Goal: Task Accomplishment & Management: Manage account settings

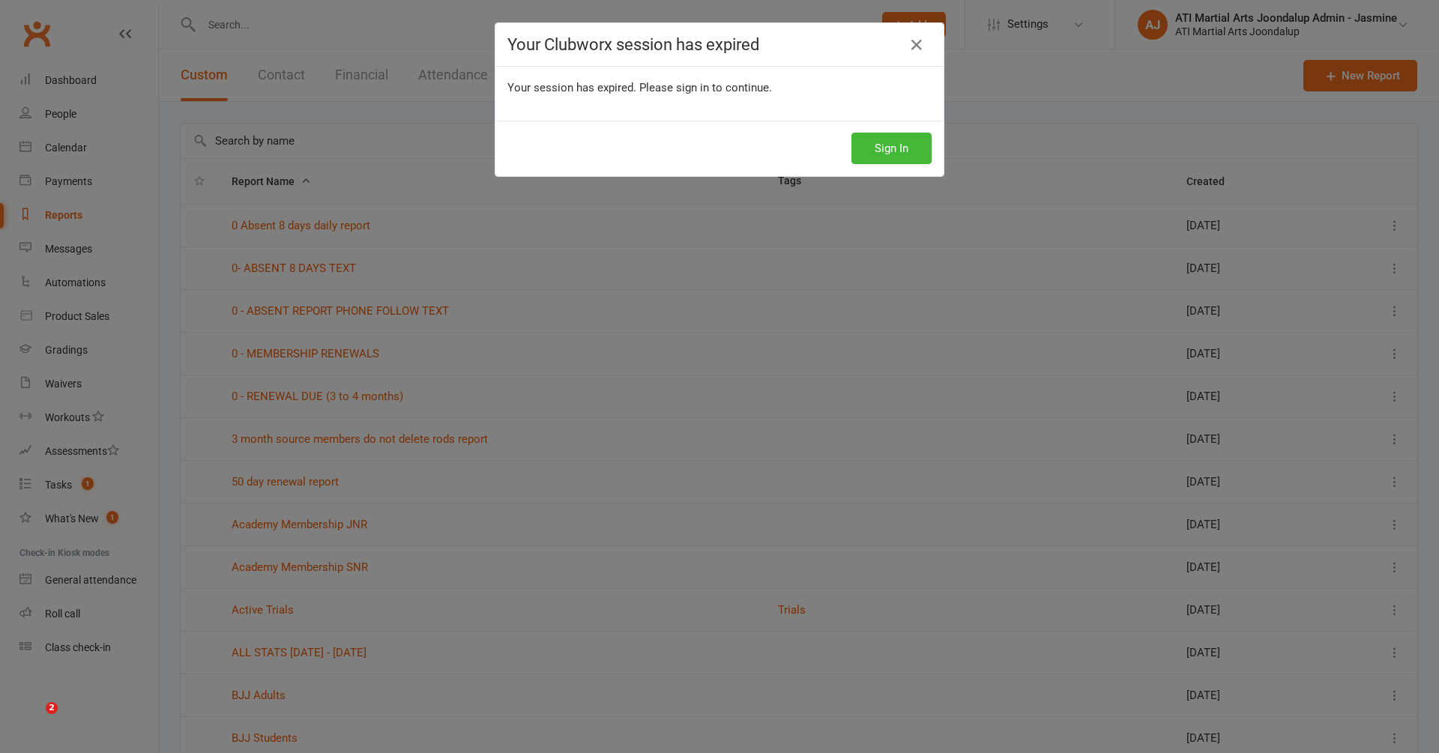
select select "100"
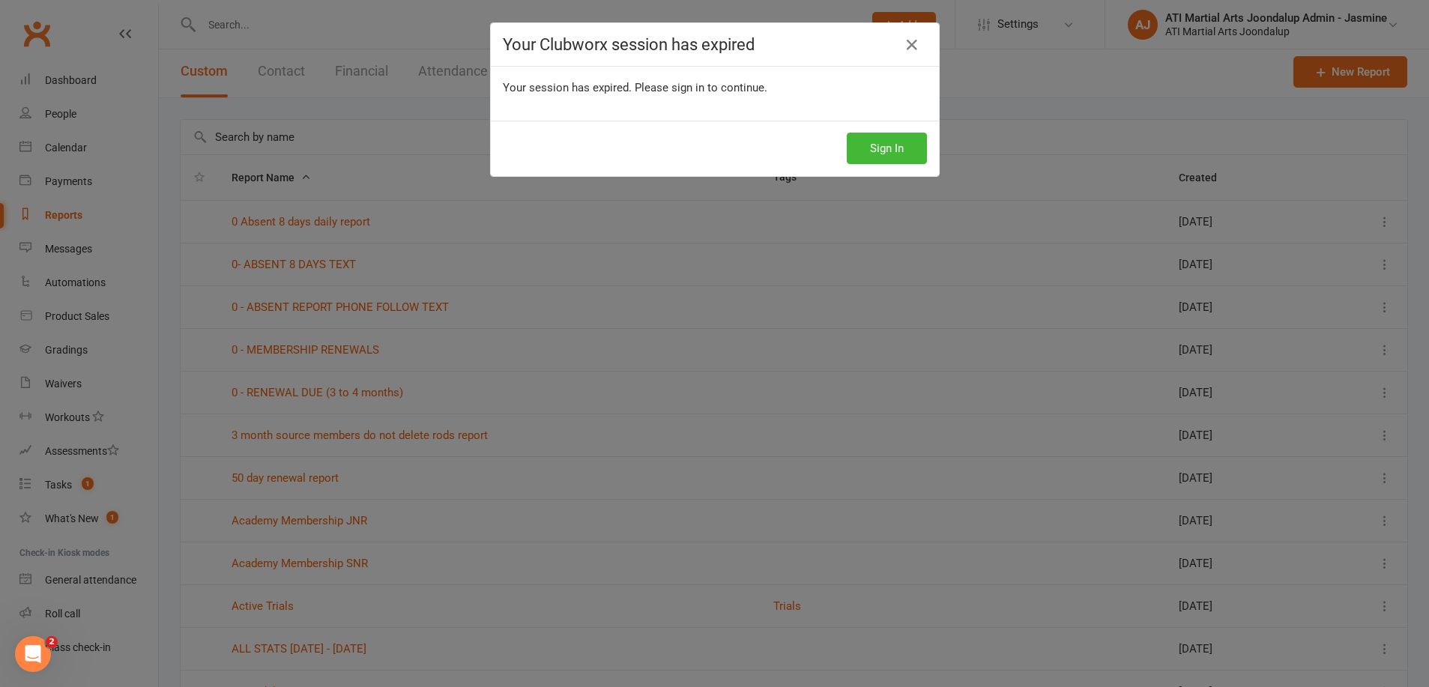
drag, startPoint x: 880, startPoint y: 144, endPoint x: 831, endPoint y: 140, distance: 48.9
click at [880, 144] on button "Sign In" at bounding box center [887, 148] width 80 height 31
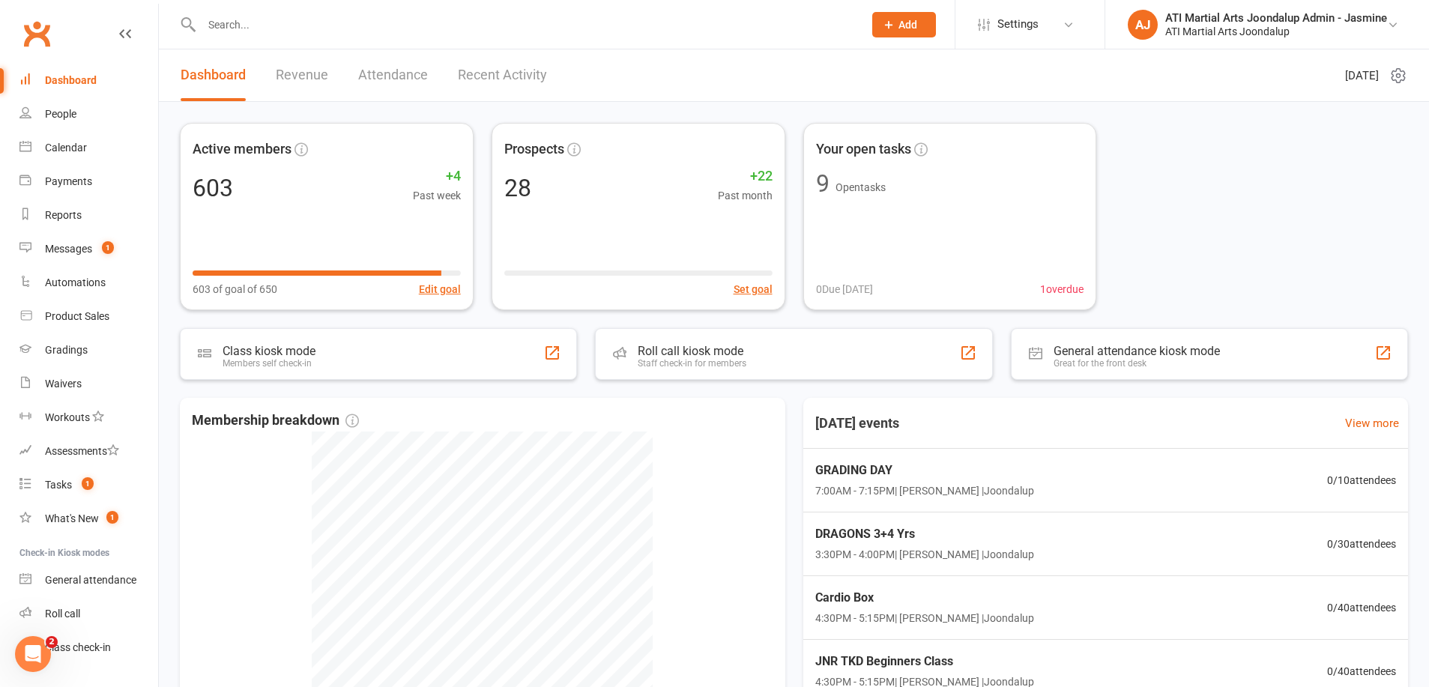
paste input "[EMAIL_ADDRESS][DOMAIN_NAME]"
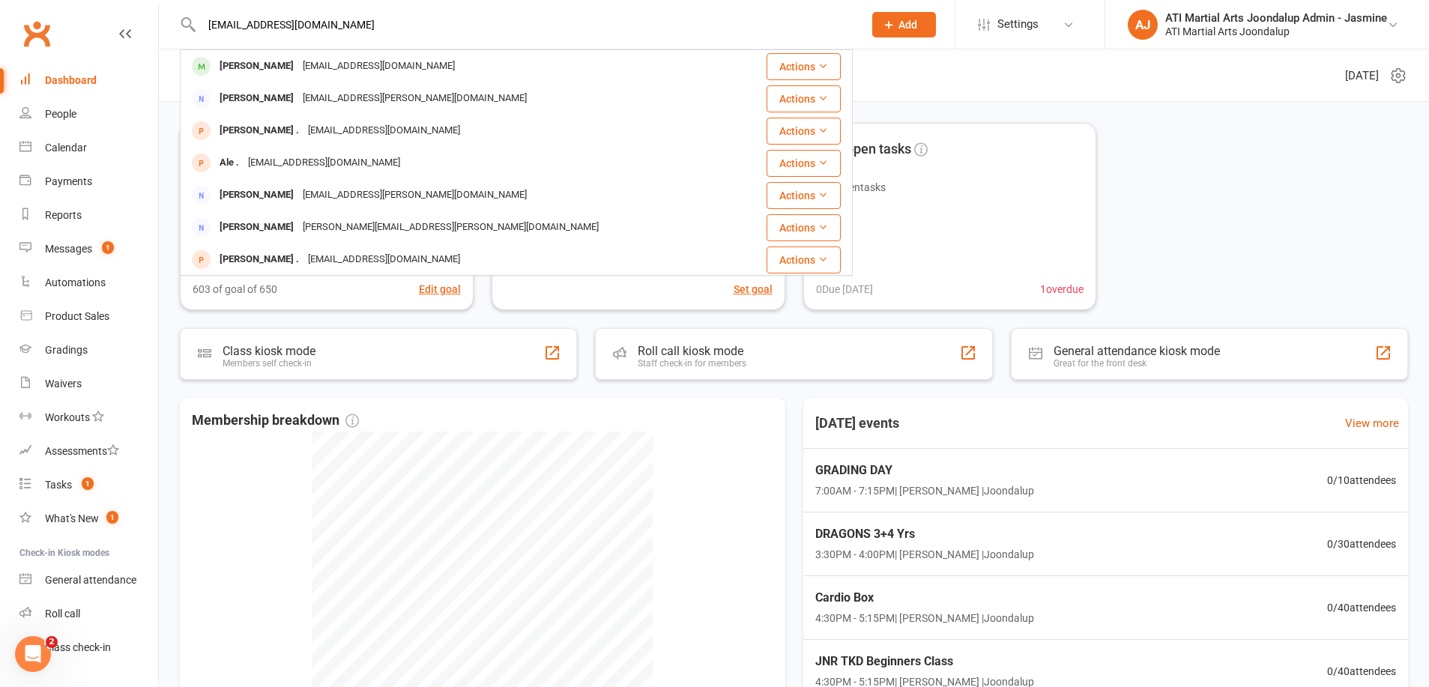
type input "[EMAIL_ADDRESS][DOMAIN_NAME]"
click at [375, 71] on div "camnguyen100584@gmail.com" at bounding box center [378, 66] width 161 height 22
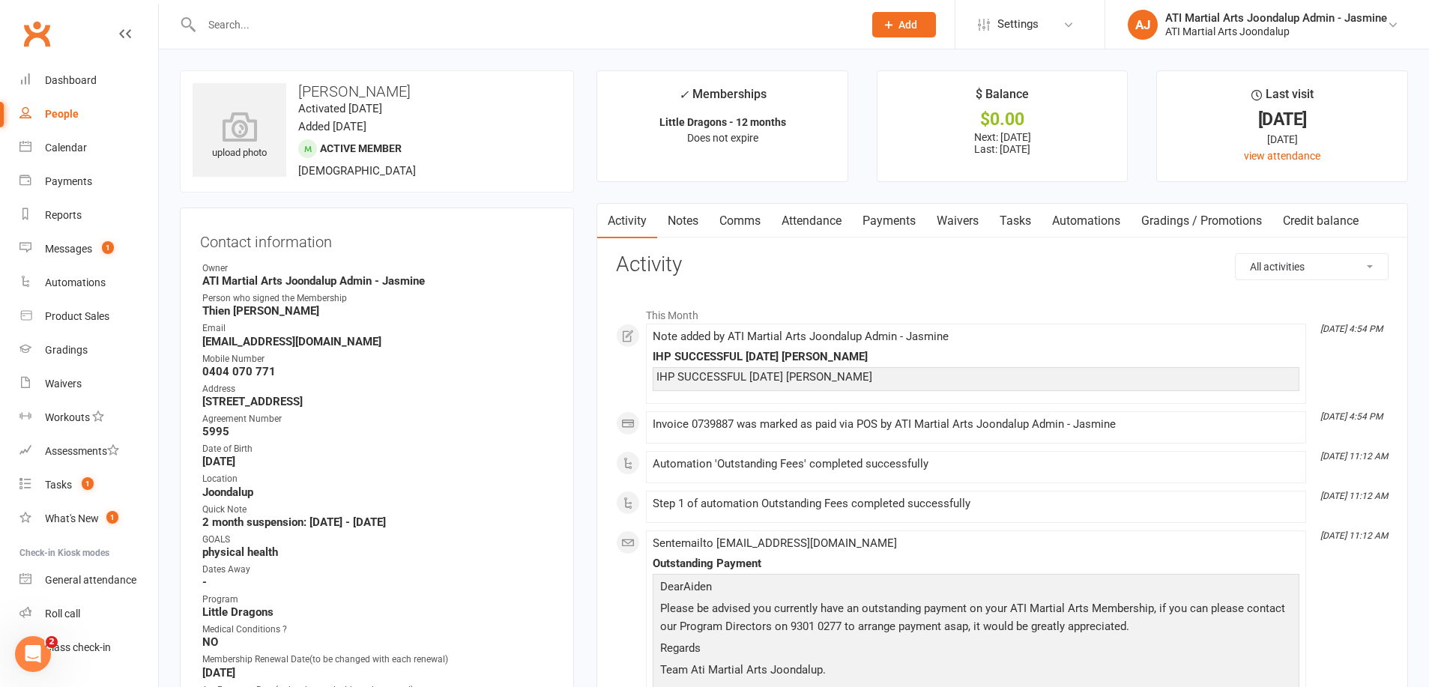
click at [882, 222] on link "Payments" at bounding box center [889, 221] width 74 height 34
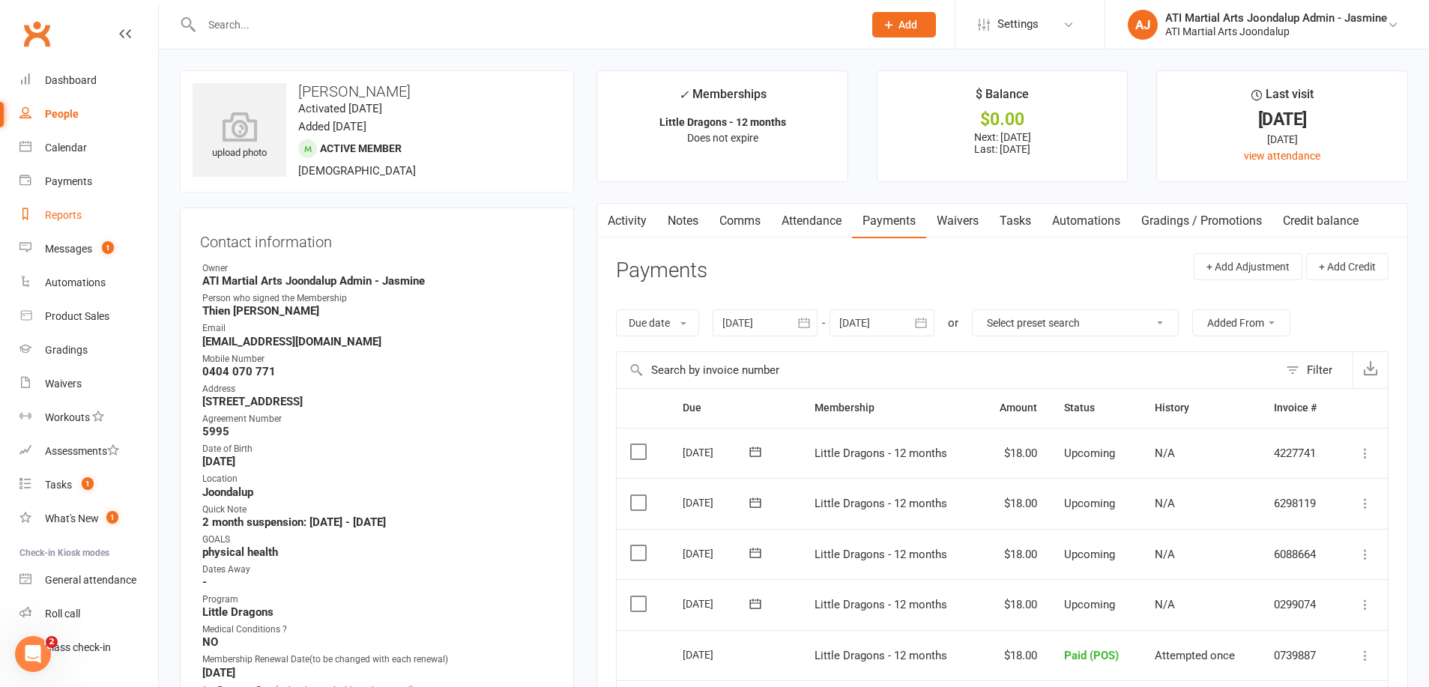
click at [64, 215] on div "Reports" at bounding box center [63, 215] width 37 height 12
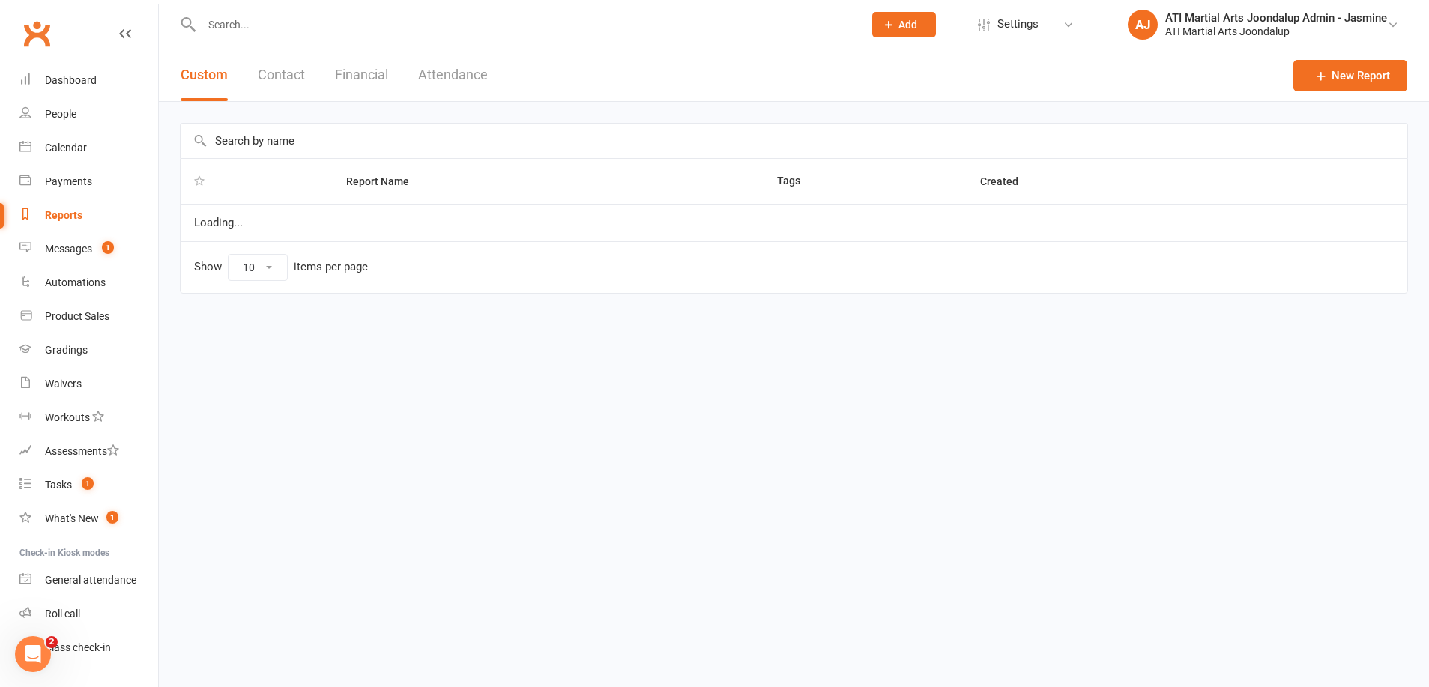
select select "100"
click at [361, 69] on button "Financial" at bounding box center [361, 75] width 53 height 52
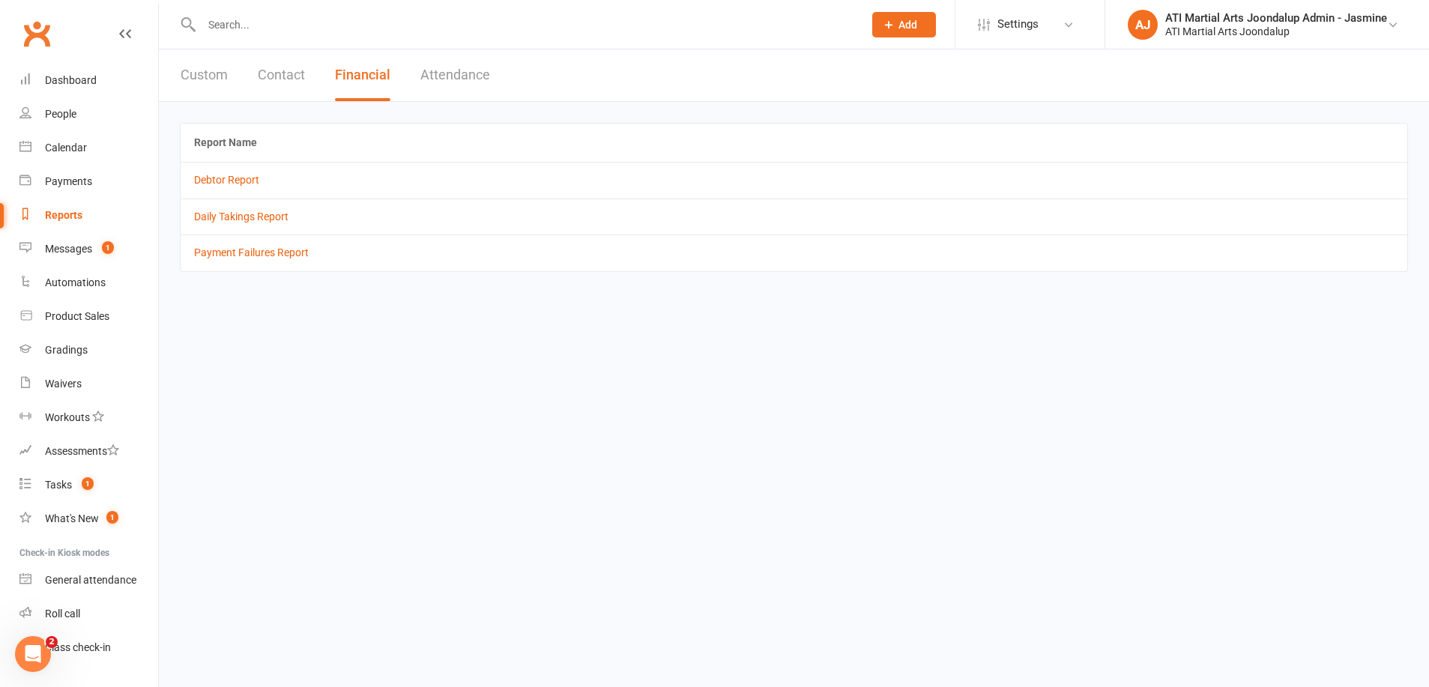
drag, startPoint x: 224, startPoint y: 178, endPoint x: 307, endPoint y: 304, distance: 150.5
click at [226, 181] on link "Debtor Report" at bounding box center [226, 180] width 65 height 12
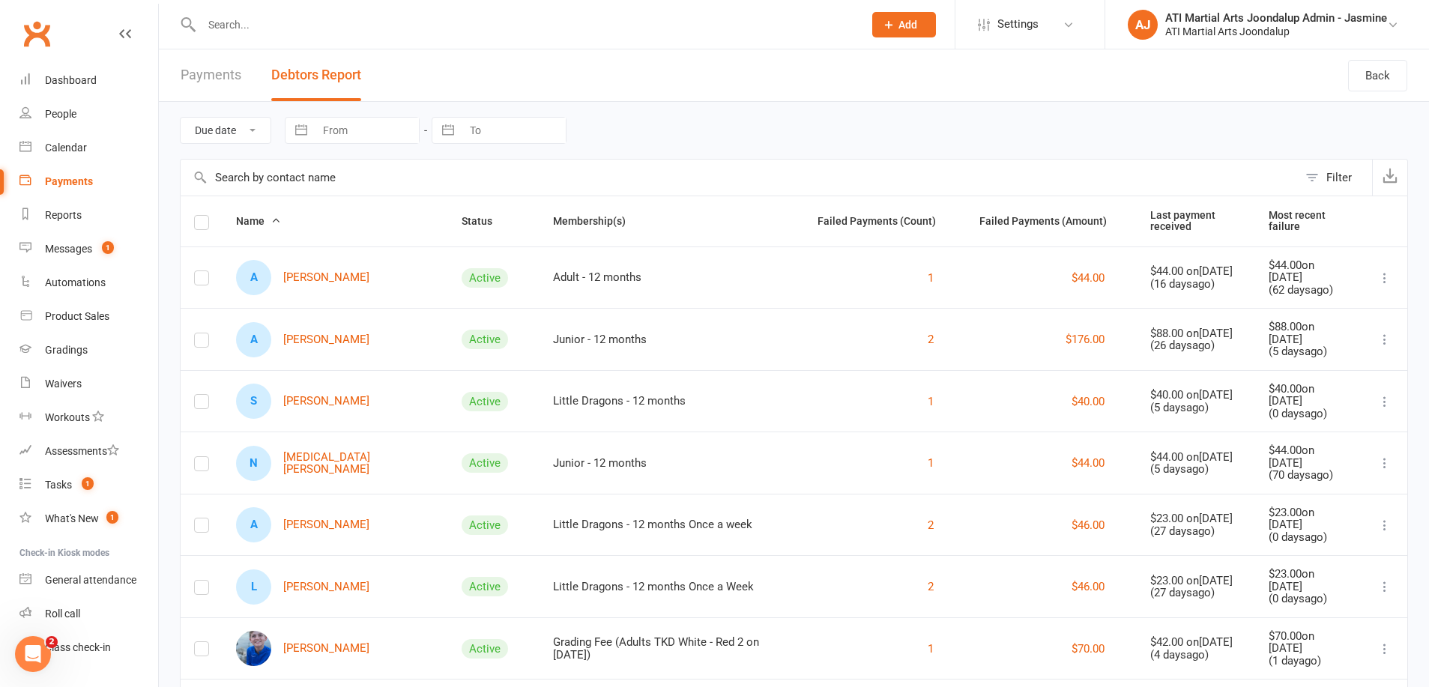
paste input "danniandlachie@outlook.com"
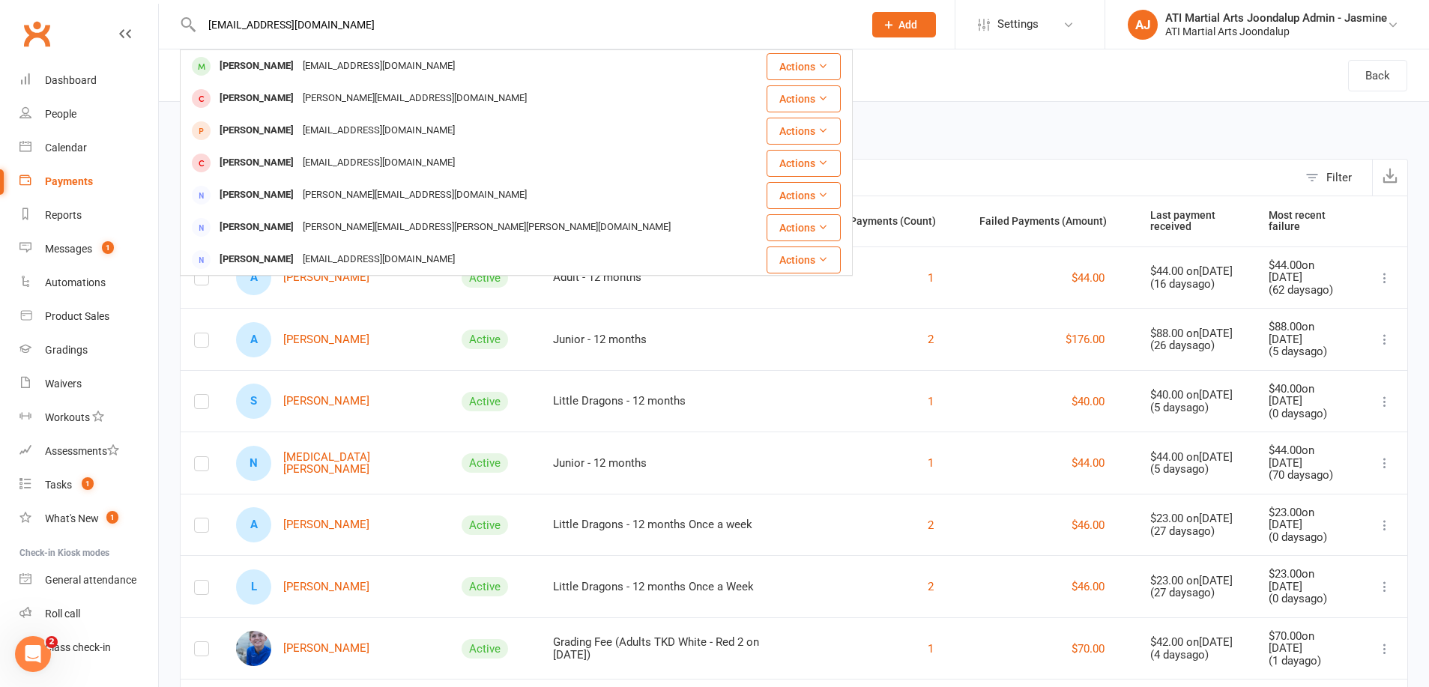
type input "danniandlachie@outlook.com"
click at [341, 71] on div "danniandlachie@outlook.com" at bounding box center [378, 66] width 161 height 22
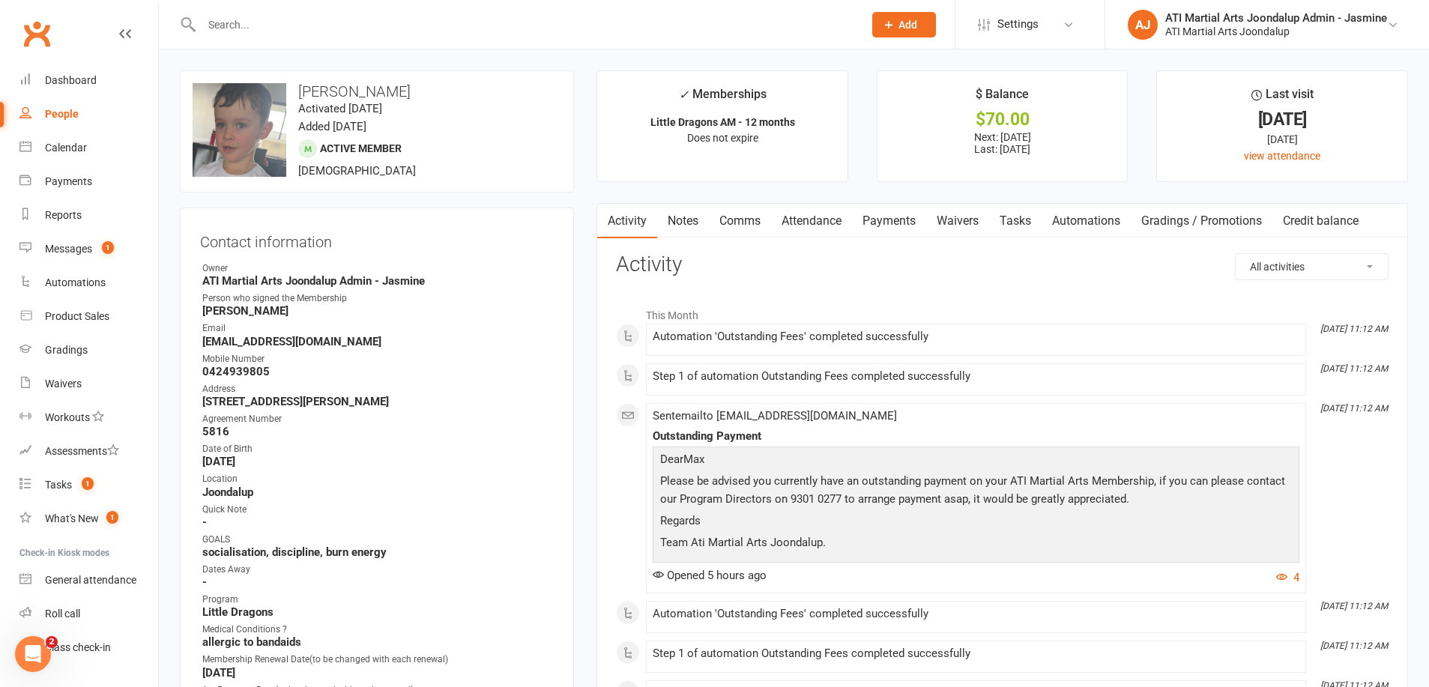
click at [897, 218] on link "Payments" at bounding box center [889, 221] width 74 height 34
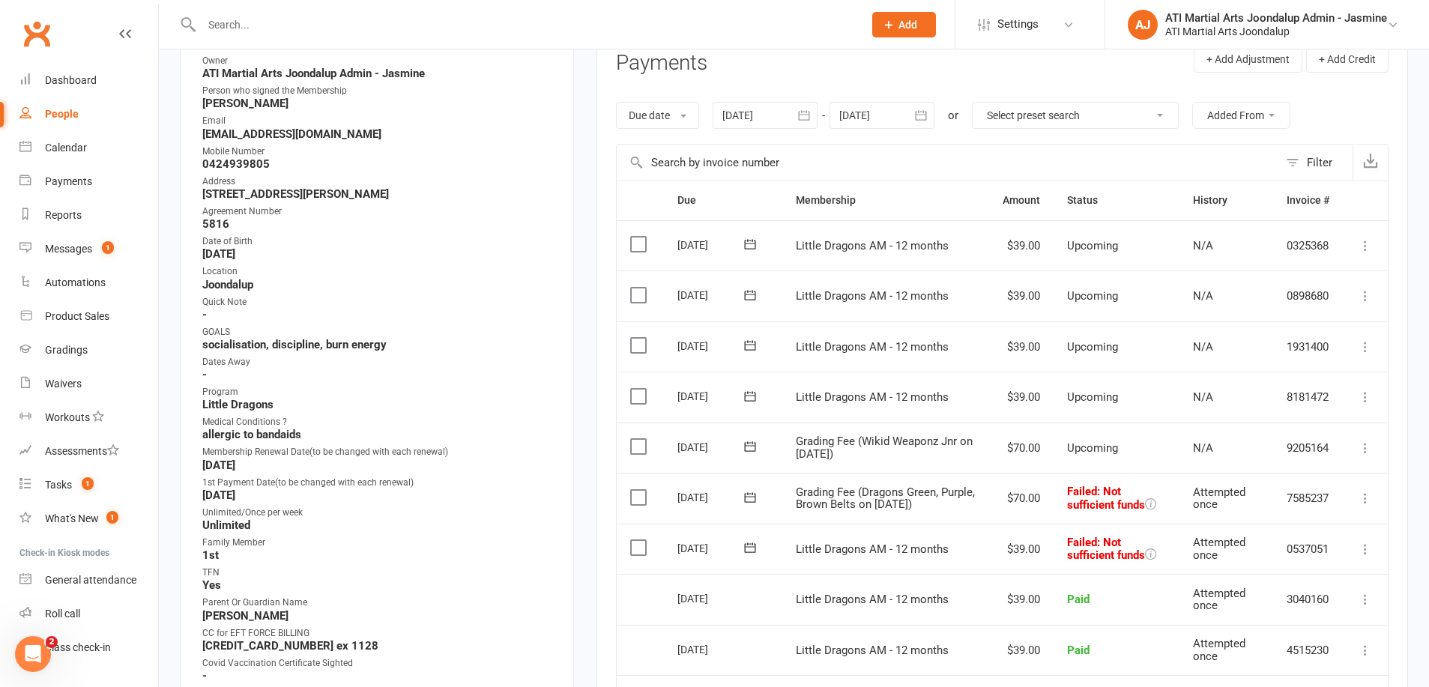
scroll to position [236, 0]
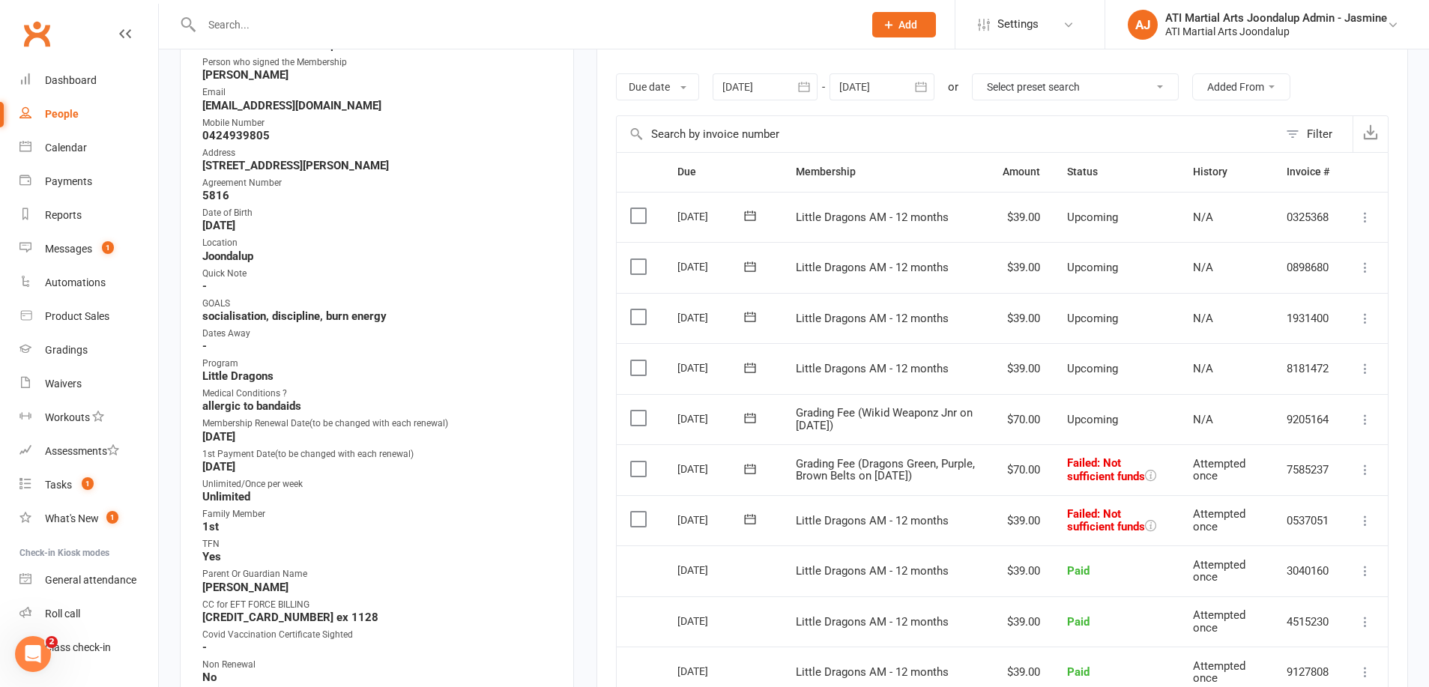
click at [1363, 462] on icon at bounding box center [1365, 469] width 15 height 15
click at [1401, 471] on div "Activity Notes Comms Attendance Payments Waivers Tasks Automations Gradings / P…" at bounding box center [1003, 488] width 812 height 1042
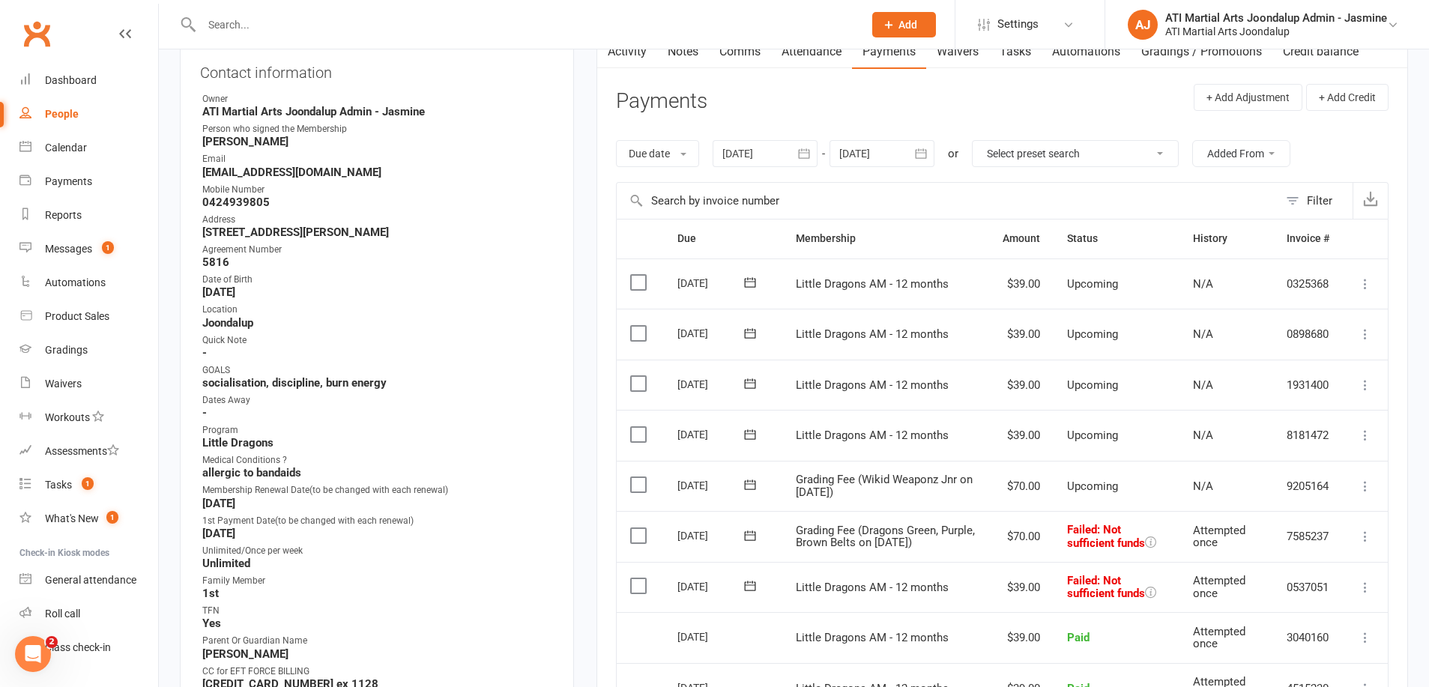
scroll to position [169, 0]
click at [1365, 480] on icon at bounding box center [1365, 487] width 15 height 15
click at [1269, 621] on link "Change amount" at bounding box center [1299, 636] width 148 height 30
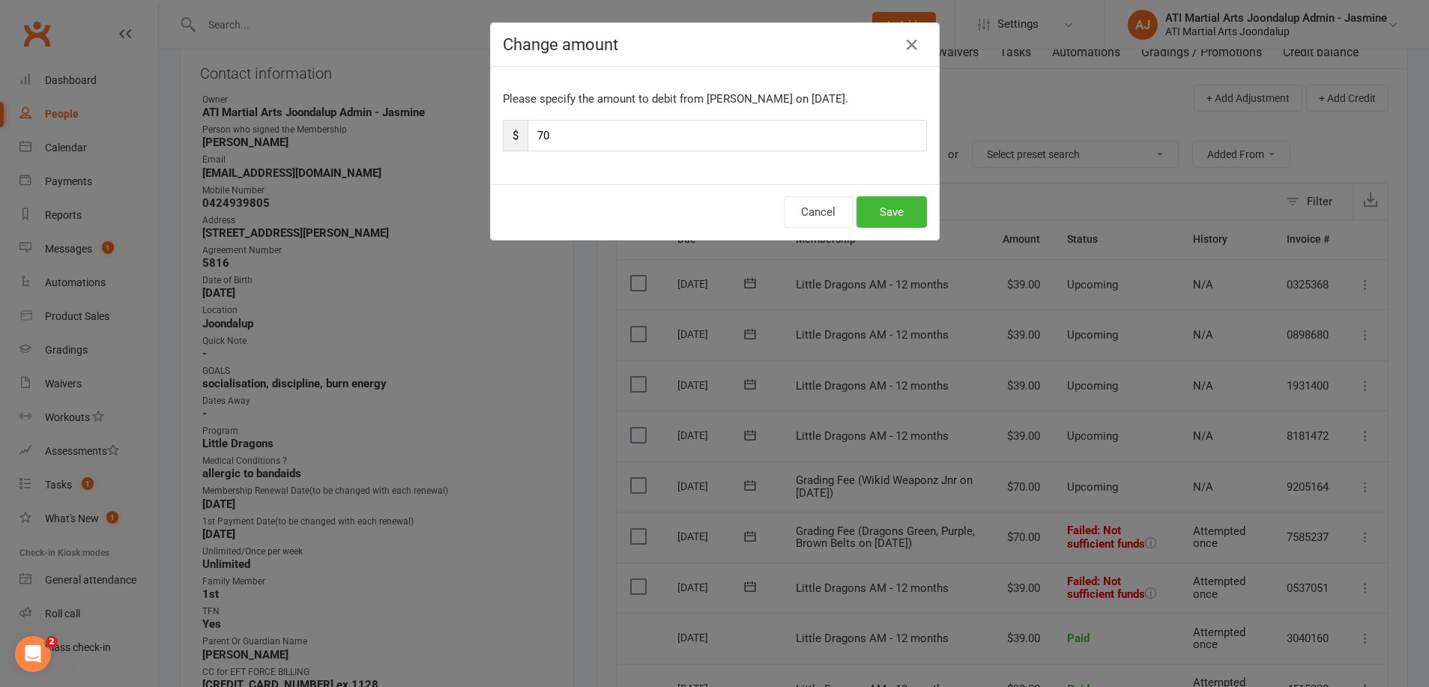
click at [566, 134] on input "70" at bounding box center [727, 135] width 399 height 31
type input "7"
type input "56"
click at [863, 207] on button "Save" at bounding box center [892, 211] width 70 height 31
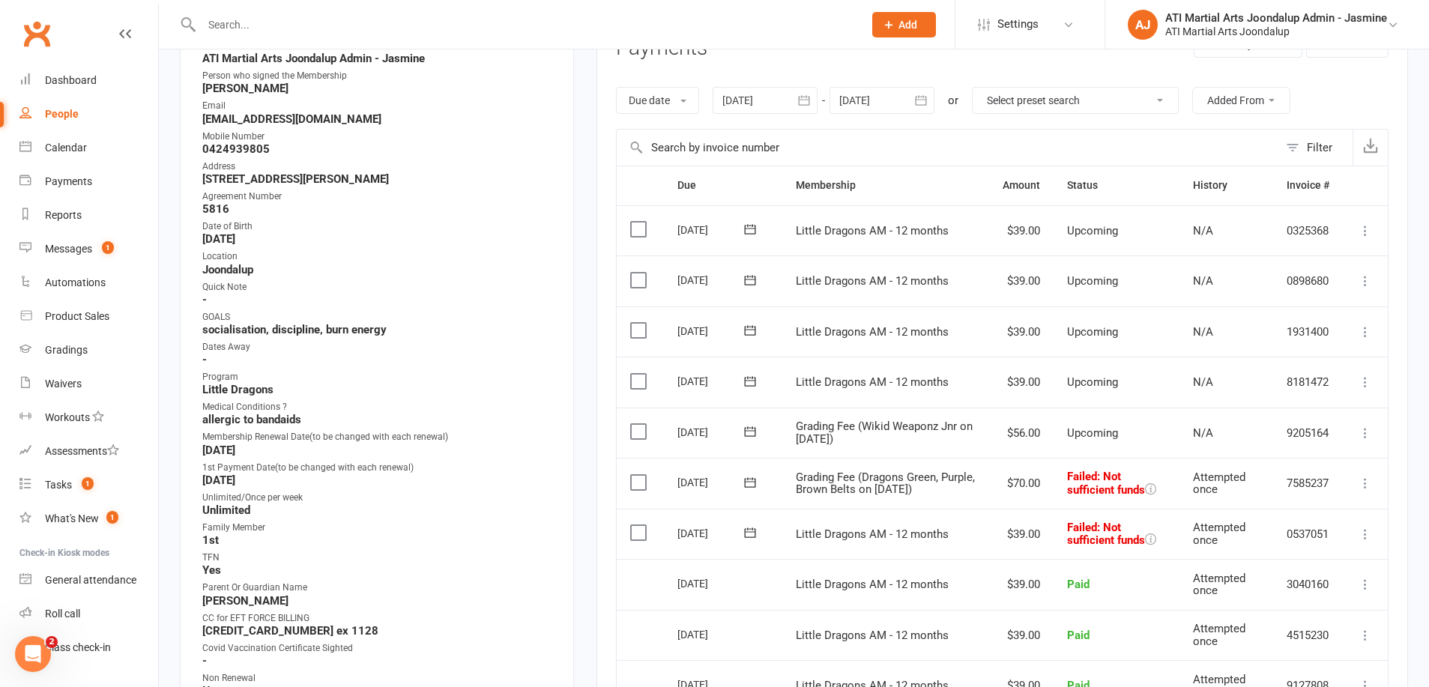
scroll to position [230, 0]
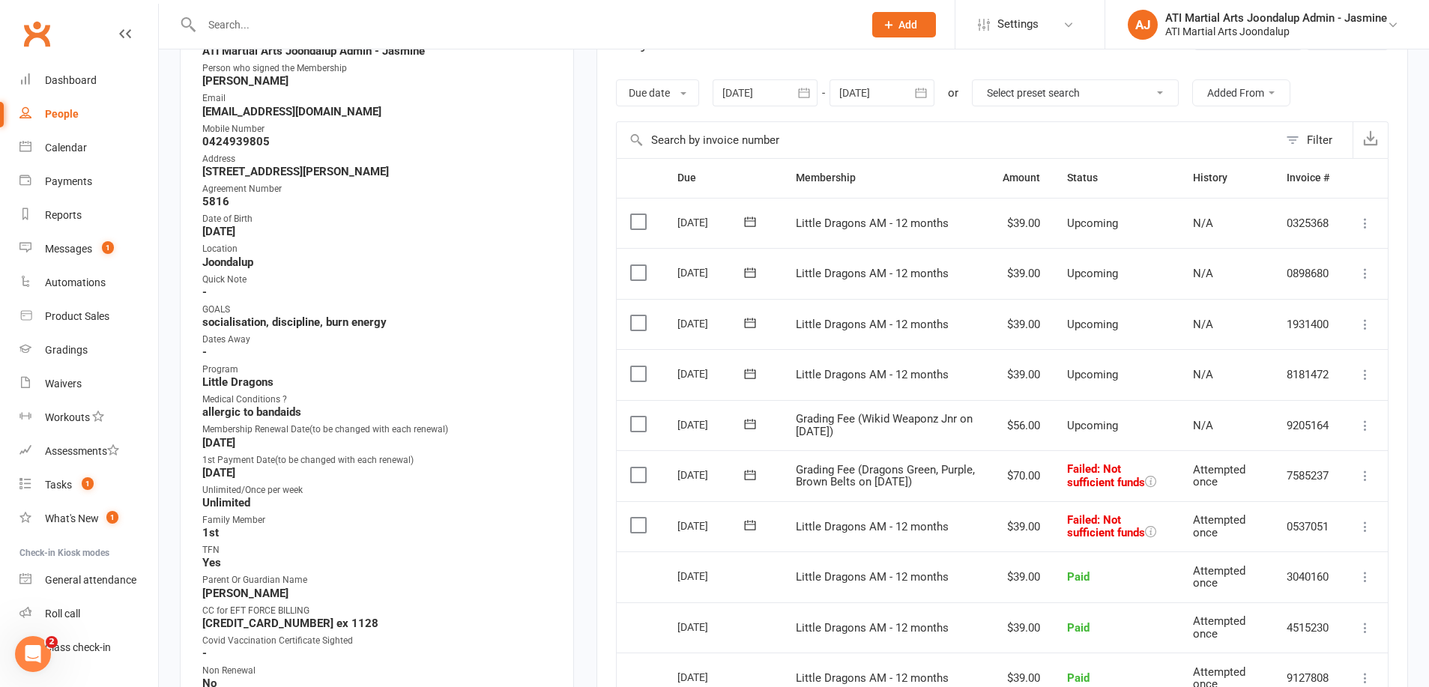
click at [1366, 522] on icon at bounding box center [1365, 526] width 15 height 15
click at [1293, 579] on link "Mark as Paid (POS)" at bounding box center [1299, 586] width 148 height 30
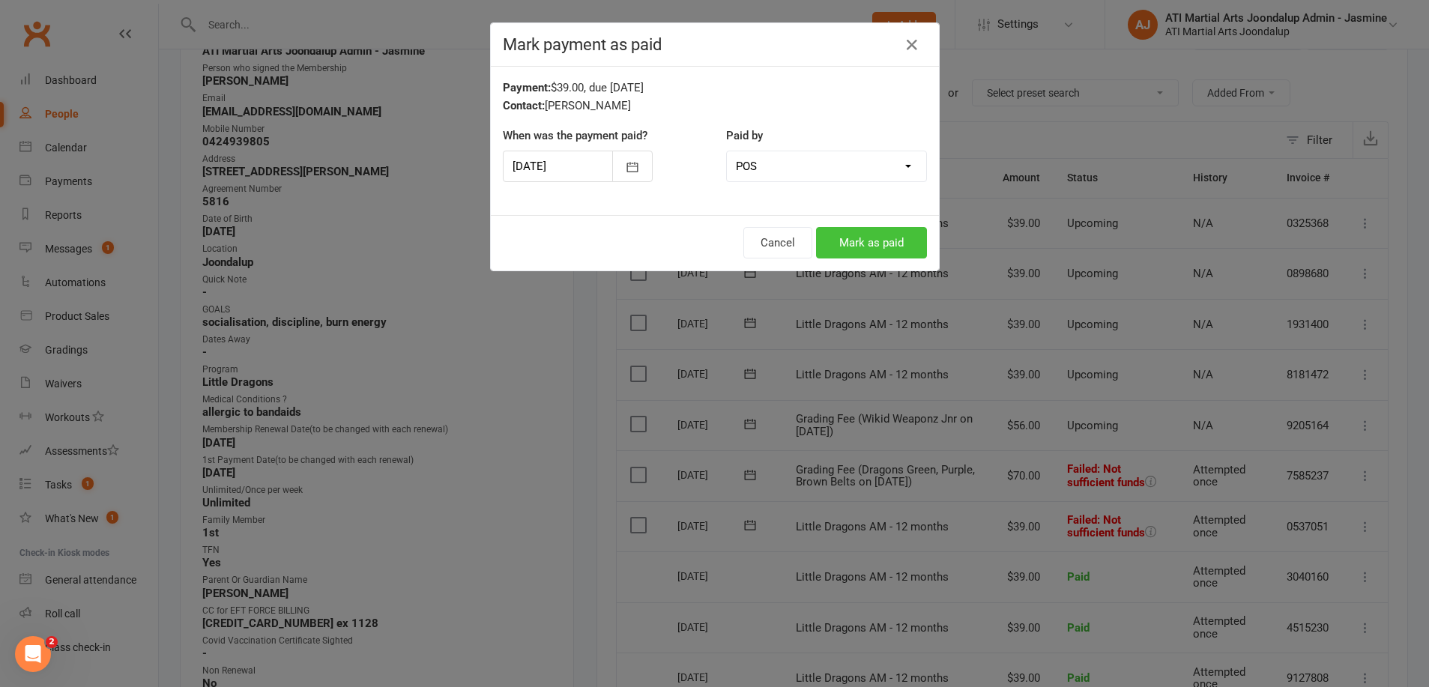
click at [875, 235] on button "Mark as paid" at bounding box center [871, 242] width 111 height 31
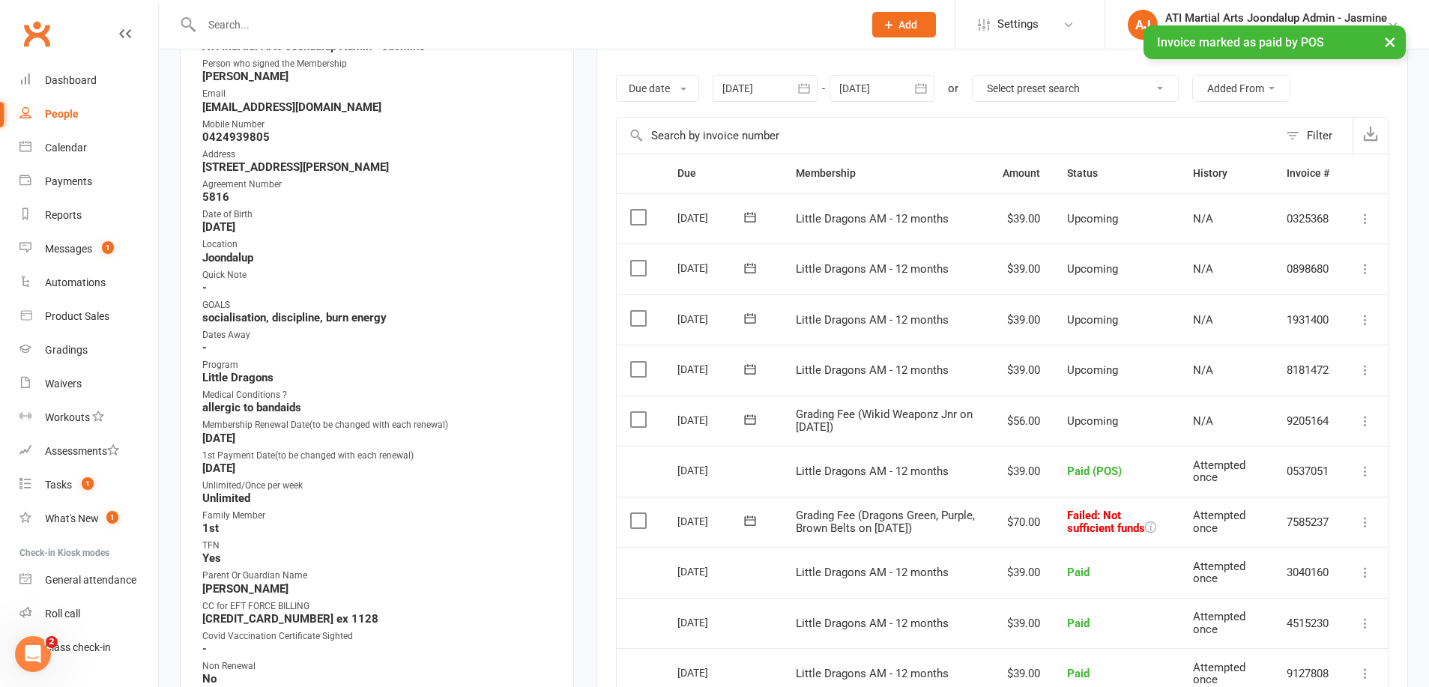
click at [1363, 515] on icon at bounding box center [1365, 522] width 15 height 15
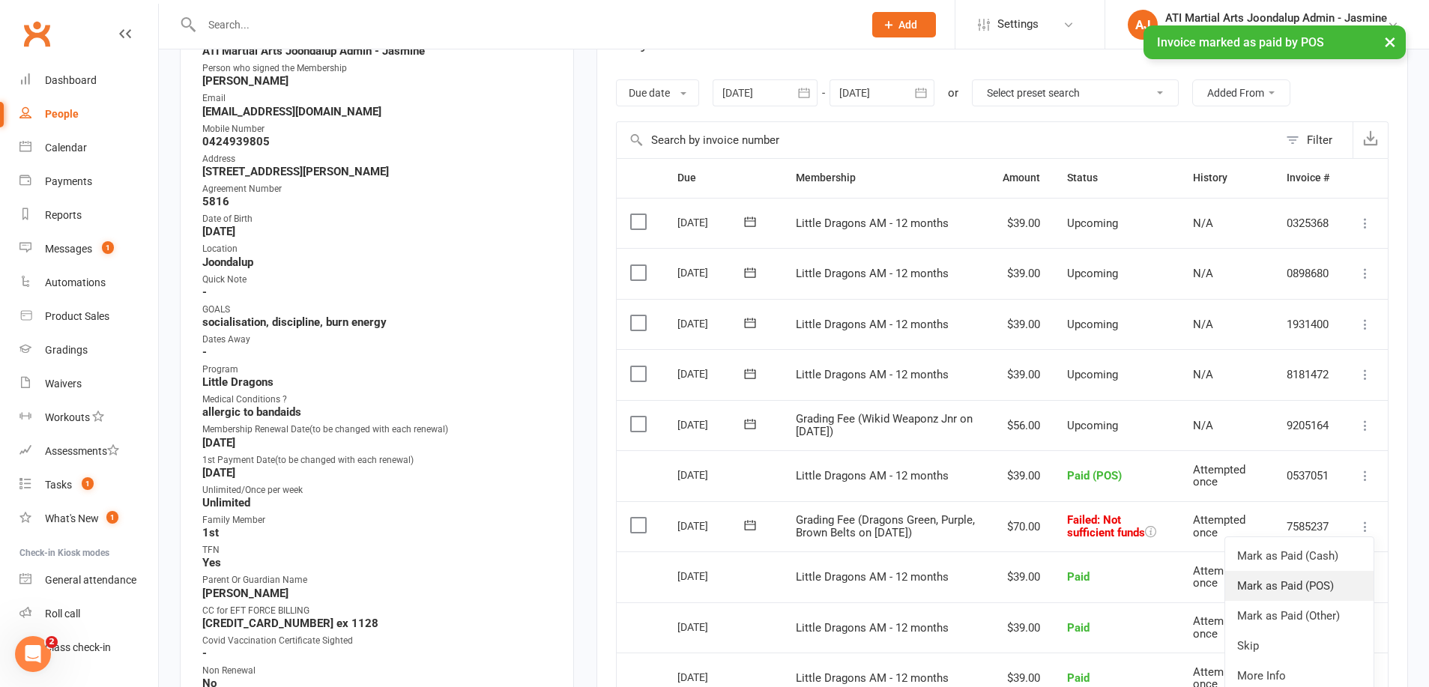
scroll to position [223, 0]
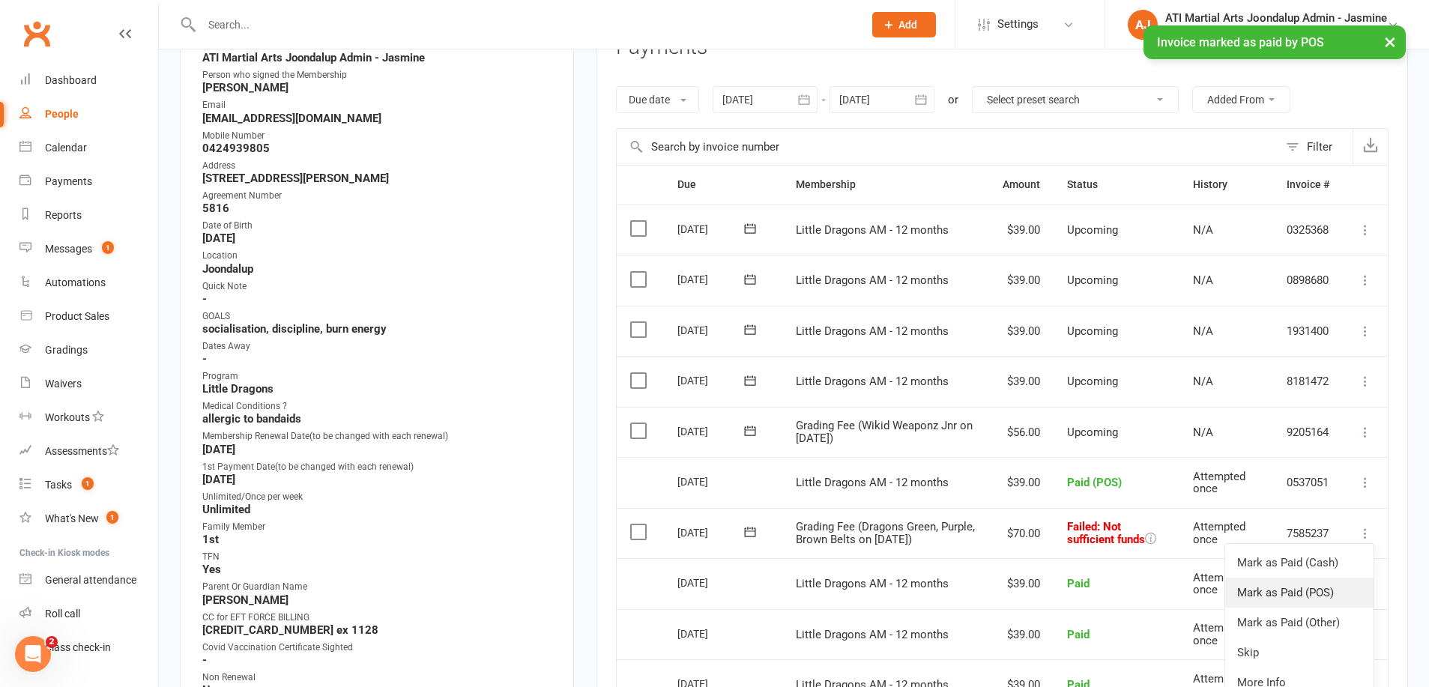
click at [1302, 557] on ul "Mark as Paid (Cash) Mark as Paid (POS) Mark as Paid (Other) Skip More Info Send…" at bounding box center [1300, 637] width 150 height 189
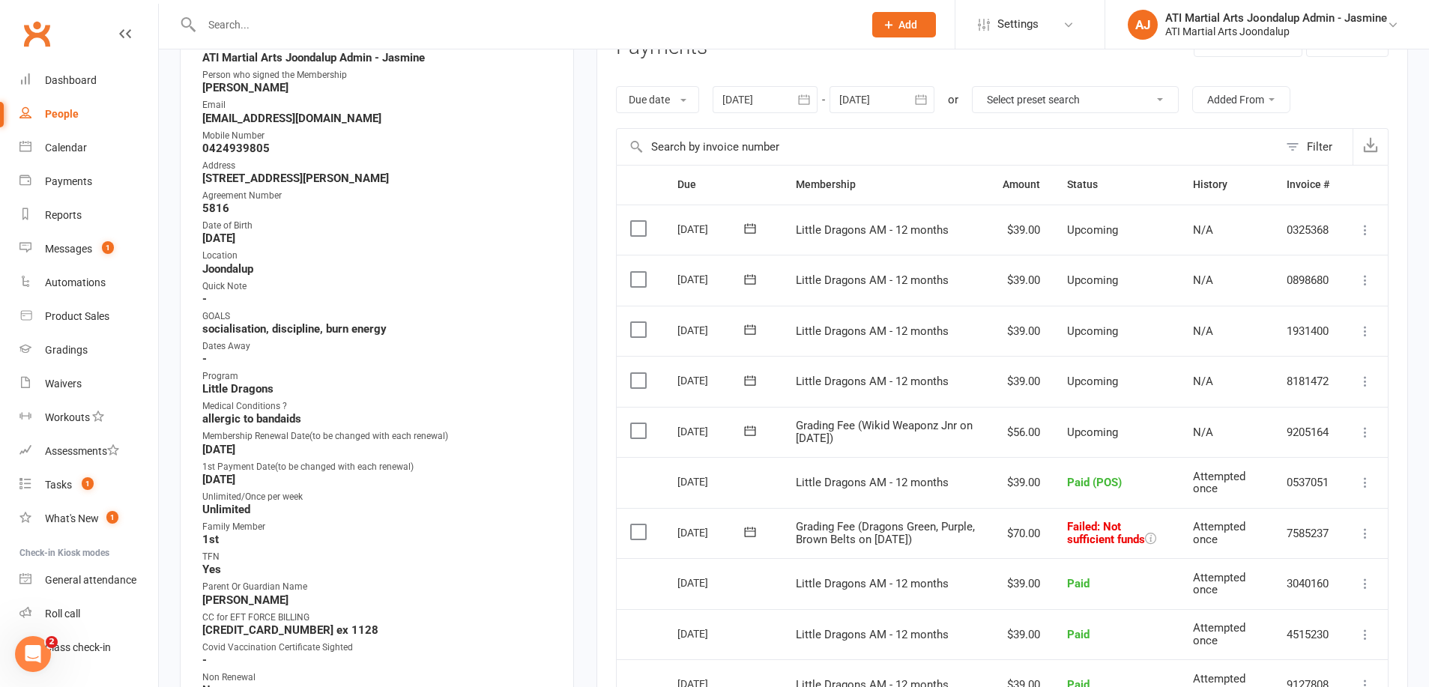
click at [1362, 526] on icon at bounding box center [1365, 533] width 15 height 15
click at [1294, 578] on link "Mark as Paid (POS)" at bounding box center [1299, 593] width 148 height 30
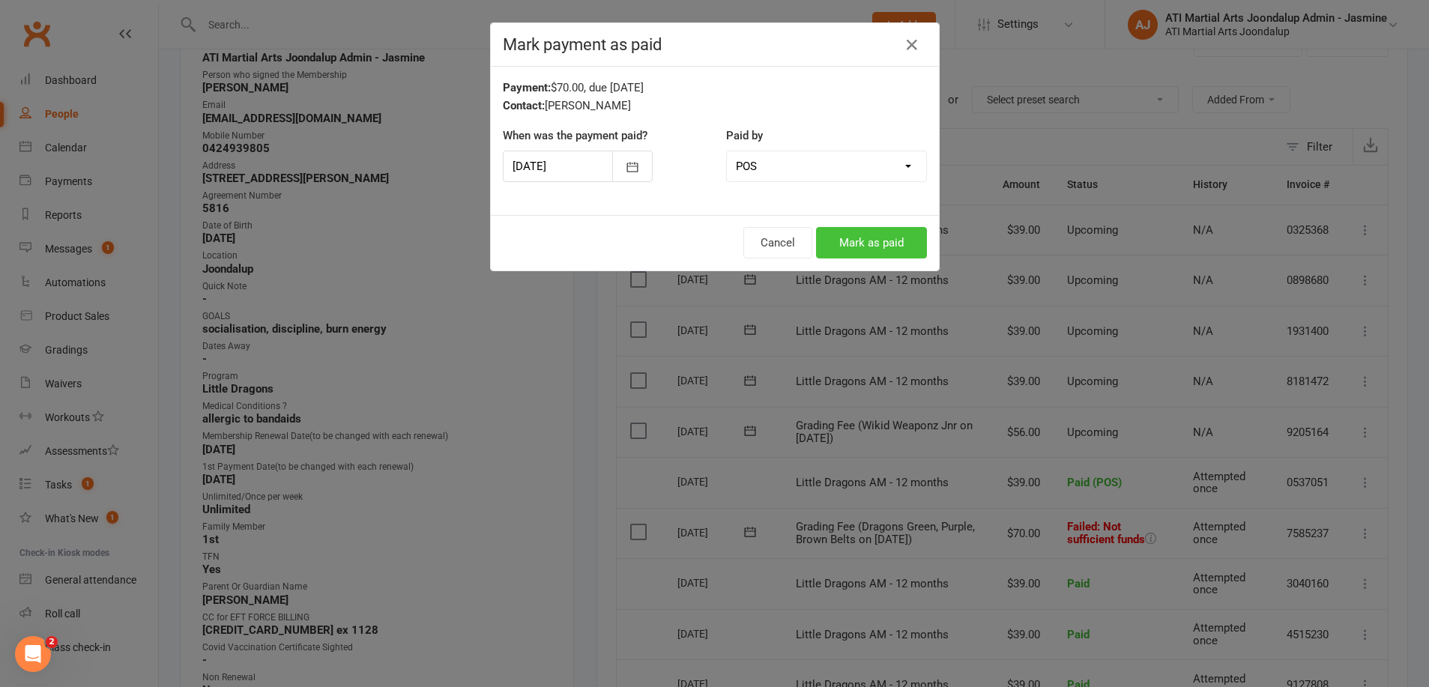
click at [860, 241] on button "Mark as paid" at bounding box center [871, 242] width 111 height 31
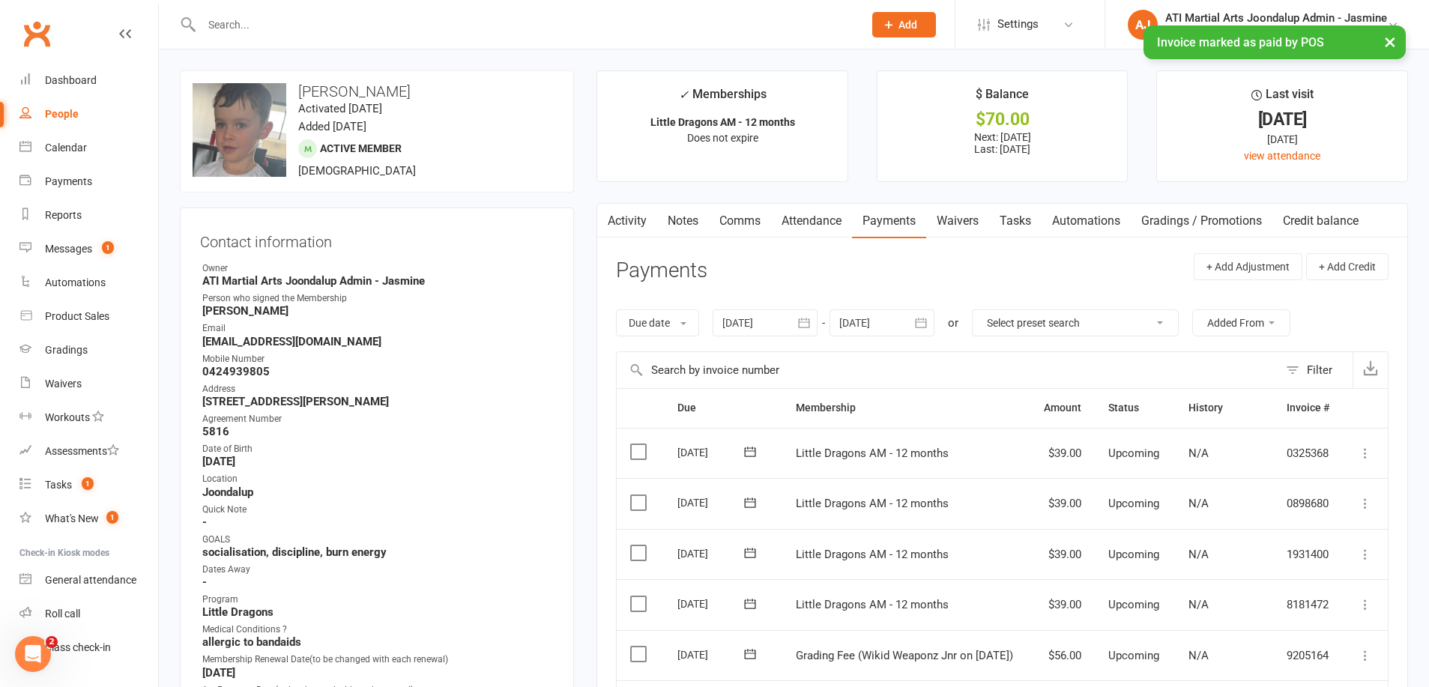
scroll to position [0, 0]
click at [684, 214] on link "Notes" at bounding box center [683, 221] width 52 height 34
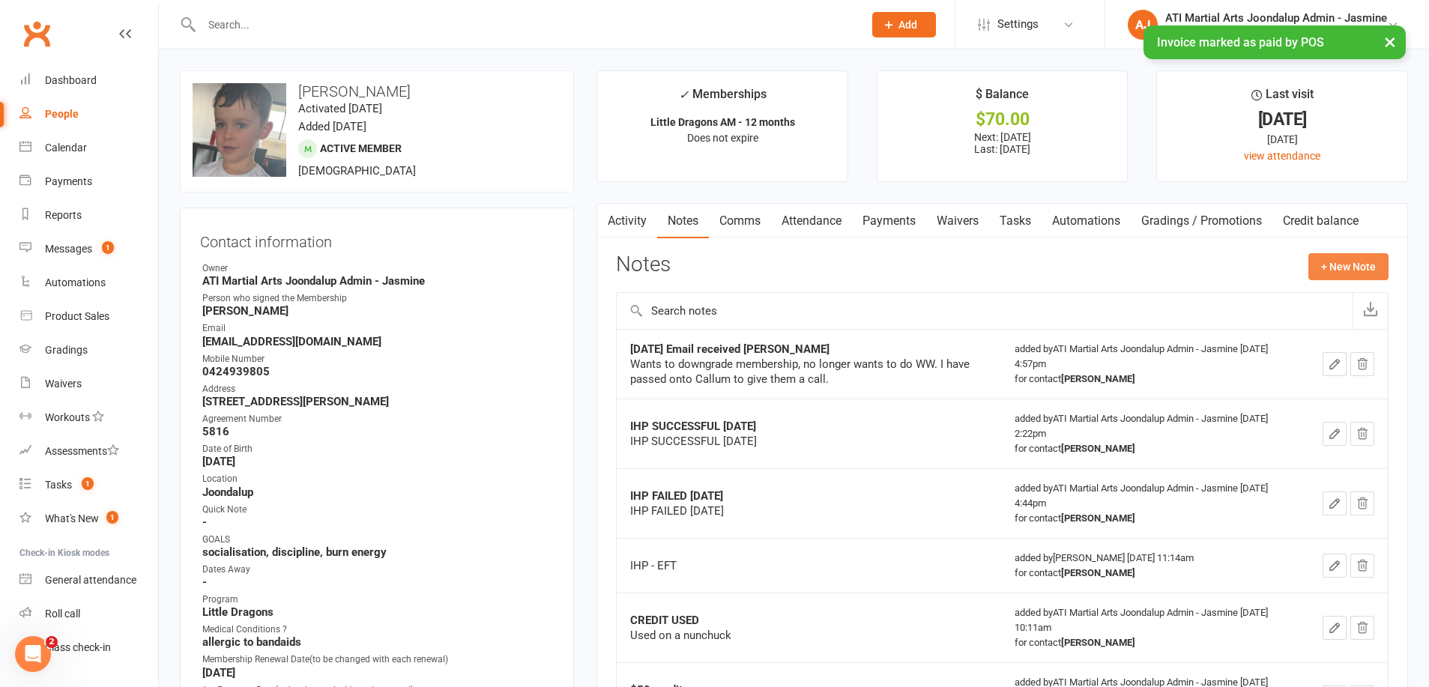
click at [1360, 260] on button "+ New Note" at bounding box center [1348, 266] width 80 height 27
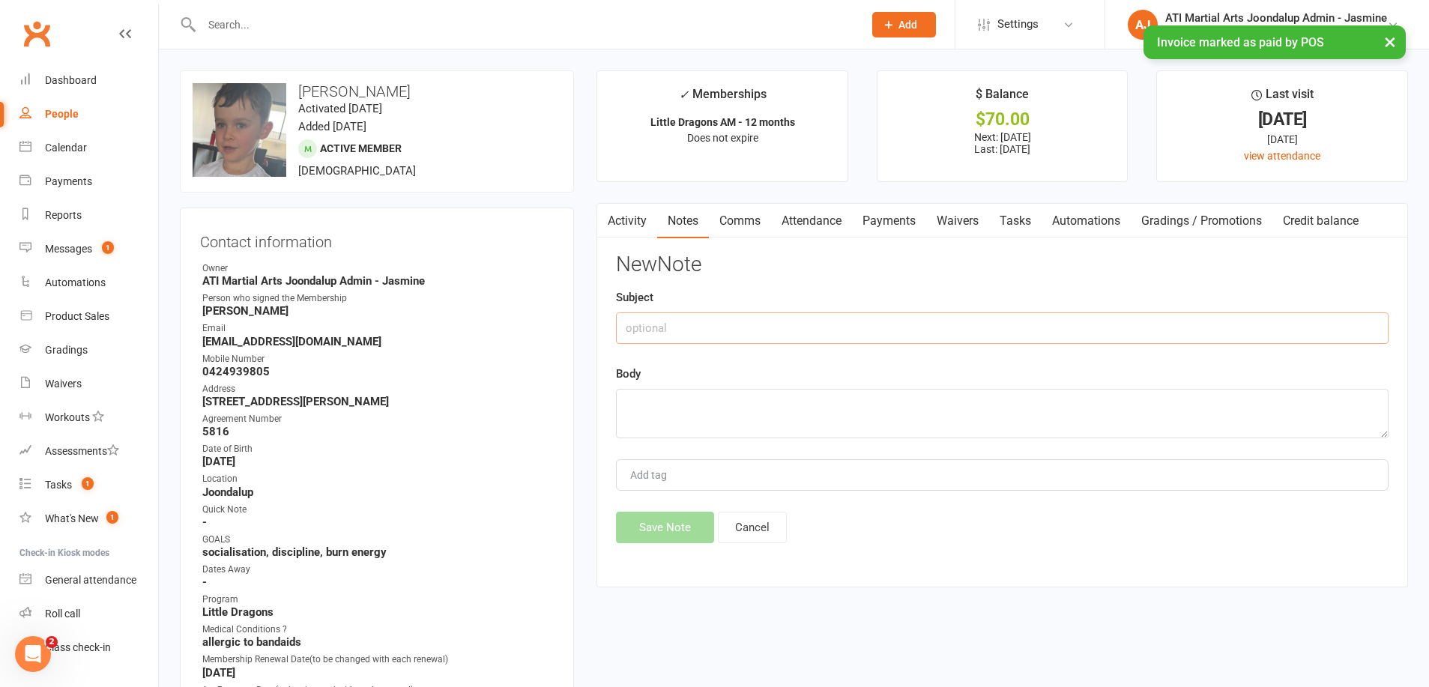
click at [822, 324] on input "text" at bounding box center [1002, 328] width 773 height 31
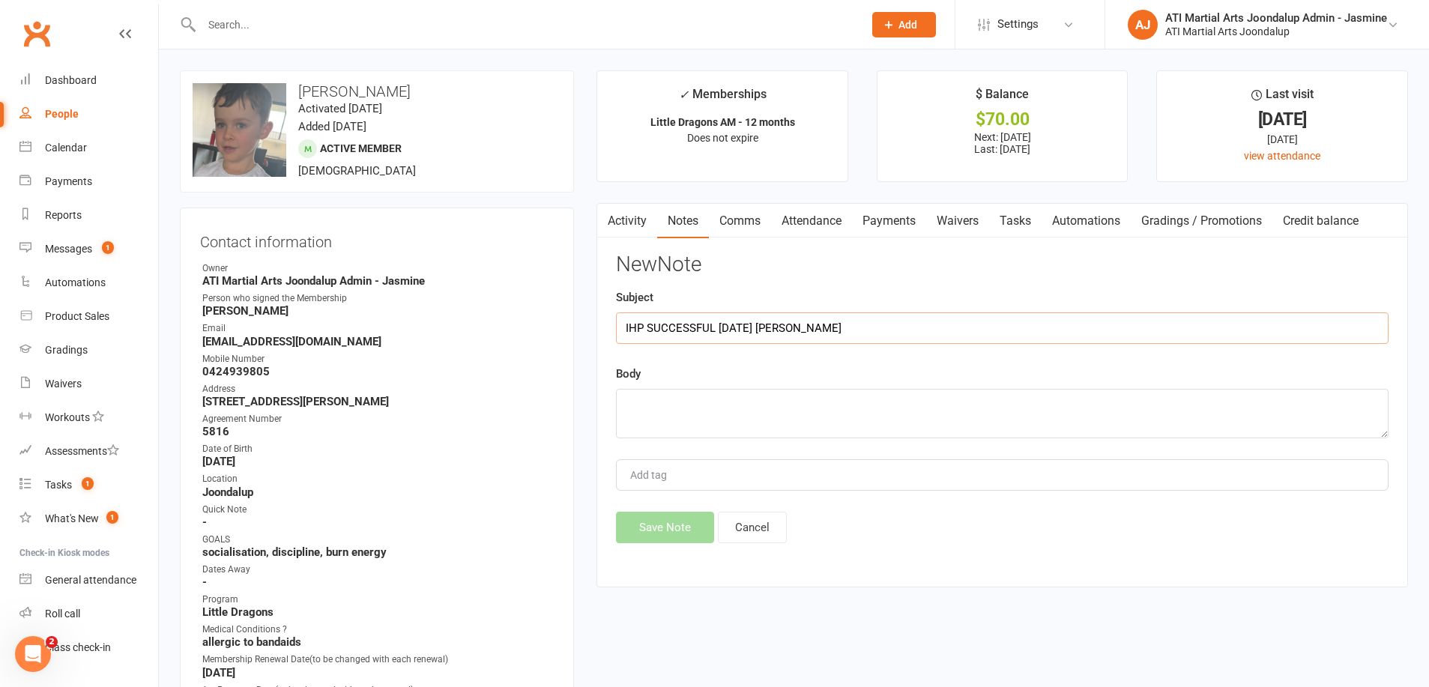
type input "IHP SUCCESSFUL 17/09/25 DEBBIE"
type textarea "1 X GRADING FEE 1 X FEE"
click at [671, 526] on button "Save Note" at bounding box center [665, 526] width 98 height 31
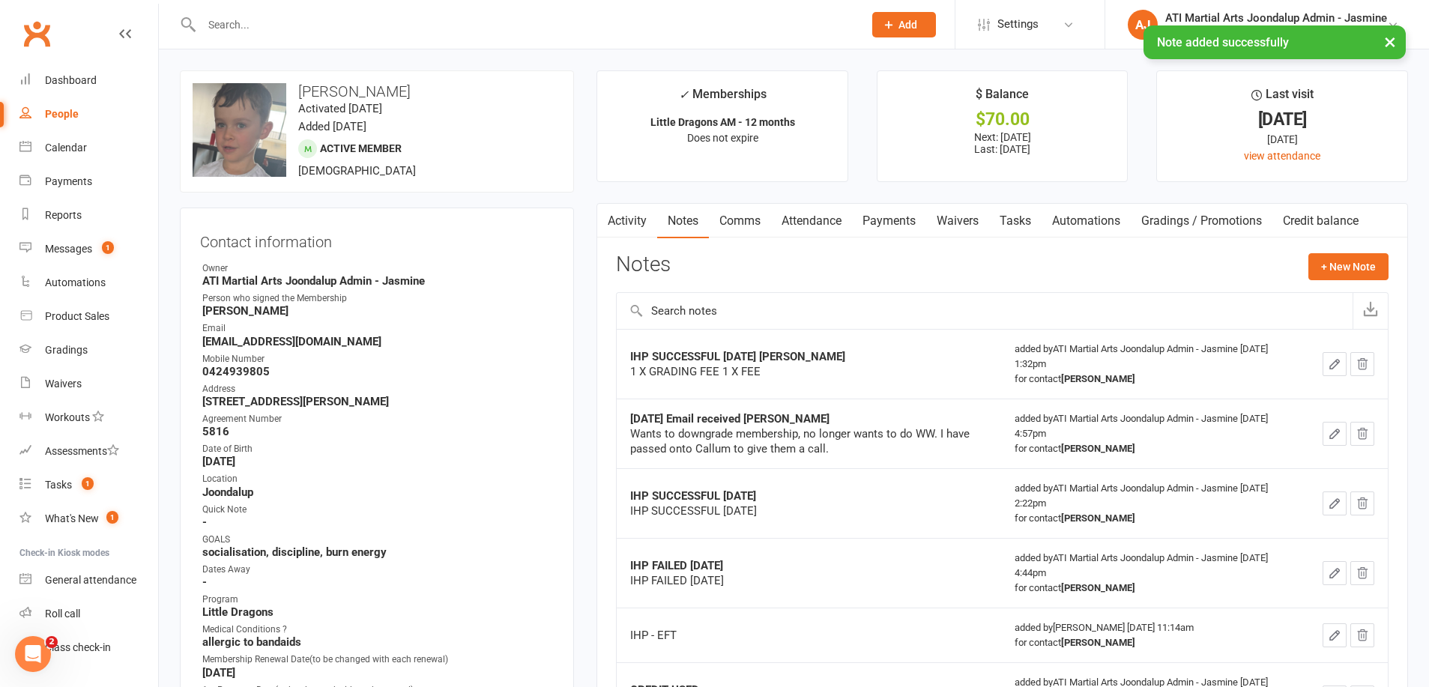
click at [891, 217] on link "Payments" at bounding box center [889, 221] width 74 height 34
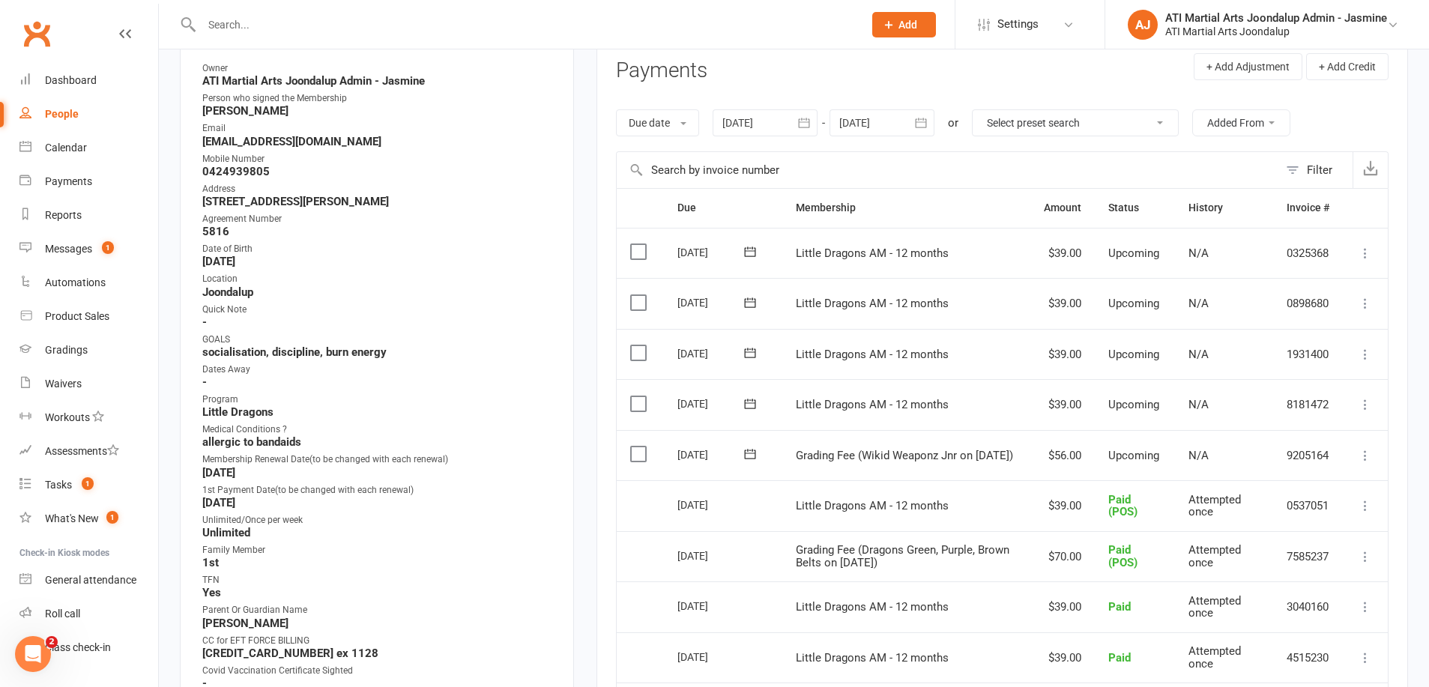
scroll to position [231, 0]
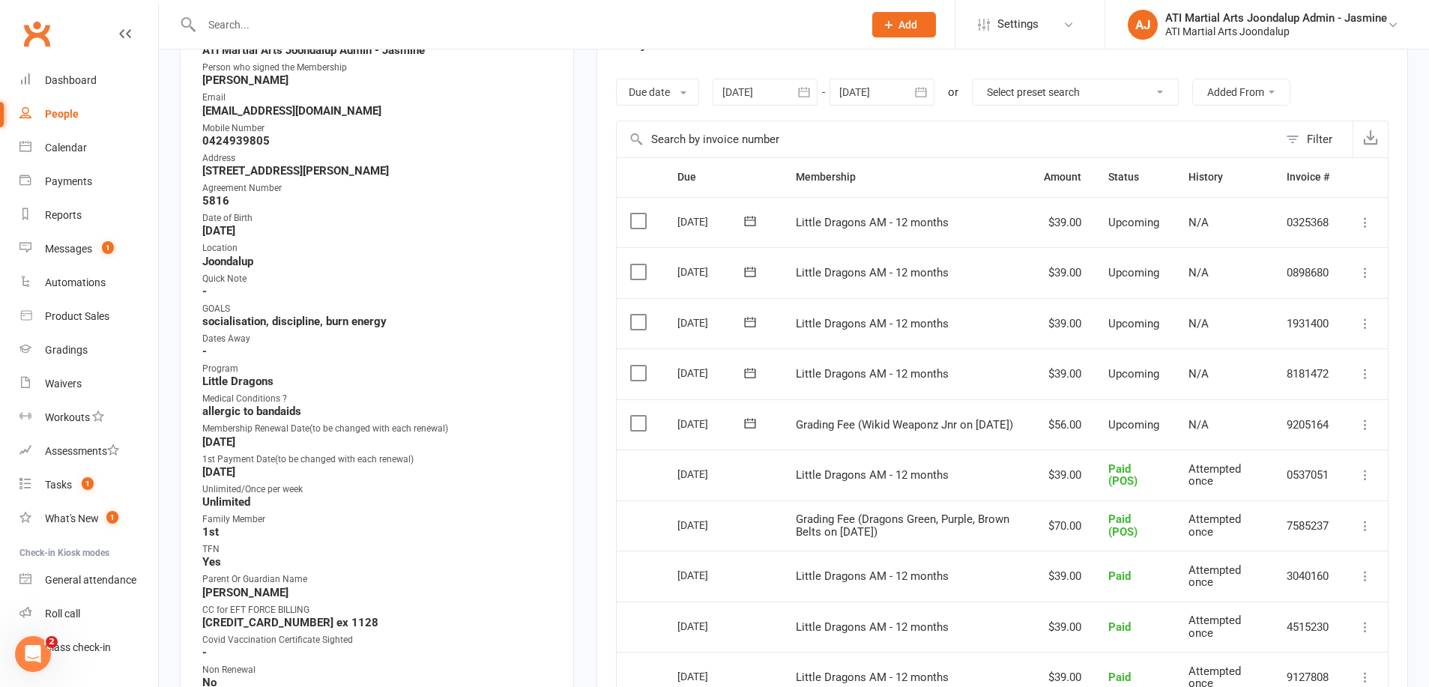
paste input "shereewilson15@hotmail.com"
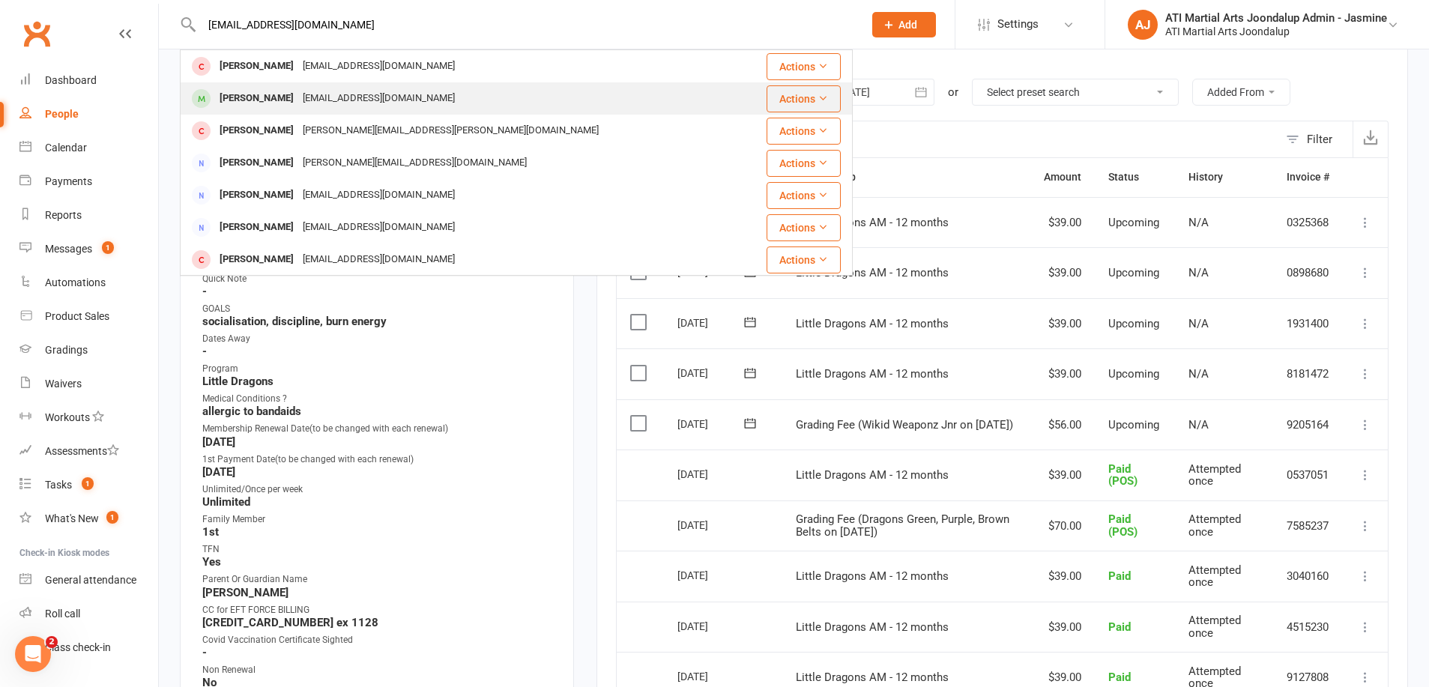
type input "shereewilson15@hotmail.com"
click at [338, 89] on div "shereewilson15@hotmail.com" at bounding box center [378, 99] width 161 height 22
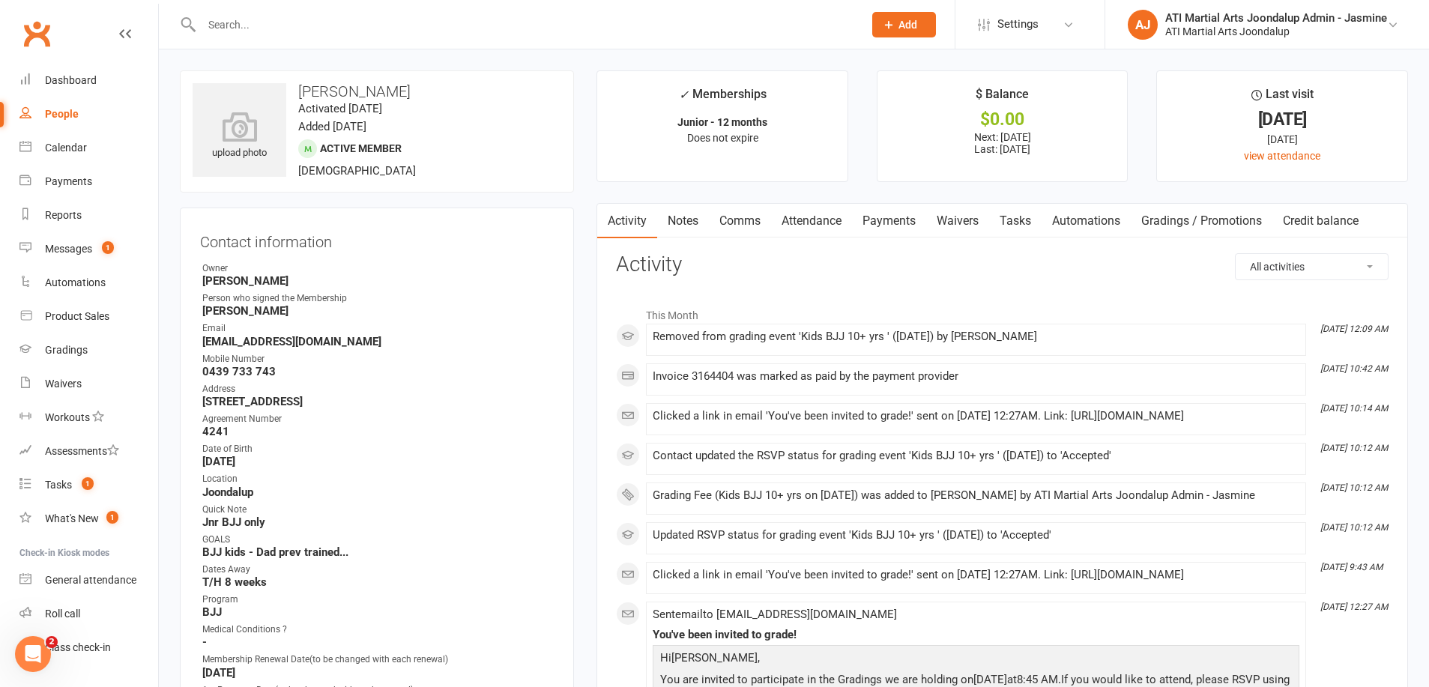
click at [897, 222] on link "Payments" at bounding box center [889, 221] width 74 height 34
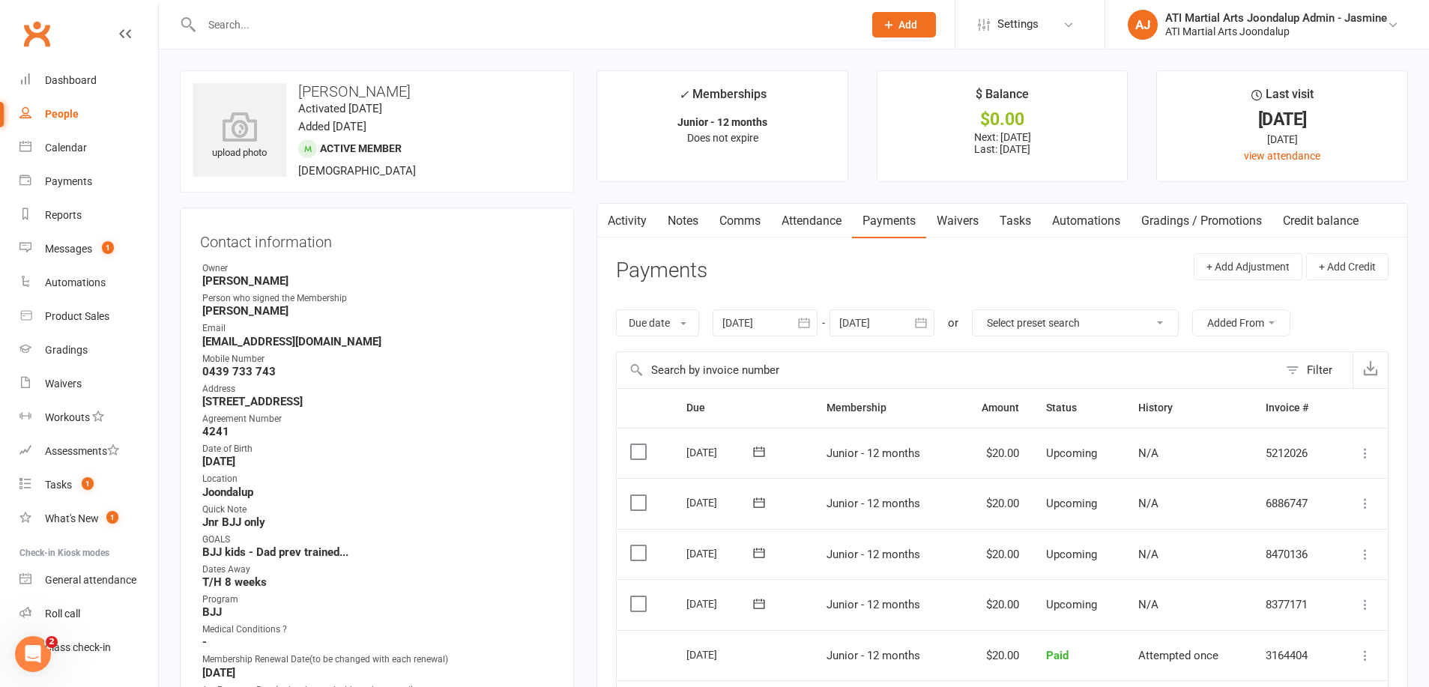
click at [680, 224] on link "Notes" at bounding box center [683, 221] width 52 height 34
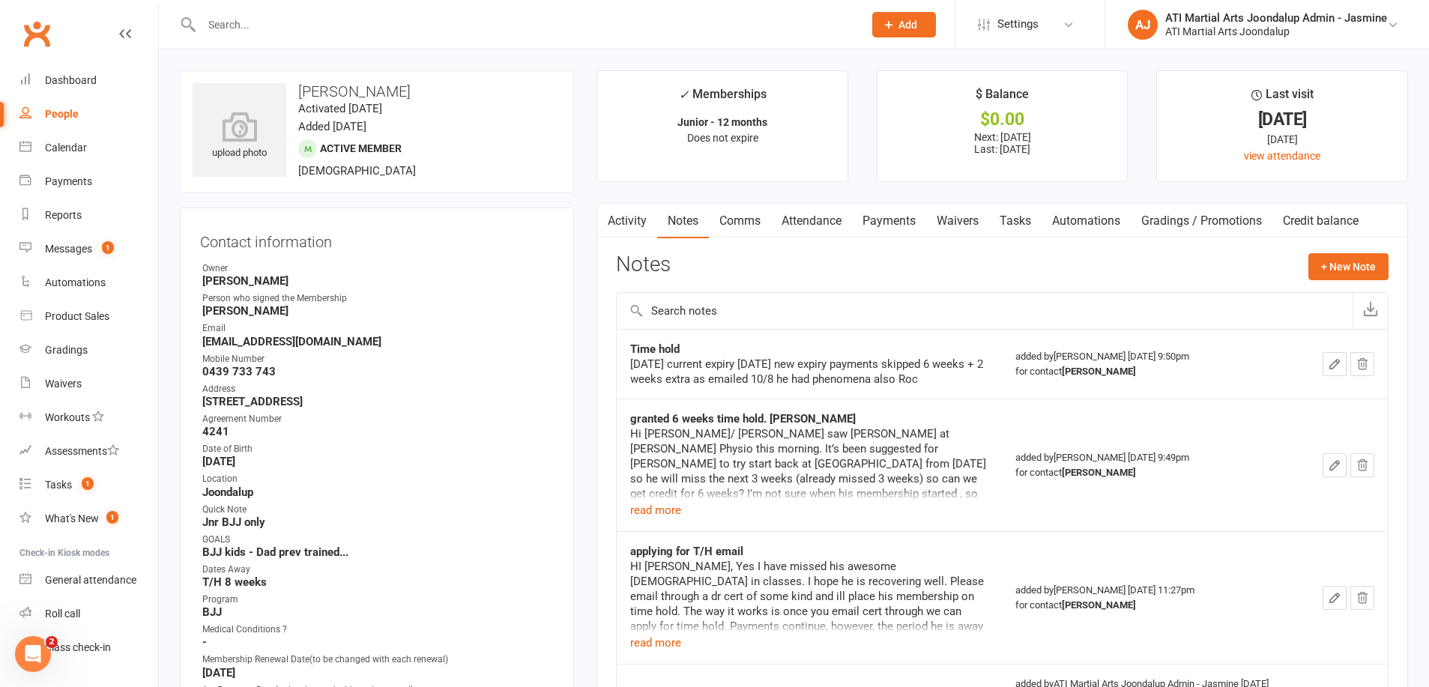
click at [890, 223] on link "Payments" at bounding box center [889, 221] width 74 height 34
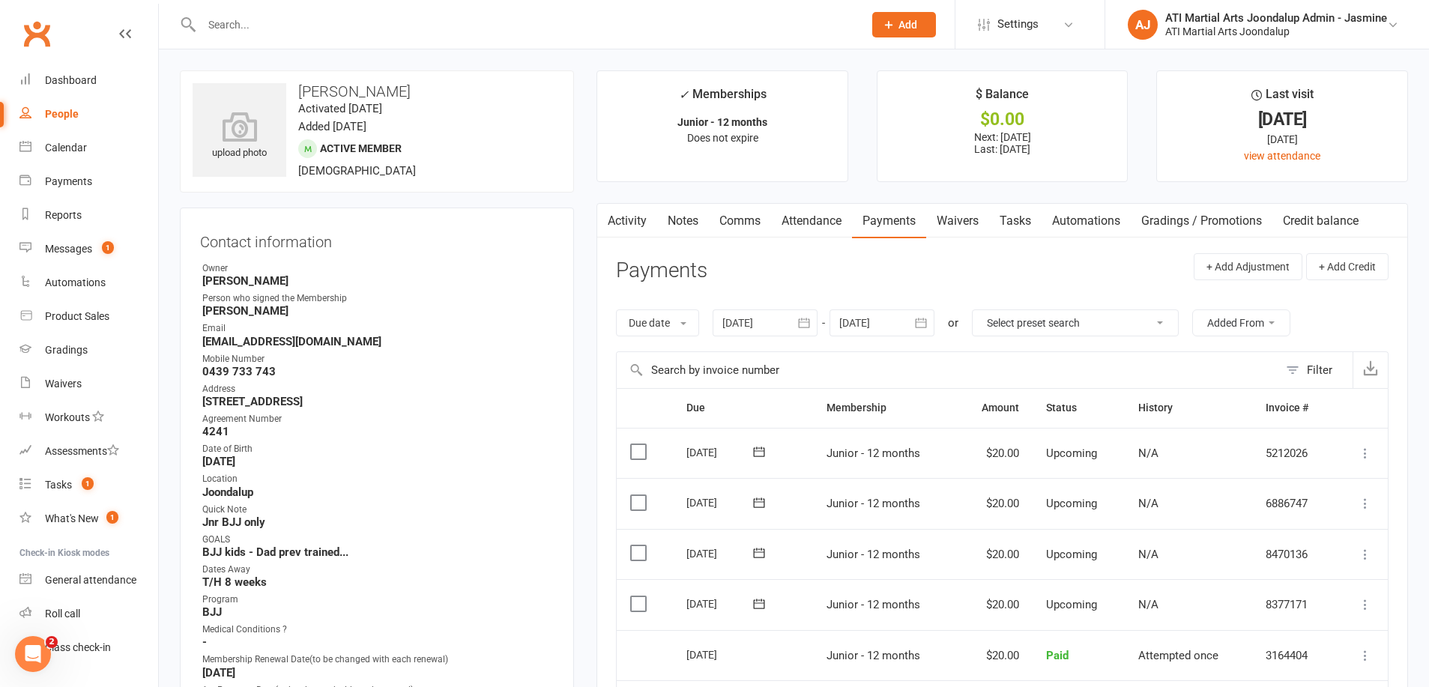
drag, startPoint x: 806, startPoint y: 321, endPoint x: 756, endPoint y: 432, distance: 121.4
click at [806, 325] on icon "button" at bounding box center [804, 323] width 15 height 15
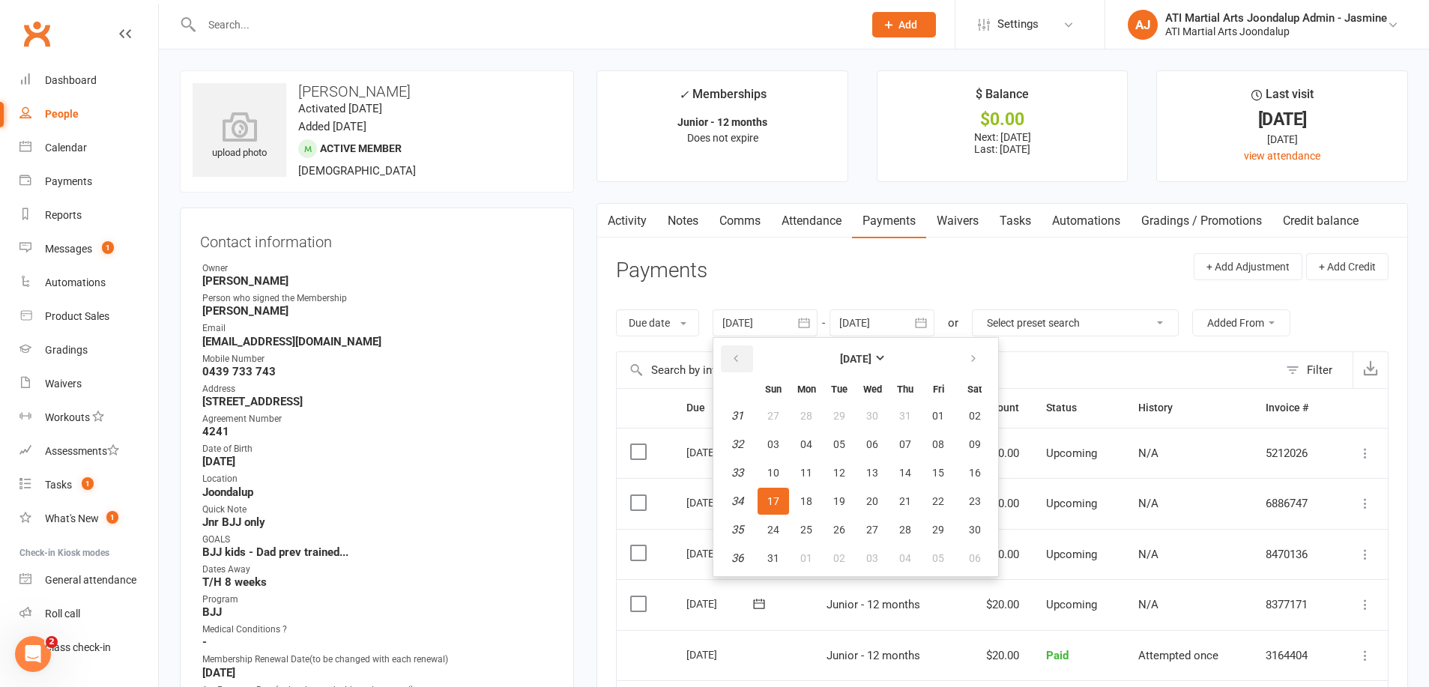
click at [740, 359] on icon "button" at bounding box center [736, 359] width 10 height 12
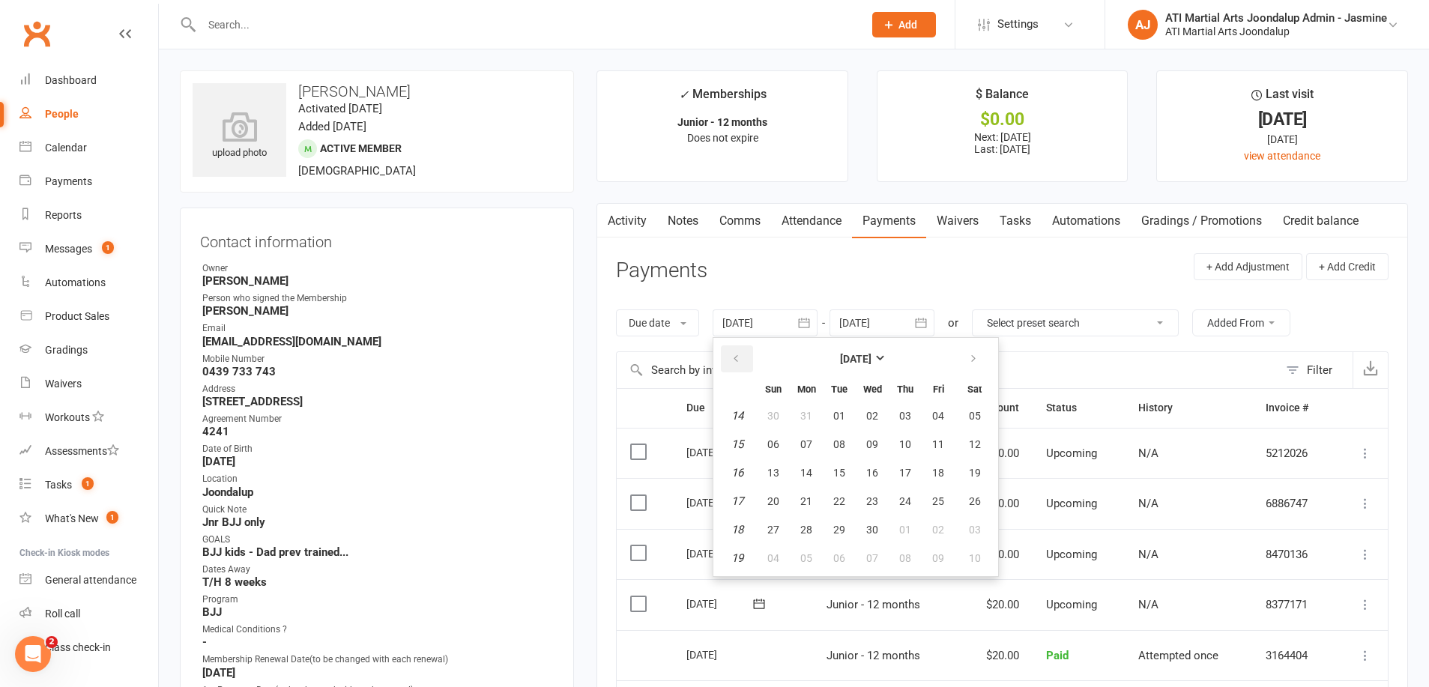
click at [740, 359] on icon "button" at bounding box center [736, 359] width 10 height 12
click at [774, 467] on span "10" at bounding box center [773, 473] width 12 height 12
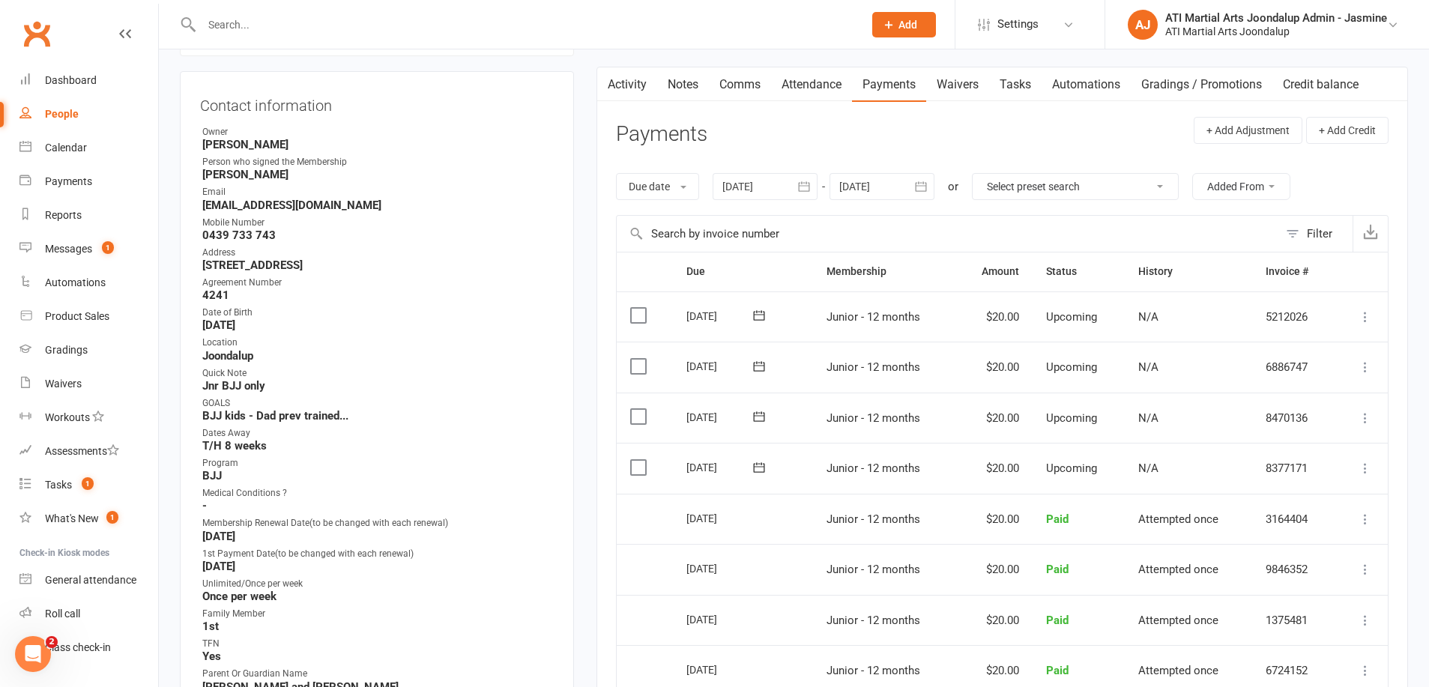
scroll to position [141, 0]
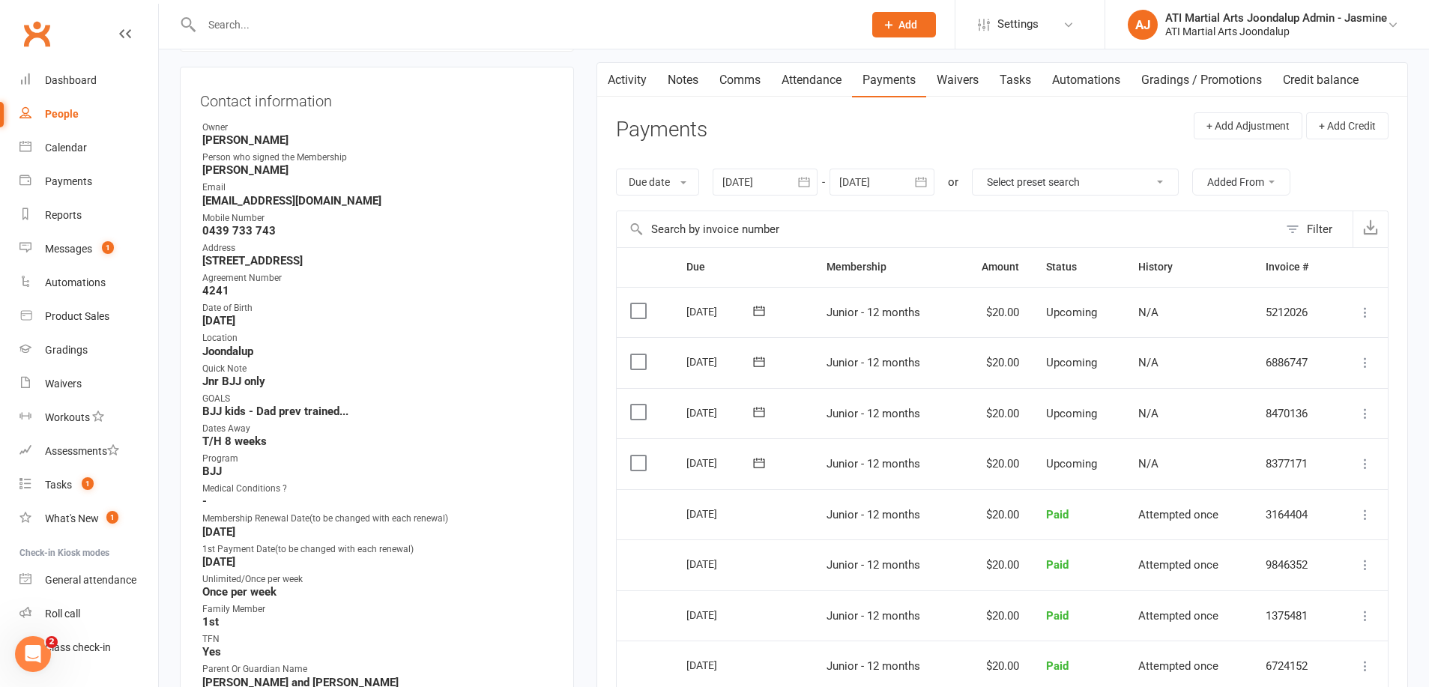
click at [686, 73] on link "Notes" at bounding box center [683, 80] width 52 height 34
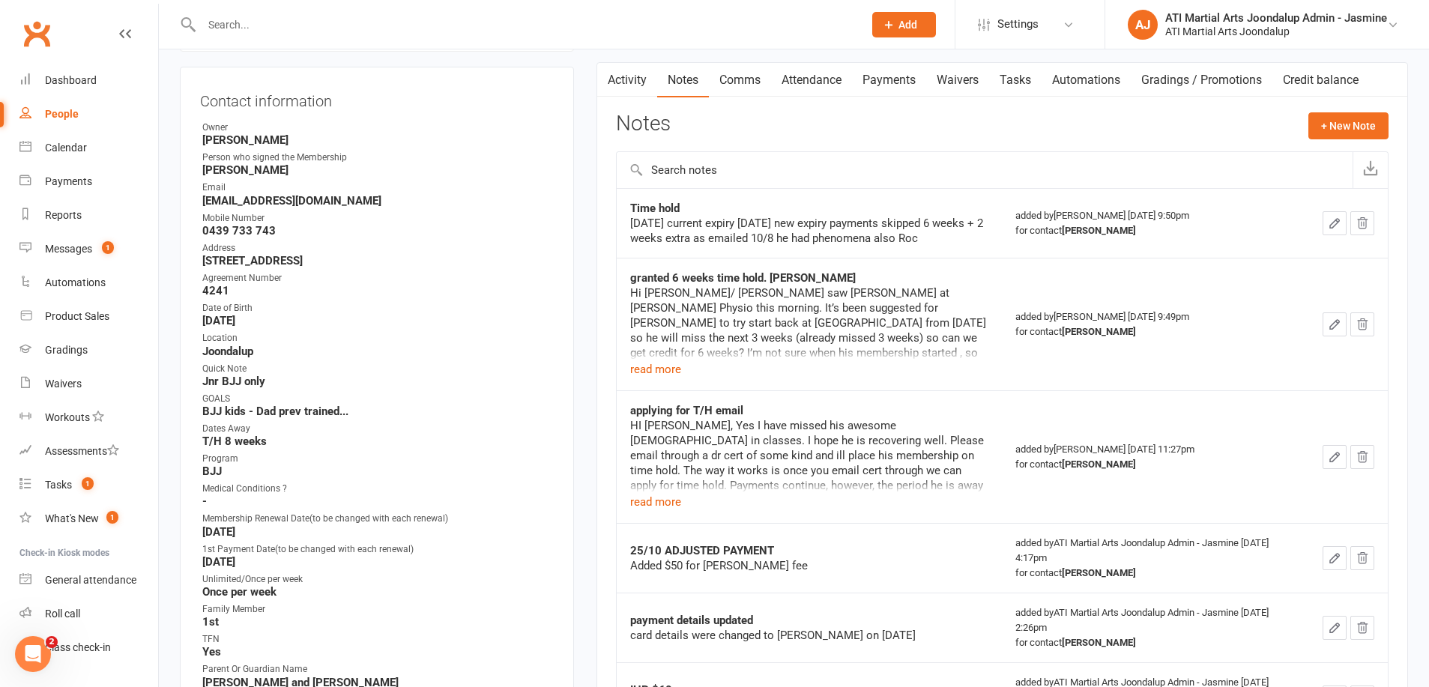
click at [883, 82] on link "Payments" at bounding box center [889, 80] width 74 height 34
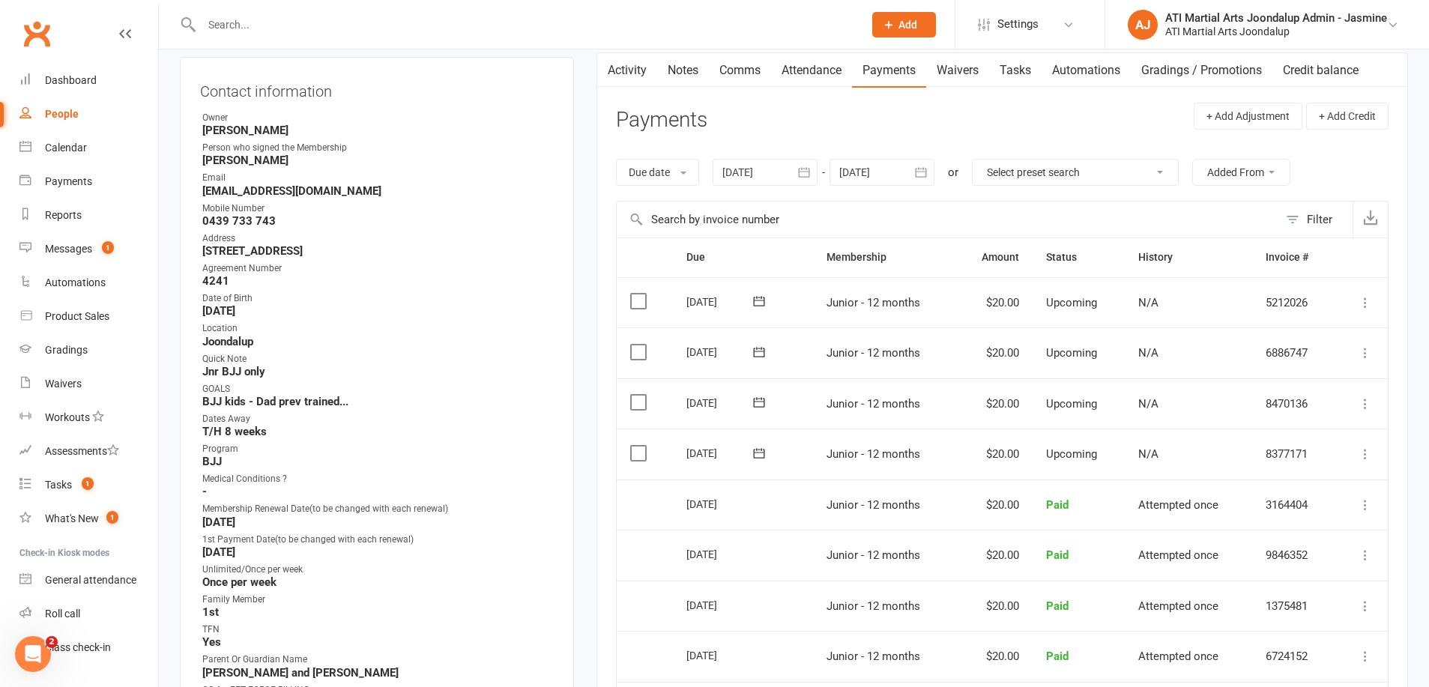
scroll to position [145, 0]
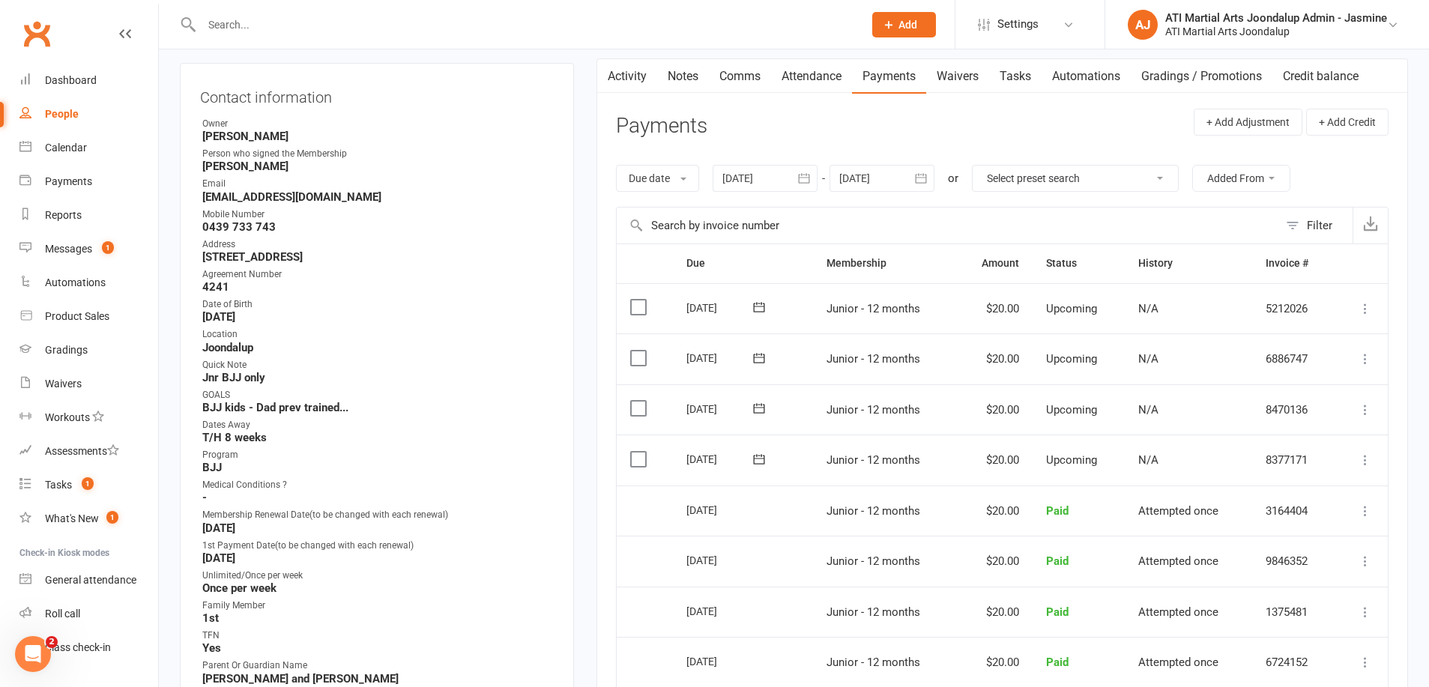
click at [810, 178] on icon "button" at bounding box center [804, 178] width 15 height 15
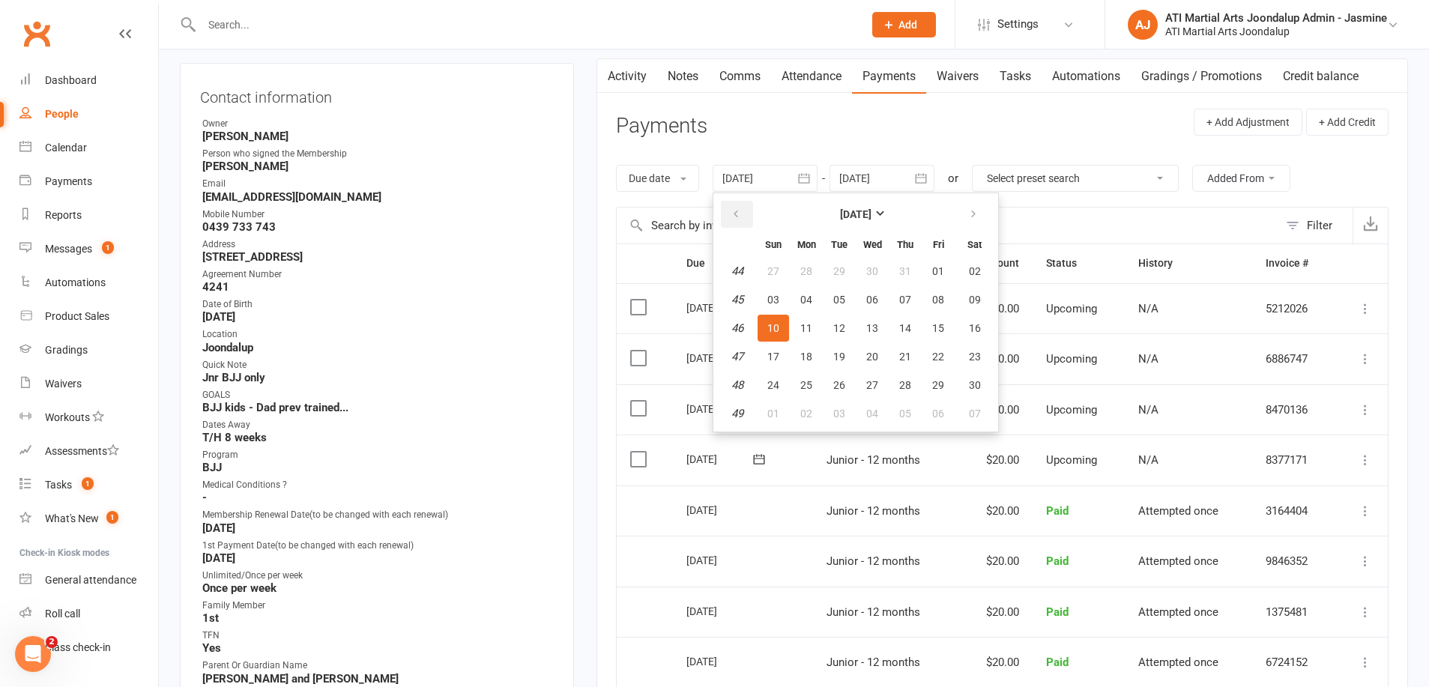
click at [738, 212] on icon "button" at bounding box center [736, 214] width 10 height 12
click at [801, 336] on button "12" at bounding box center [806, 328] width 31 height 27
type input "12 Aug 2024"
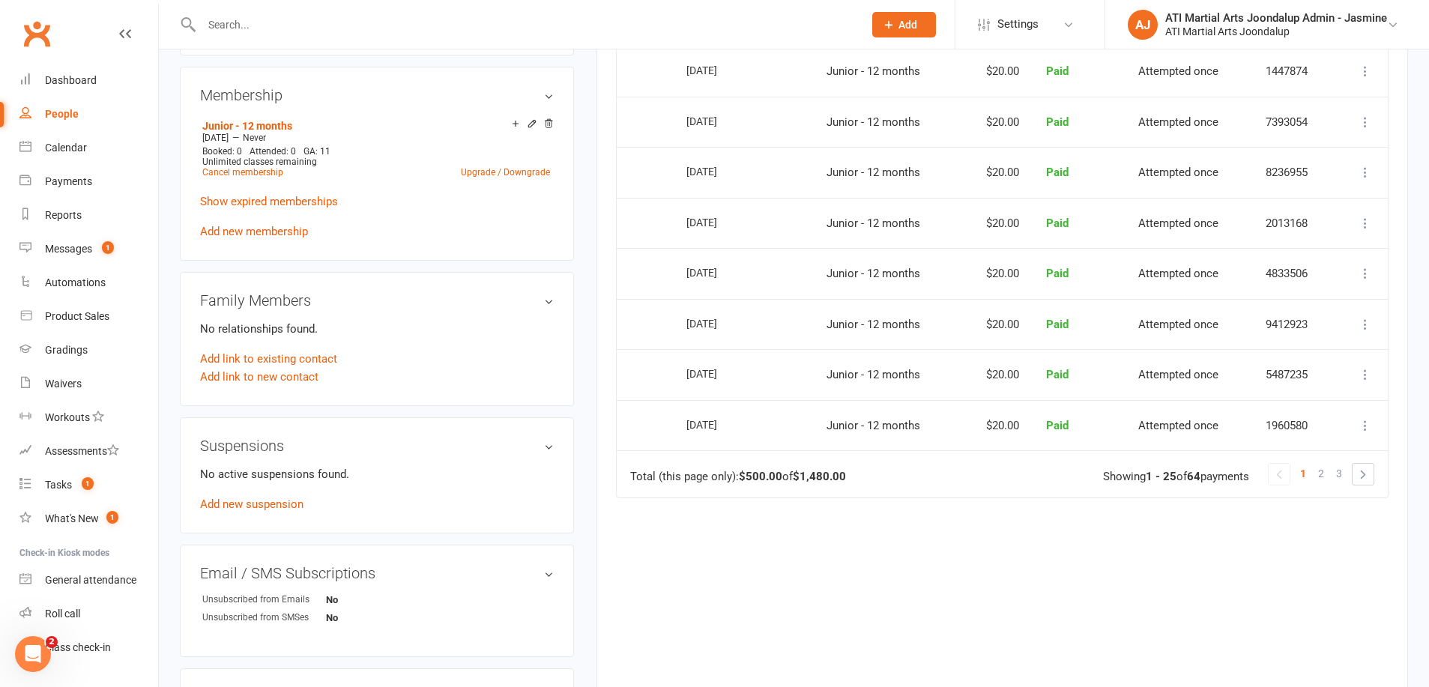
scroll to position [1248, 0]
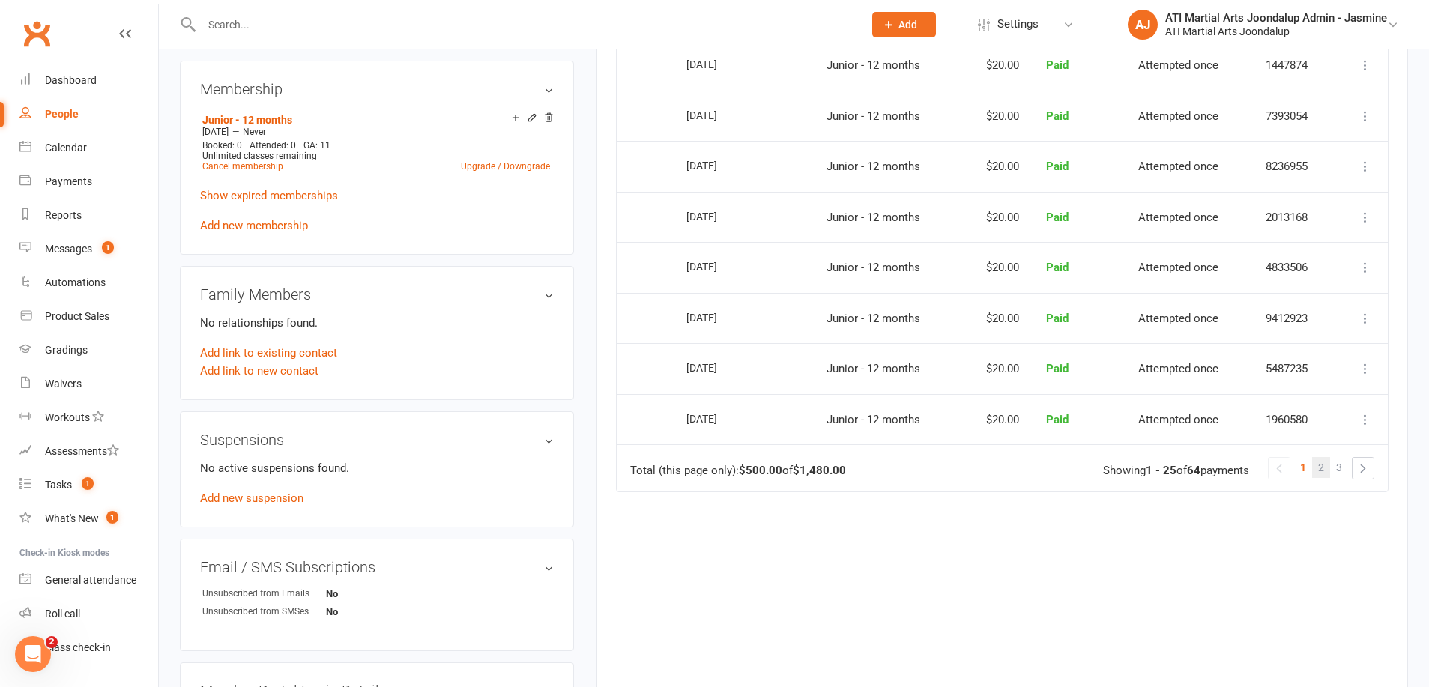
click at [1323, 457] on span "2" at bounding box center [1321, 467] width 6 height 21
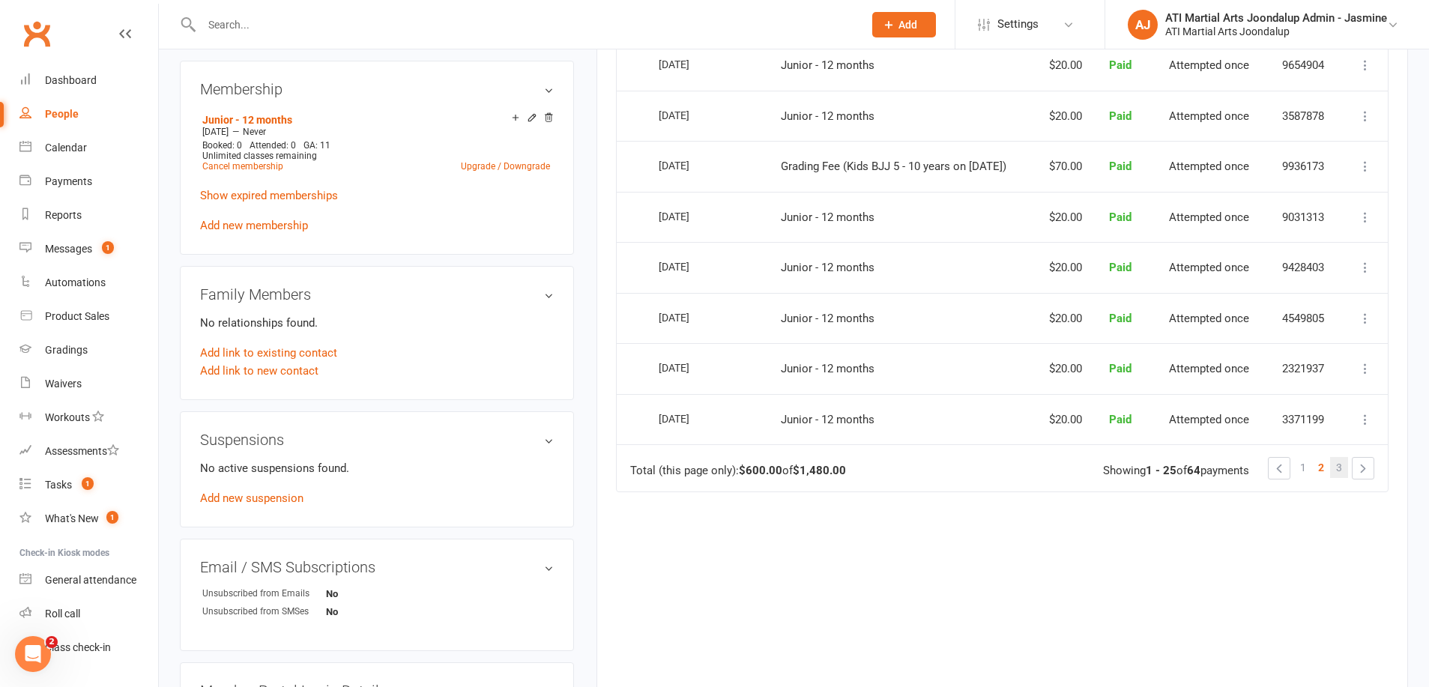
click at [1343, 457] on link "3" at bounding box center [1339, 467] width 18 height 21
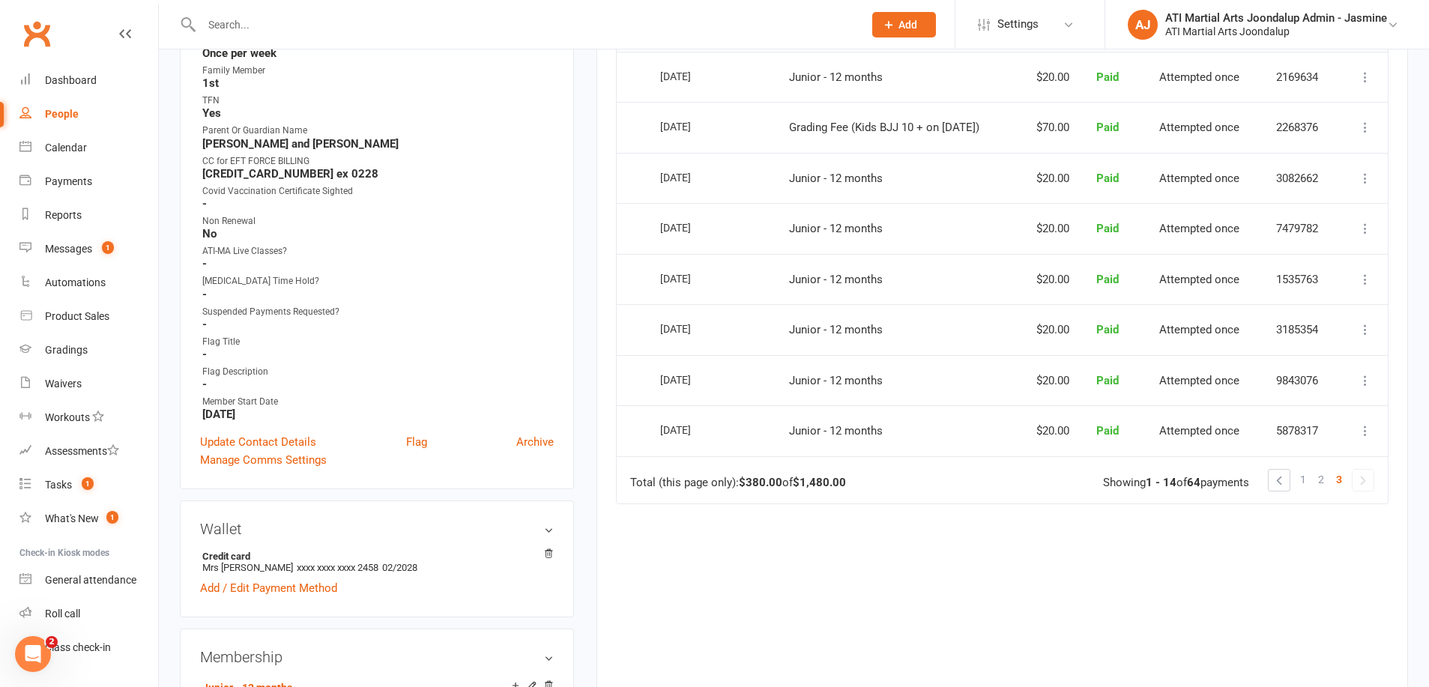
scroll to position [683, 0]
click at [1323, 466] on span "2" at bounding box center [1321, 476] width 6 height 21
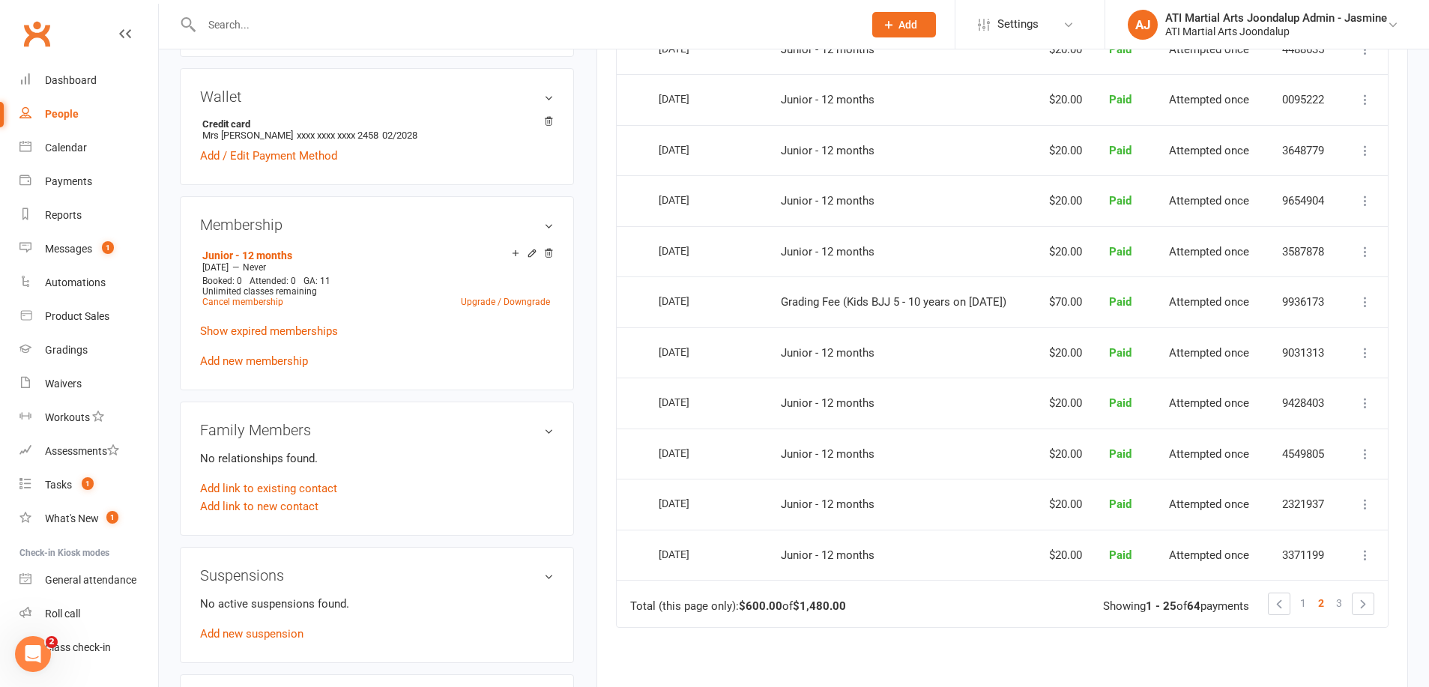
scroll to position [1140, 0]
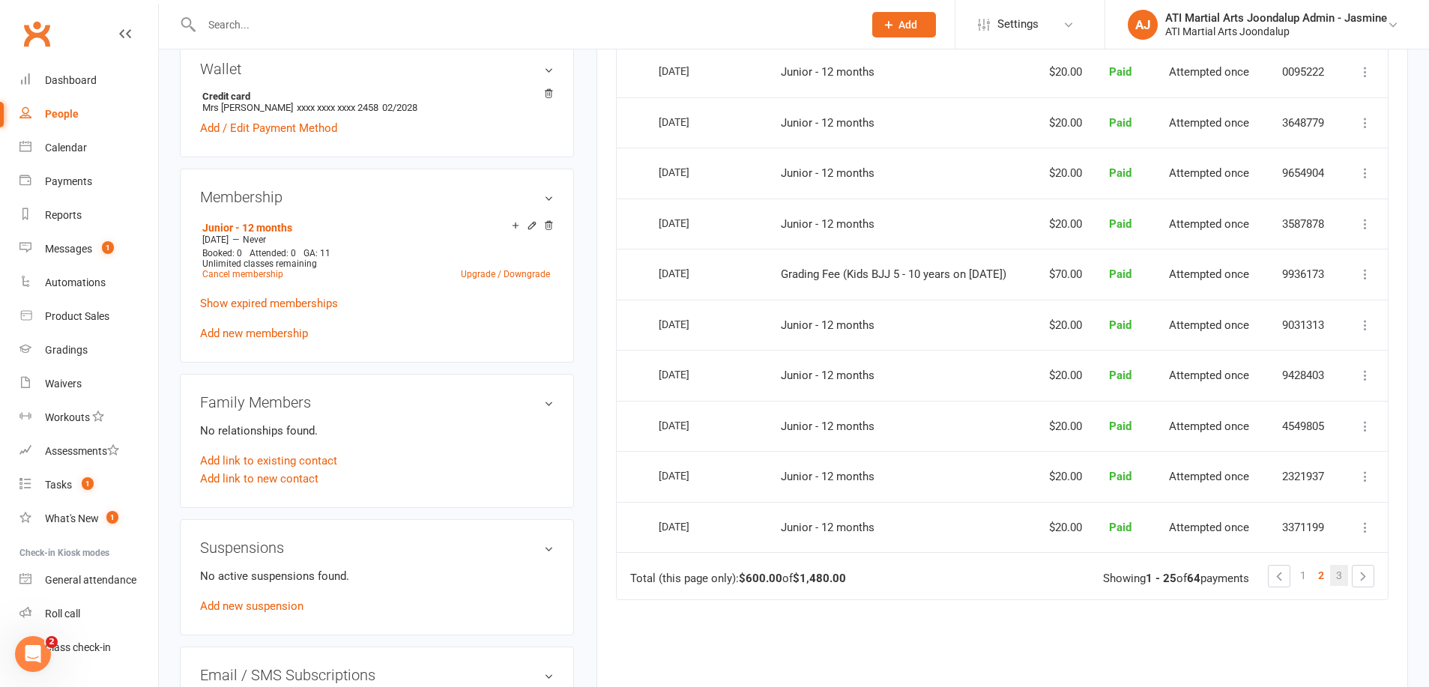
click at [1335, 565] on link "3" at bounding box center [1339, 575] width 18 height 21
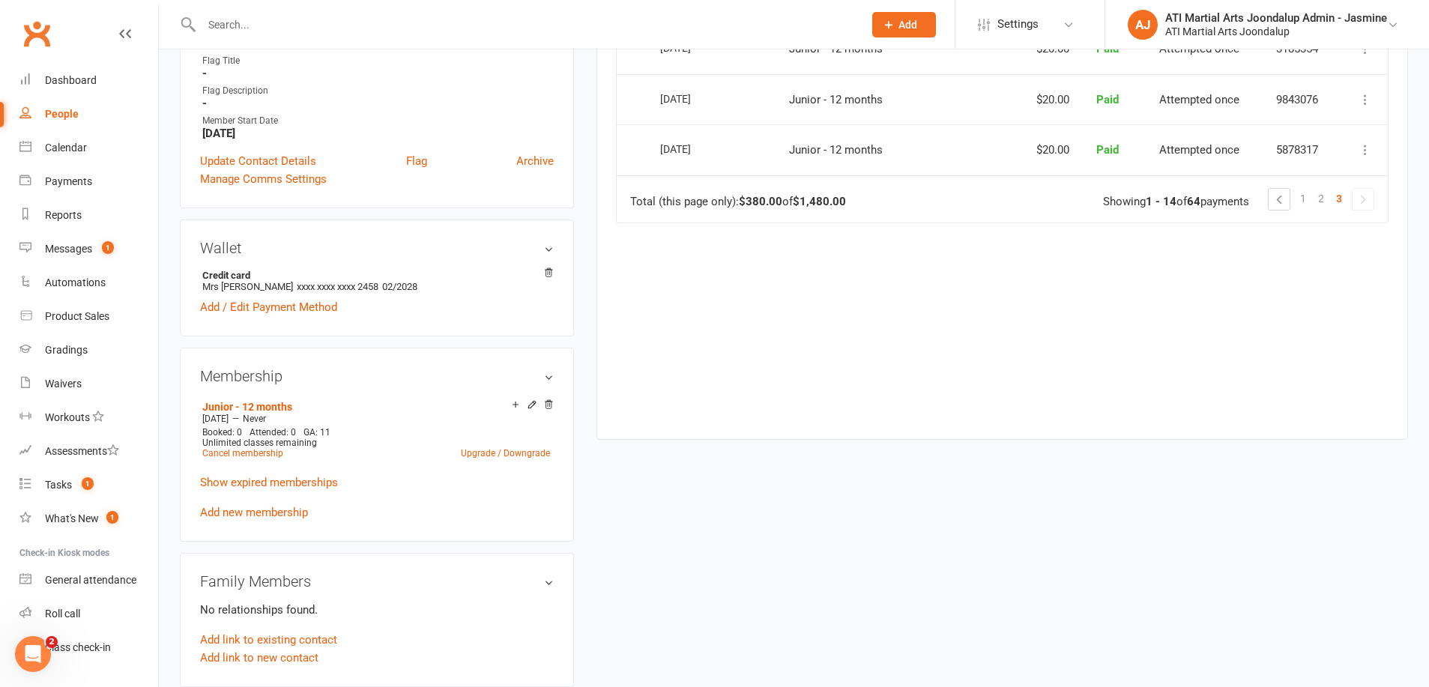
scroll to position [939, 0]
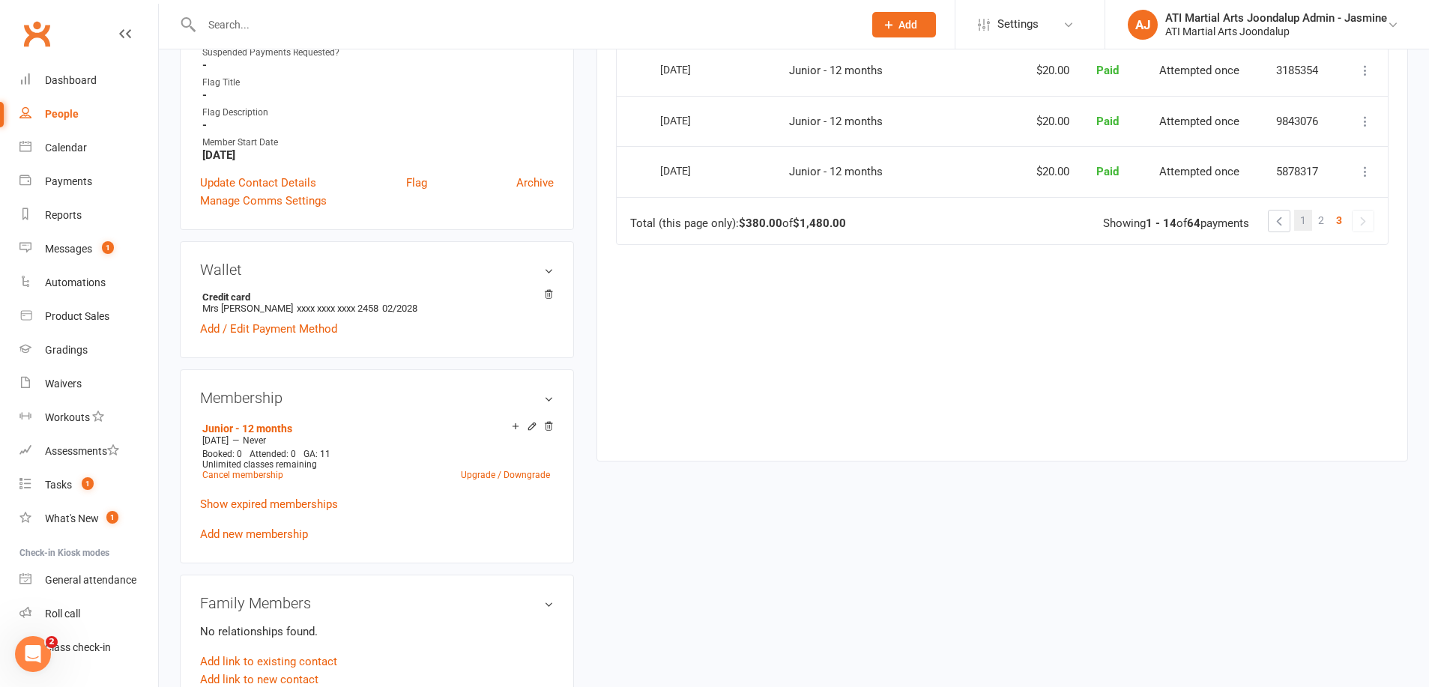
click at [1303, 210] on span "1" at bounding box center [1303, 220] width 6 height 21
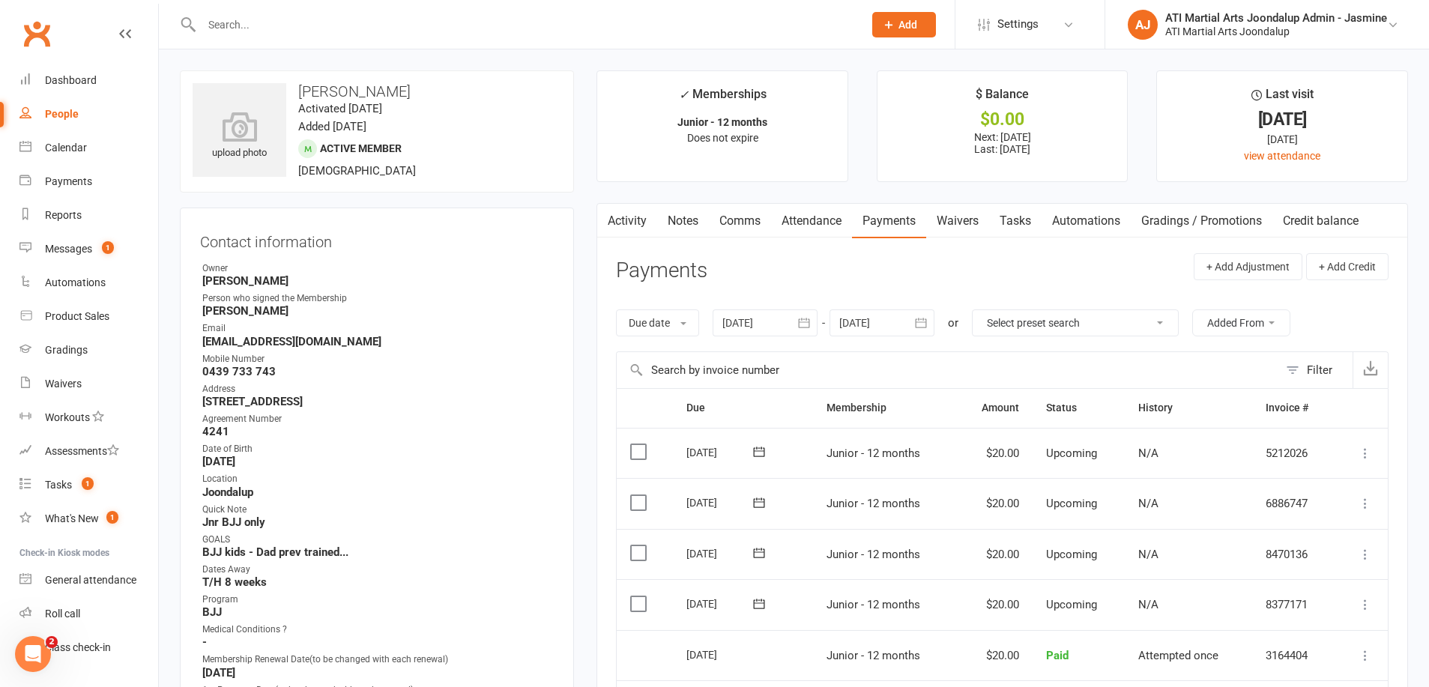
scroll to position [0, 0]
click at [696, 221] on link "Notes" at bounding box center [683, 221] width 52 height 34
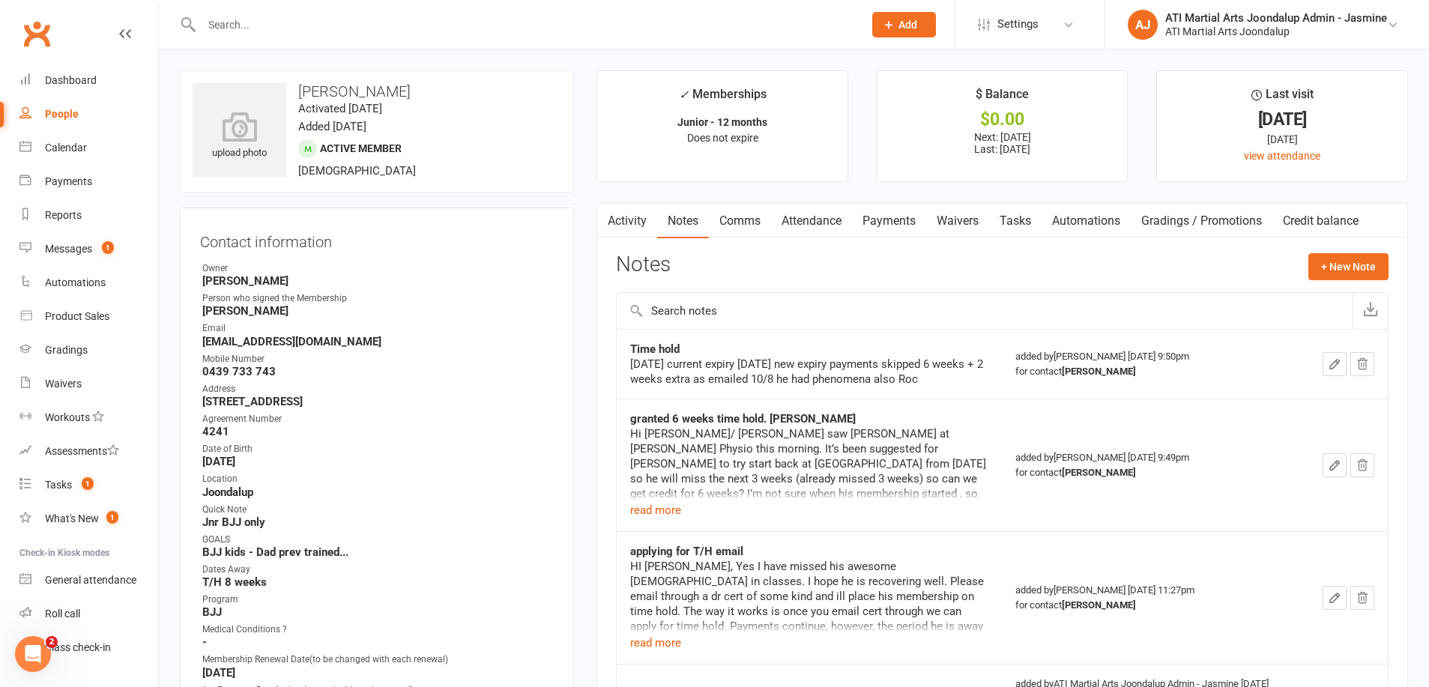
click at [1332, 371] on icon "button" at bounding box center [1334, 363] width 13 height 13
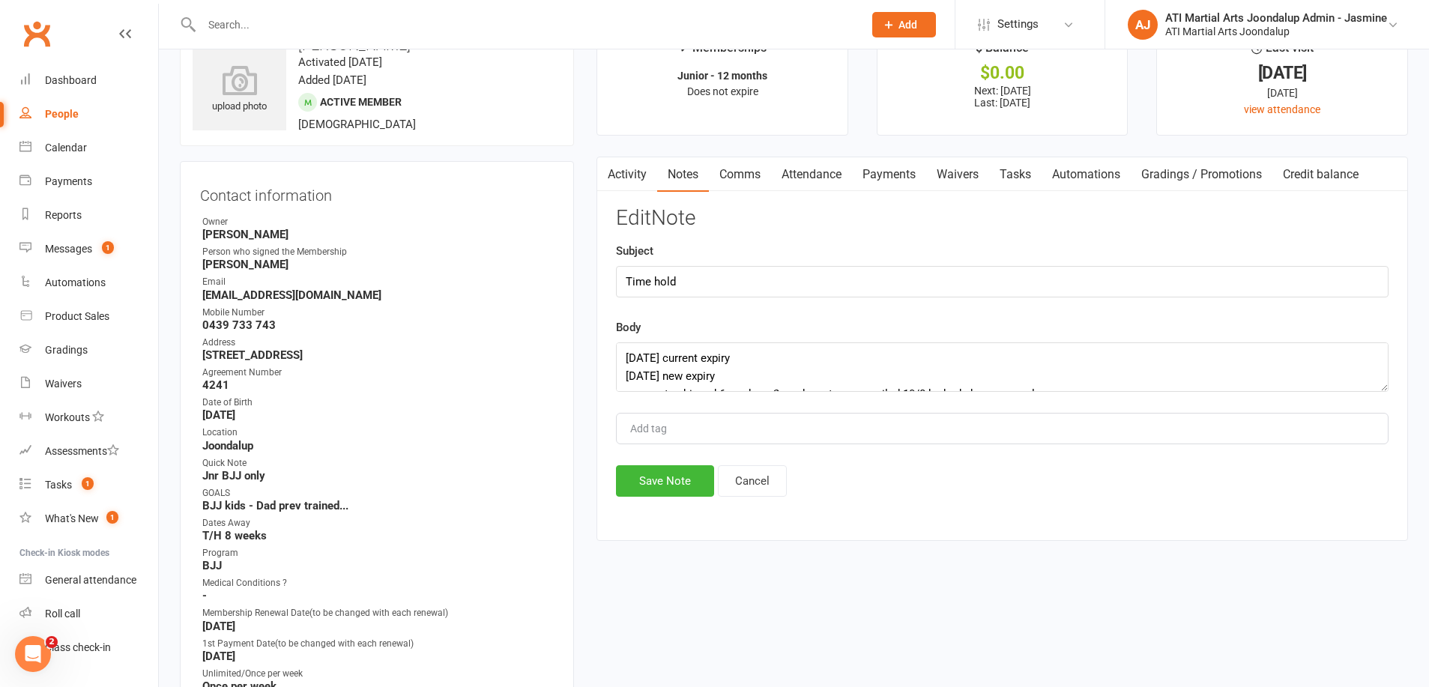
scroll to position [55, 0]
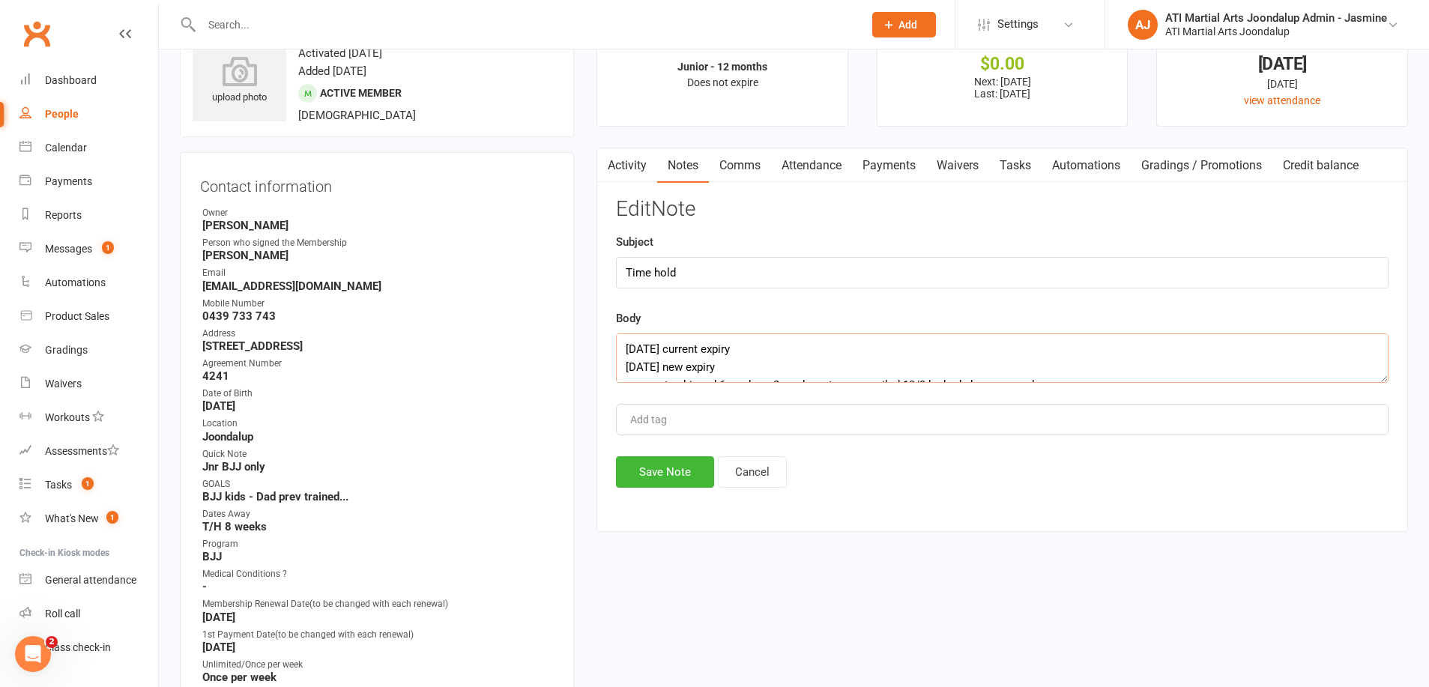
click at [919, 359] on textarea "Oct 12th current expiry Dec 5th 2025 new expiry payments skipped 6 weeks + 2 we…" at bounding box center [1002, 357] width 773 height 49
click at [681, 462] on button "Save Note" at bounding box center [665, 471] width 98 height 31
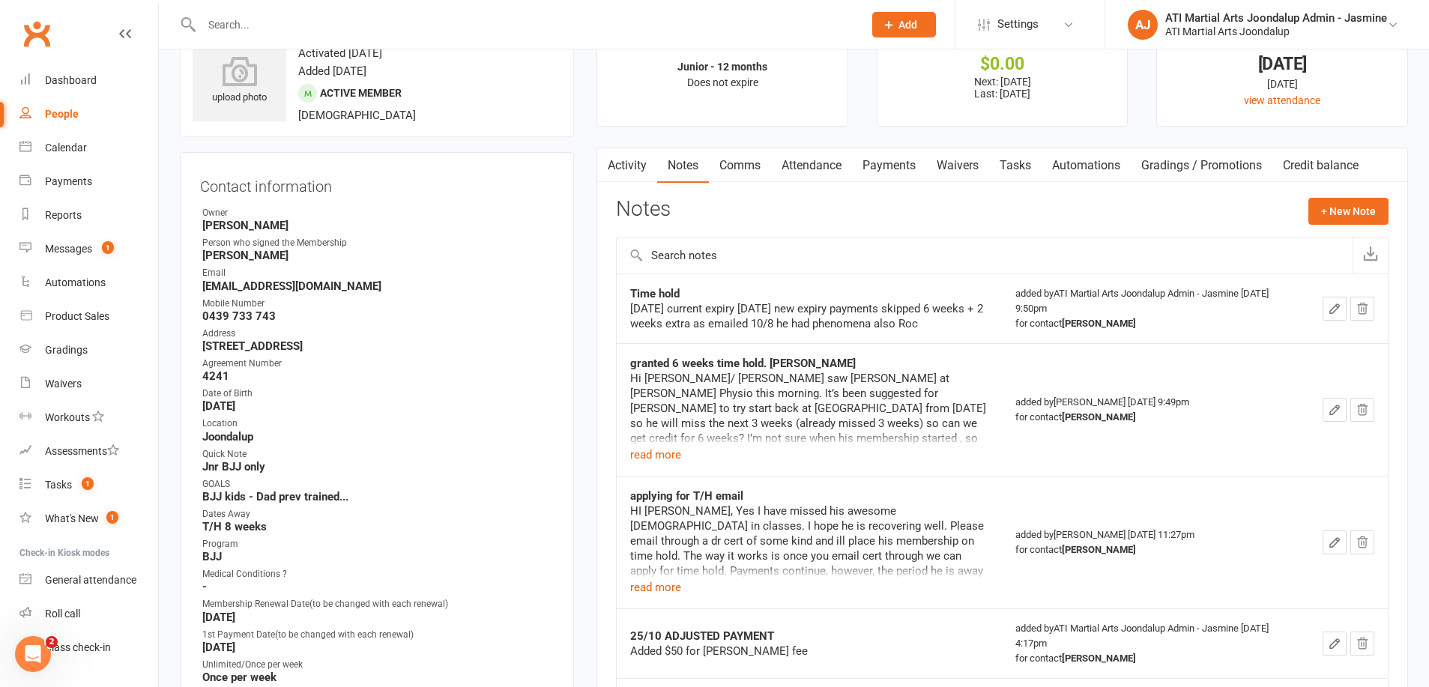
click at [896, 164] on link "Payments" at bounding box center [889, 165] width 74 height 34
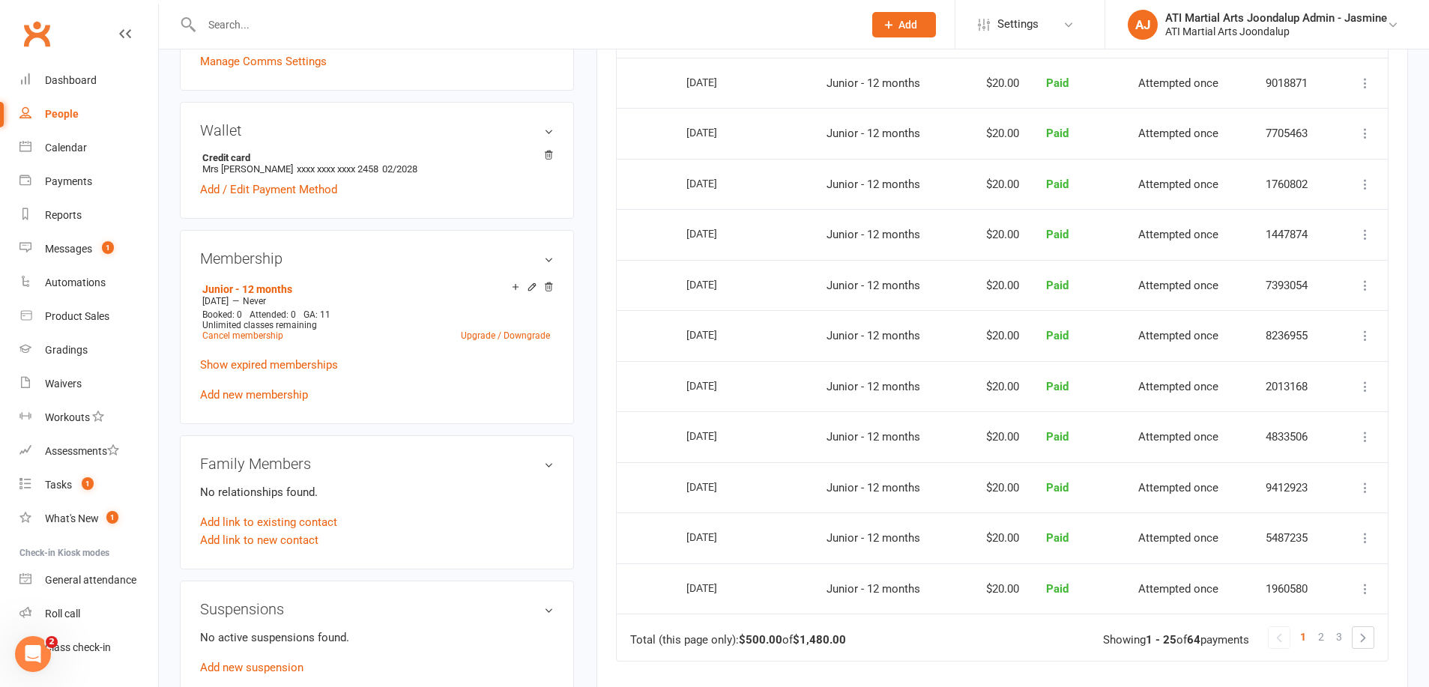
scroll to position [1097, 0]
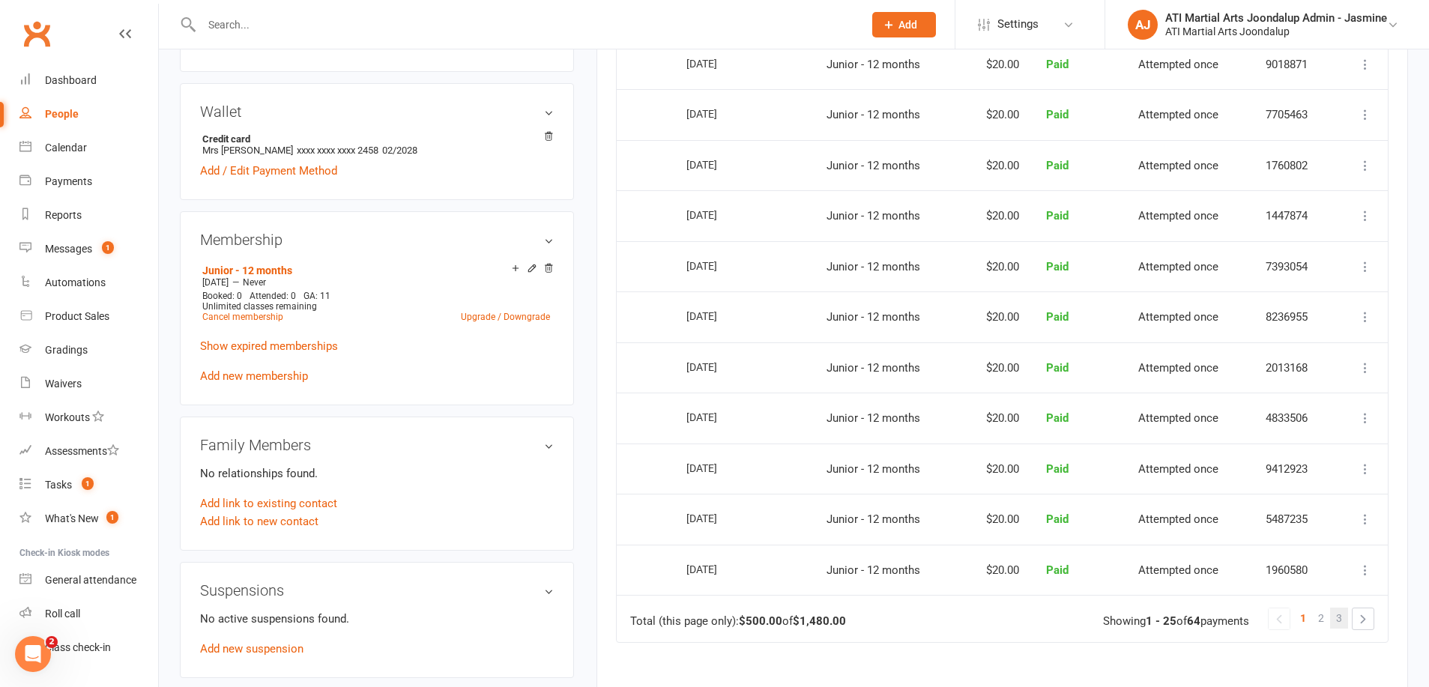
click at [1338, 608] on span "3" at bounding box center [1339, 618] width 6 height 21
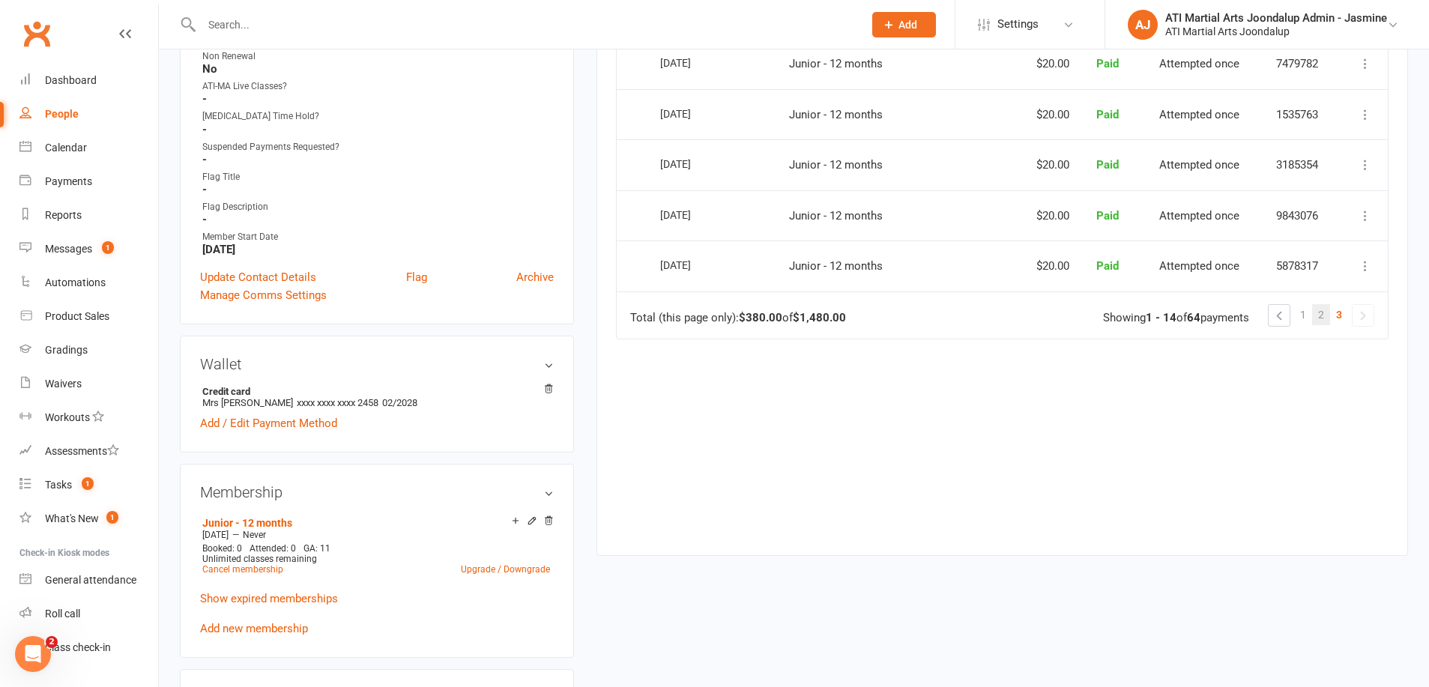
scroll to position [871, 0]
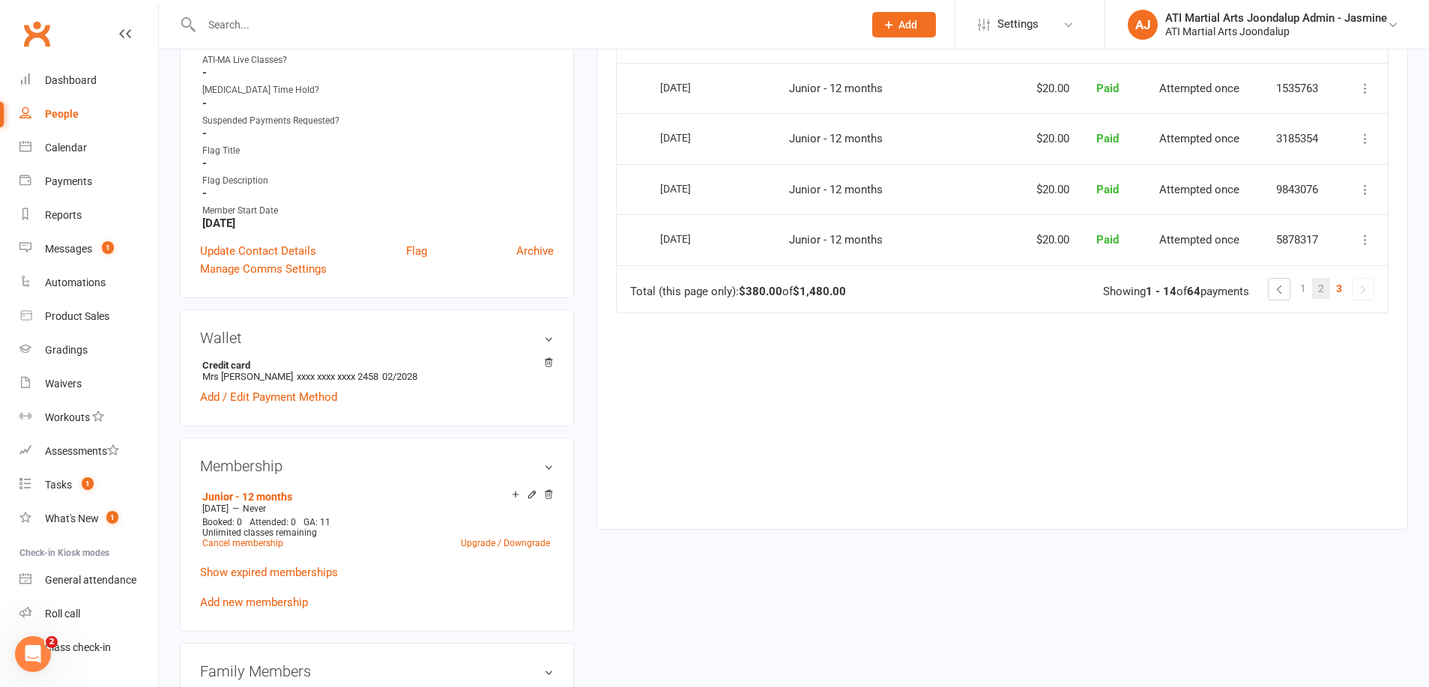
click at [1324, 278] on link "2" at bounding box center [1321, 288] width 18 height 21
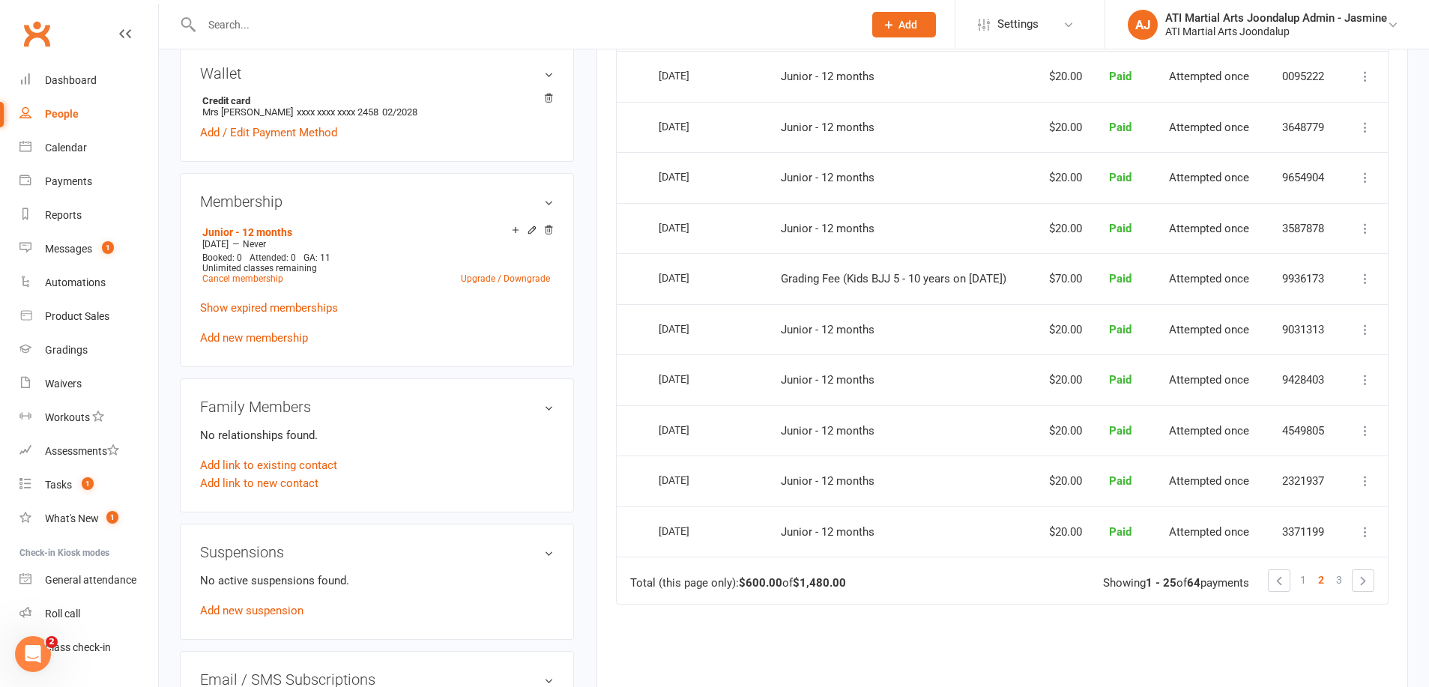
scroll to position [1171, 0]
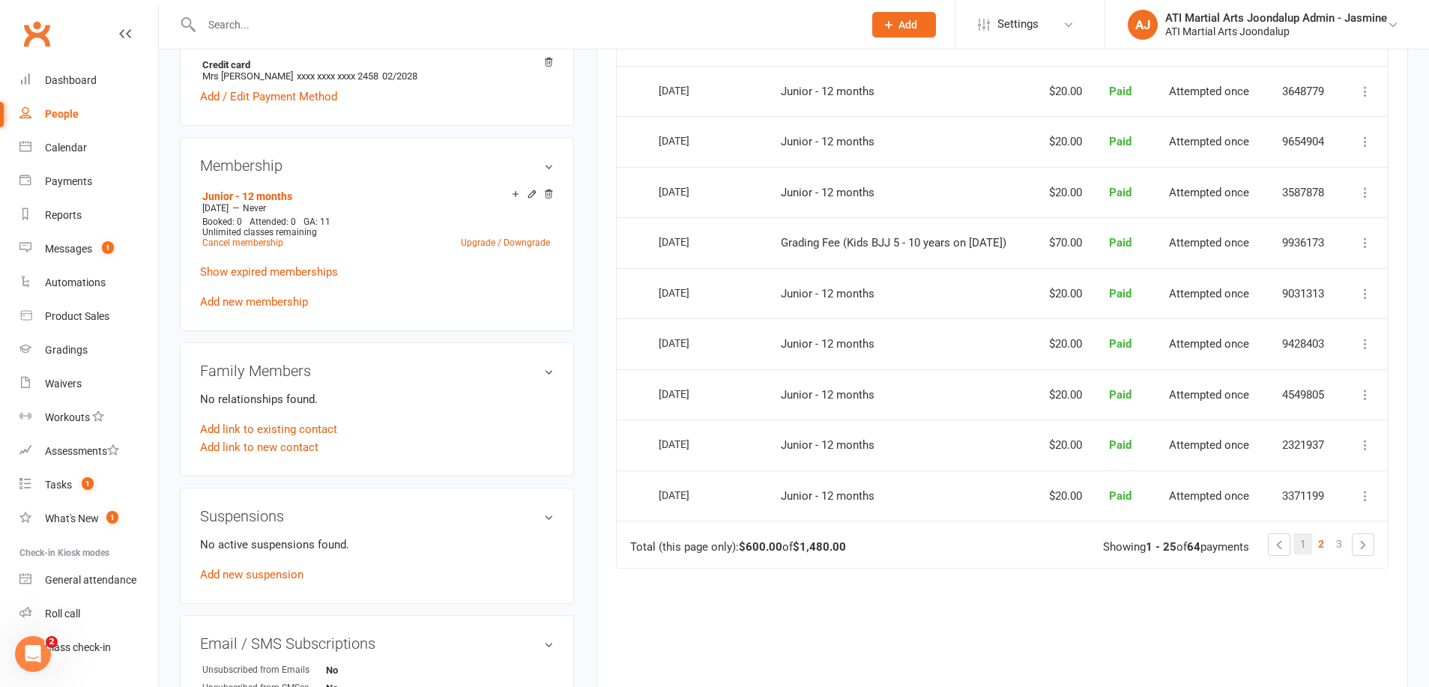
click at [1300, 534] on span "1" at bounding box center [1303, 544] width 6 height 21
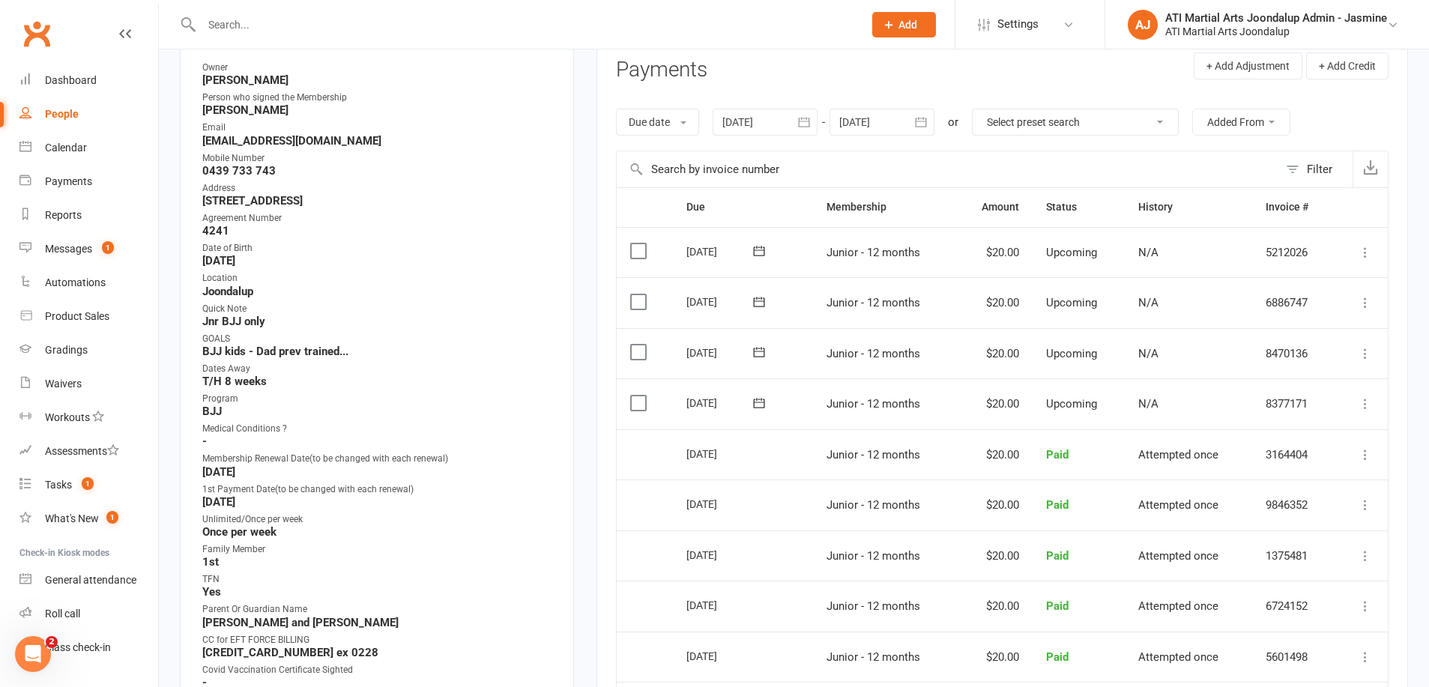
scroll to position [198, 0]
click at [926, 122] on icon "button" at bounding box center [920, 125] width 11 height 10
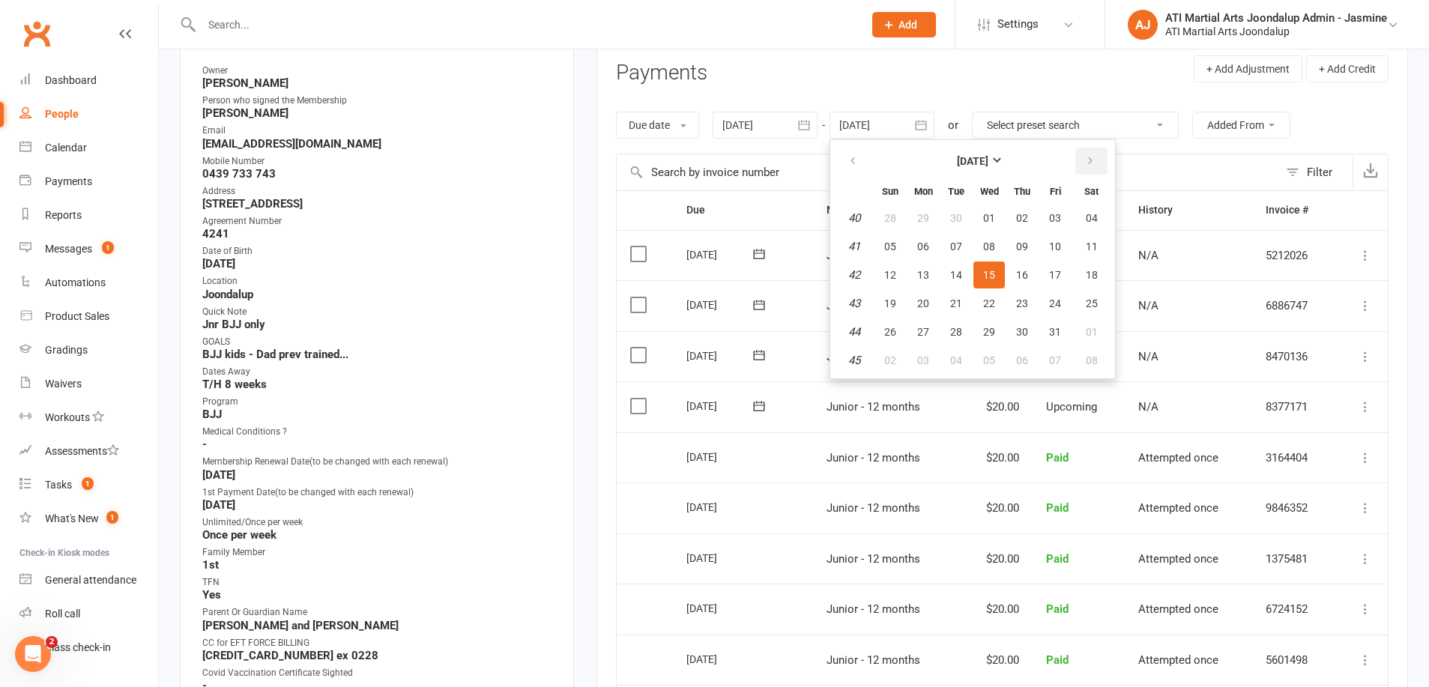
click at [1090, 160] on icon "button" at bounding box center [1090, 161] width 10 height 12
click at [995, 241] on span "05" at bounding box center [989, 247] width 12 height 12
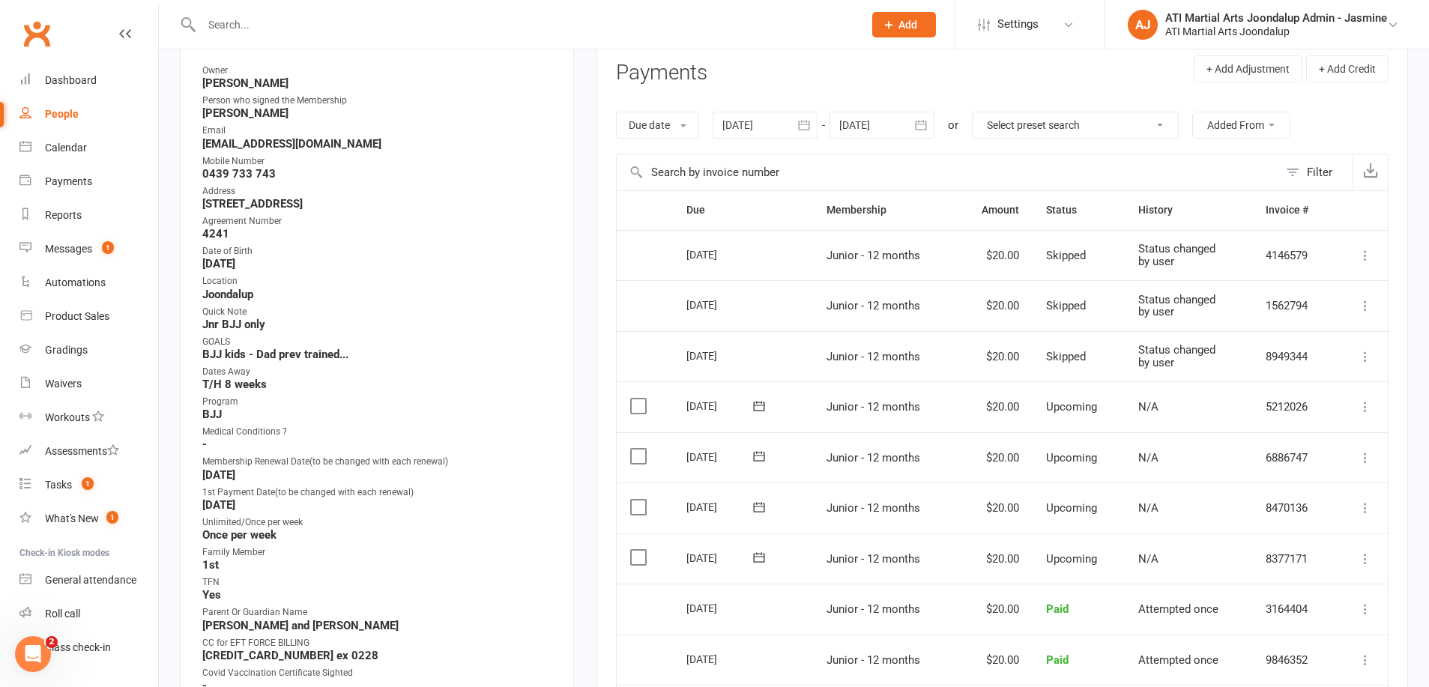
click at [923, 121] on icon "button" at bounding box center [921, 125] width 15 height 15
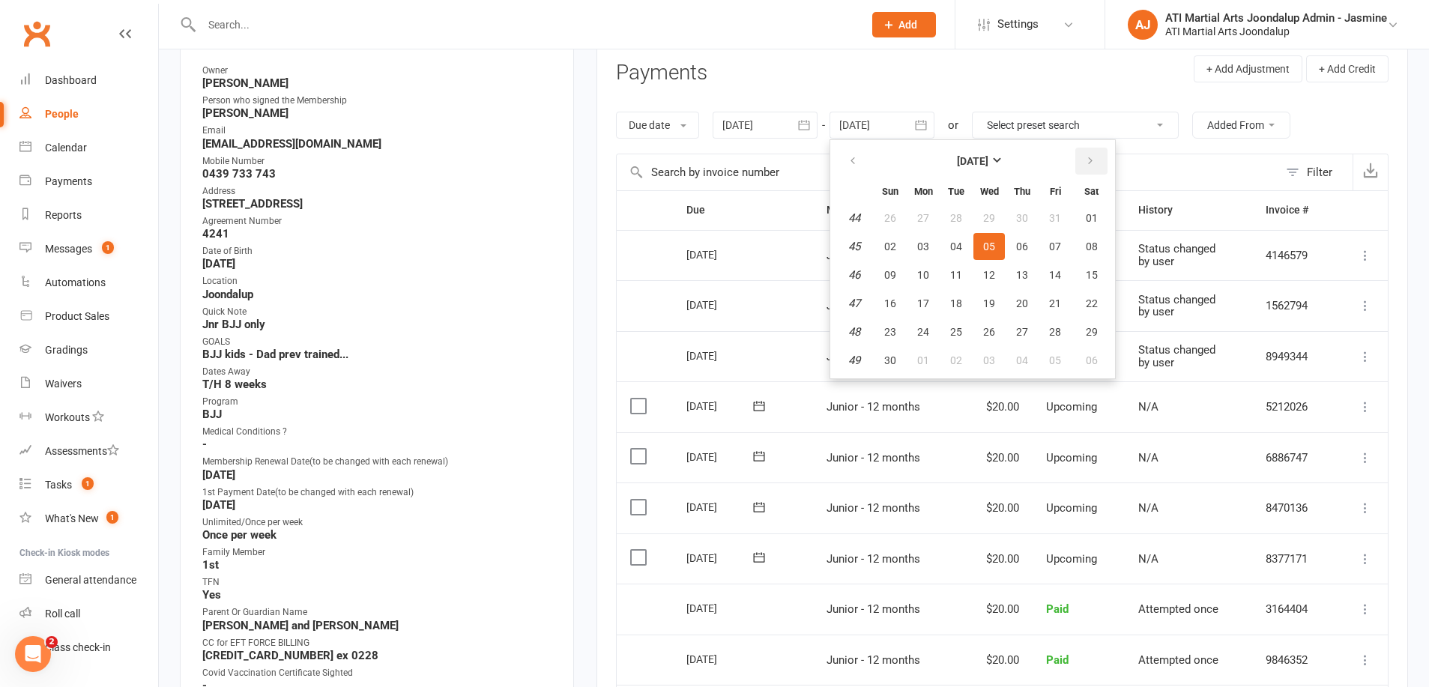
click at [1096, 157] on icon "button" at bounding box center [1090, 161] width 10 height 12
click at [1055, 221] on span "06" at bounding box center [1055, 218] width 12 height 12
type input "[DATE]"
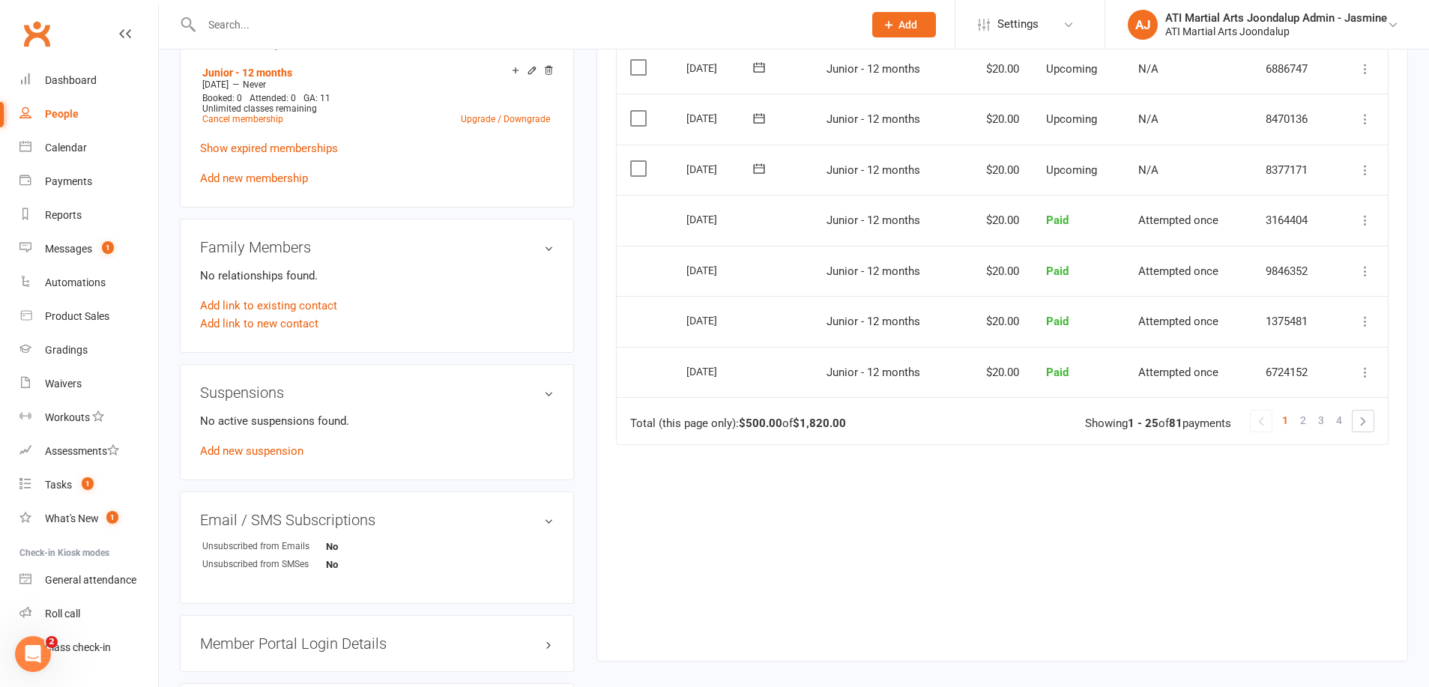
scroll to position [1298, 0]
click at [1334, 407] on link "4" at bounding box center [1339, 417] width 18 height 21
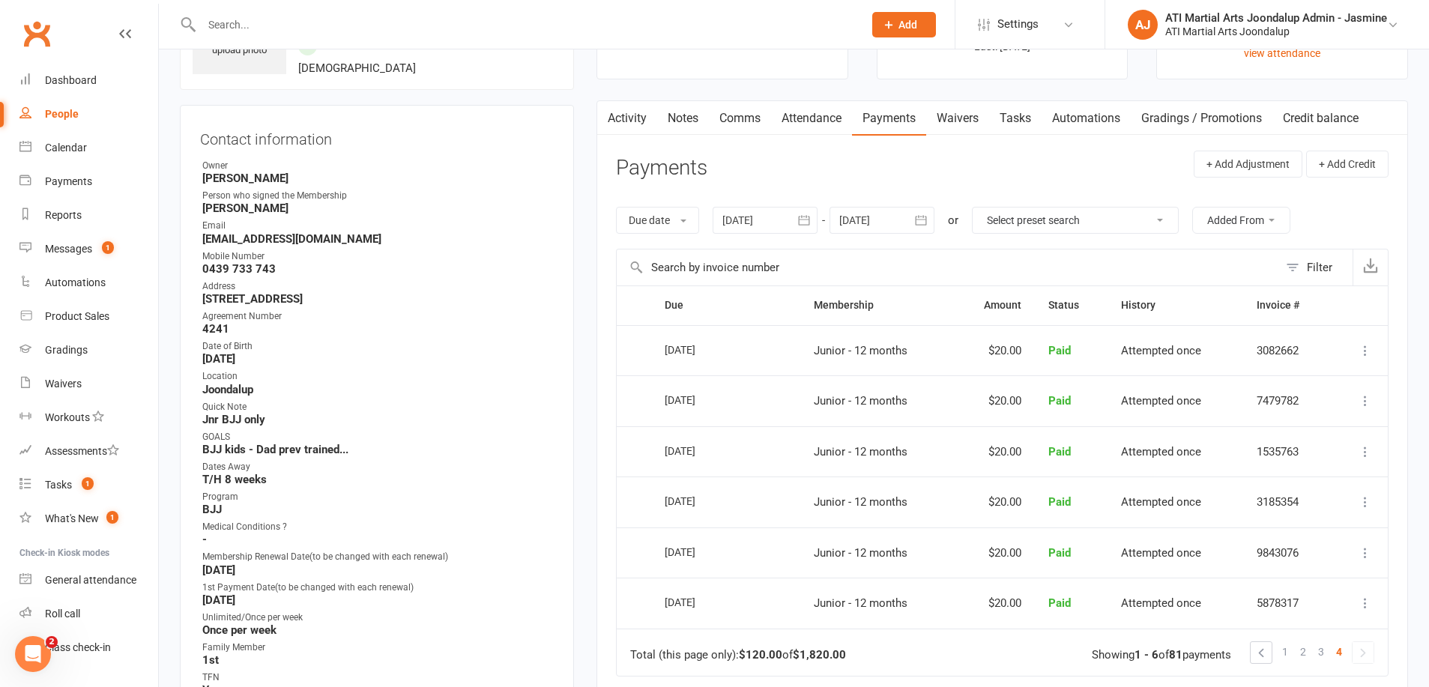
scroll to position [104, 0]
click at [1317, 640] on link "3" at bounding box center [1321, 650] width 18 height 21
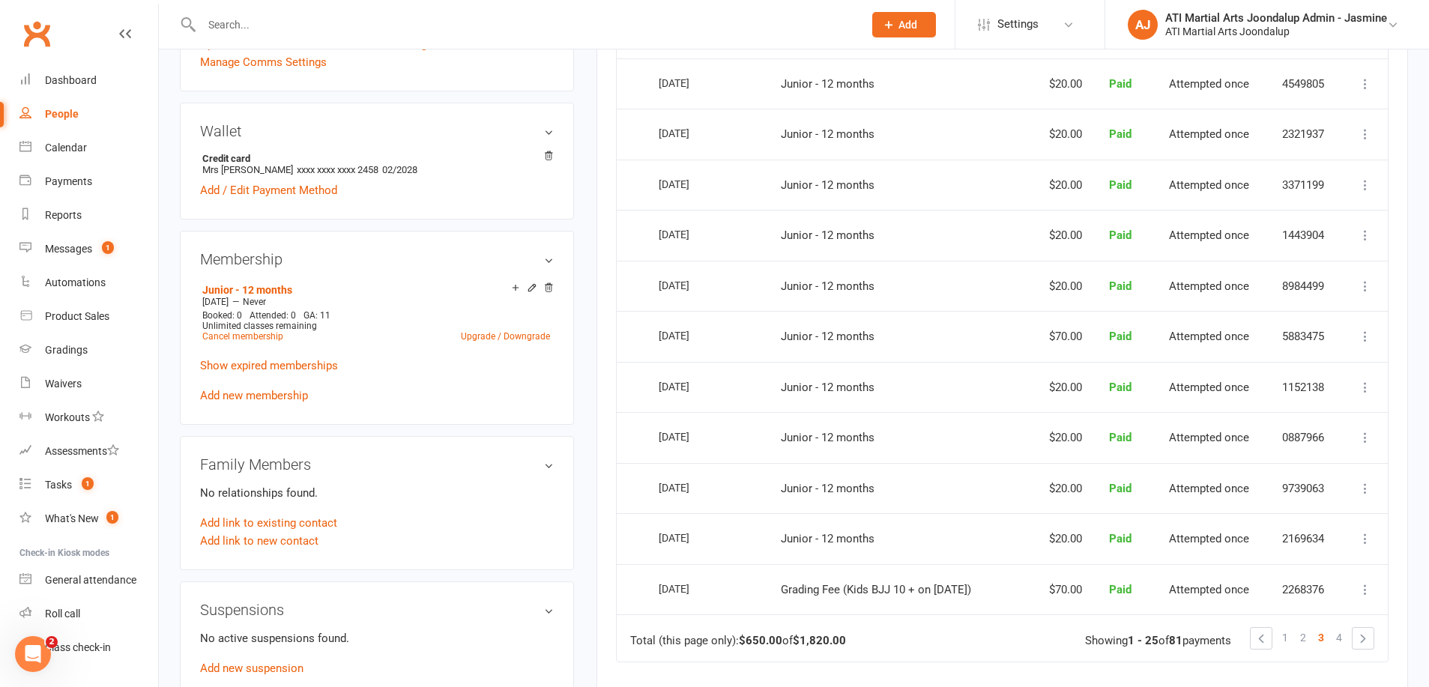
scroll to position [1078, 0]
drag, startPoint x: 1302, startPoint y: 553, endPoint x: 1260, endPoint y: 562, distance: 43.7
click at [1302, 627] on span "2" at bounding box center [1303, 637] width 6 height 21
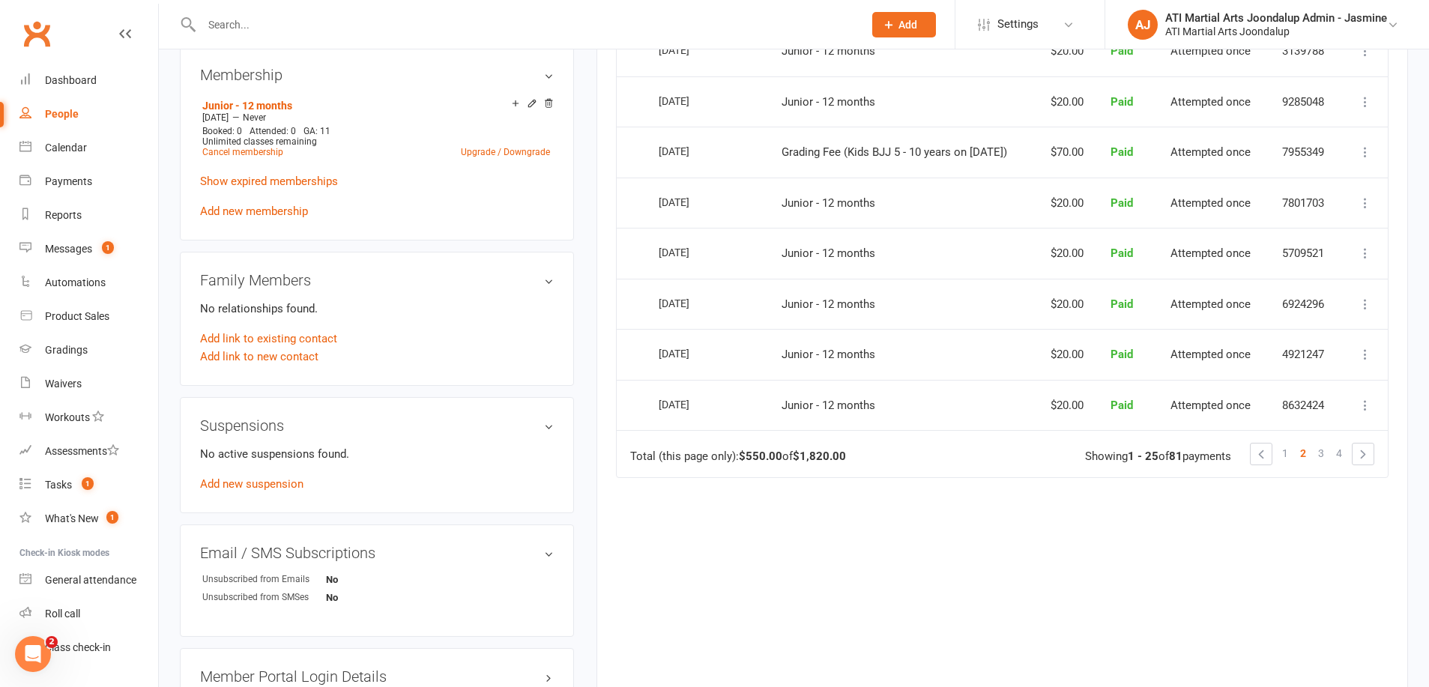
scroll to position [1250, 0]
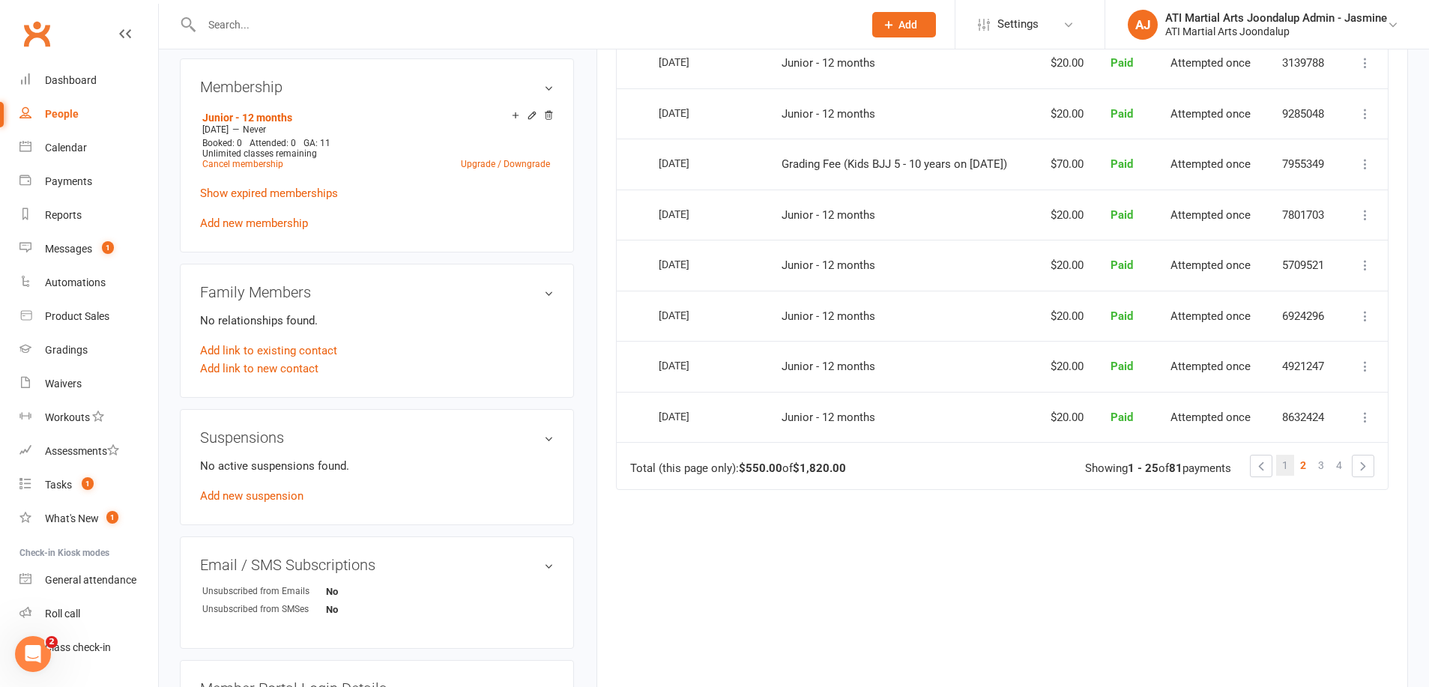
click at [1292, 455] on link "1" at bounding box center [1285, 465] width 18 height 21
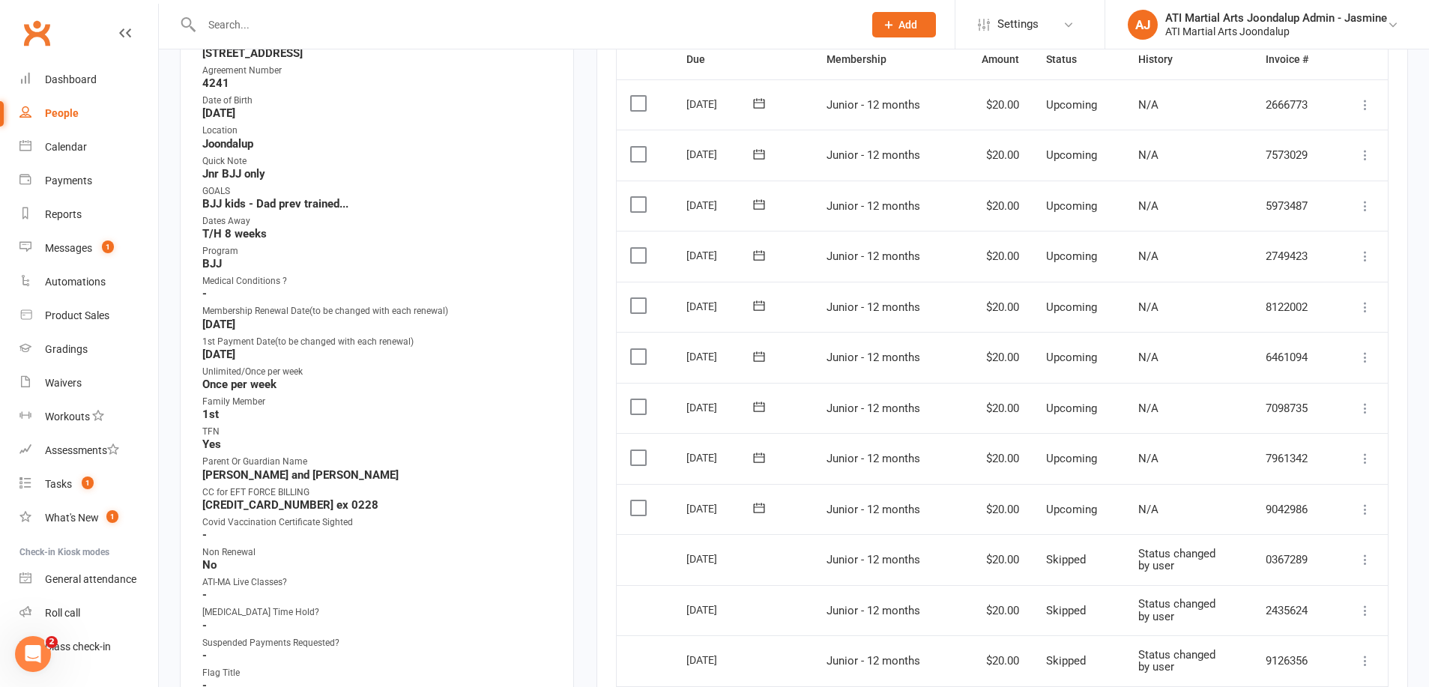
scroll to position [354, 0]
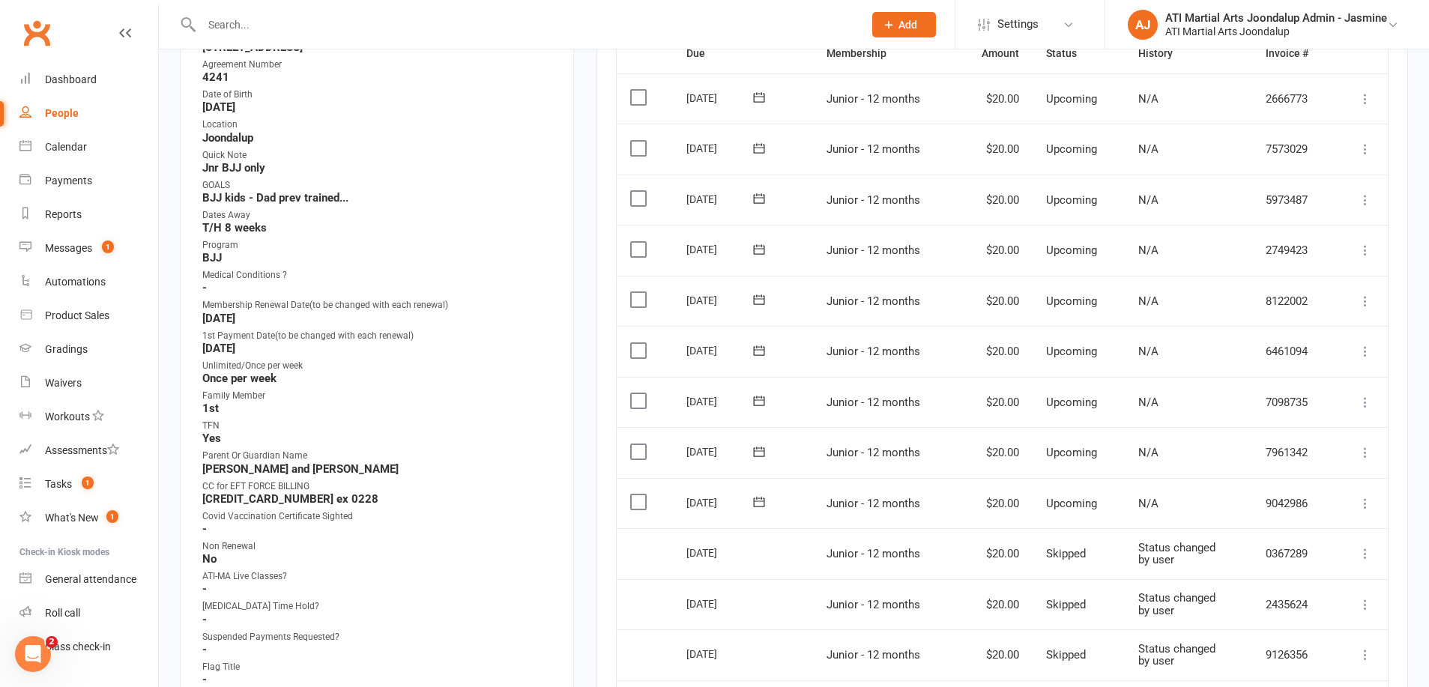
click at [1368, 496] on icon at bounding box center [1365, 503] width 15 height 15
click at [1226, 608] on link "Skip" at bounding box center [1285, 623] width 177 height 30
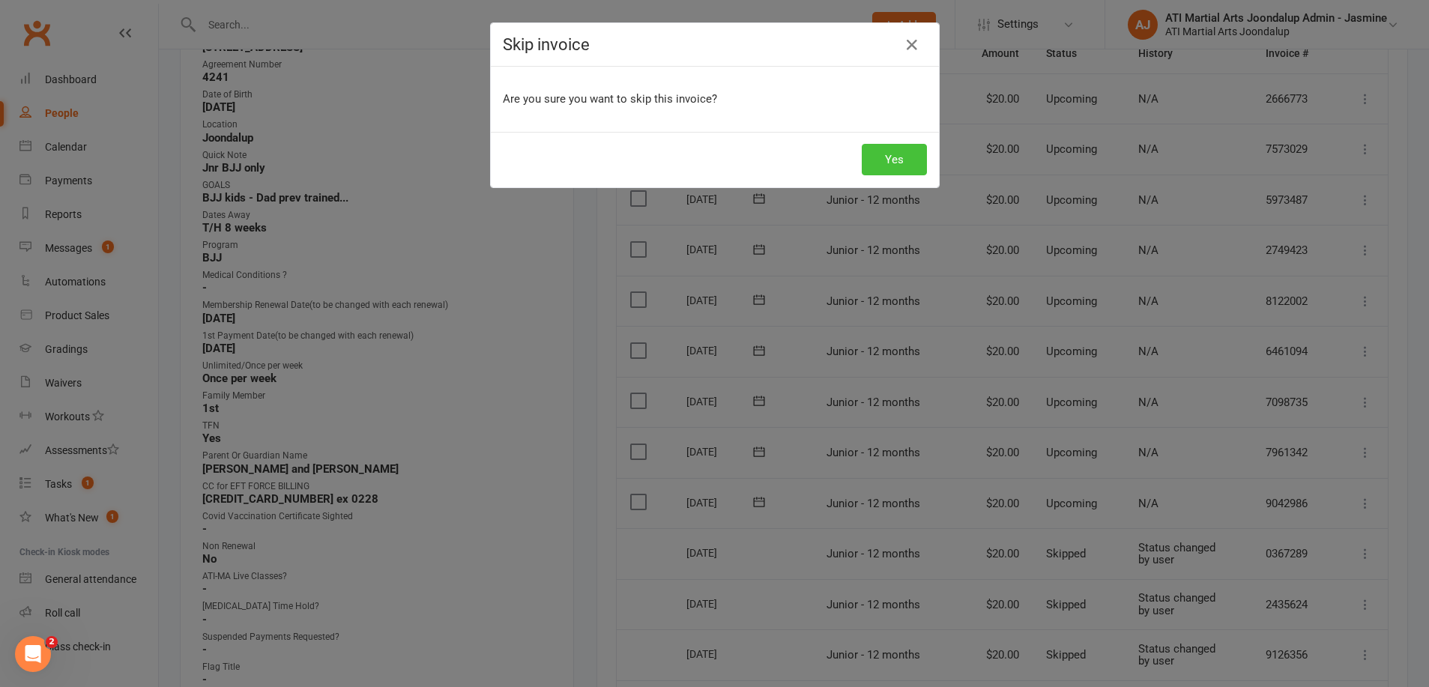
click at [901, 164] on button "Yes" at bounding box center [894, 159] width 65 height 31
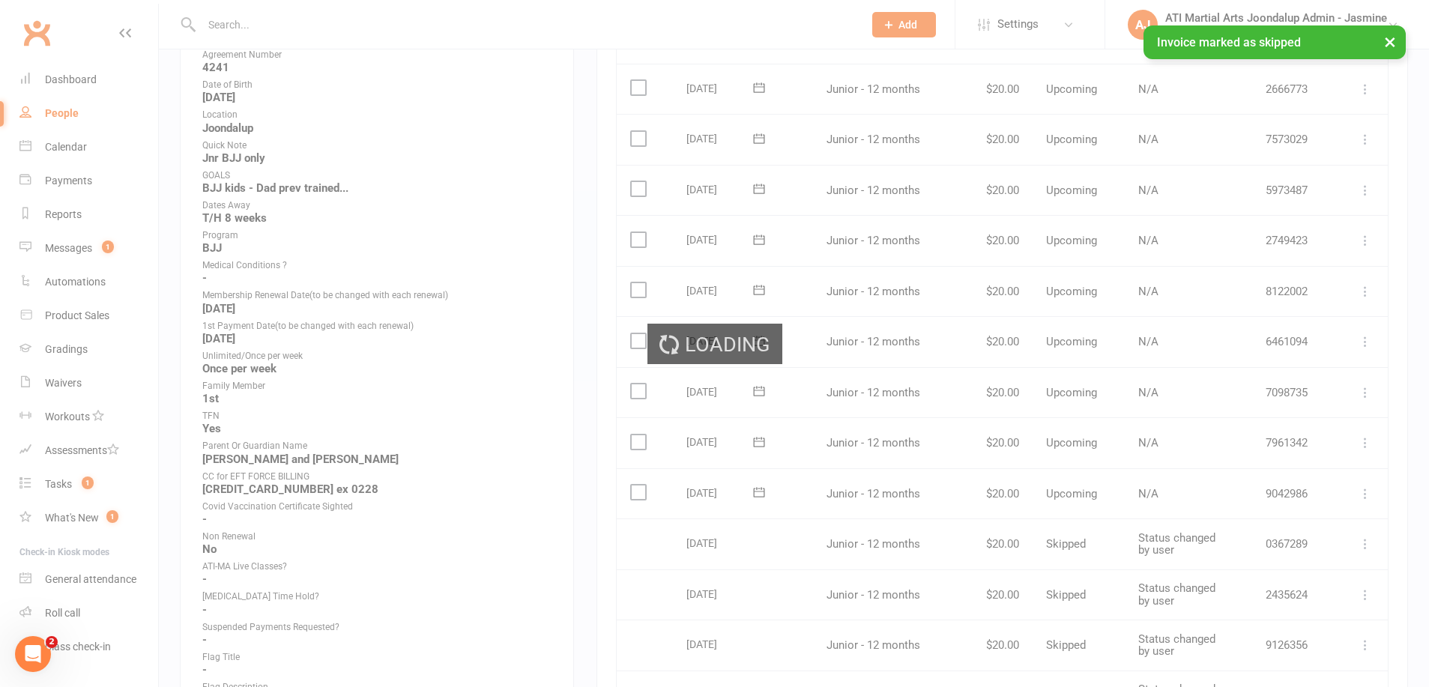
scroll to position [365, 0]
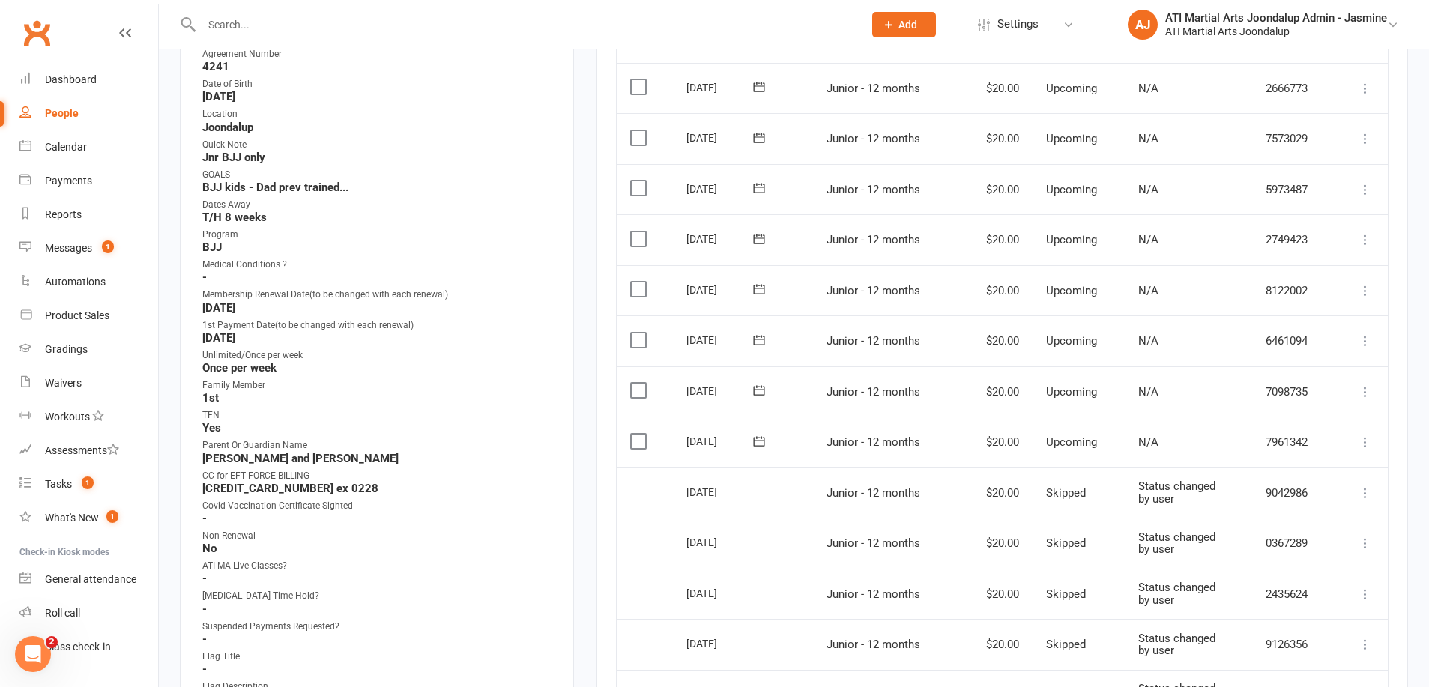
click at [1365, 435] on icon at bounding box center [1365, 442] width 15 height 15
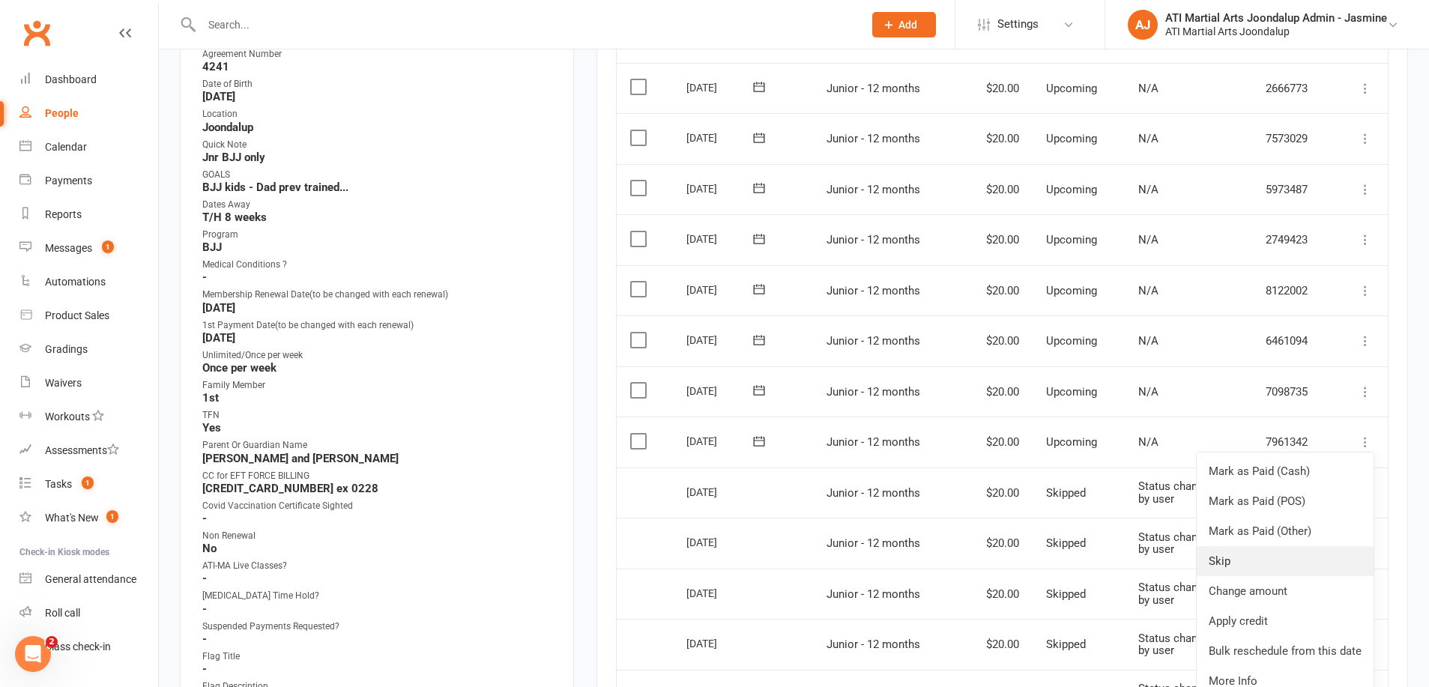
click at [1232, 546] on link "Skip" at bounding box center [1285, 561] width 177 height 30
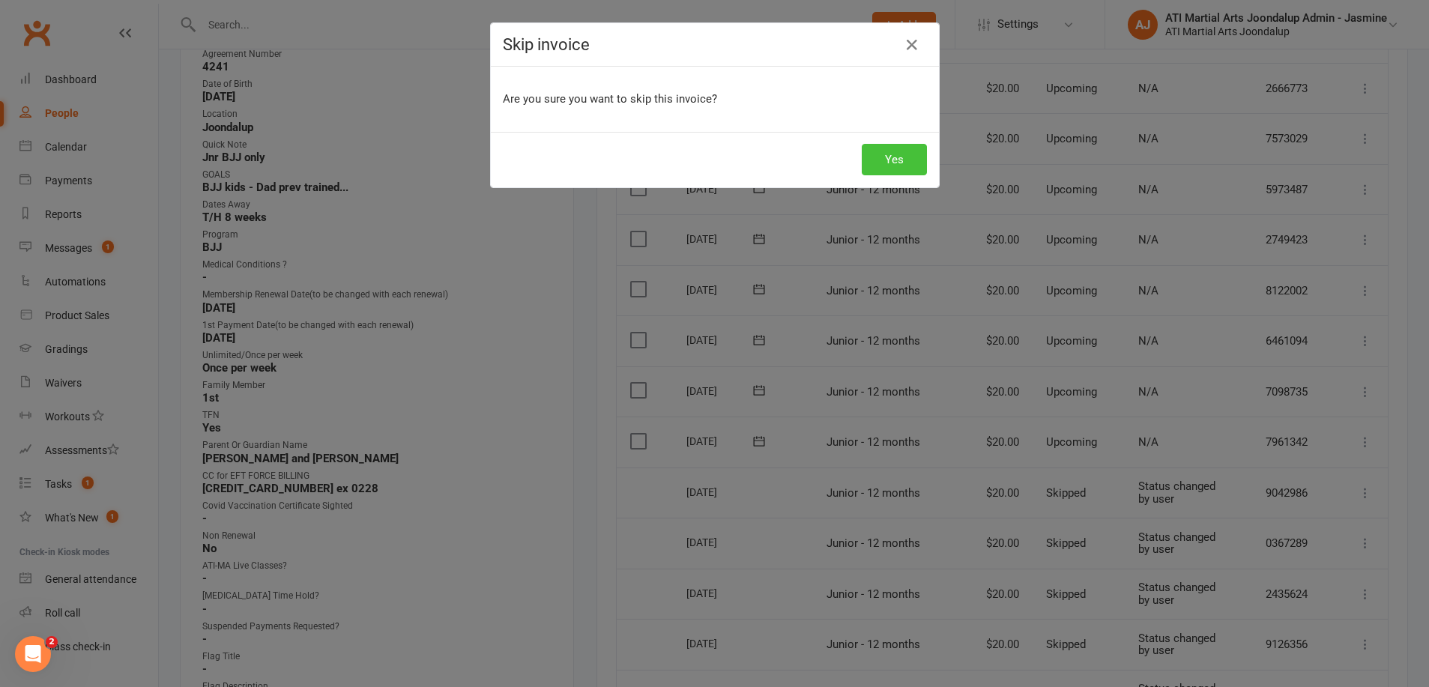
click at [896, 158] on button "Yes" at bounding box center [894, 159] width 65 height 31
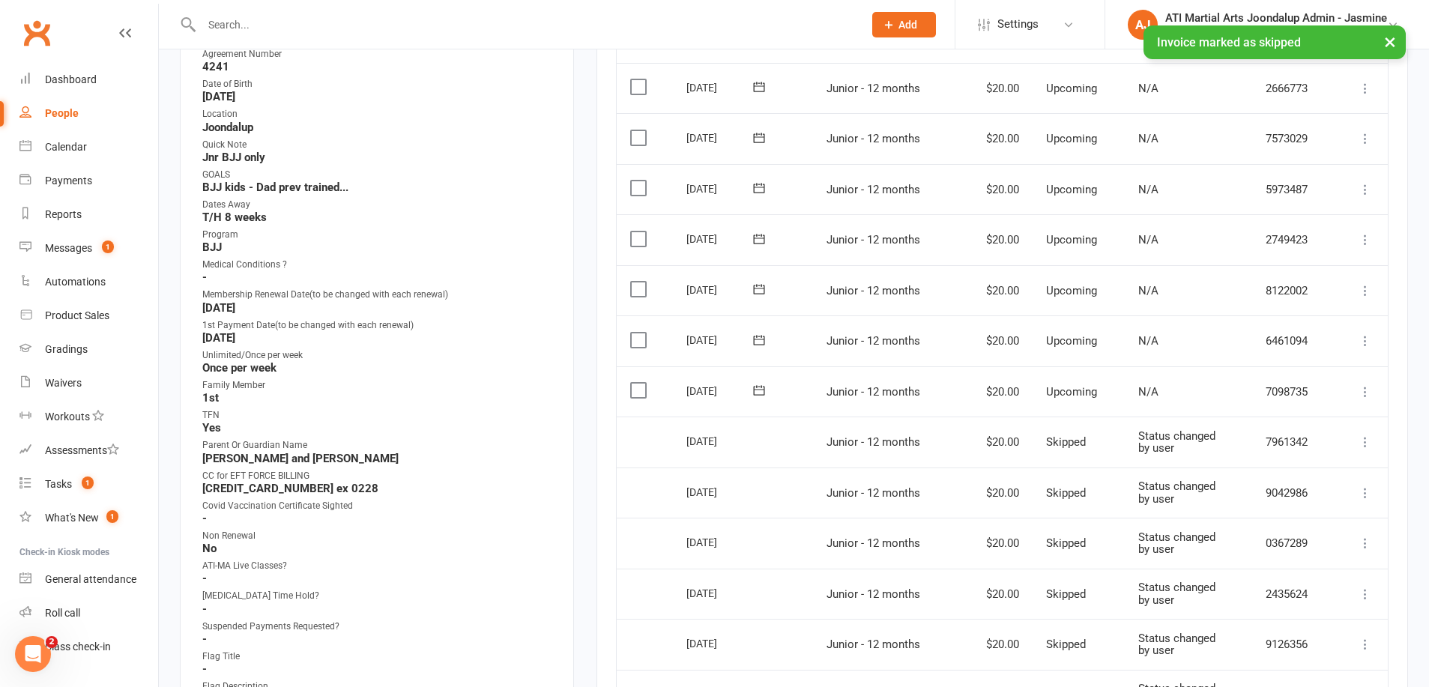
click at [1365, 384] on icon at bounding box center [1365, 391] width 15 height 15
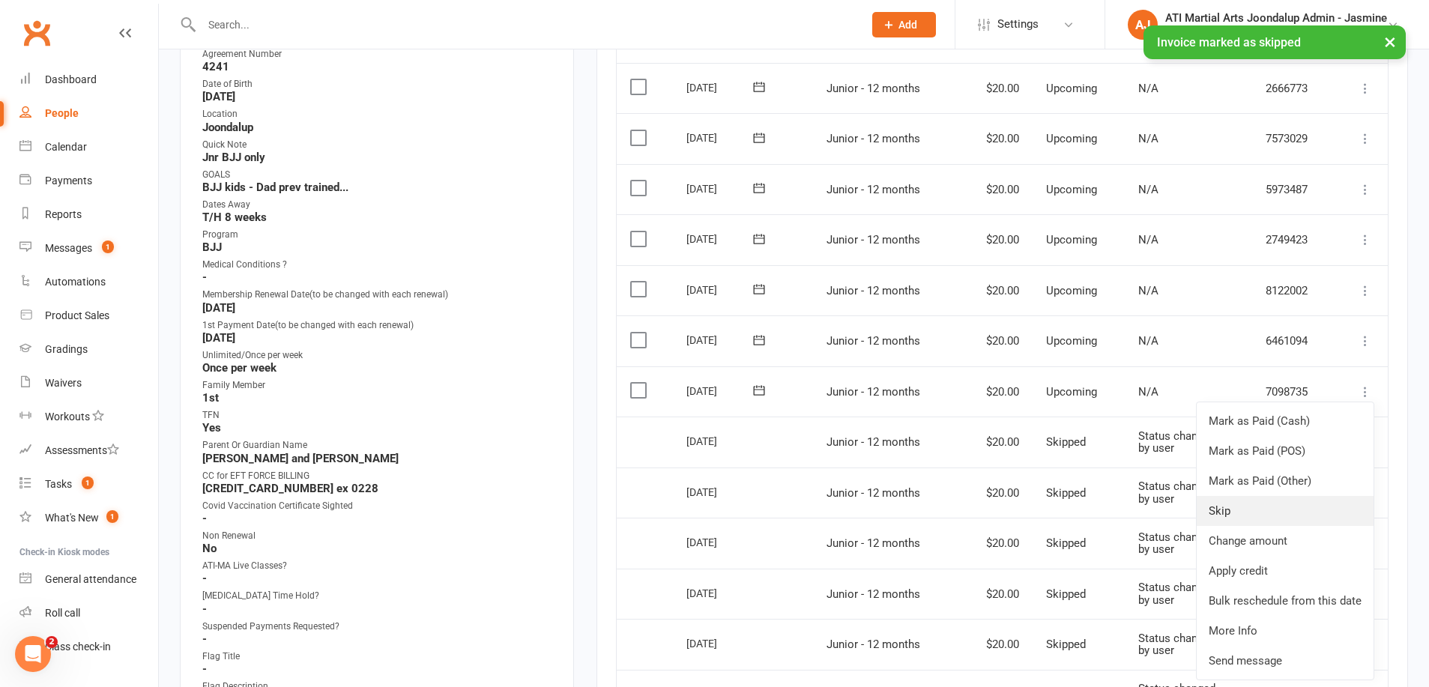
click at [1236, 496] on link "Skip" at bounding box center [1285, 511] width 177 height 30
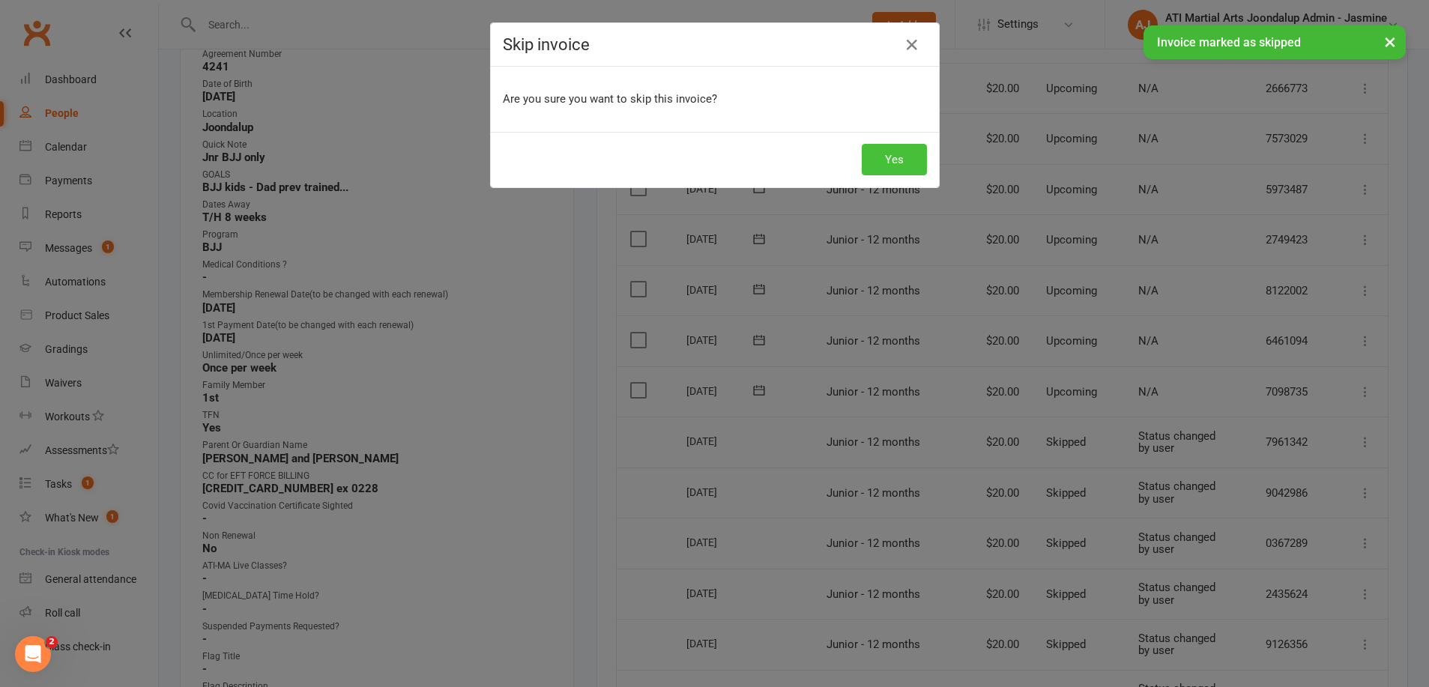
click at [881, 160] on button "Yes" at bounding box center [894, 159] width 65 height 31
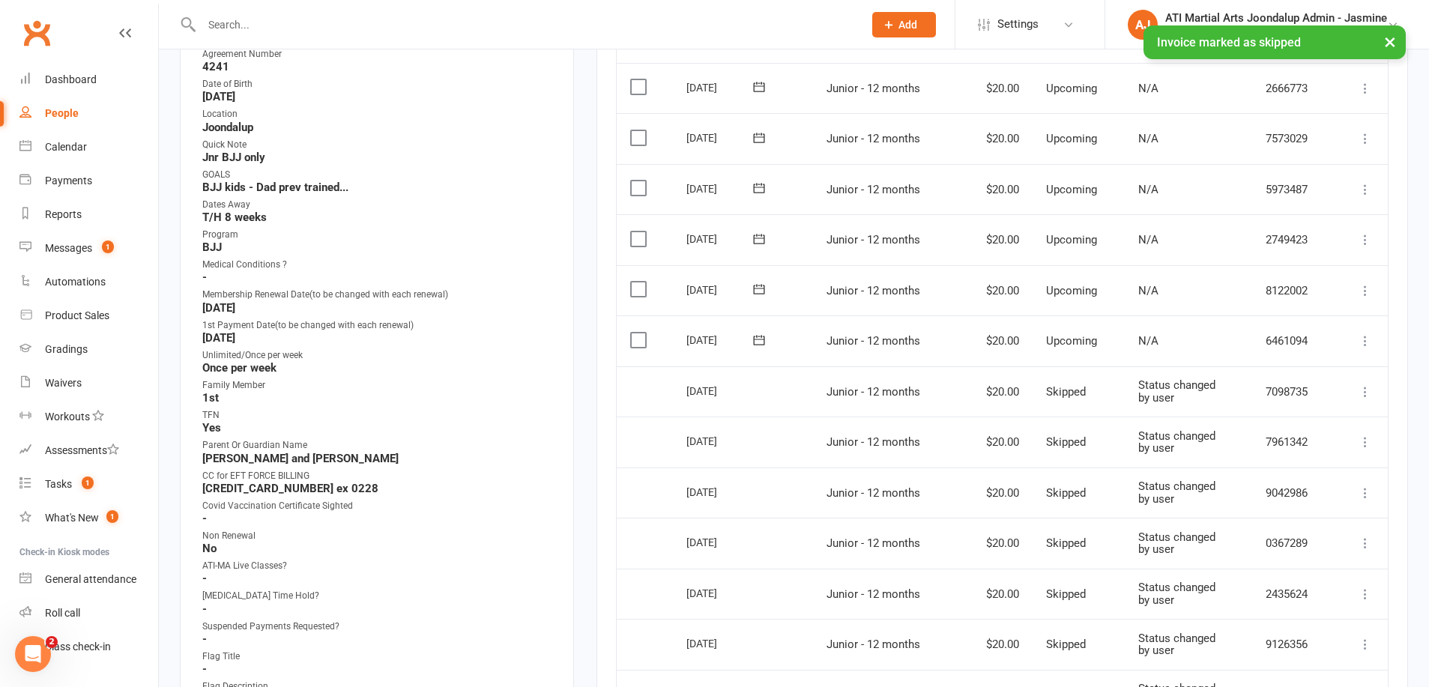
click at [1364, 333] on icon at bounding box center [1365, 340] width 15 height 15
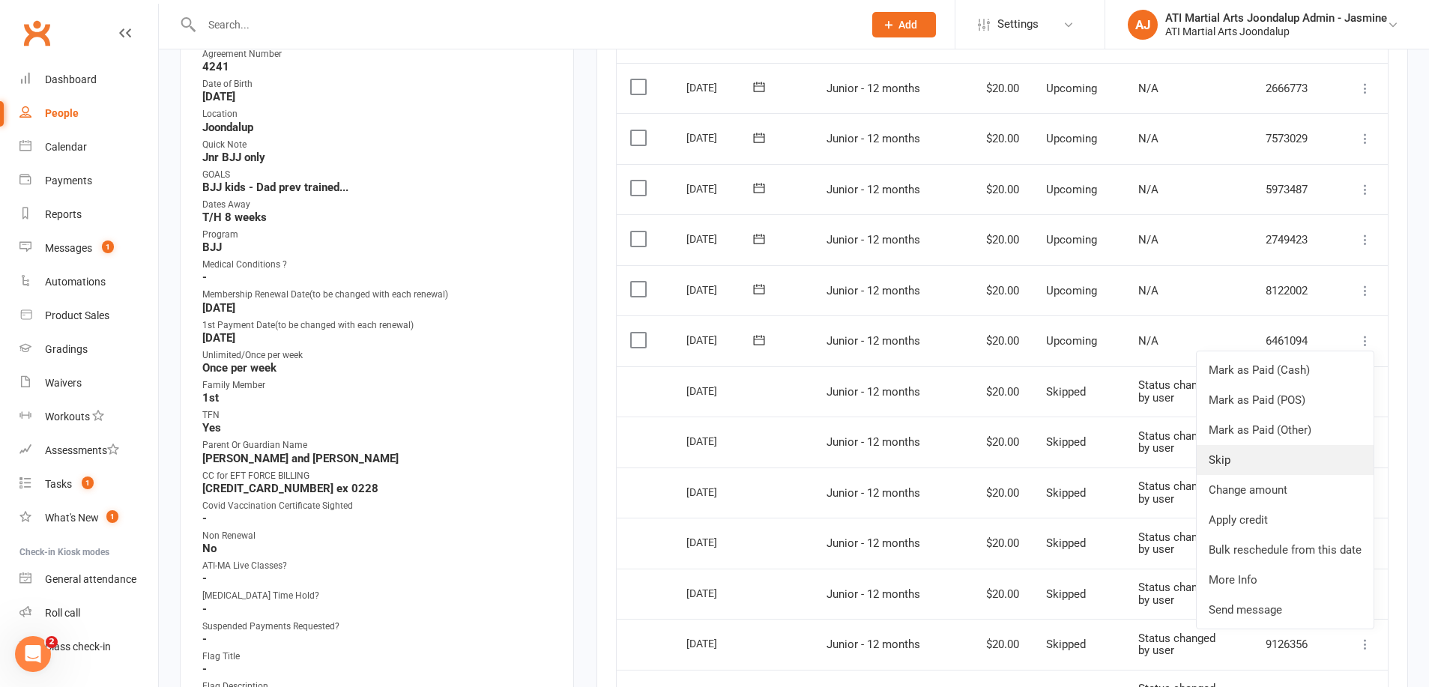
click at [1227, 445] on link "Skip" at bounding box center [1285, 460] width 177 height 30
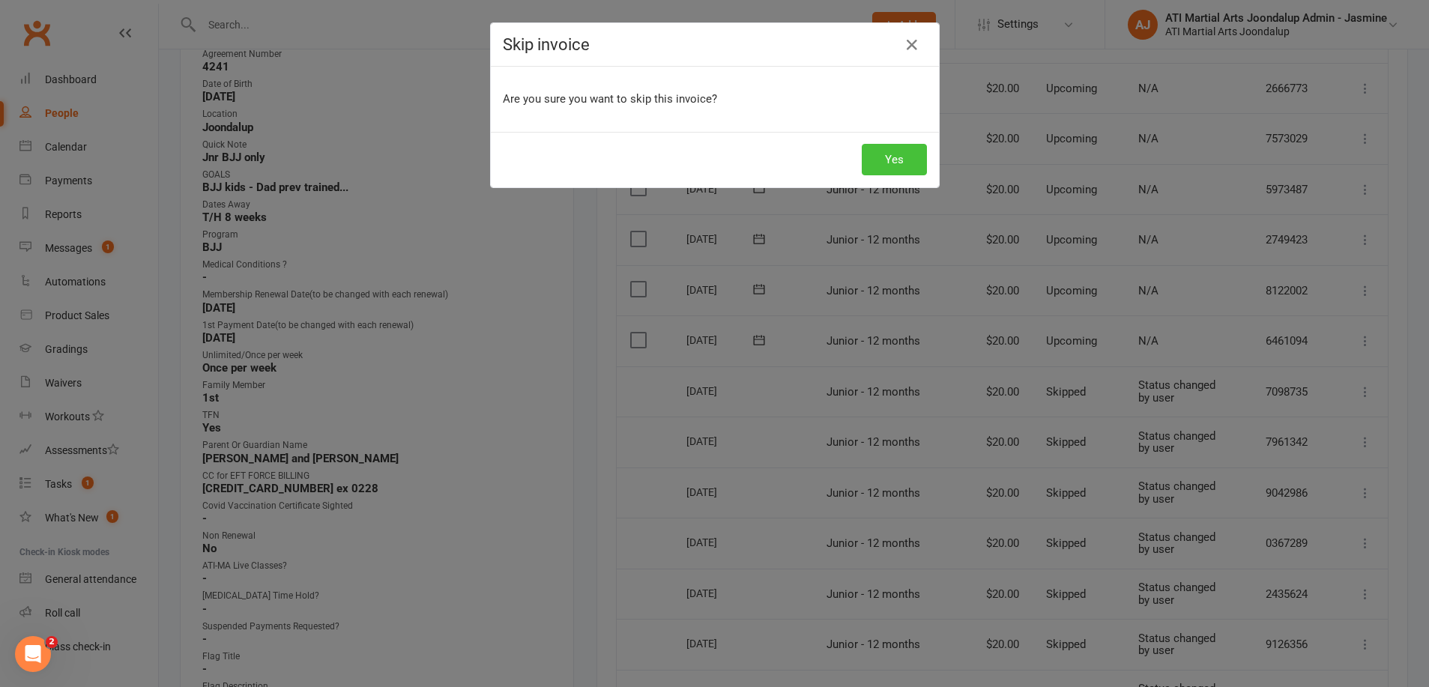
click at [887, 169] on button "Yes" at bounding box center [894, 159] width 65 height 31
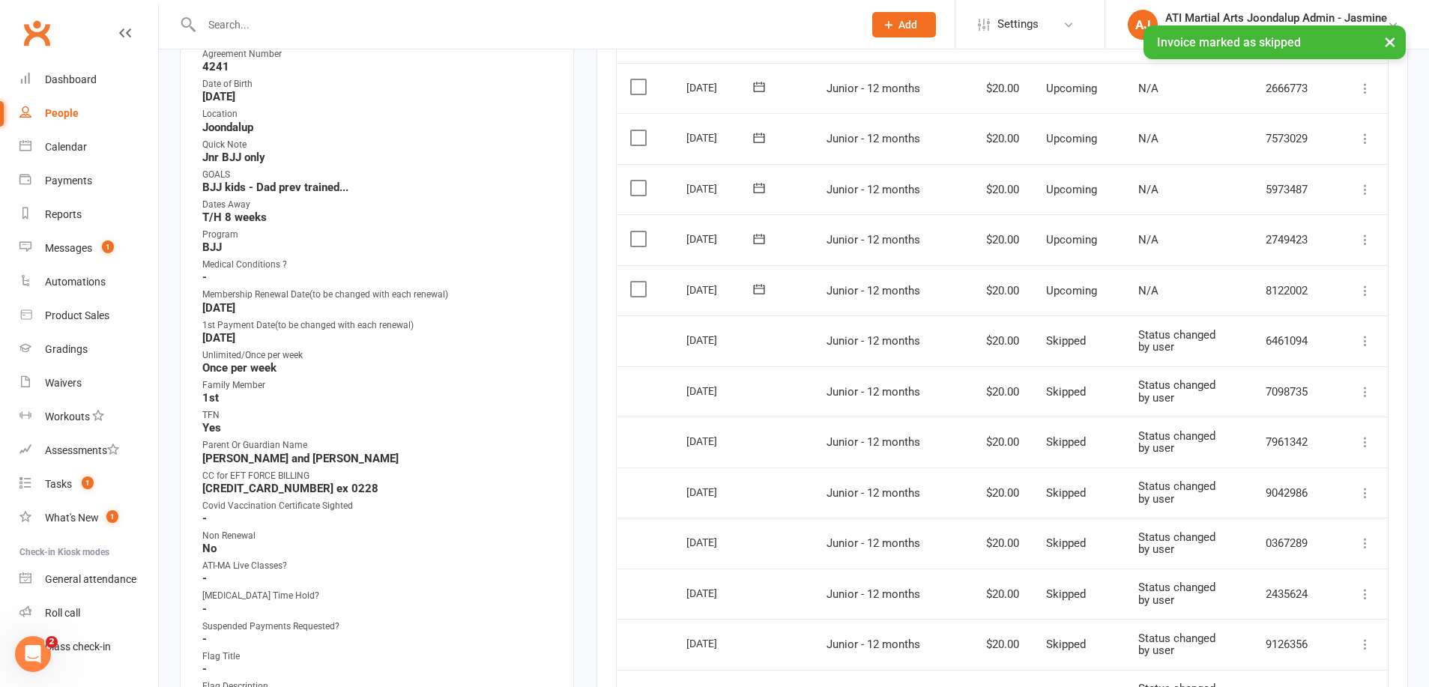
click at [1363, 283] on icon at bounding box center [1365, 290] width 15 height 15
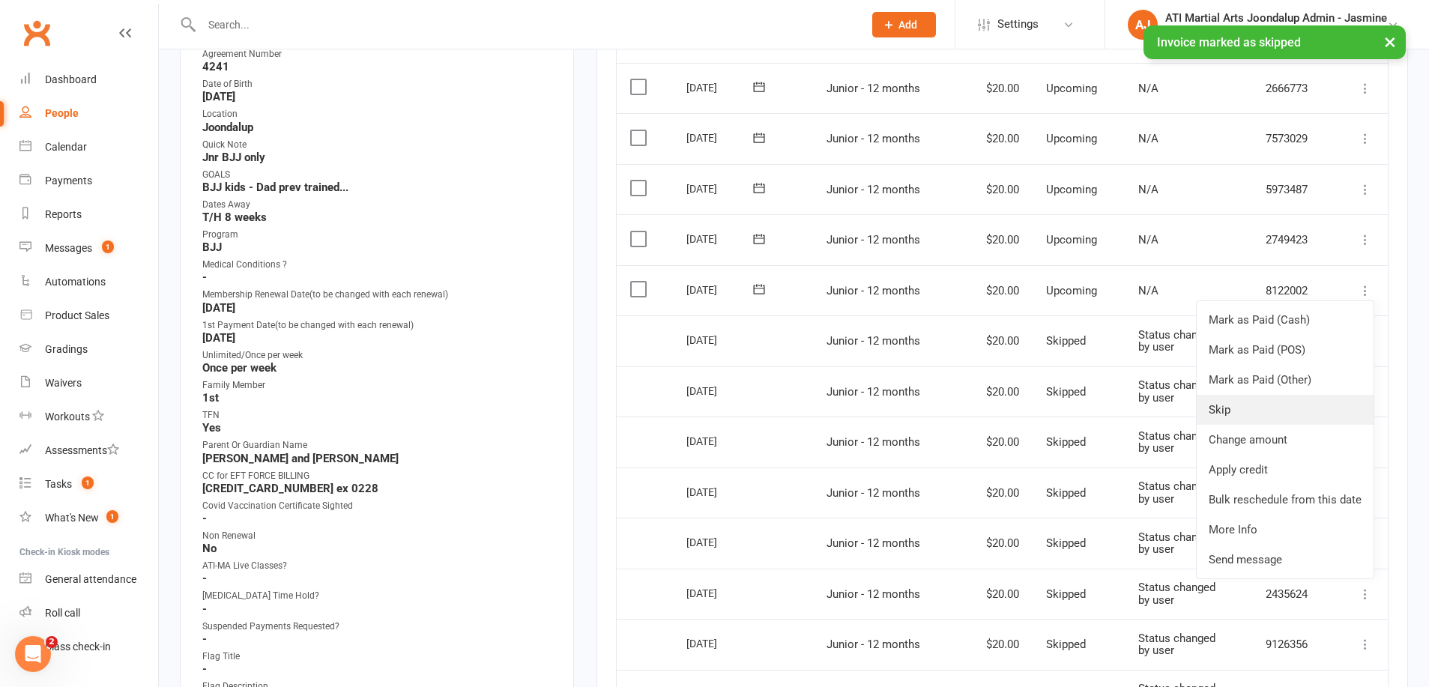
click at [1229, 395] on link "Skip" at bounding box center [1285, 410] width 177 height 30
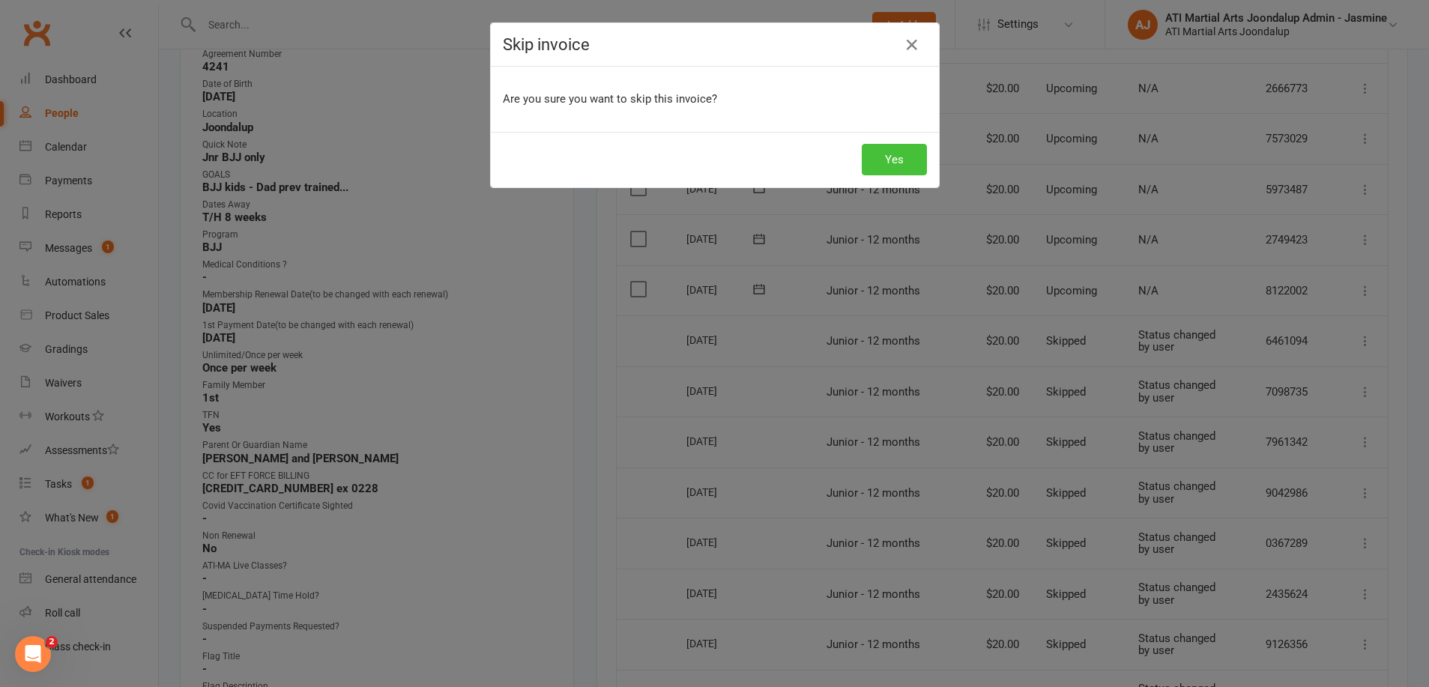
click at [869, 173] on button "Yes" at bounding box center [894, 159] width 65 height 31
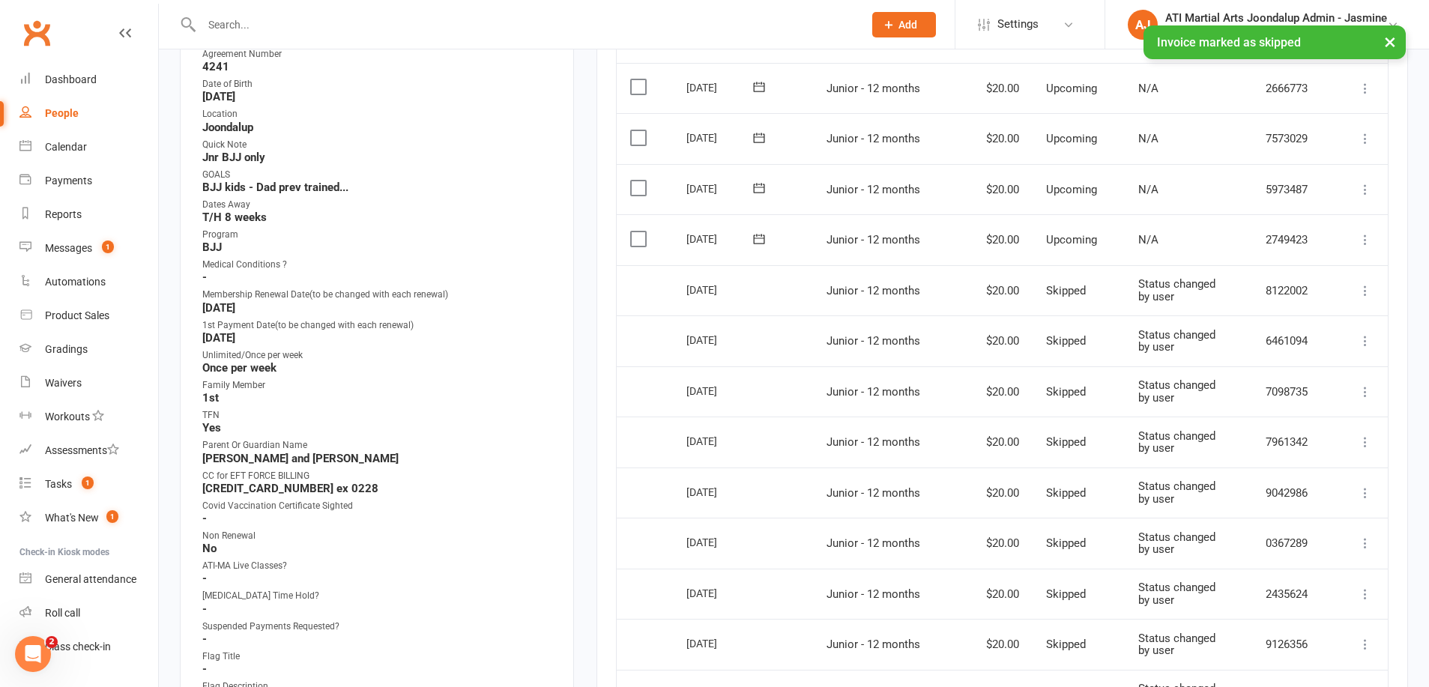
click at [1368, 232] on icon at bounding box center [1365, 239] width 15 height 15
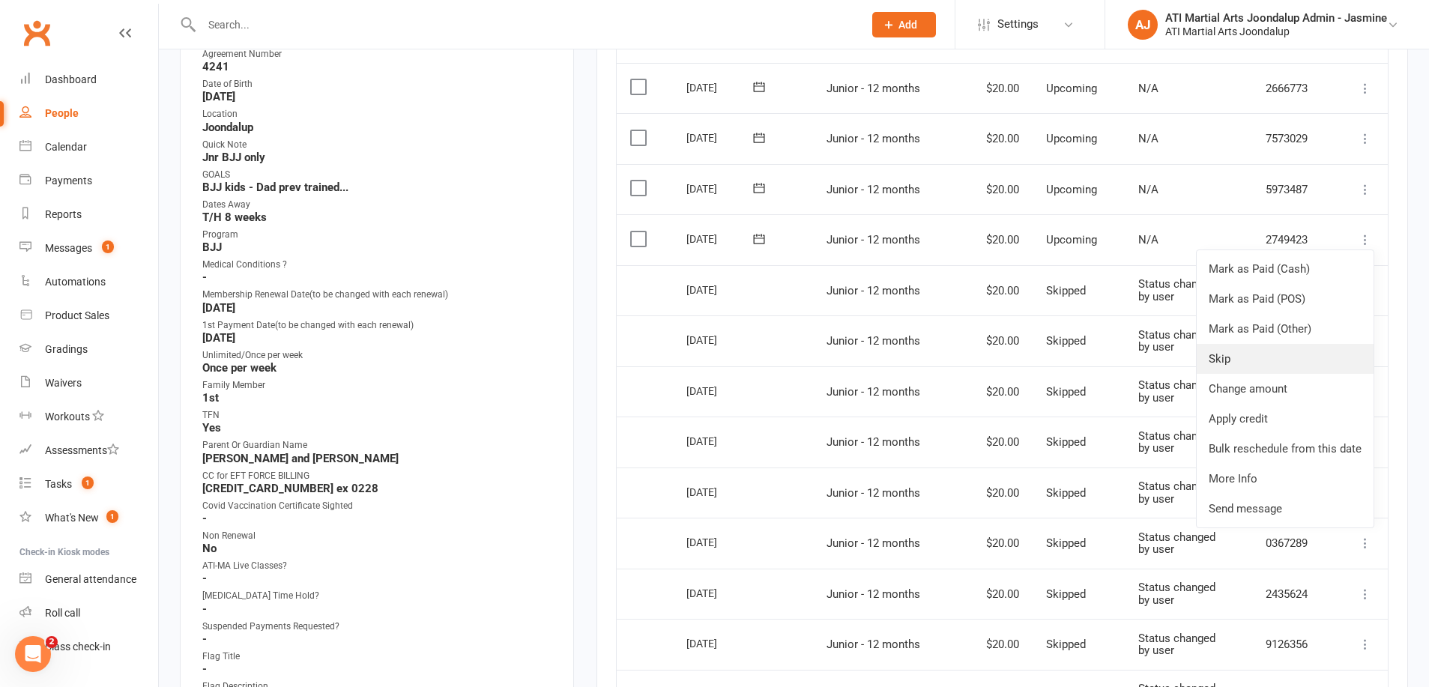
click at [1220, 348] on link "Skip" at bounding box center [1285, 359] width 177 height 30
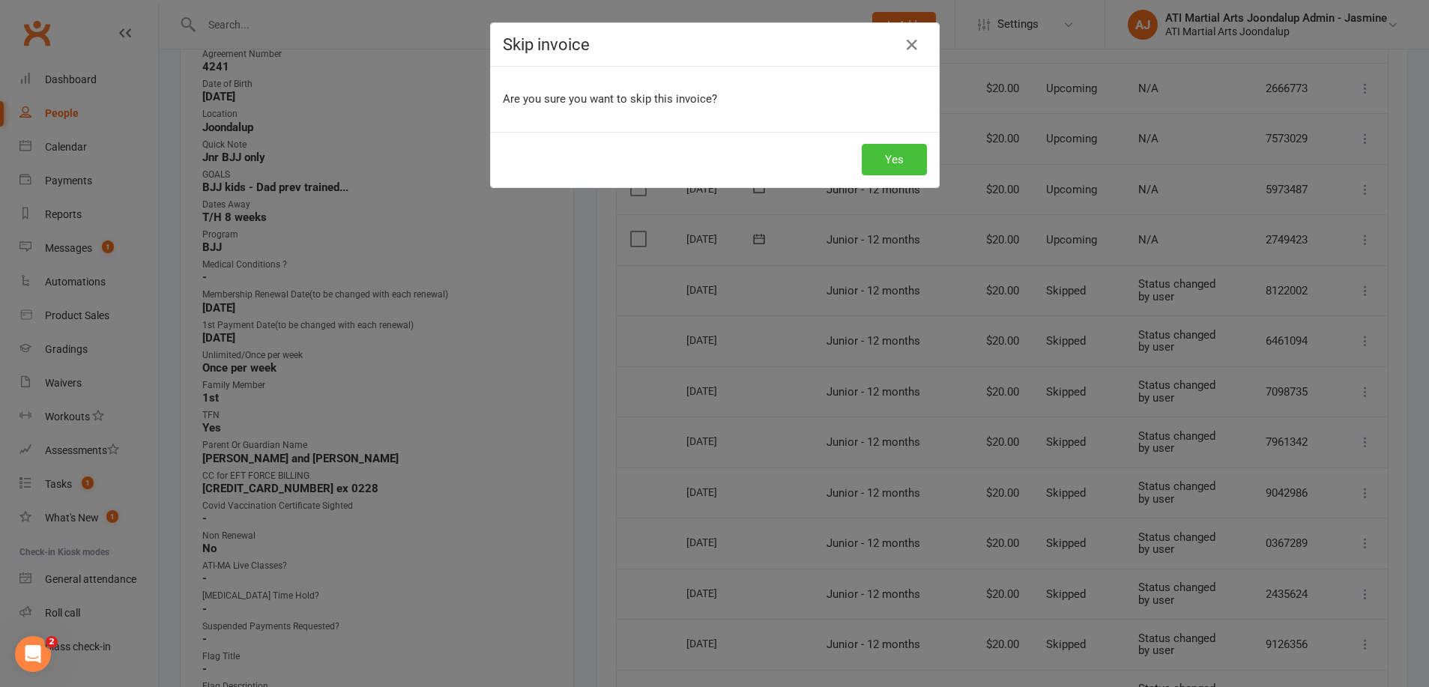
click at [905, 158] on button "Yes" at bounding box center [894, 159] width 65 height 31
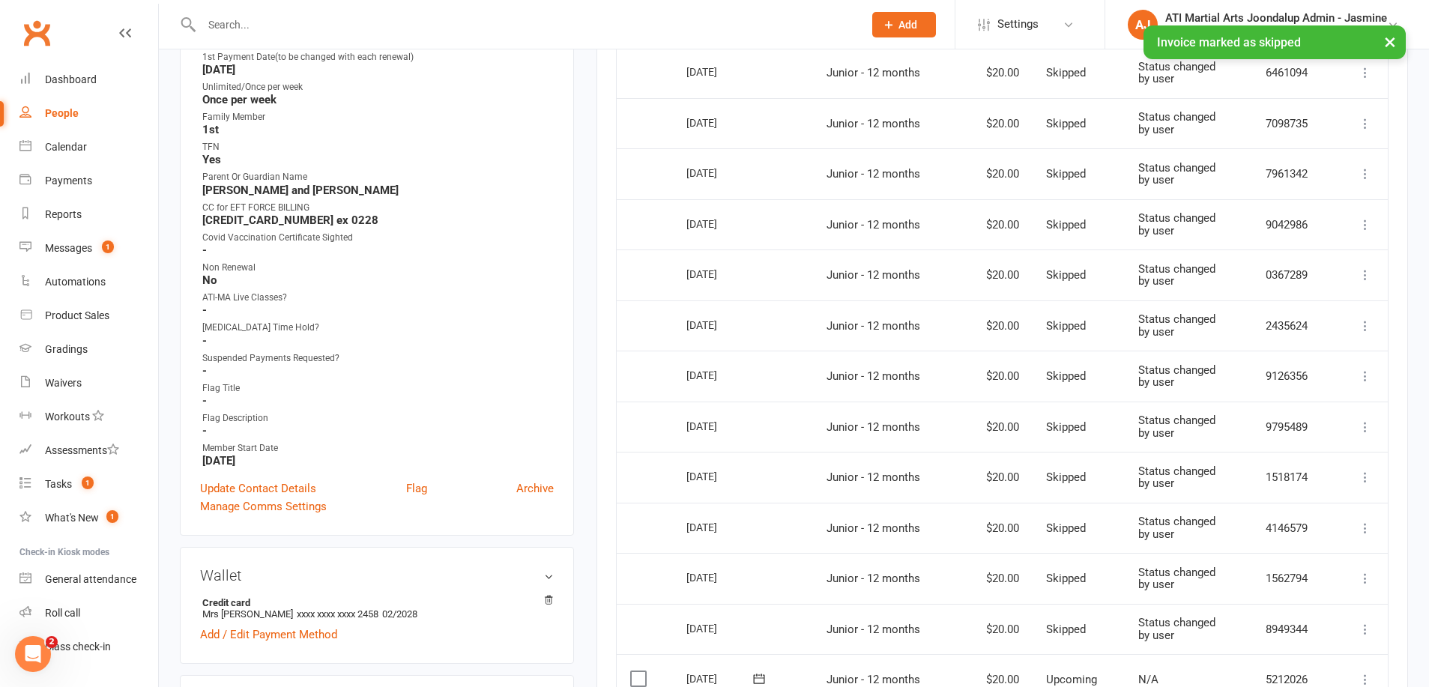
scroll to position [634, 0]
click at [248, 486] on link "Update Contact Details" at bounding box center [258, 488] width 116 height 18
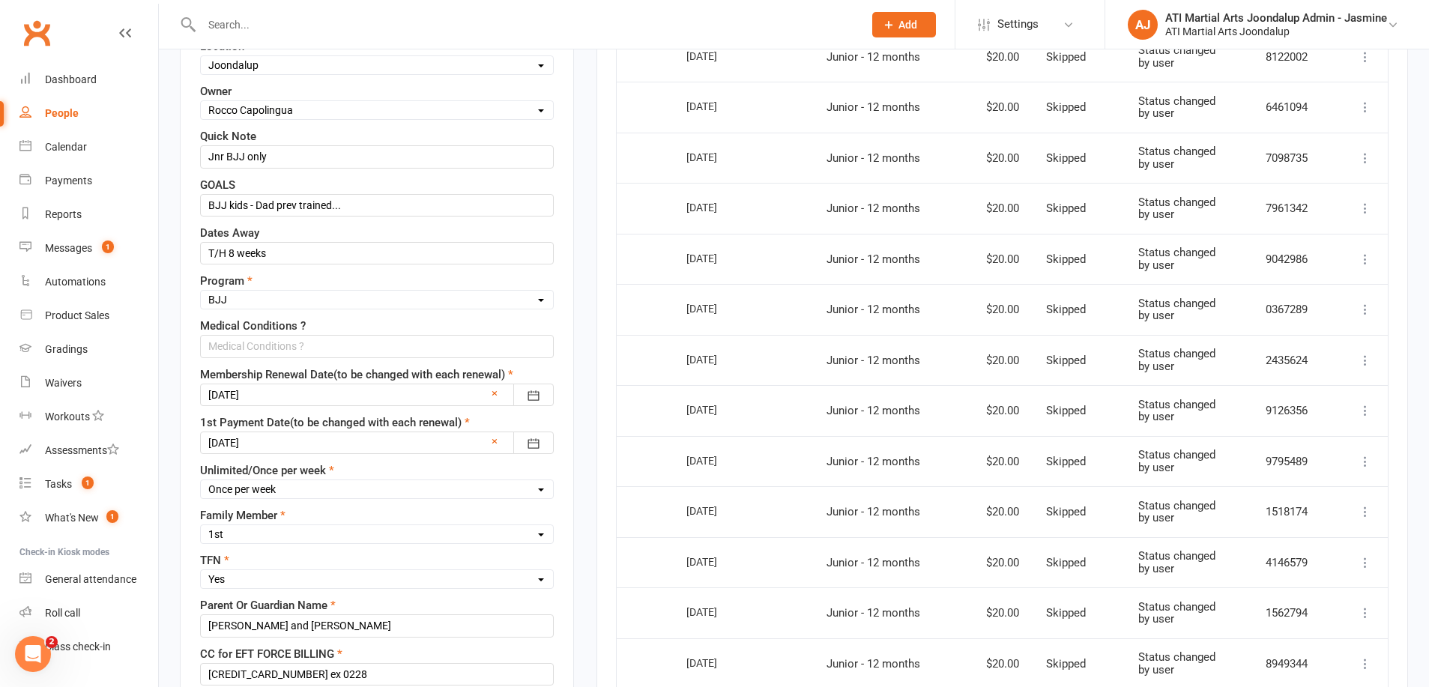
scroll to position [603, 0]
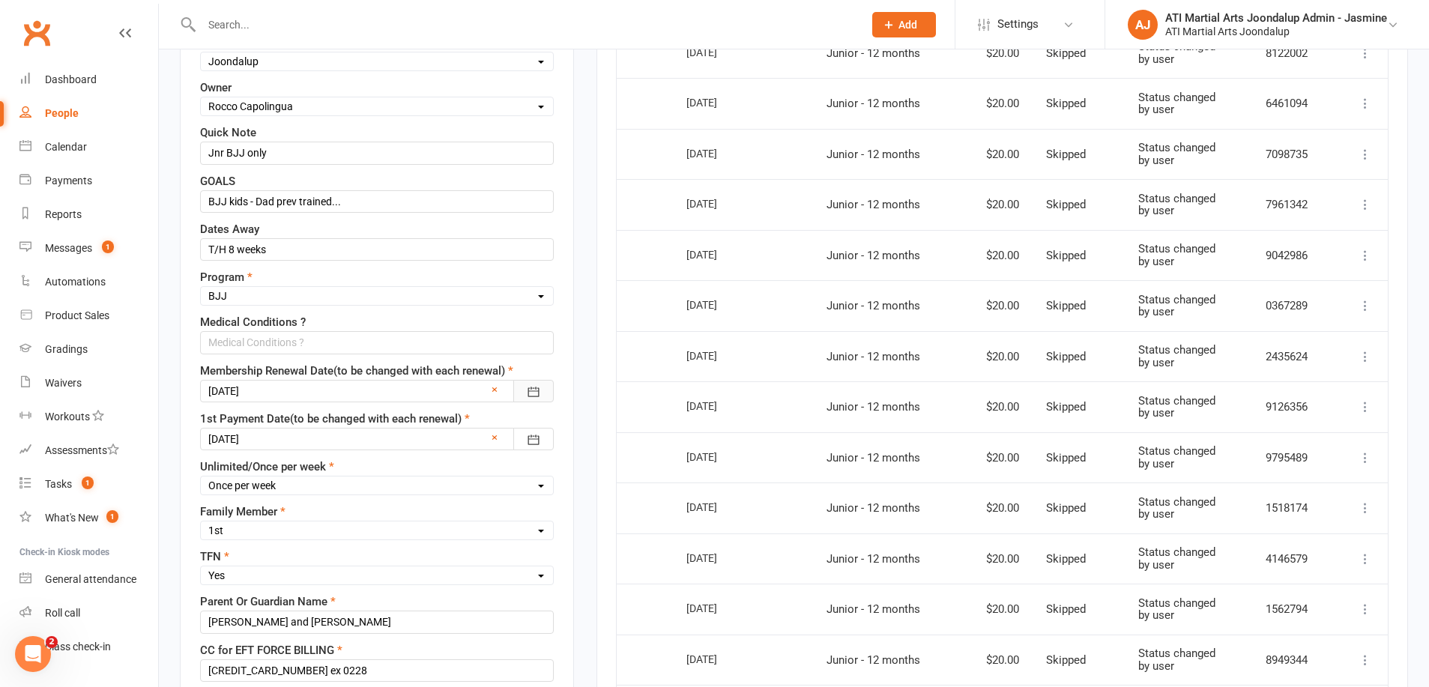
click at [534, 387] on icon "button" at bounding box center [533, 392] width 11 height 10
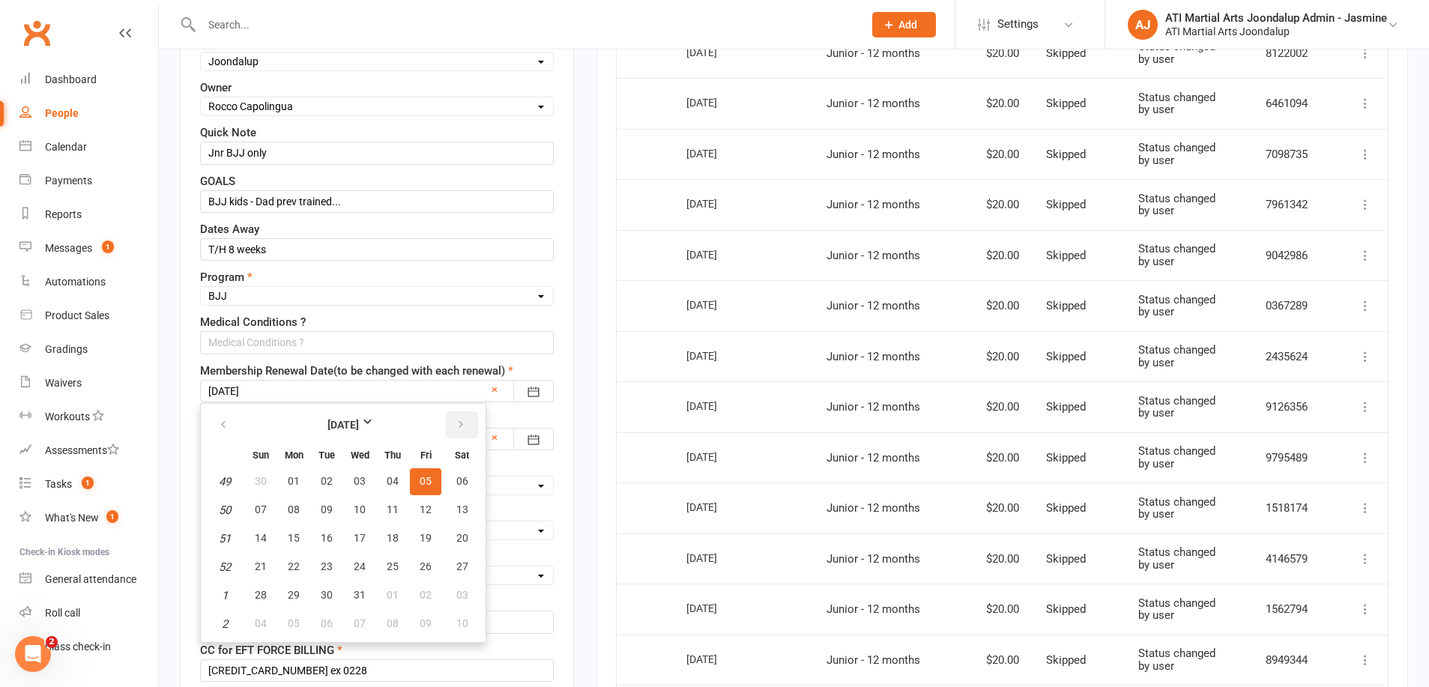
click at [462, 419] on icon "button" at bounding box center [461, 425] width 10 height 12
click at [423, 535] on span "16" at bounding box center [426, 538] width 12 height 12
type input "[DATE]"
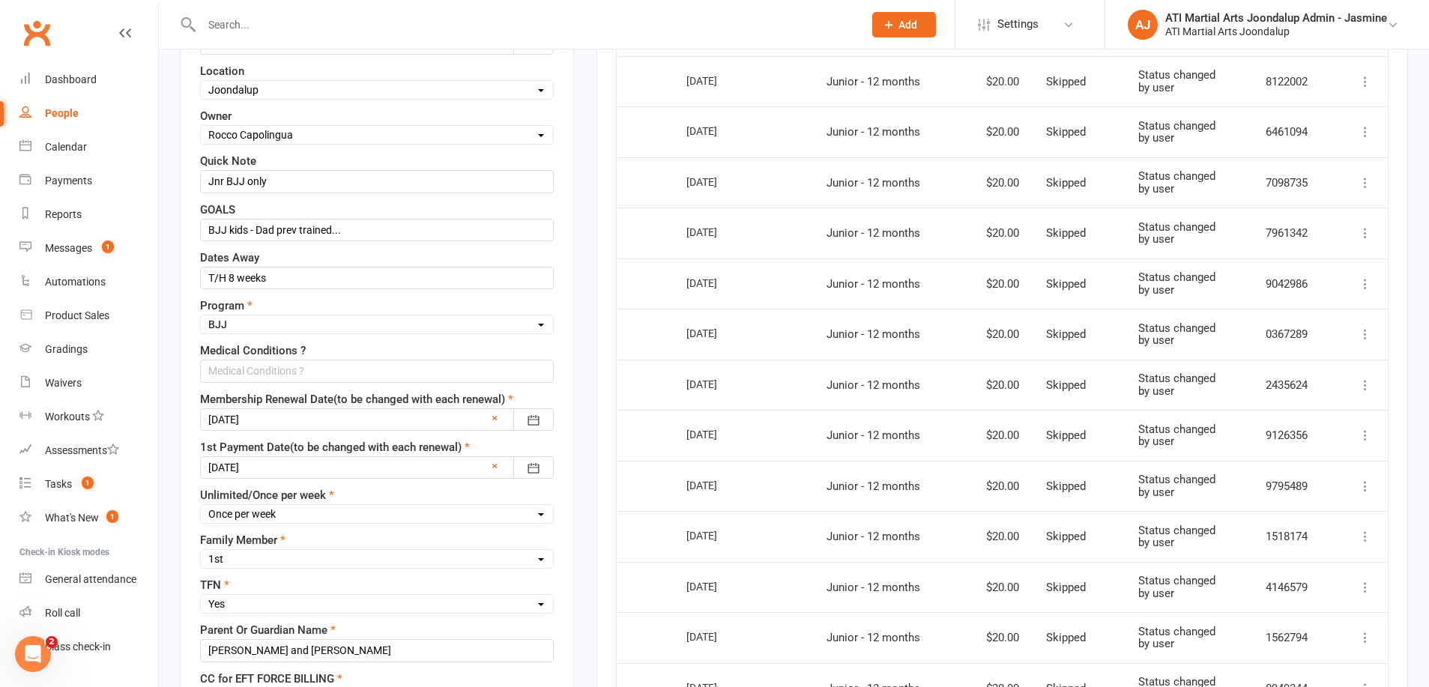
scroll to position [573, 0]
click at [294, 275] on input "T/H 8 weeks" at bounding box center [377, 279] width 354 height 22
click at [369, 276] on input "T/H 8 weeks T/H 6 wks 16/09/25*28/11/5" at bounding box center [377, 279] width 354 height 22
click at [417, 277] on input "T/H 8 weeks T/H 6 wks 16/09/25 - 28/11/5" at bounding box center [377, 279] width 354 height 22
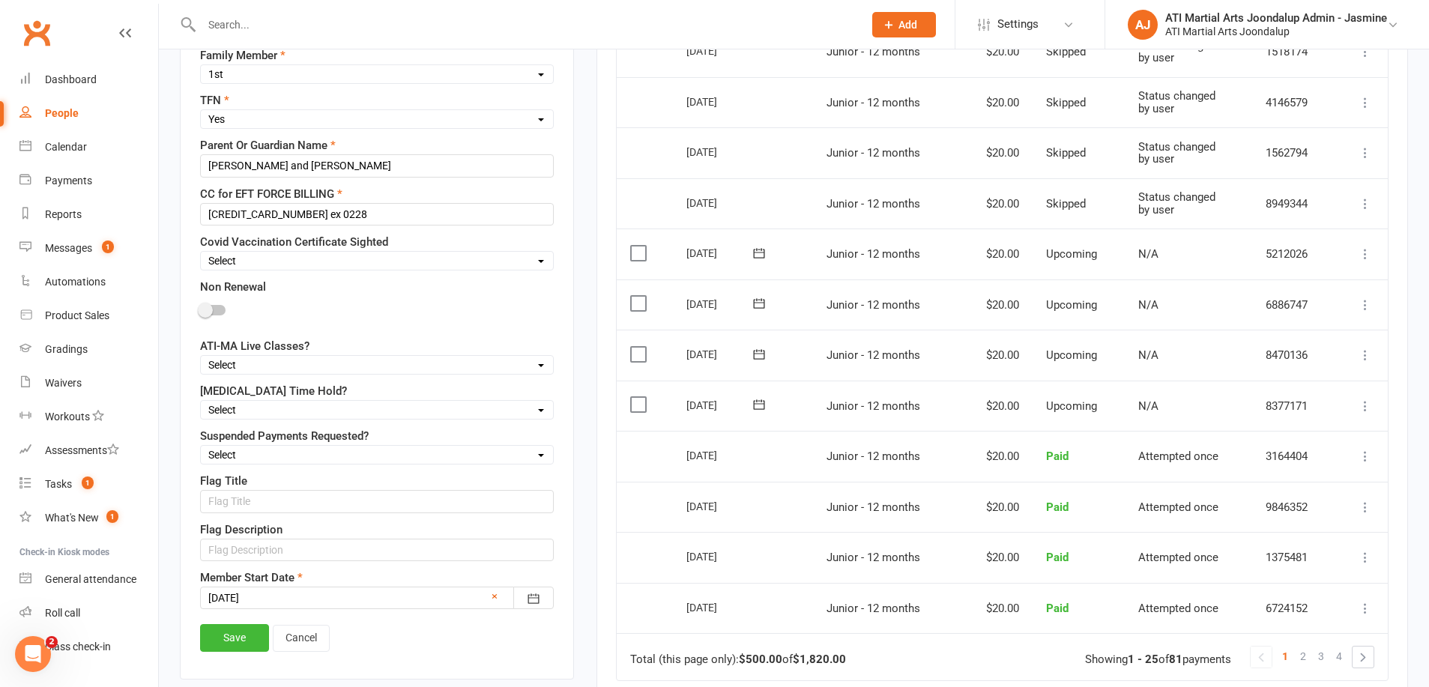
scroll to position [1096, 0]
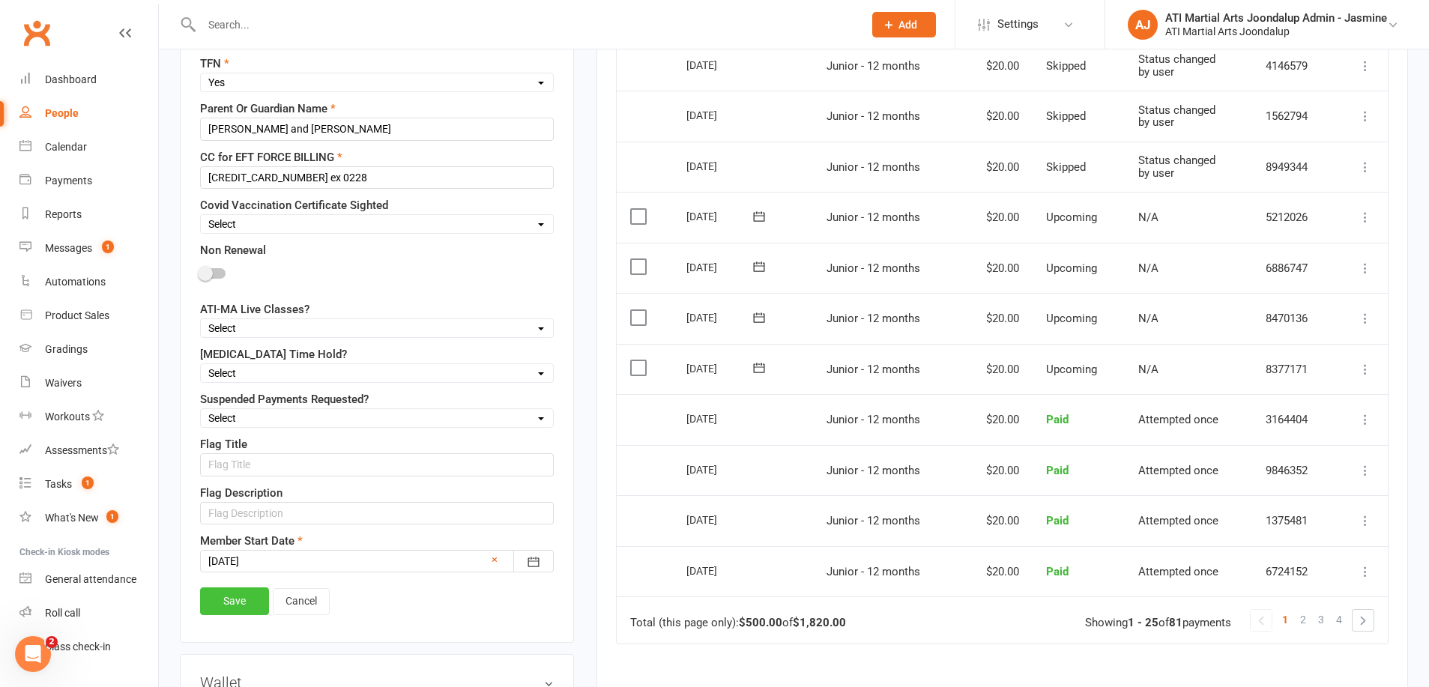
type input "T/H 8 weeks T/H 6 wks [DATE] - [DATE]"
click at [226, 594] on link "Save" at bounding box center [234, 601] width 69 height 27
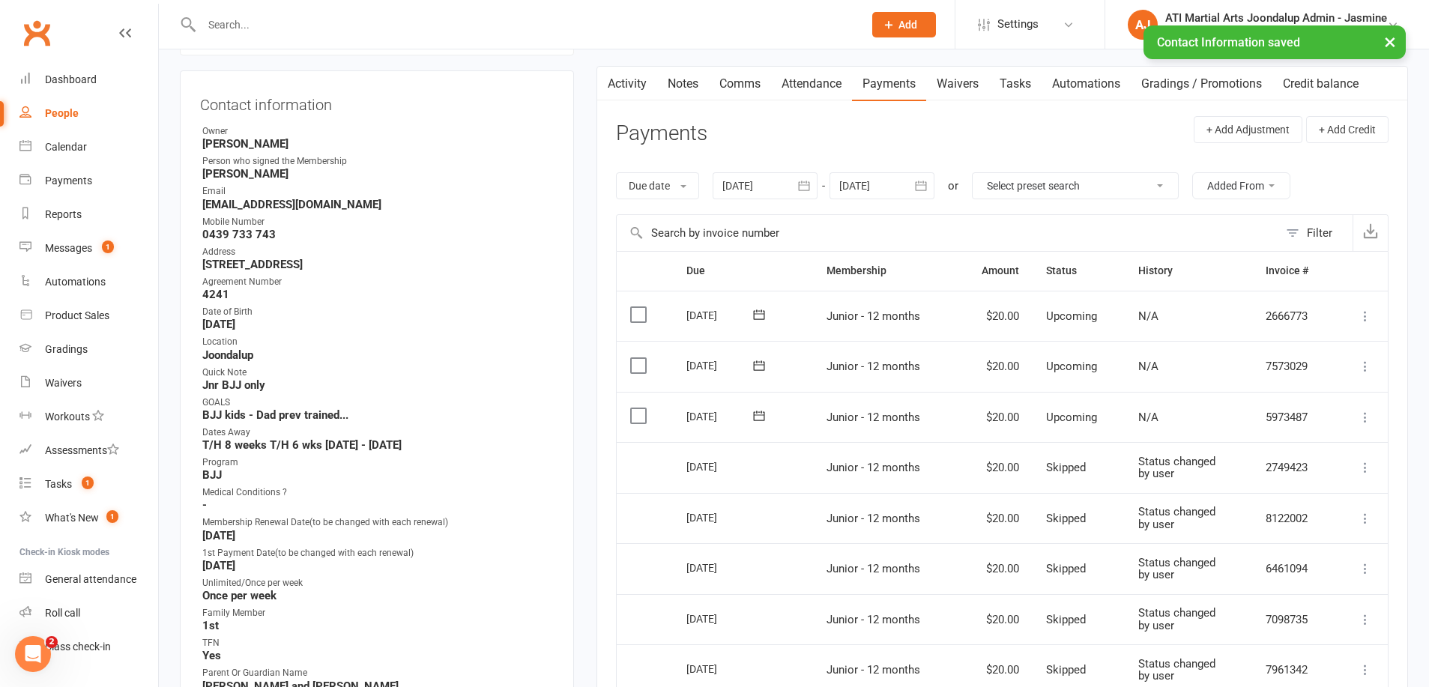
scroll to position [130, 0]
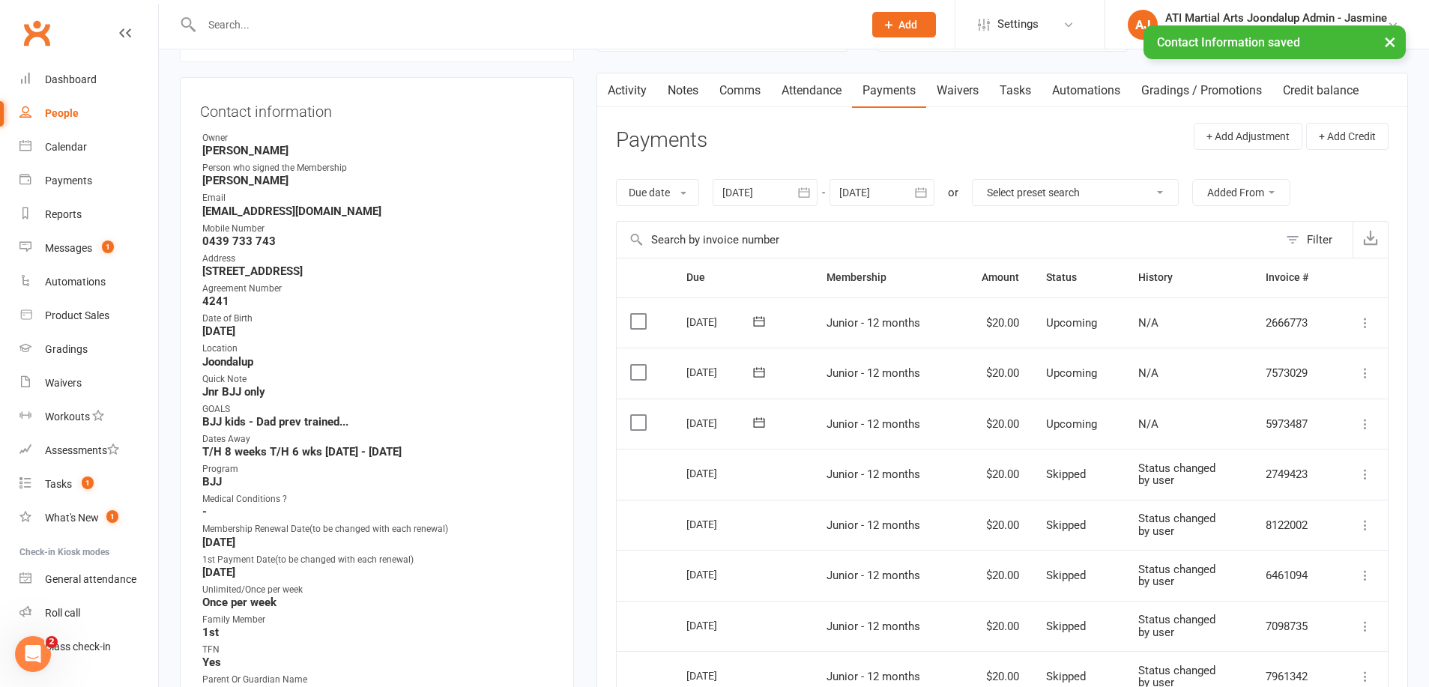
click at [683, 92] on link "Notes" at bounding box center [683, 90] width 52 height 34
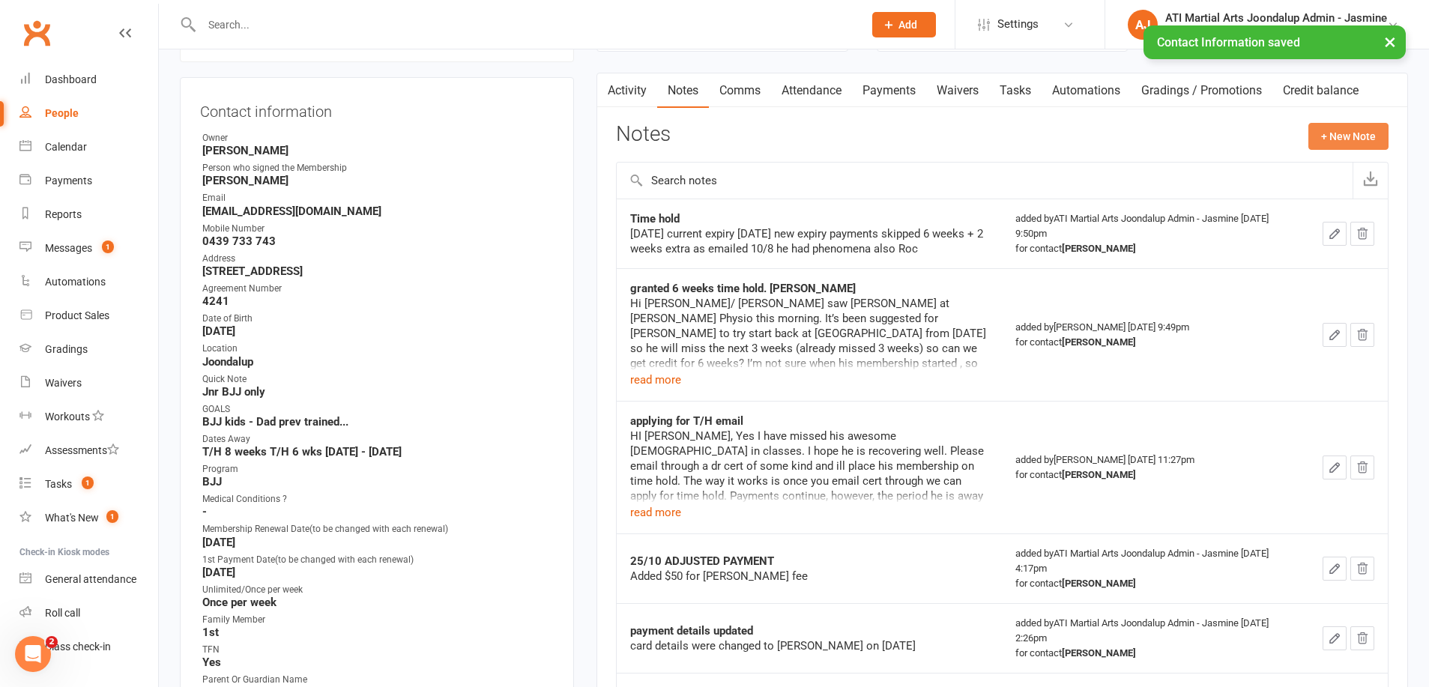
click at [1349, 138] on button "+ New Note" at bounding box center [1348, 136] width 80 height 27
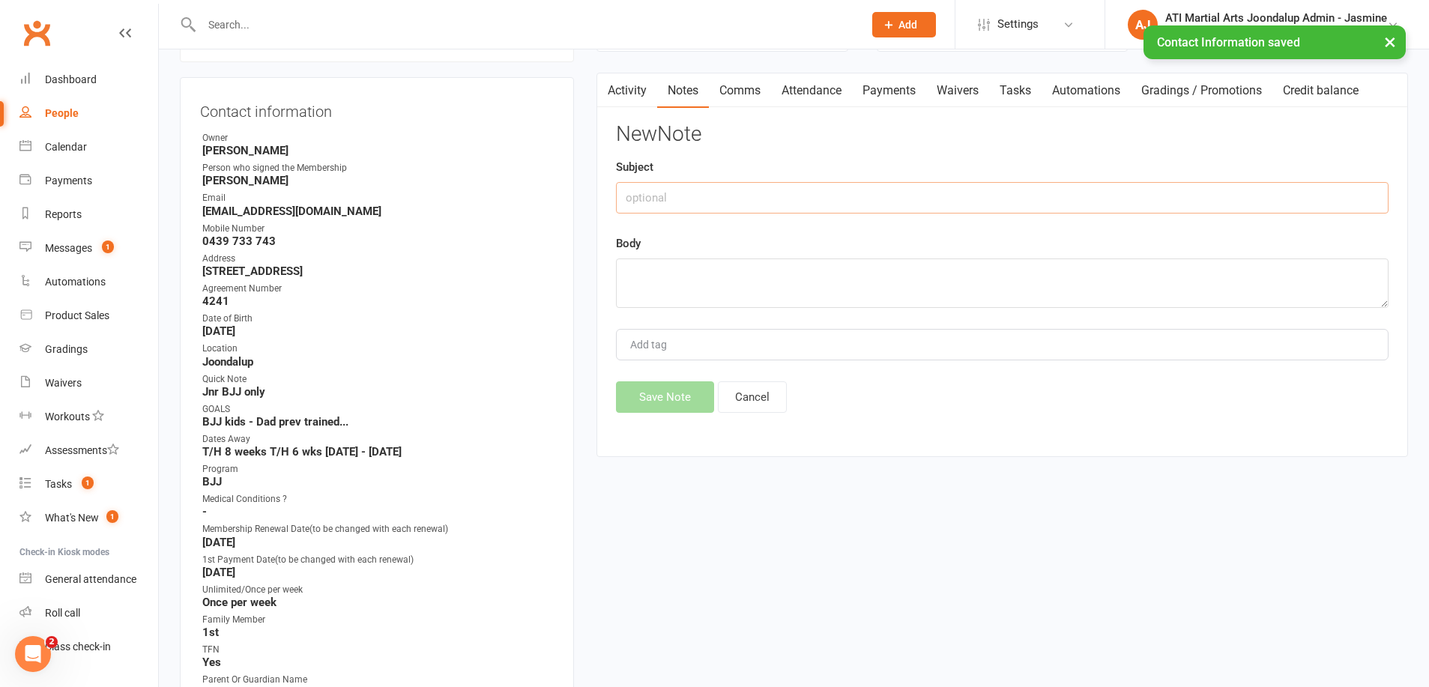
click at [750, 204] on input "text" at bounding box center [1002, 197] width 773 height 31
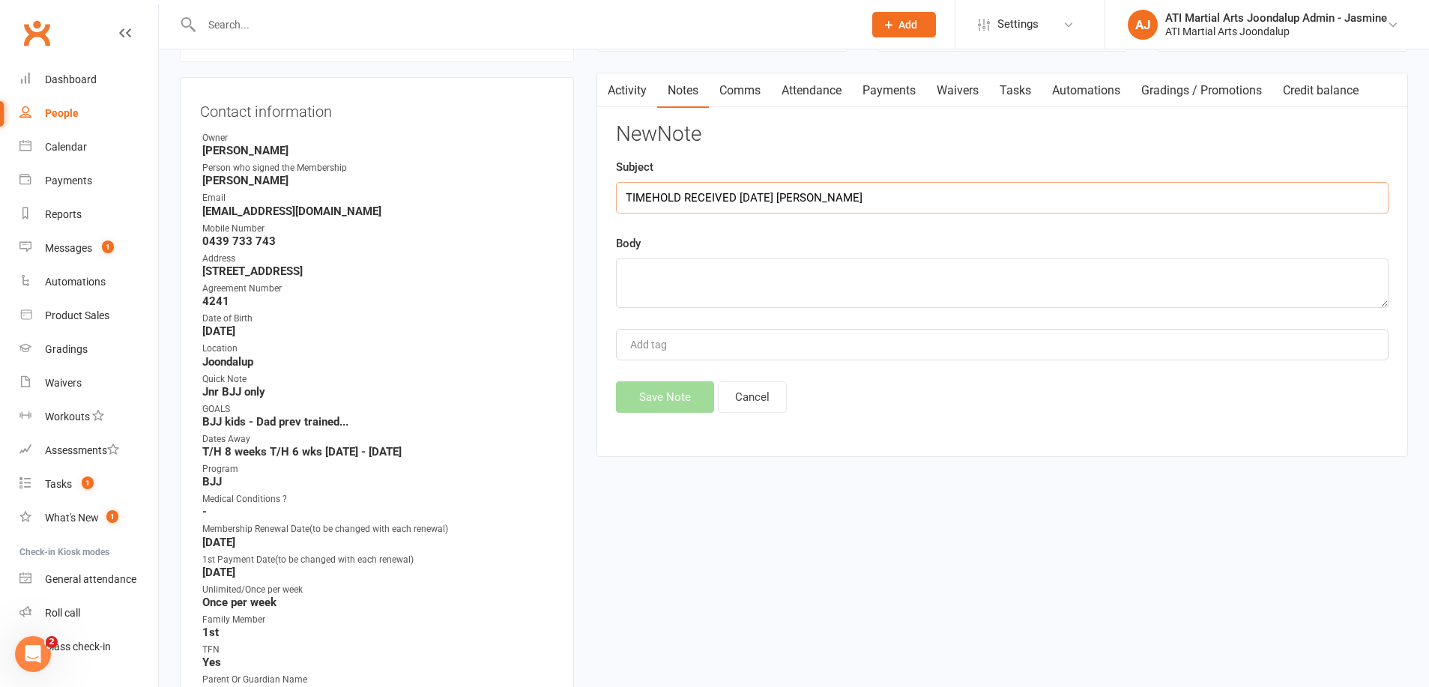
type input "TIMEHOLD RECEIVED 17/09/25 DEBBIE"
click at [703, 288] on textarea at bounding box center [1002, 283] width 773 height 49
type textarea "Current expiry date 05/12/25 New expiry date 16/01/26"
click at [628, 193] on input "TIMEHOLD RECEIVED 17/09/25 DEBBIE" at bounding box center [1002, 197] width 773 height 31
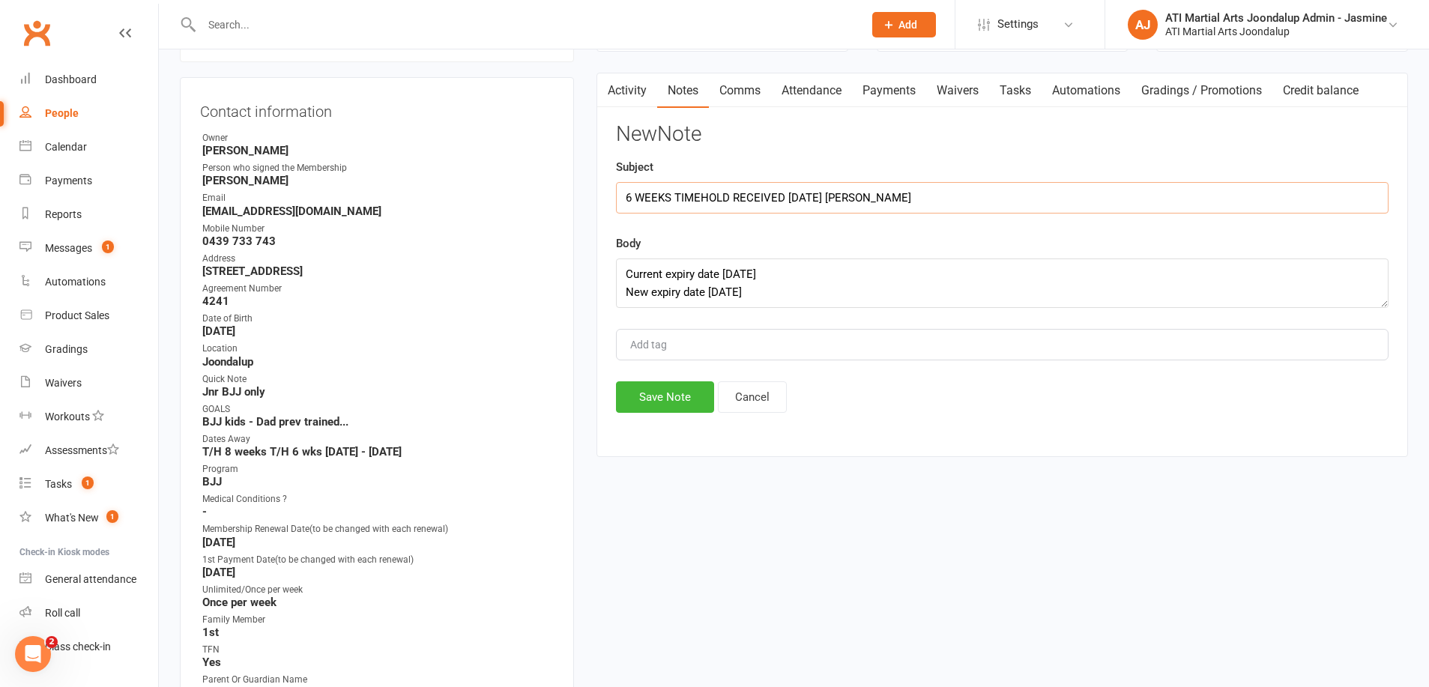
type input "6 WEEKS TIMEHOLD RECEIVED [DATE] [PERSON_NAME]"
click at [768, 282] on textarea "Current expiry date 05/12/25 New expiry date 16/01/26" at bounding box center [1002, 283] width 773 height 49
type textarea "Current expiry date 05/12/25 New expiry date 16/01/26 PAYMENTS SKIPPED: 12/12/2…"
click at [662, 396] on button "Save Note" at bounding box center [665, 396] width 98 height 31
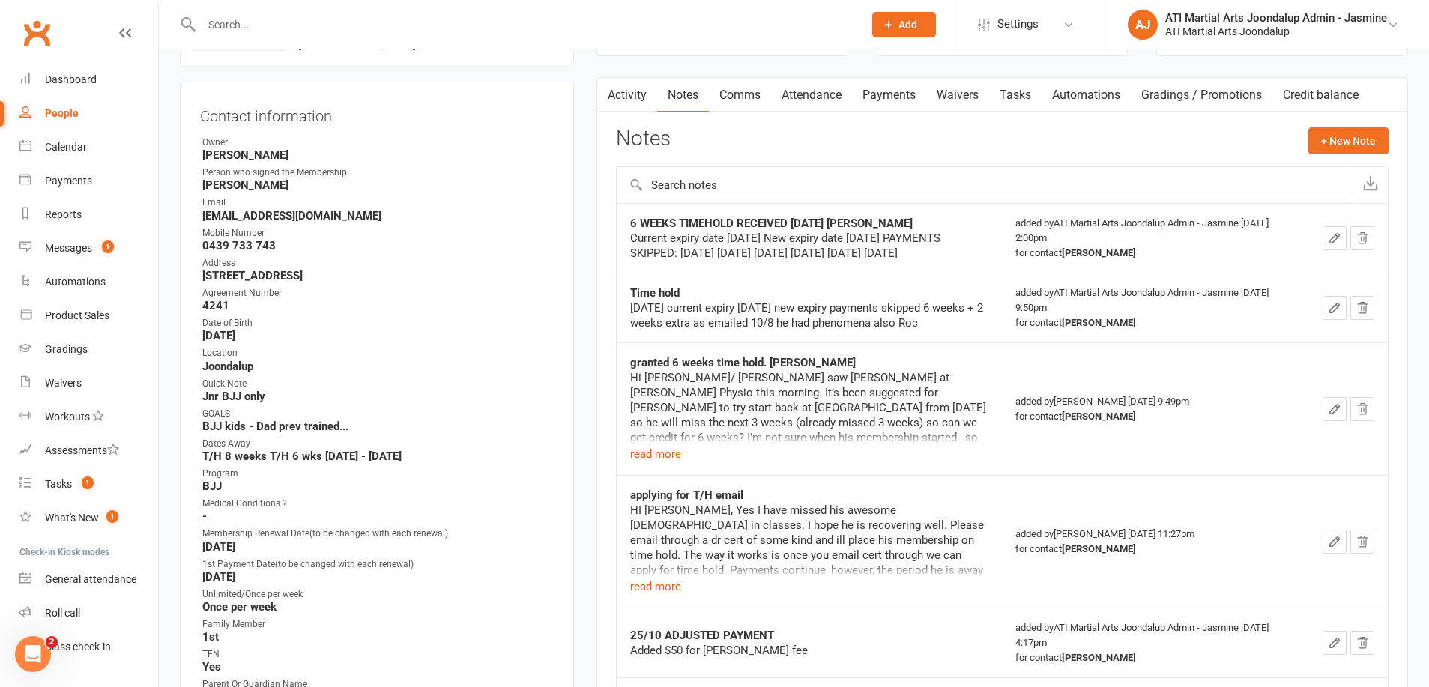
scroll to position [124, 0]
click at [1332, 244] on icon "button" at bounding box center [1334, 239] width 13 height 13
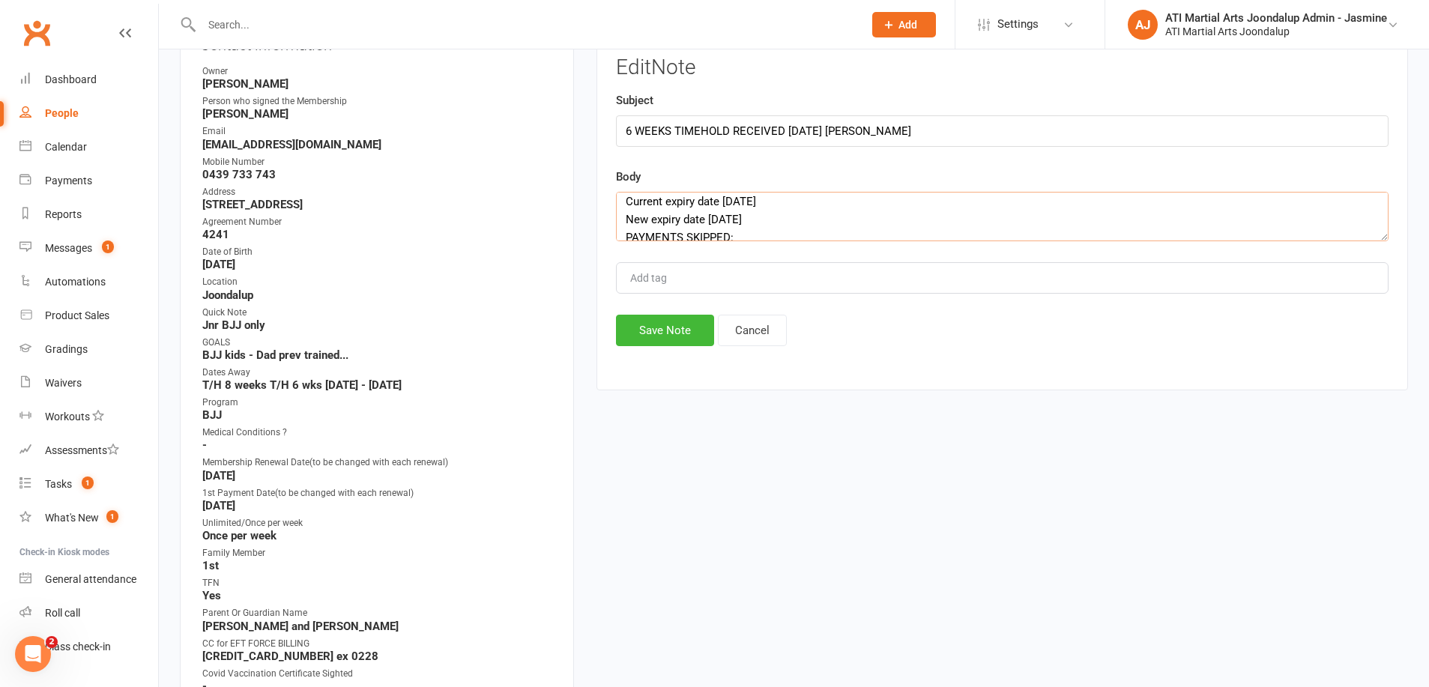
scroll to position [0, 0]
drag, startPoint x: 689, startPoint y: 211, endPoint x: 619, endPoint y: 185, distance: 74.2
click at [619, 185] on div "Body Current expiry date 05/12/25 New expiry date 16/01/26 PAYMENTS SKIPPED: 12…" at bounding box center [1002, 204] width 773 height 73
paste input "shaunfriend39@gmail.com"
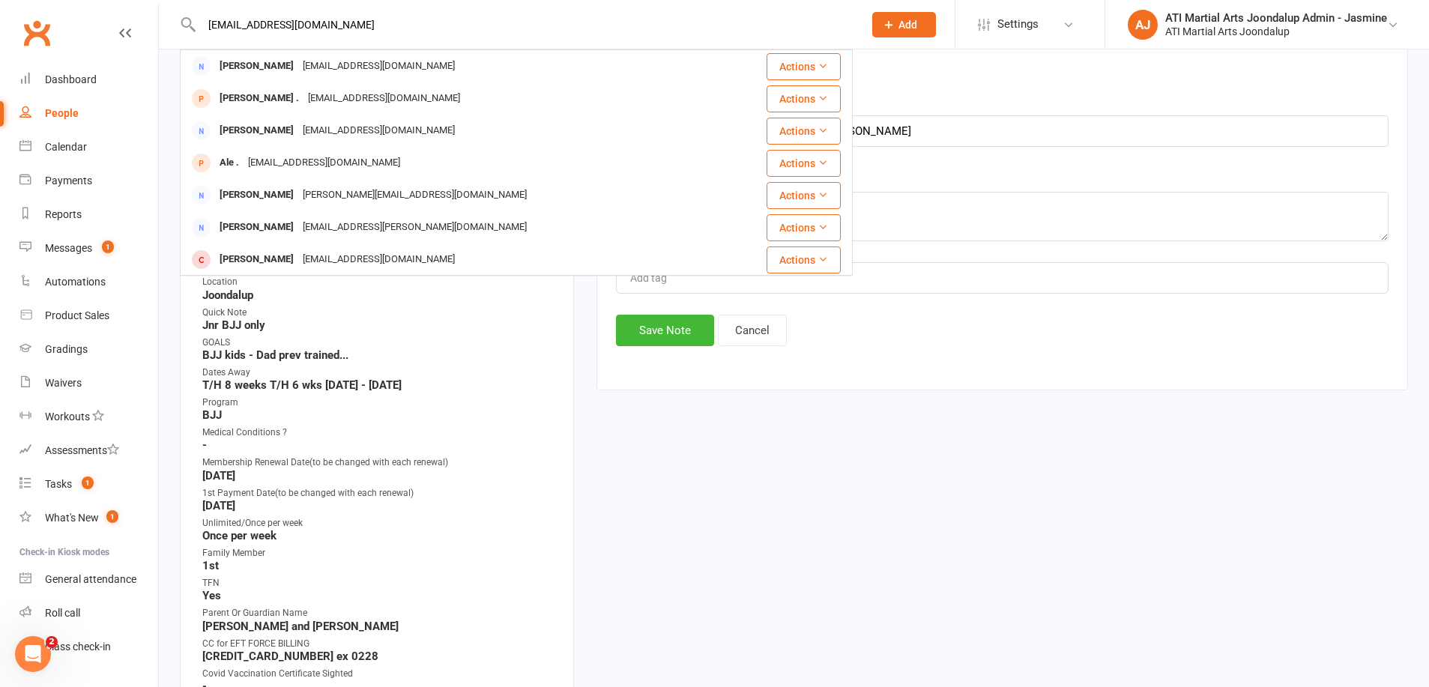
drag, startPoint x: 343, startPoint y: 27, endPoint x: 177, endPoint y: 28, distance: 166.4
click at [177, 28] on react-component "shaunfriend39@gmail.com Kylie Sharp kyliesharp3@gmail.com Actions Leo . no@gmai…" at bounding box center [426, 24] width 853 height 49
type input "Shaun Friend"
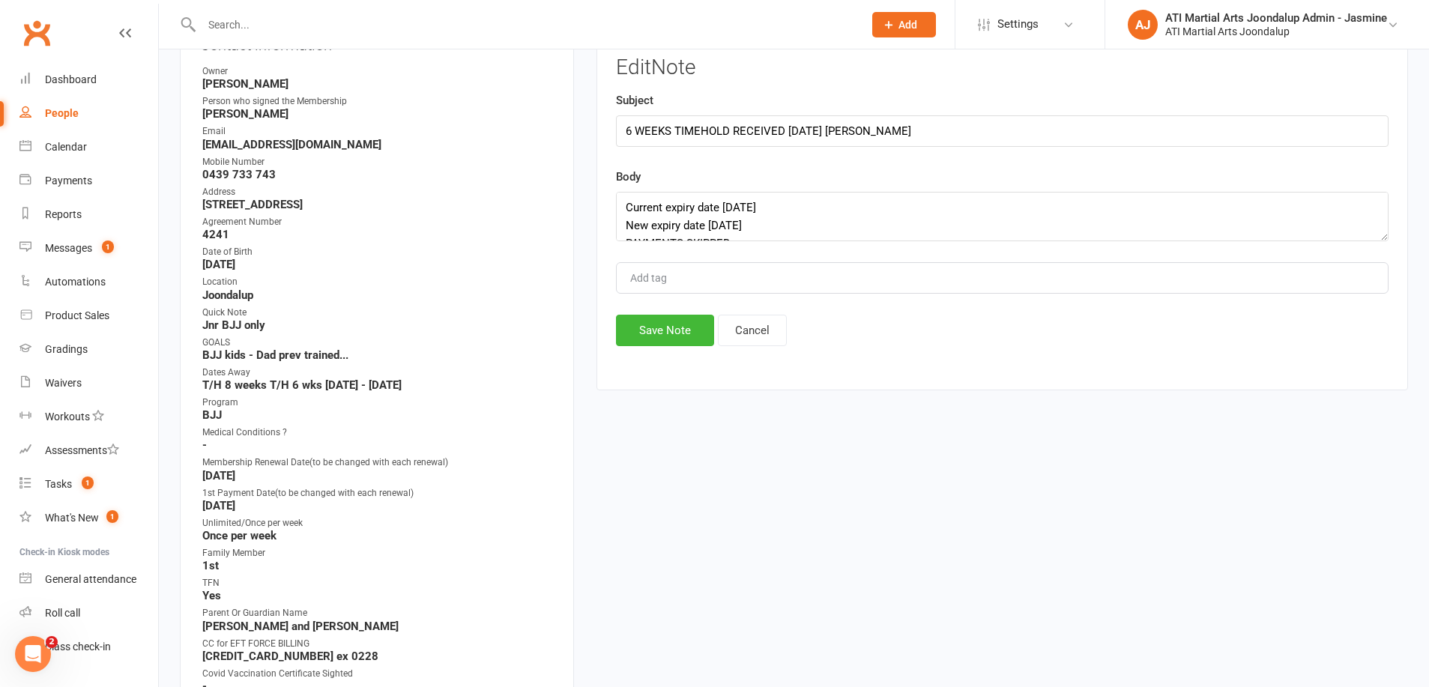
paste input "shaunfriend39@gmail.com"
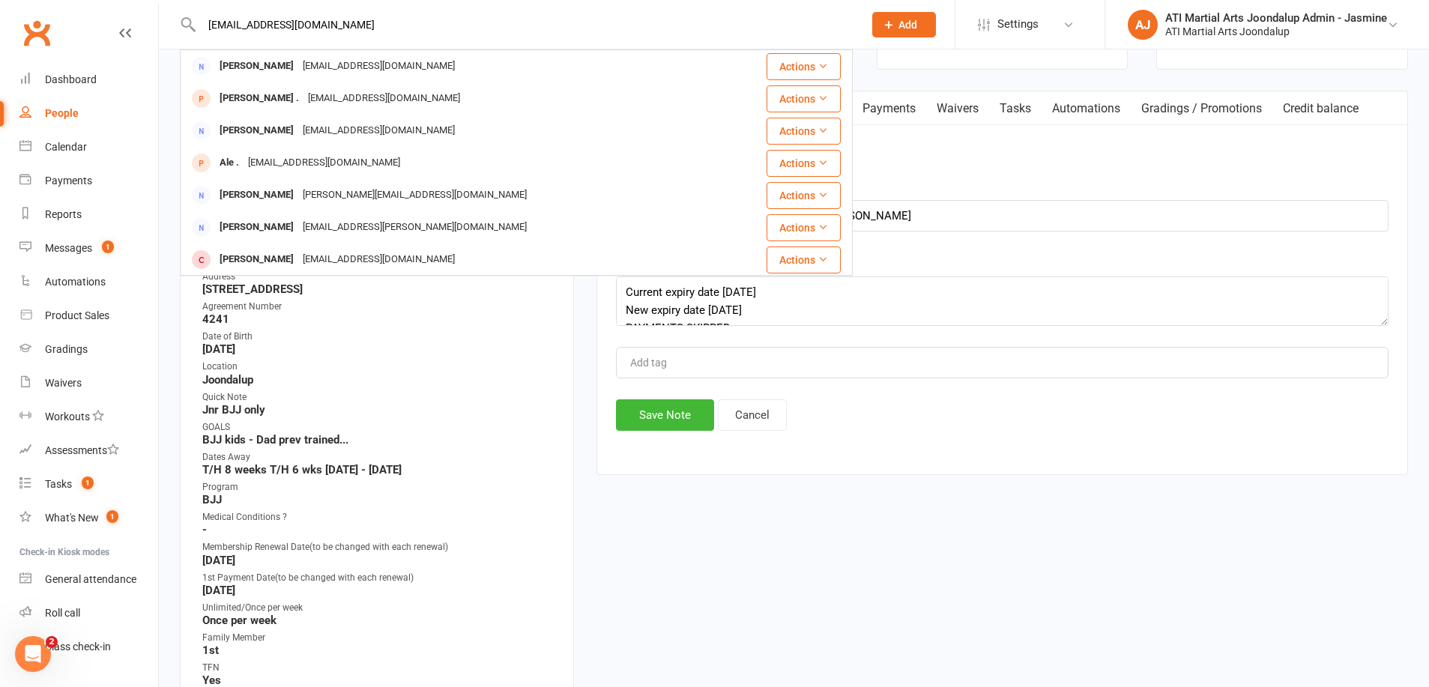
scroll to position [103, 0]
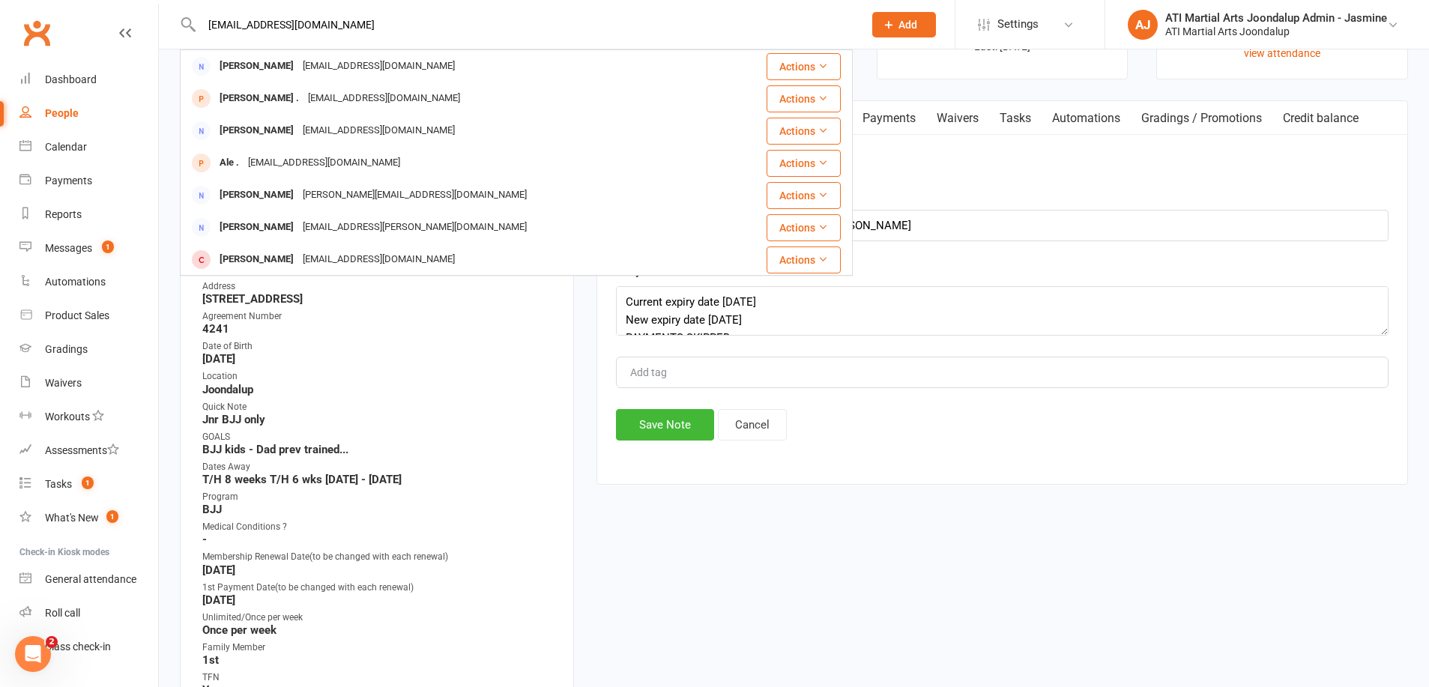
drag, startPoint x: 340, startPoint y: 29, endPoint x: 175, endPoint y: 28, distance: 164.9
click at [175, 28] on react-component "shaunfriend39@gmail.com Kylie Sharp kyliesharp3@gmail.com Actions Leo . no@gmai…" at bounding box center [426, 24] width 853 height 49
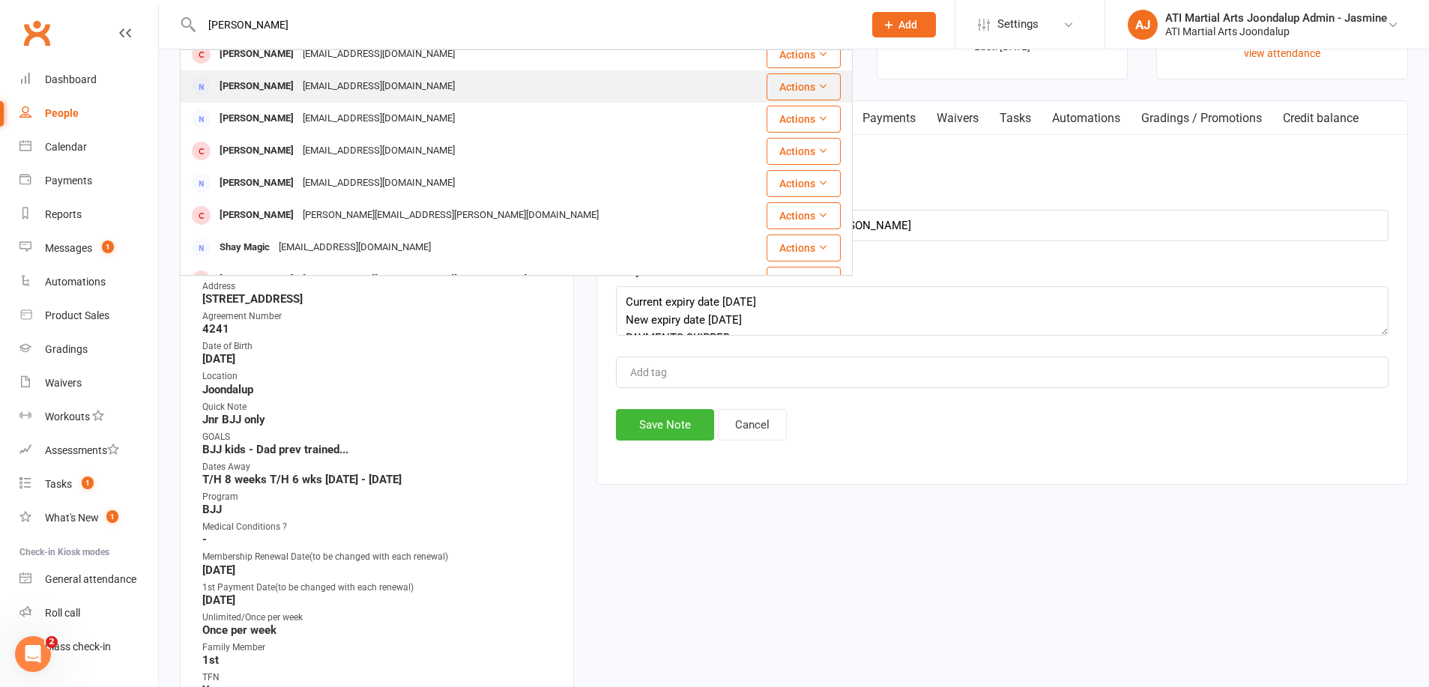
scroll to position [176, 0]
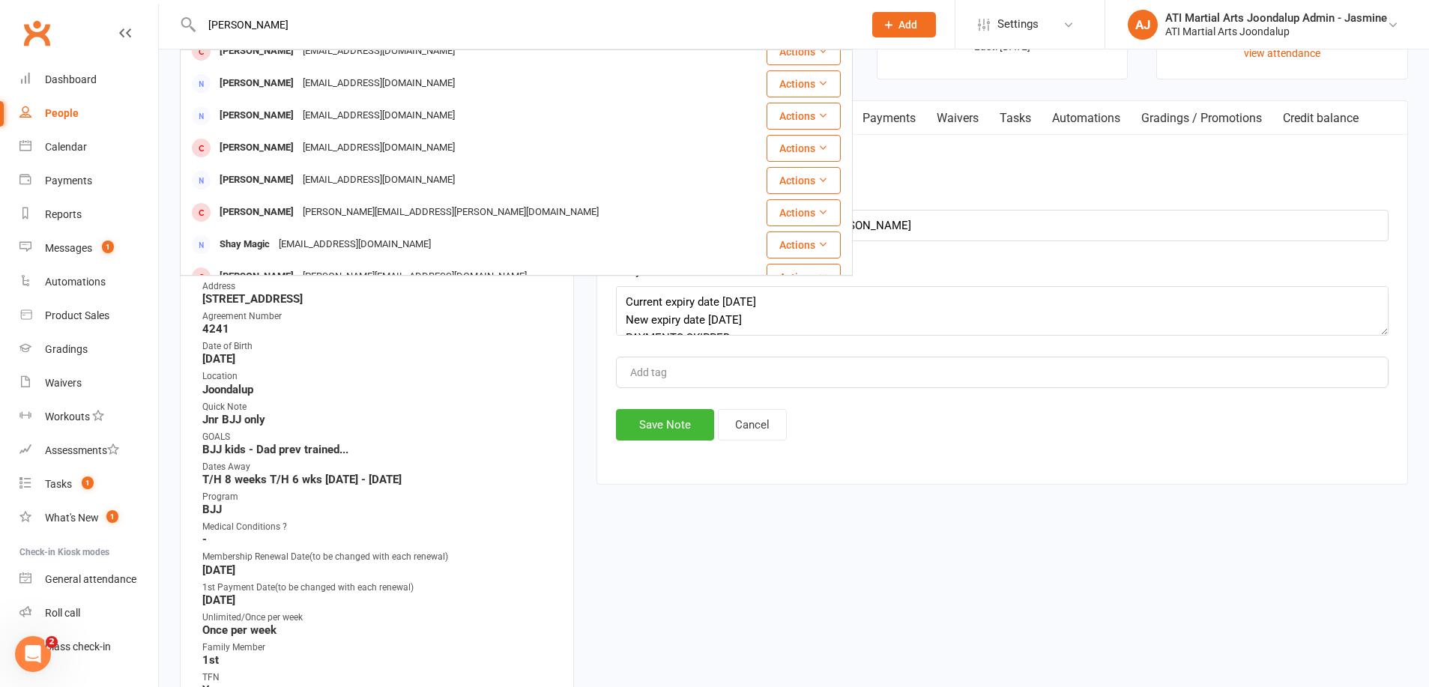
drag, startPoint x: 197, startPoint y: 28, endPoint x: 174, endPoint y: 29, distance: 23.3
click at [174, 29] on react-component "shaun Shaun Sweeney shaunsweeney@live.com.au Actions Shaun Randeria shaun.rande…" at bounding box center [426, 24] width 853 height 49
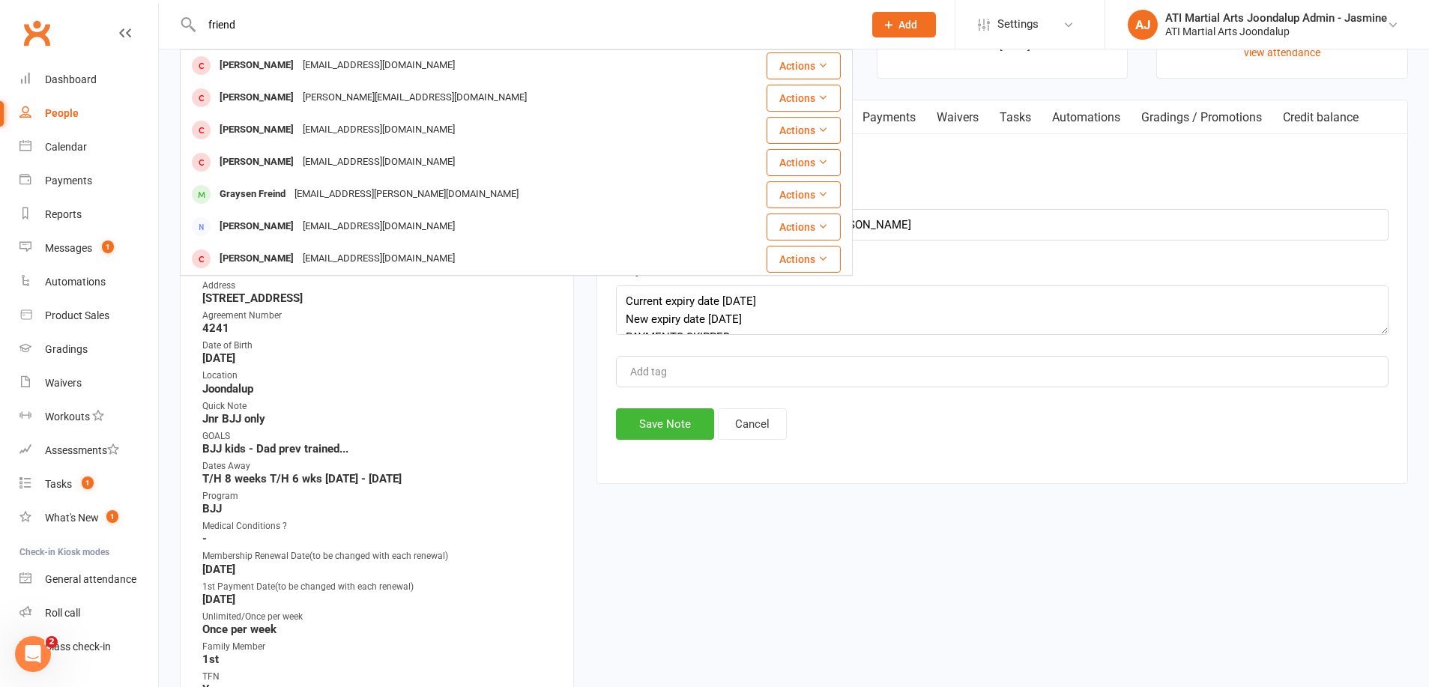
click at [468, 25] on input "friend" at bounding box center [525, 24] width 656 height 21
type input "f"
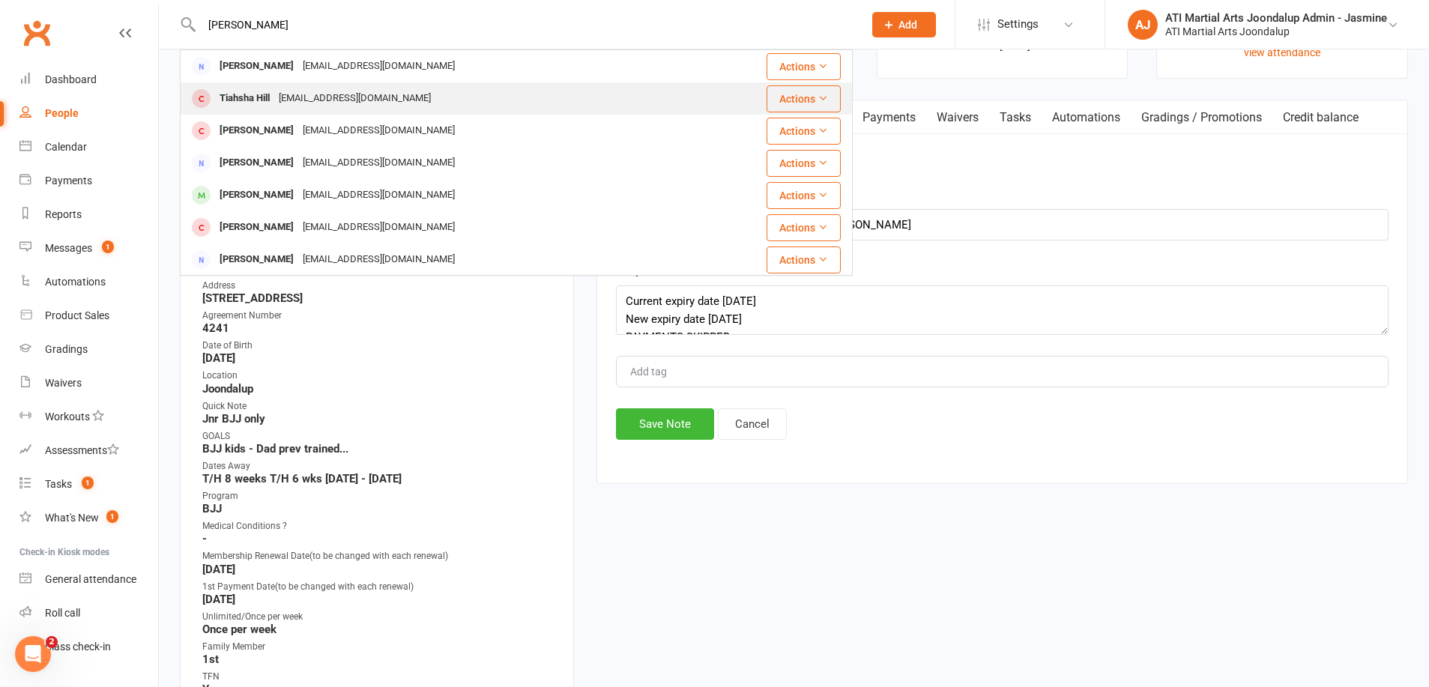
scroll to position [0, 0]
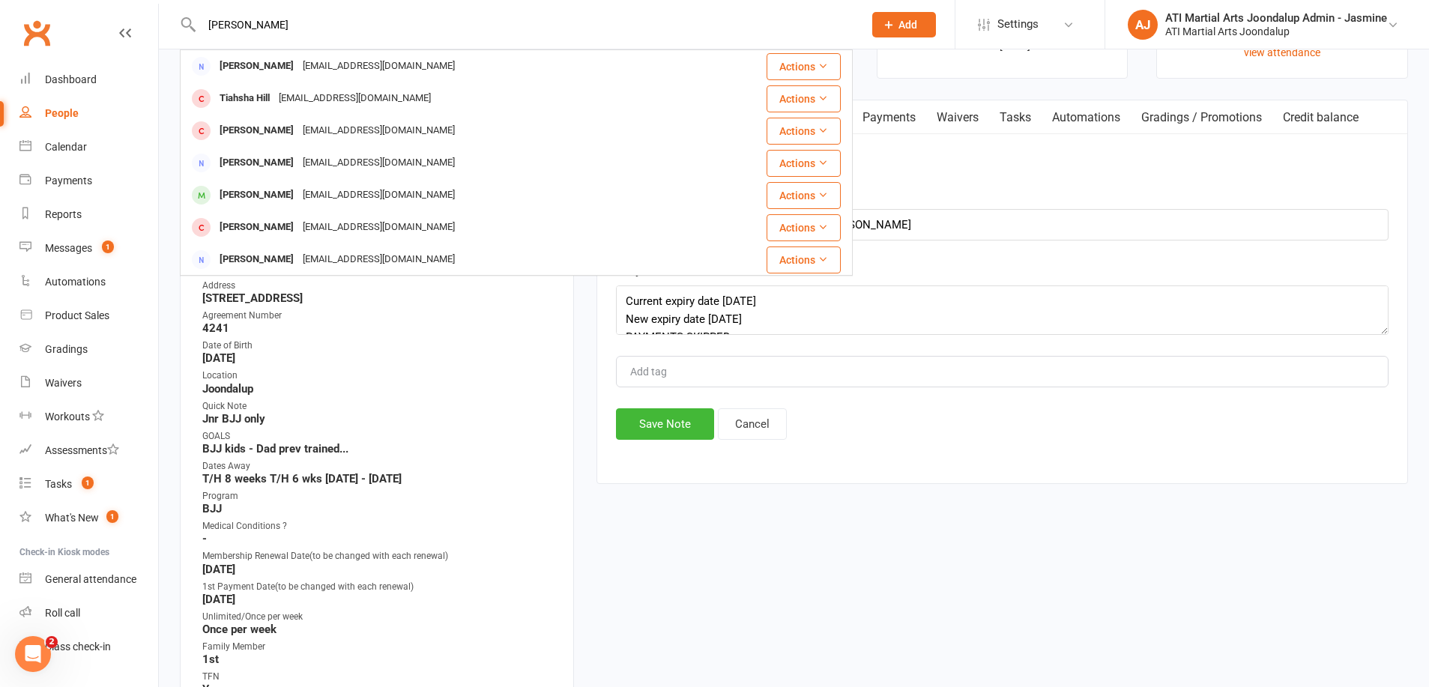
click at [217, 27] on input "Reagan hill" at bounding box center [525, 24] width 656 height 21
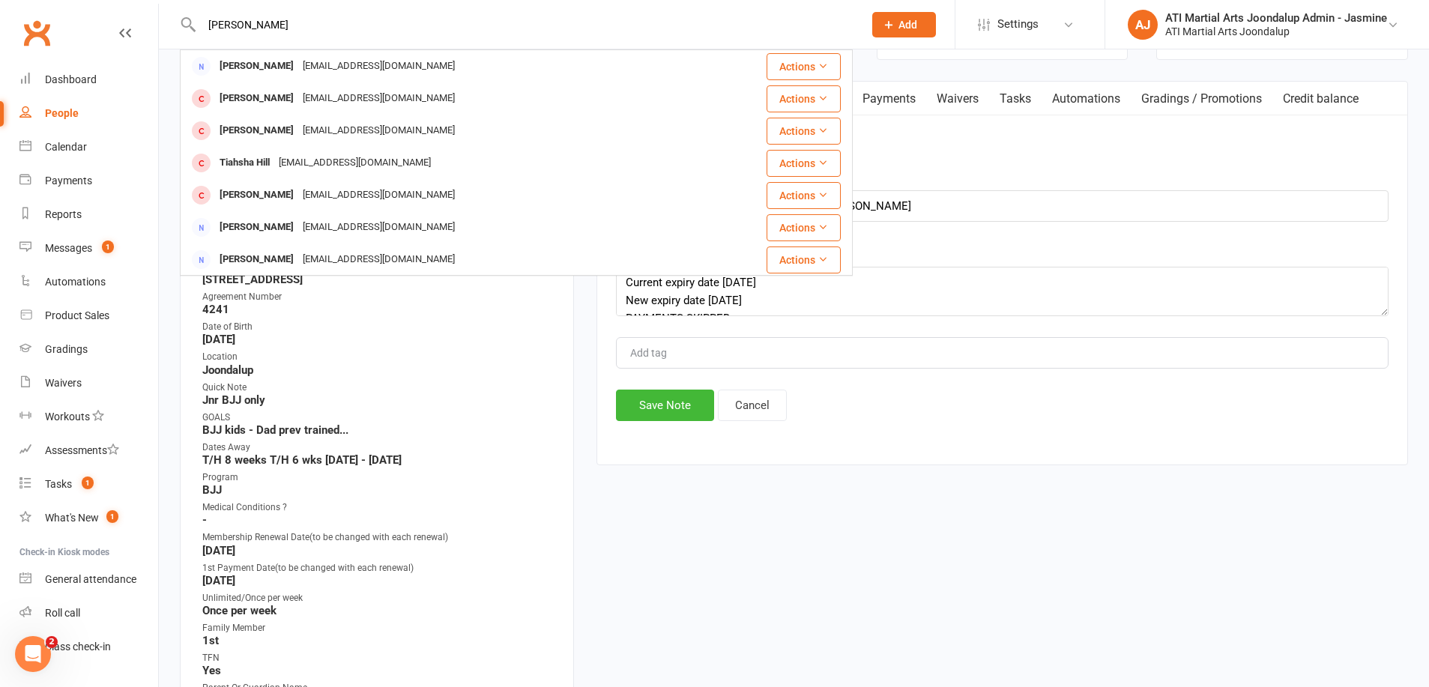
scroll to position [123, 0]
click at [283, 23] on input "keagan hill" at bounding box center [525, 24] width 656 height 21
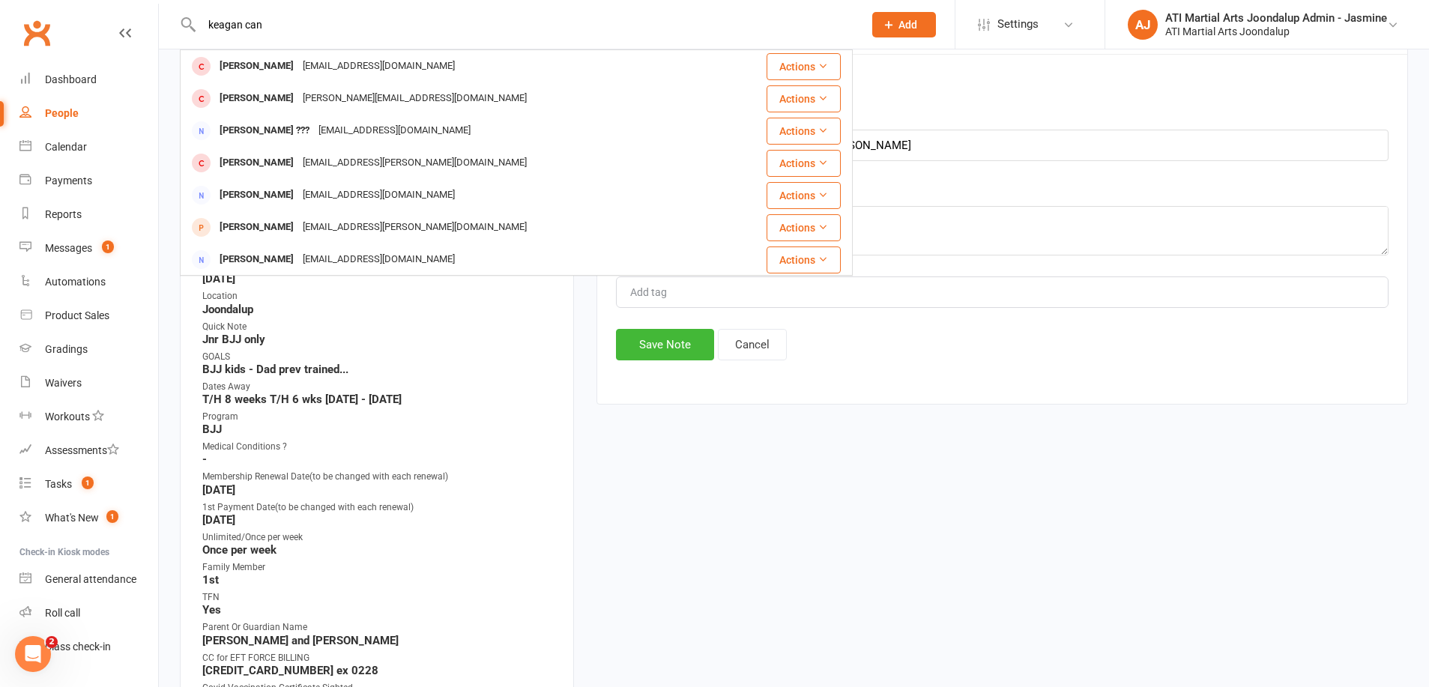
scroll to position [182, 0]
click at [227, 26] on input "keagan can" at bounding box center [525, 24] width 656 height 21
type input "keegan can"
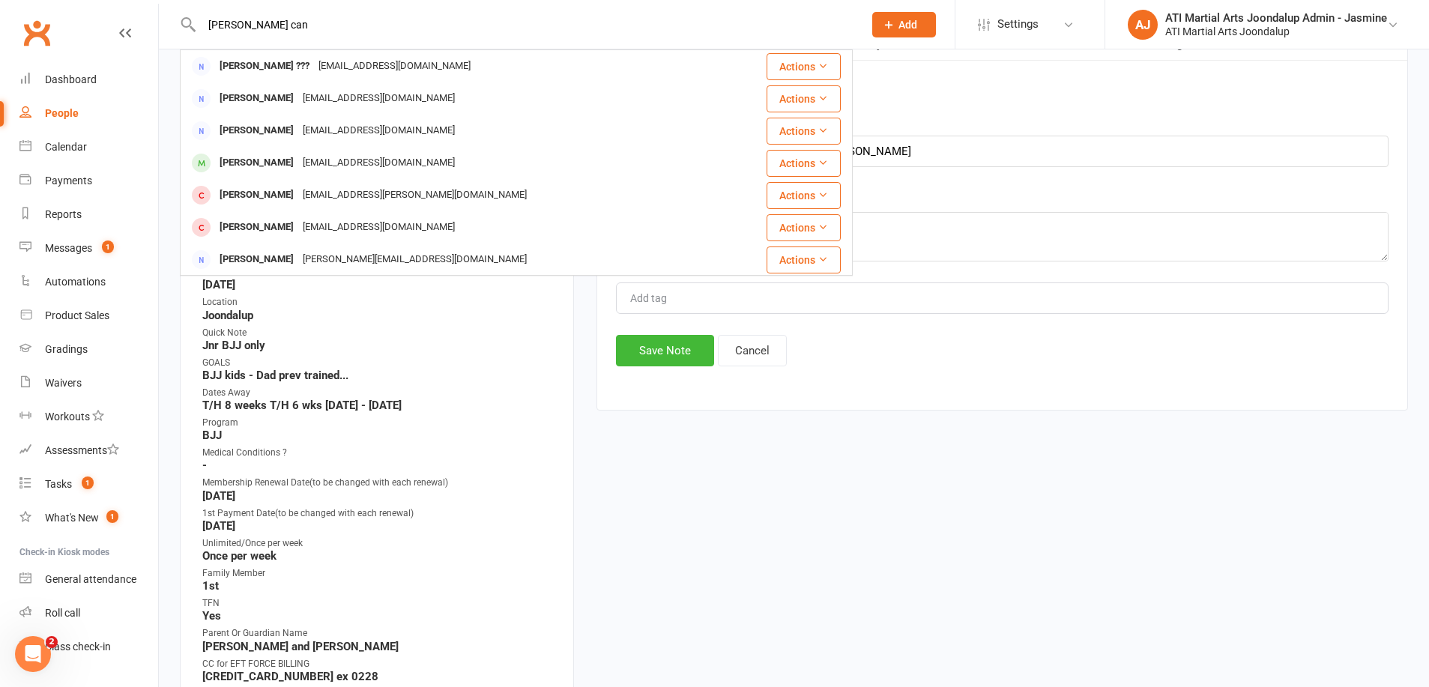
drag, startPoint x: 78, startPoint y: 147, endPoint x: 352, endPoint y: 187, distance: 277.1
click at [78, 147] on div "Calendar" at bounding box center [66, 147] width 42 height 12
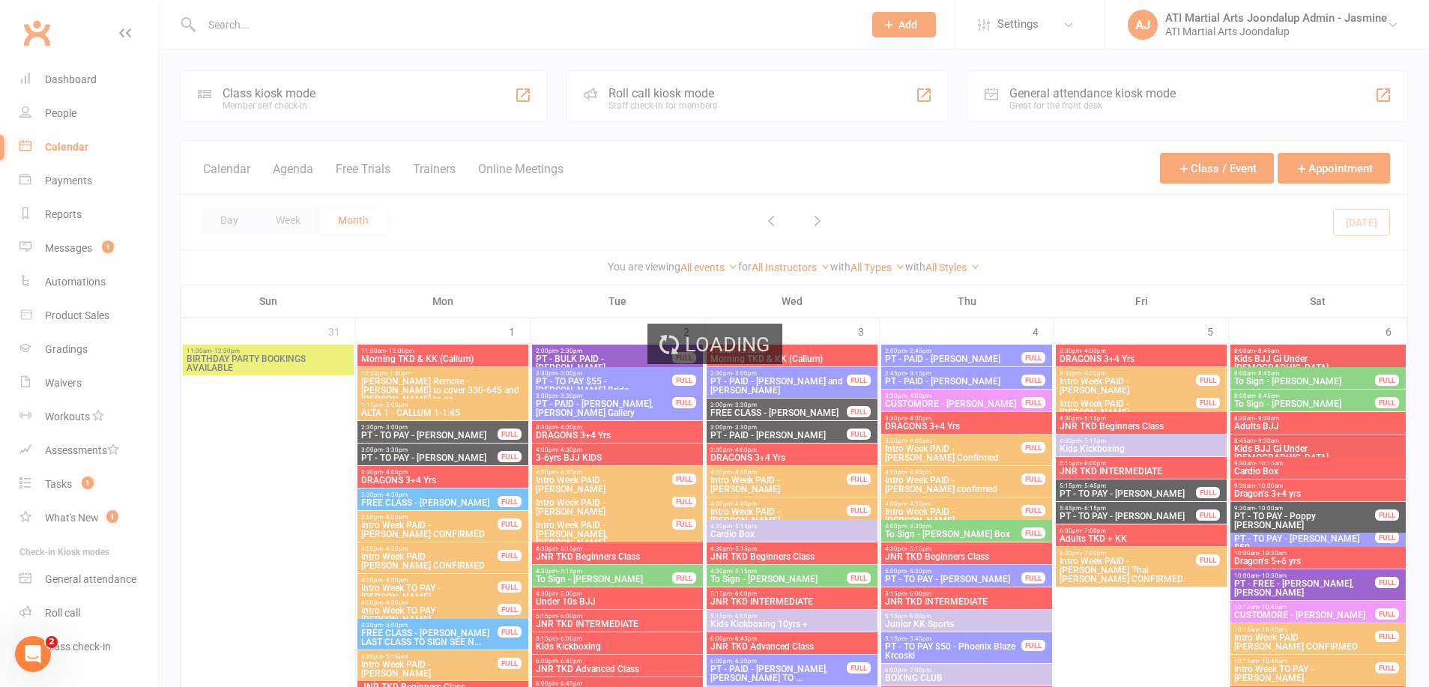
click at [295, 170] on div "Loading" at bounding box center [714, 343] width 1429 height 687
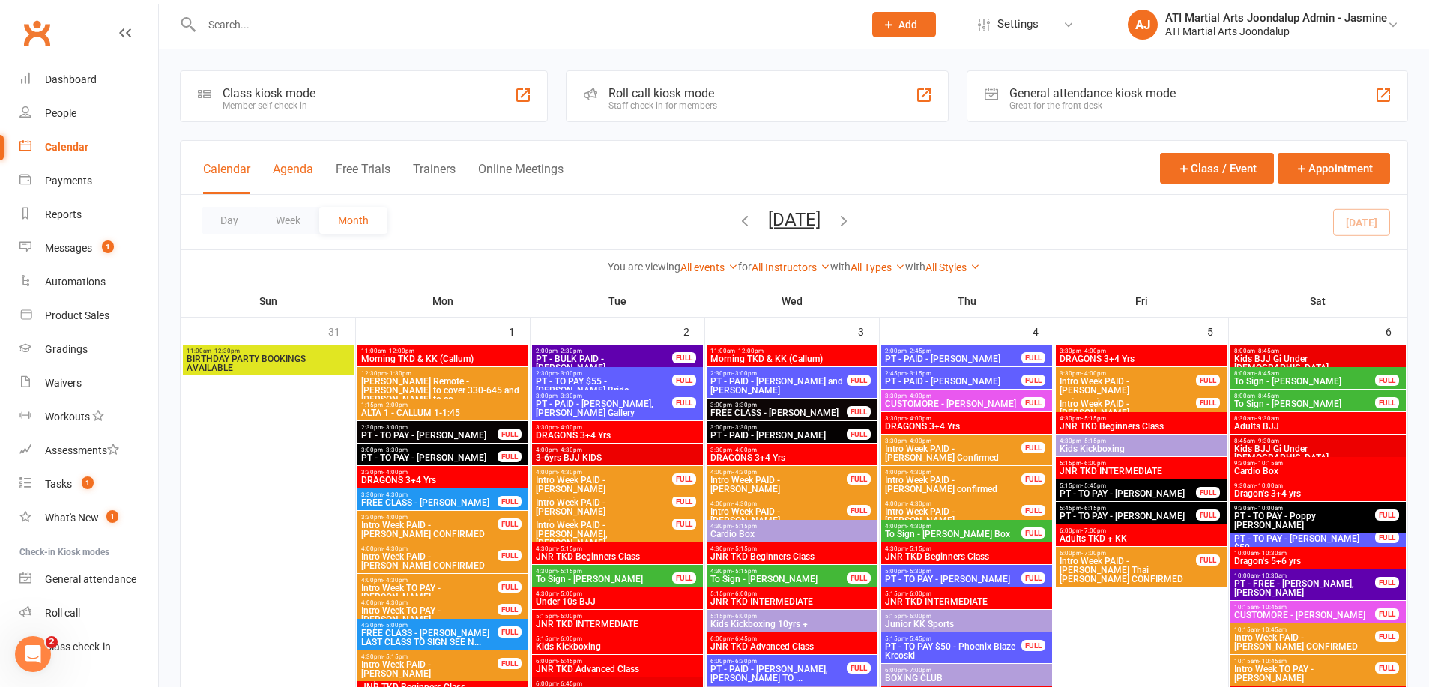
click at [295, 170] on button "Agenda" at bounding box center [293, 178] width 40 height 32
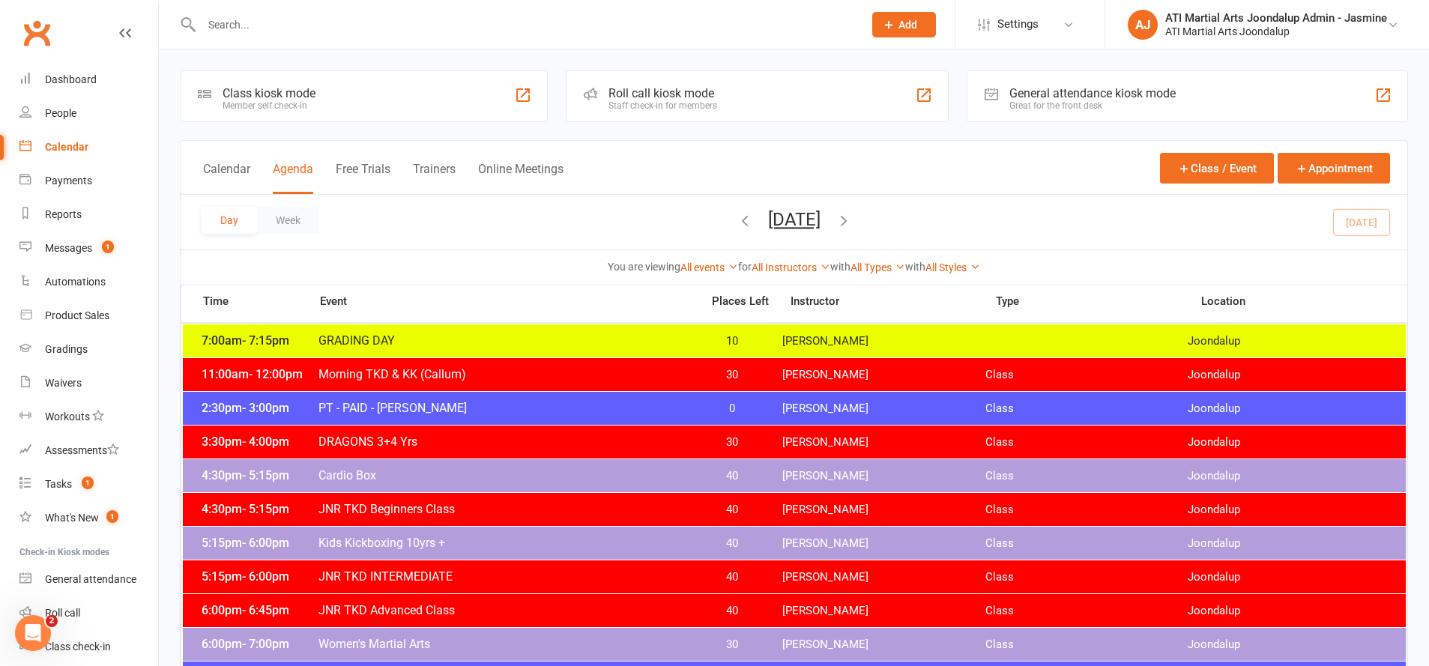
click at [507, 21] on input "text" at bounding box center [525, 24] width 656 height 21
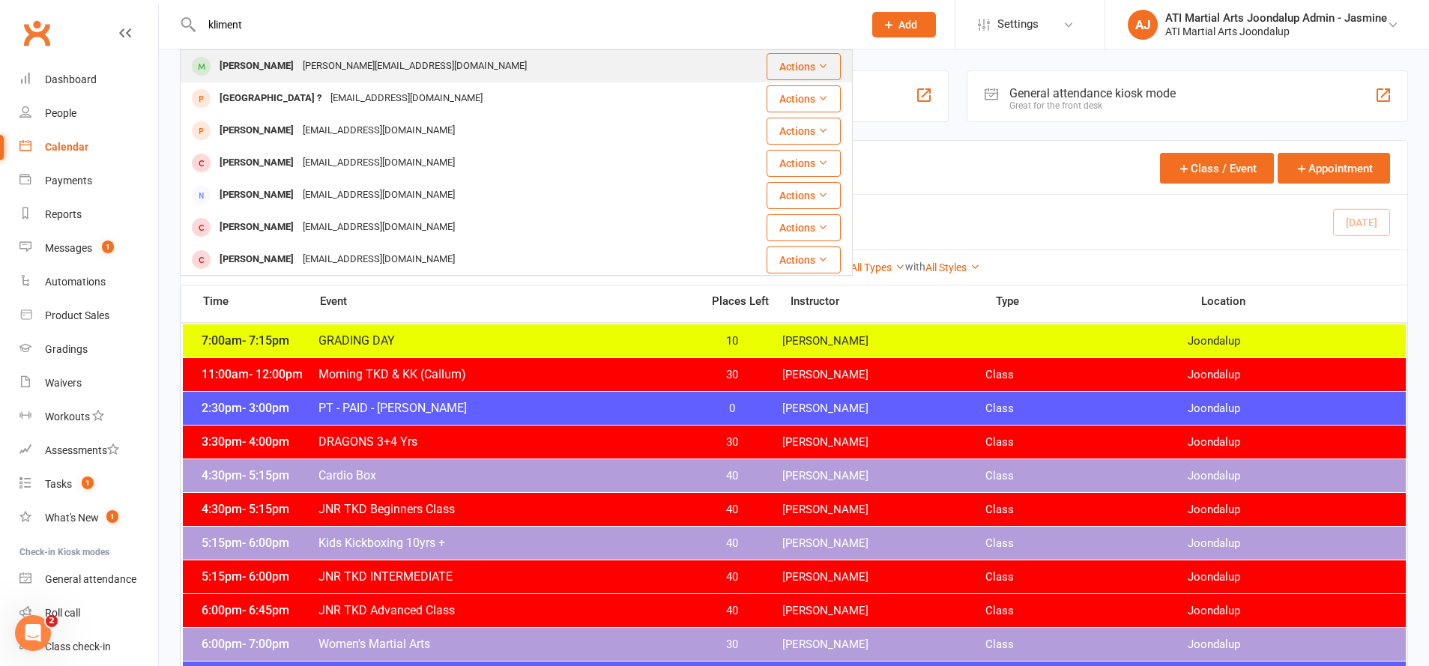
type input "kliment"
click at [332, 69] on div "v.manevski@outlook.com" at bounding box center [414, 66] width 233 height 22
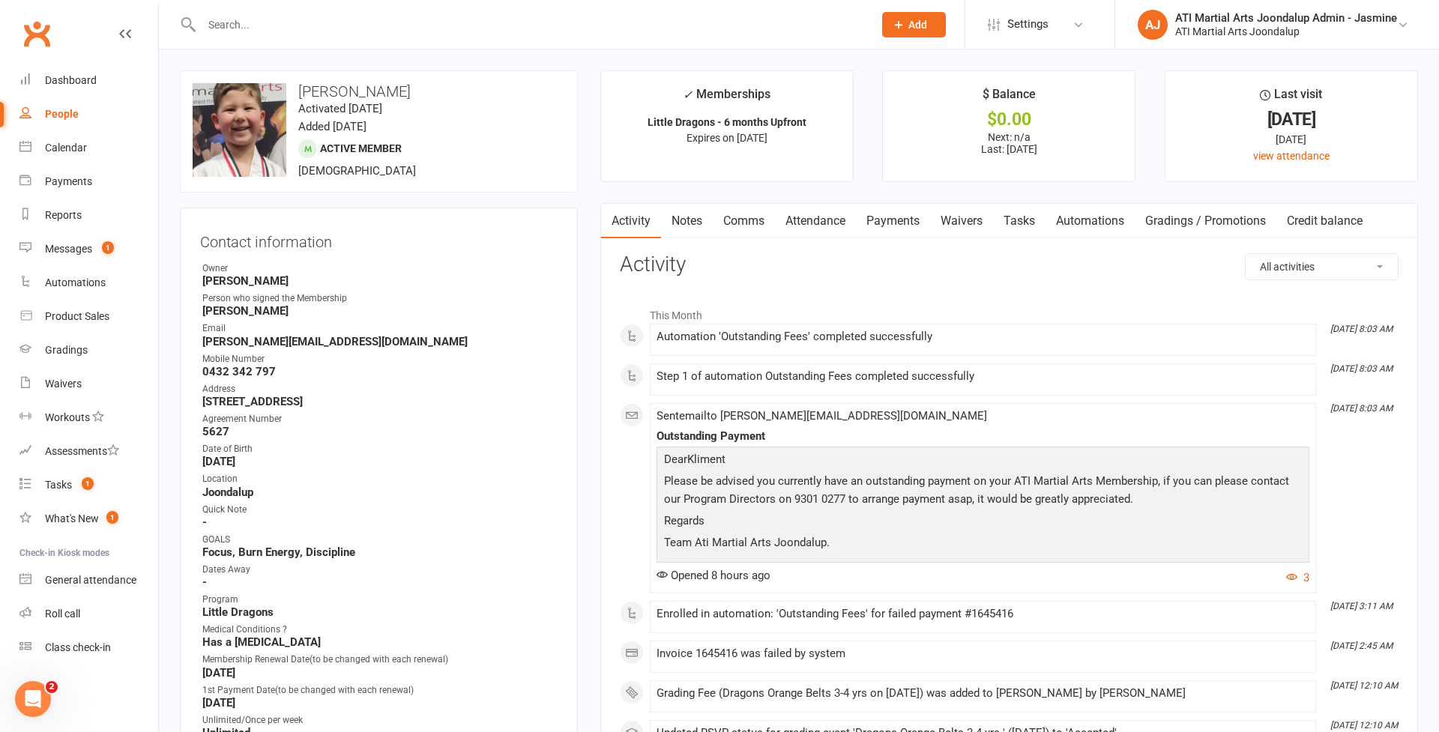
click at [883, 221] on link "Payments" at bounding box center [893, 221] width 74 height 34
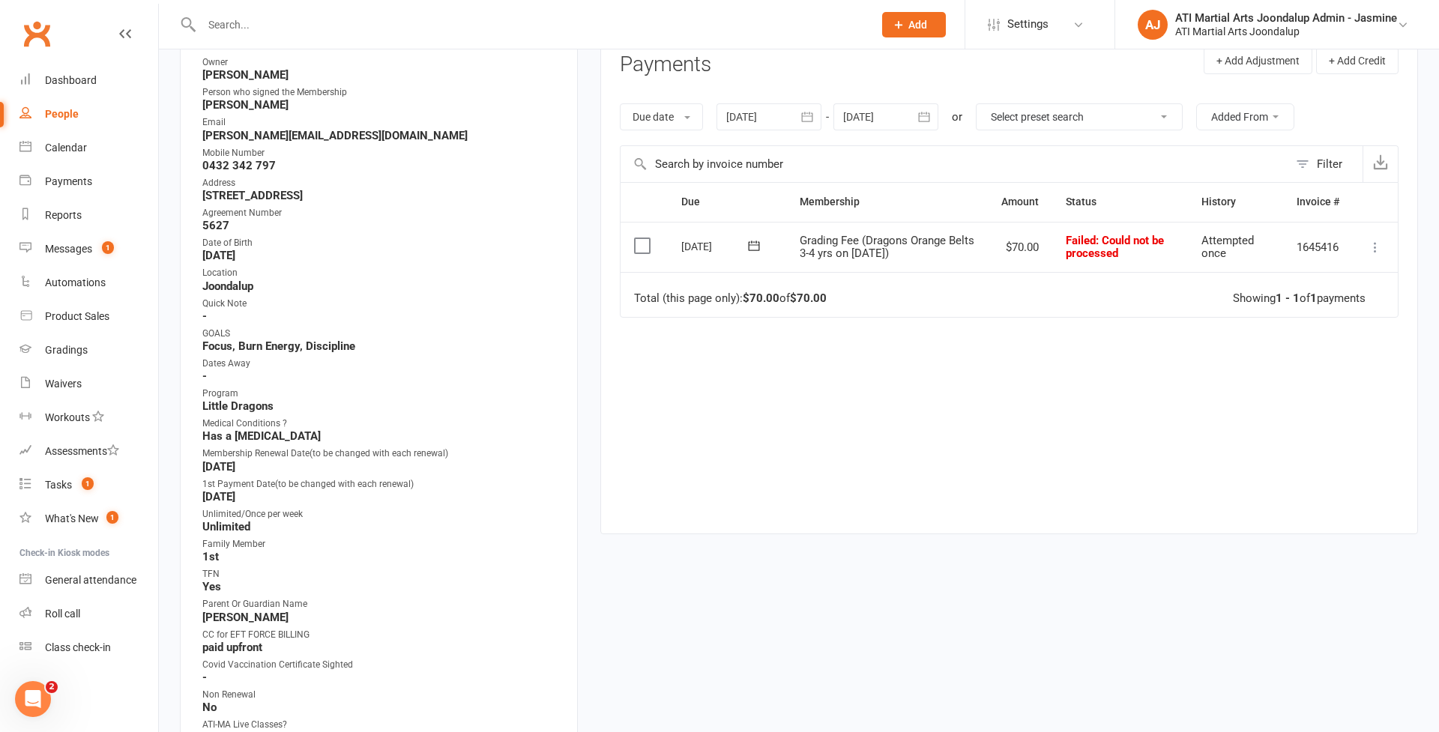
scroll to position [229, 0]
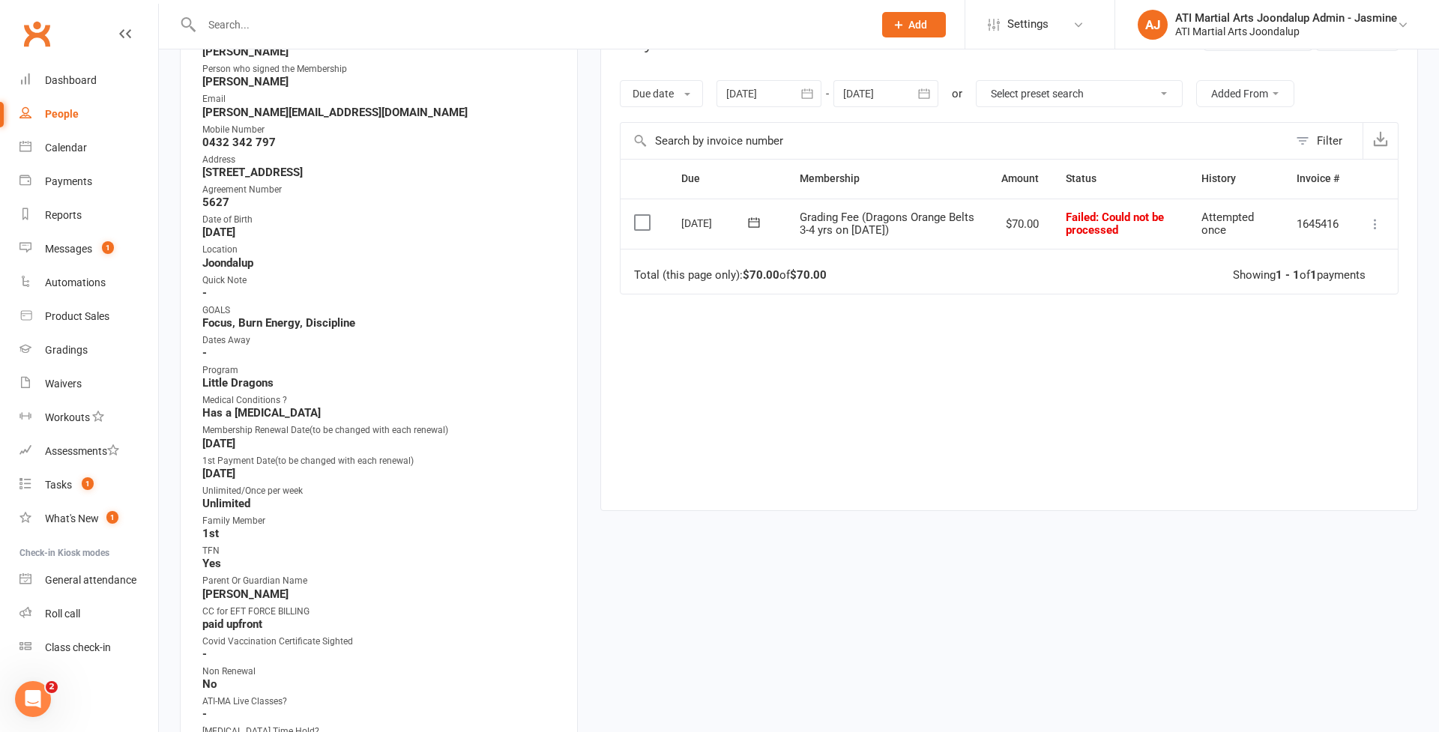
click at [787, 85] on div at bounding box center [768, 93] width 105 height 27
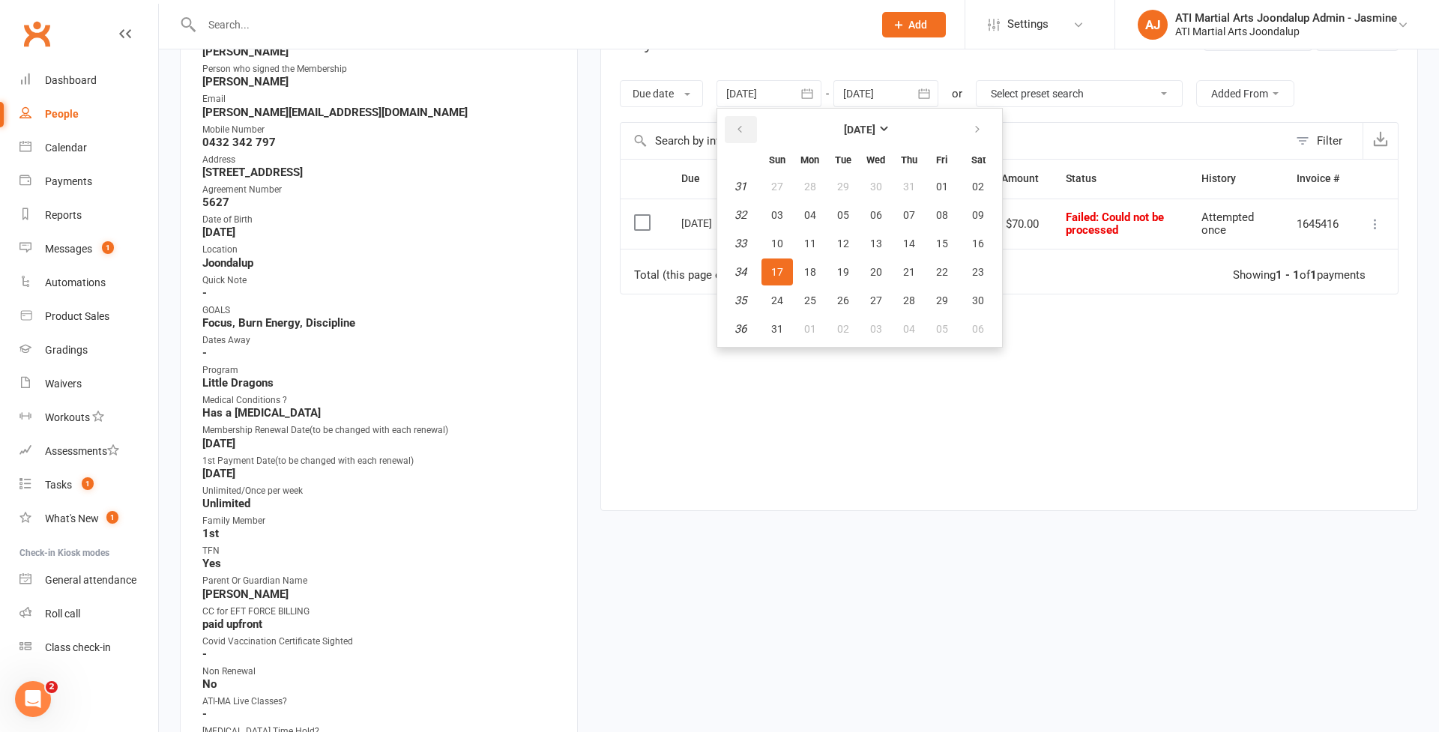
click at [734, 127] on button "button" at bounding box center [741, 129] width 32 height 27
click at [944, 189] on span "04" at bounding box center [942, 187] width 12 height 12
type input "04 Jul 2025"
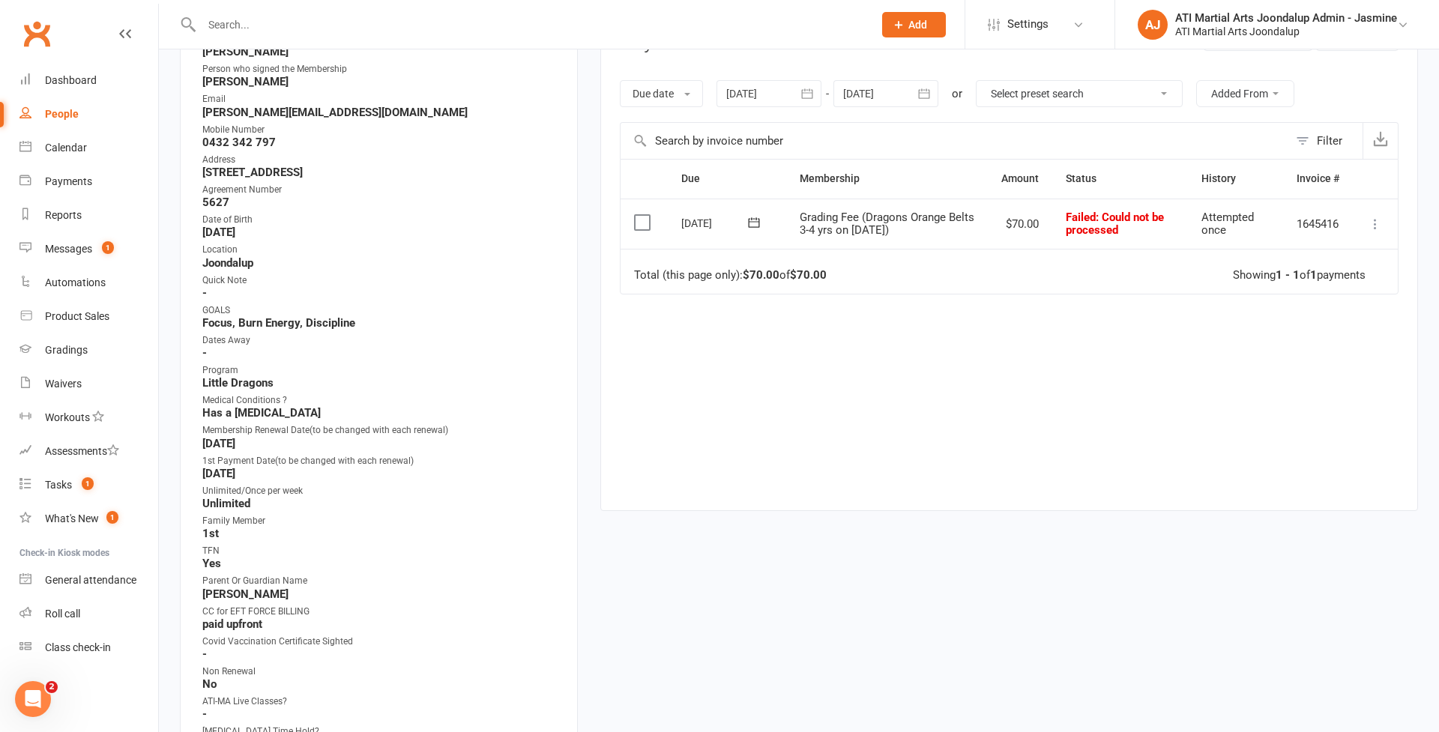
click at [908, 93] on div at bounding box center [885, 93] width 105 height 27
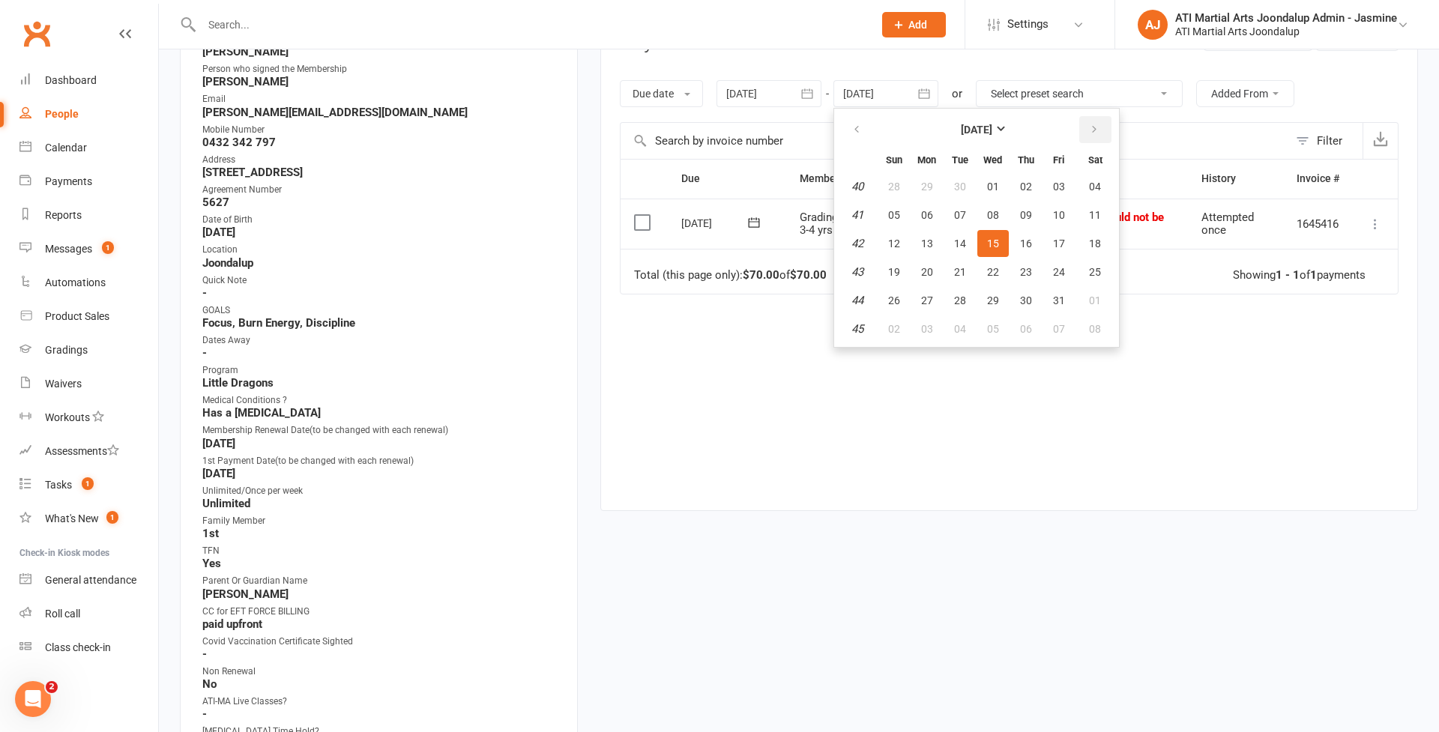
click at [1090, 132] on icon "button" at bounding box center [1094, 130] width 10 height 12
click at [1099, 295] on span "29" at bounding box center [1095, 301] width 12 height 12
type input "29 Nov 2025"
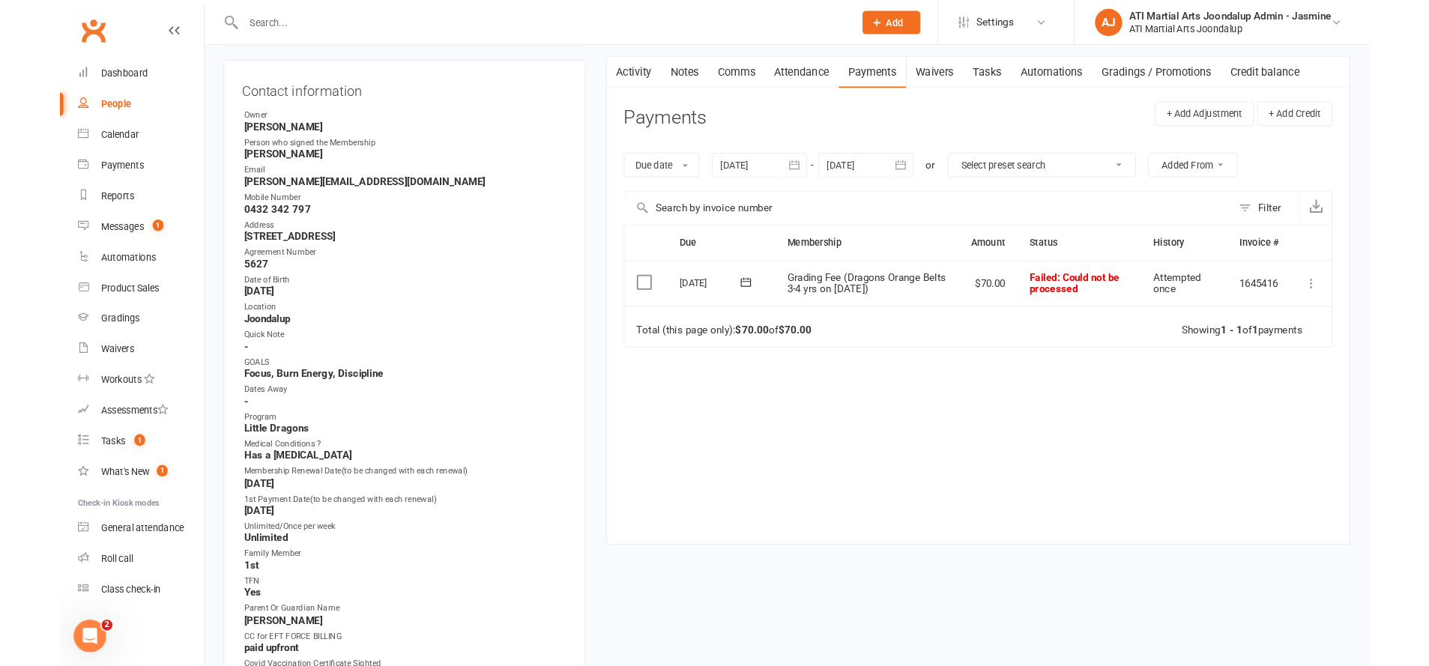
scroll to position [138, 0]
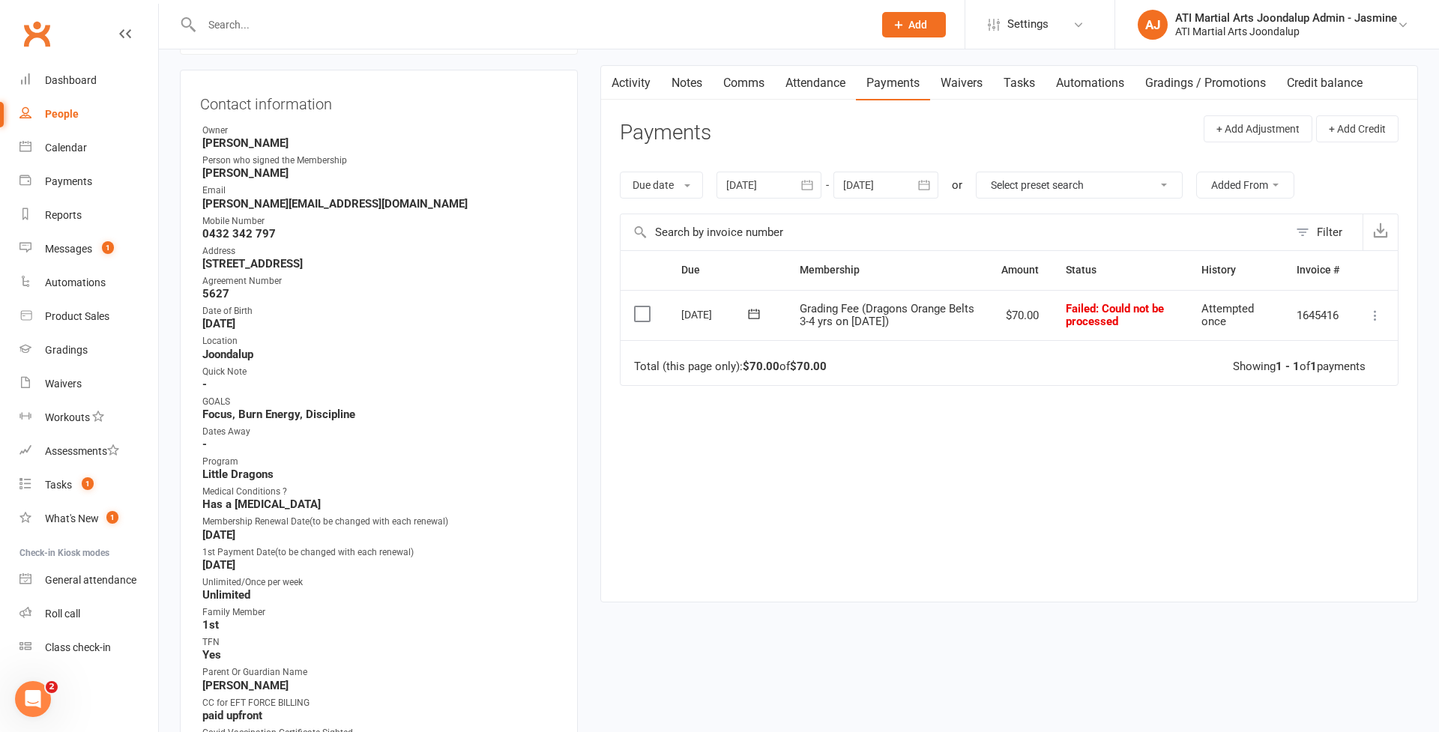
click at [1371, 308] on icon at bounding box center [1375, 315] width 15 height 15
click at [1075, 435] on div "Due Contact Membership Amount Status History Invoice # Select this 16 Sep 2025 …" at bounding box center [1009, 414] width 779 height 328
click at [124, 37] on icon at bounding box center [125, 34] width 12 height 12
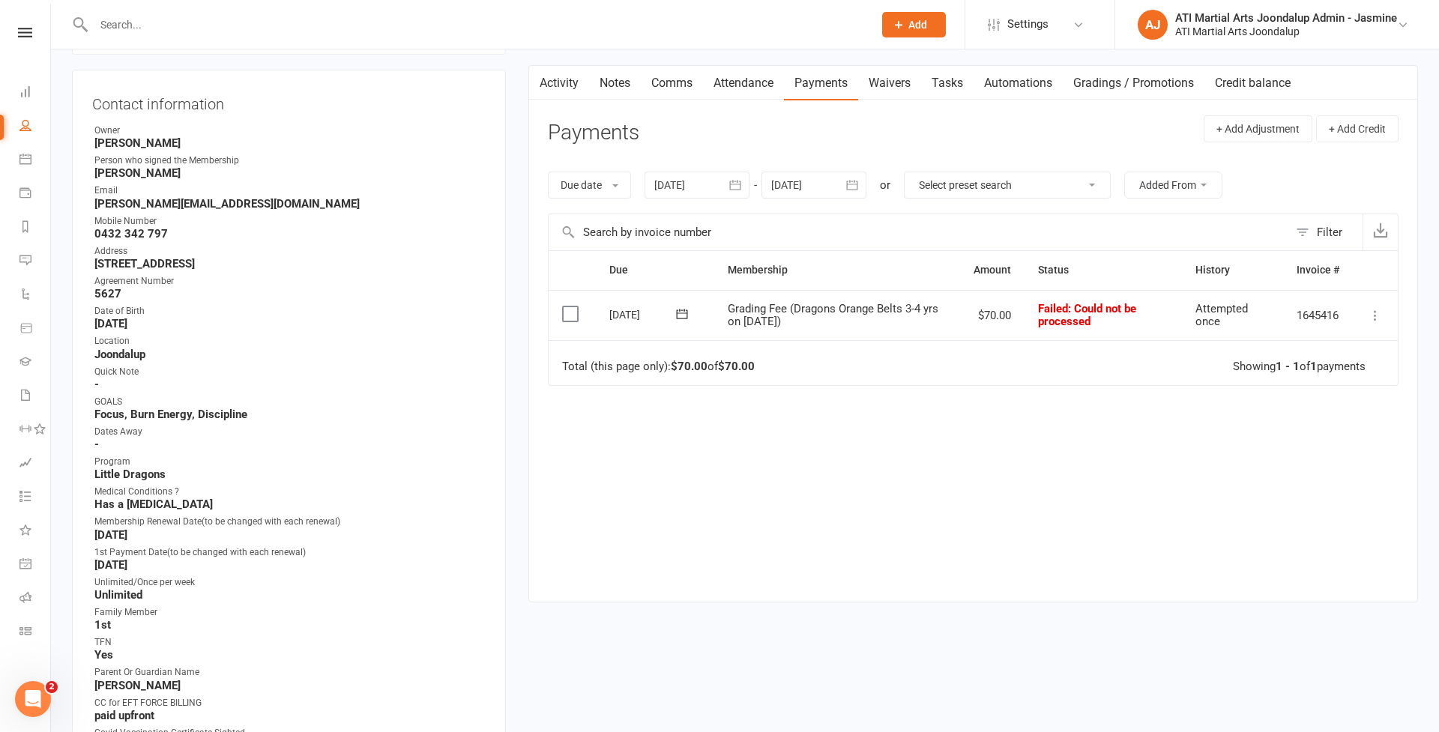
click at [1379, 314] on icon at bounding box center [1375, 315] width 15 height 15
click at [1300, 365] on link "Mark as Paid (POS)" at bounding box center [1309, 375] width 148 height 30
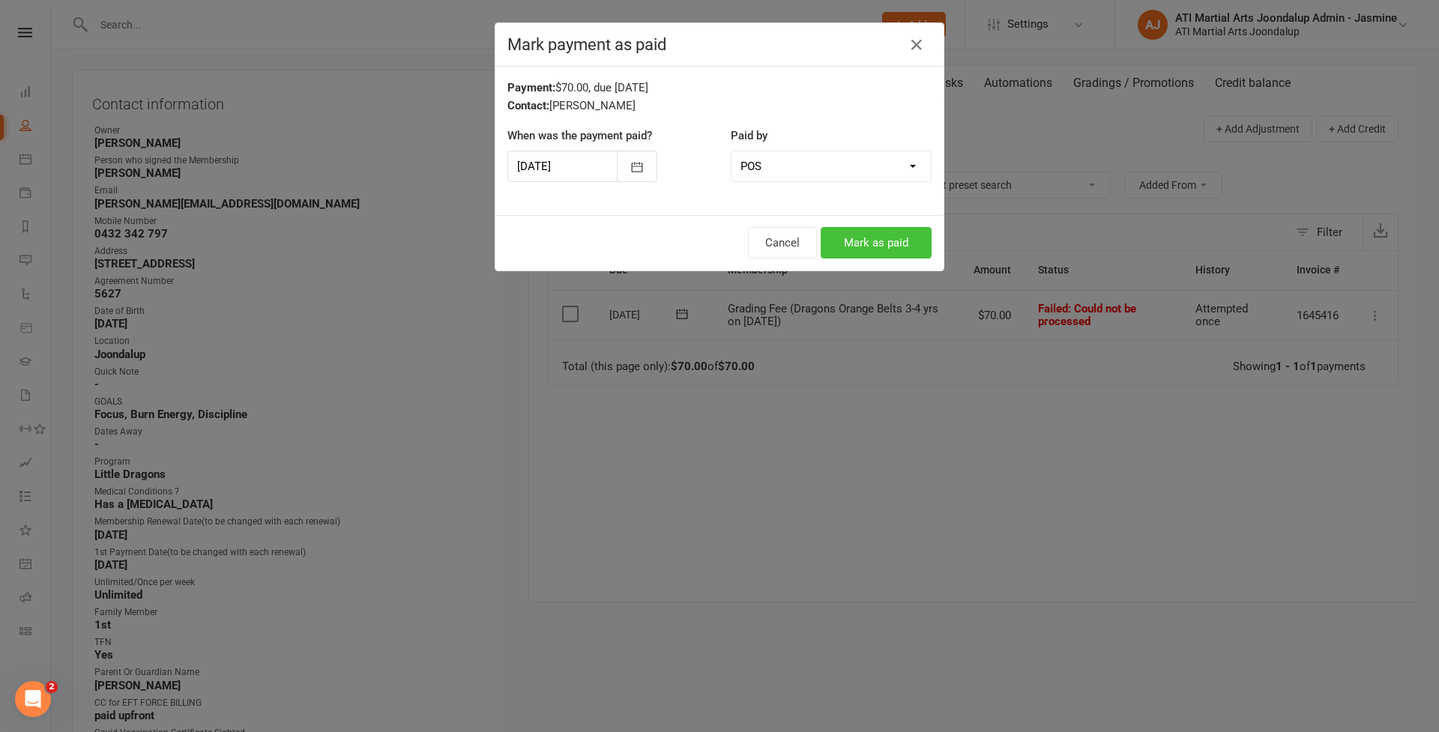
click at [894, 243] on button "Mark as paid" at bounding box center [876, 242] width 111 height 31
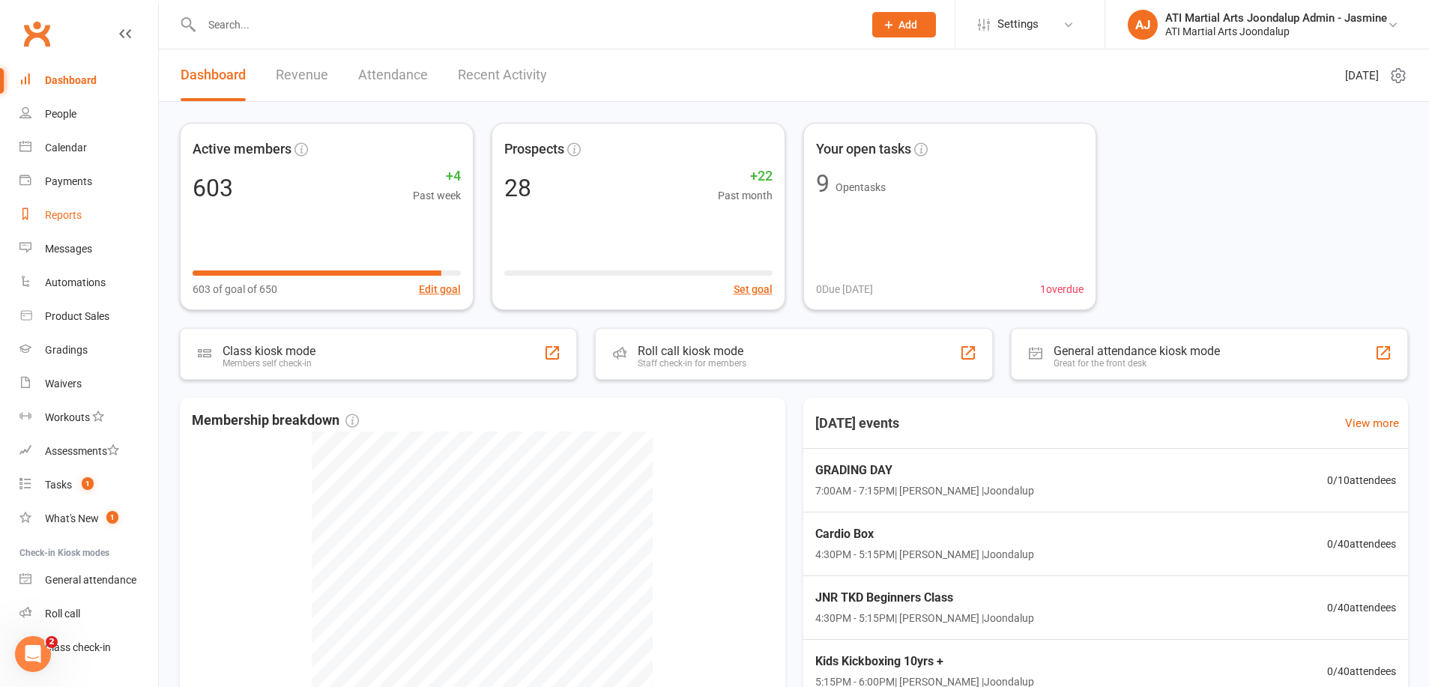
click at [64, 220] on div "Reports" at bounding box center [63, 215] width 37 height 12
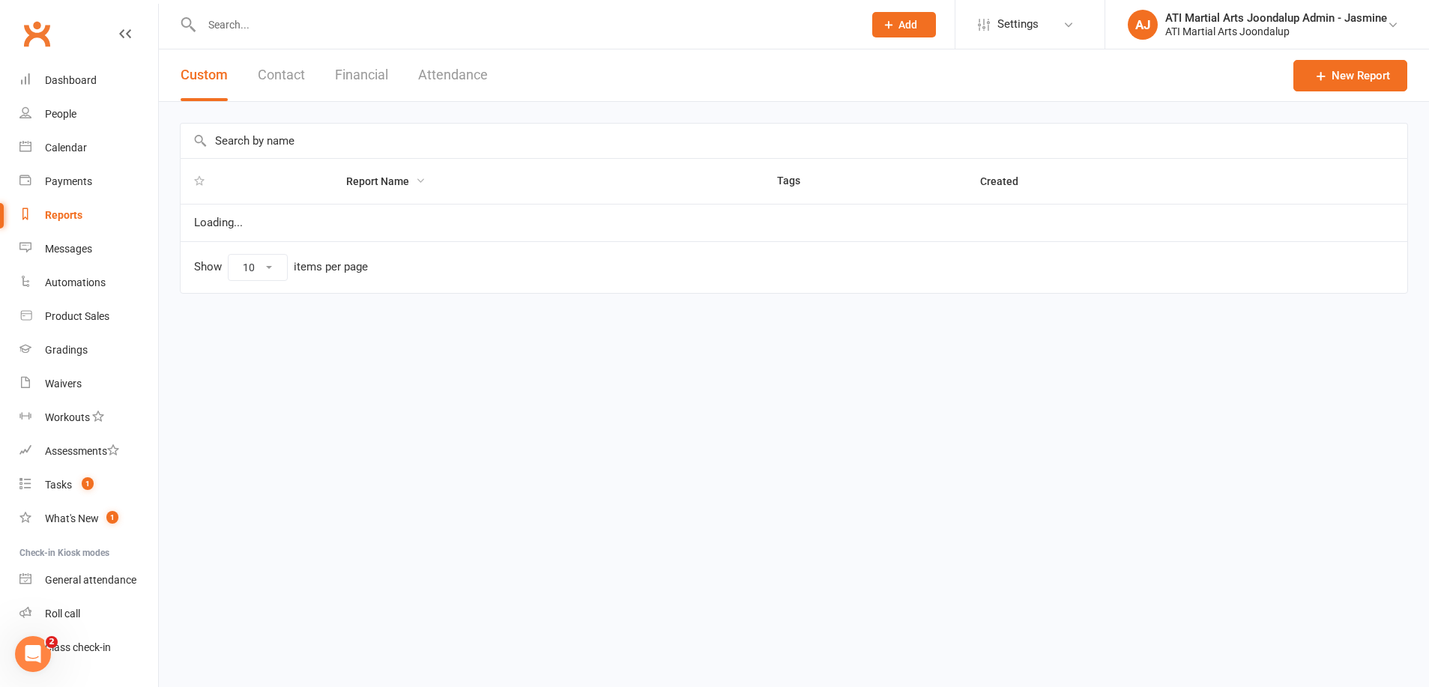
select select "100"
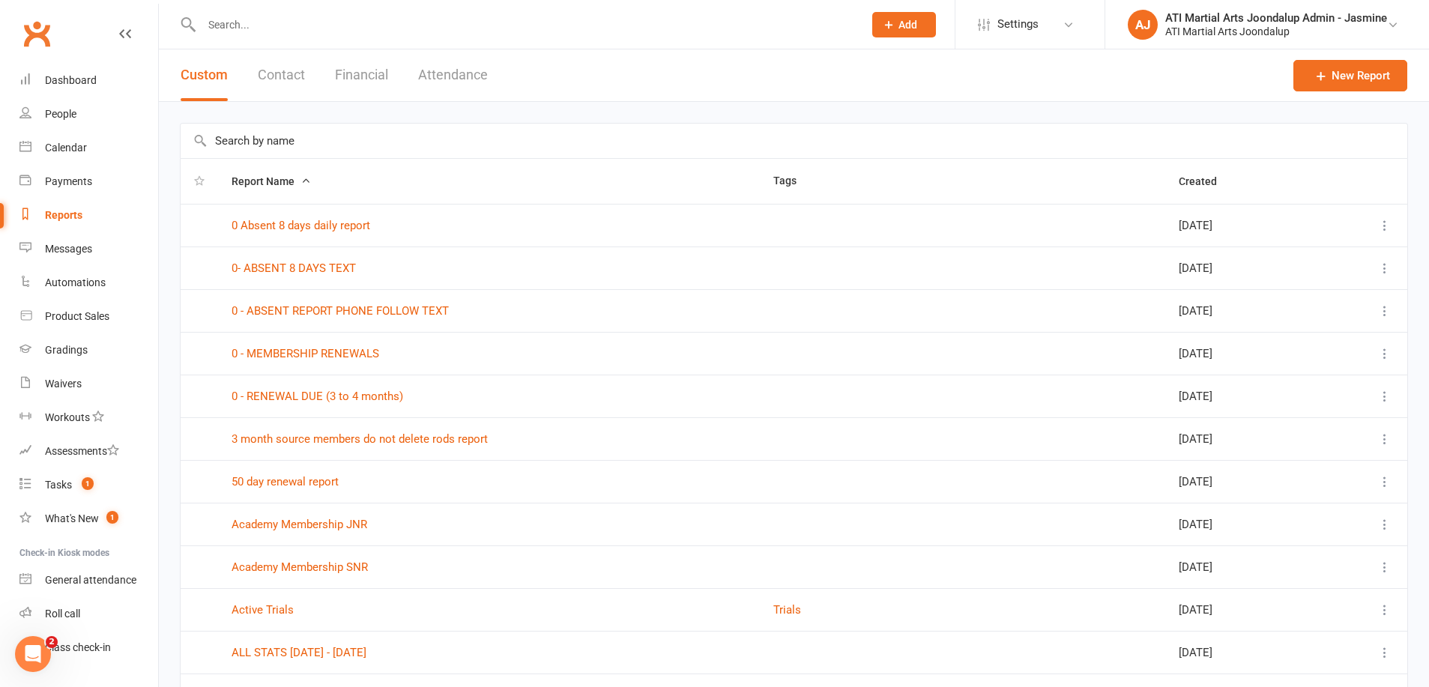
click at [357, 75] on button "Financial" at bounding box center [361, 75] width 53 height 52
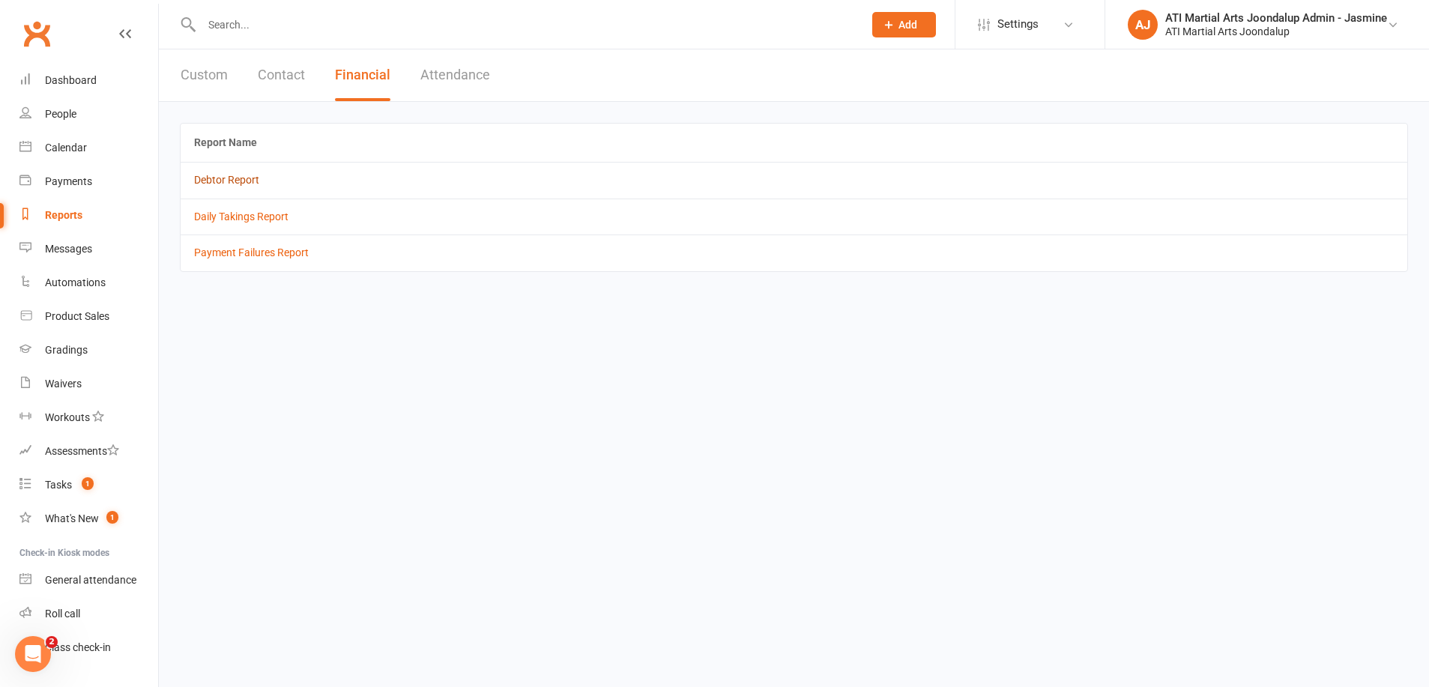
click at [223, 184] on link "Debtor Report" at bounding box center [226, 180] width 65 height 12
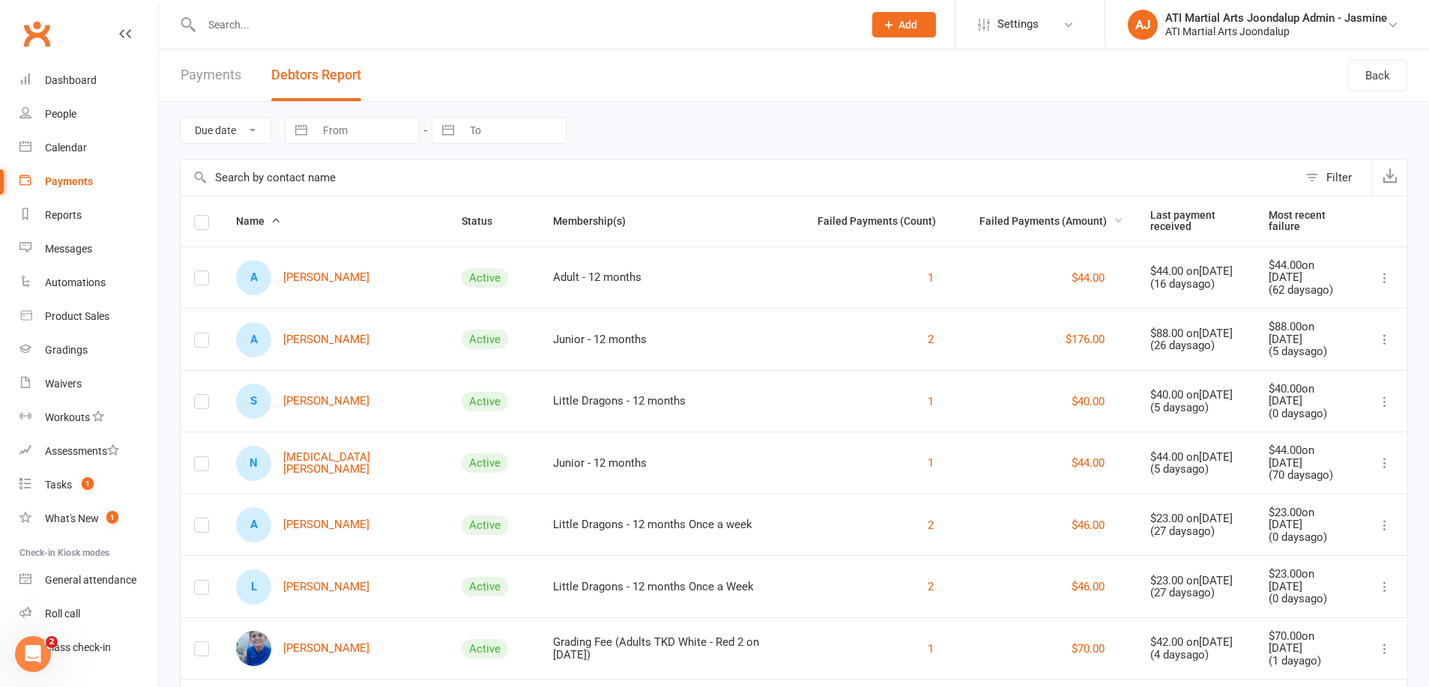
click at [1038, 215] on span "Failed Payments (Amount)" at bounding box center [1051, 221] width 144 height 12
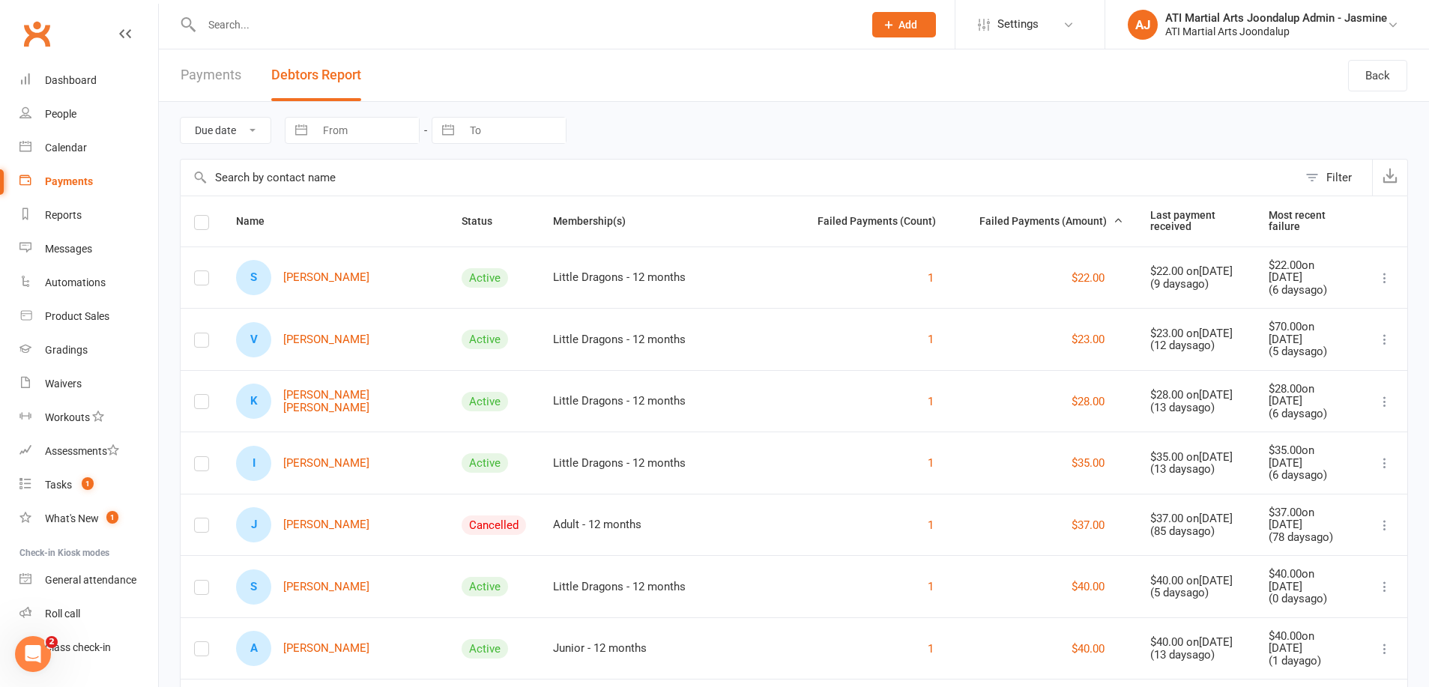
click at [1042, 217] on span "Failed Payments (Amount)" at bounding box center [1051, 221] width 144 height 12
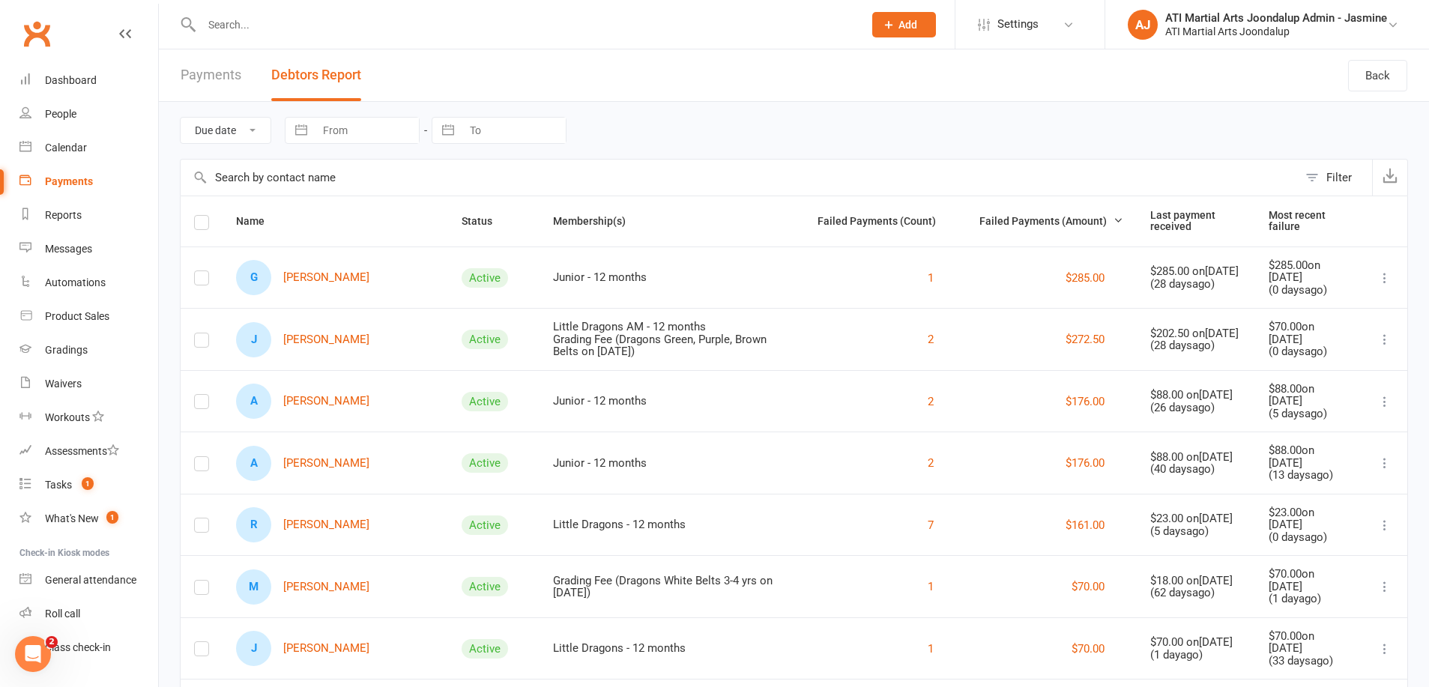
click at [265, 30] on input "text" at bounding box center [525, 24] width 656 height 21
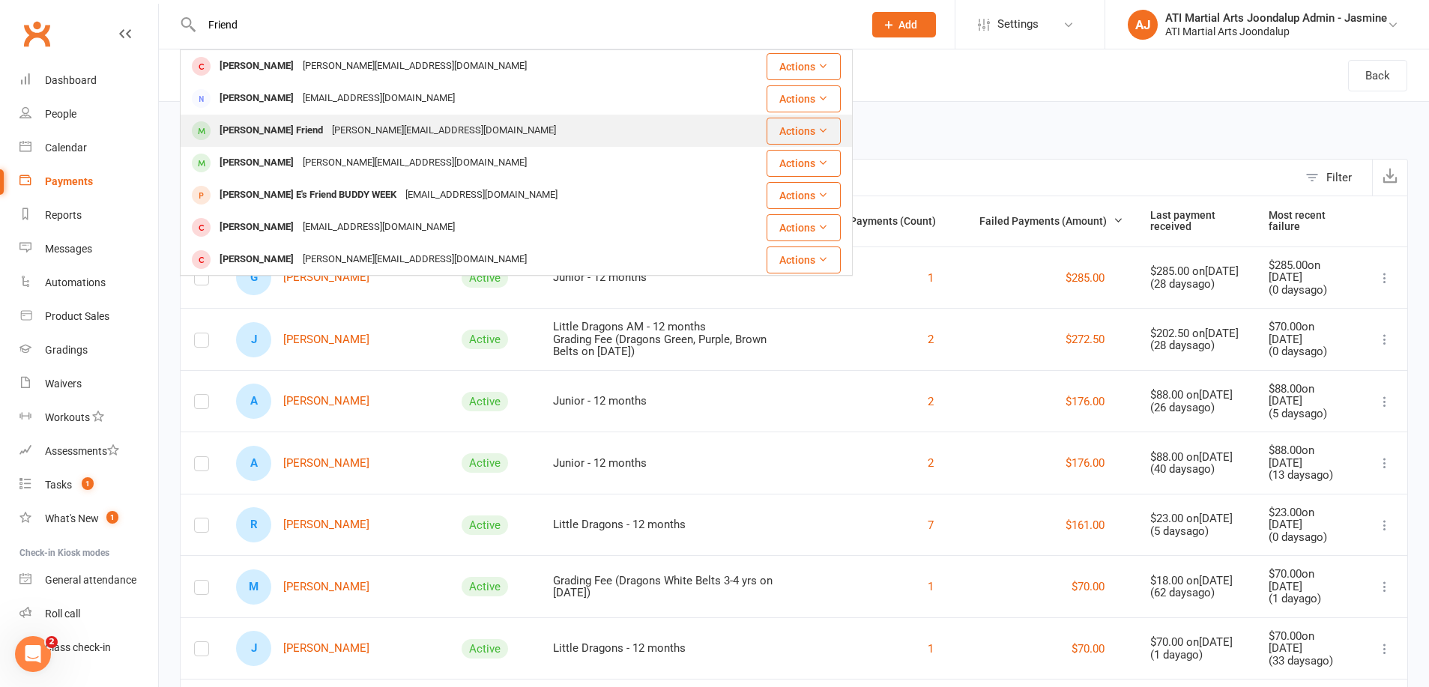
type input "Friend"
click at [327, 126] on div "cindy.bakkes@gmail.com" at bounding box center [443, 131] width 233 height 22
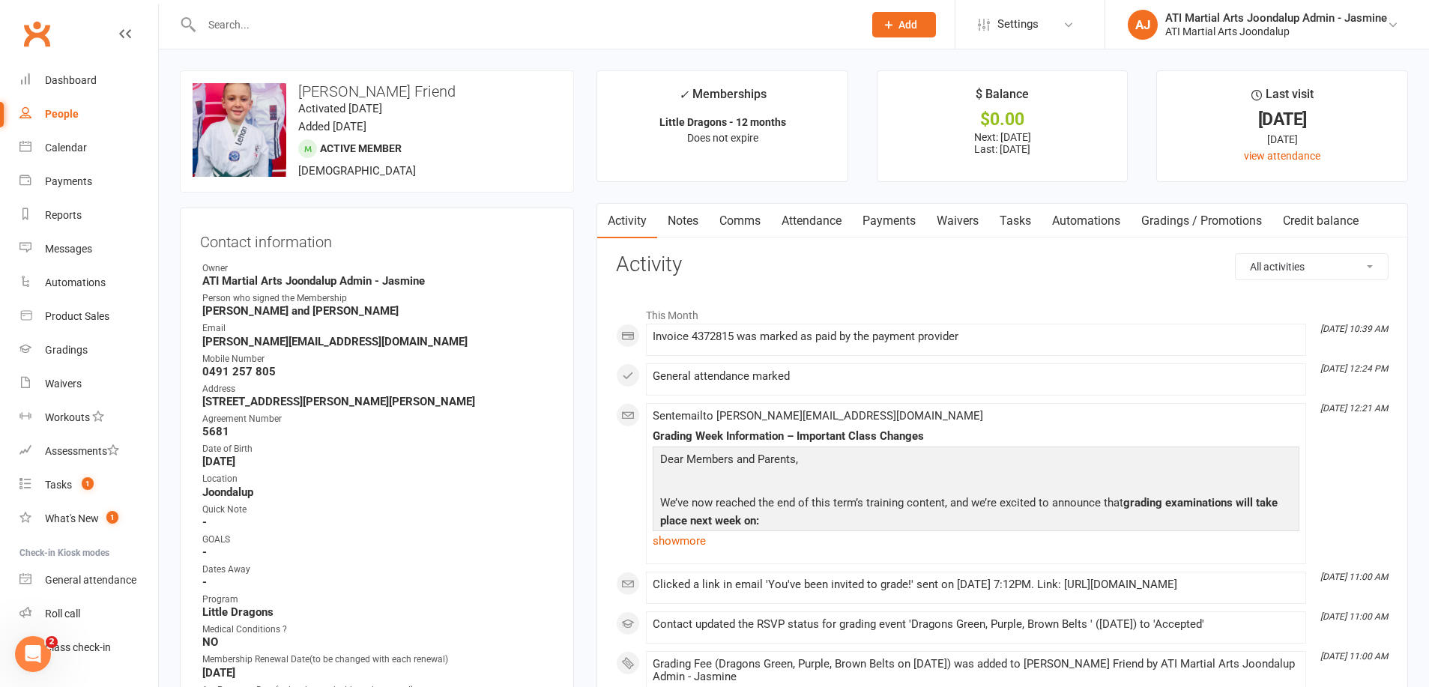
click at [881, 209] on link "Payments" at bounding box center [889, 221] width 74 height 34
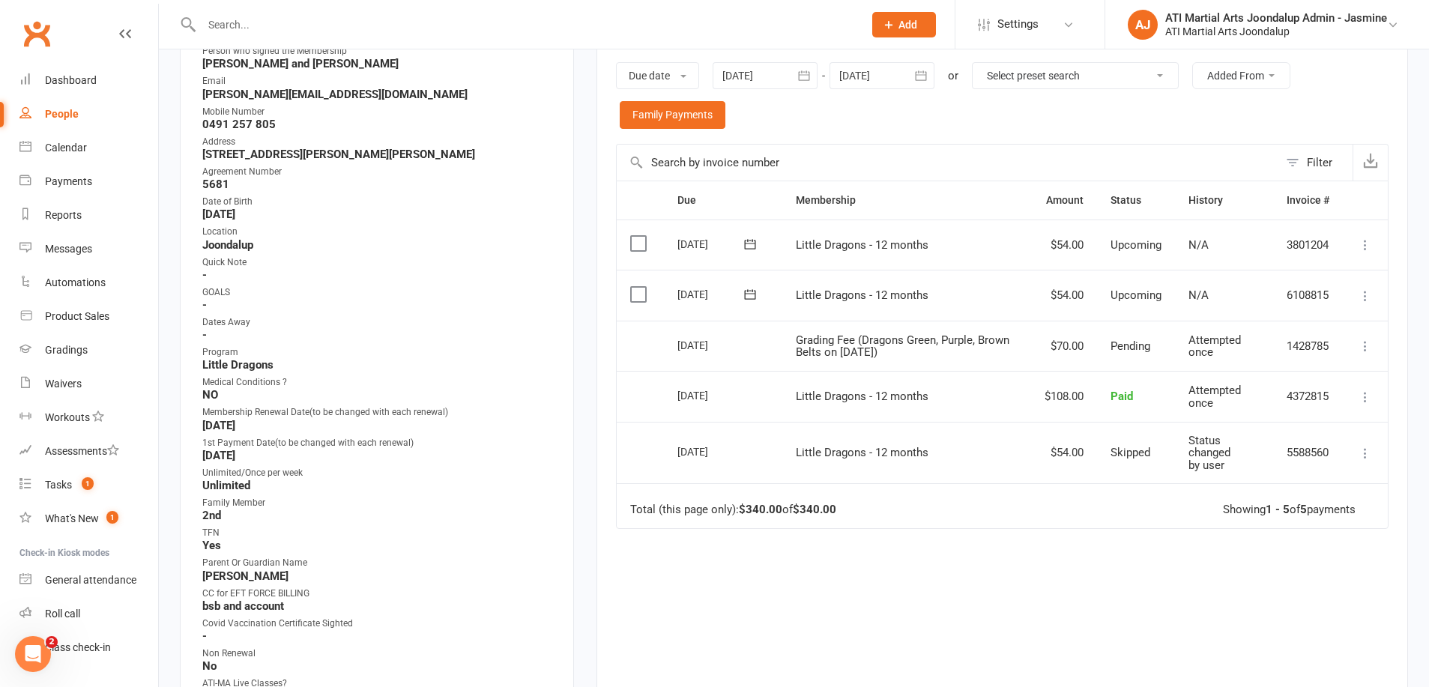
scroll to position [243, 0]
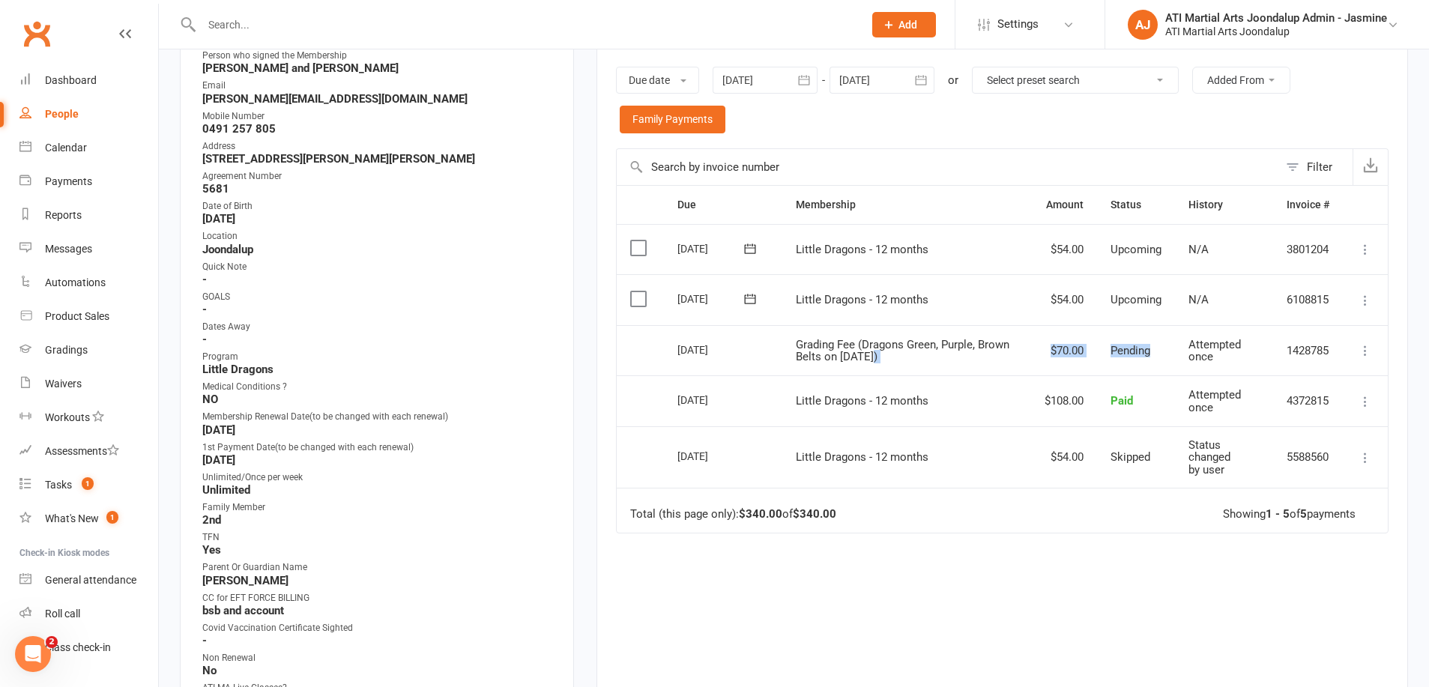
drag, startPoint x: 1173, startPoint y: 334, endPoint x: 866, endPoint y: 332, distance: 306.5
click at [868, 334] on tr "Select this 17 Sep 2025 Lehan Friend Grading Fee (Dragons Green, Purple, Brown …" at bounding box center [1002, 350] width 771 height 51
drag, startPoint x: 1118, startPoint y: 342, endPoint x: 1147, endPoint y: 341, distance: 28.5
click at [1118, 342] on td "Pending" at bounding box center [1136, 350] width 78 height 51
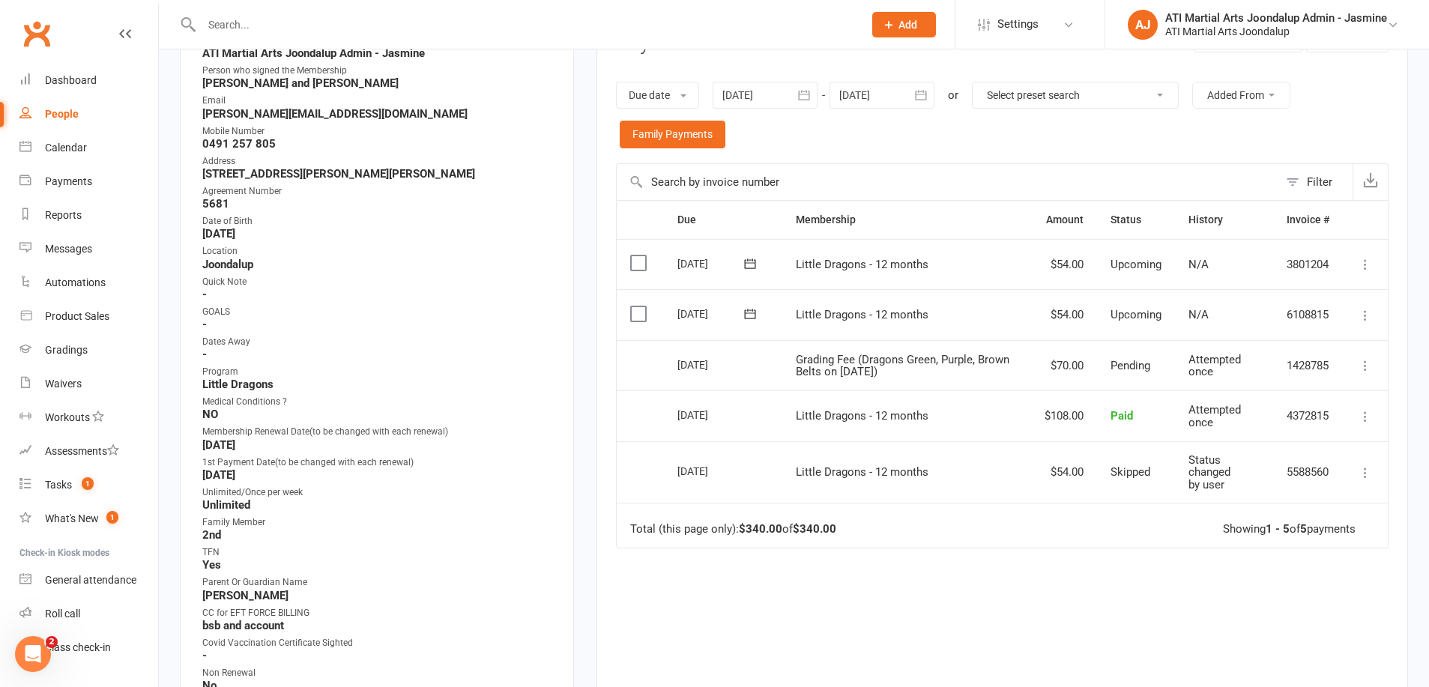
scroll to position [175, 0]
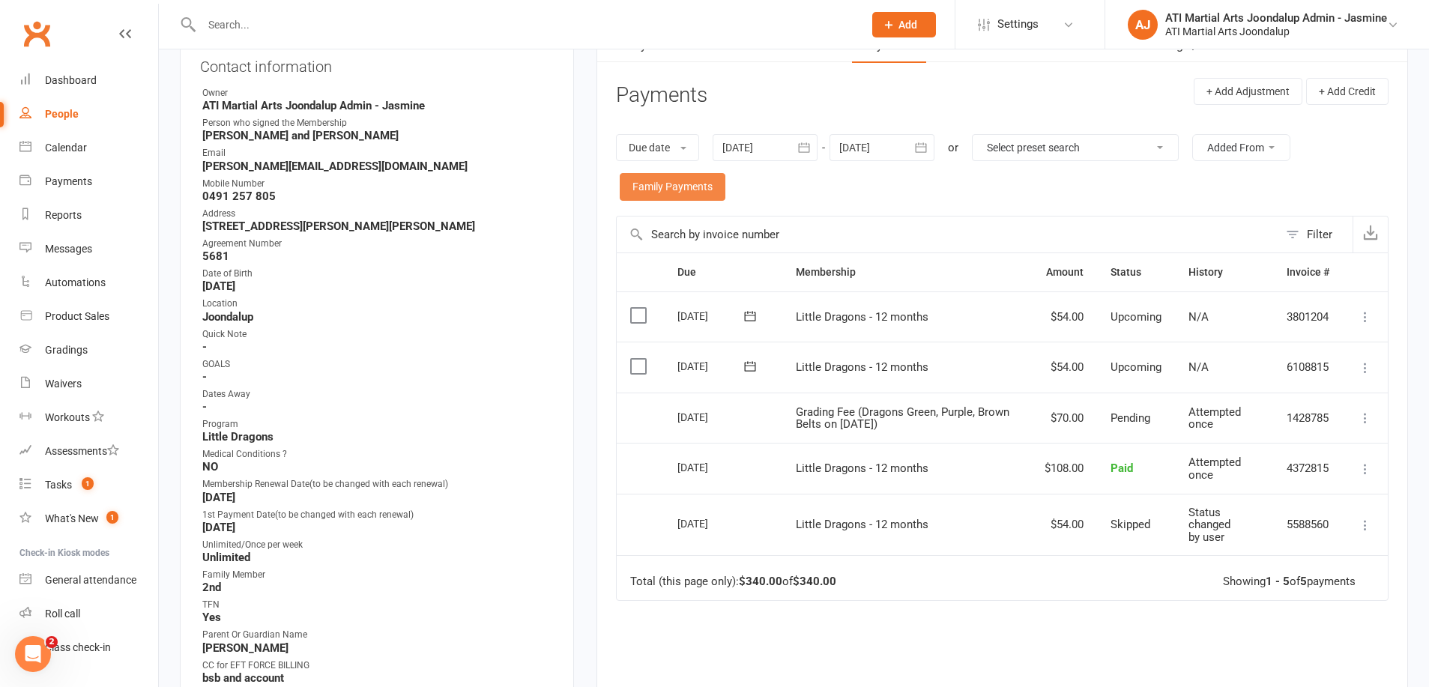
click at [688, 192] on link "Family Payments" at bounding box center [673, 186] width 106 height 27
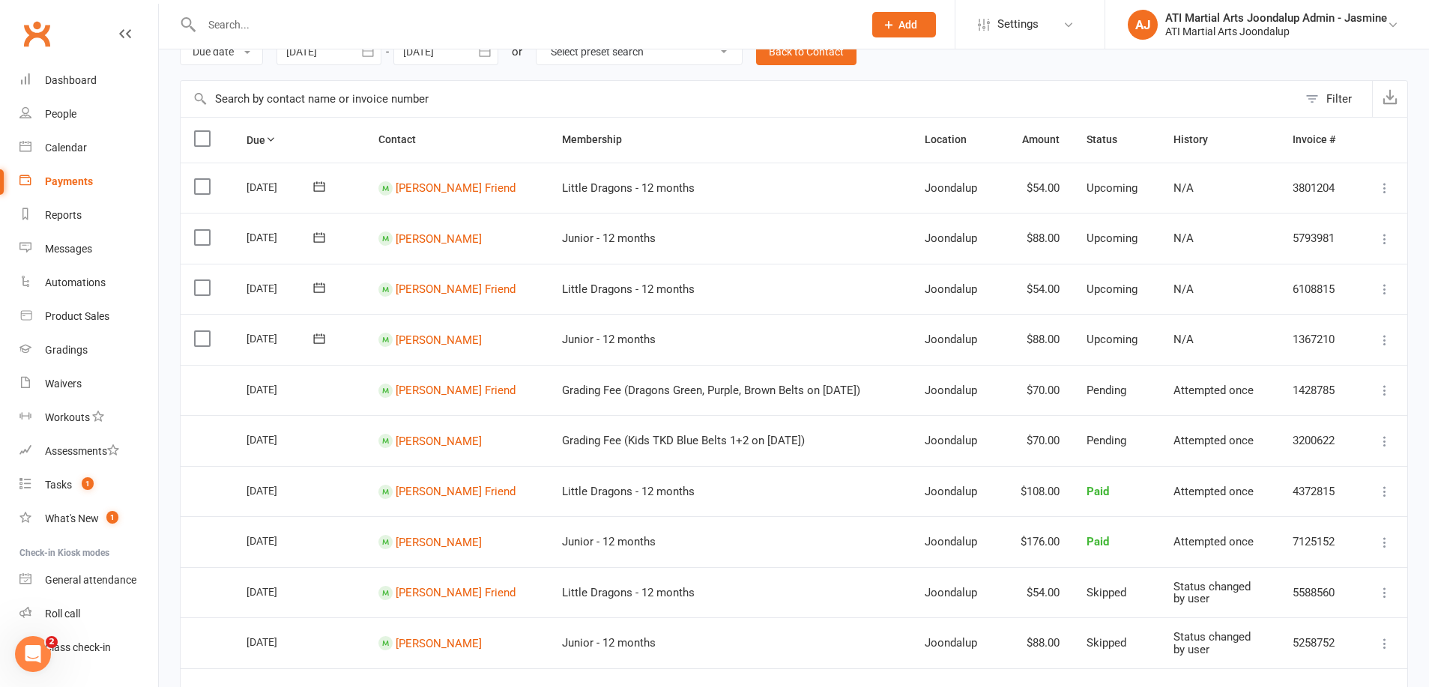
scroll to position [80, 0]
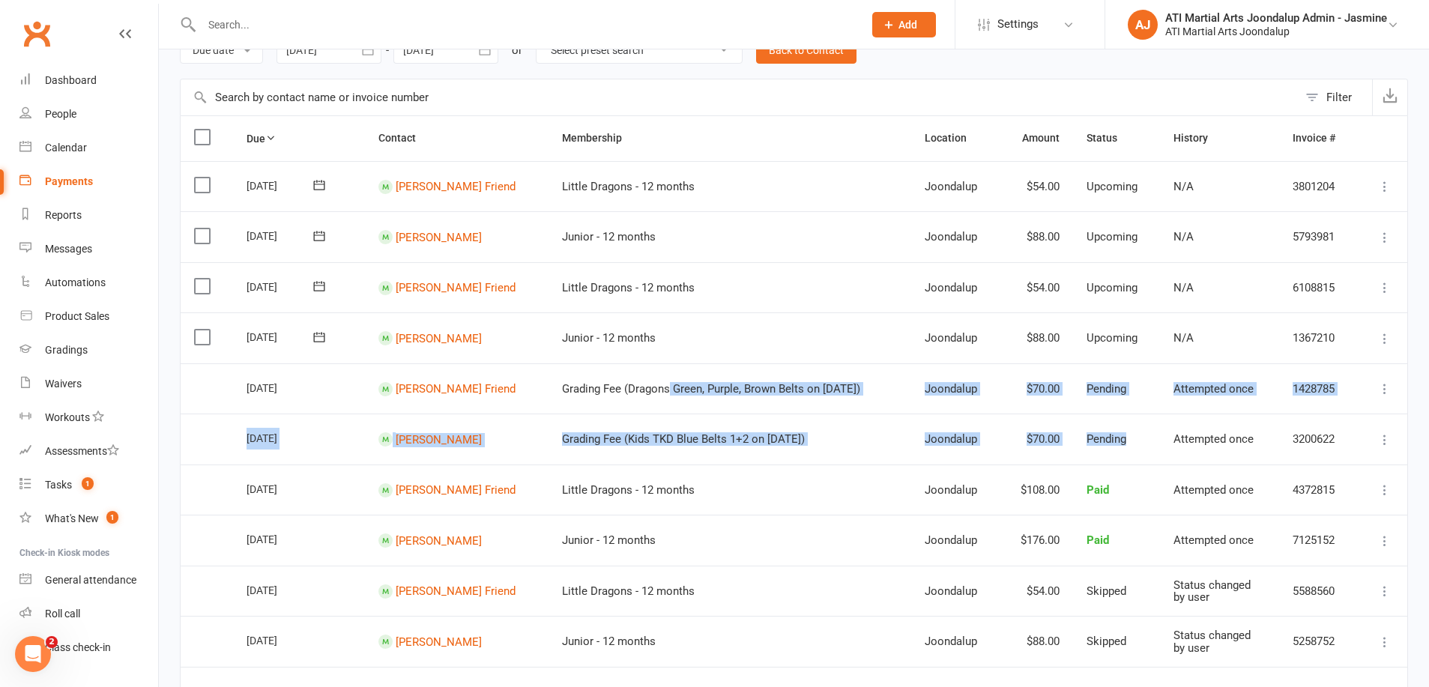
drag, startPoint x: 688, startPoint y: 369, endPoint x: 1279, endPoint y: 390, distance: 591.7
click at [1269, 396] on table "Due Contact Membership Location Amount Status History Invoice # Select this 11 …" at bounding box center [794, 413] width 1228 height 597
click at [1147, 416] on td "Pending" at bounding box center [1116, 439] width 87 height 51
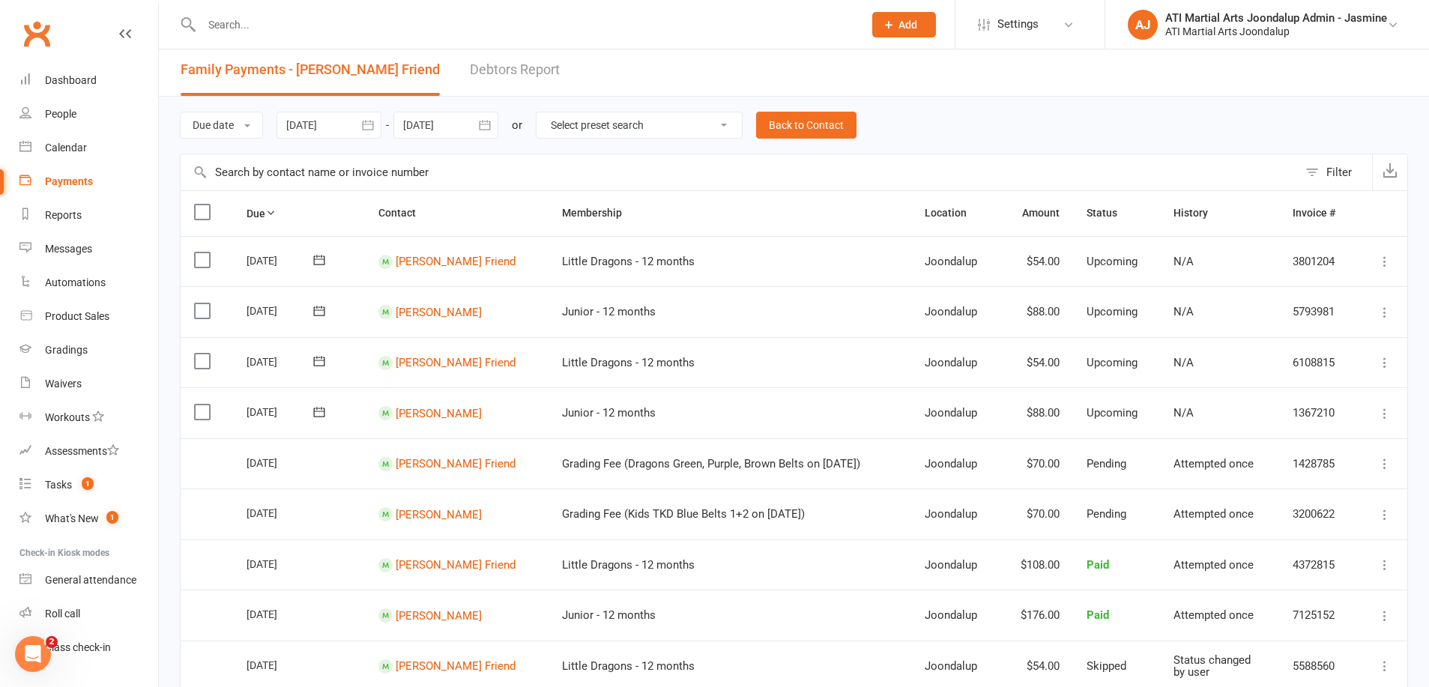
scroll to position [0, 0]
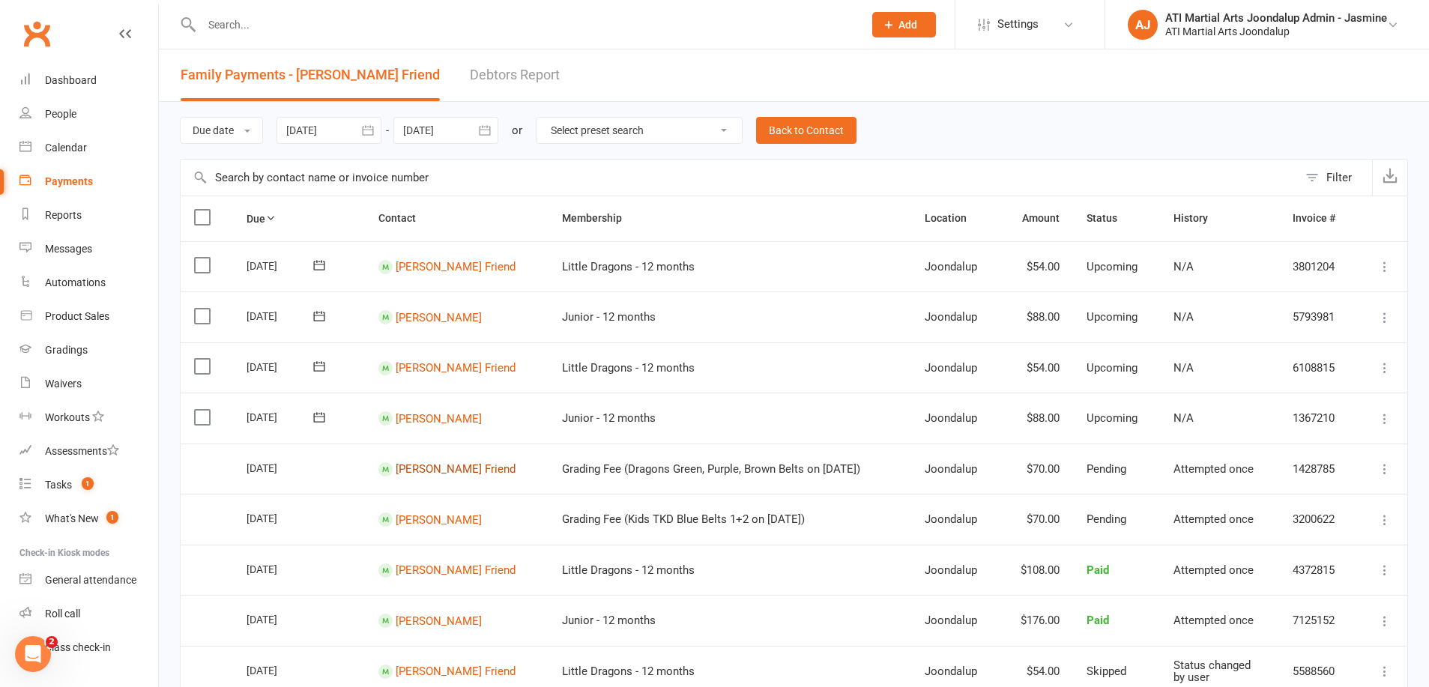
click at [440, 462] on link "[PERSON_NAME] Friend" at bounding box center [456, 468] width 120 height 13
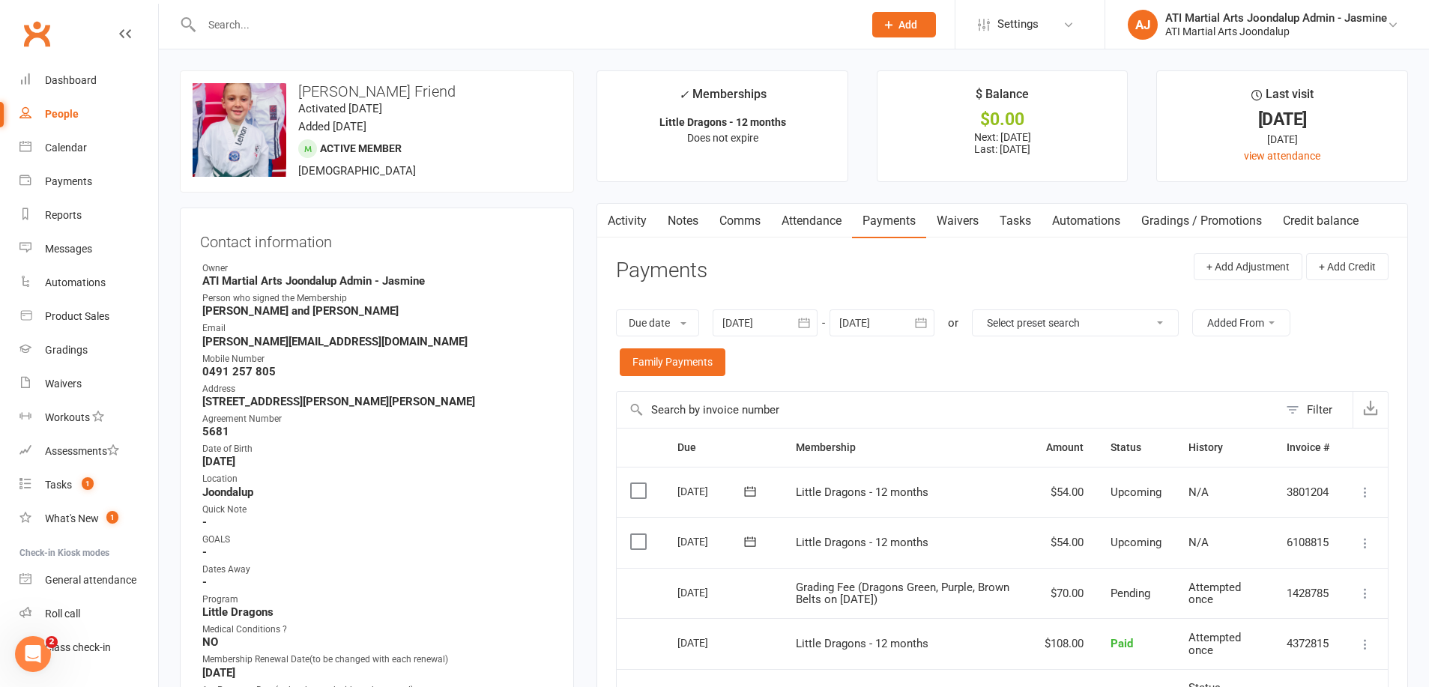
click at [307, 31] on input "text" at bounding box center [525, 24] width 656 height 21
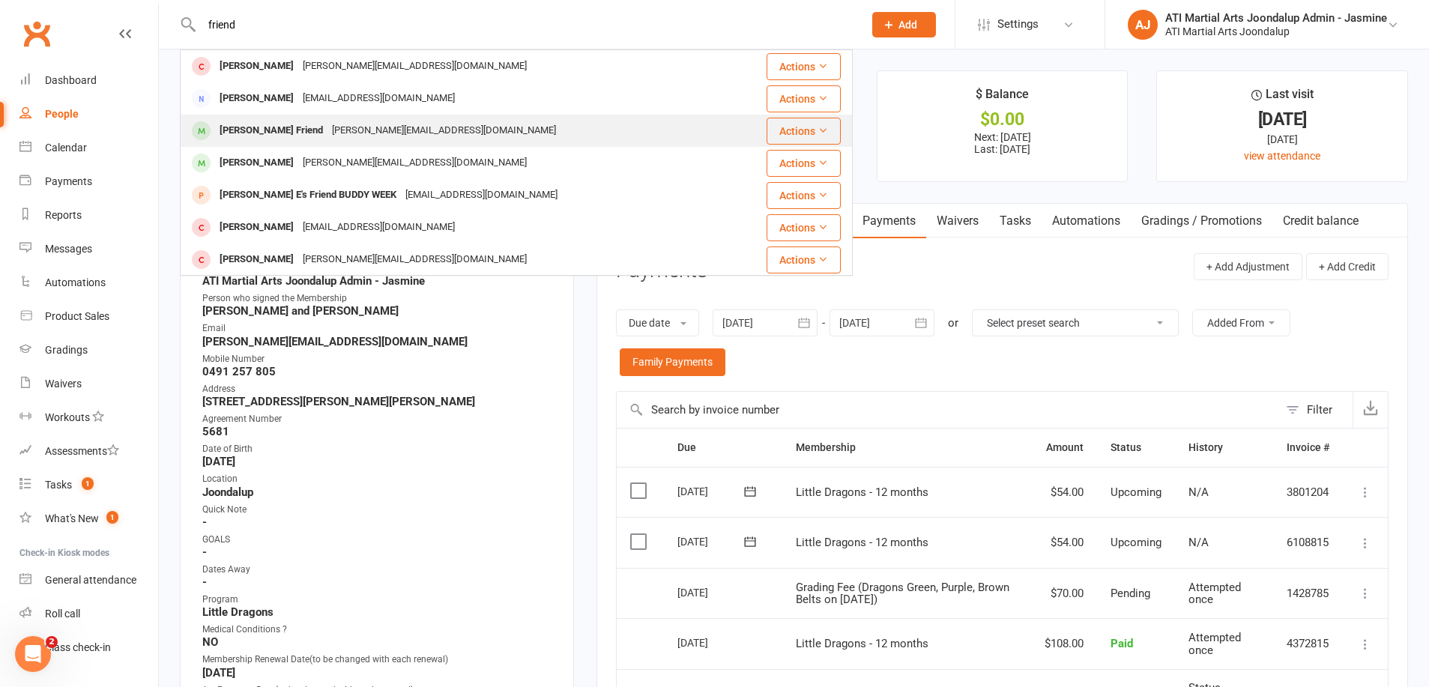
type input "friend"
click at [392, 127] on div "[PERSON_NAME][EMAIL_ADDRESS][DOMAIN_NAME]" at bounding box center [443, 131] width 233 height 22
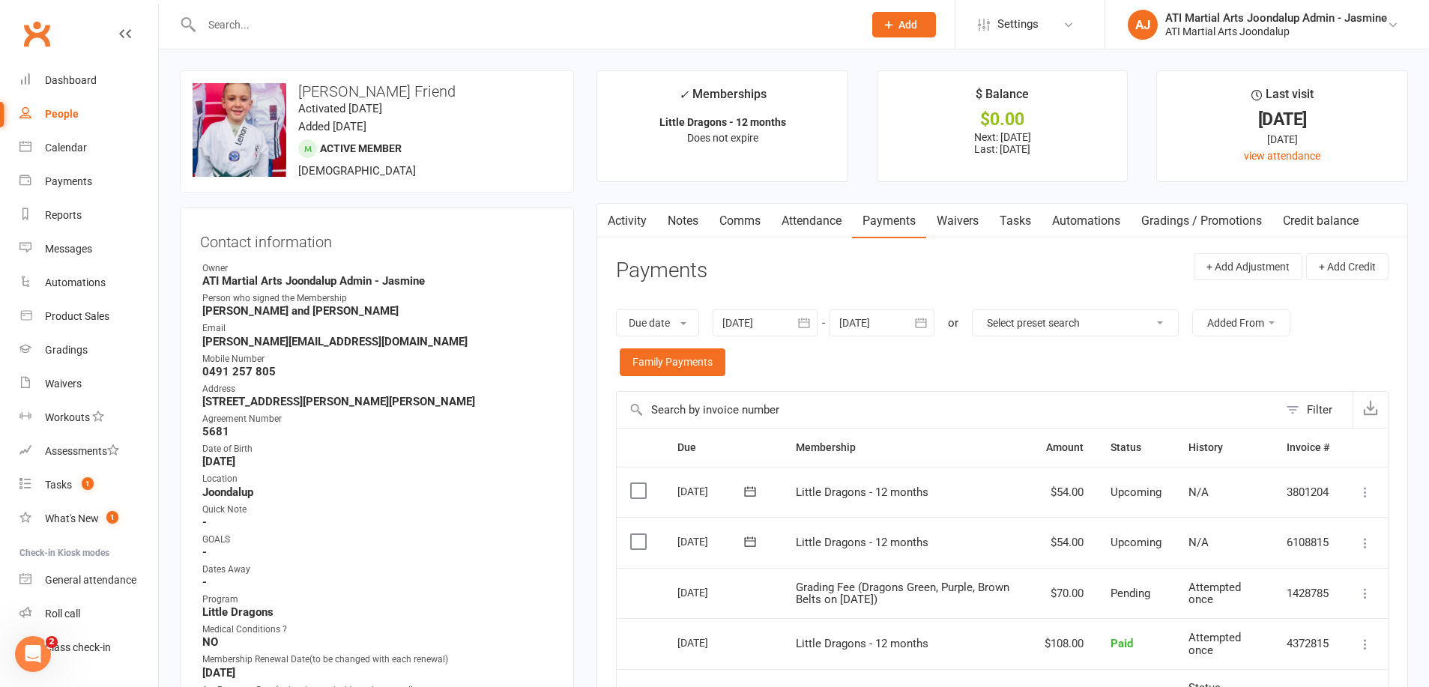
click at [692, 217] on link "Notes" at bounding box center [683, 221] width 52 height 34
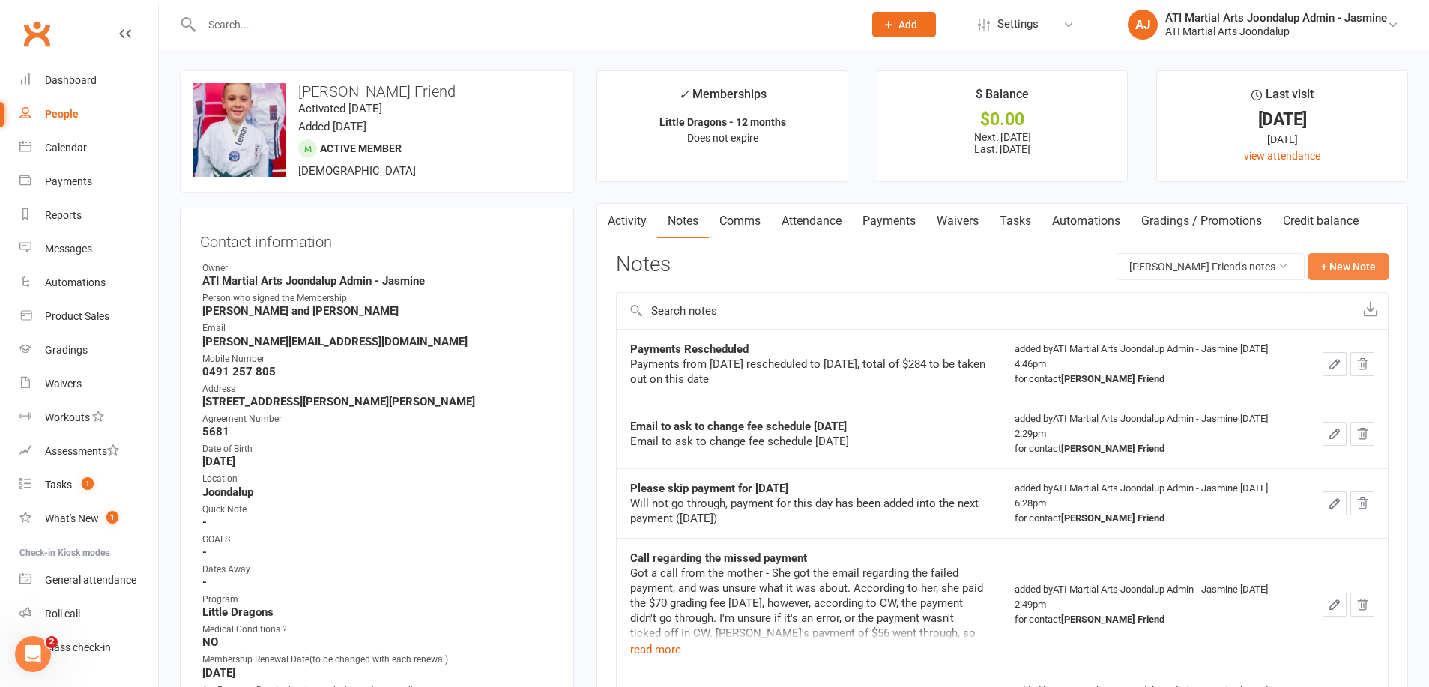
drag, startPoint x: 1346, startPoint y: 265, endPoint x: 1338, endPoint y: 265, distance: 7.5
click at [1338, 265] on button "+ New Note" at bounding box center [1348, 266] width 80 height 27
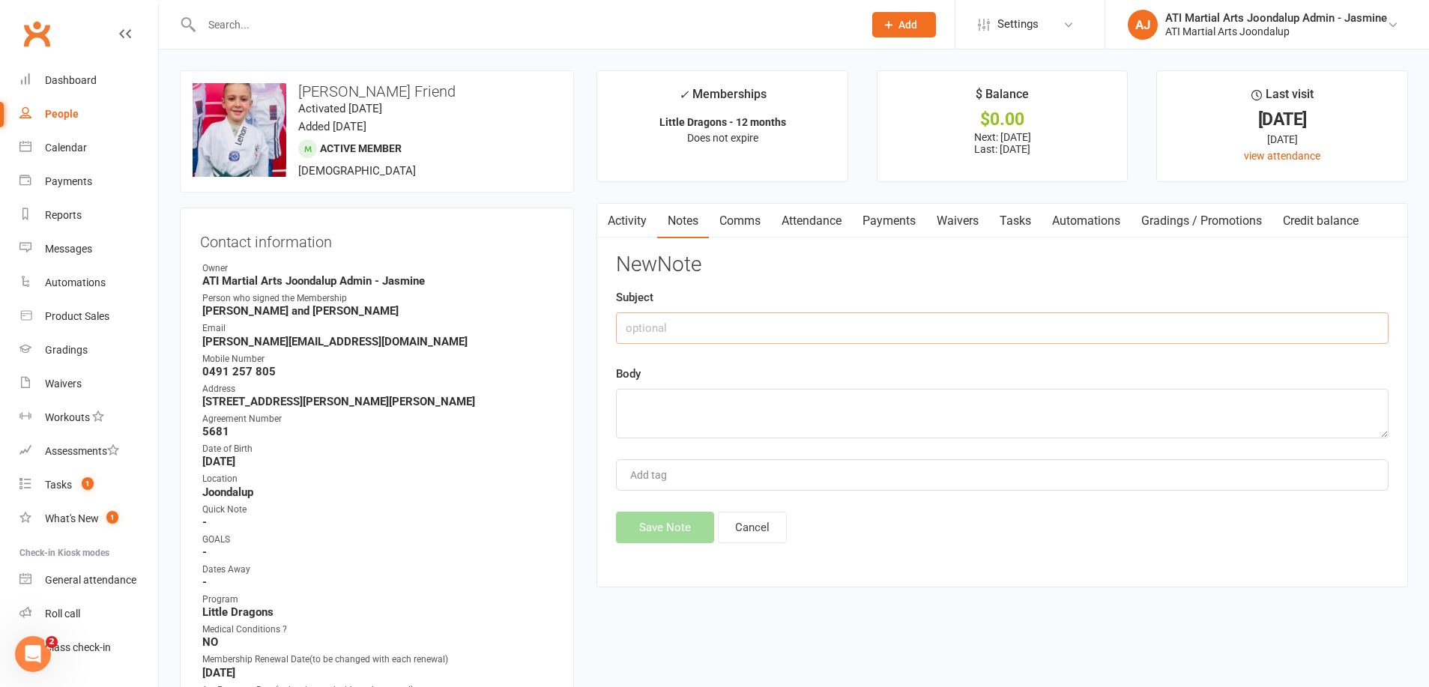
click at [769, 327] on input "text" at bounding box center [1002, 328] width 773 height 31
click at [845, 330] on input "[DATE] Overcharge for grading [PERSON_NAME]" at bounding box center [1002, 328] width 773 height 31
type input "[DATE] Overcharge for grading [PERSON_NAME]"
click at [691, 407] on textarea at bounding box center [1002, 413] width 773 height 49
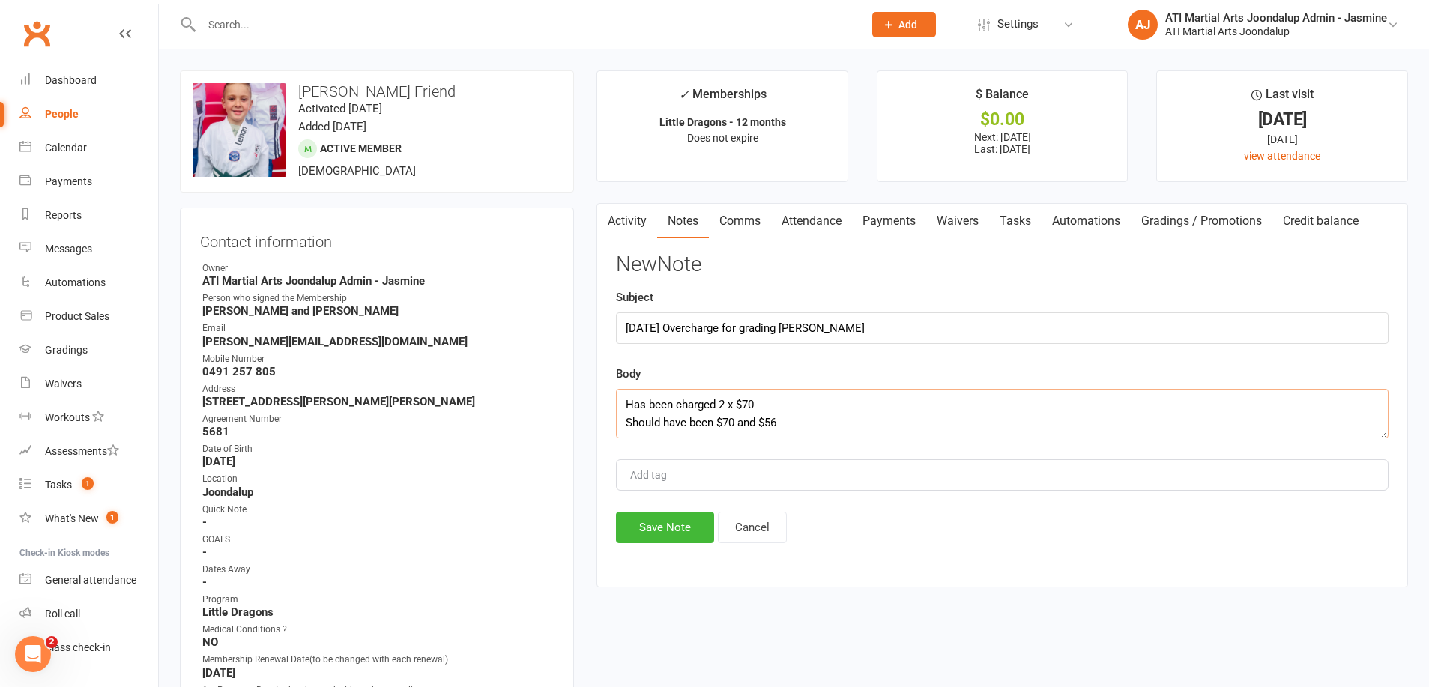
scroll to position [10, 0]
type textarea "Has been charged 2 x $70 Should have been $70 and $56 We owe $14 so will reduce…"
click at [677, 521] on button "Save Note" at bounding box center [665, 527] width 98 height 31
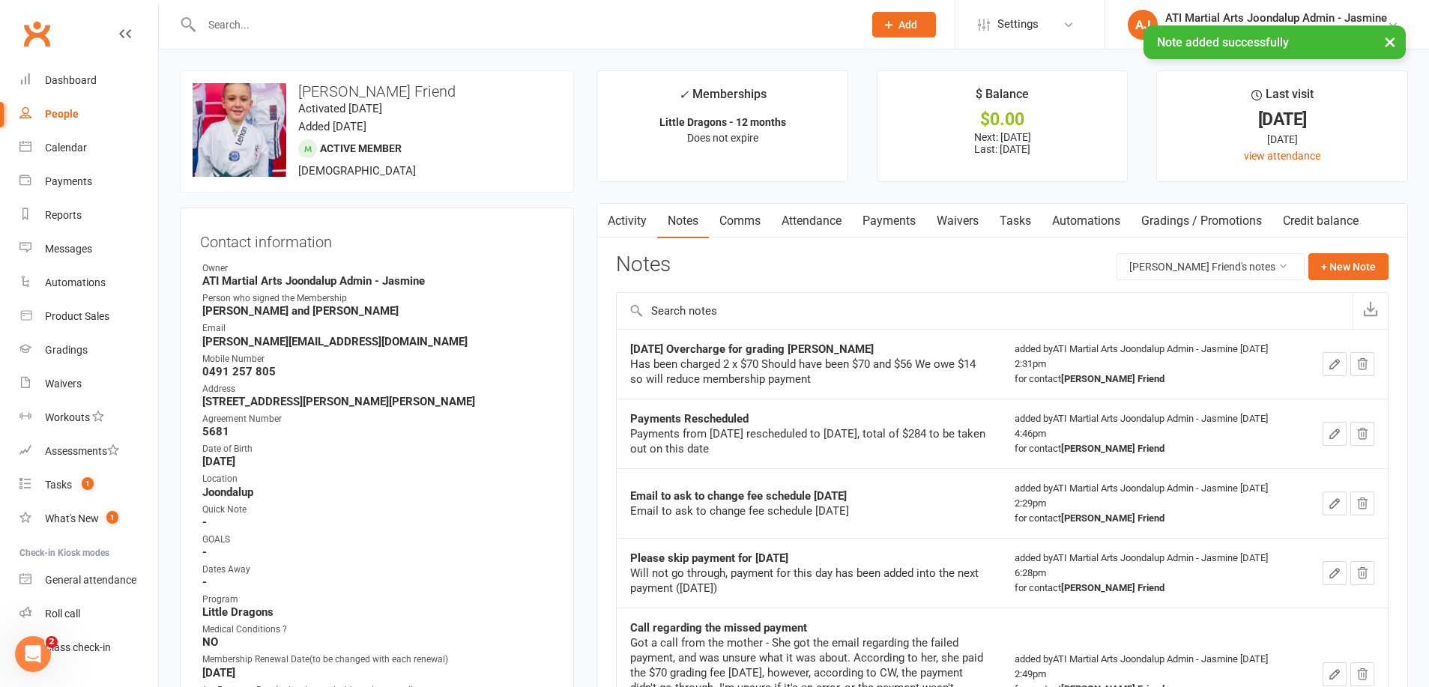
click at [890, 216] on link "Payments" at bounding box center [889, 221] width 74 height 34
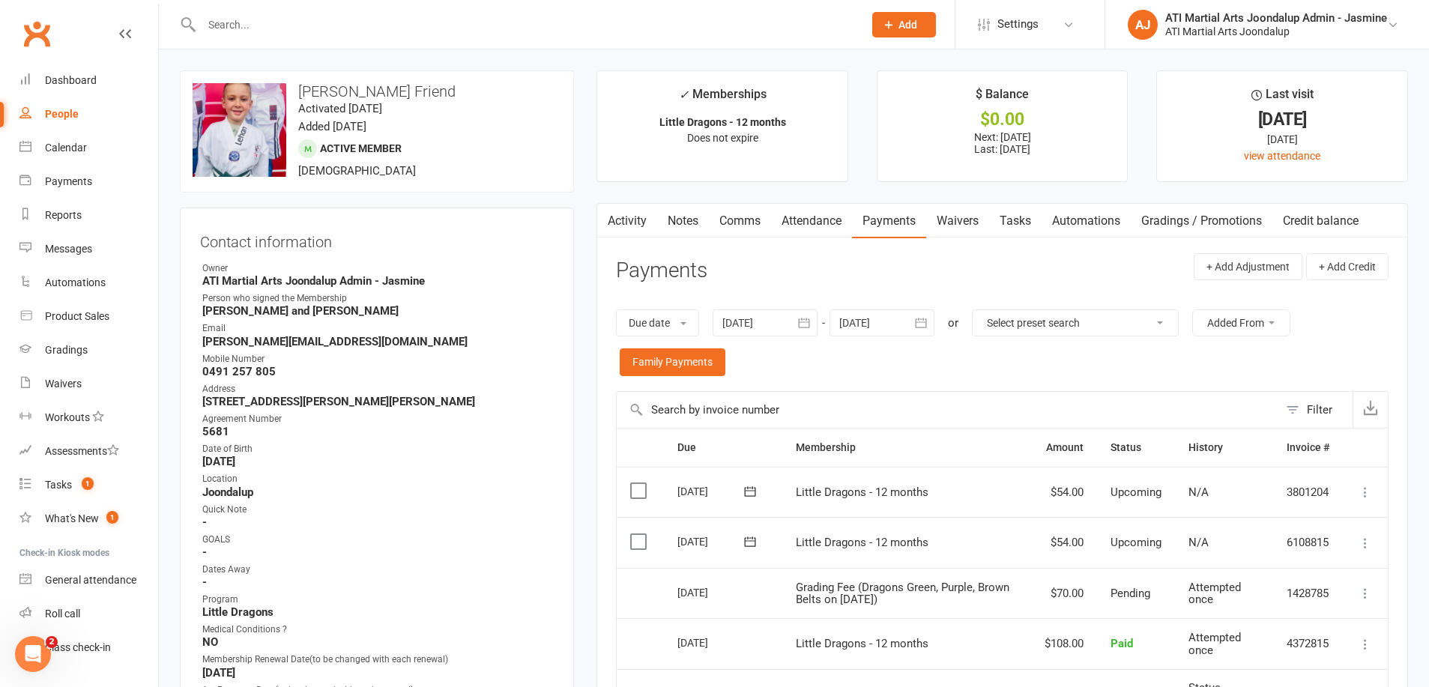
click at [1366, 536] on icon at bounding box center [1365, 543] width 15 height 15
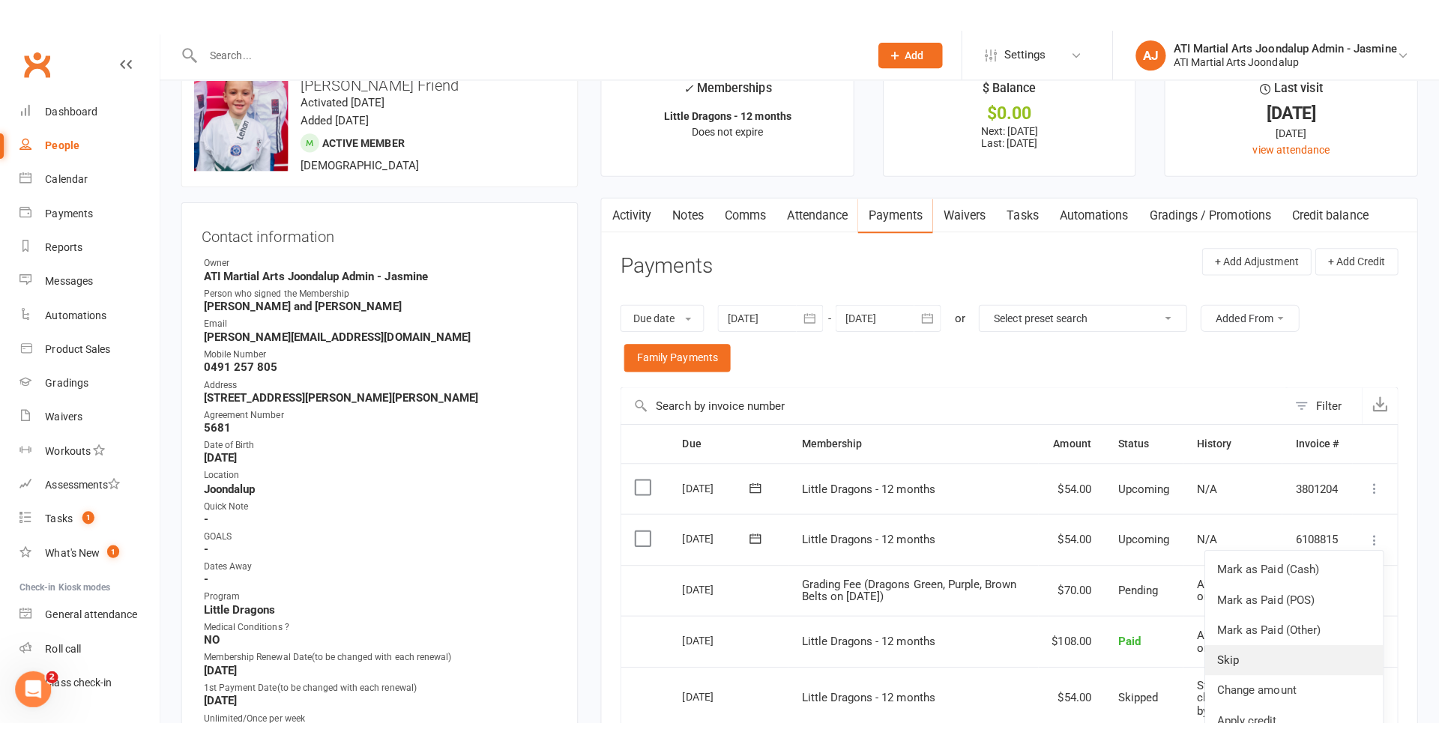
scroll to position [40, 0]
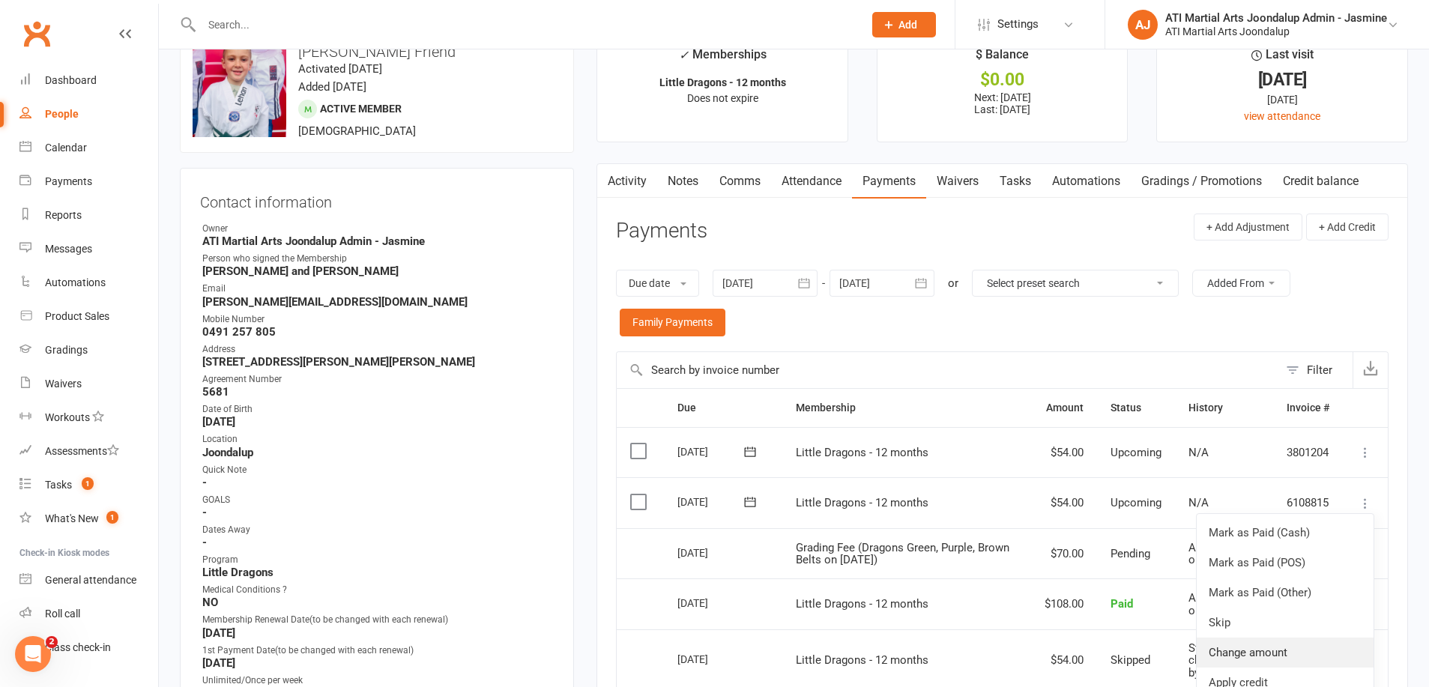
click at [1247, 644] on link "Change amount" at bounding box center [1285, 653] width 177 height 30
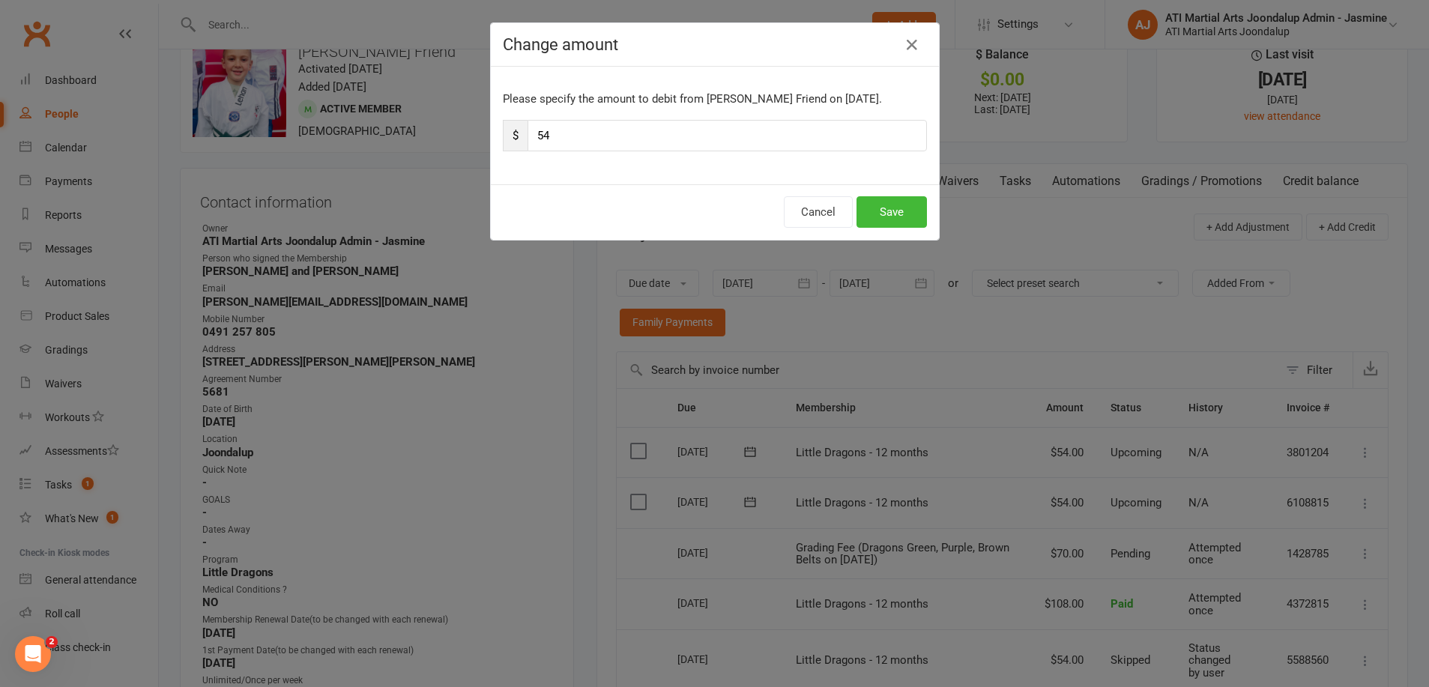
click at [573, 128] on input "54" at bounding box center [727, 135] width 399 height 31
type input "5"
type input "40"
click at [902, 216] on button "Save" at bounding box center [892, 211] width 70 height 31
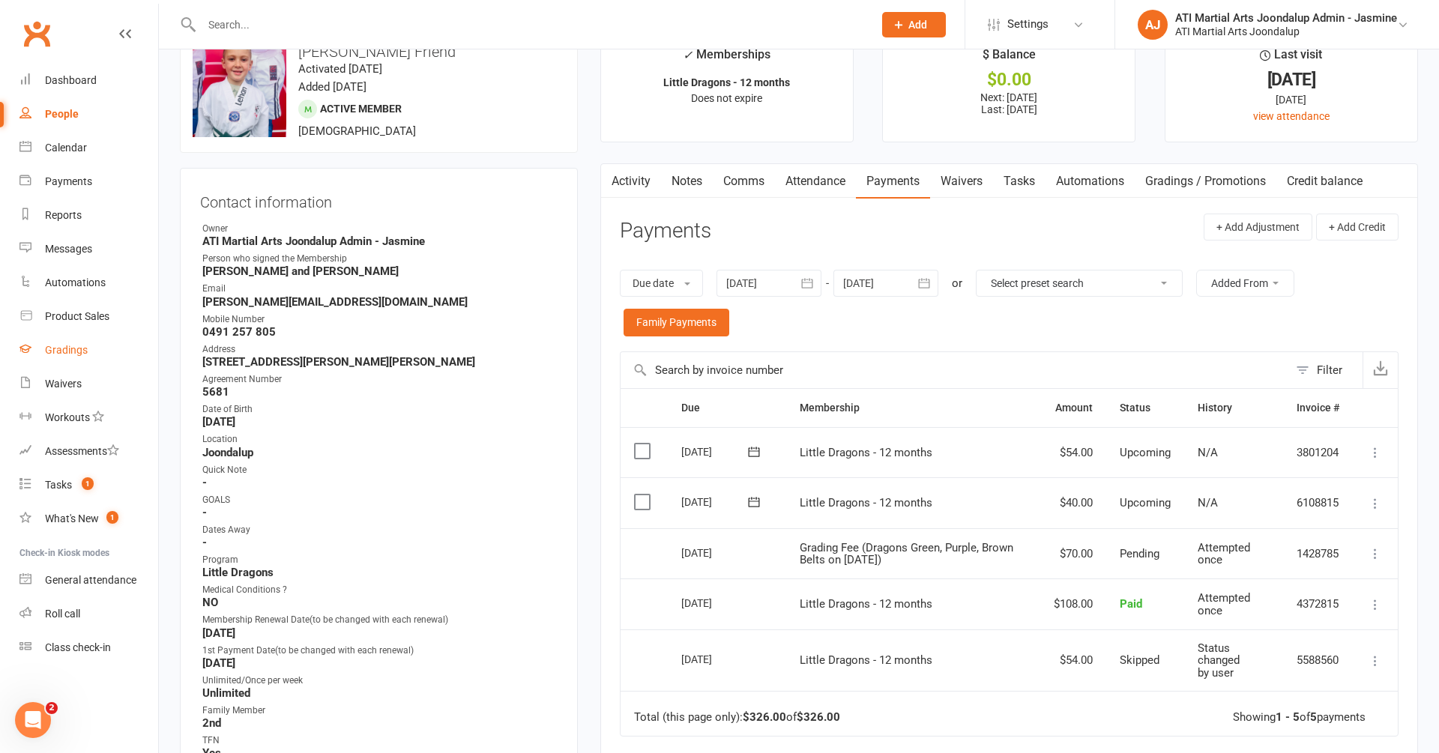
click at [63, 353] on div "Gradings" at bounding box center [66, 350] width 43 height 12
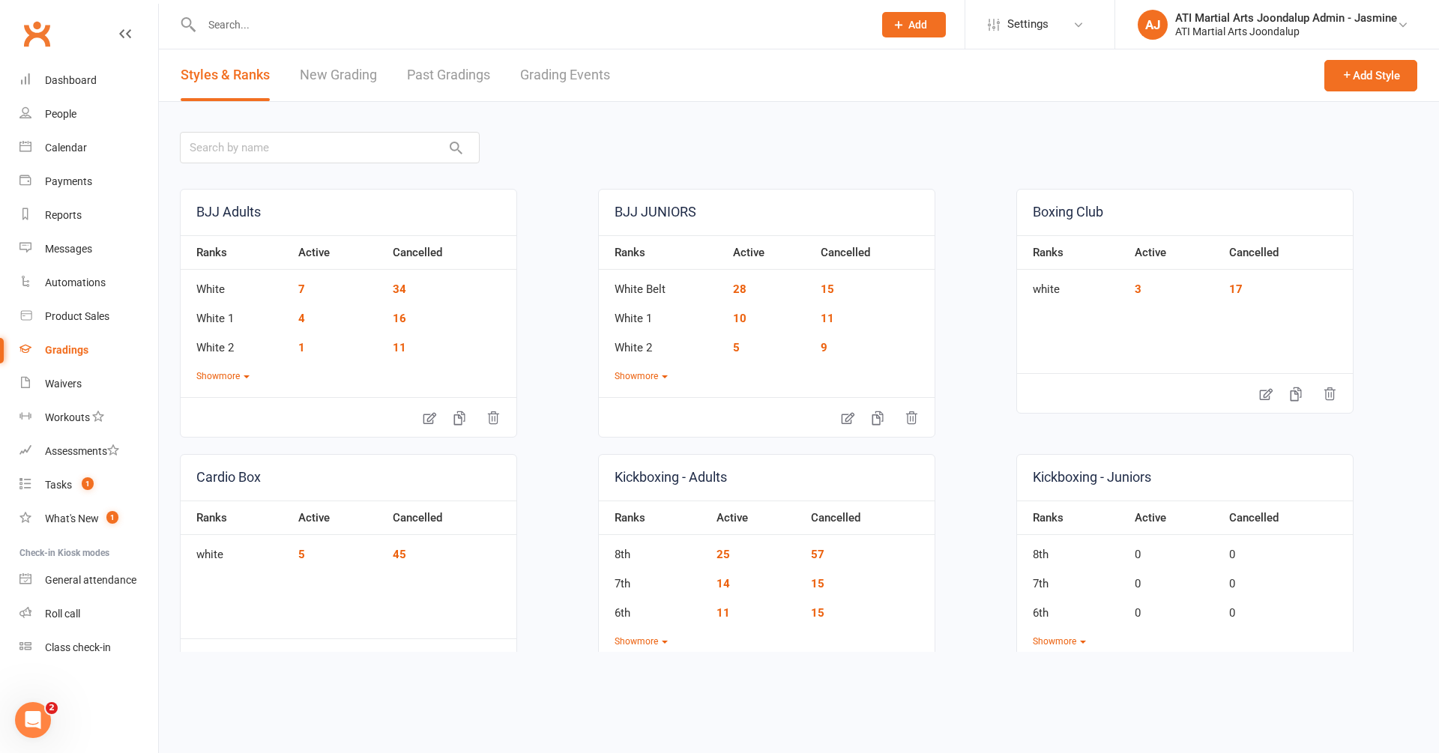
click at [120, 29] on icon at bounding box center [125, 34] width 12 height 12
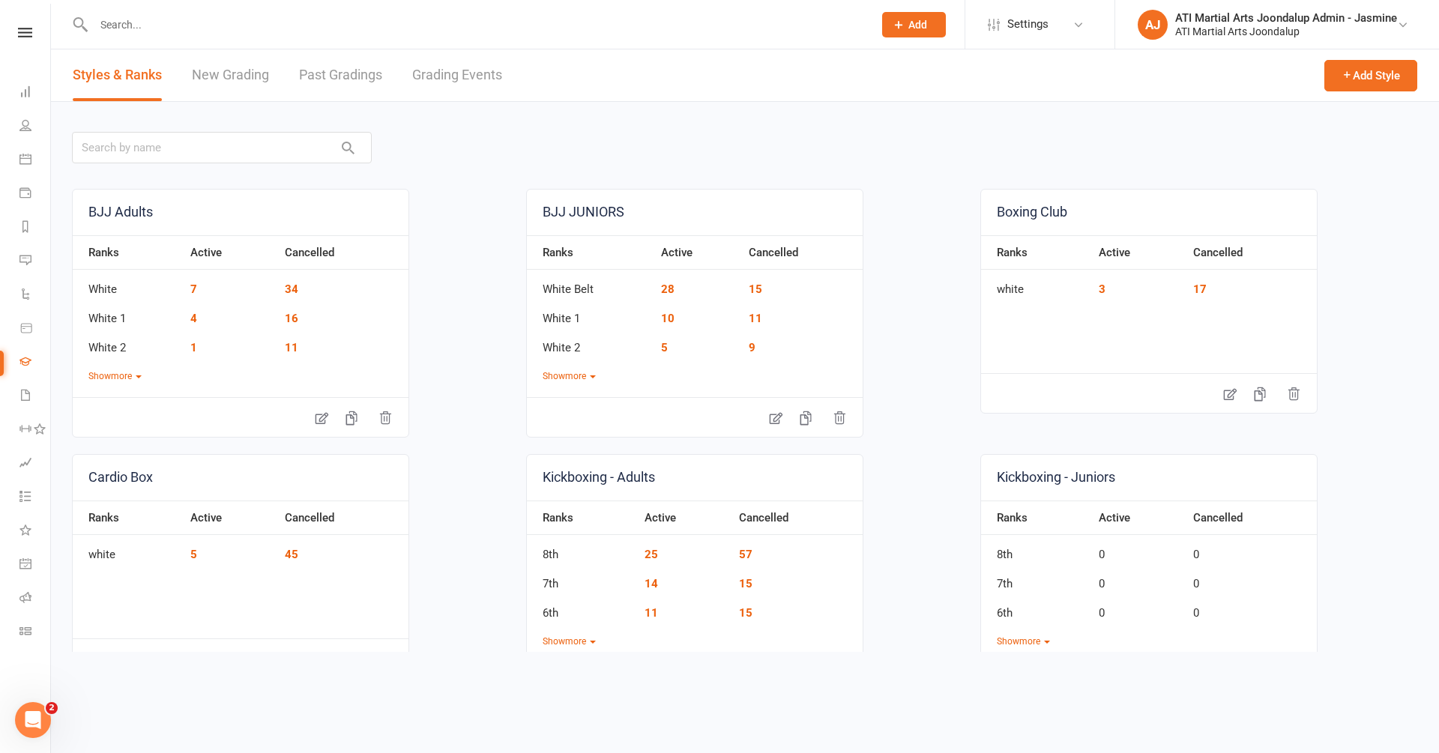
click at [432, 78] on link "Grading Events" at bounding box center [457, 75] width 90 height 52
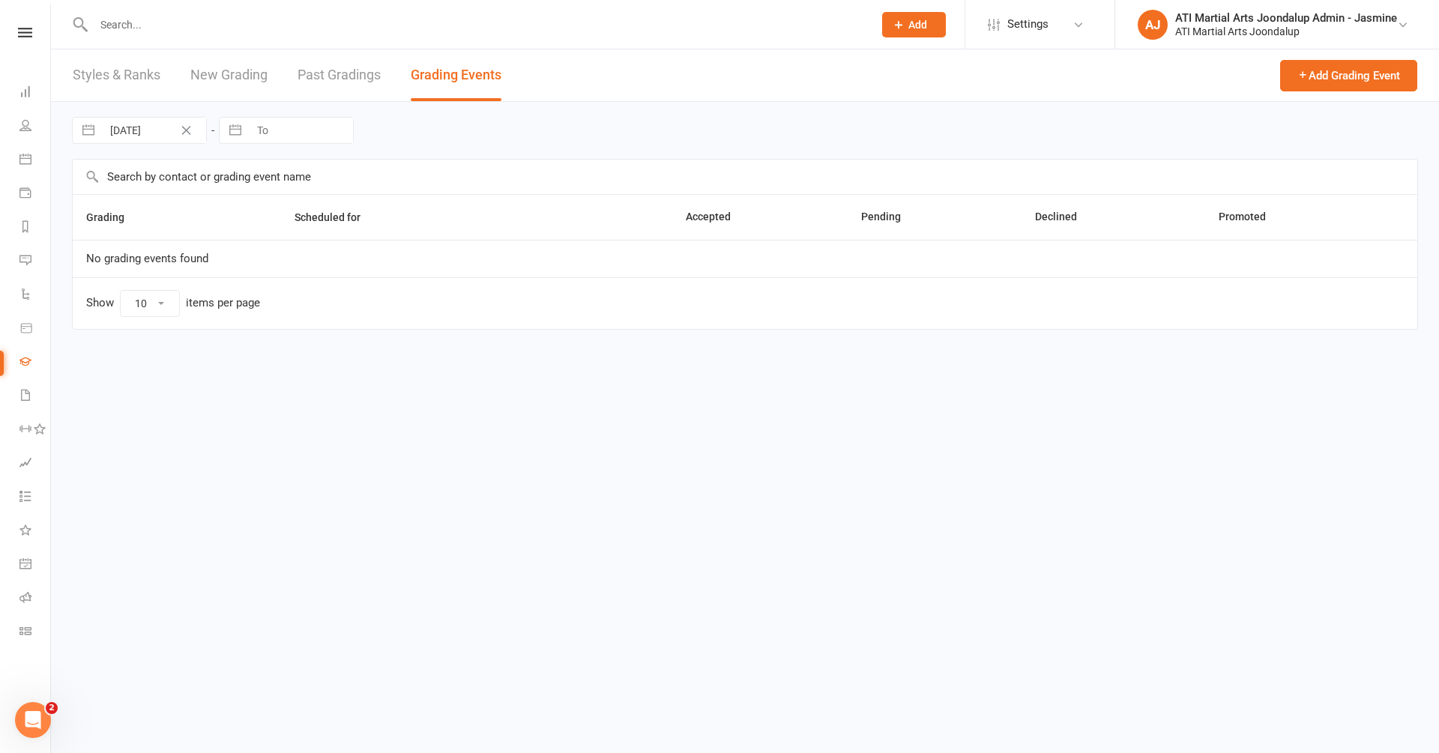
select select "50"
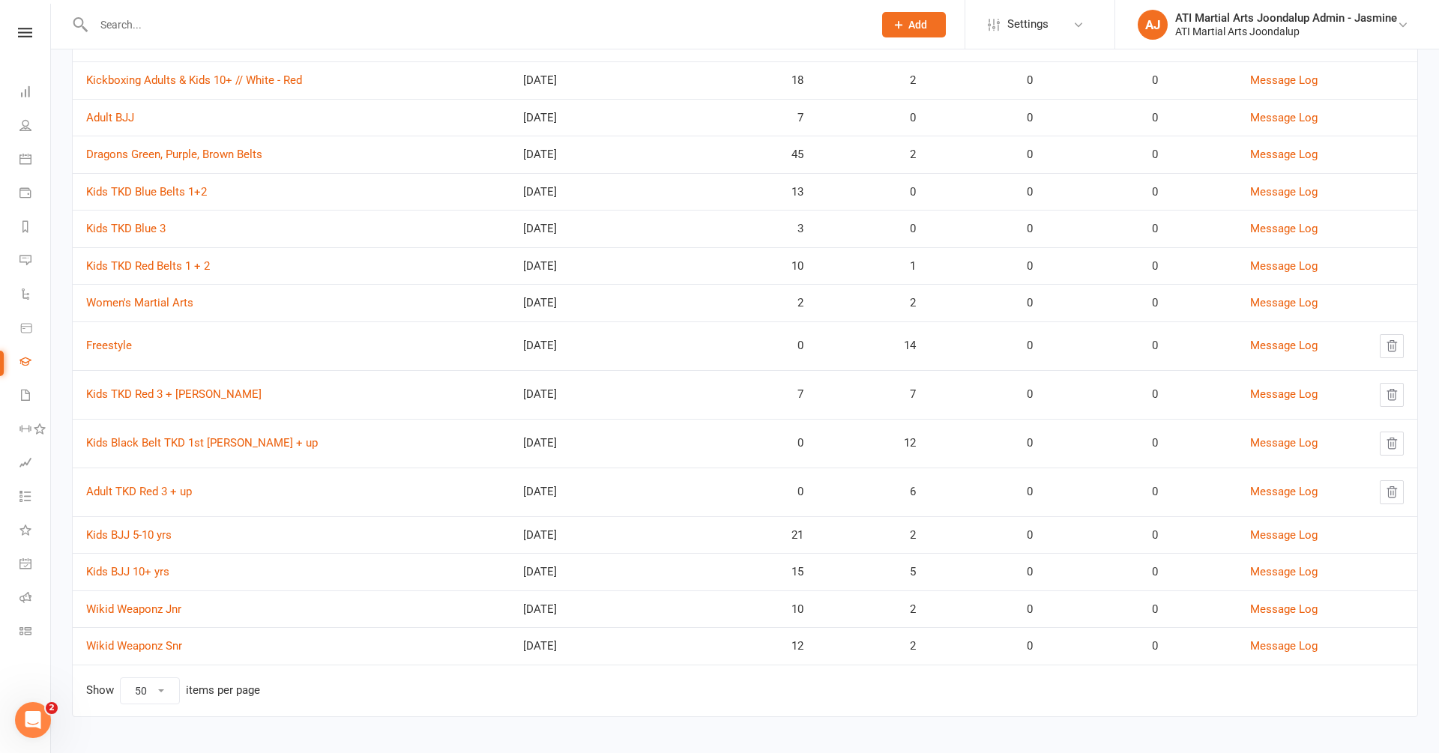
scroll to position [548, 0]
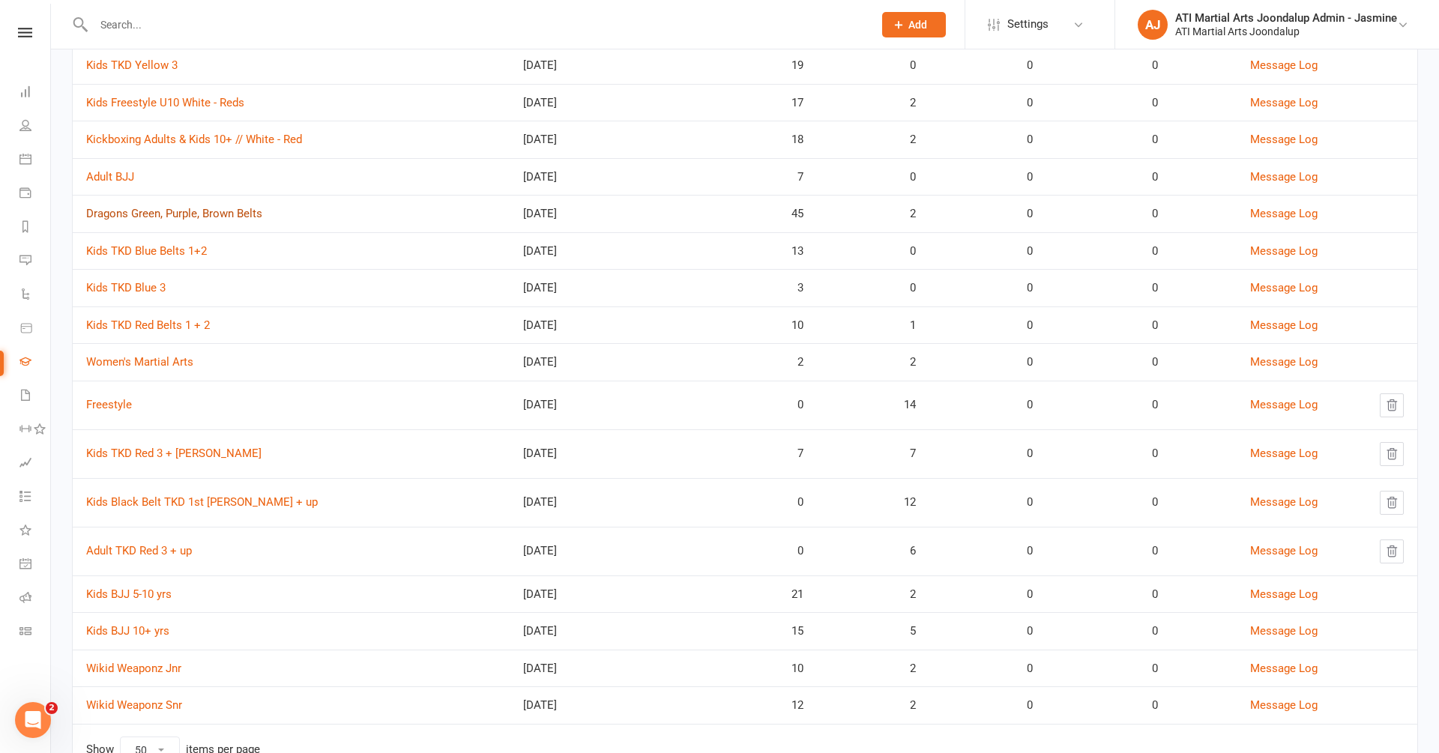
click at [206, 208] on link "Dragons Green, Purple, Brown Belts" at bounding box center [174, 213] width 176 height 13
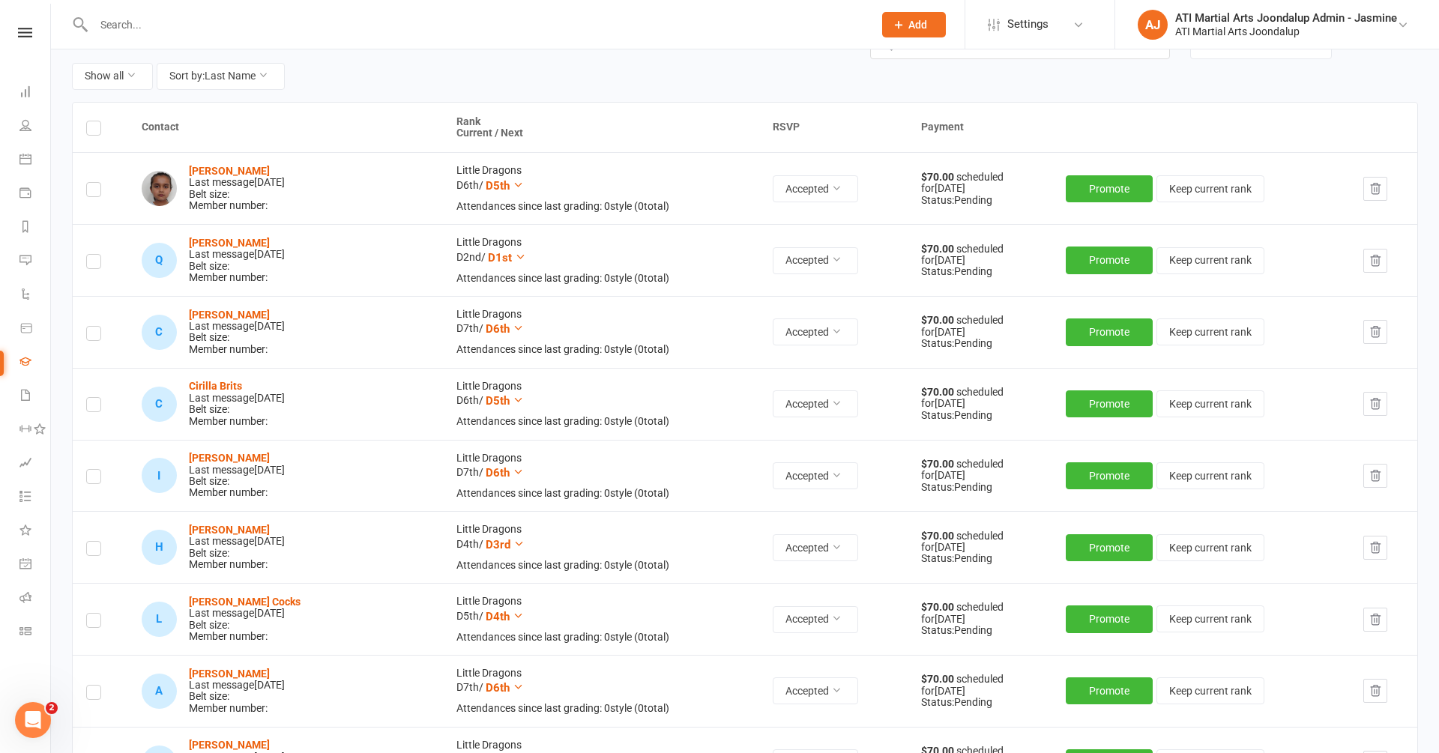
scroll to position [160, 0]
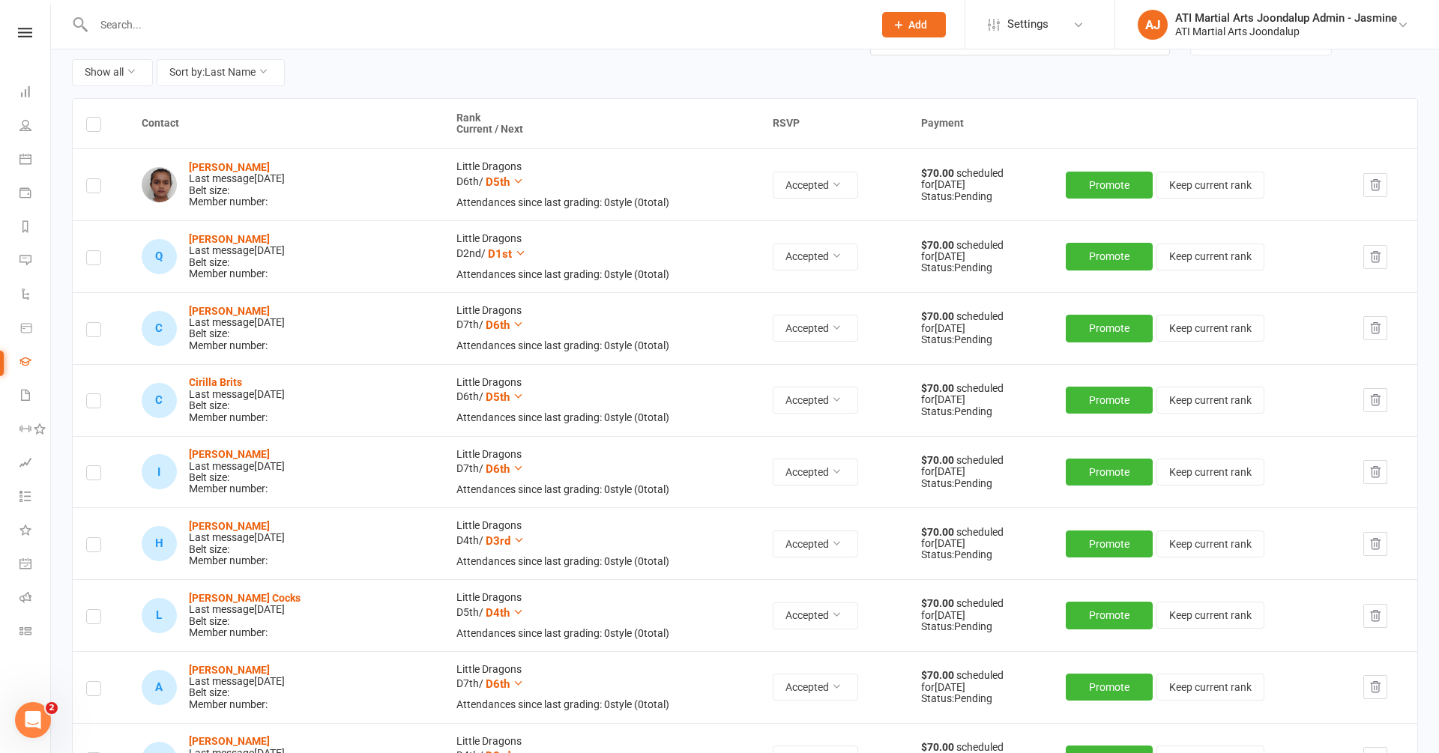
click at [486, 128] on th "Rank Current / Next" at bounding box center [601, 124] width 316 height 50
click at [443, 124] on th "Rank Current / Next" at bounding box center [601, 124] width 316 height 50
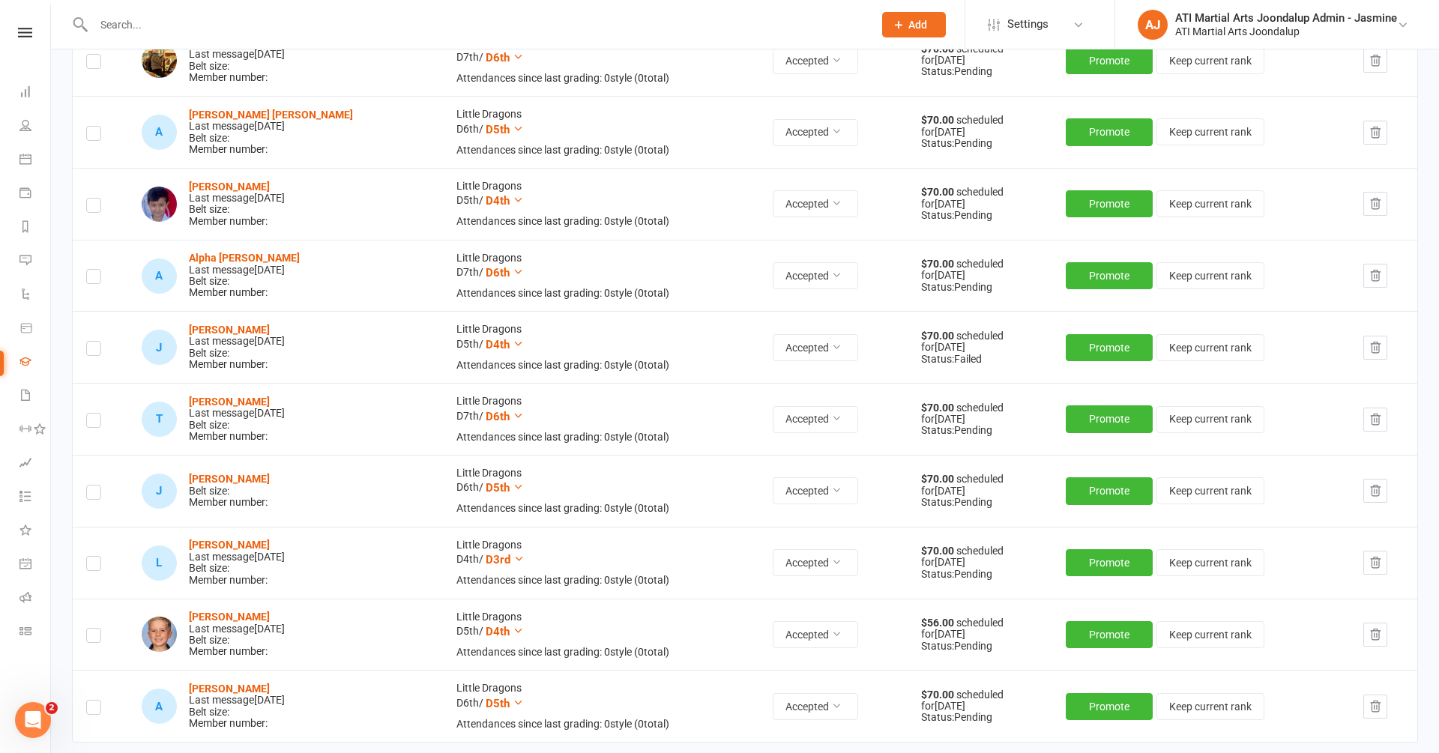
scroll to position [2943, 0]
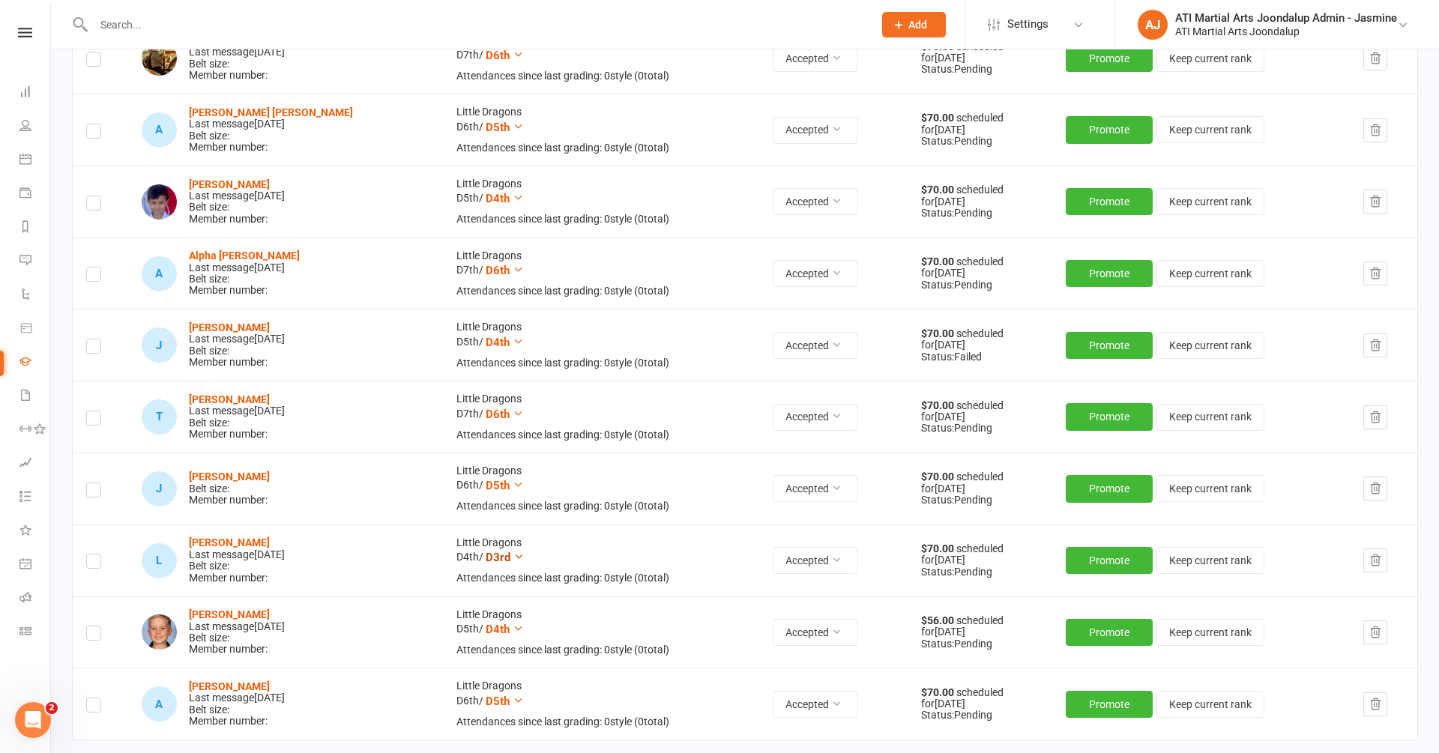
click at [486, 551] on span "D3rd" at bounding box center [498, 557] width 25 height 13
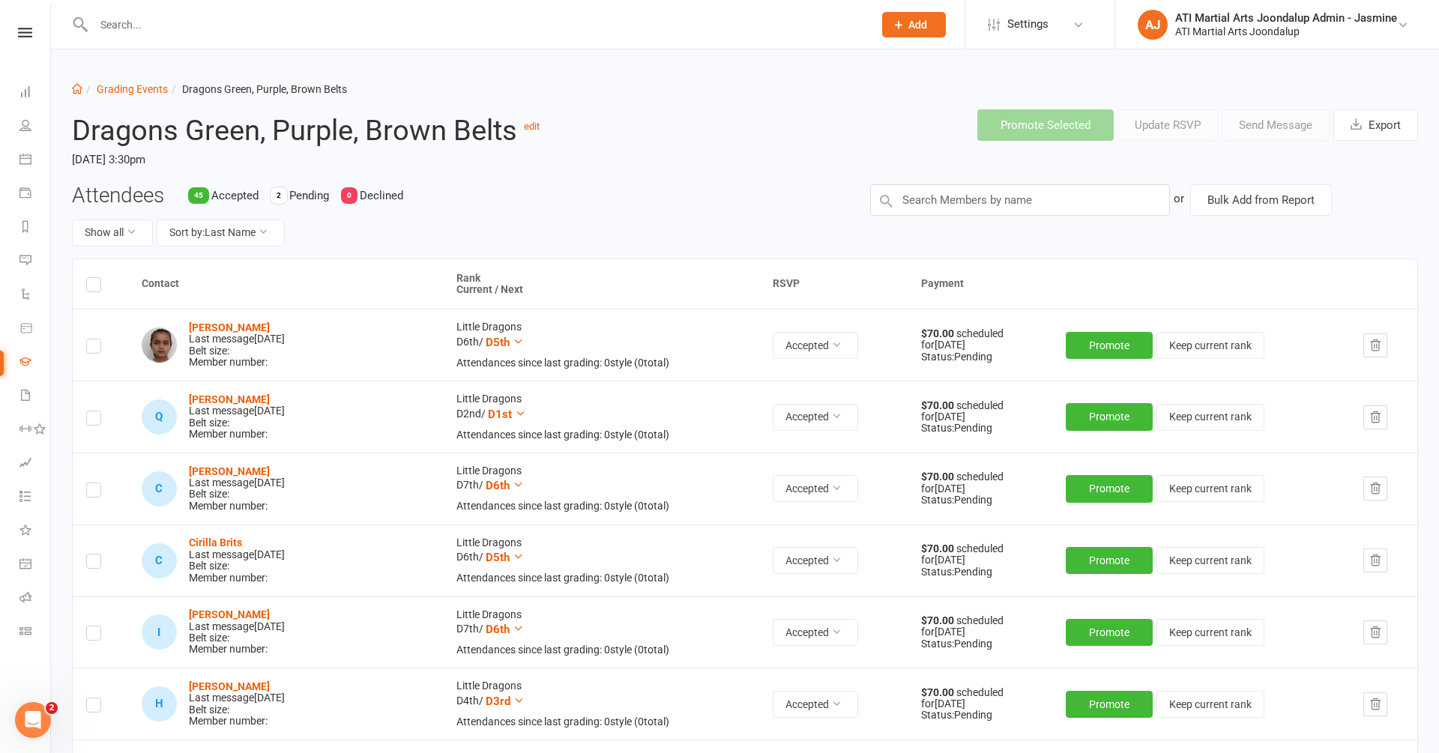
scroll to position [0, 0]
click at [134, 30] on input "text" at bounding box center [475, 24] width 773 height 21
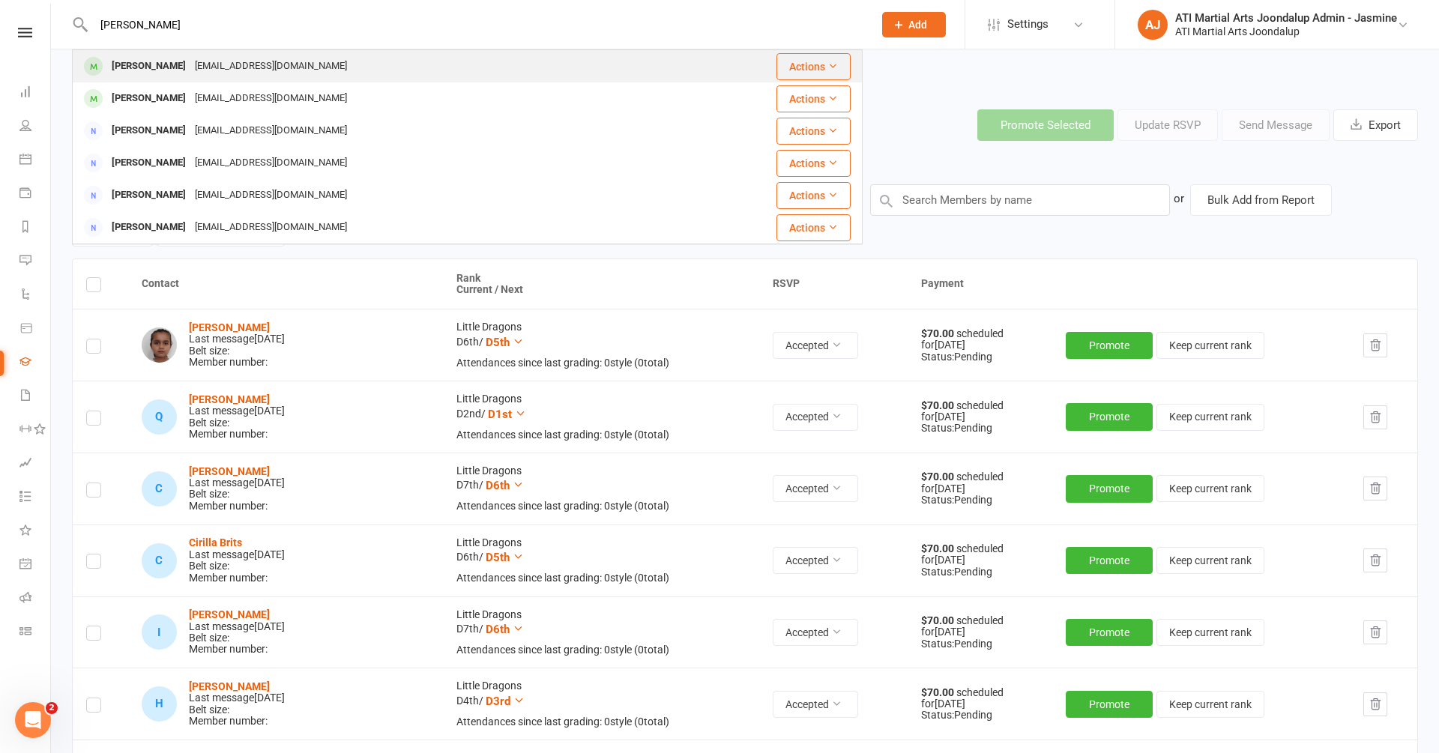
type input "phung"
click at [150, 60] on div "Chloe Phung" at bounding box center [148, 66] width 83 height 22
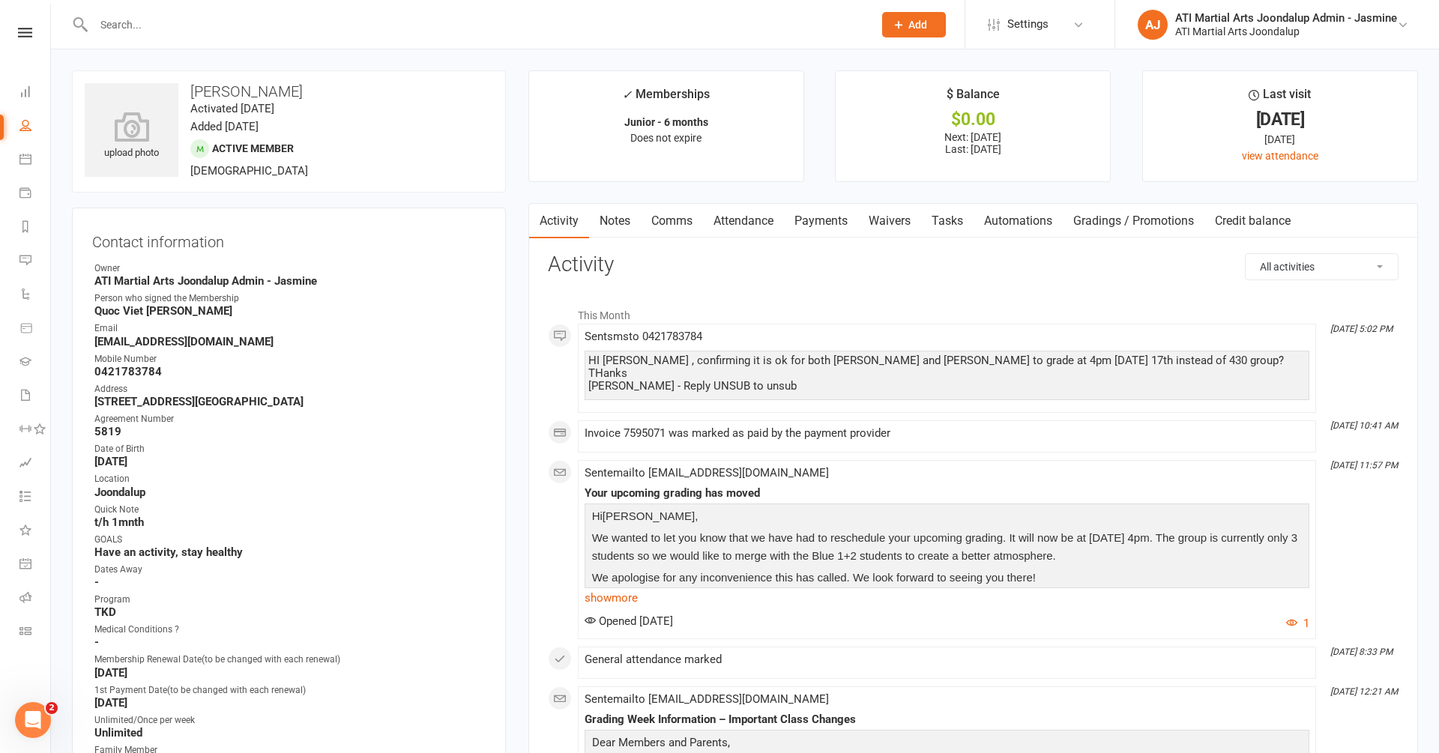
scroll to position [3, 0]
drag, startPoint x: 103, startPoint y: 370, endPoint x: 217, endPoint y: 369, distance: 114.7
click at [216, 371] on strong "0421783784" at bounding box center [289, 368] width 391 height 13
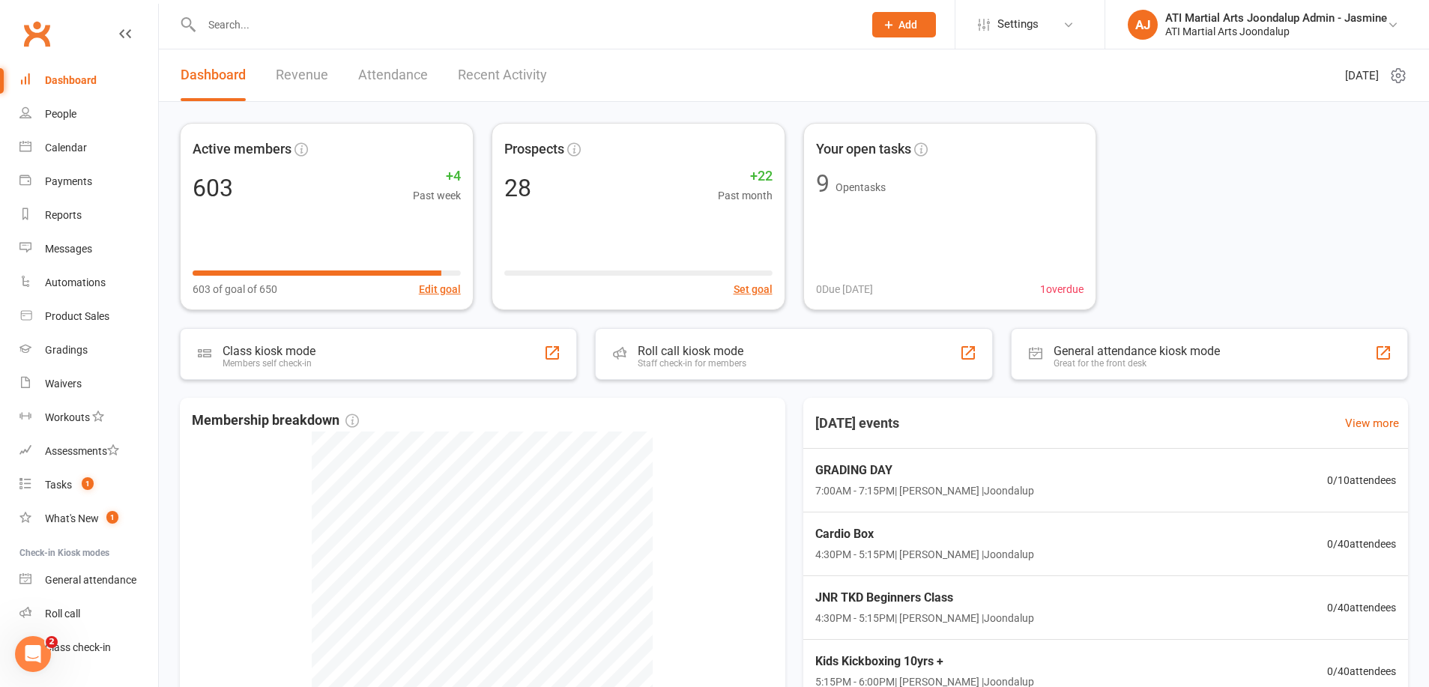
click at [330, 31] on input "text" at bounding box center [525, 24] width 656 height 21
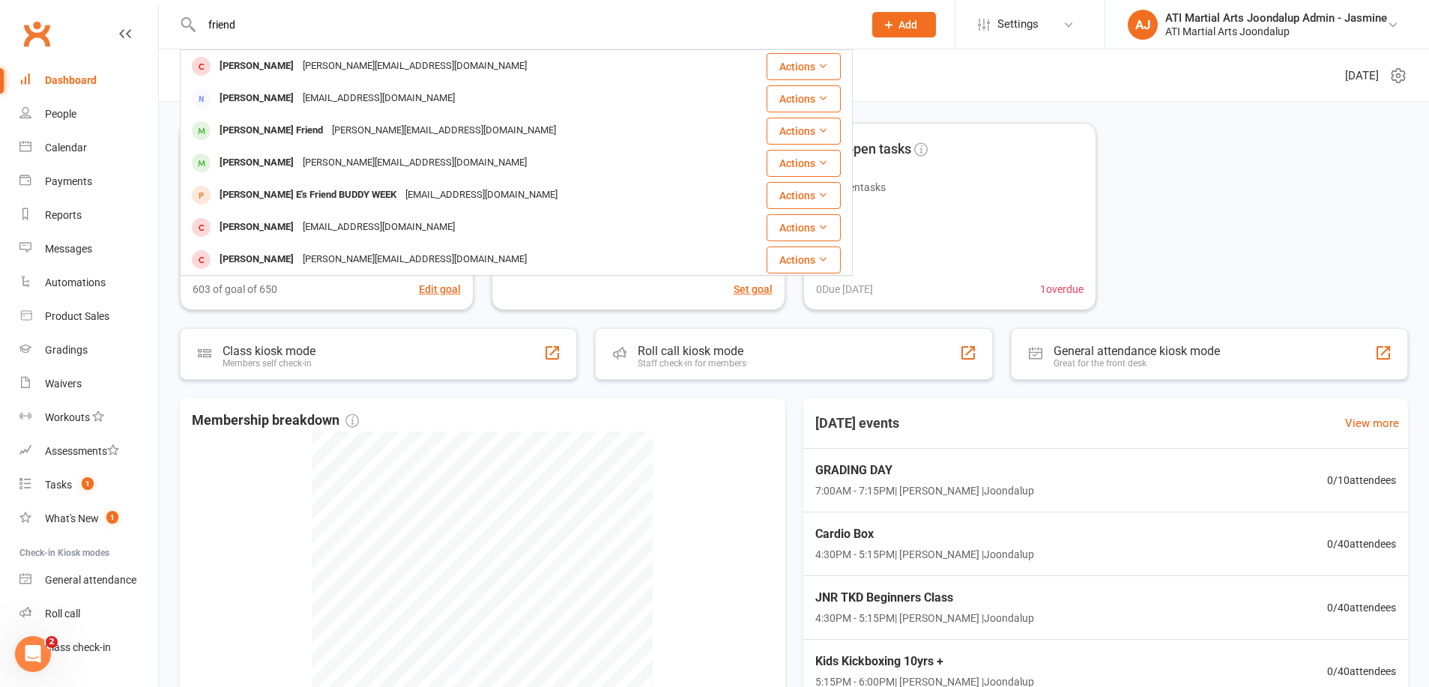
type input "friend"
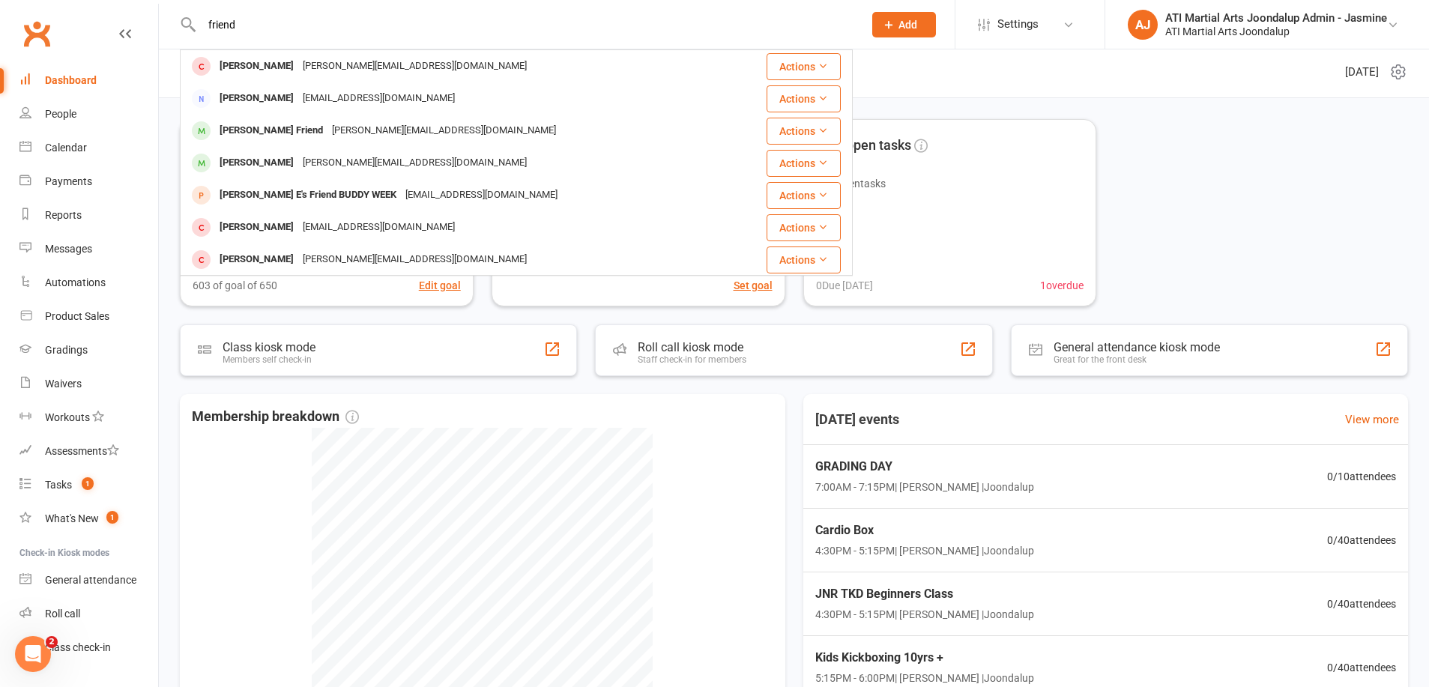
click at [251, 139] on div "Lehan Friend" at bounding box center [271, 131] width 112 height 22
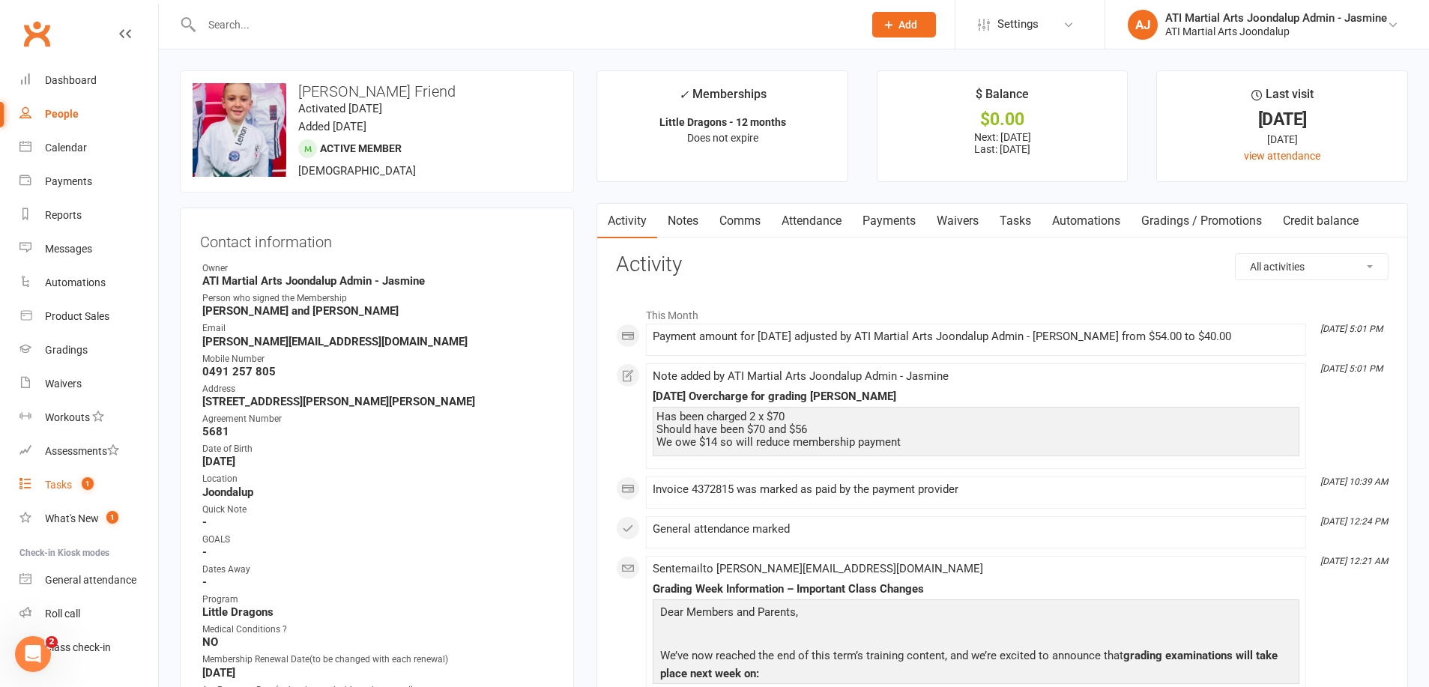
click at [65, 481] on div "Tasks" at bounding box center [58, 485] width 27 height 12
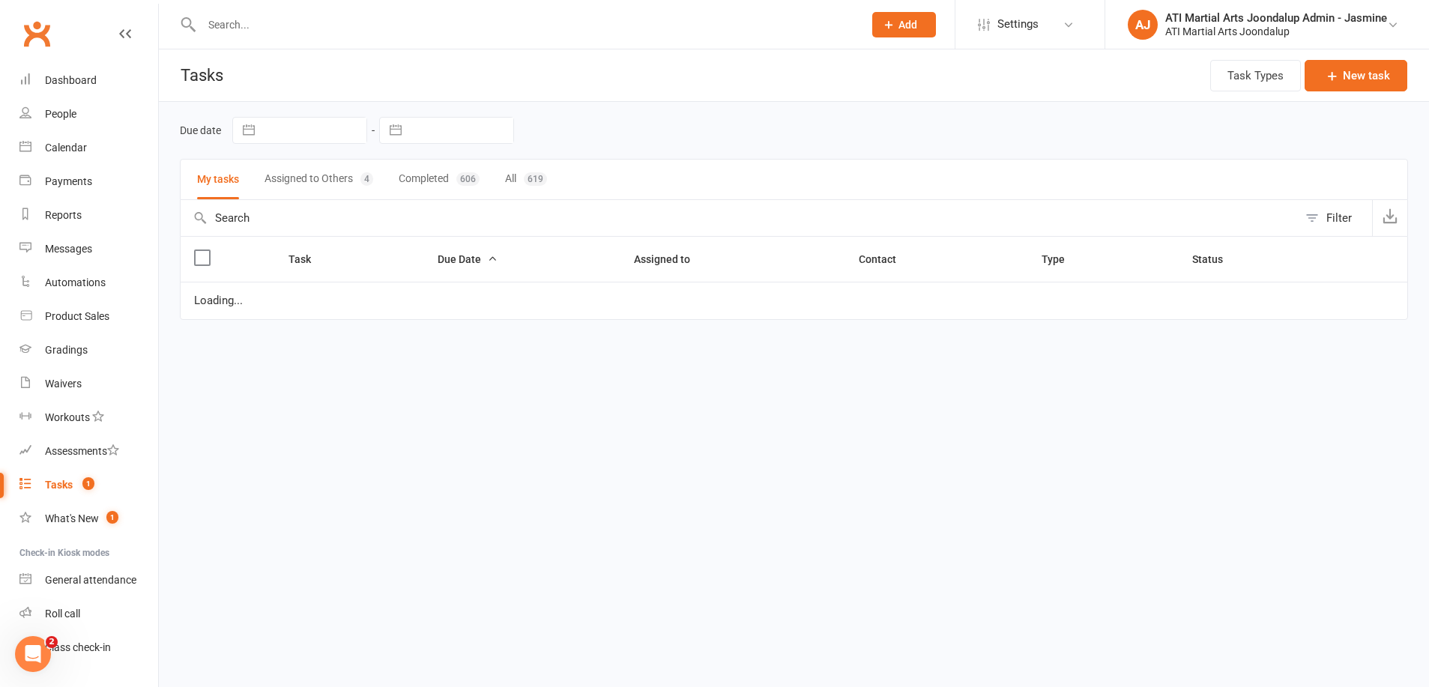
select select "started"
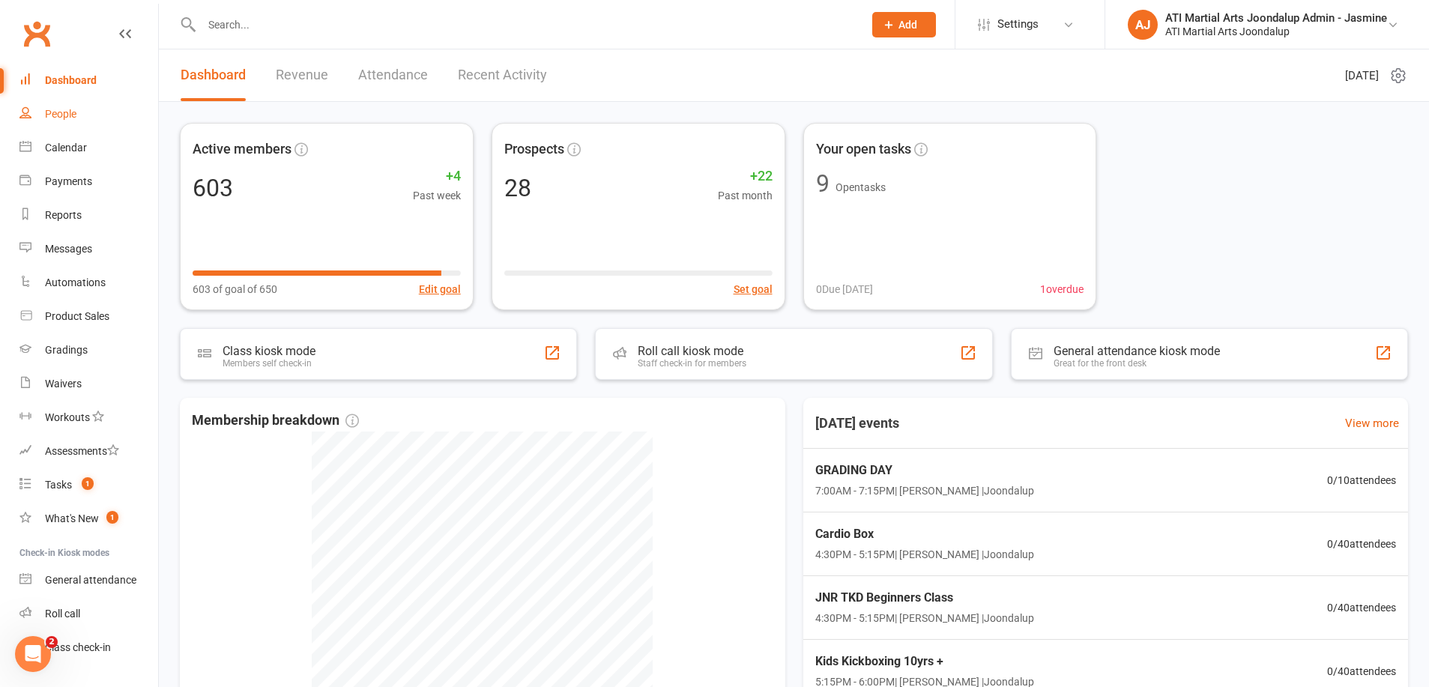
click at [62, 112] on div "People" at bounding box center [60, 114] width 31 height 12
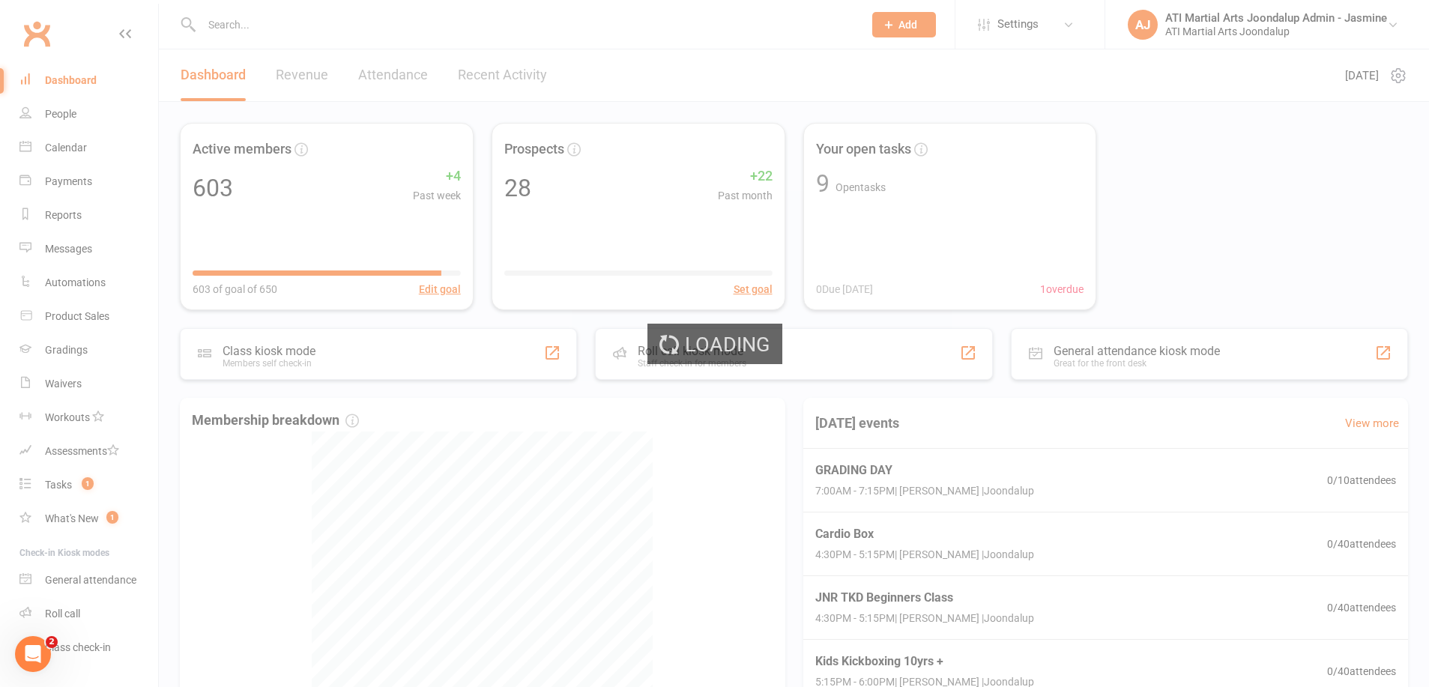
select select "100"
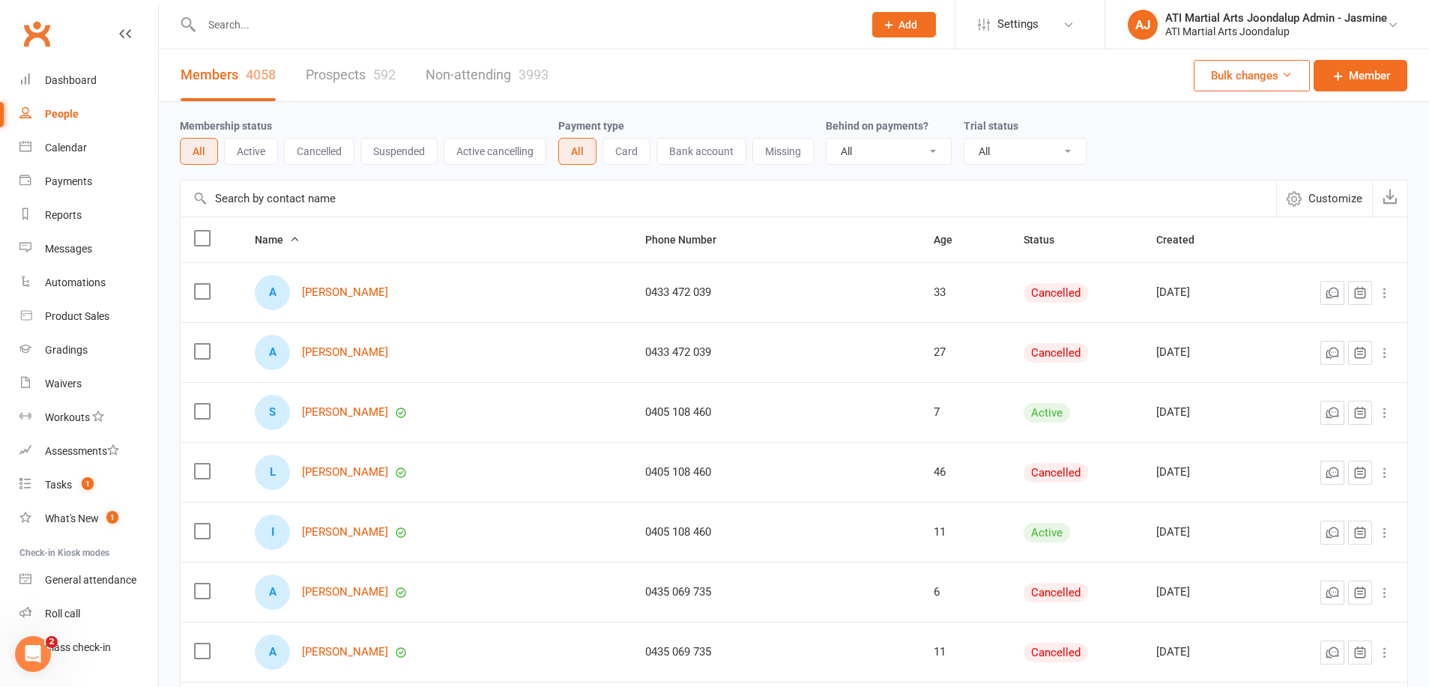
click at [352, 72] on link "Prospects 592" at bounding box center [351, 75] width 90 height 52
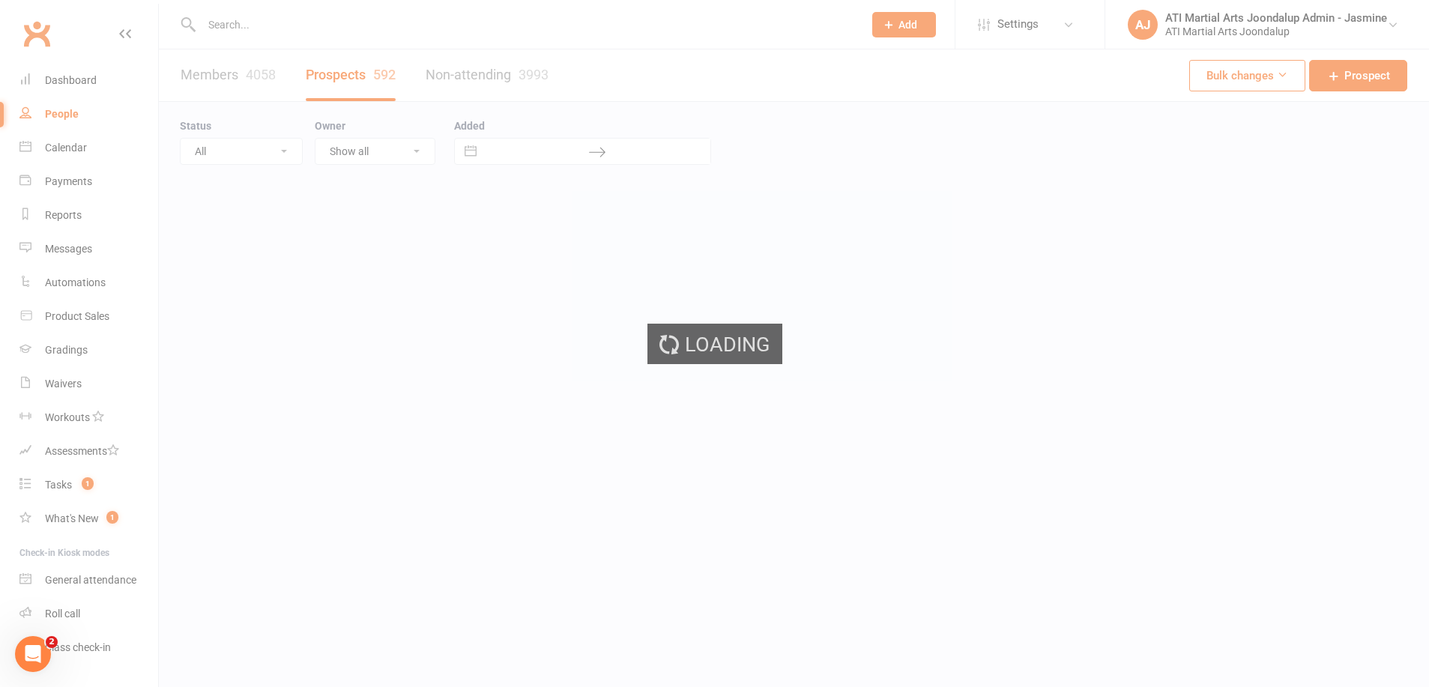
select select "100"
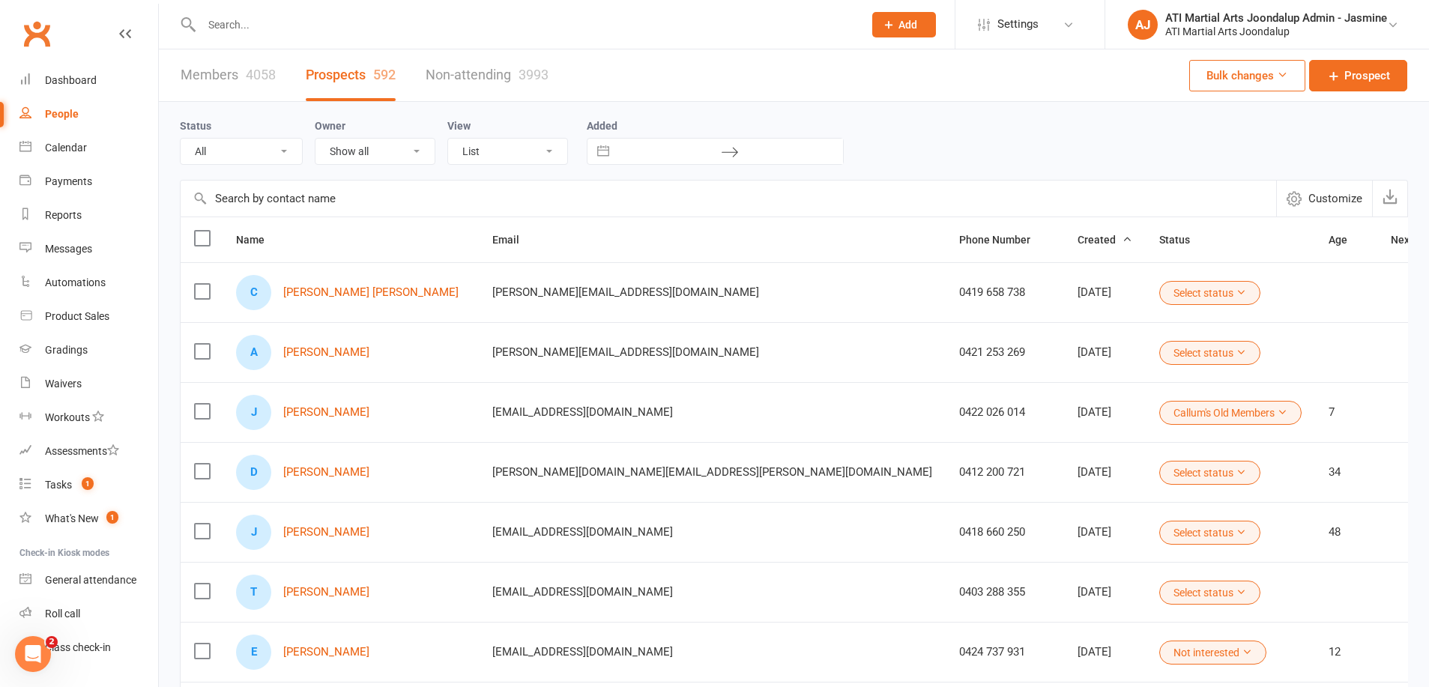
select select "Initial Contact"
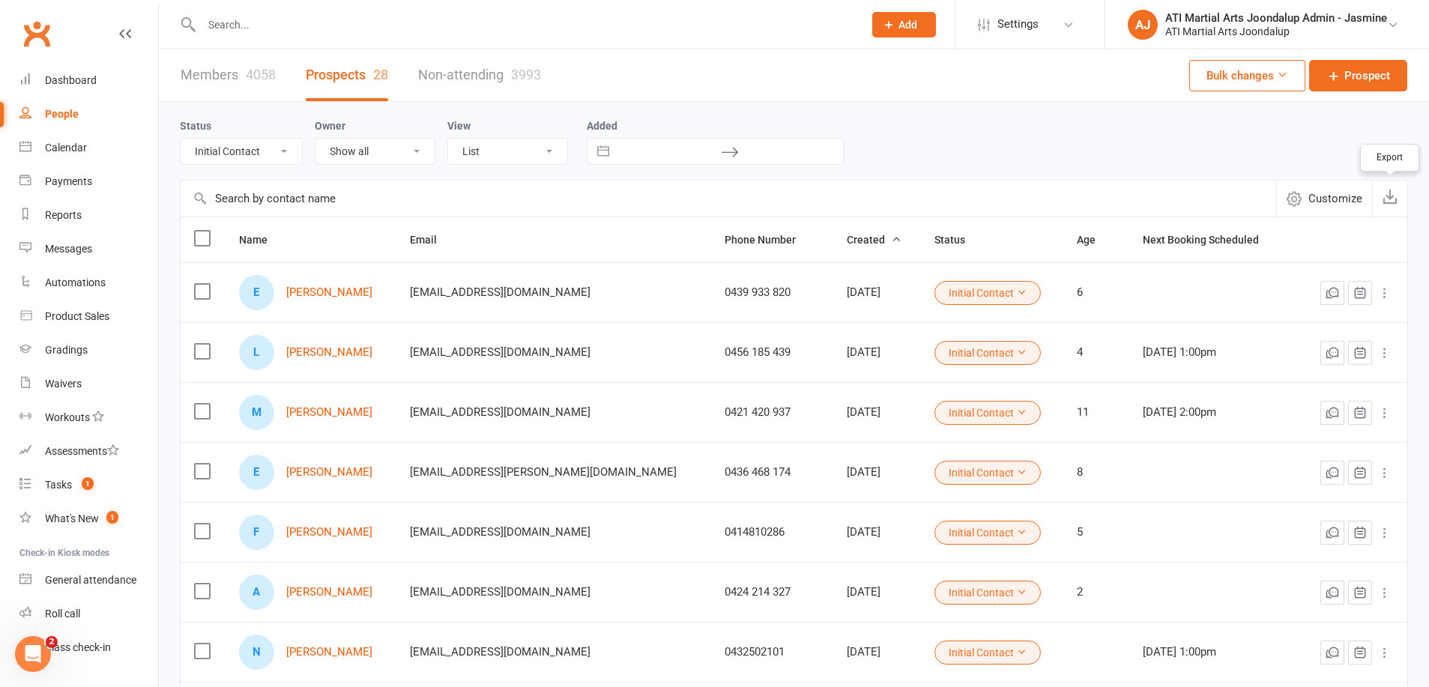
click at [1392, 202] on icon "button" at bounding box center [1390, 196] width 15 height 15
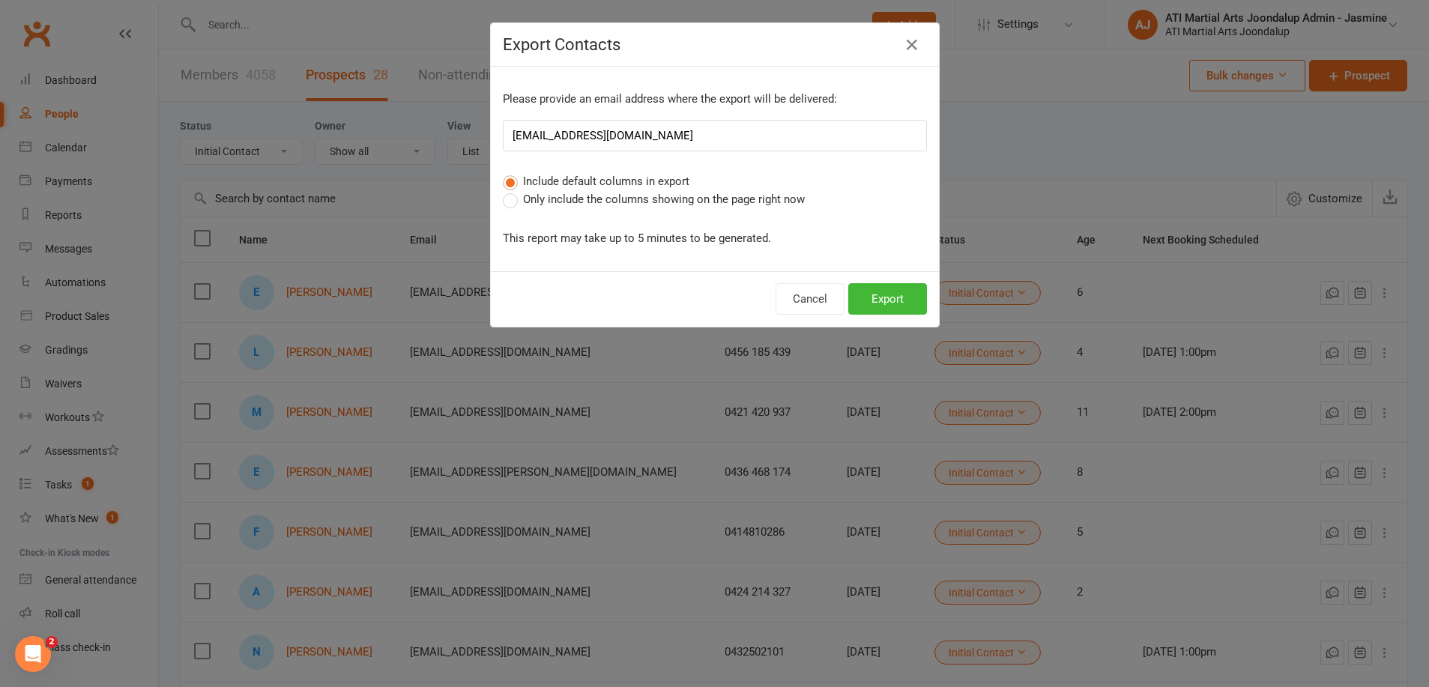
click at [543, 204] on span "Only include the columns showing on the page right now" at bounding box center [664, 198] width 282 height 16
click at [513, 190] on input "Only include the columns showing on the page right now" at bounding box center [508, 190] width 10 height 0
click at [890, 299] on button "Export" at bounding box center [887, 298] width 79 height 31
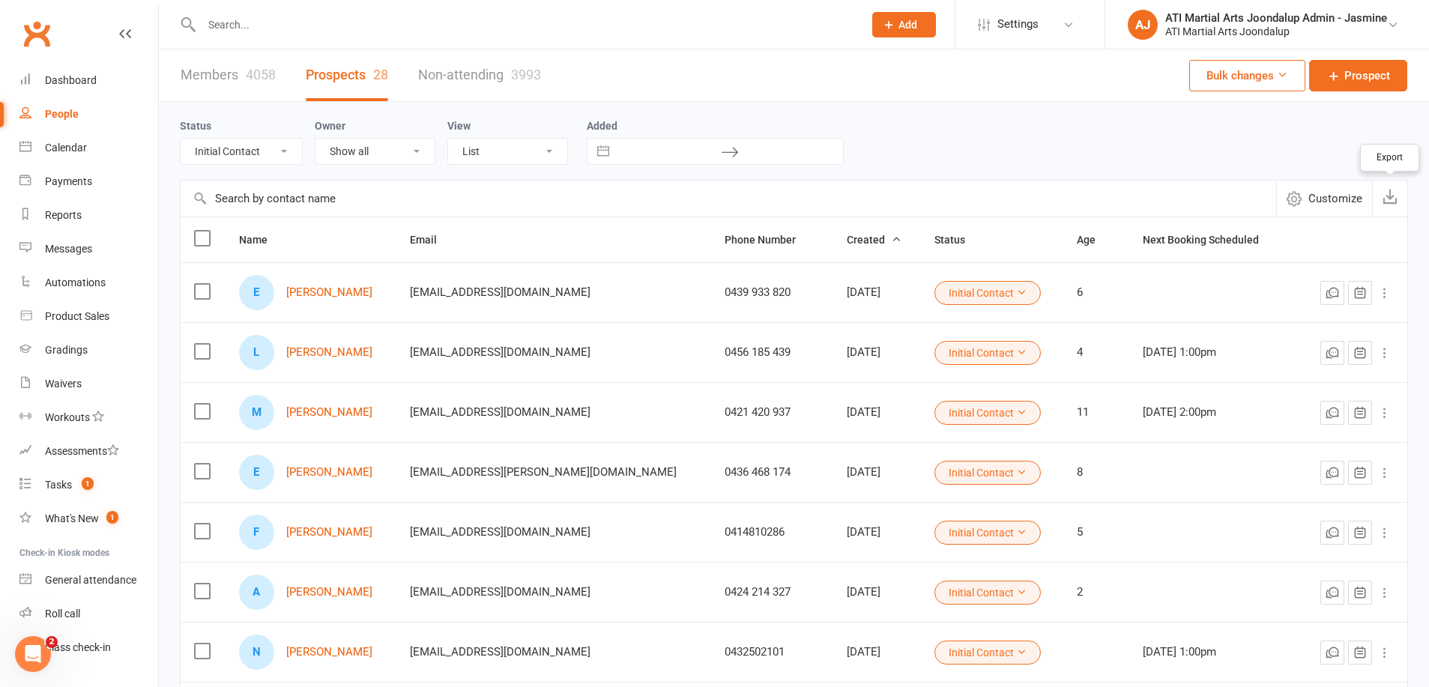
click at [1391, 199] on icon "button" at bounding box center [1390, 196] width 15 height 15
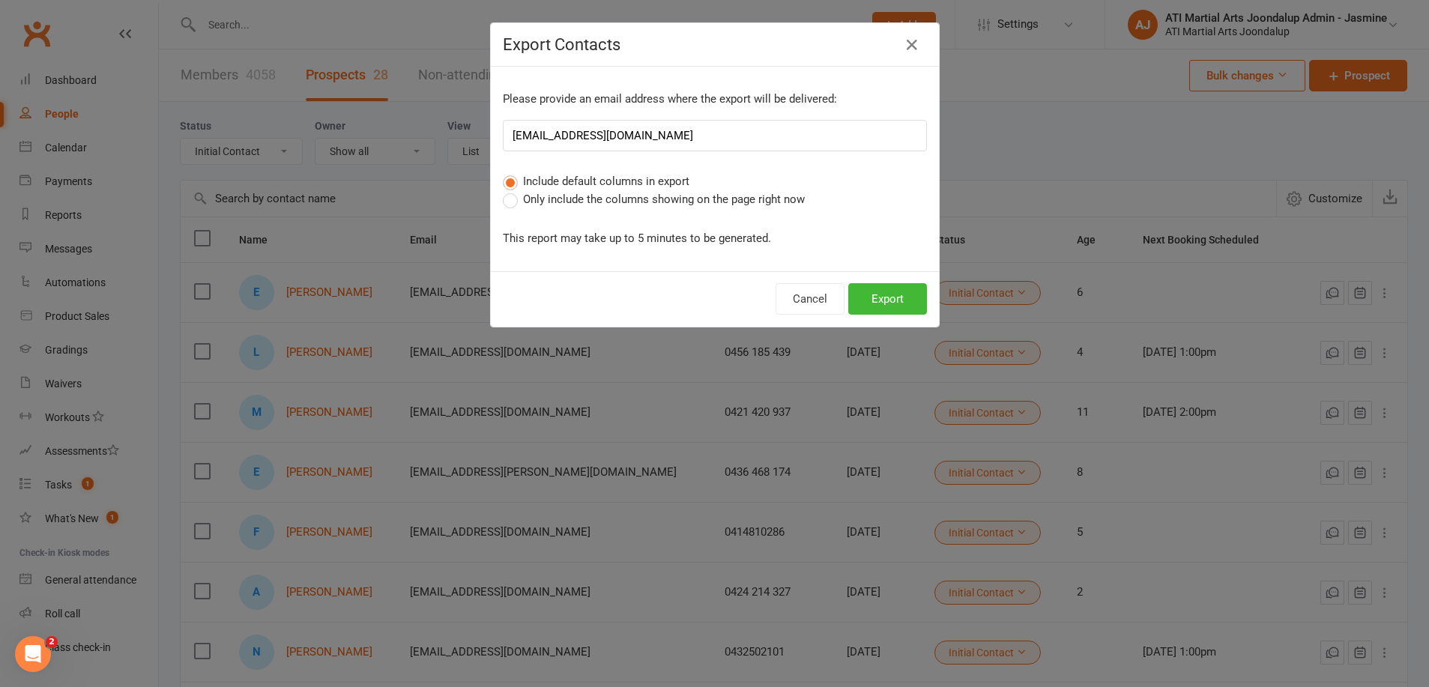
click at [730, 202] on span "Only include the columns showing on the page right now" at bounding box center [664, 198] width 282 height 16
click at [513, 190] on input "Only include the columns showing on the page right now" at bounding box center [508, 190] width 10 height 0
click at [873, 297] on button "Export" at bounding box center [887, 298] width 79 height 31
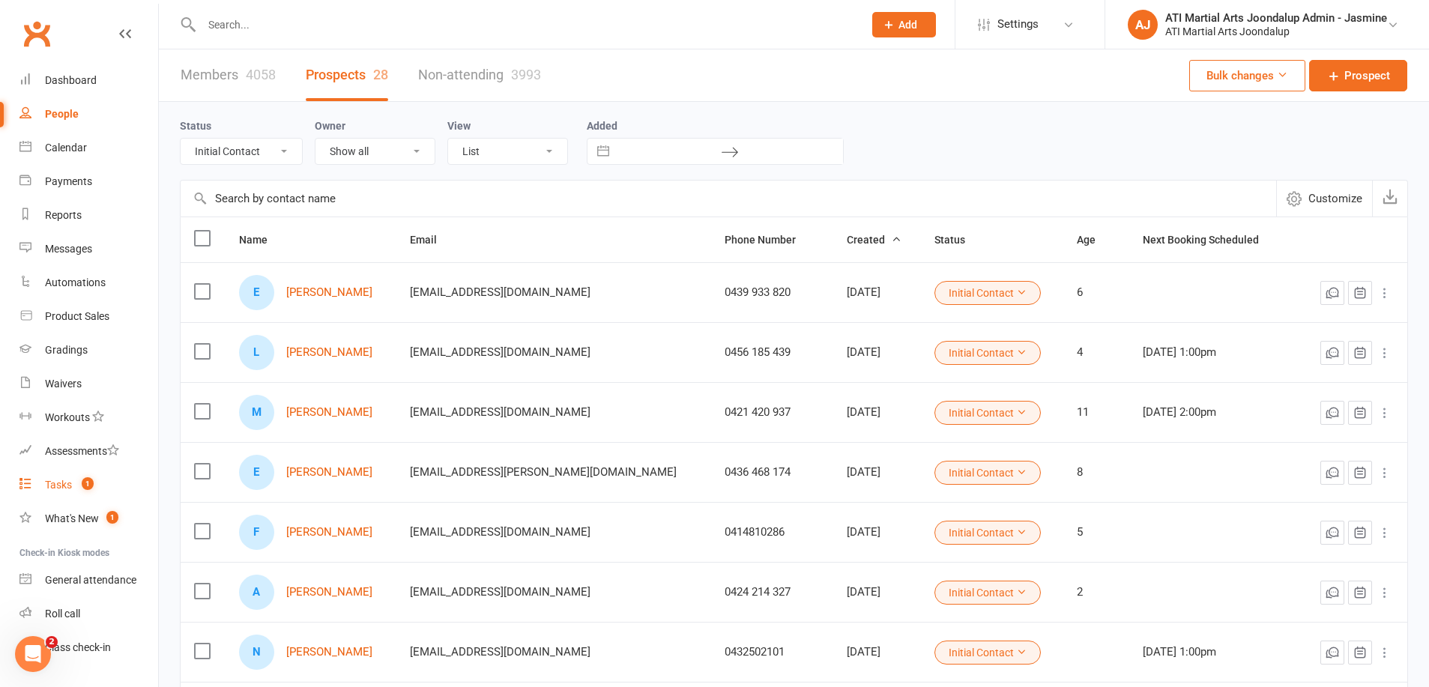
click at [58, 486] on div "Tasks" at bounding box center [58, 485] width 27 height 12
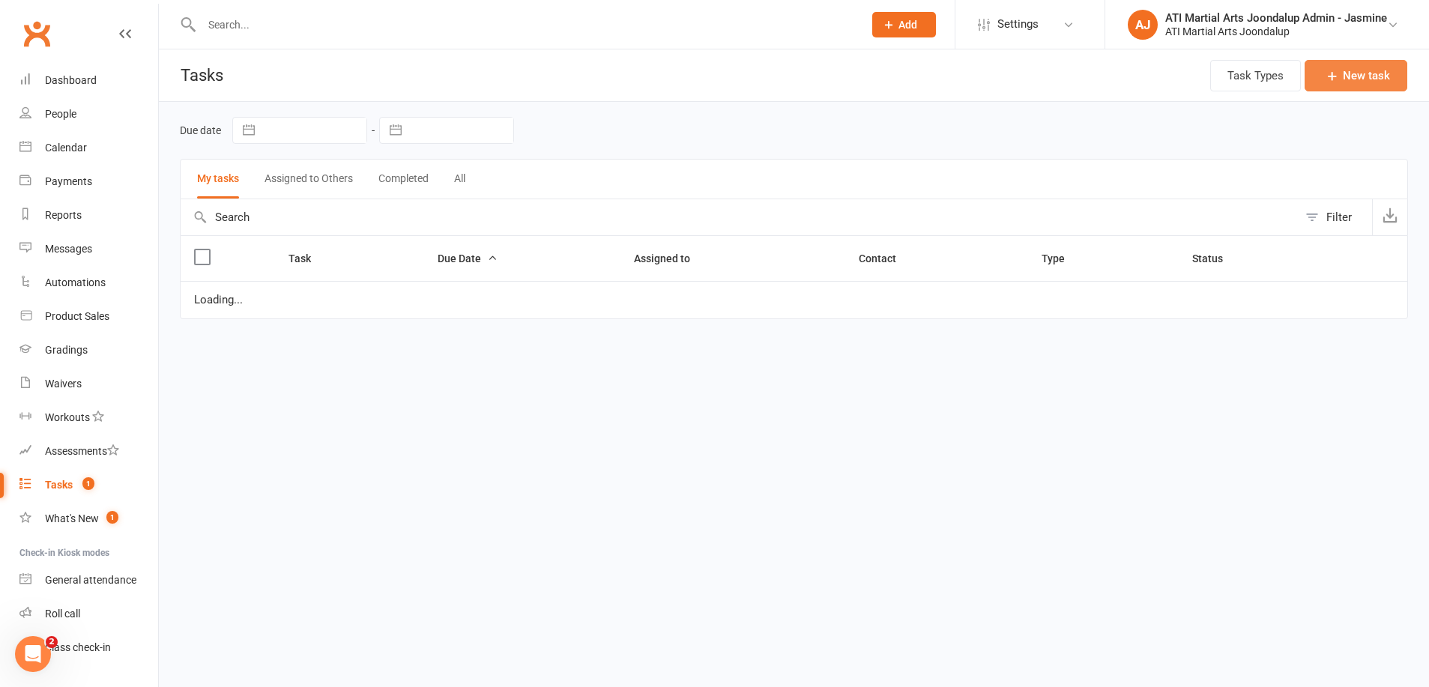
select select "started"
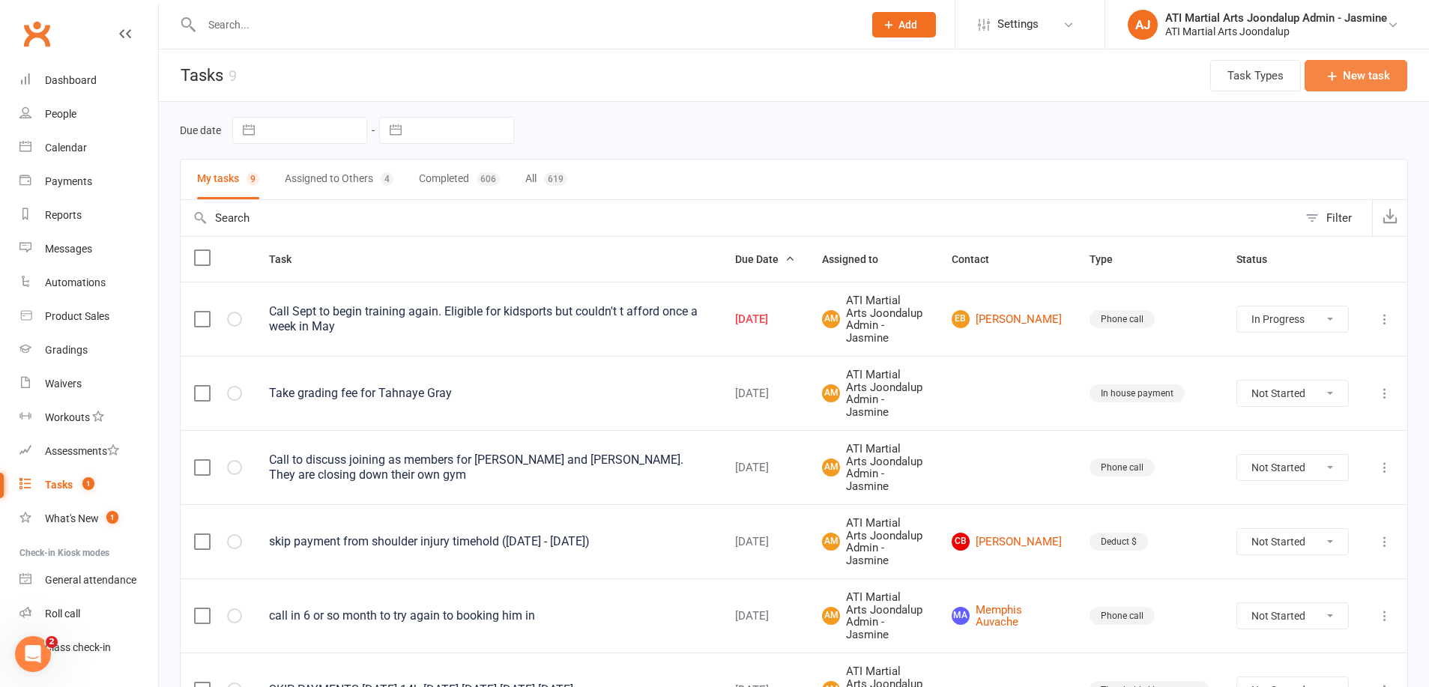
click at [1359, 84] on button "New task" at bounding box center [1356, 75] width 103 height 31
select select "12005"
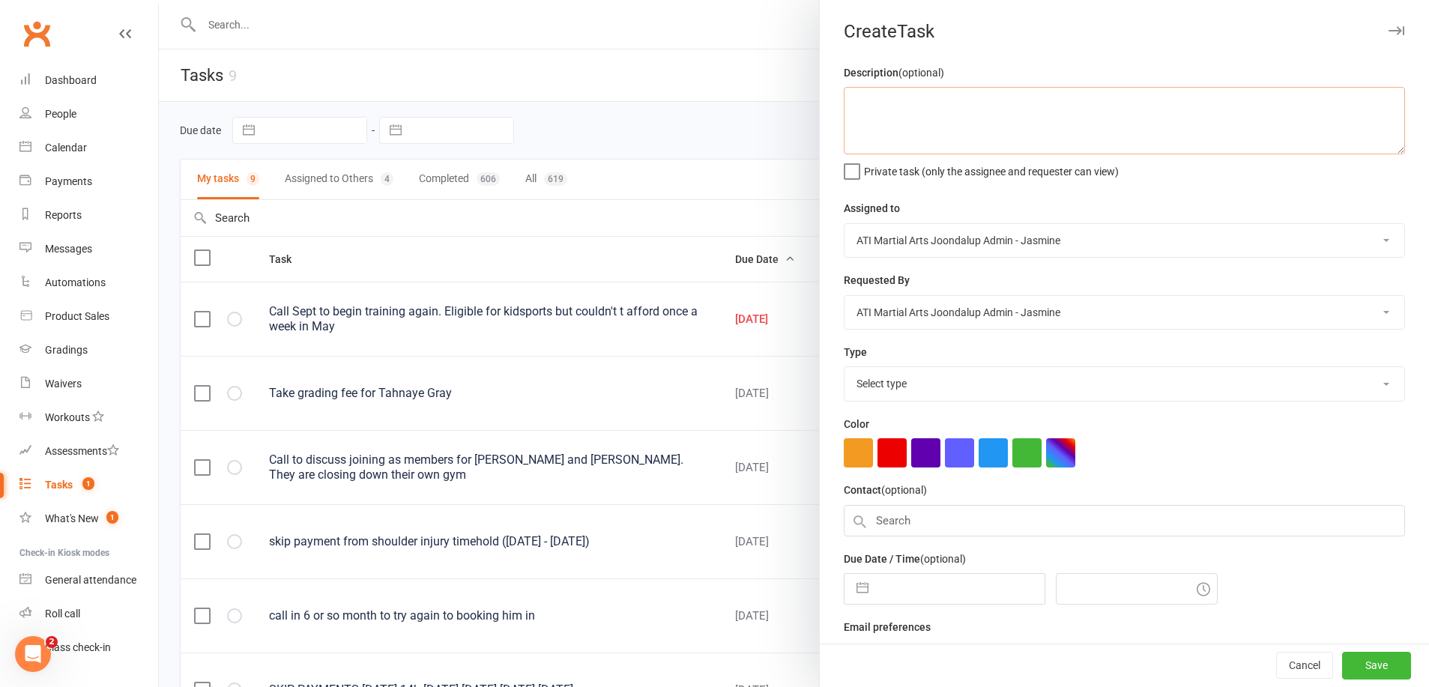
click at [922, 103] on textarea at bounding box center [1124, 120] width 561 height 67
type textarea "G"
type textarea "Take grading fees (see notes)"
select select "17407"
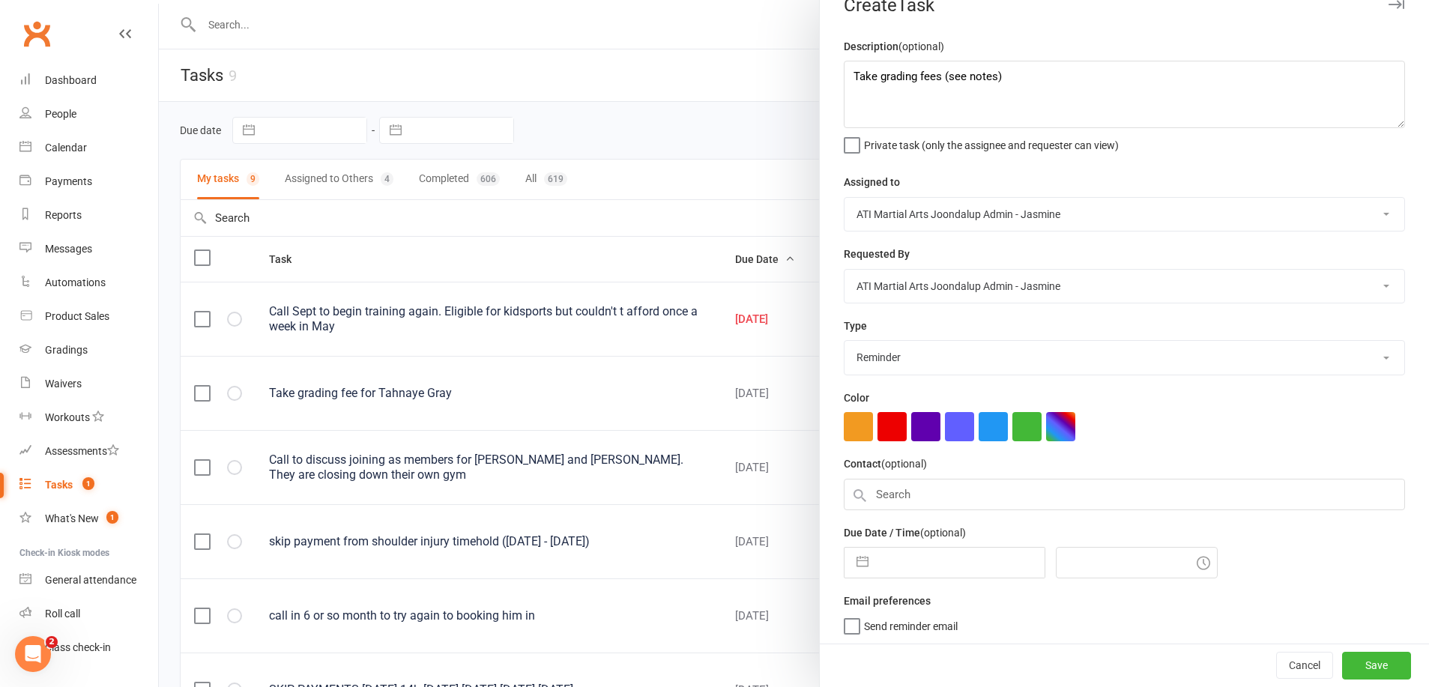
scroll to position [25, 0]
click at [863, 561] on button "button" at bounding box center [862, 564] width 27 height 30
select select "7"
select select "2025"
select select "8"
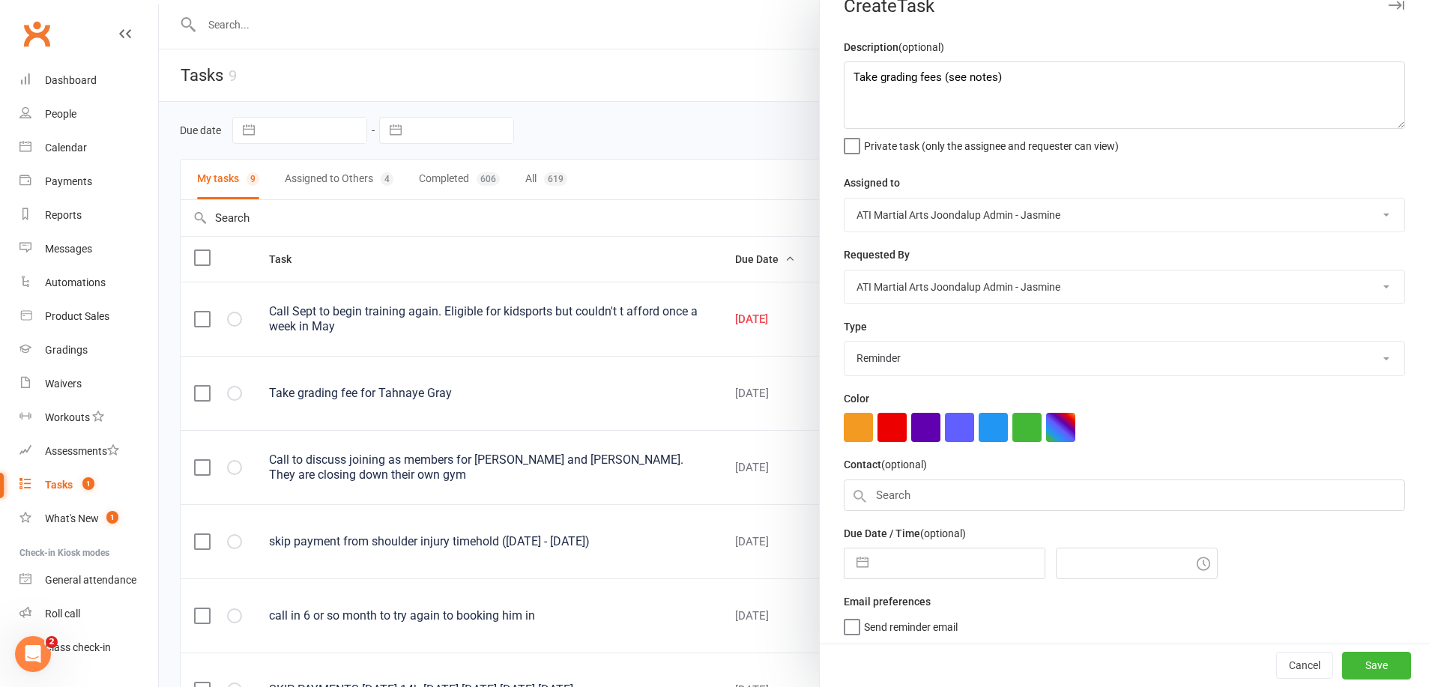
select select "2025"
select select "9"
select select "2025"
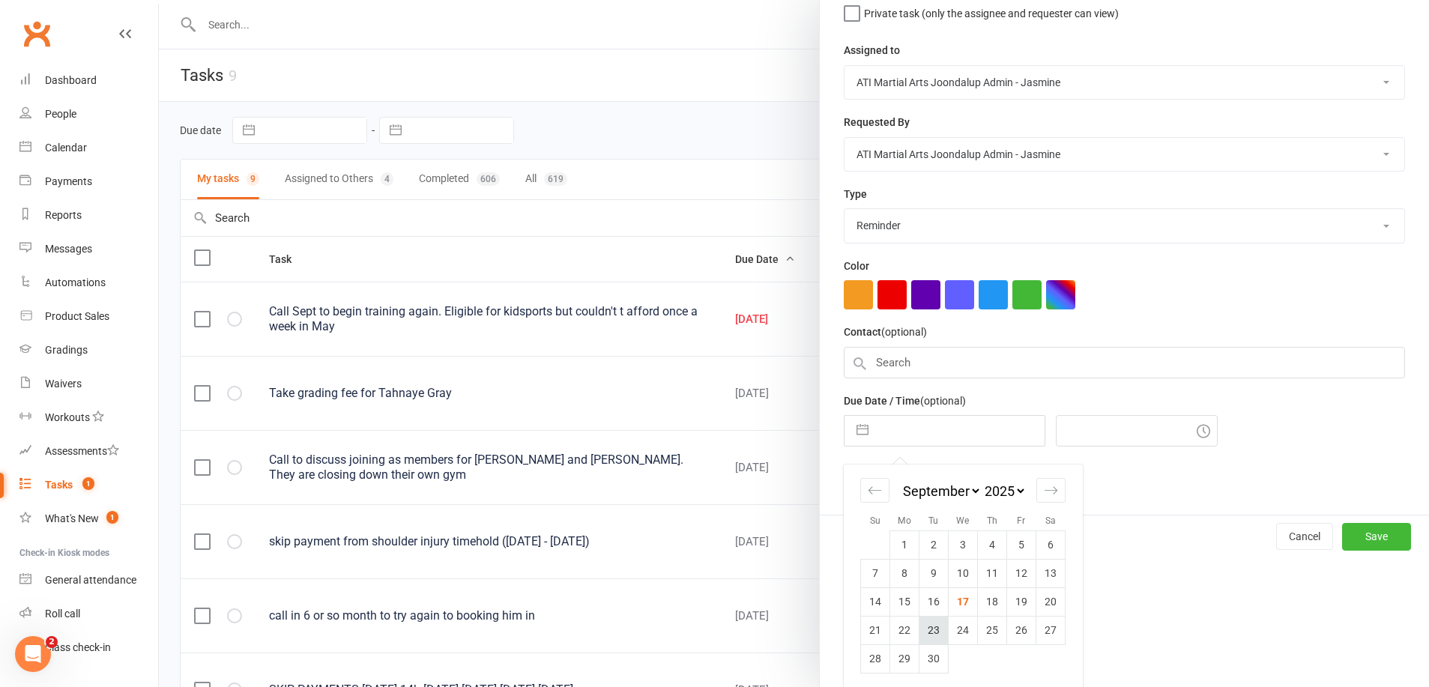
click at [933, 620] on td "23" at bounding box center [934, 630] width 29 height 28
type input "[DATE]"
type input "3:00pm"
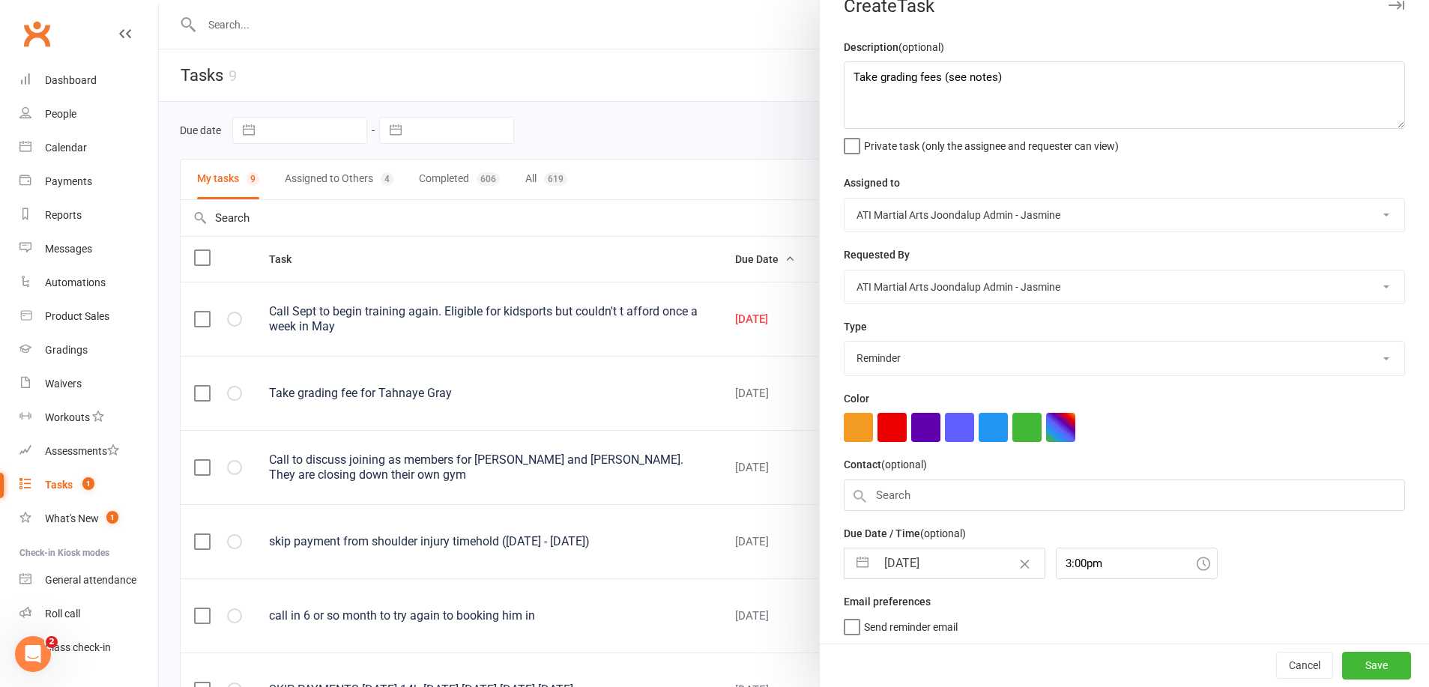
click at [1380, 662] on button "Save" at bounding box center [1376, 666] width 69 height 27
select select "started"
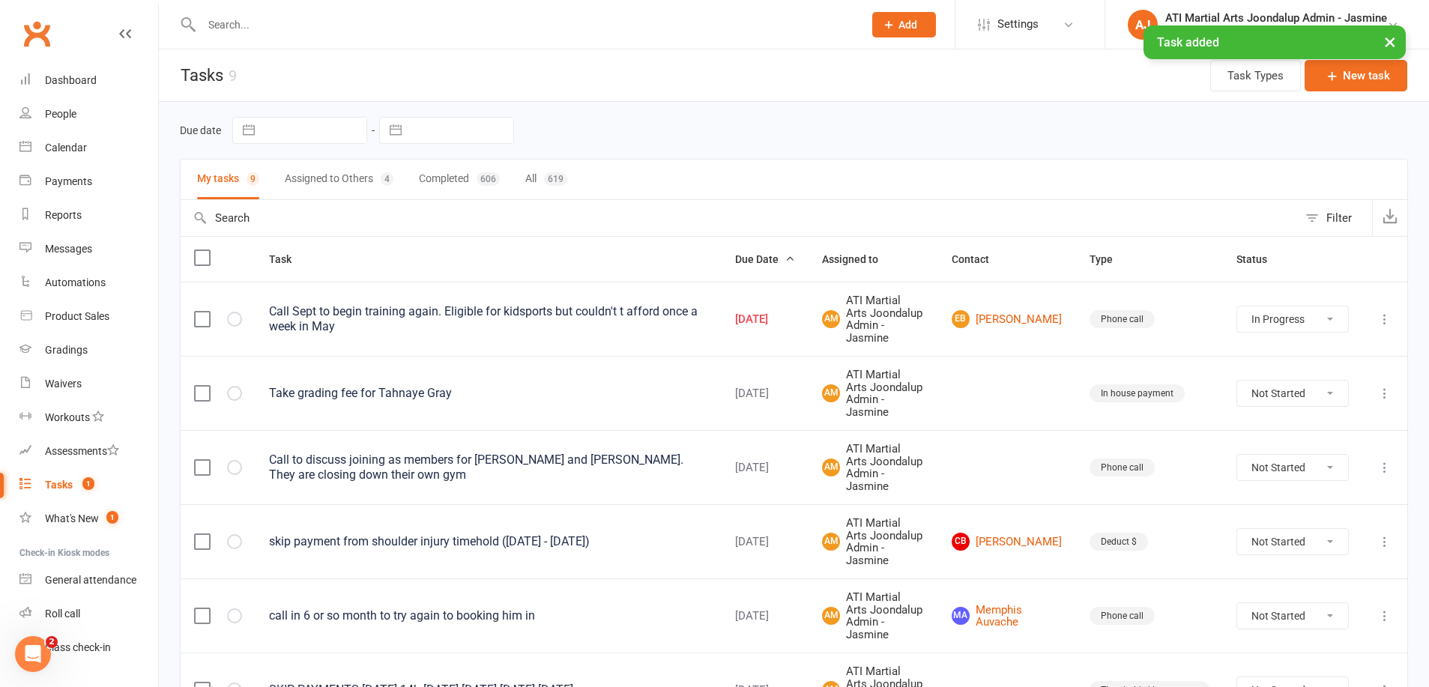
select select "started"
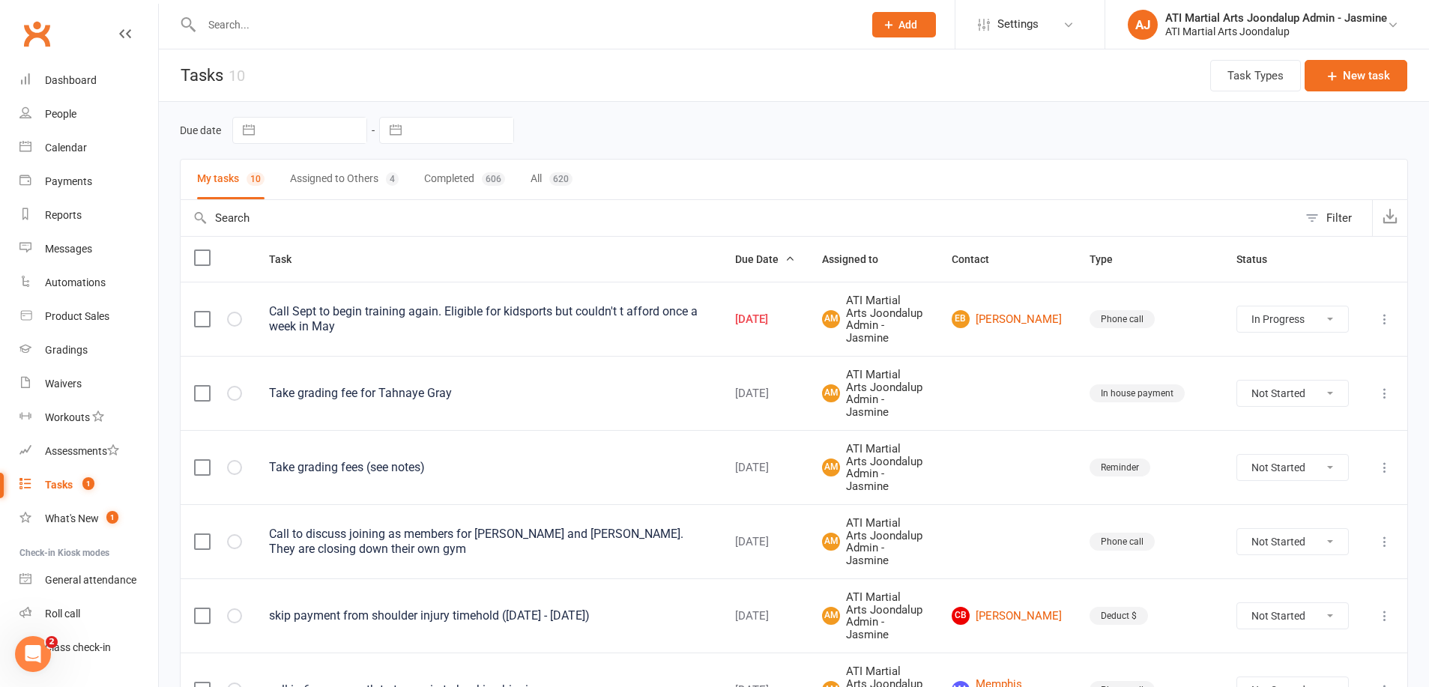
click at [1380, 460] on icon at bounding box center [1384, 467] width 15 height 15
click at [1279, 493] on link "Edit" at bounding box center [1319, 493] width 148 height 30
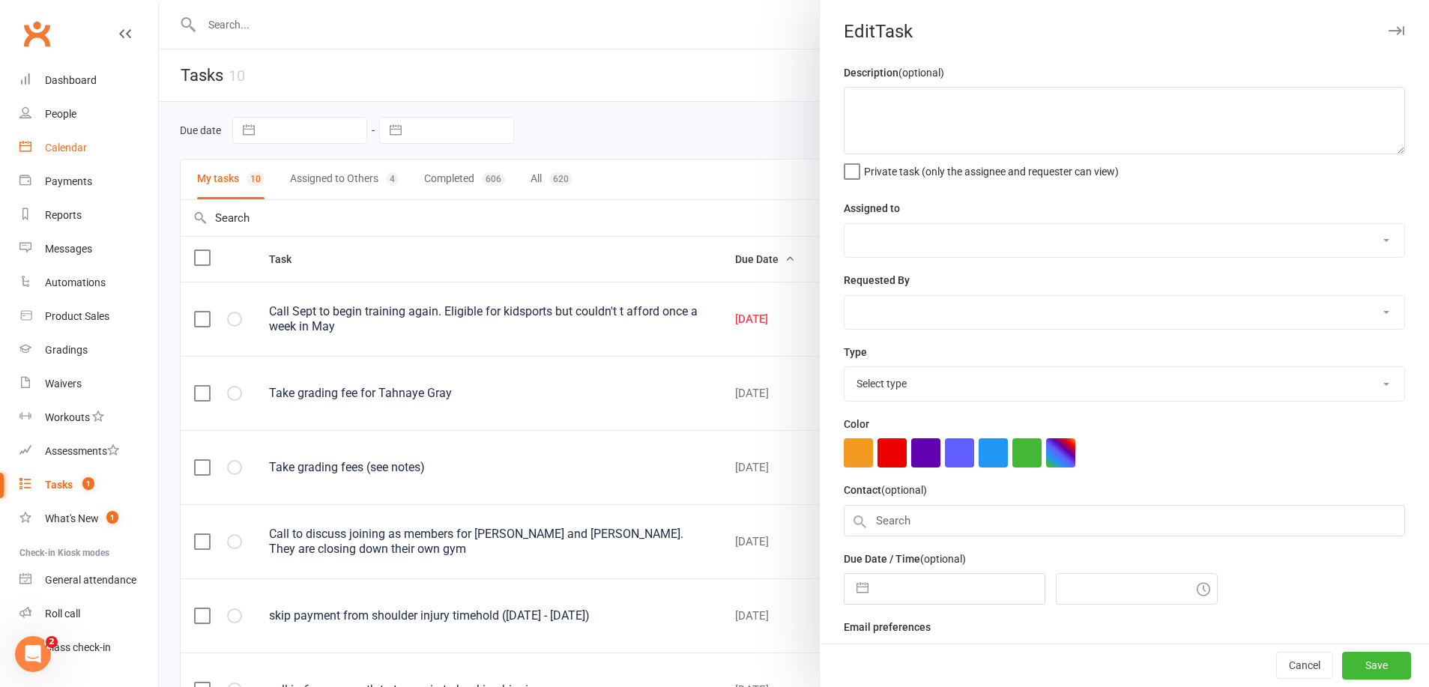
type textarea "Take grading fees (see notes)"
select select "12005"
type input "[DATE]"
type input "3:00pm"
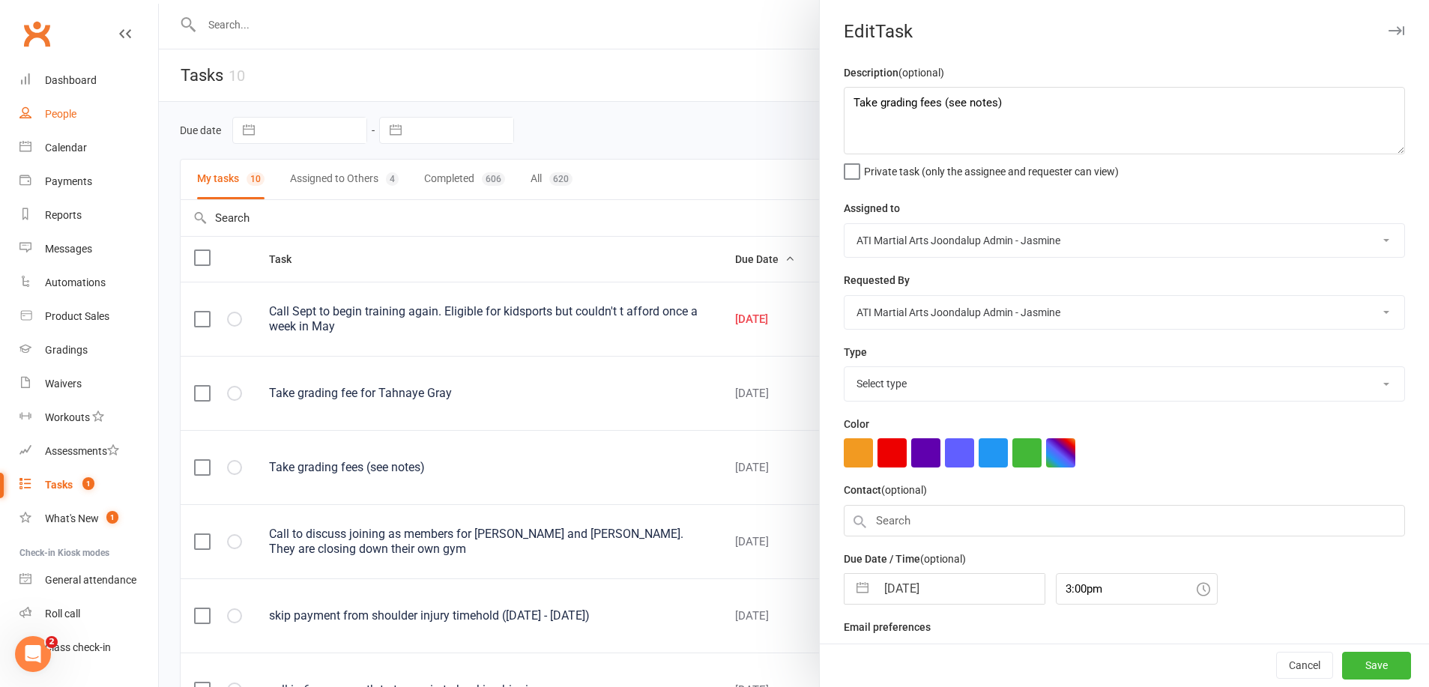
select select "17407"
click at [946, 104] on textarea "Take grading fees (see notes)" at bounding box center [1124, 120] width 561 height 67
type textarea "Take grading fees [PERSON_NAME] (see notes)"
click at [1362, 661] on button "Save" at bounding box center [1376, 666] width 69 height 27
select select "started"
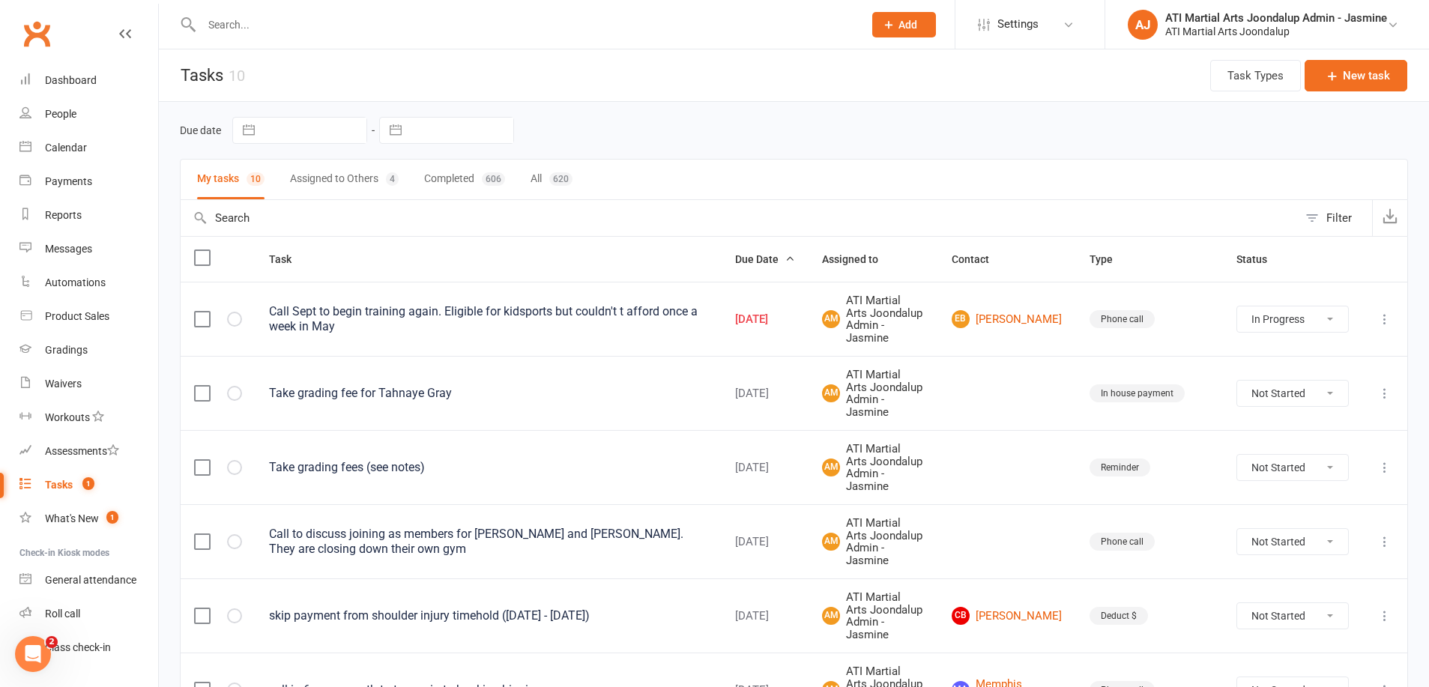
select select "started"
click at [72, 138] on link "Calendar" at bounding box center [88, 148] width 139 height 34
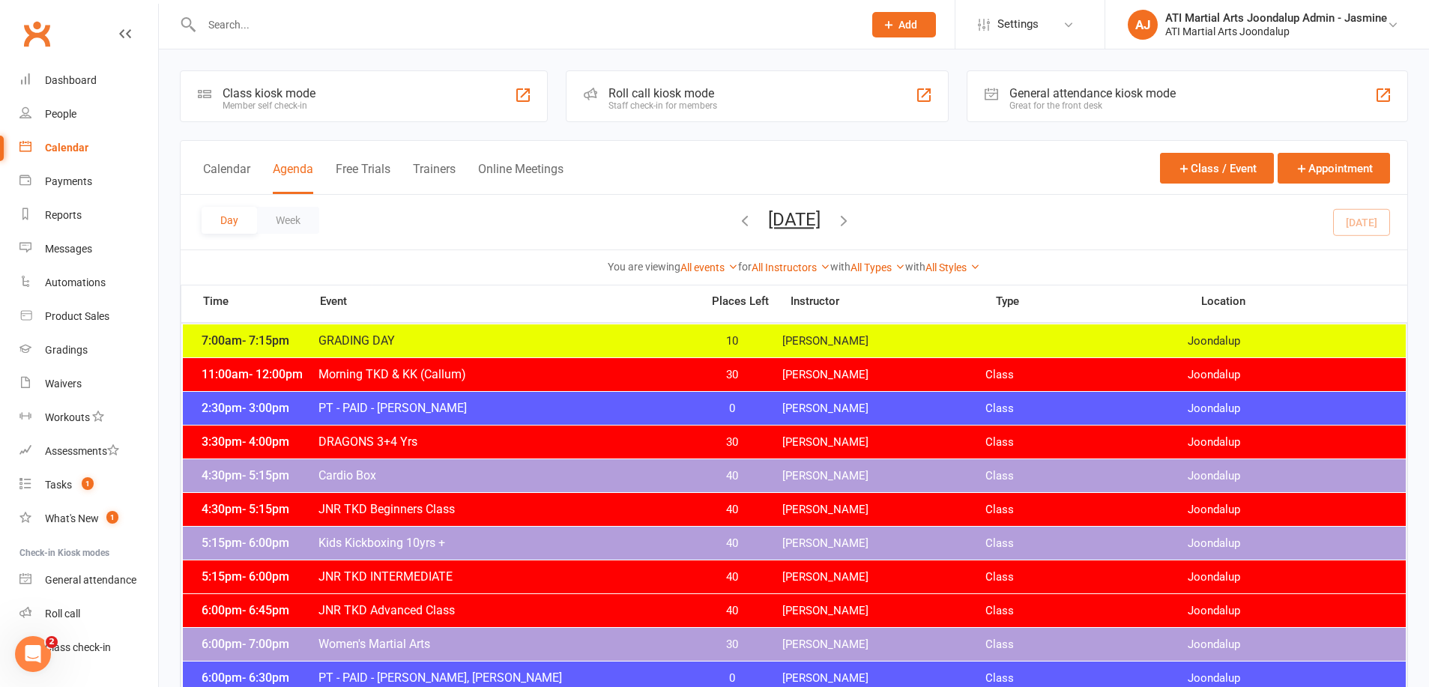
click at [852, 220] on icon "button" at bounding box center [844, 220] width 16 height 16
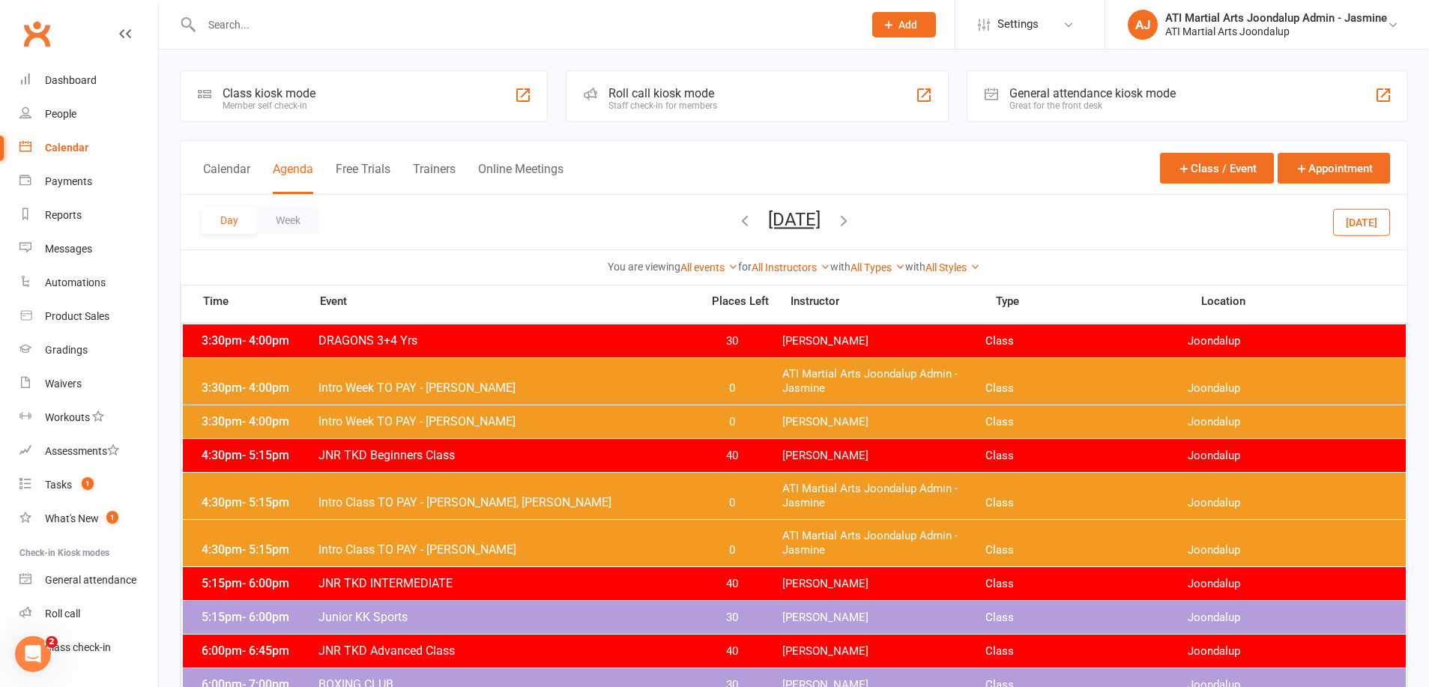
click at [852, 222] on icon "button" at bounding box center [844, 220] width 16 height 16
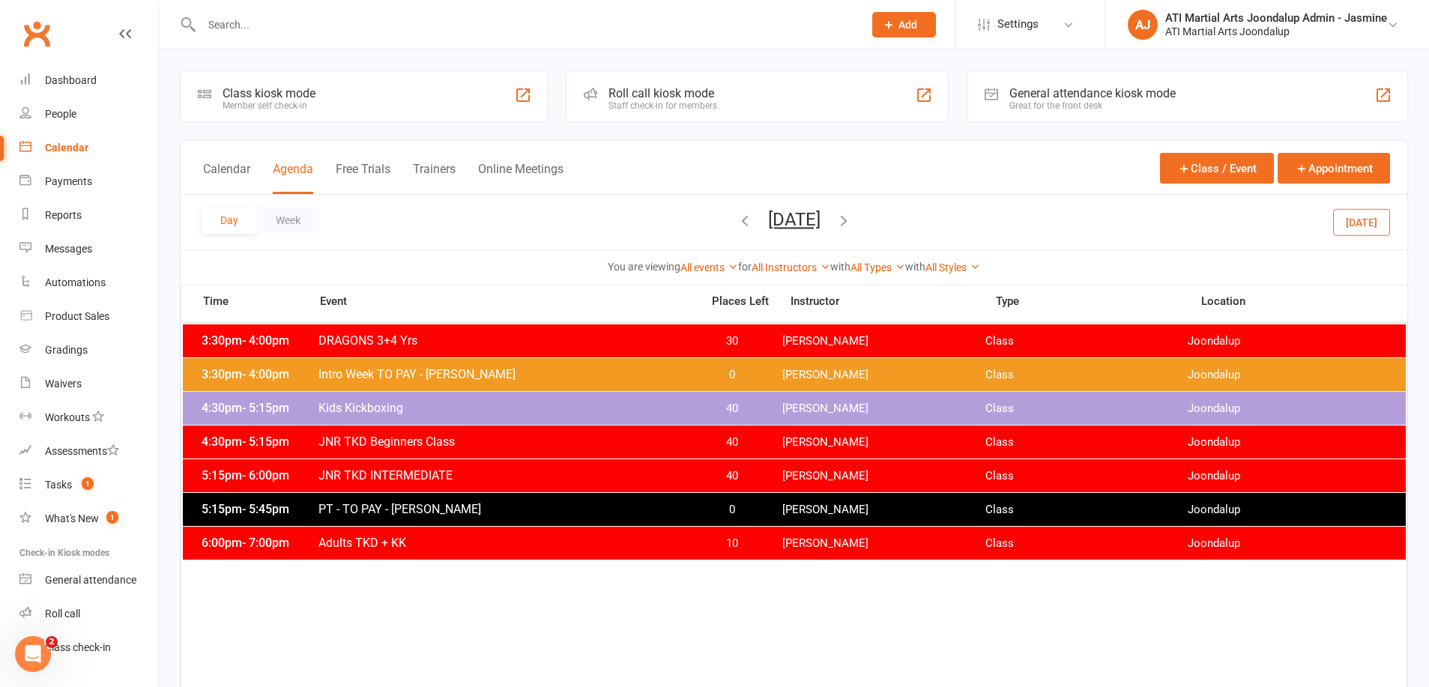
click at [852, 221] on icon "button" at bounding box center [844, 220] width 16 height 16
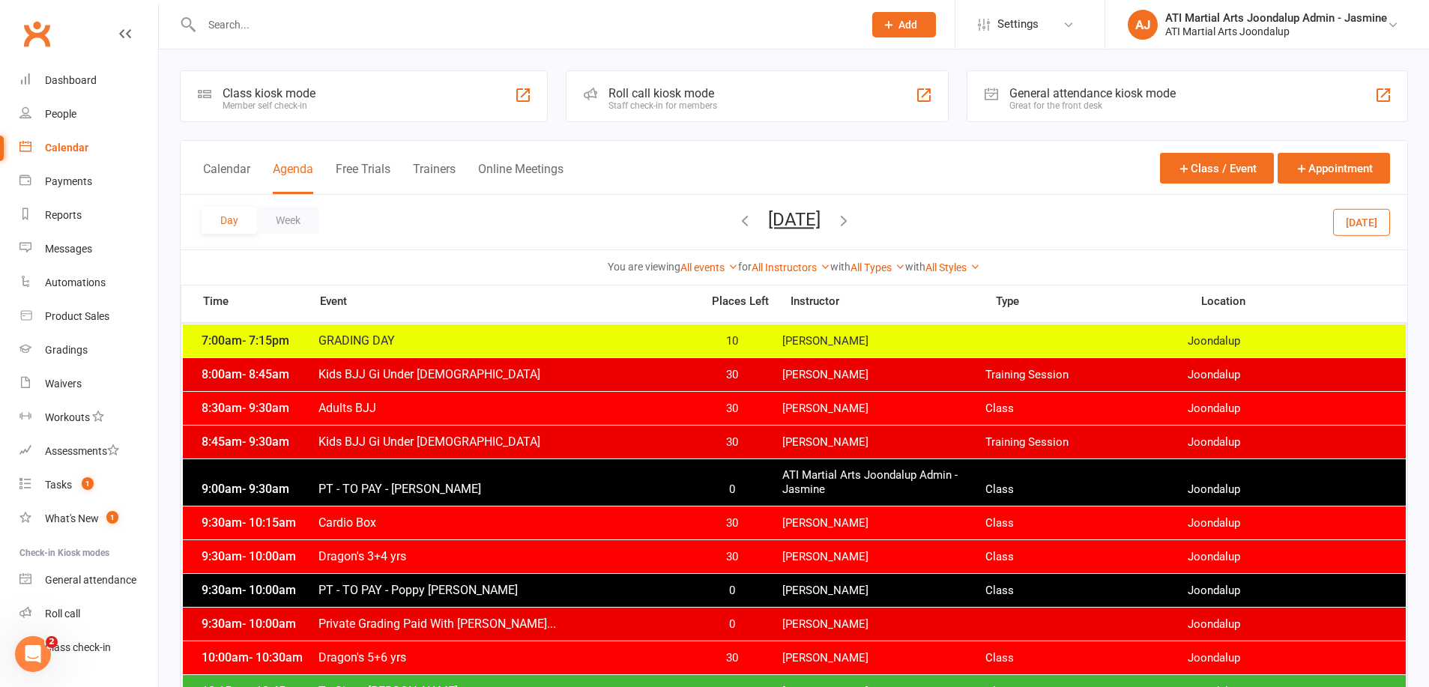
click at [852, 222] on icon "button" at bounding box center [844, 220] width 16 height 16
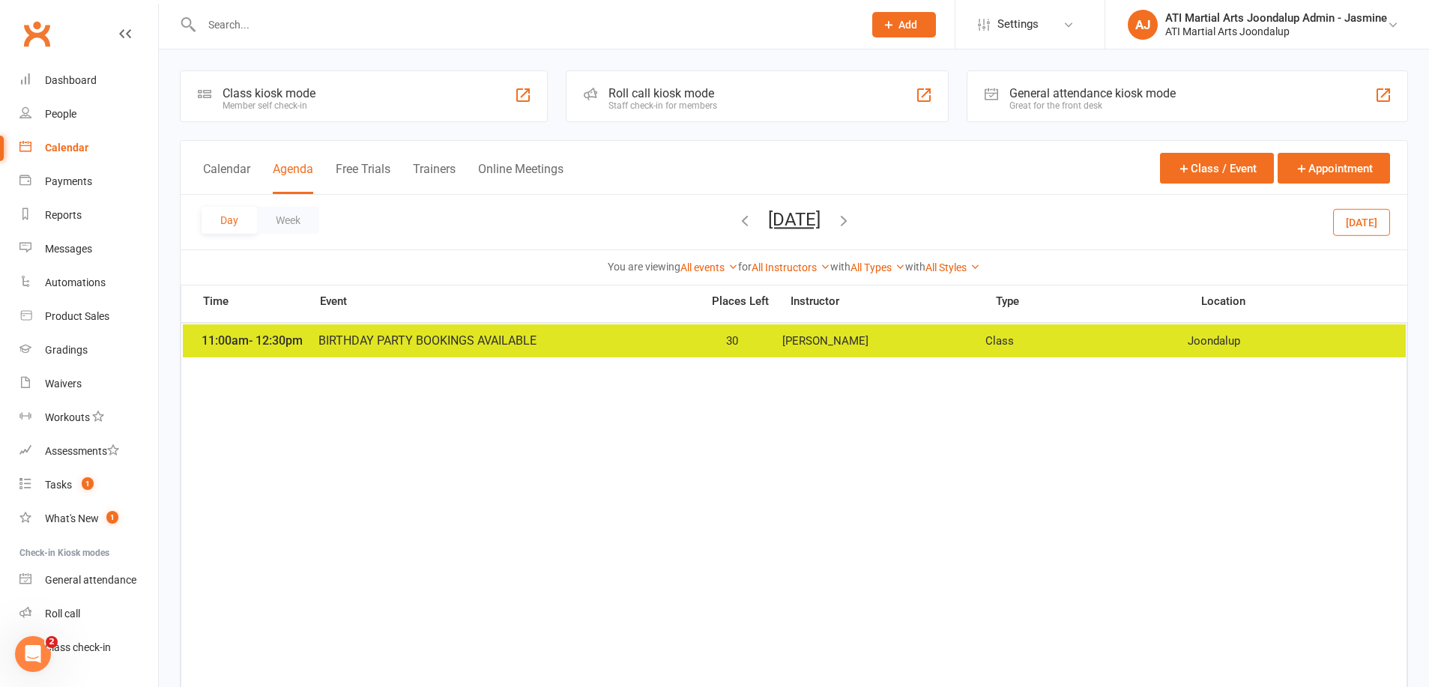
click at [852, 221] on icon "button" at bounding box center [844, 220] width 16 height 16
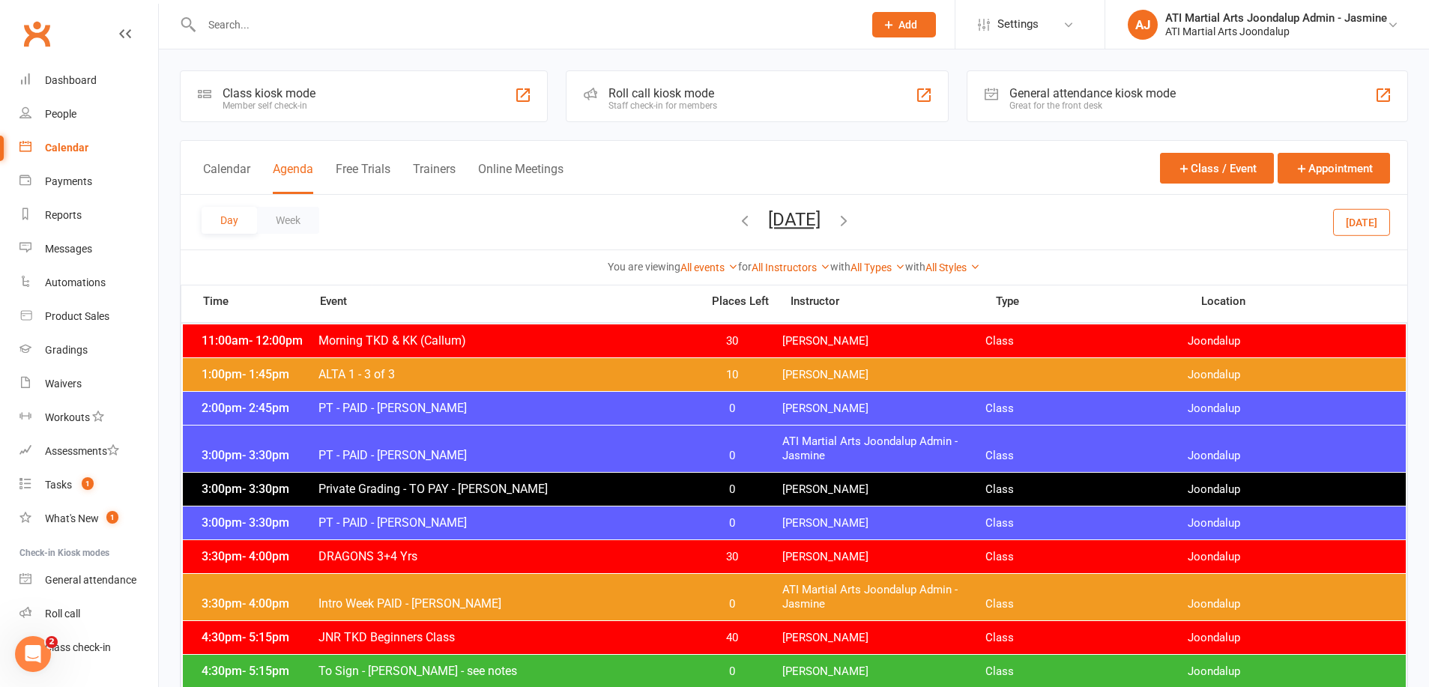
click at [852, 221] on icon "button" at bounding box center [844, 220] width 16 height 16
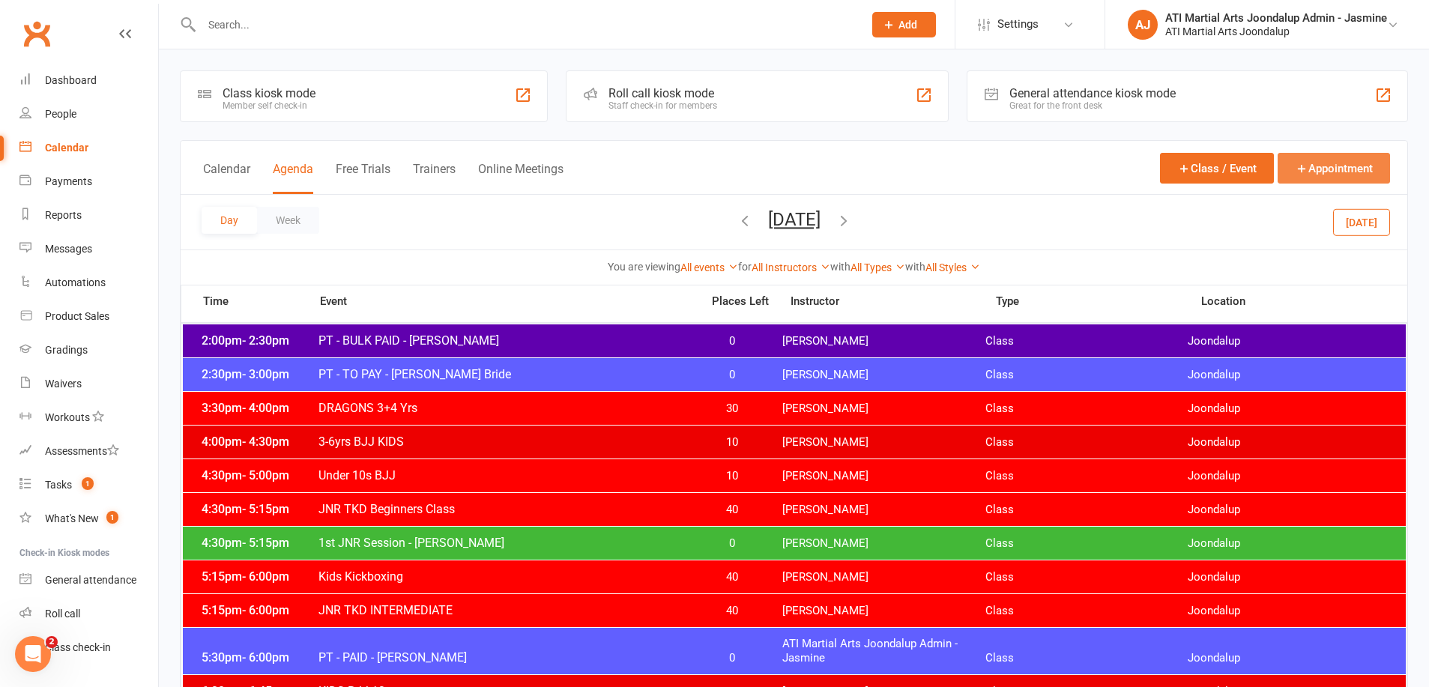
click at [1311, 178] on button "Appointment" at bounding box center [1334, 168] width 112 height 31
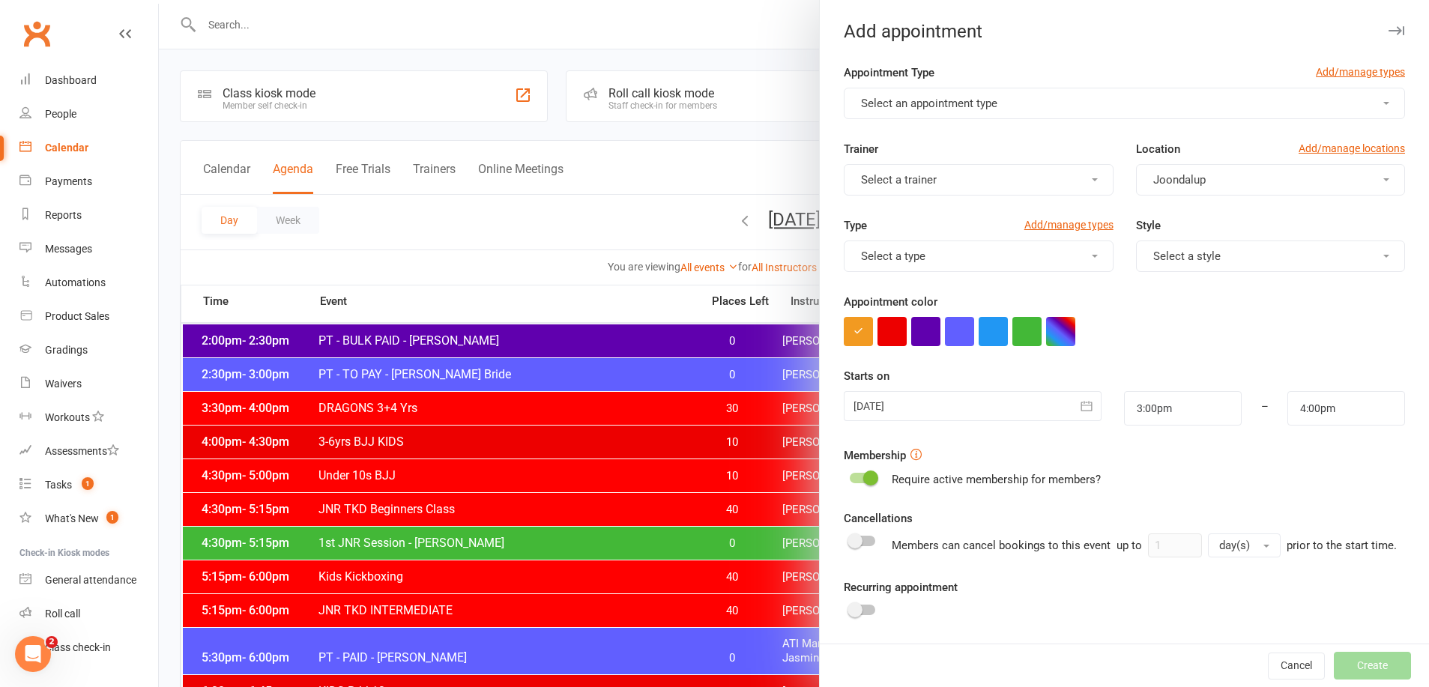
click at [1006, 105] on button "Select an appointment type" at bounding box center [1124, 103] width 561 height 31
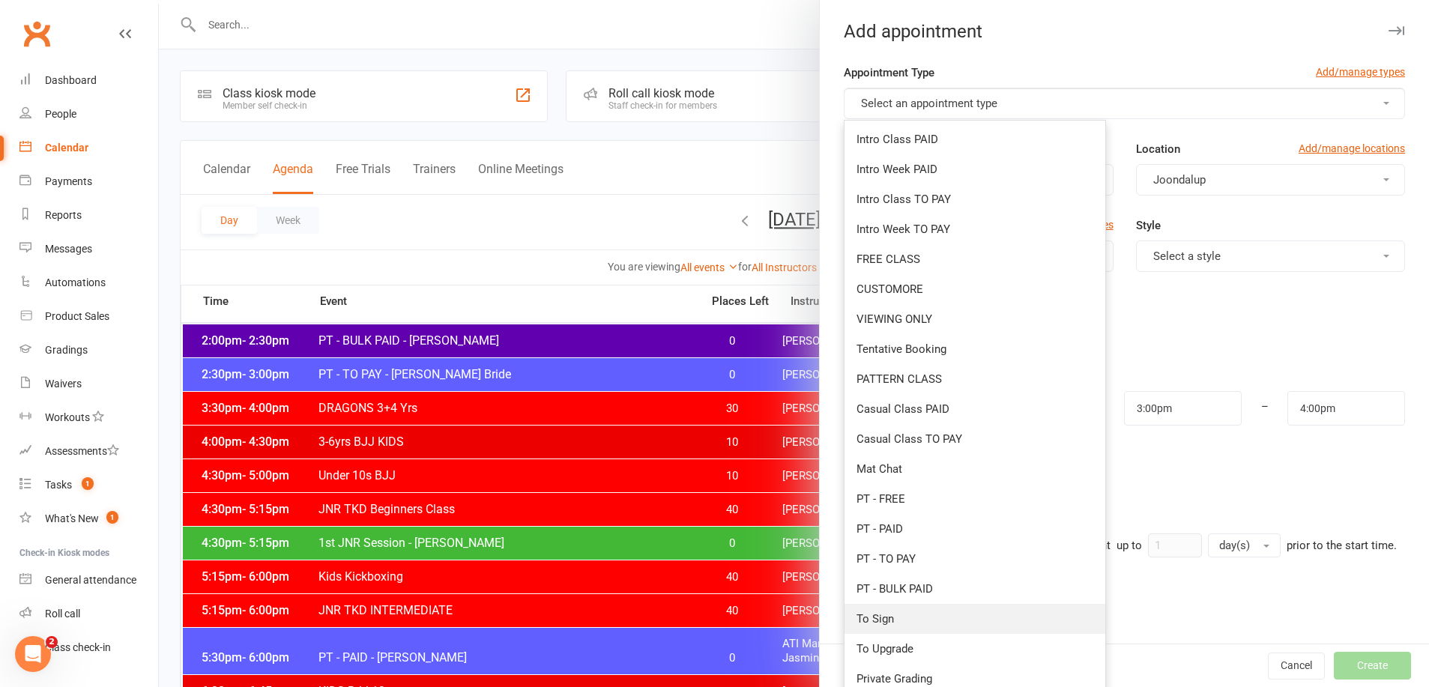
click at [884, 624] on span "To Sign" at bounding box center [875, 618] width 37 height 13
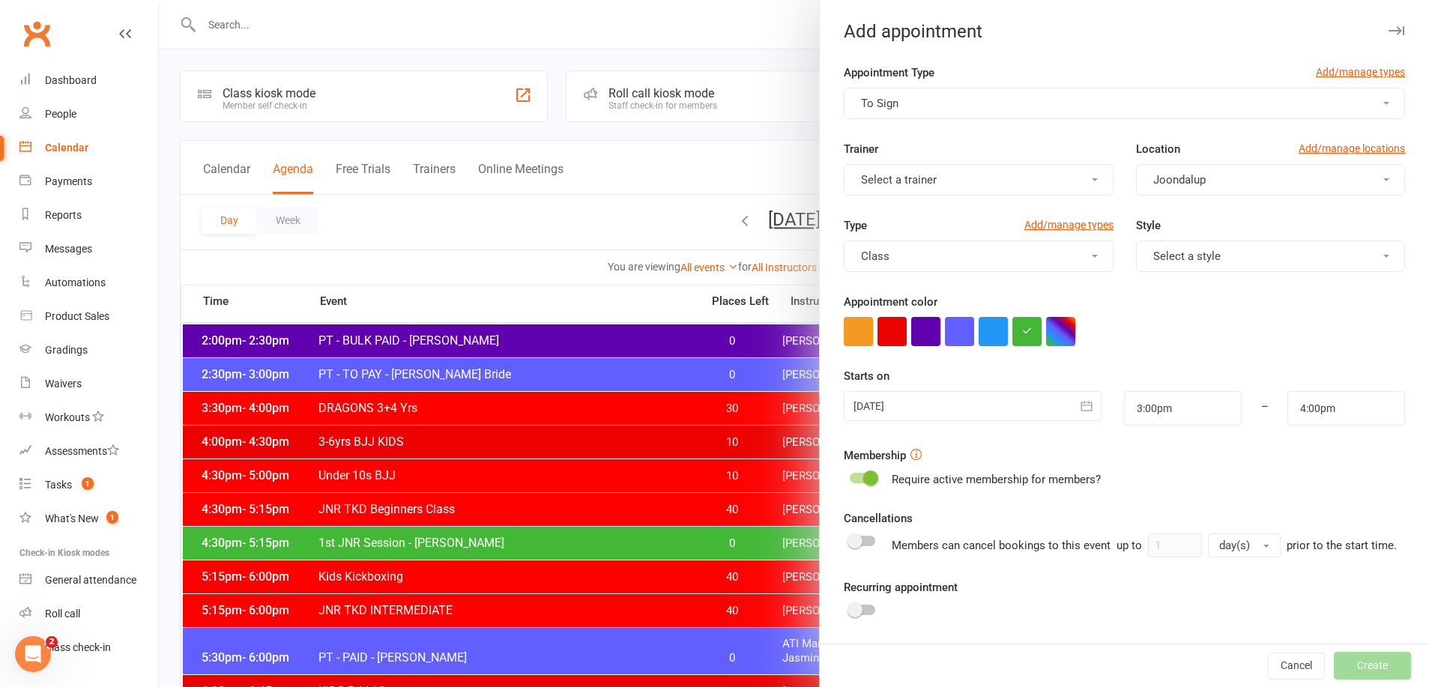
click at [863, 104] on span "To Sign" at bounding box center [879, 103] width 37 height 13
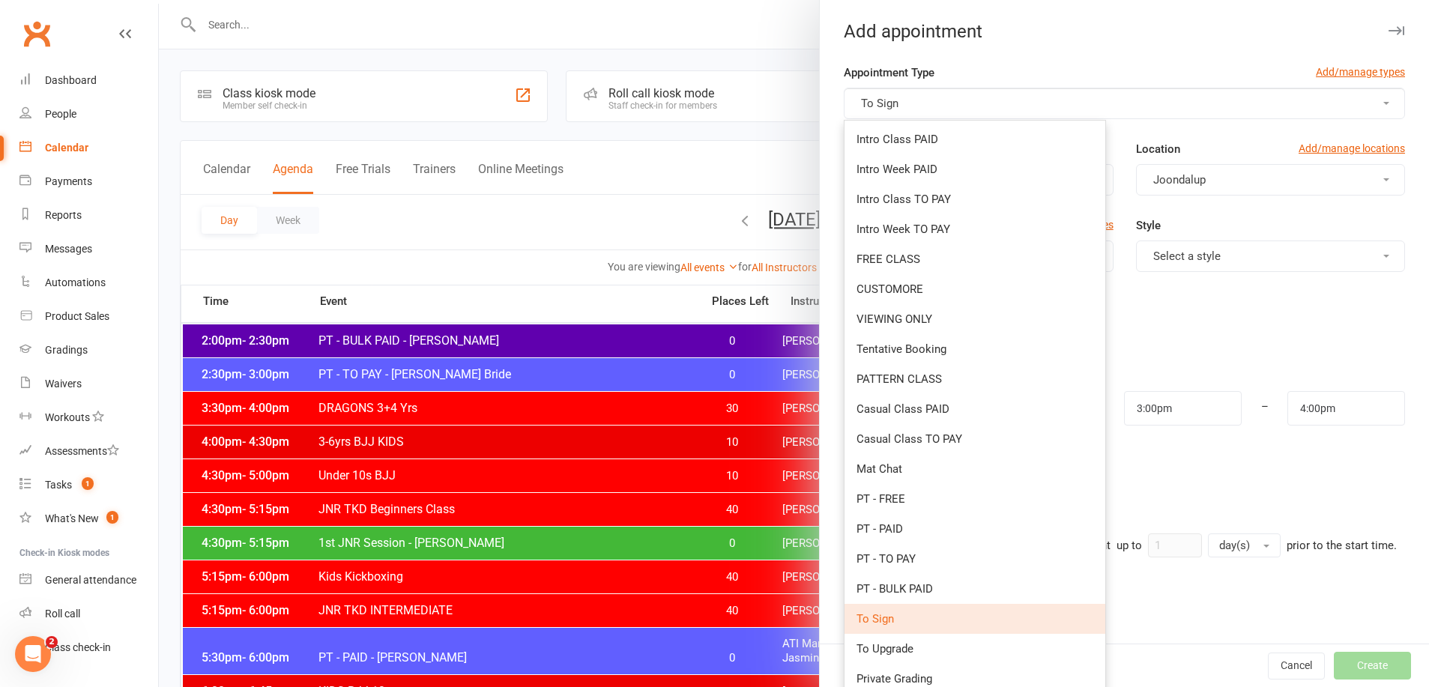
click at [941, 101] on button "To Sign" at bounding box center [1124, 103] width 561 height 31
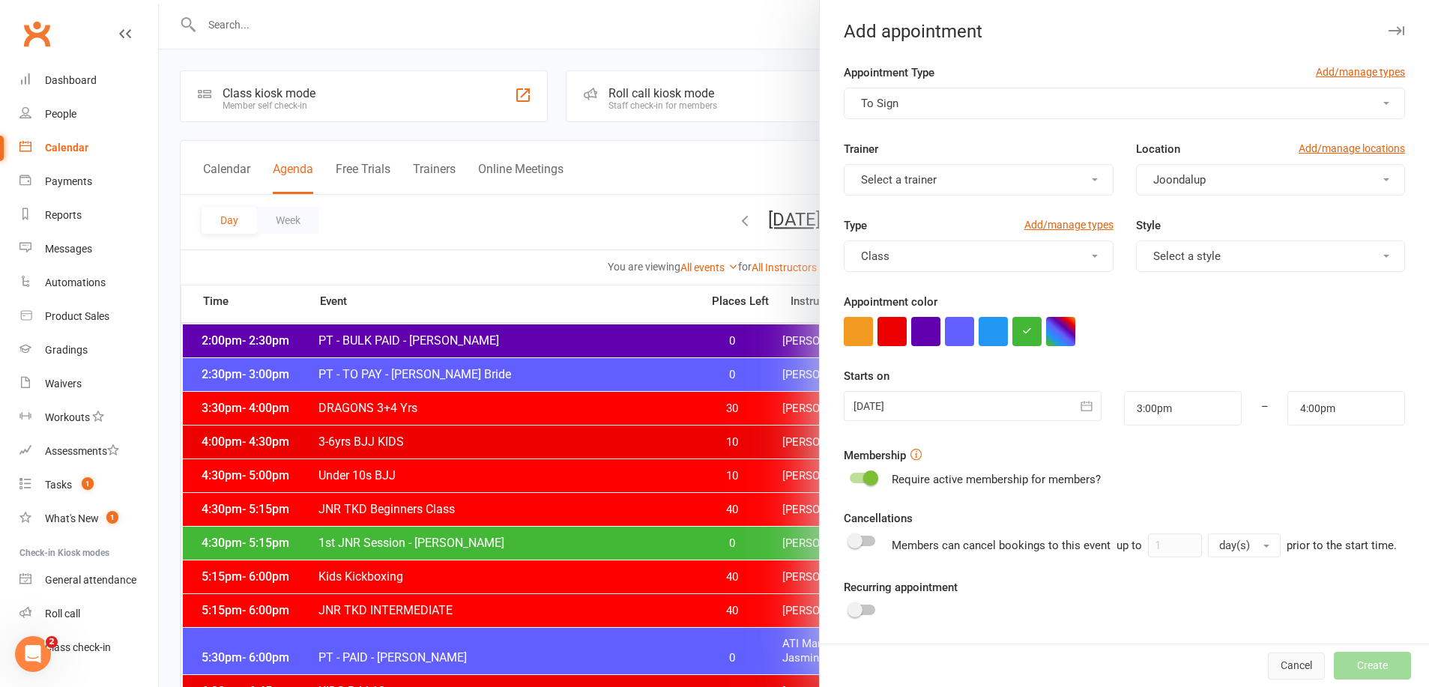
click at [1309, 668] on button "Cancel" at bounding box center [1296, 666] width 57 height 27
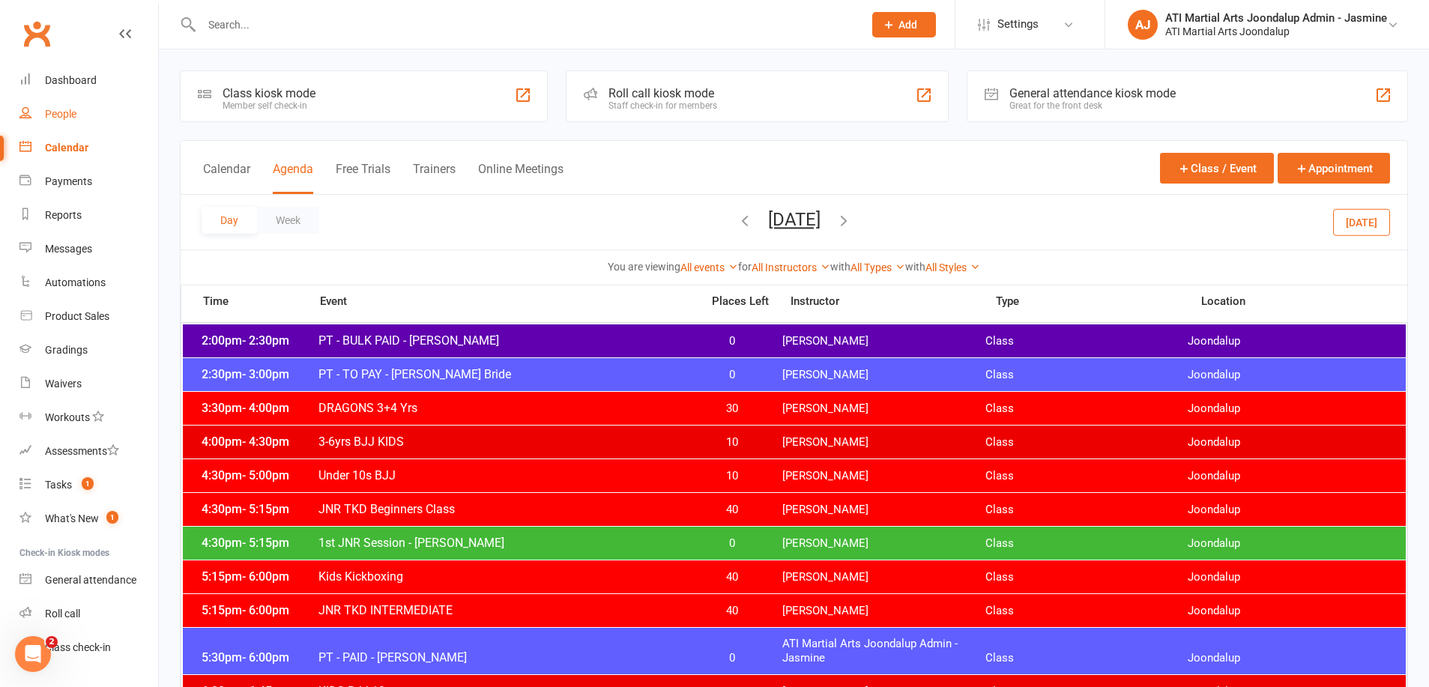
click at [71, 112] on div "People" at bounding box center [60, 114] width 31 height 12
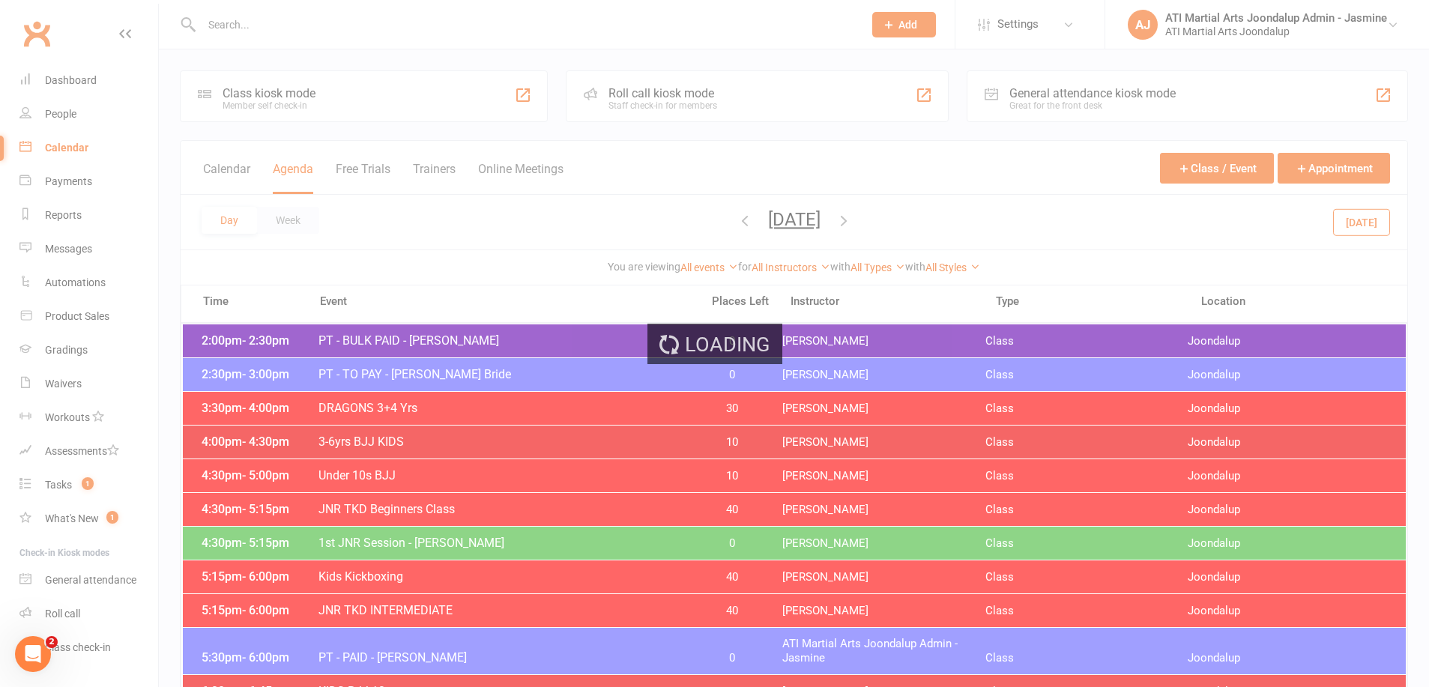
select select "100"
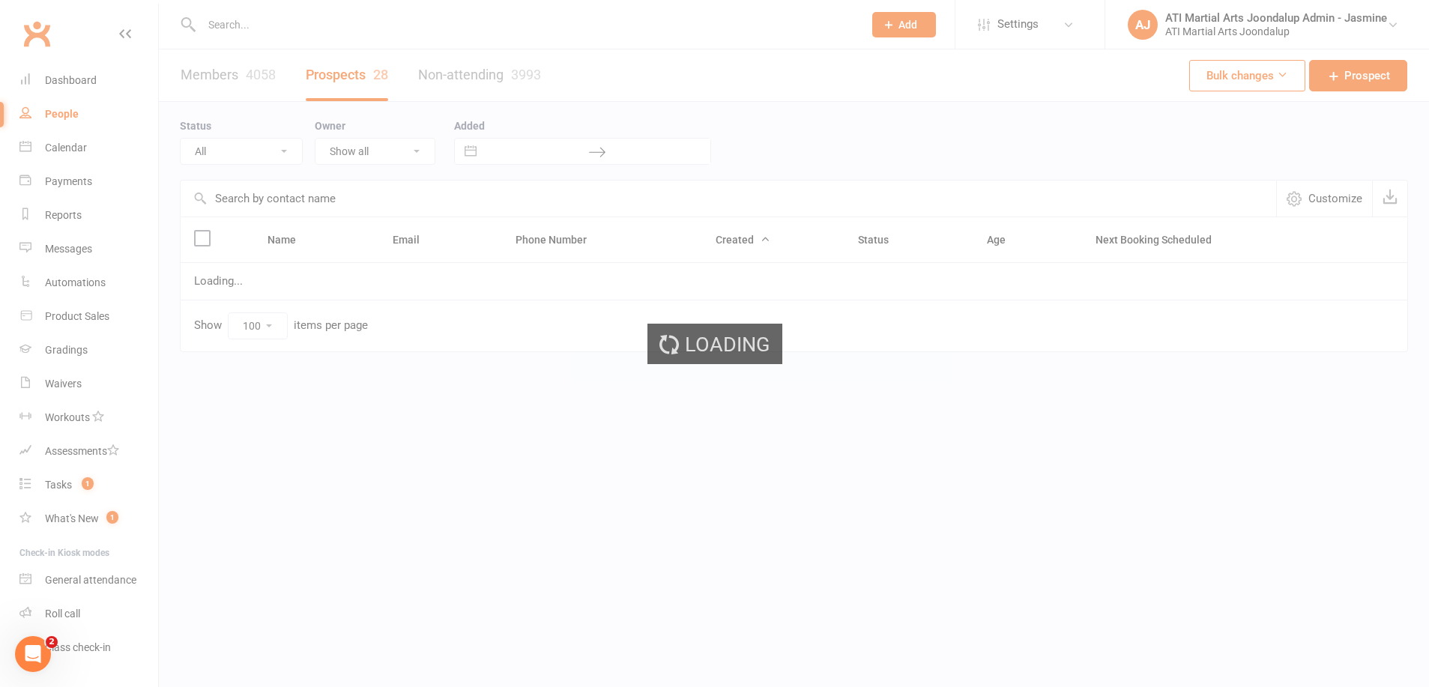
select select "Initial Contact"
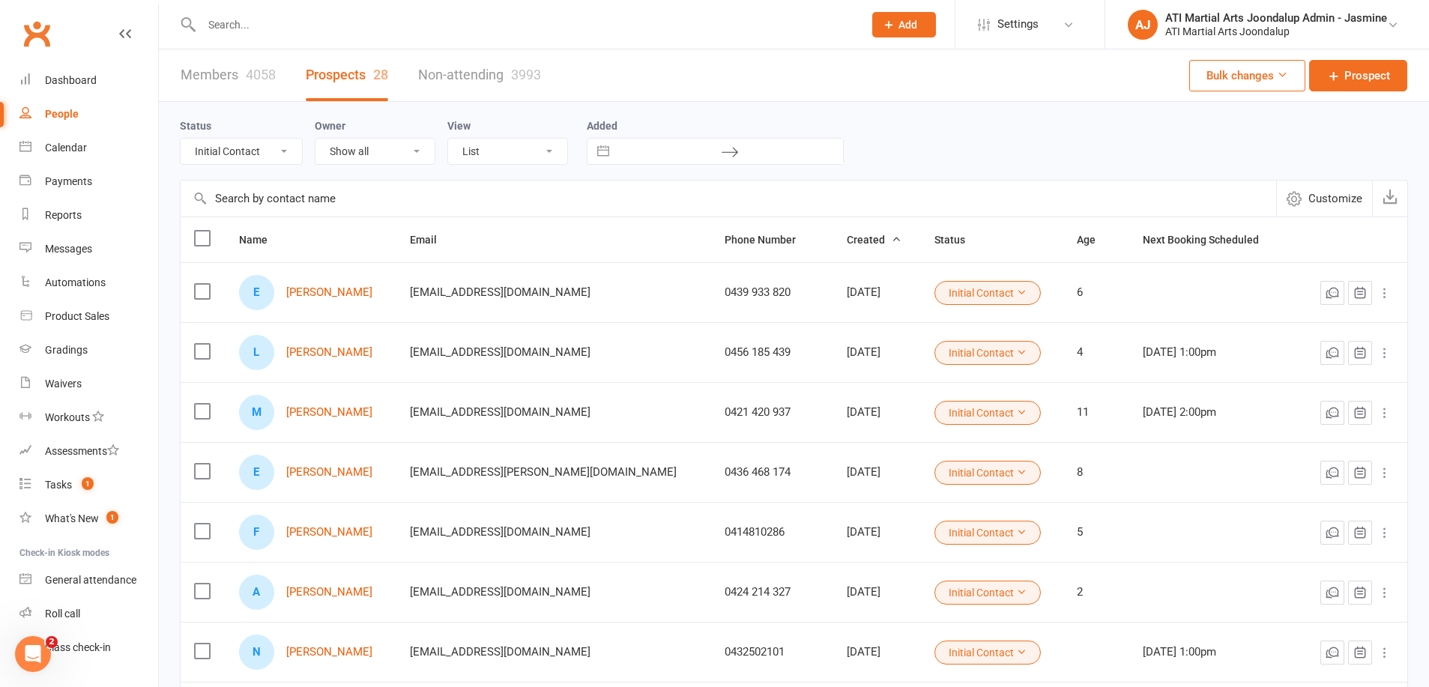
click at [311, 28] on input "text" at bounding box center [525, 24] width 656 height 21
type input "[PERSON_NAME]"
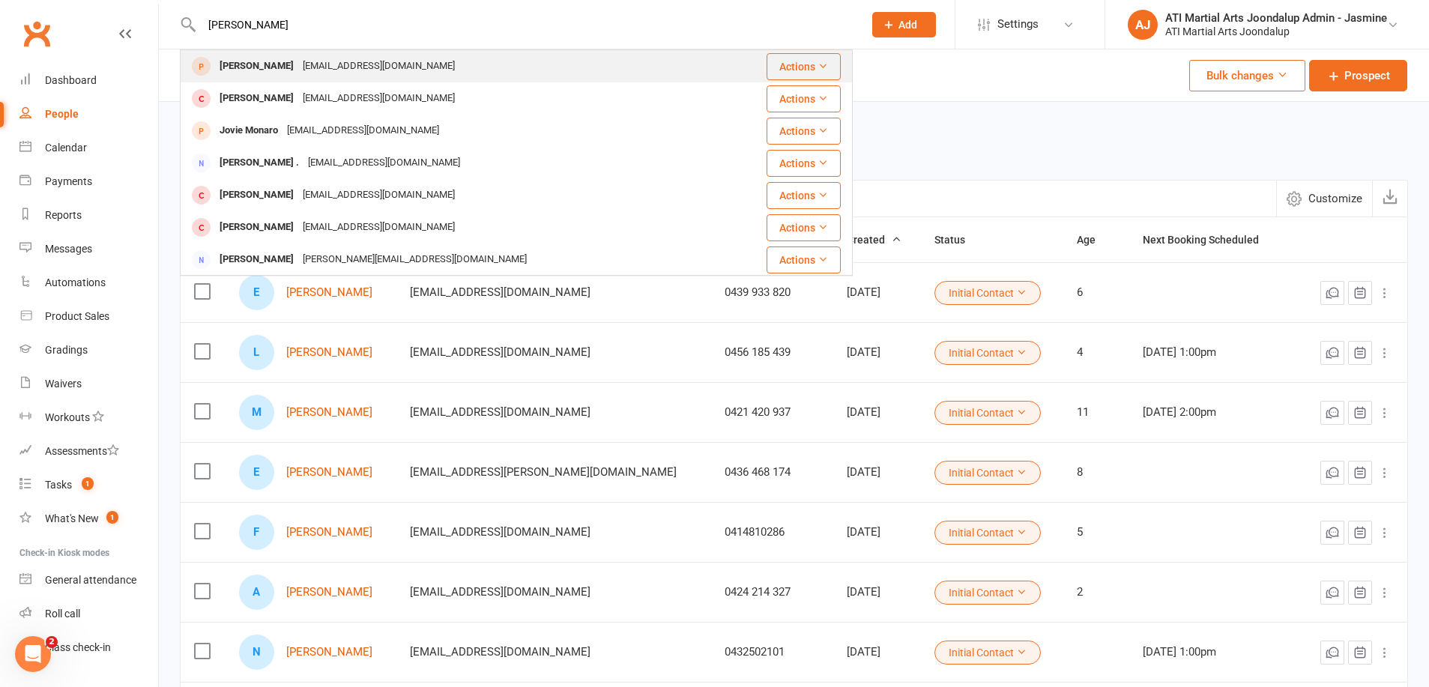
drag, startPoint x: 301, startPoint y: 29, endPoint x: 265, endPoint y: 66, distance: 51.4
click at [265, 66] on div "[PERSON_NAME]" at bounding box center [256, 66] width 83 height 22
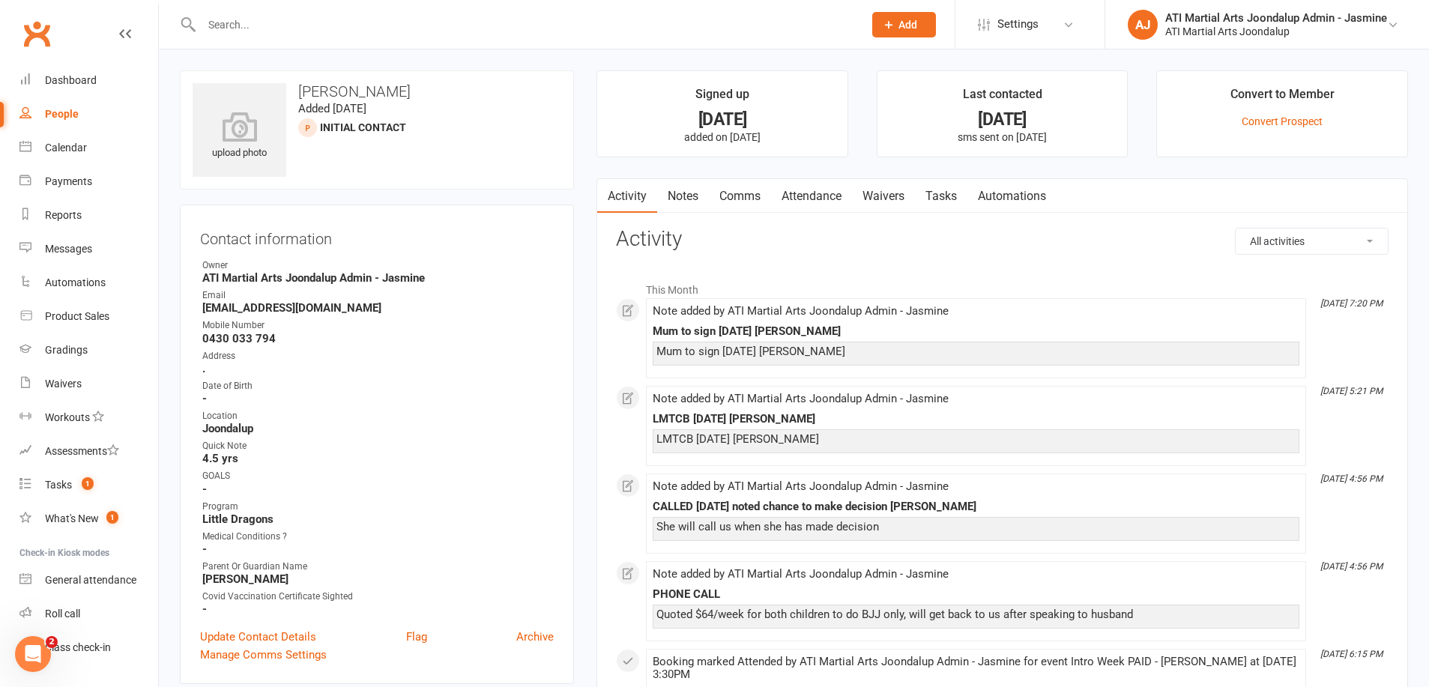
click at [817, 191] on link "Attendance" at bounding box center [811, 196] width 81 height 34
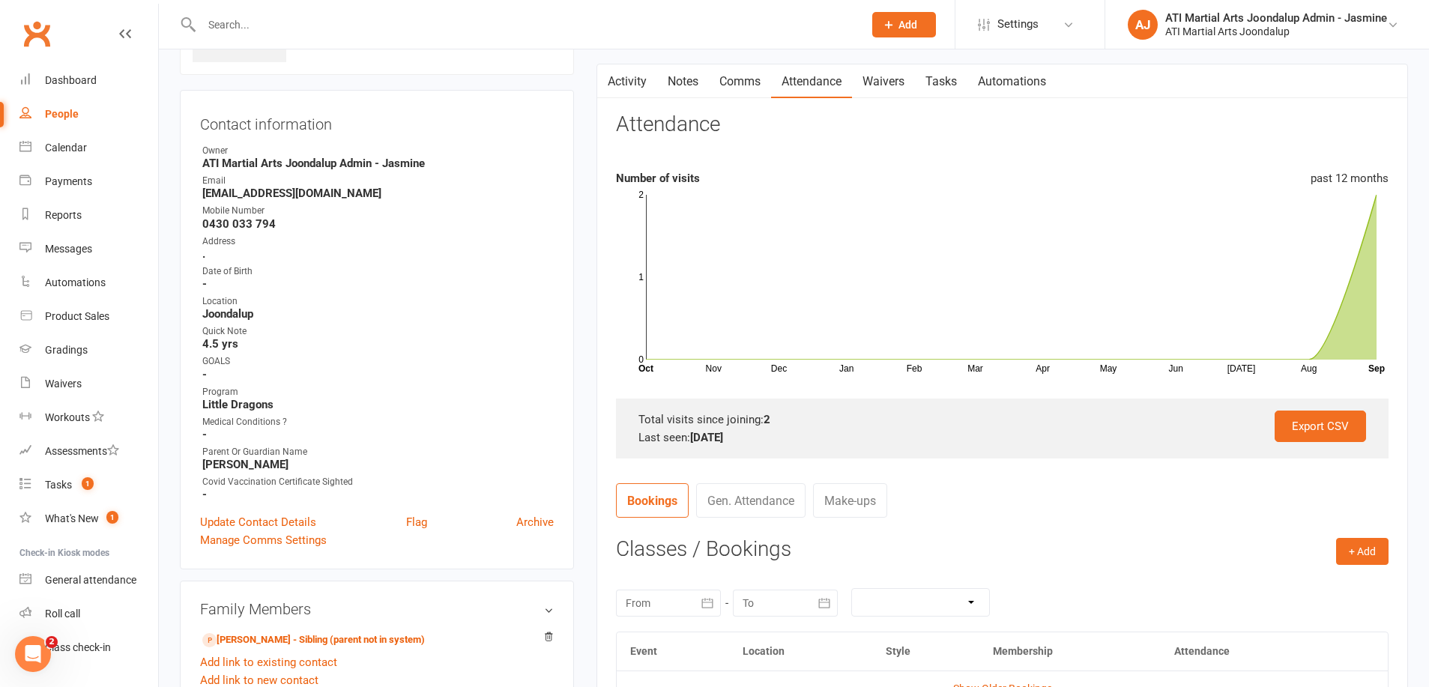
scroll to position [204, 0]
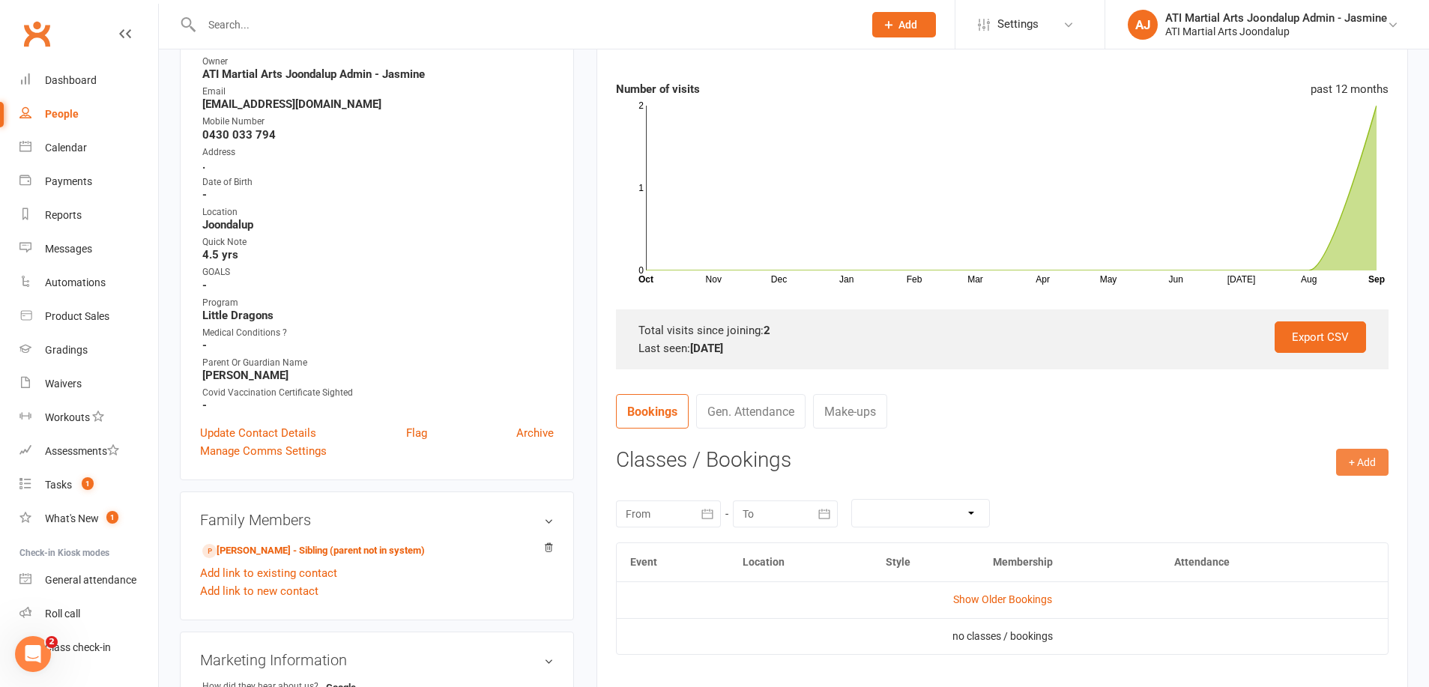
click at [1369, 462] on button "+ Add" at bounding box center [1362, 462] width 52 height 27
click at [1281, 528] on link "Add Appointment" at bounding box center [1314, 526] width 148 height 30
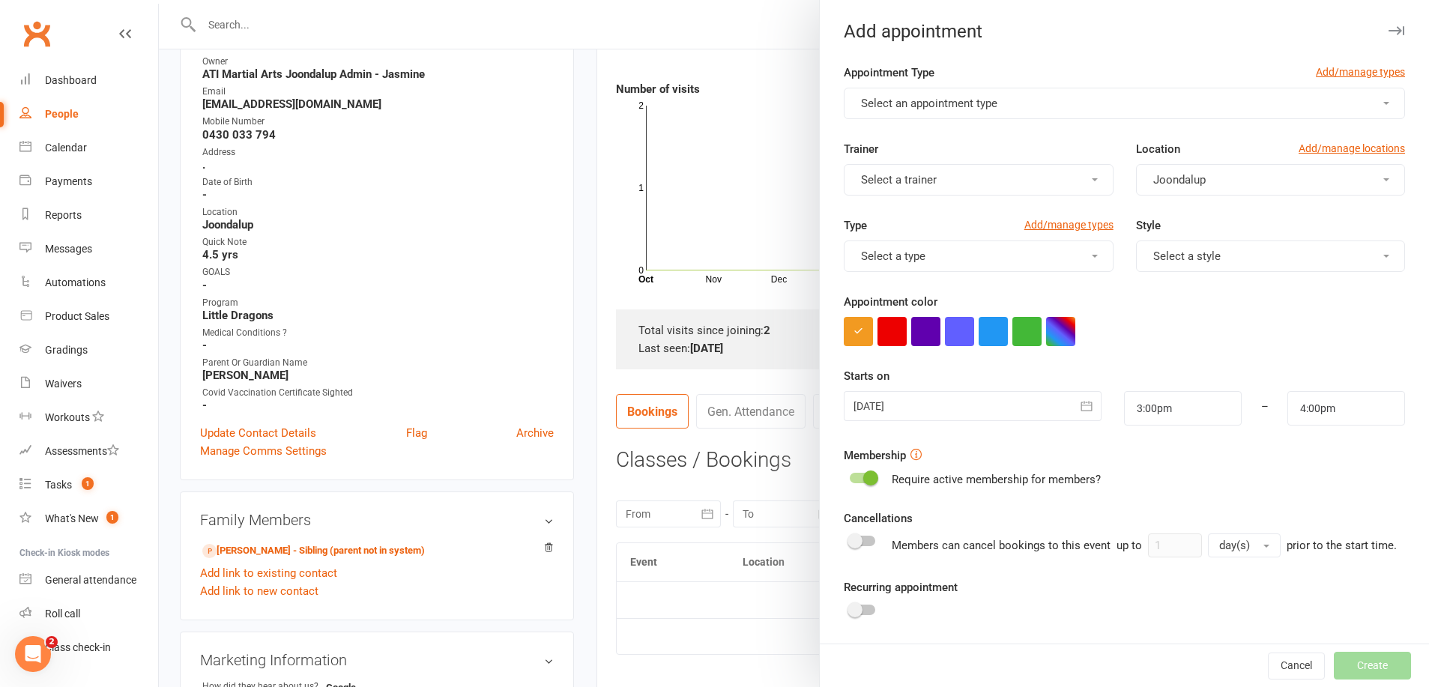
click at [1004, 107] on button "Select an appointment type" at bounding box center [1124, 103] width 561 height 31
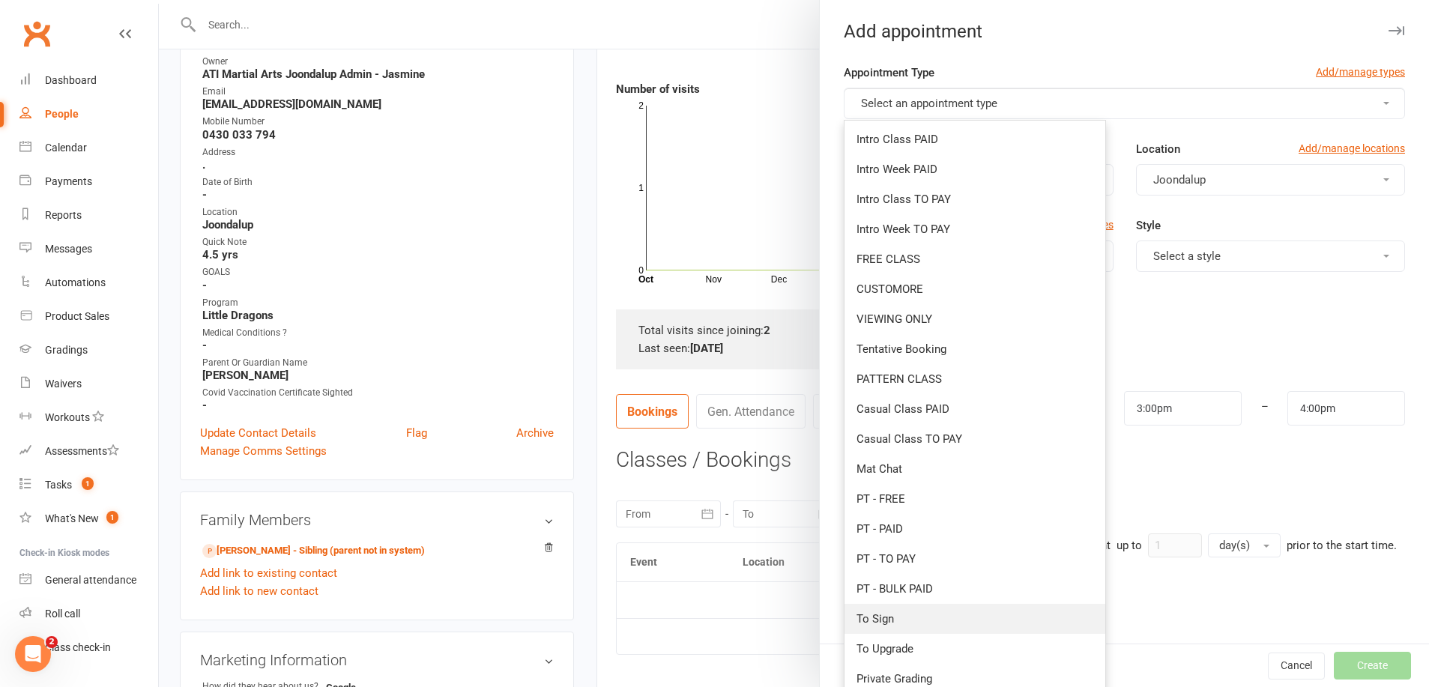
click at [884, 614] on span "To Sign" at bounding box center [875, 618] width 37 height 13
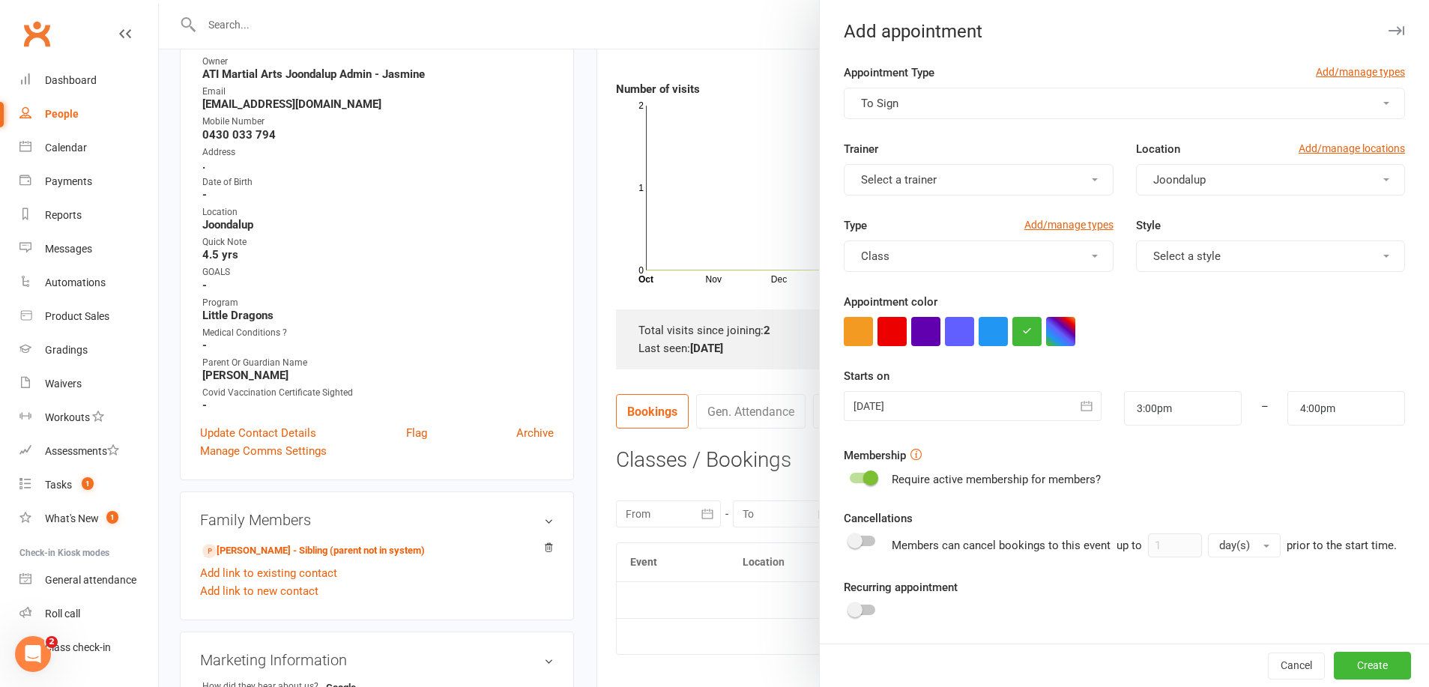
click at [982, 182] on button "Select a trainer" at bounding box center [978, 179] width 269 height 31
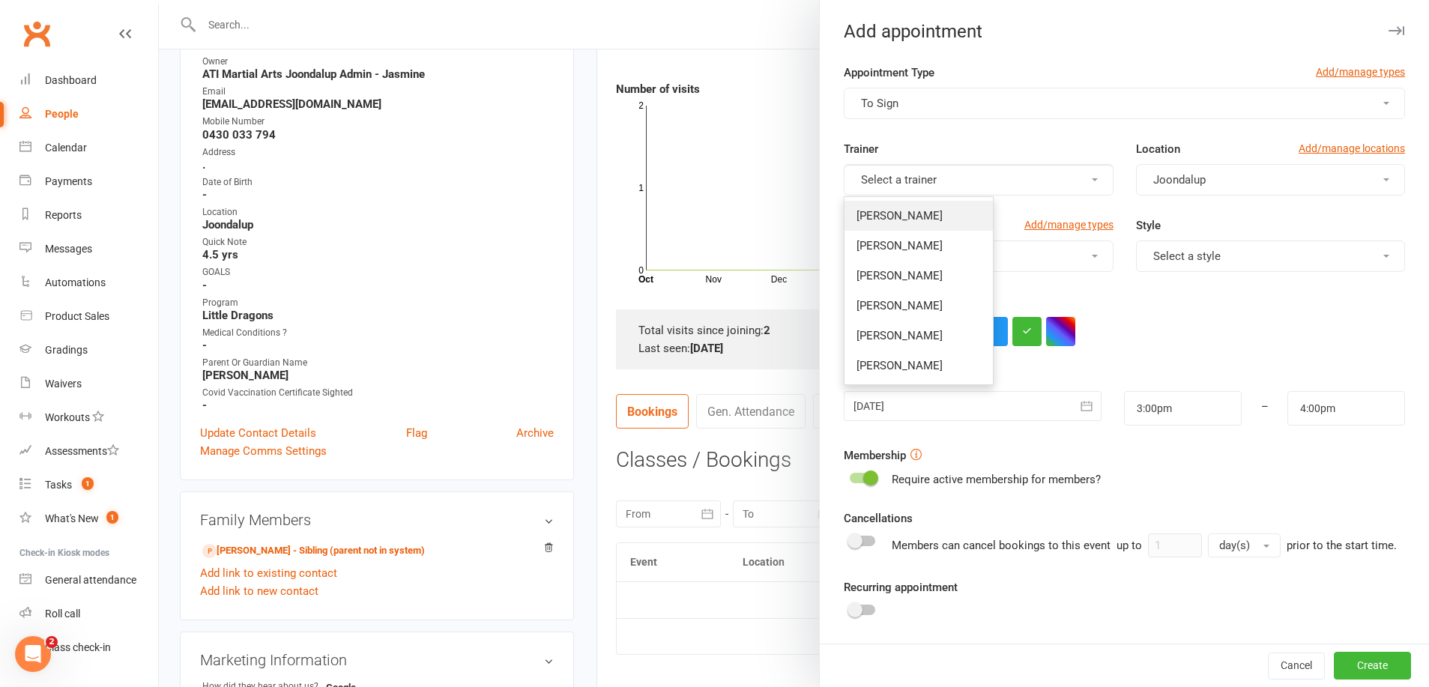
drag, startPoint x: 943, startPoint y: 214, endPoint x: 1240, endPoint y: 241, distance: 298.8
click at [949, 214] on link "[PERSON_NAME]" at bounding box center [919, 216] width 148 height 30
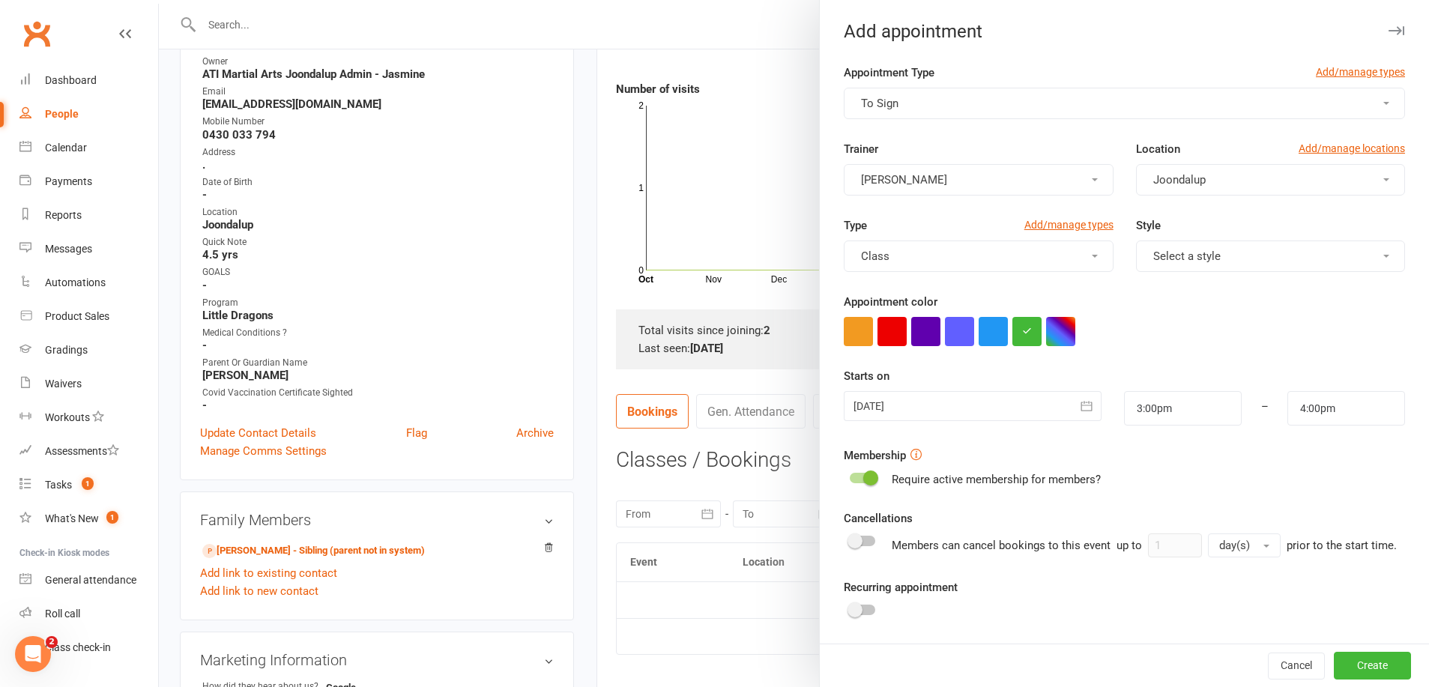
drag, startPoint x: 1260, startPoint y: 251, endPoint x: 1244, endPoint y: 269, distance: 23.9
click at [1260, 252] on button "Select a style" at bounding box center [1270, 256] width 269 height 31
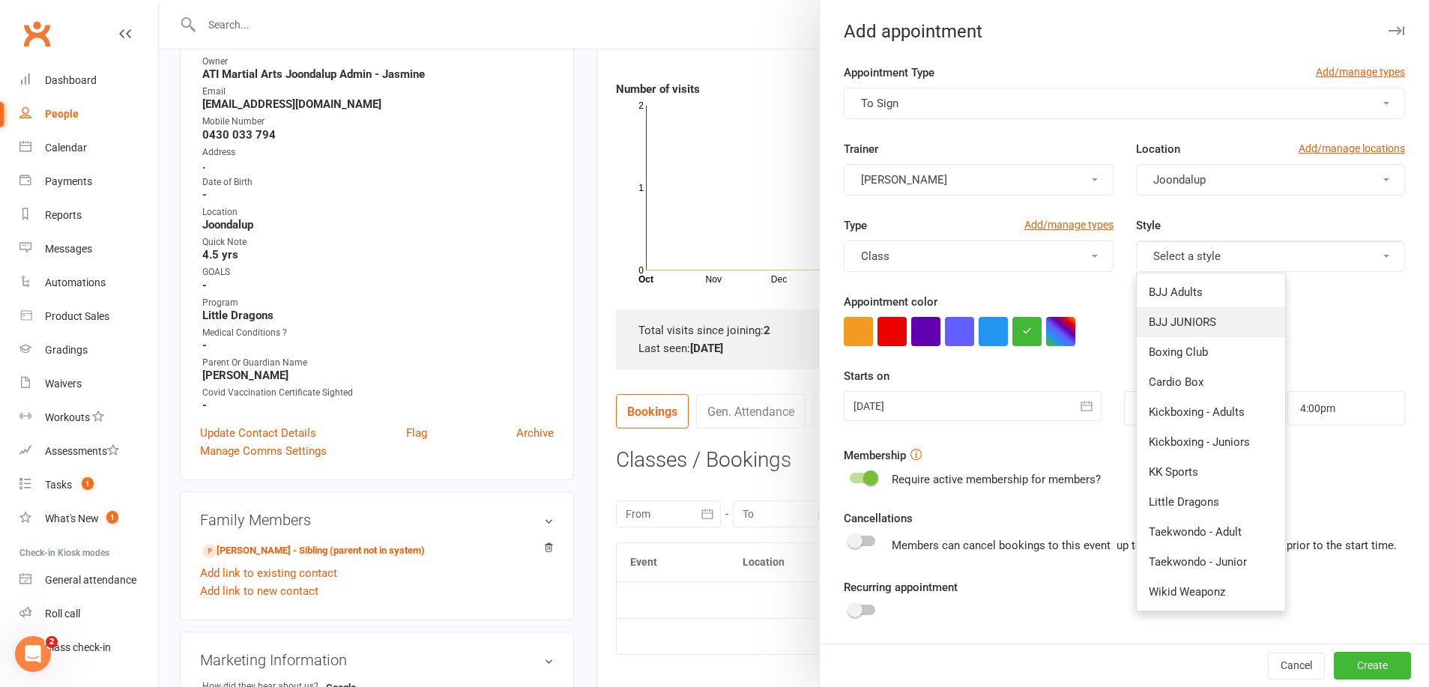
drag, startPoint x: 1186, startPoint y: 317, endPoint x: 1152, endPoint y: 332, distance: 37.6
click at [1186, 317] on span "BJJ JUNIORS" at bounding box center [1182, 322] width 67 height 13
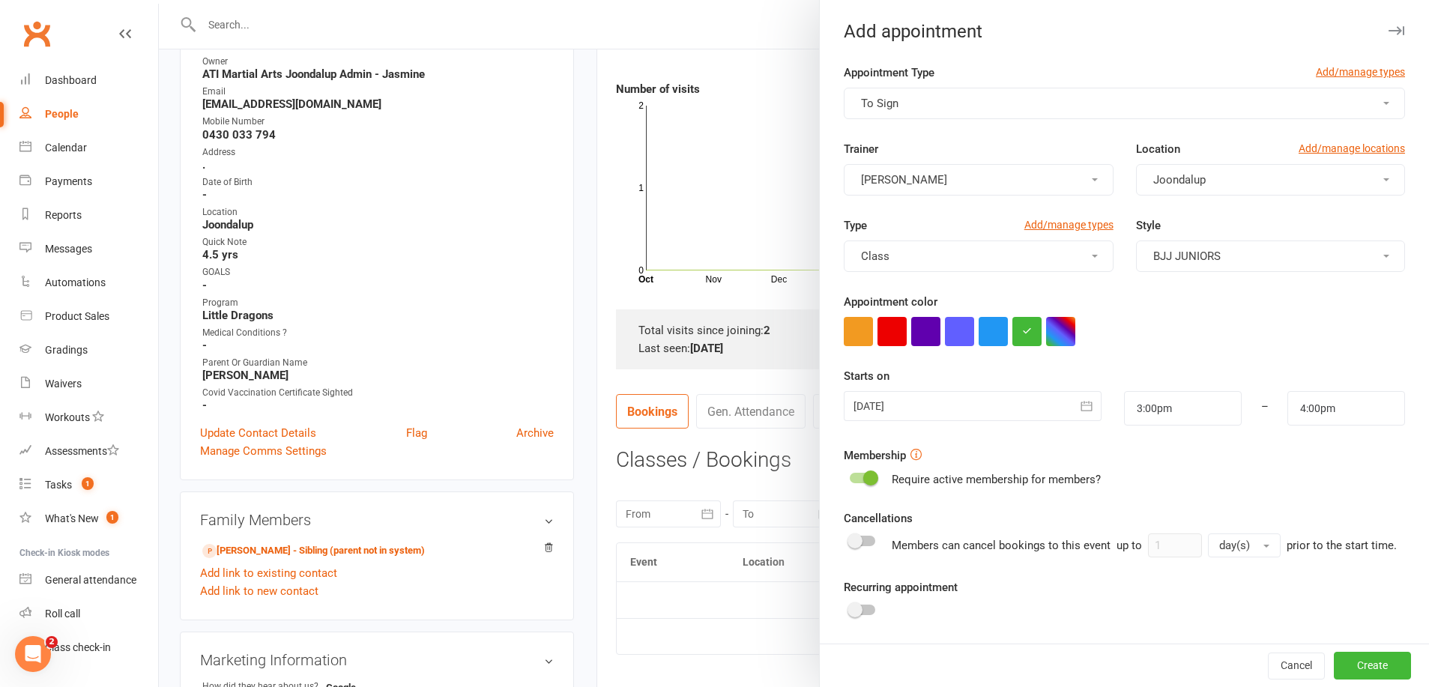
click at [1085, 407] on icon "button" at bounding box center [1086, 406] width 15 height 15
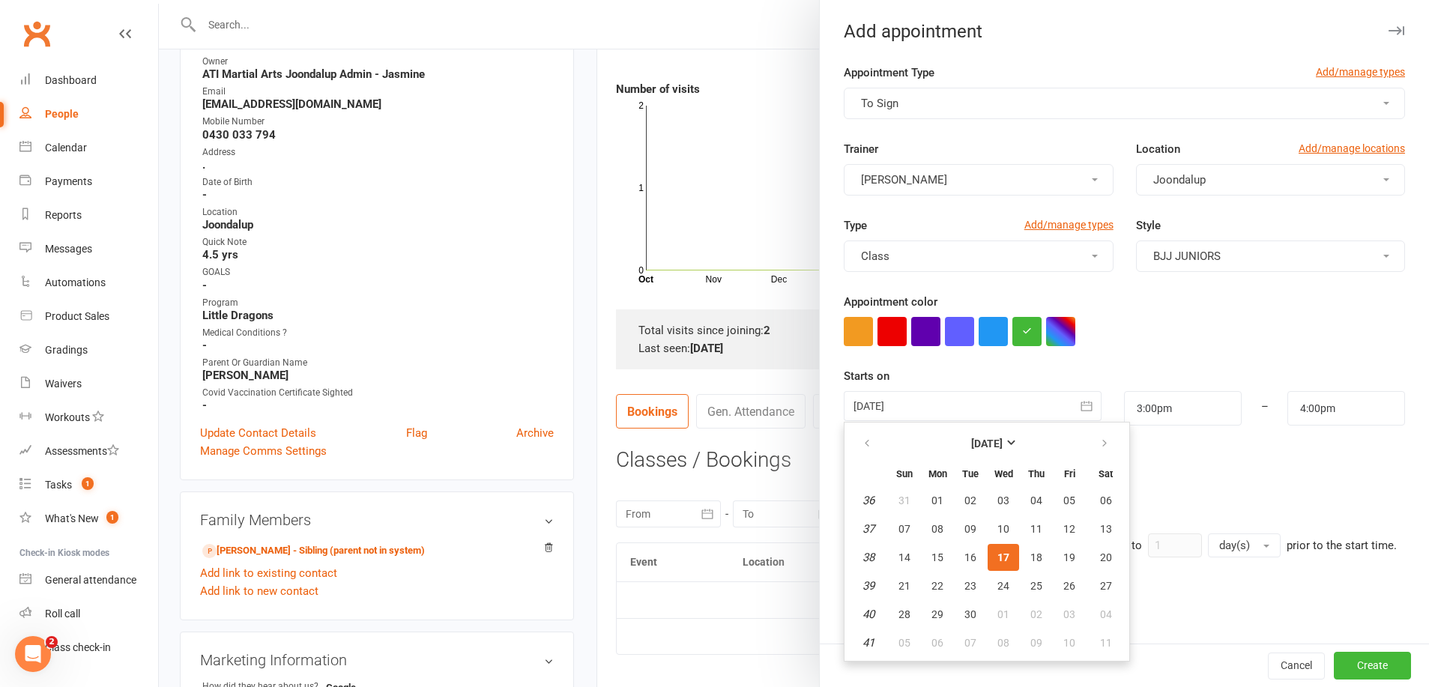
click at [966, 584] on span "23" at bounding box center [970, 586] width 12 height 12
type input "[DATE]"
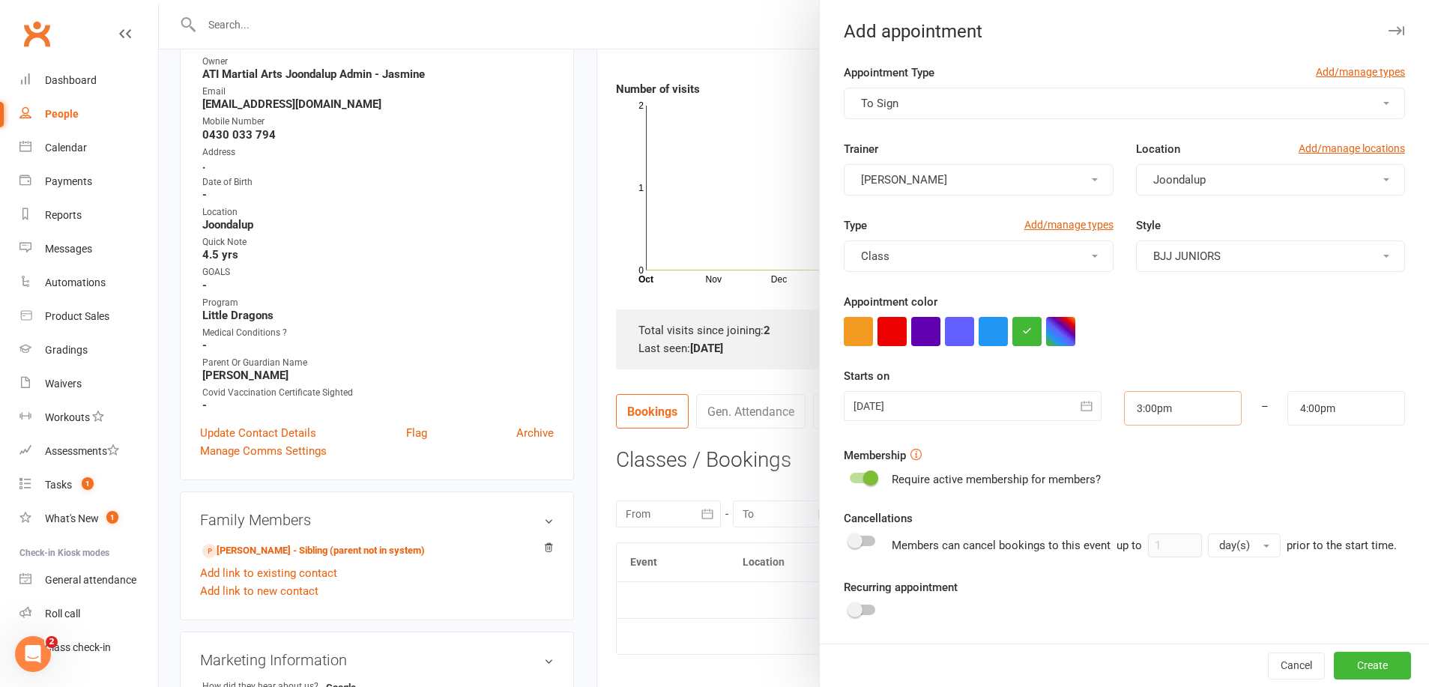
click at [1194, 404] on input "3:00pm" at bounding box center [1183, 408] width 118 height 34
type input "4:00pm"
click at [1168, 477] on li "4:00pm" at bounding box center [1161, 480] width 72 height 22
click at [1317, 410] on input "5:00pm" at bounding box center [1346, 408] width 118 height 34
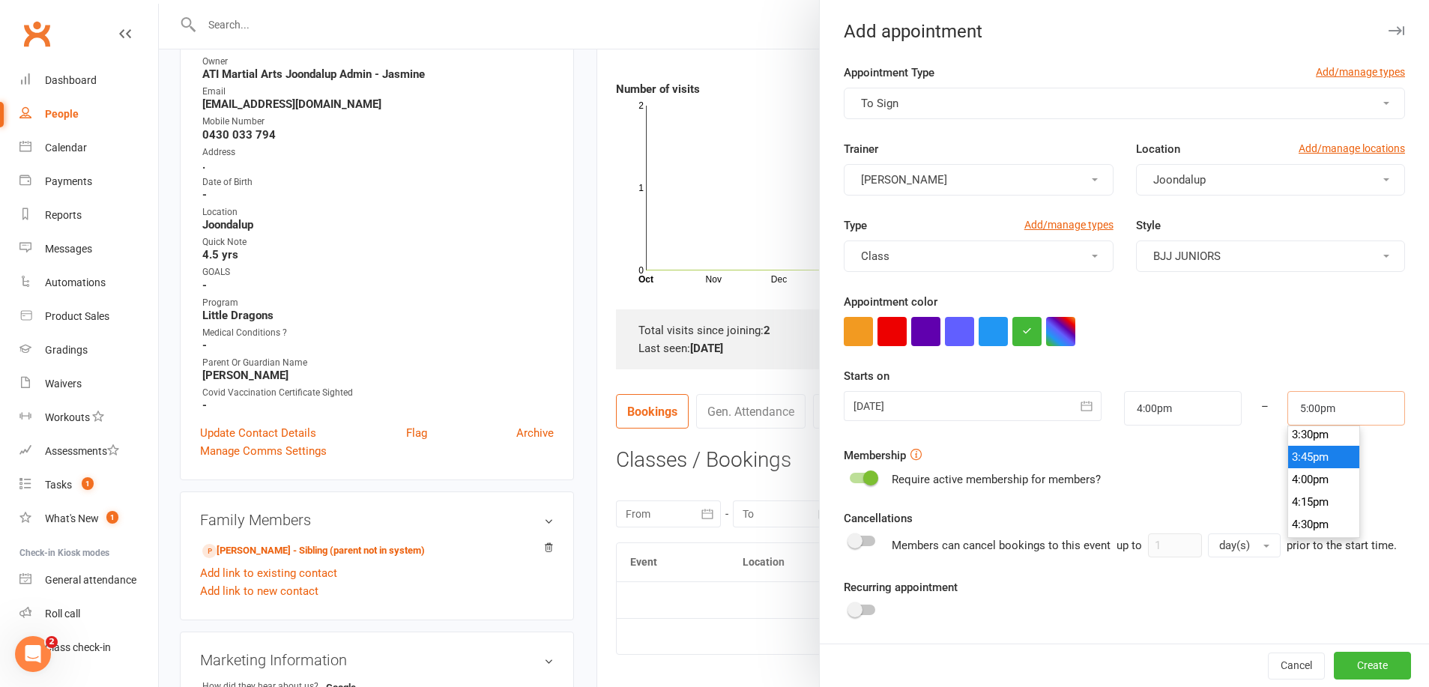
scroll to position [1386, 0]
click at [1309, 450] on li "3:30pm" at bounding box center [1324, 446] width 72 height 22
click at [1375, 662] on button "Create" at bounding box center [1372, 666] width 77 height 27
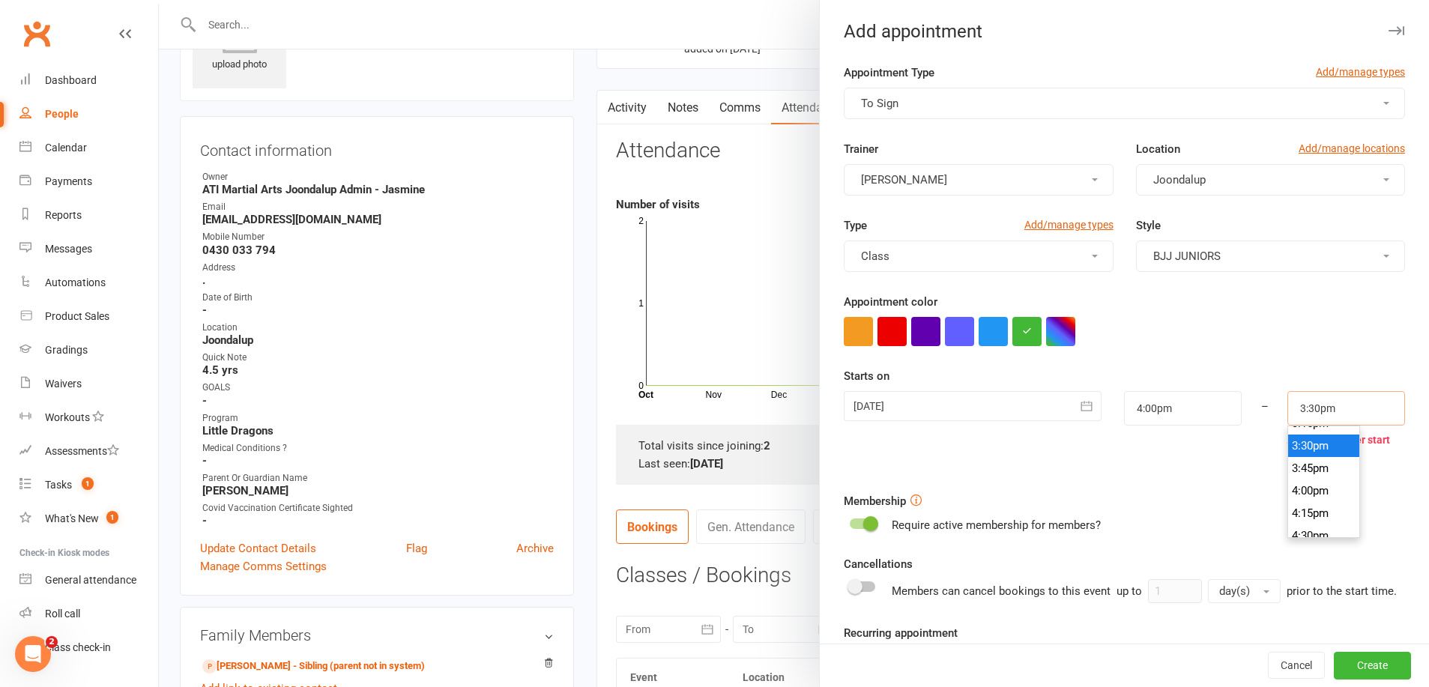
scroll to position [1371, 0]
click at [1351, 414] on input "3:30pm" at bounding box center [1346, 408] width 118 height 34
type input "4:30pm"
click at [1320, 521] on li "4:30pm" at bounding box center [1324, 522] width 72 height 22
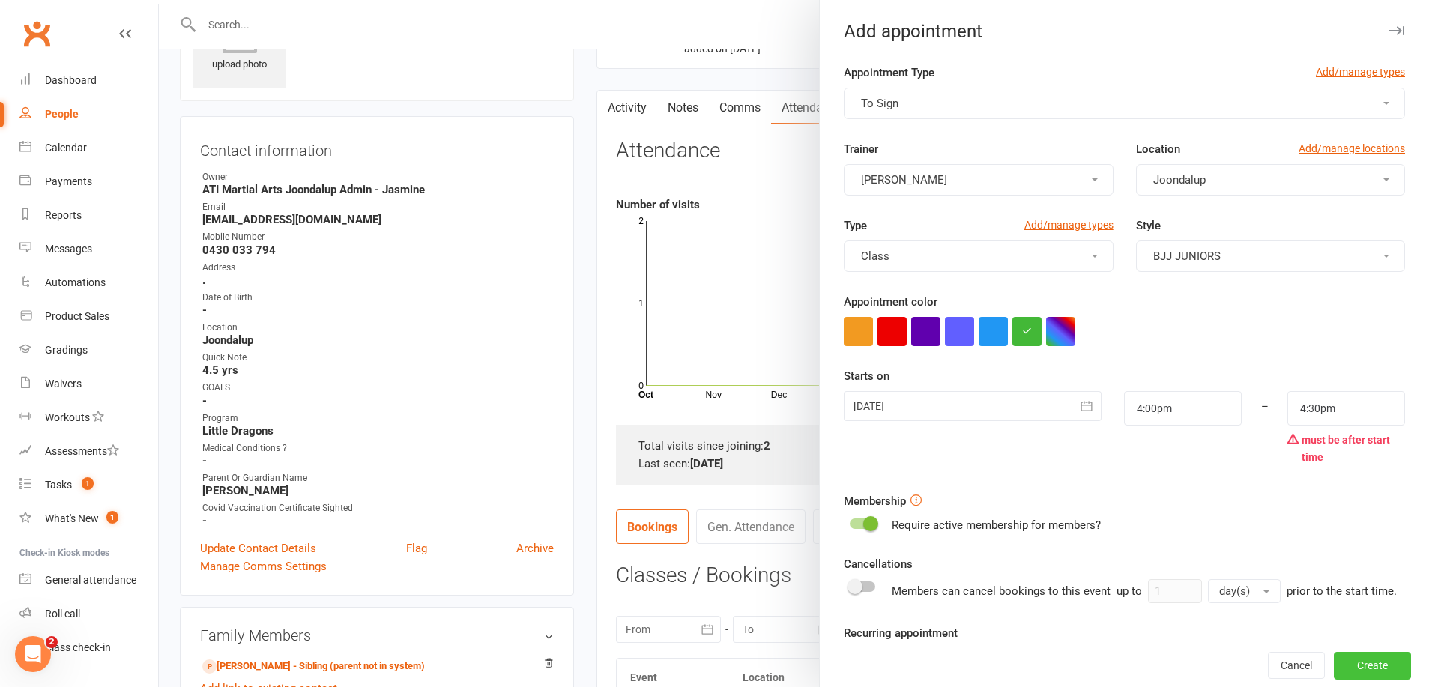
click at [1376, 662] on button "Create" at bounding box center [1372, 666] width 77 height 27
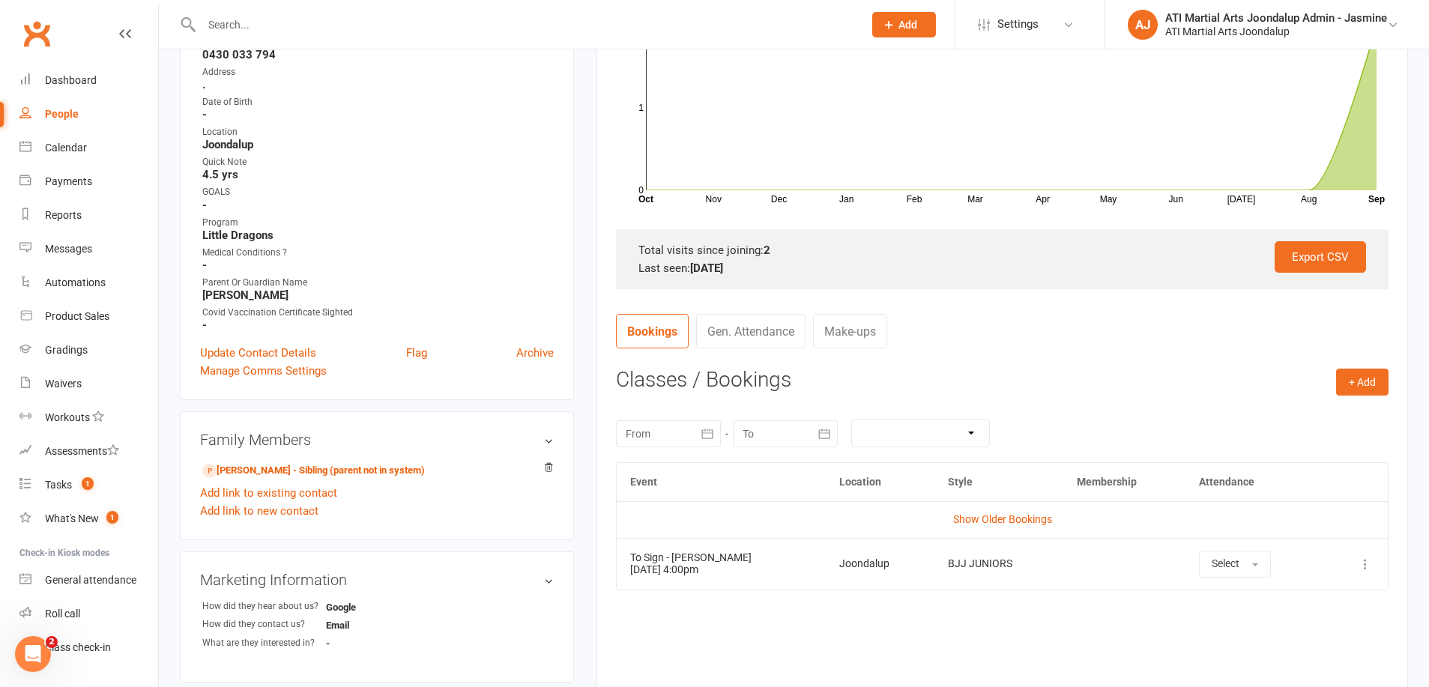
scroll to position [292, 0]
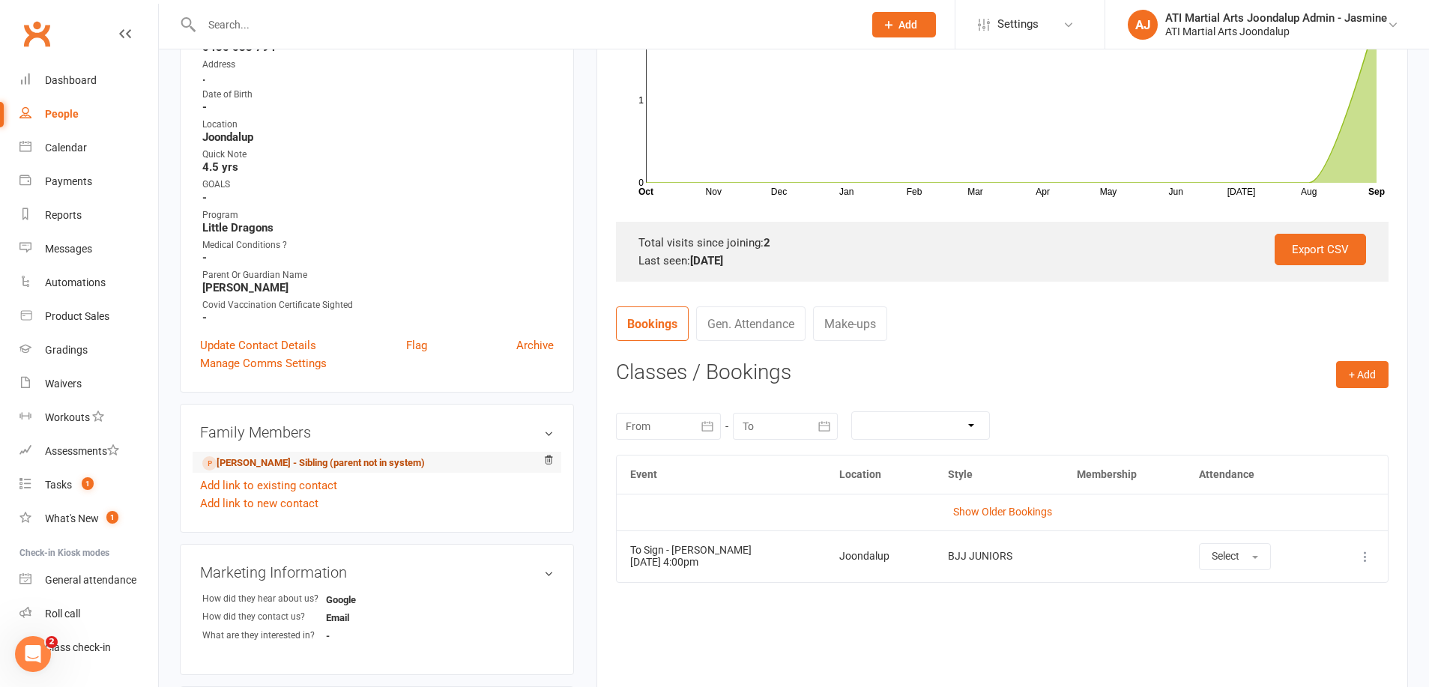
click at [247, 465] on link "[PERSON_NAME] - Sibling (parent not in system)" at bounding box center [313, 464] width 223 height 16
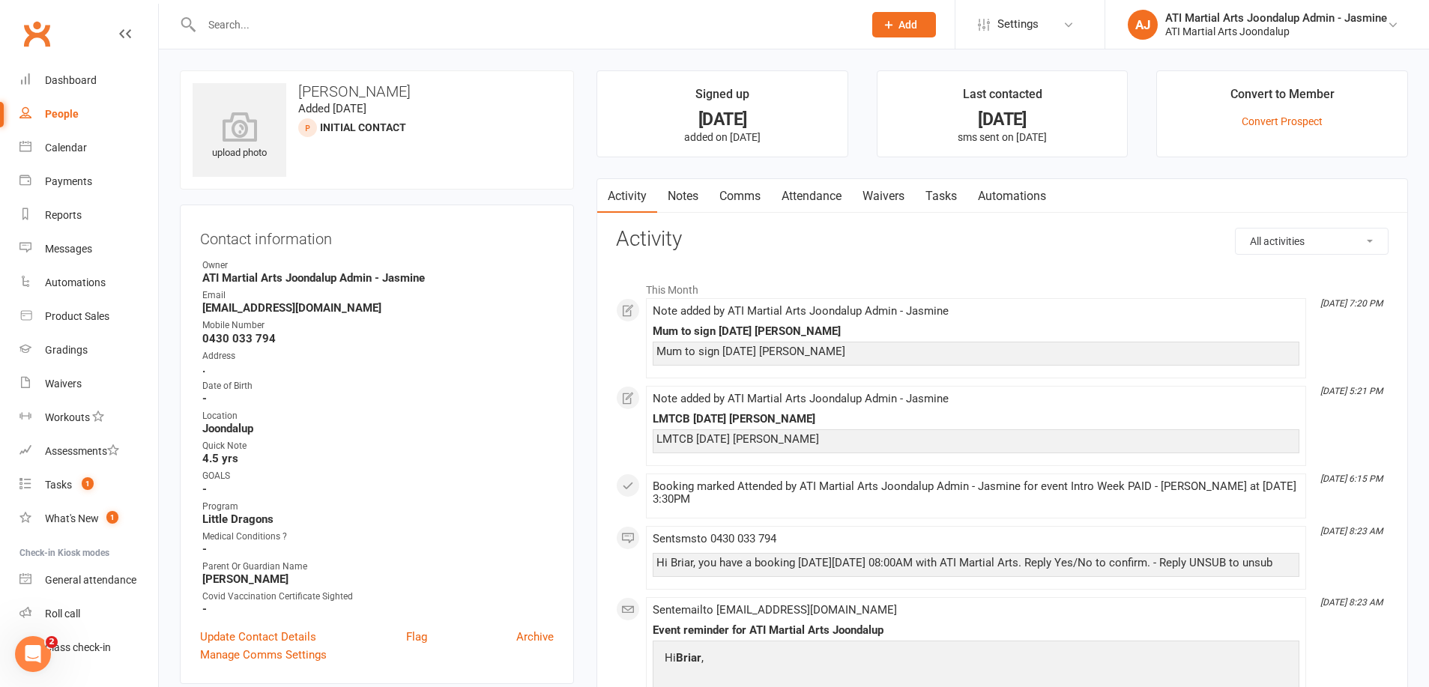
click at [807, 199] on link "Attendance" at bounding box center [811, 196] width 81 height 34
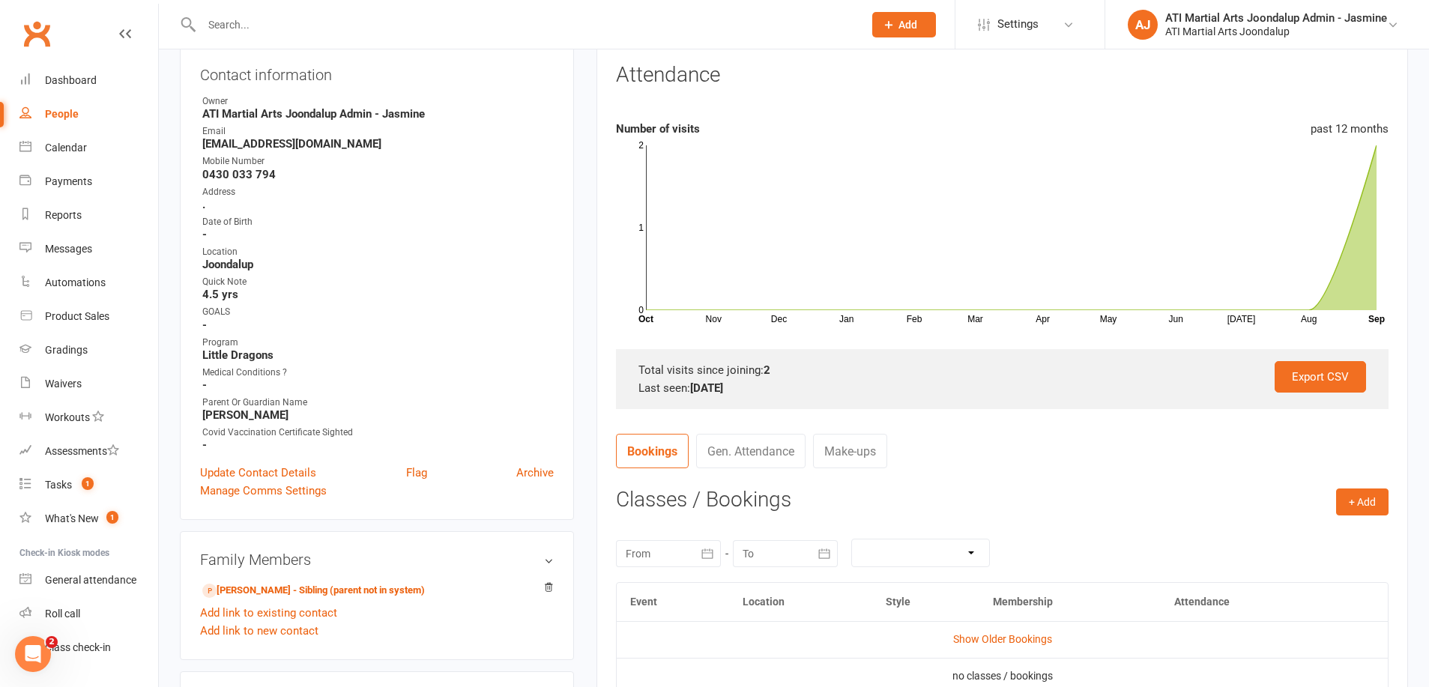
scroll to position [163, 0]
click at [1371, 499] on button "+ Add" at bounding box center [1362, 502] width 52 height 27
click at [1300, 573] on link "Add Appointment" at bounding box center [1314, 567] width 148 height 30
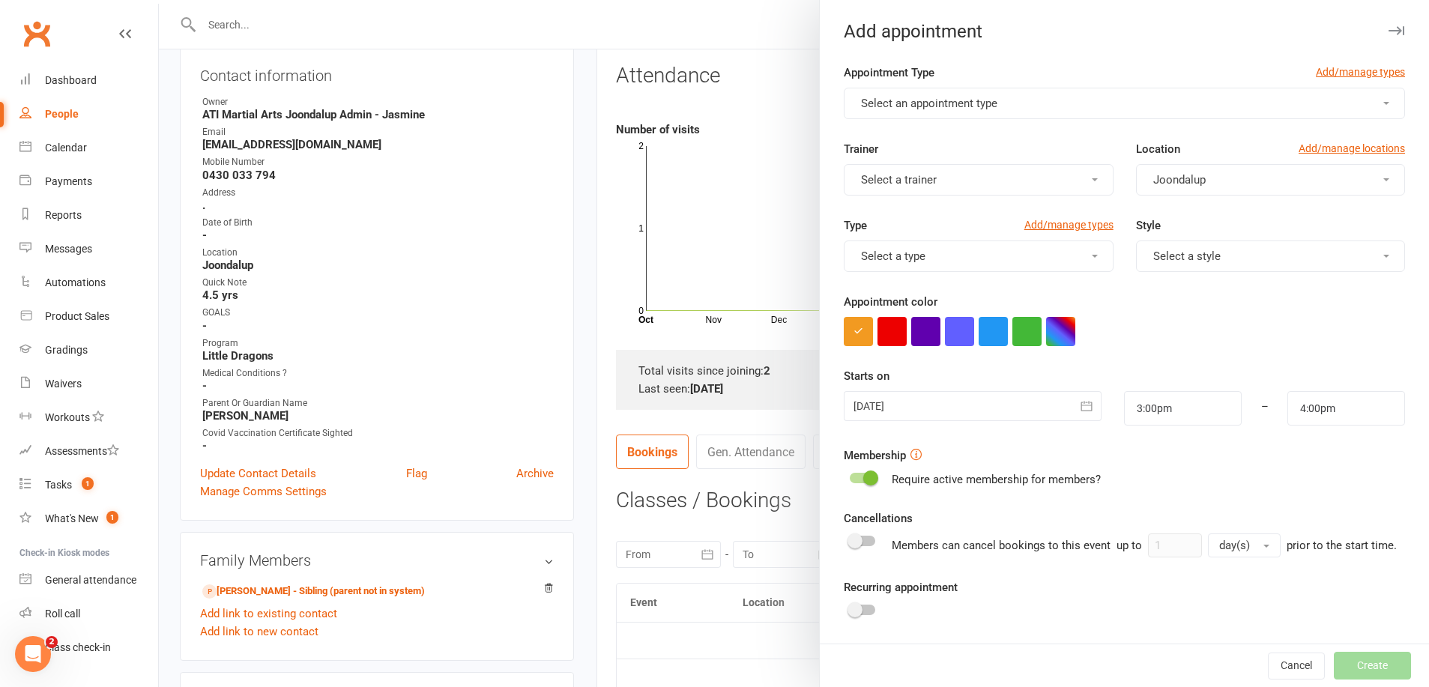
click at [962, 100] on span "Select an appointment type" at bounding box center [929, 103] width 136 height 13
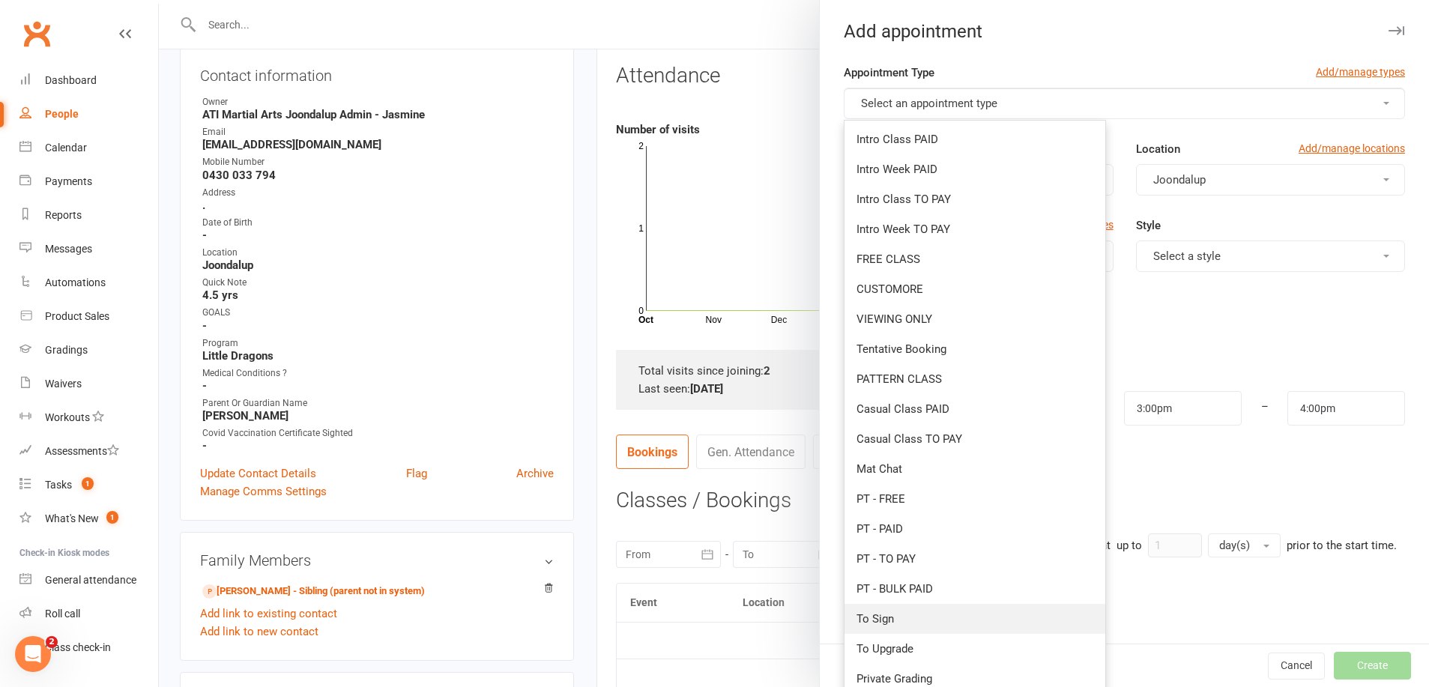
click at [872, 613] on span "To Sign" at bounding box center [875, 618] width 37 height 13
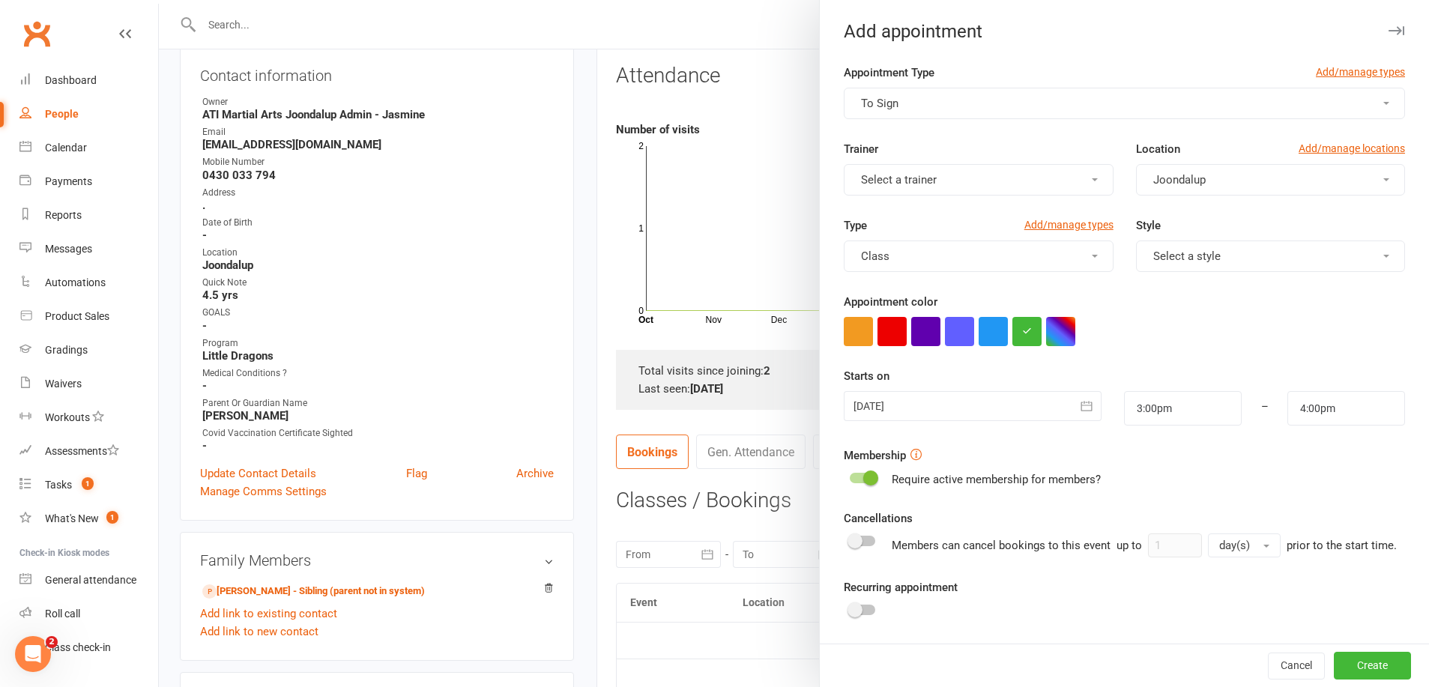
click at [985, 189] on button "Select a trainer" at bounding box center [978, 179] width 269 height 31
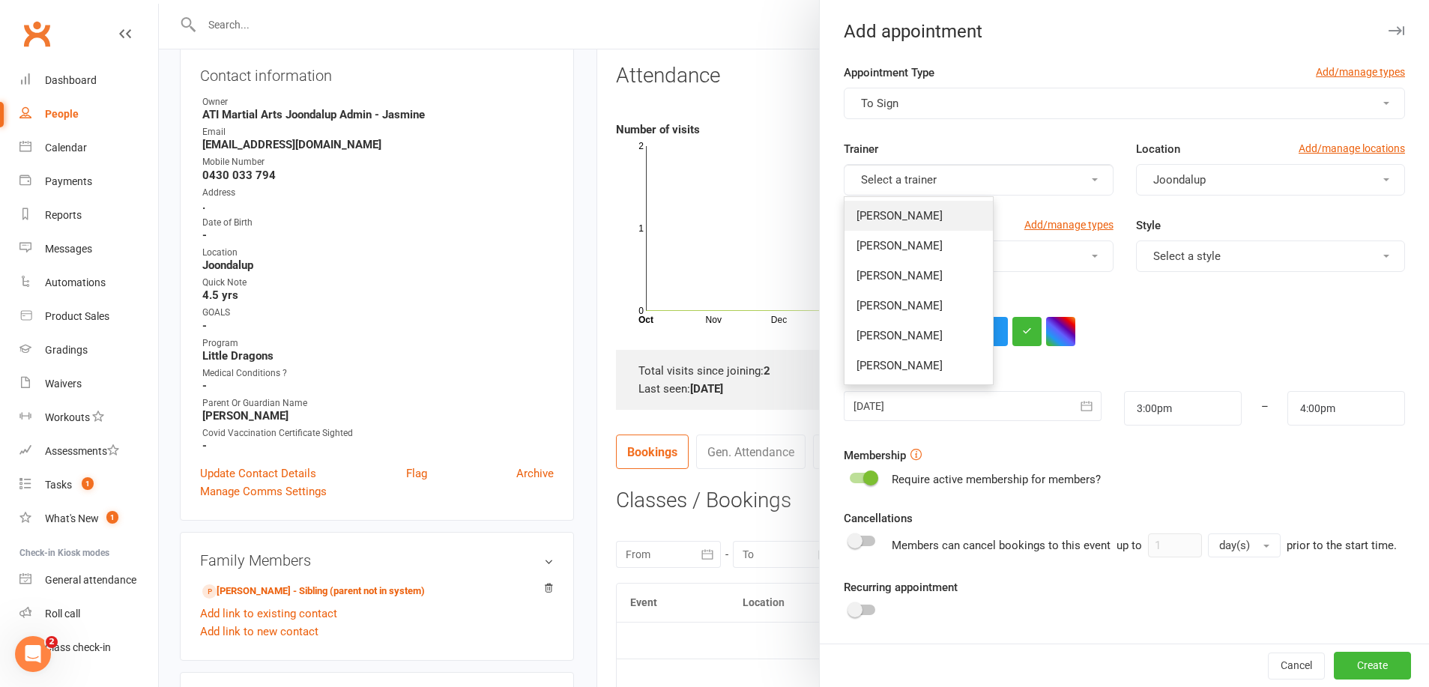
click at [962, 208] on link "[PERSON_NAME]" at bounding box center [919, 216] width 148 height 30
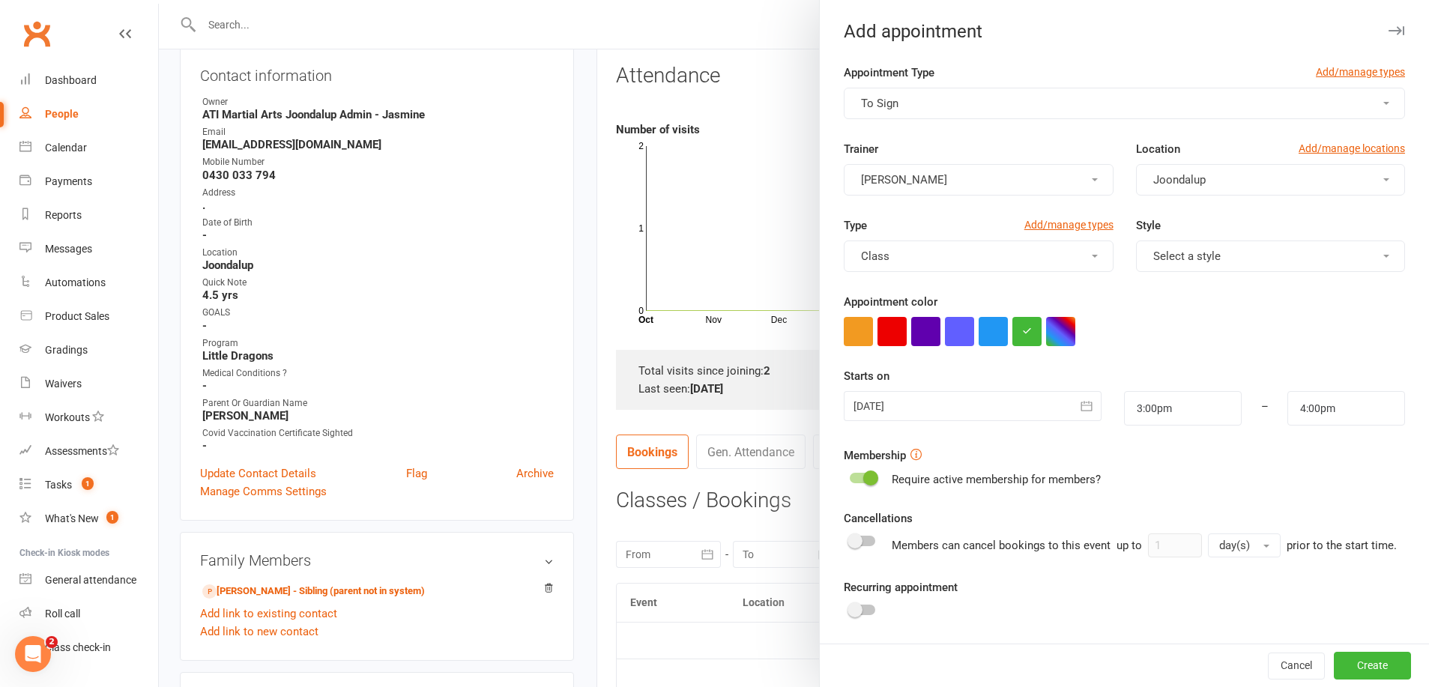
click at [1204, 253] on span "Select a style" at bounding box center [1186, 256] width 67 height 13
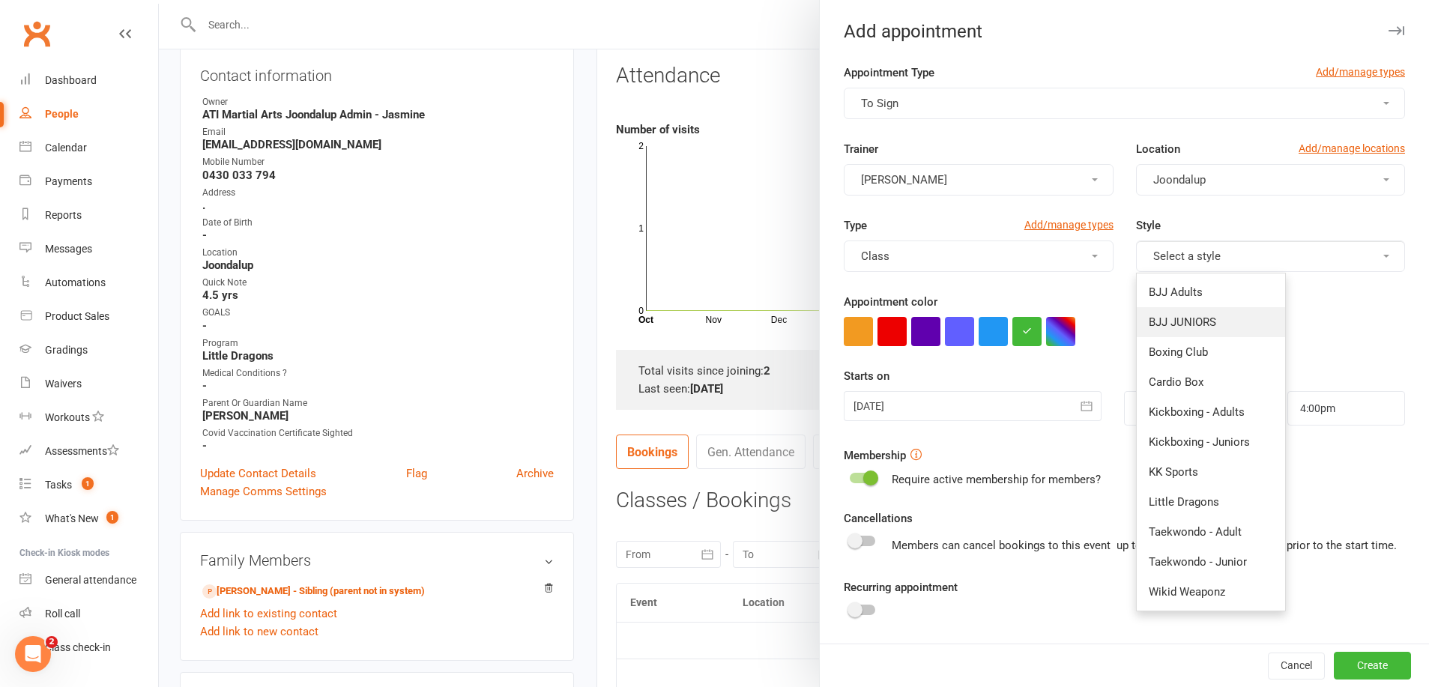
click at [1185, 307] on link "BJJ JUNIORS" at bounding box center [1211, 322] width 148 height 30
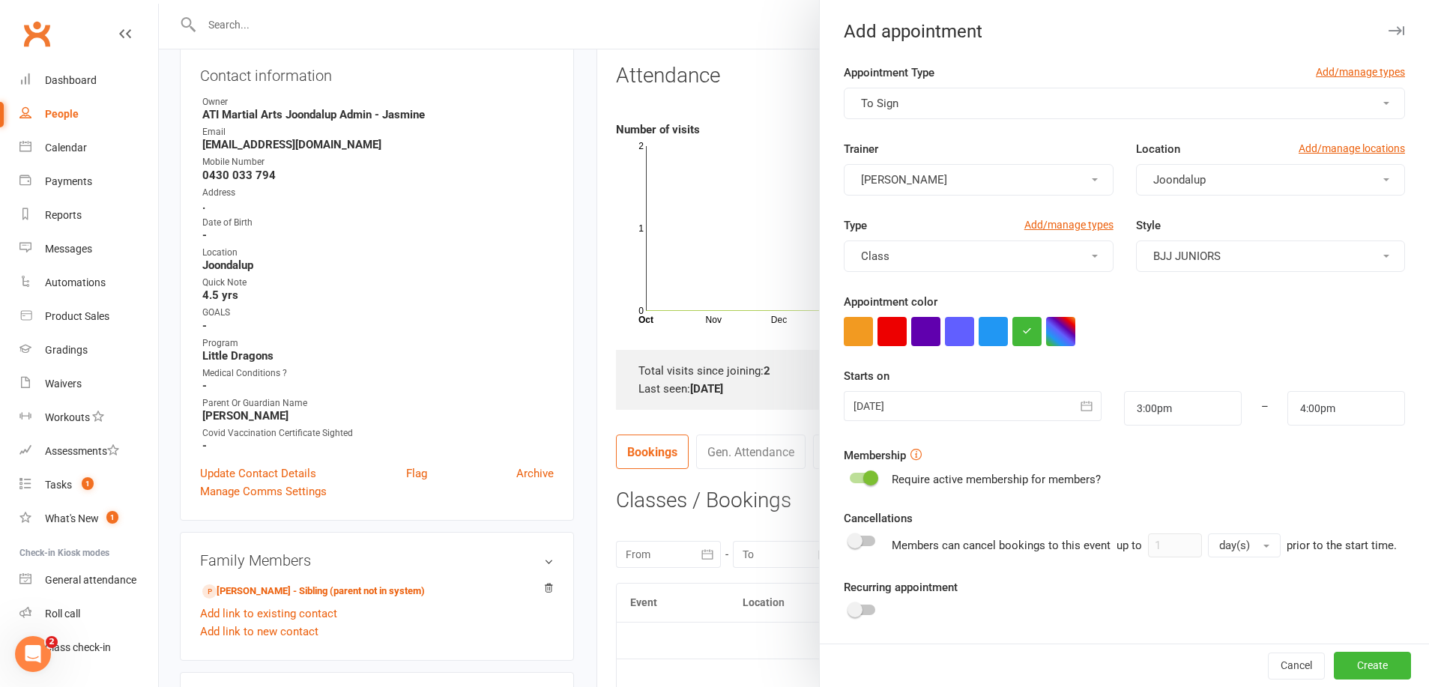
drag, startPoint x: 1084, startPoint y: 402, endPoint x: 1032, endPoint y: 447, distance: 69.0
click at [1084, 402] on icon "button" at bounding box center [1086, 406] width 15 height 15
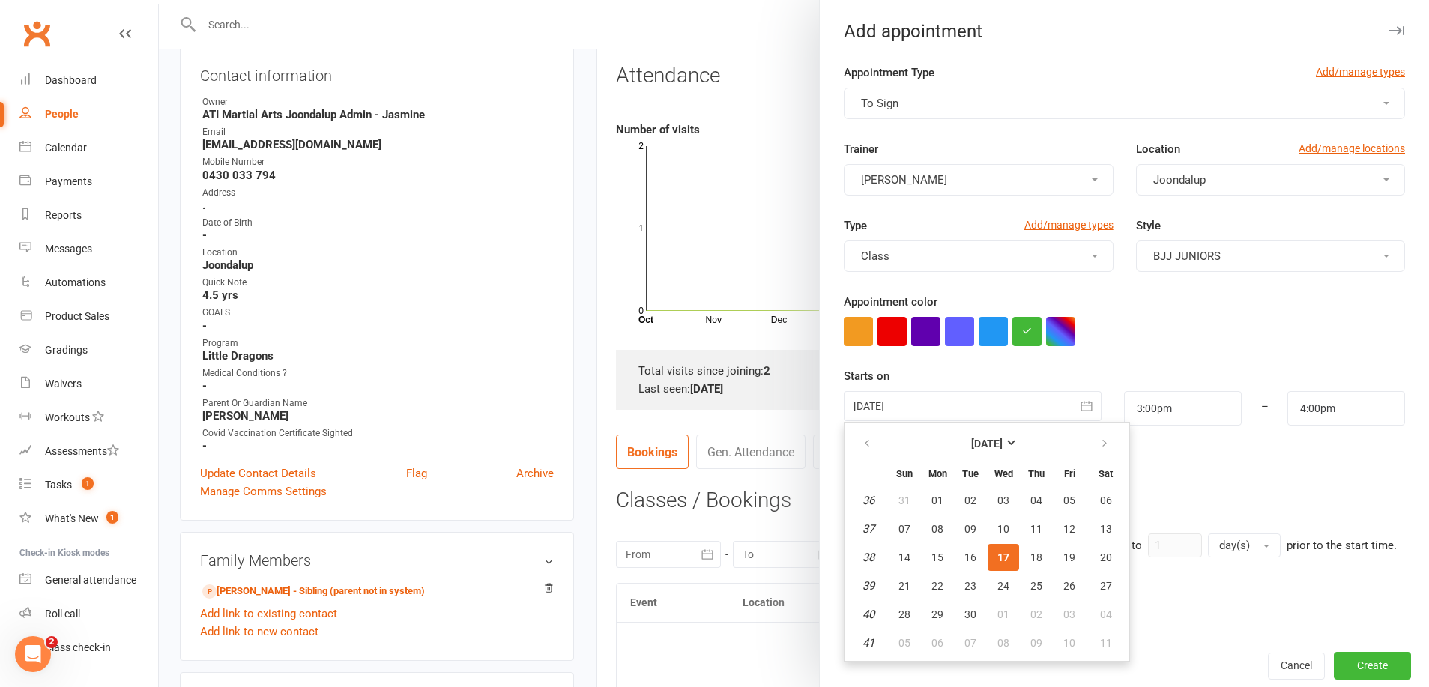
drag, startPoint x: 975, startPoint y: 587, endPoint x: 1160, endPoint y: 472, distance: 217.7
click at [976, 587] on span "23" at bounding box center [970, 586] width 12 height 12
type input "[DATE]"
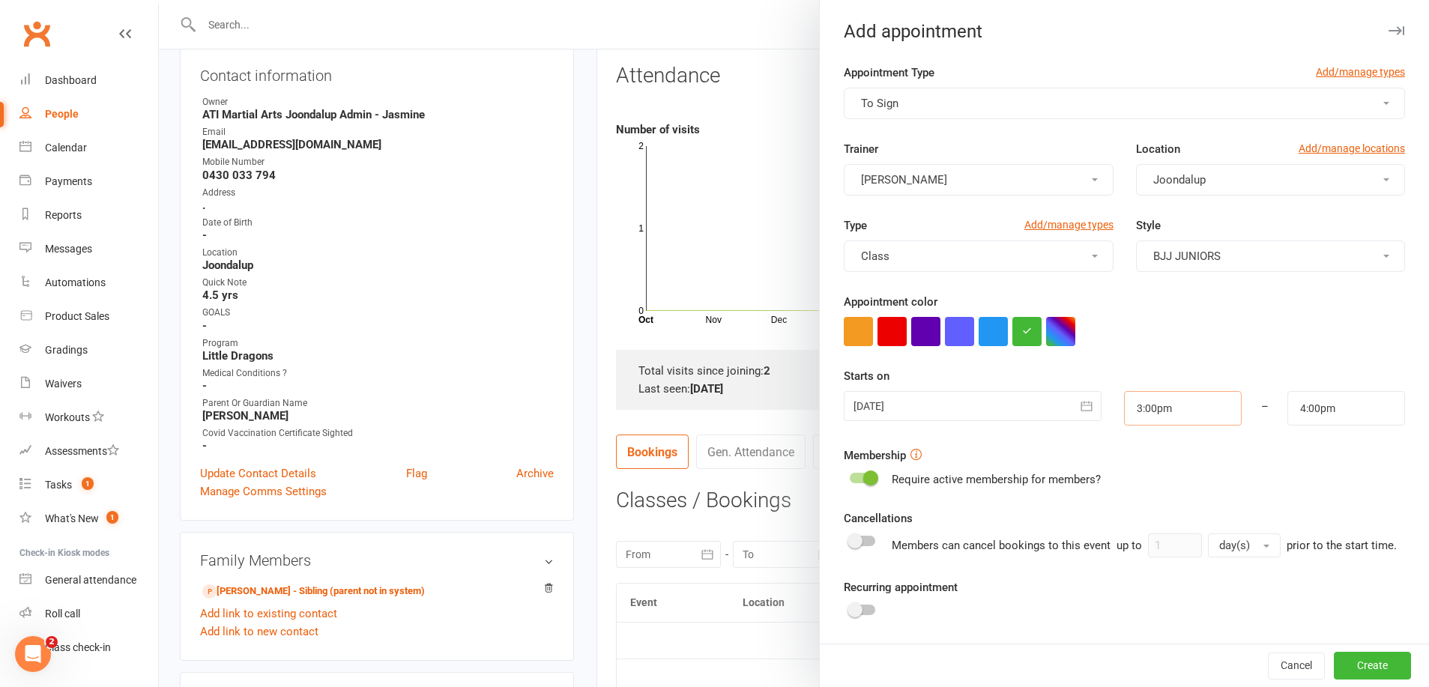
click at [1183, 407] on input "3:00pm" at bounding box center [1183, 408] width 118 height 34
type input "4:00pm"
click at [1159, 470] on li "4:00pm" at bounding box center [1161, 469] width 72 height 22
drag, startPoint x: 1337, startPoint y: 399, endPoint x: 1330, endPoint y: 418, distance: 19.9
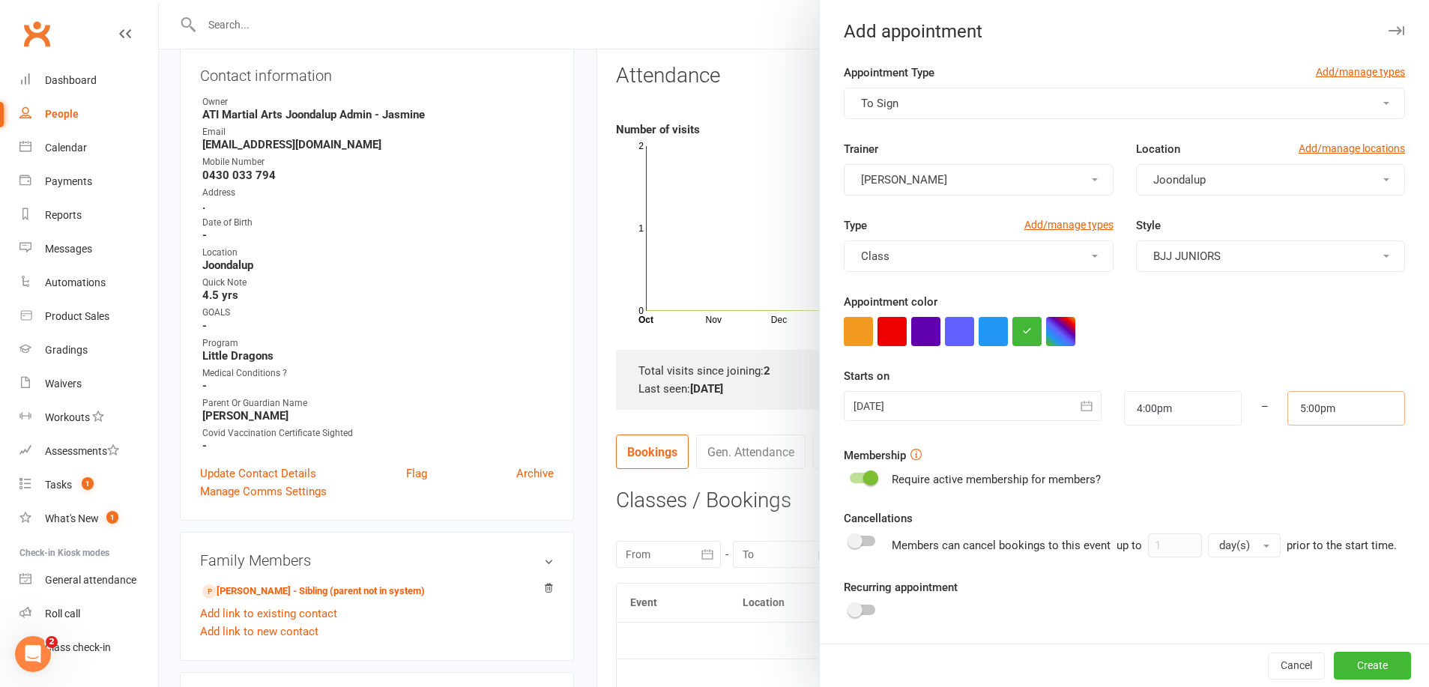
click at [1337, 400] on input "5:00pm" at bounding box center [1346, 408] width 118 height 34
type input "4:30pm"
click at [1328, 442] on li "4:30pm" at bounding box center [1324, 439] width 72 height 22
click at [1360, 670] on button "Create" at bounding box center [1372, 666] width 77 height 27
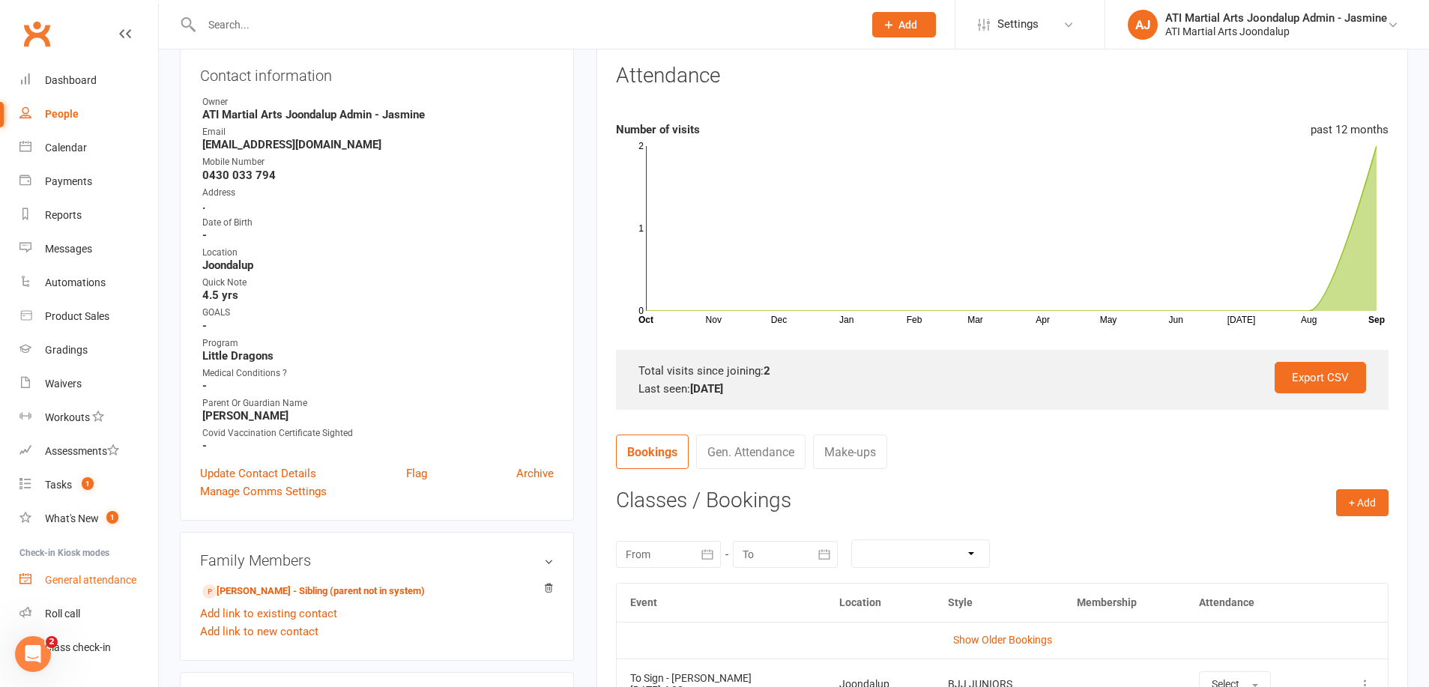
scroll to position [163, 0]
click at [374, 33] on input "text" at bounding box center [525, 24] width 656 height 21
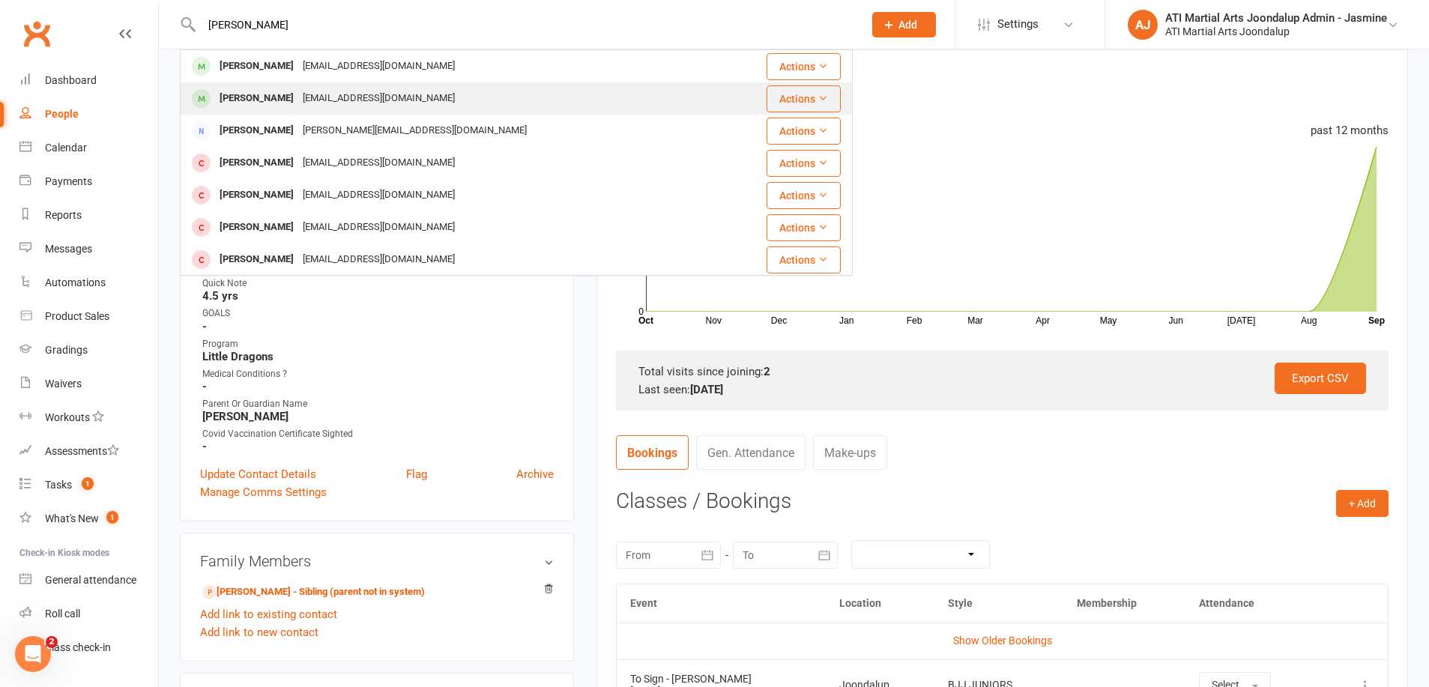
type input "[PERSON_NAME]"
click at [274, 101] on div "[PERSON_NAME]" at bounding box center [256, 99] width 83 height 22
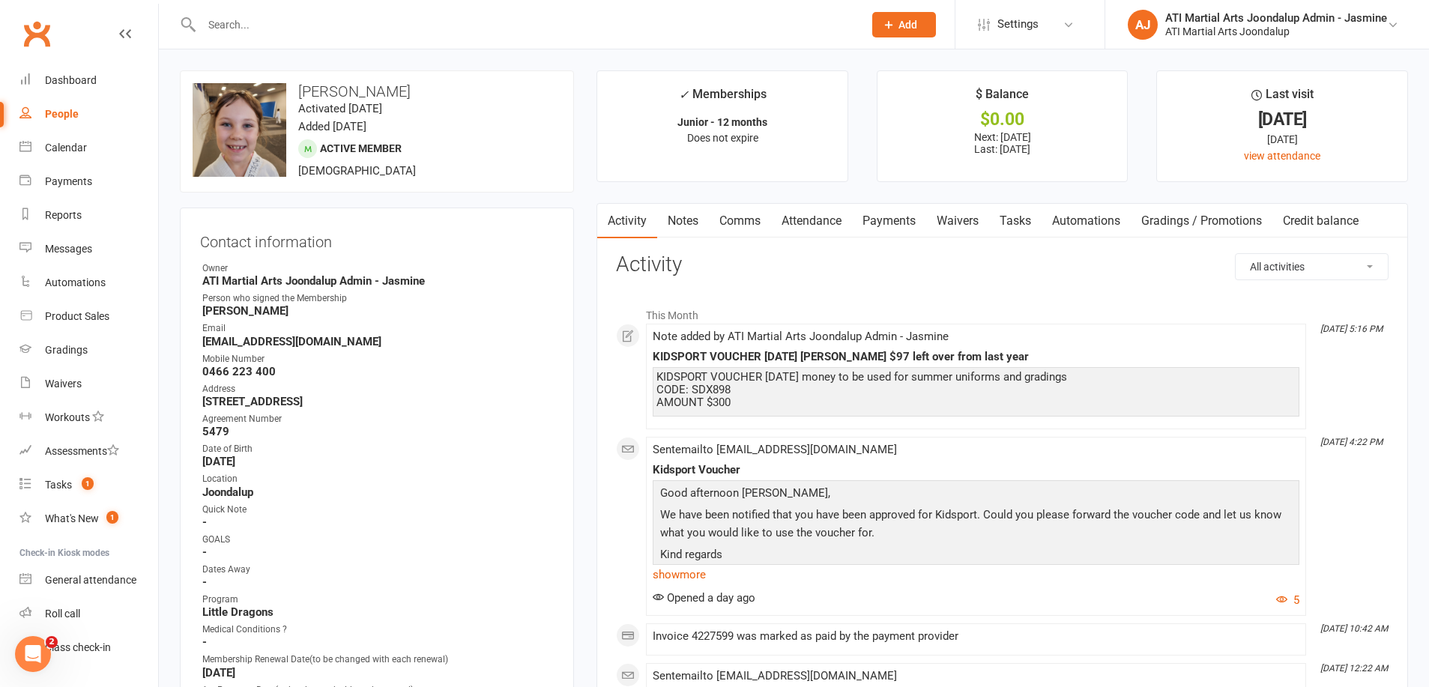
click at [892, 221] on link "Payments" at bounding box center [889, 221] width 74 height 34
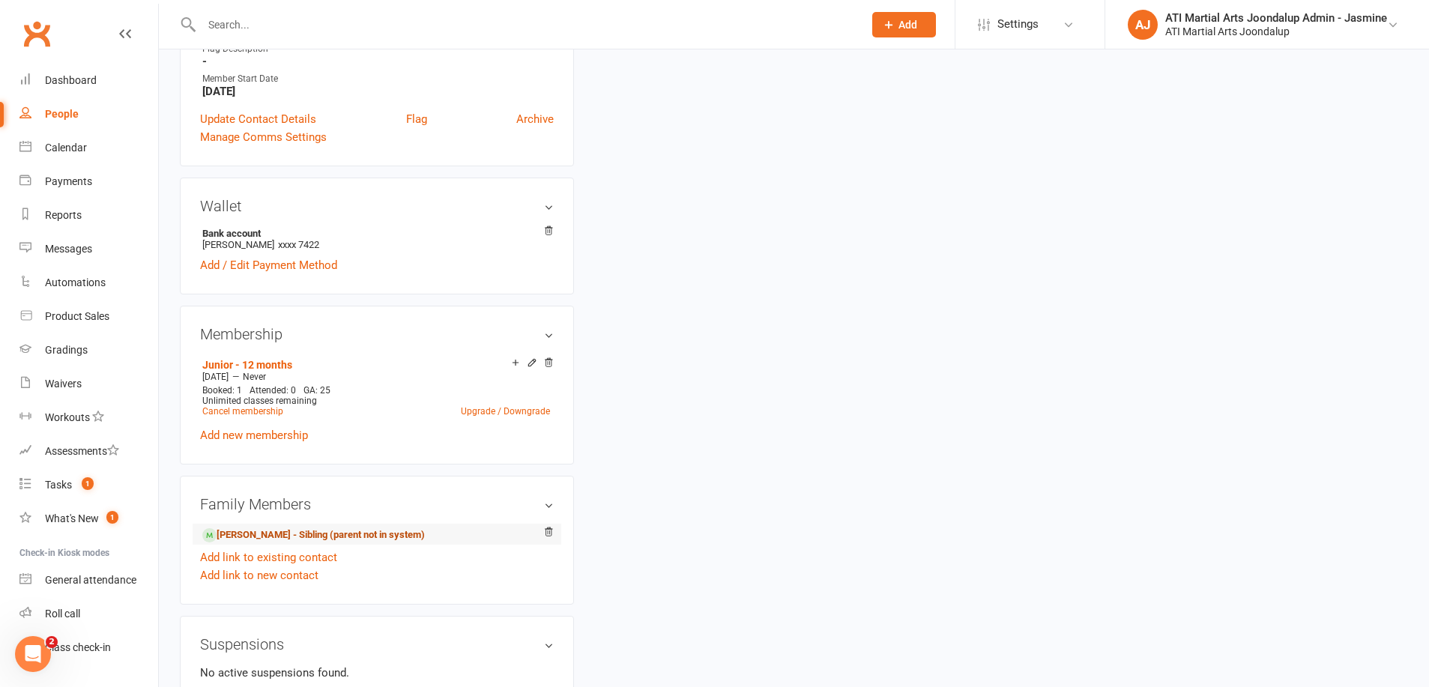
scroll to position [1010, 0]
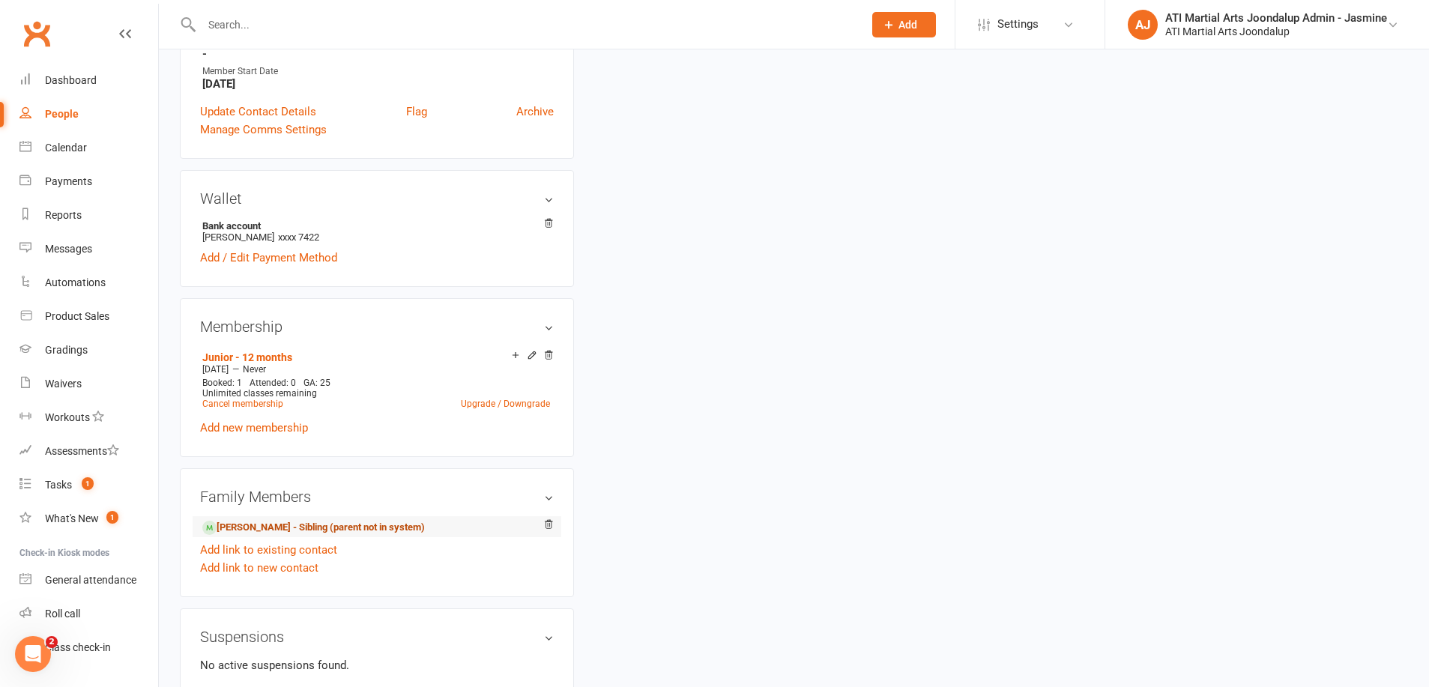
click at [247, 523] on link "[PERSON_NAME] - Sibling (parent not in system)" at bounding box center [313, 528] width 223 height 16
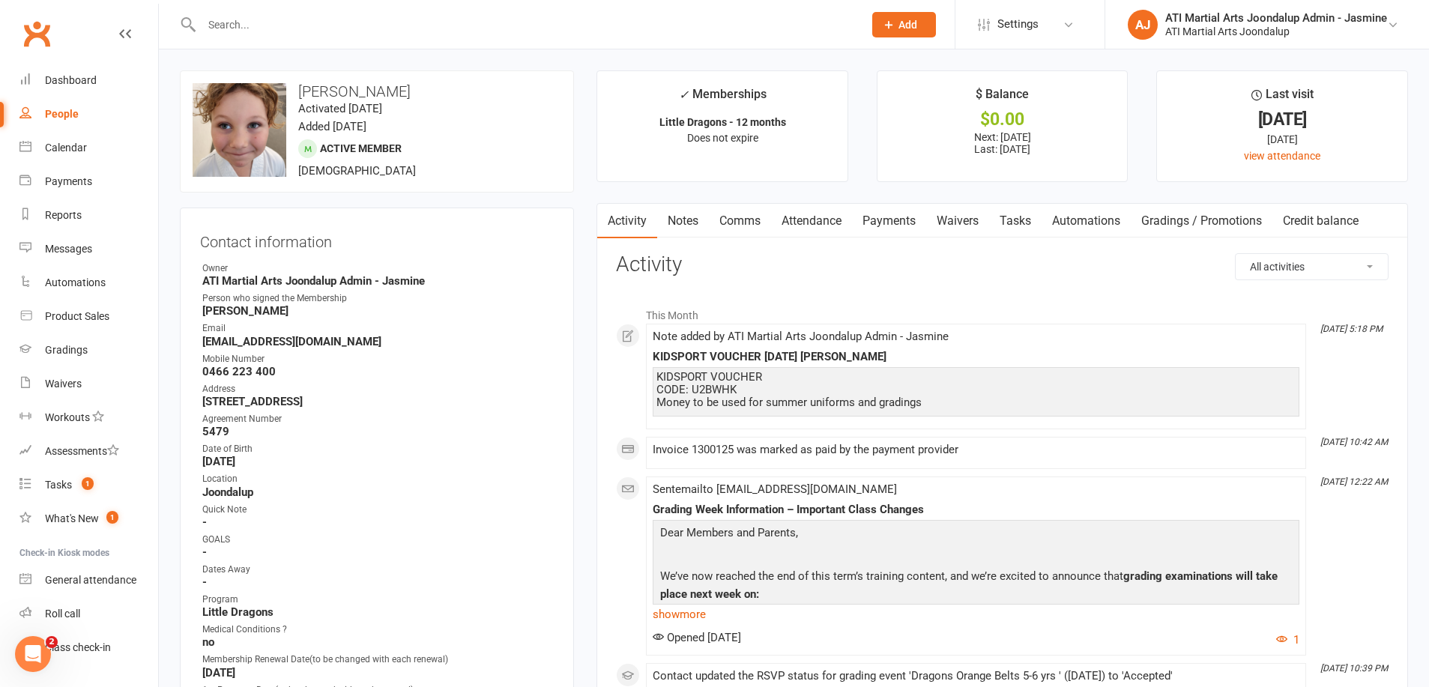
click at [907, 217] on link "Payments" at bounding box center [889, 221] width 74 height 34
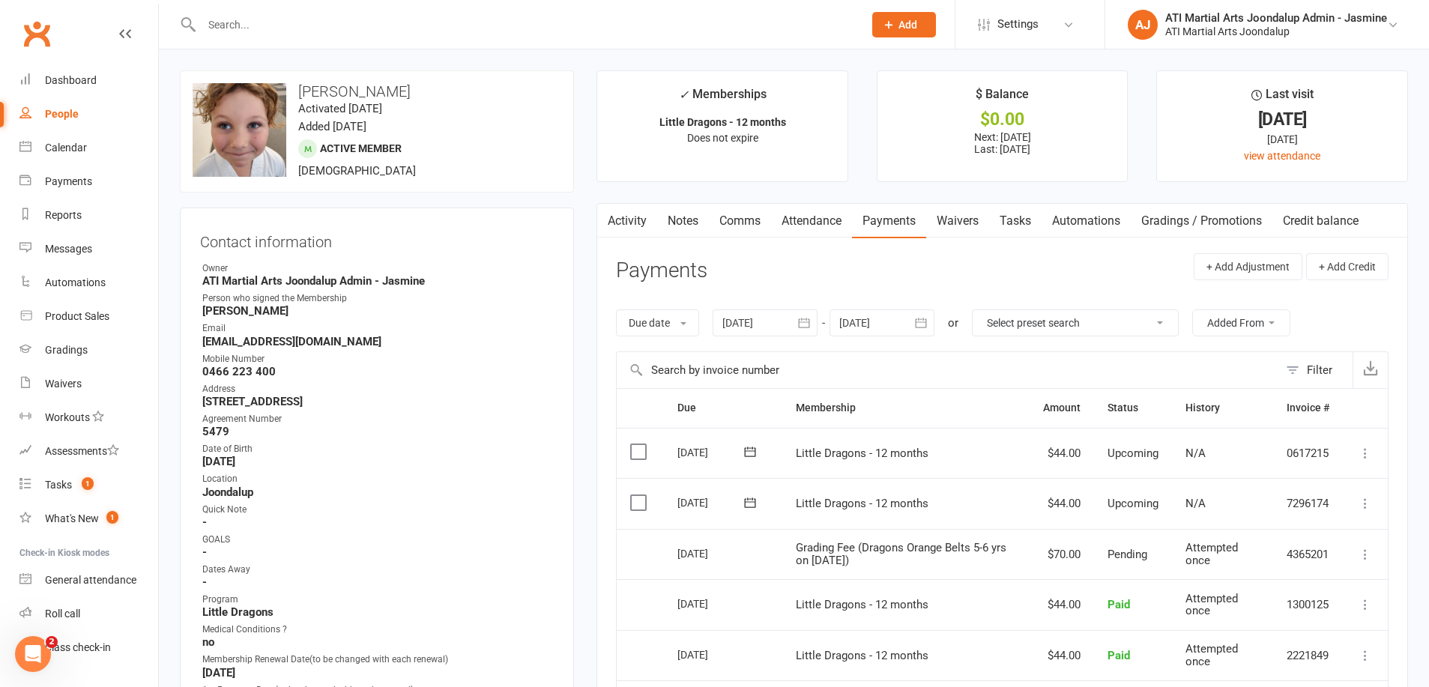
click at [676, 229] on link "Notes" at bounding box center [683, 221] width 52 height 34
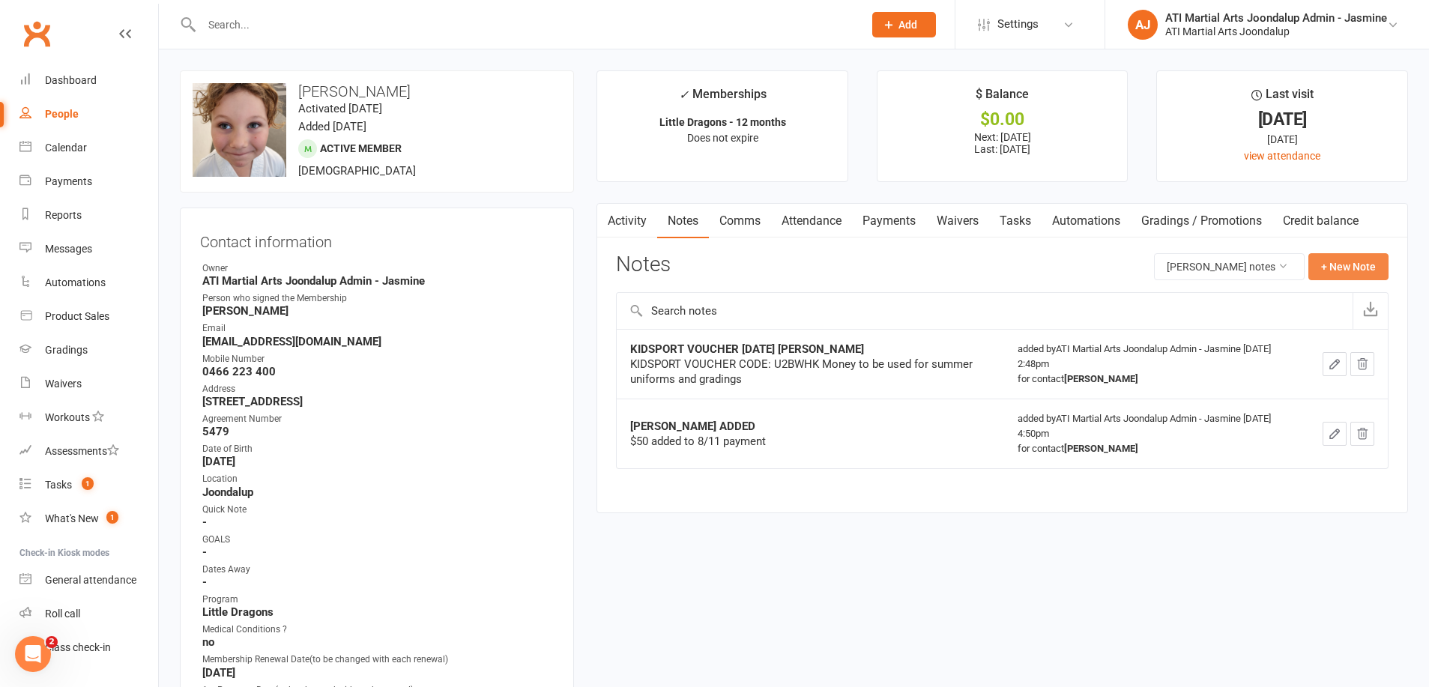
click at [1353, 266] on button "+ New Note" at bounding box center [1348, 266] width 80 height 27
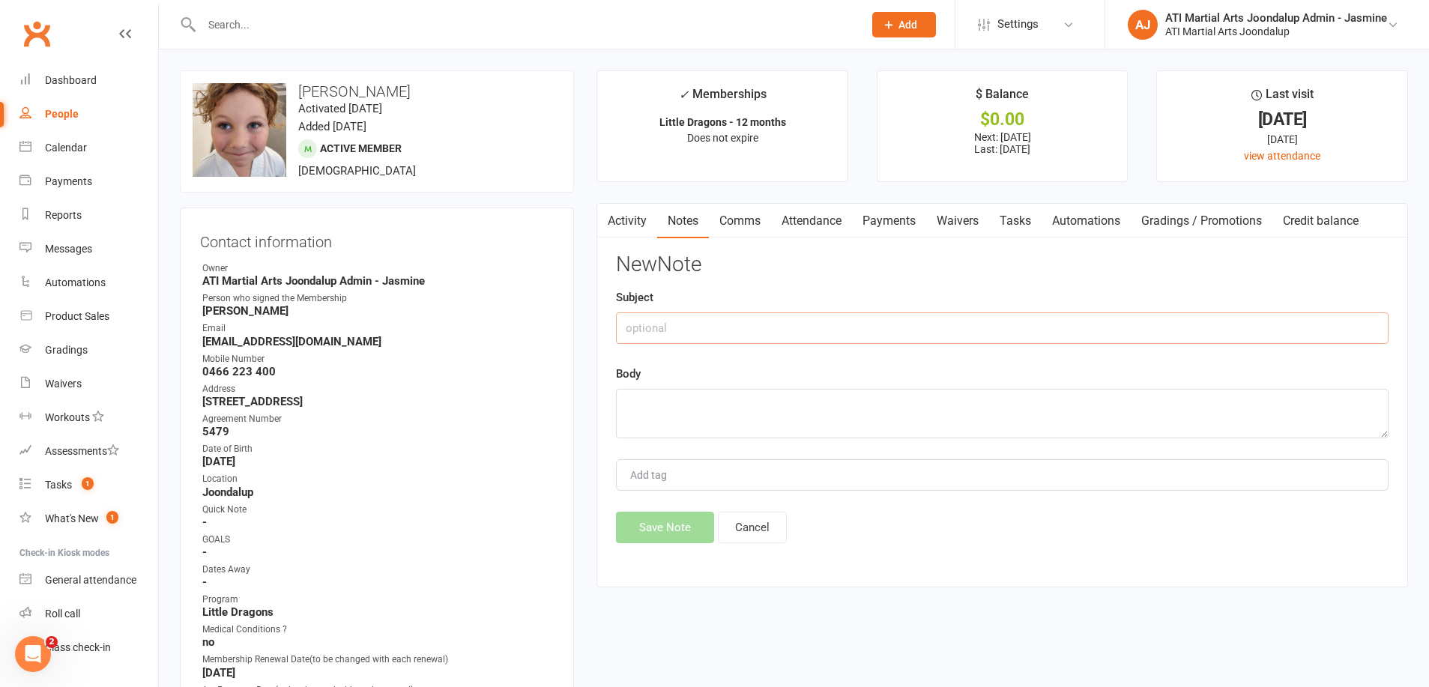
click at [707, 330] on input "text" at bounding box center [1002, 328] width 773 height 31
click at [641, 398] on textarea at bounding box center [1002, 413] width 773 height 49
click at [794, 325] on input "[DATE] grading fee/kidsport" at bounding box center [1002, 328] width 773 height 31
type input "[DATE] grading fee/kidsport [PERSON_NAME]"
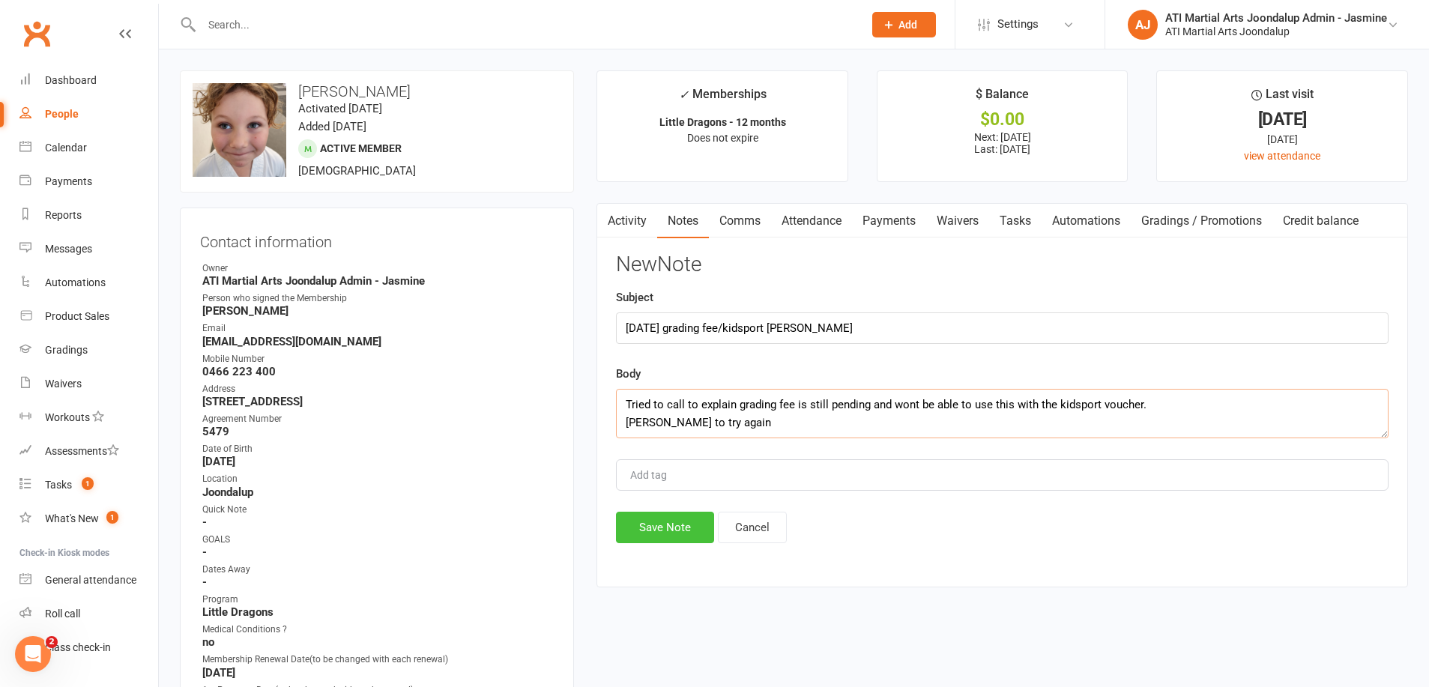
type textarea "Tried to call to explain grading fee is still pending and wont be able to use t…"
click at [671, 528] on button "Save Note" at bounding box center [665, 527] width 98 height 31
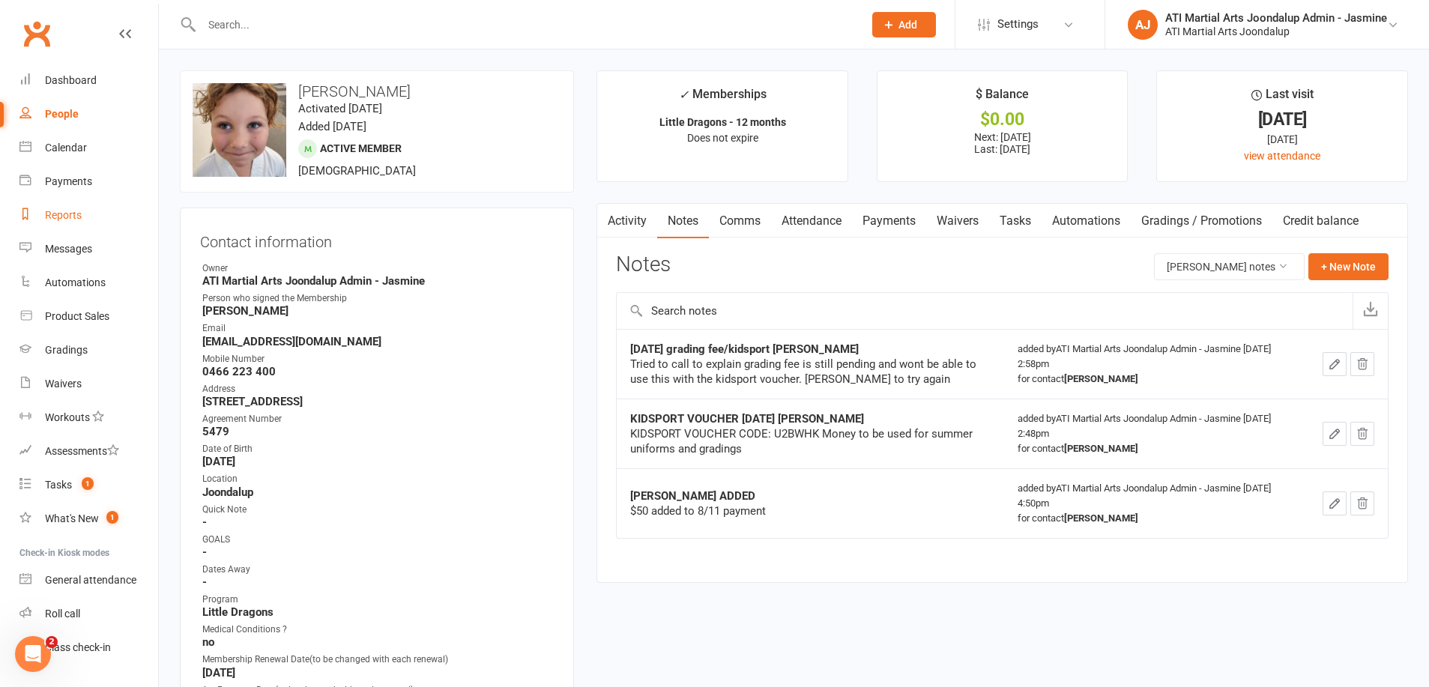
click at [64, 215] on div "Reports" at bounding box center [63, 215] width 37 height 12
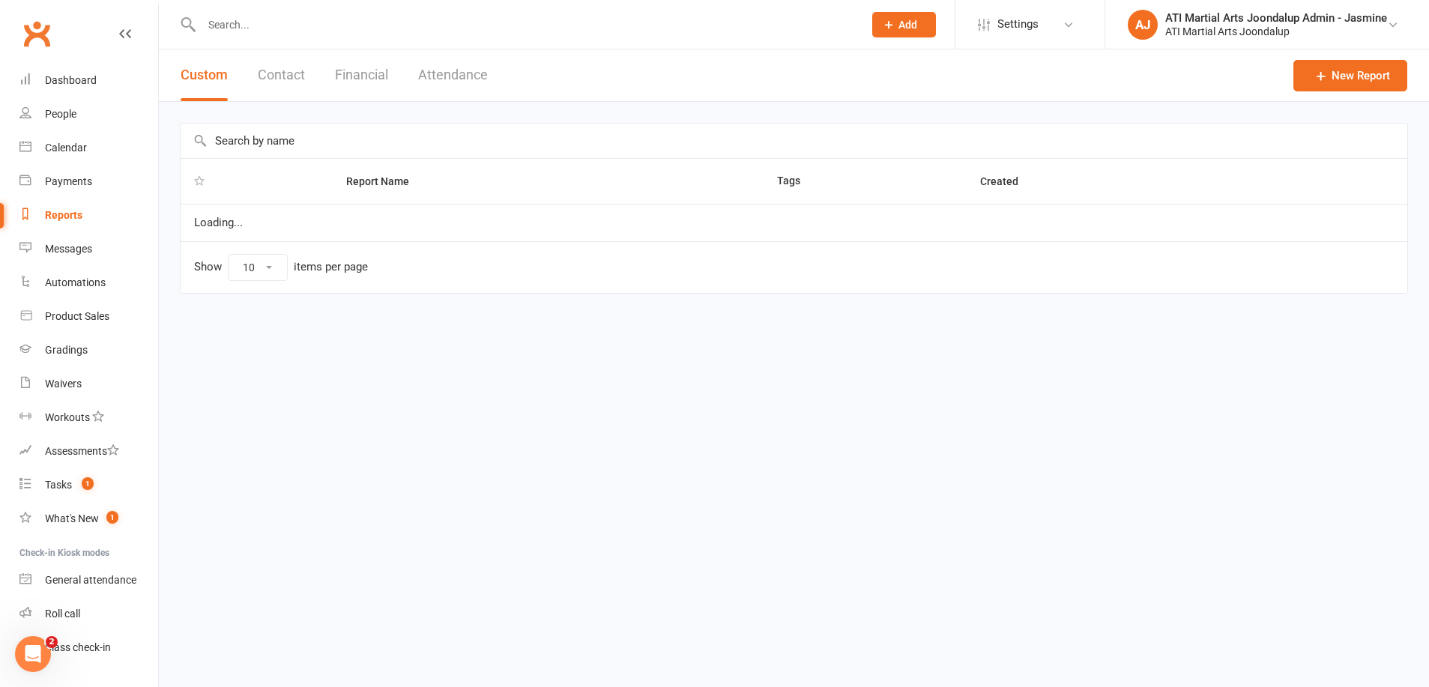
select select "100"
click at [373, 79] on button "Financial" at bounding box center [361, 75] width 53 height 52
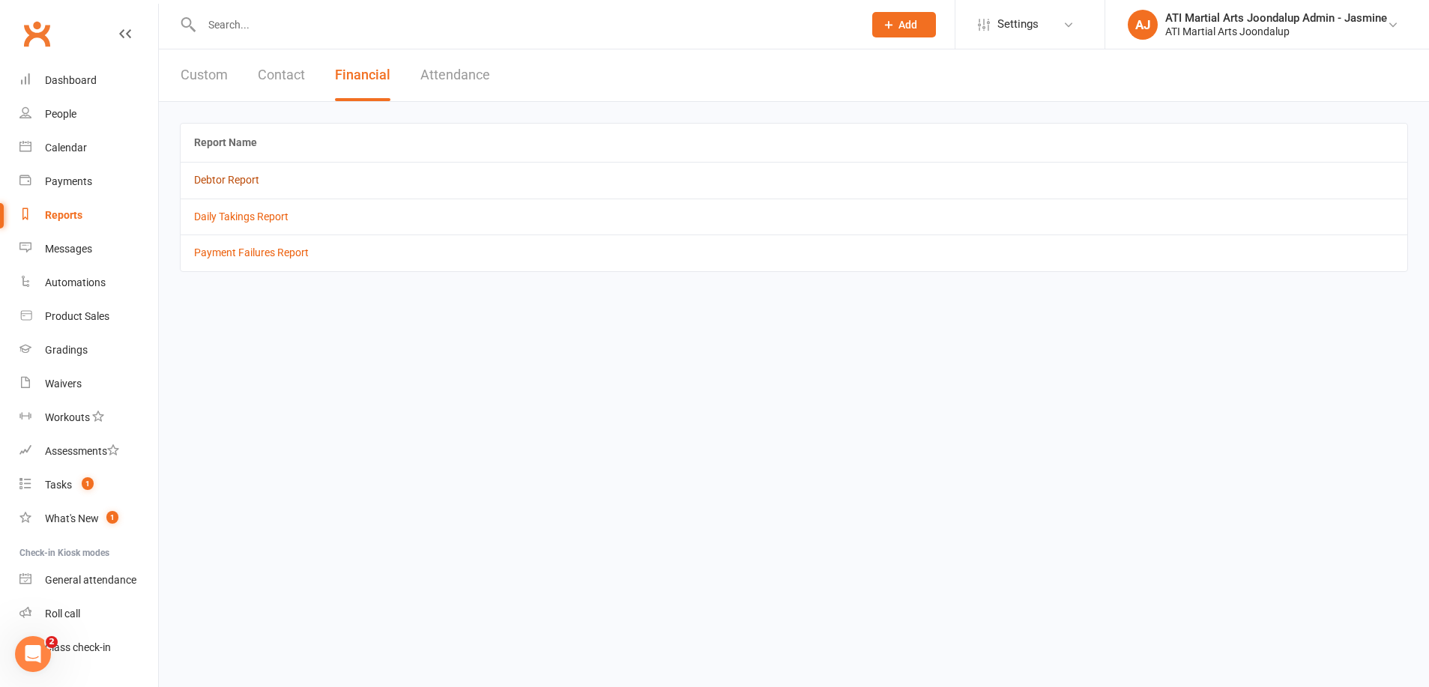
click at [229, 182] on link "Debtor Report" at bounding box center [226, 180] width 65 height 12
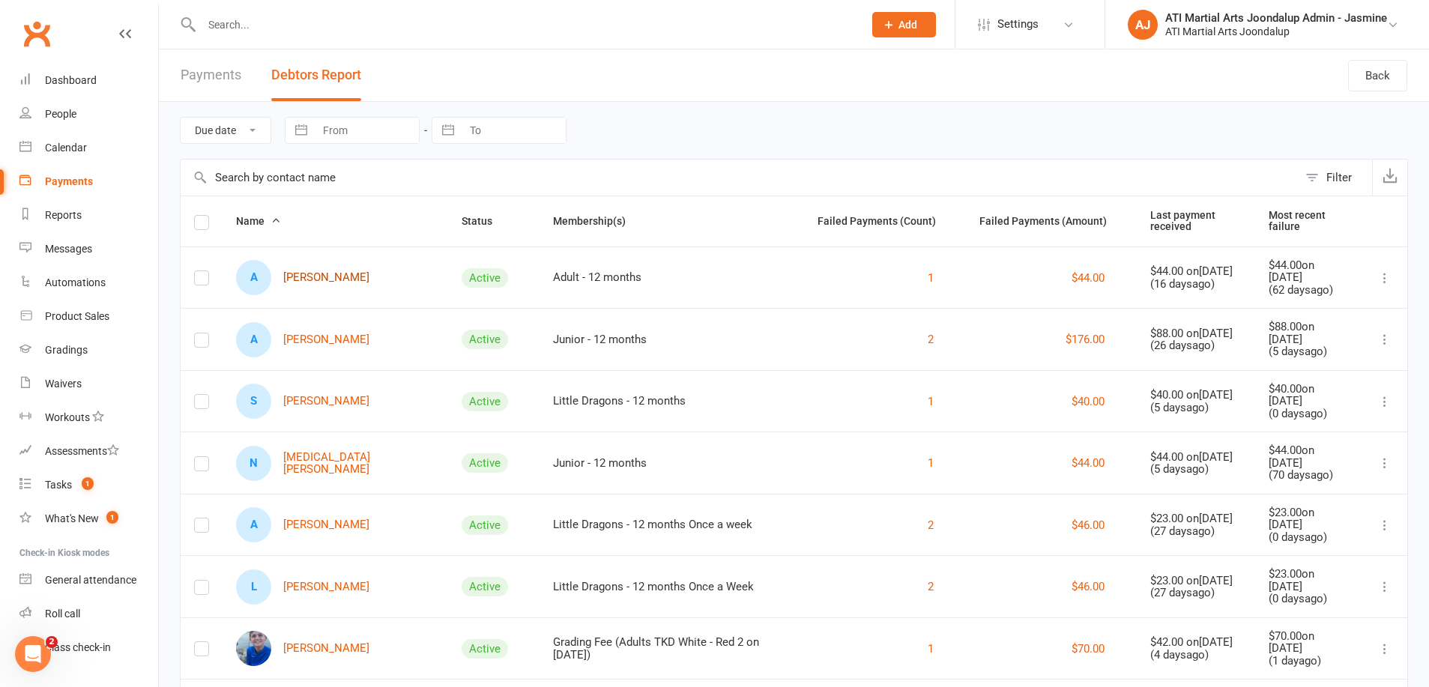
click at [313, 282] on link "A [PERSON_NAME]" at bounding box center [302, 277] width 133 height 35
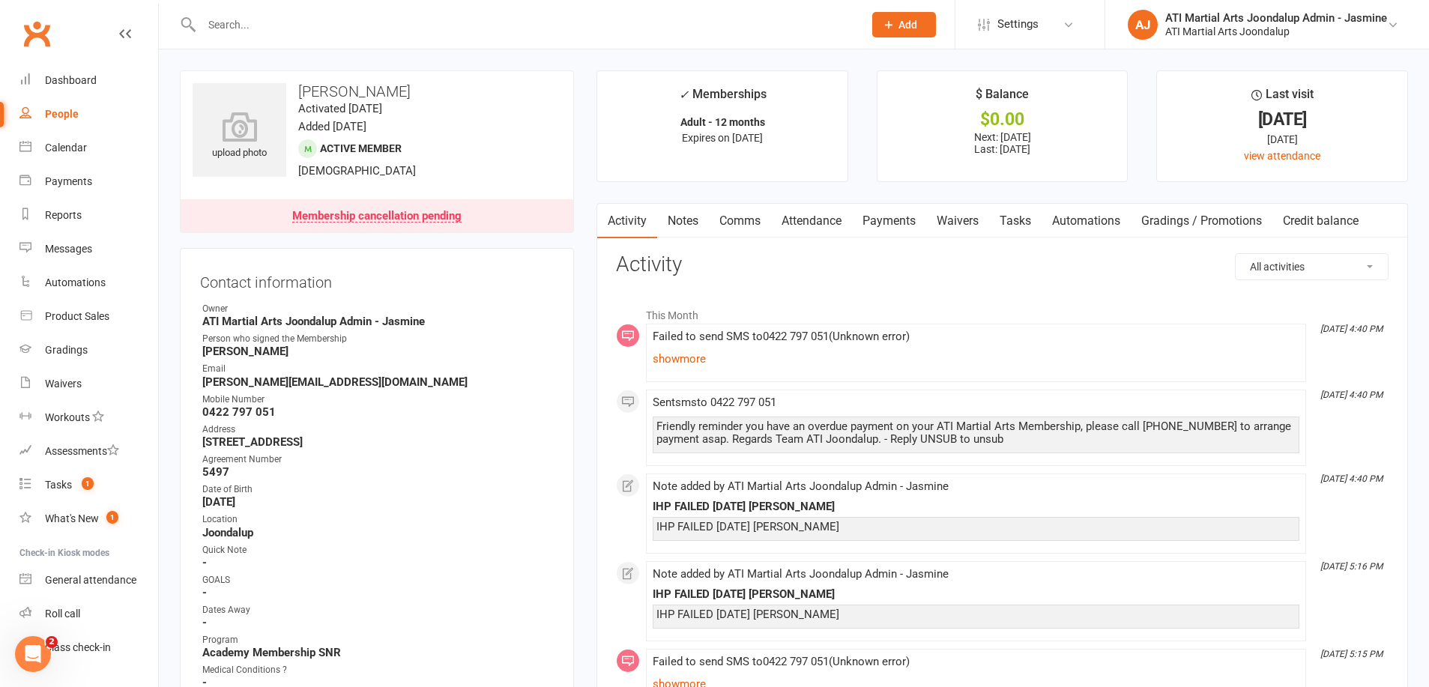
click at [692, 218] on link "Notes" at bounding box center [683, 221] width 52 height 34
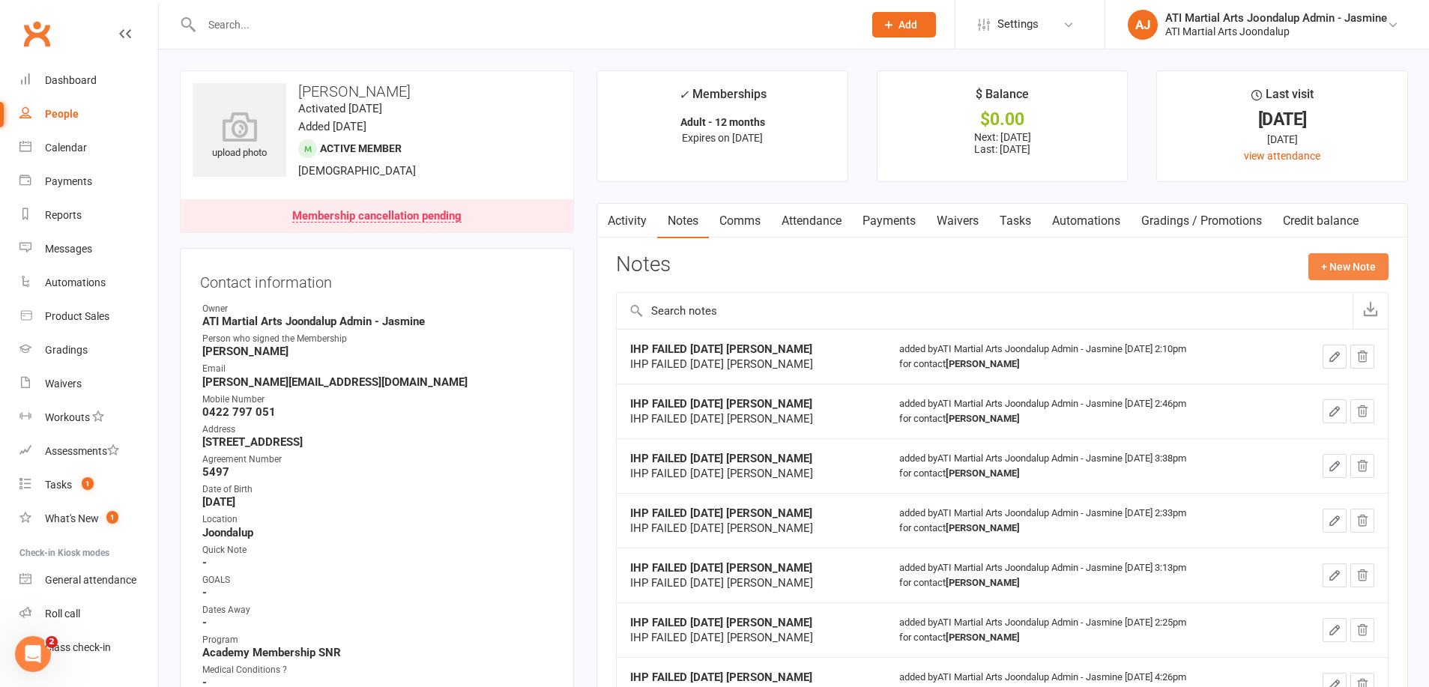
click at [1326, 274] on button "+ New Note" at bounding box center [1348, 266] width 80 height 27
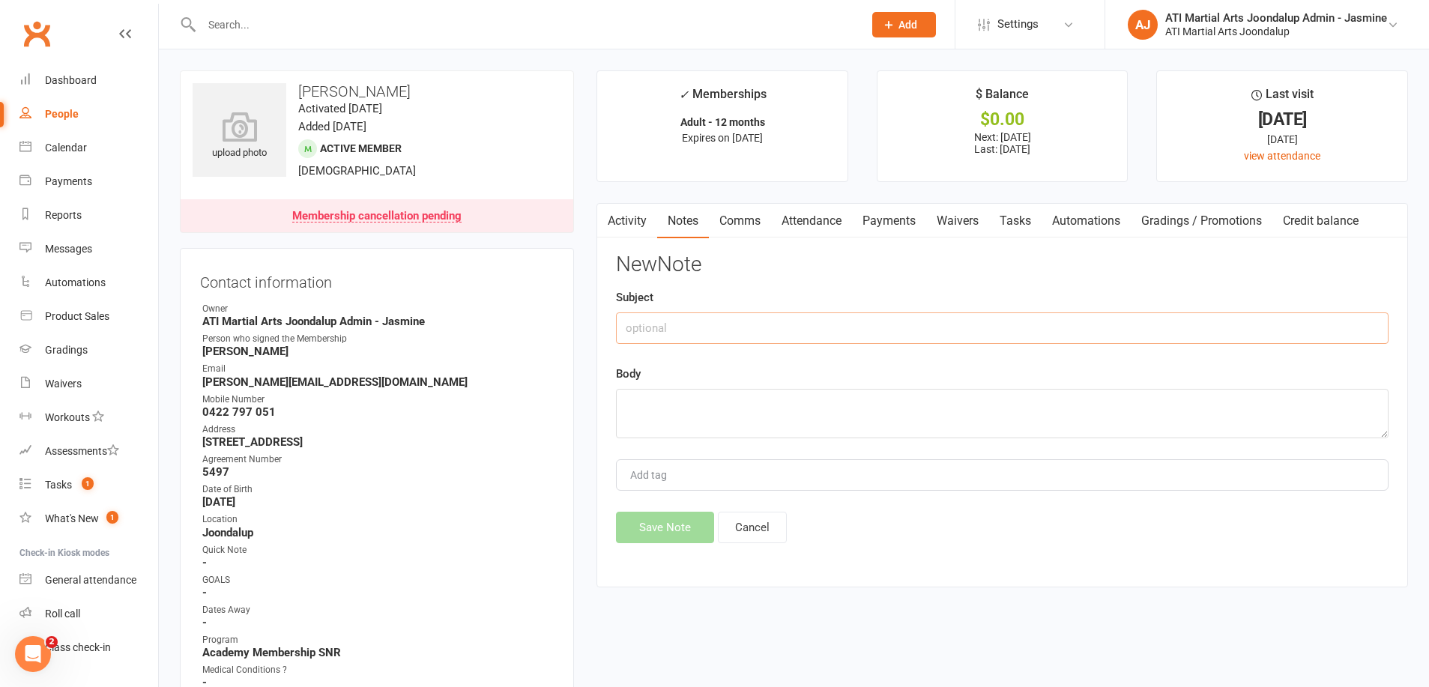
click at [718, 321] on input "text" at bounding box center [1002, 328] width 773 height 31
drag, startPoint x: 718, startPoint y: 321, endPoint x: 603, endPoint y: 332, distance: 115.1
click at [603, 331] on div "Activity Notes Comms Attendance Payments Waivers Tasks Automations Gradings / P…" at bounding box center [1003, 395] width 812 height 384
drag, startPoint x: 731, startPoint y: 329, endPoint x: 638, endPoint y: 326, distance: 93.7
click at [625, 330] on input "IHP FAILED [DATE] [PERSON_NAME]" at bounding box center [1002, 328] width 773 height 31
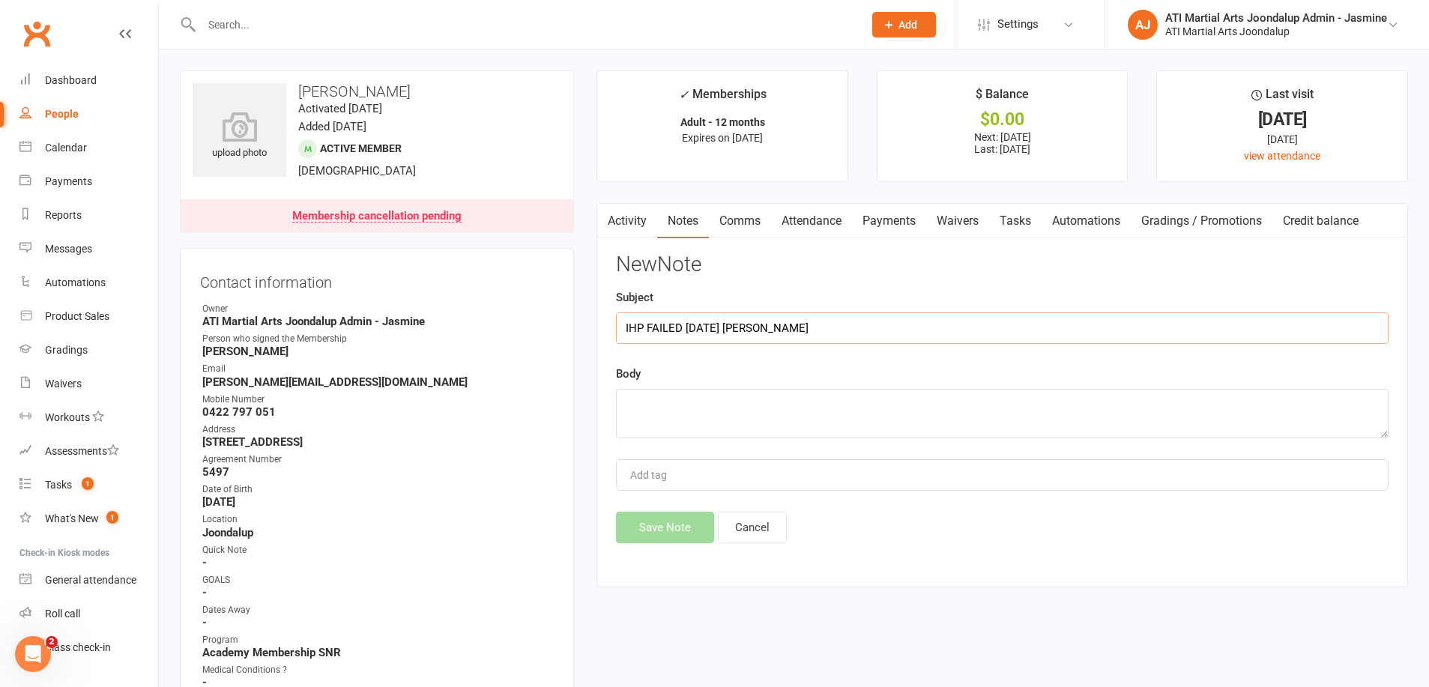
type input "IHP FAILED [DATE] [PERSON_NAME]"
paste textarea "IHP FAILED [DATE] [PERSON_NAME]"
type textarea "IHP FAILED [DATE] [PERSON_NAME]"
drag, startPoint x: 658, startPoint y: 534, endPoint x: 382, endPoint y: 413, distance: 301.3
click at [658, 534] on button "Save Note" at bounding box center [665, 527] width 98 height 31
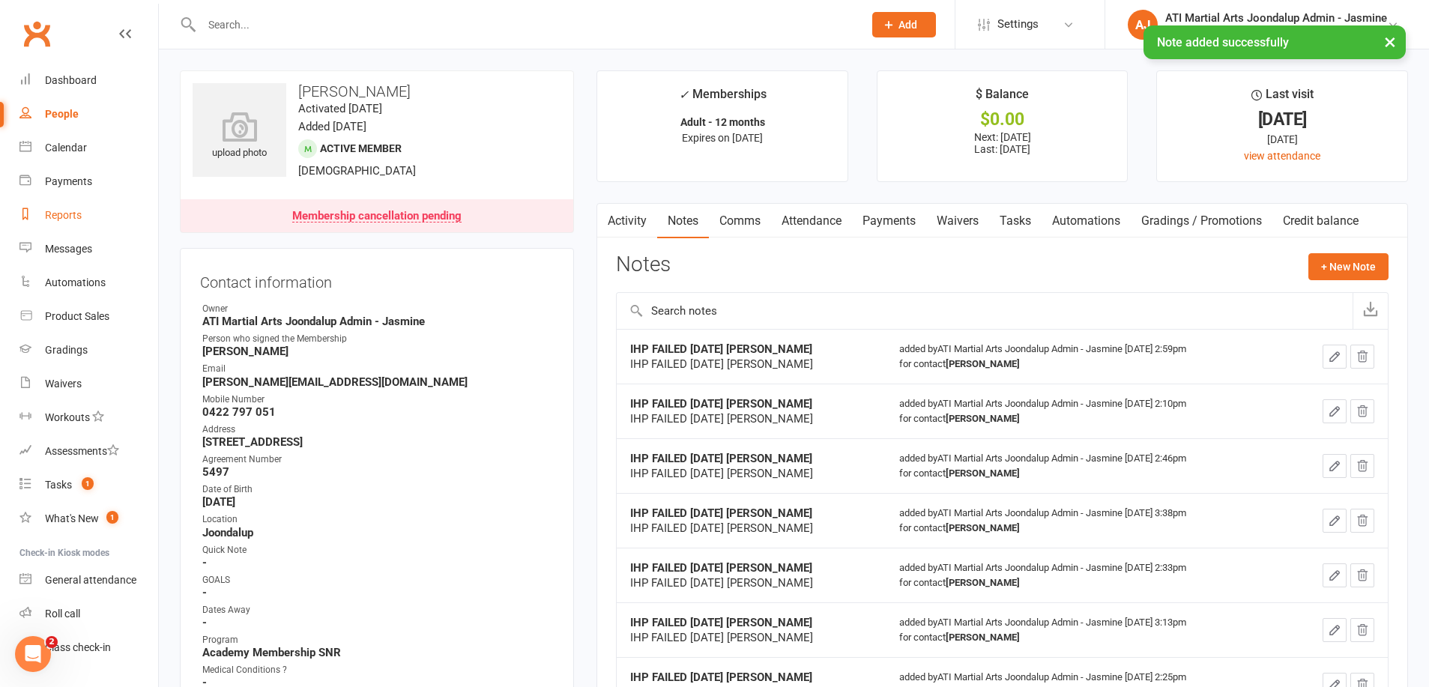
click at [55, 212] on div "Reports" at bounding box center [63, 215] width 37 height 12
select select "100"
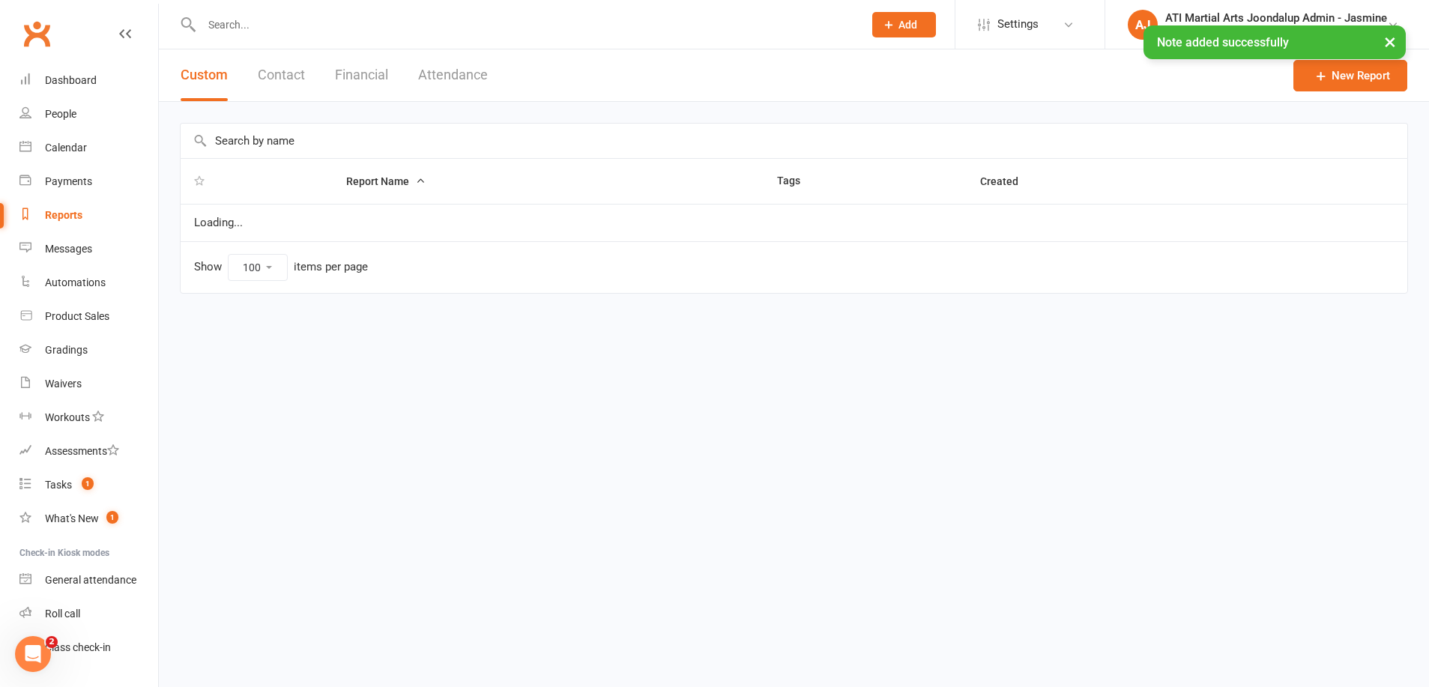
click at [353, 77] on button "Financial" at bounding box center [361, 75] width 53 height 52
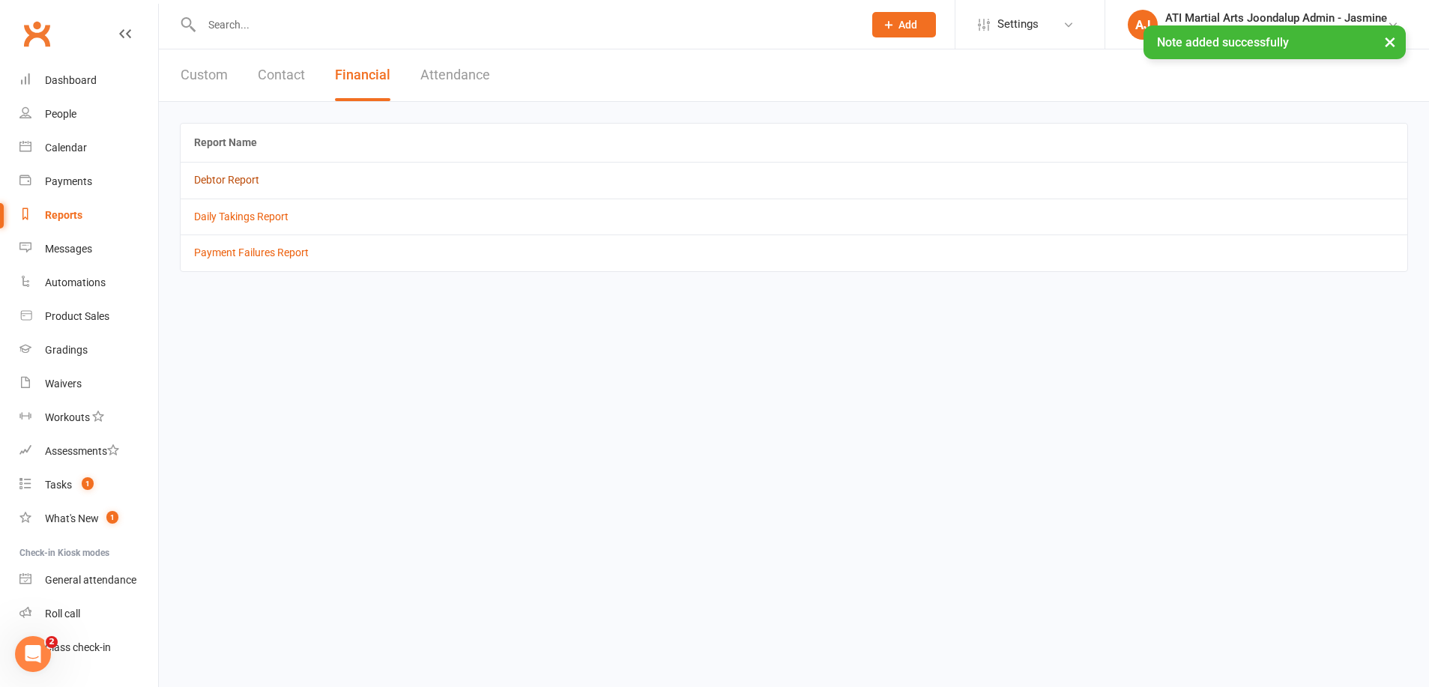
click at [217, 178] on link "Debtor Report" at bounding box center [226, 180] width 65 height 12
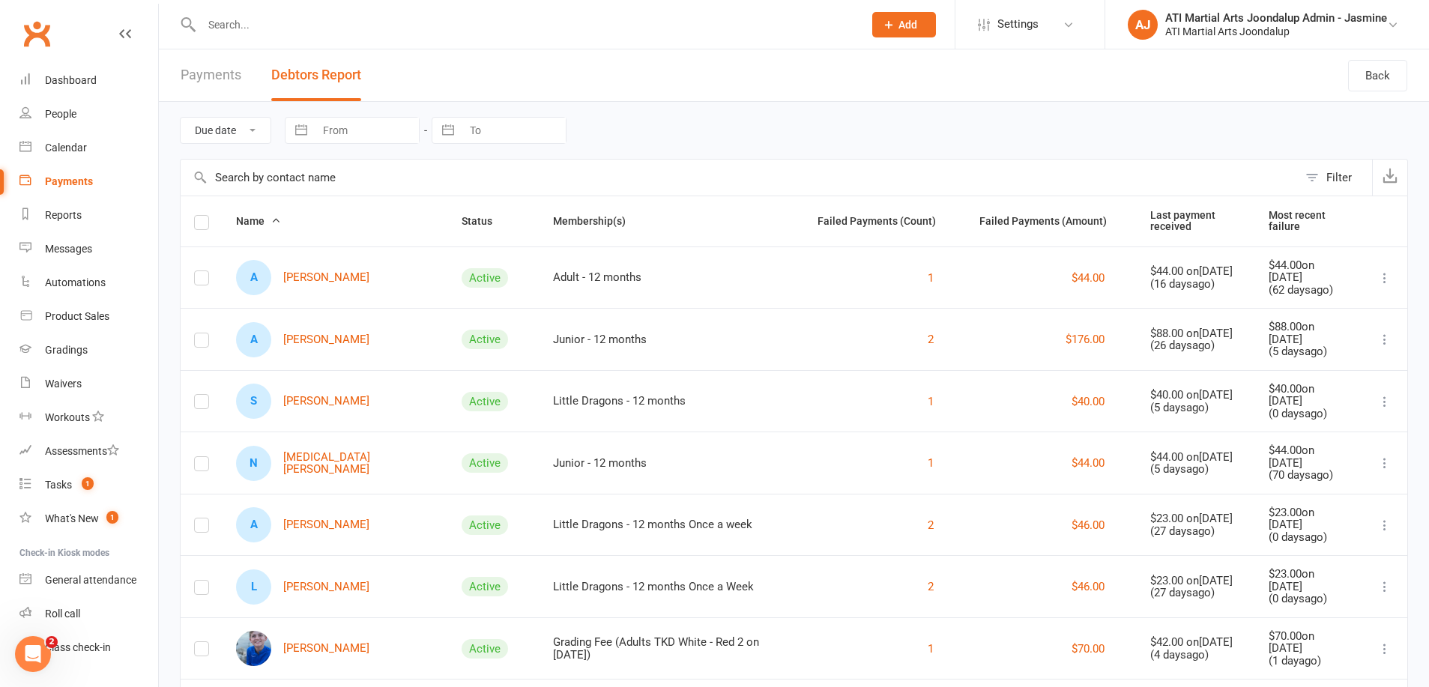
click at [313, 398] on link "S [PERSON_NAME]" at bounding box center [302, 401] width 133 height 35
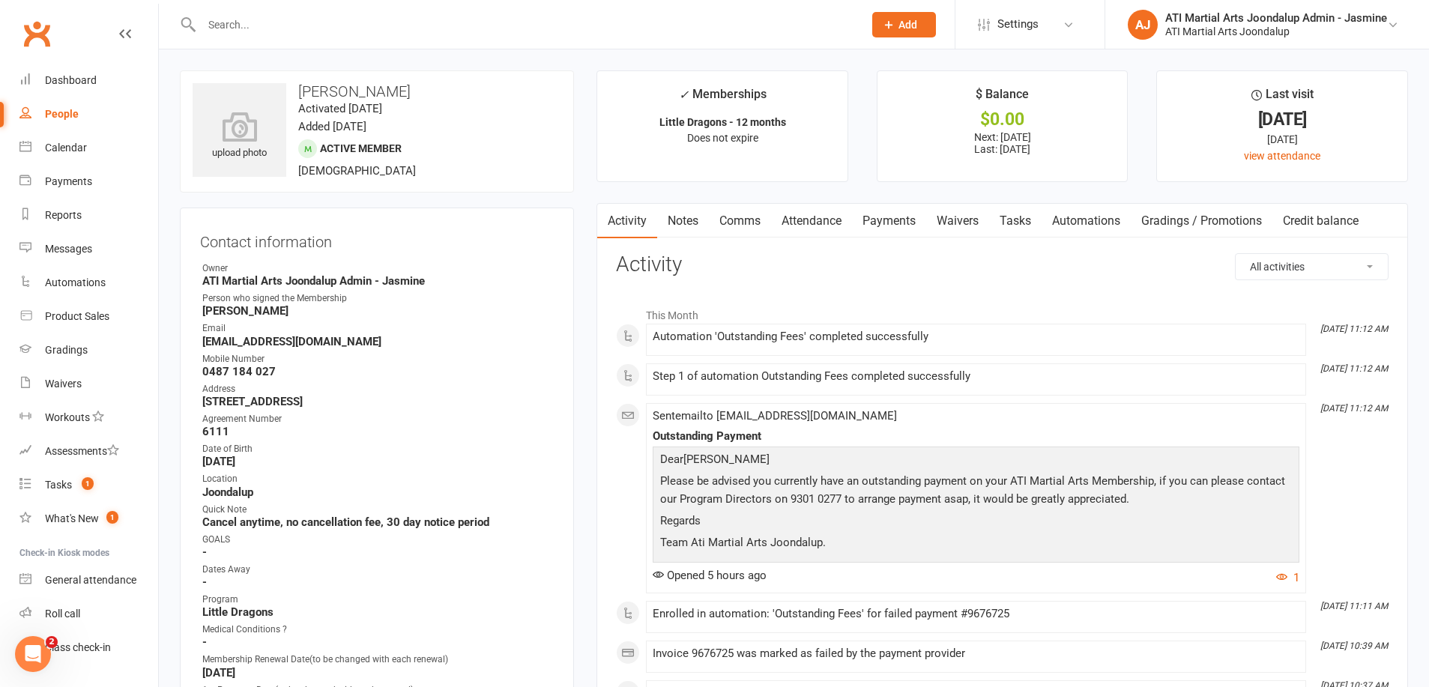
click at [886, 217] on link "Payments" at bounding box center [889, 221] width 74 height 34
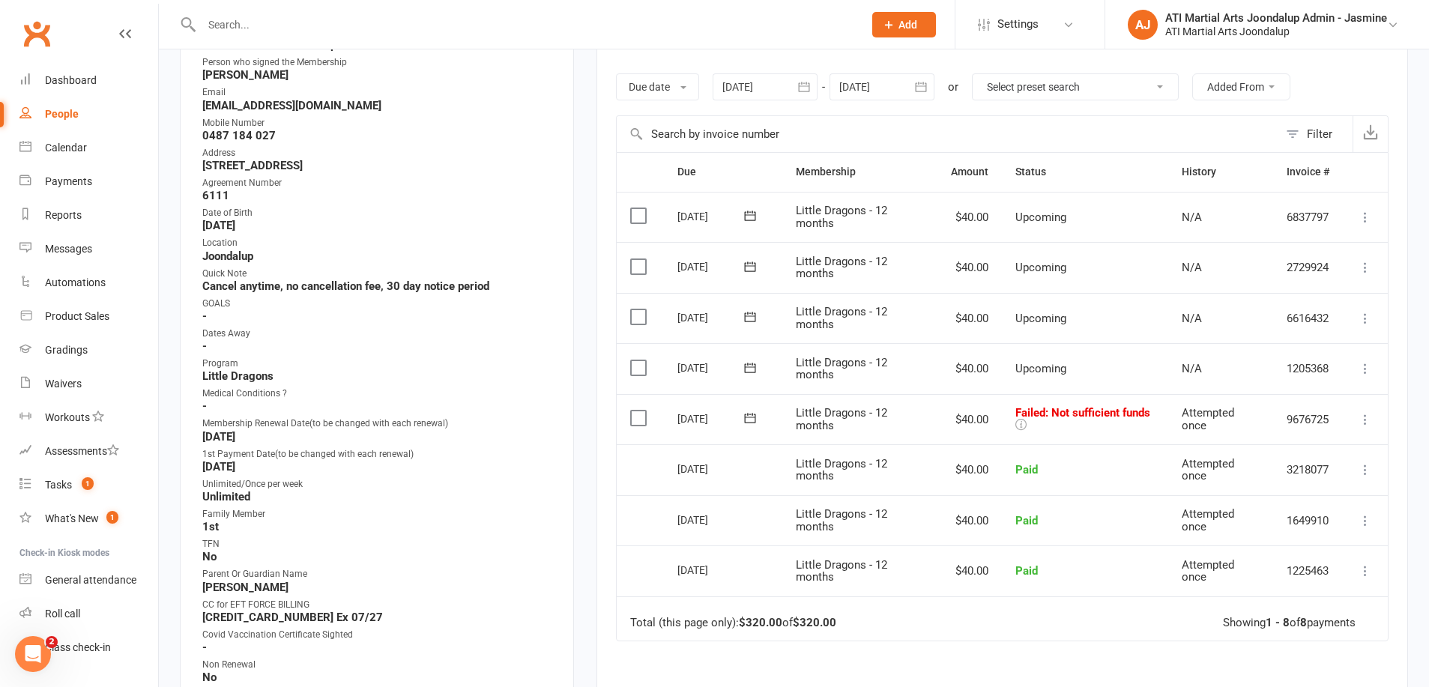
scroll to position [241, 0]
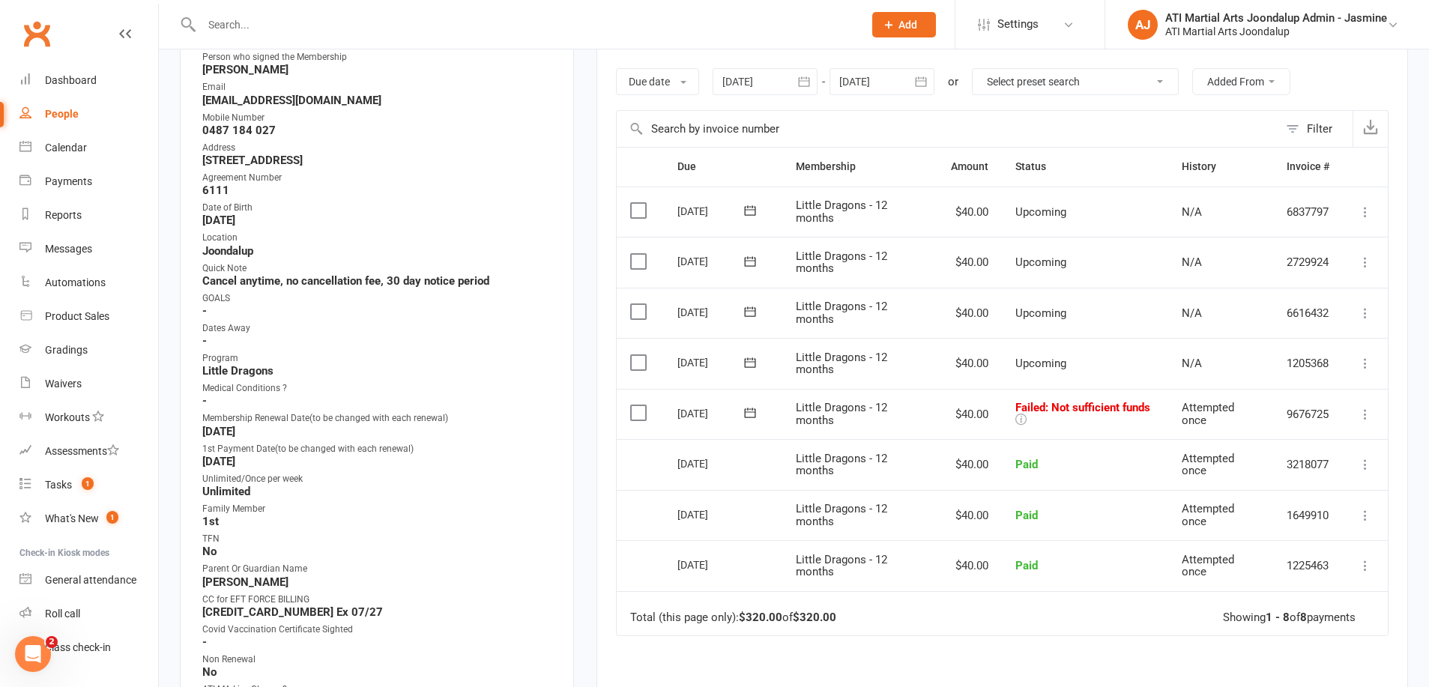
click at [1364, 407] on icon at bounding box center [1365, 414] width 15 height 15
click at [1267, 462] on link "Mark as Paid (POS)" at bounding box center [1299, 474] width 148 height 30
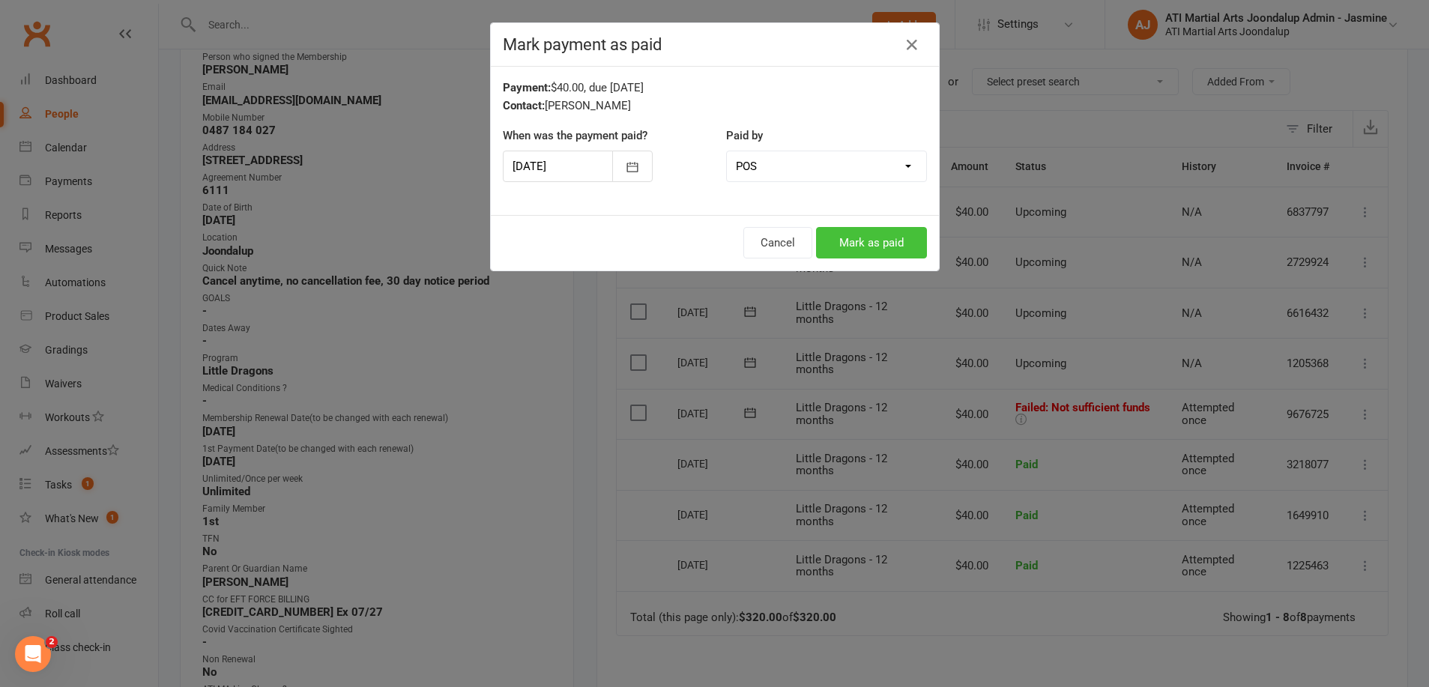
click at [847, 255] on button "Mark as paid" at bounding box center [871, 242] width 111 height 31
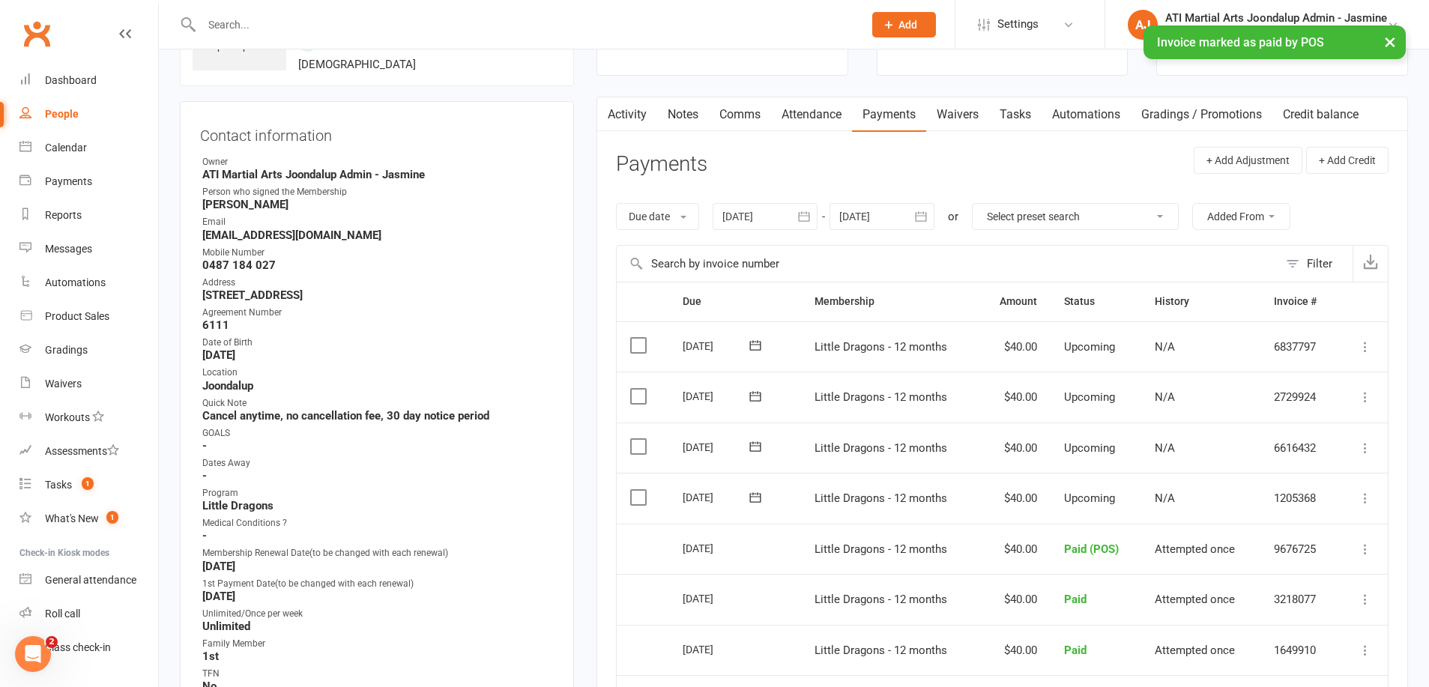
scroll to position [91, 0]
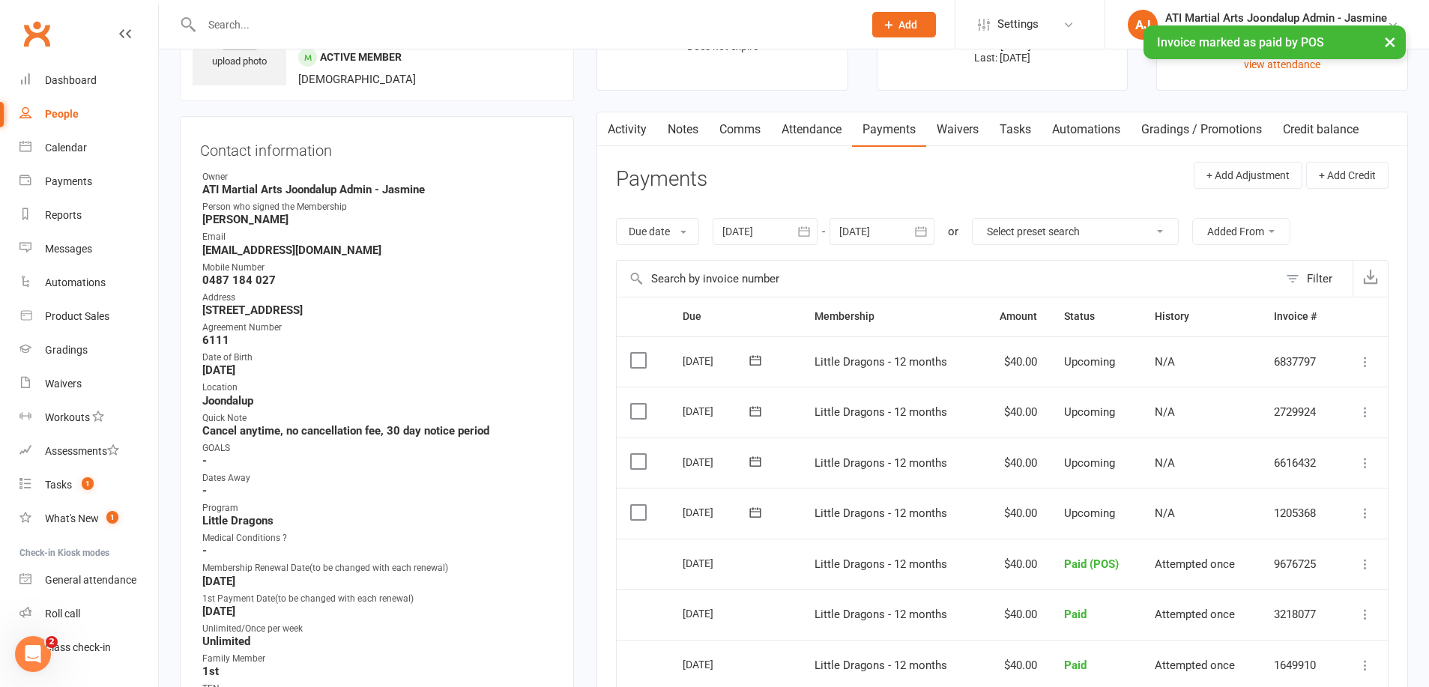
click at [687, 133] on link "Notes" at bounding box center [683, 129] width 52 height 34
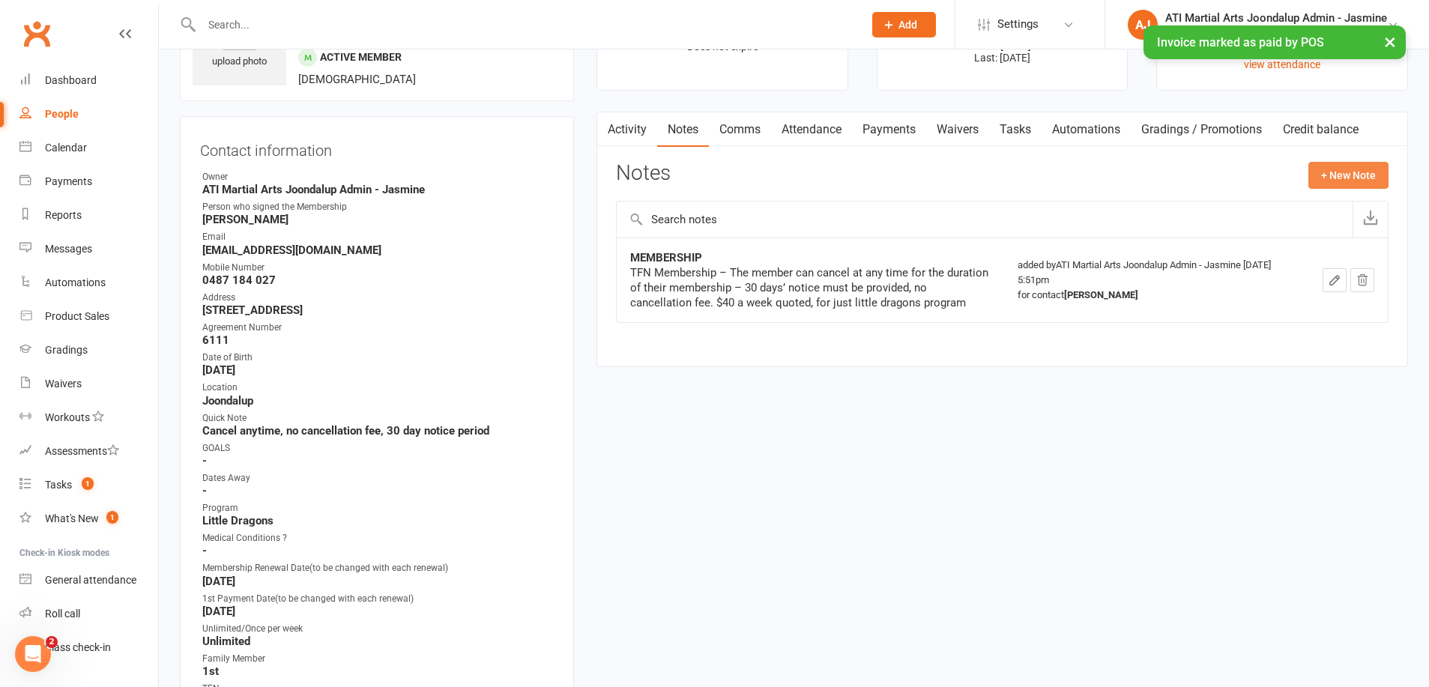
drag, startPoint x: 1356, startPoint y: 177, endPoint x: 1345, endPoint y: 177, distance: 10.5
click at [1345, 177] on button "+ New Note" at bounding box center [1348, 175] width 80 height 27
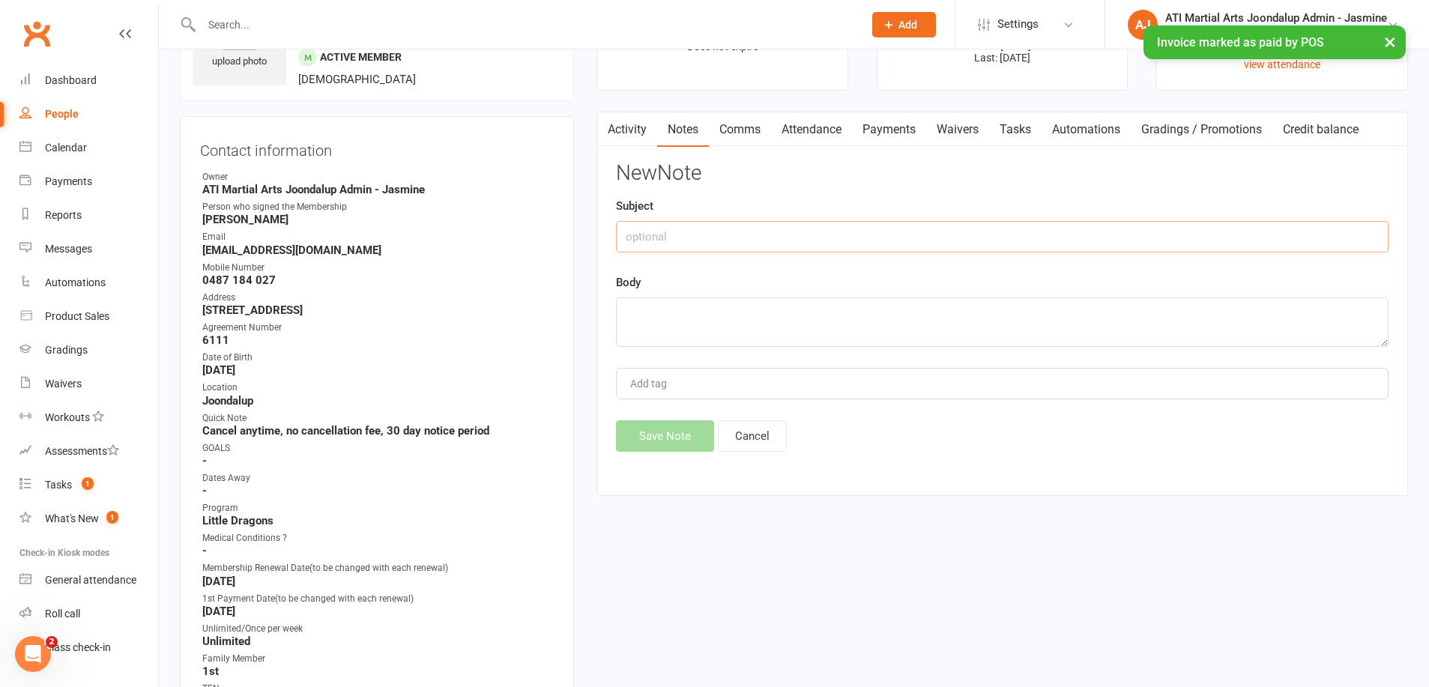
click at [670, 239] on input "text" at bounding box center [1002, 236] width 773 height 31
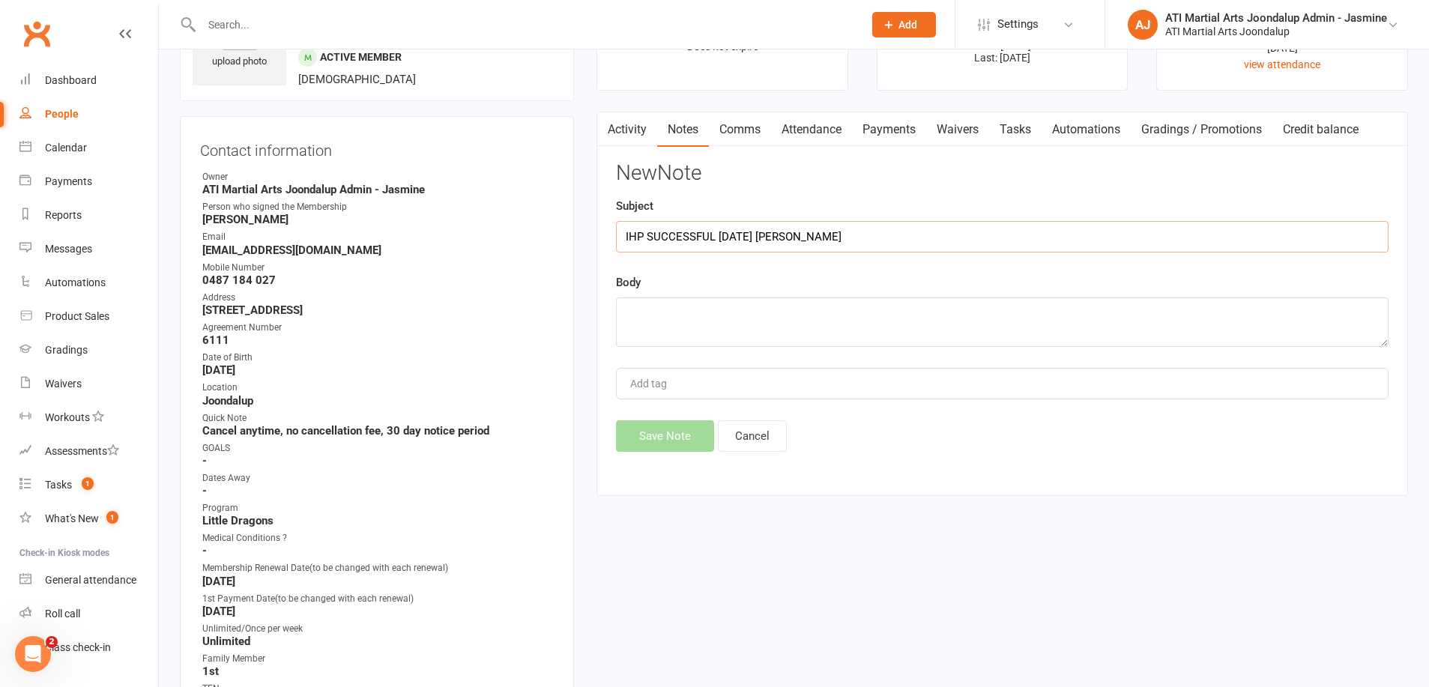
type input "IHP SUCCESSFUL [DATE] [PERSON_NAME]"
click at [661, 301] on textarea at bounding box center [1002, 322] width 773 height 49
type textarea "IHP SUCCESSFUL [DATE] [PERSON_NAME]"
click at [672, 432] on button "Save Note" at bounding box center [665, 435] width 98 height 31
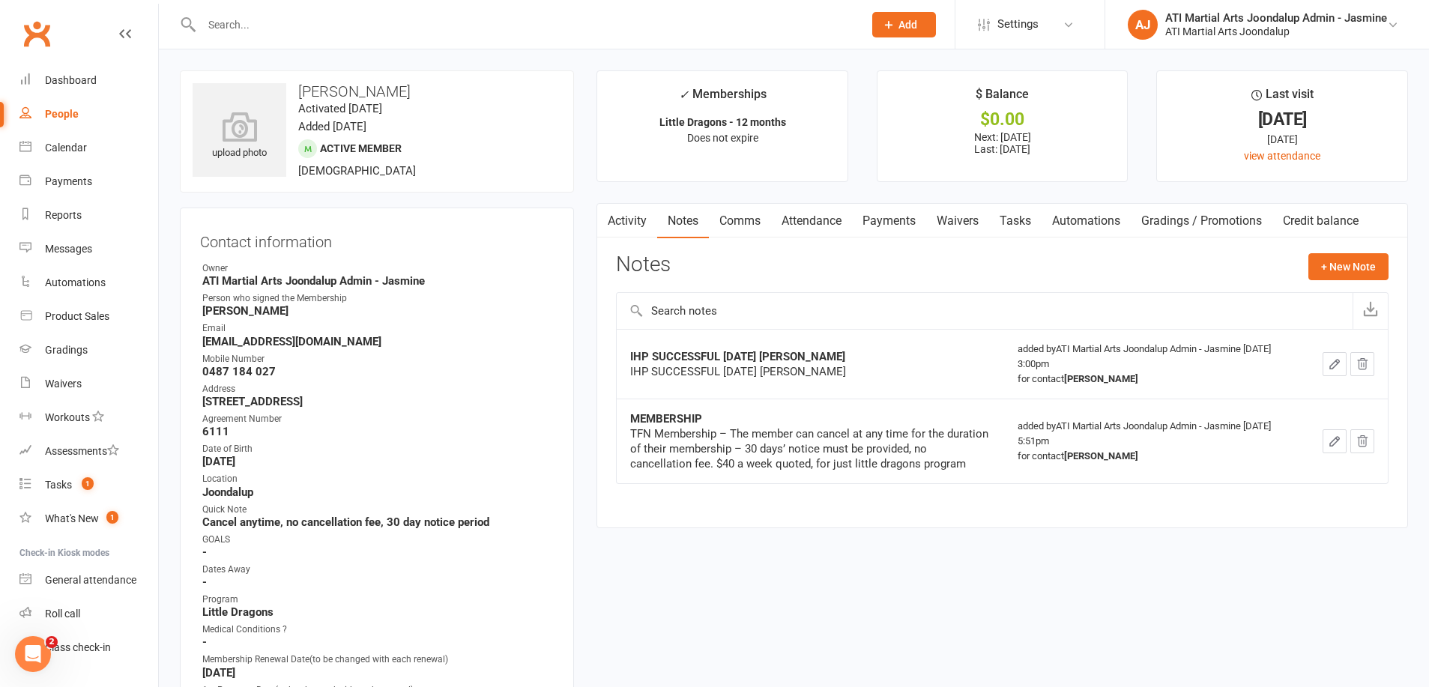
click at [891, 226] on link "Payments" at bounding box center [889, 221] width 74 height 34
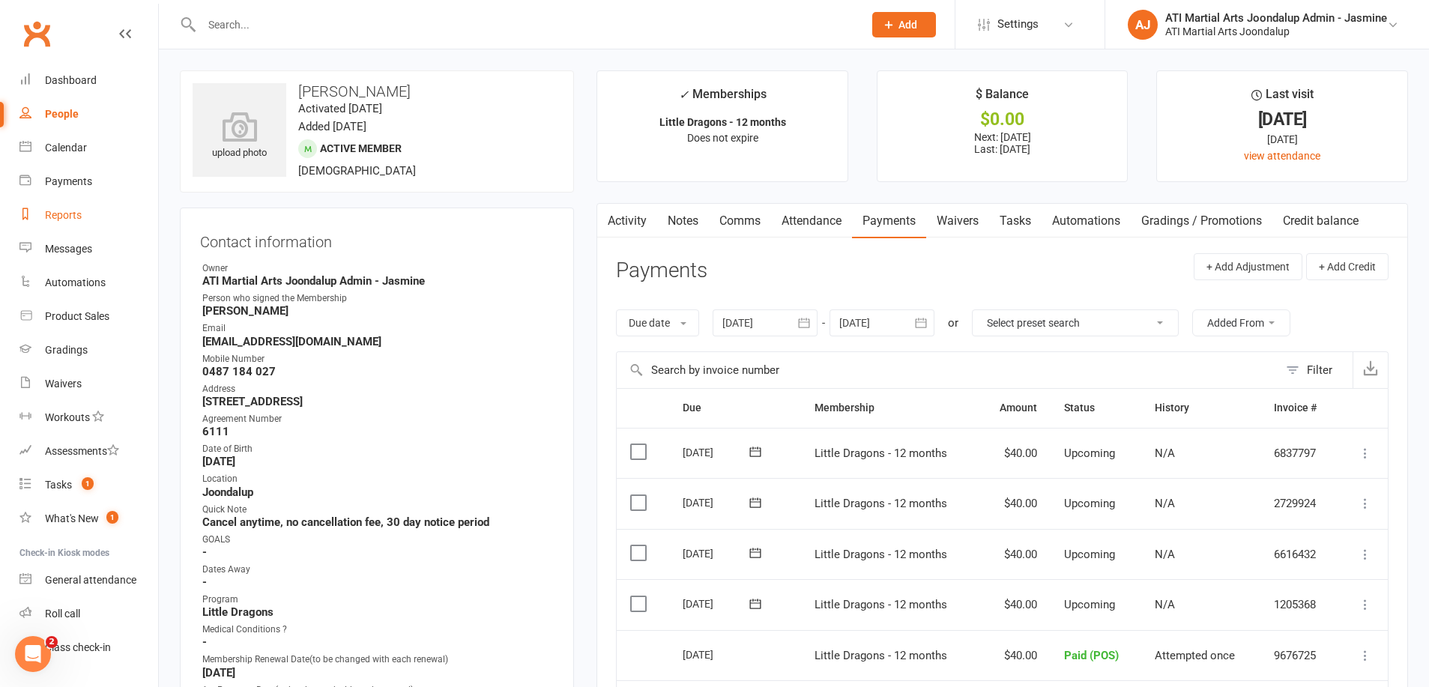
drag, startPoint x: 49, startPoint y: 216, endPoint x: 59, endPoint y: 213, distance: 10.9
click at [49, 215] on div "Reports" at bounding box center [63, 215] width 37 height 12
select select "100"
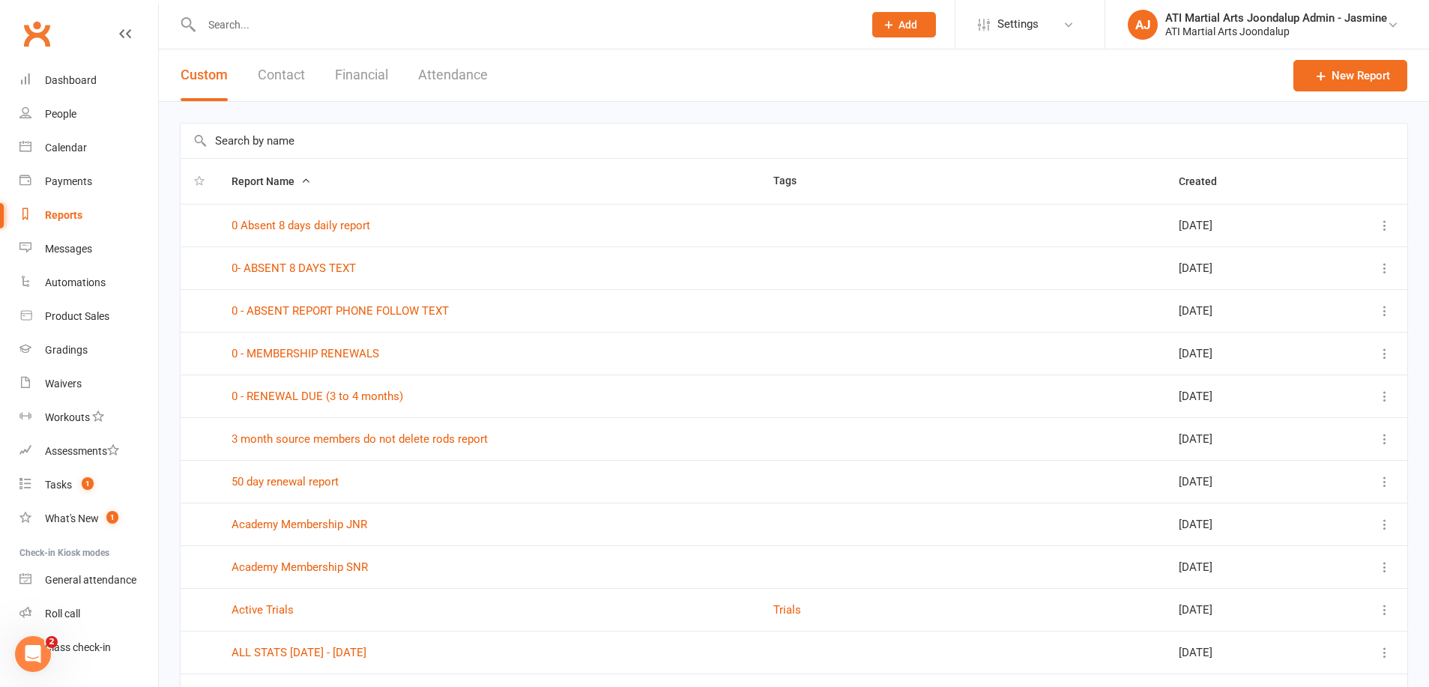
click at [363, 70] on button "Financial" at bounding box center [361, 75] width 53 height 52
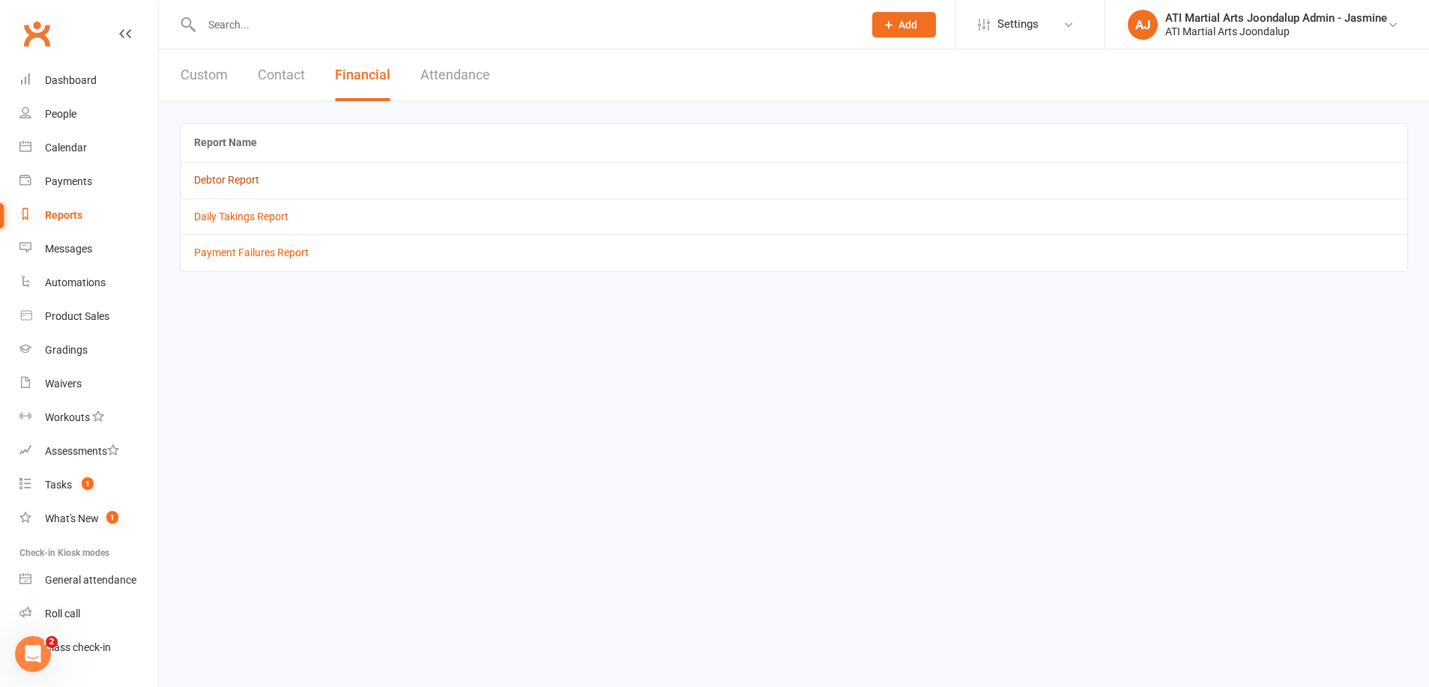
click at [217, 181] on link "Debtor Report" at bounding box center [226, 180] width 65 height 12
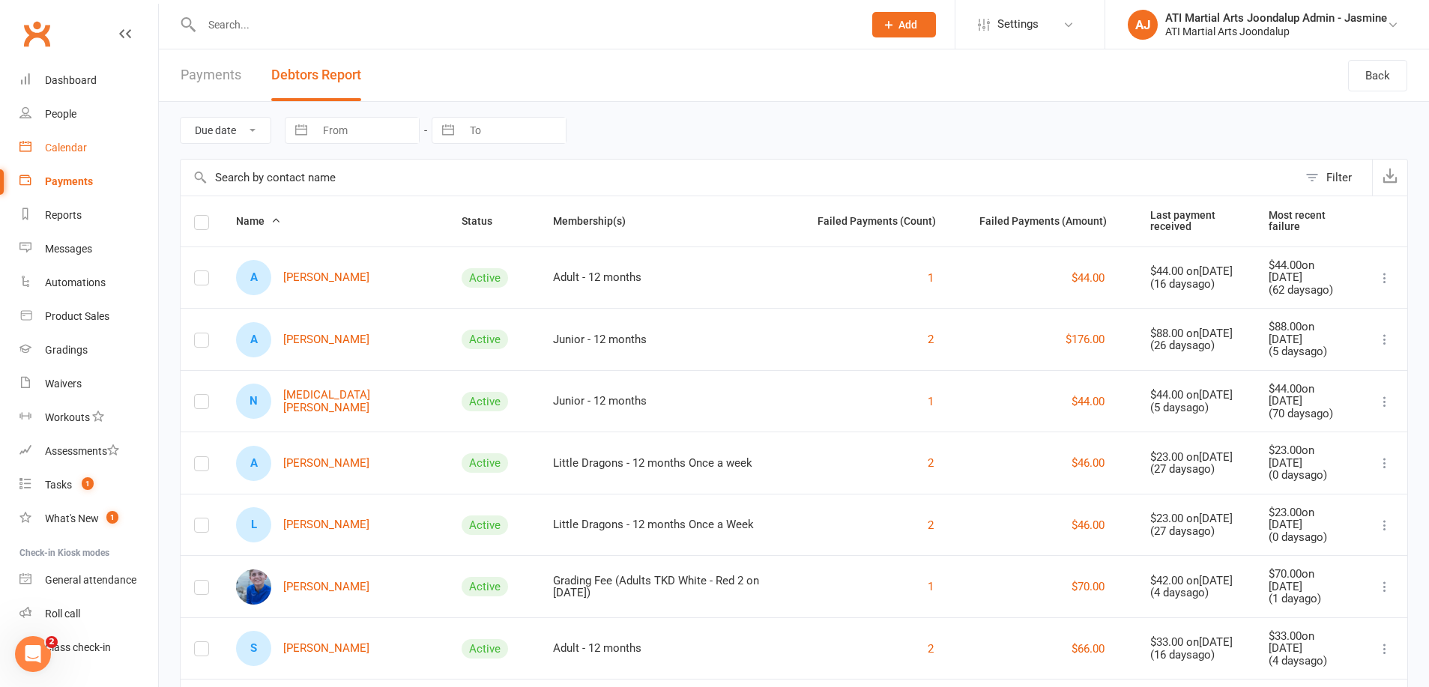
click at [84, 152] on div "Calendar" at bounding box center [66, 148] width 42 height 12
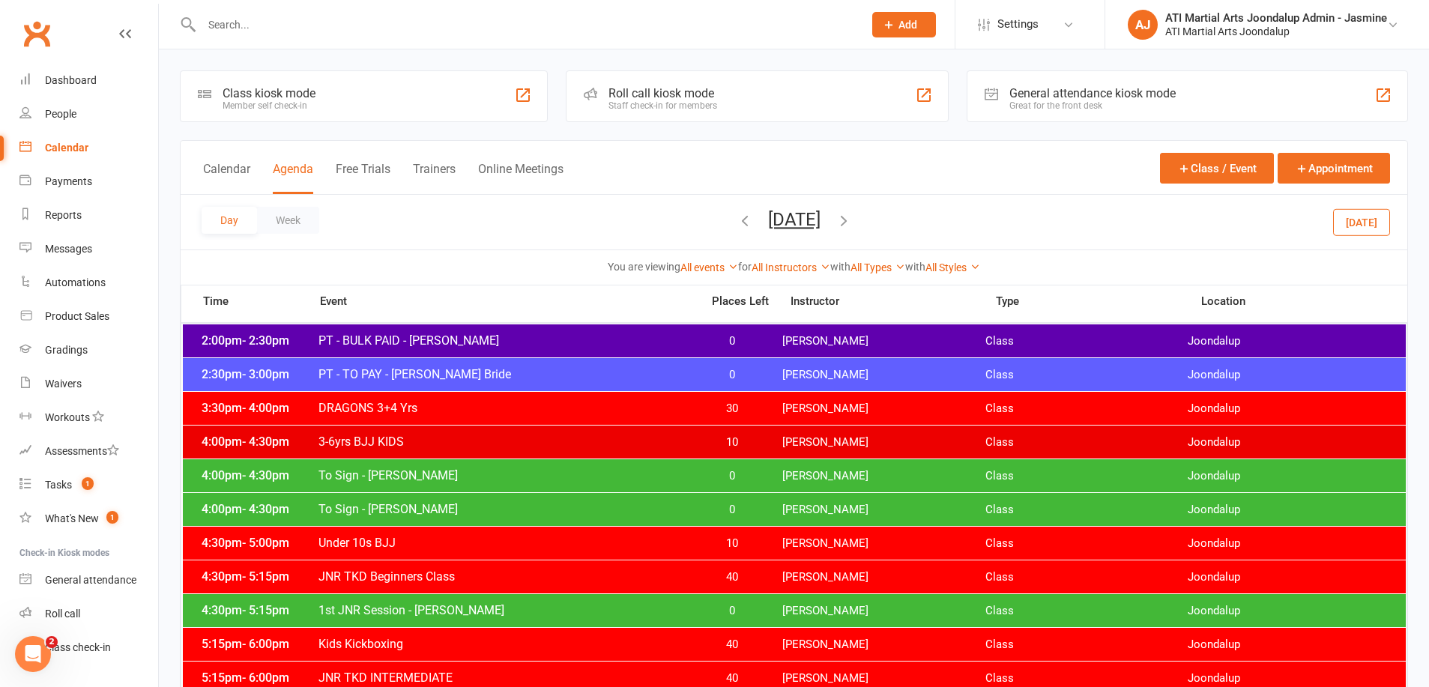
click at [224, 217] on button "Day" at bounding box center [229, 220] width 55 height 27
click at [299, 217] on button "Week" at bounding box center [288, 220] width 62 height 27
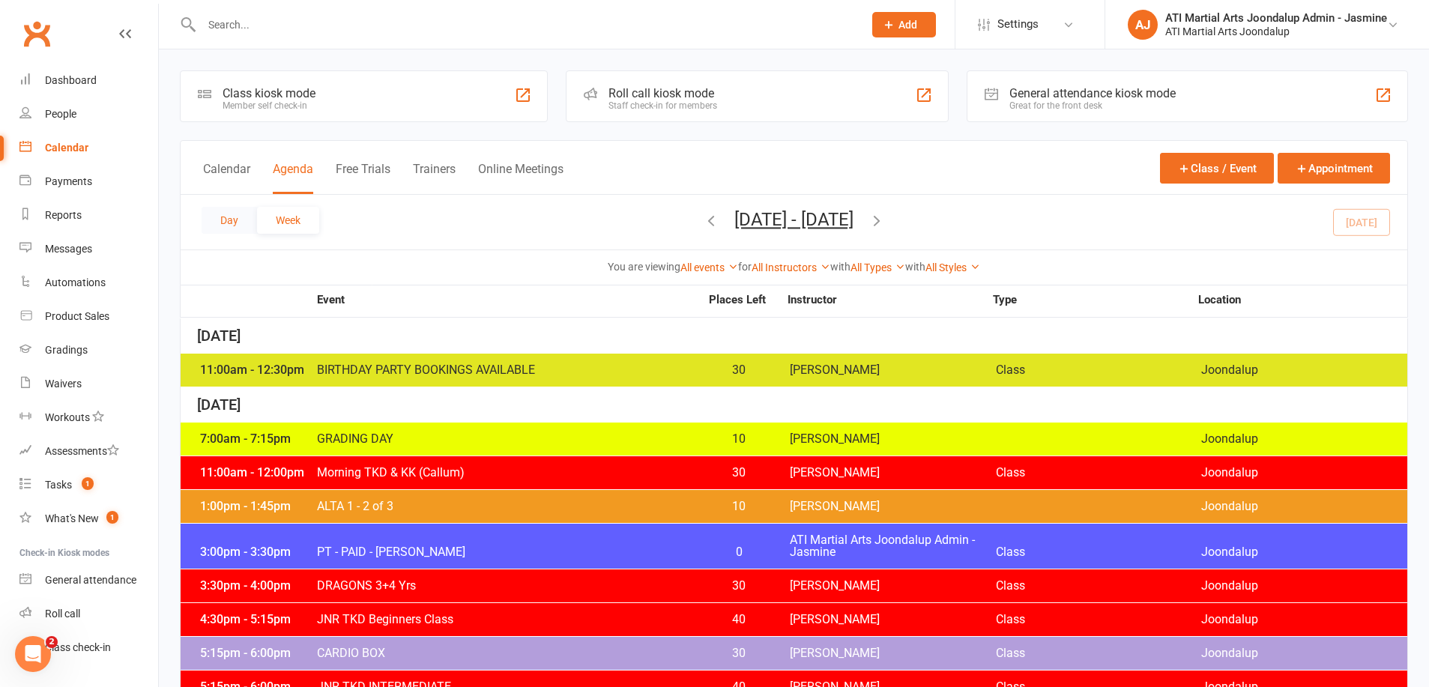
click at [246, 223] on button "Day" at bounding box center [229, 220] width 55 height 27
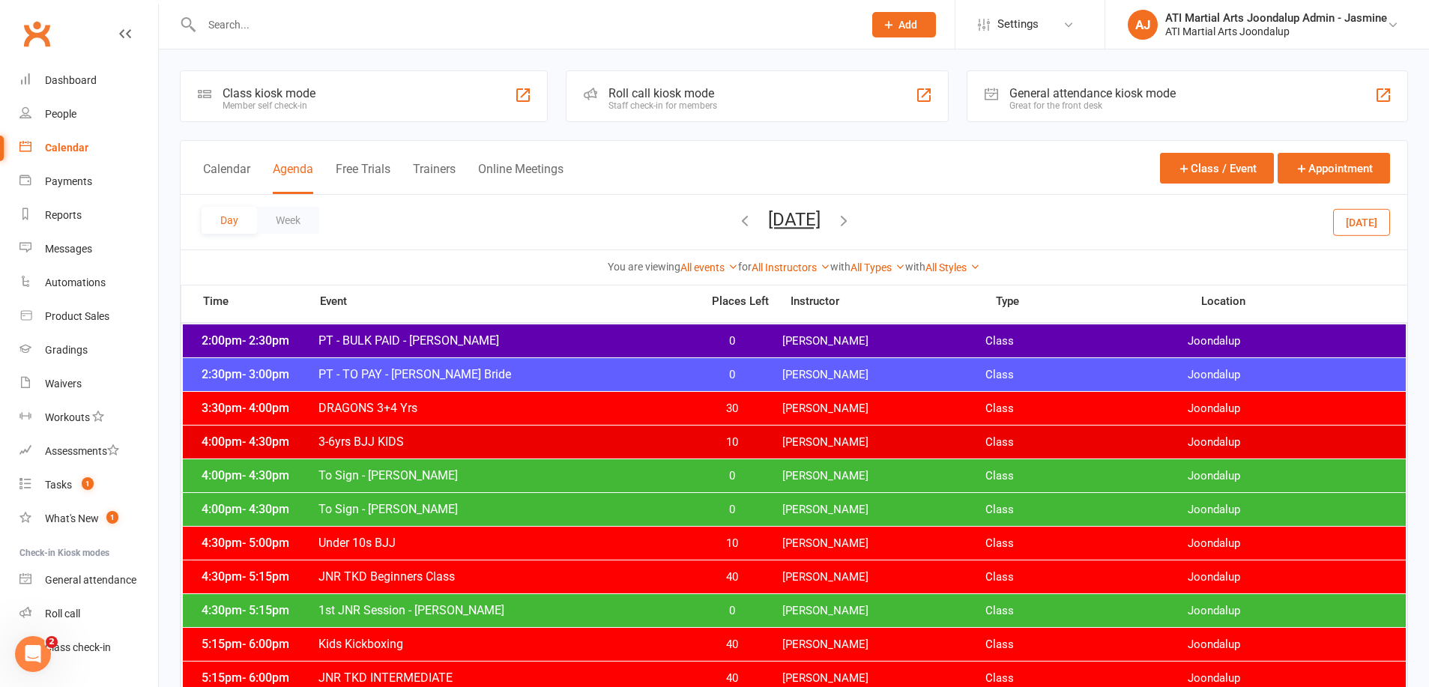
click at [852, 218] on icon "button" at bounding box center [844, 220] width 16 height 16
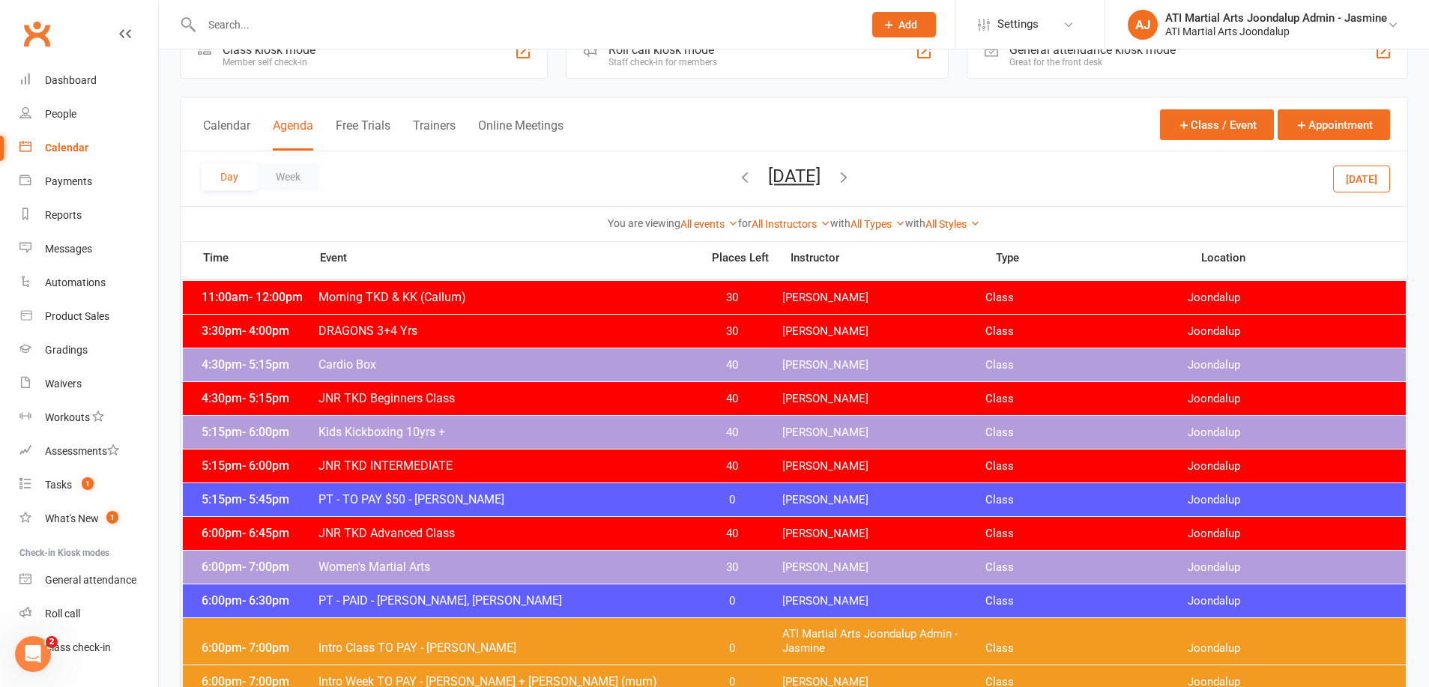
scroll to position [43, 0]
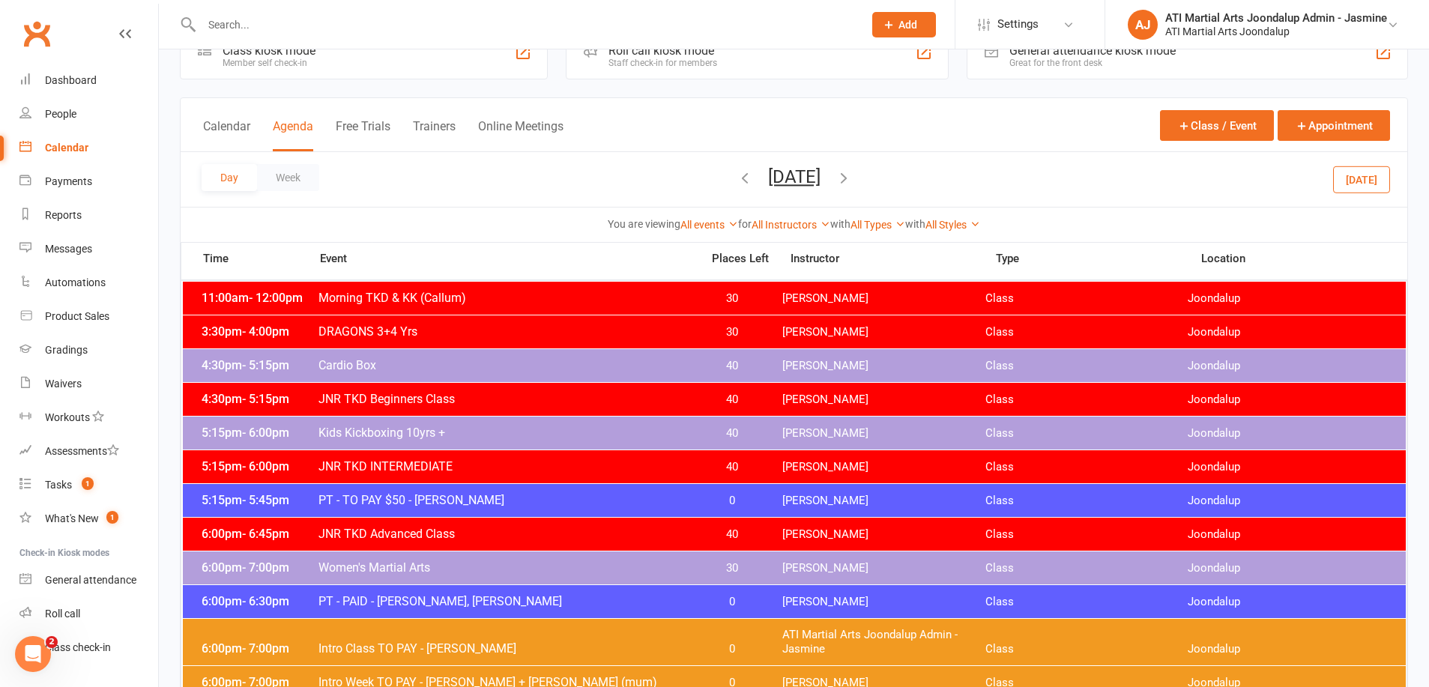
click at [1353, 181] on button "[DATE]" at bounding box center [1361, 179] width 57 height 27
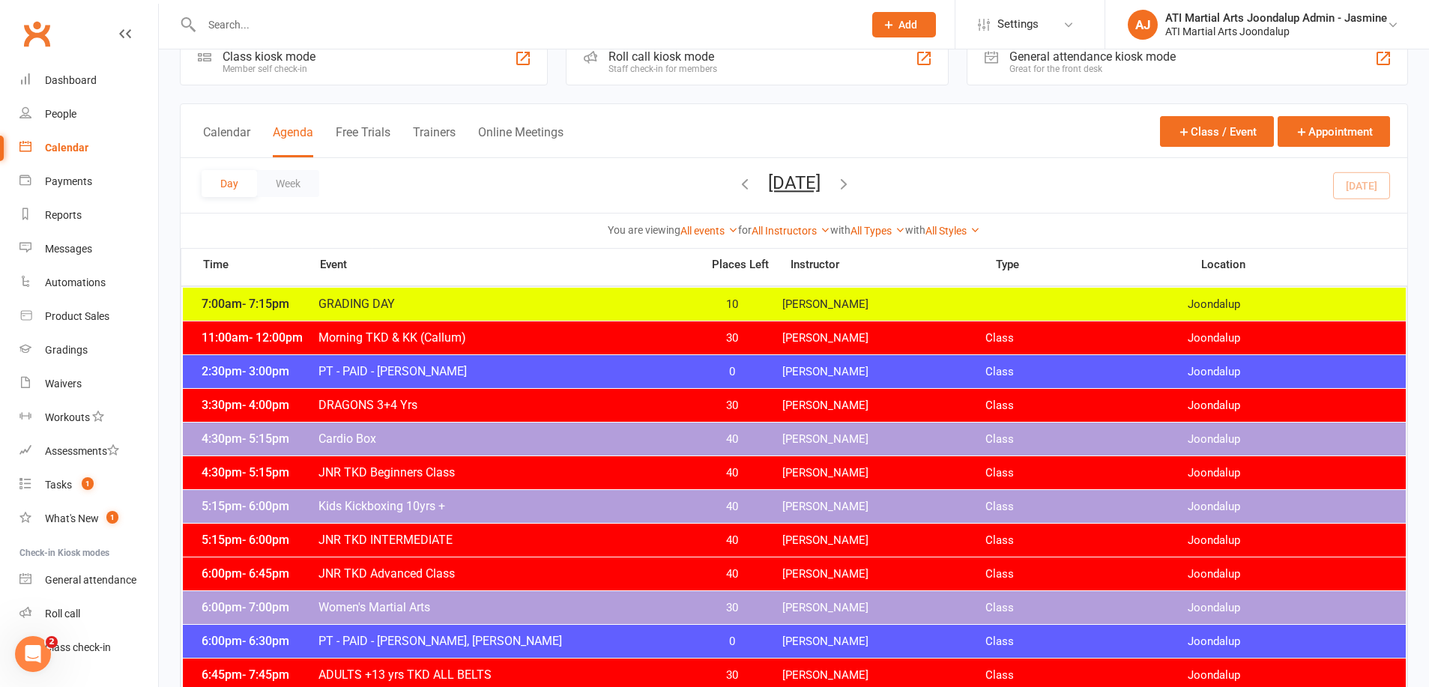
scroll to position [36, 0]
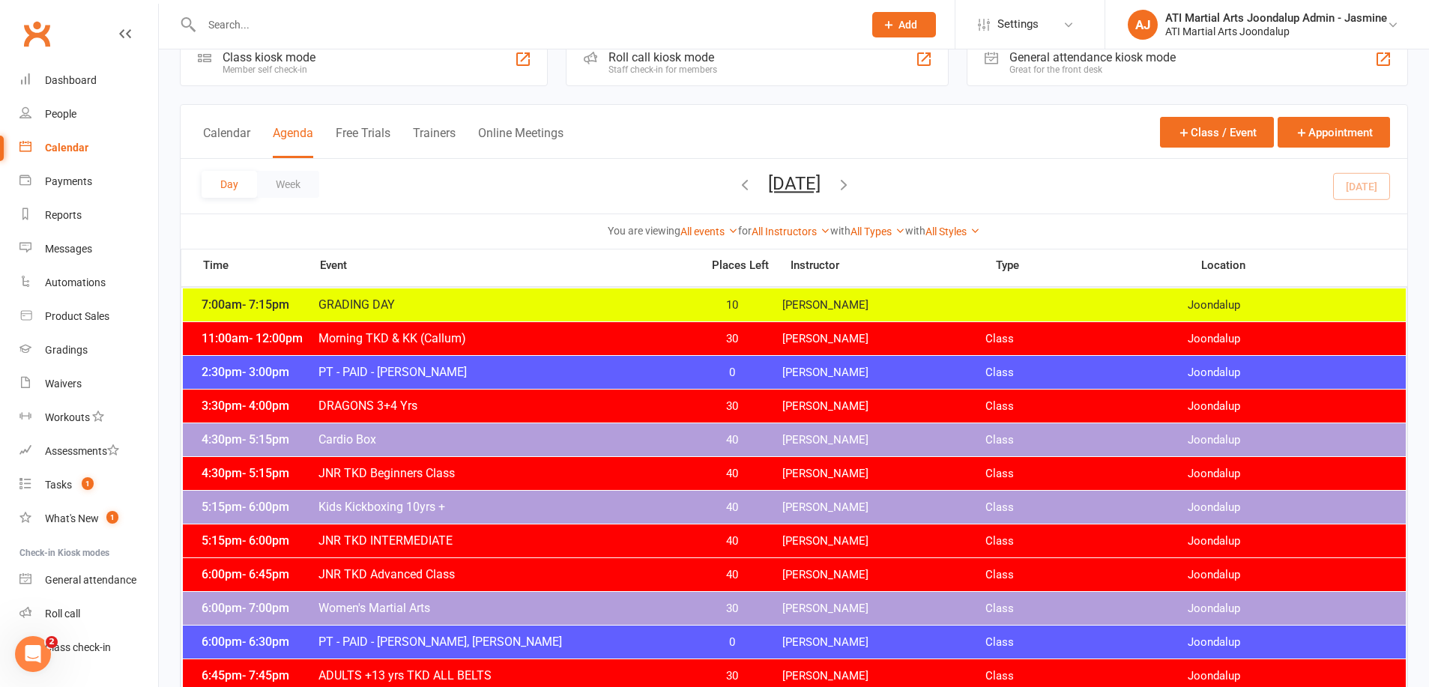
click at [377, 22] on input "text" at bounding box center [525, 24] width 656 height 21
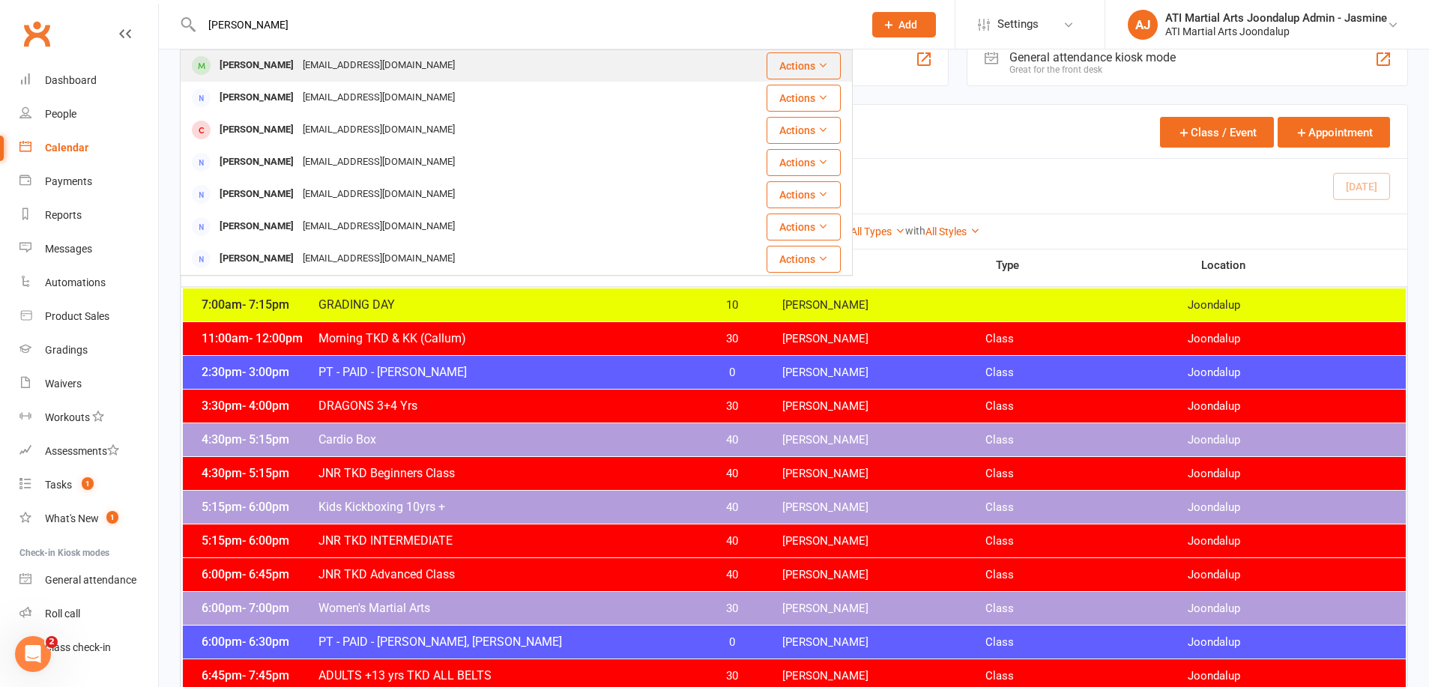
scroll to position [420, 0]
click at [231, 25] on input "[PERSON_NAME]" at bounding box center [525, 24] width 656 height 21
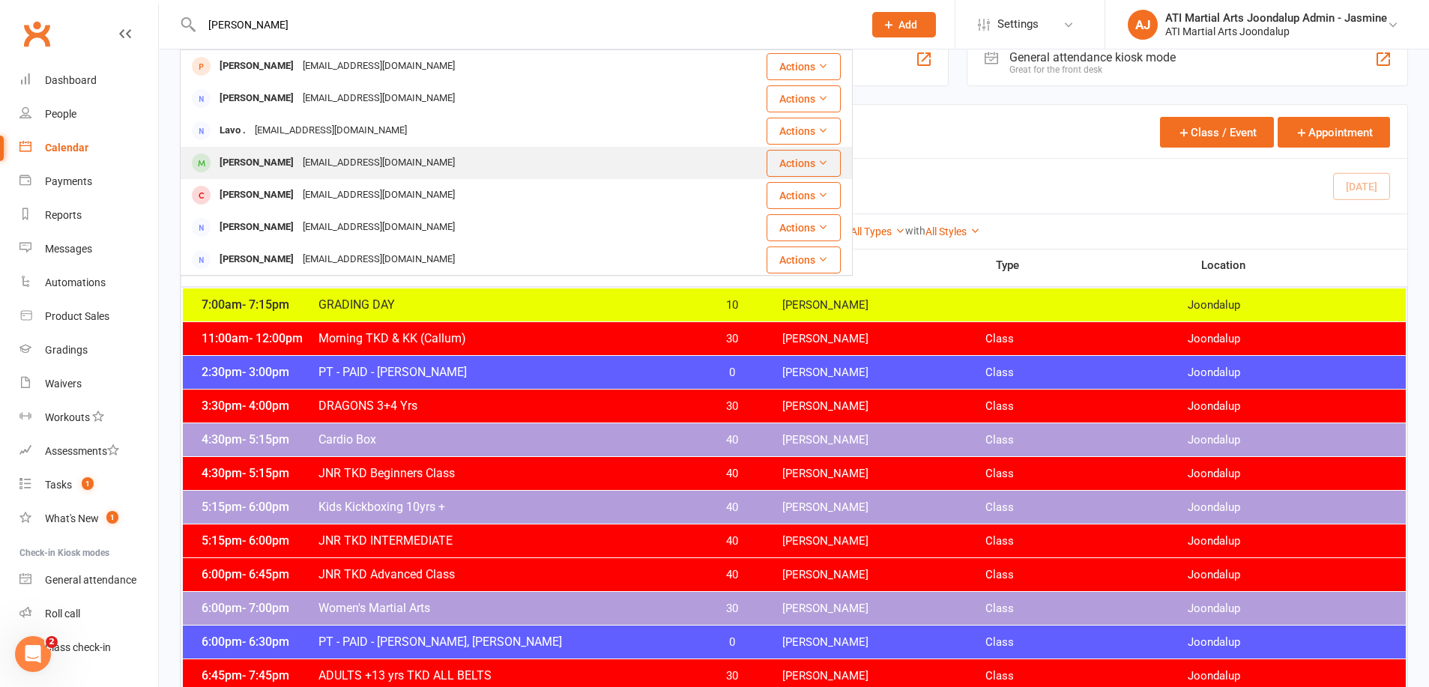
type input "[PERSON_NAME]"
click at [345, 154] on div "[EMAIL_ADDRESS][DOMAIN_NAME]" at bounding box center [378, 163] width 161 height 22
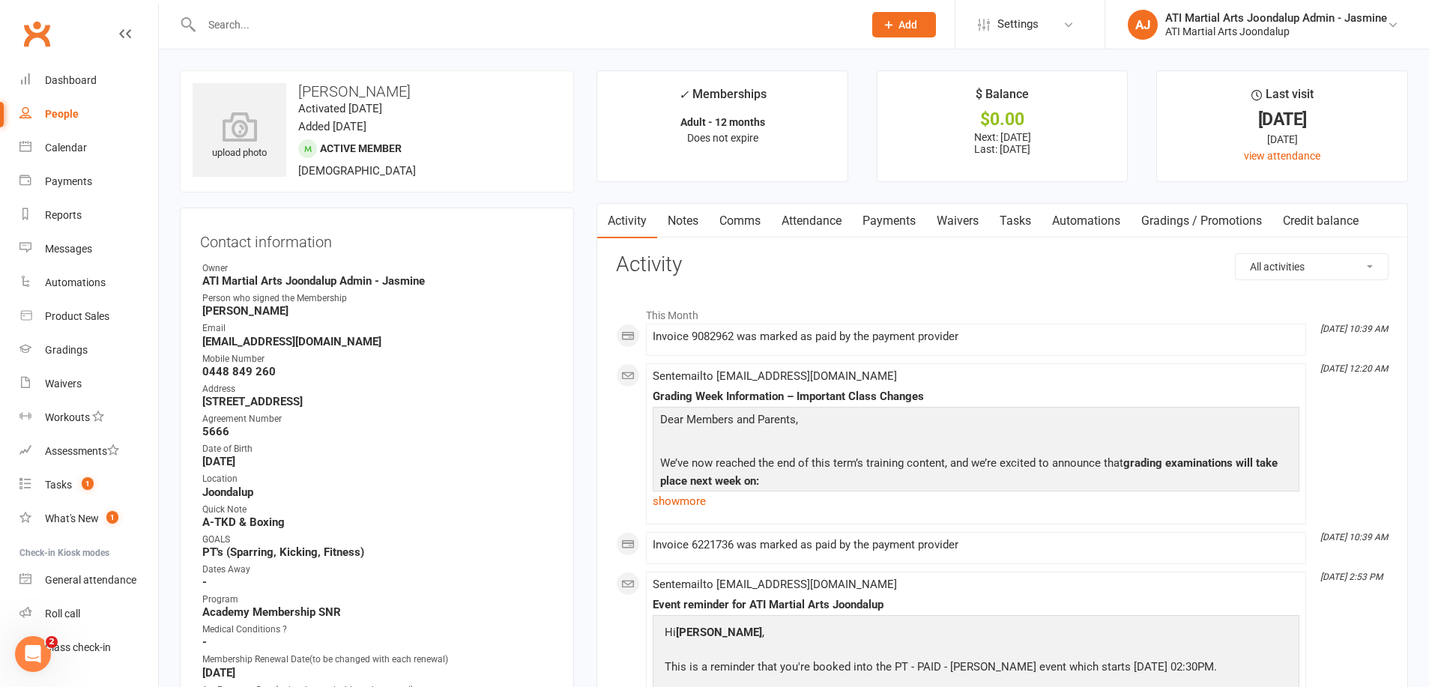
click at [781, 220] on link "Attendance" at bounding box center [811, 221] width 81 height 34
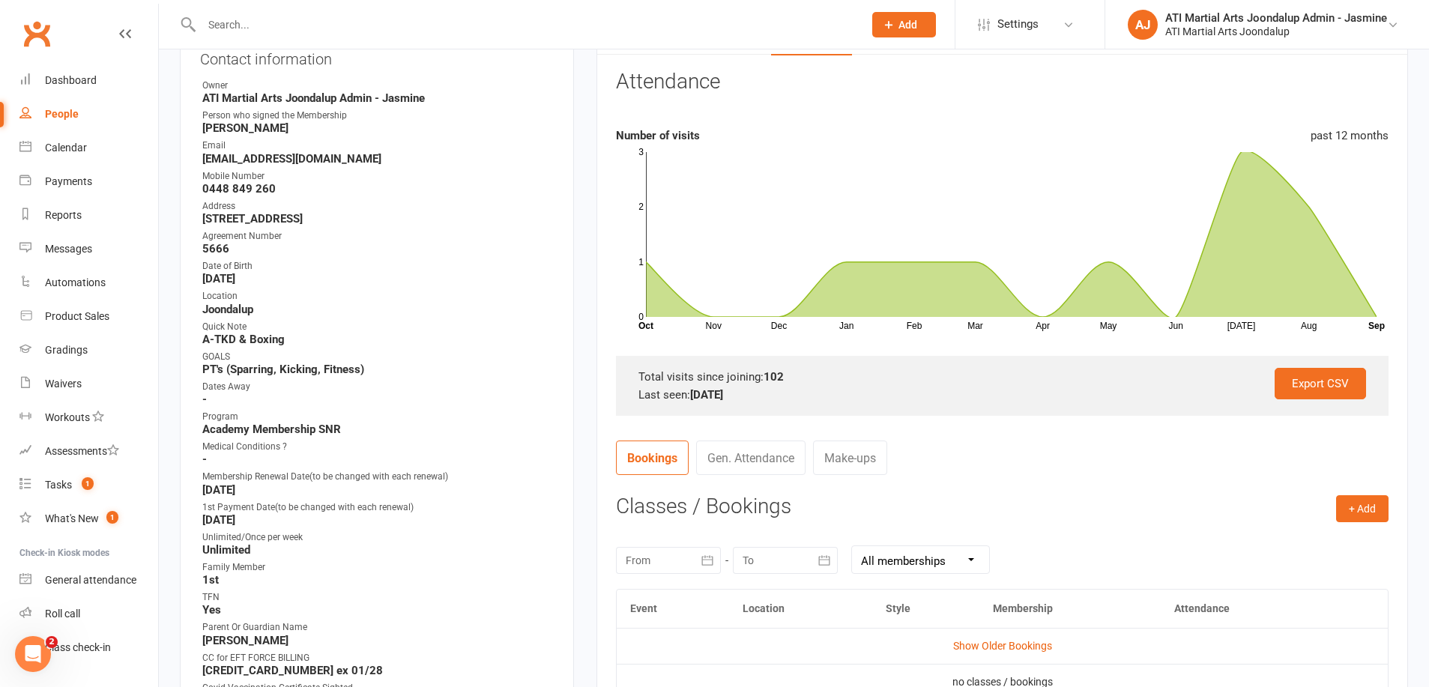
scroll to position [182, 0]
click at [973, 636] on td "Show Older Bookings" at bounding box center [1002, 647] width 771 height 36
click at [973, 637] on td "Show Older Bookings" at bounding box center [1002, 647] width 771 height 36
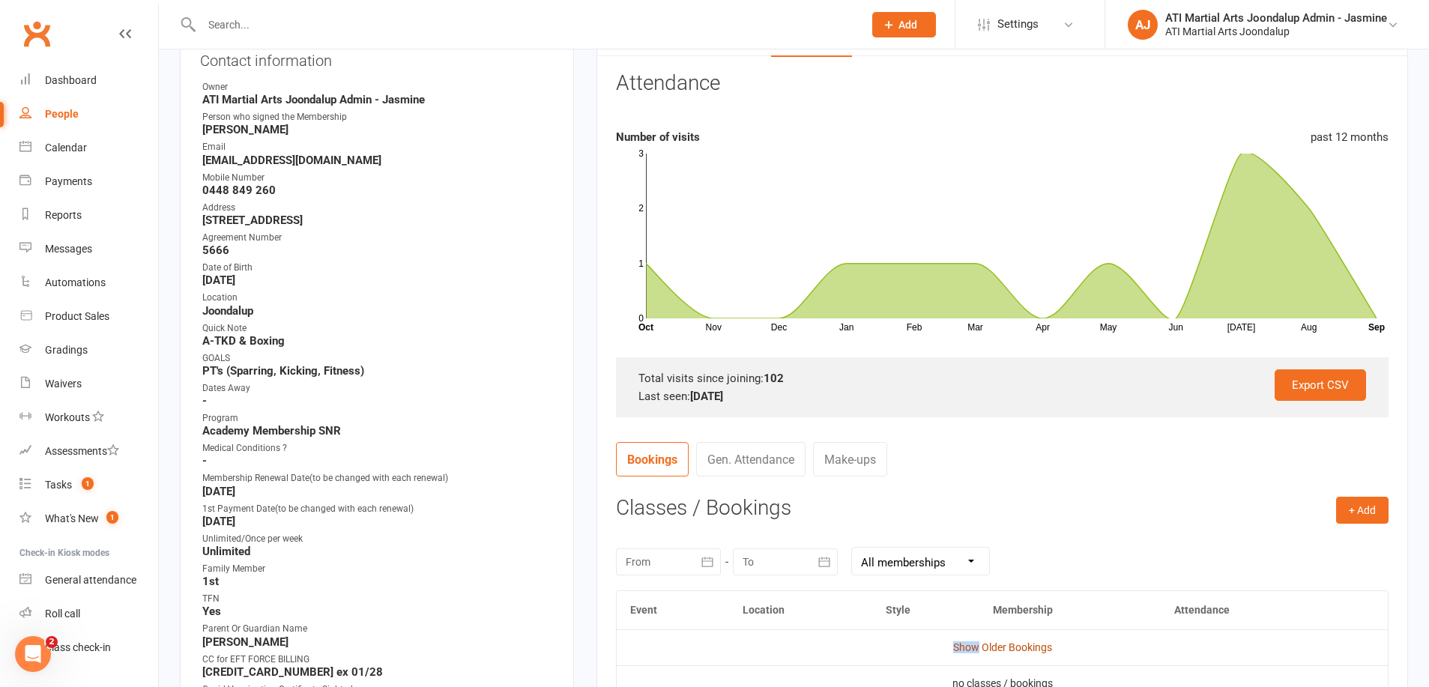
click at [973, 641] on link "Show Older Bookings" at bounding box center [1002, 647] width 99 height 12
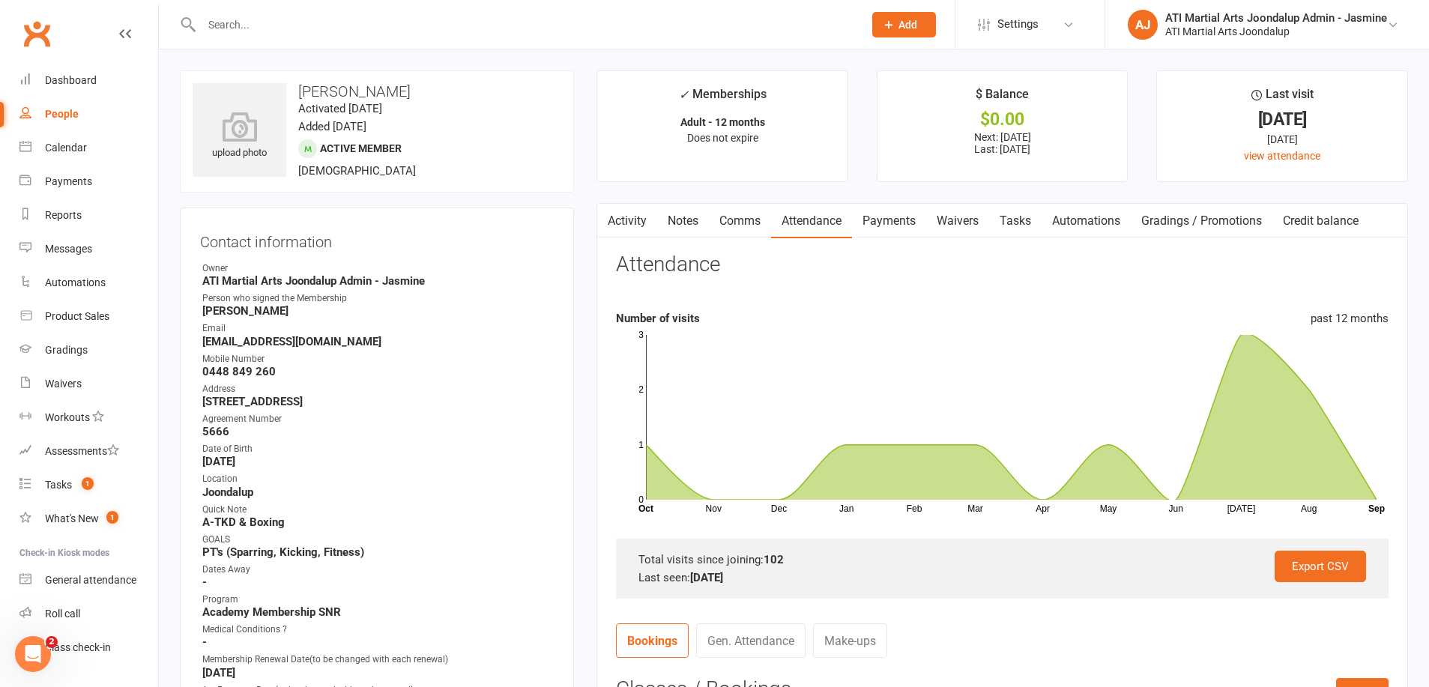
scroll to position [0, 0]
click at [301, 19] on input "text" at bounding box center [525, 24] width 656 height 21
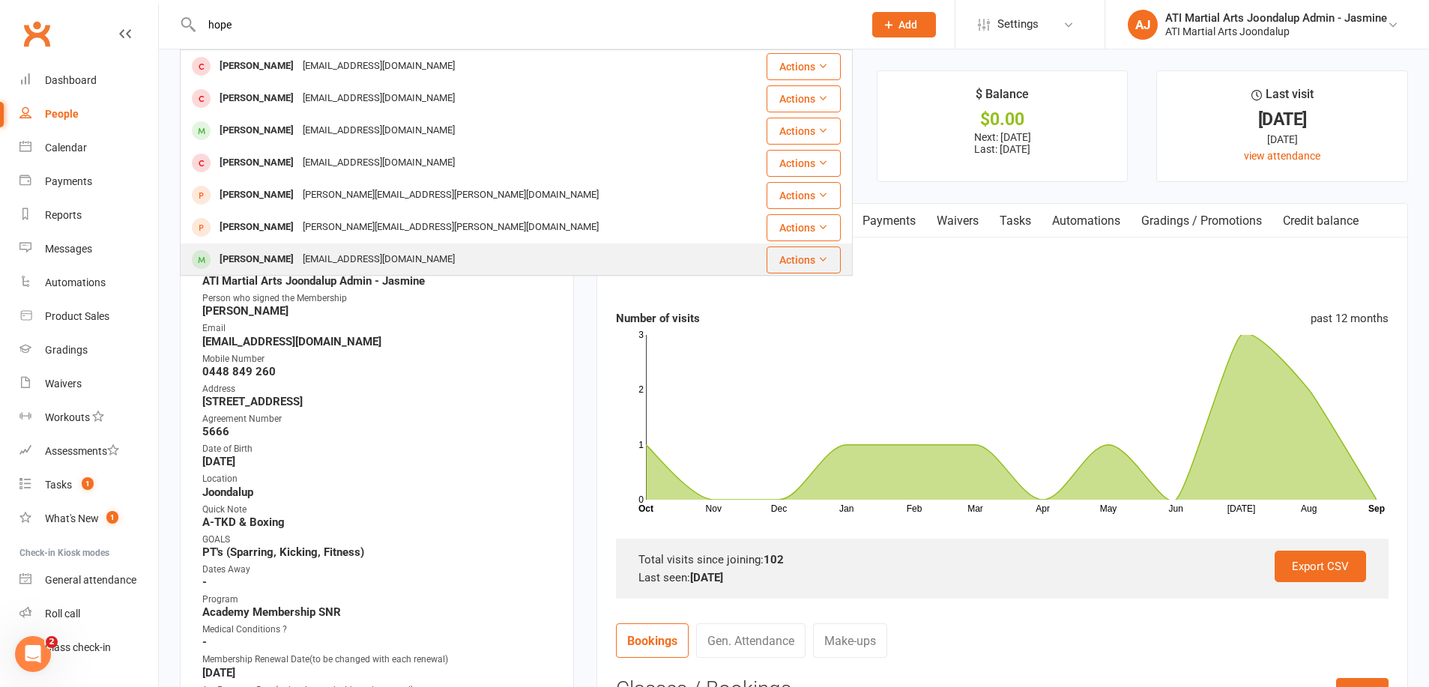
type input "hope"
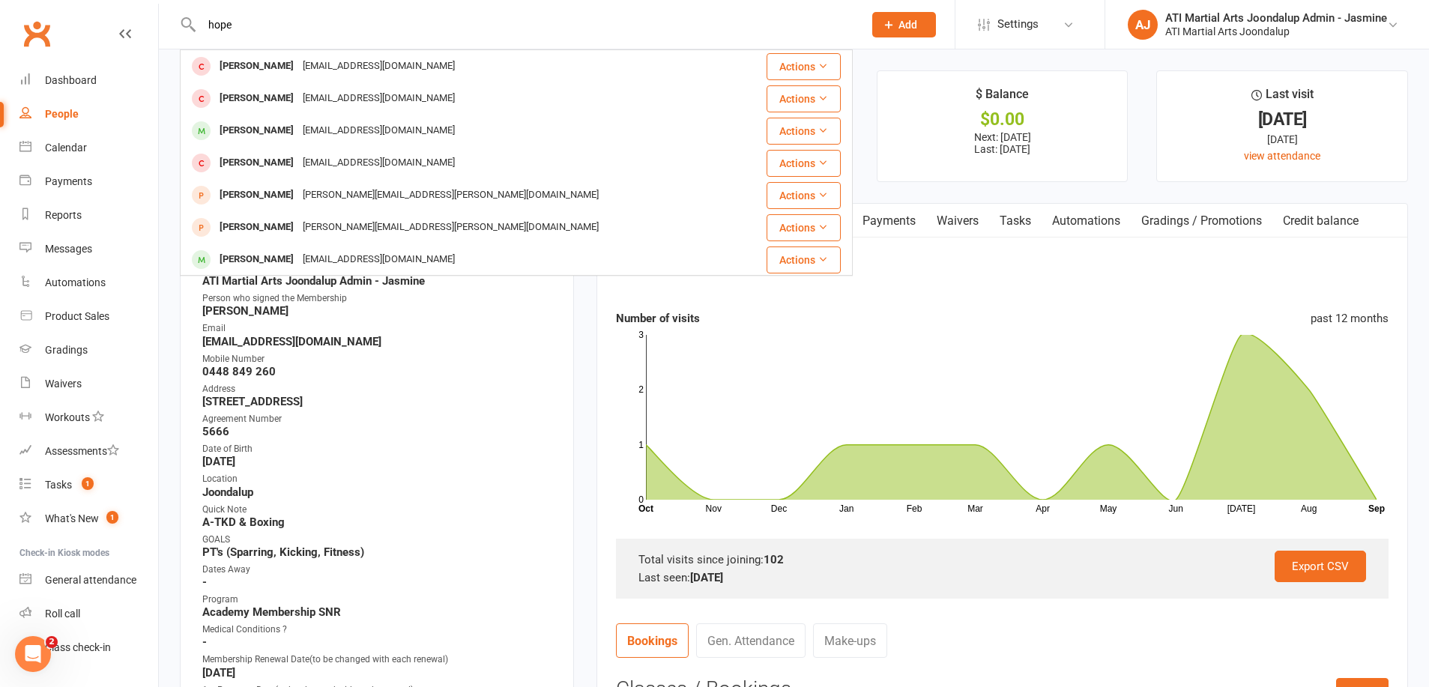
click at [355, 247] on div "[PERSON_NAME] [EMAIL_ADDRESS][DOMAIN_NAME]" at bounding box center [462, 259] width 562 height 31
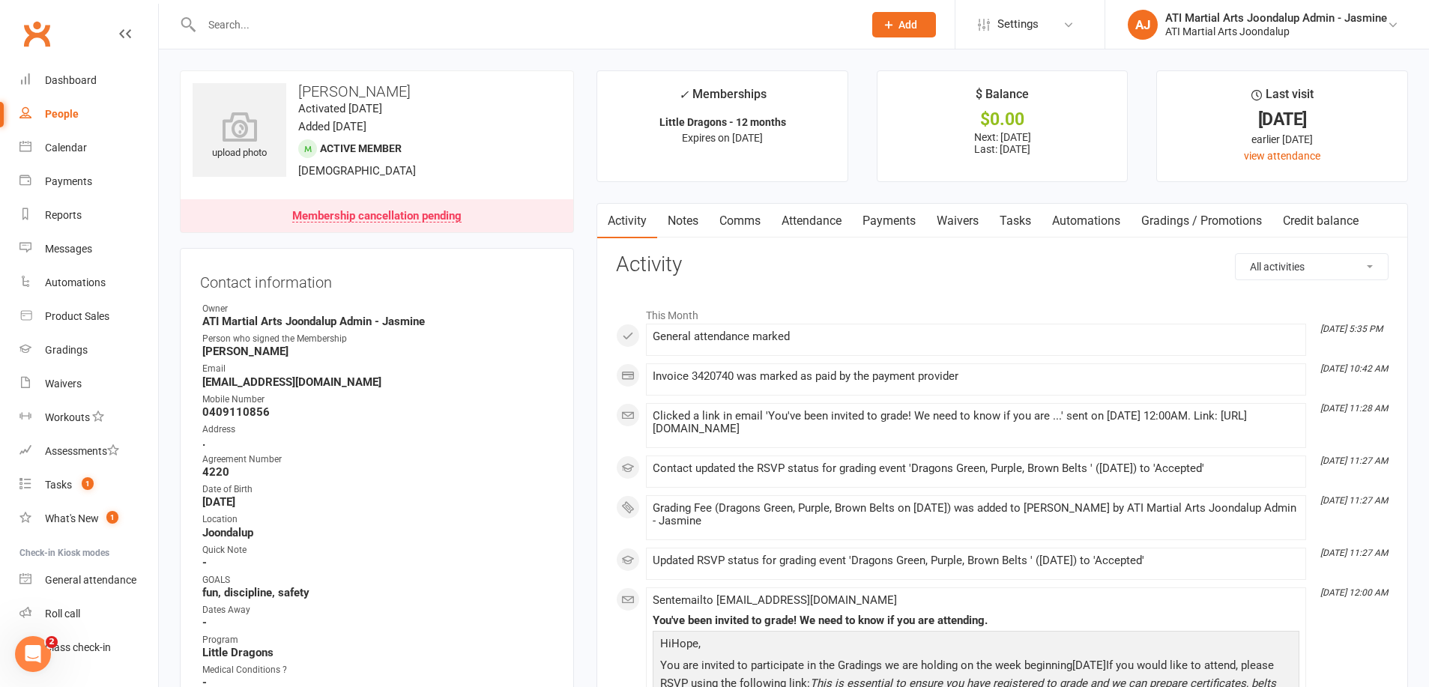
click at [238, 18] on input "text" at bounding box center [525, 24] width 656 height 21
click at [690, 222] on link "Notes" at bounding box center [683, 221] width 52 height 34
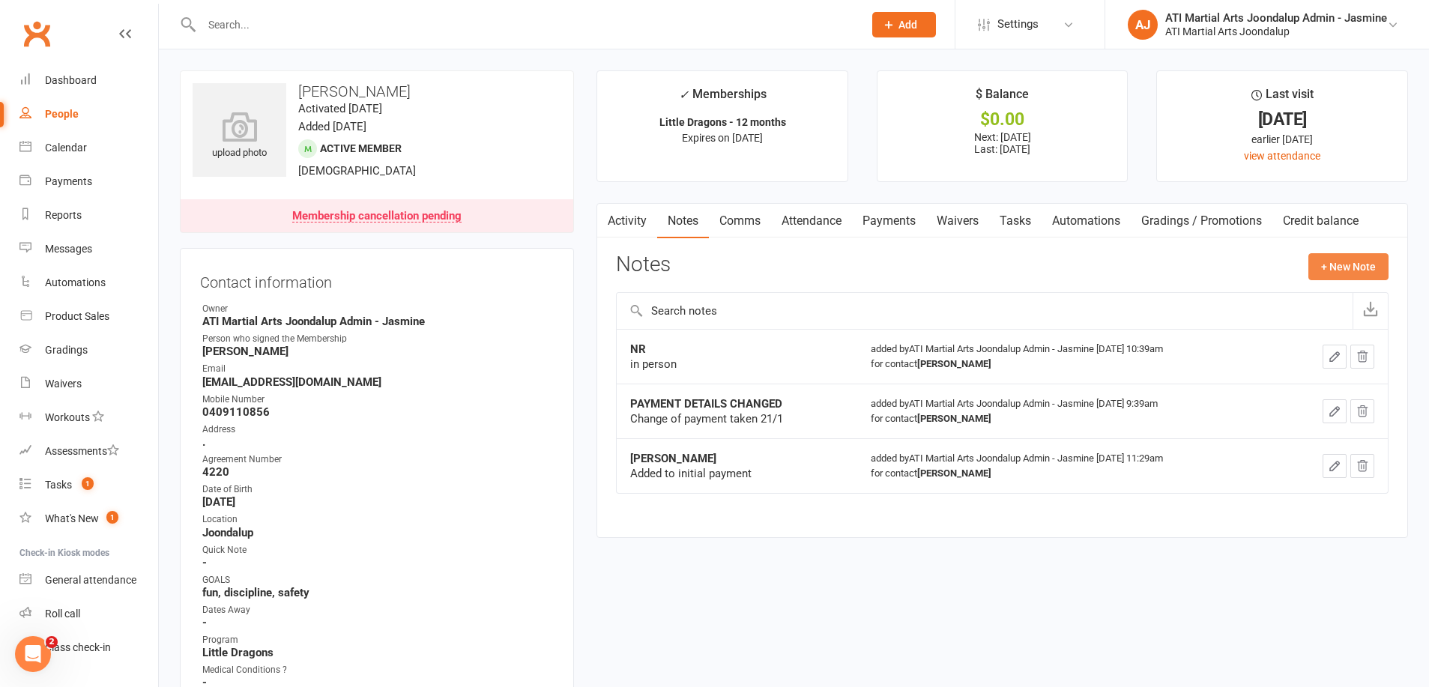
click at [1333, 277] on button "+ New Note" at bounding box center [1348, 266] width 80 height 27
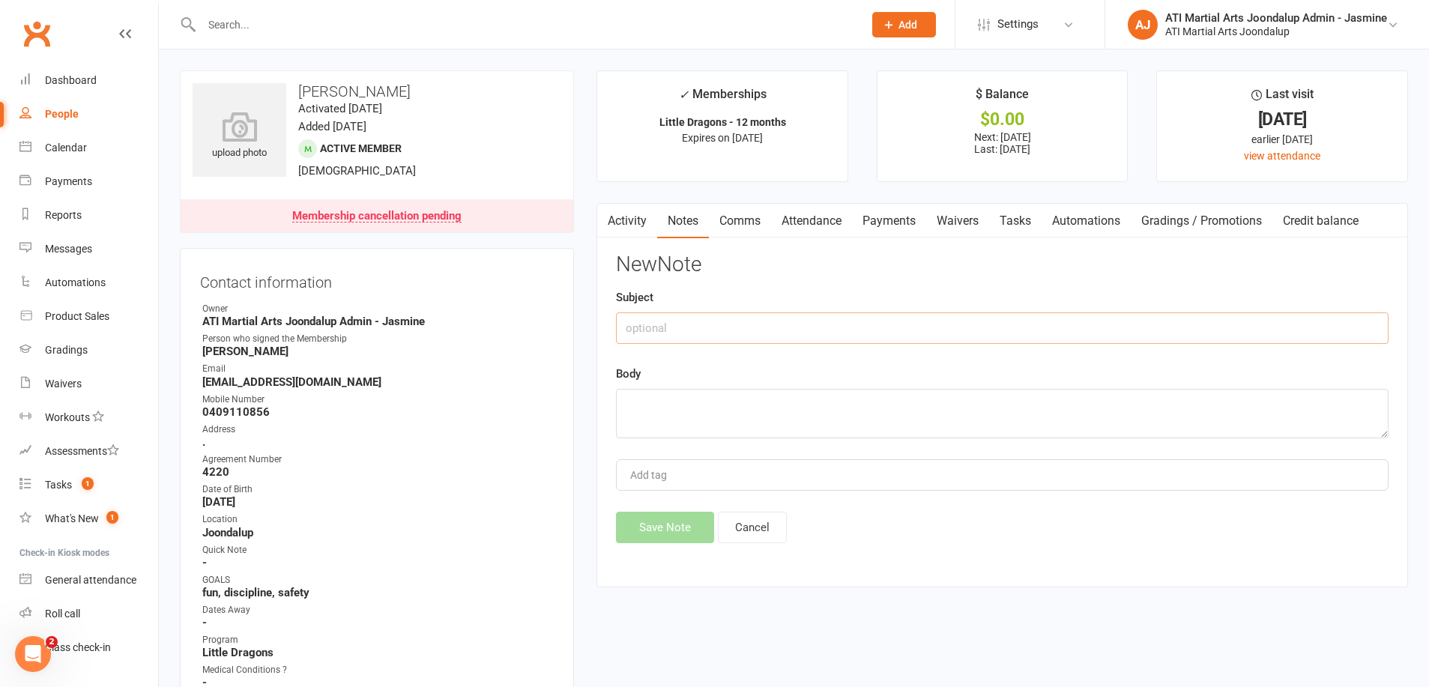
click at [1194, 327] on input "text" at bounding box center [1002, 328] width 773 height 31
type input "paid for DM"
type textarea "belt purchased $55"
click at [640, 534] on button "Save Note" at bounding box center [665, 527] width 98 height 31
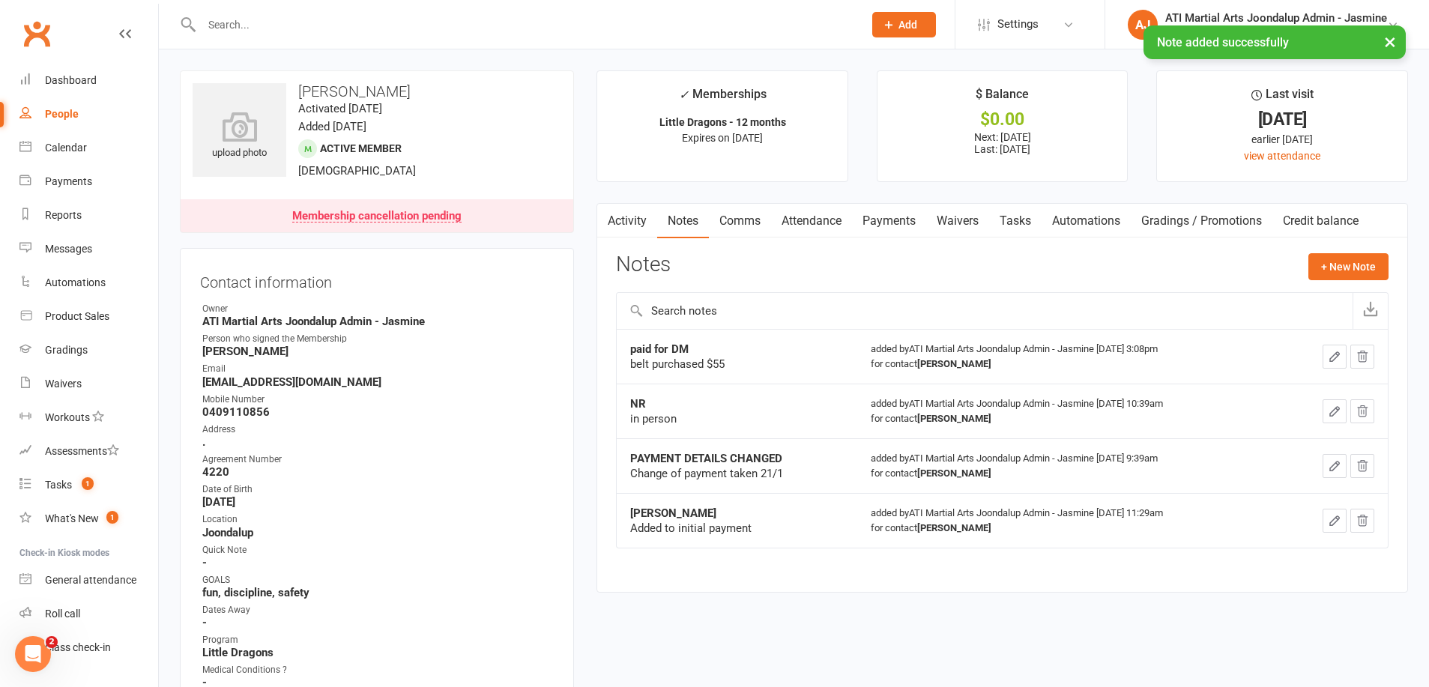
click at [260, 25] on div "× Note added successfully" at bounding box center [705, 25] width 1410 height 0
click at [246, 21] on input "text" at bounding box center [525, 24] width 656 height 21
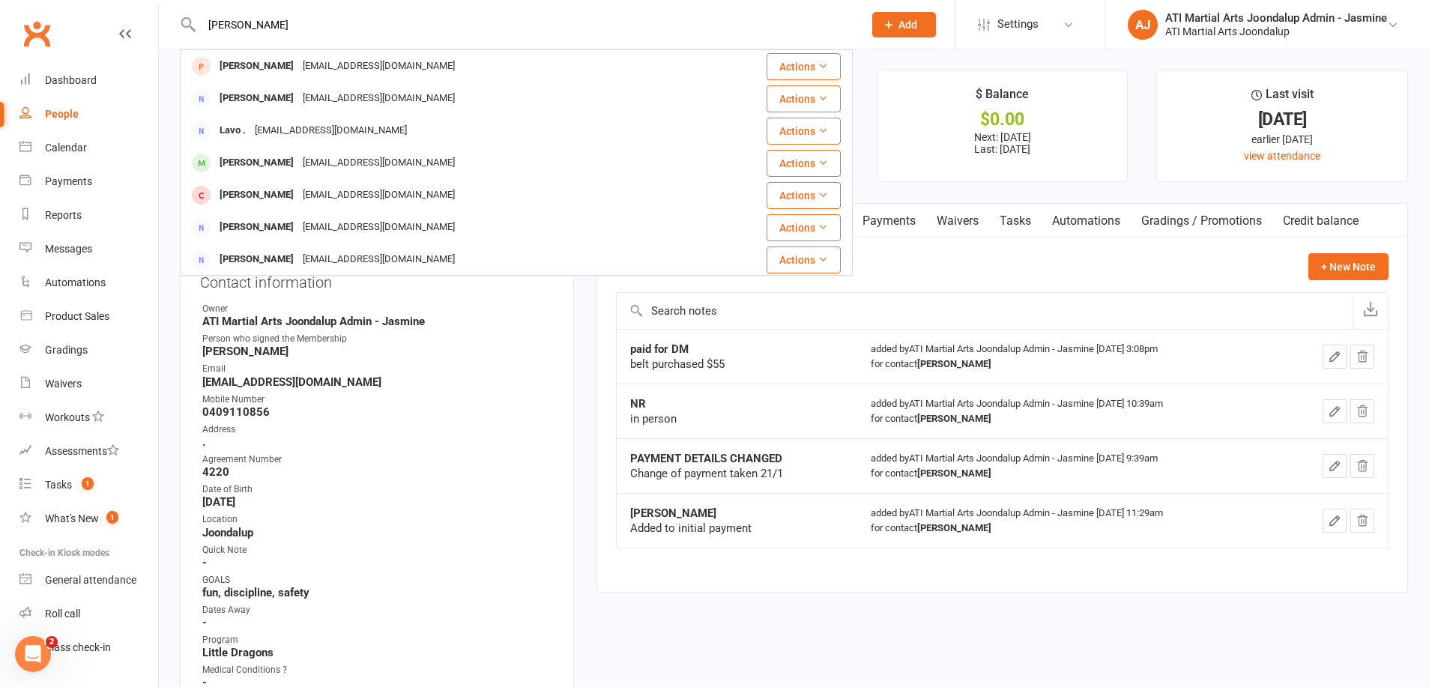
type input "[PERSON_NAME]"
drag, startPoint x: 256, startPoint y: 51, endPoint x: 286, endPoint y: 159, distance: 111.8
click at [286, 159] on div "[PERSON_NAME]" at bounding box center [256, 163] width 83 height 22
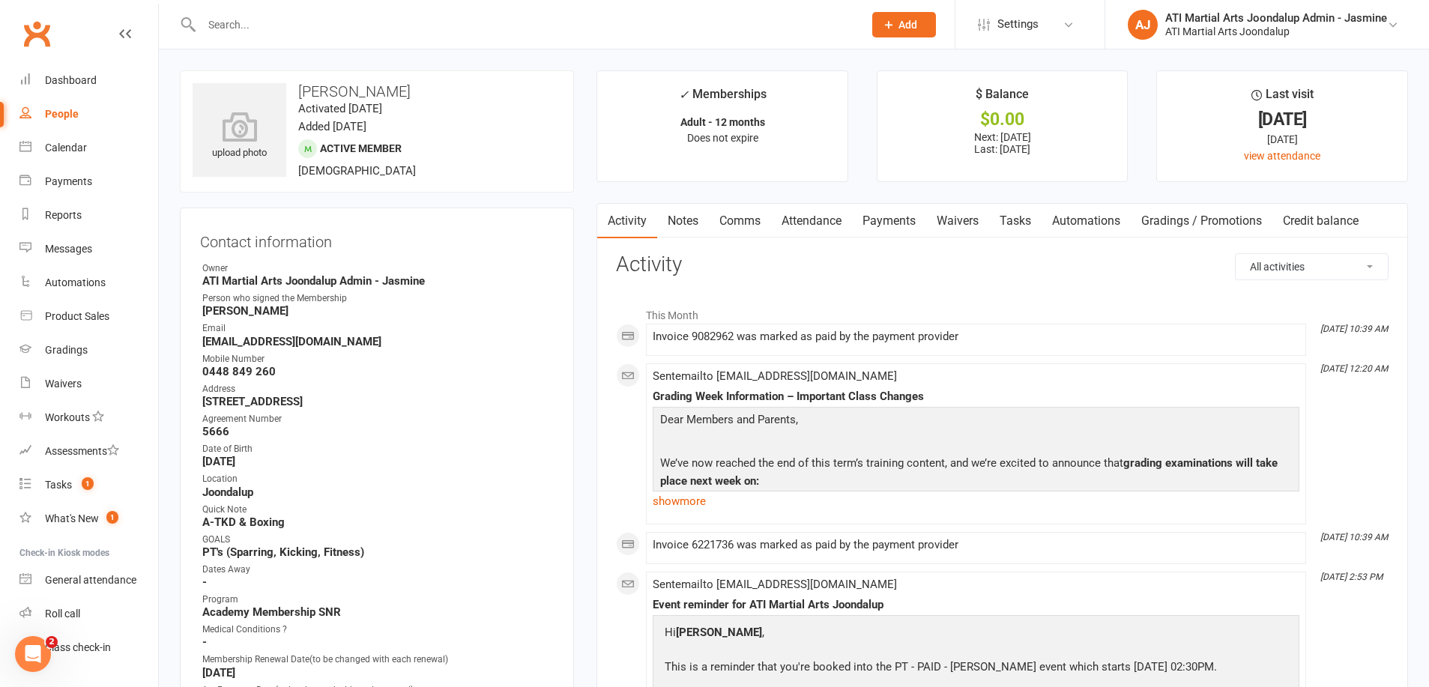
click at [828, 226] on link "Attendance" at bounding box center [811, 221] width 81 height 34
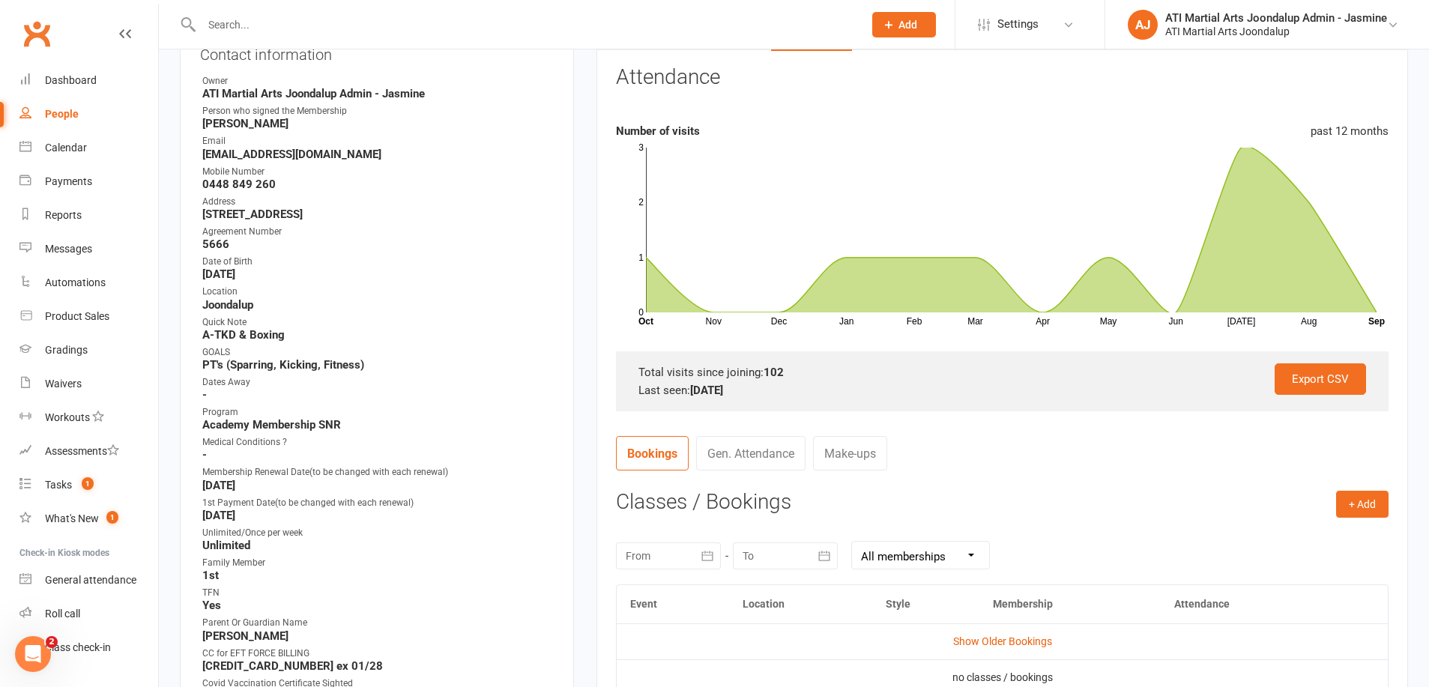
scroll to position [187, 0]
click at [1366, 498] on button "+ Add" at bounding box center [1362, 504] width 52 height 27
click at [1324, 561] on link "Add Appointment" at bounding box center [1314, 568] width 148 height 30
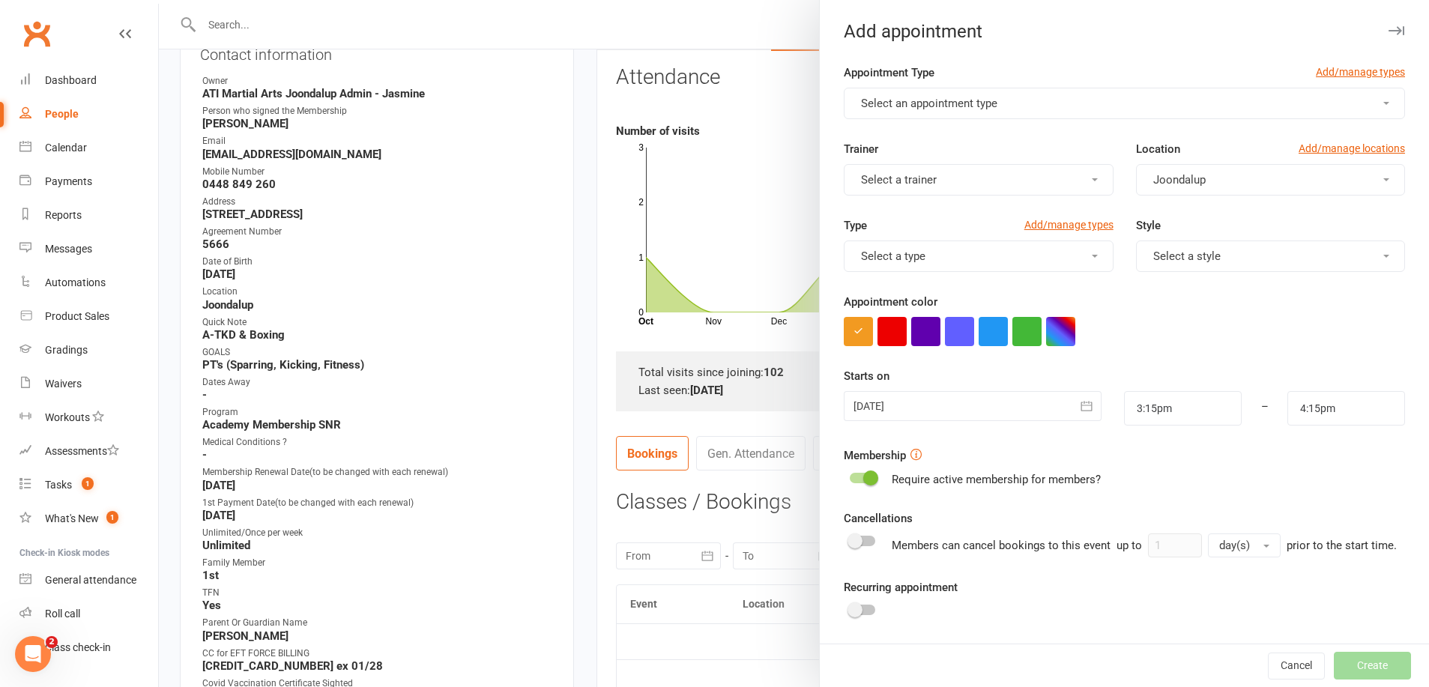
click at [937, 106] on span "Select an appointment type" at bounding box center [929, 103] width 136 height 13
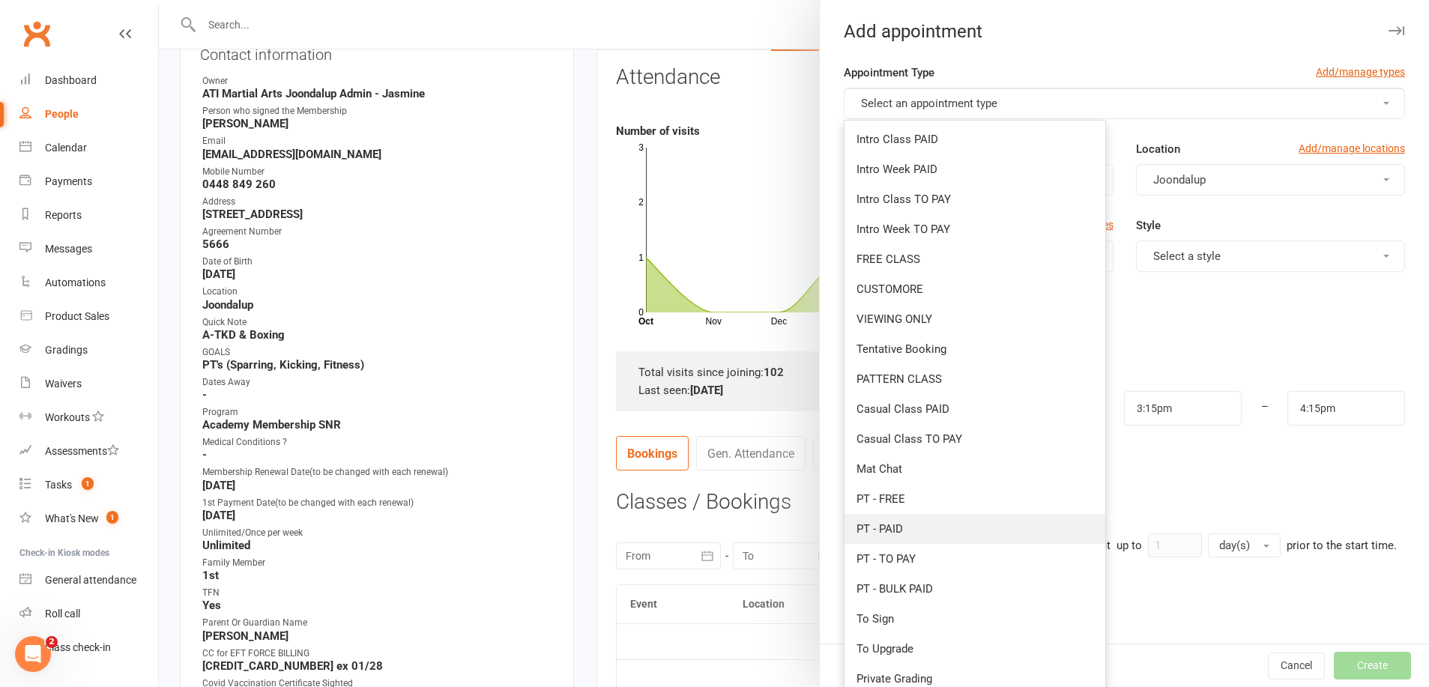
click at [915, 530] on link "PT - PAID" at bounding box center [975, 529] width 261 height 30
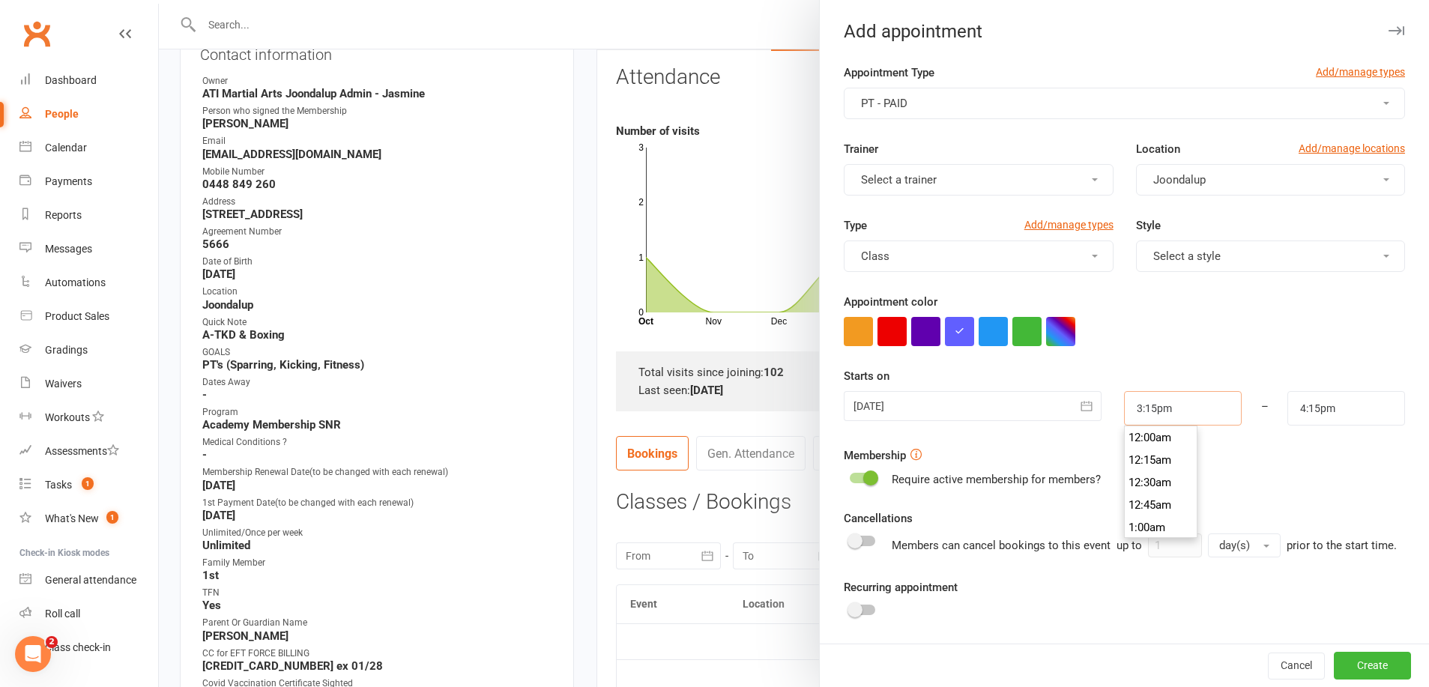
drag, startPoint x: 1237, startPoint y: 411, endPoint x: 1201, endPoint y: 439, distance: 45.9
click at [1235, 411] on input "3:15pm" at bounding box center [1183, 408] width 118 height 34
type input "3:00pm"
click at [1156, 448] on li "3:00pm" at bounding box center [1161, 444] width 72 height 22
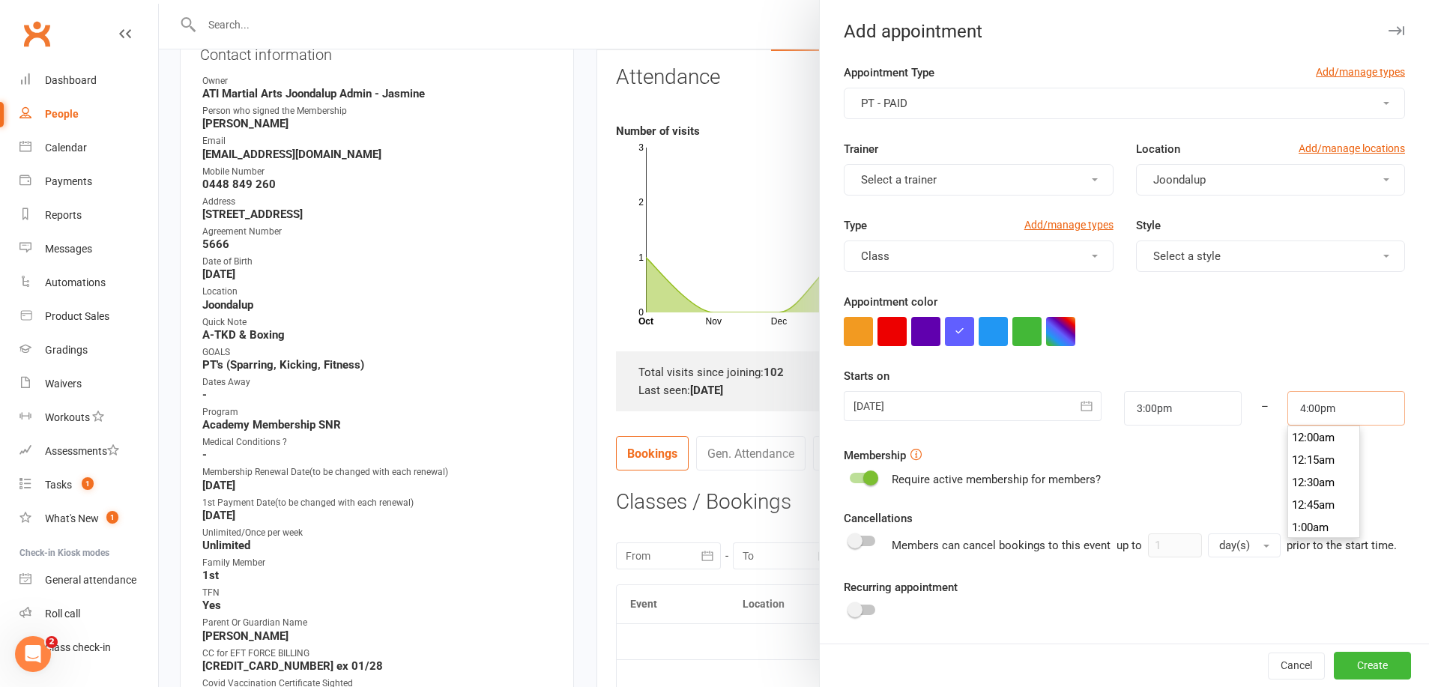
click at [1321, 413] on input "4:00pm" at bounding box center [1346, 408] width 118 height 34
type input "3:30pm"
click at [1319, 452] on li "3:30pm" at bounding box center [1324, 458] width 72 height 22
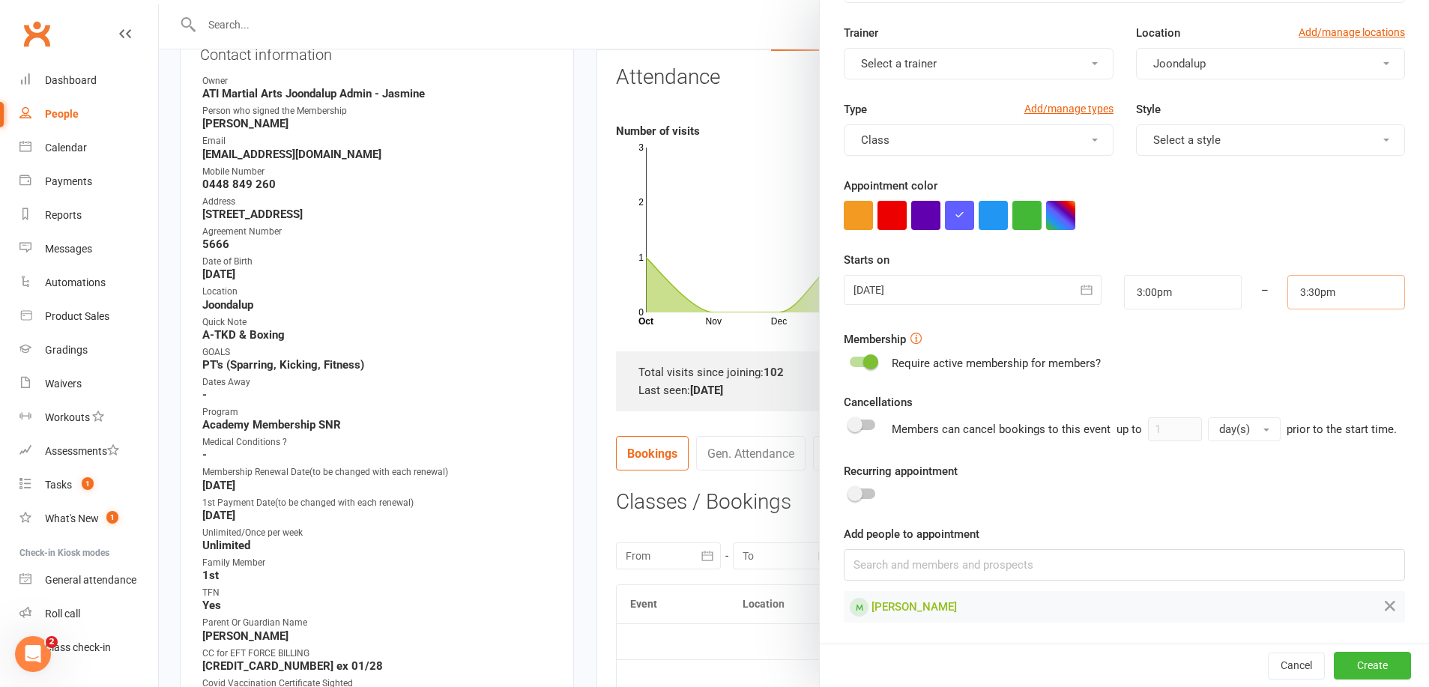
scroll to position [115, 0]
click at [867, 506] on form "Appointment Type Add/manage types PT - PAID Trainer Select a trainer Location A…" at bounding box center [1124, 285] width 561 height 675
click at [866, 497] on div at bounding box center [862, 494] width 25 height 10
click at [850, 492] on input "checkbox" at bounding box center [850, 492] width 0 height 0
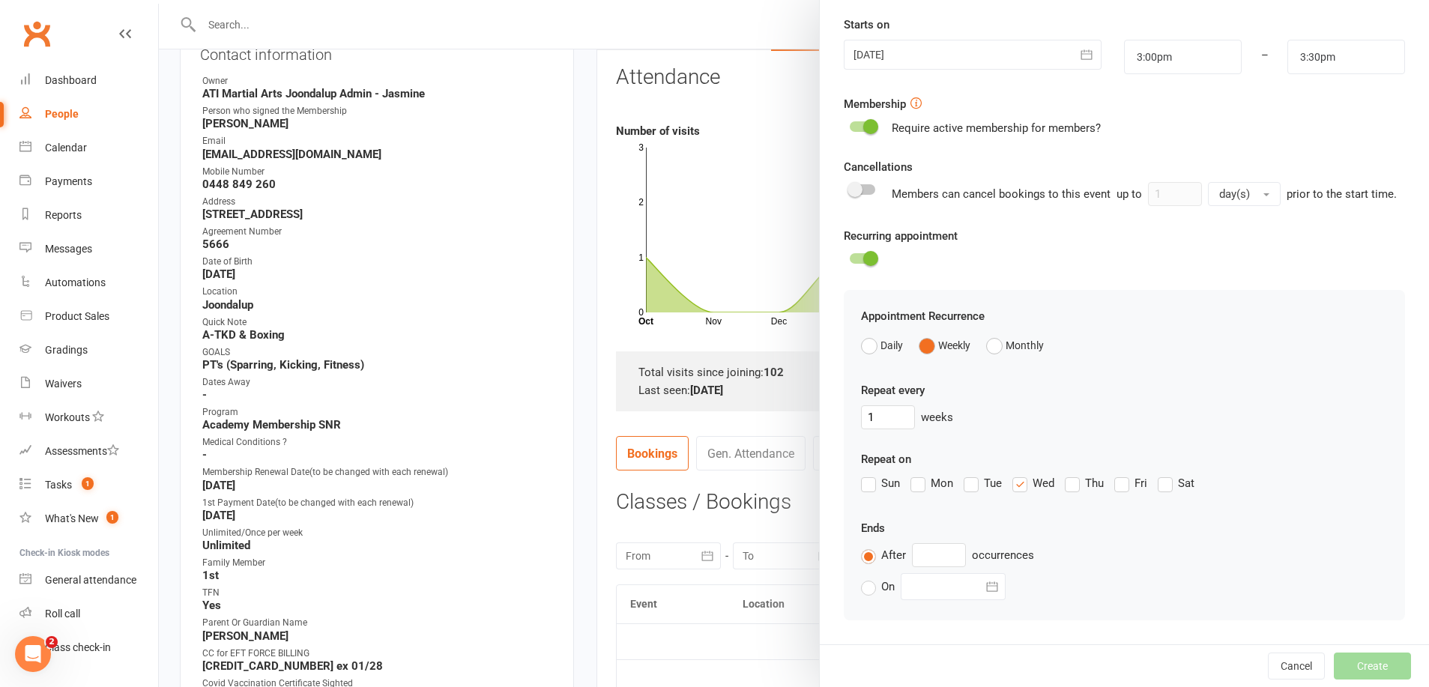
scroll to position [396, 0]
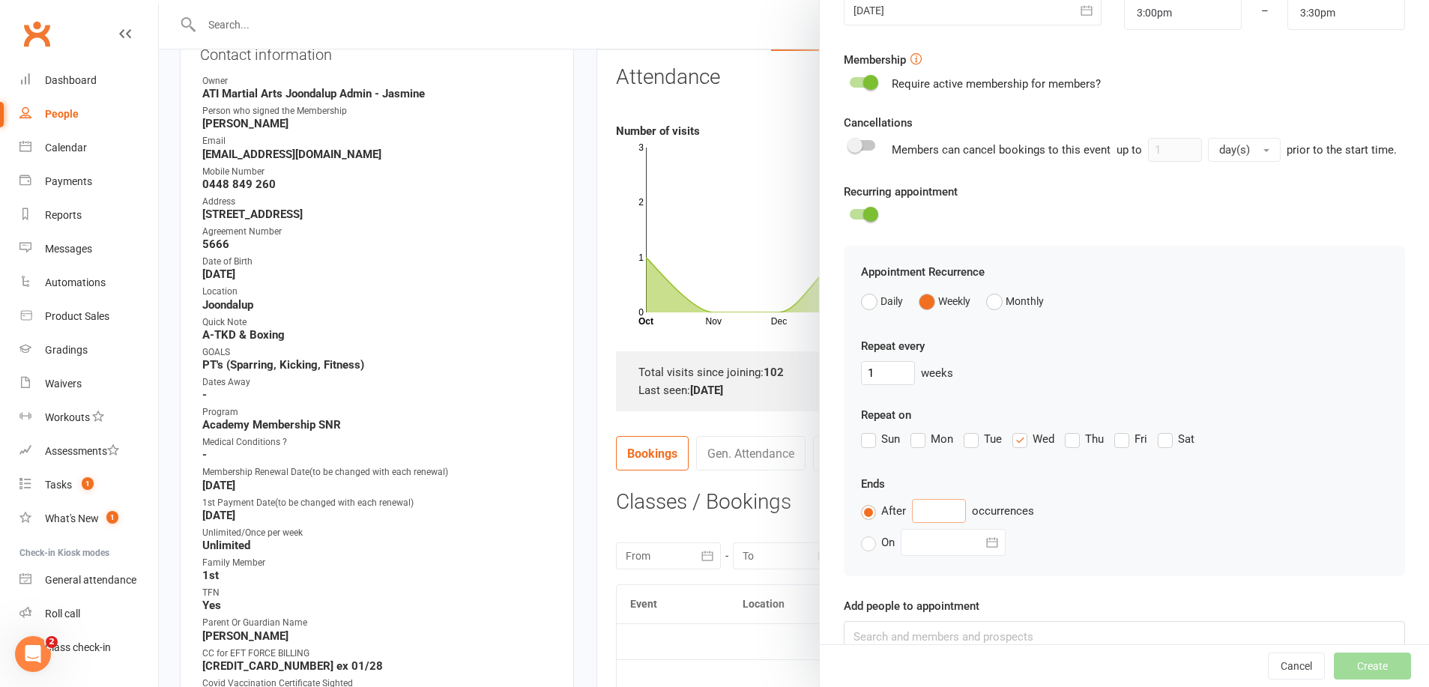
click at [944, 516] on input "text" at bounding box center [939, 511] width 54 height 24
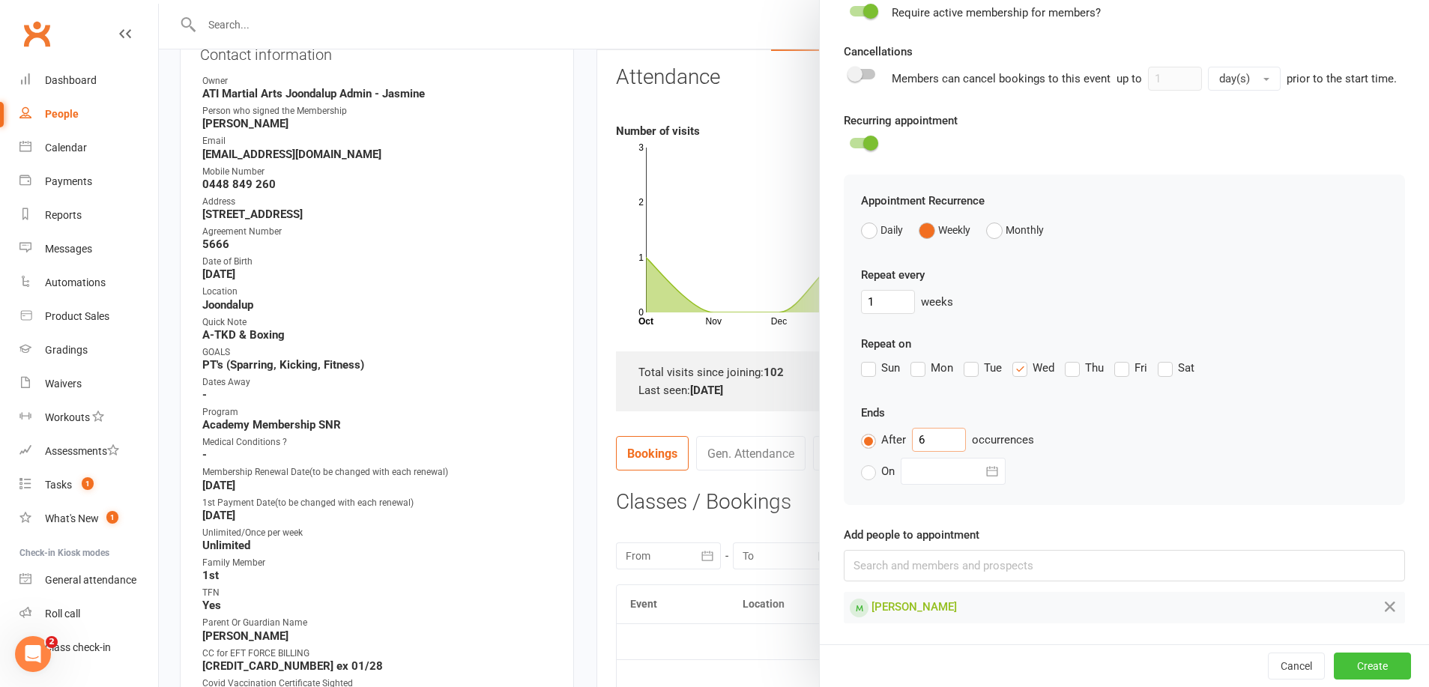
scroll to position [466, 0]
type input "6"
click at [1350, 660] on button "Create" at bounding box center [1372, 666] width 77 height 27
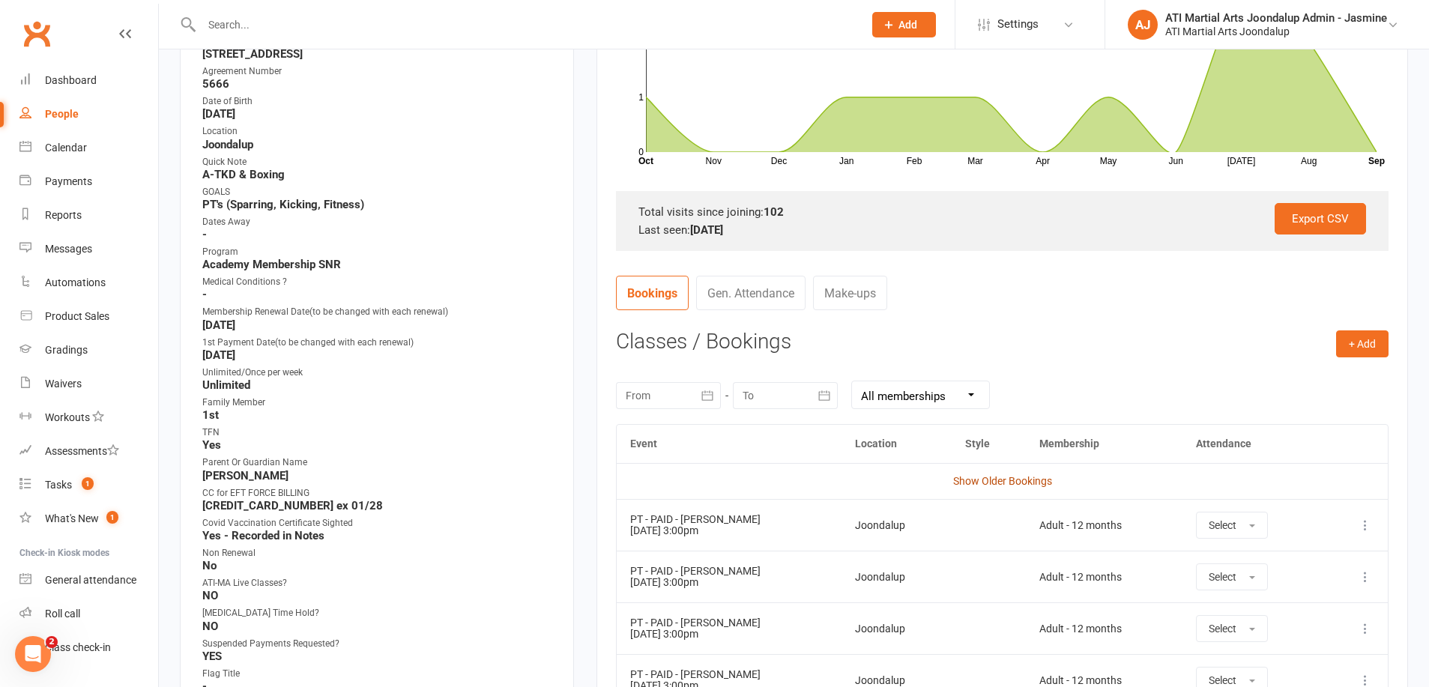
scroll to position [348, 0]
click at [1240, 525] on button "Select" at bounding box center [1232, 525] width 72 height 27
click at [1230, 548] on link "Attended" at bounding box center [1271, 559] width 148 height 30
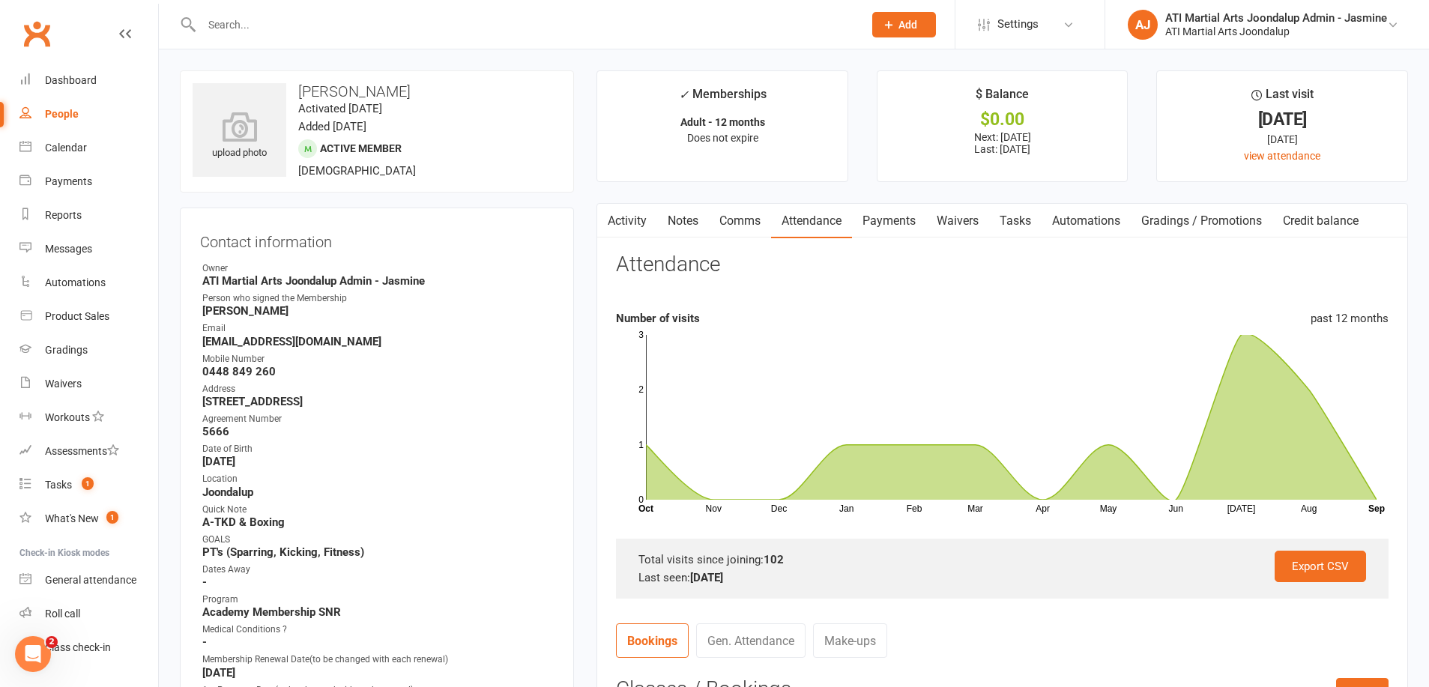
scroll to position [-1, 0]
click at [689, 214] on link "Notes" at bounding box center [683, 221] width 52 height 34
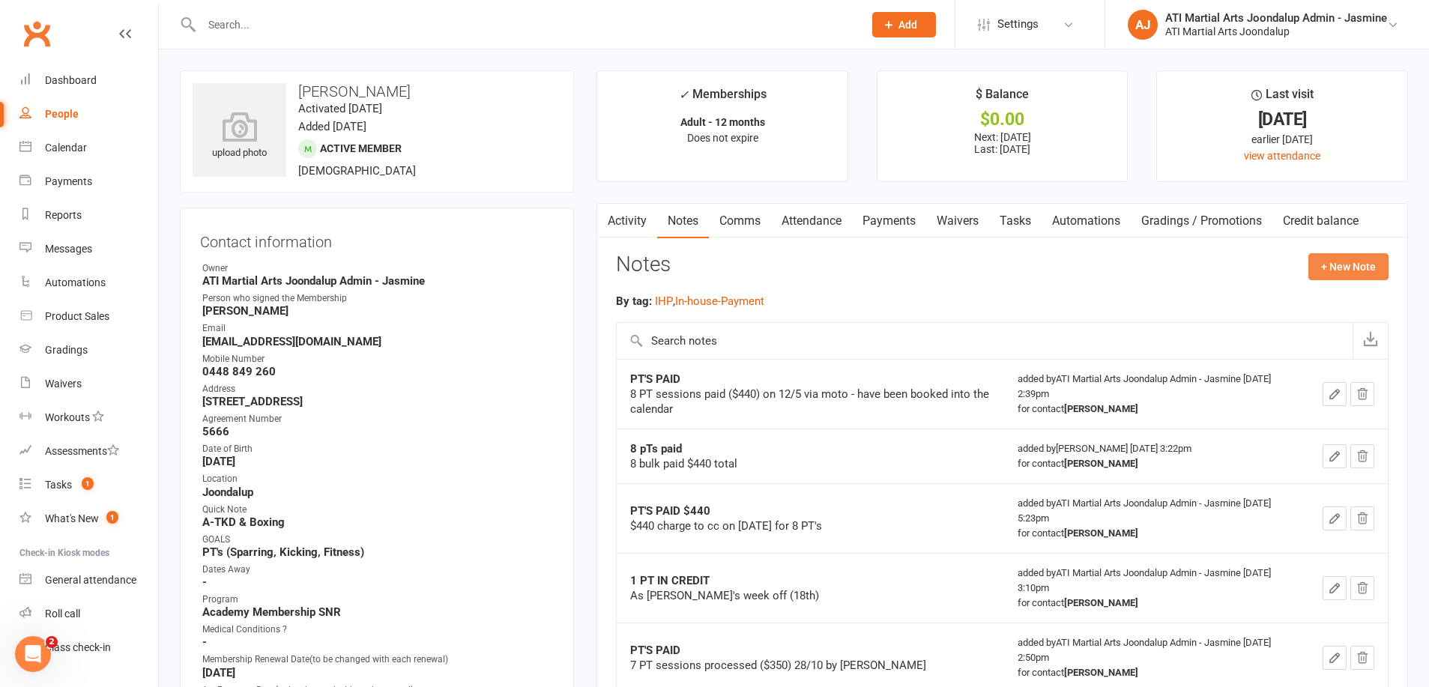
click at [1335, 268] on button "+ New Note" at bounding box center [1348, 266] width 80 height 27
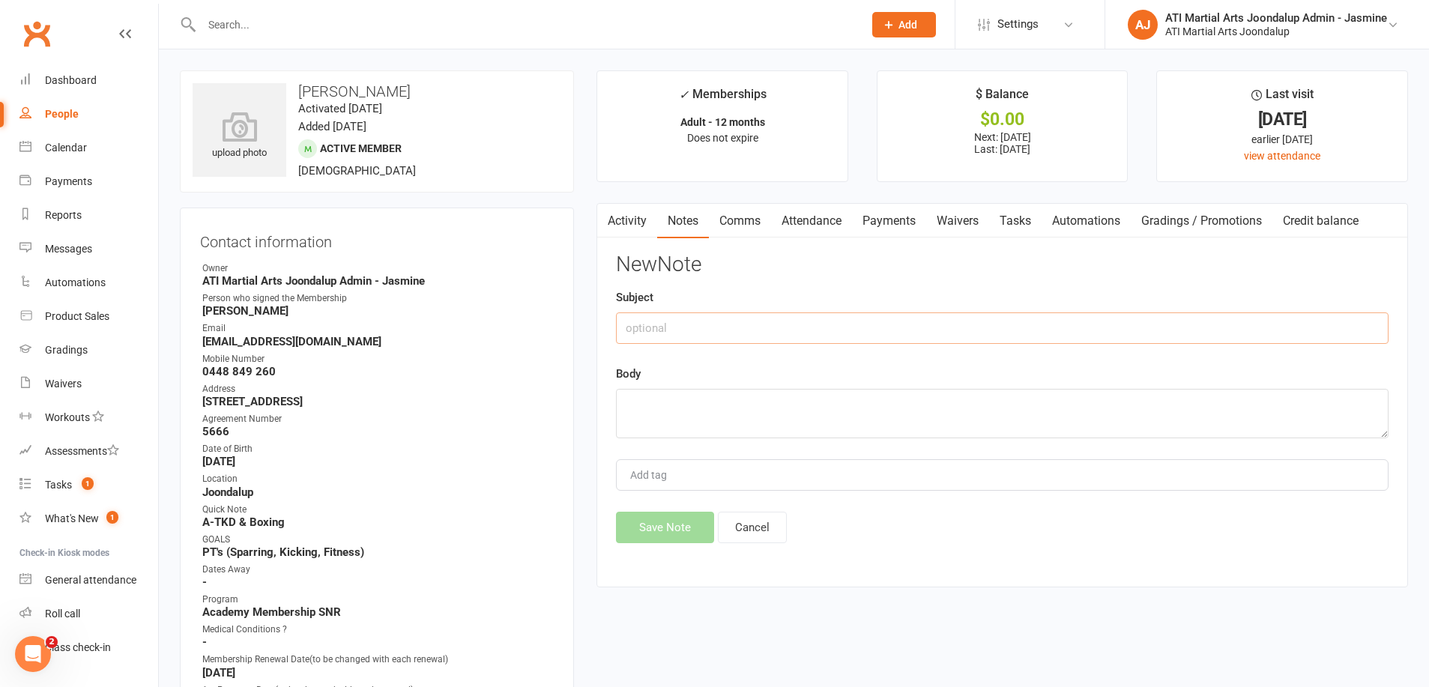
click at [997, 319] on input "text" at bounding box center [1002, 328] width 773 height 31
type input "$440 PTs paid x8"
type textarea "paid RC"
click at [647, 513] on button "Save Note" at bounding box center [665, 527] width 98 height 31
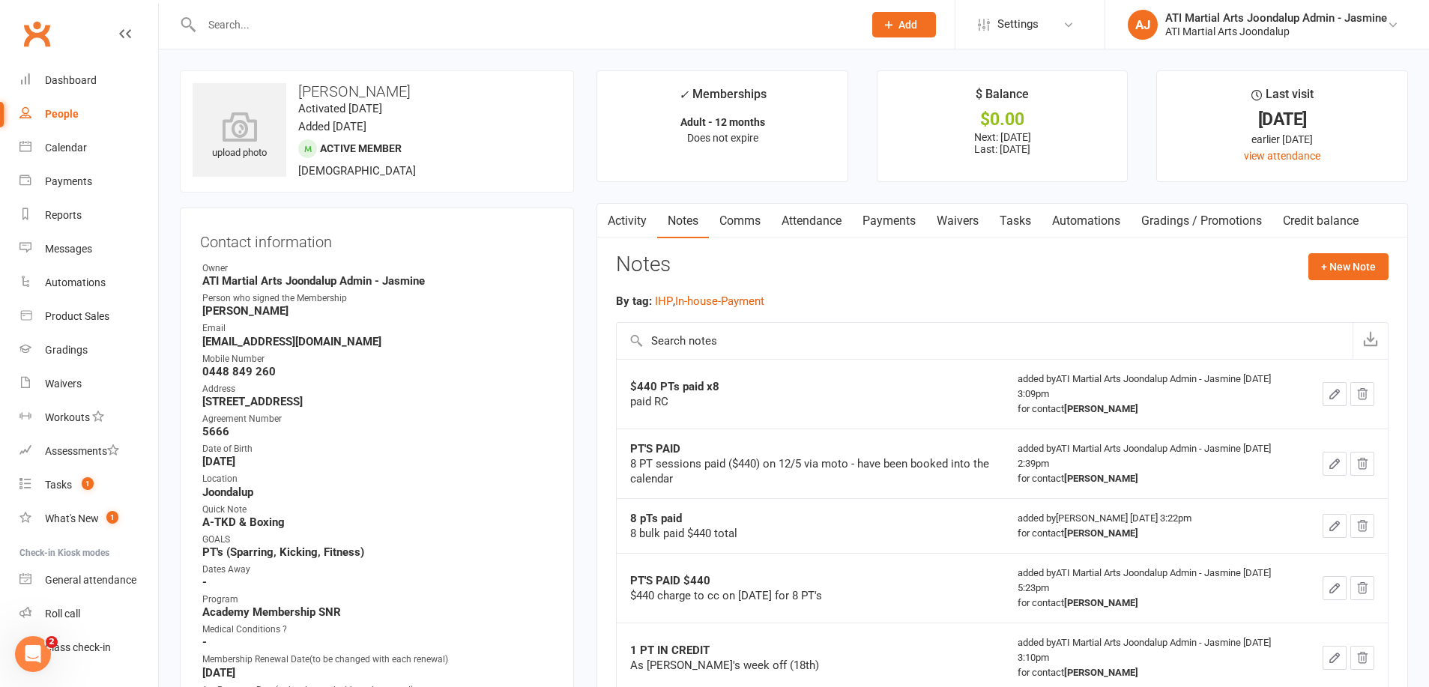
click at [273, 30] on input "text" at bounding box center [525, 24] width 656 height 21
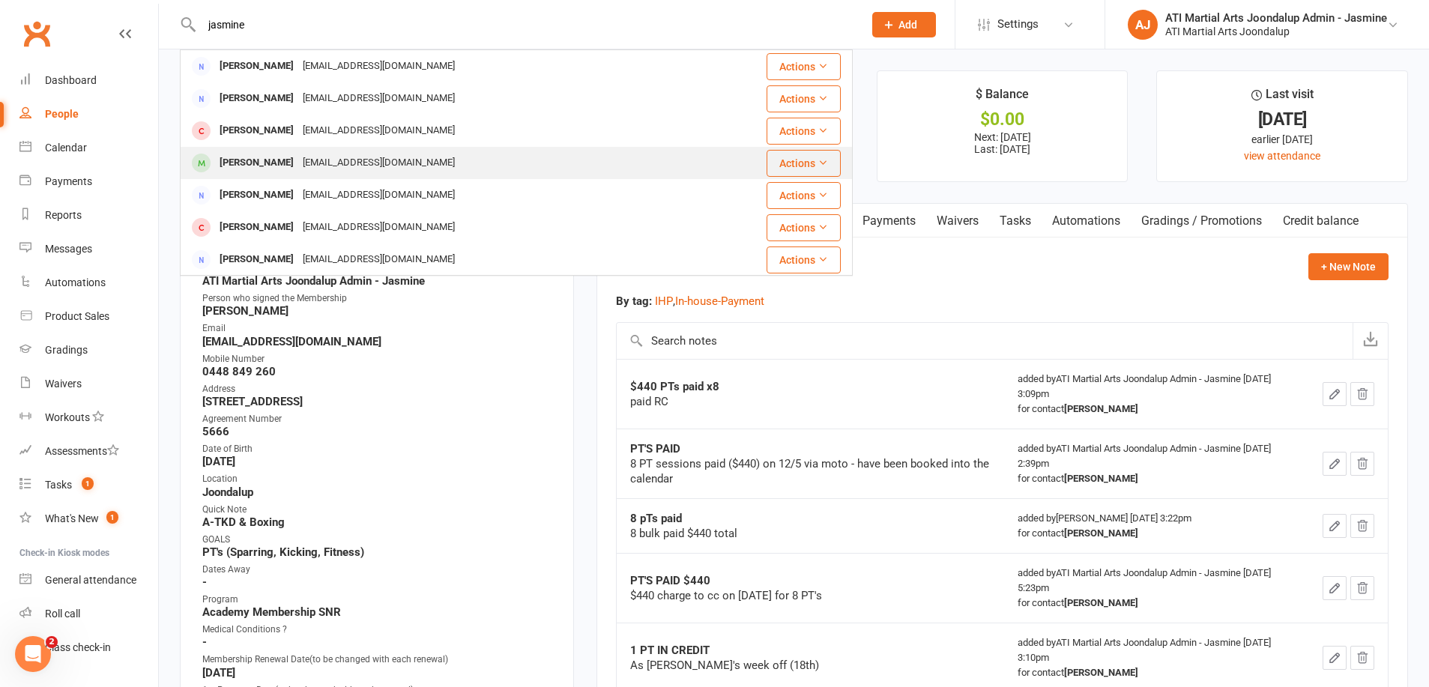
type input "jasmine"
click at [351, 164] on div "[EMAIL_ADDRESS][DOMAIN_NAME]" at bounding box center [378, 163] width 161 height 22
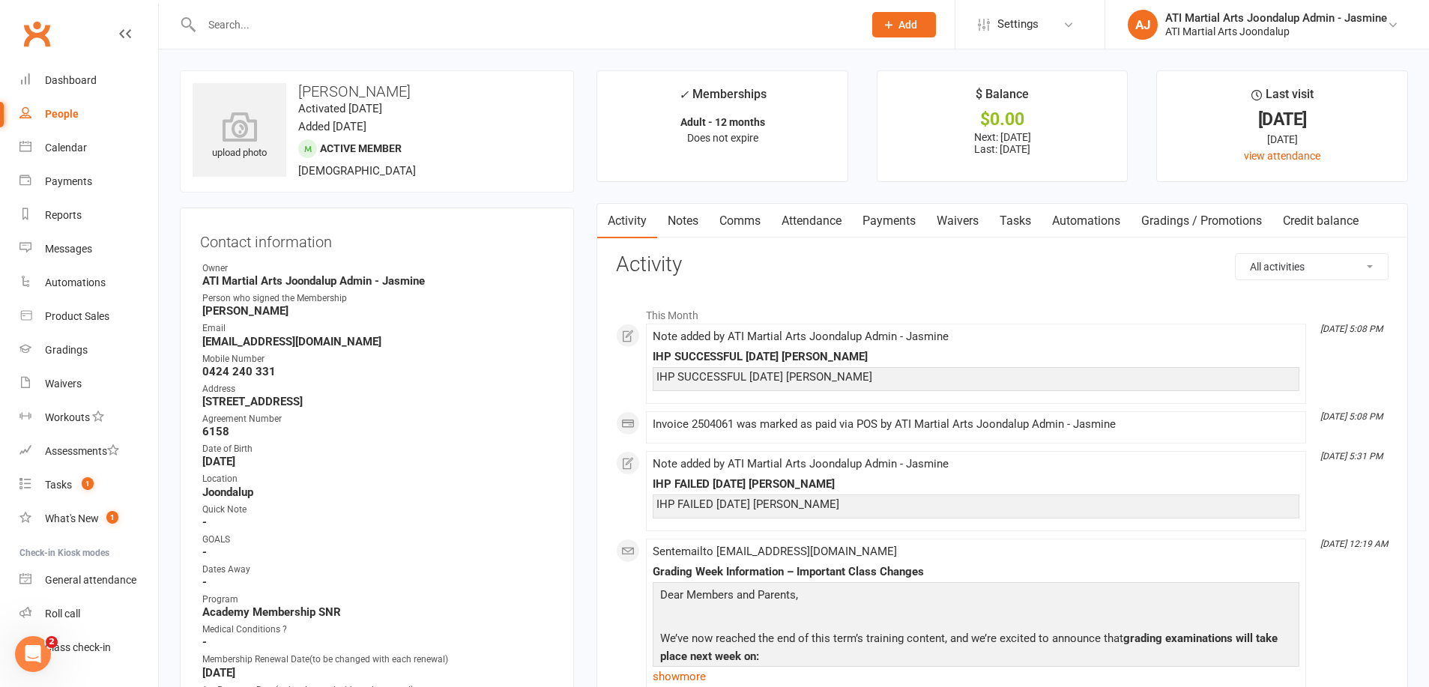
click at [888, 217] on link "Payments" at bounding box center [889, 221] width 74 height 34
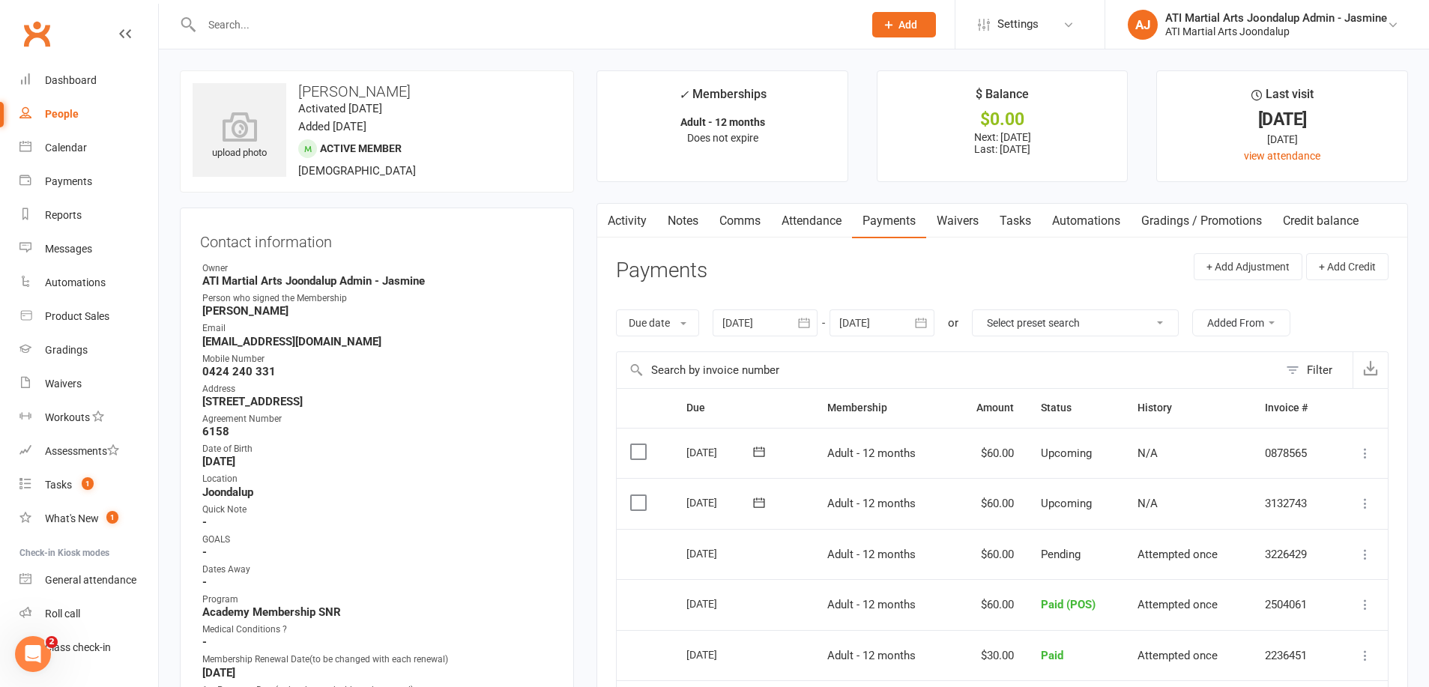
click at [255, 22] on input "text" at bounding box center [525, 24] width 656 height 21
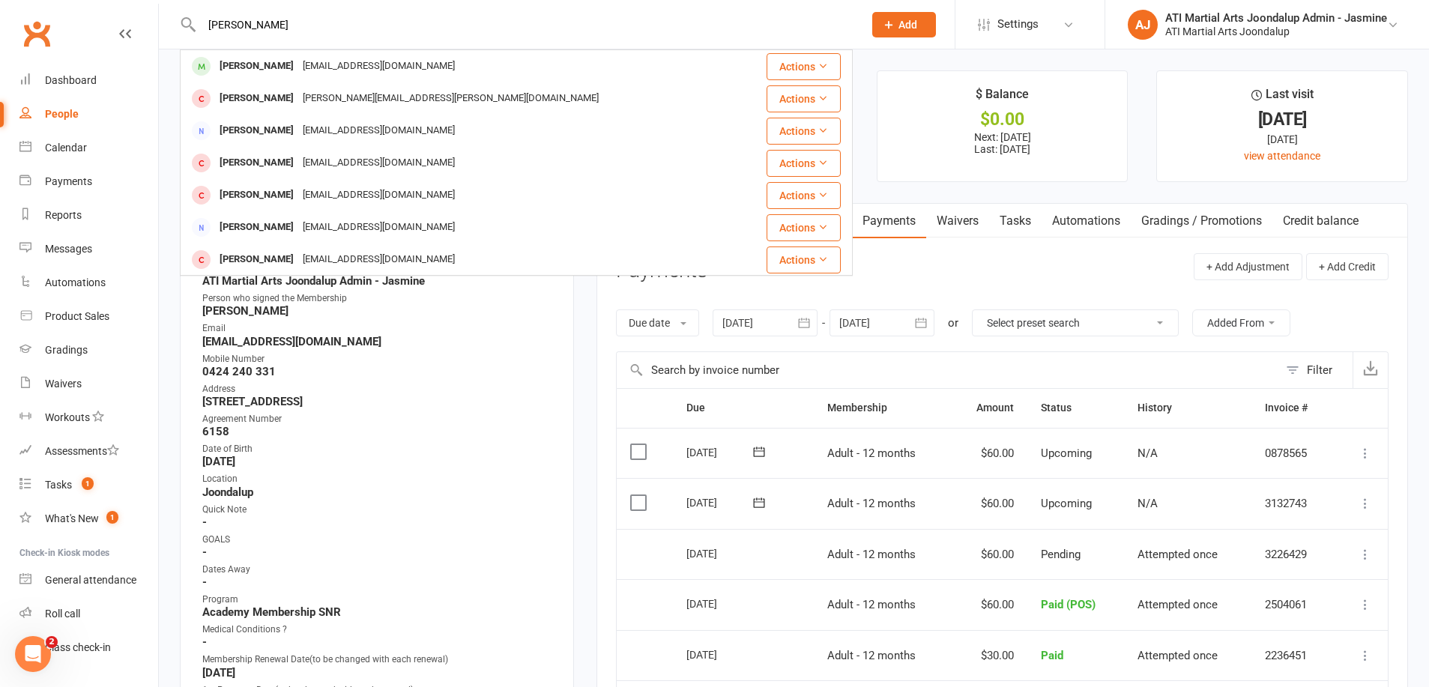
type input "[PERSON_NAME]"
drag, startPoint x: 235, startPoint y: 56, endPoint x: 249, endPoint y: 75, distance: 23.1
click at [249, 76] on div "[PERSON_NAME]" at bounding box center [256, 66] width 83 height 22
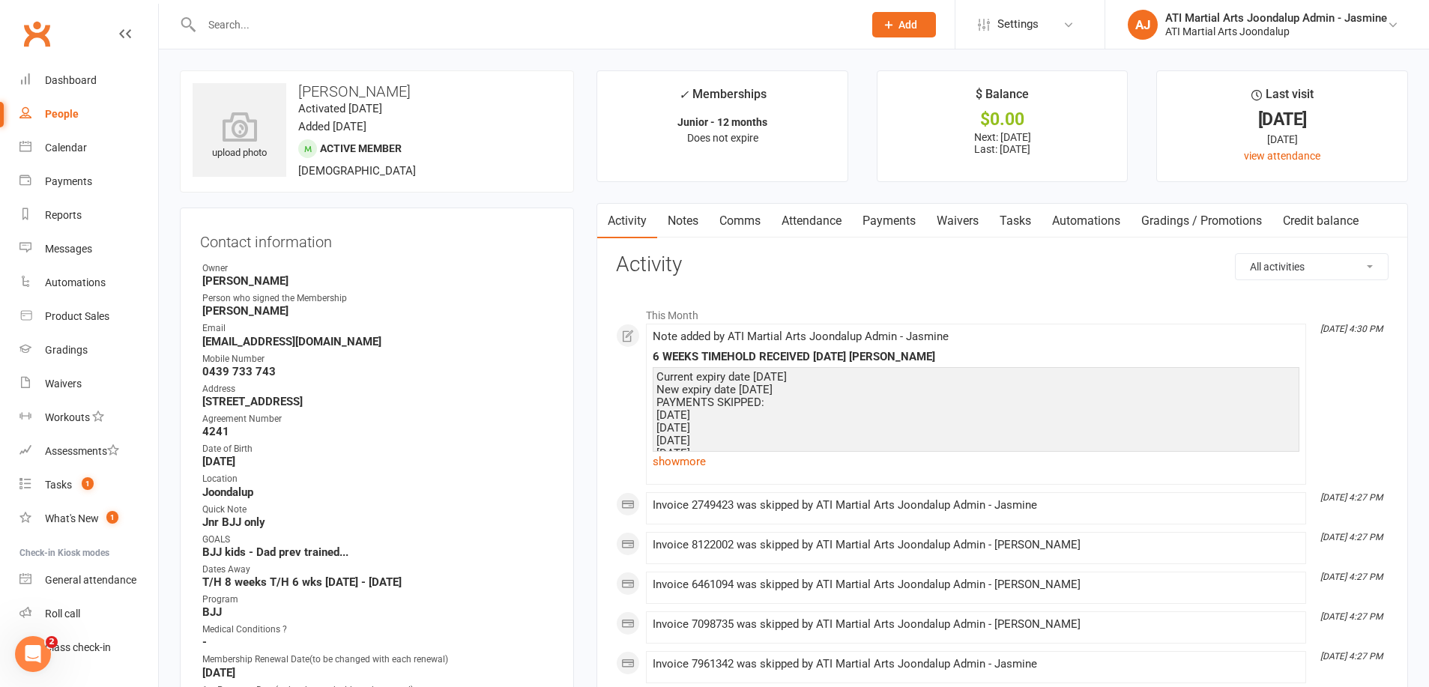
drag, startPoint x: 880, startPoint y: 221, endPoint x: 877, endPoint y: 262, distance: 41.3
click at [880, 221] on link "Payments" at bounding box center [889, 221] width 74 height 34
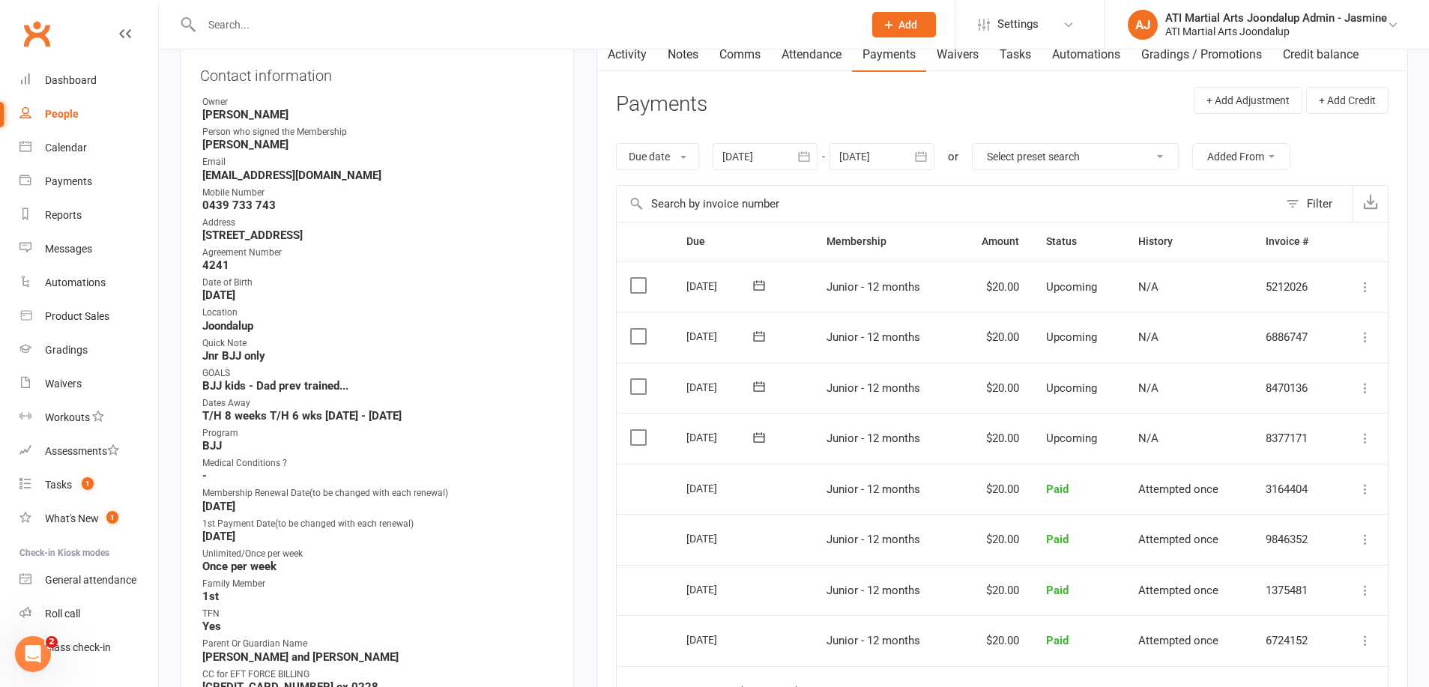
scroll to position [109, 0]
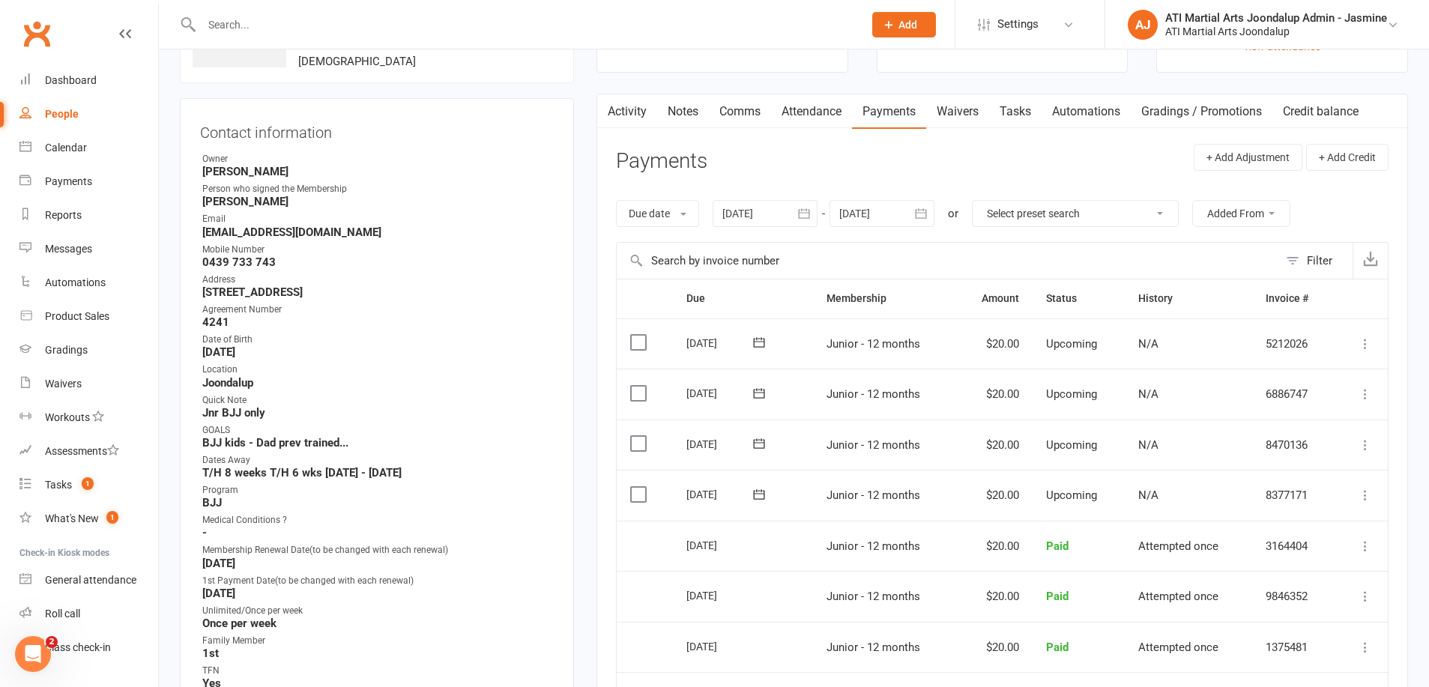
click at [923, 211] on icon "button" at bounding box center [921, 213] width 15 height 15
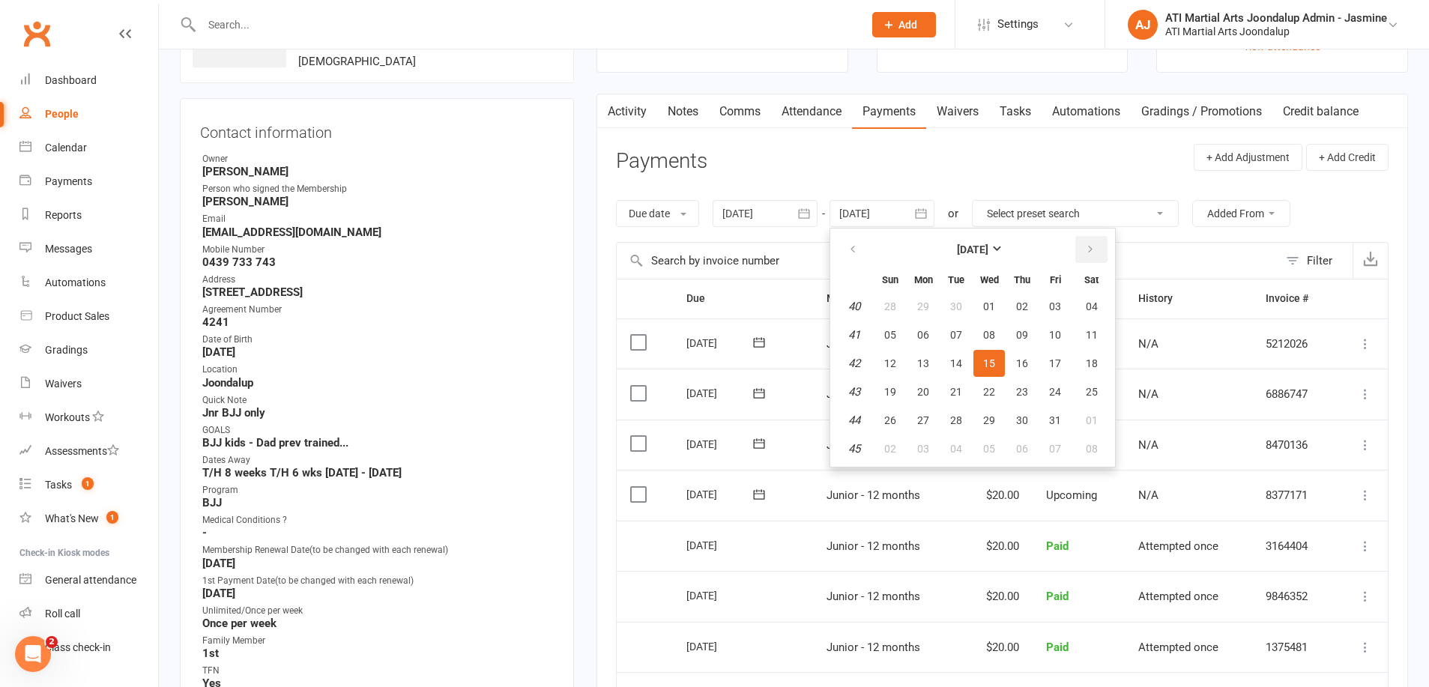
click at [1099, 245] on button "button" at bounding box center [1091, 249] width 32 height 27
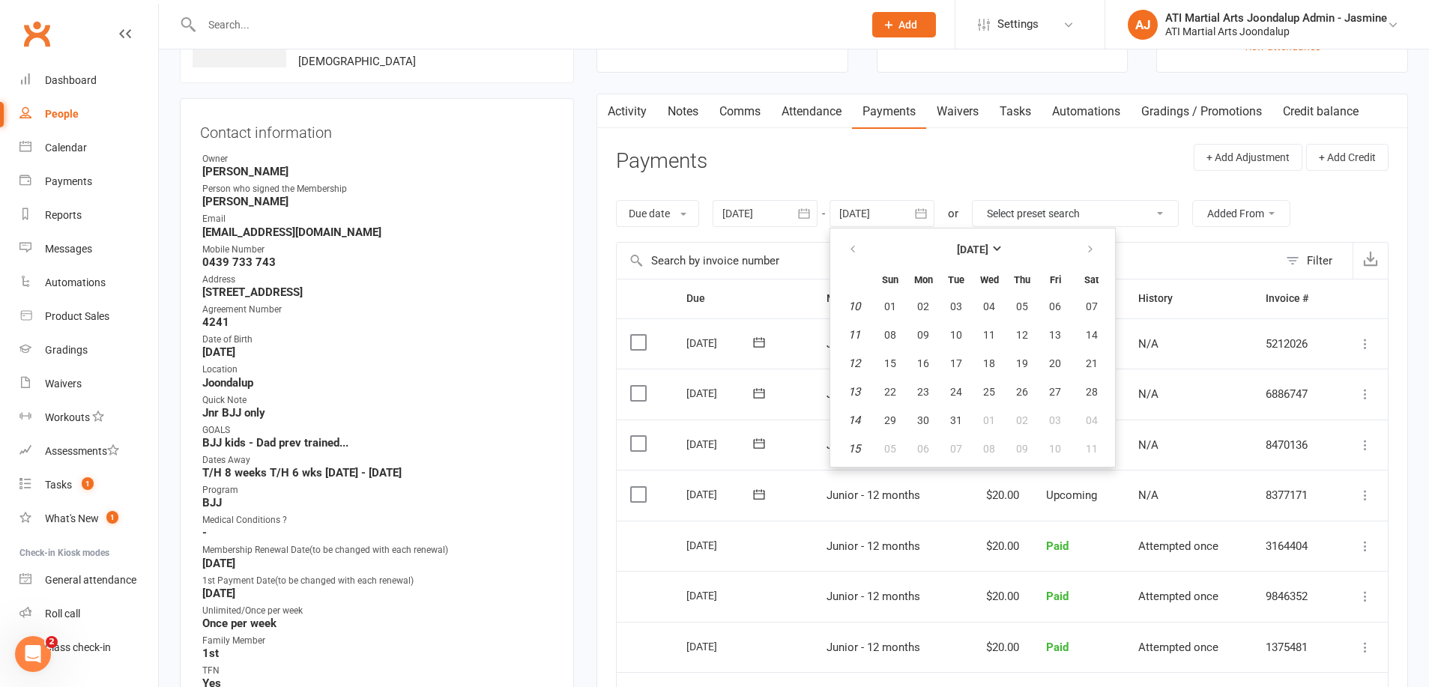
click at [917, 375] on table "[DATE] Sun Mon Tue Wed Thu Fri Sat 10 01 02 03 04 05 06 07 11 08 09 10 11 12 13…" at bounding box center [972, 348] width 279 height 232
click at [944, 362] on button "17" at bounding box center [956, 363] width 31 height 27
type input "[DATE]"
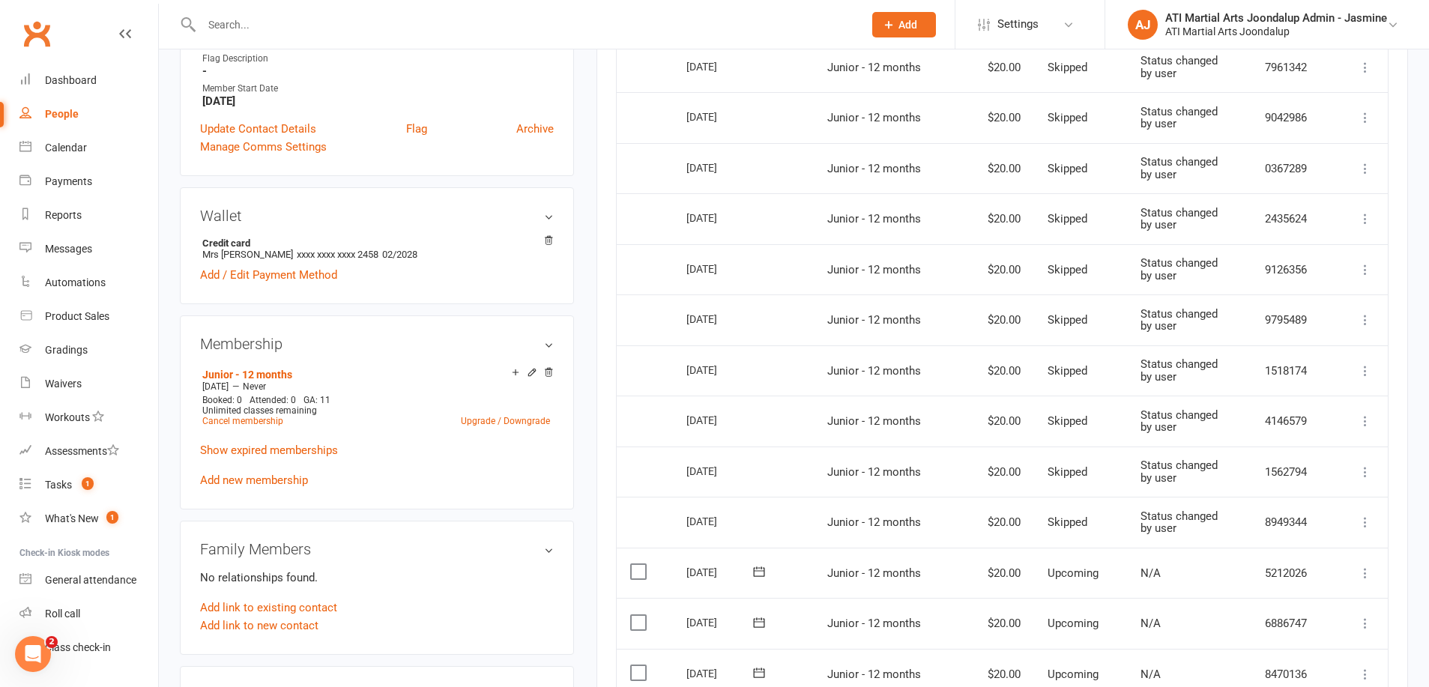
scroll to position [995, 0]
drag, startPoint x: 65, startPoint y: 213, endPoint x: 110, endPoint y: 199, distance: 47.2
click at [67, 212] on div "Reports" at bounding box center [63, 215] width 37 height 12
select select "100"
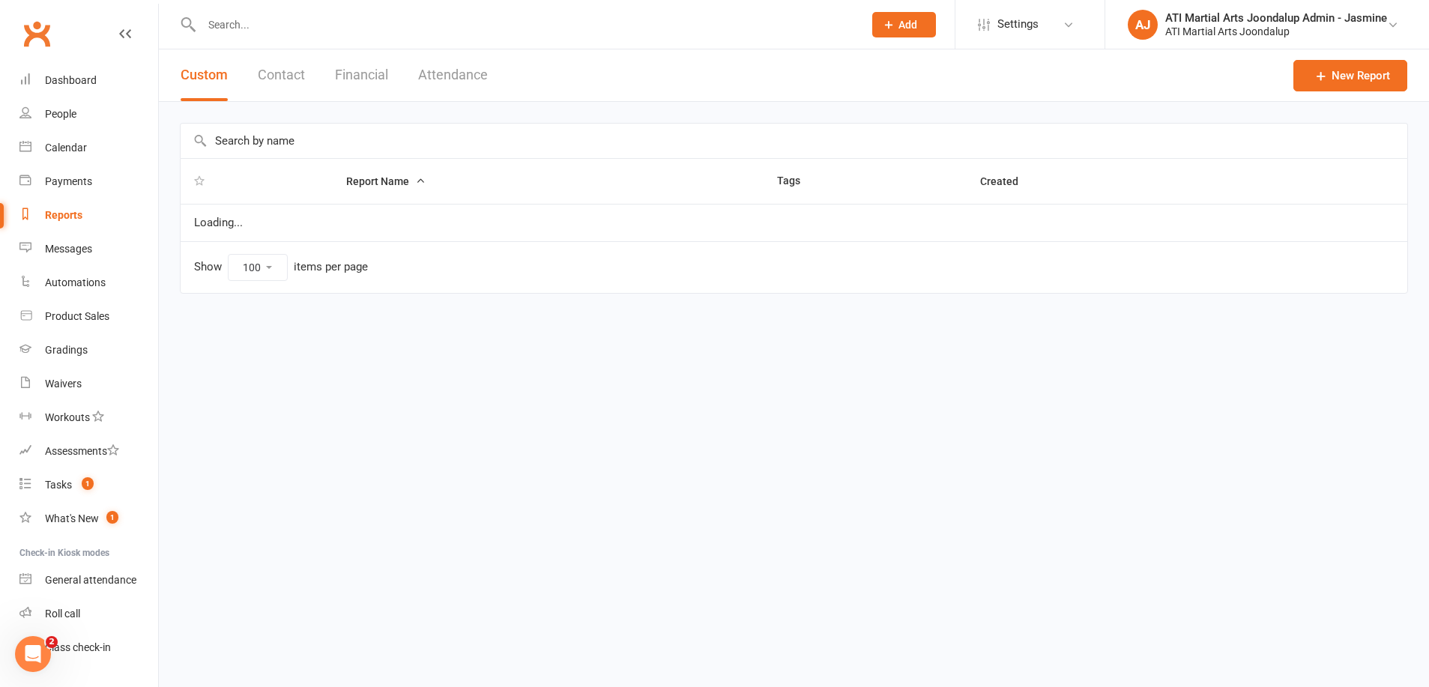
drag, startPoint x: 370, startPoint y: 74, endPoint x: 357, endPoint y: 112, distance: 39.6
click at [372, 76] on button "Financial" at bounding box center [361, 75] width 53 height 52
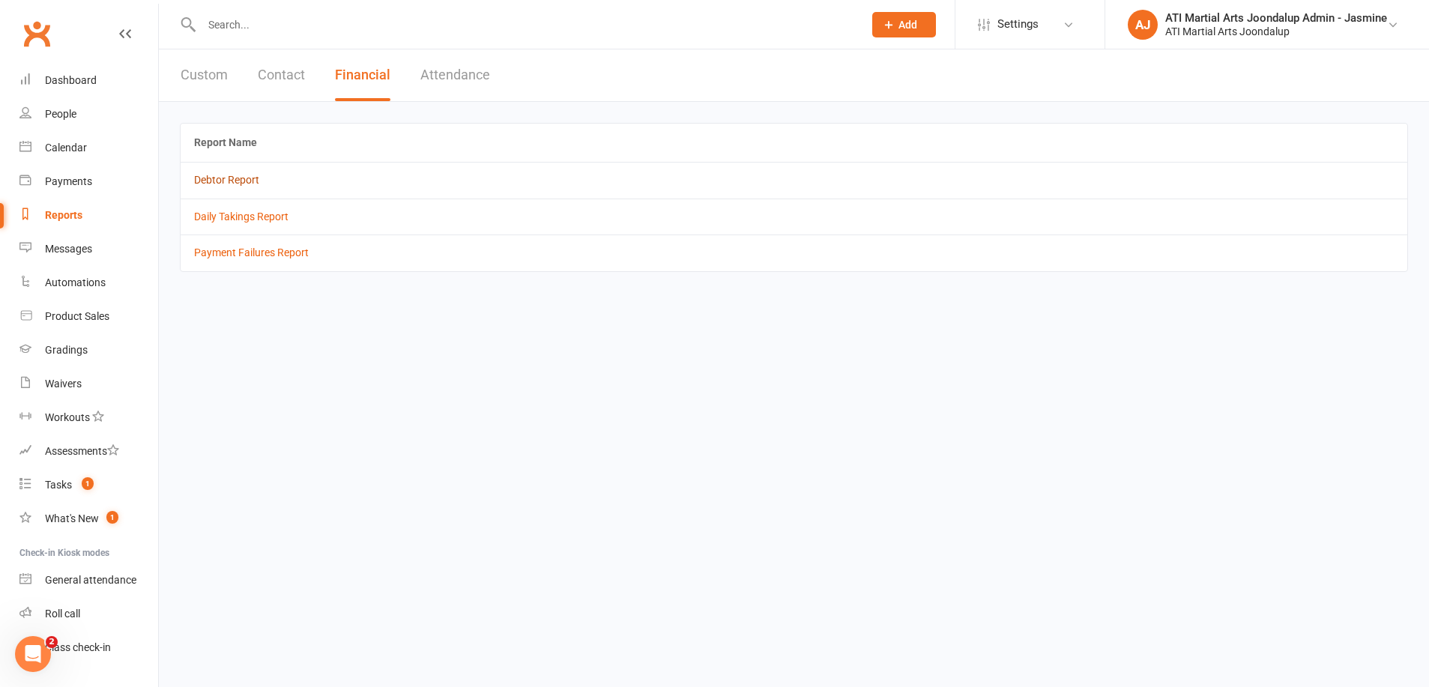
click at [226, 177] on link "Debtor Report" at bounding box center [226, 180] width 65 height 12
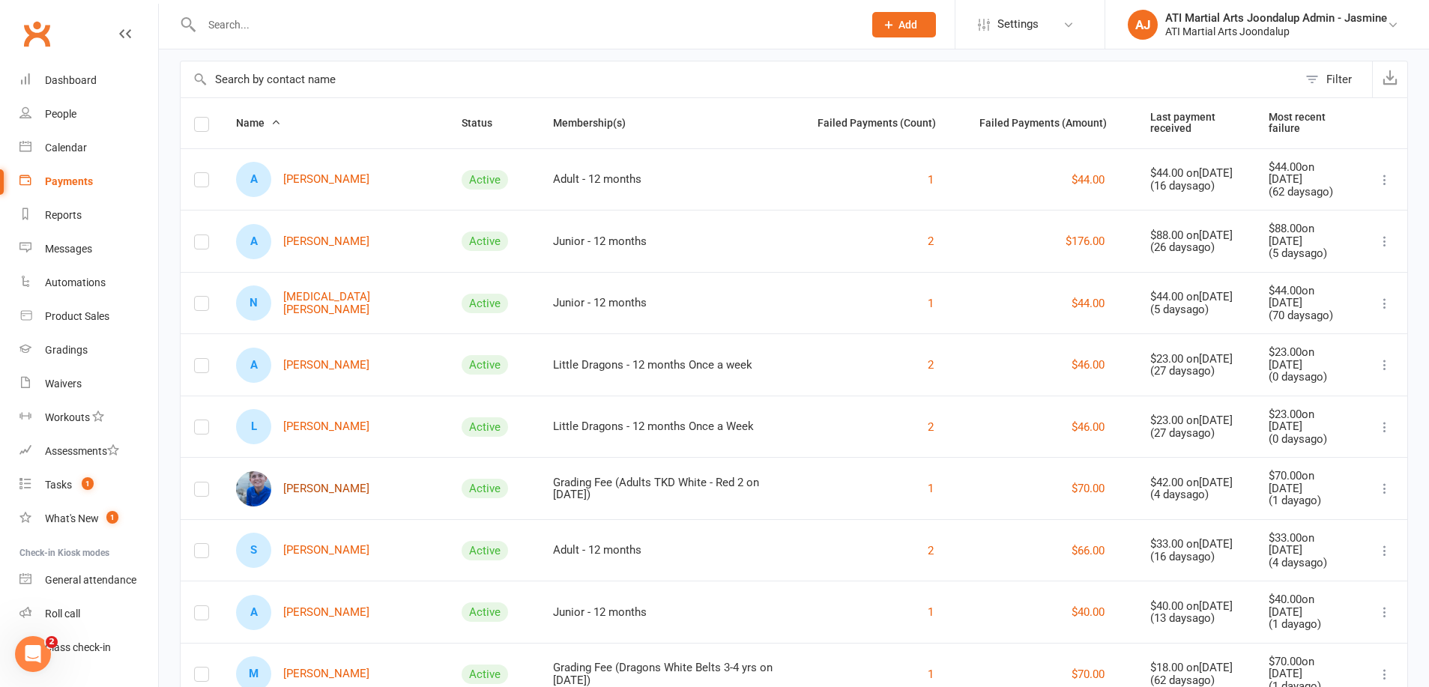
scroll to position [102, 0]
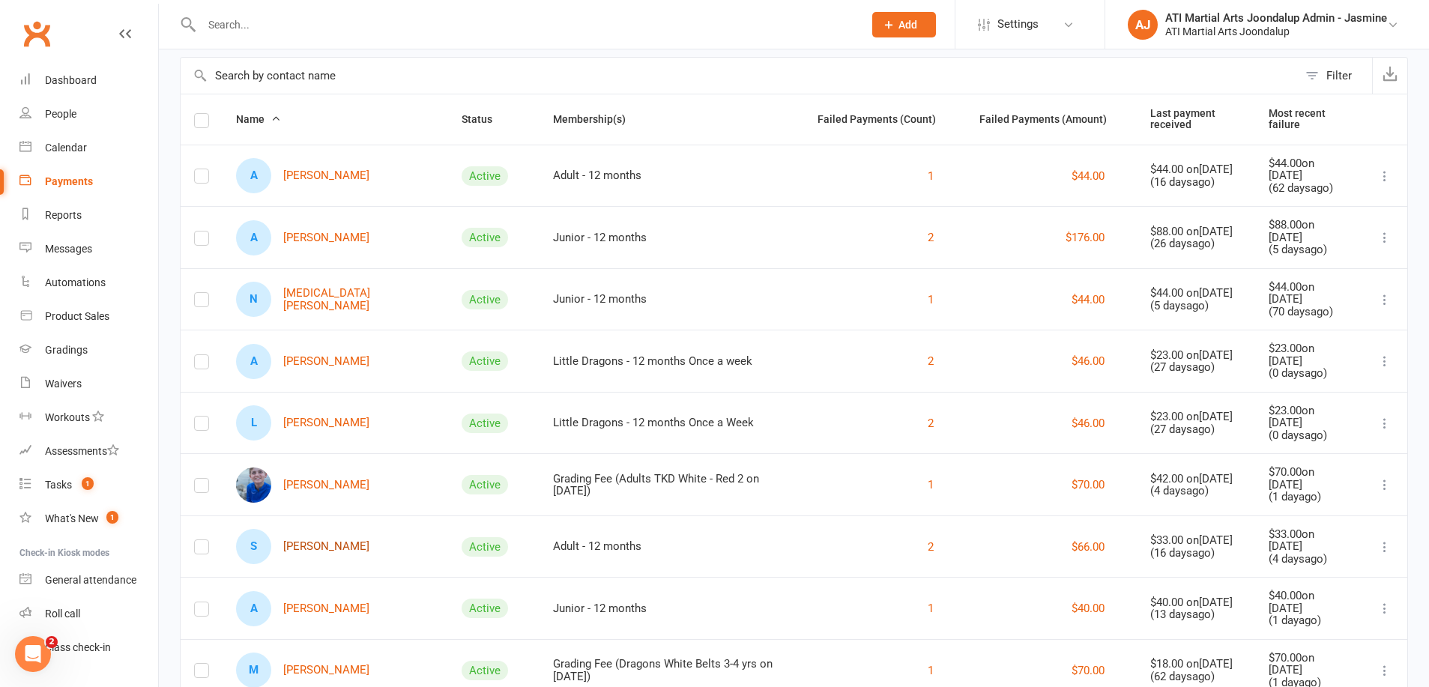
click at [310, 541] on link "S [PERSON_NAME]" at bounding box center [302, 546] width 133 height 35
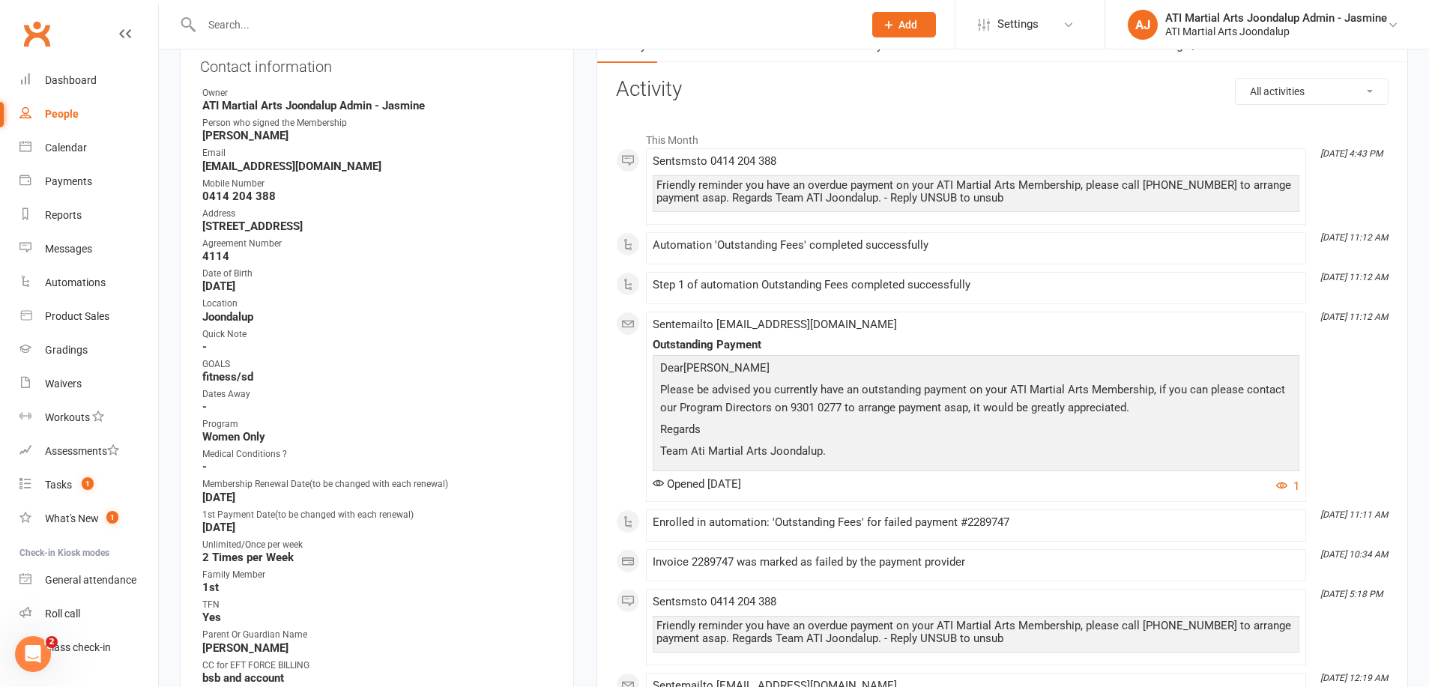
scroll to position [176, 0]
click at [67, 218] on div "Reports" at bounding box center [63, 215] width 37 height 12
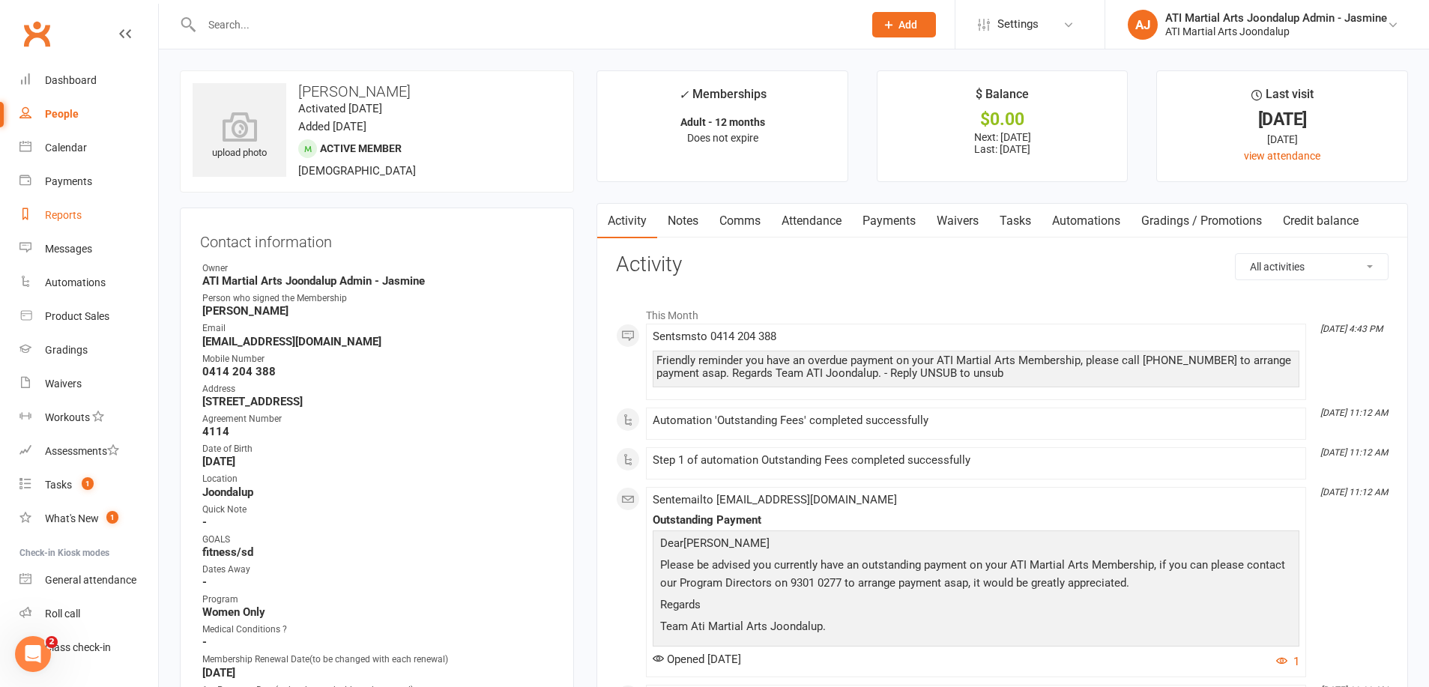
select select "100"
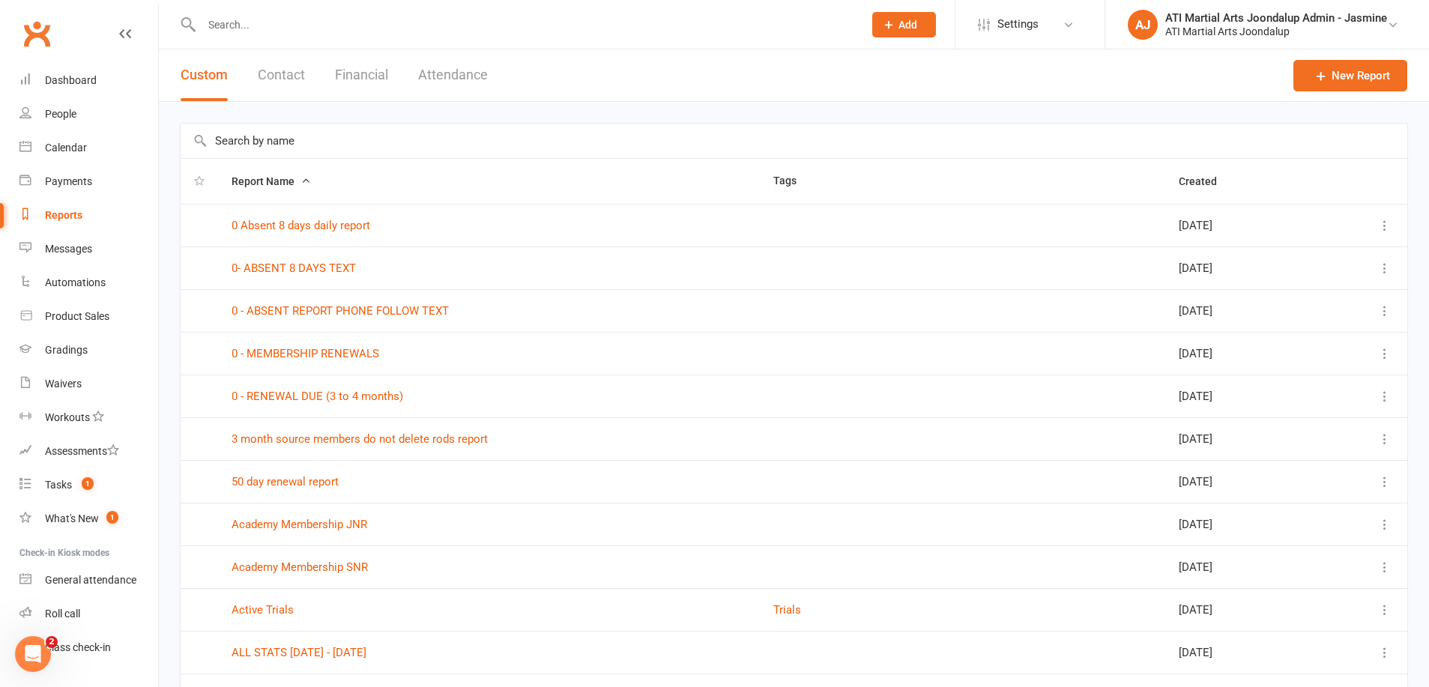
click at [363, 75] on button "Financial" at bounding box center [361, 75] width 53 height 52
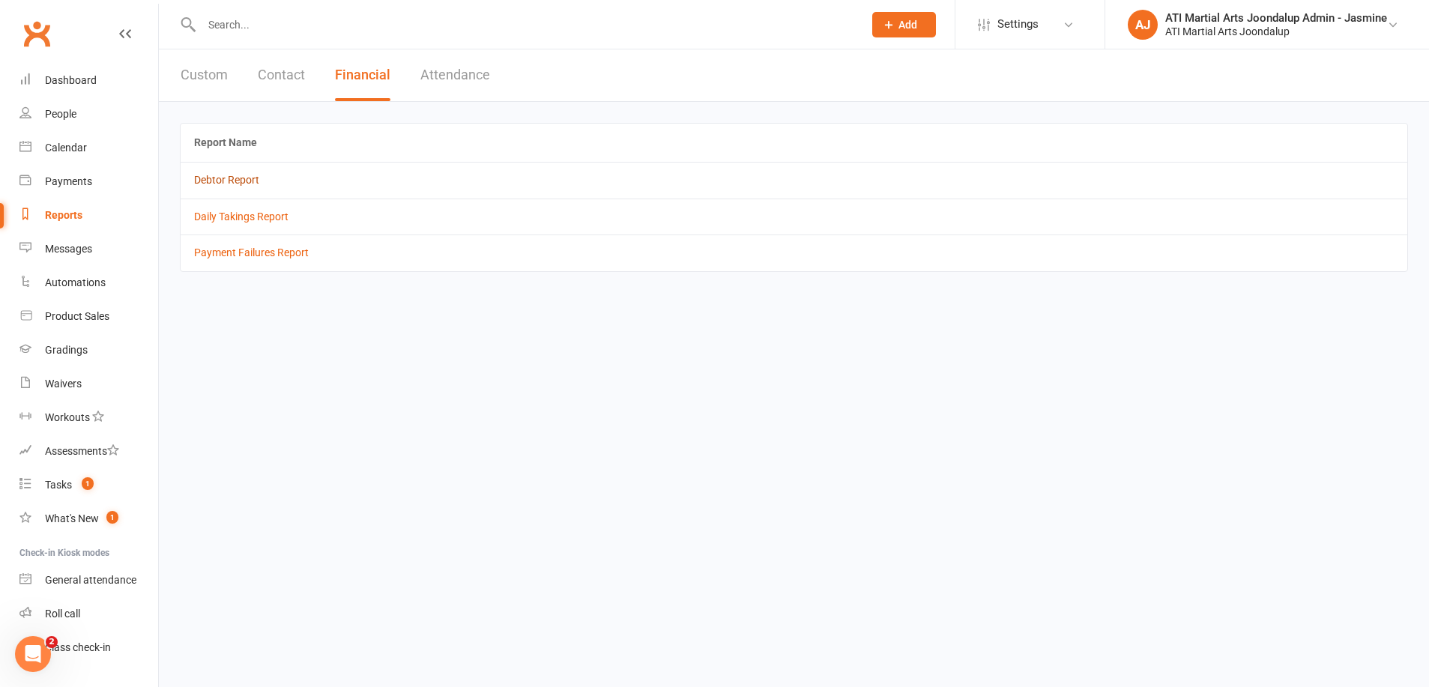
click at [231, 180] on link "Debtor Report" at bounding box center [226, 180] width 65 height 12
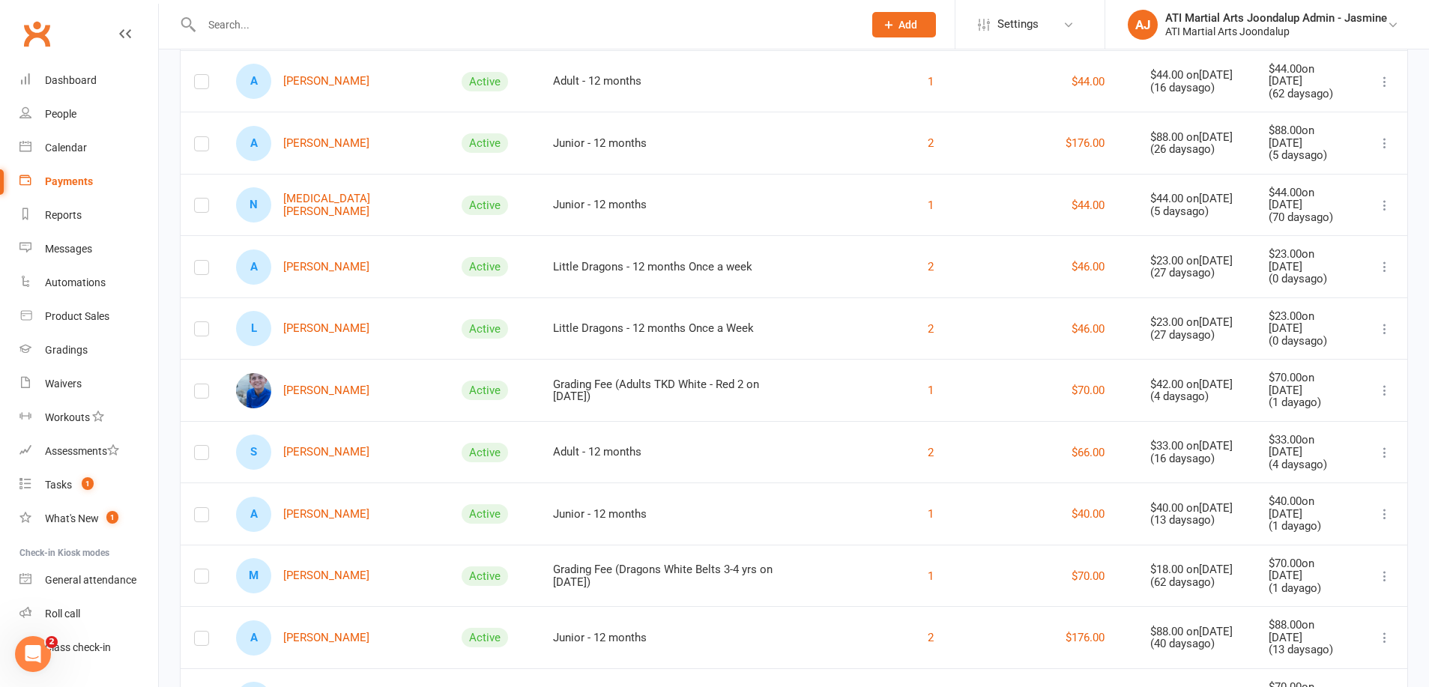
scroll to position [204, 0]
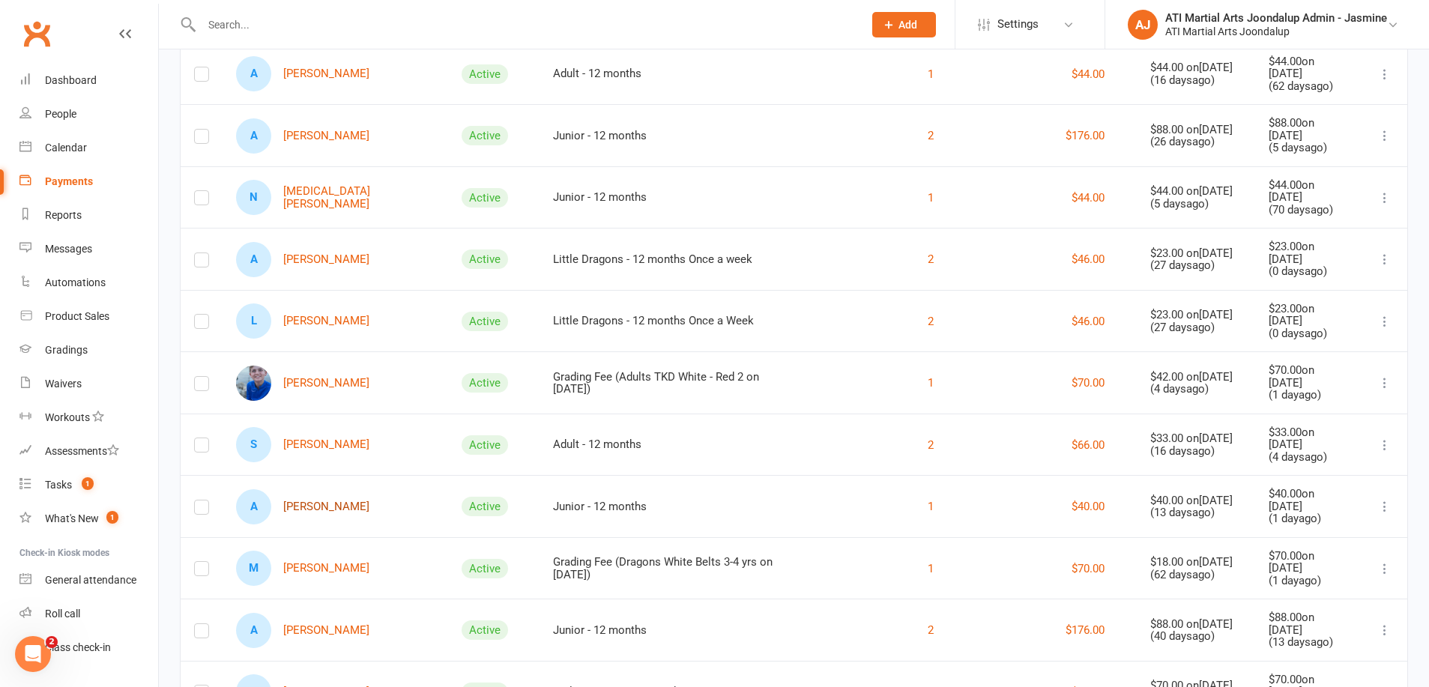
click at [304, 499] on link "A [PERSON_NAME]" at bounding box center [302, 506] width 133 height 35
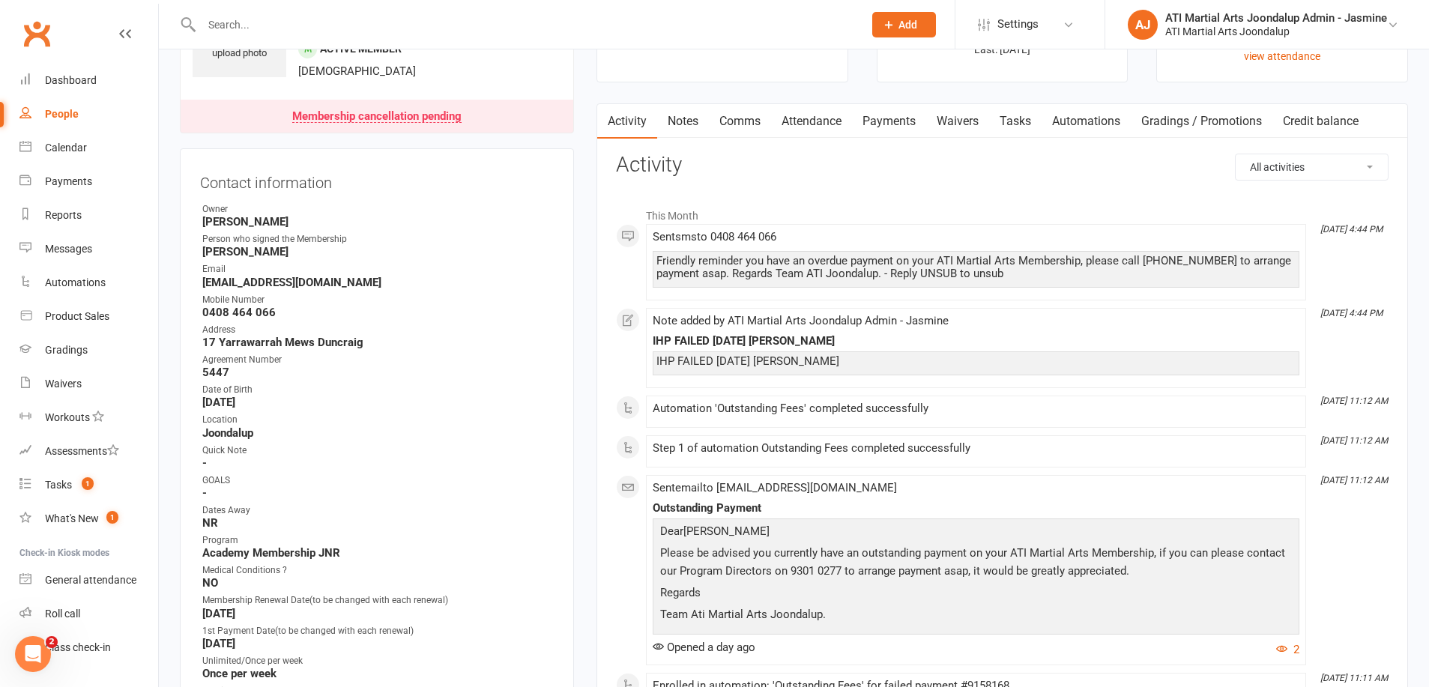
scroll to position [96, 0]
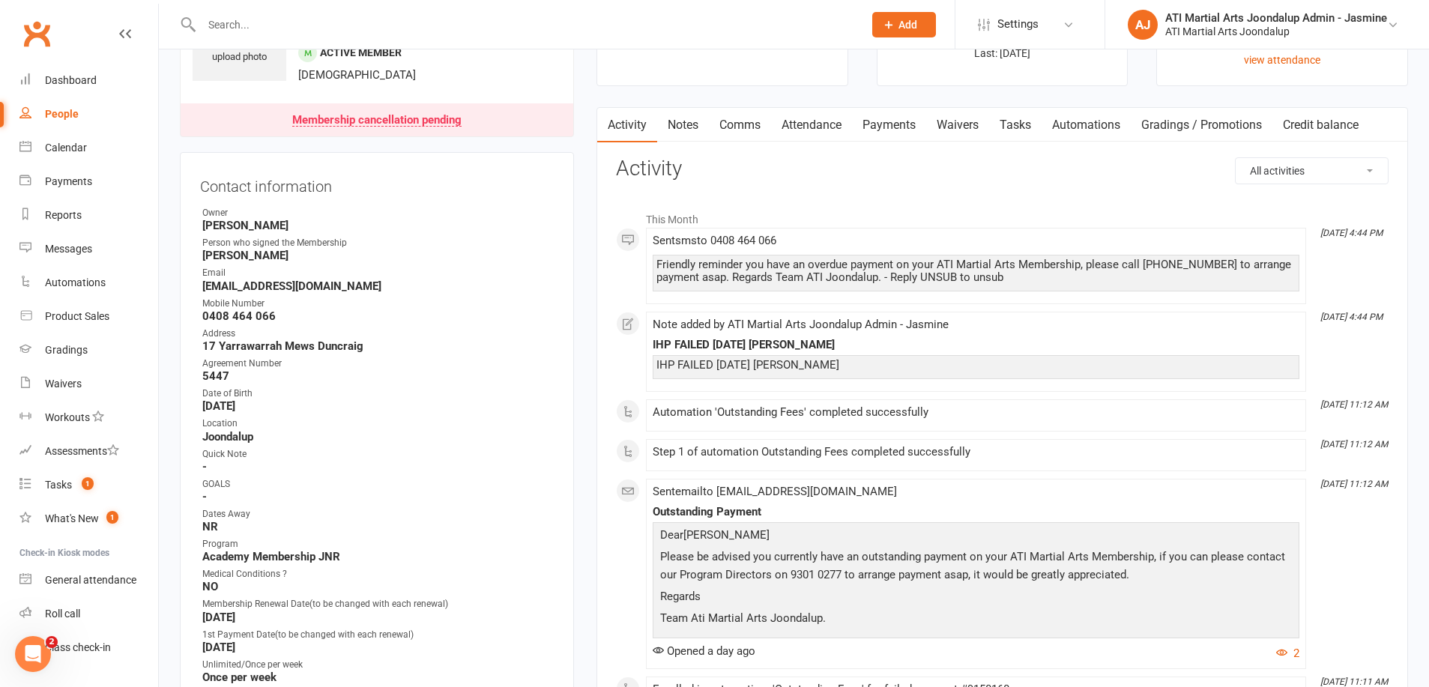
click at [890, 130] on link "Payments" at bounding box center [889, 125] width 74 height 34
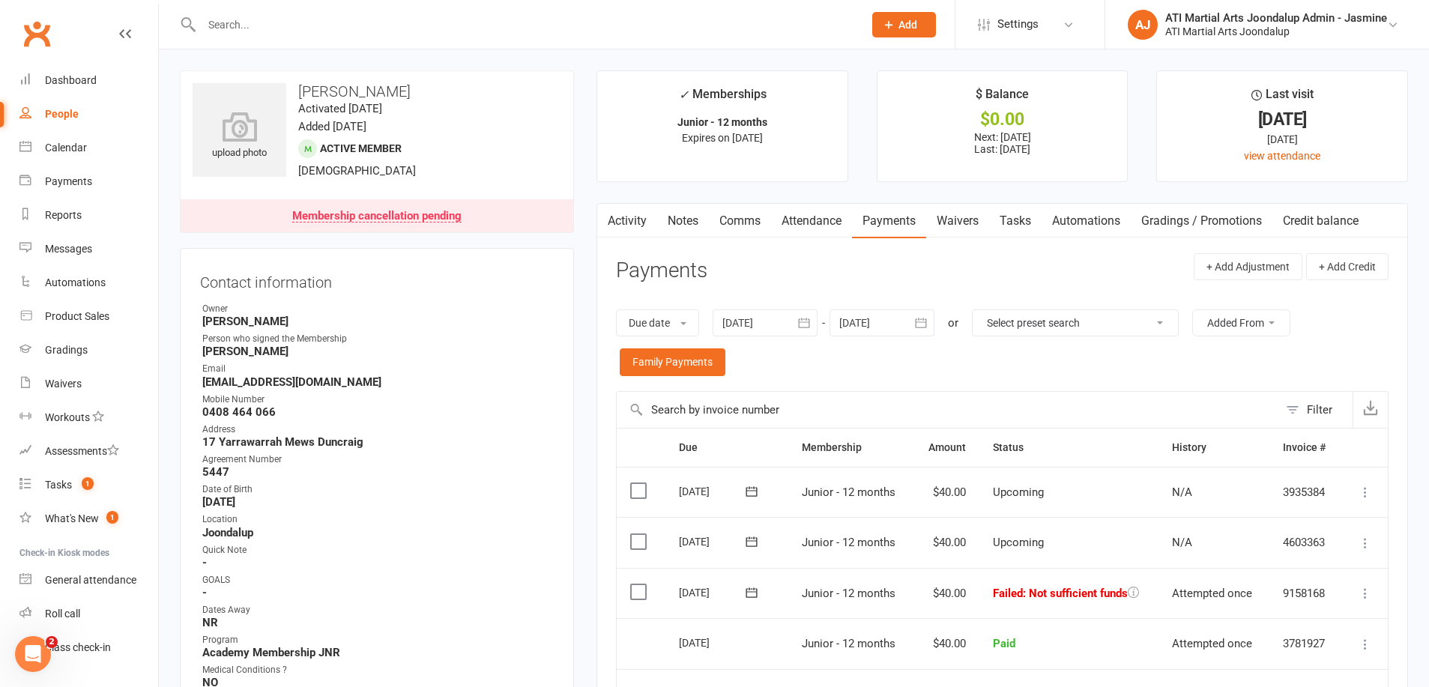
click at [683, 213] on link "Notes" at bounding box center [683, 221] width 52 height 34
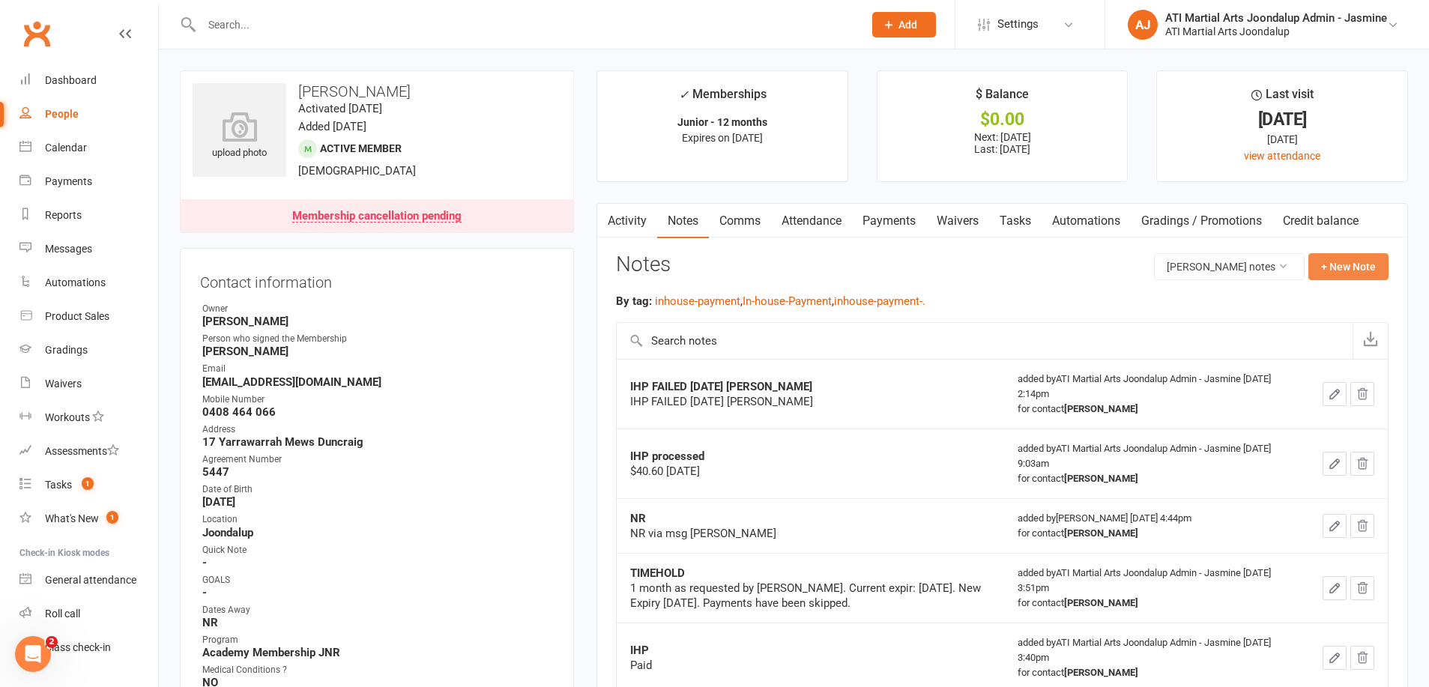
click at [1332, 268] on button "+ New Note" at bounding box center [1348, 266] width 80 height 27
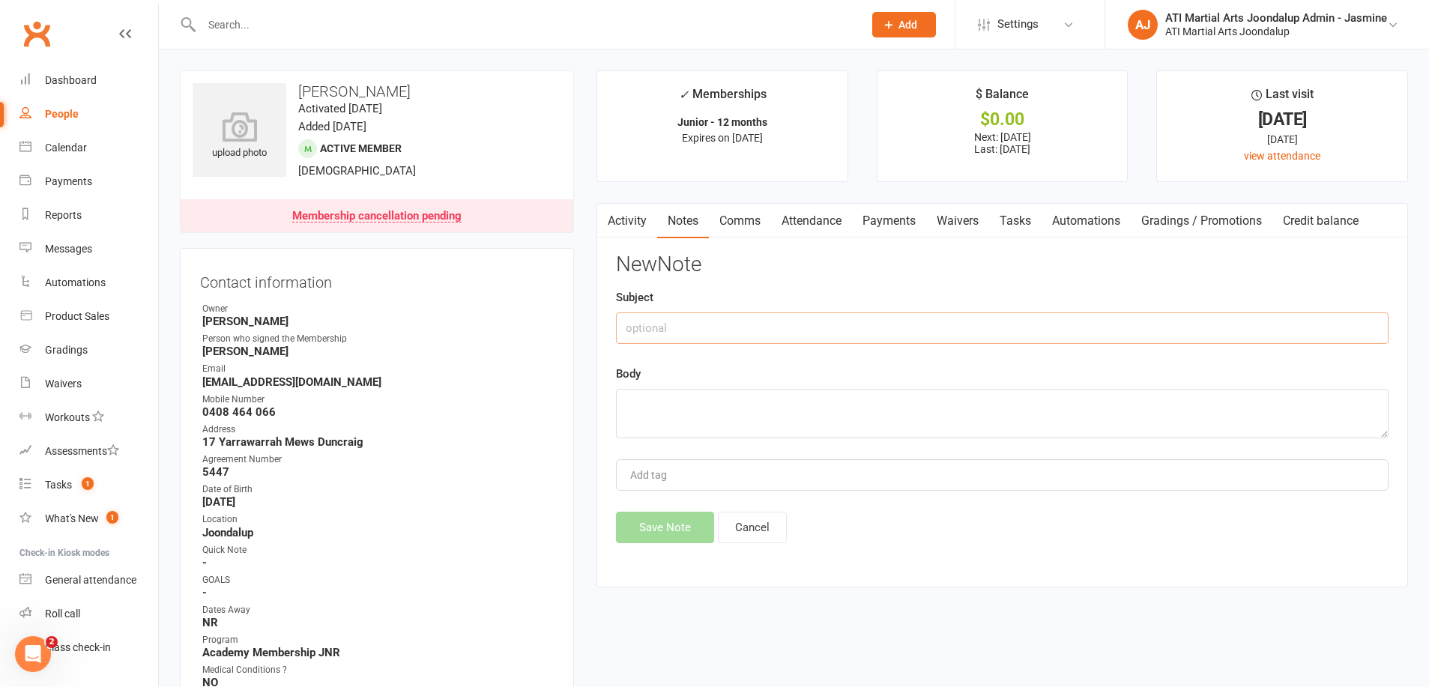
paste input "IHP FAILED [DATE] [PERSON_NAME]"
type input "IHP FAILED [DATE] [PERSON_NAME]"
paste textarea "IHP FAILED [DATE] [PERSON_NAME]"
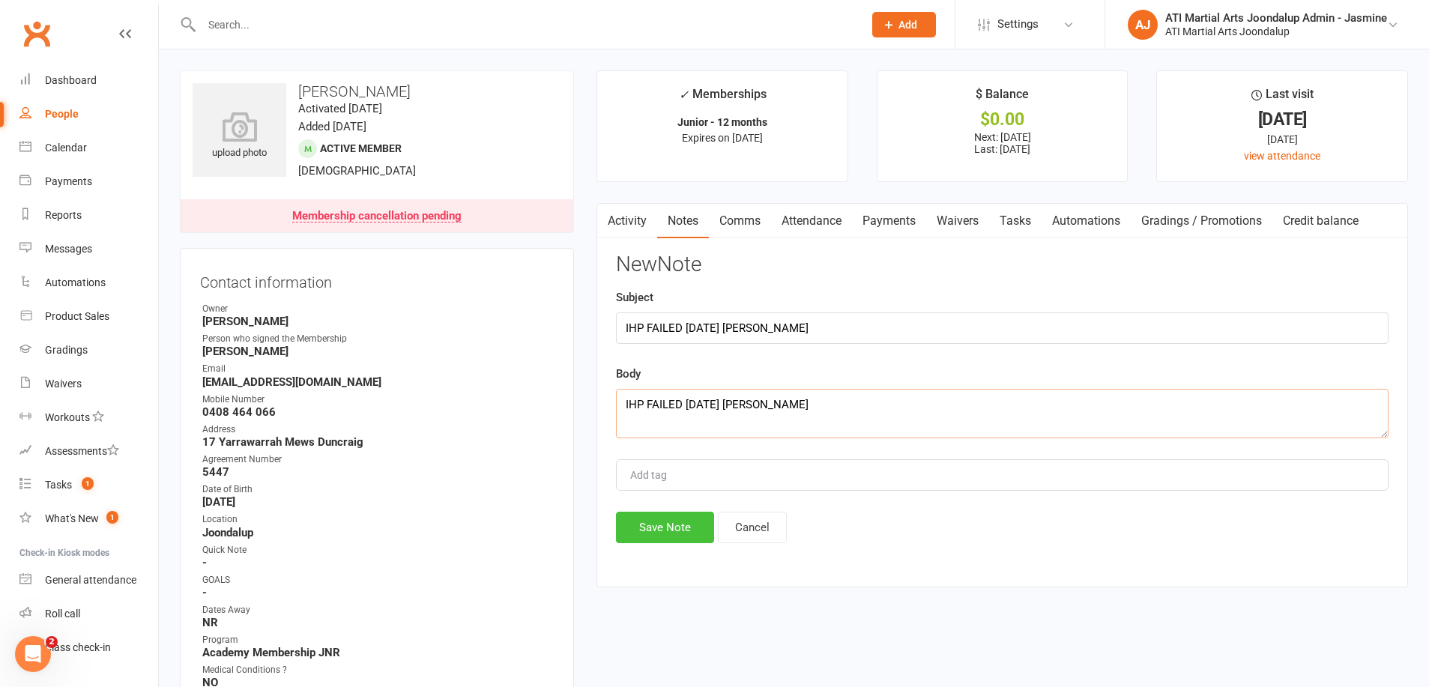
type textarea "IHP FAILED [DATE] [PERSON_NAME]"
click at [672, 521] on button "Save Note" at bounding box center [665, 527] width 98 height 31
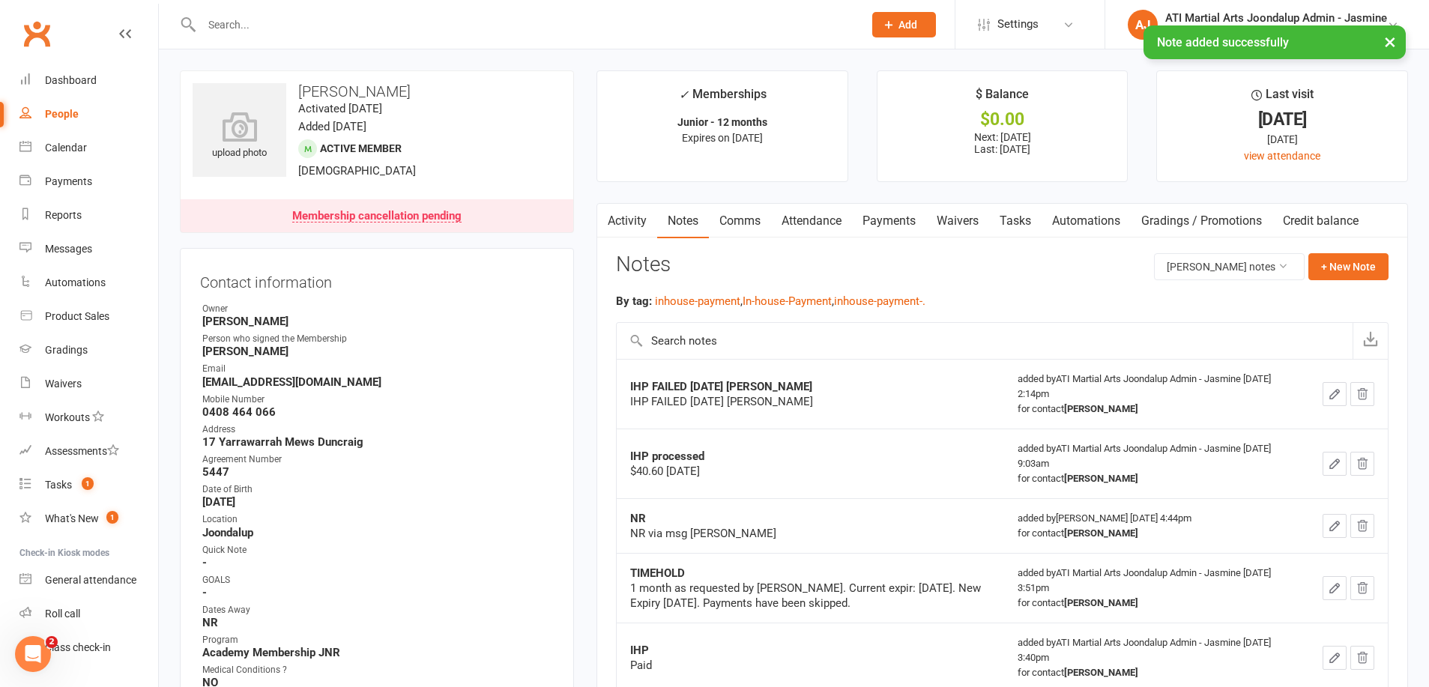
click at [742, 222] on link "Comms" at bounding box center [740, 221] width 62 height 34
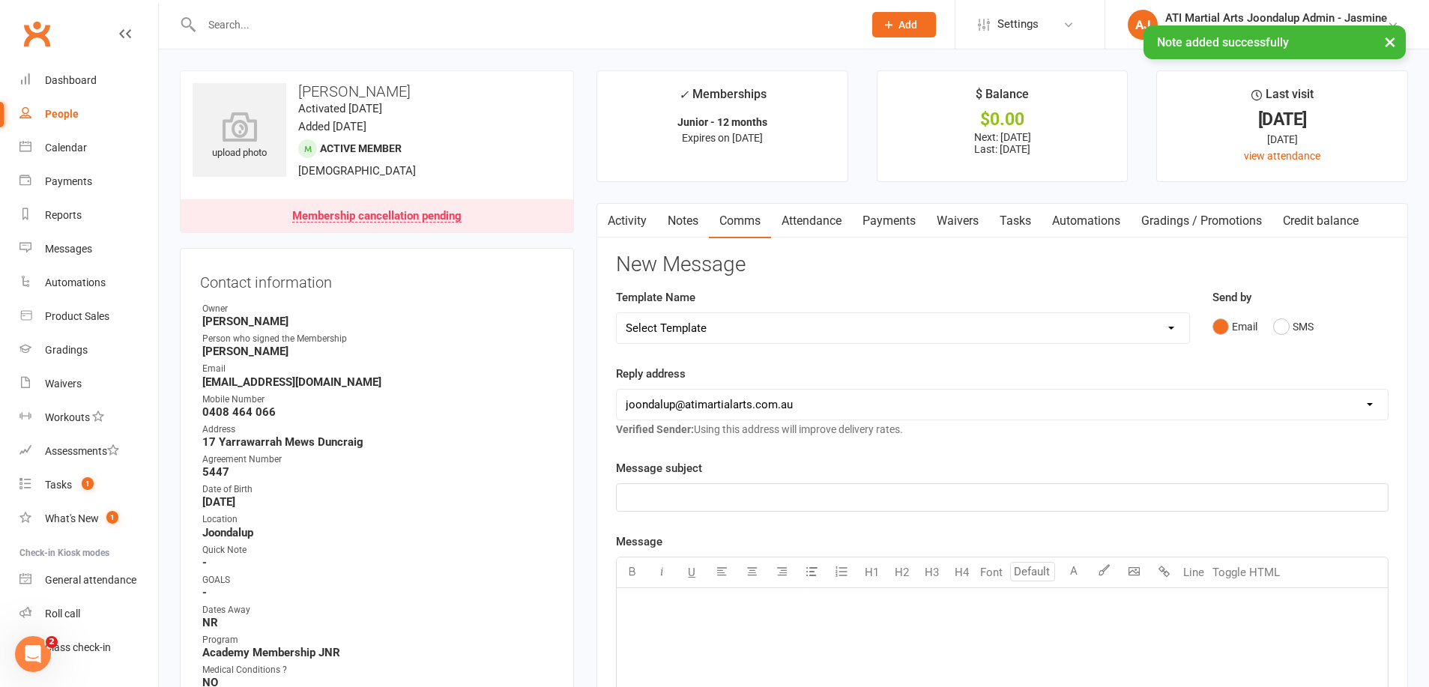
scroll to position [1, 0]
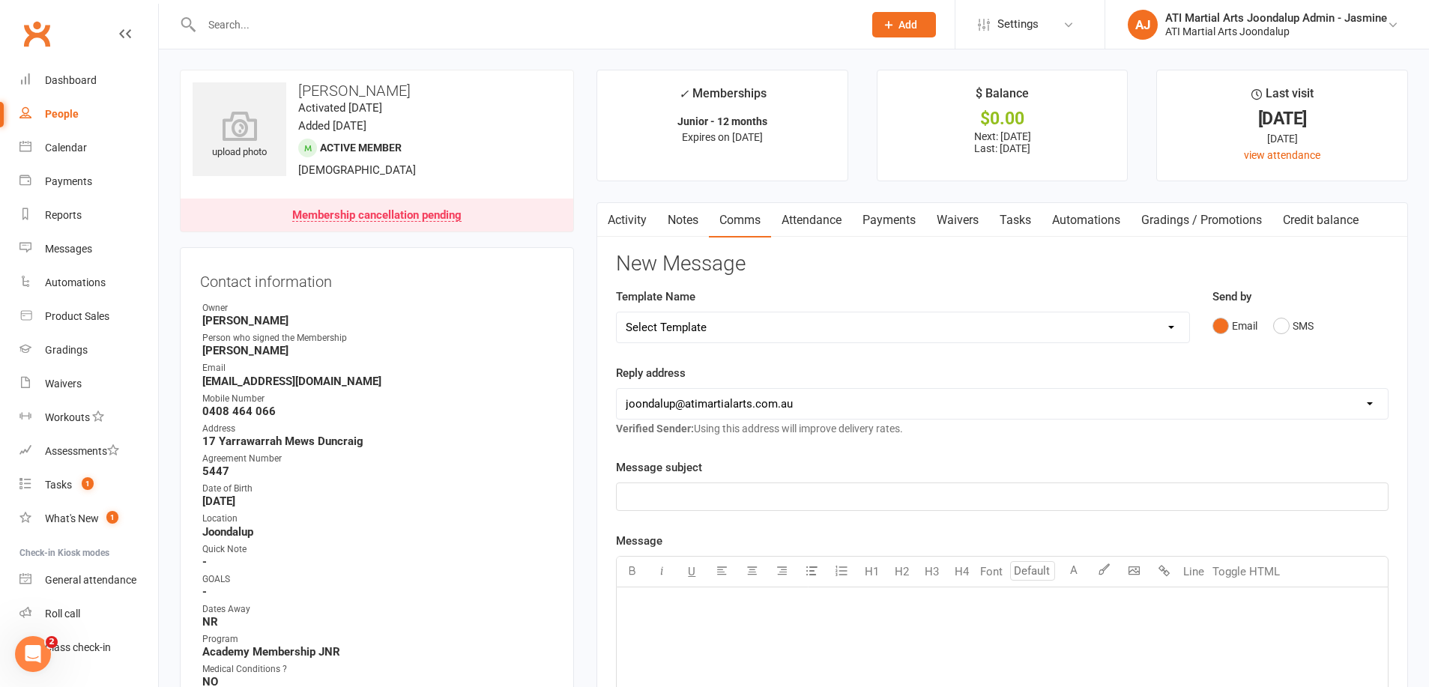
select select "38"
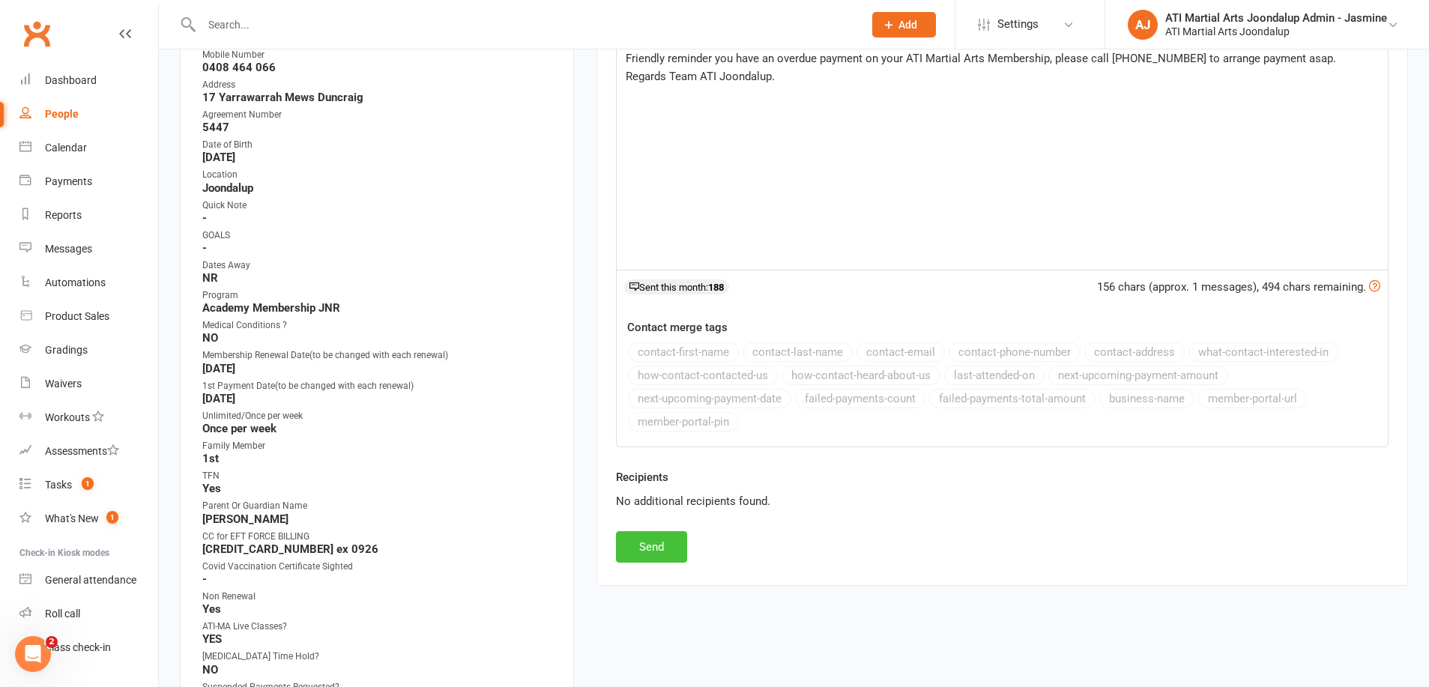
scroll to position [348, 0]
click at [653, 541] on button "Send" at bounding box center [651, 543] width 71 height 31
select select
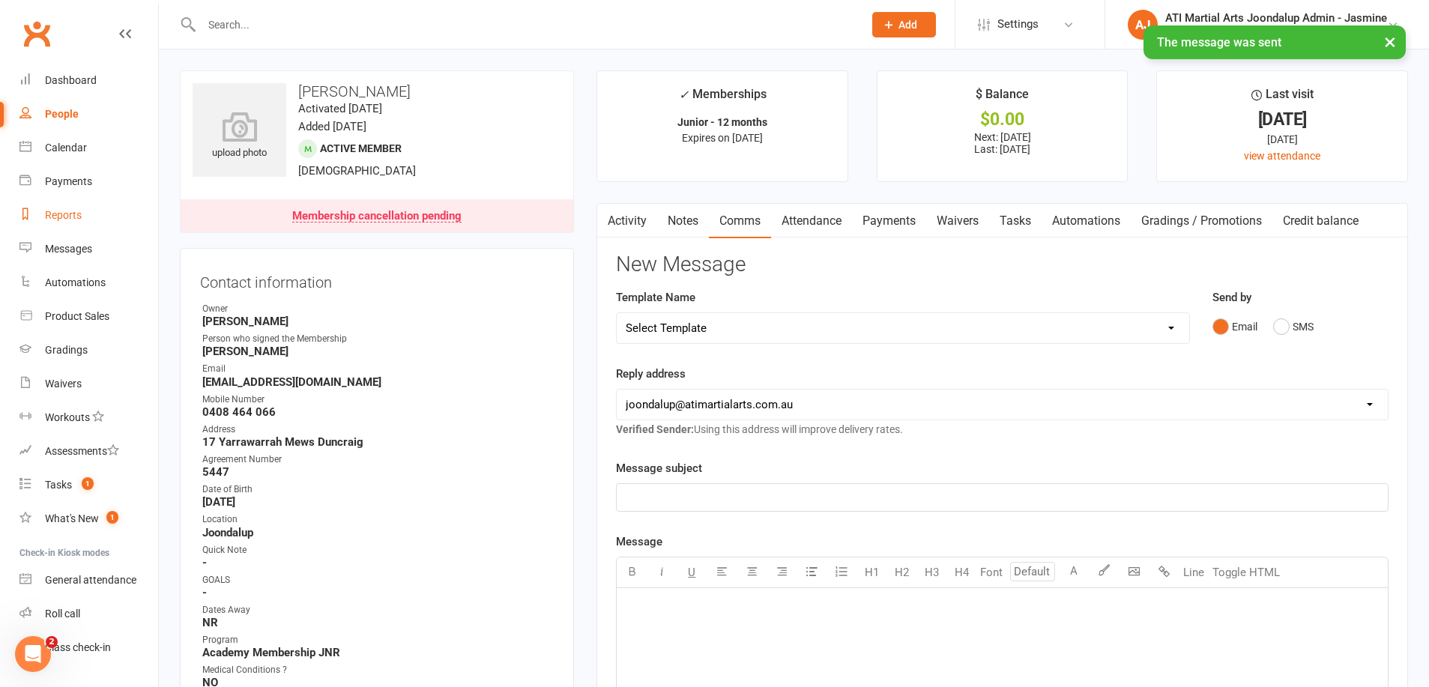
scroll to position [0, 0]
drag, startPoint x: 70, startPoint y: 220, endPoint x: 102, endPoint y: 212, distance: 32.5
click at [76, 220] on div "Reports" at bounding box center [63, 215] width 37 height 12
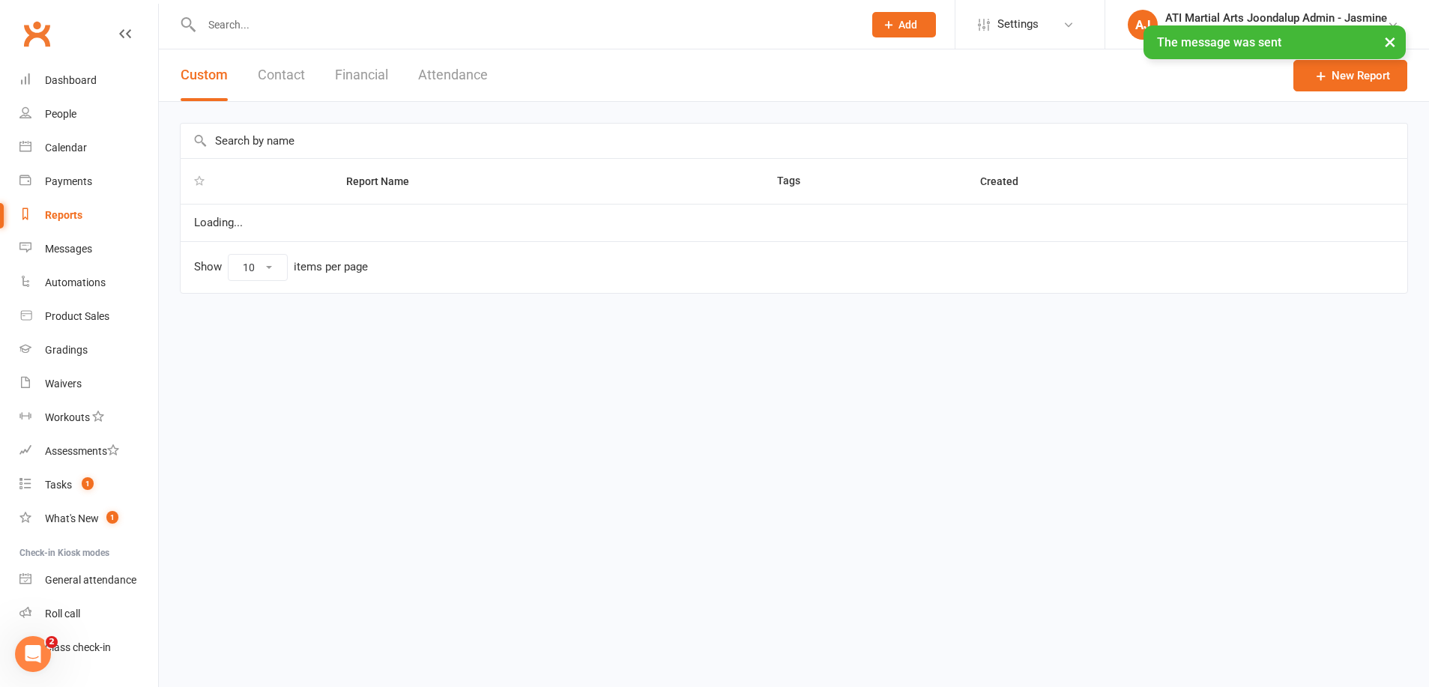
select select "100"
click at [435, 78] on button "Attendance" at bounding box center [453, 75] width 70 height 52
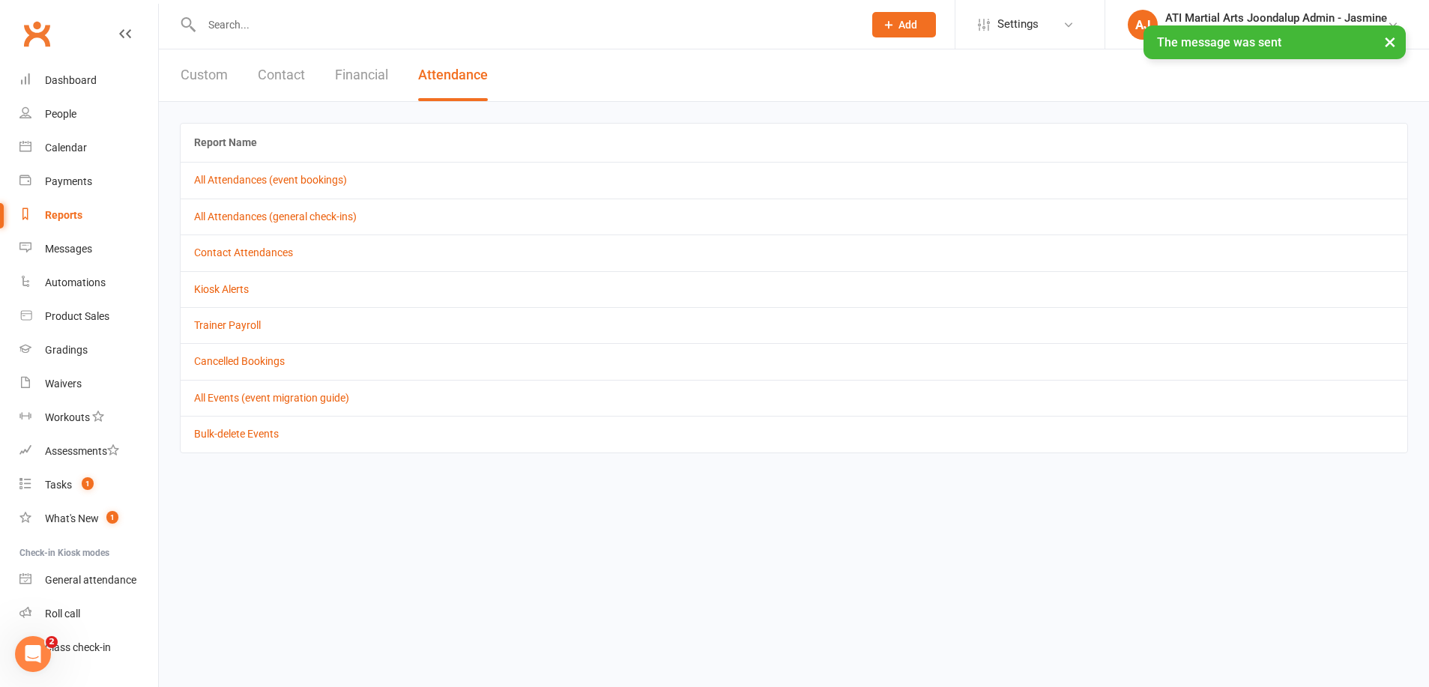
click at [367, 76] on button "Financial" at bounding box center [361, 75] width 53 height 52
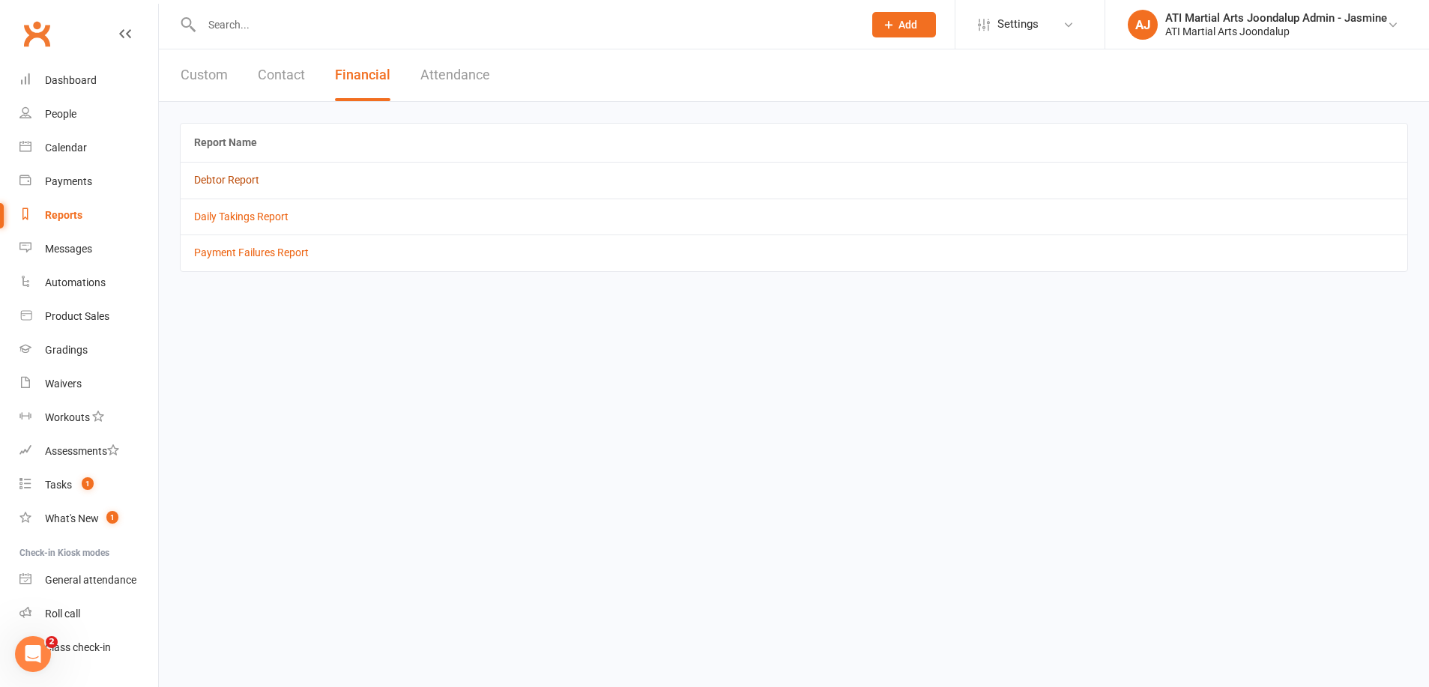
click at [214, 179] on link "Debtor Report" at bounding box center [226, 180] width 65 height 12
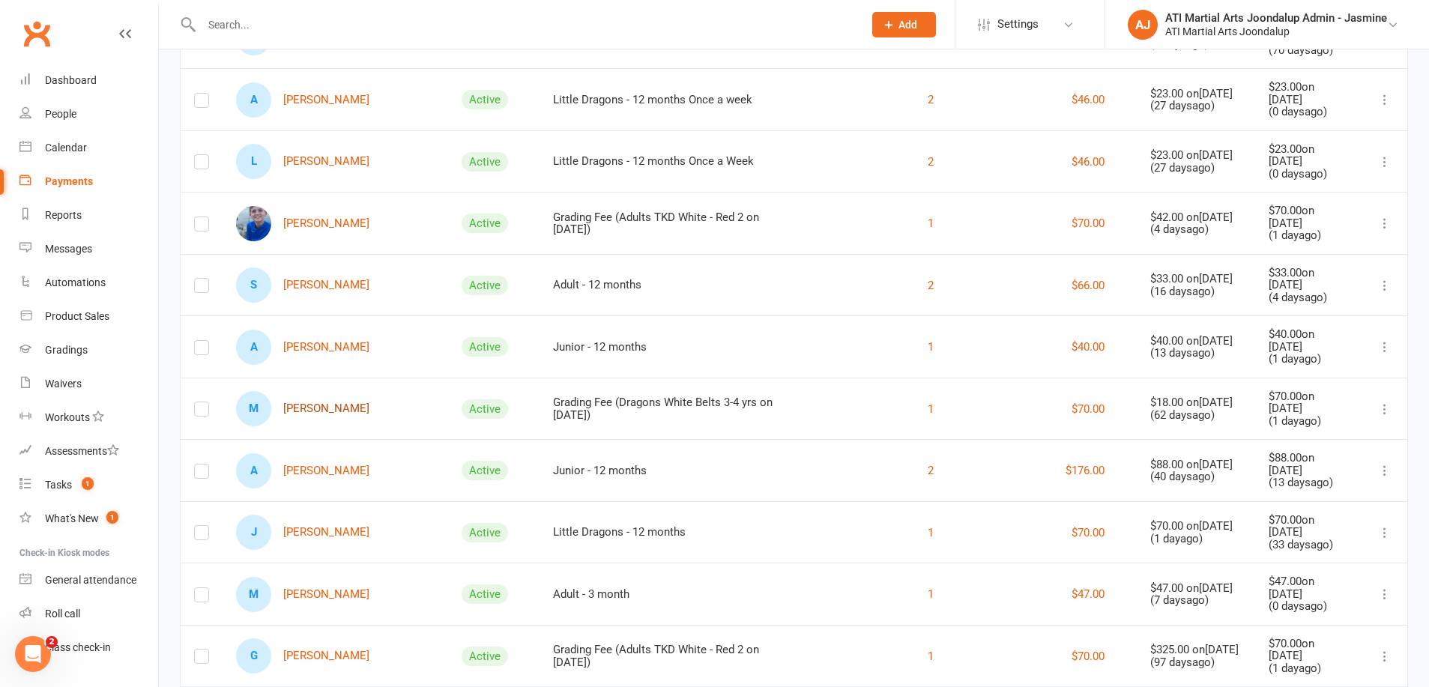
scroll to position [375, 0]
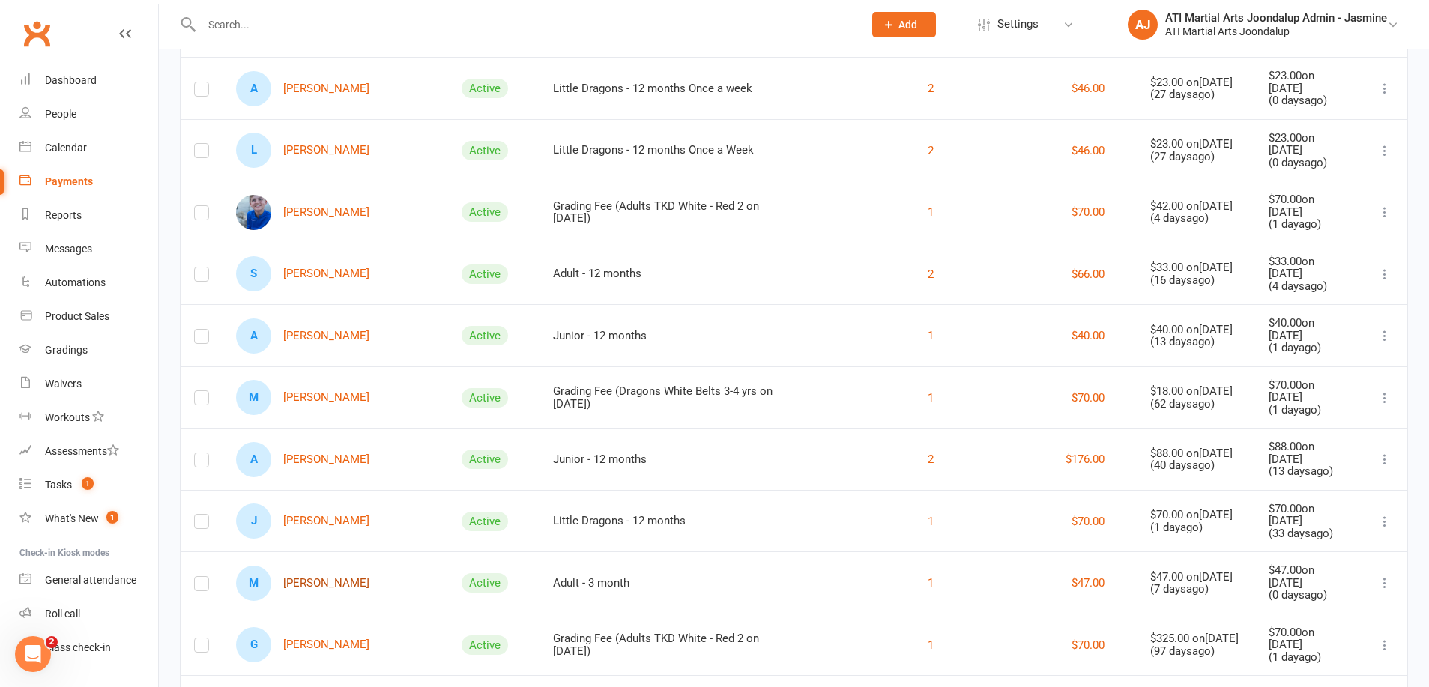
click at [324, 572] on link "M [PERSON_NAME]" at bounding box center [302, 583] width 133 height 35
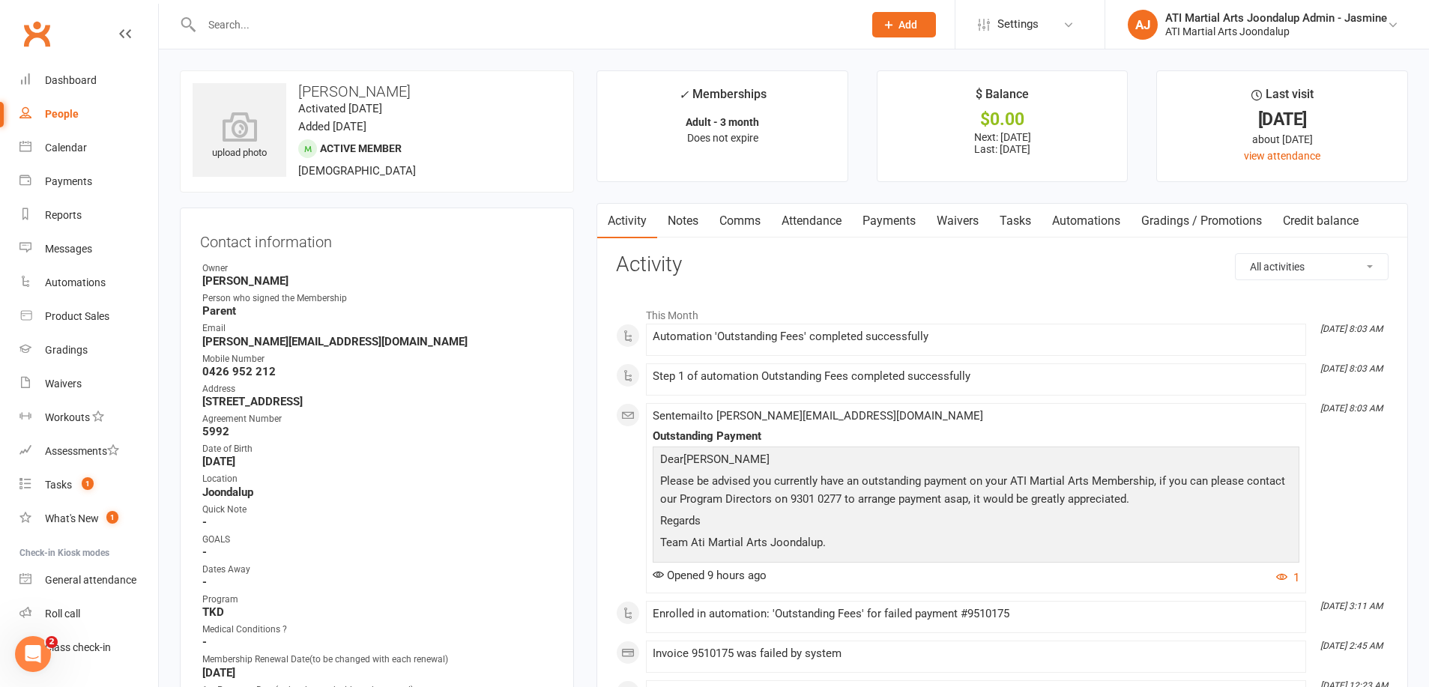
click at [880, 223] on link "Payments" at bounding box center [889, 221] width 74 height 34
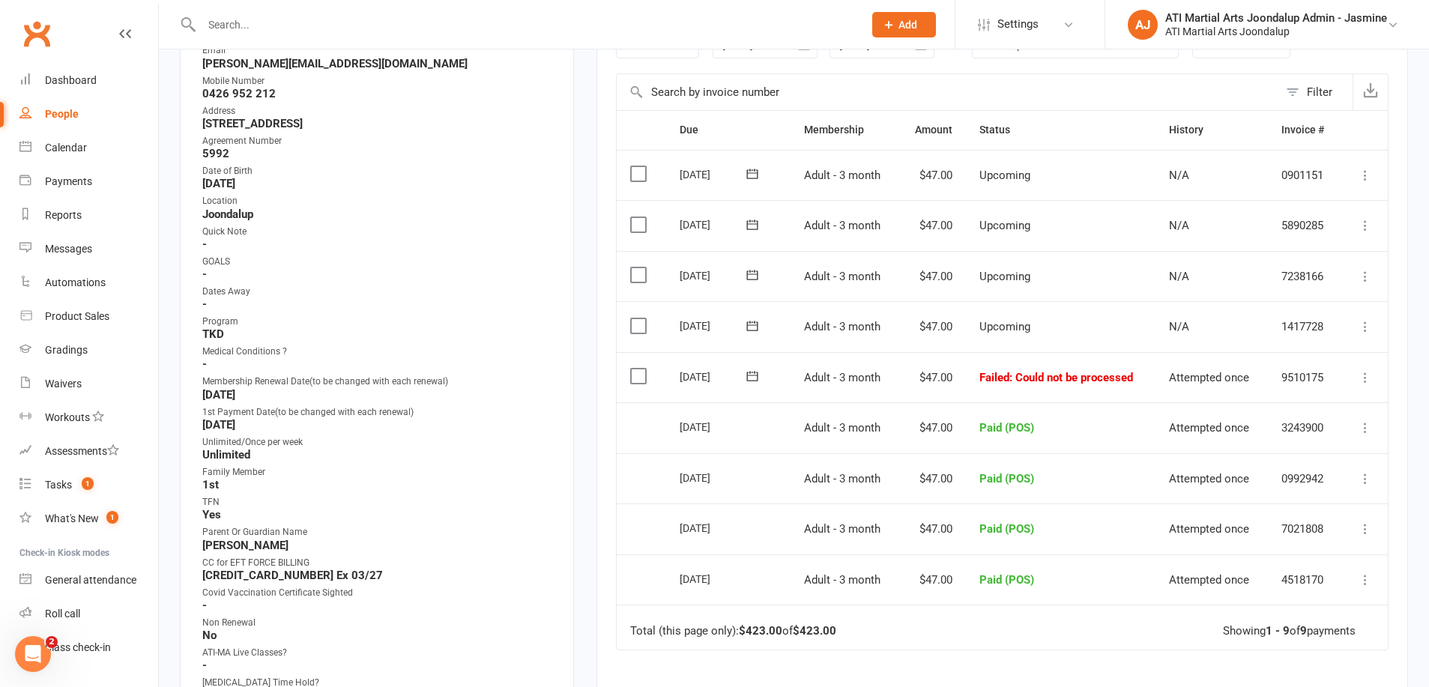
scroll to position [281, 0]
click at [362, 31] on input "text" at bounding box center [525, 24] width 656 height 21
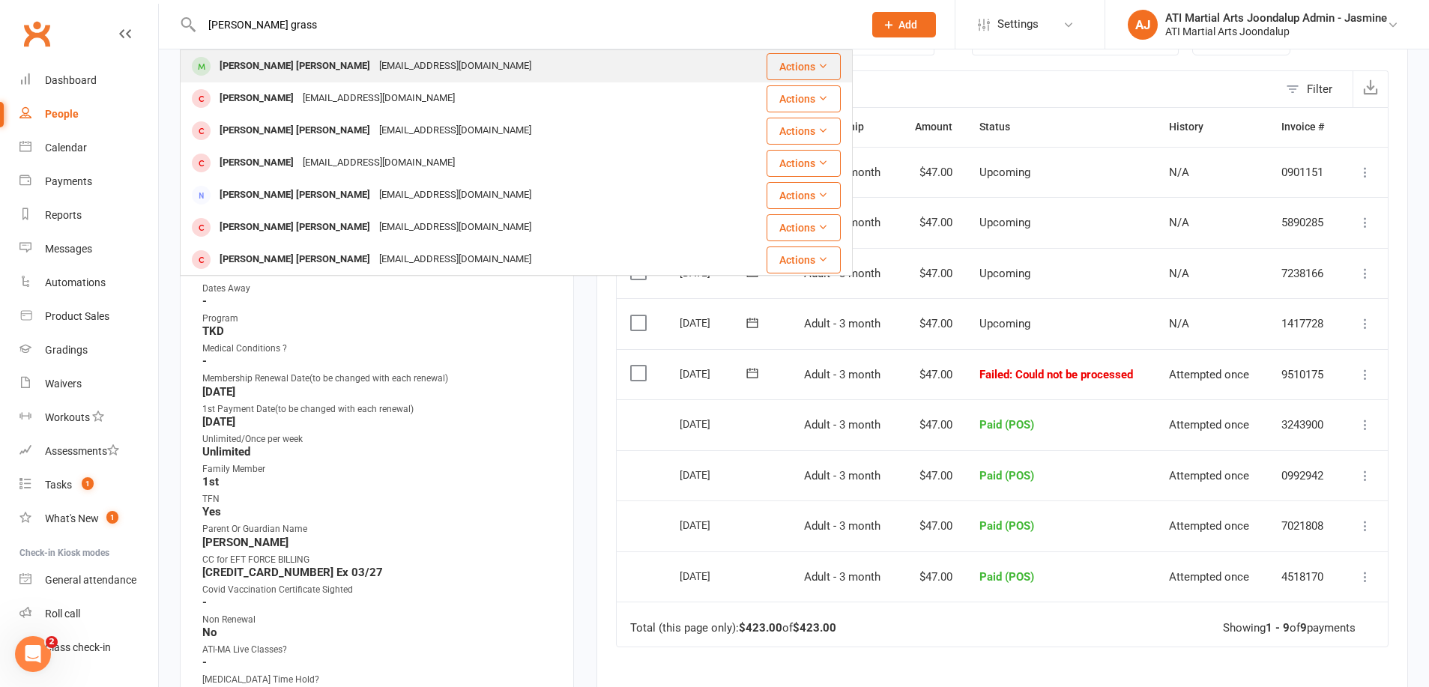
type input "[PERSON_NAME] grass"
click at [295, 75] on div "[PERSON_NAME] [PERSON_NAME]" at bounding box center [295, 66] width 160 height 22
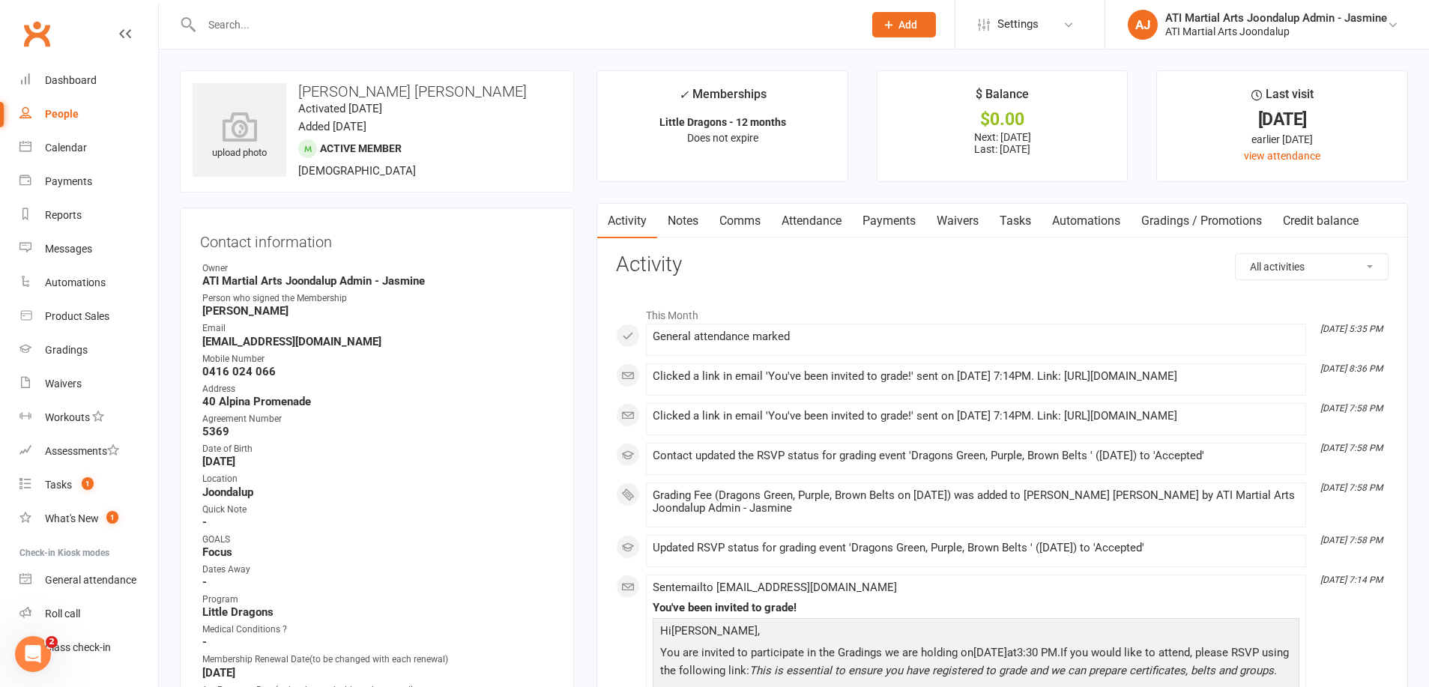
click at [894, 220] on link "Payments" at bounding box center [889, 221] width 74 height 34
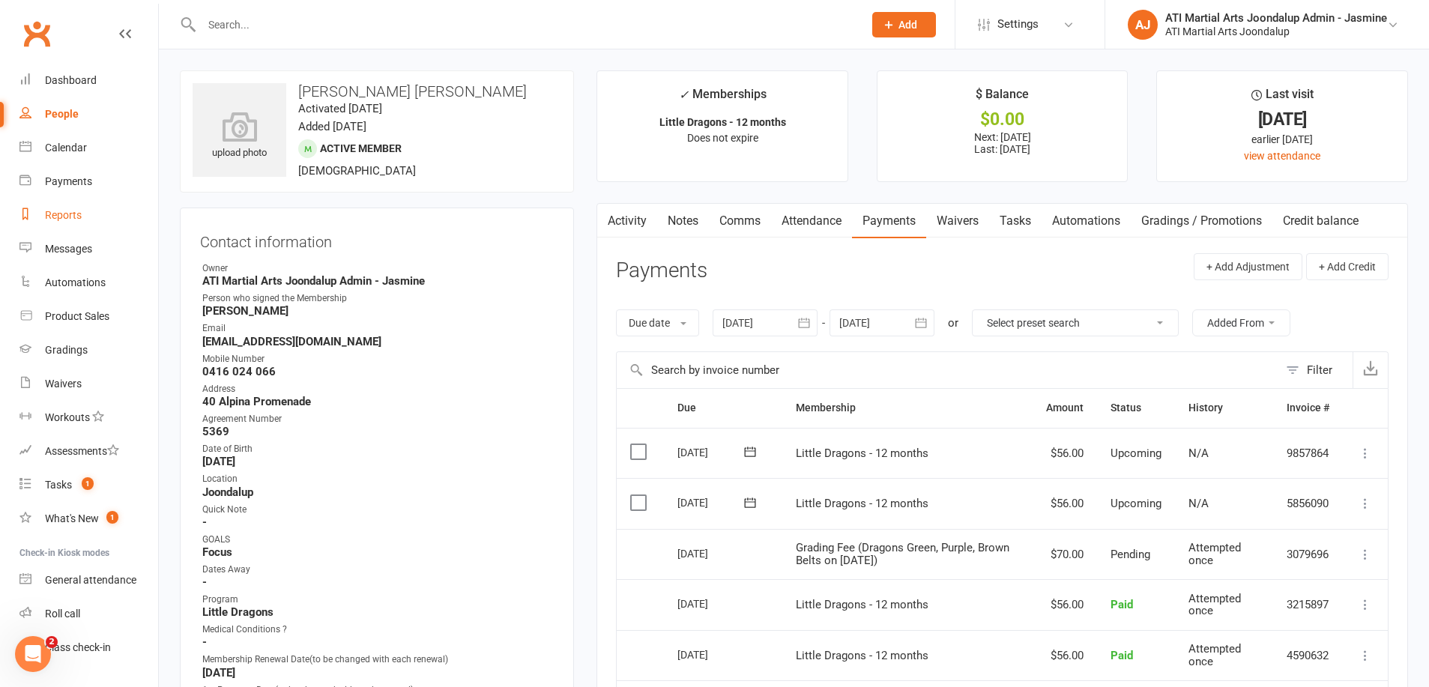
drag, startPoint x: 58, startPoint y: 208, endPoint x: 73, endPoint y: 202, distance: 16.8
click at [58, 208] on link "Reports" at bounding box center [88, 216] width 139 height 34
select select "100"
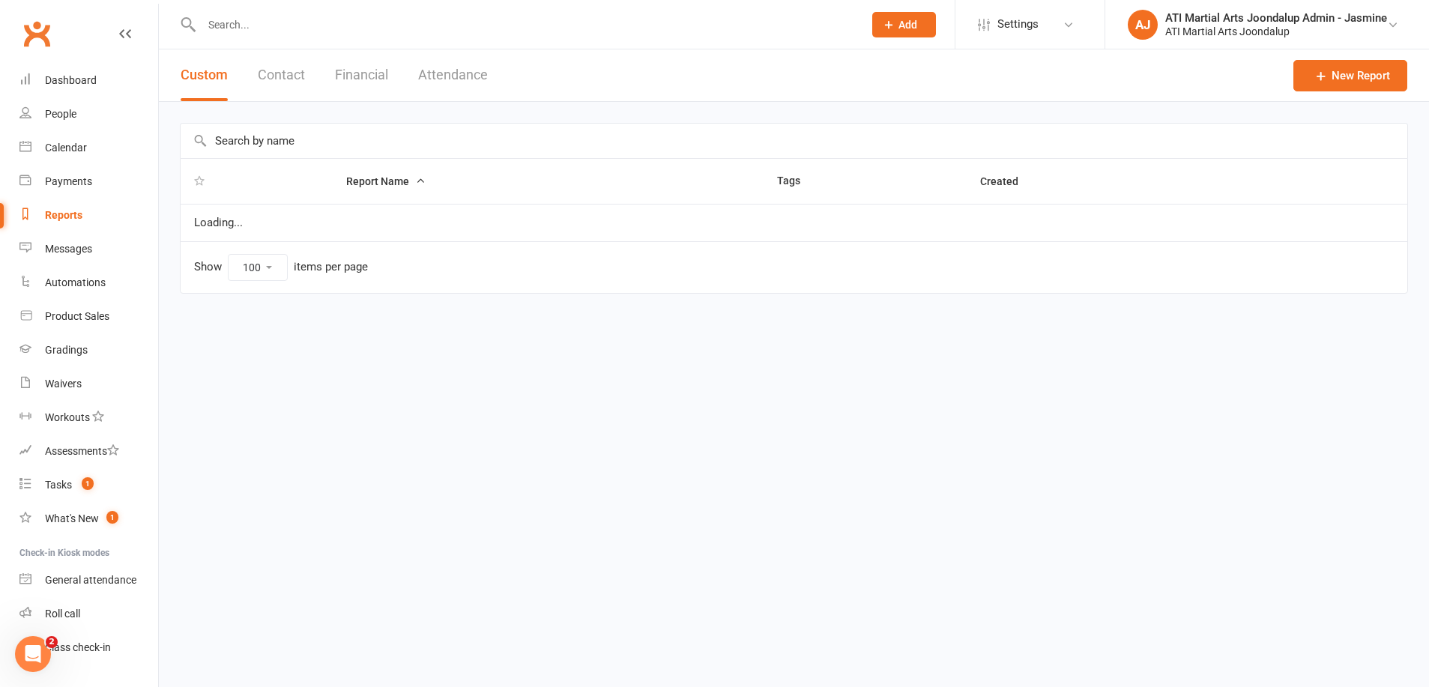
click at [351, 76] on button "Financial" at bounding box center [361, 75] width 53 height 52
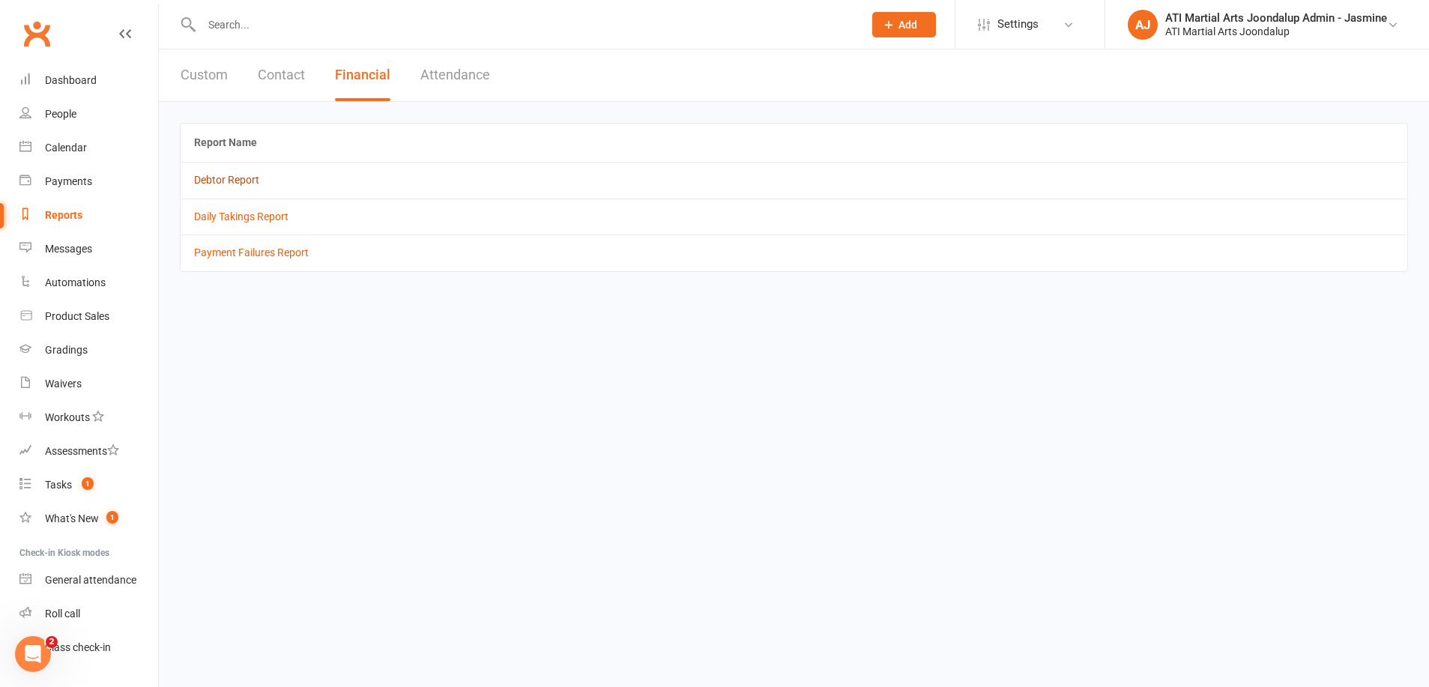
click at [225, 183] on link "Debtor Report" at bounding box center [226, 180] width 65 height 12
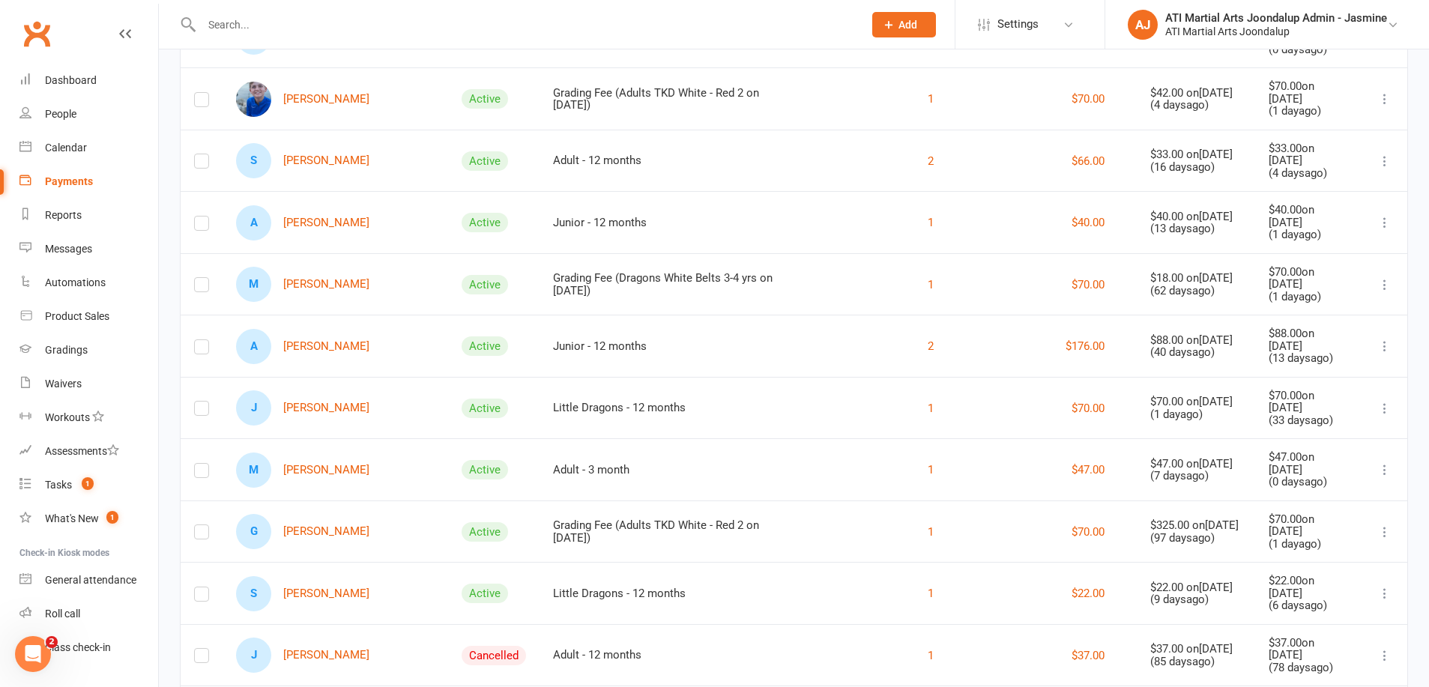
scroll to position [501, 0]
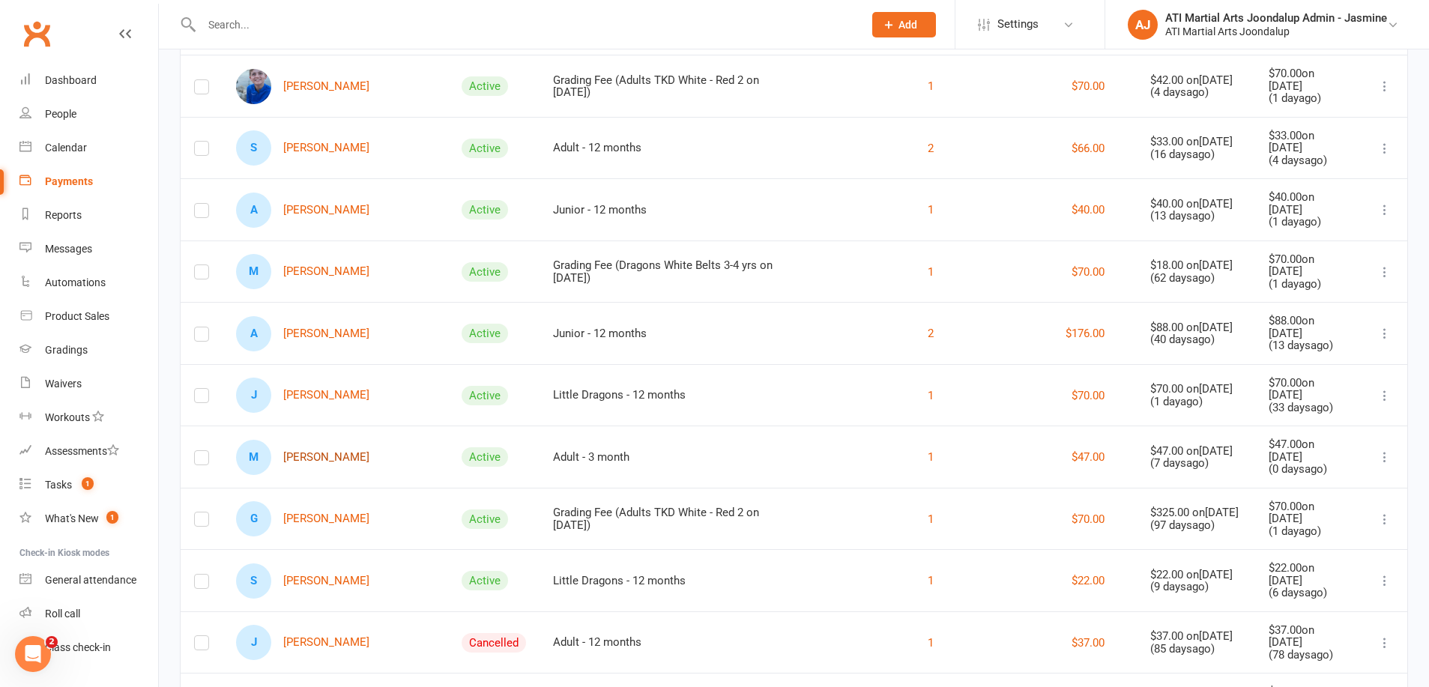
click at [325, 450] on link "M [PERSON_NAME]" at bounding box center [302, 457] width 133 height 35
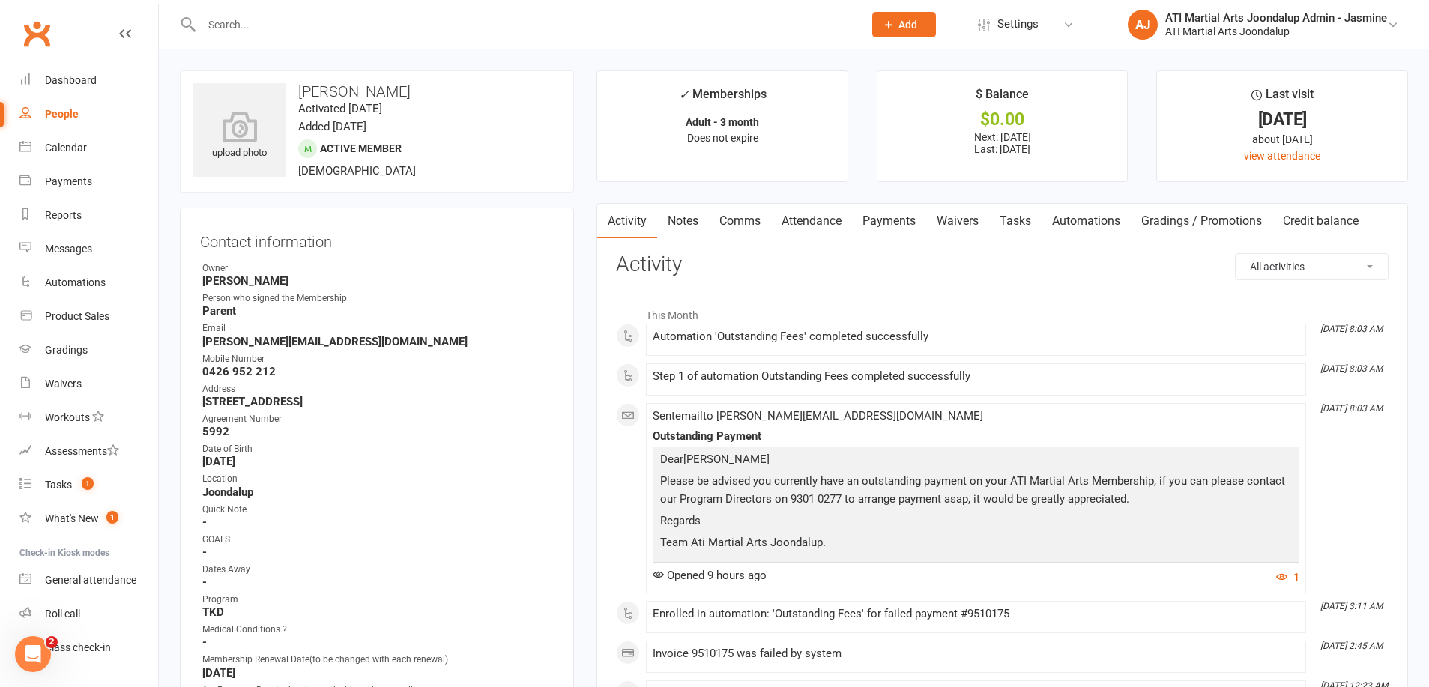
click at [902, 222] on link "Payments" at bounding box center [889, 221] width 74 height 34
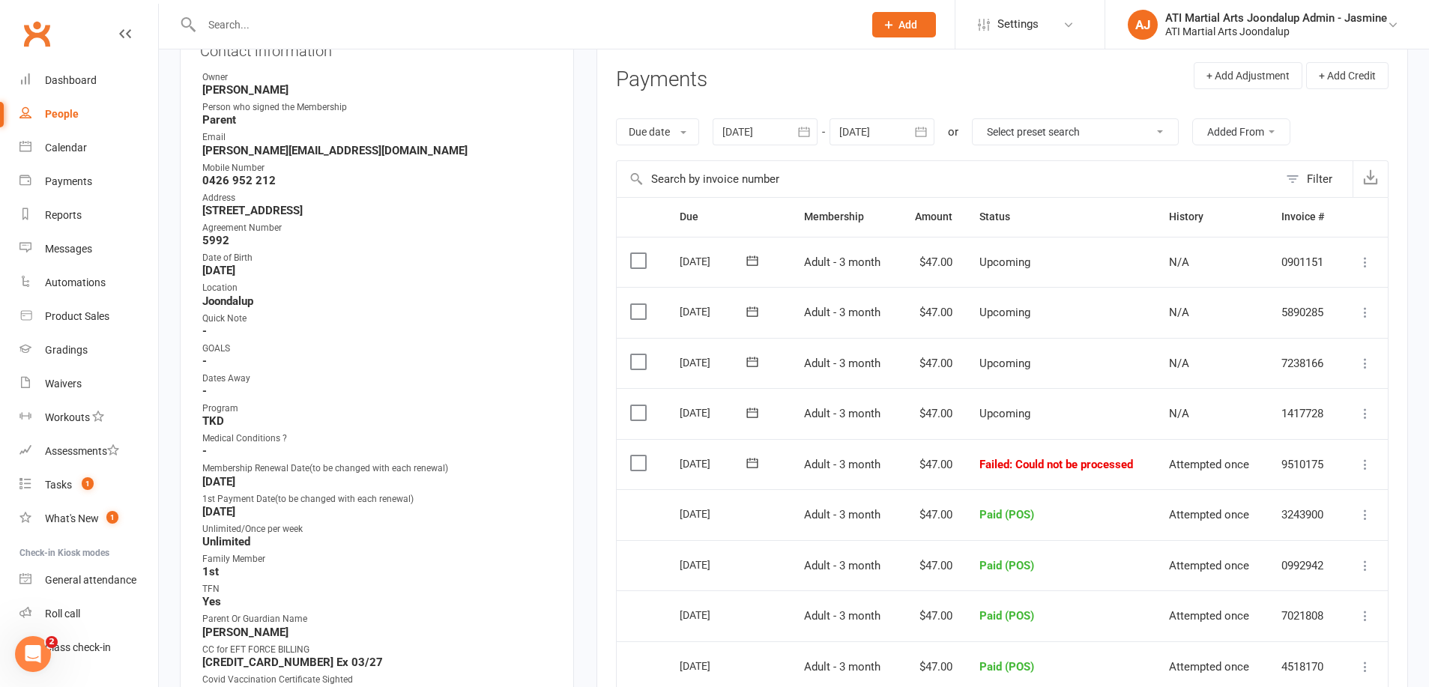
scroll to position [192, 0]
click at [1363, 456] on icon at bounding box center [1365, 463] width 15 height 15
click at [1258, 508] on link "Mark as Paid (POS)" at bounding box center [1299, 523] width 148 height 30
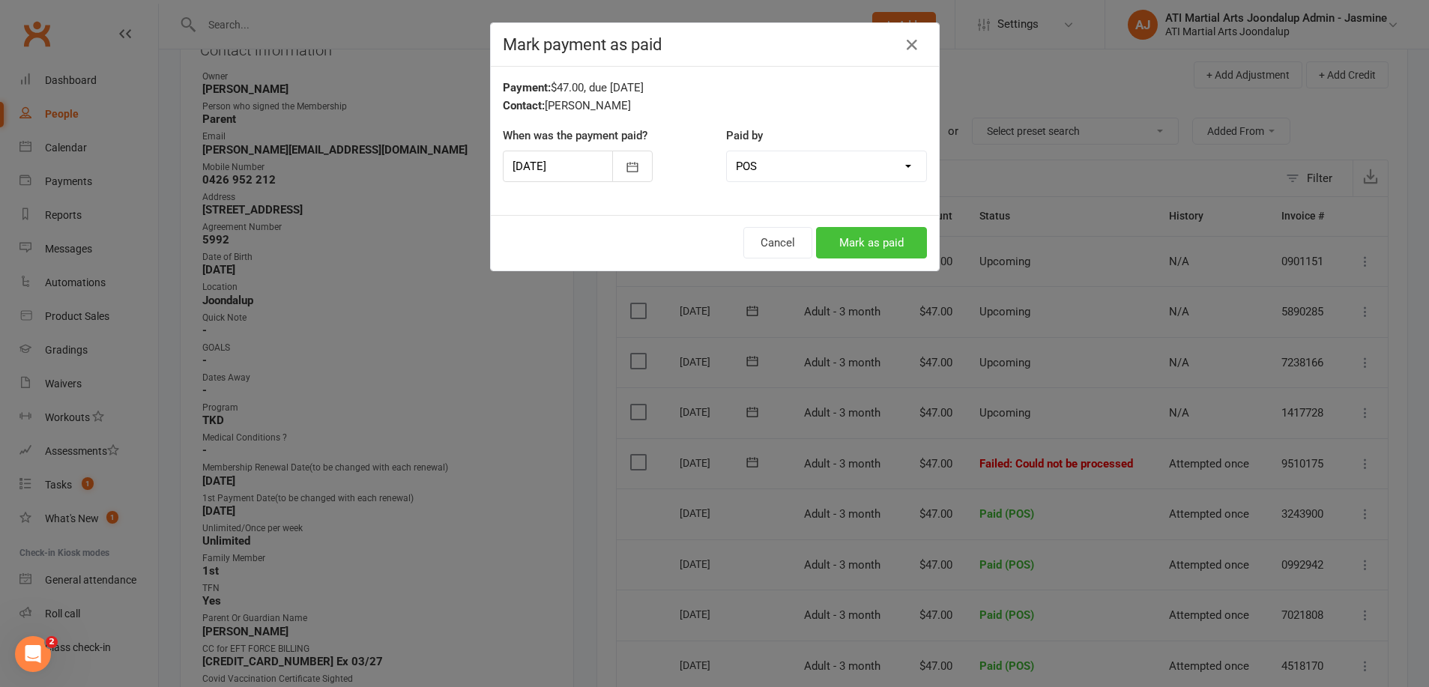
click at [848, 232] on button "Mark as paid" at bounding box center [871, 242] width 111 height 31
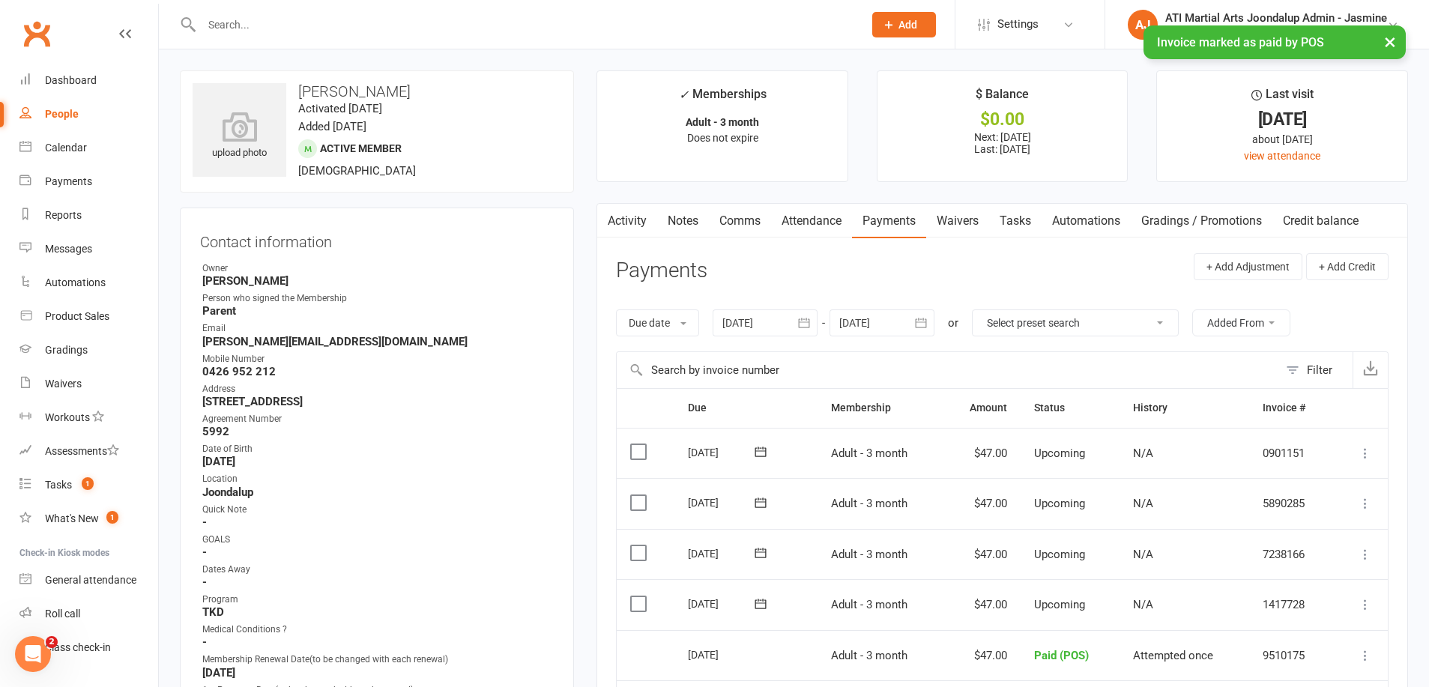
scroll to position [0, 0]
click at [686, 221] on link "Notes" at bounding box center [683, 221] width 52 height 34
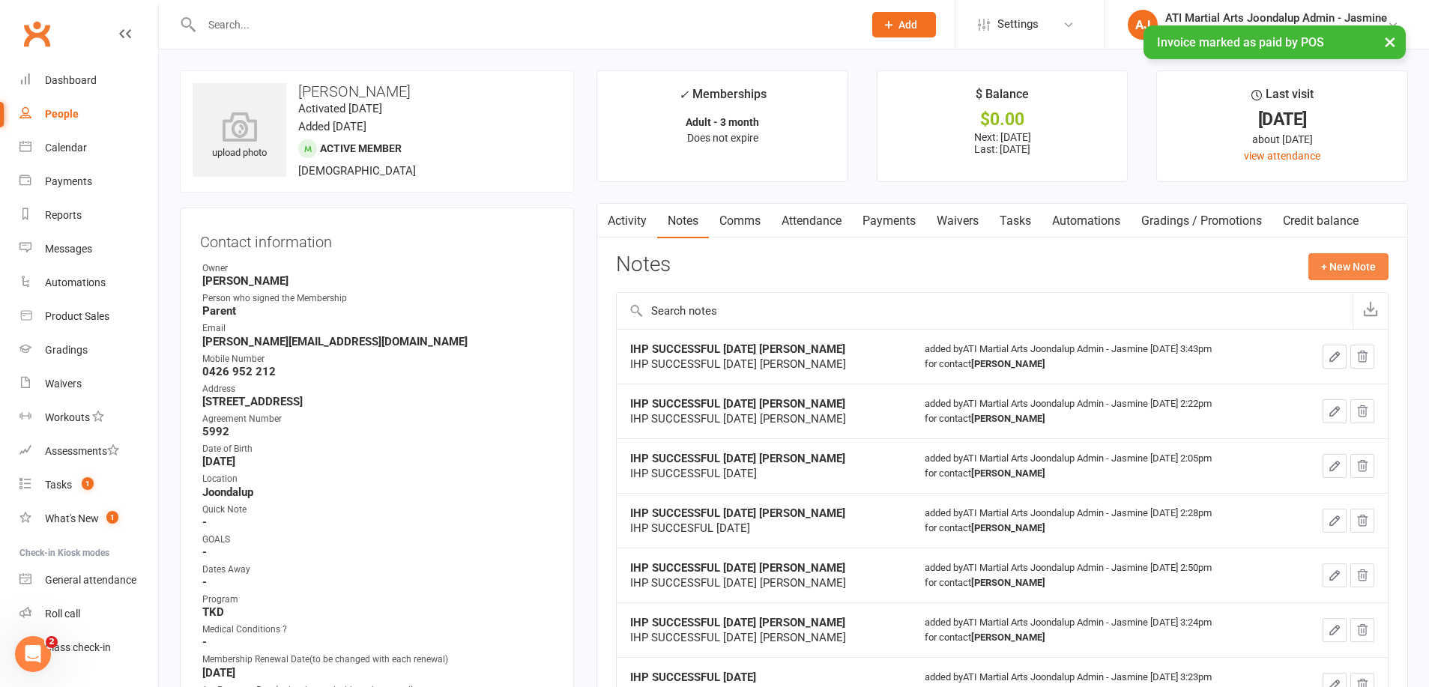
click at [1344, 271] on button "+ New Note" at bounding box center [1348, 266] width 80 height 27
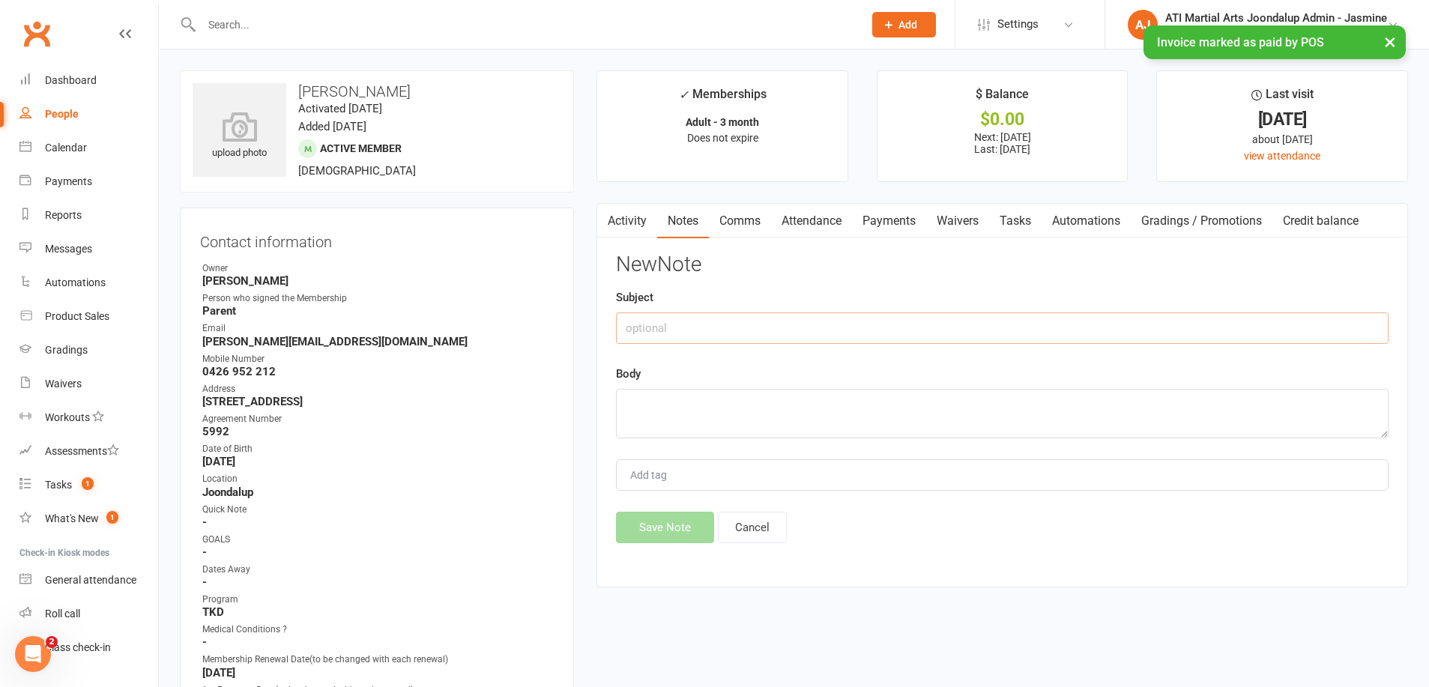
click at [775, 327] on input "text" at bounding box center [1002, 328] width 773 height 31
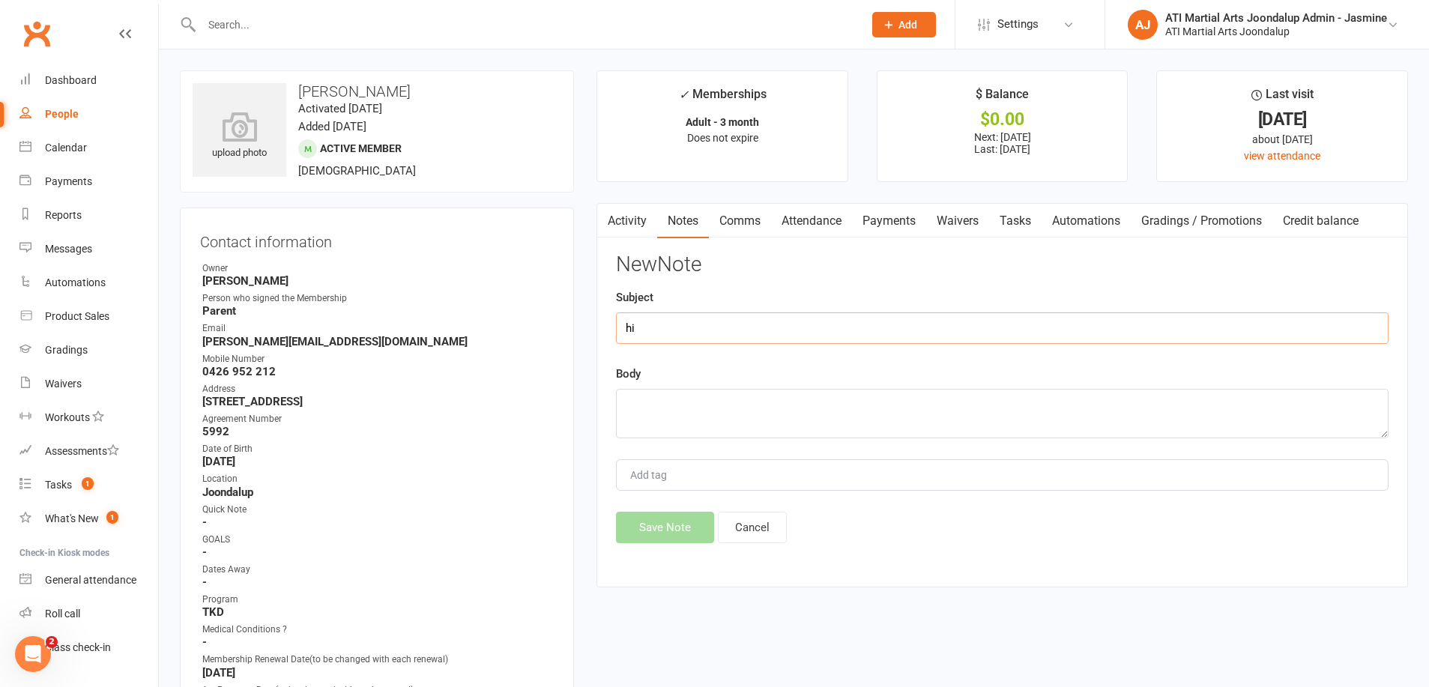
type input "h"
type input "IHP SUCESSFUL [DATE] [PERSON_NAME]"
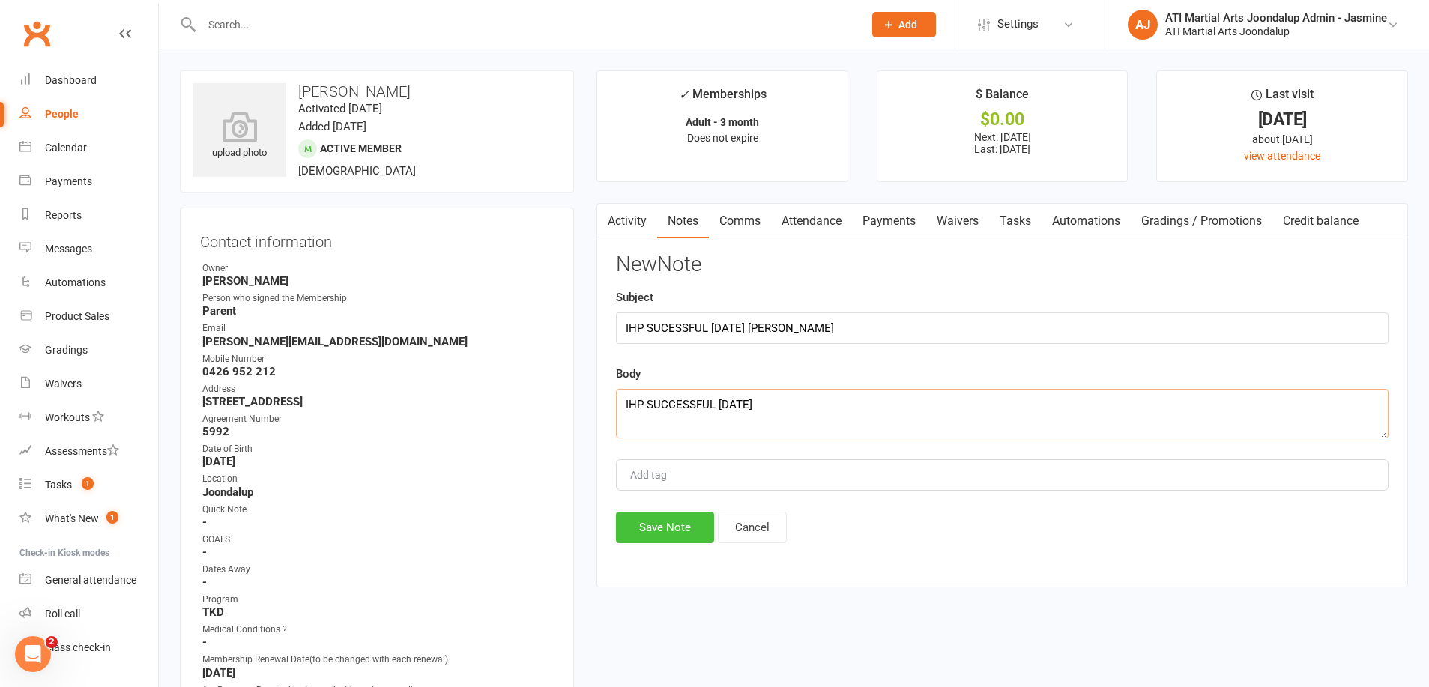
type textarea "IHP SUCCESSFUL [DATE]"
click at [658, 524] on button "Save Note" at bounding box center [665, 527] width 98 height 31
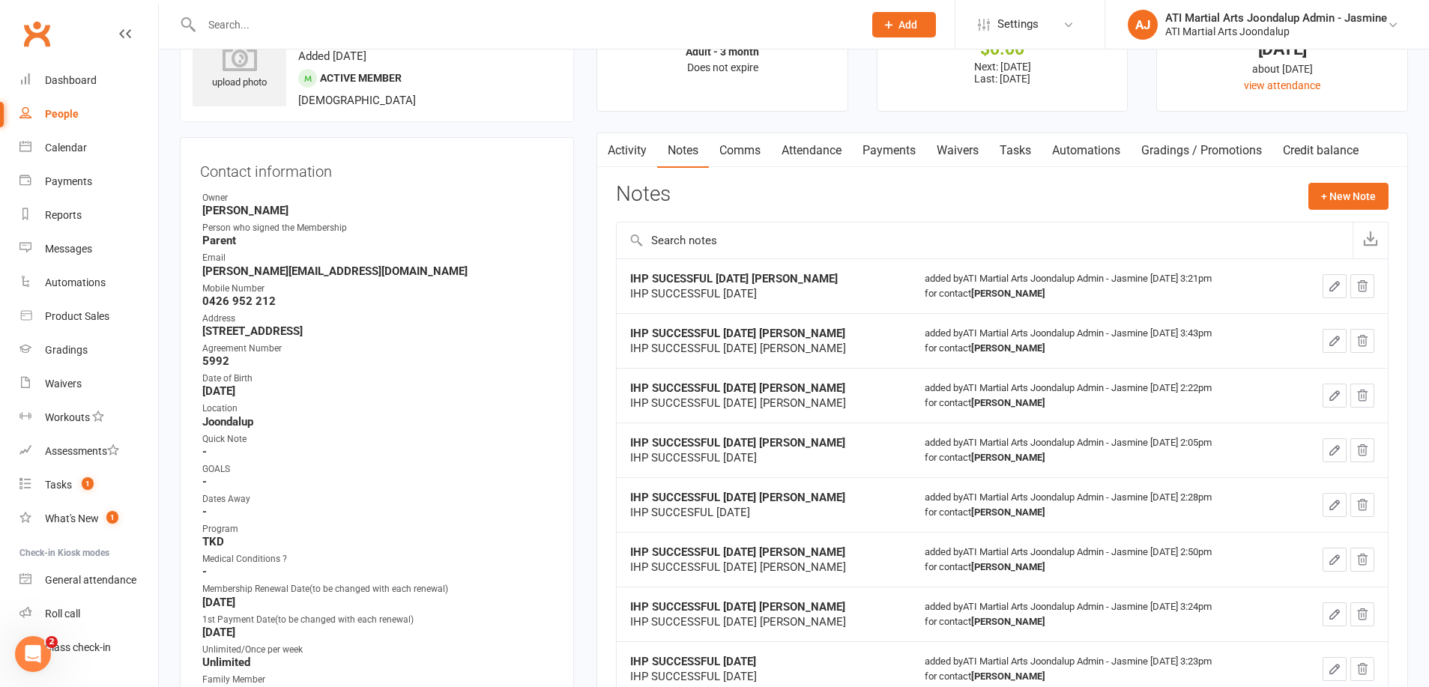
scroll to position [72, 0]
click at [359, 25] on input "text" at bounding box center [525, 24] width 656 height 21
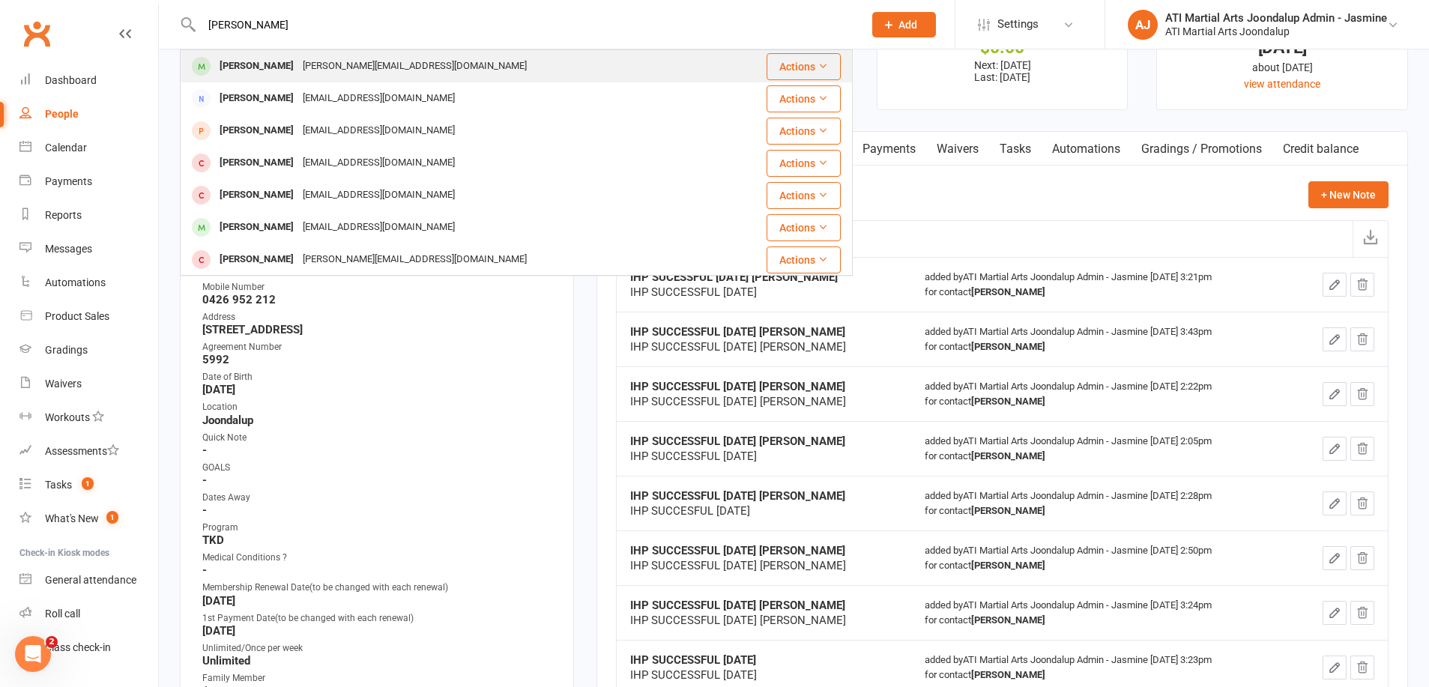
type input "[PERSON_NAME]"
click at [286, 74] on div "[PERSON_NAME]" at bounding box center [256, 66] width 83 height 22
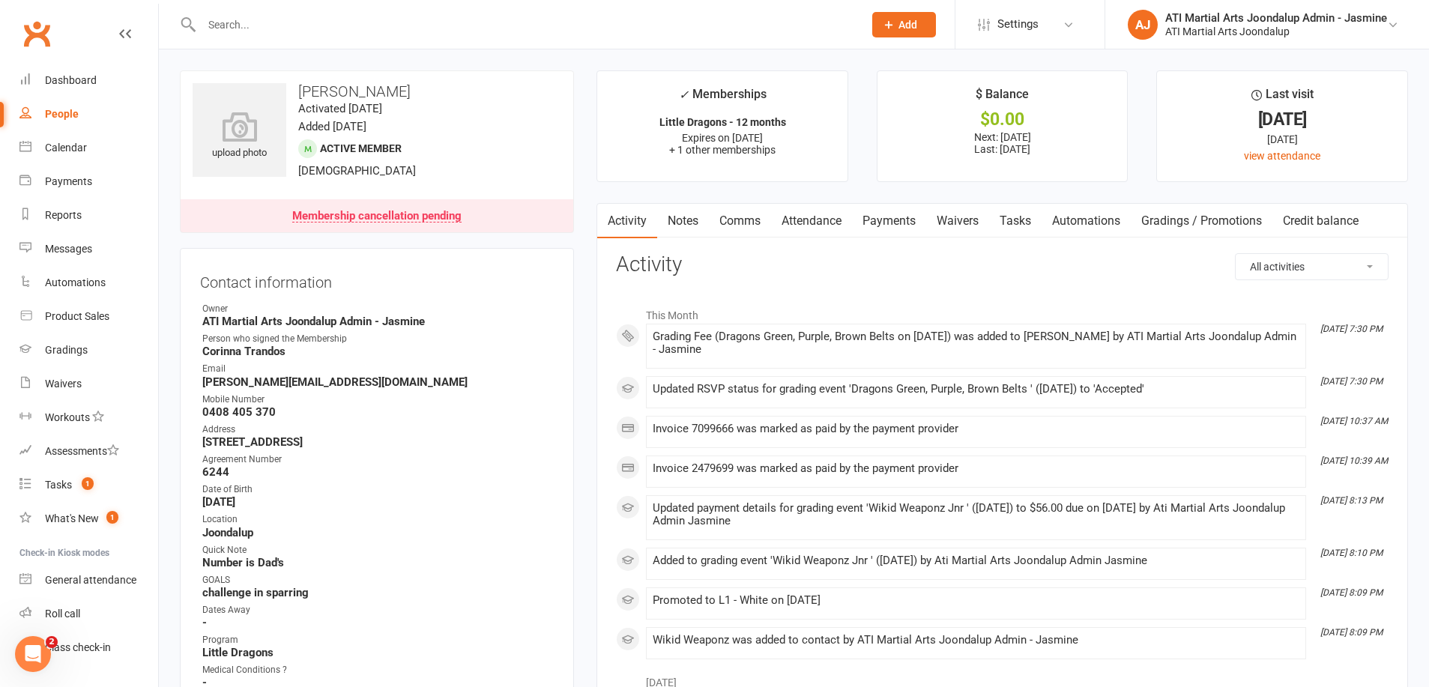
click at [891, 225] on link "Payments" at bounding box center [889, 221] width 74 height 34
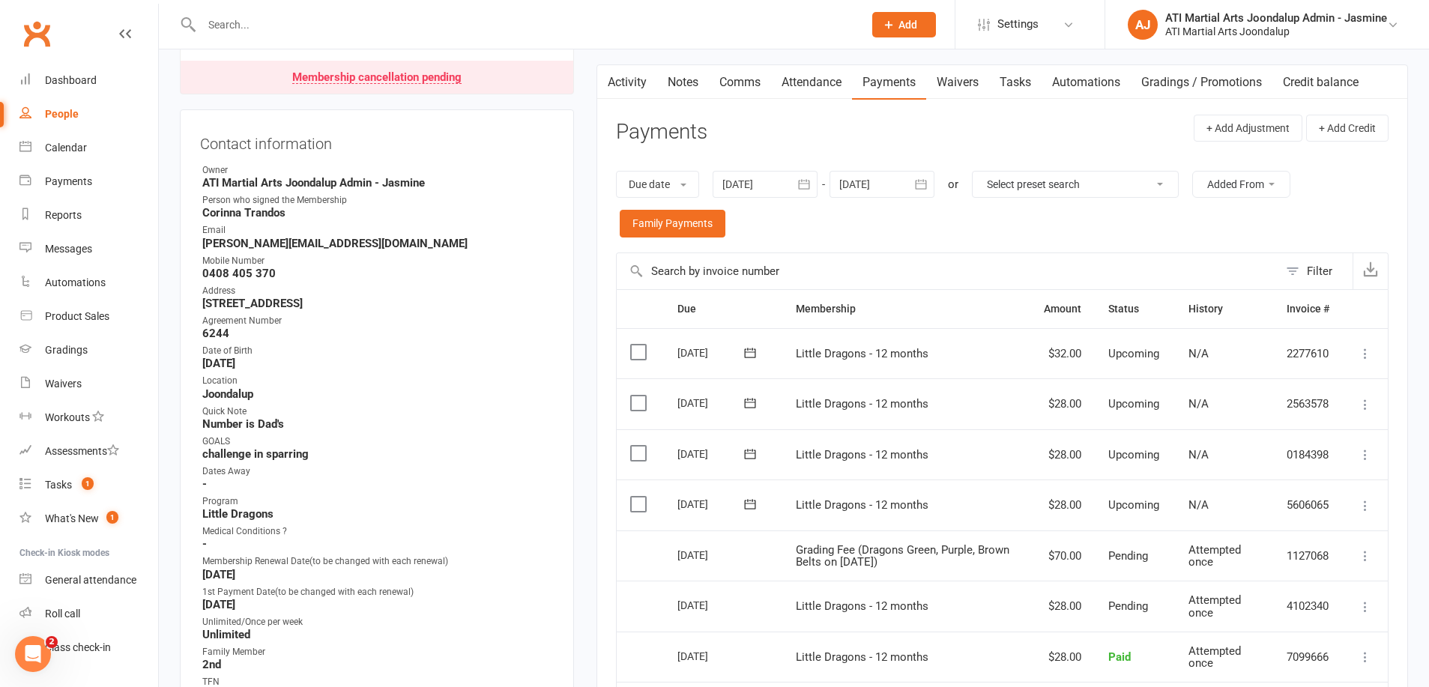
scroll to position [149, 0]
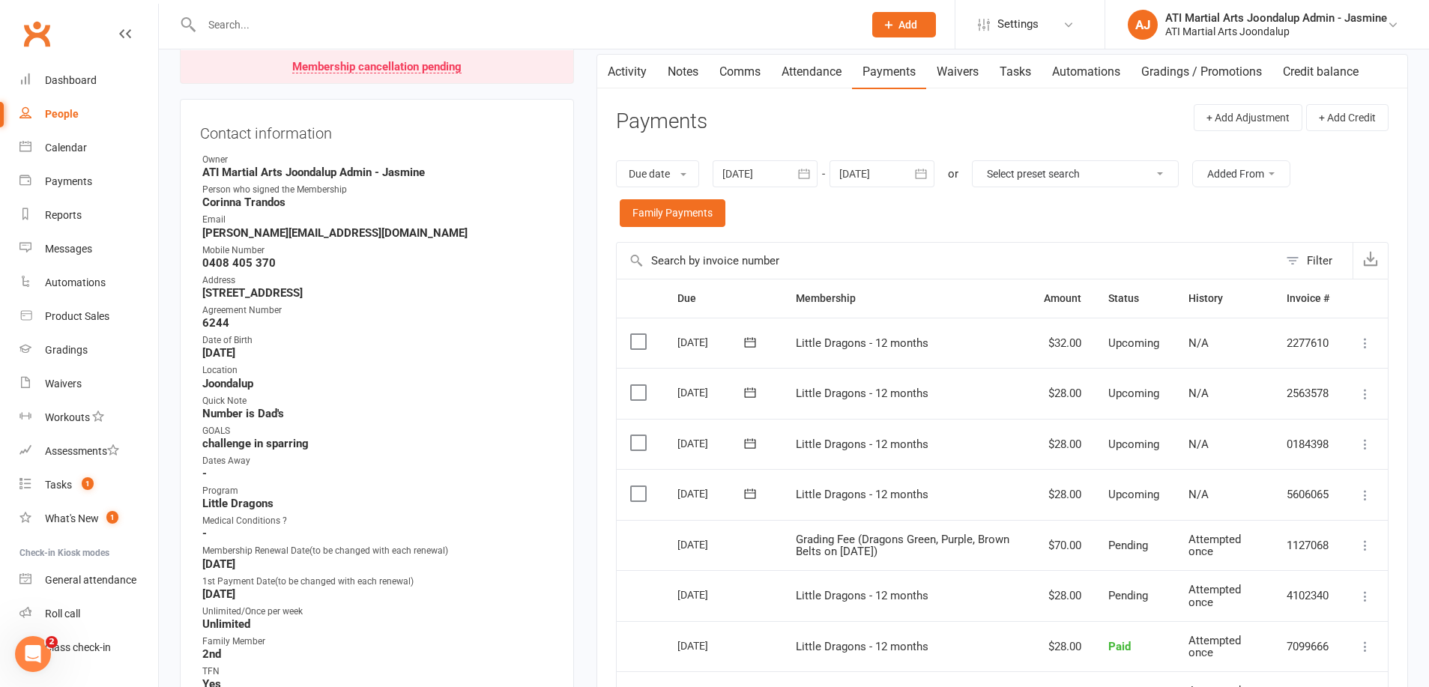
click at [259, 26] on input "text" at bounding box center [525, 24] width 656 height 21
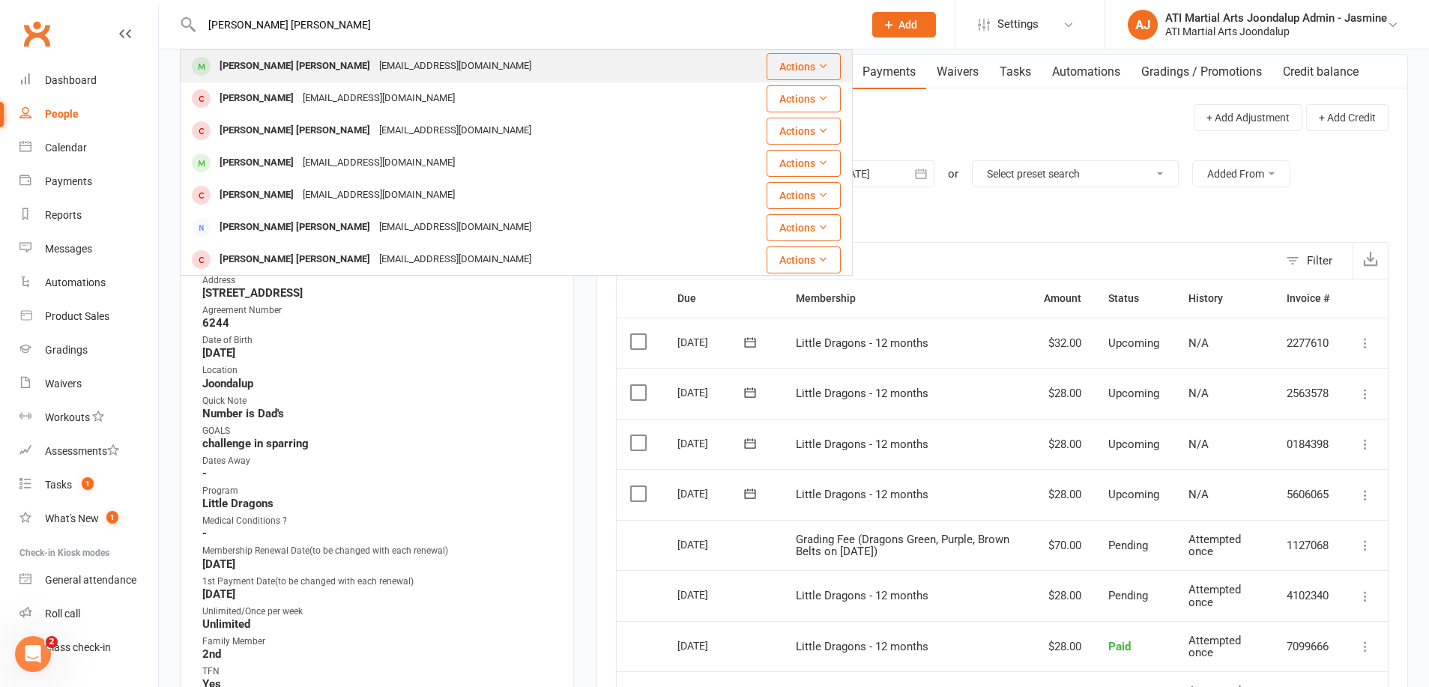
type input "[PERSON_NAME] [PERSON_NAME]"
click at [288, 74] on div "[PERSON_NAME] [PERSON_NAME]" at bounding box center [295, 66] width 160 height 22
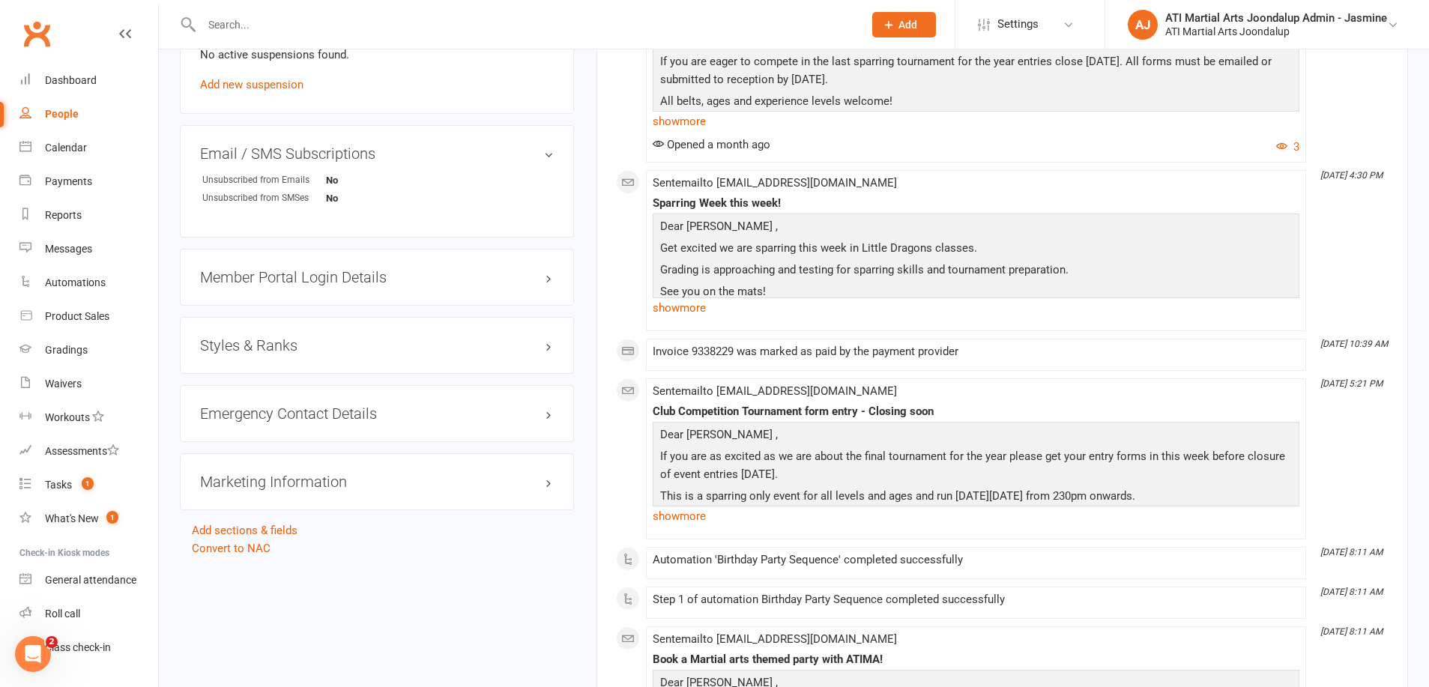
scroll to position [1667, 0]
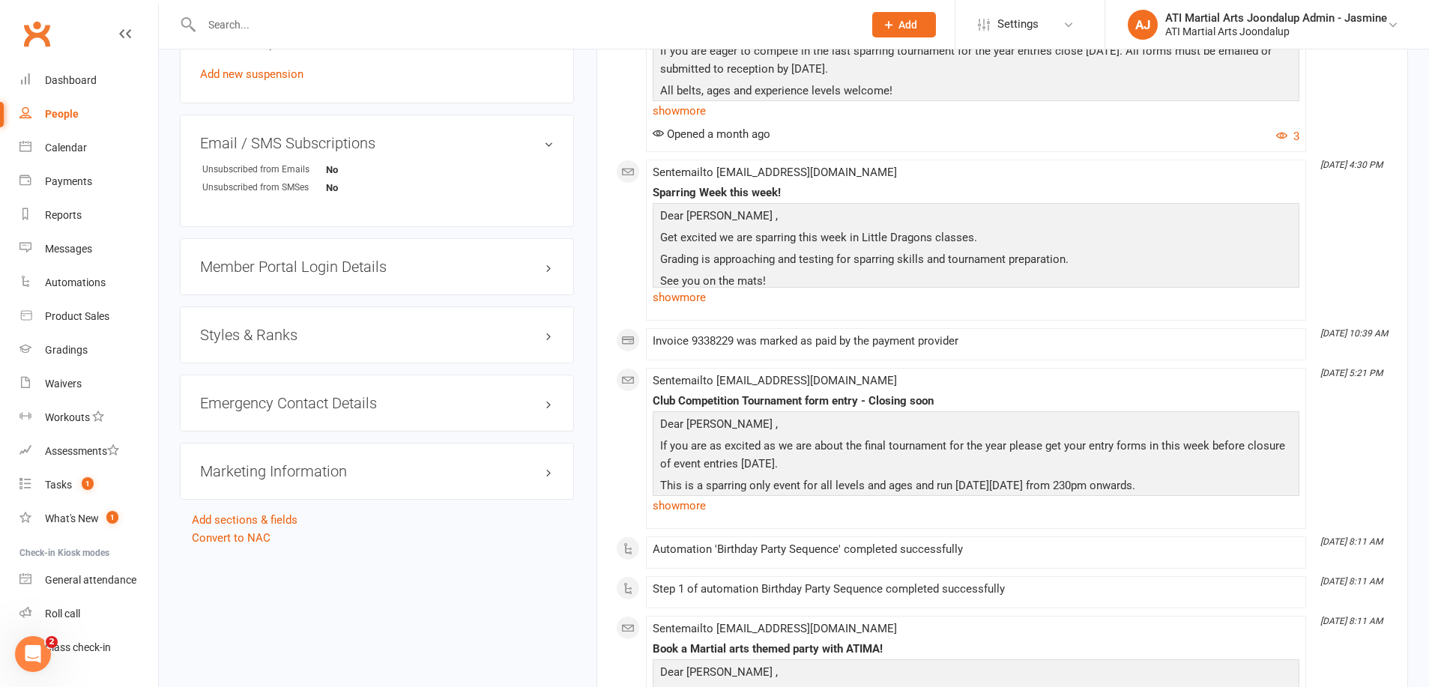
click at [287, 329] on h3 "Styles & Ranks" at bounding box center [377, 335] width 354 height 16
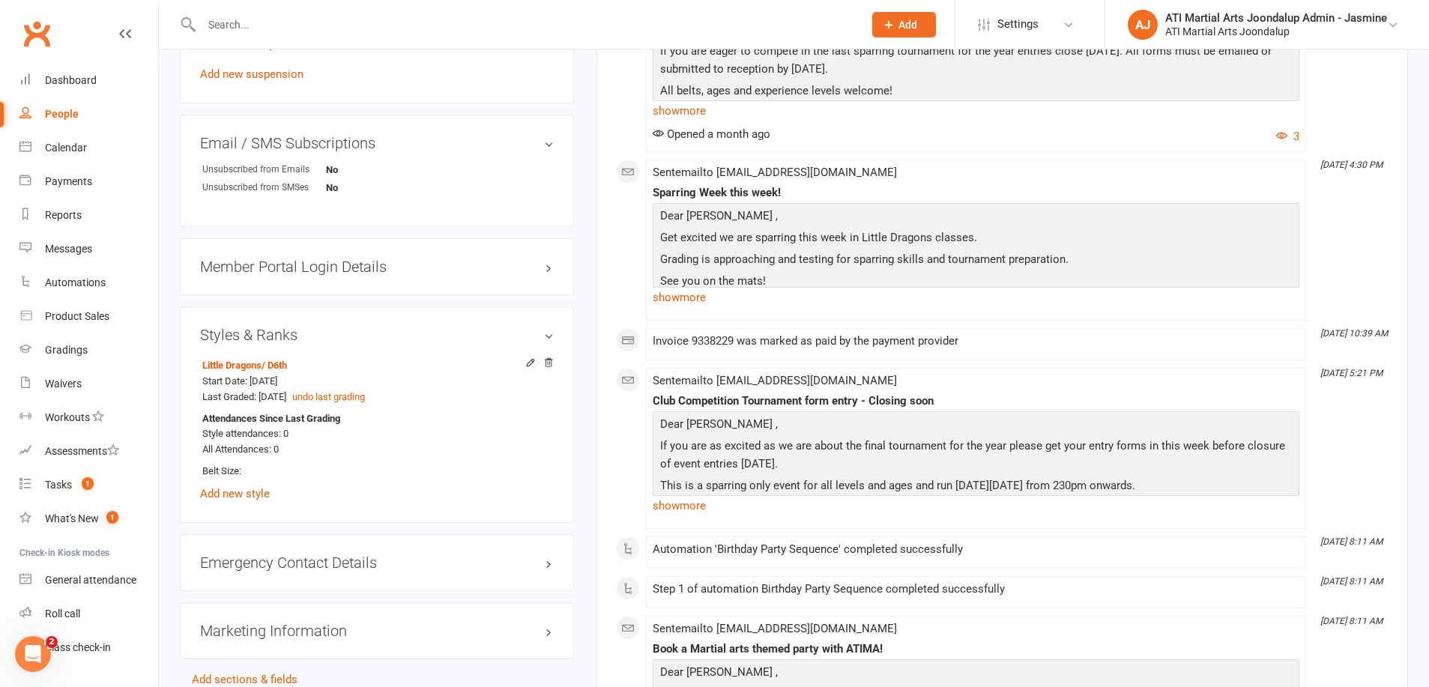
click at [326, 28] on input "text" at bounding box center [525, 24] width 656 height 21
type input "[PERSON_NAME]"
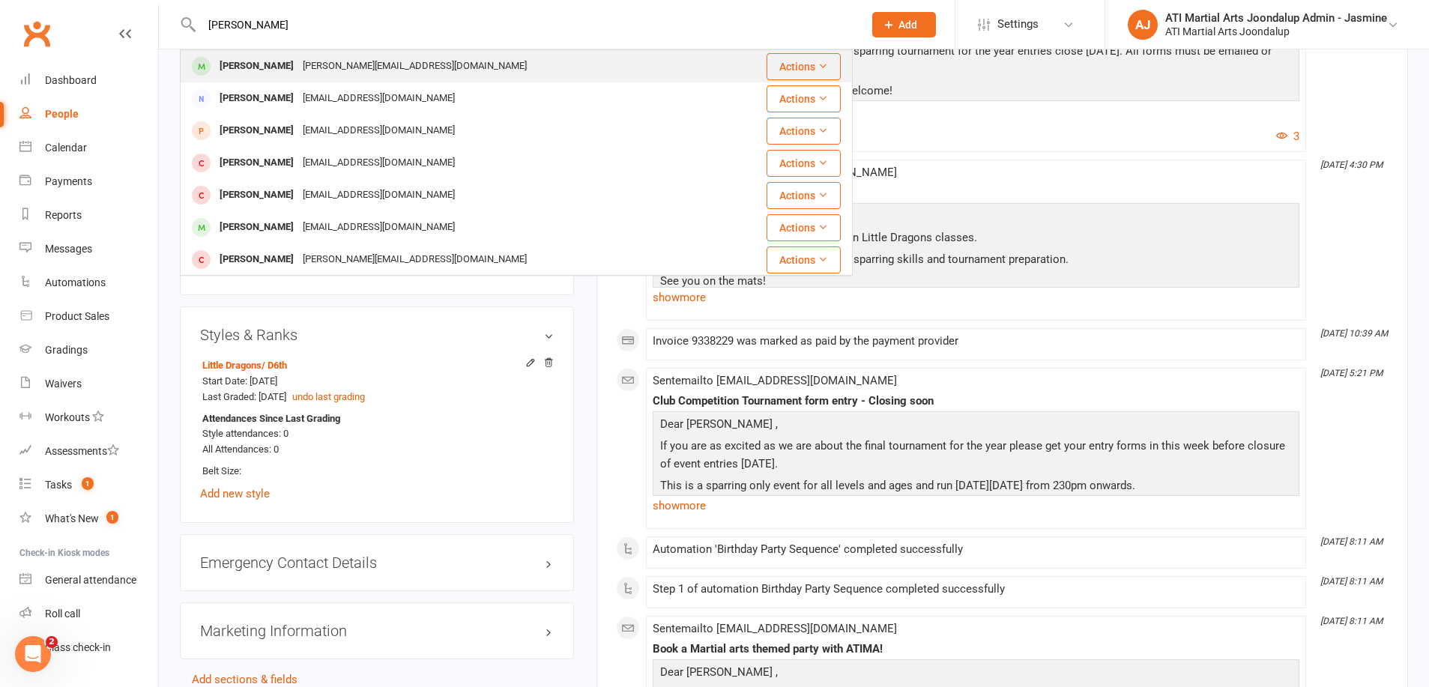
drag, startPoint x: 289, startPoint y: 55, endPoint x: 313, endPoint y: 70, distance: 27.2
click at [313, 70] on div "[PERSON_NAME][EMAIL_ADDRESS][DOMAIN_NAME]" at bounding box center [414, 66] width 233 height 22
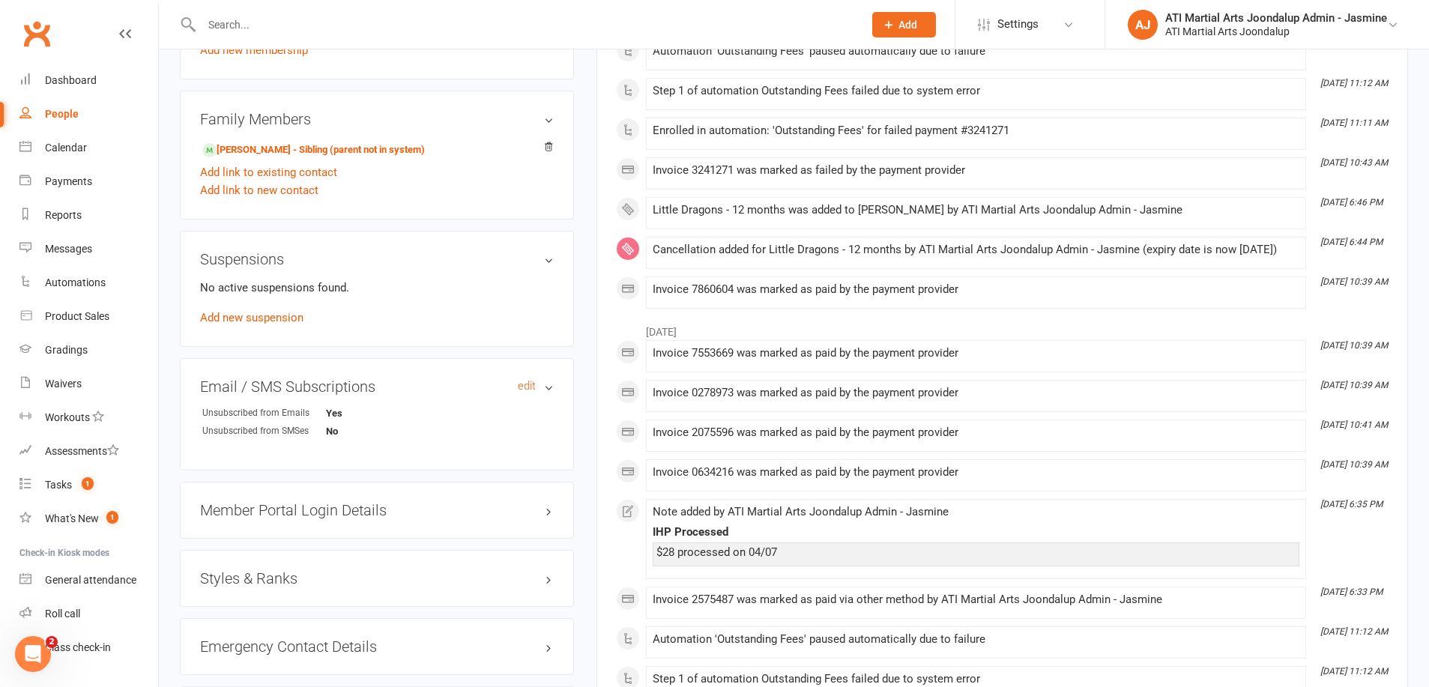
scroll to position [1558, 0]
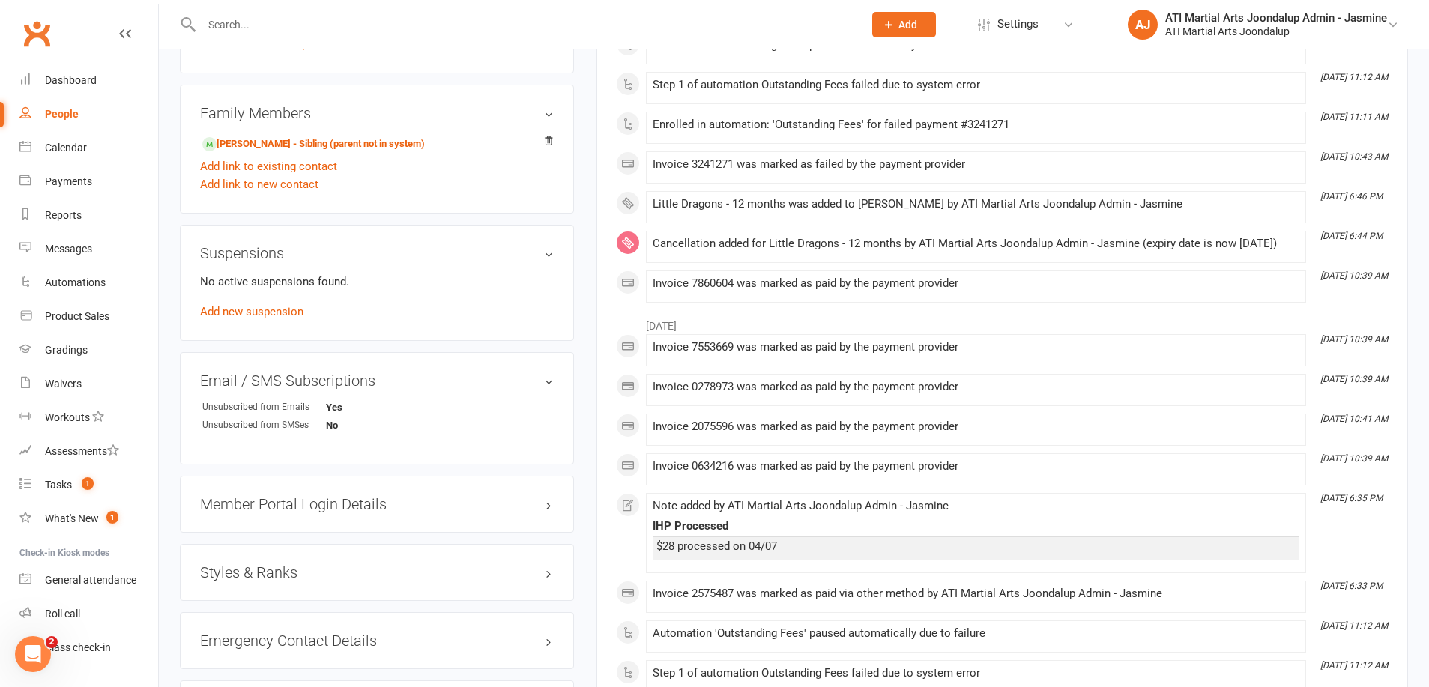
click at [272, 564] on h3 "Styles & Ranks" at bounding box center [377, 572] width 354 height 16
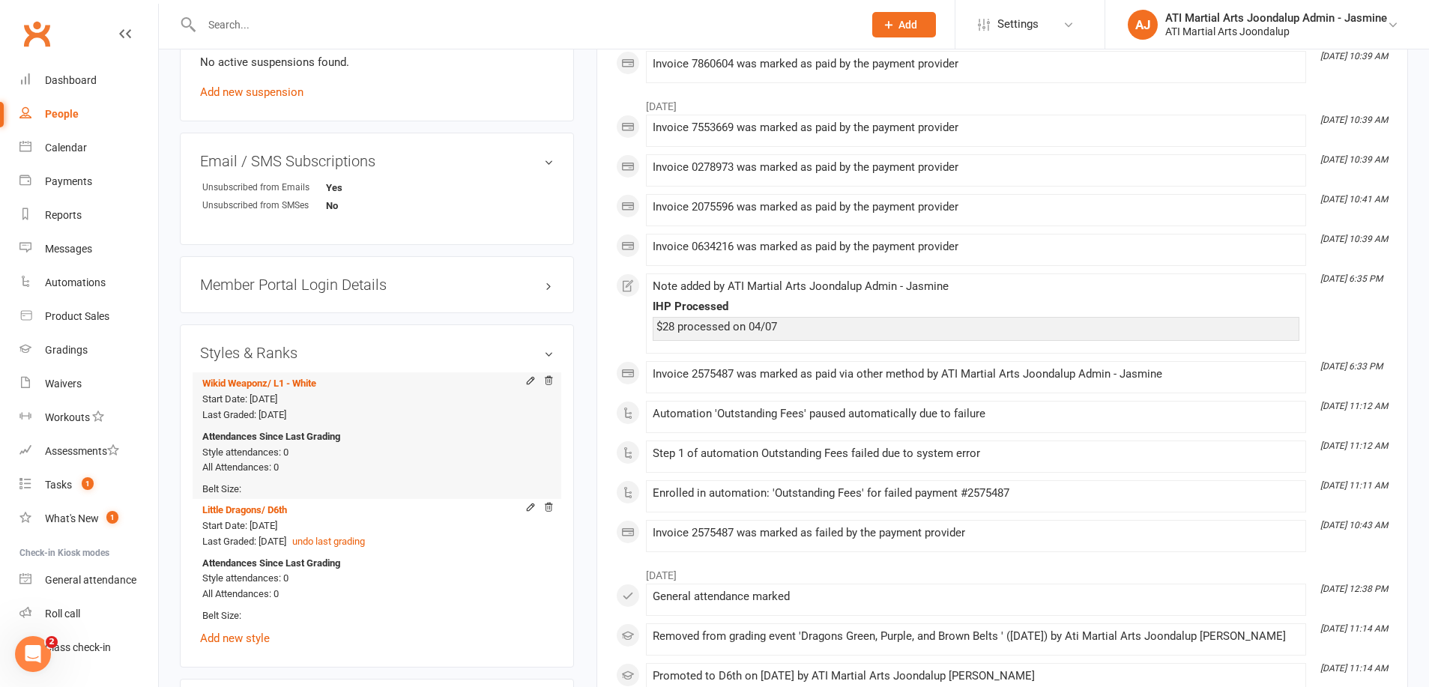
scroll to position [1778, 0]
click at [257, 25] on input "text" at bounding box center [525, 24] width 656 height 21
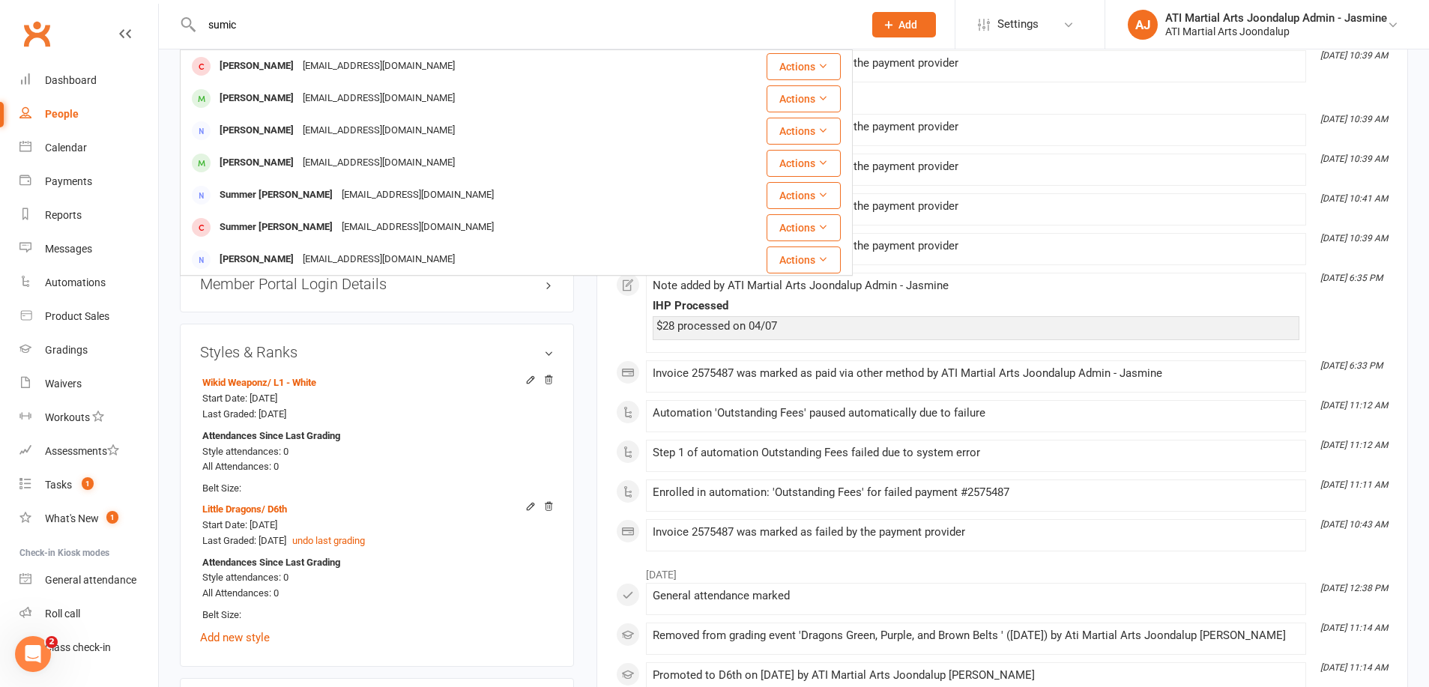
type input "Sumic"
drag, startPoint x: 243, startPoint y: 49, endPoint x: 67, endPoint y: 217, distance: 243.3
click at [67, 217] on div "Reports" at bounding box center [63, 215] width 37 height 12
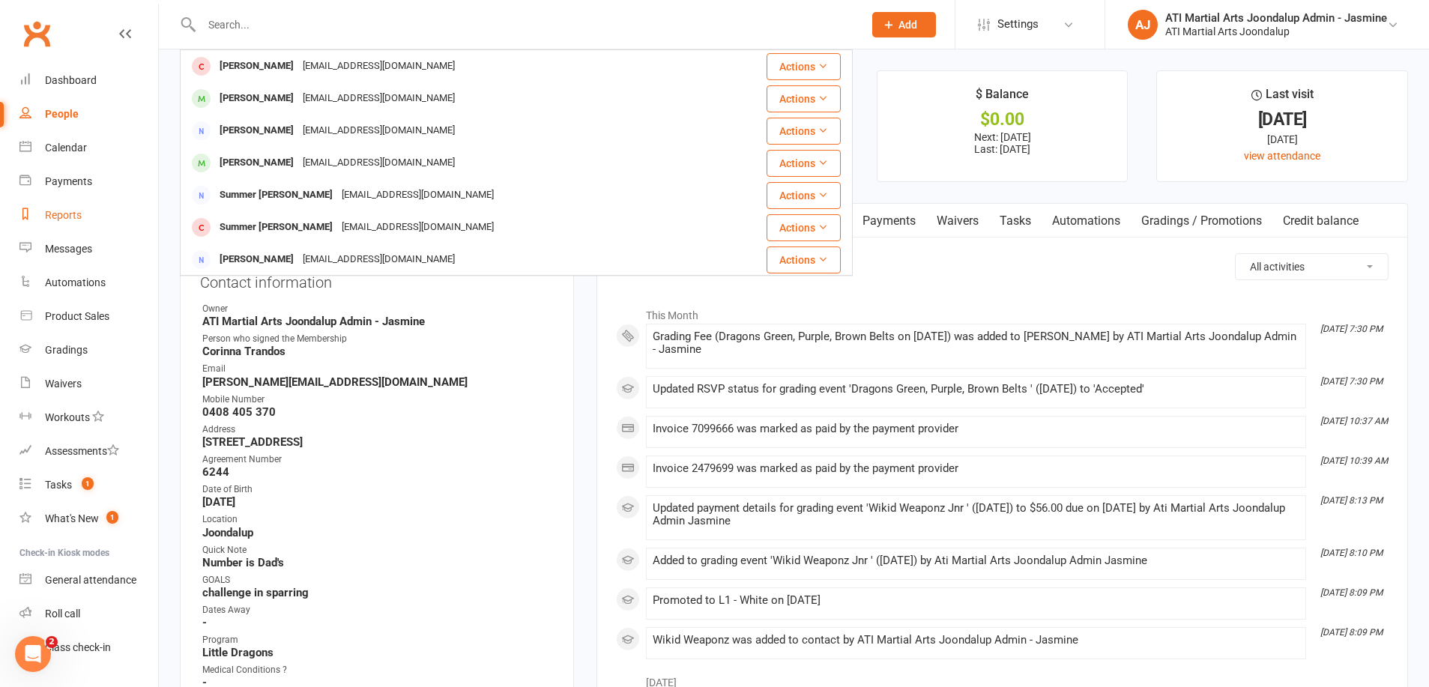
select select "100"
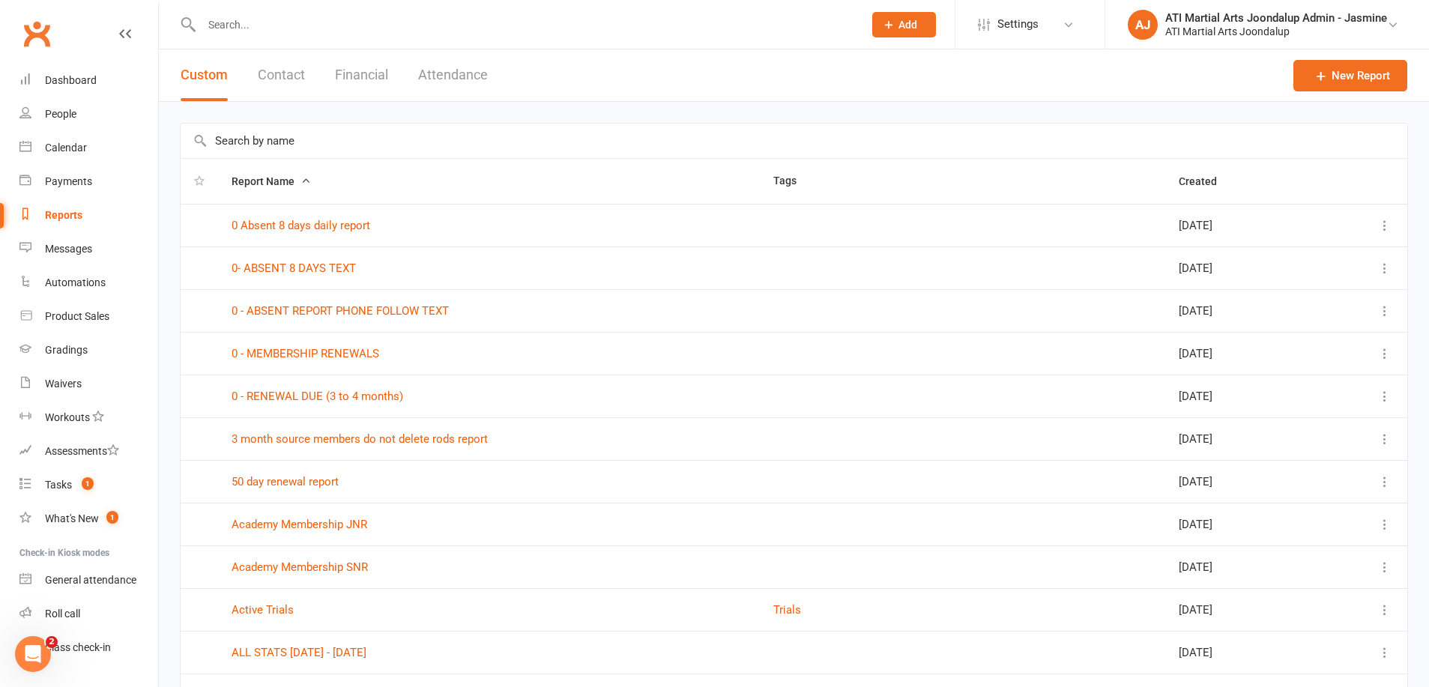
click at [366, 74] on button "Financial" at bounding box center [361, 75] width 53 height 52
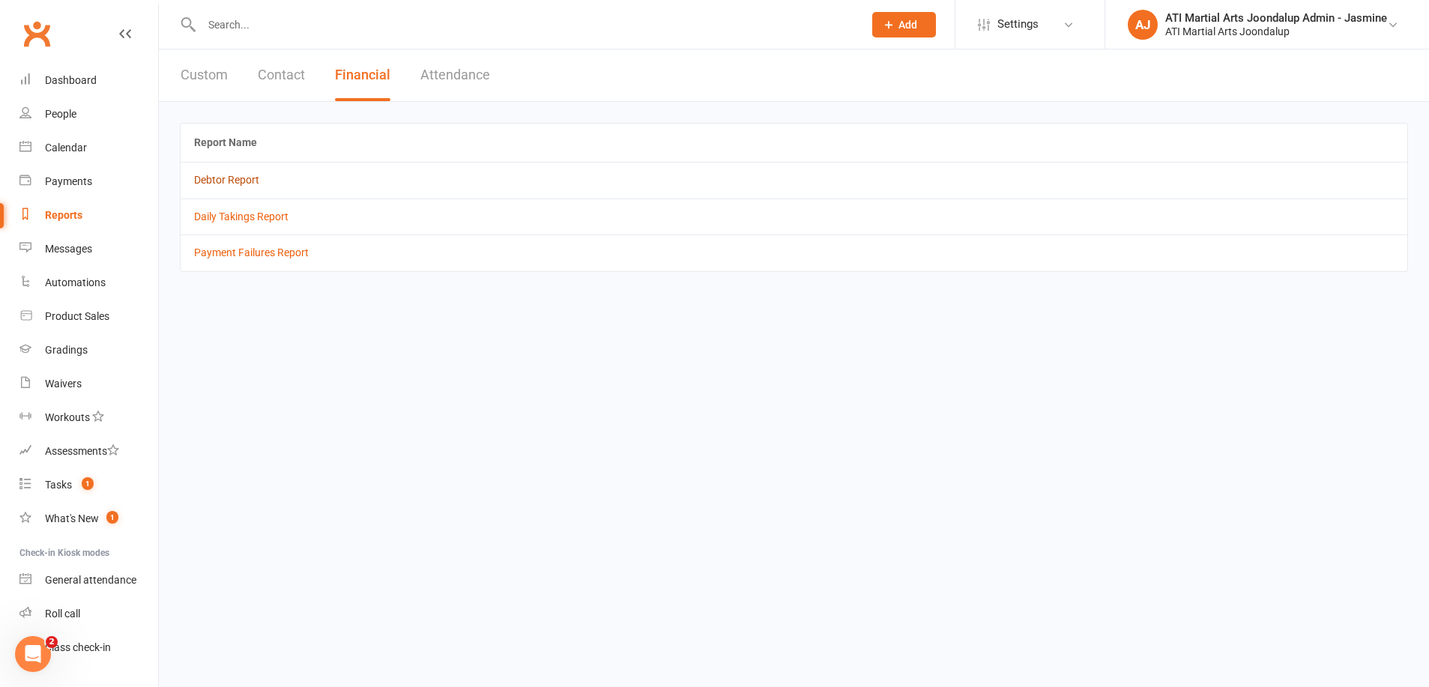
click at [238, 182] on link "Debtor Report" at bounding box center [226, 180] width 65 height 12
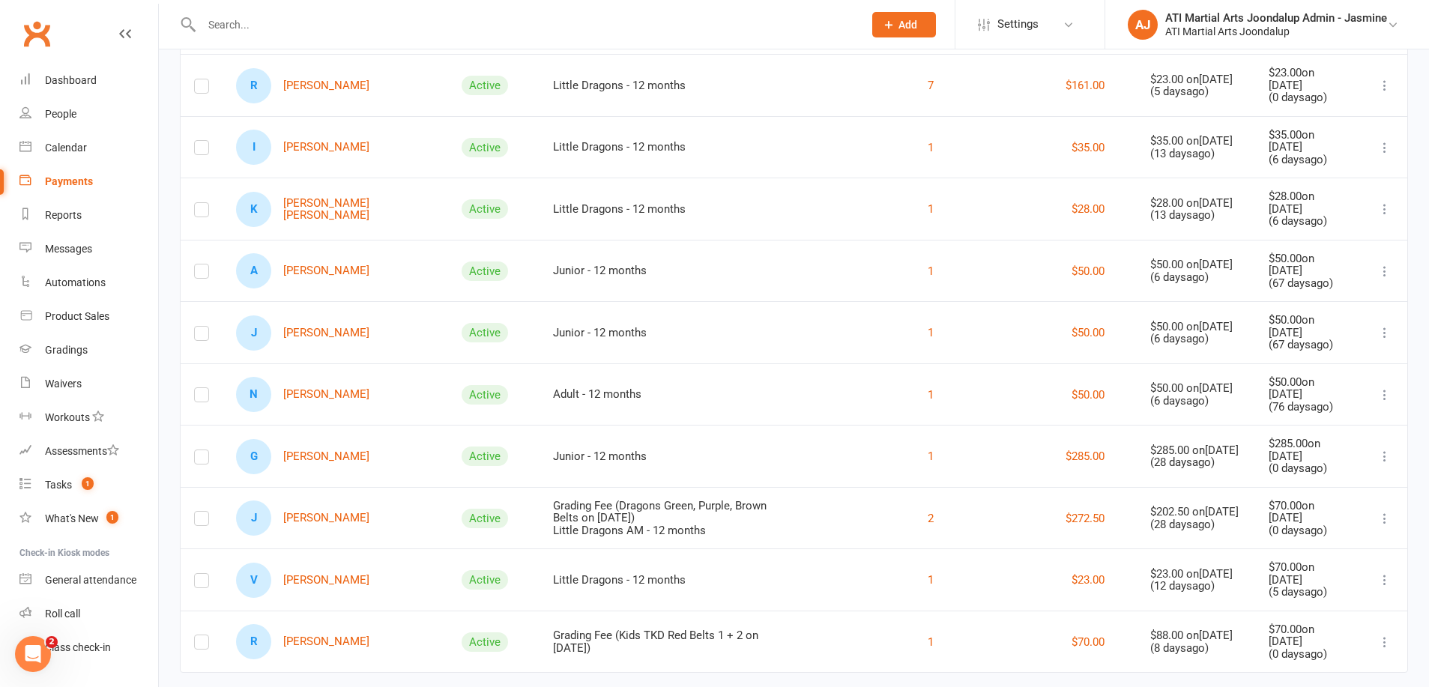
scroll to position [1112, 0]
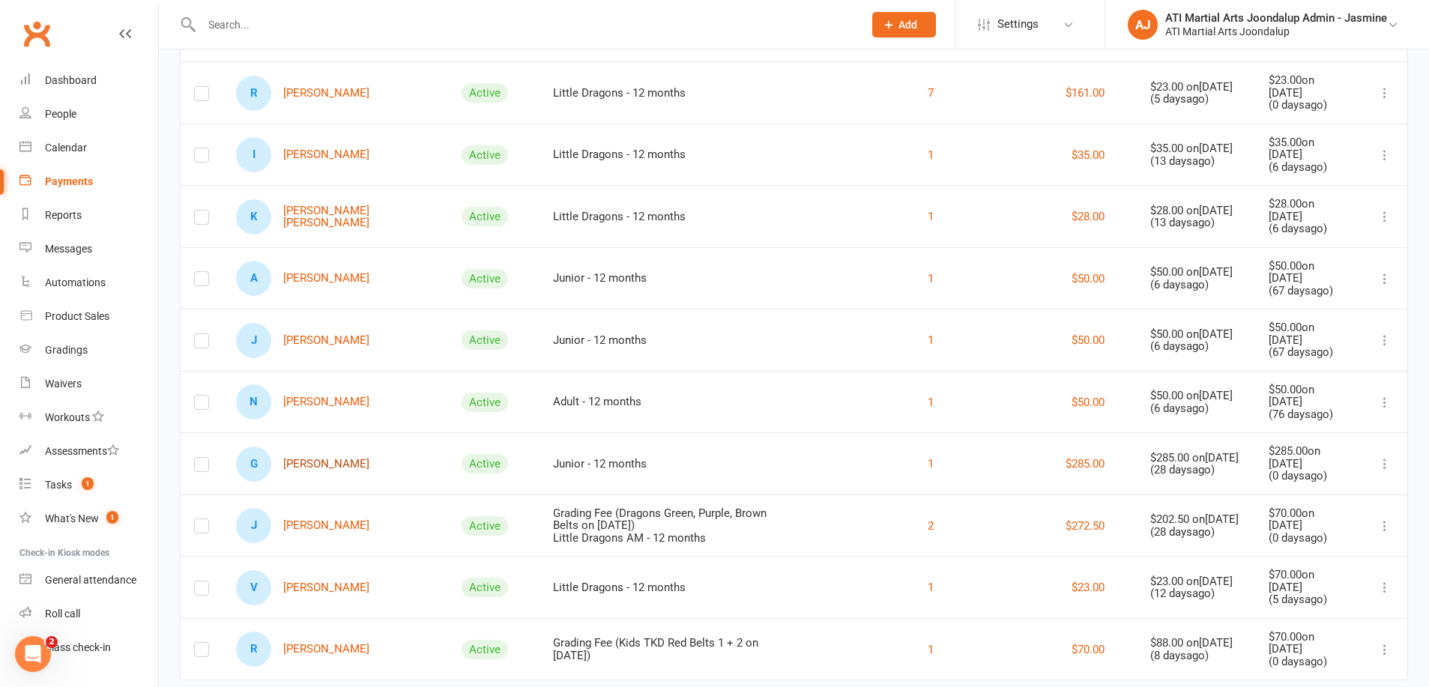
click at [327, 447] on link "G [PERSON_NAME]" at bounding box center [302, 464] width 133 height 35
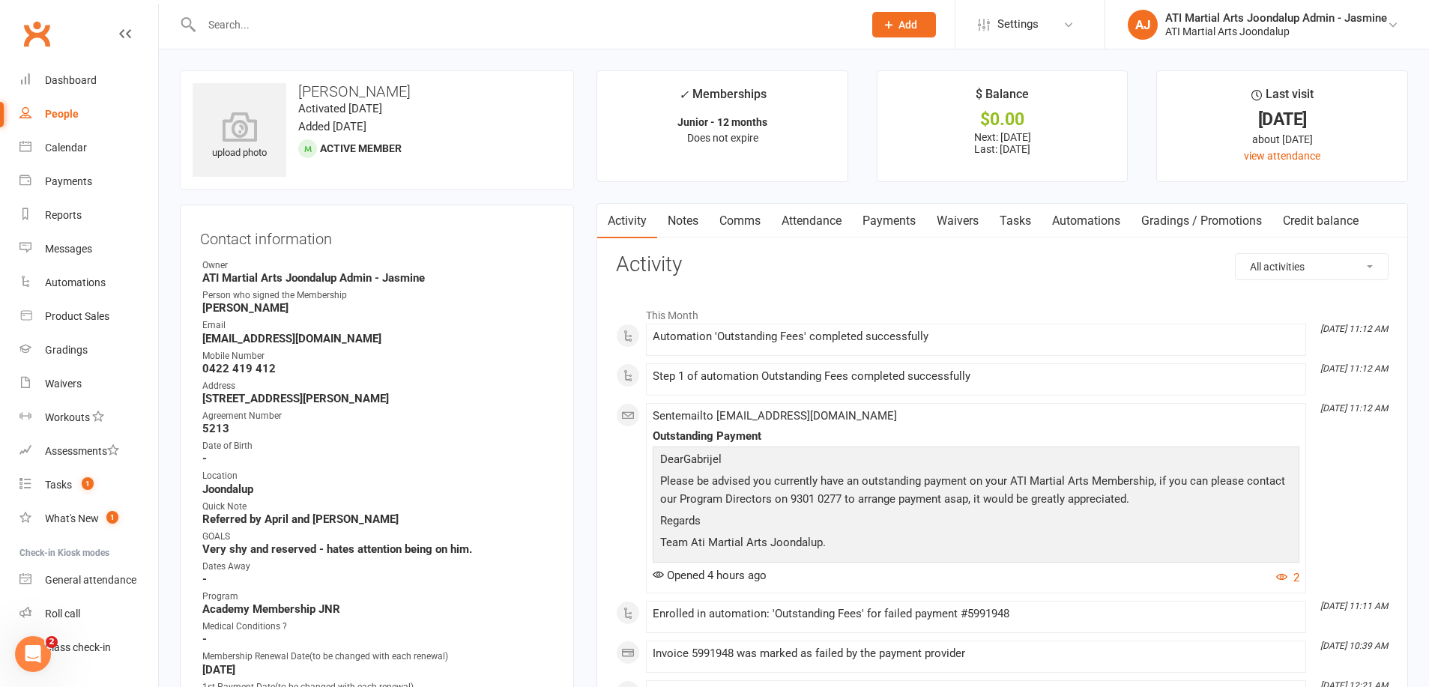
click at [892, 220] on link "Payments" at bounding box center [889, 221] width 74 height 34
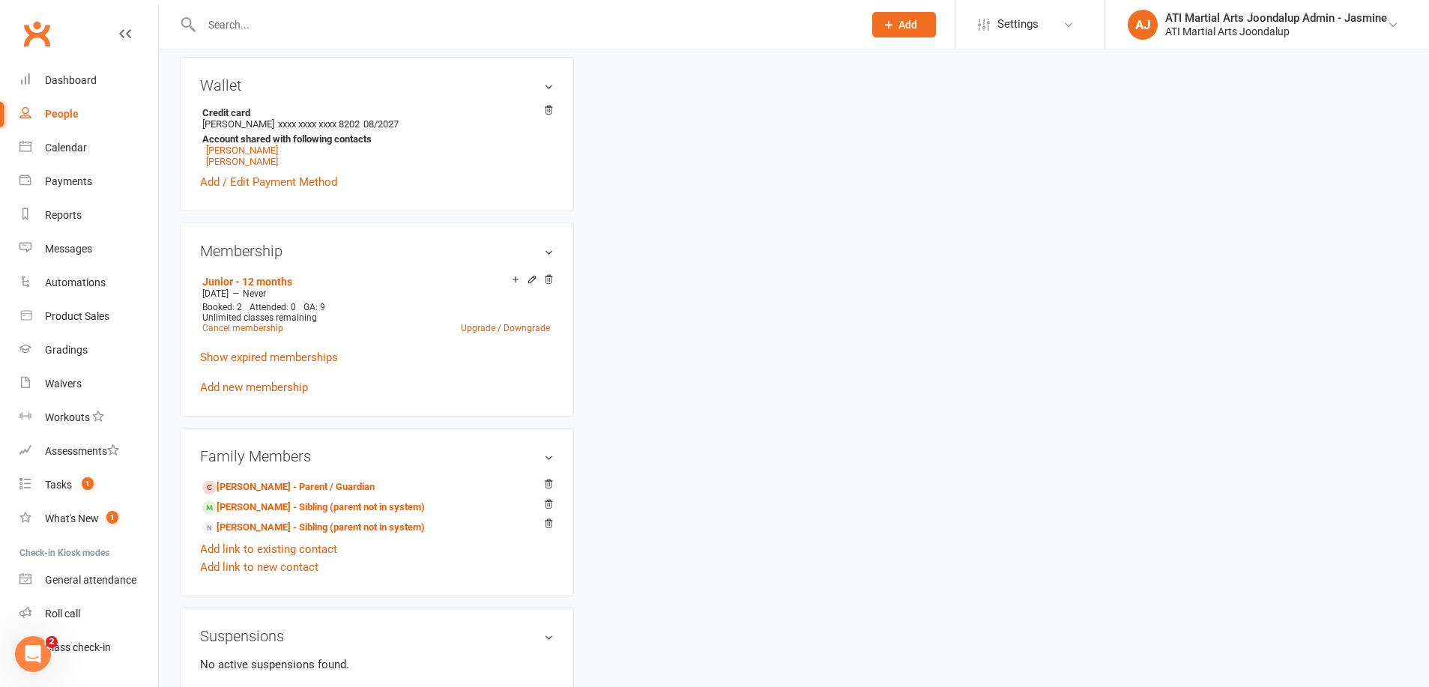
scroll to position [1117, 0]
click at [252, 508] on link "[PERSON_NAME] - Sibling (parent not in system)" at bounding box center [313, 512] width 223 height 16
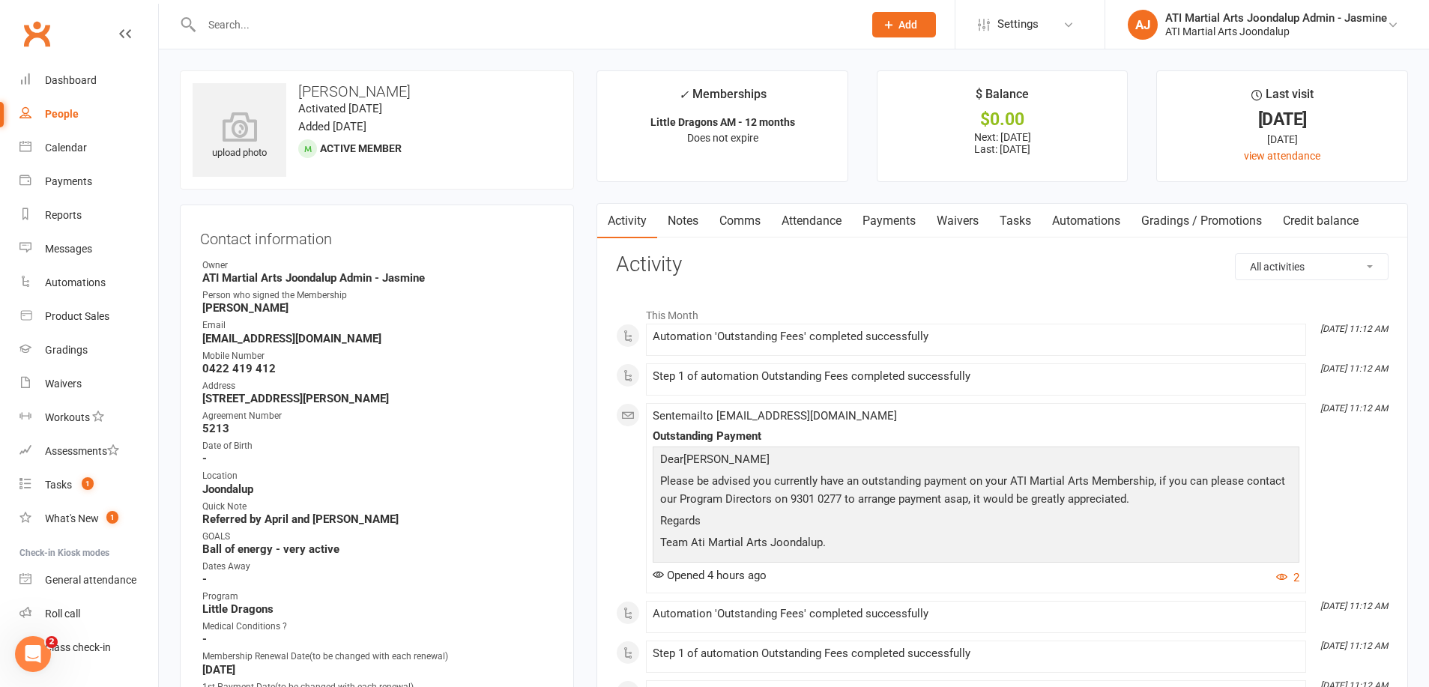
click at [894, 217] on link "Payments" at bounding box center [889, 221] width 74 height 34
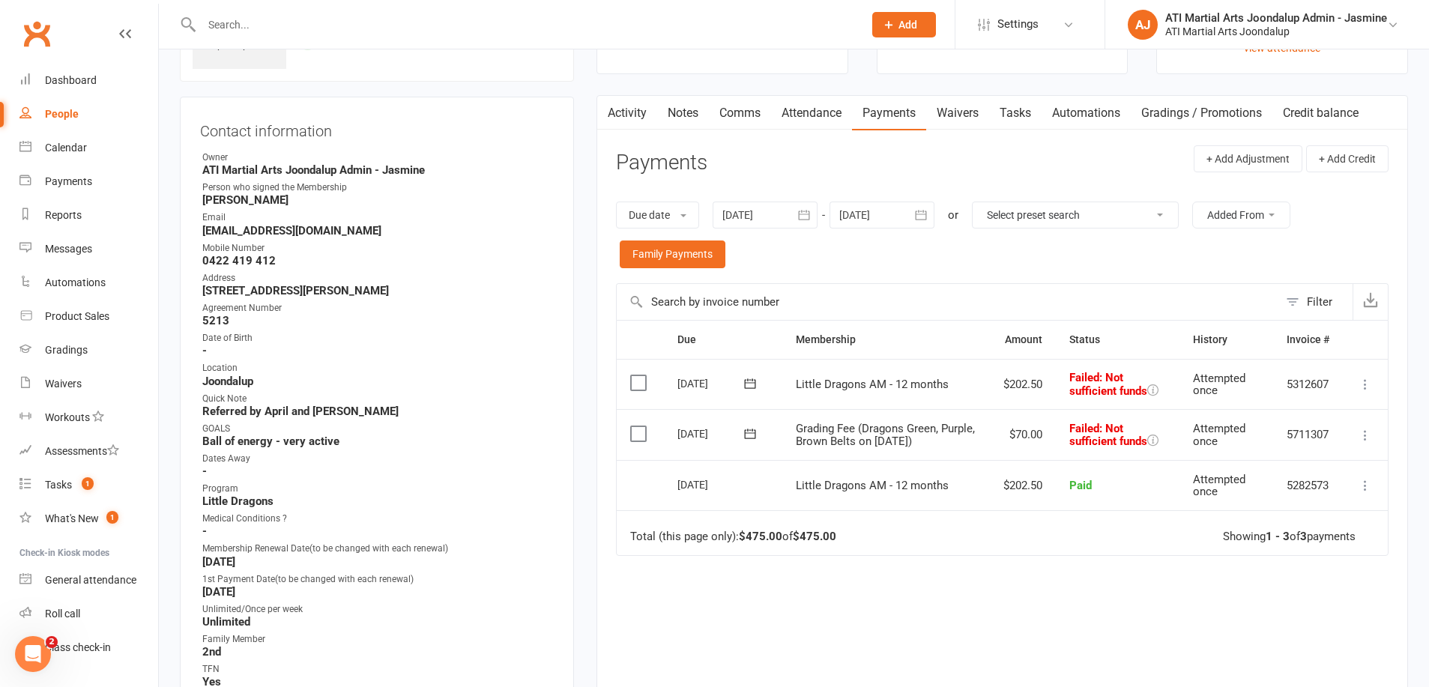
scroll to position [109, 0]
click at [1365, 441] on icon at bounding box center [1365, 433] width 15 height 15
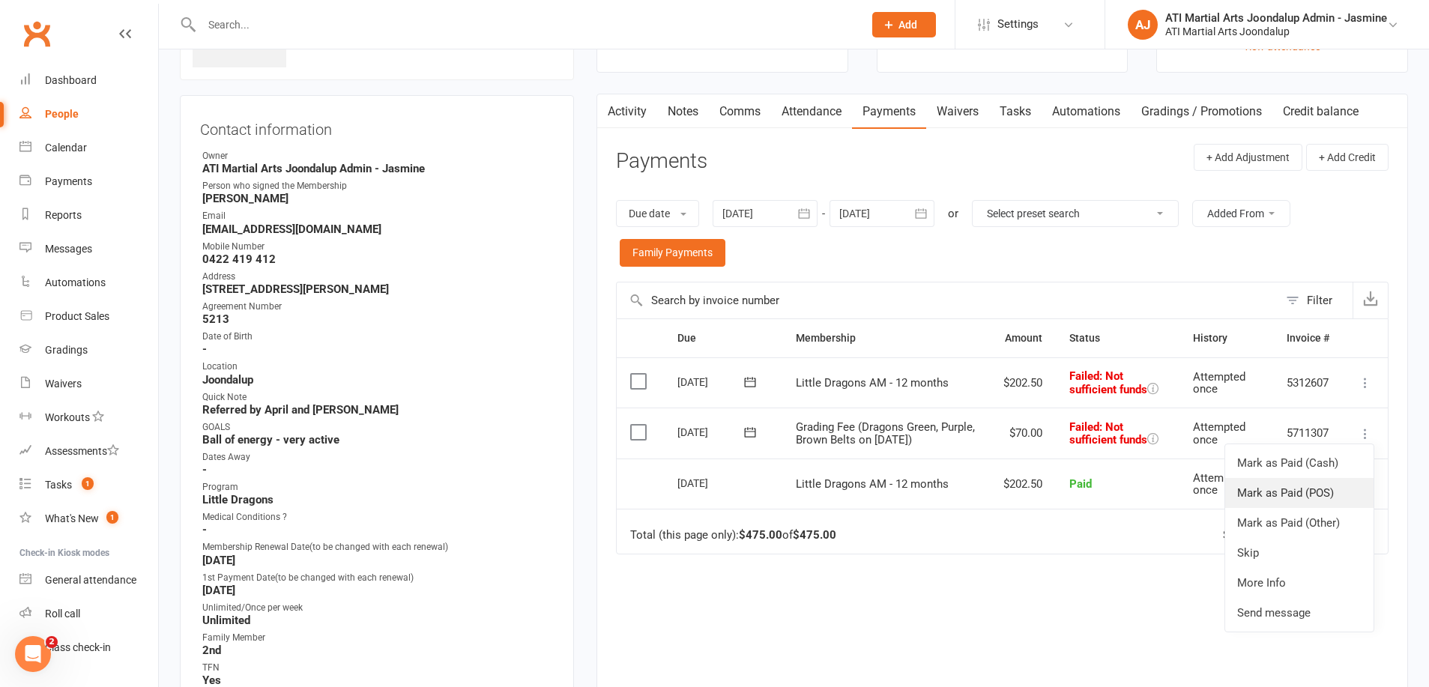
click at [1300, 503] on link "Mark as Paid (POS)" at bounding box center [1299, 493] width 148 height 30
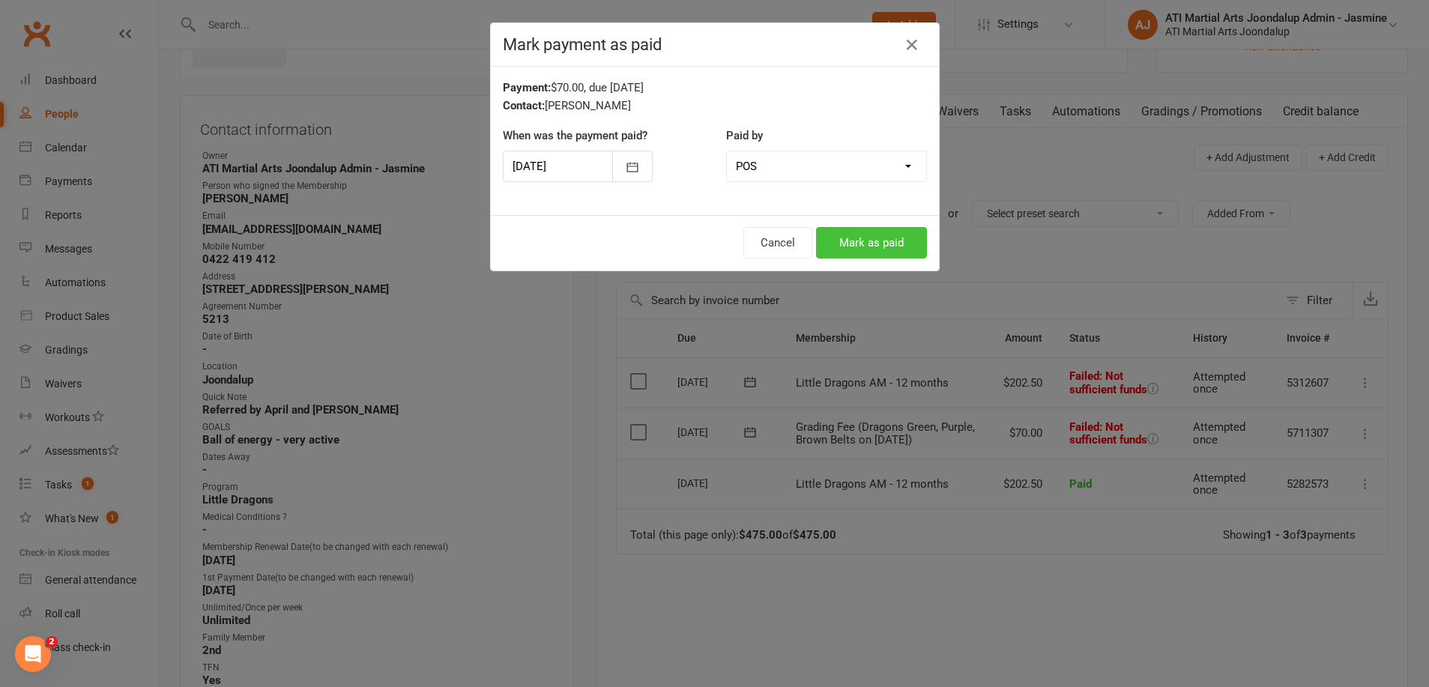
click at [877, 240] on button "Mark as paid" at bounding box center [871, 242] width 111 height 31
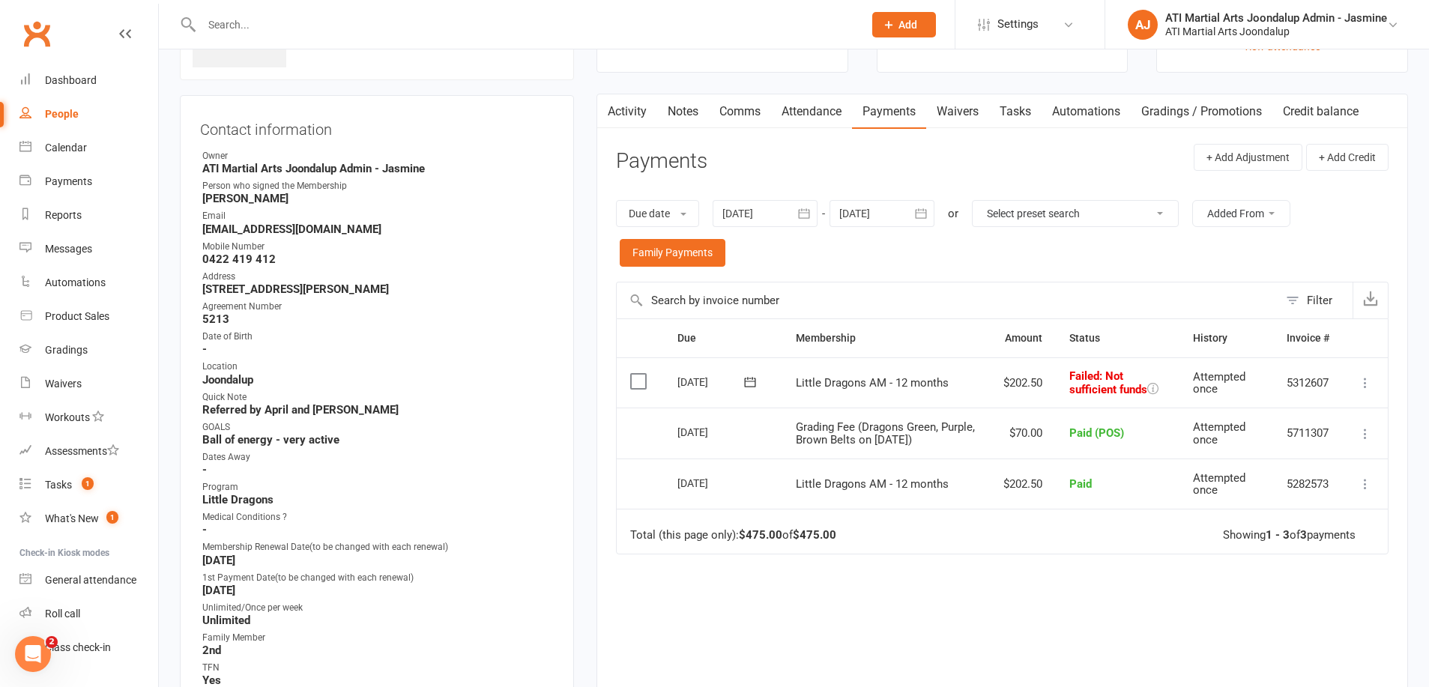
click at [683, 115] on link "Notes" at bounding box center [683, 111] width 52 height 34
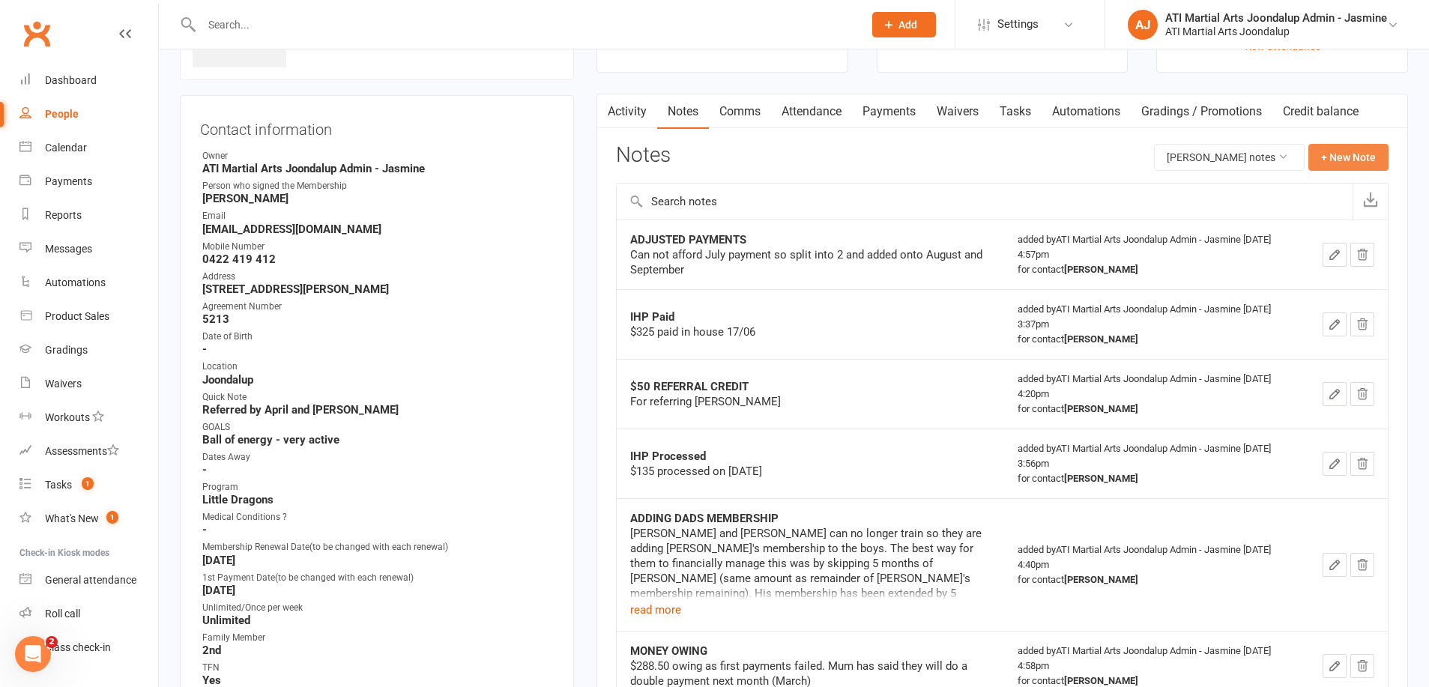
click at [1353, 160] on button "+ New Note" at bounding box center [1348, 157] width 80 height 27
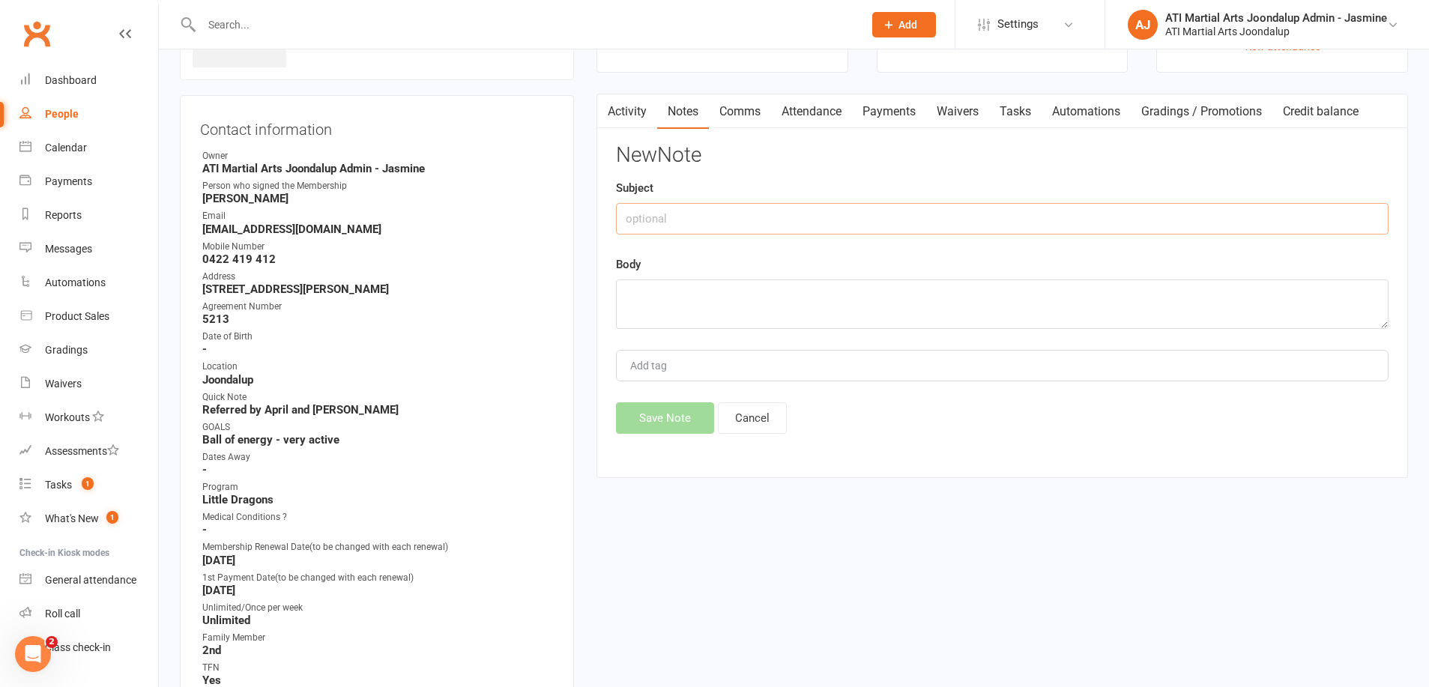
drag, startPoint x: 793, startPoint y: 221, endPoint x: 803, endPoint y: 220, distance: 9.9
click at [797, 220] on input "text" at bounding box center [1002, 218] width 773 height 31
click at [680, 217] on input "IHP GRADIG [DATE] SUCCESSFUL [PERSON_NAME]" at bounding box center [1002, 218] width 773 height 31
click at [834, 217] on input "IHP GRADING [DATE] SUCCESSFUL [PERSON_NAME]" at bounding box center [1002, 218] width 773 height 31
type input "IHP GRADING [DATE] SUCCESSFUL [PERSON_NAME]"
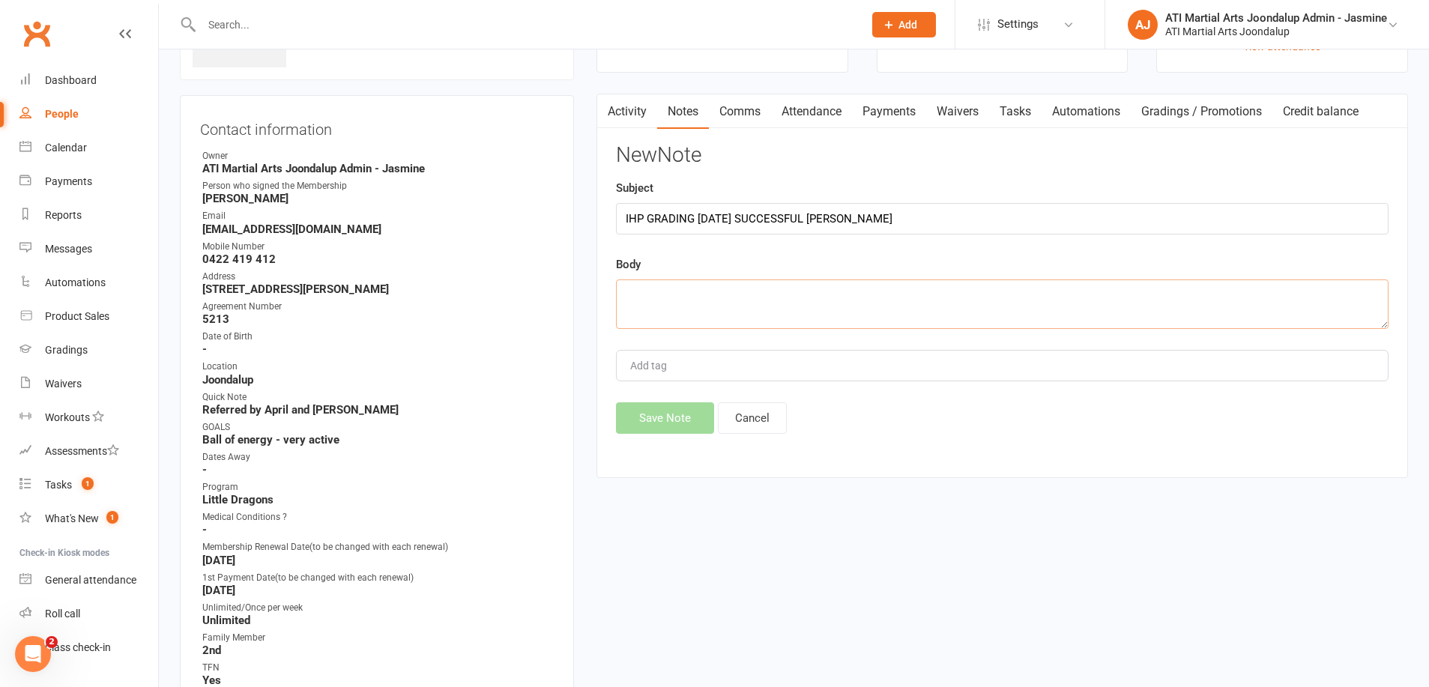
click at [690, 293] on textarea at bounding box center [1002, 304] width 773 height 49
type textarea "IHP GRADING [DATE] SUCCESSFUL [PERSON_NAME]"
click at [629, 423] on button "Save Note" at bounding box center [665, 417] width 98 height 31
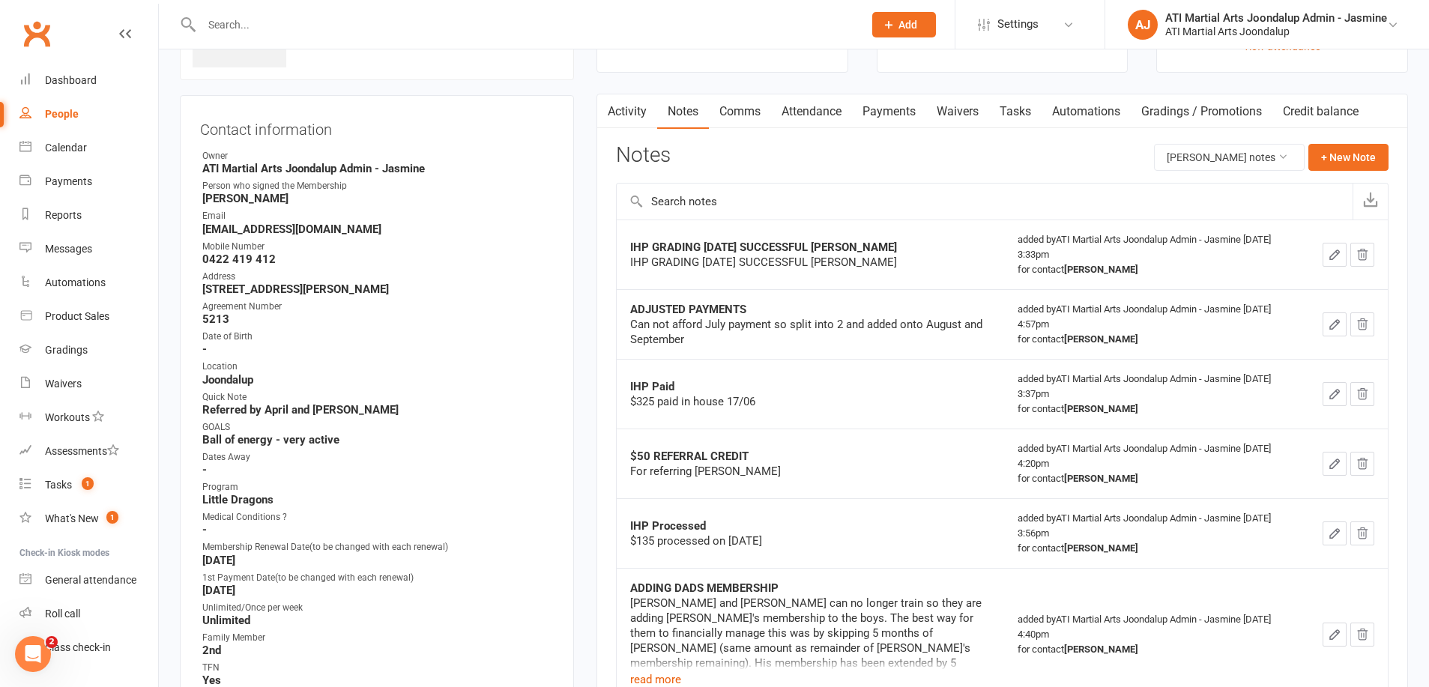
drag, startPoint x: 884, startPoint y: 110, endPoint x: 691, endPoint y: 236, distance: 230.1
click at [883, 111] on link "Payments" at bounding box center [889, 111] width 74 height 34
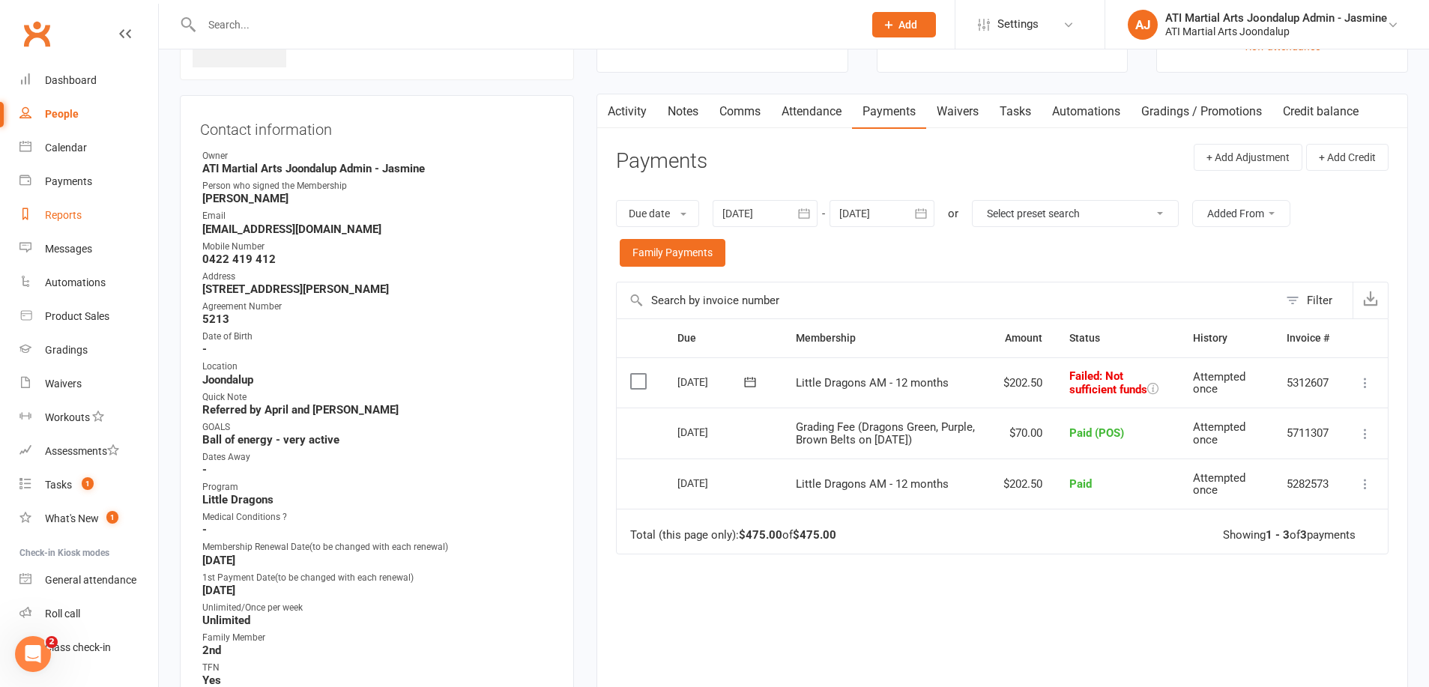
click at [71, 216] on div "Reports" at bounding box center [63, 215] width 37 height 12
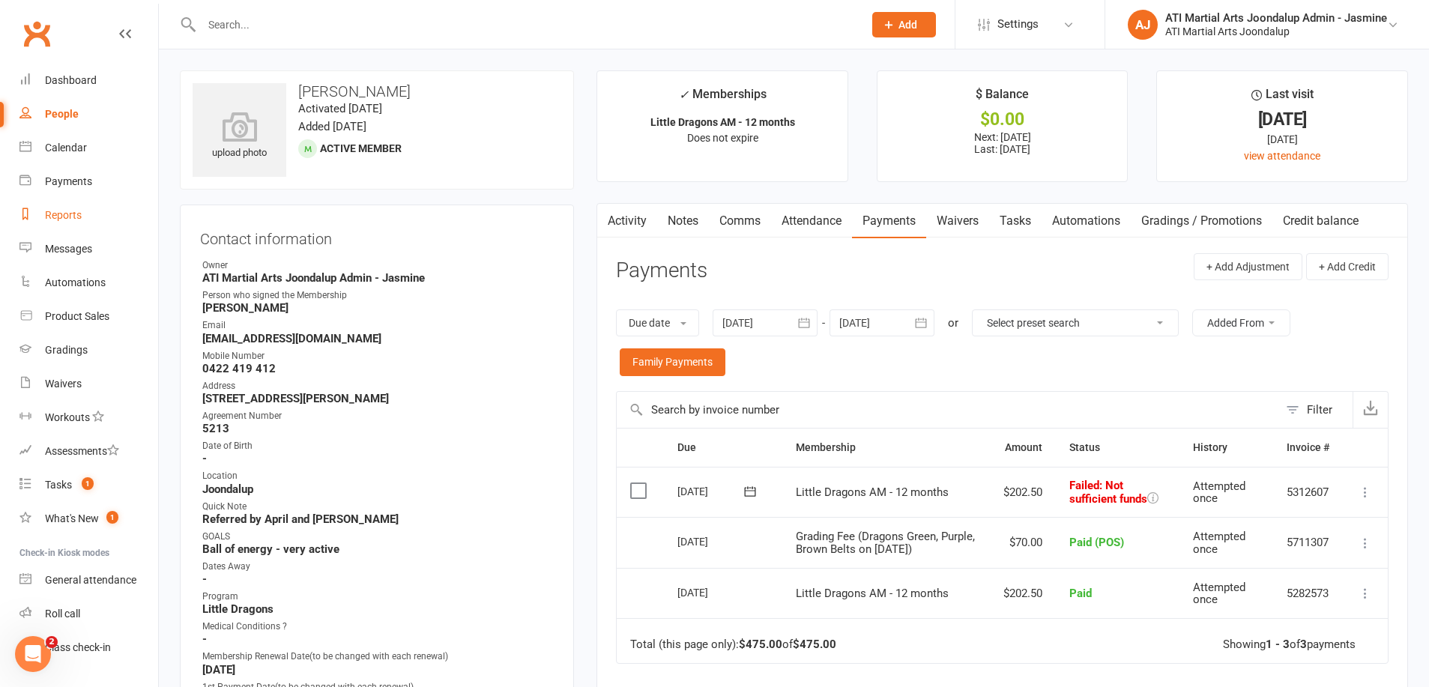
select select "100"
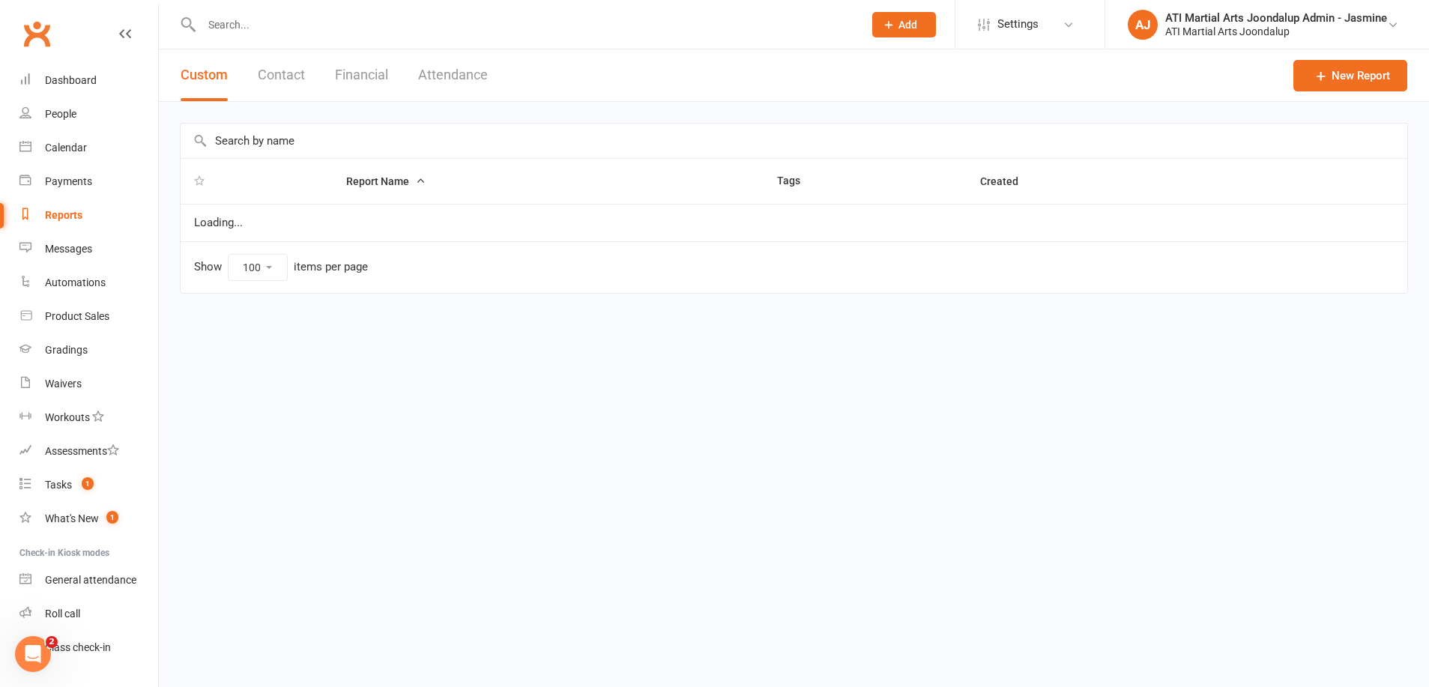
click at [357, 71] on button "Financial" at bounding box center [361, 75] width 53 height 52
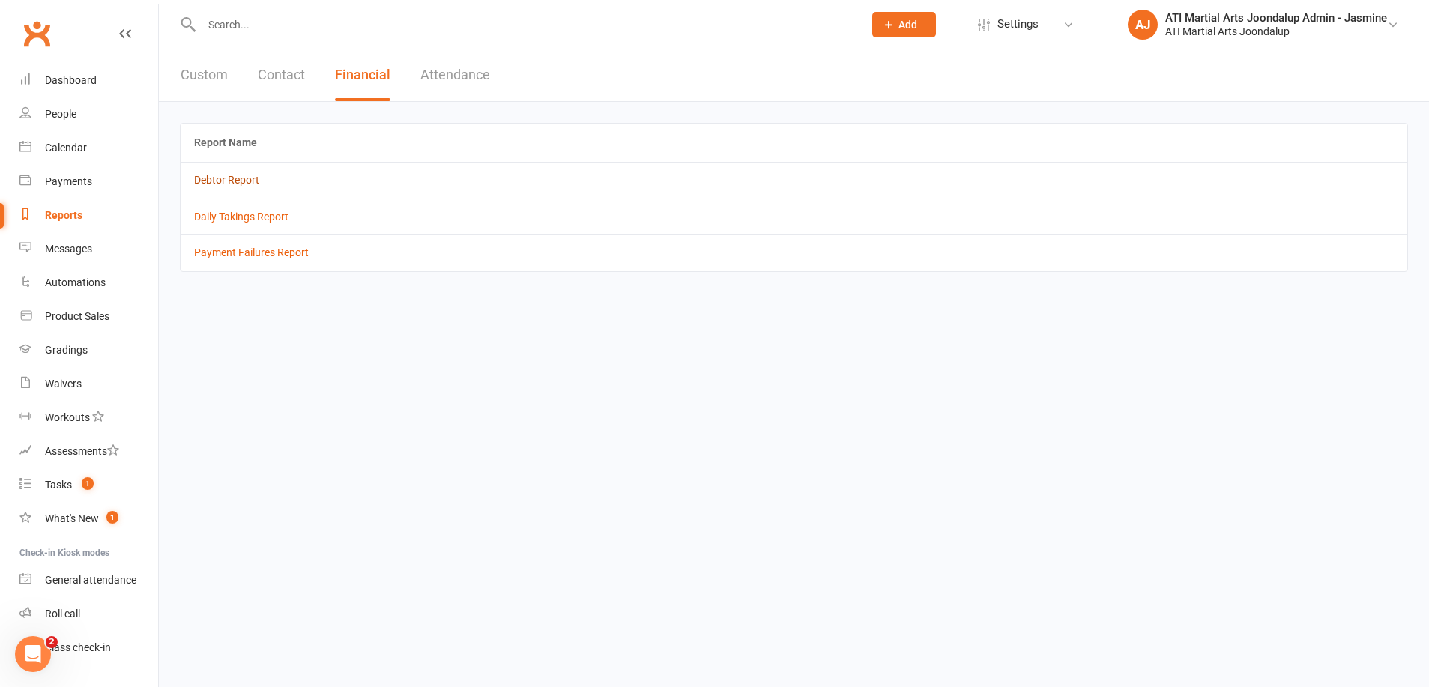
click at [215, 180] on link "Debtor Report" at bounding box center [226, 180] width 65 height 12
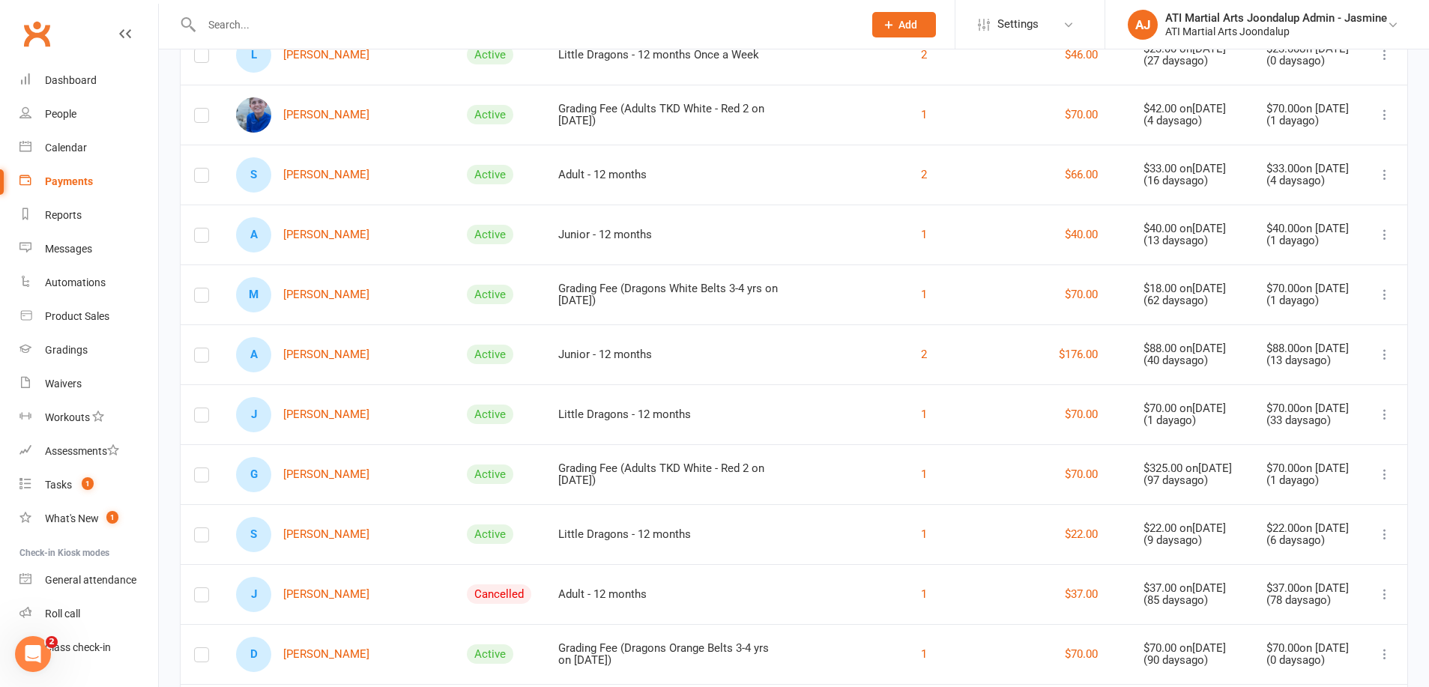
scroll to position [462, 0]
click at [339, 485] on link "G [PERSON_NAME]" at bounding box center [302, 473] width 133 height 35
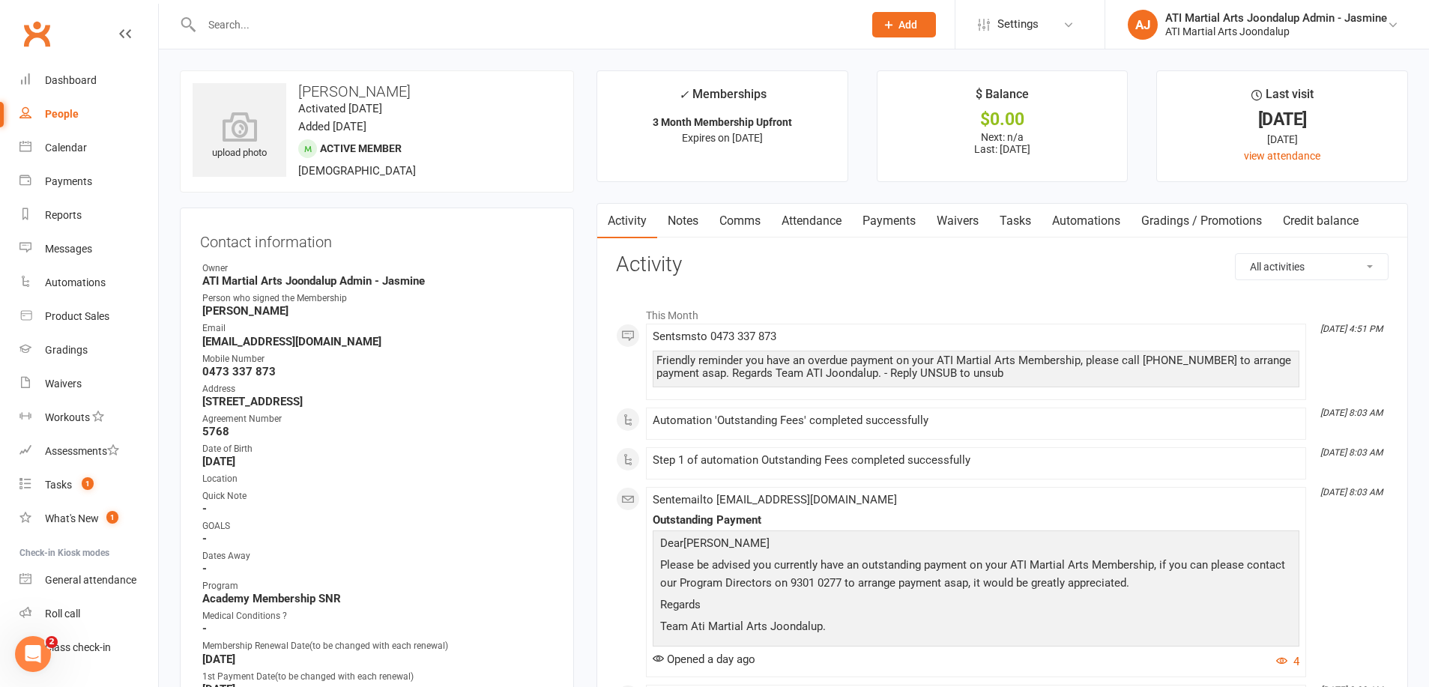
click at [887, 222] on link "Payments" at bounding box center [889, 221] width 74 height 34
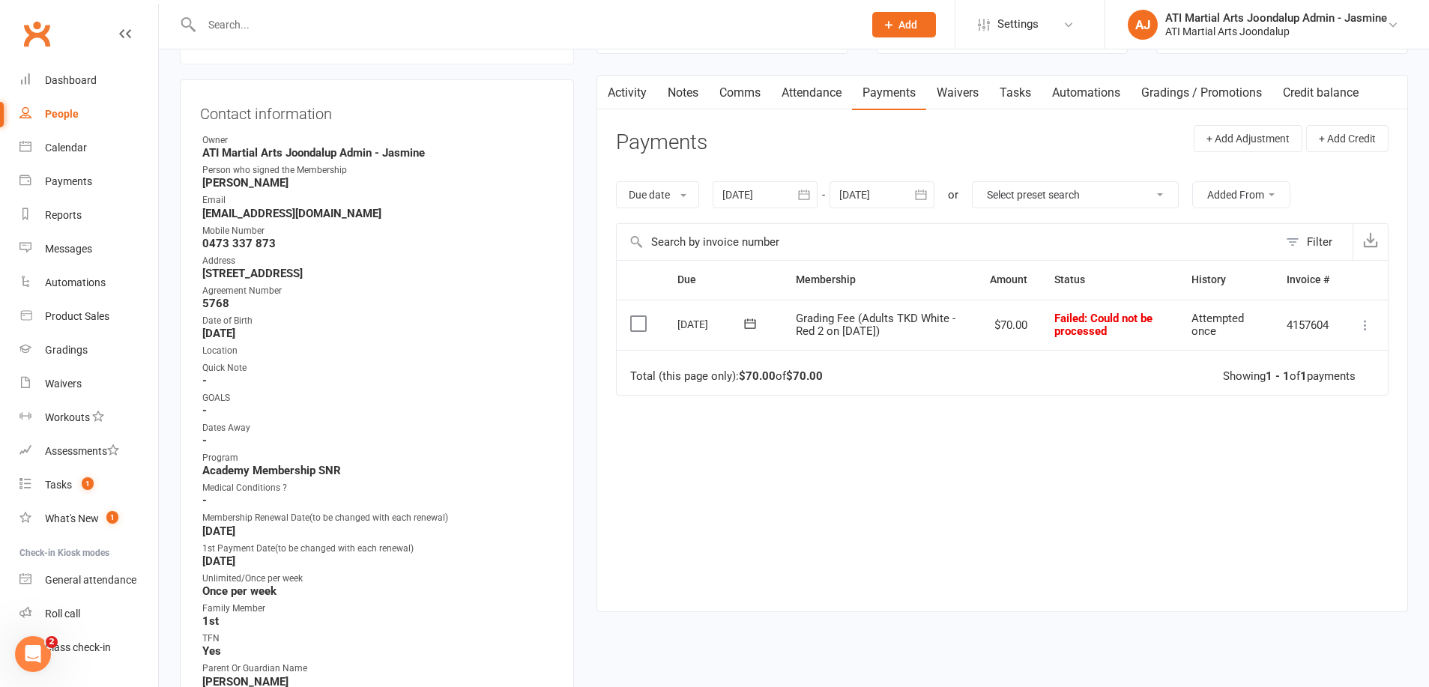
scroll to position [121, 0]
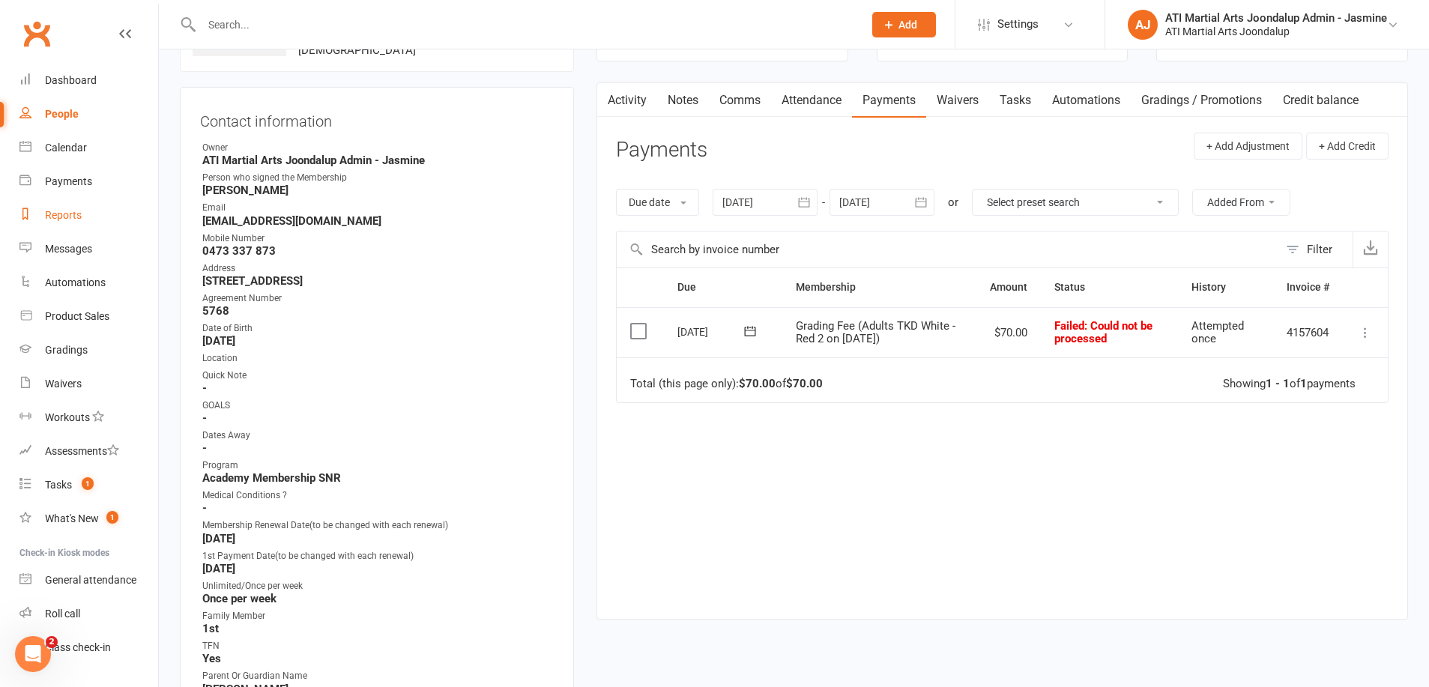
click at [63, 218] on div "Reports" at bounding box center [63, 215] width 37 height 12
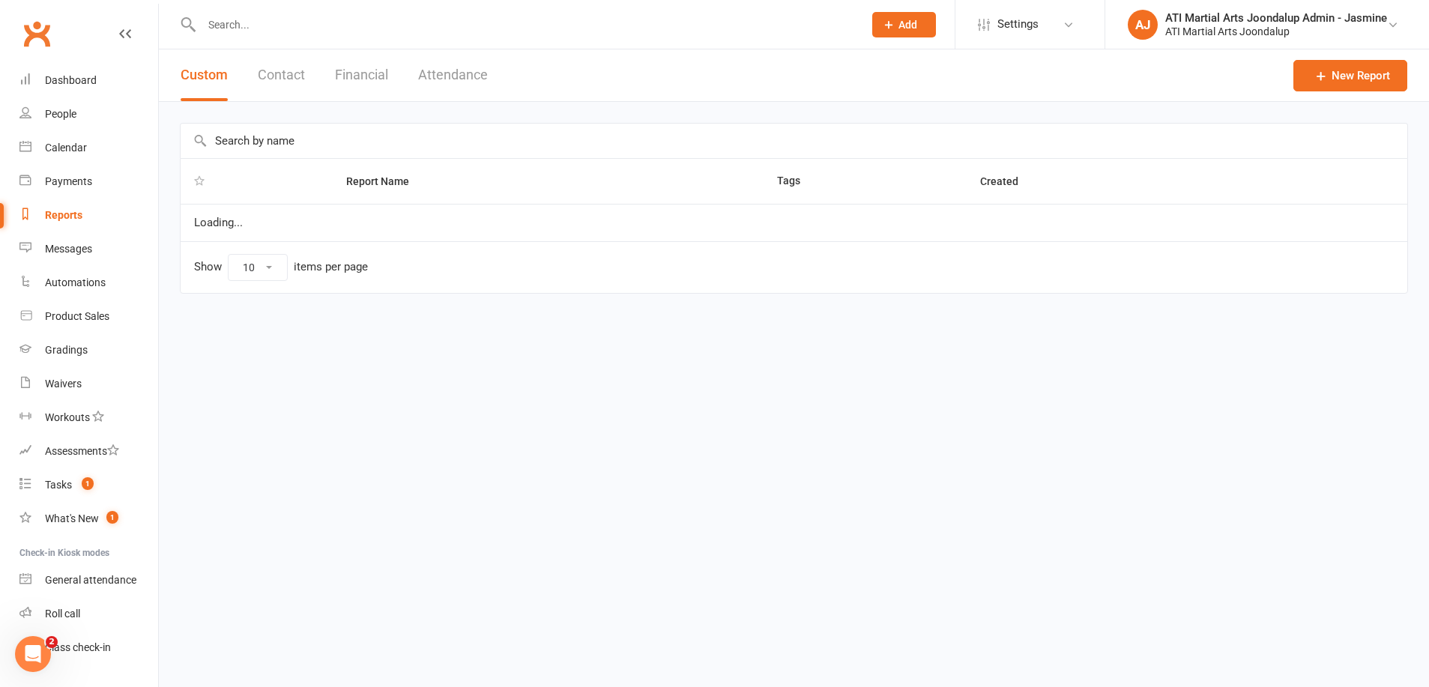
select select "100"
click at [368, 75] on button "Financial" at bounding box center [361, 75] width 53 height 52
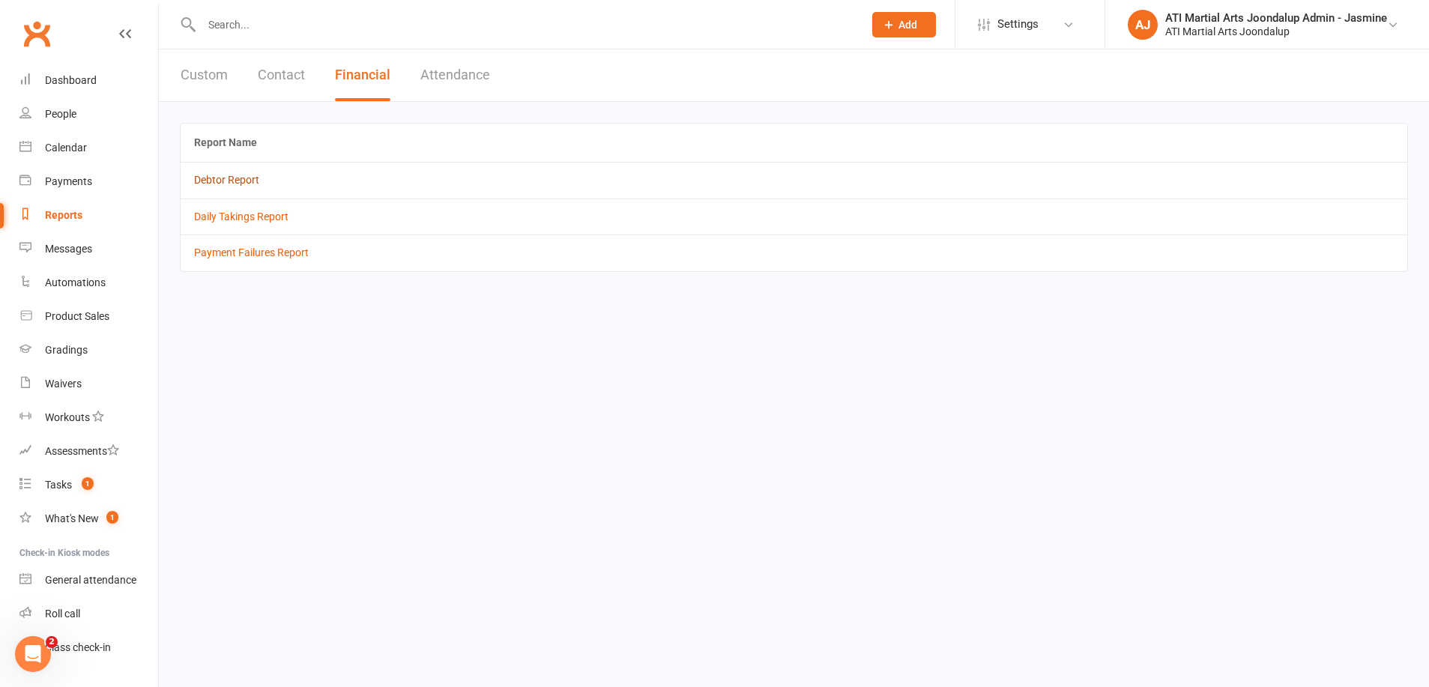
click at [243, 179] on link "Debtor Report" at bounding box center [226, 180] width 65 height 12
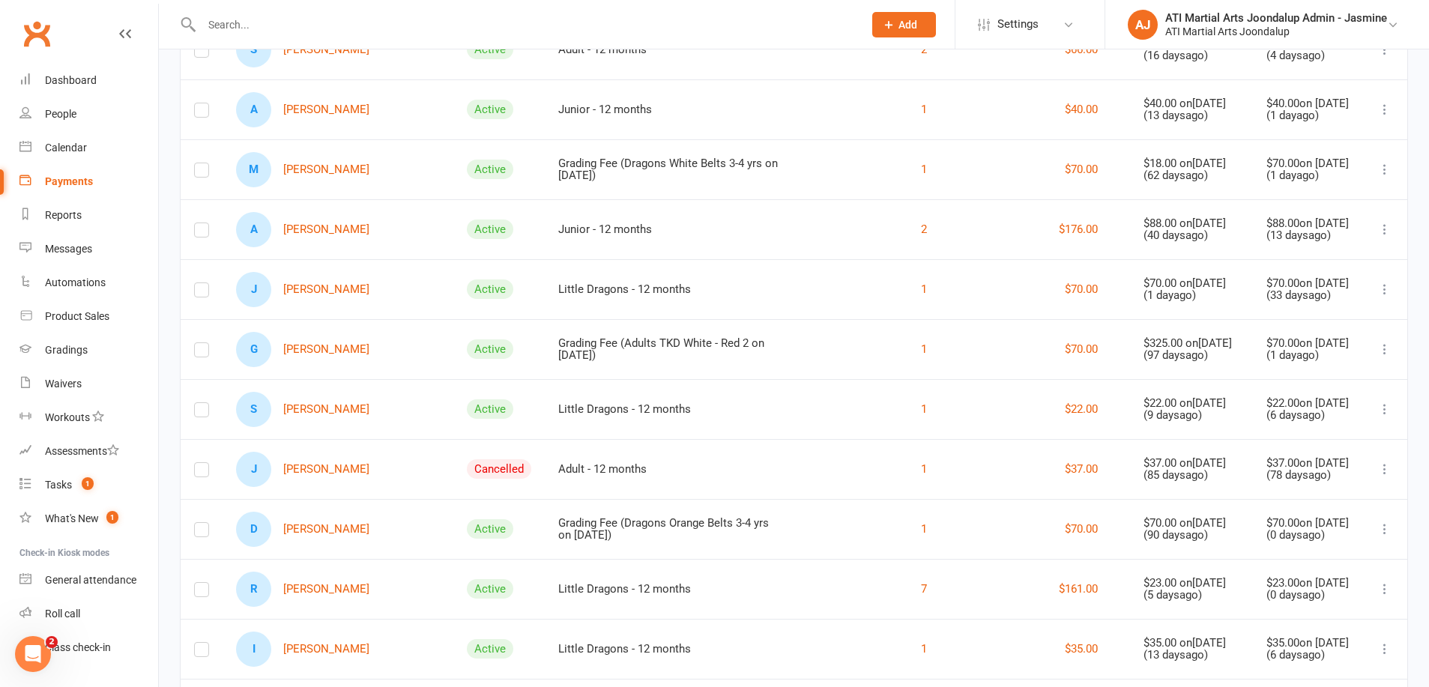
scroll to position [591, 0]
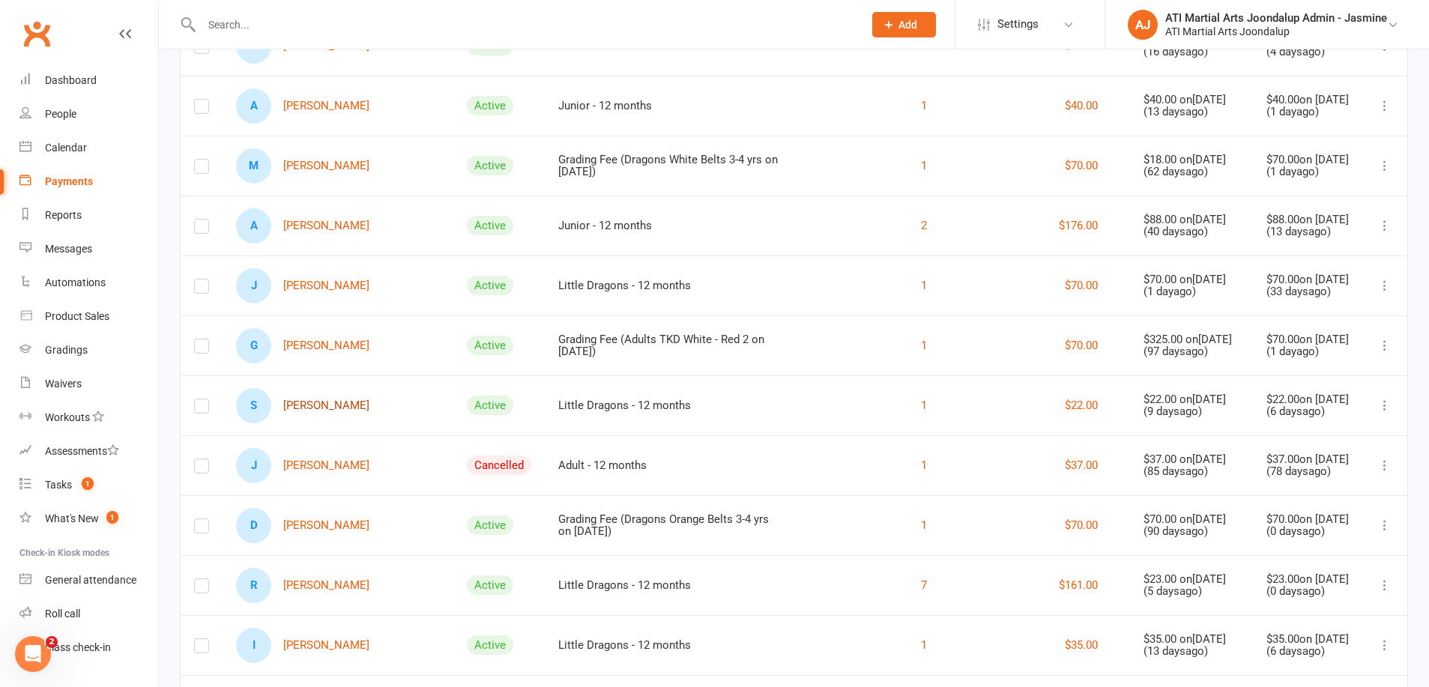
click at [316, 412] on link "S [PERSON_NAME]" at bounding box center [302, 405] width 133 height 35
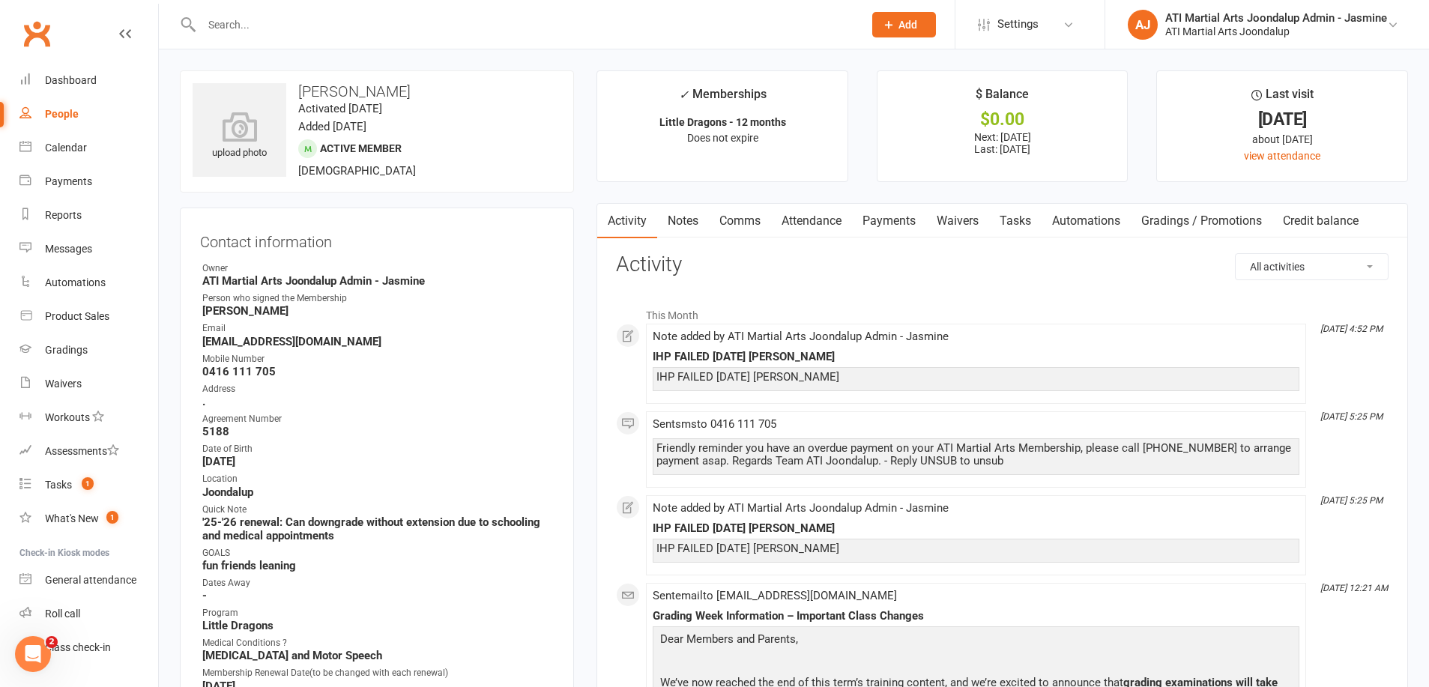
click at [895, 229] on link "Payments" at bounding box center [889, 221] width 74 height 34
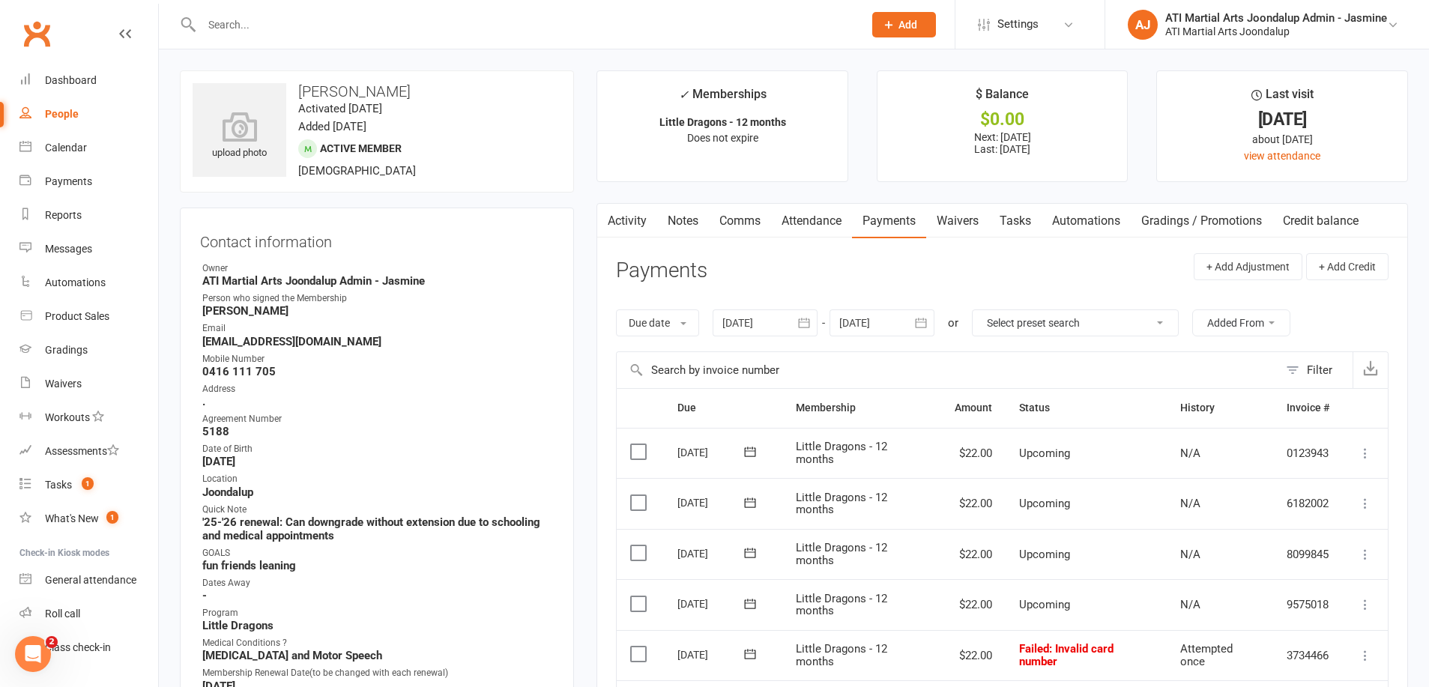
click at [680, 219] on link "Notes" at bounding box center [683, 221] width 52 height 34
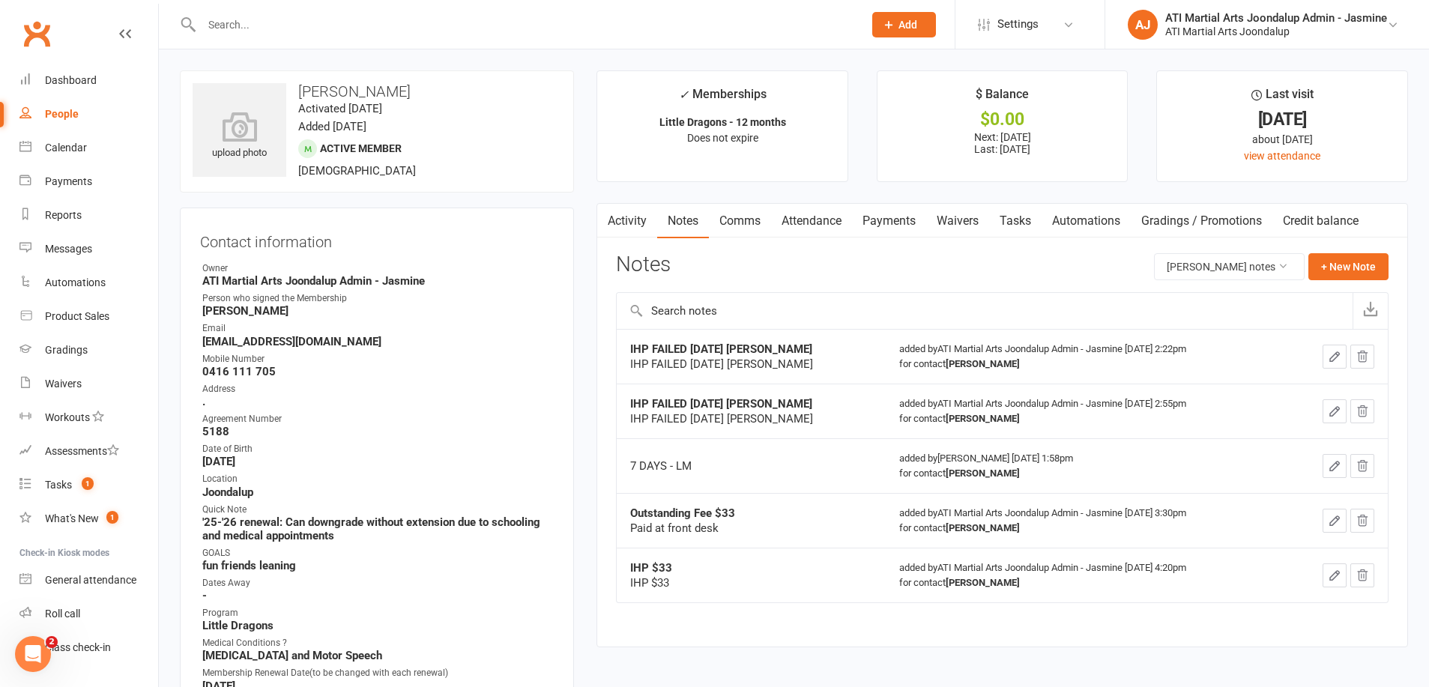
click at [630, 215] on link "Activity" at bounding box center [627, 221] width 60 height 34
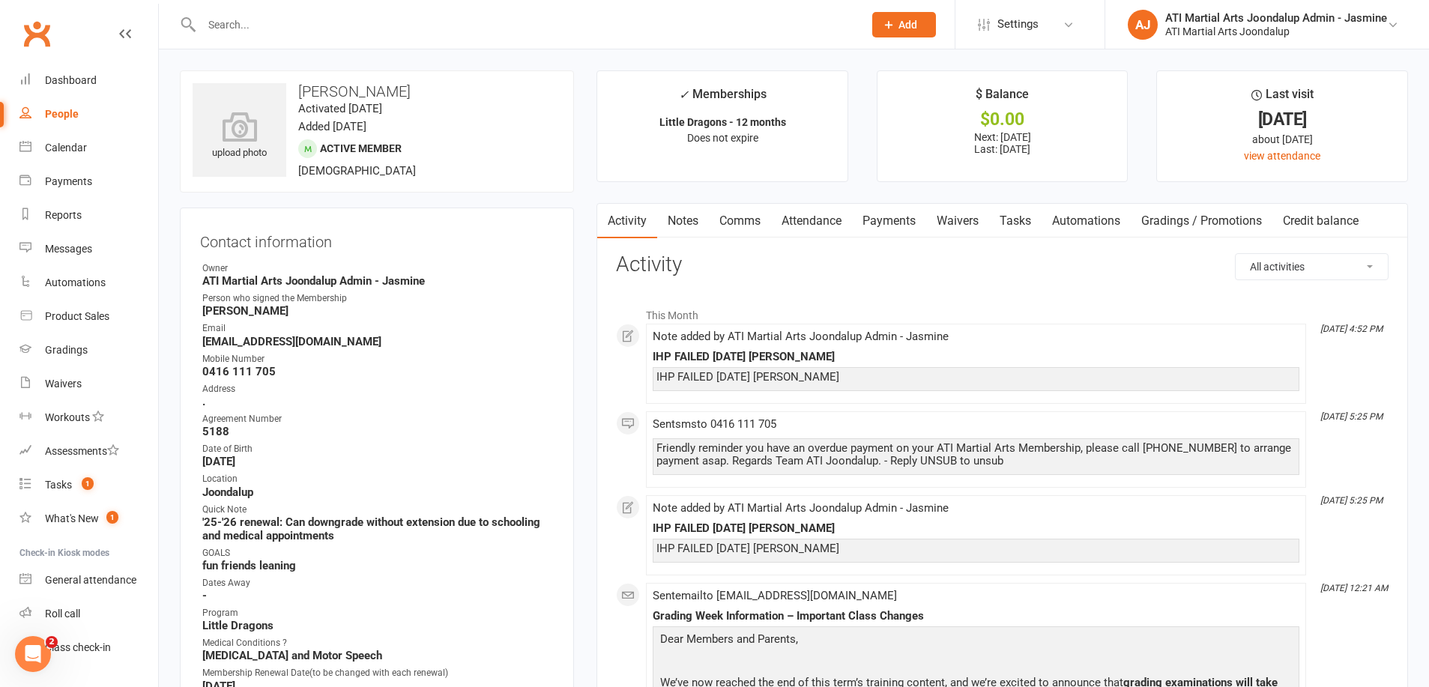
click at [890, 218] on link "Payments" at bounding box center [889, 221] width 74 height 34
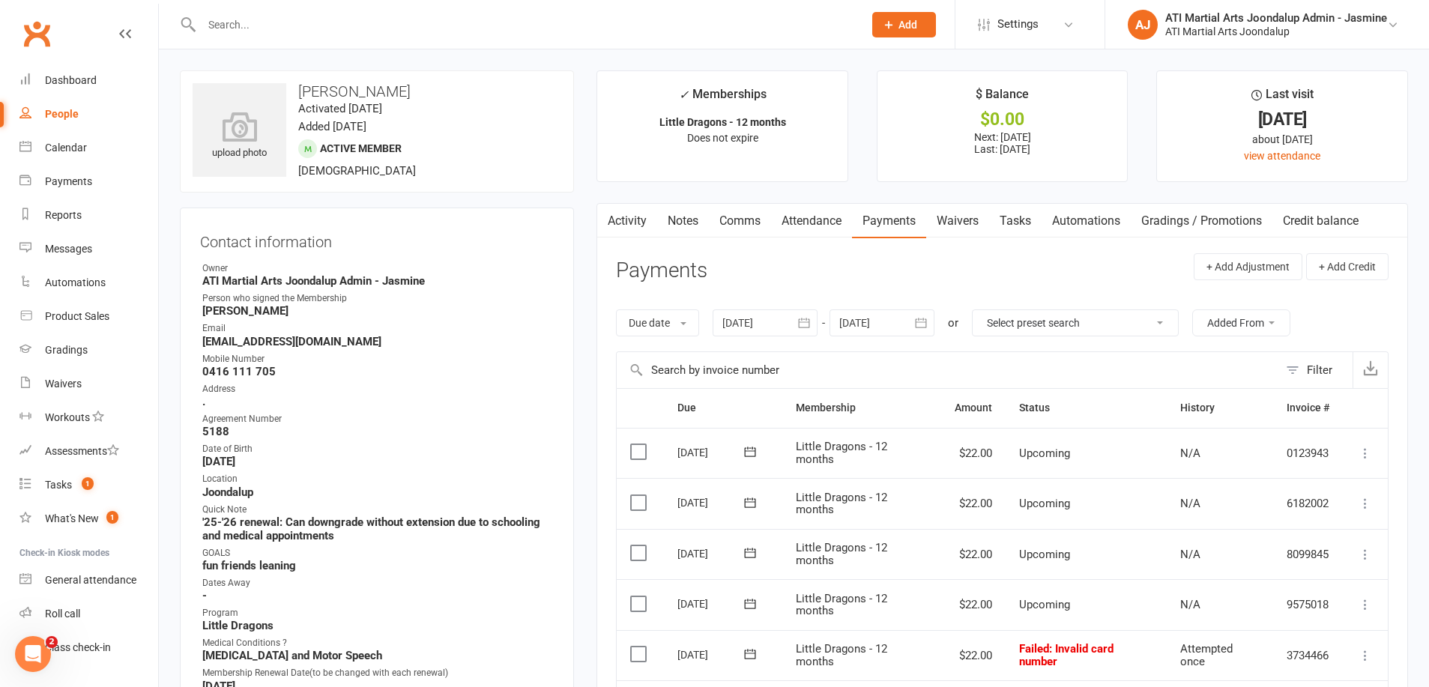
click at [730, 218] on link "Comms" at bounding box center [740, 221] width 62 height 34
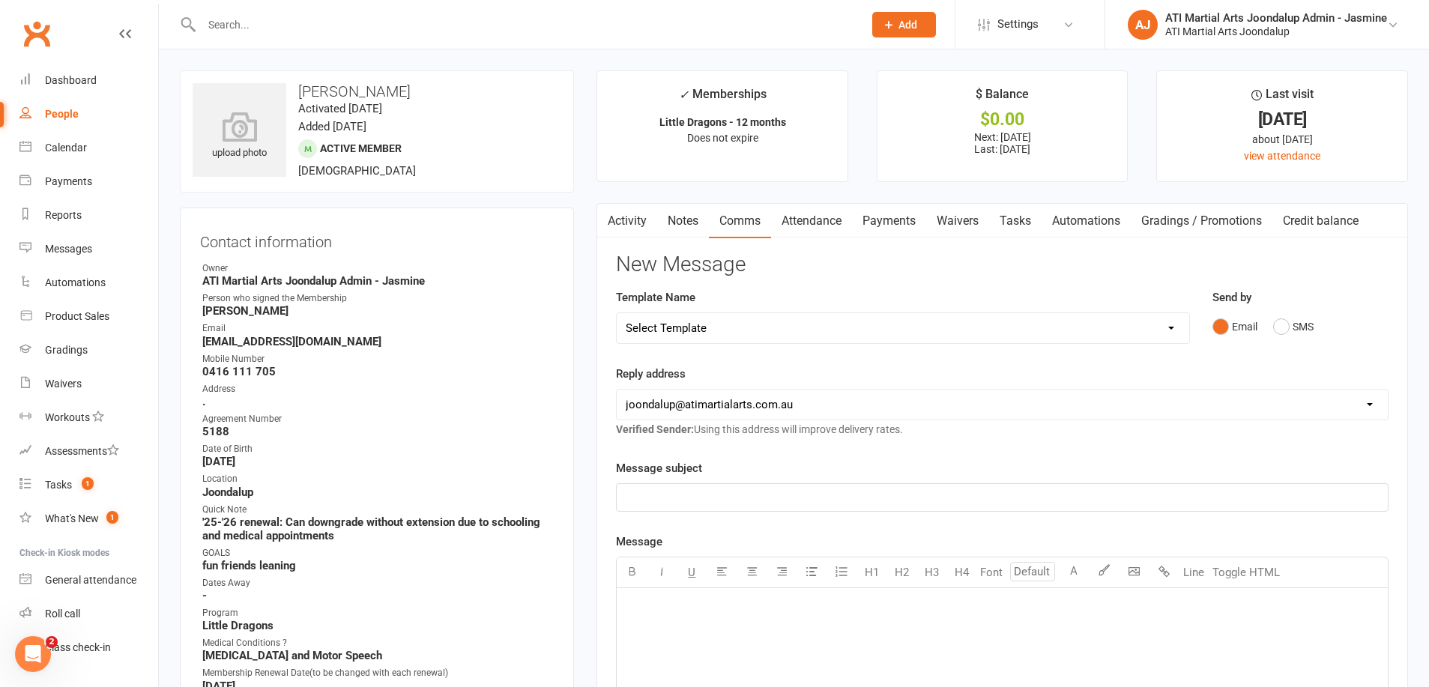
select select "38"
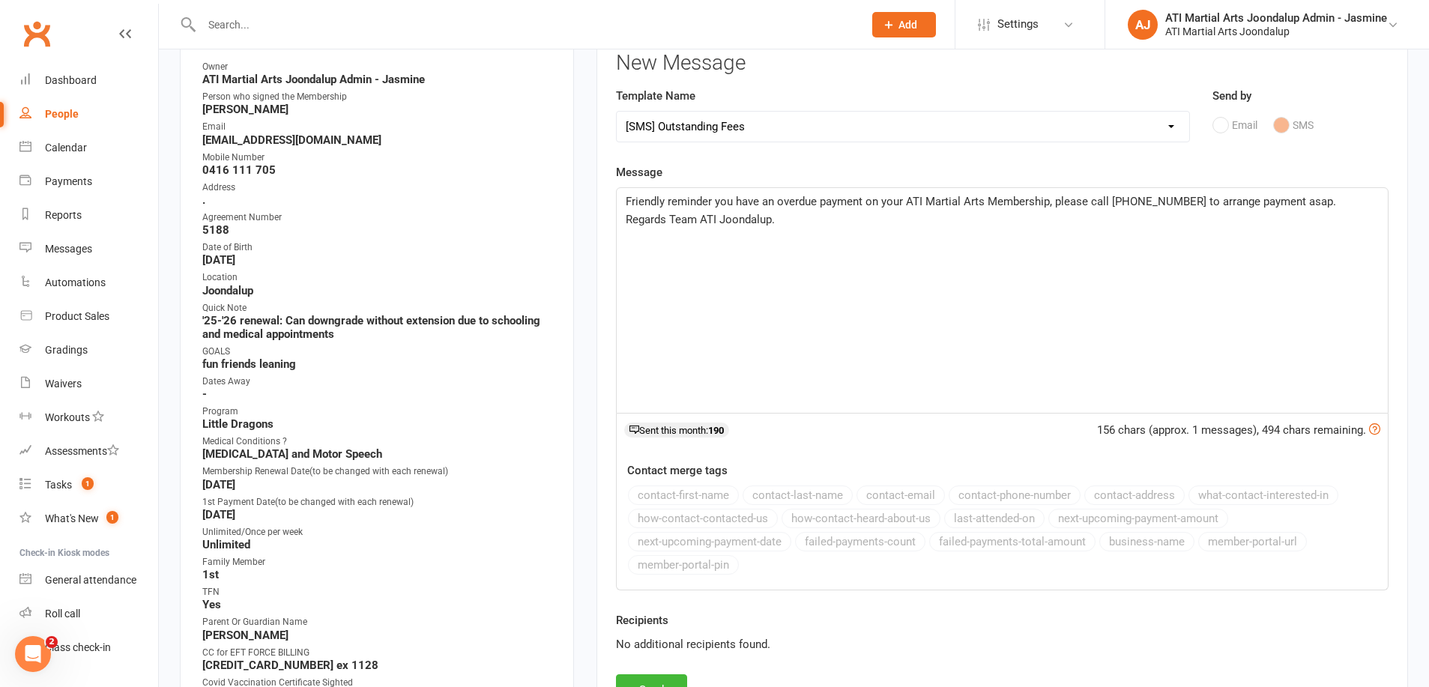
scroll to position [294, 0]
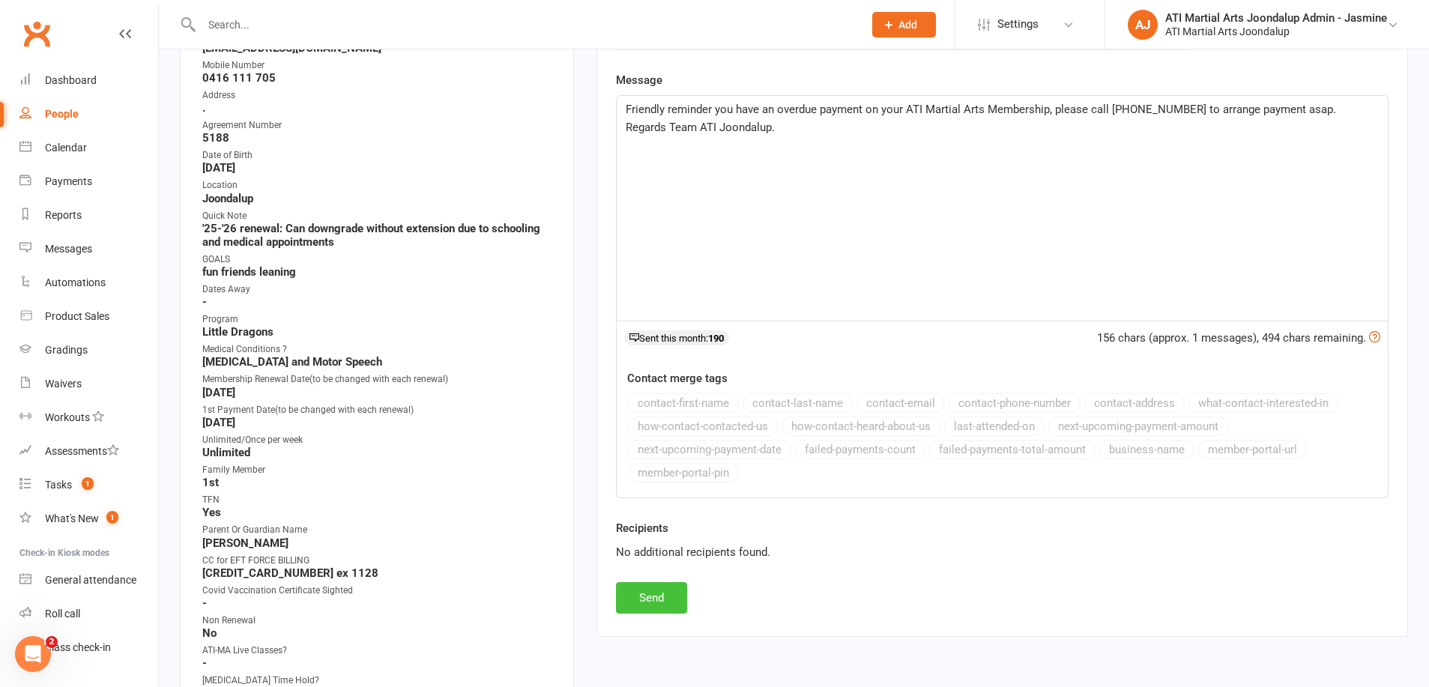
click at [663, 598] on button "Send" at bounding box center [651, 597] width 71 height 31
select select
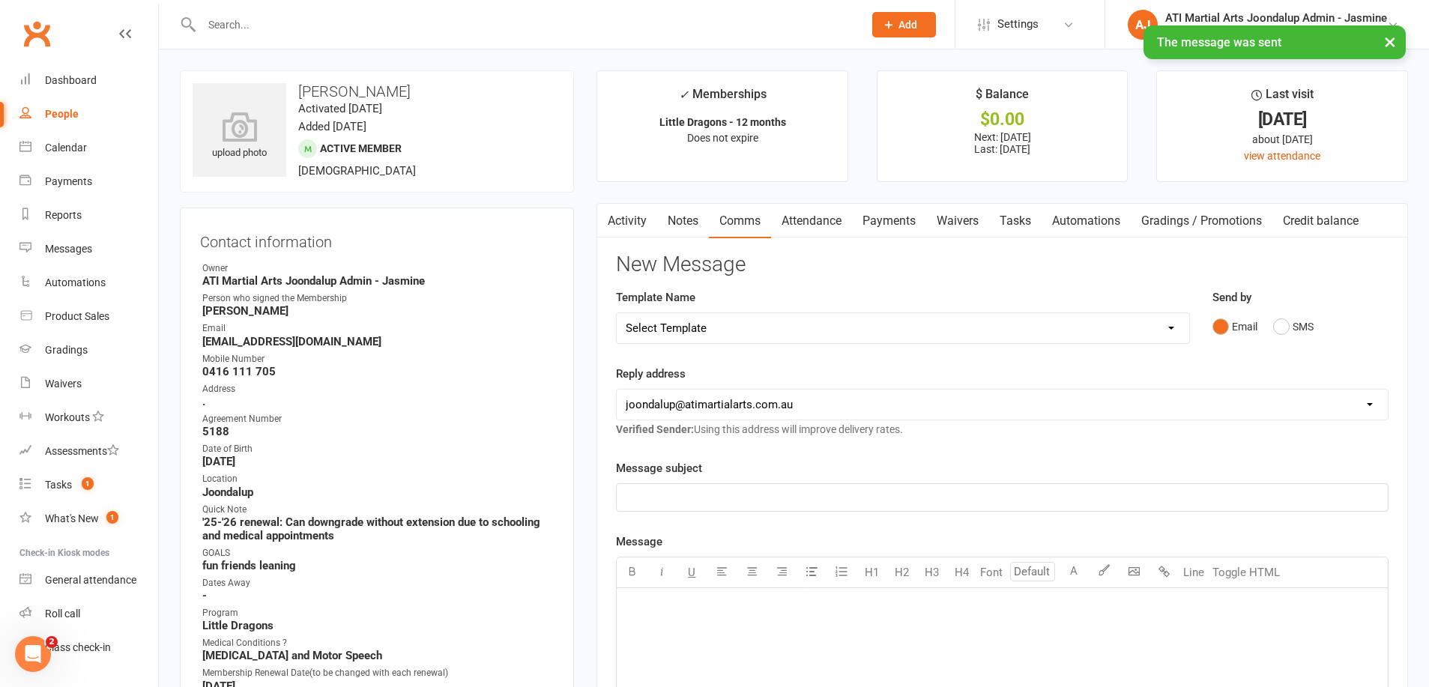
scroll to position [0, 0]
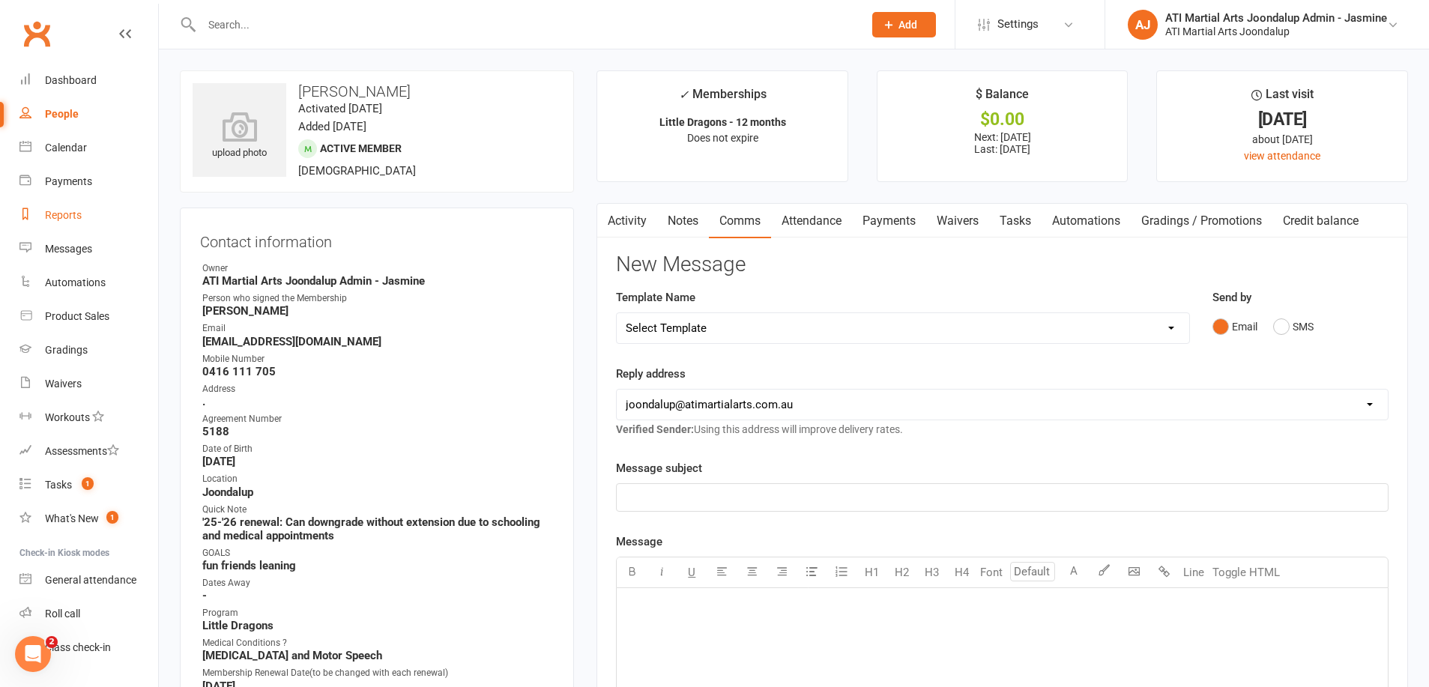
click at [66, 223] on link "Reports" at bounding box center [88, 216] width 139 height 34
select select "100"
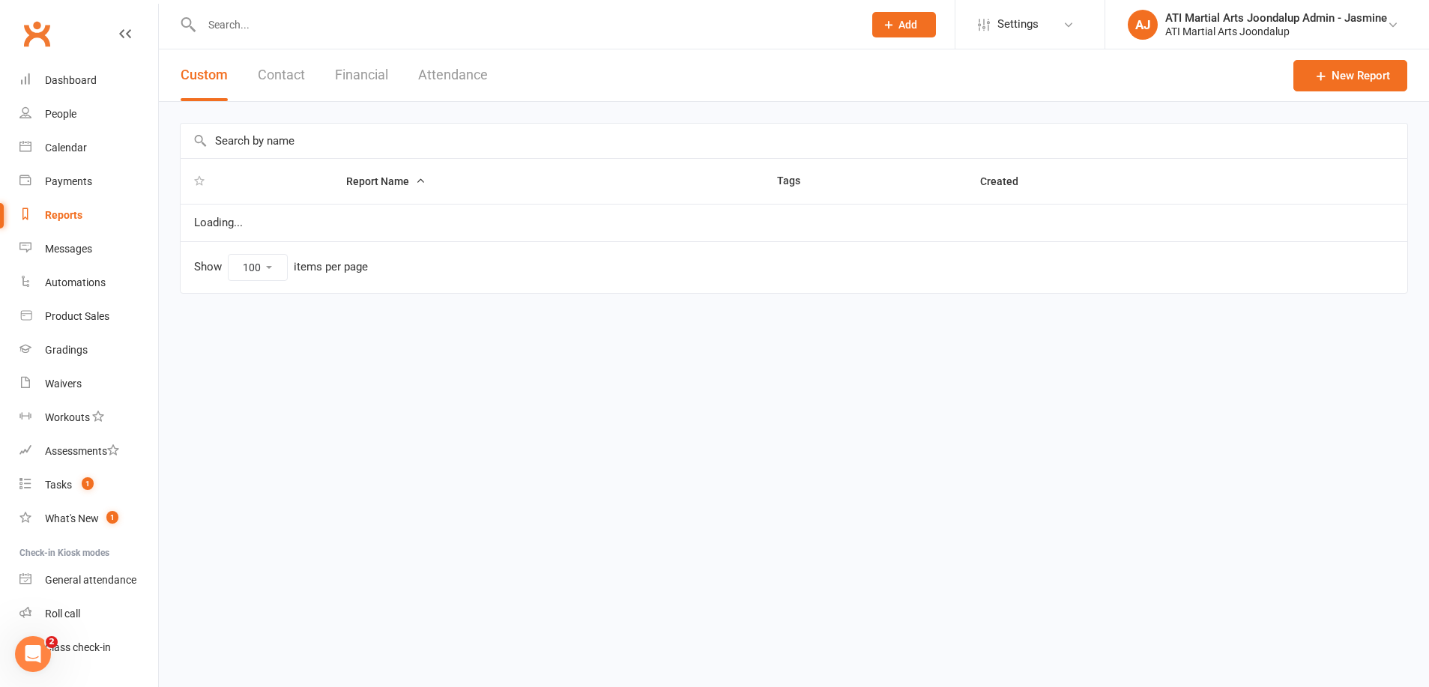
drag, startPoint x: 371, startPoint y: 79, endPoint x: 315, endPoint y: 112, distance: 65.5
click at [371, 79] on button "Financial" at bounding box center [361, 75] width 53 height 52
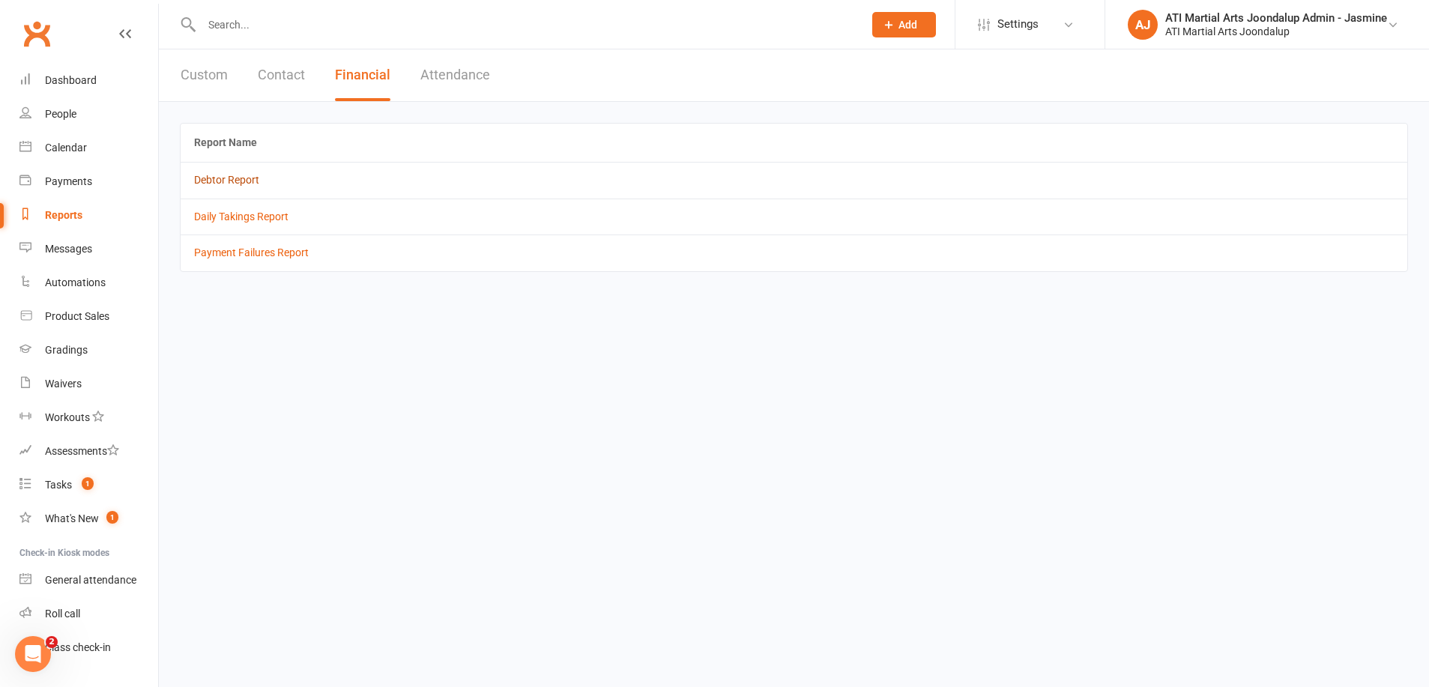
click at [214, 184] on link "Debtor Report" at bounding box center [226, 180] width 65 height 12
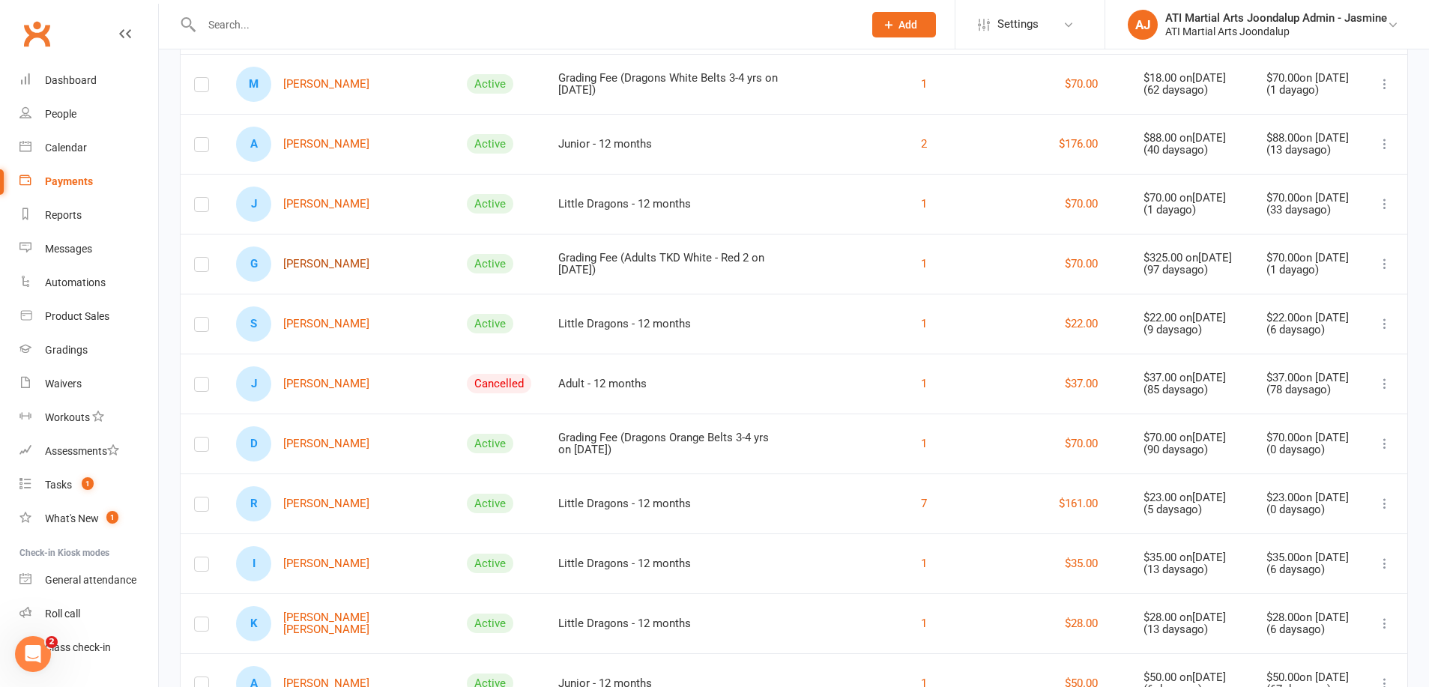
scroll to position [685, 0]
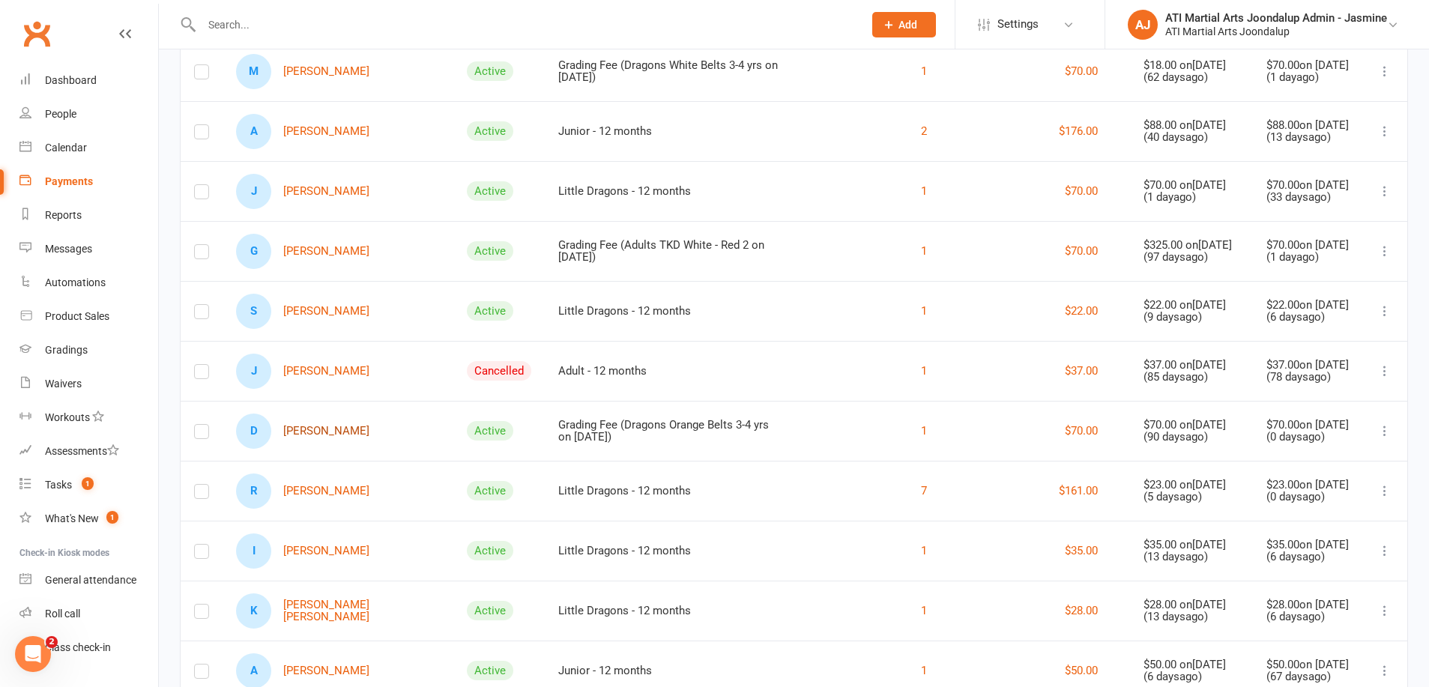
click at [330, 444] on link "D [PERSON_NAME]" at bounding box center [302, 431] width 133 height 35
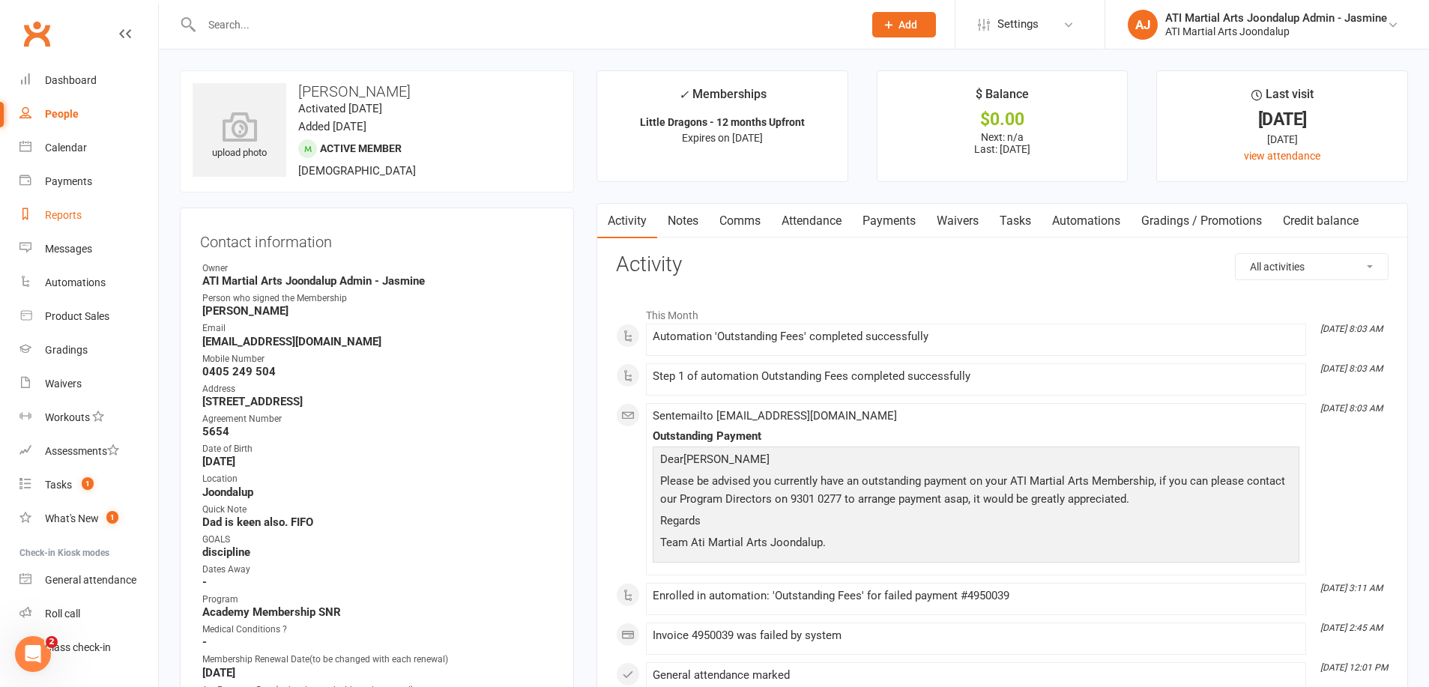
click at [67, 213] on div "Reports" at bounding box center [63, 215] width 37 height 12
select select "100"
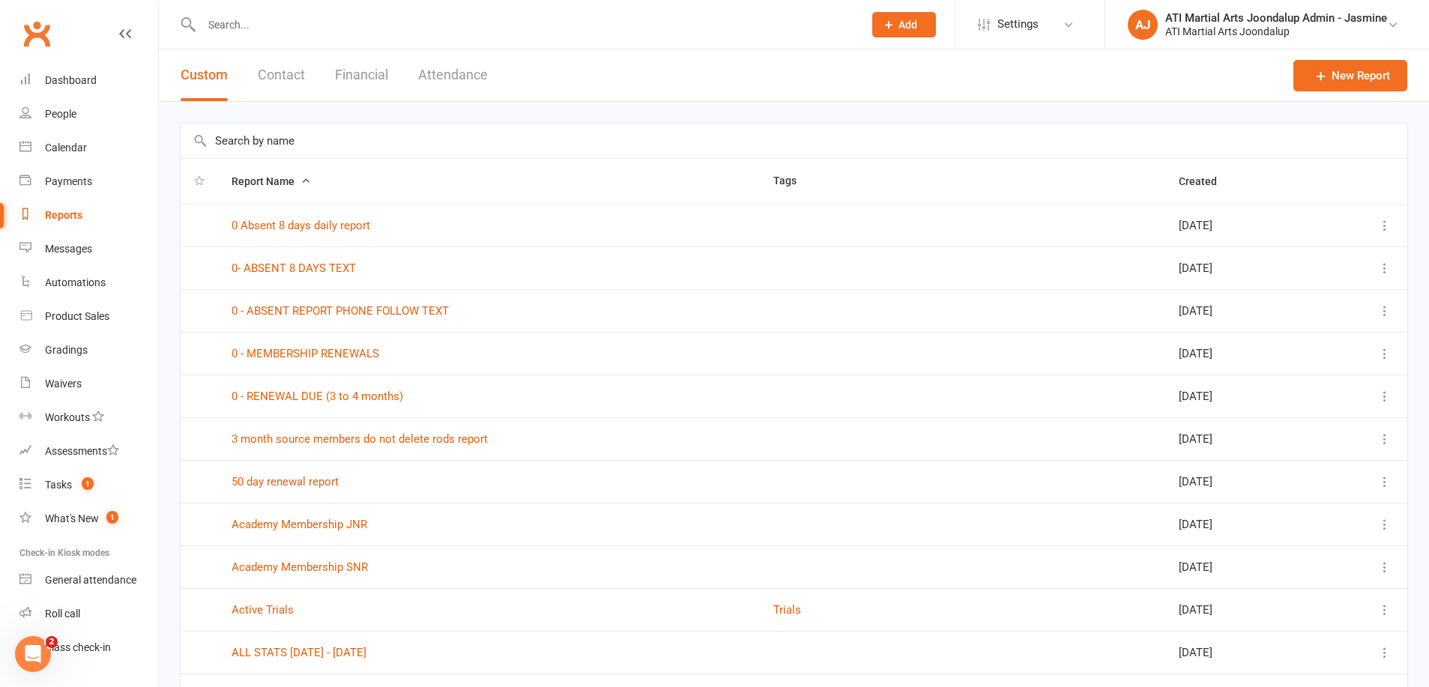
click at [373, 80] on button "Financial" at bounding box center [361, 75] width 53 height 52
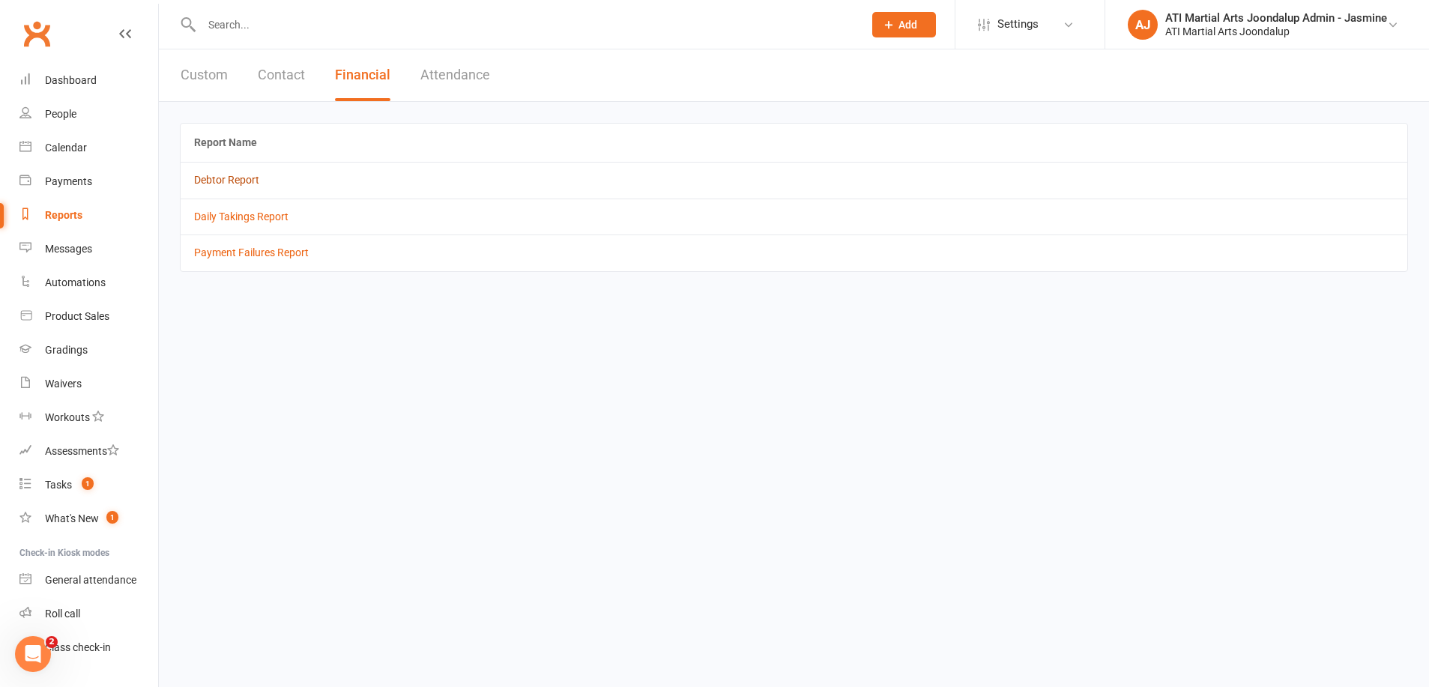
click at [221, 185] on link "Debtor Report" at bounding box center [226, 180] width 65 height 12
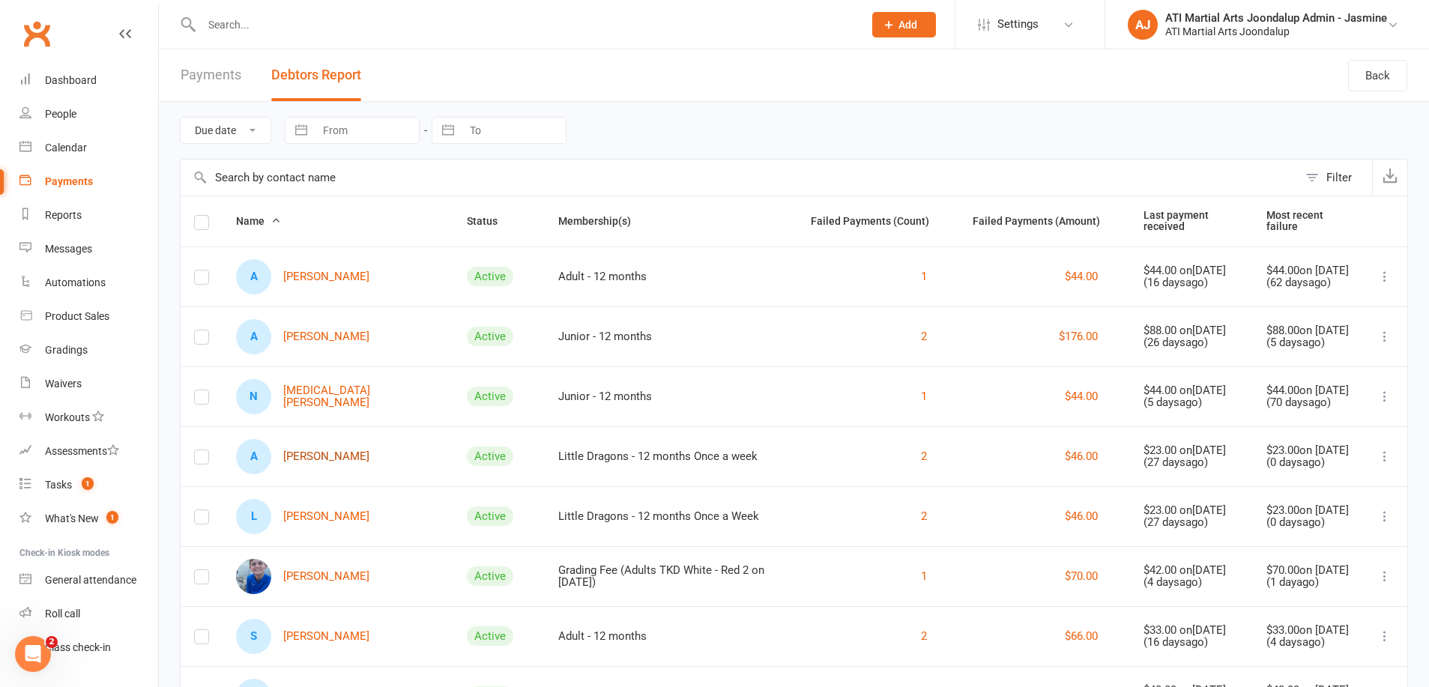
click at [316, 465] on link "A [PERSON_NAME]" at bounding box center [302, 456] width 133 height 35
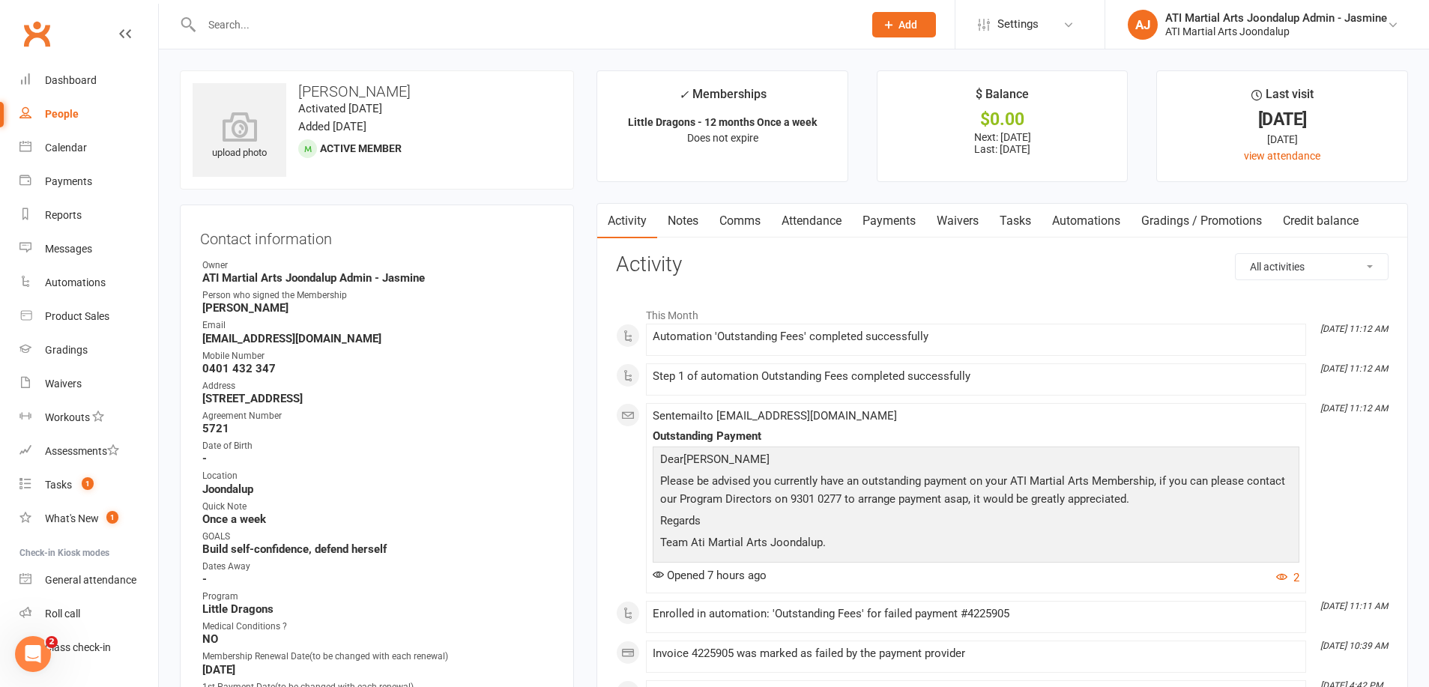
click at [733, 223] on link "Comms" at bounding box center [740, 221] width 62 height 34
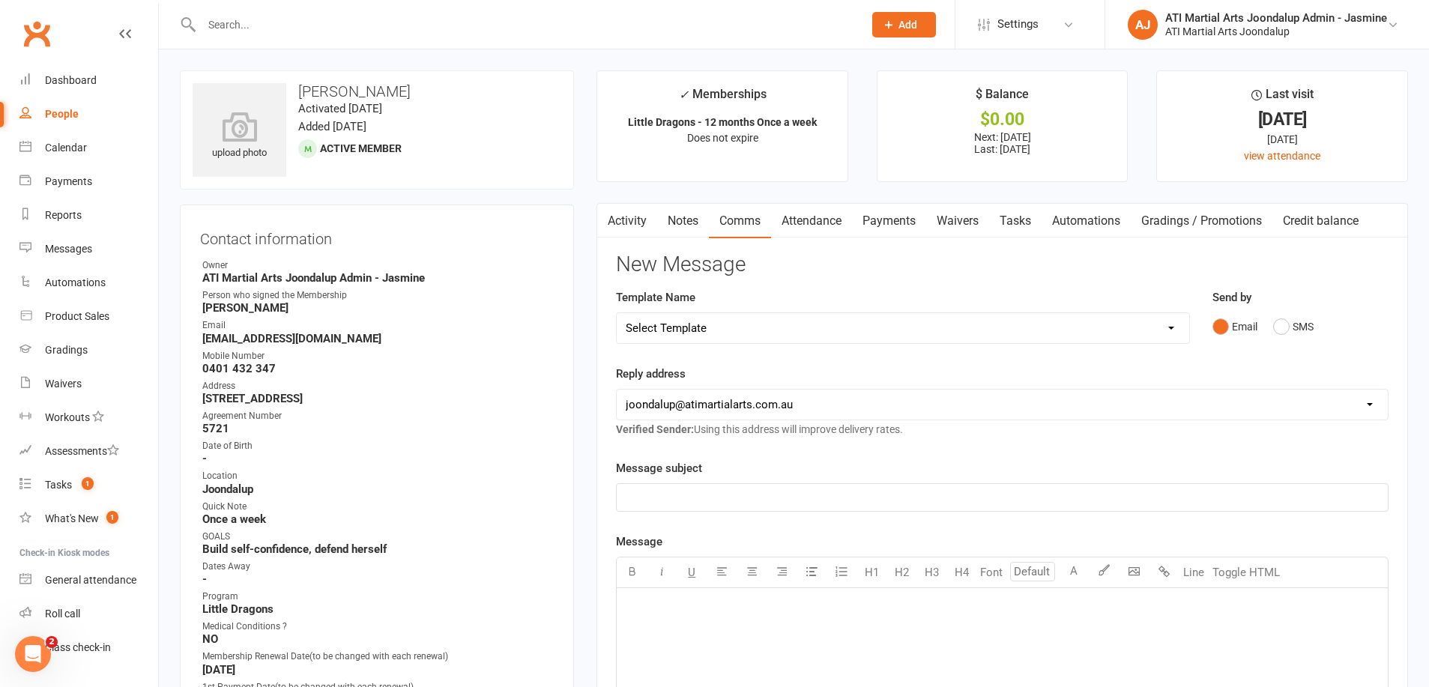
select select "38"
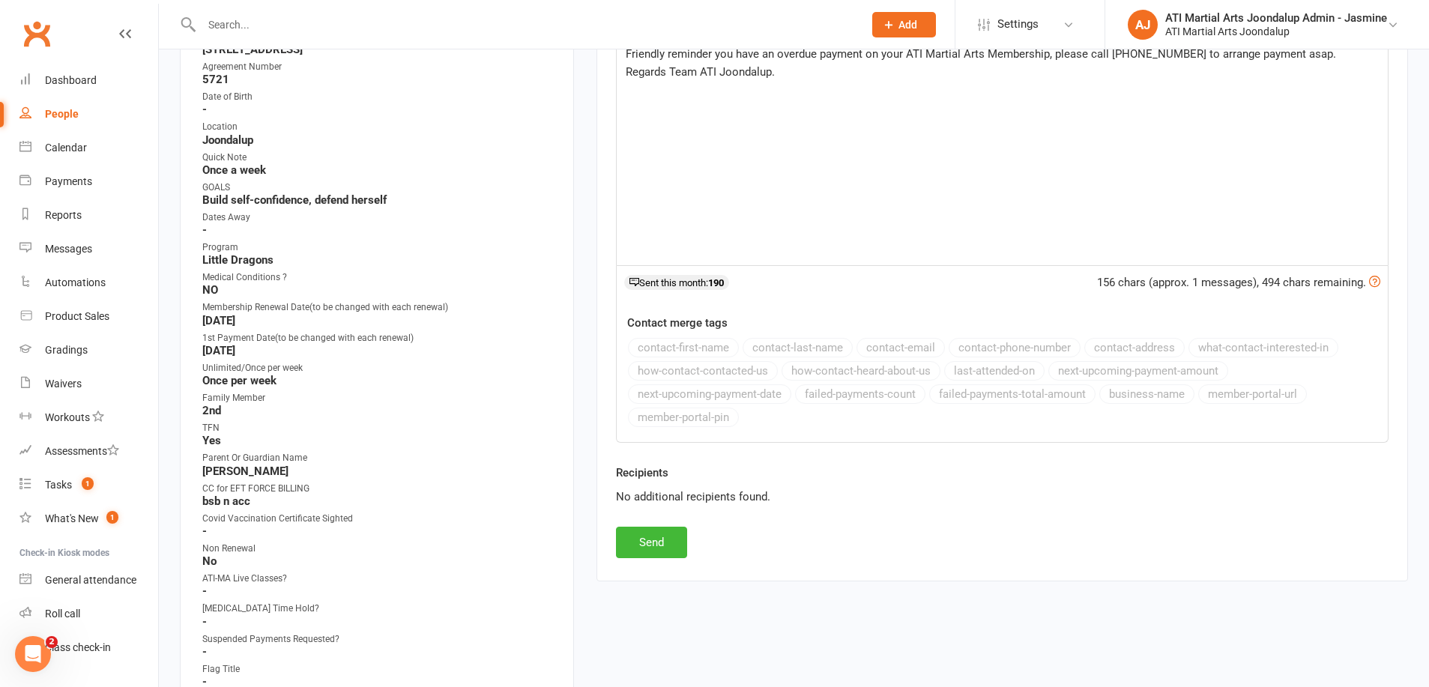
scroll to position [354, 0]
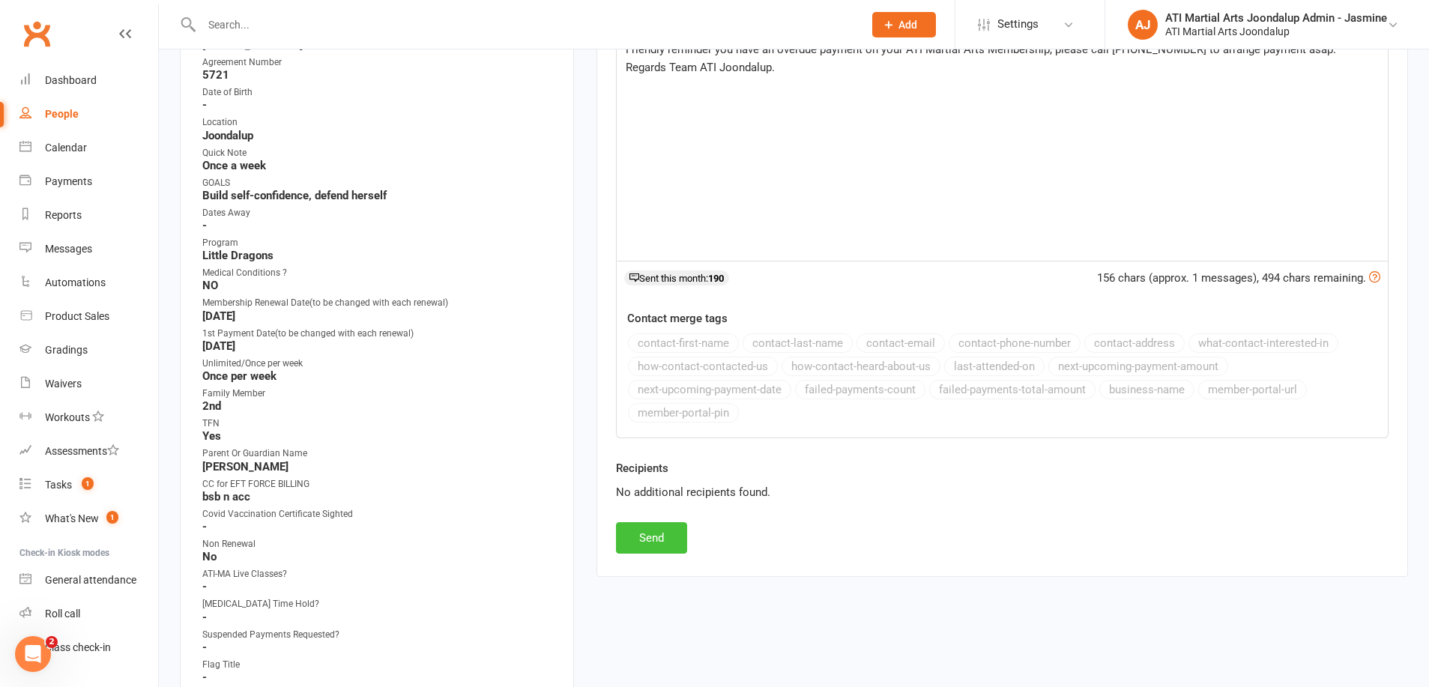
click at [656, 537] on button "Send" at bounding box center [651, 537] width 71 height 31
select select
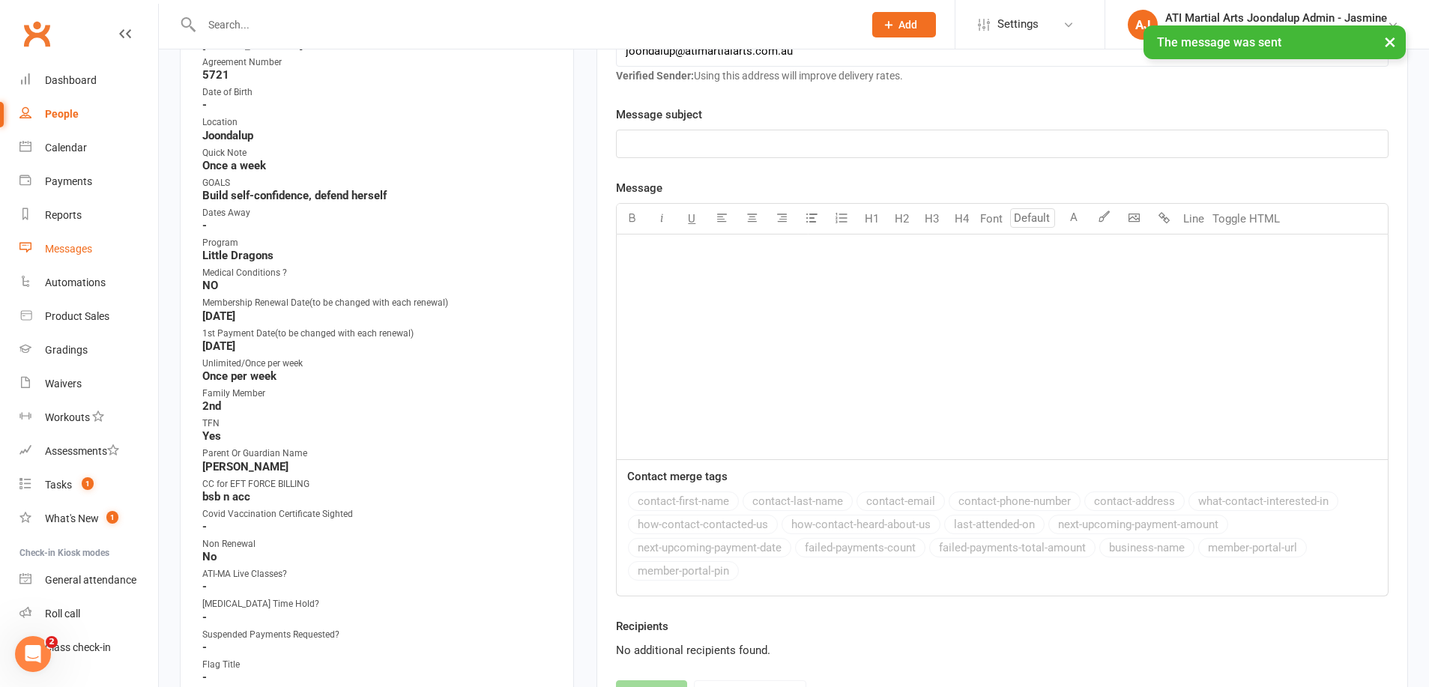
click at [84, 249] on div "Messages" at bounding box center [68, 249] width 47 height 12
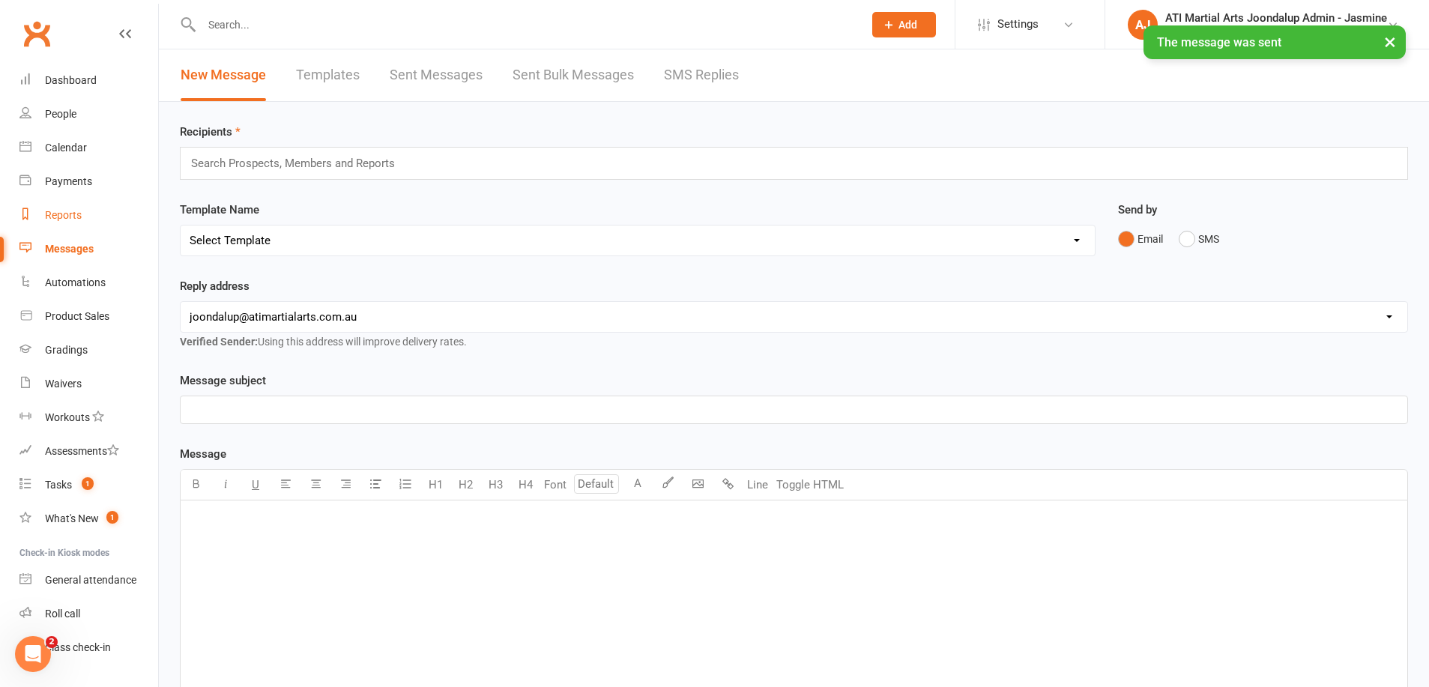
click at [67, 211] on div "Reports" at bounding box center [63, 215] width 37 height 12
select select "100"
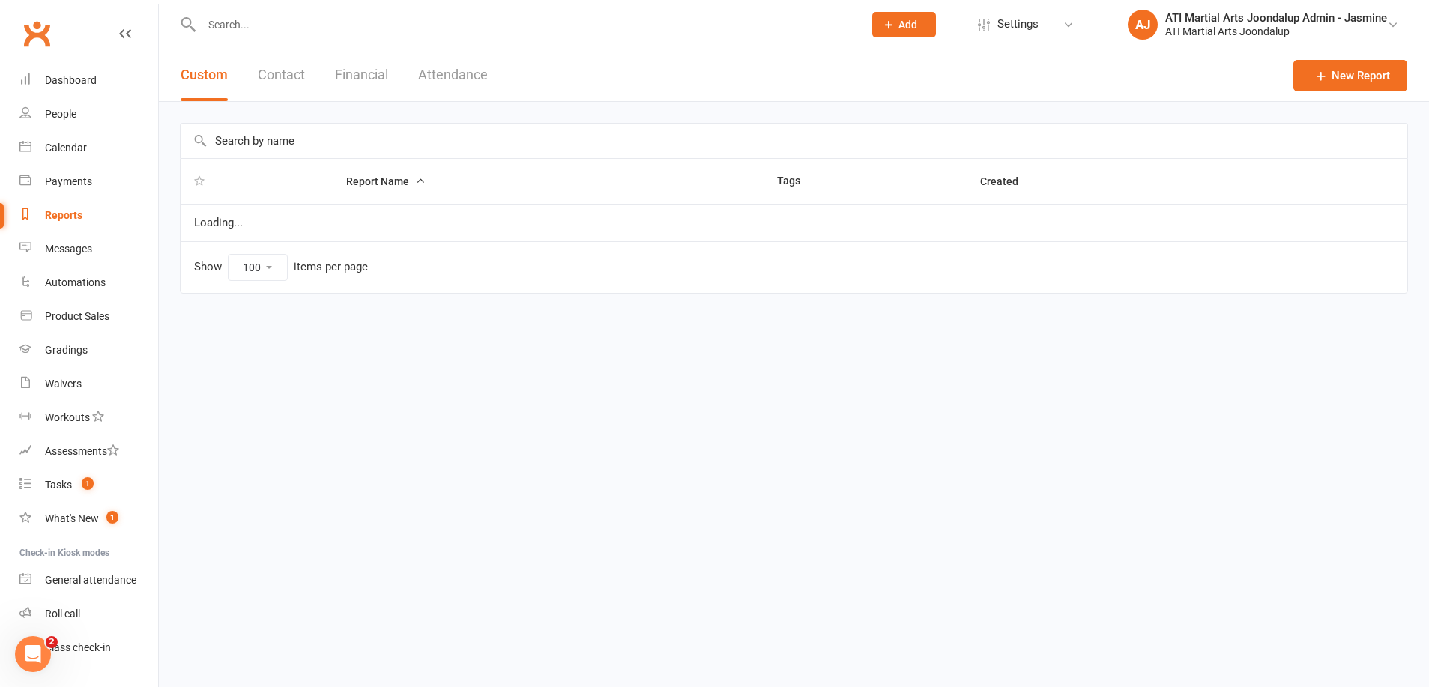
click at [371, 76] on button "Financial" at bounding box center [361, 75] width 53 height 52
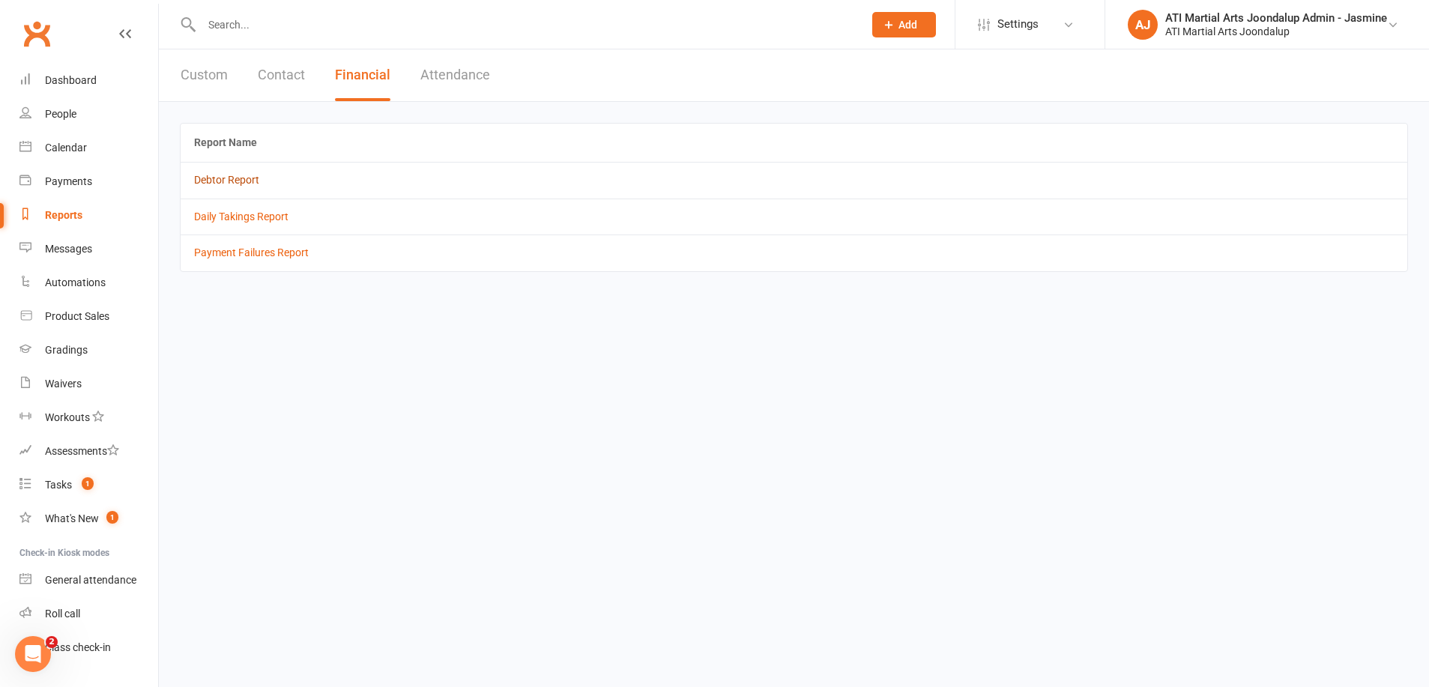
drag, startPoint x: 214, startPoint y: 179, endPoint x: 220, endPoint y: 185, distance: 8.0
click at [220, 185] on link "Debtor Report" at bounding box center [226, 180] width 65 height 12
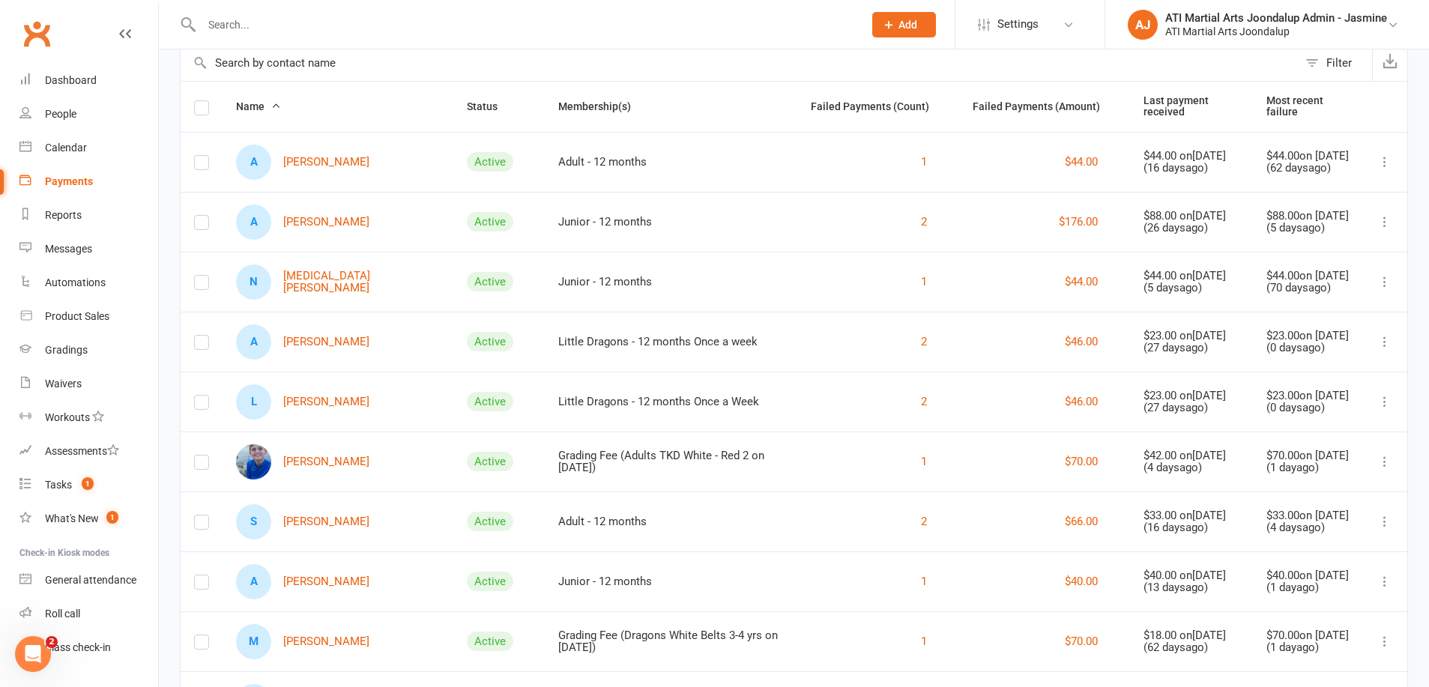
scroll to position [117, 0]
click at [333, 467] on link "[PERSON_NAME]" at bounding box center [302, 459] width 133 height 35
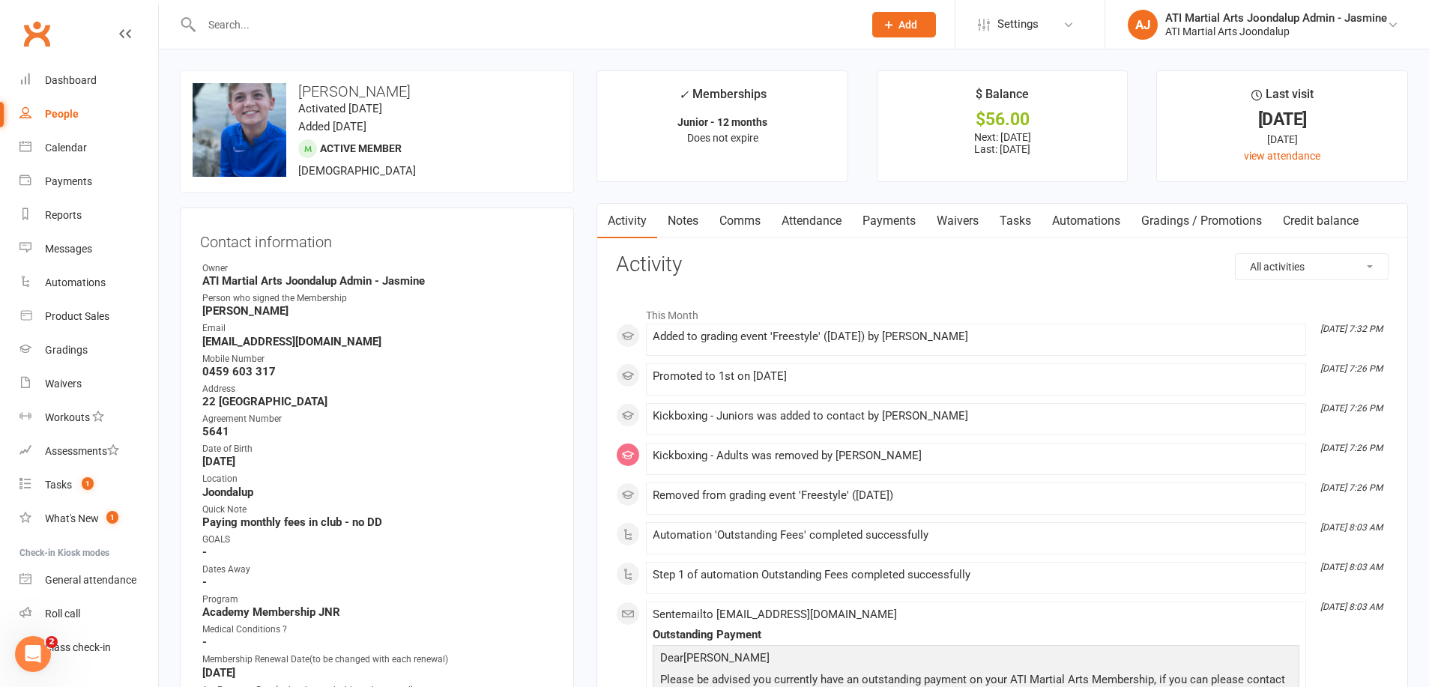
click at [743, 217] on link "Comms" at bounding box center [740, 221] width 62 height 34
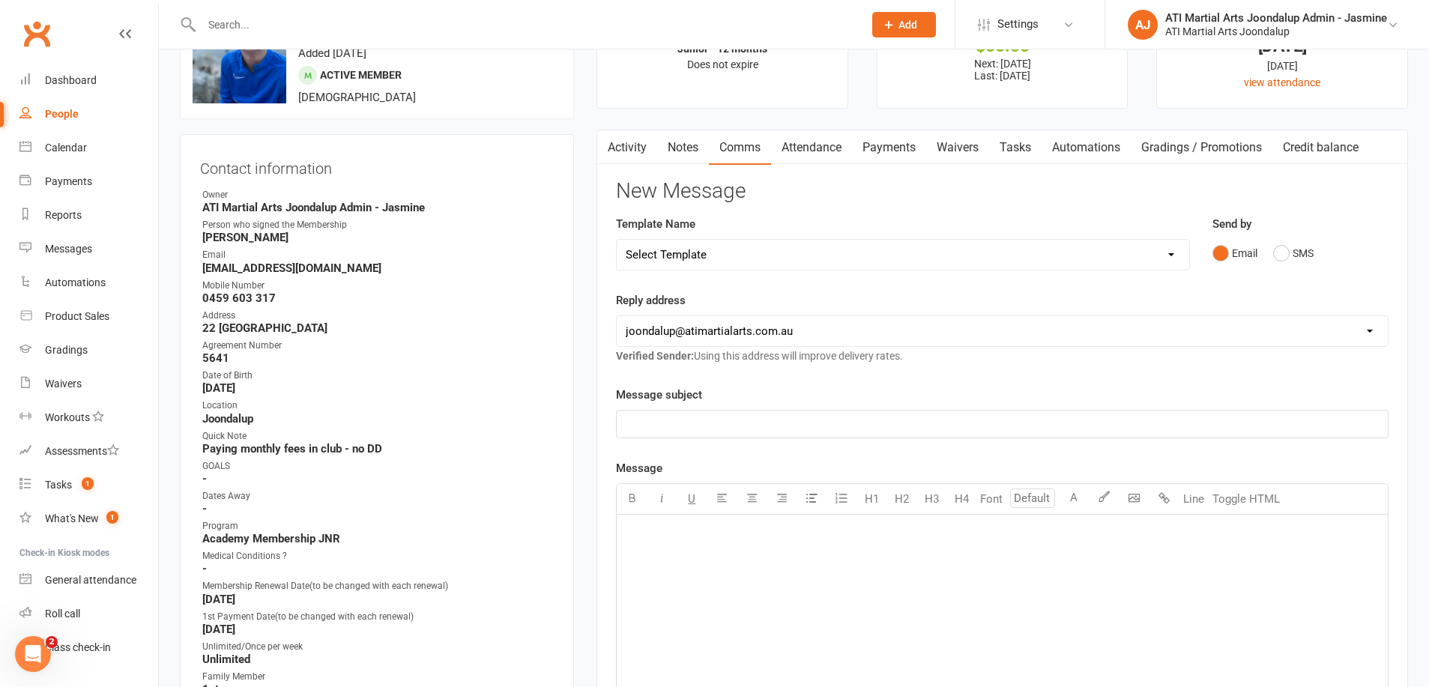
scroll to position [96, 0]
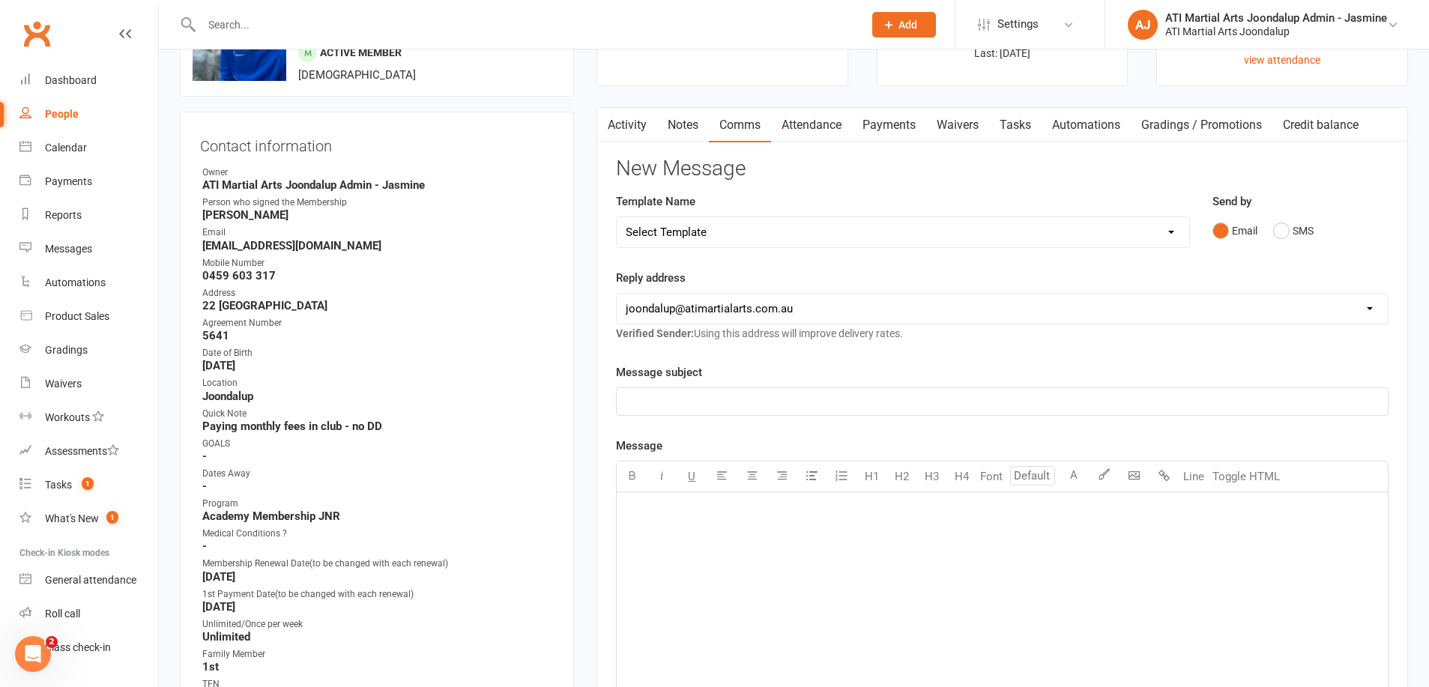
select select "38"
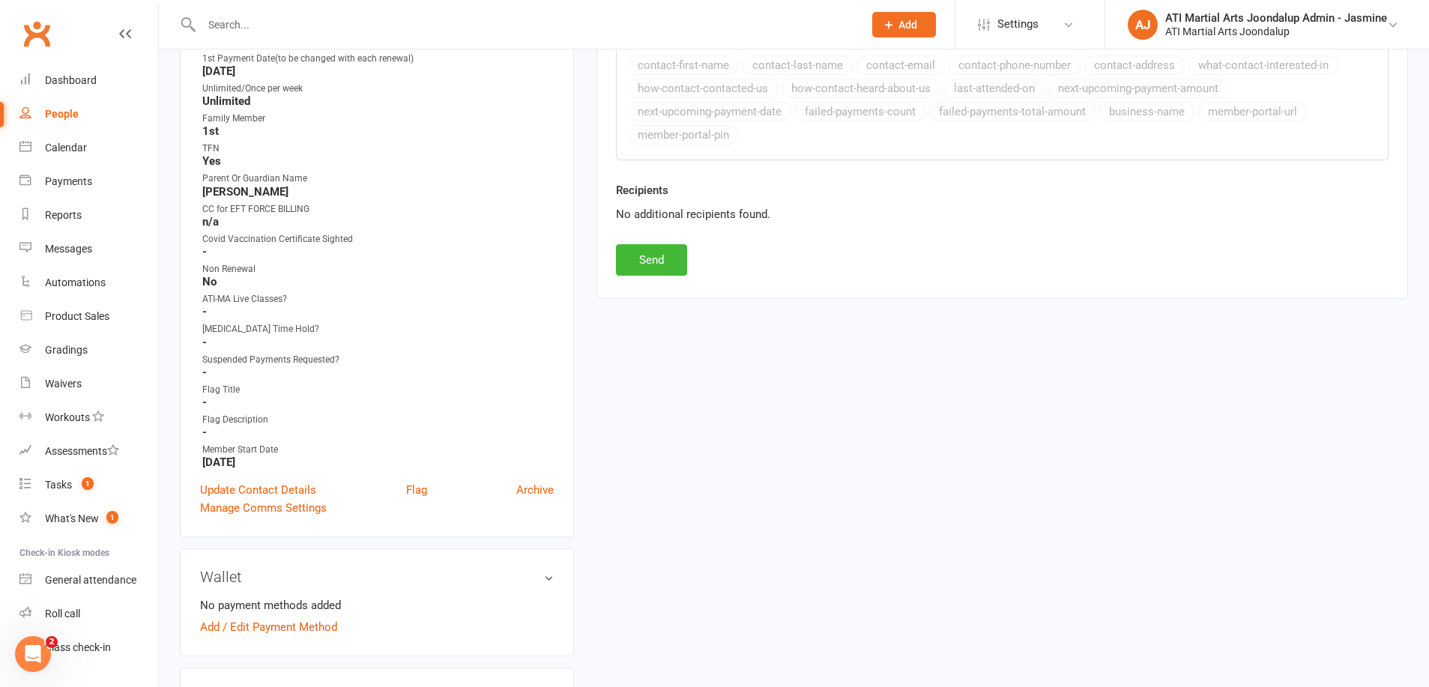
scroll to position [668, 0]
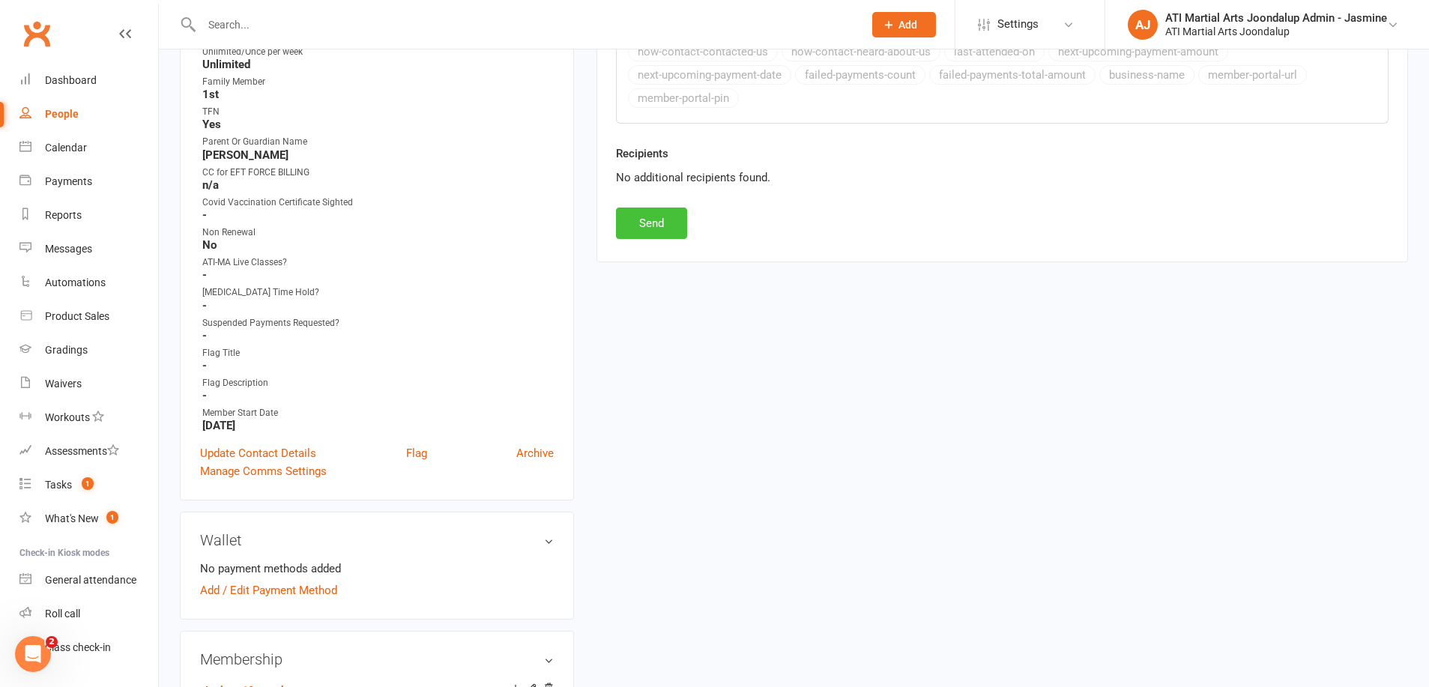
click at [660, 216] on button "Send" at bounding box center [651, 223] width 71 height 31
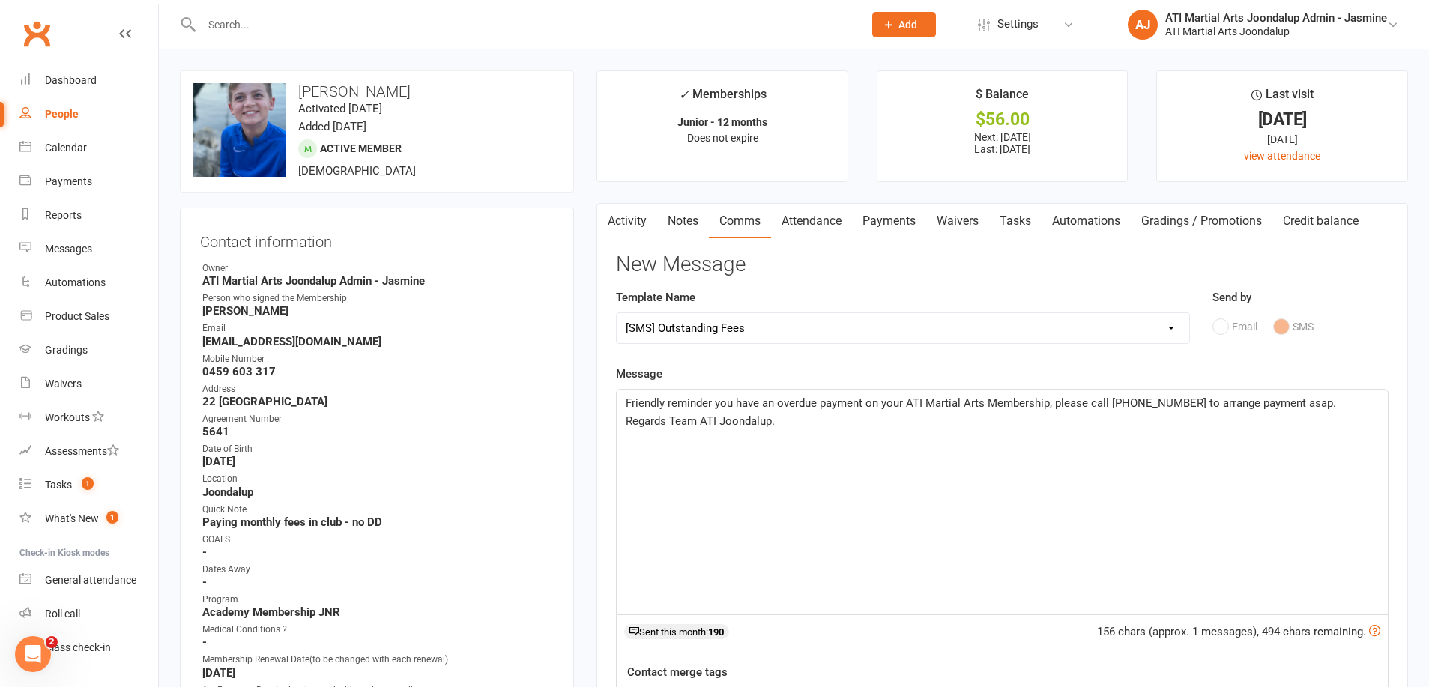
select select
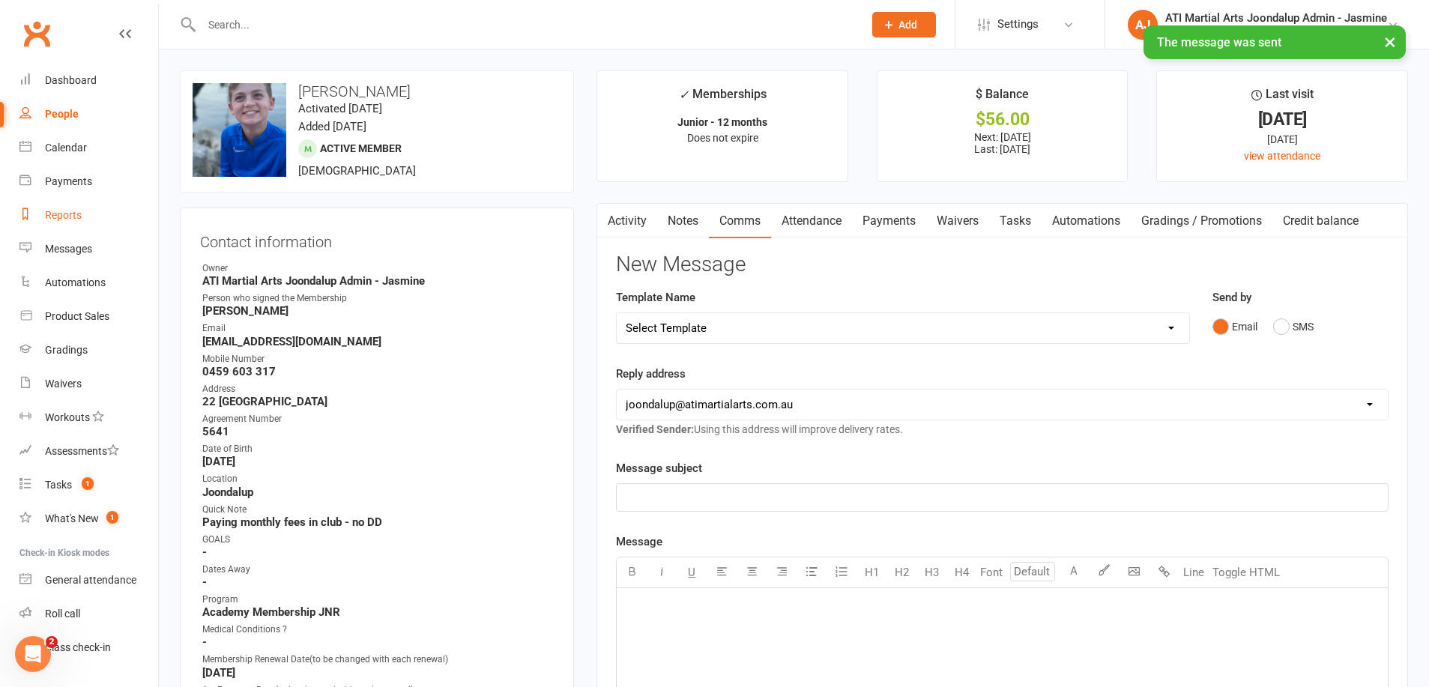
scroll to position [0, 0]
click at [62, 211] on div "Reports" at bounding box center [63, 215] width 37 height 12
select select "100"
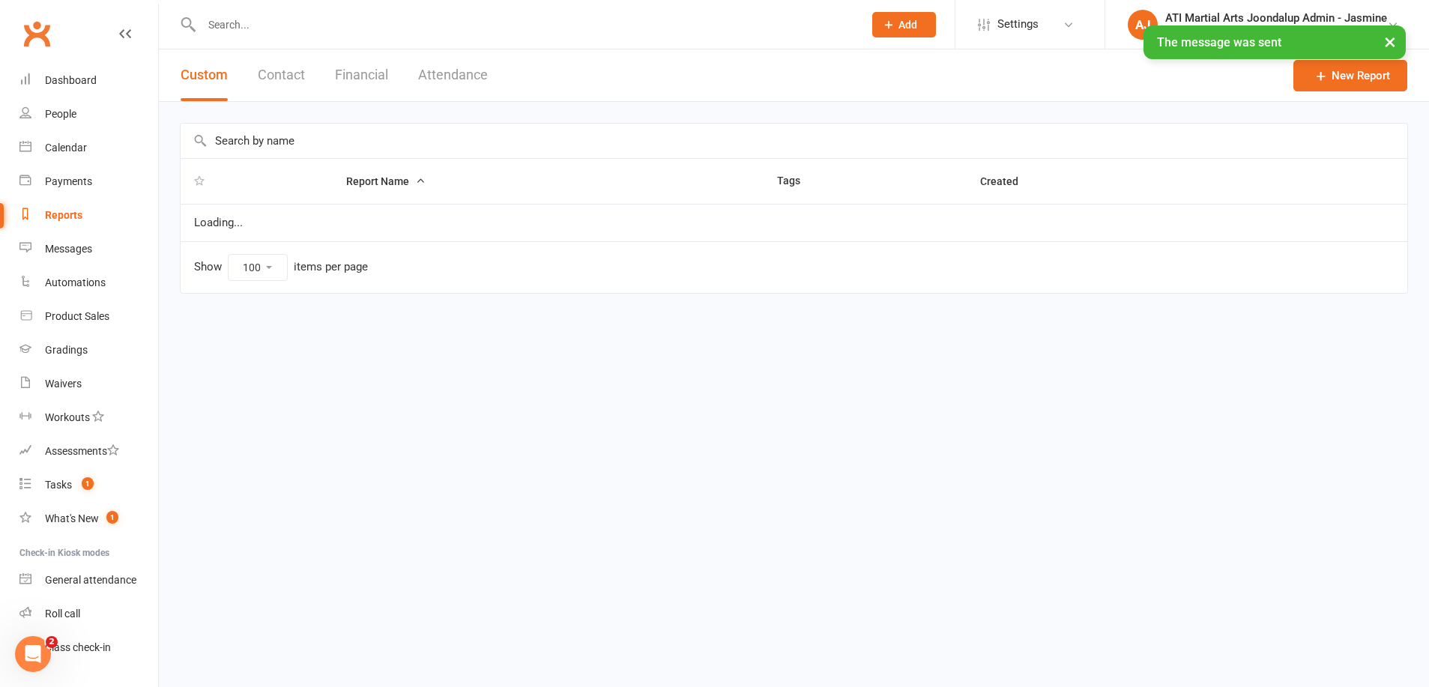
click at [381, 76] on button "Financial" at bounding box center [361, 75] width 53 height 52
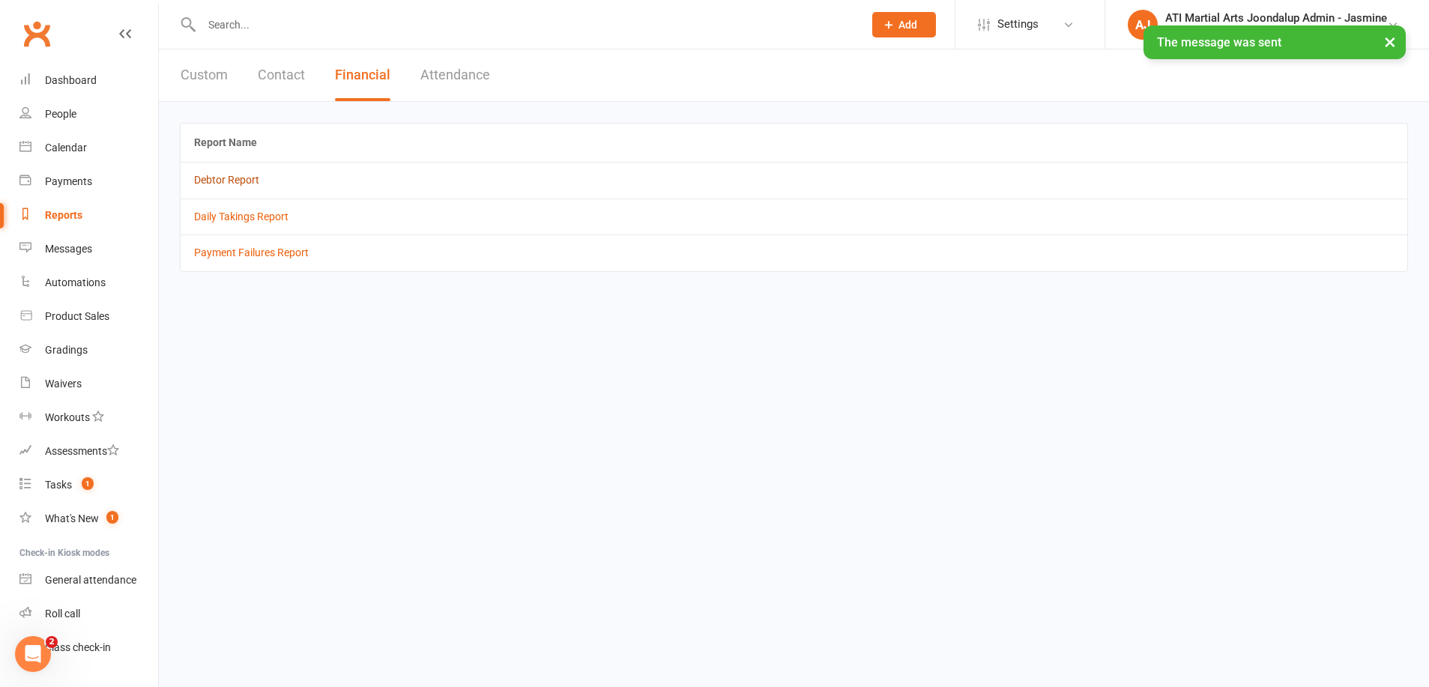
click at [220, 175] on link "Debtor Report" at bounding box center [226, 180] width 65 height 12
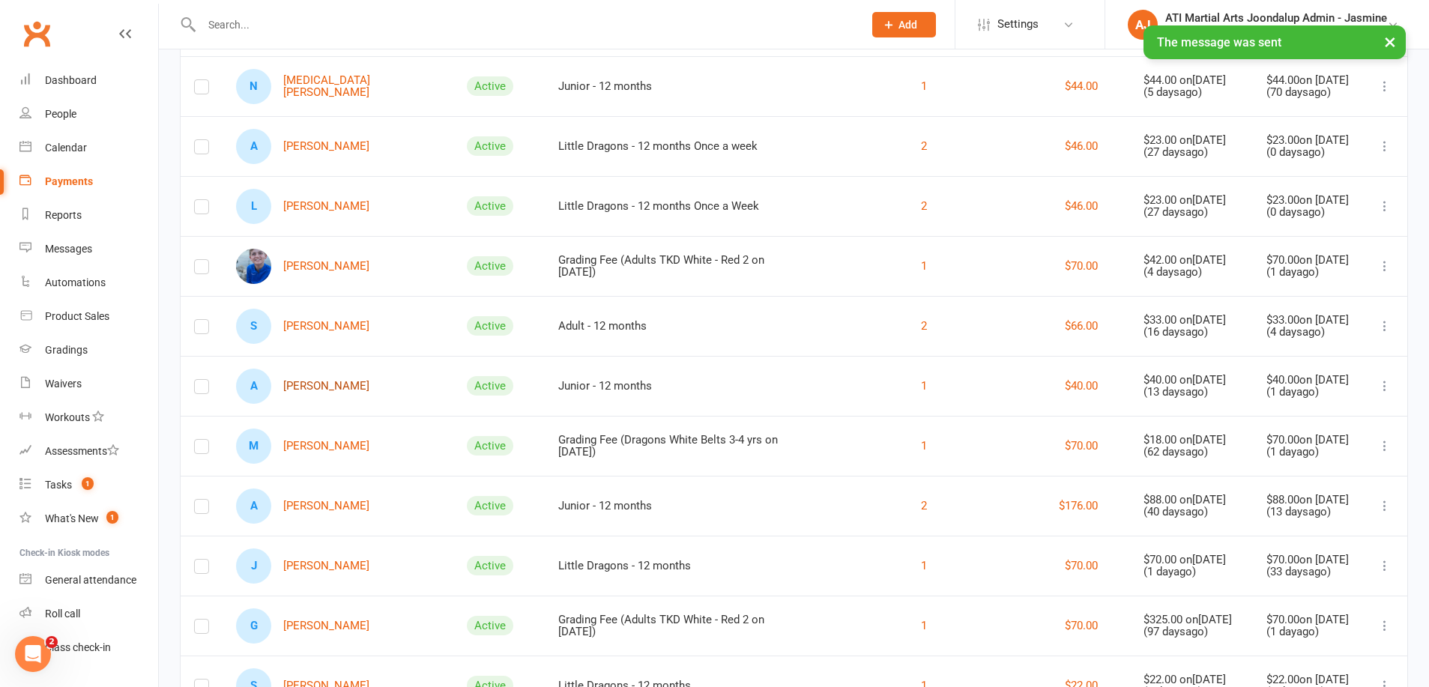
scroll to position [319, 0]
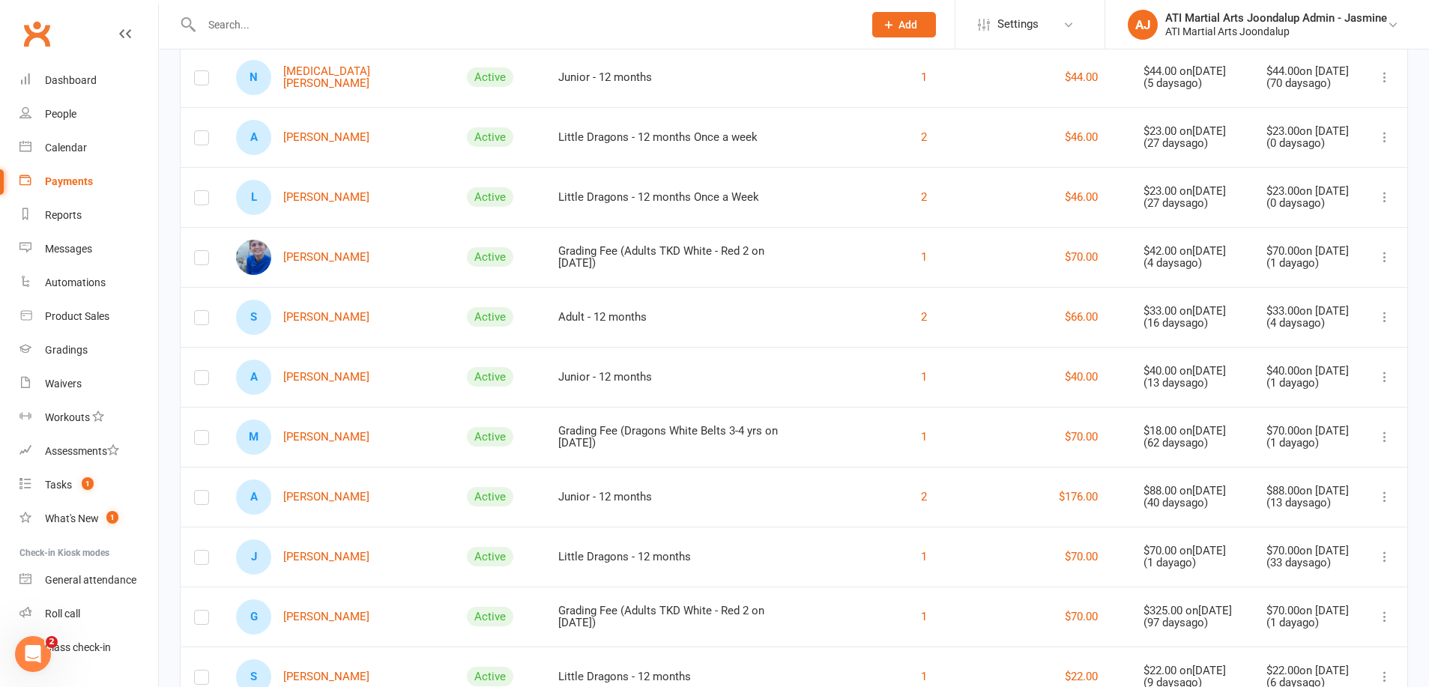
drag, startPoint x: 306, startPoint y: 317, endPoint x: 477, endPoint y: 324, distance: 171.0
click at [307, 317] on link "S [PERSON_NAME]" at bounding box center [302, 317] width 133 height 35
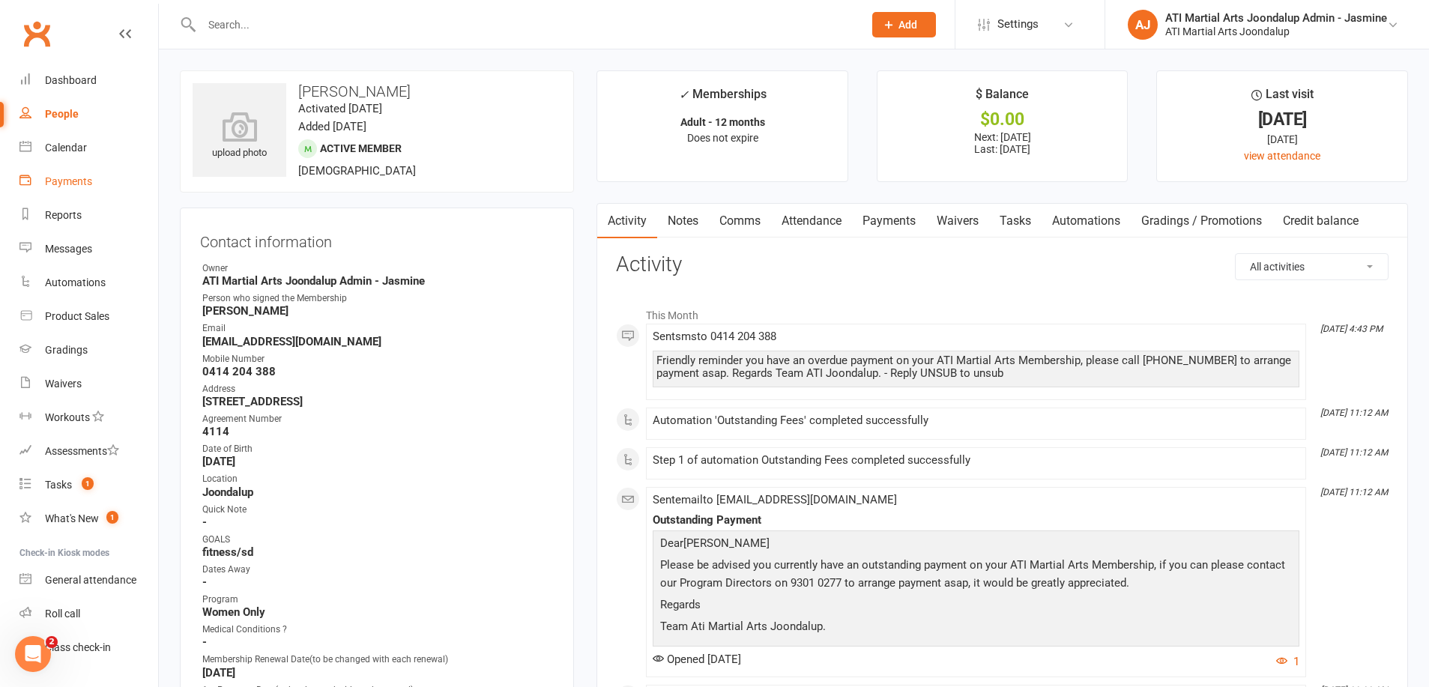
drag, startPoint x: 67, startPoint y: 214, endPoint x: 114, endPoint y: 193, distance: 51.7
click at [68, 214] on div "Reports" at bounding box center [63, 215] width 37 height 12
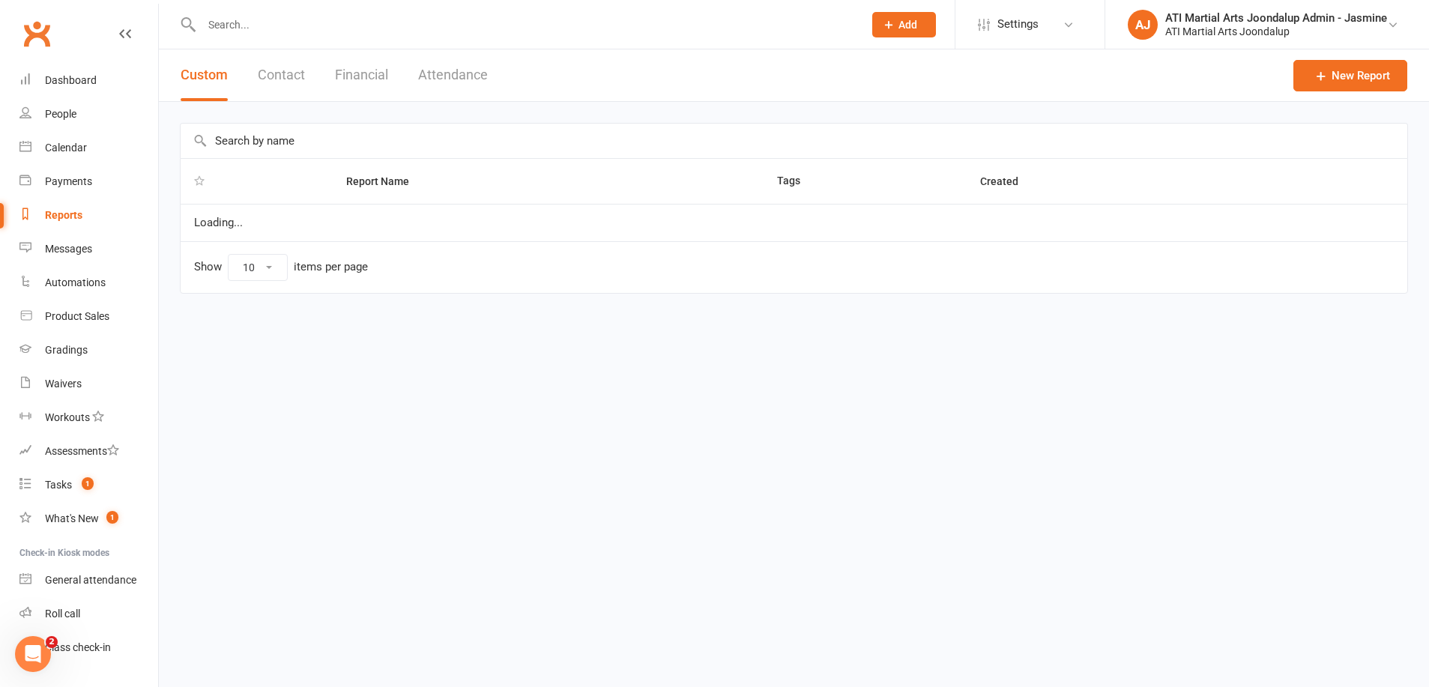
select select "100"
drag, startPoint x: 360, startPoint y: 78, endPoint x: 345, endPoint y: 115, distance: 40.4
click at [358, 82] on button "Financial" at bounding box center [361, 75] width 53 height 52
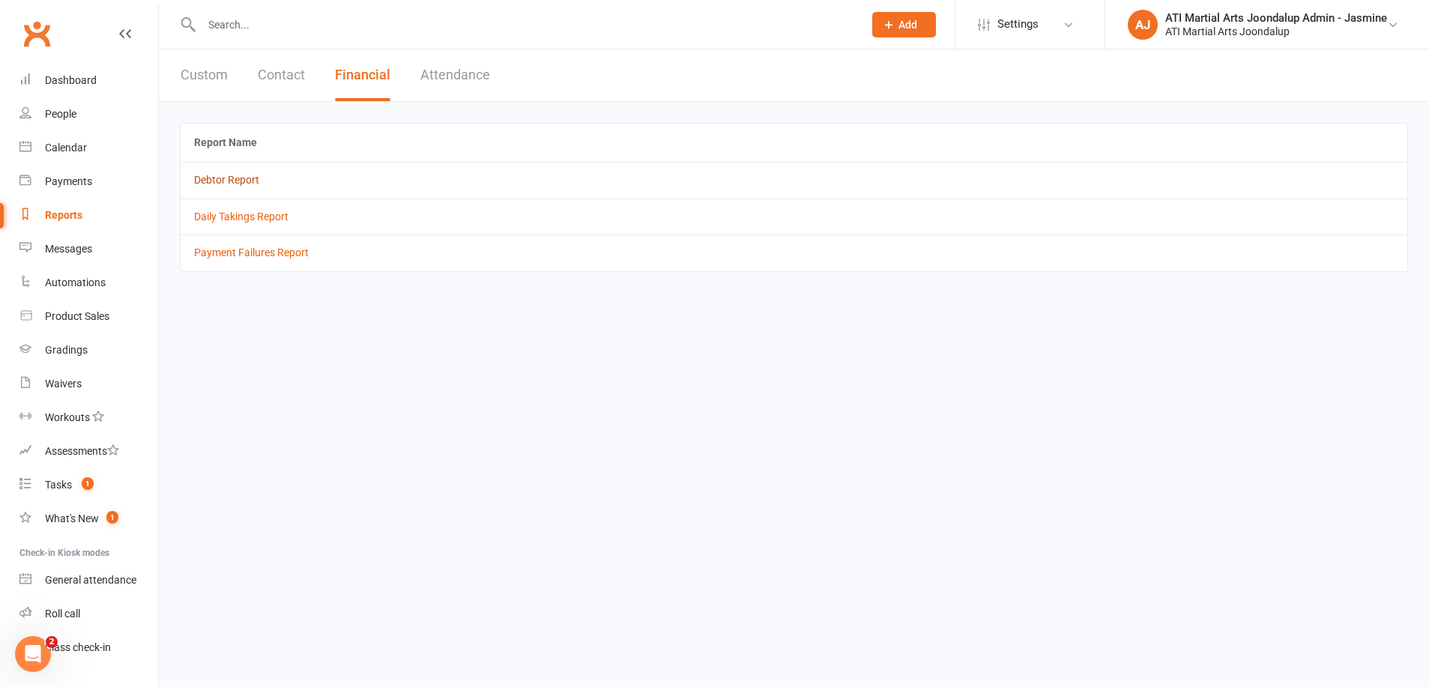
click at [229, 176] on link "Debtor Report" at bounding box center [226, 180] width 65 height 12
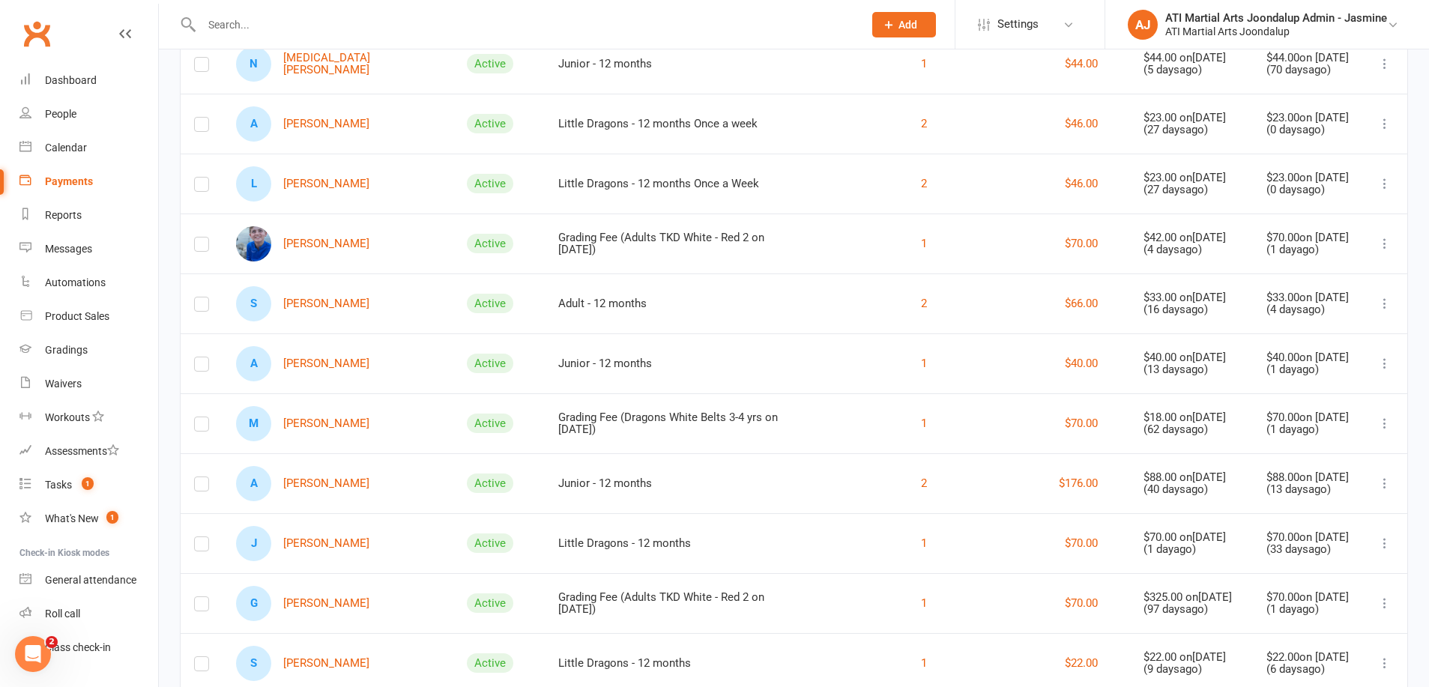
scroll to position [336, 0]
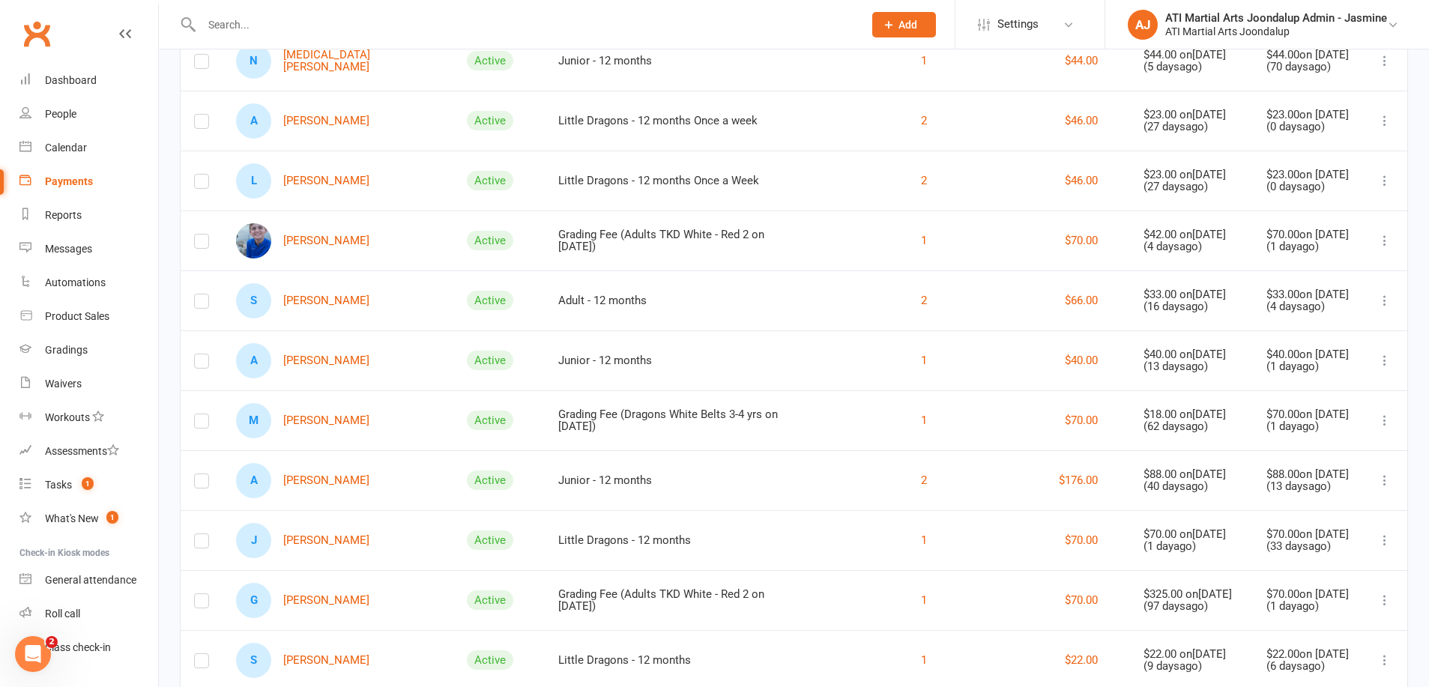
drag, startPoint x: 301, startPoint y: 365, endPoint x: 605, endPoint y: 351, distance: 303.8
click at [303, 365] on link "A [PERSON_NAME]" at bounding box center [302, 360] width 133 height 35
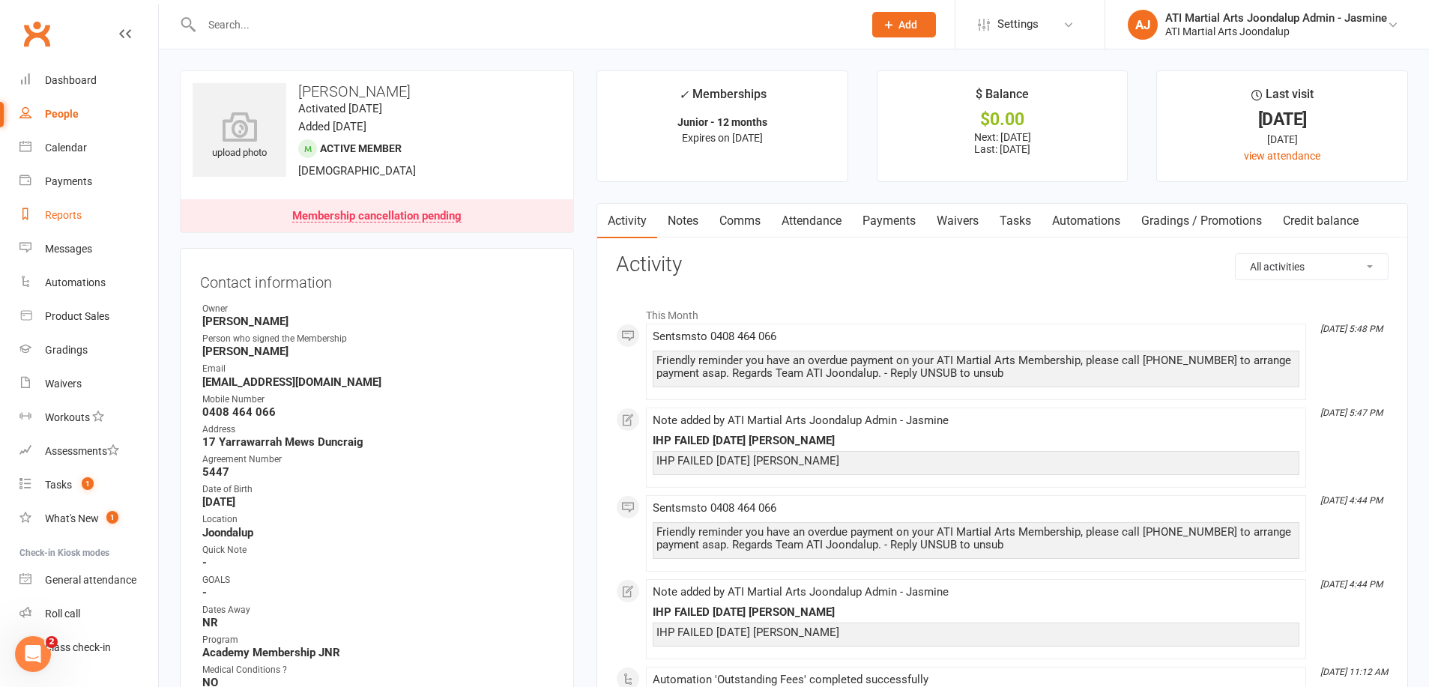
click at [66, 215] on div "Reports" at bounding box center [63, 215] width 37 height 12
select select "100"
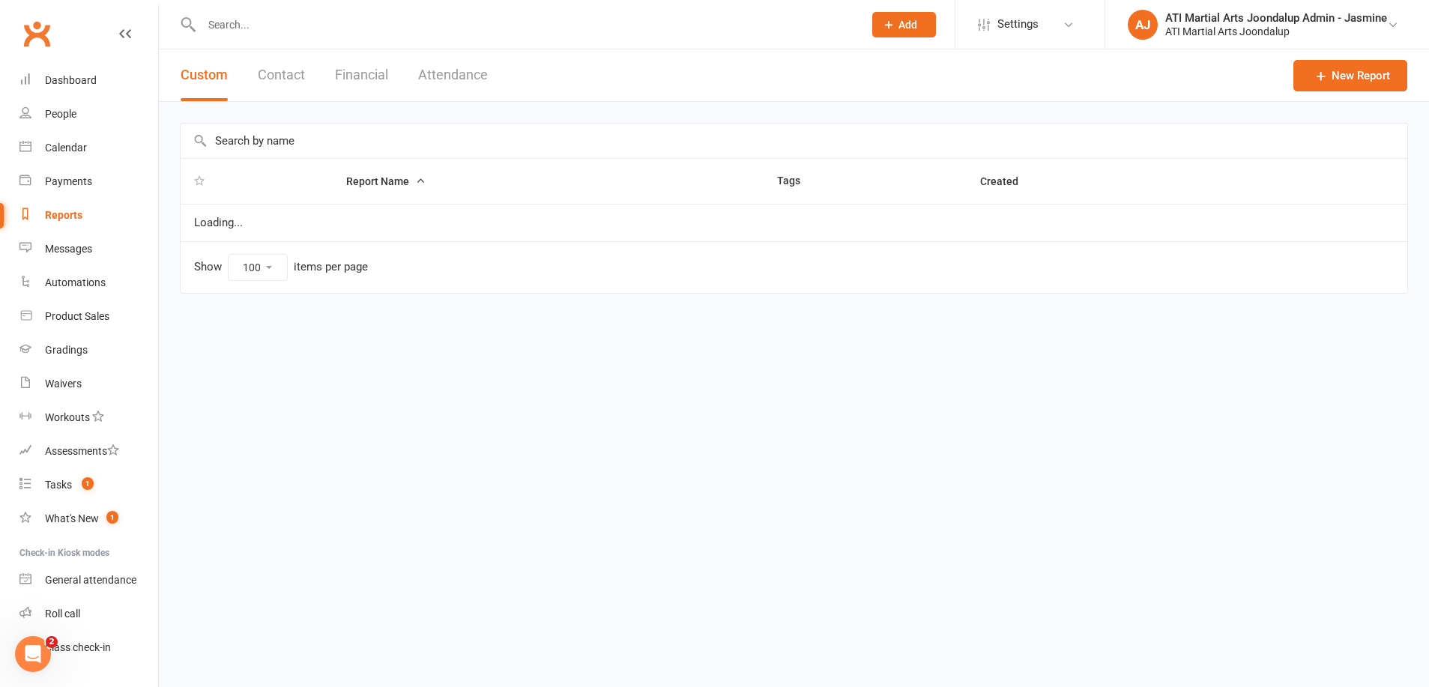
click at [361, 74] on button "Financial" at bounding box center [361, 75] width 53 height 52
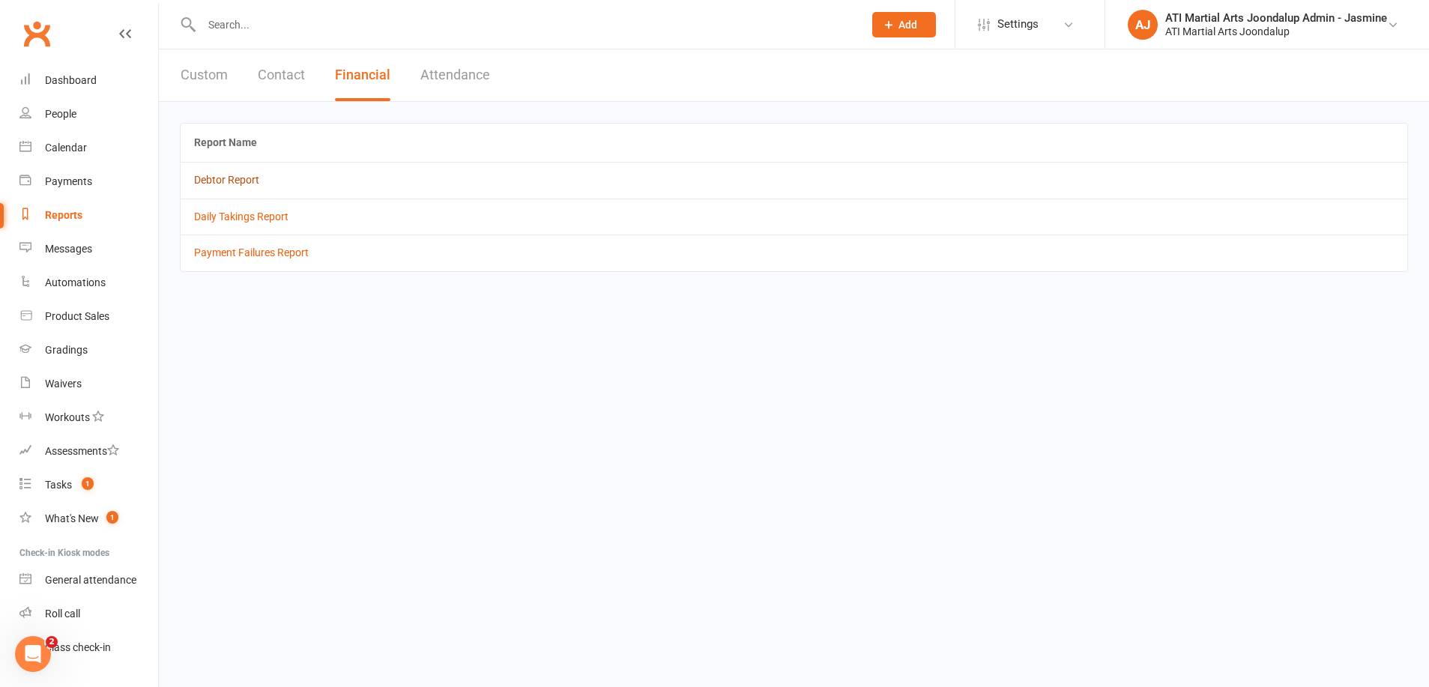
click at [208, 180] on link "Debtor Report" at bounding box center [226, 180] width 65 height 12
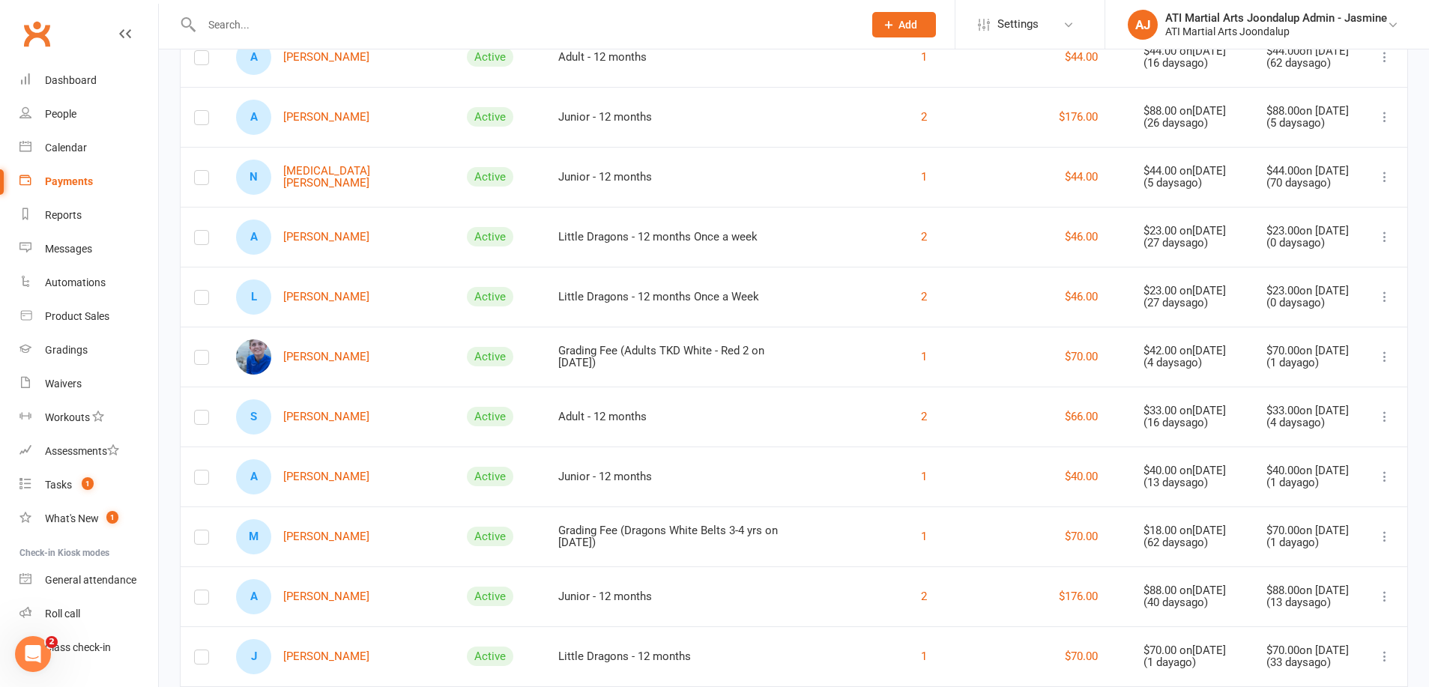
scroll to position [220, 0]
click at [320, 538] on link "M [PERSON_NAME]" at bounding box center [302, 536] width 133 height 35
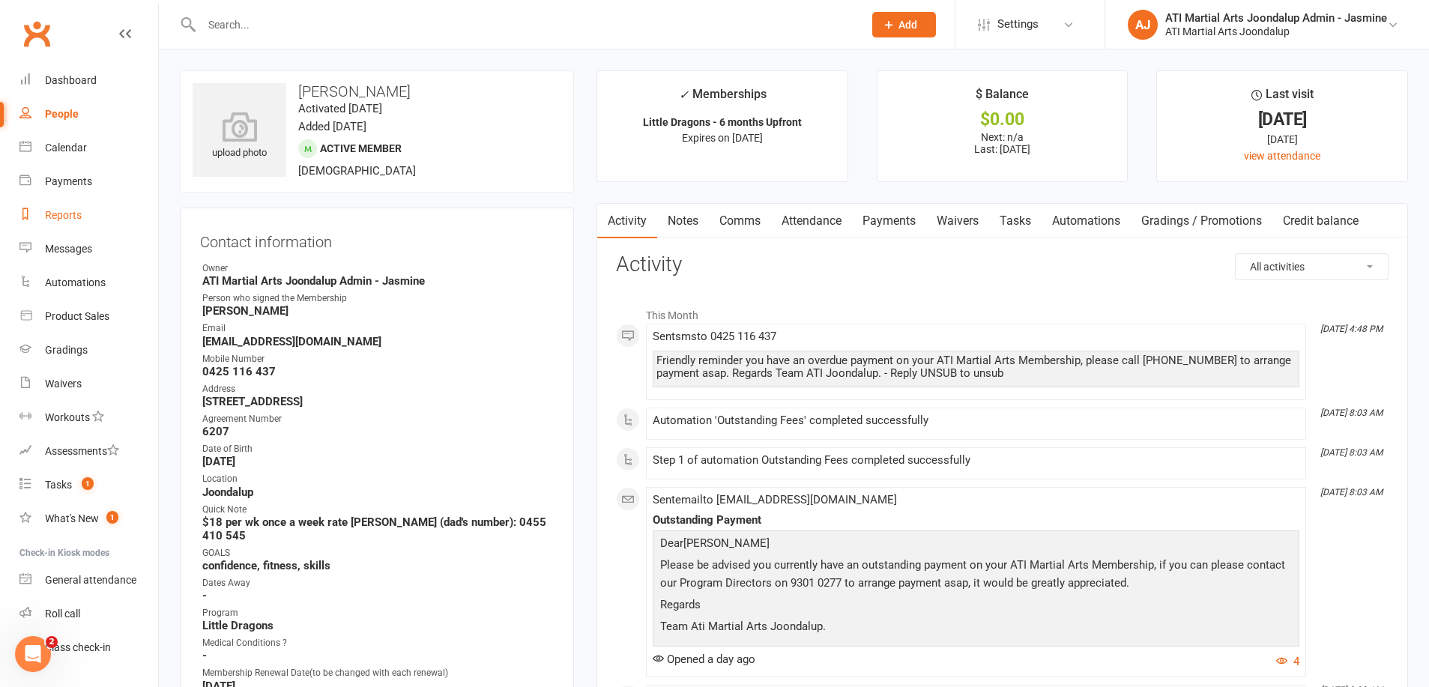
click at [64, 216] on div "Reports" at bounding box center [63, 215] width 37 height 12
select select "100"
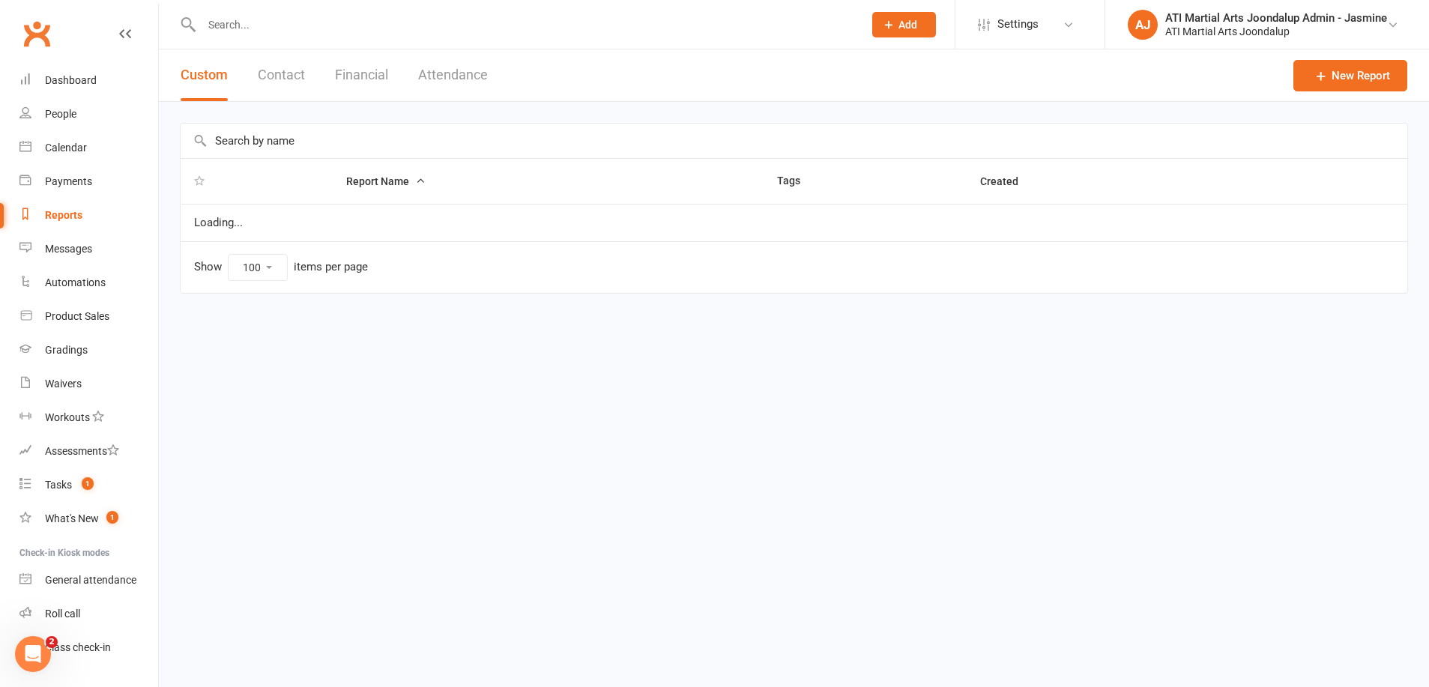
drag, startPoint x: 343, startPoint y: 82, endPoint x: 287, endPoint y: 115, distance: 65.2
click at [343, 82] on button "Financial" at bounding box center [361, 75] width 53 height 52
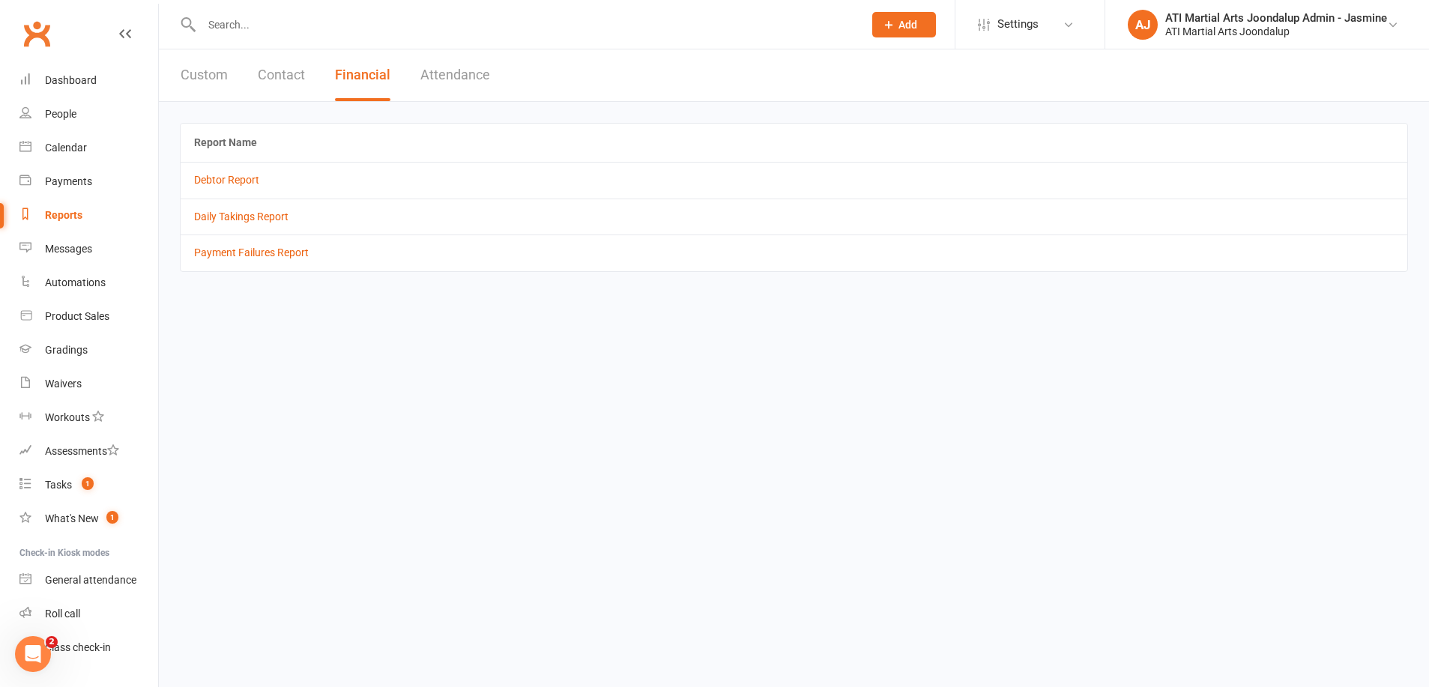
drag, startPoint x: 203, startPoint y: 184, endPoint x: 315, endPoint y: 333, distance: 186.3
click at [208, 185] on link "Debtor Report" at bounding box center [226, 180] width 65 height 12
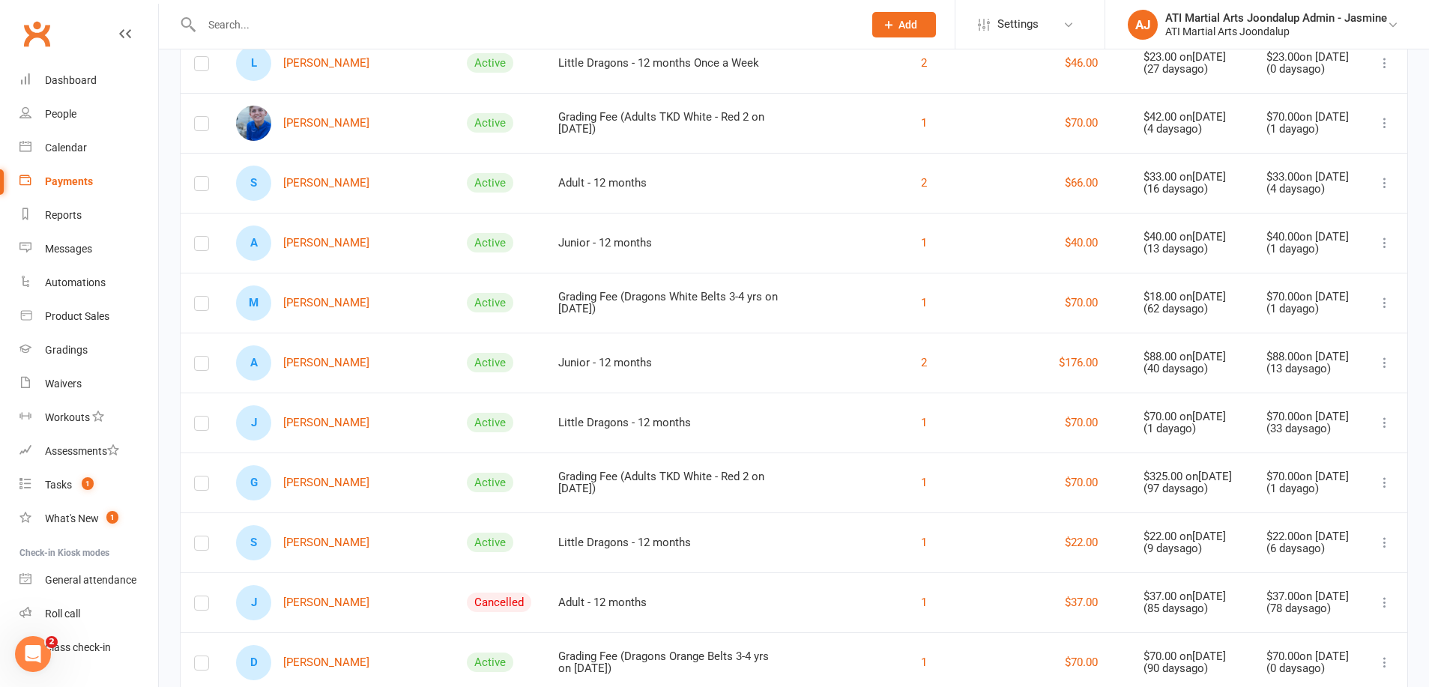
scroll to position [459, 0]
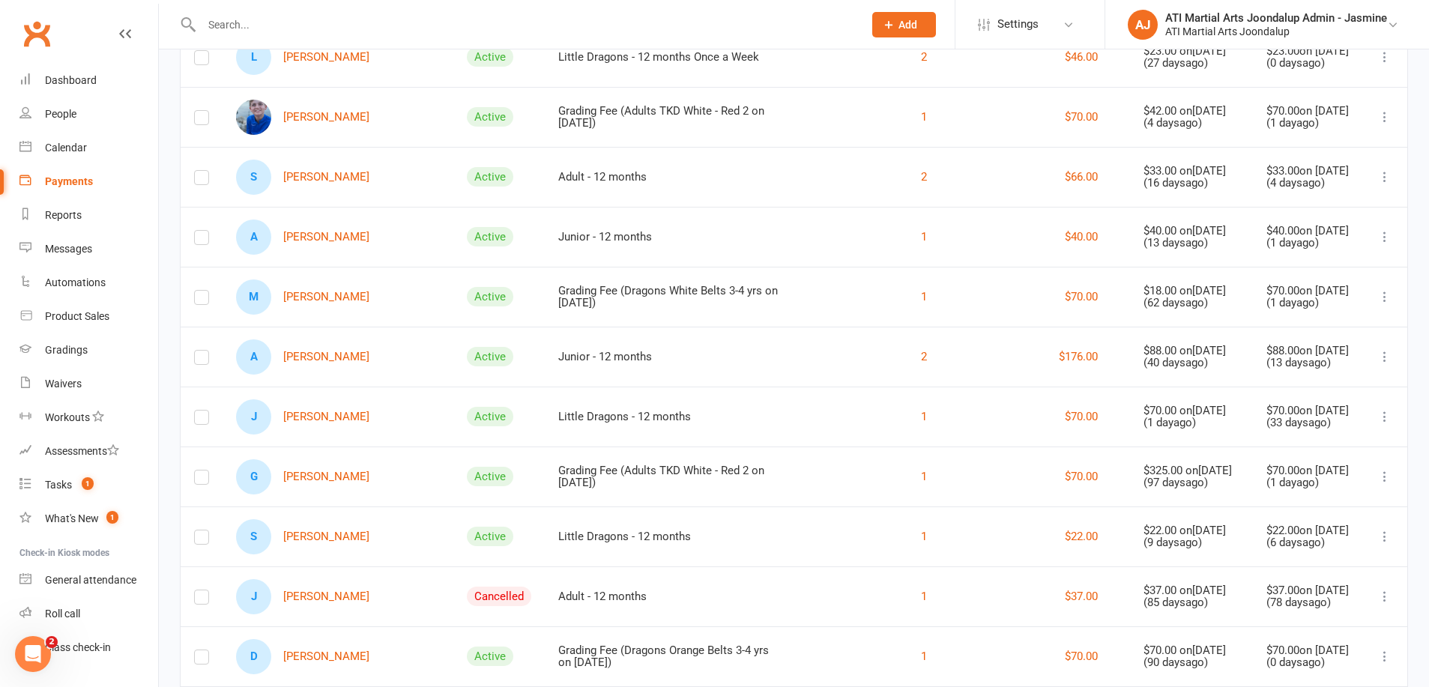
click at [327, 484] on link "G [PERSON_NAME]" at bounding box center [302, 476] width 133 height 35
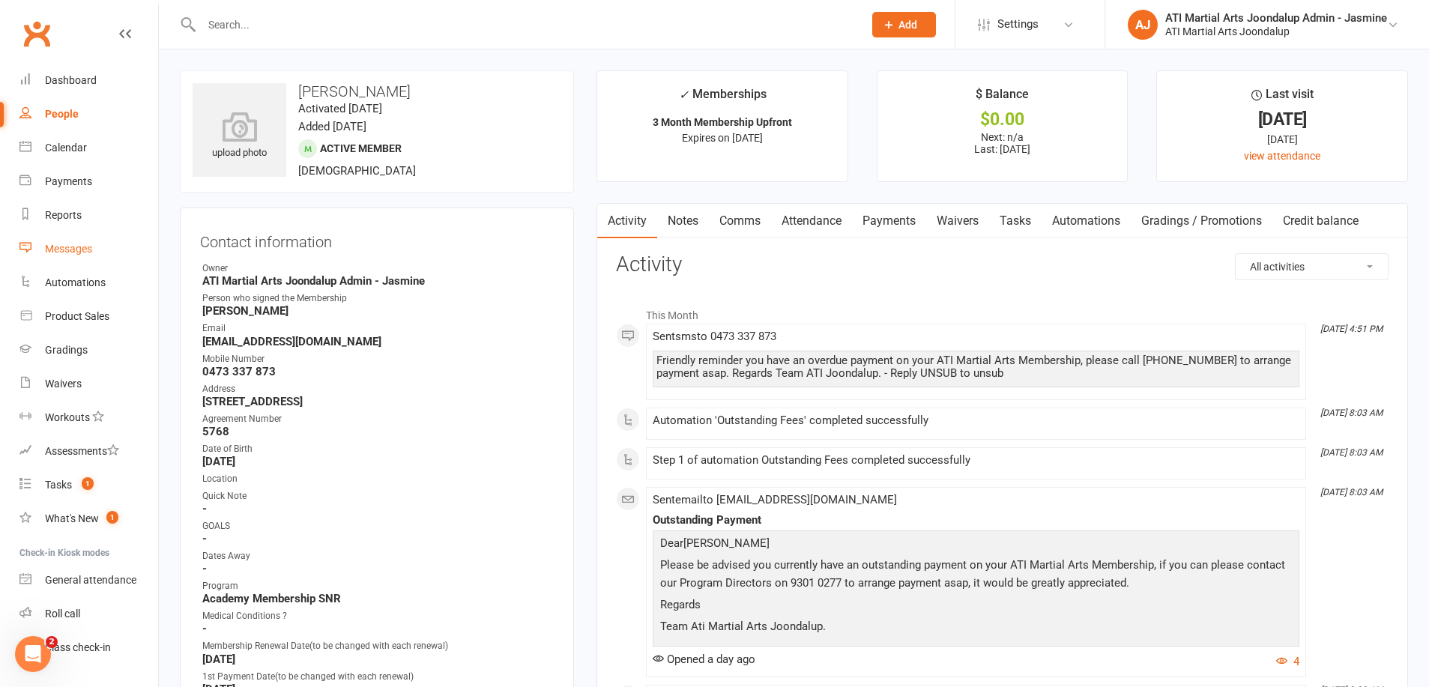
click at [68, 251] on div "Messages" at bounding box center [68, 249] width 47 height 12
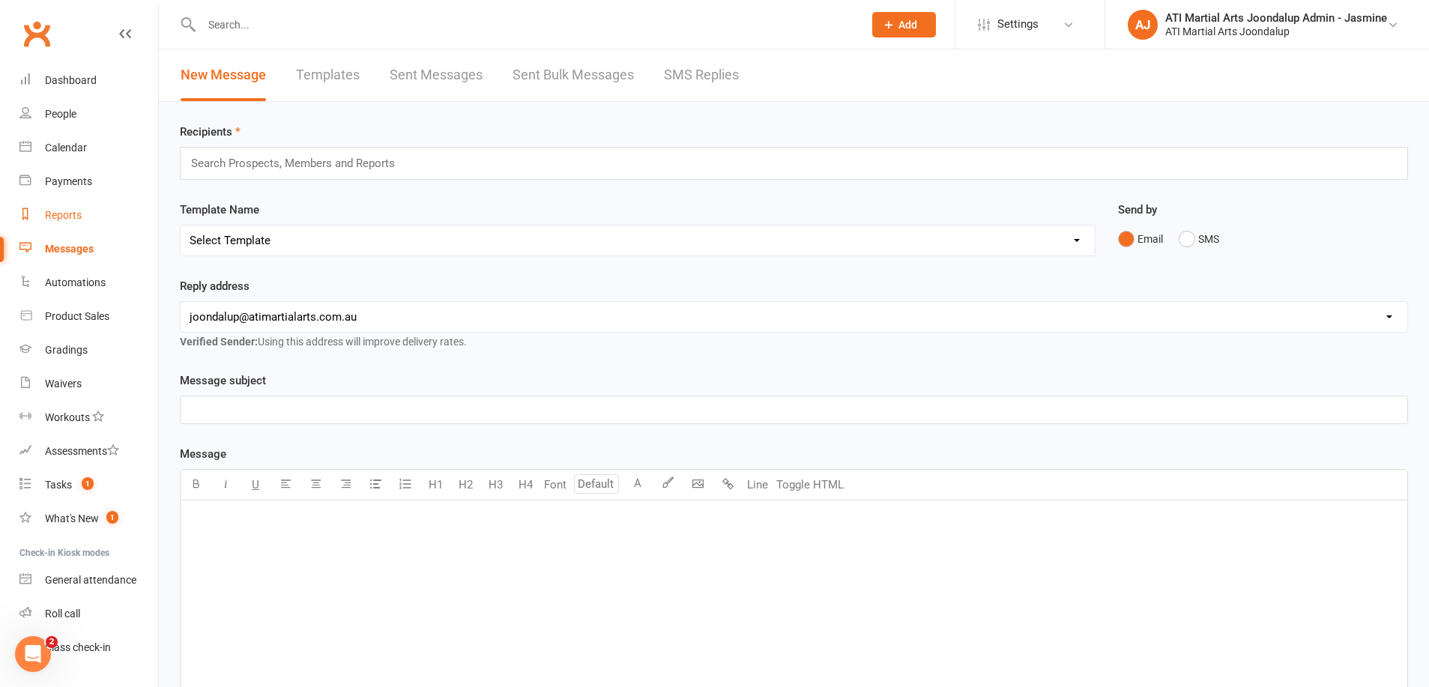
click at [66, 222] on link "Reports" at bounding box center [88, 216] width 139 height 34
select select "100"
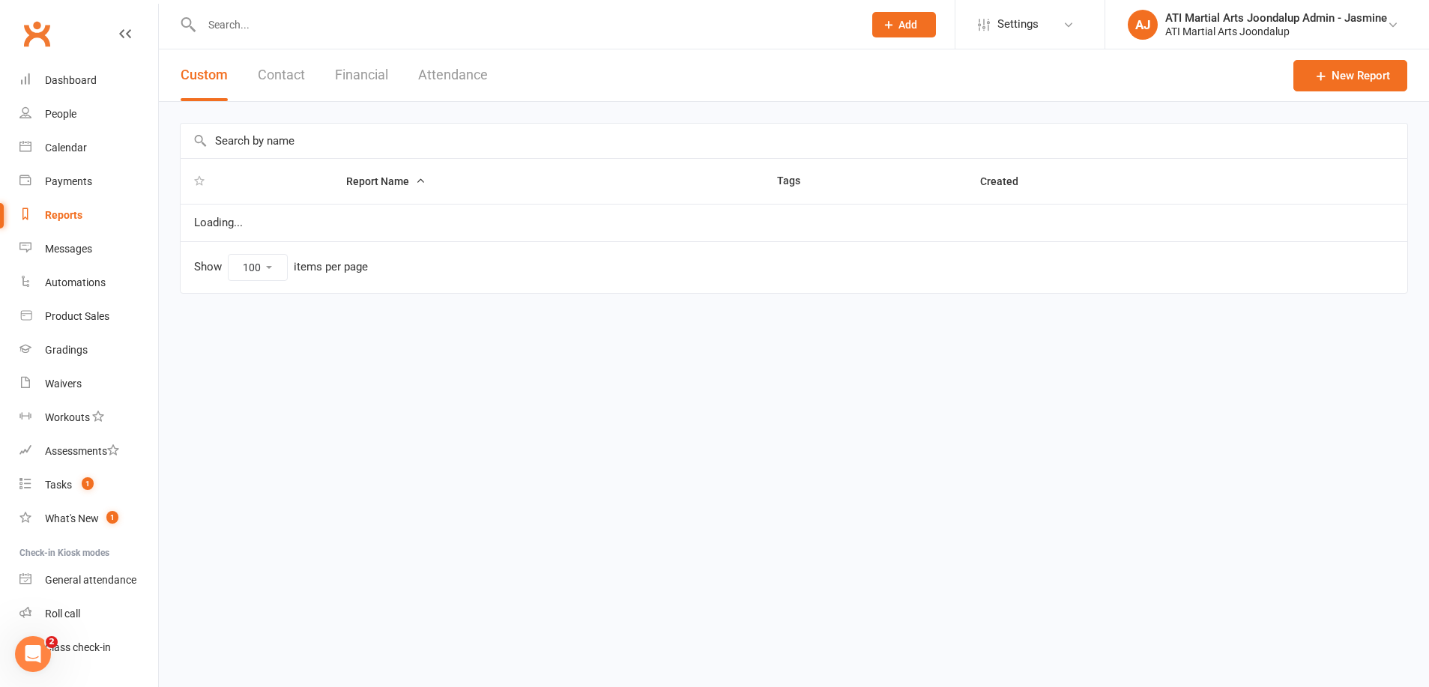
click at [370, 77] on button "Financial" at bounding box center [361, 75] width 53 height 52
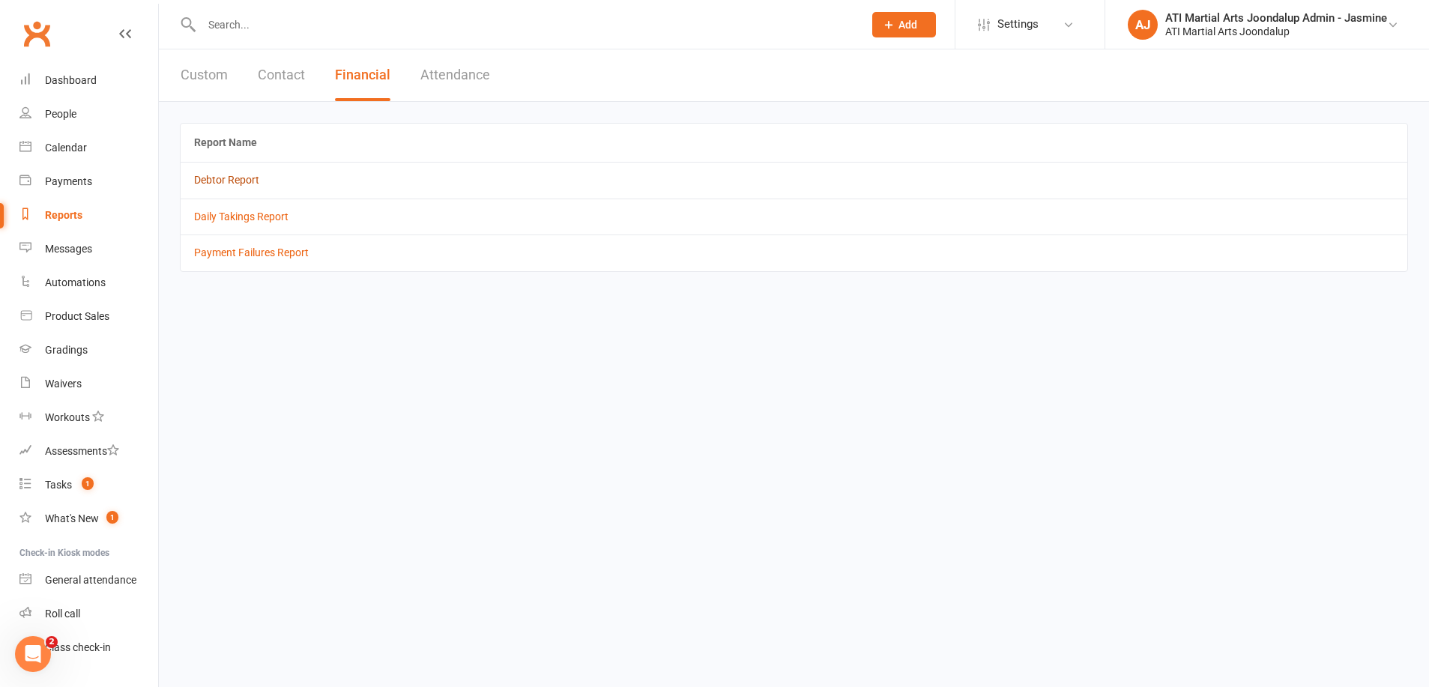
click at [221, 181] on link "Debtor Report" at bounding box center [226, 180] width 65 height 12
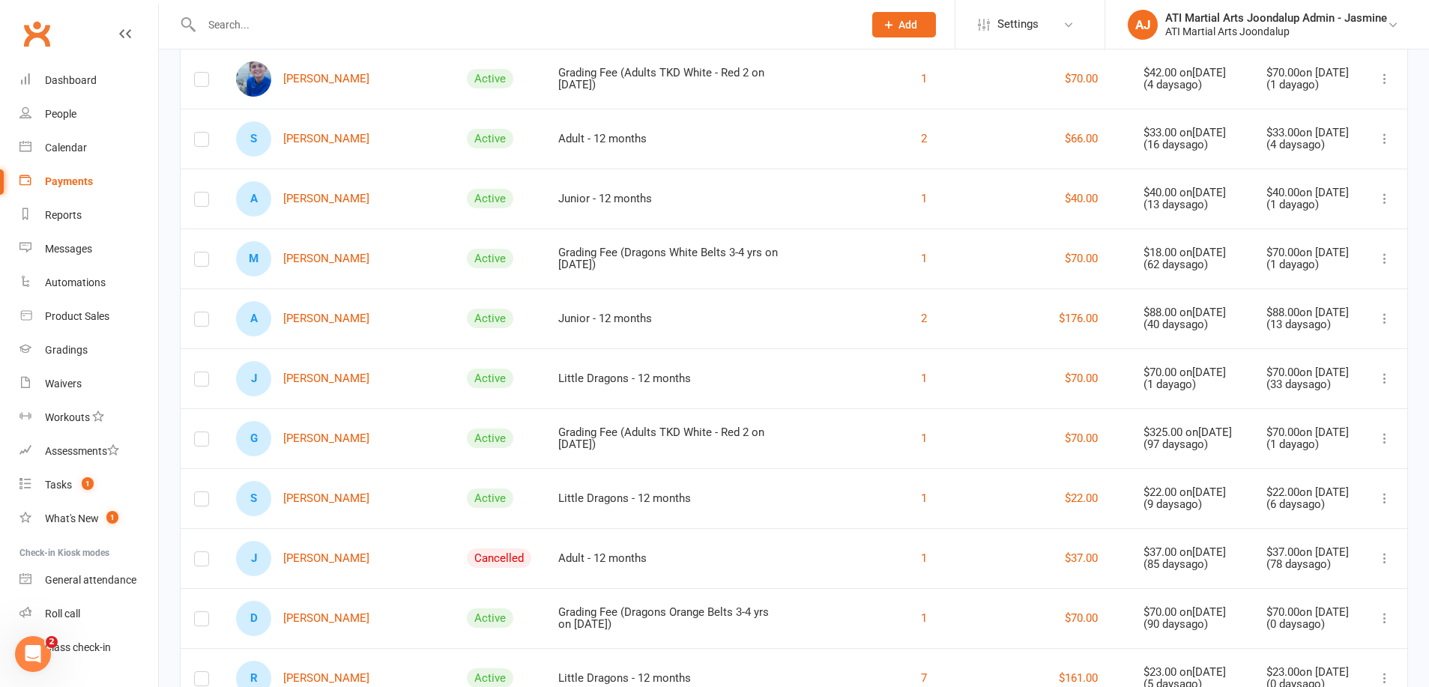
scroll to position [525, 0]
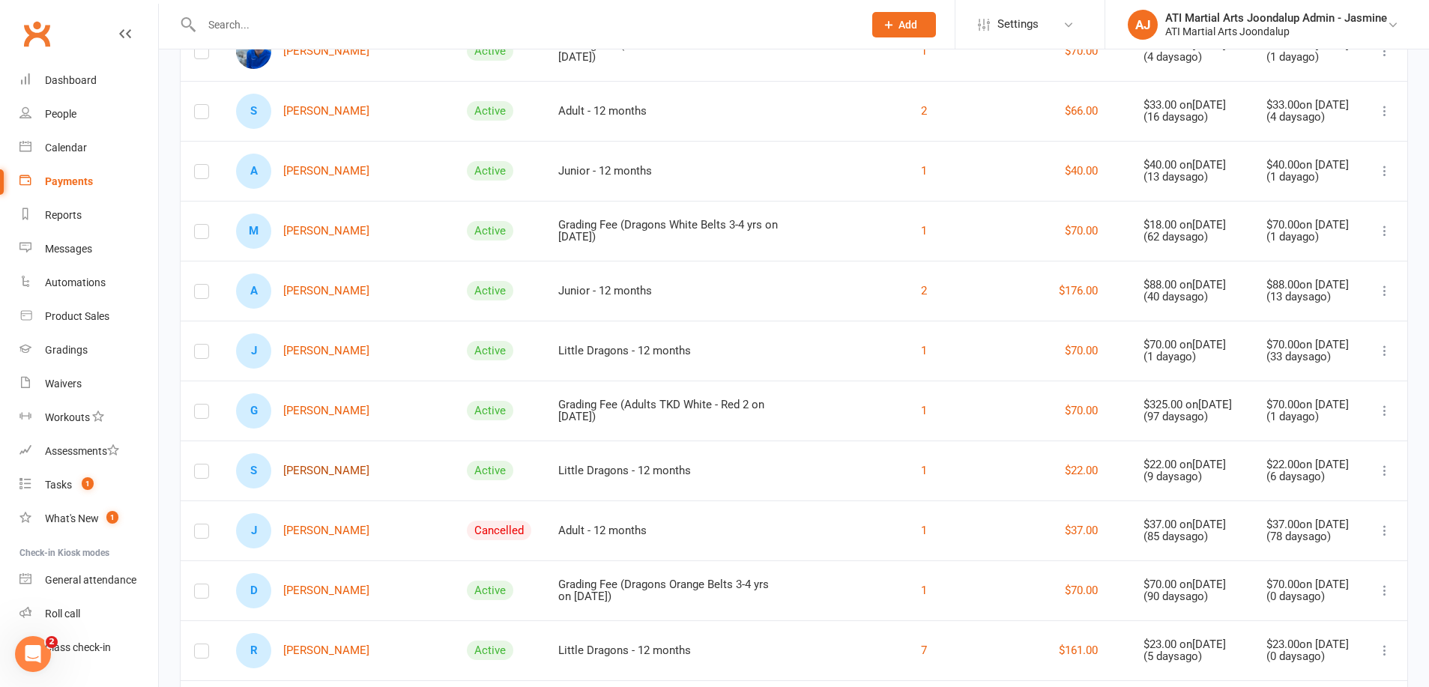
click at [307, 477] on link "S [PERSON_NAME]" at bounding box center [302, 470] width 133 height 35
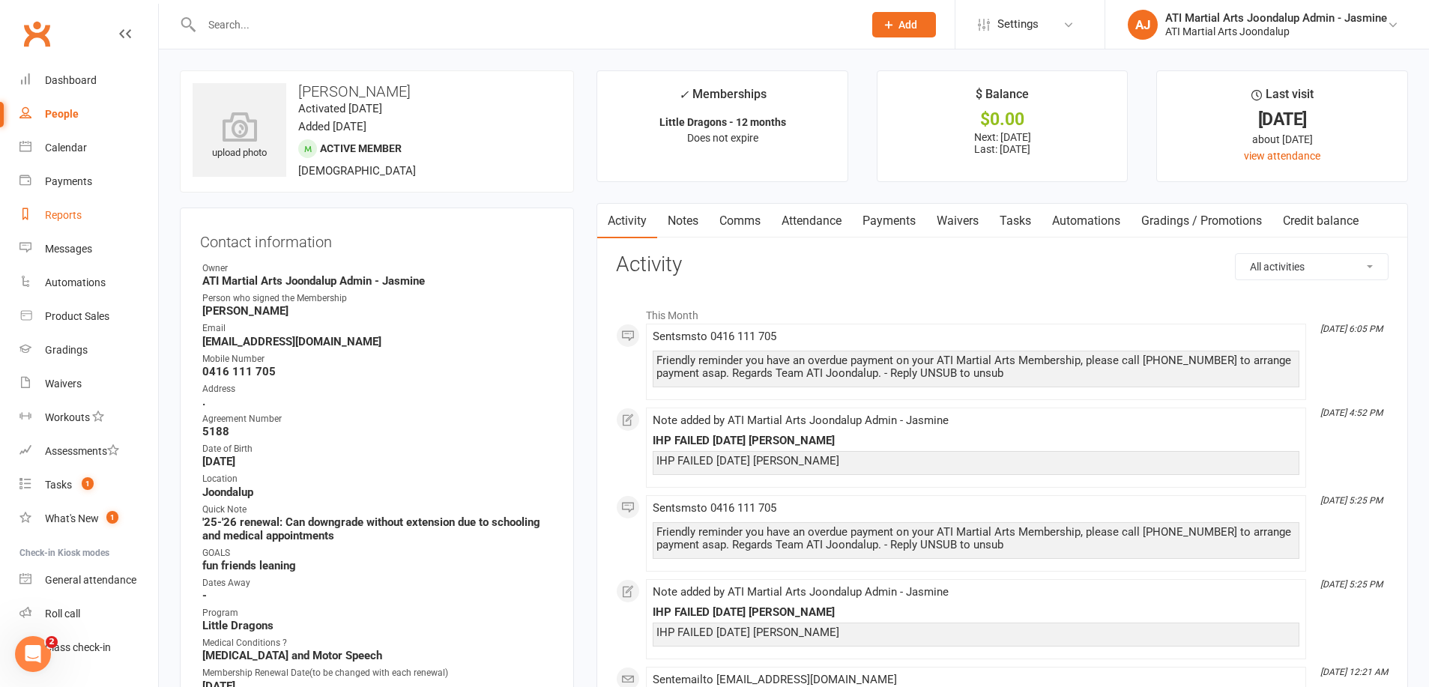
drag, startPoint x: 67, startPoint y: 221, endPoint x: 88, endPoint y: 214, distance: 22.3
click at [67, 221] on link "Reports" at bounding box center [88, 216] width 139 height 34
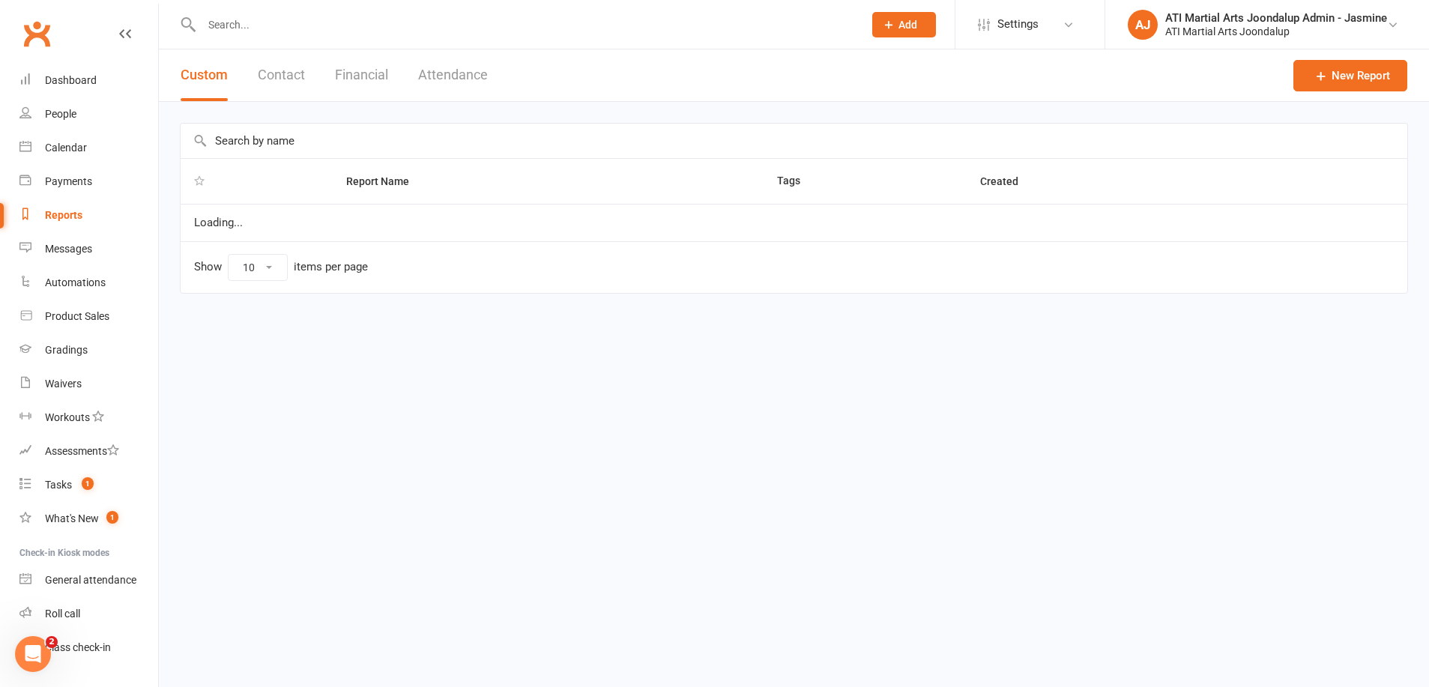
select select "100"
drag, startPoint x: 370, startPoint y: 76, endPoint x: 374, endPoint y: 122, distance: 45.9
click at [372, 77] on button "Financial" at bounding box center [361, 75] width 53 height 52
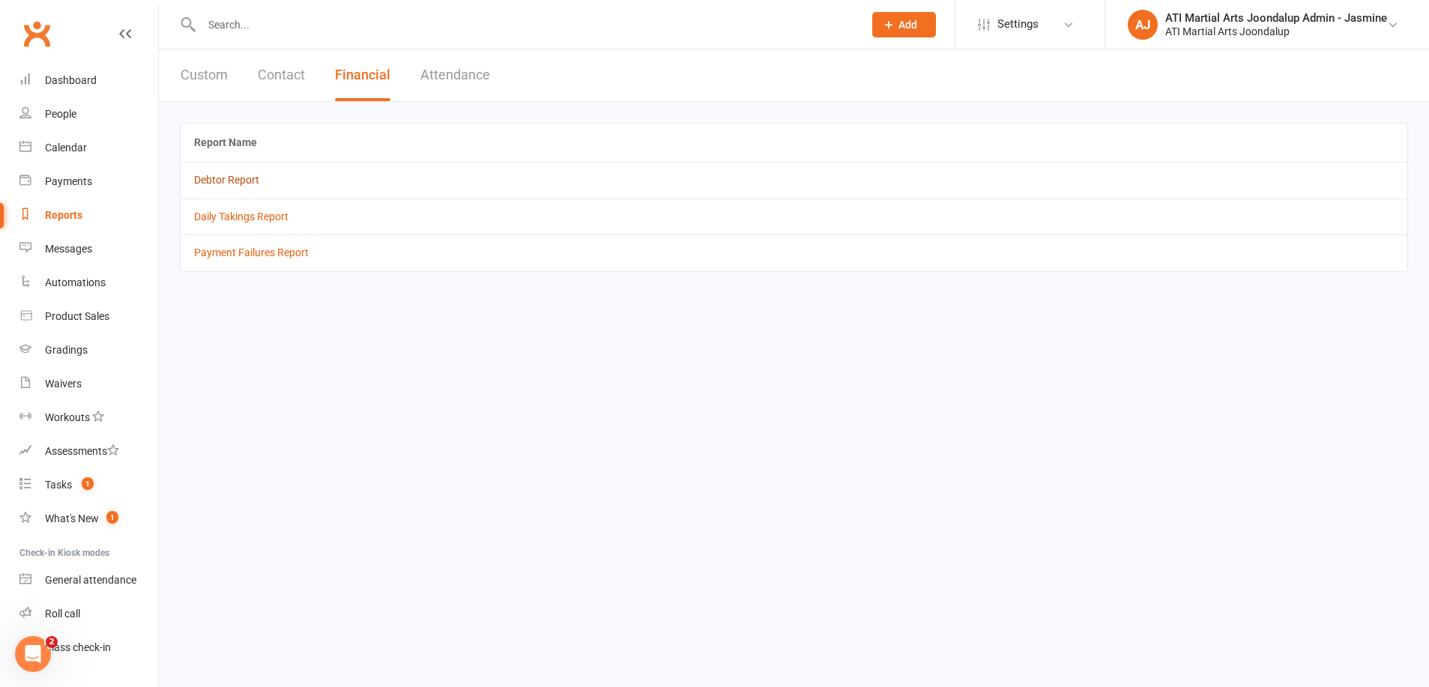
click at [244, 176] on link "Debtor Report" at bounding box center [226, 180] width 65 height 12
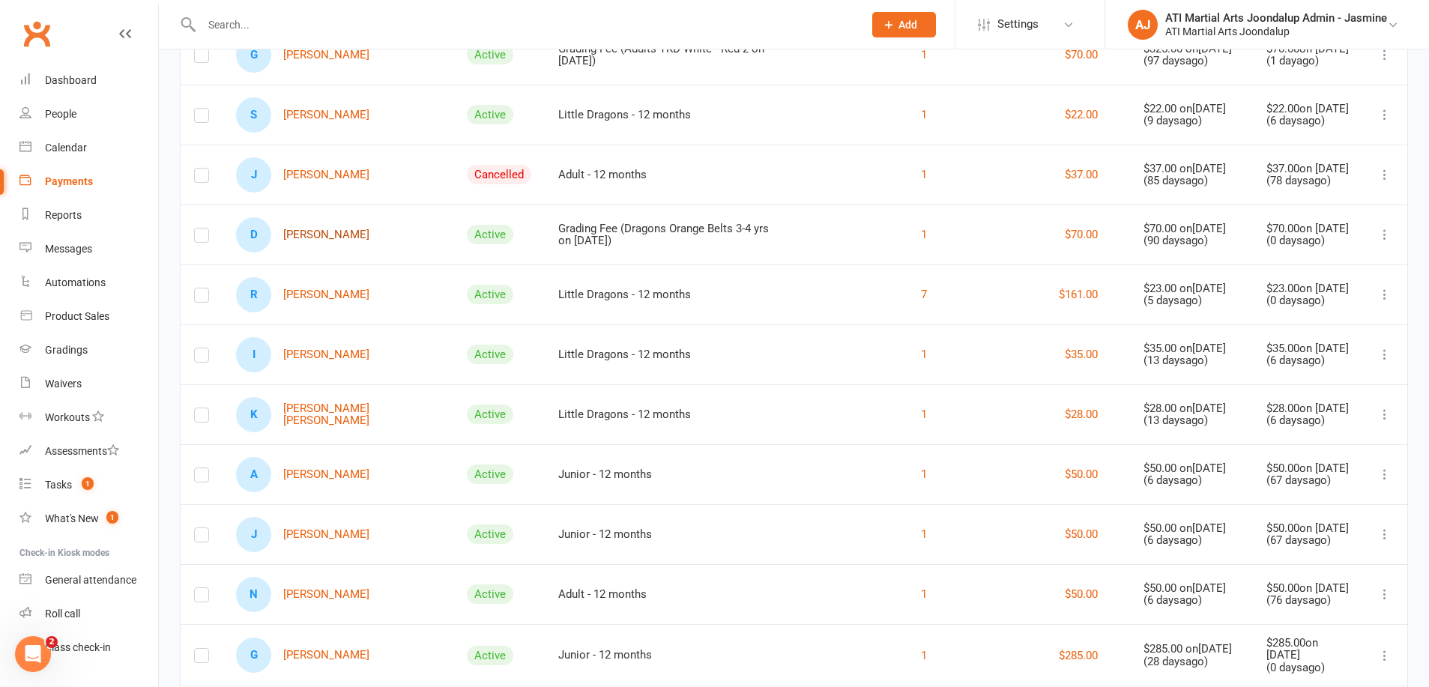
scroll to position [913, 0]
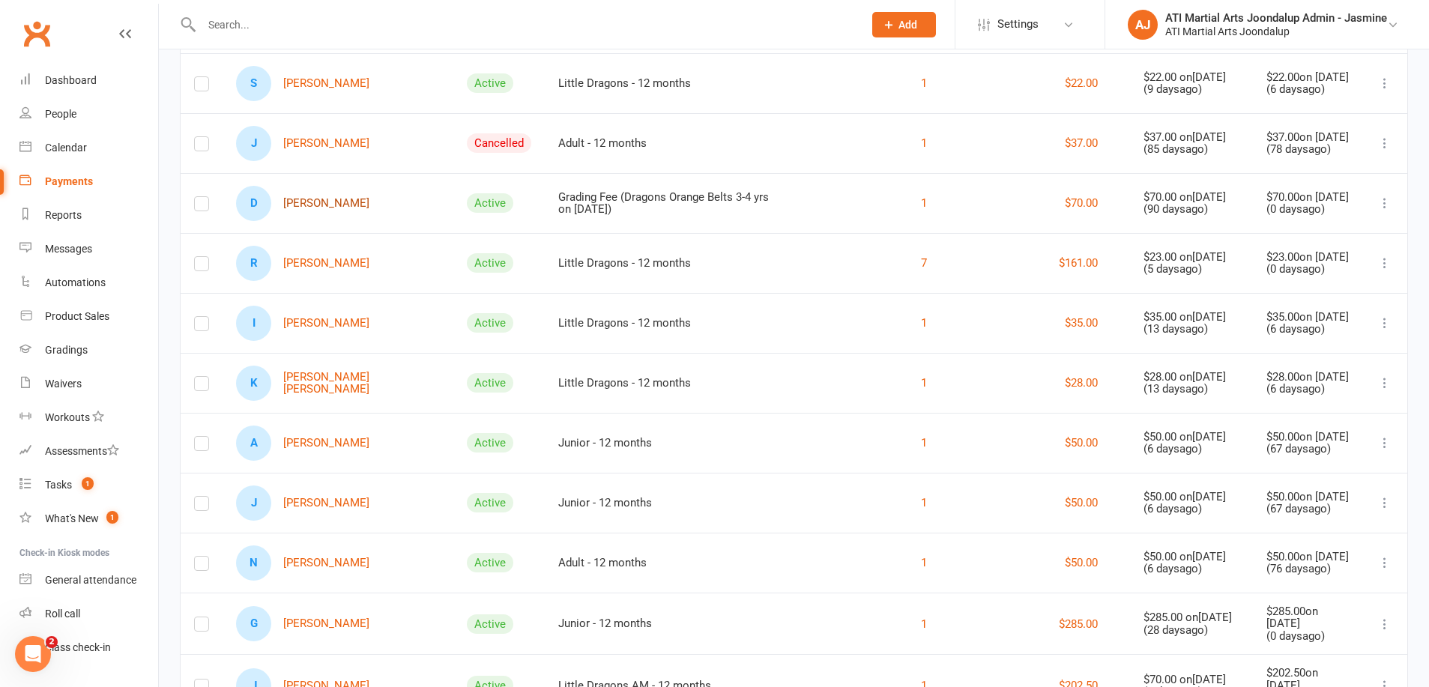
click at [322, 214] on link "D [PERSON_NAME]" at bounding box center [302, 203] width 133 height 35
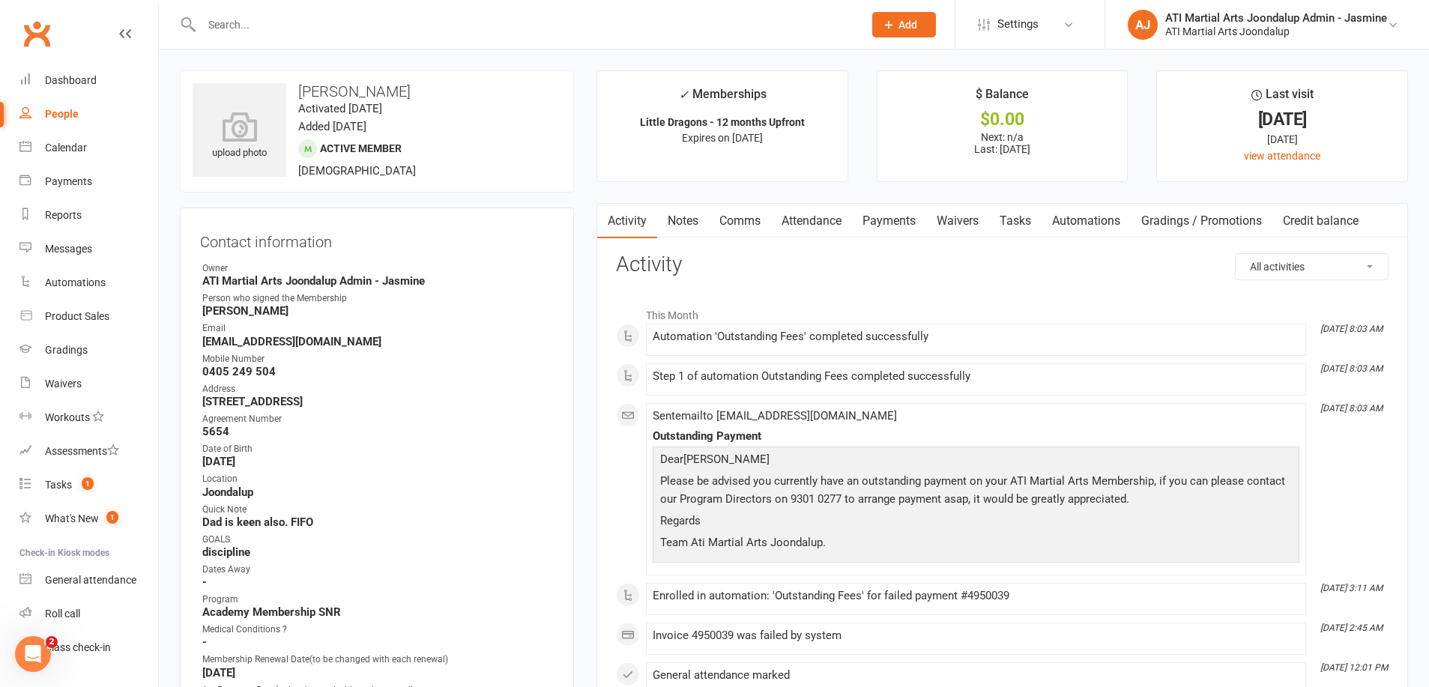
click at [746, 221] on link "Comms" at bounding box center [740, 221] width 62 height 34
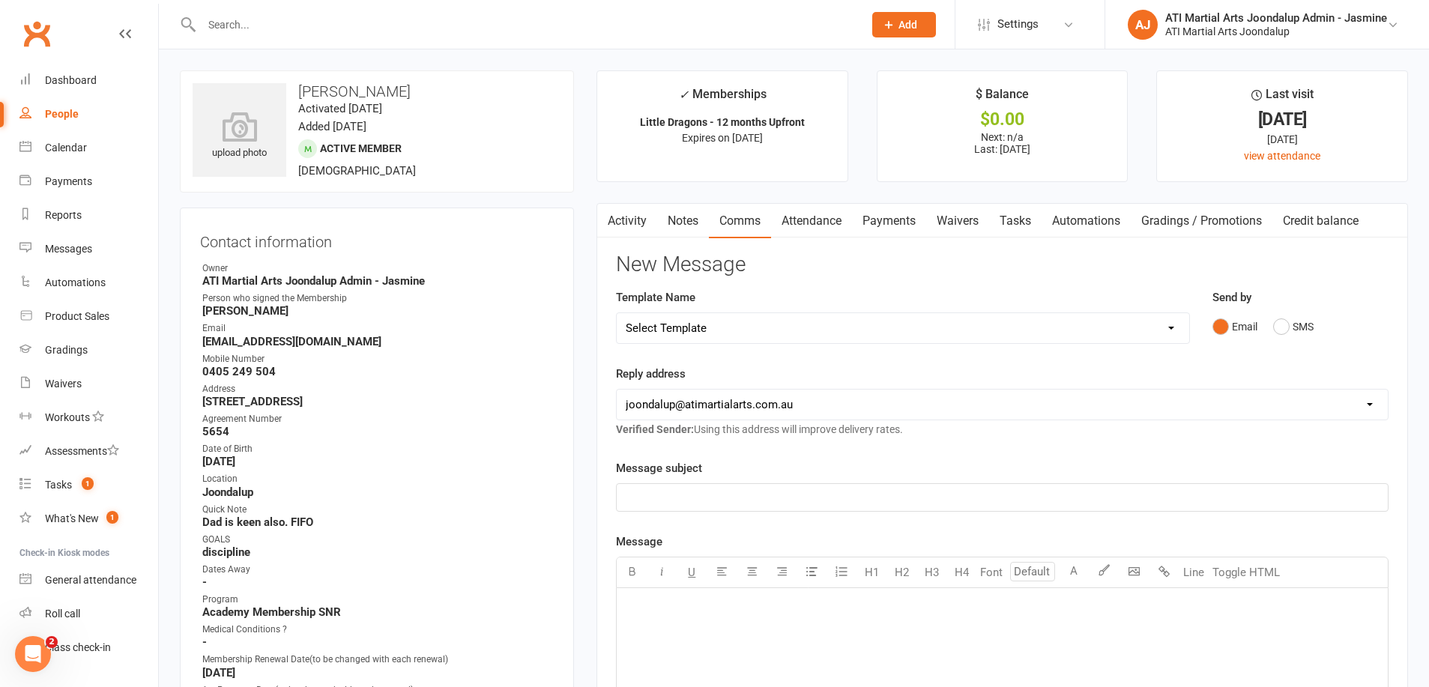
select select "38"
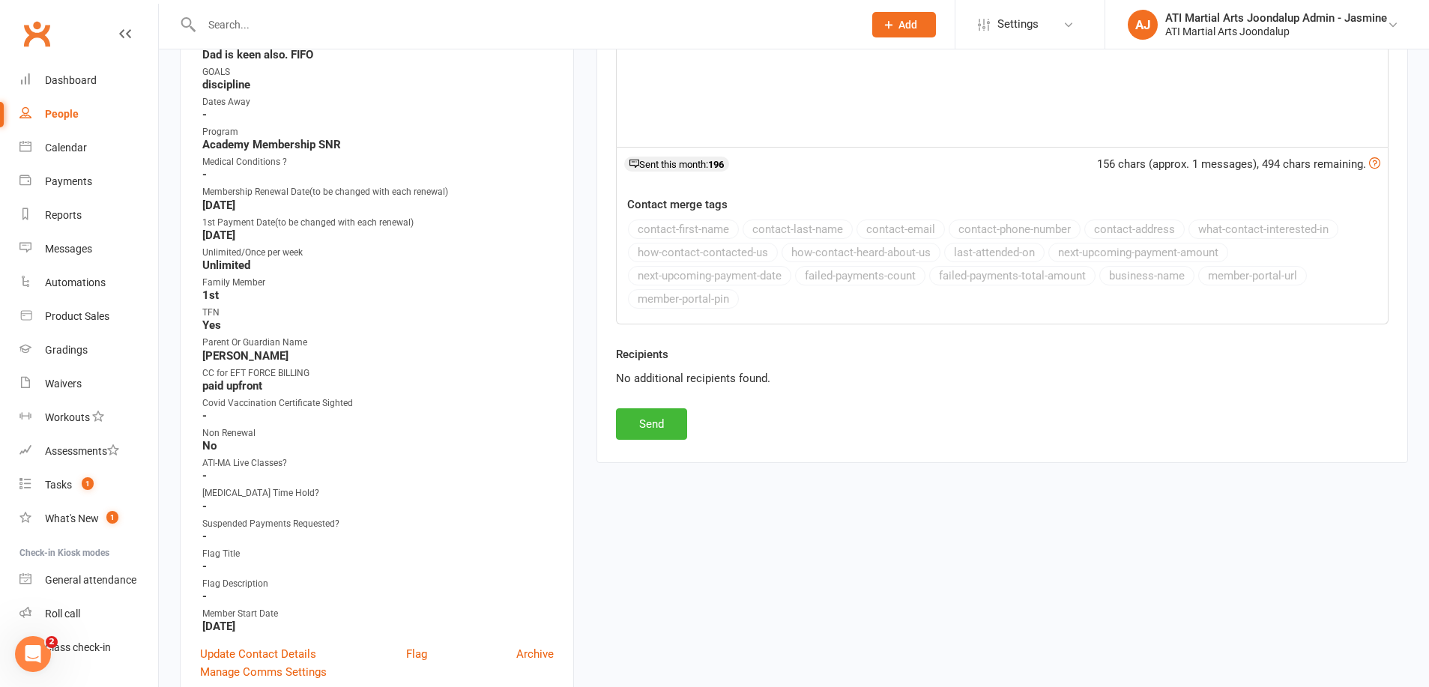
scroll to position [527, 0]
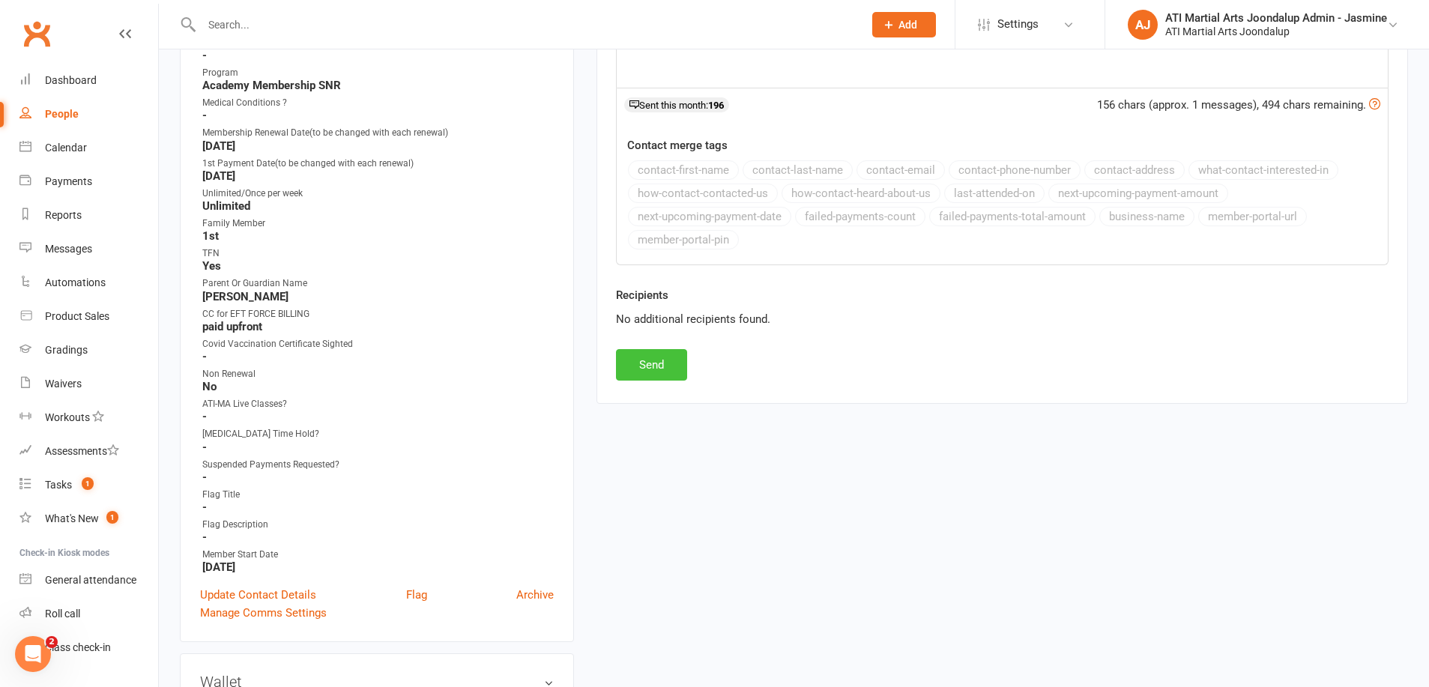
click at [659, 366] on button "Send" at bounding box center [651, 364] width 71 height 31
select select
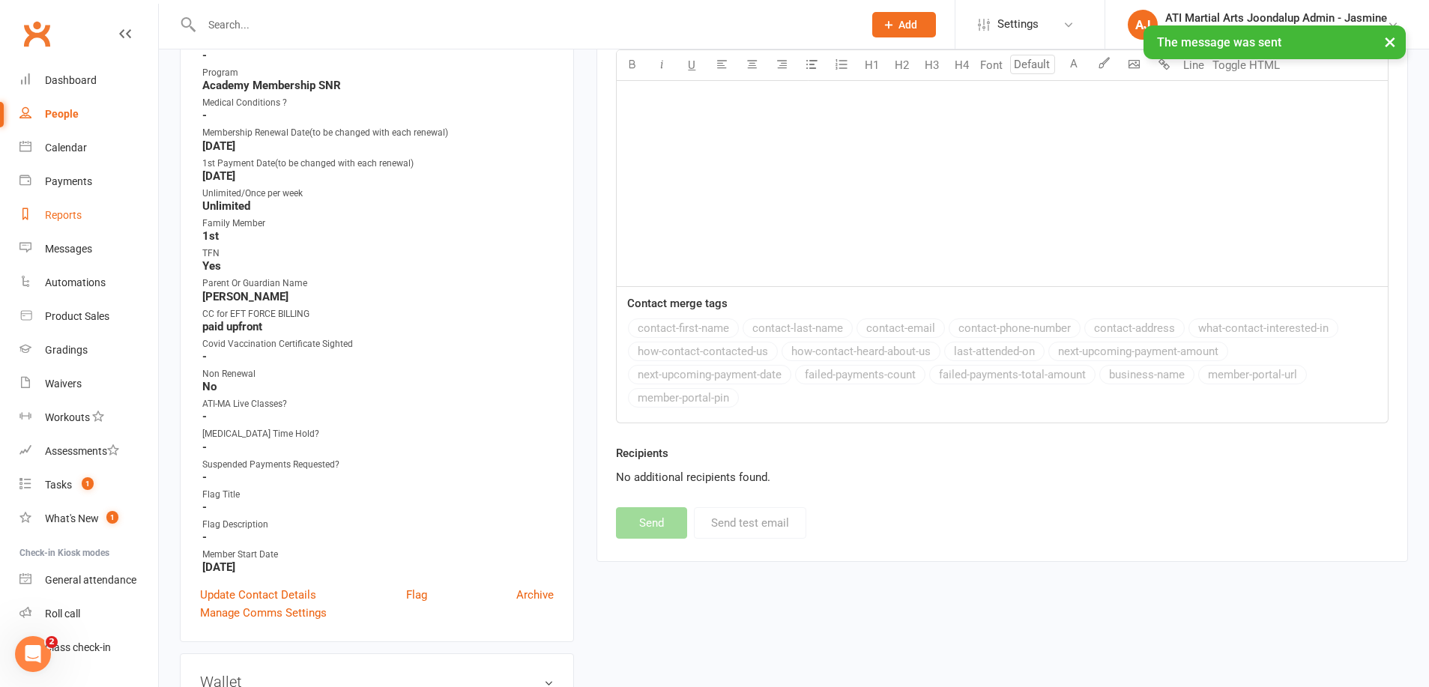
drag, startPoint x: 61, startPoint y: 211, endPoint x: 72, endPoint y: 207, distance: 11.4
click at [62, 211] on div "Reports" at bounding box center [63, 215] width 37 height 12
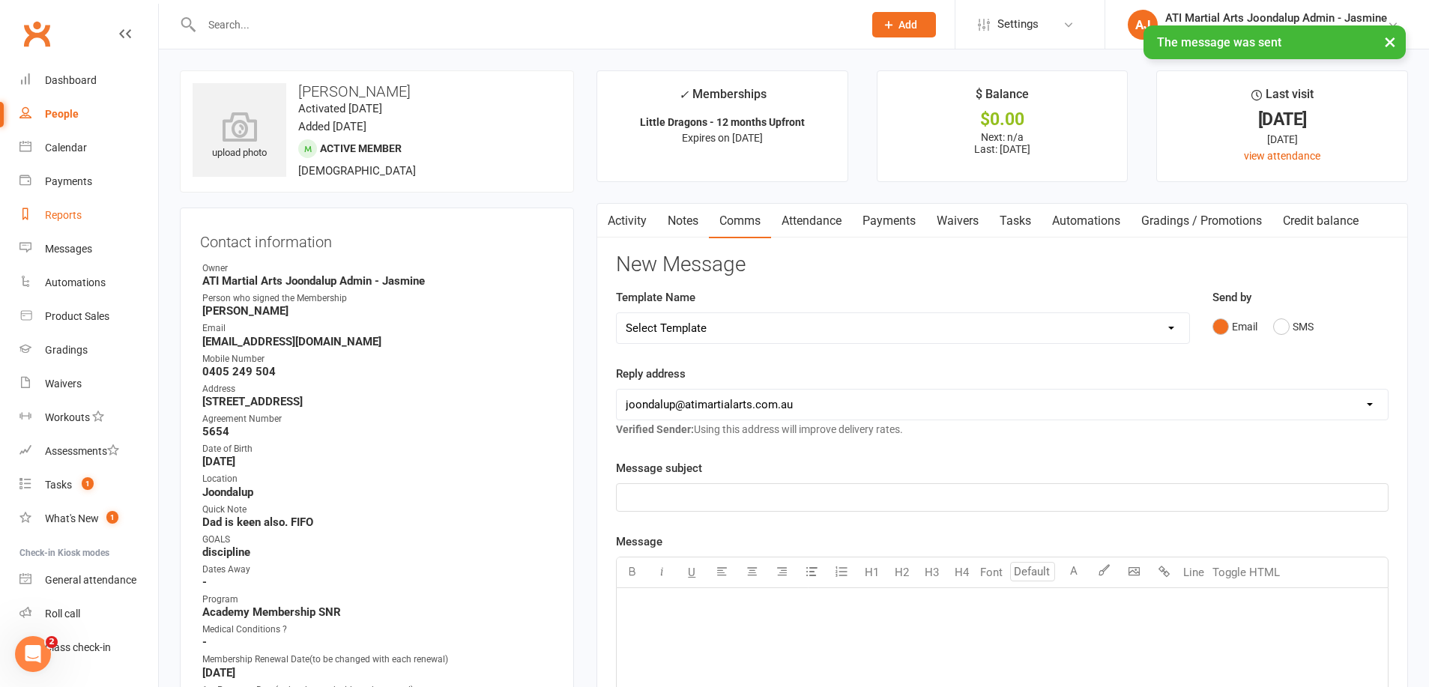
select select "100"
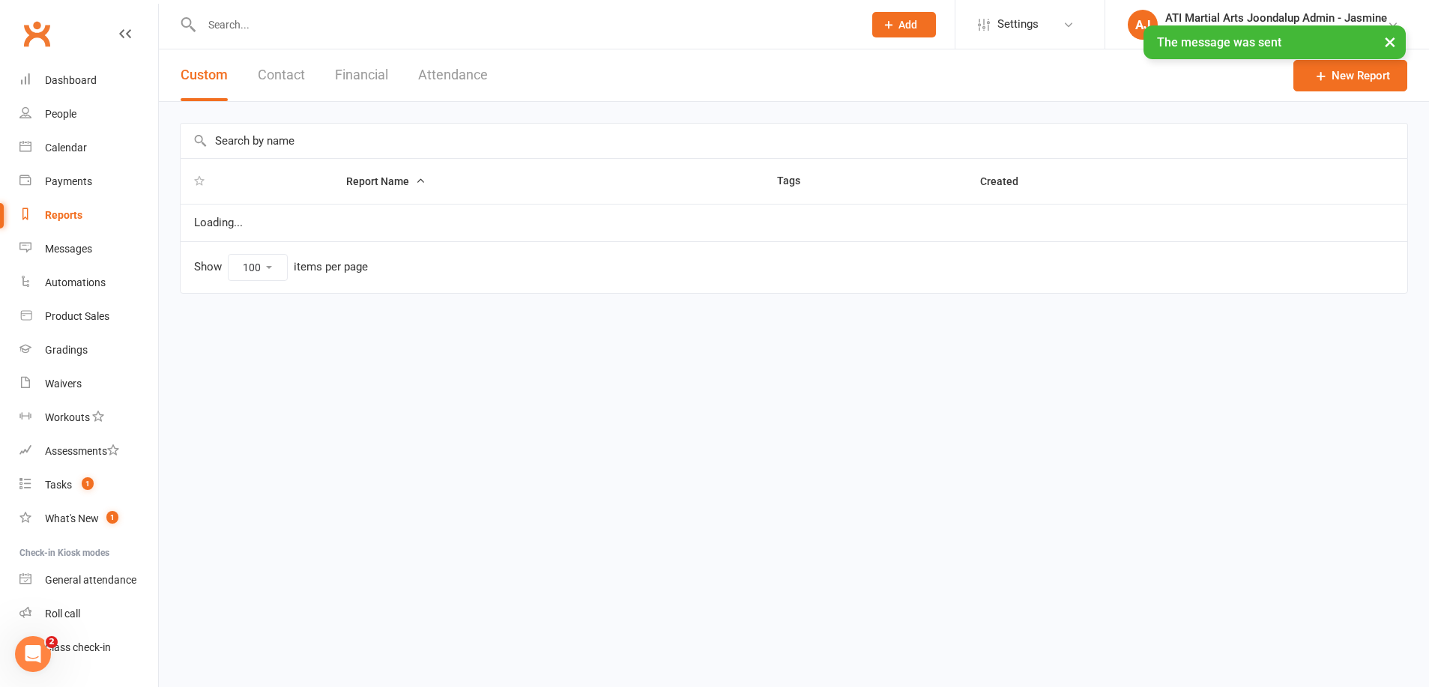
drag, startPoint x: 354, startPoint y: 74, endPoint x: 295, endPoint y: 116, distance: 73.2
click at [355, 74] on button "Financial" at bounding box center [361, 75] width 53 height 52
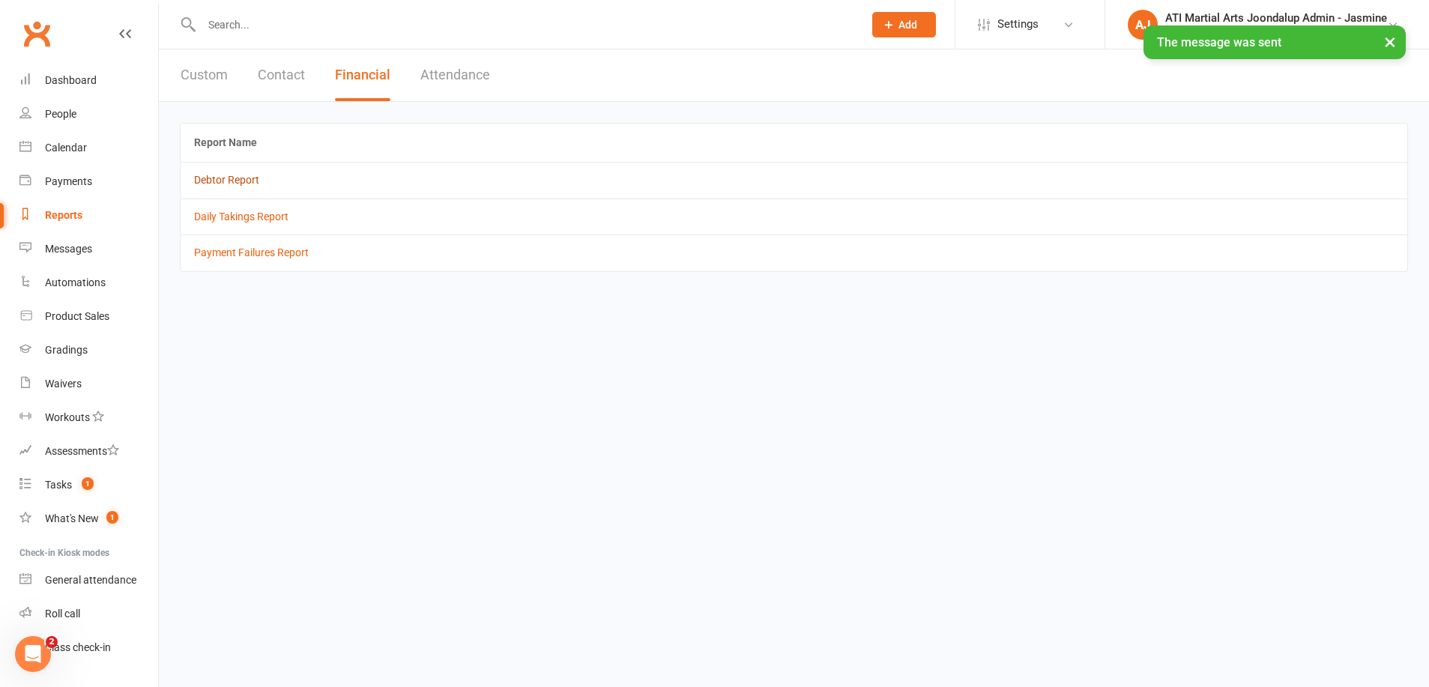
click at [230, 178] on link "Debtor Report" at bounding box center [226, 180] width 65 height 12
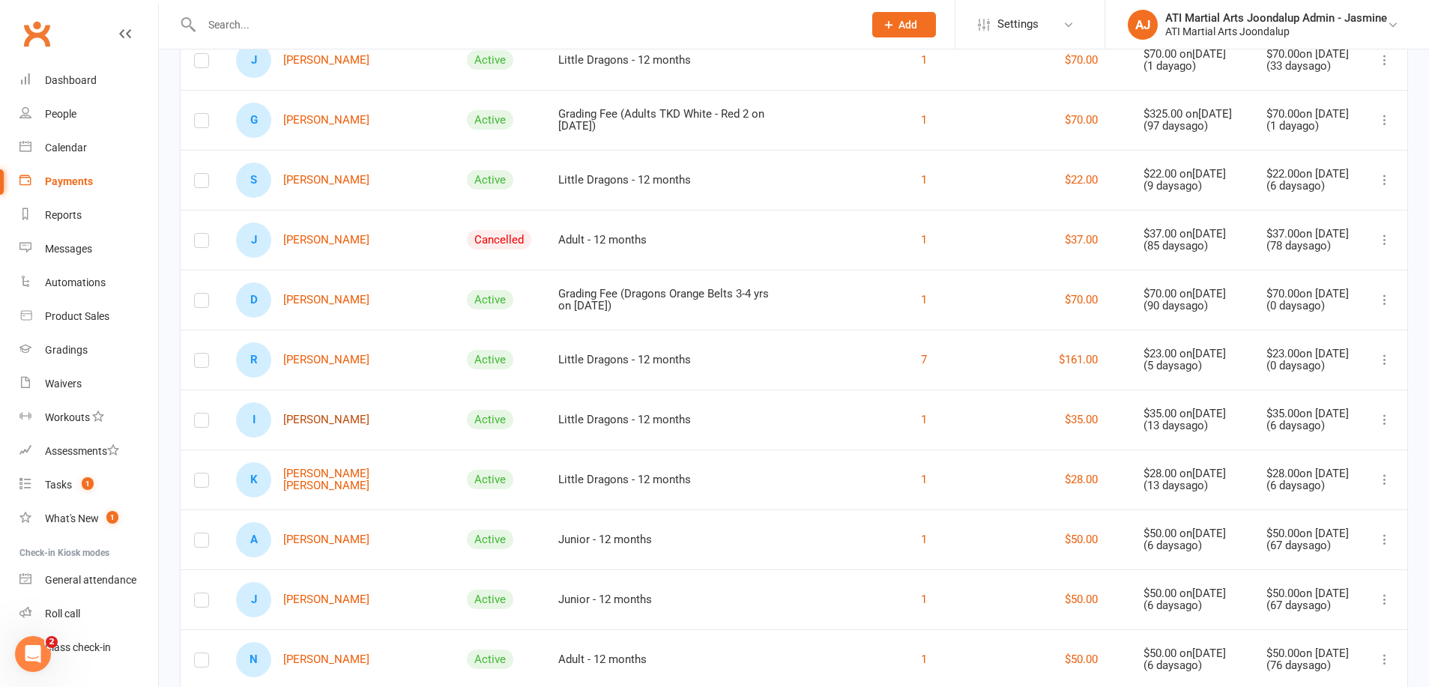
scroll to position [818, 0]
click at [298, 427] on link "I [PERSON_NAME]" at bounding box center [302, 418] width 133 height 35
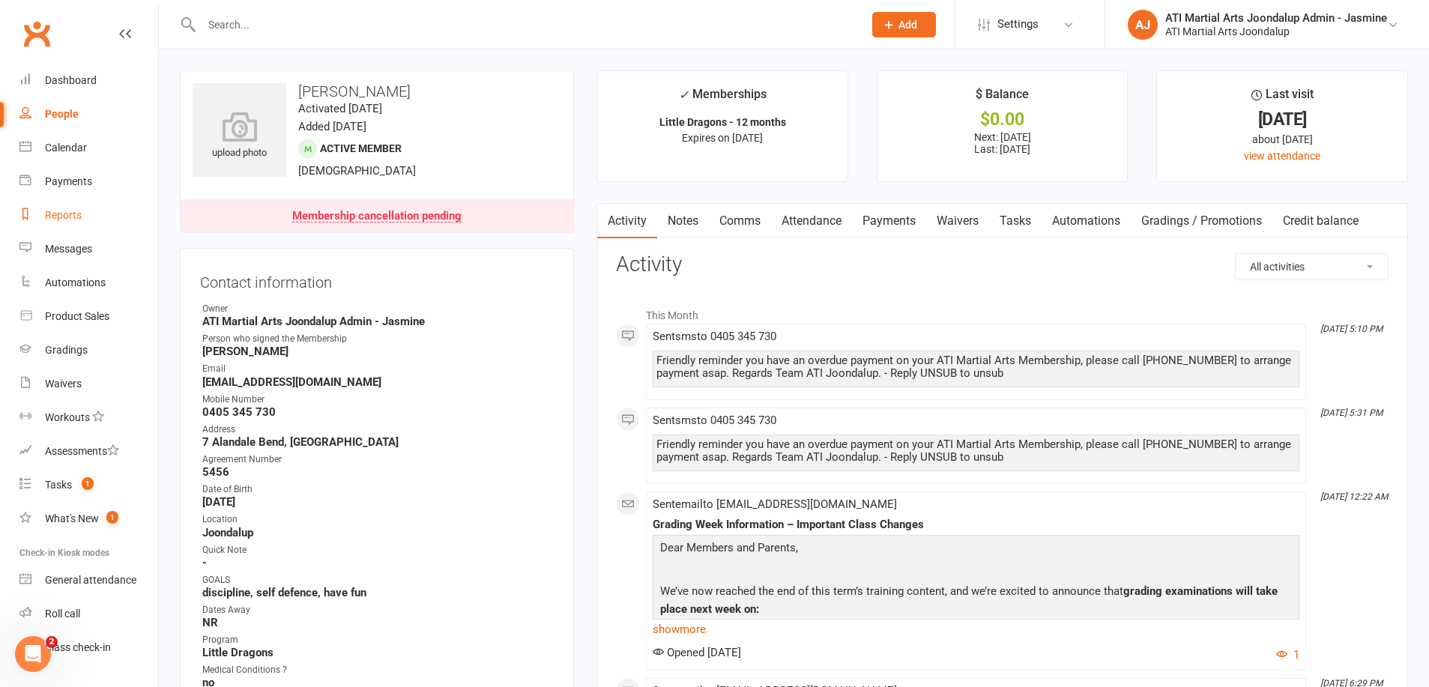
drag, startPoint x: 68, startPoint y: 218, endPoint x: 123, endPoint y: 213, distance: 55.0
click at [69, 218] on div "Reports" at bounding box center [63, 215] width 37 height 12
select select "100"
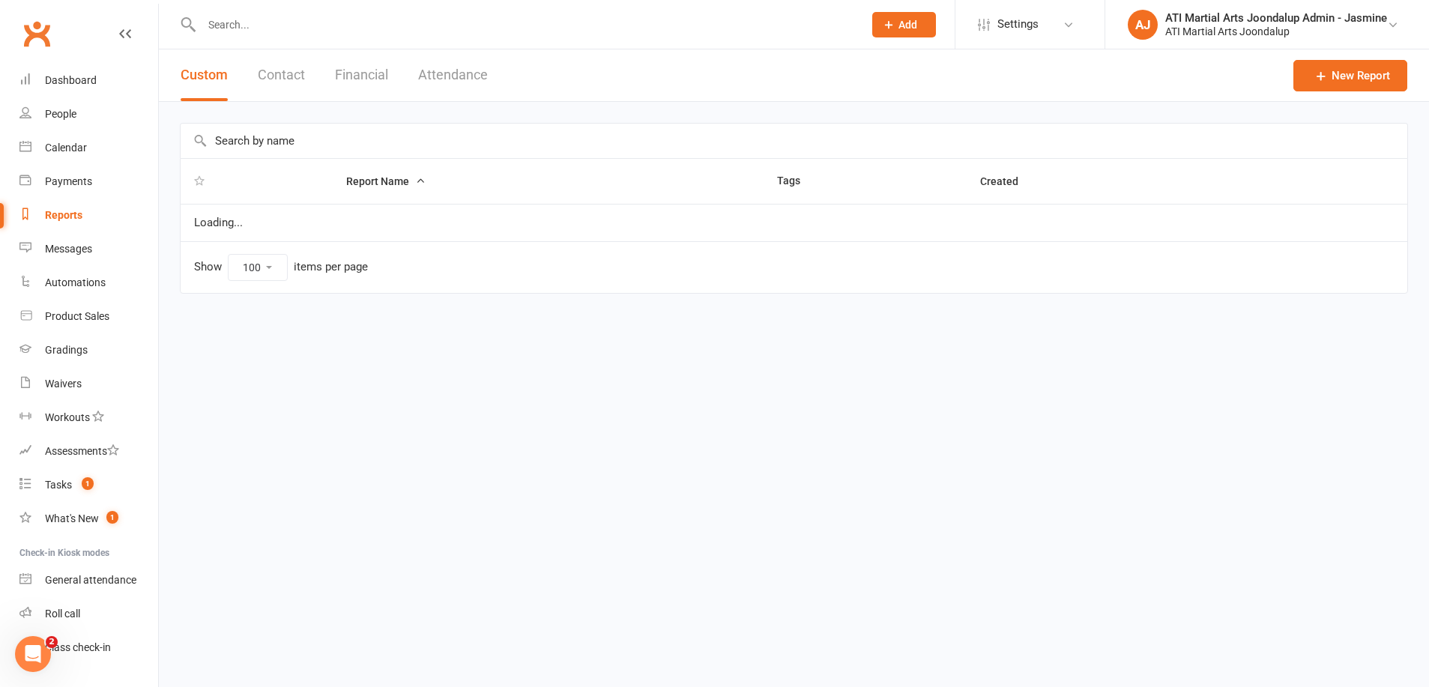
drag, startPoint x: 345, startPoint y: 70, endPoint x: 298, endPoint y: 121, distance: 70.5
click at [346, 70] on button "Financial" at bounding box center [361, 75] width 53 height 52
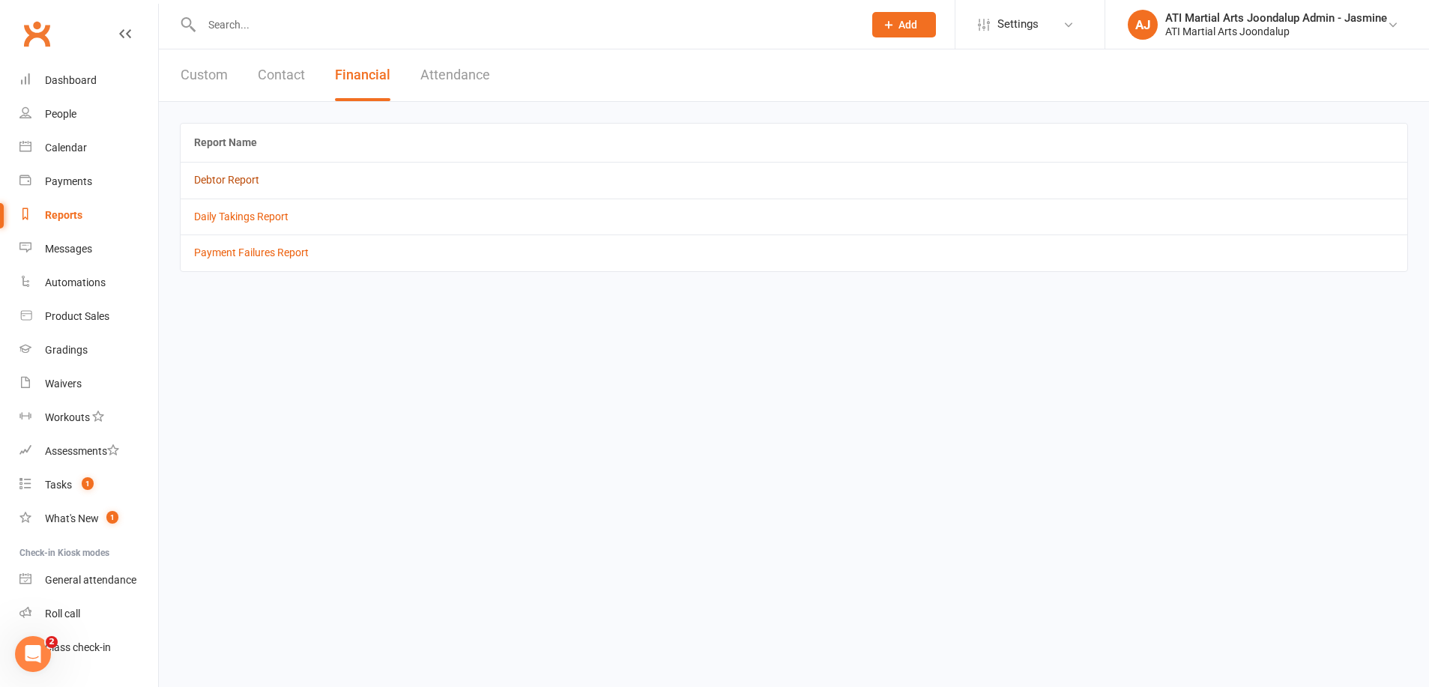
click at [225, 180] on link "Debtor Report" at bounding box center [226, 180] width 65 height 12
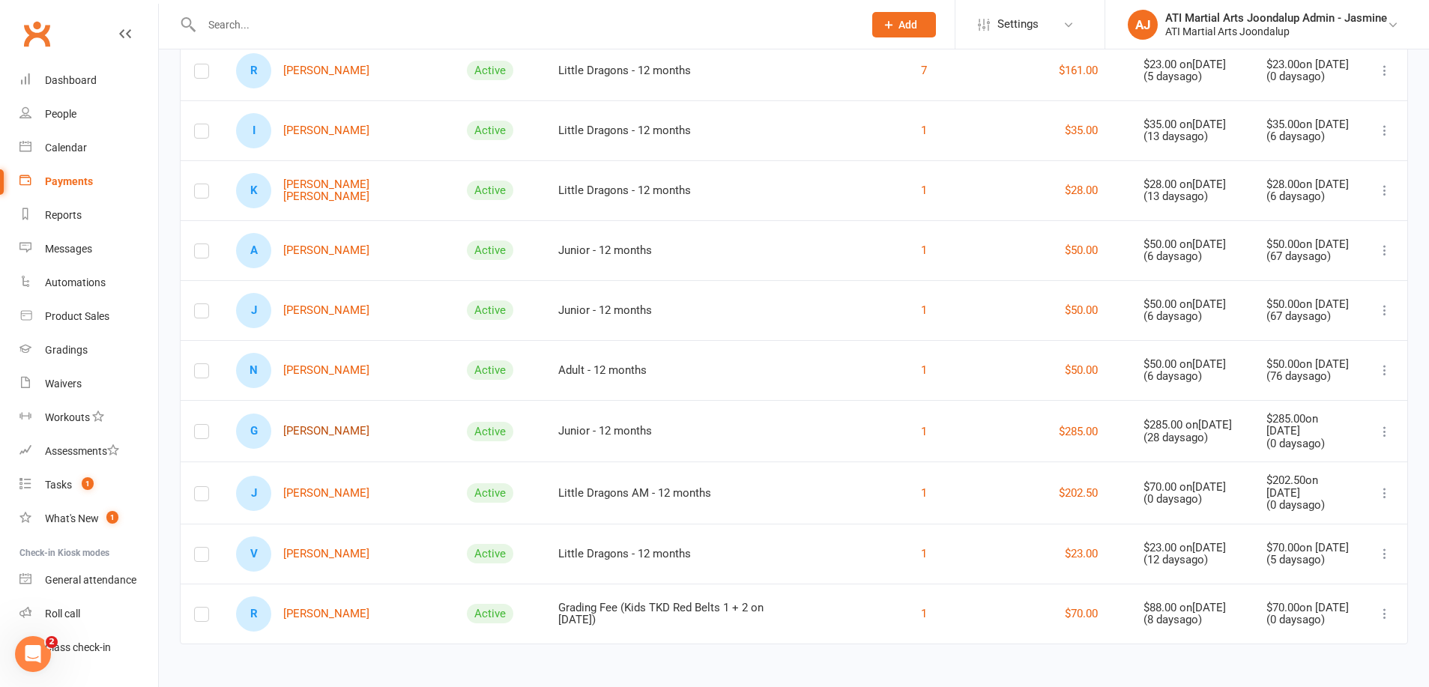
scroll to position [1120, 0]
click at [316, 616] on link "R [PERSON_NAME]" at bounding box center [302, 614] width 133 height 35
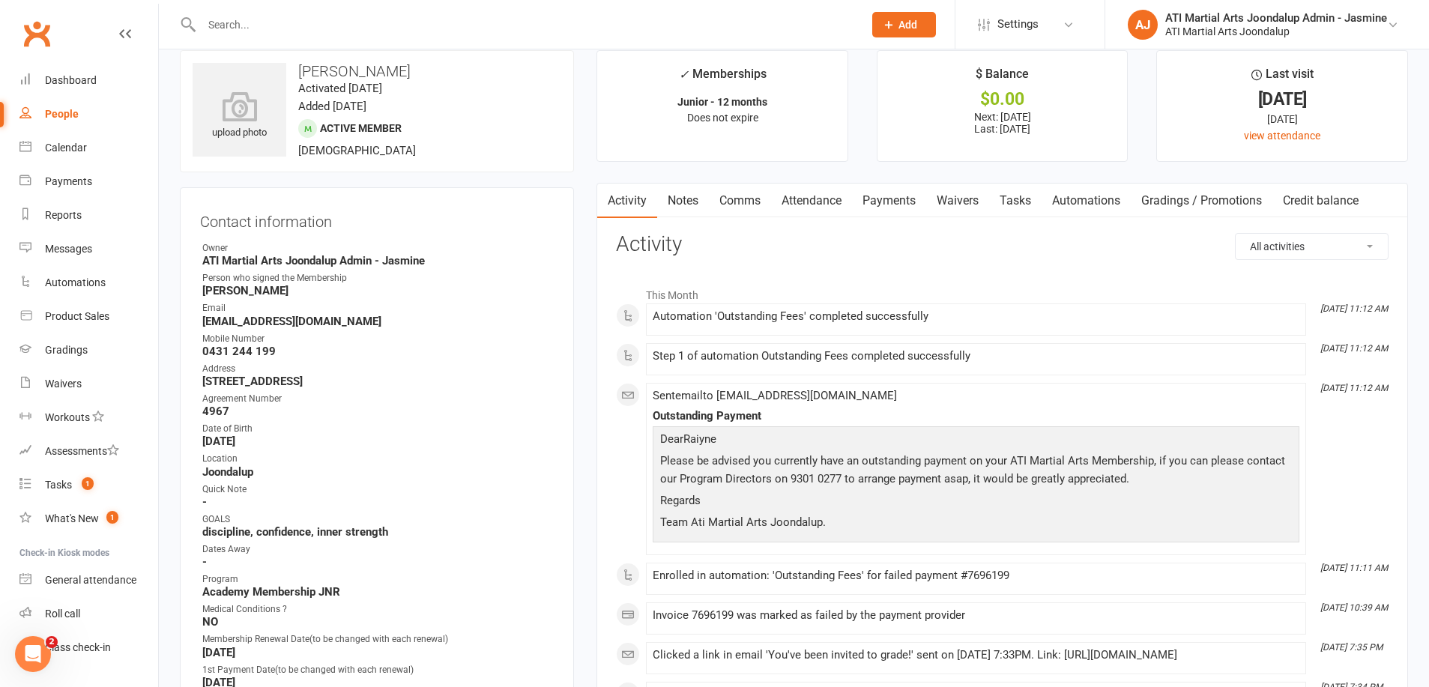
scroll to position [5, 0]
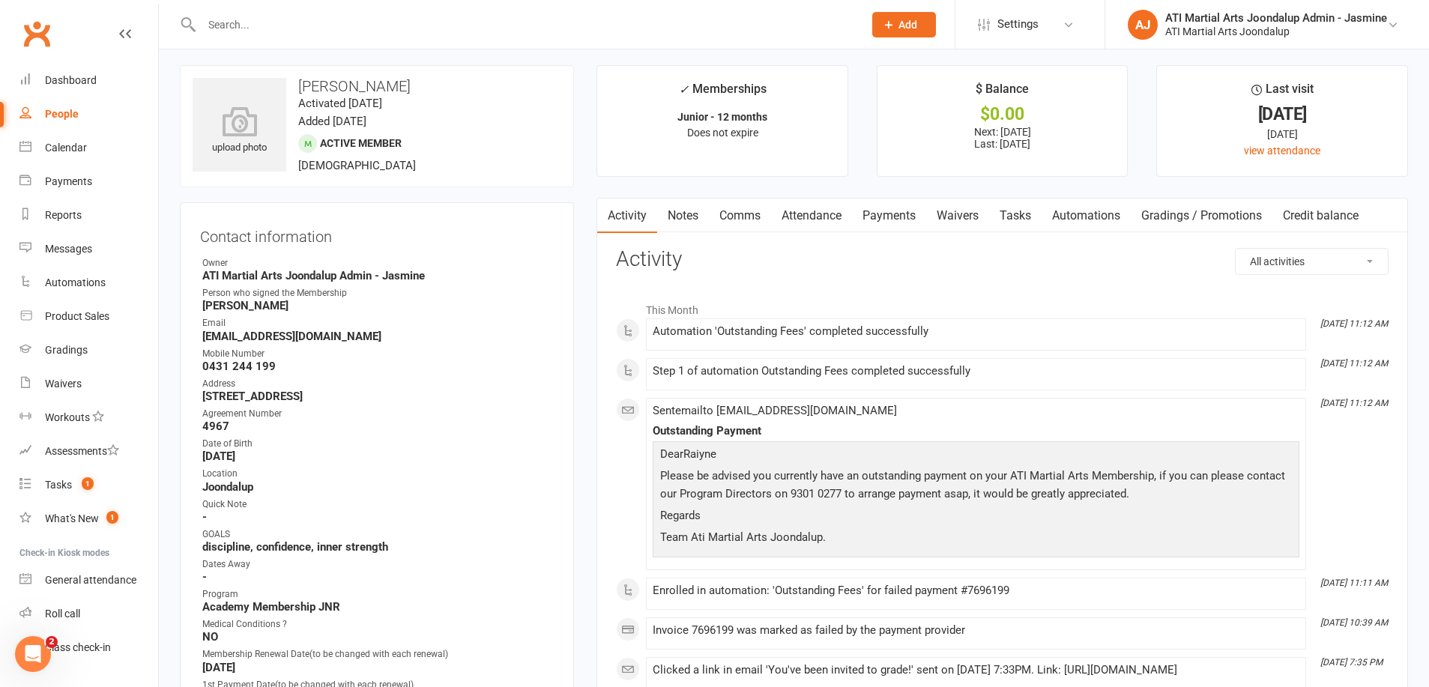
click at [889, 225] on link "Payments" at bounding box center [889, 216] width 74 height 34
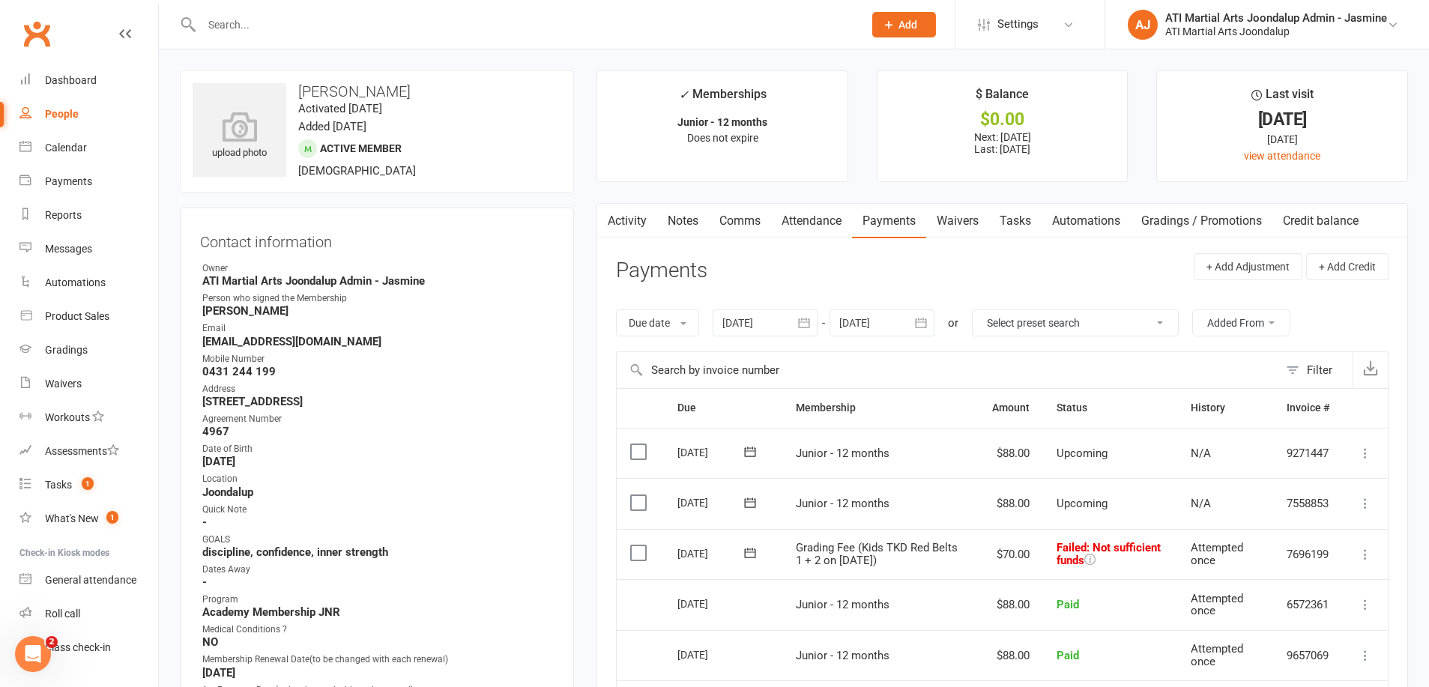
click at [693, 218] on link "Notes" at bounding box center [683, 221] width 52 height 34
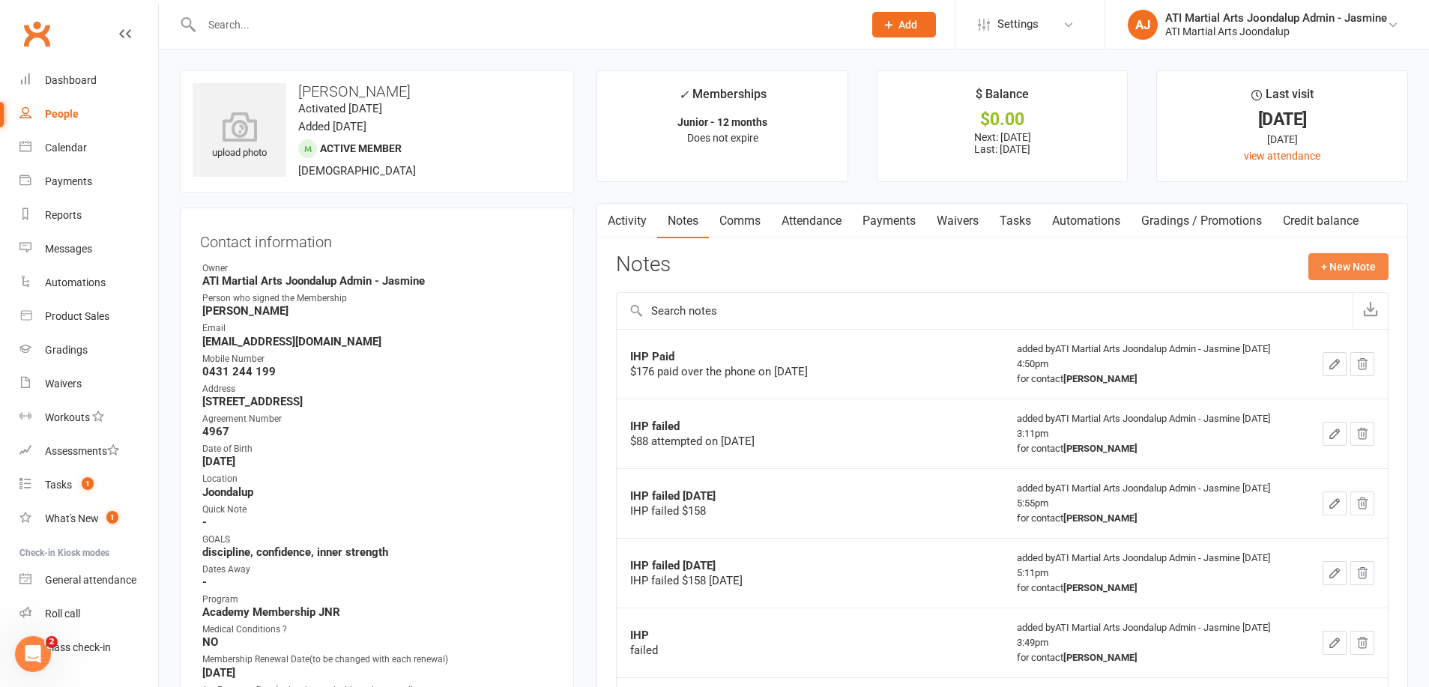
click at [1346, 265] on button "+ New Note" at bounding box center [1348, 266] width 80 height 27
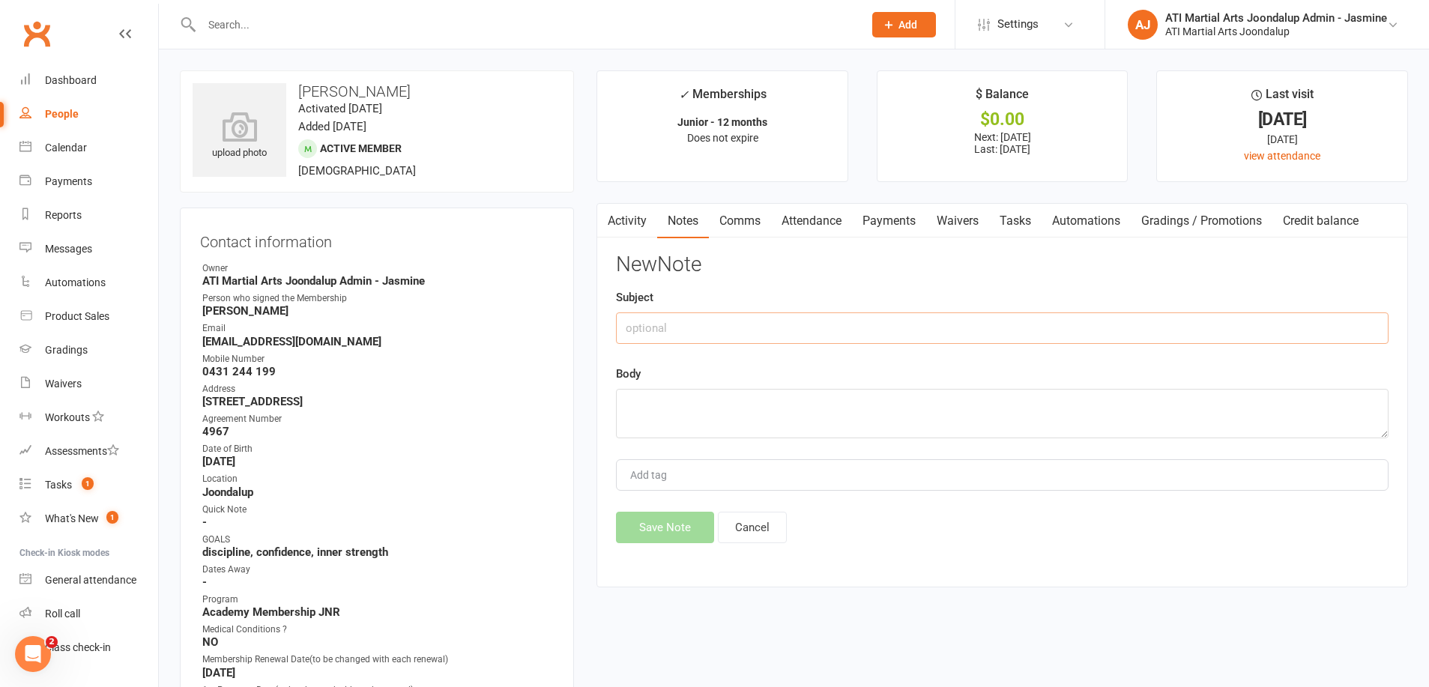
paste input "IHP FAILED [DATE] [PERSON_NAME]"
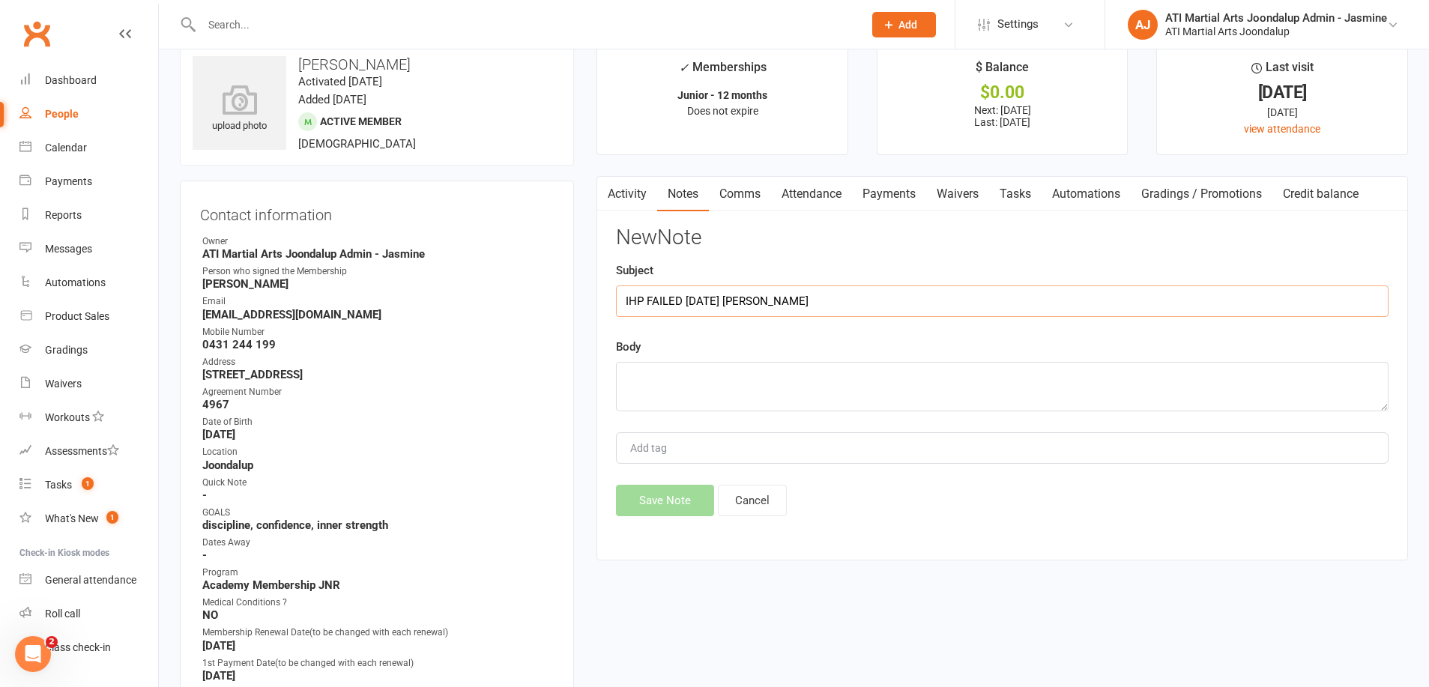
scroll to position [34, 0]
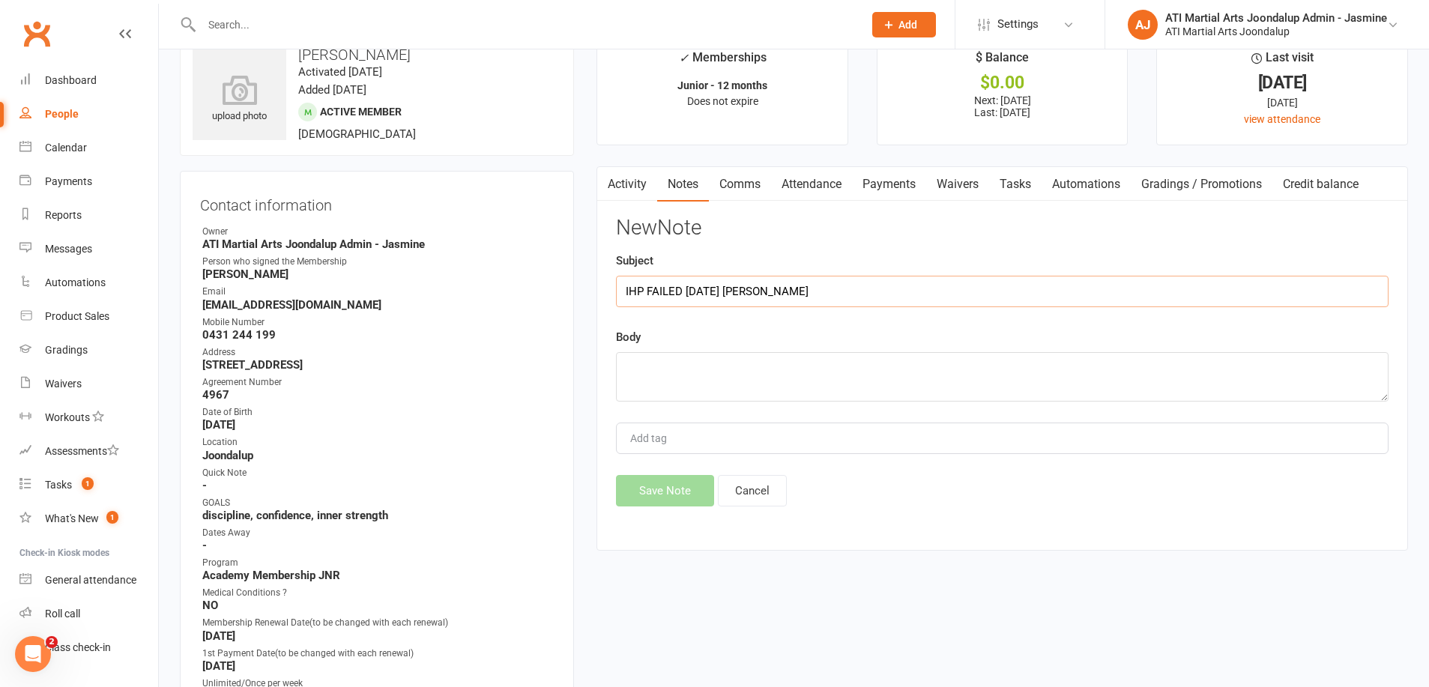
type input "IHP FAILED [DATE] [PERSON_NAME]"
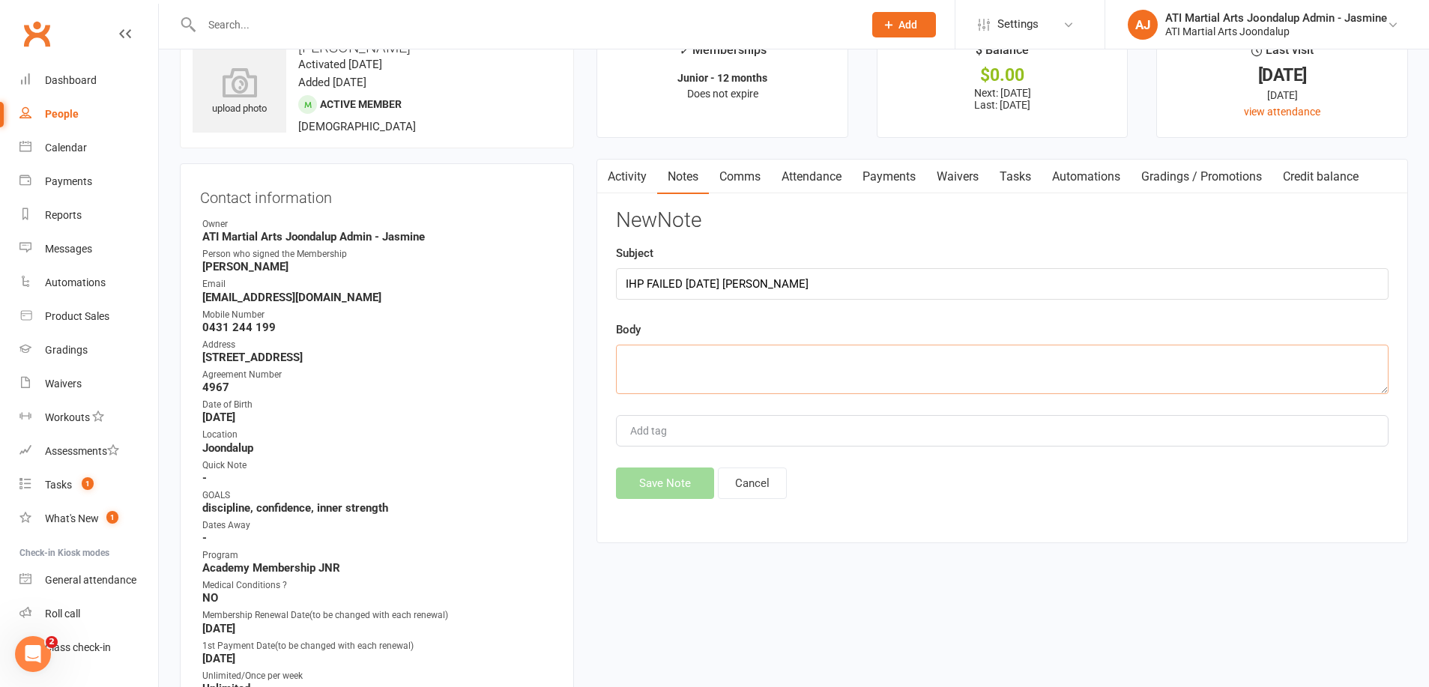
paste textarea "IHP FAILED [DATE] [PERSON_NAME]"
type textarea "IHP FAILED [DATE] [PERSON_NAME]"
drag, startPoint x: 675, startPoint y: 474, endPoint x: 704, endPoint y: 429, distance: 52.6
click at [675, 474] on button "Save Note" at bounding box center [665, 483] width 98 height 31
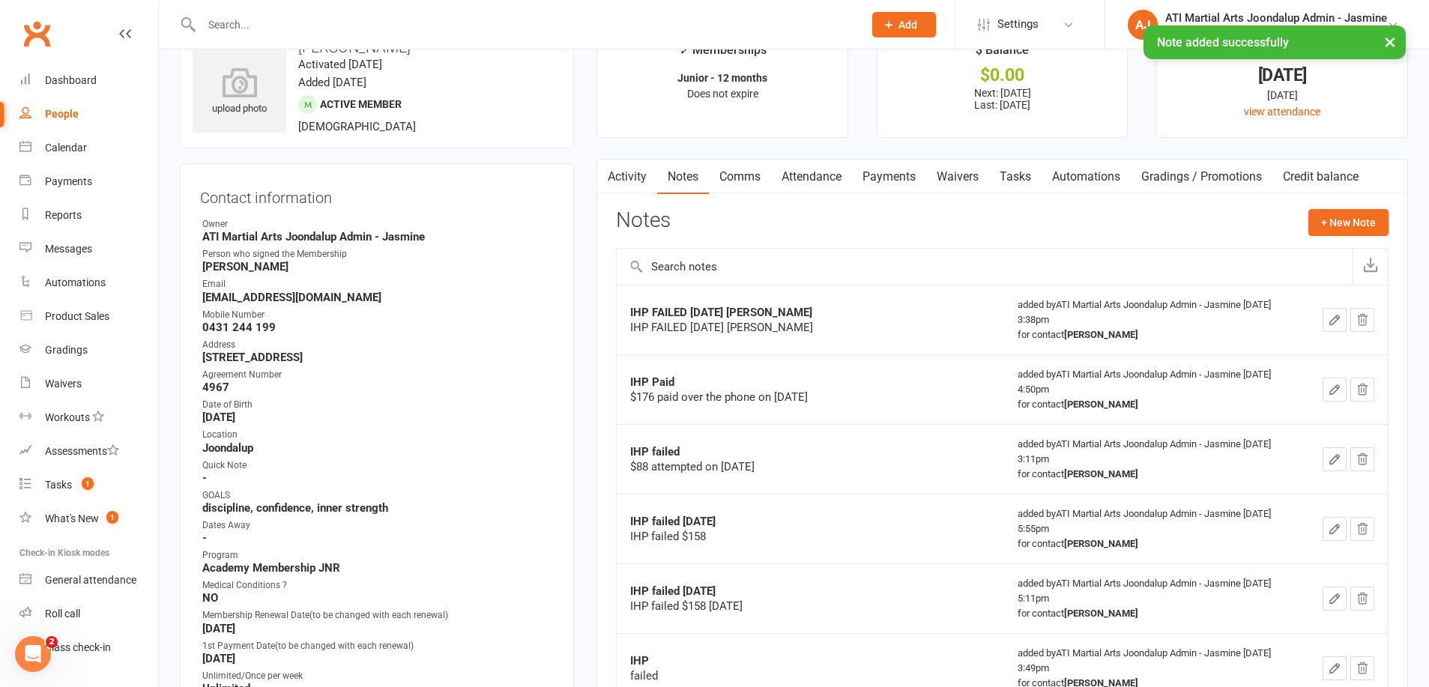
scroll to position [49, 1]
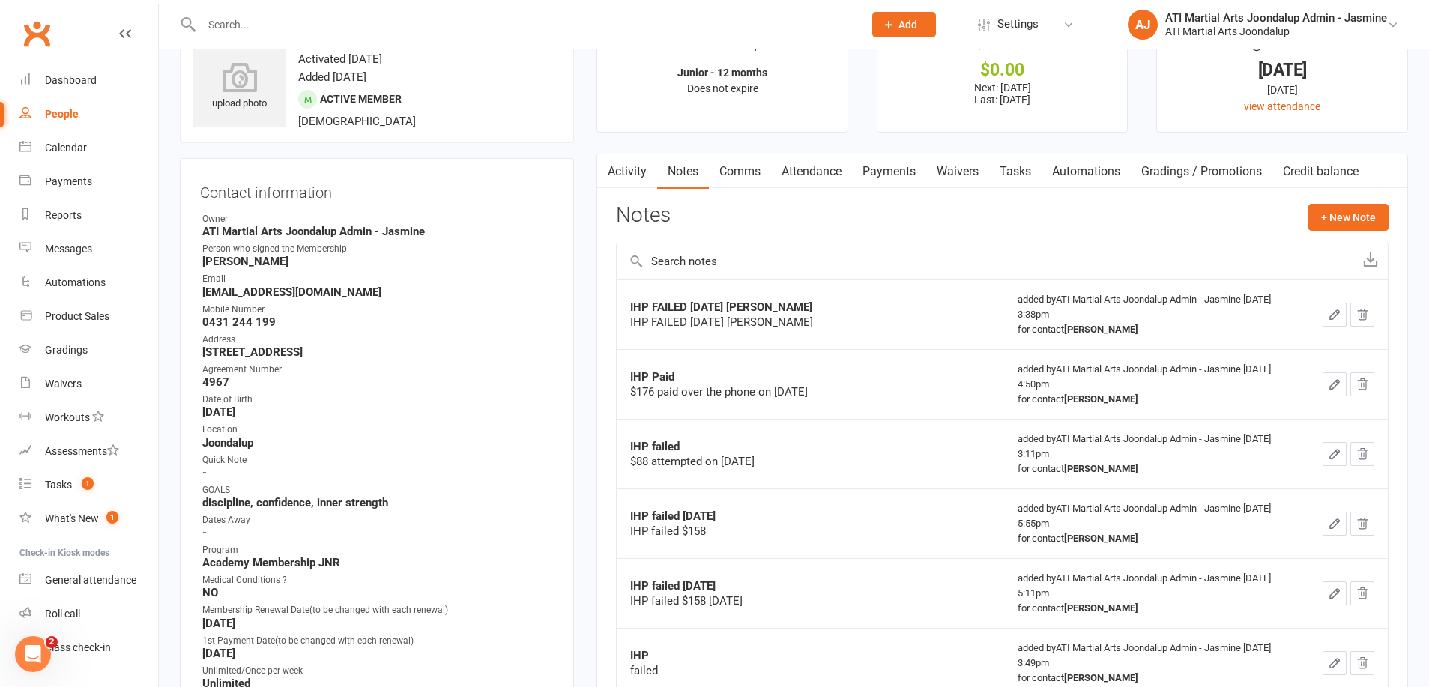
click at [748, 174] on link "Comms" at bounding box center [740, 171] width 62 height 34
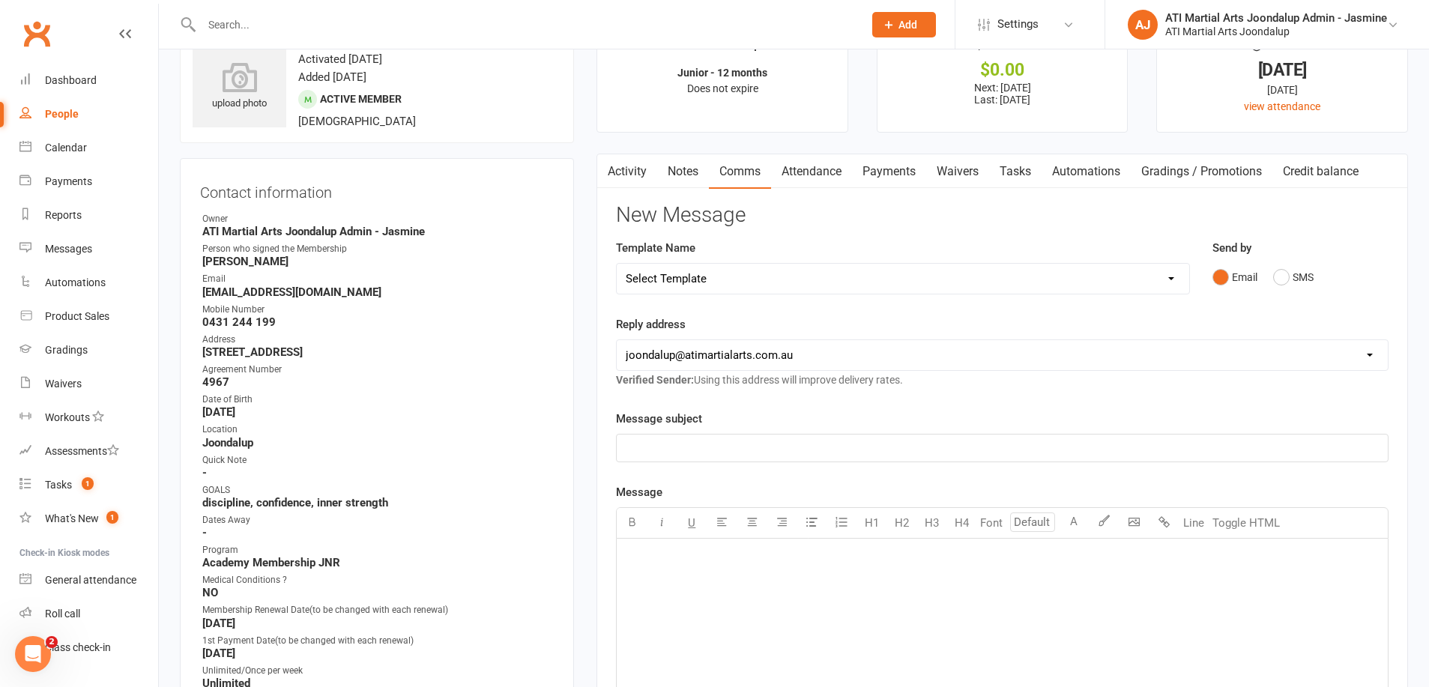
select select "38"
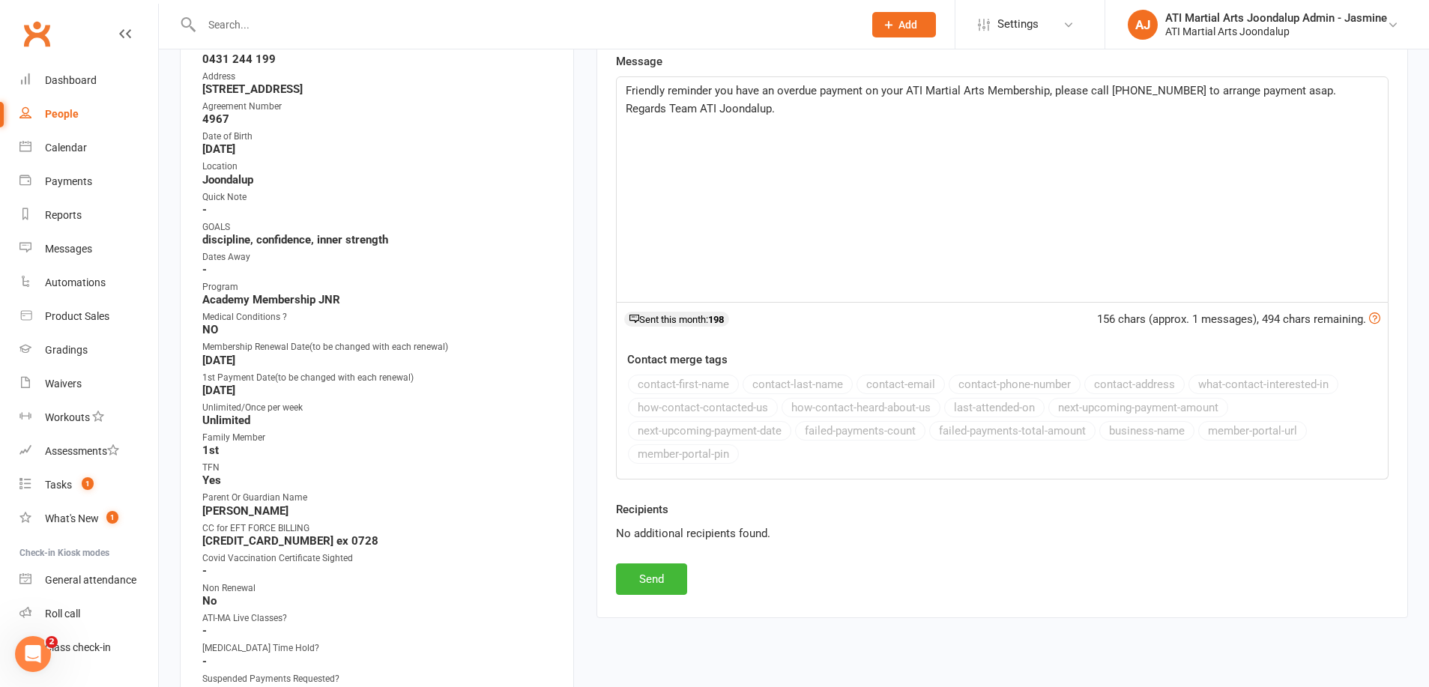
scroll to position [316, 0]
click at [663, 576] on button "Send" at bounding box center [651, 576] width 71 height 31
select select
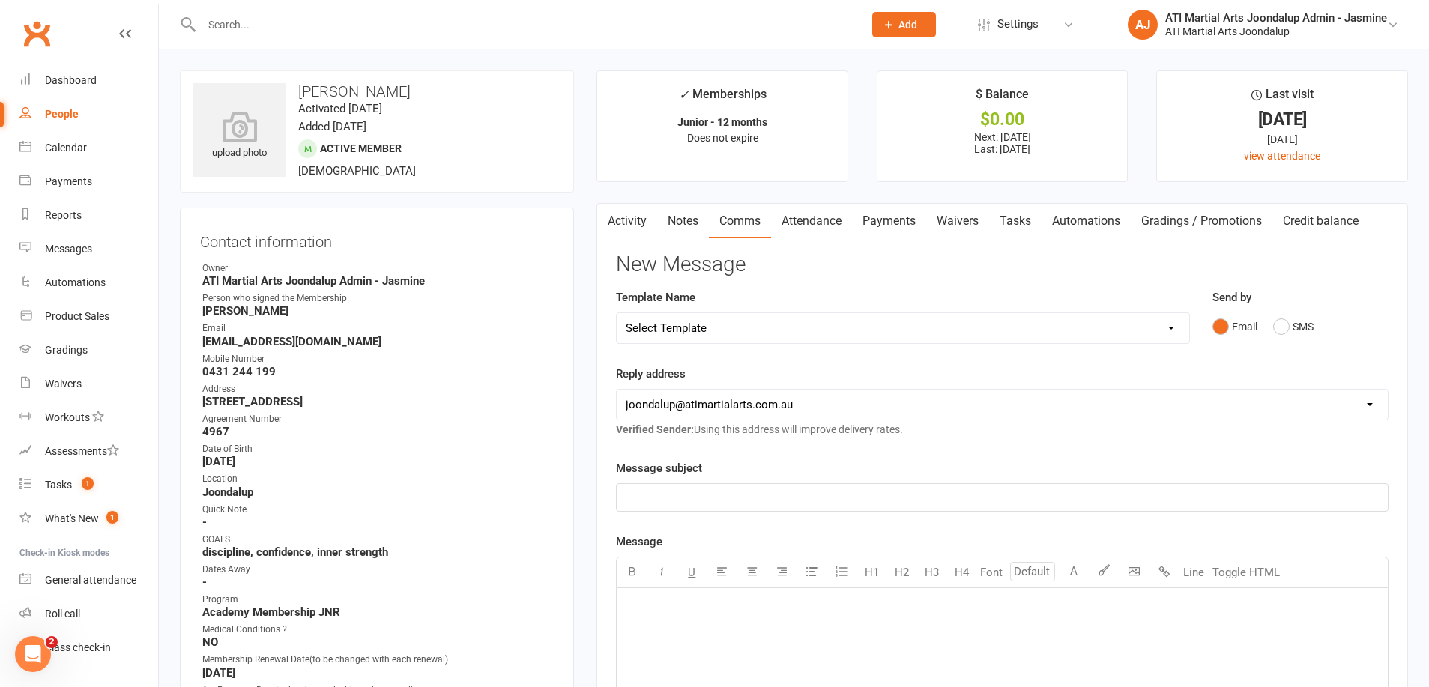
scroll to position [0, 0]
click at [415, 34] on input "text" at bounding box center [525, 24] width 656 height 21
click at [416, 31] on input "text" at bounding box center [525, 24] width 656 height 21
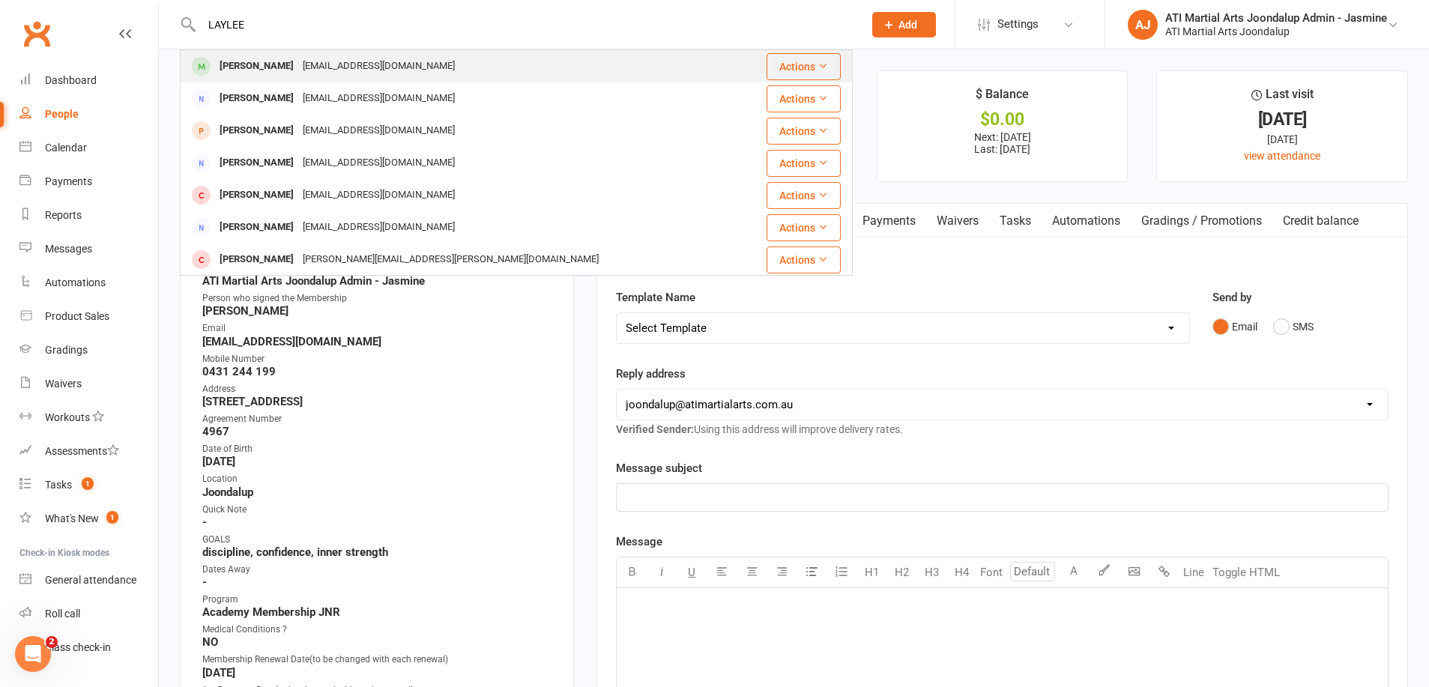
type input "LAYLEE"
click at [290, 75] on div "[PERSON_NAME]" at bounding box center [256, 66] width 83 height 22
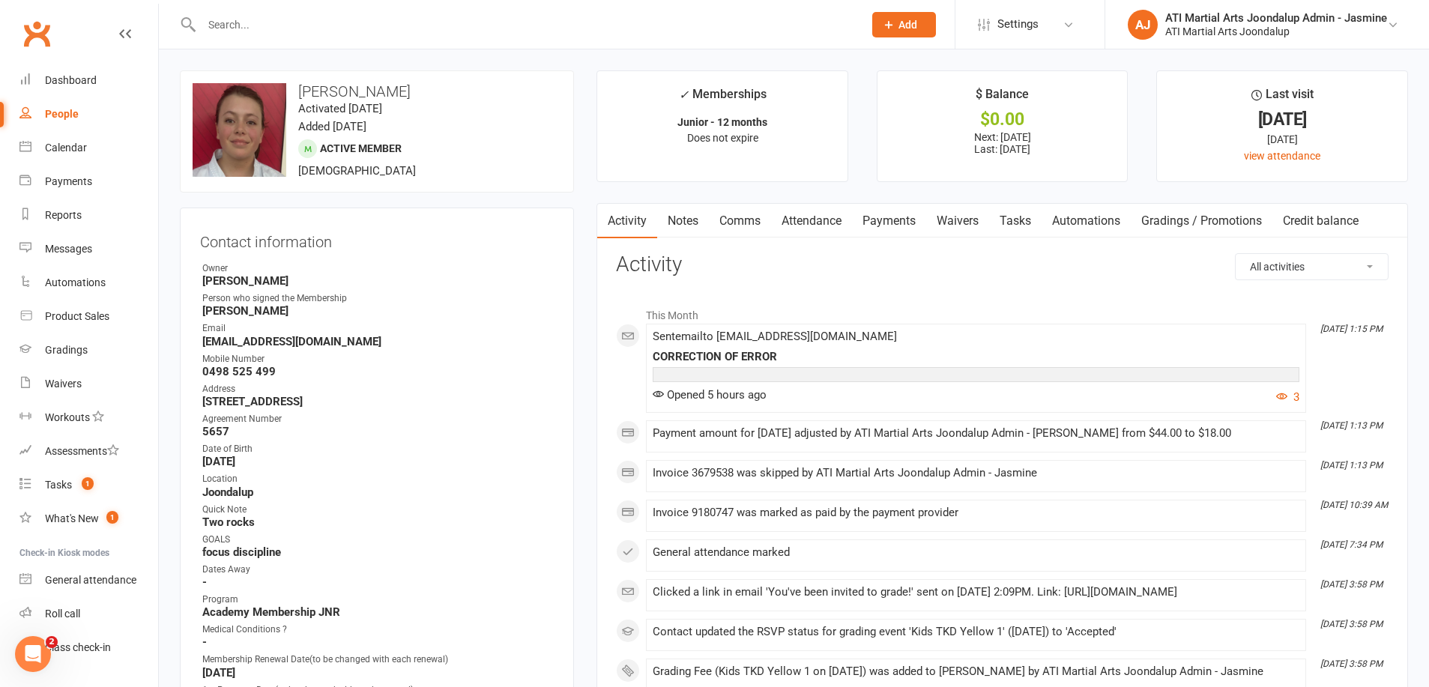
click at [898, 222] on link "Payments" at bounding box center [889, 221] width 74 height 34
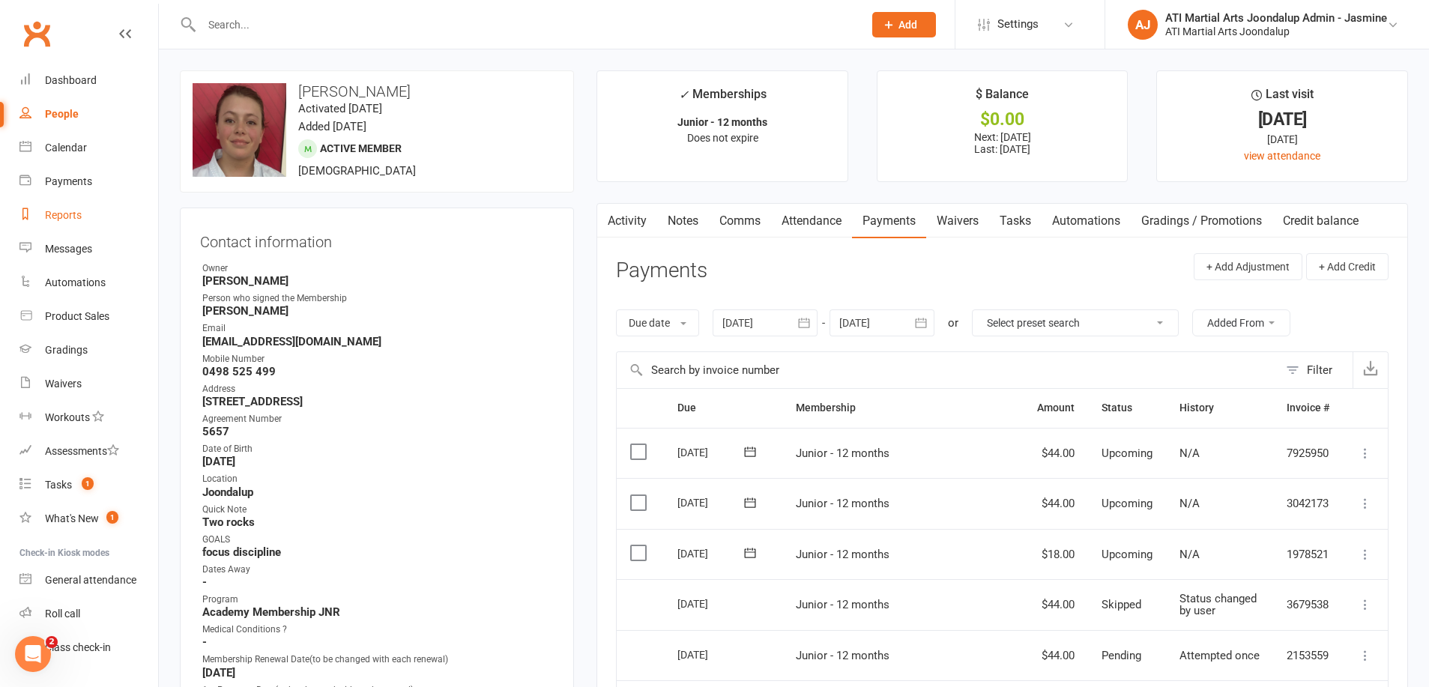
click at [55, 218] on div "Reports" at bounding box center [63, 215] width 37 height 12
select select "100"
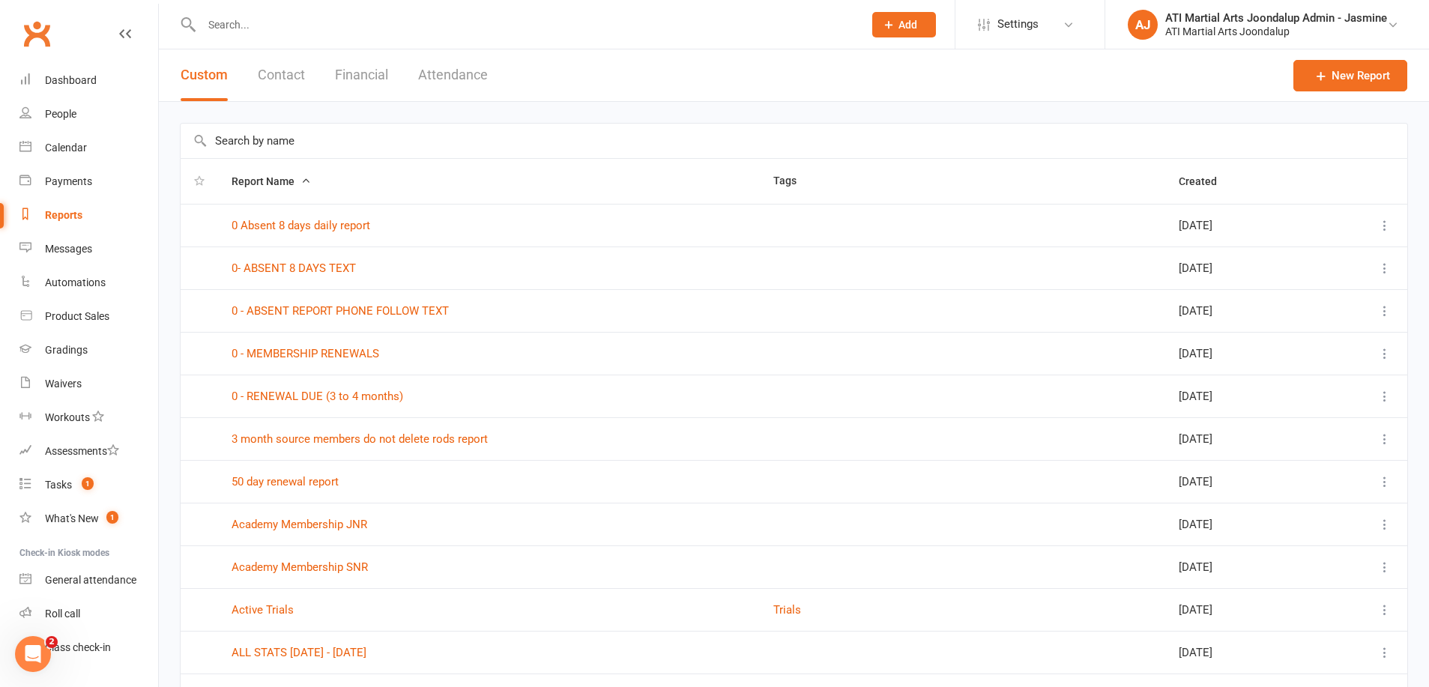
click at [363, 72] on button "Financial" at bounding box center [361, 75] width 53 height 52
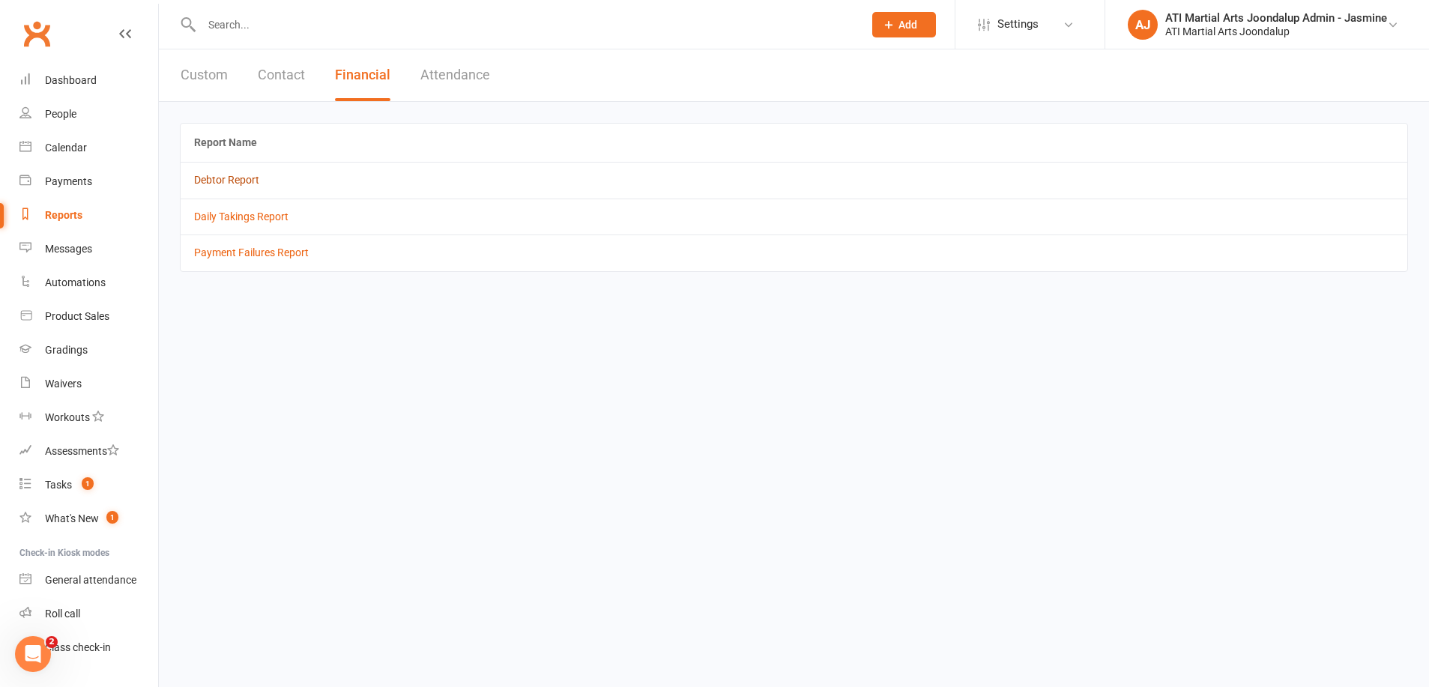
click at [225, 175] on link "Debtor Report" at bounding box center [226, 180] width 65 height 12
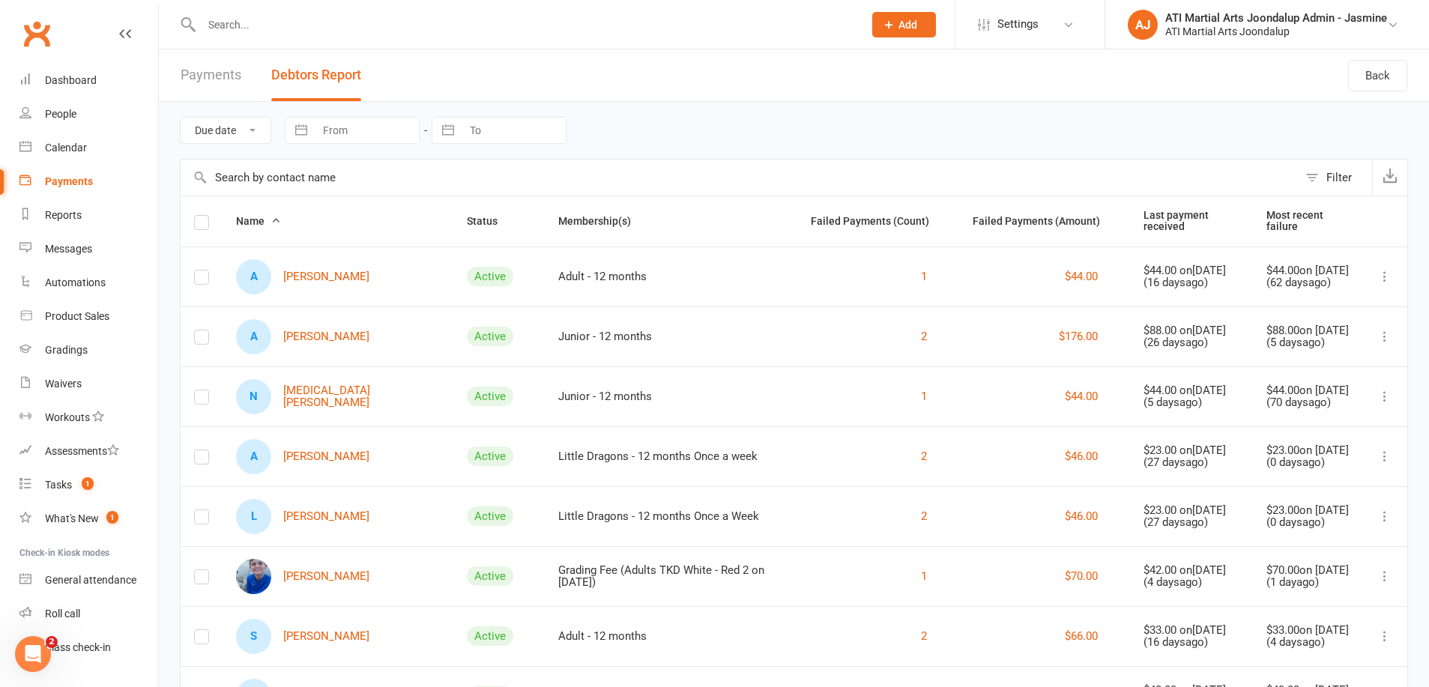
click at [1383, 521] on icon at bounding box center [1384, 516] width 15 height 15
click at [1384, 519] on icon at bounding box center [1384, 516] width 15 height 15
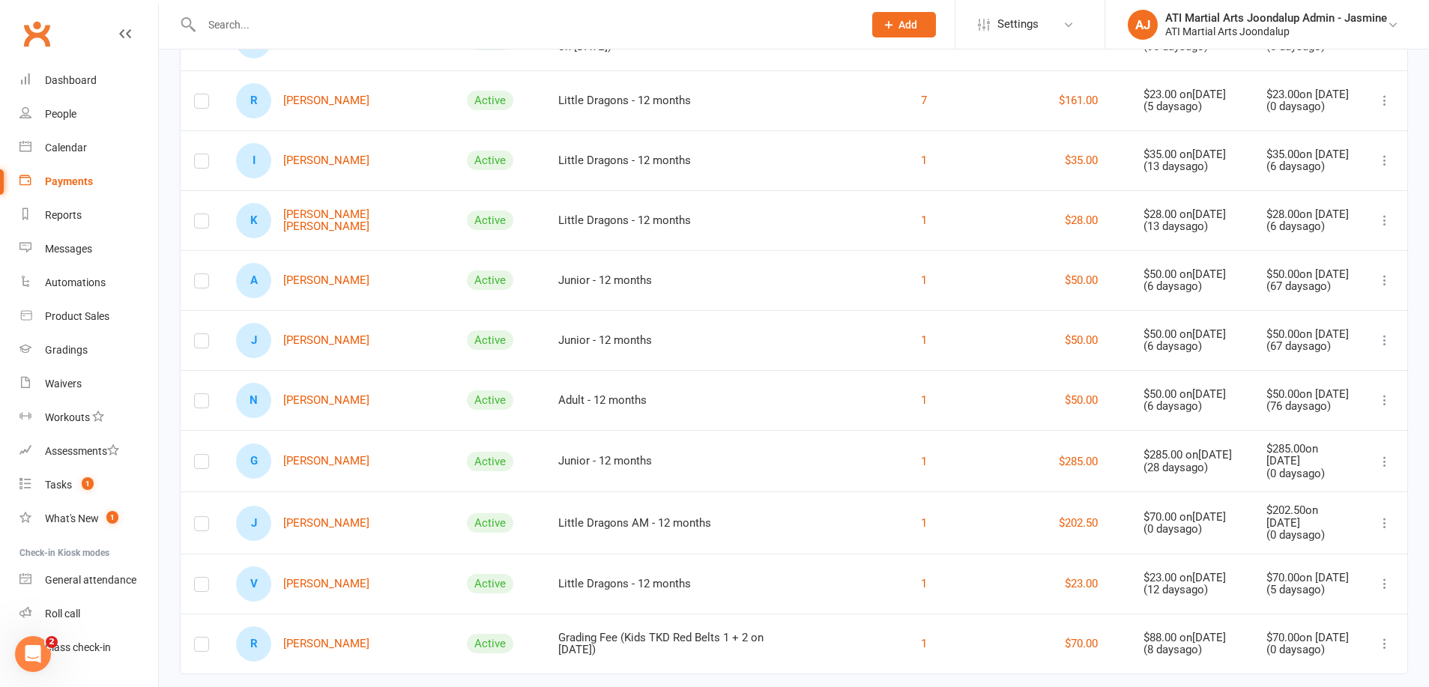
scroll to position [1092, 0]
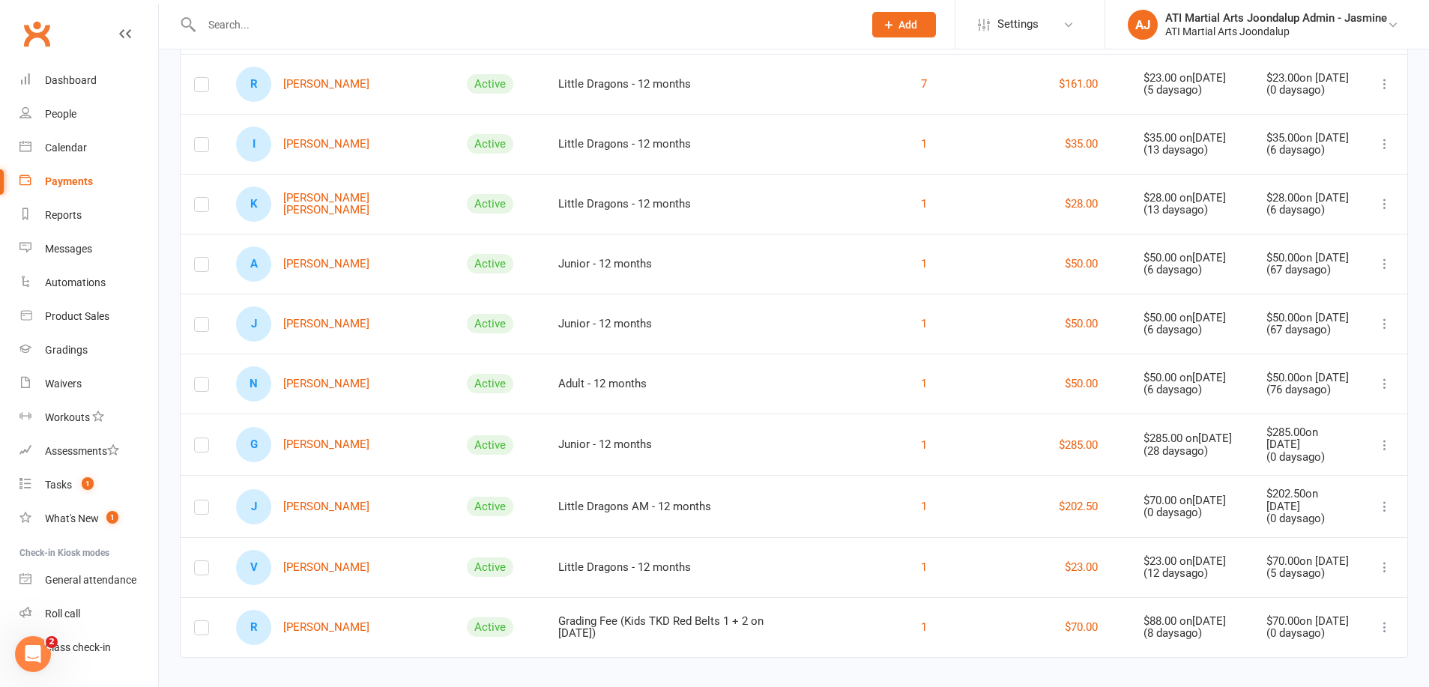
click at [1388, 453] on icon at bounding box center [1384, 445] width 15 height 15
click at [71, 351] on div "Gradings" at bounding box center [66, 350] width 43 height 12
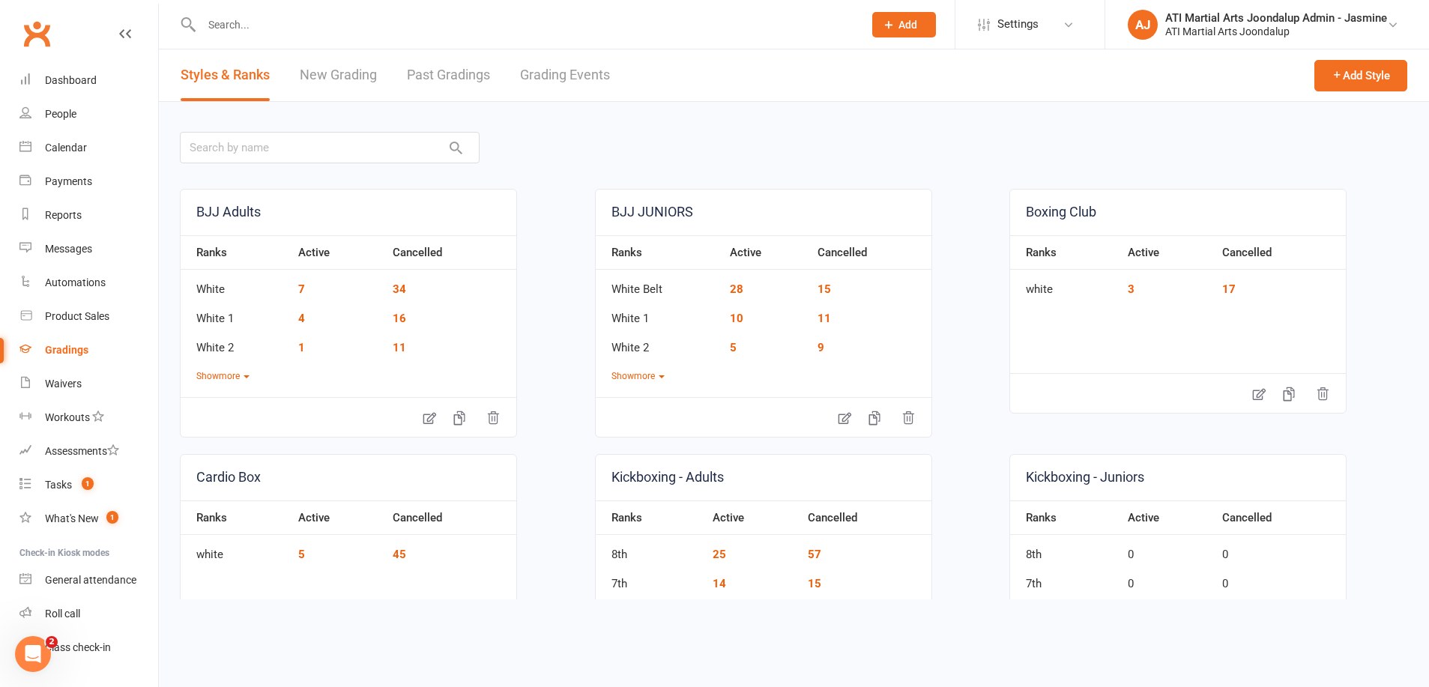
click at [342, 70] on link "New Grading" at bounding box center [338, 75] width 77 height 52
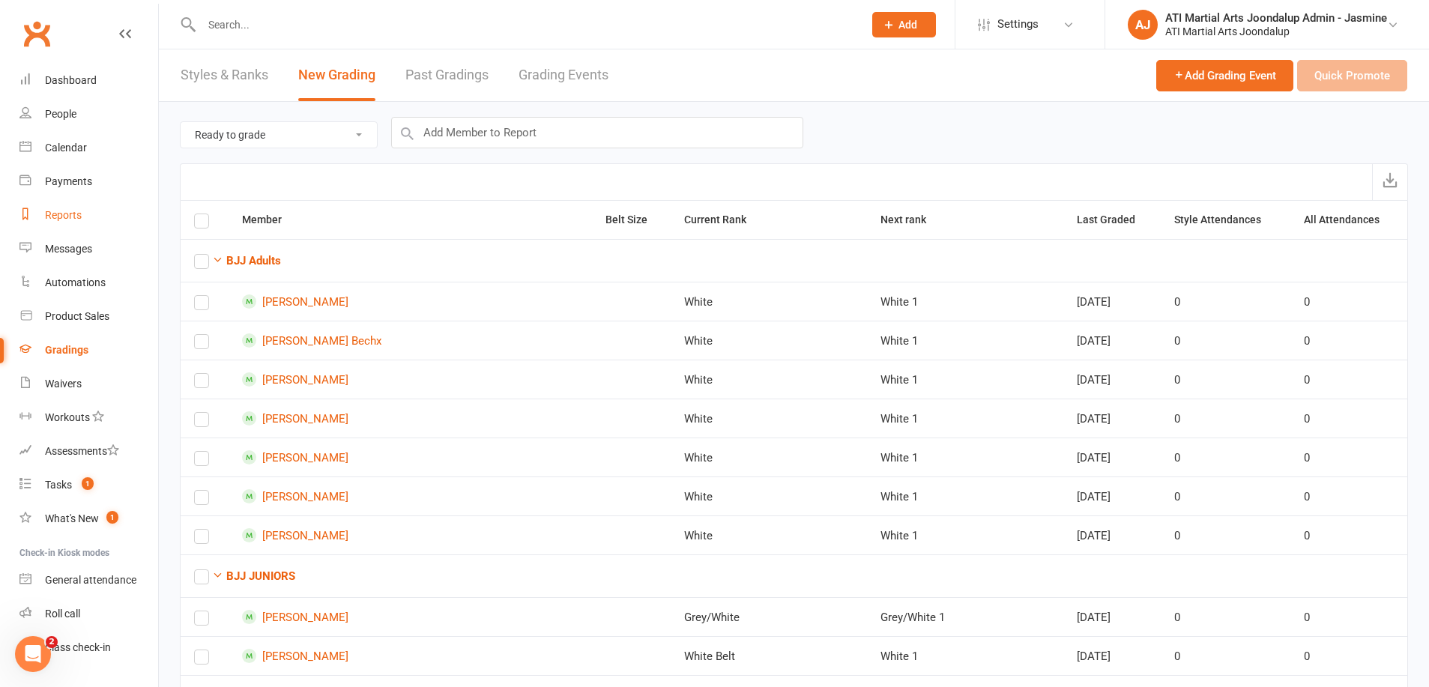
click at [65, 221] on link "Reports" at bounding box center [88, 216] width 139 height 34
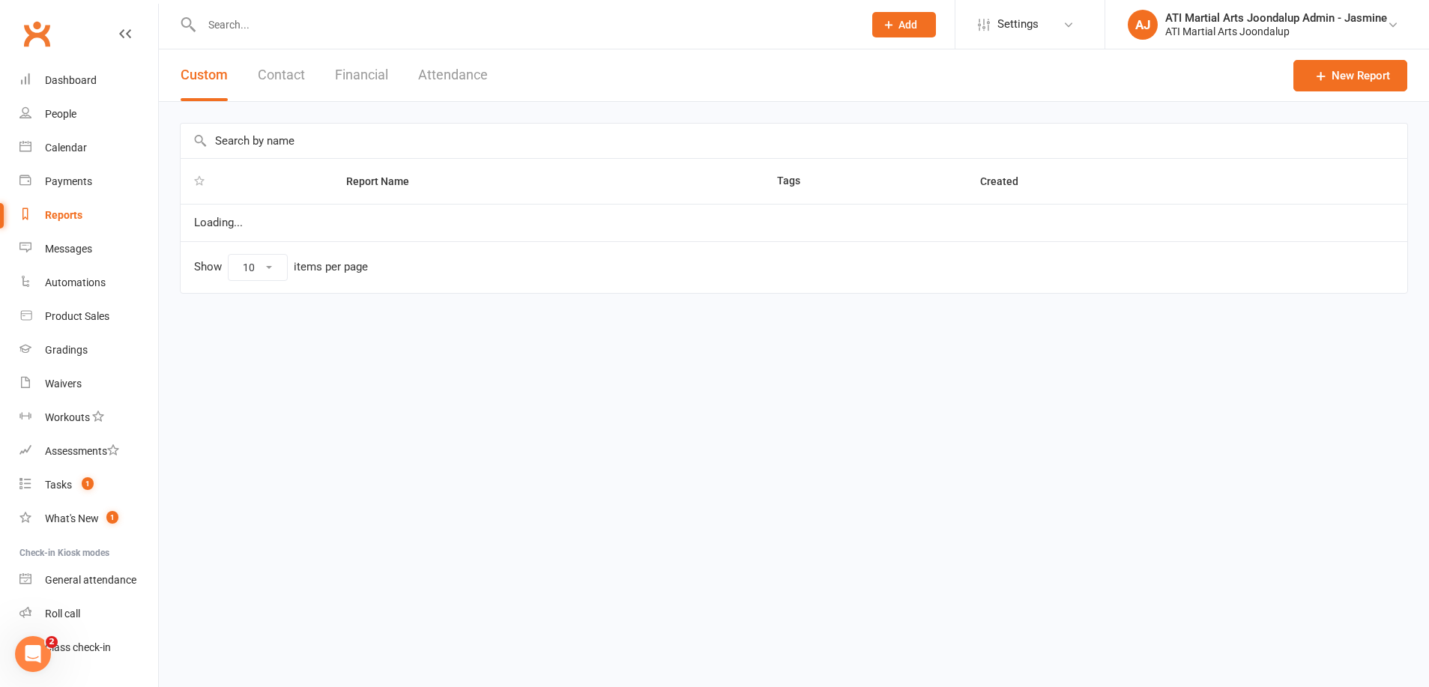
select select "100"
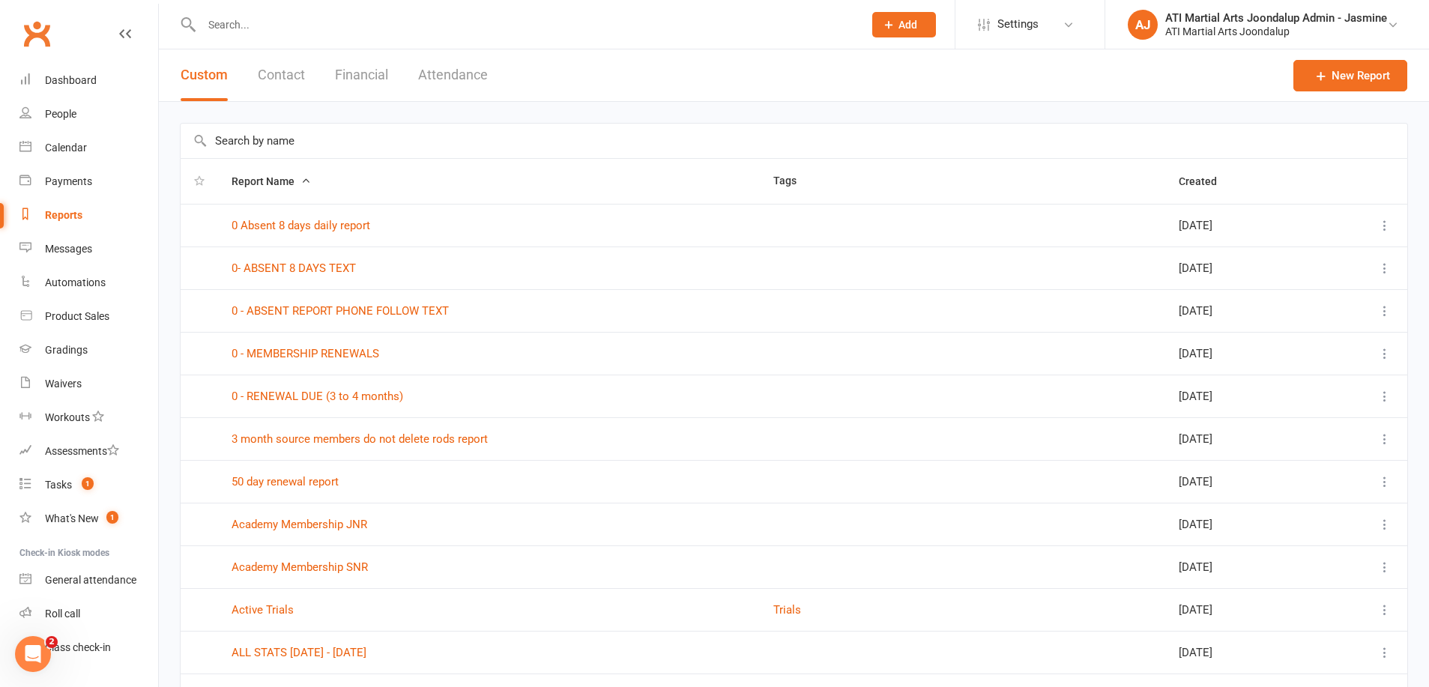
click at [384, 69] on button "Financial" at bounding box center [361, 75] width 53 height 52
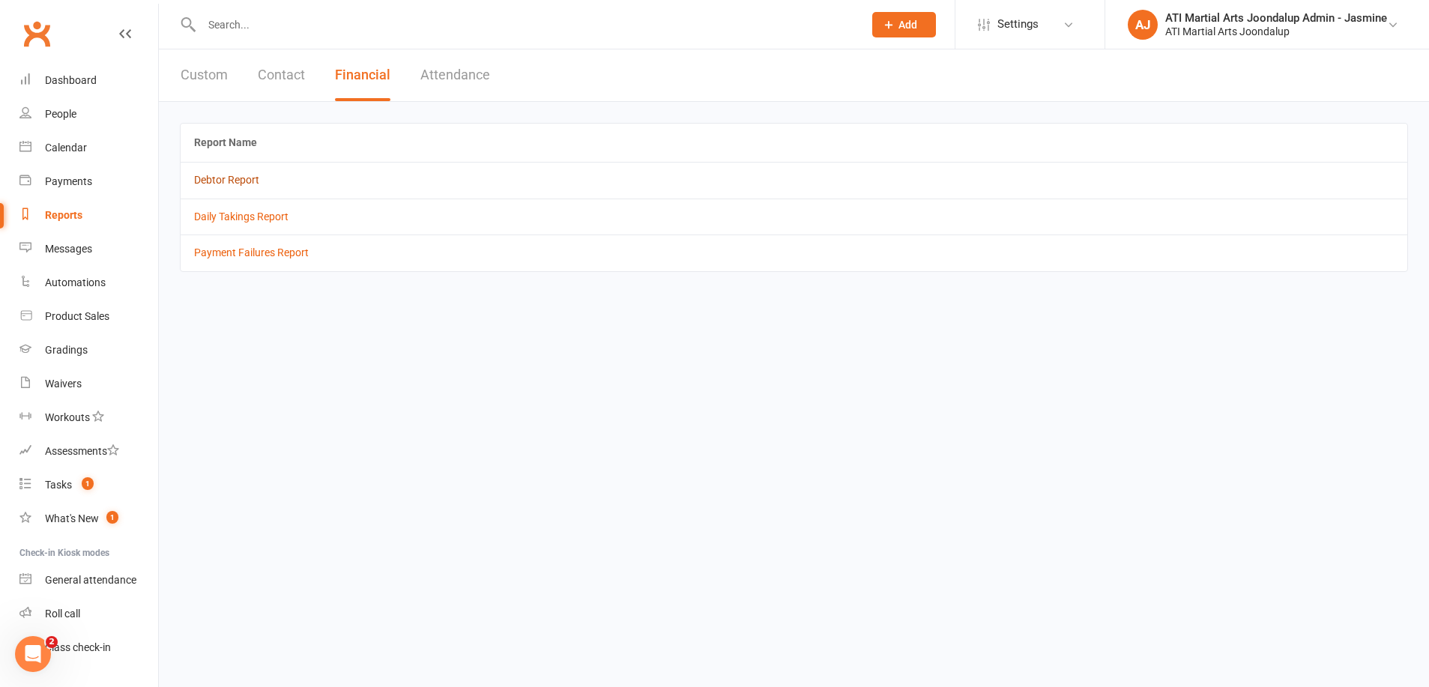
click at [229, 180] on link "Debtor Report" at bounding box center [226, 180] width 65 height 12
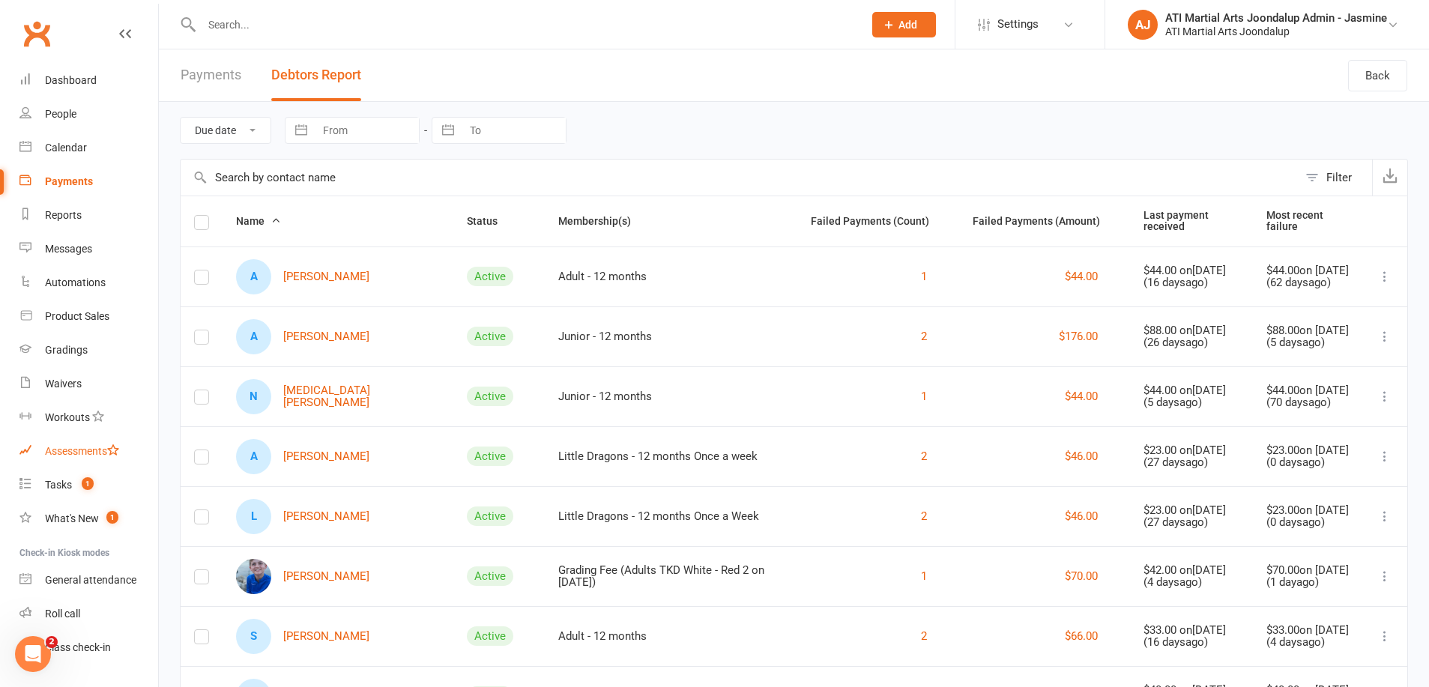
drag, startPoint x: 52, startPoint y: 484, endPoint x: 157, endPoint y: 457, distance: 109.1
click at [52, 484] on div "Tasks" at bounding box center [58, 485] width 27 height 12
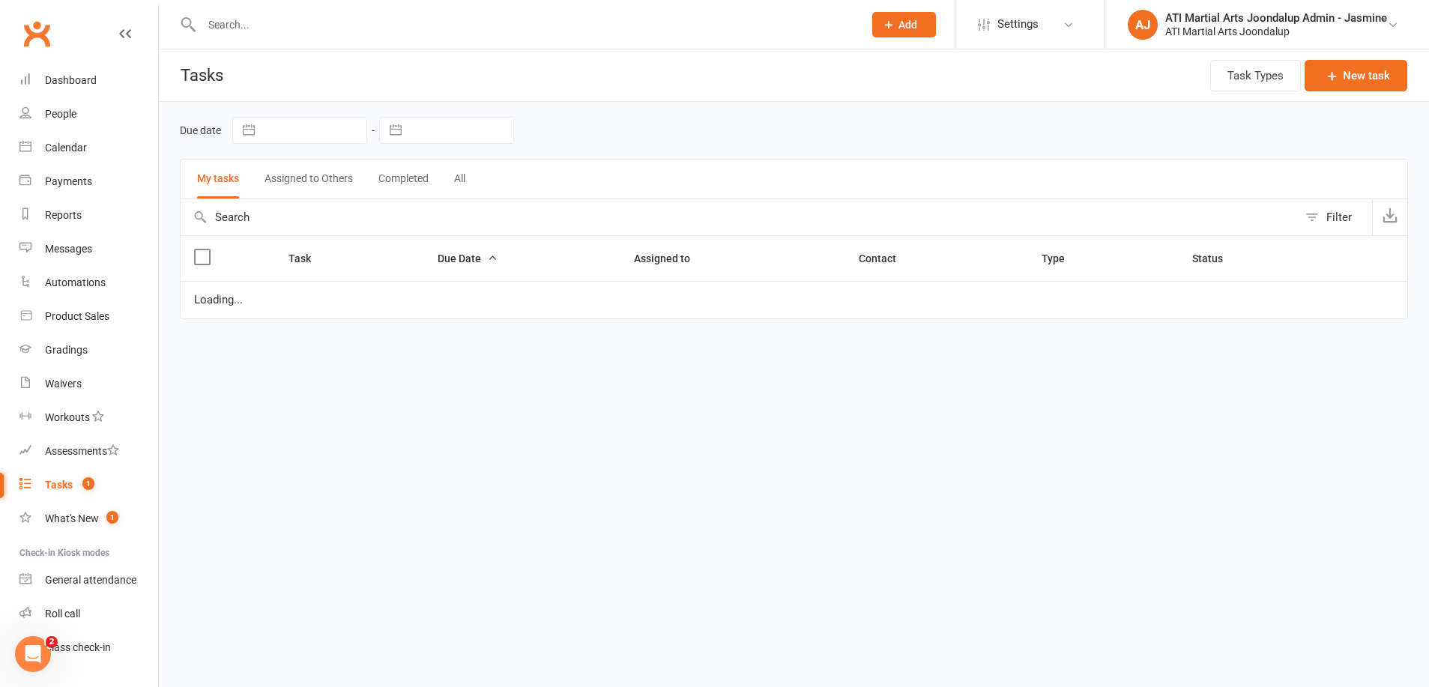
select select "started"
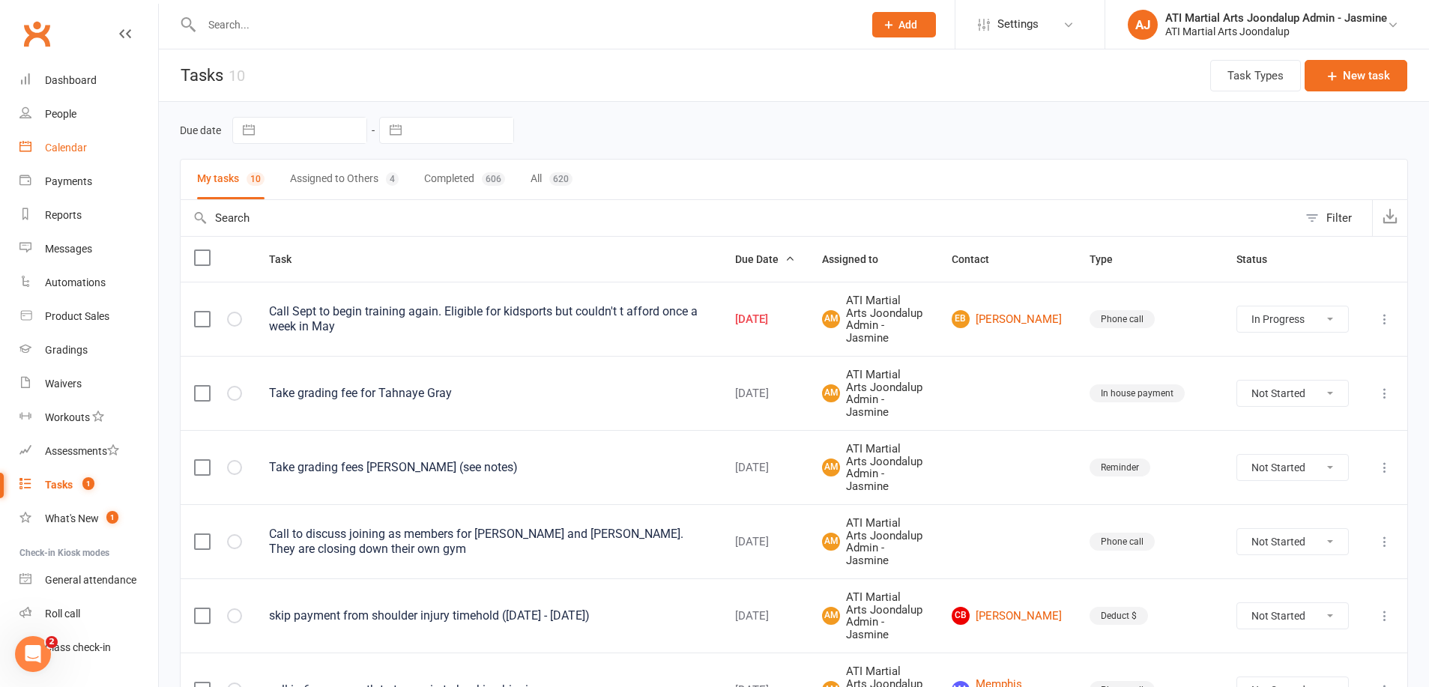
click at [75, 153] on div "Calendar" at bounding box center [66, 148] width 42 height 12
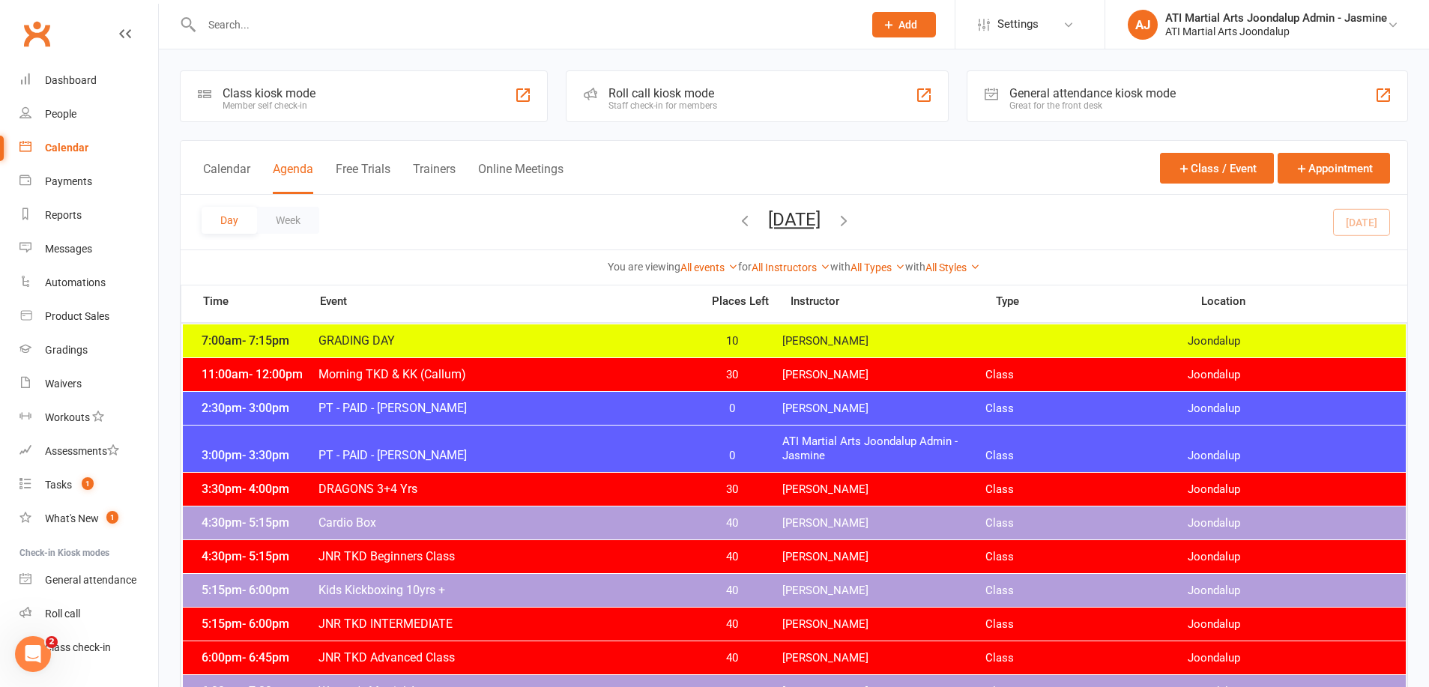
click at [852, 217] on icon "button" at bounding box center [844, 220] width 16 height 16
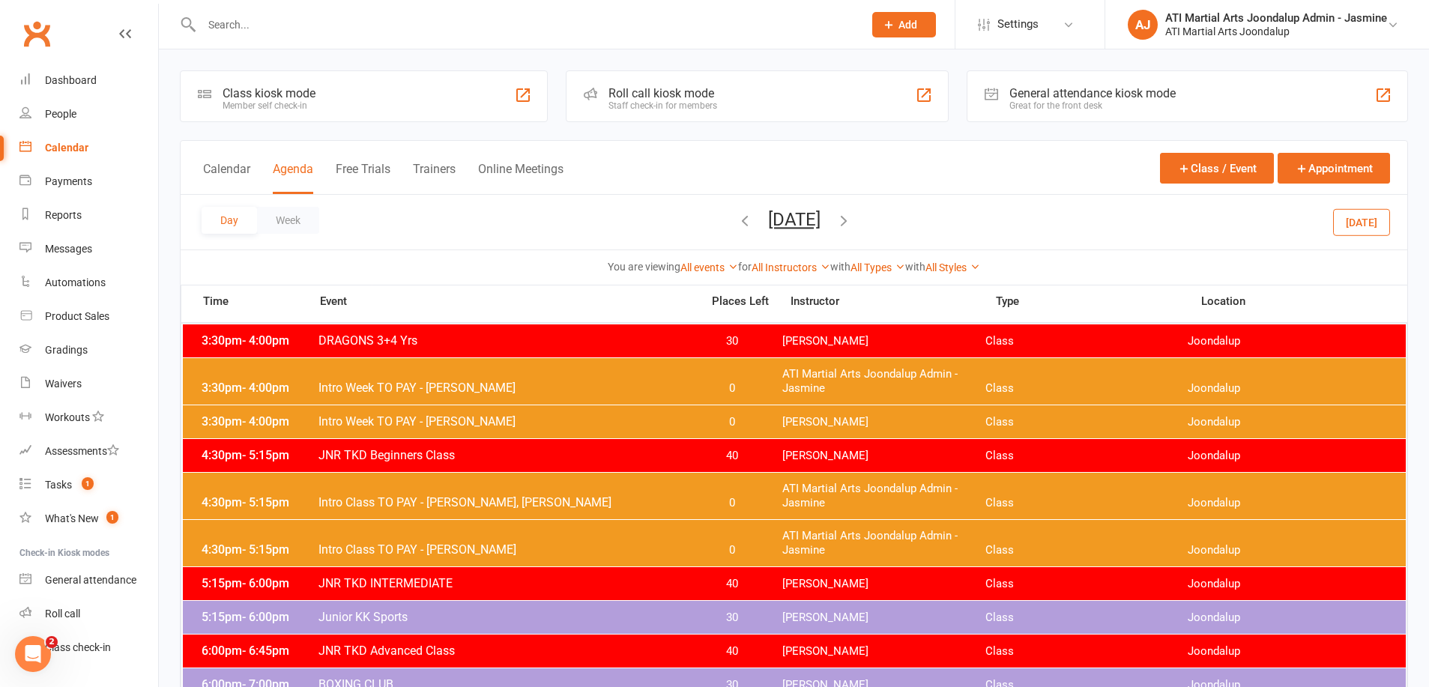
click at [852, 223] on icon "button" at bounding box center [844, 220] width 16 height 16
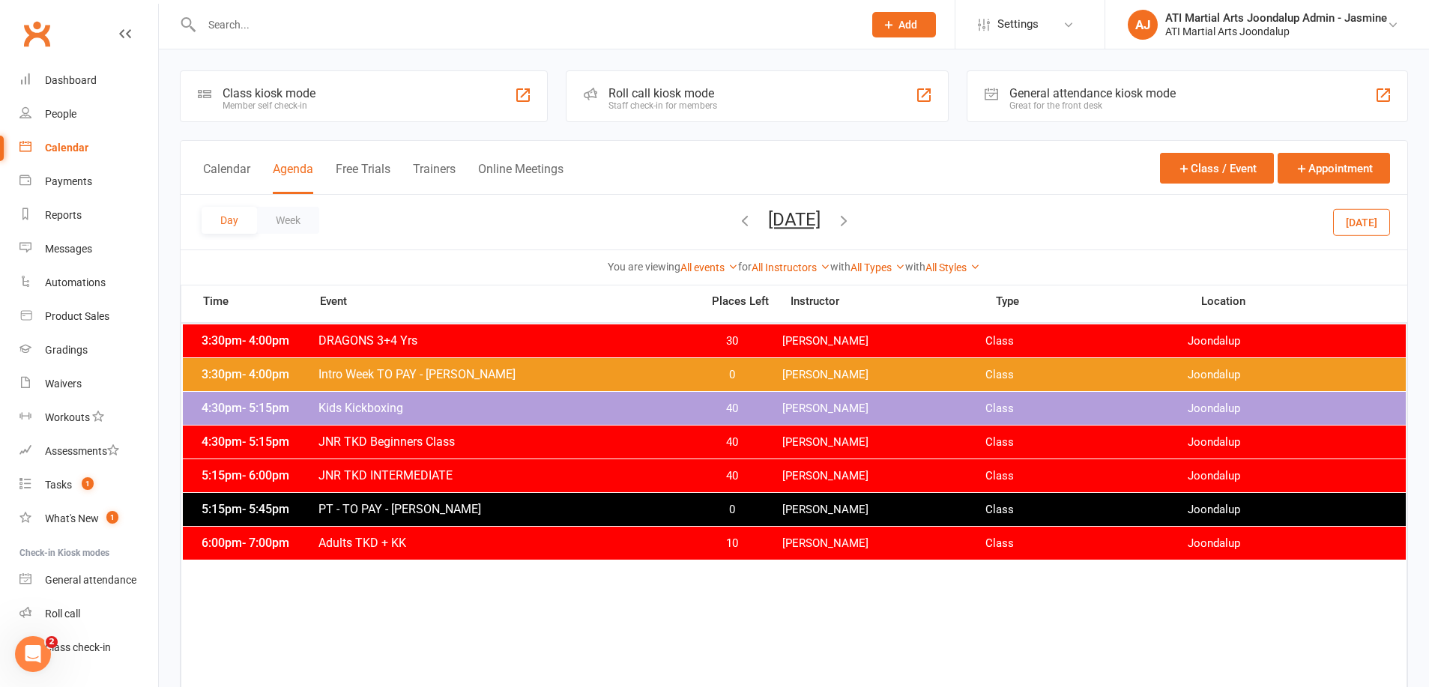
click at [852, 226] on icon "button" at bounding box center [844, 220] width 16 height 16
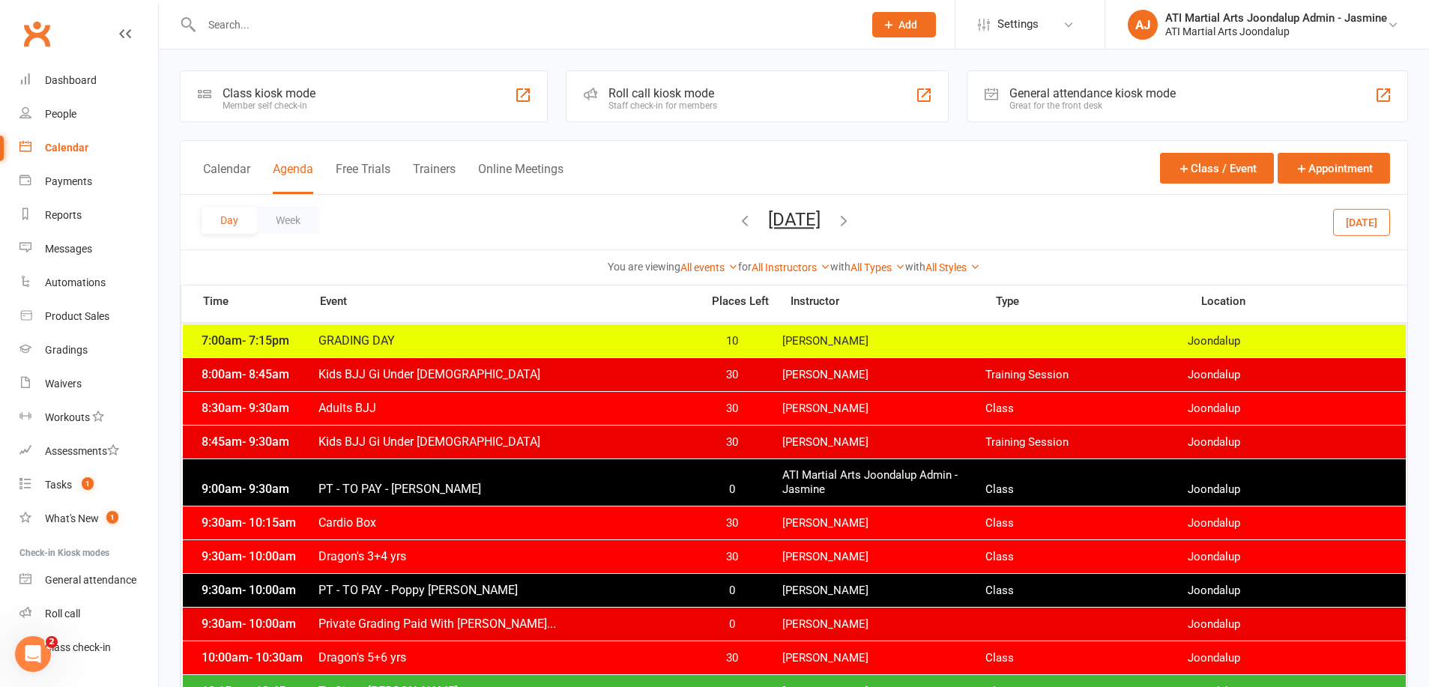
click at [852, 223] on icon "button" at bounding box center [844, 220] width 16 height 16
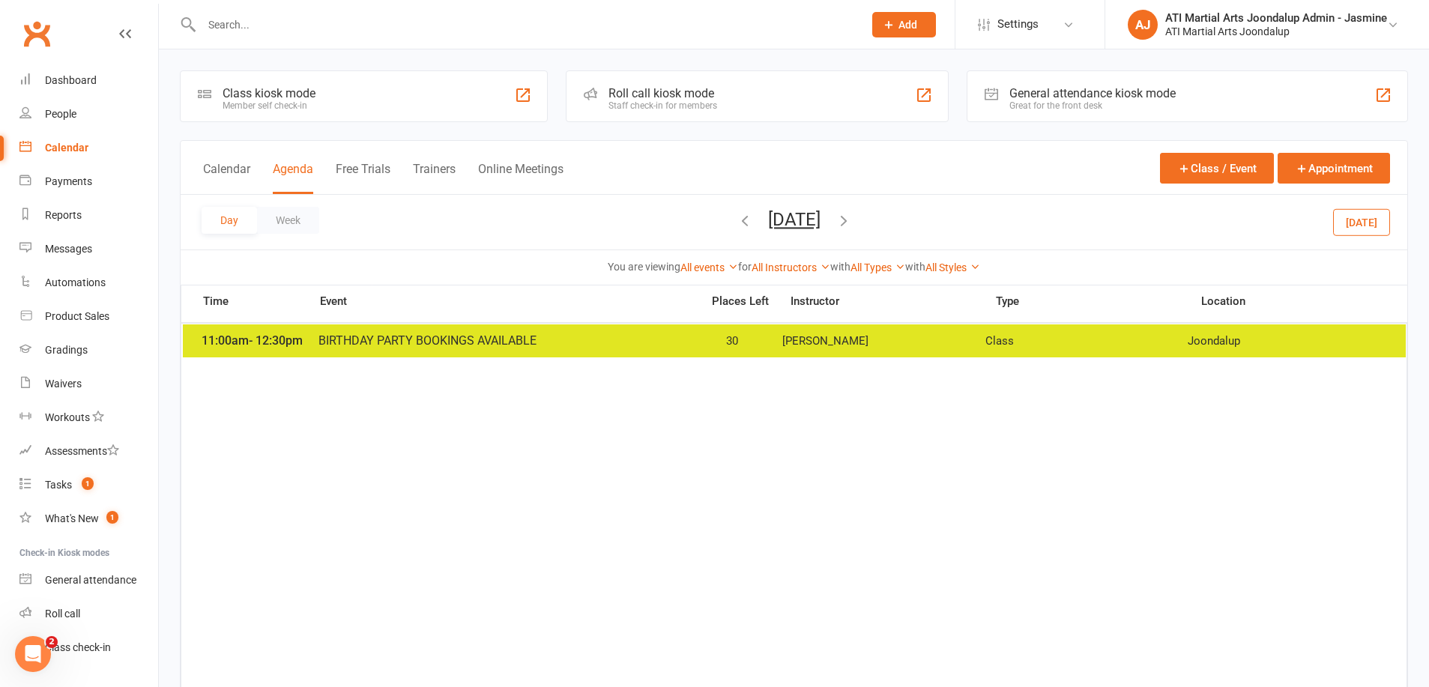
click at [852, 222] on icon "button" at bounding box center [844, 220] width 16 height 16
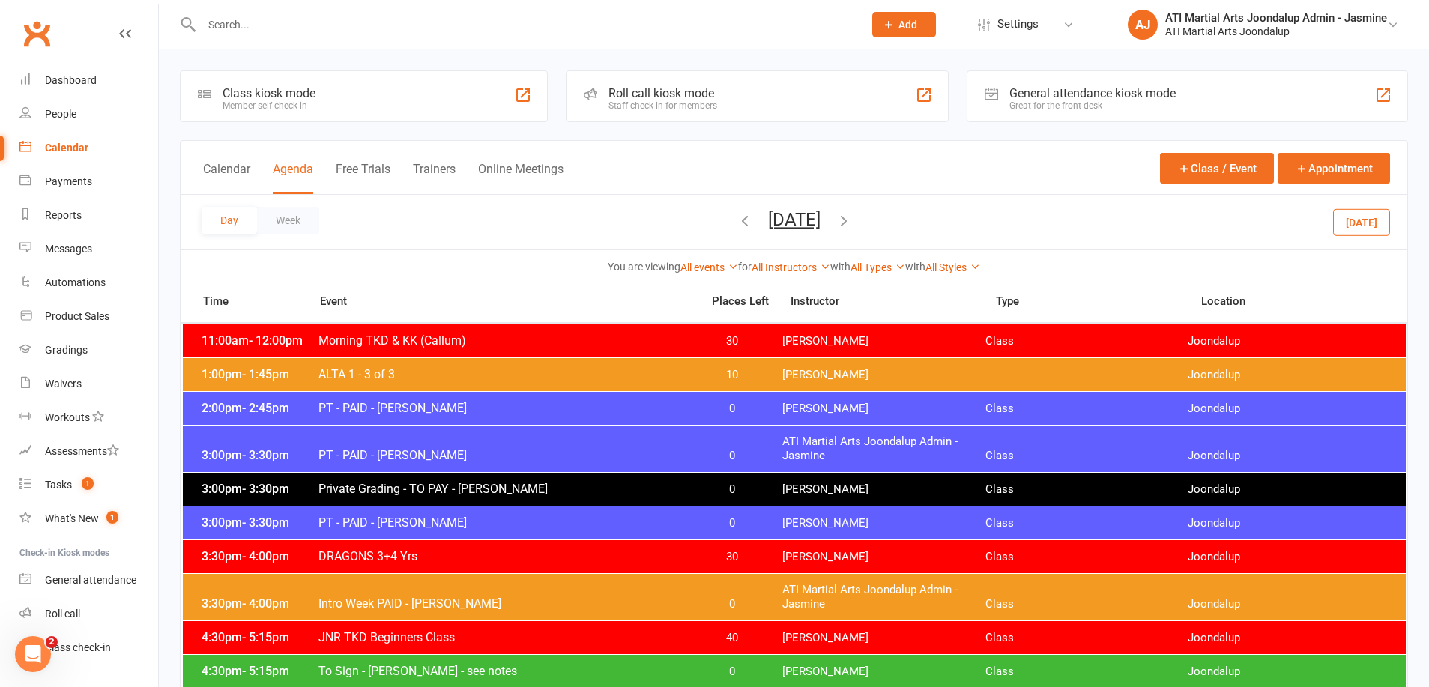
click at [852, 225] on icon "button" at bounding box center [844, 220] width 16 height 16
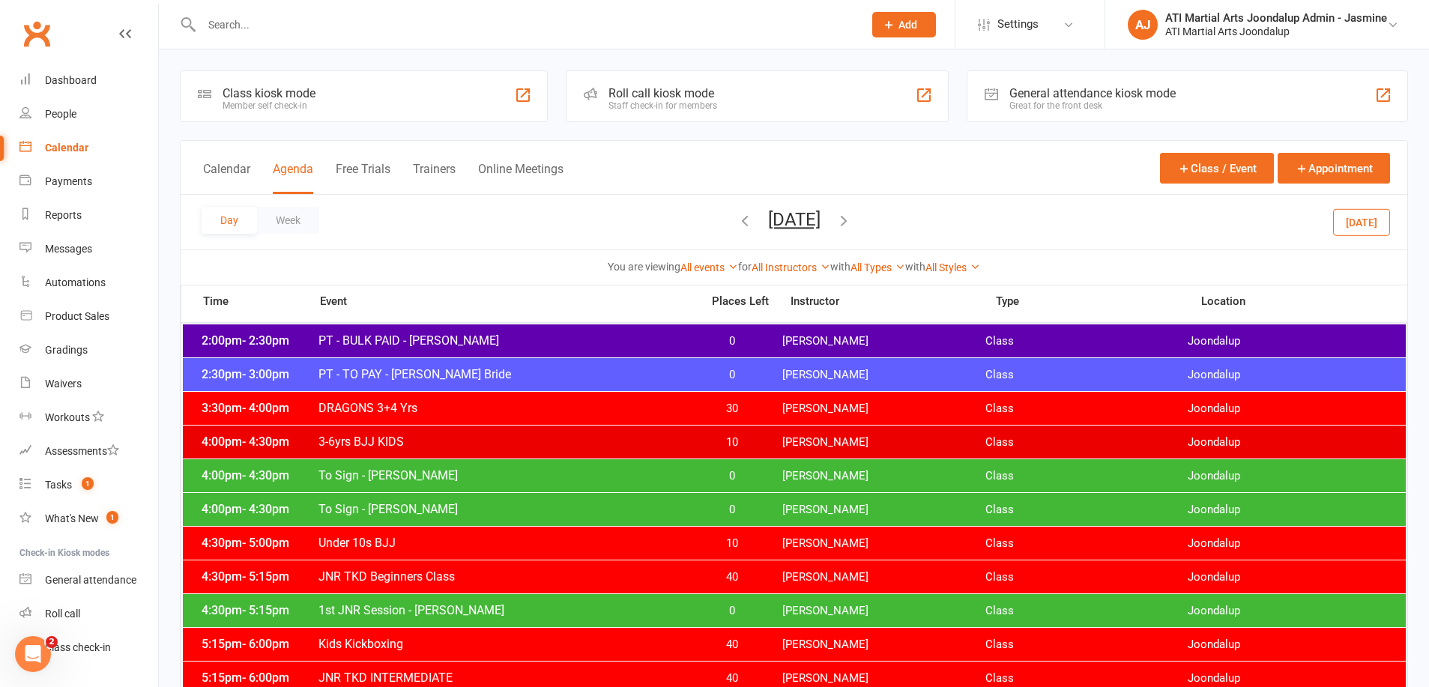
drag, startPoint x: 905, startPoint y: 220, endPoint x: 630, endPoint y: 316, distance: 291.0
click at [852, 220] on icon "button" at bounding box center [844, 220] width 16 height 16
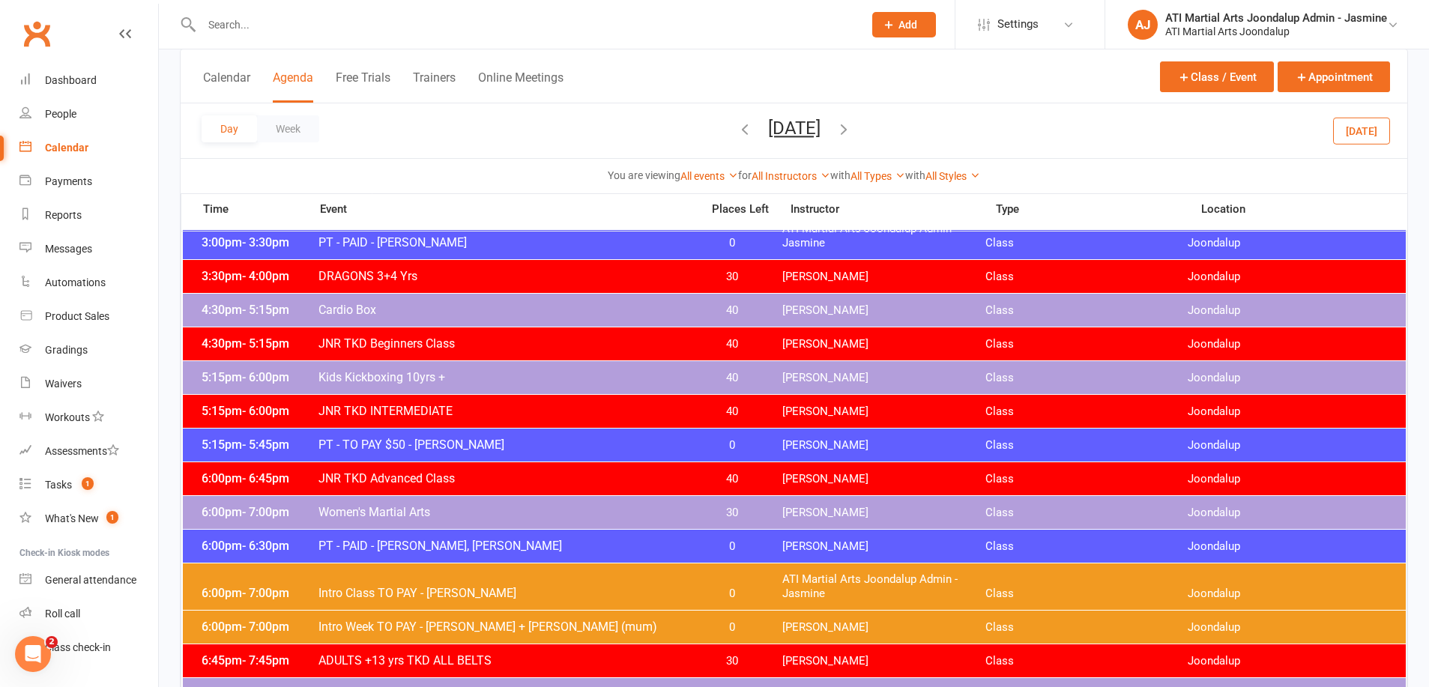
scroll to position [232, 0]
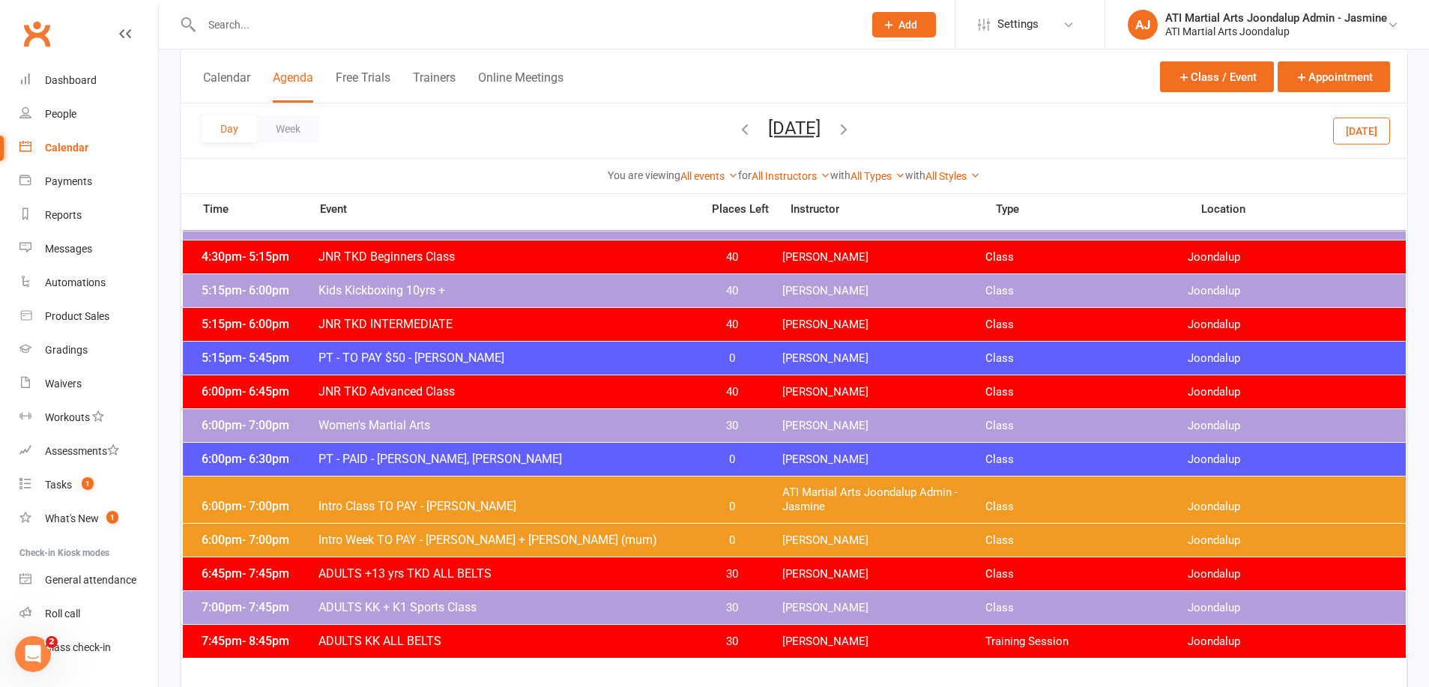
click at [852, 130] on icon "button" at bounding box center [844, 129] width 16 height 16
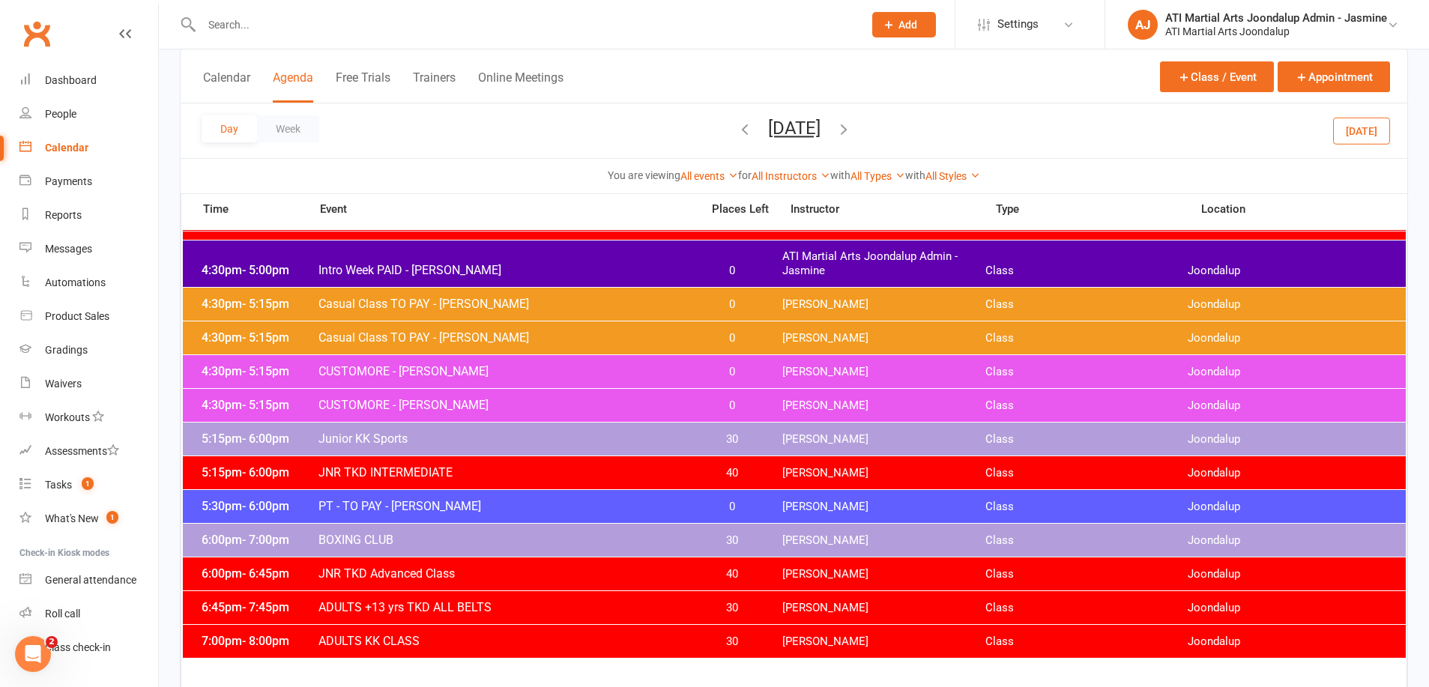
drag, startPoint x: 909, startPoint y: 130, endPoint x: 804, endPoint y: 258, distance: 165.6
click at [852, 131] on icon "button" at bounding box center [844, 129] width 16 height 16
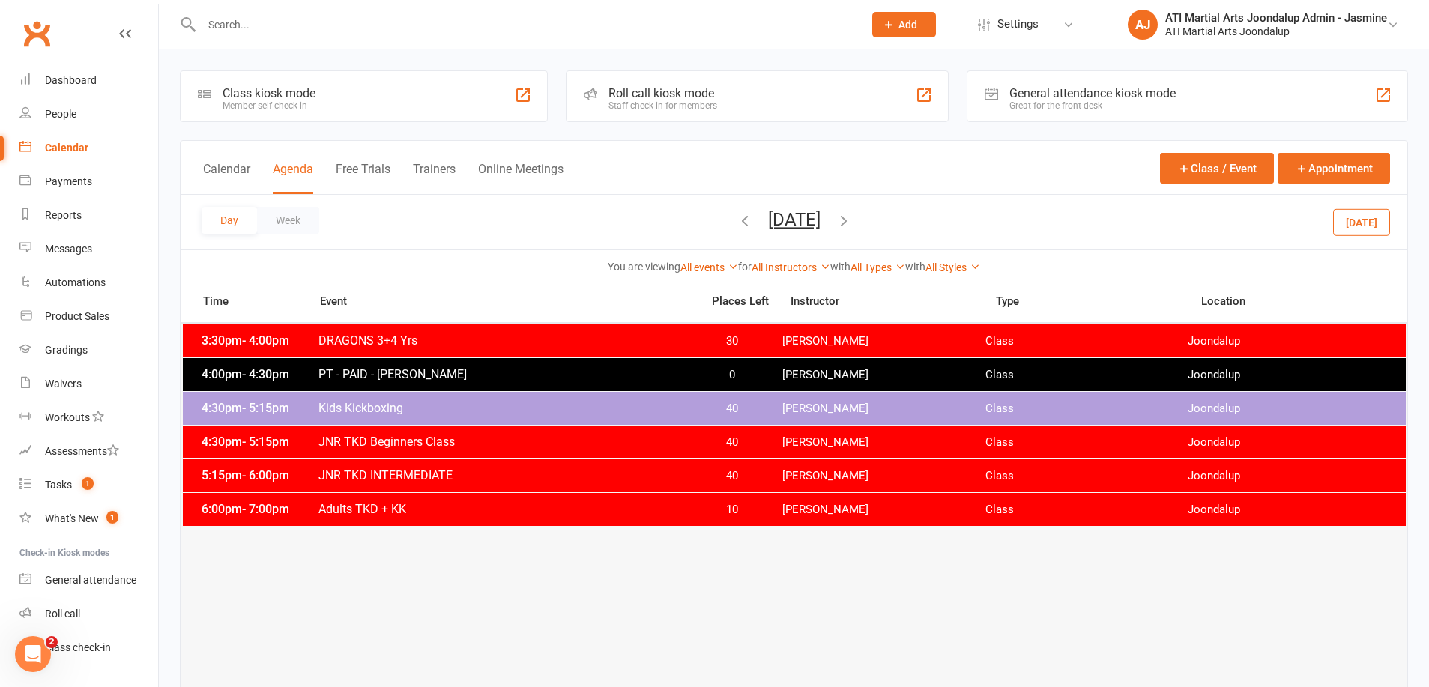
scroll to position [0, 0]
drag, startPoint x: 708, startPoint y: 219, endPoint x: 692, endPoint y: 220, distance: 16.6
click at [753, 219] on span "[DATE] [DATE] Sun Mon Tue Wed Thu Fri Sat 31 01 02 03 04 05 06 07 08 09 10 11 1…" at bounding box center [794, 222] width 82 height 26
drag, startPoint x: 691, startPoint y: 220, endPoint x: 684, endPoint y: 240, distance: 20.6
click at [737, 220] on icon "button" at bounding box center [745, 220] width 16 height 16
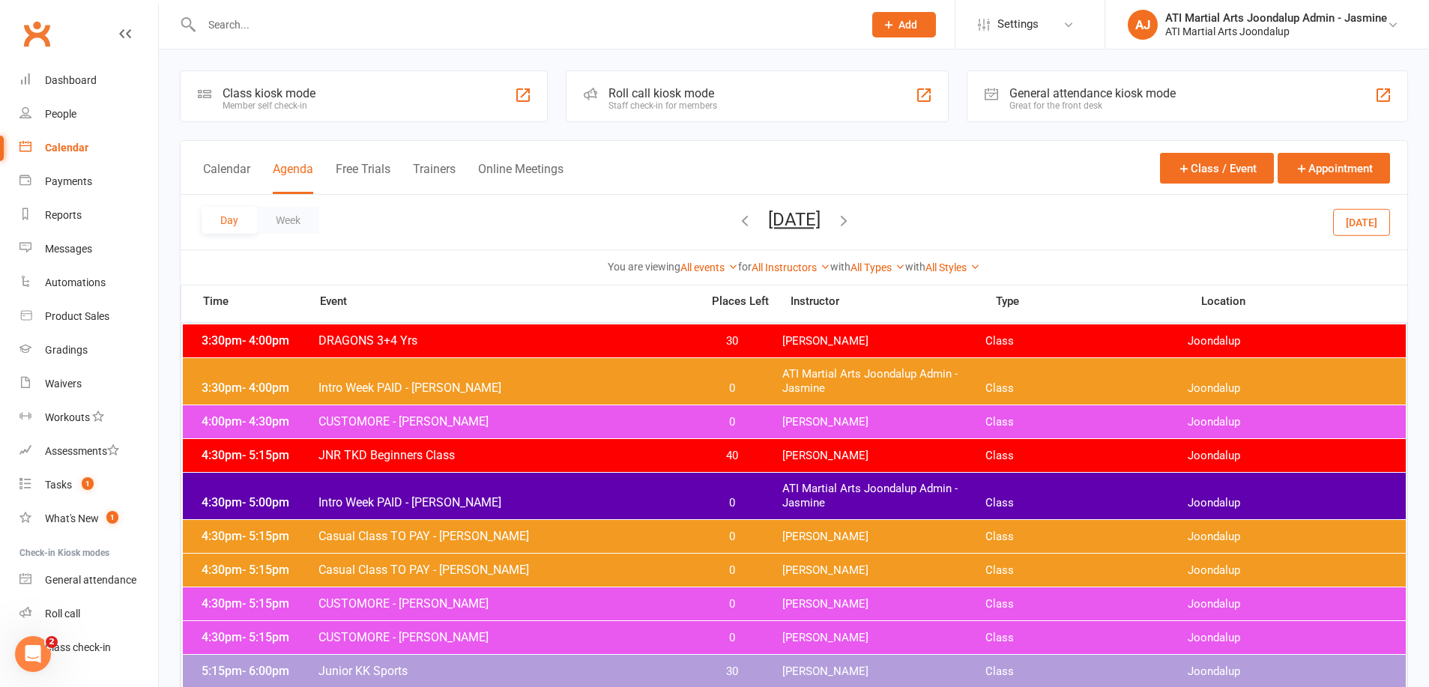
click at [737, 222] on icon "button" at bounding box center [745, 220] width 16 height 16
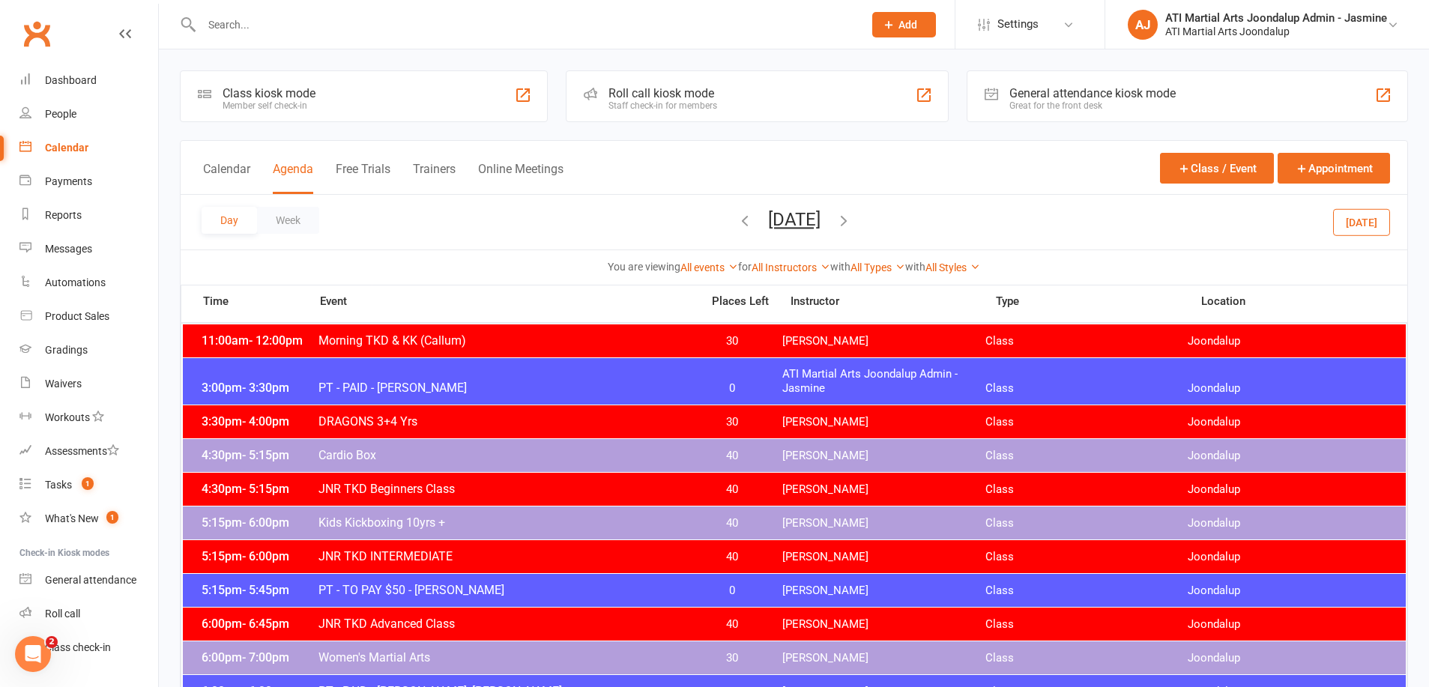
click at [737, 221] on icon "button" at bounding box center [745, 220] width 16 height 16
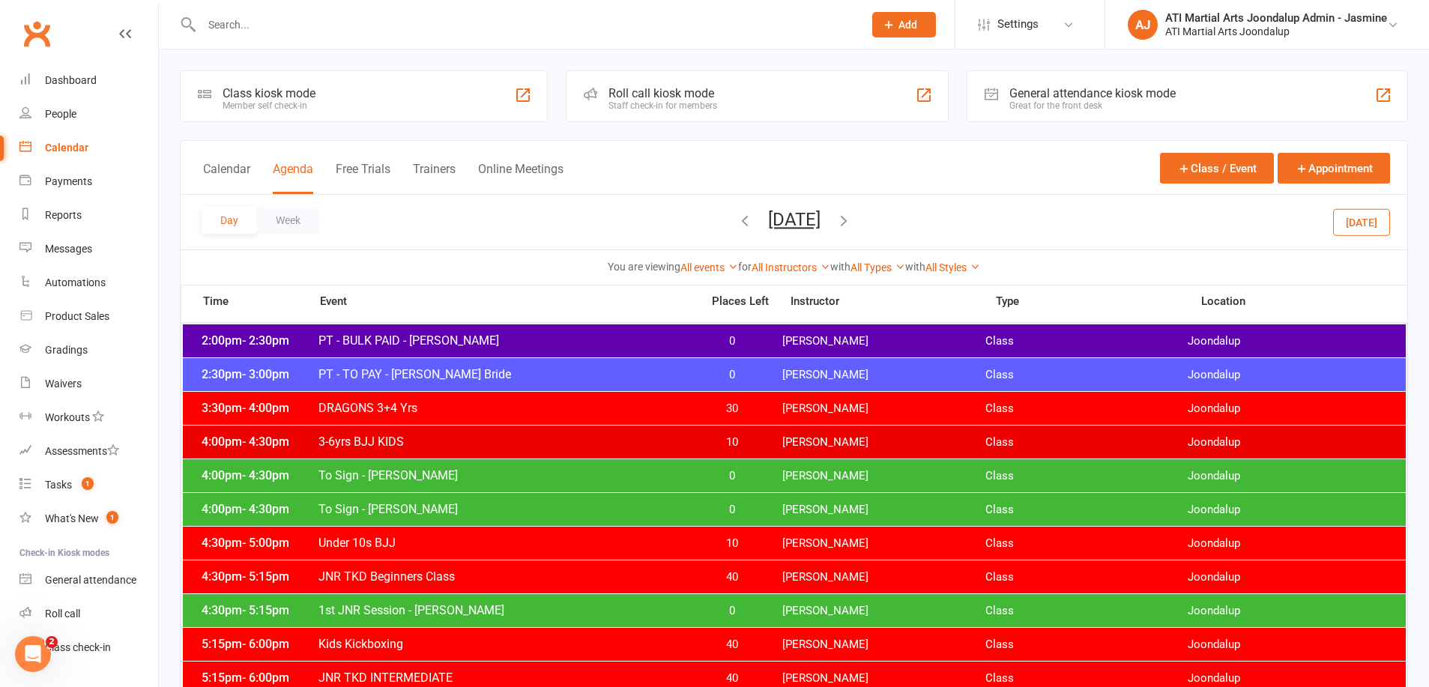
click at [737, 223] on icon "button" at bounding box center [745, 220] width 16 height 16
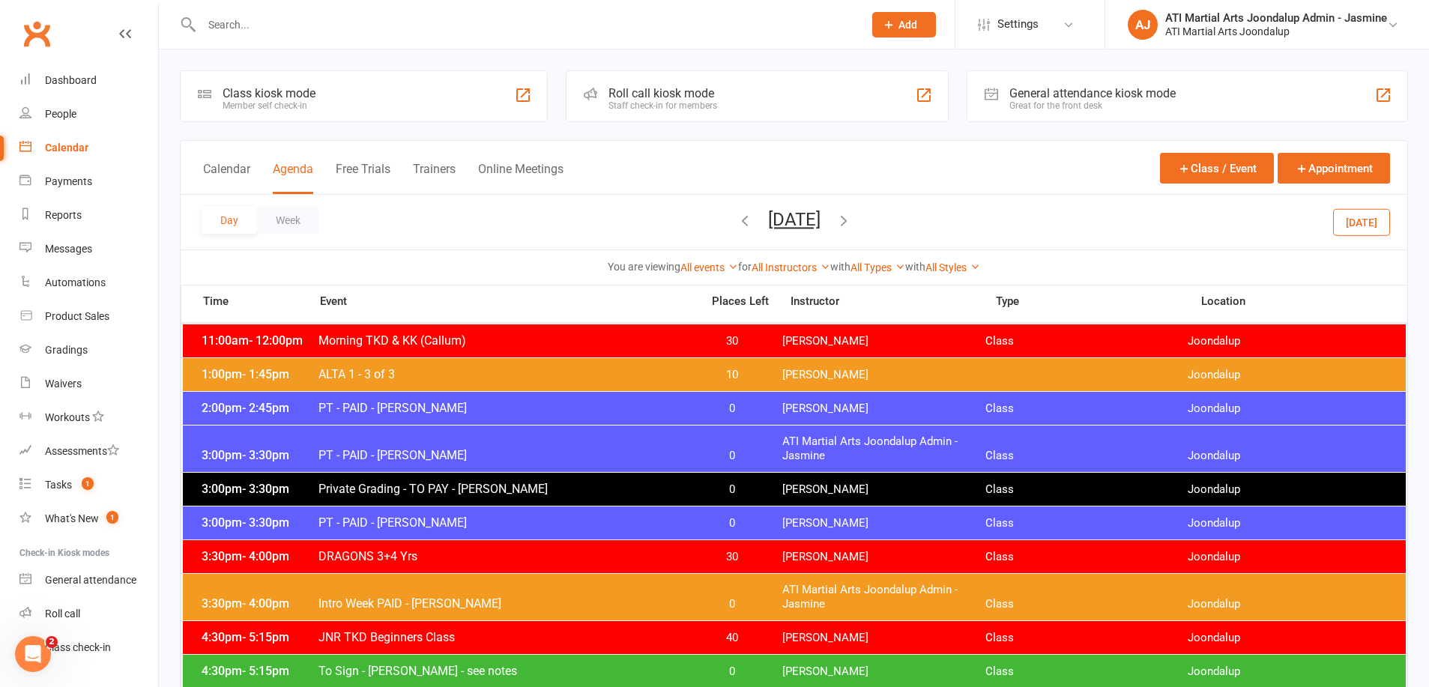
click at [737, 223] on icon "button" at bounding box center [745, 220] width 16 height 16
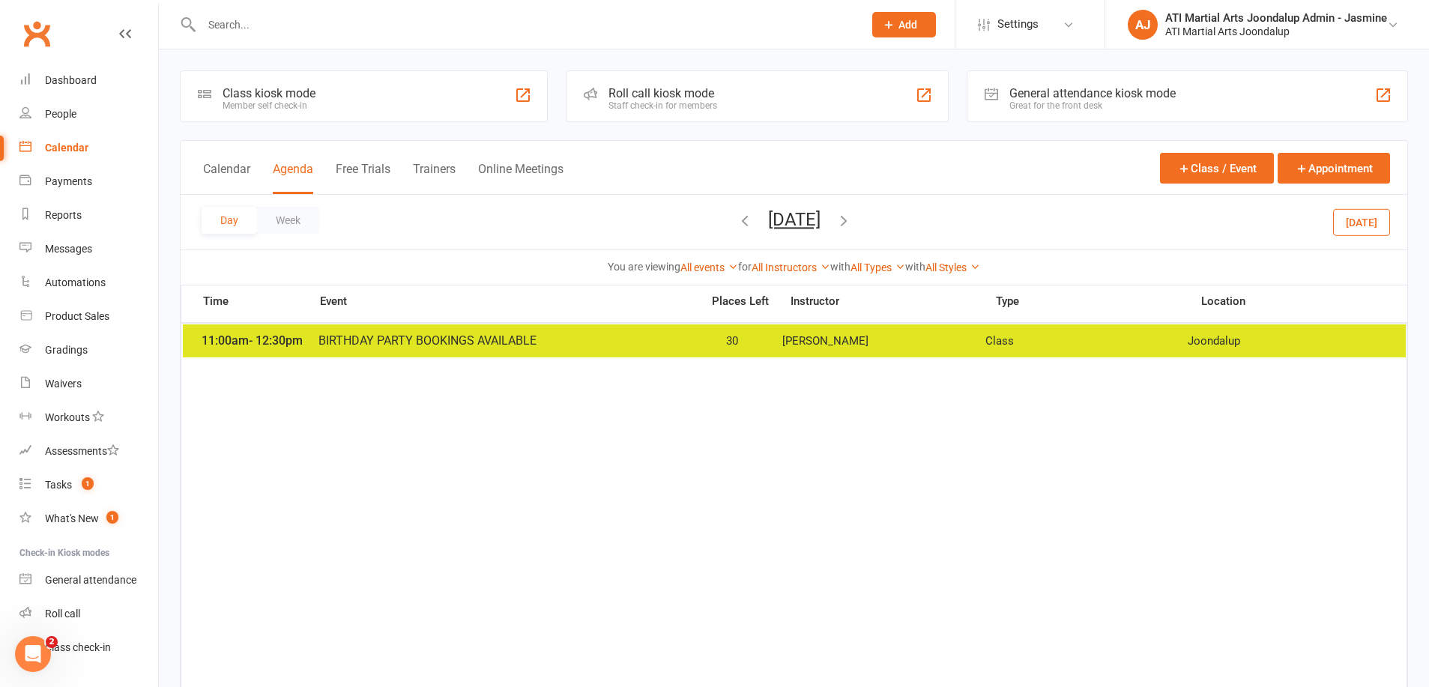
click at [737, 223] on icon "button" at bounding box center [745, 220] width 16 height 16
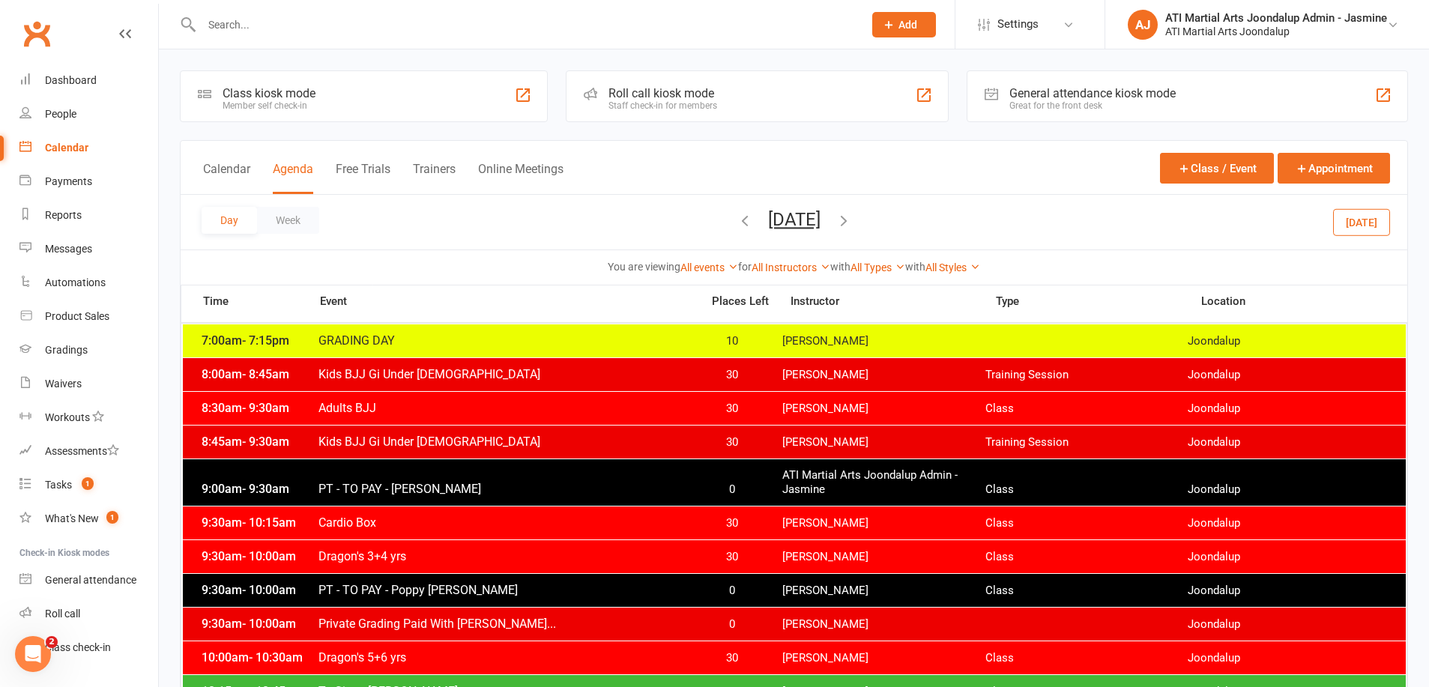
click at [737, 221] on icon "button" at bounding box center [745, 220] width 16 height 16
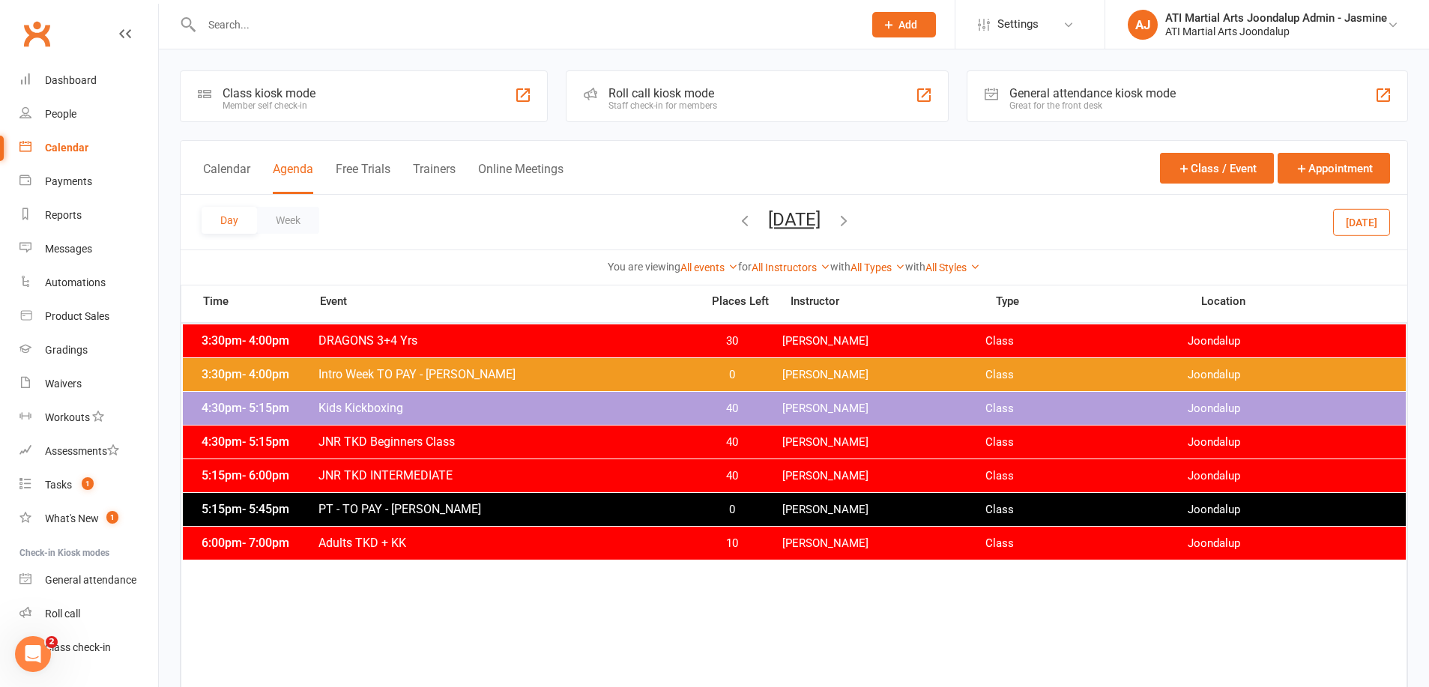
click at [737, 222] on icon "button" at bounding box center [745, 220] width 16 height 16
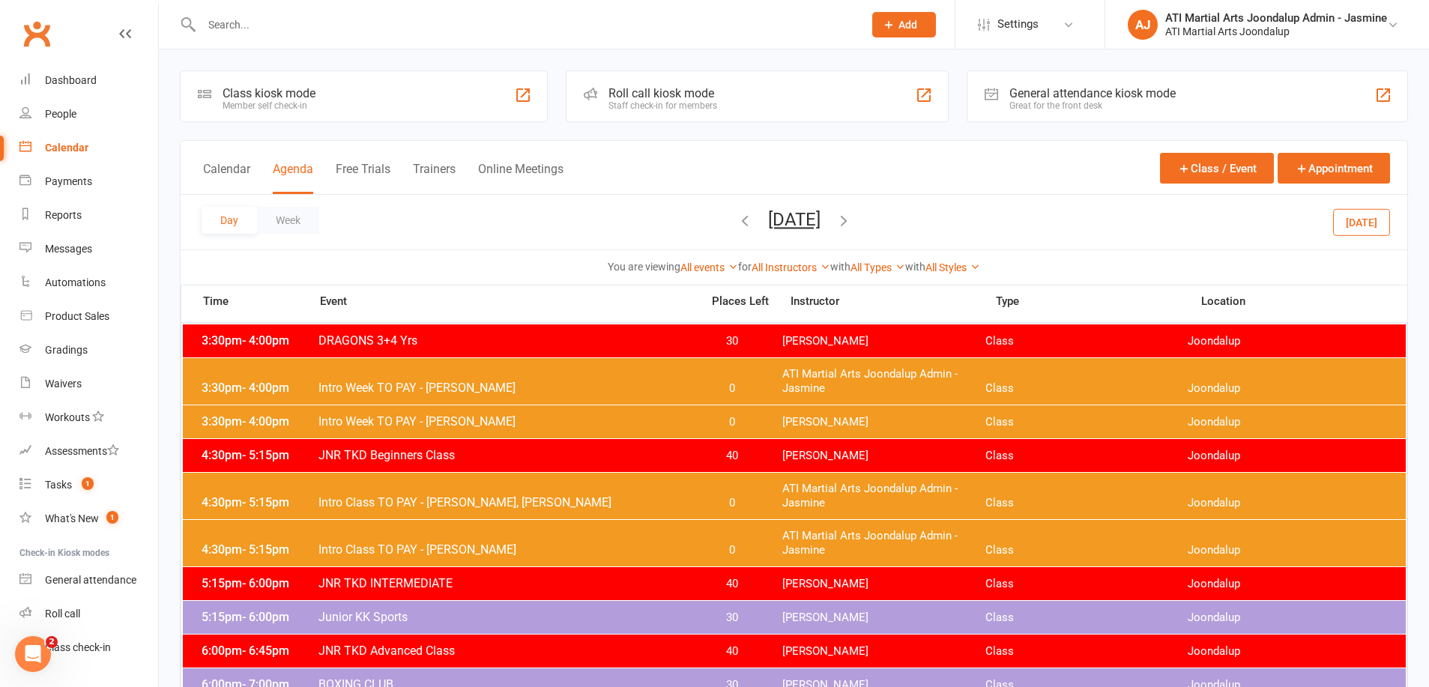
click at [737, 221] on icon "button" at bounding box center [745, 220] width 16 height 16
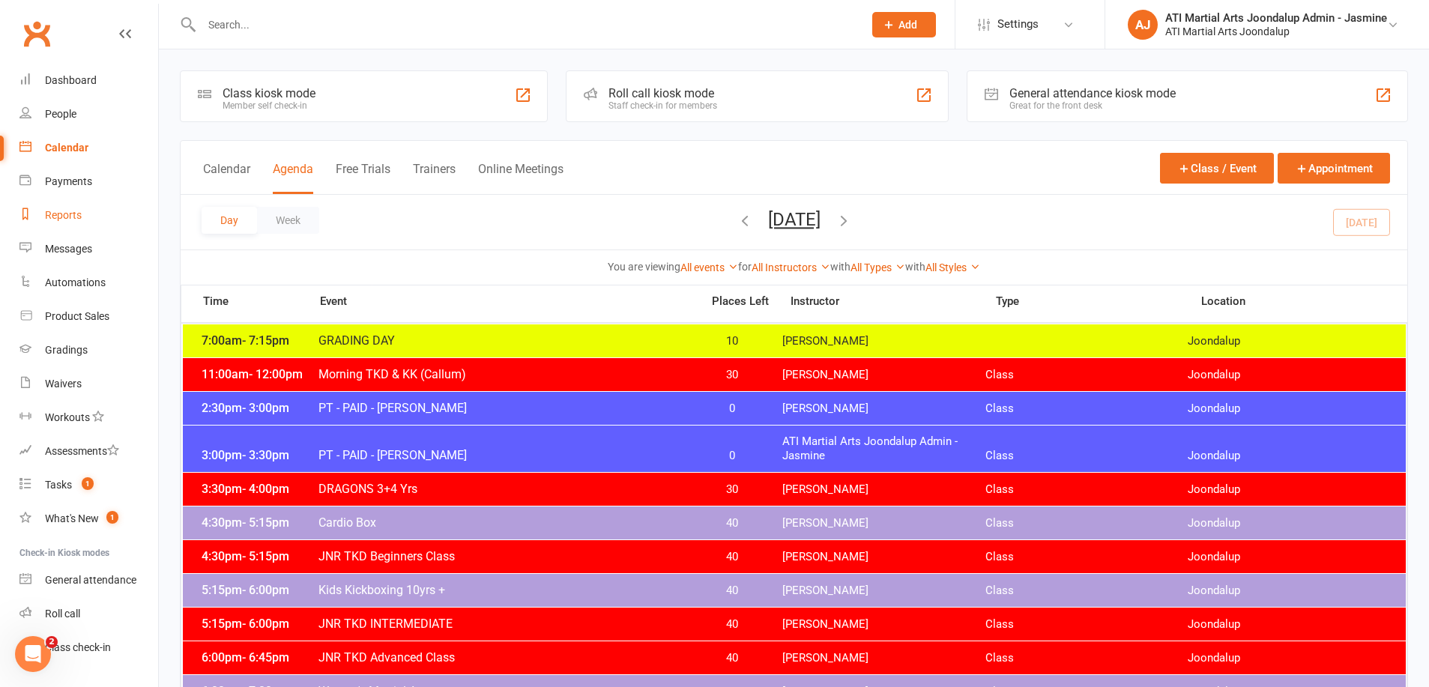
click at [71, 212] on div "Reports" at bounding box center [63, 215] width 37 height 12
select select "100"
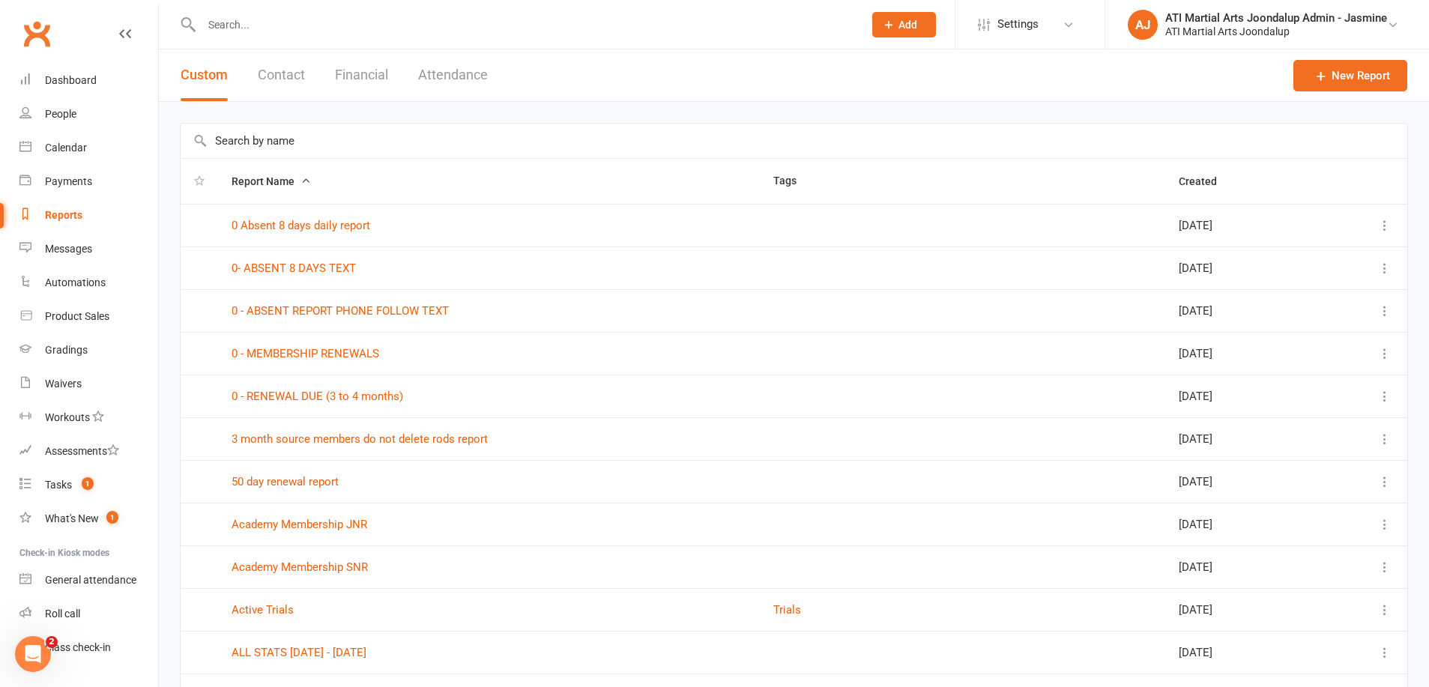
click at [337, 78] on button "Financial" at bounding box center [361, 75] width 53 height 52
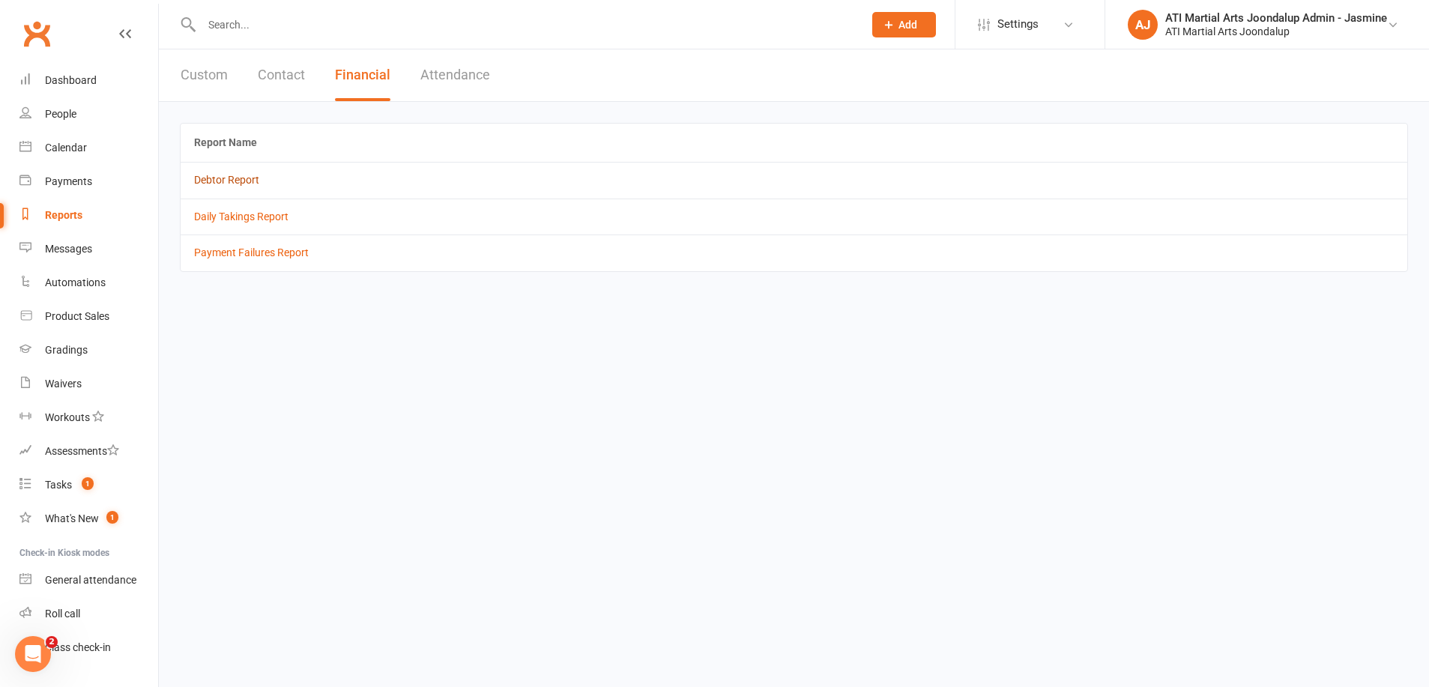
click at [237, 177] on link "Debtor Report" at bounding box center [226, 180] width 65 height 12
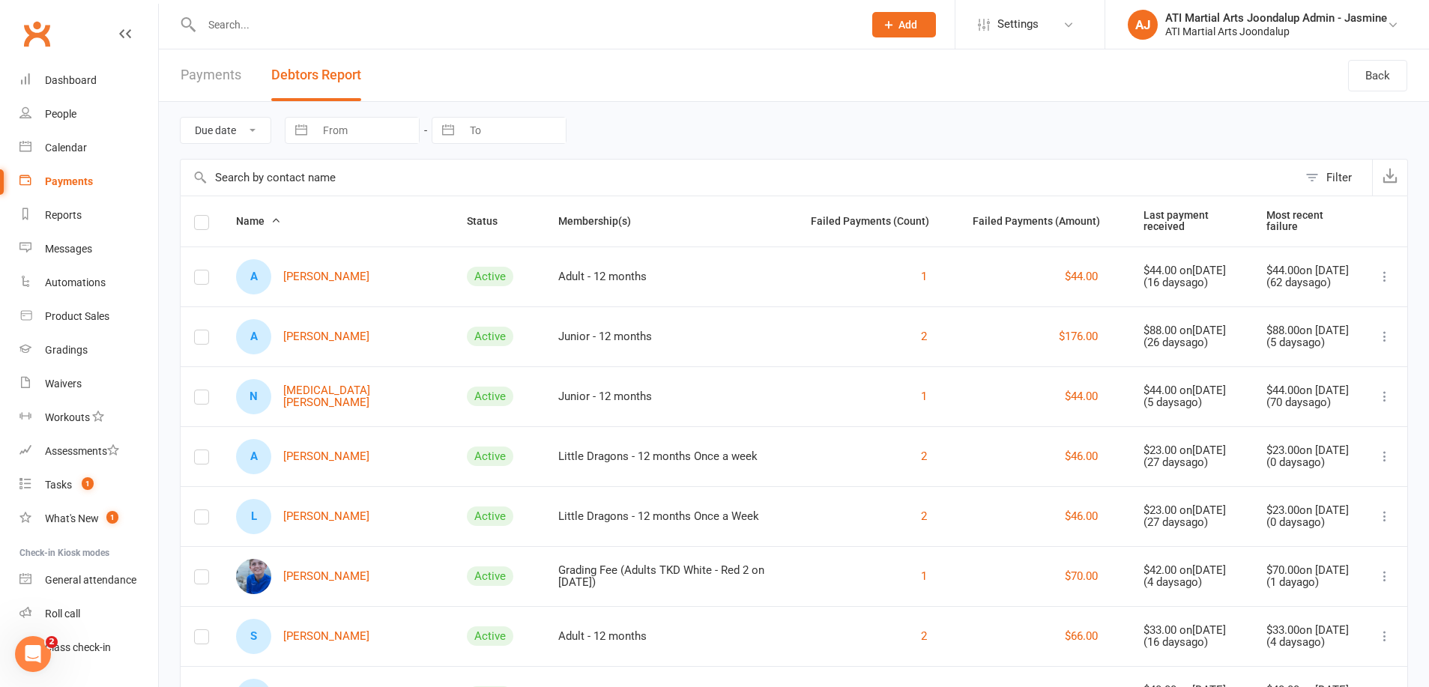
drag, startPoint x: 82, startPoint y: 247, endPoint x: 200, endPoint y: 232, distance: 119.4
click at [91, 248] on div "Messages" at bounding box center [68, 249] width 47 height 12
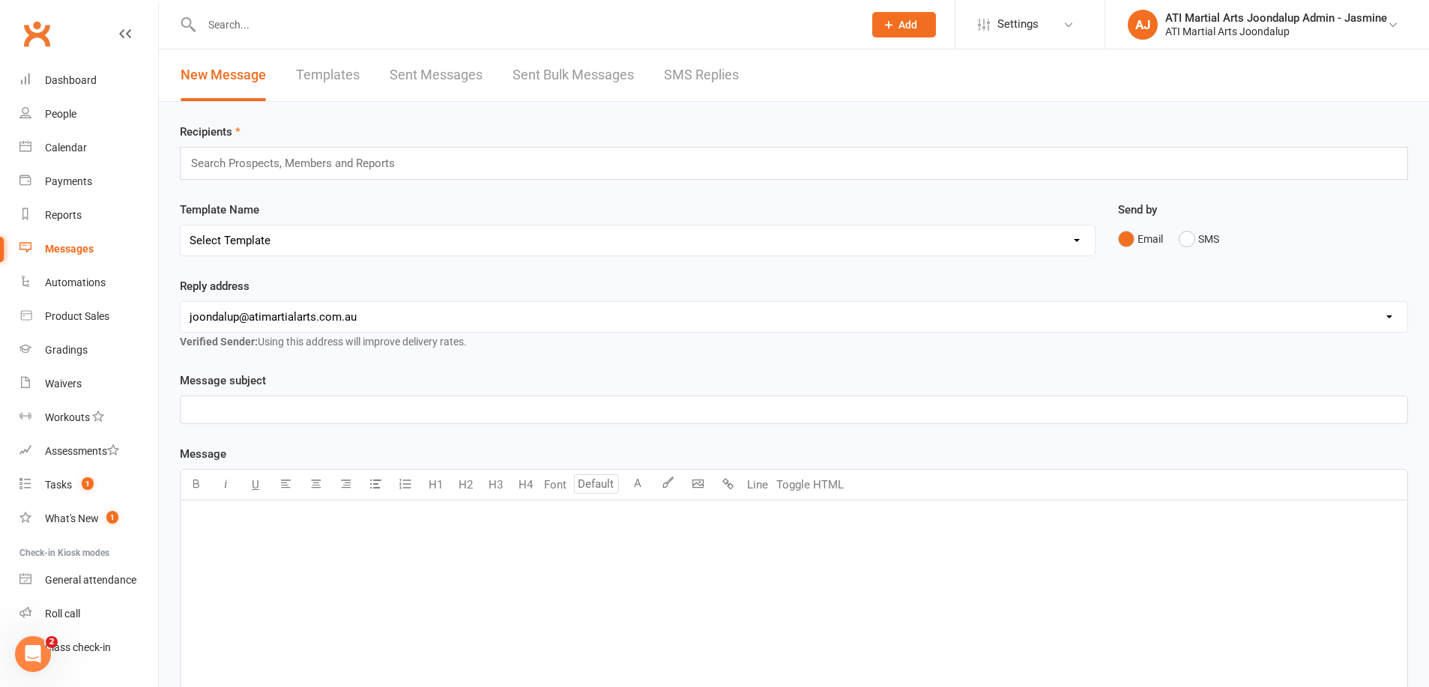
scroll to position [5, 0]
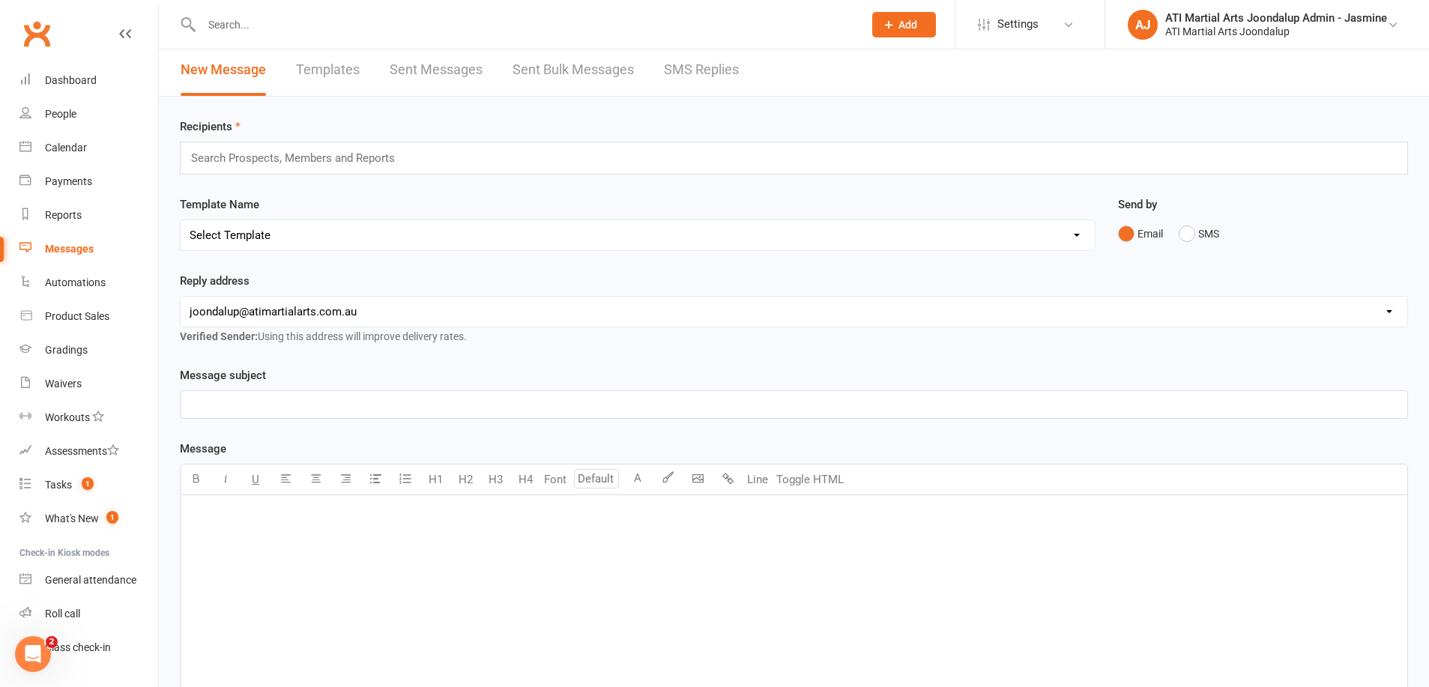
drag, startPoint x: 678, startPoint y: 69, endPoint x: 514, endPoint y: 196, distance: 207.8
click at [678, 70] on link "SMS Replies" at bounding box center [701, 70] width 75 height 52
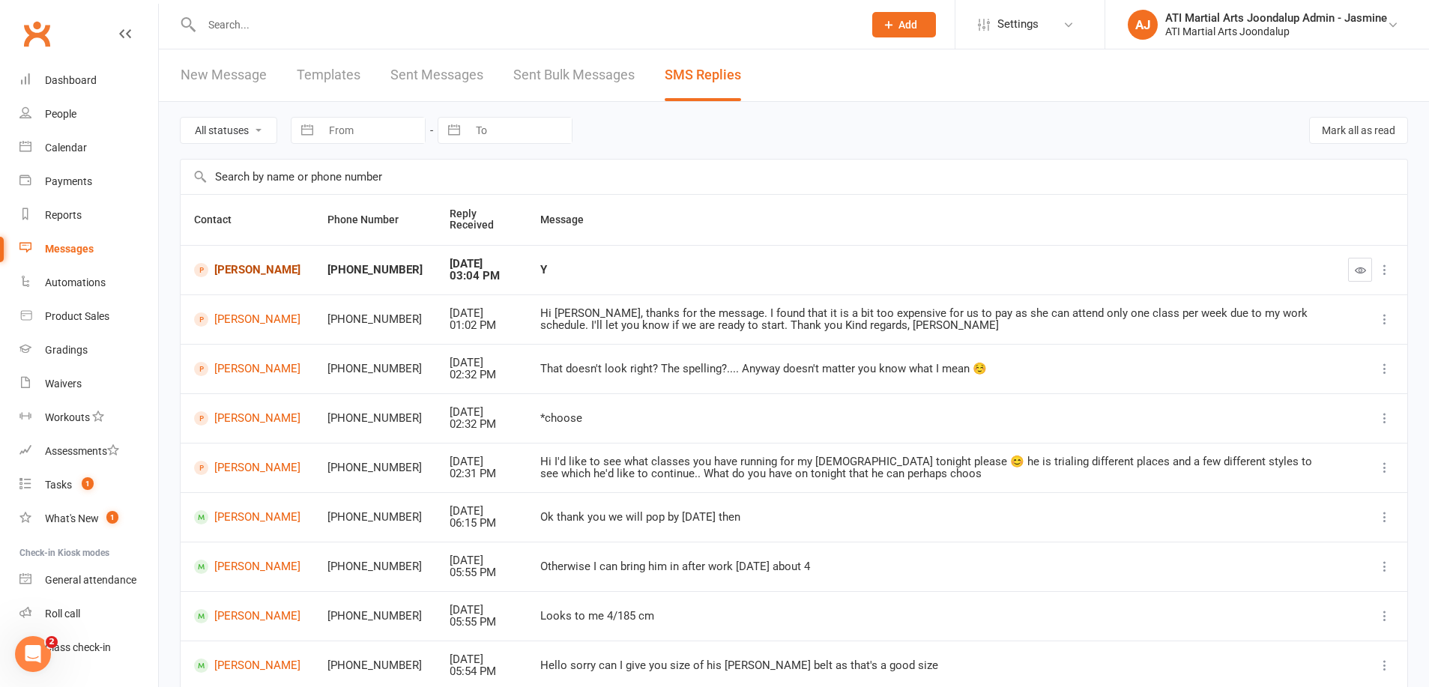
click at [232, 275] on link "[PERSON_NAME]" at bounding box center [247, 270] width 106 height 14
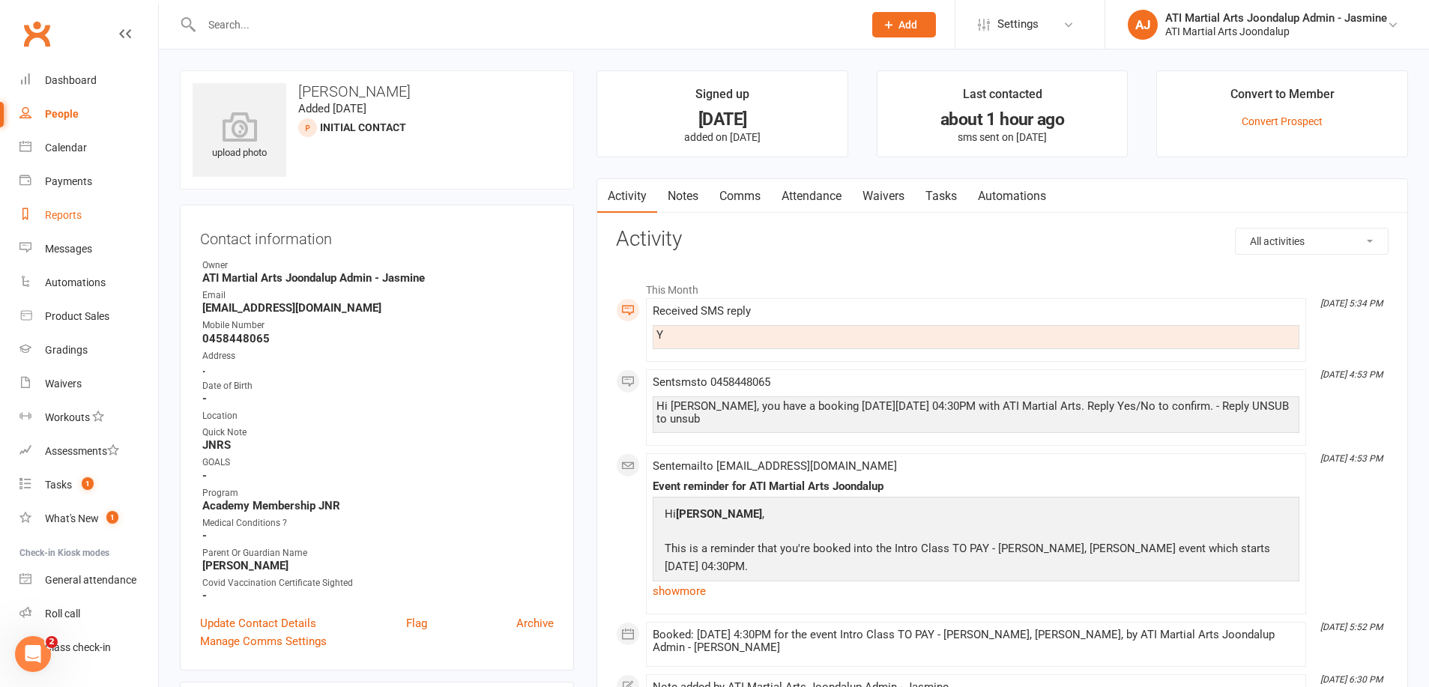
drag, startPoint x: 59, startPoint y: 215, endPoint x: 141, endPoint y: 217, distance: 81.7
click at [59, 215] on div "Reports" at bounding box center [63, 215] width 37 height 12
select select "100"
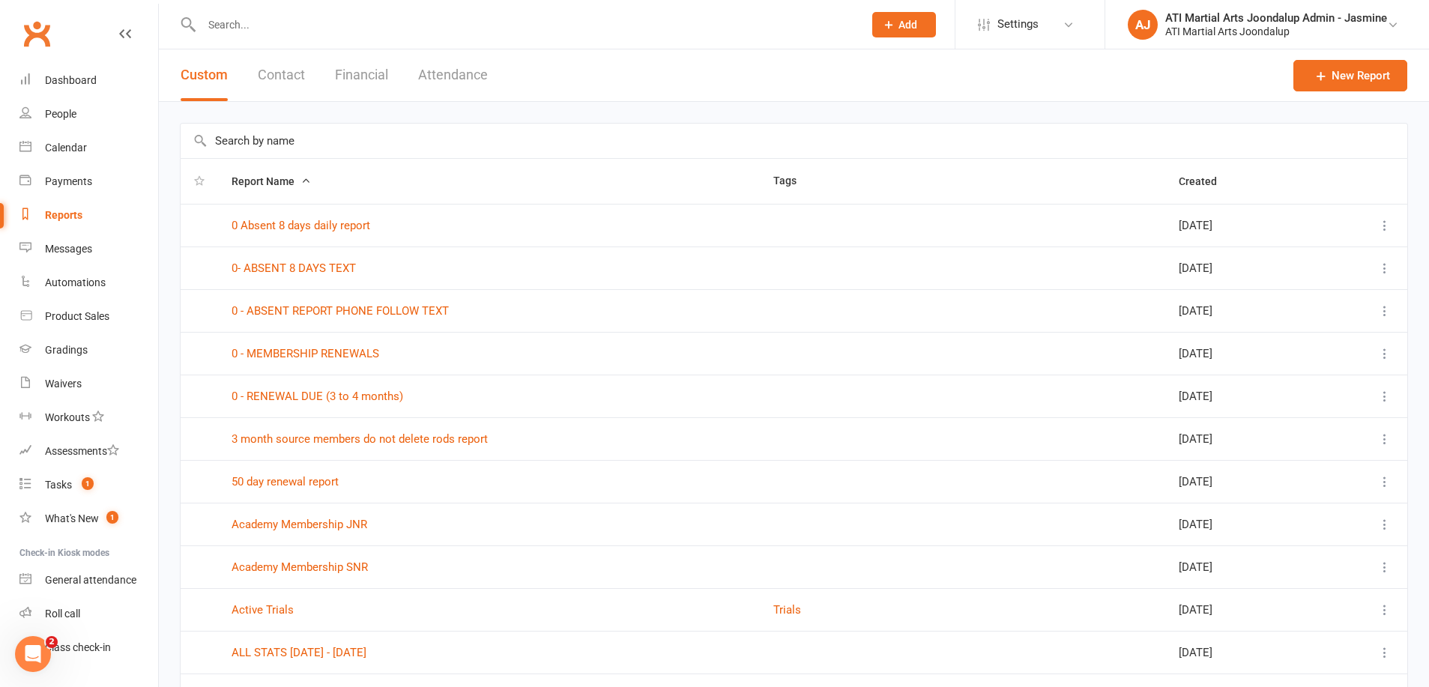
click at [355, 67] on button "Financial" at bounding box center [361, 75] width 53 height 52
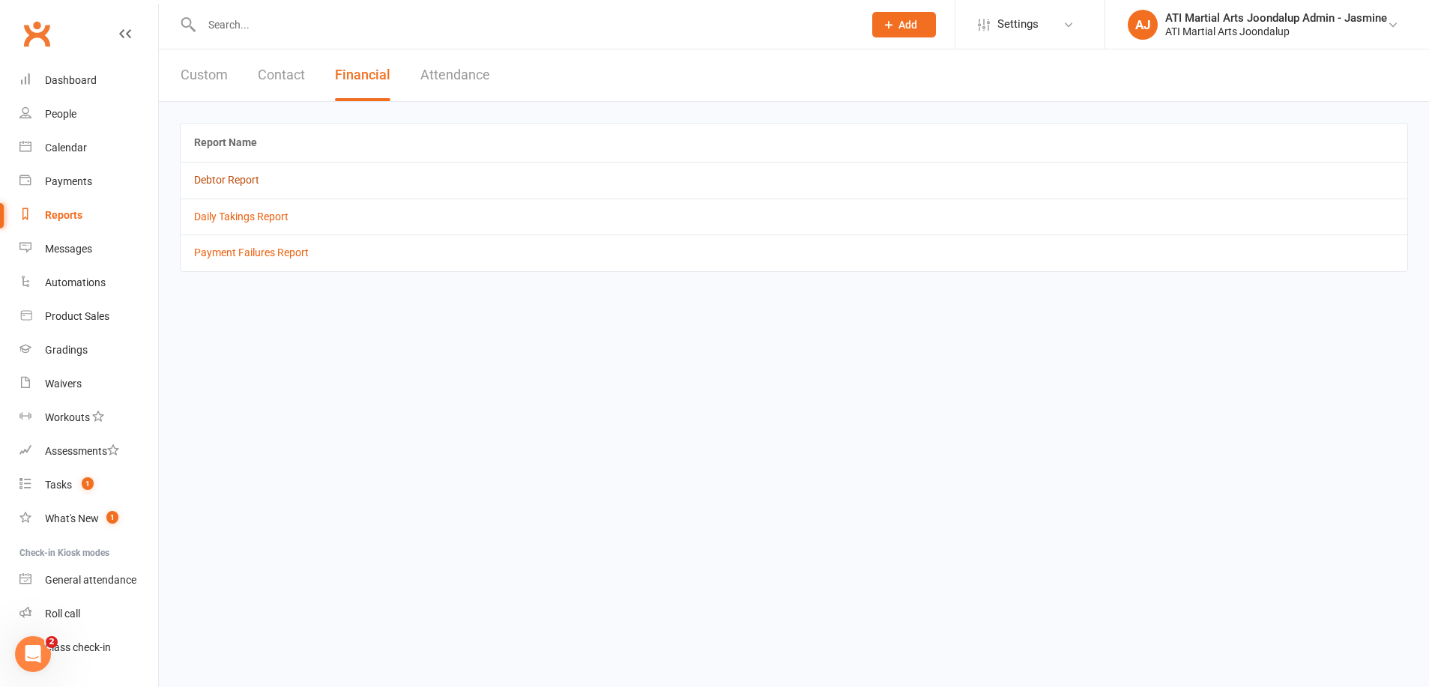
click at [233, 181] on link "Debtor Report" at bounding box center [226, 180] width 65 height 12
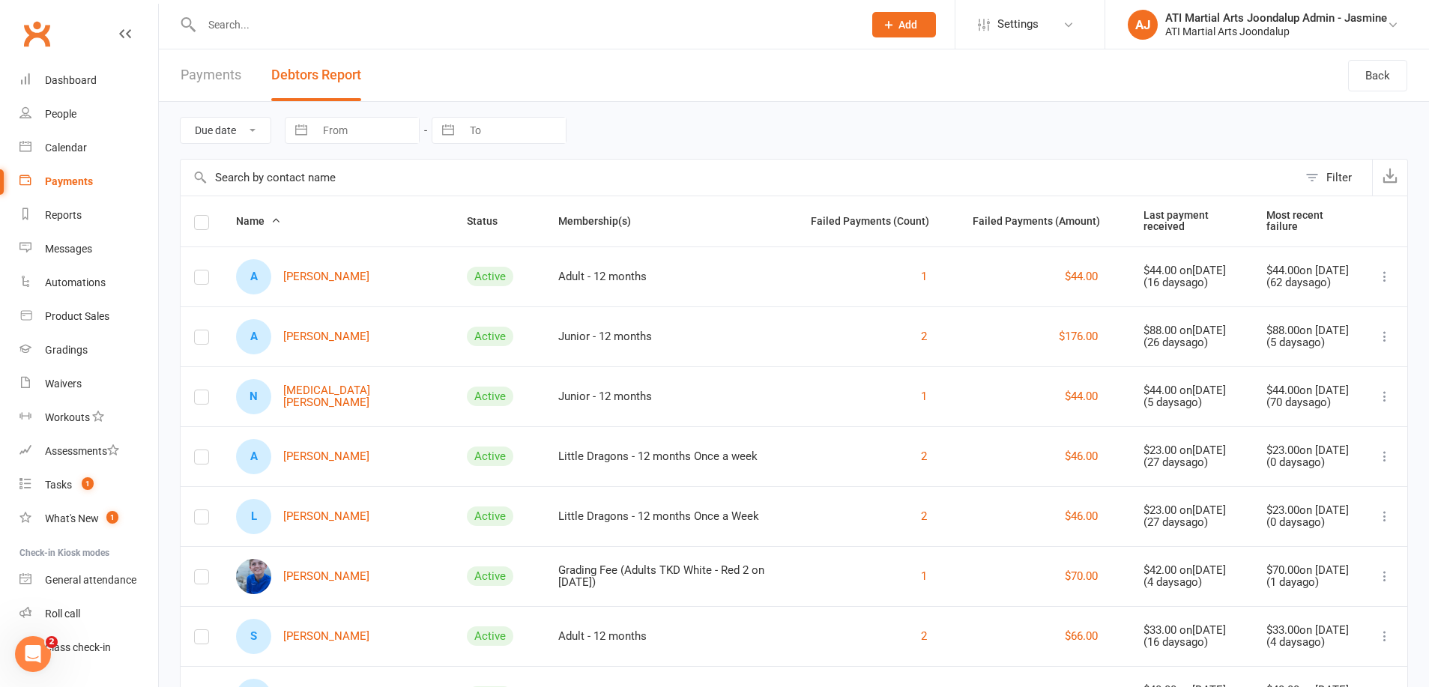
click at [229, 80] on link "Payments" at bounding box center [211, 75] width 61 height 52
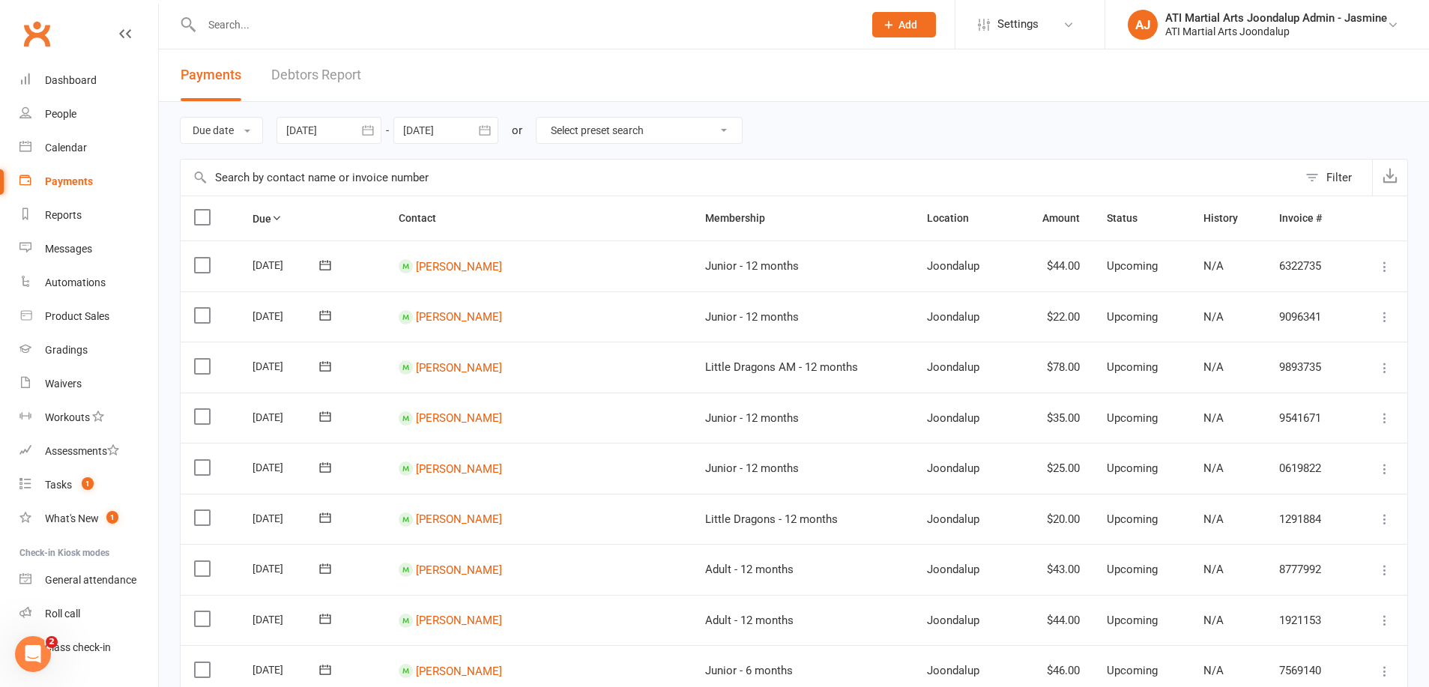
click at [305, 75] on link "Debtors Report" at bounding box center [316, 75] width 90 height 52
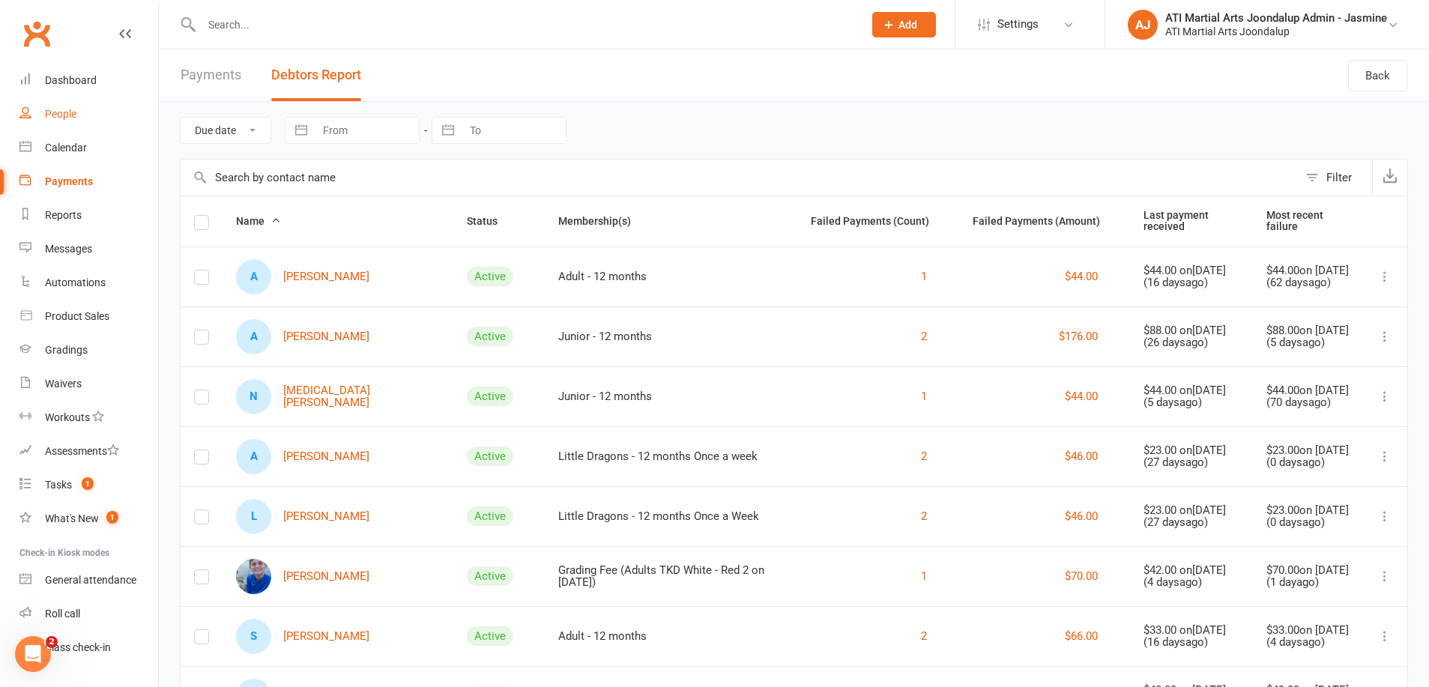
click at [69, 123] on link "People" at bounding box center [88, 114] width 139 height 34
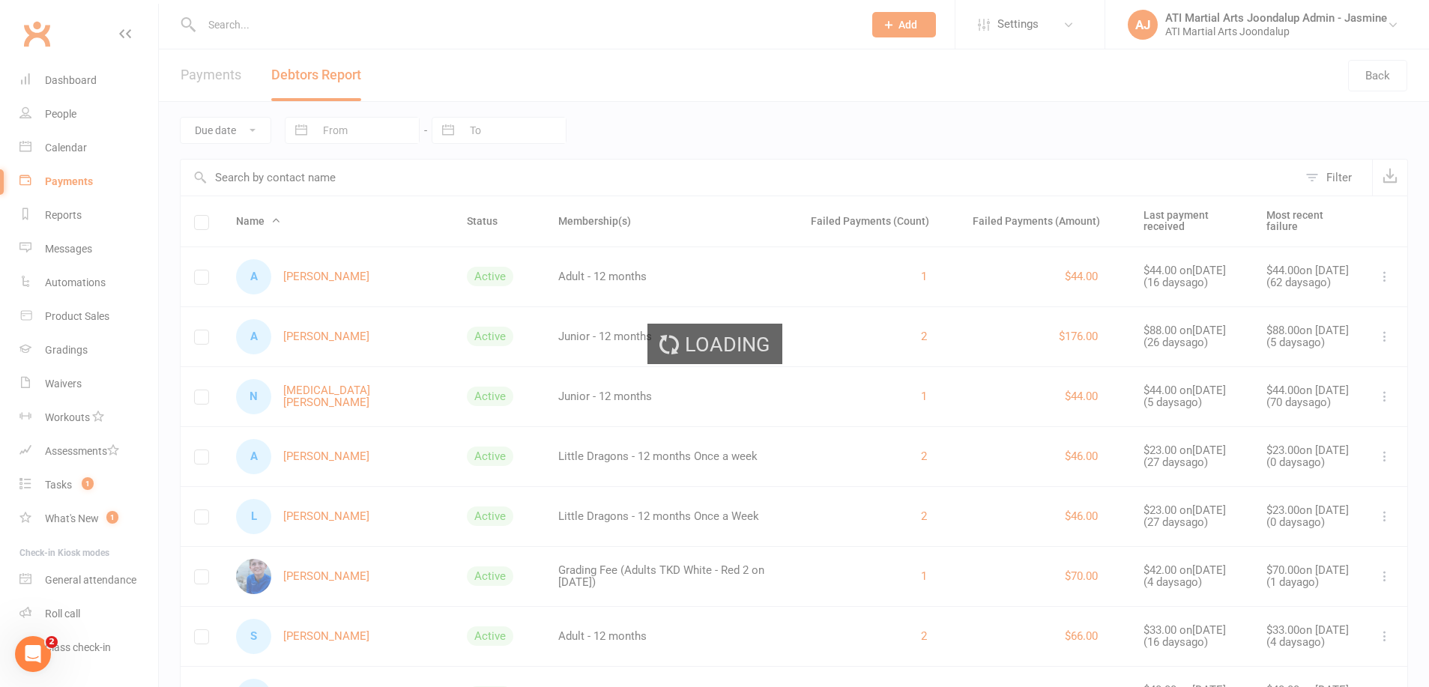
select select "100"
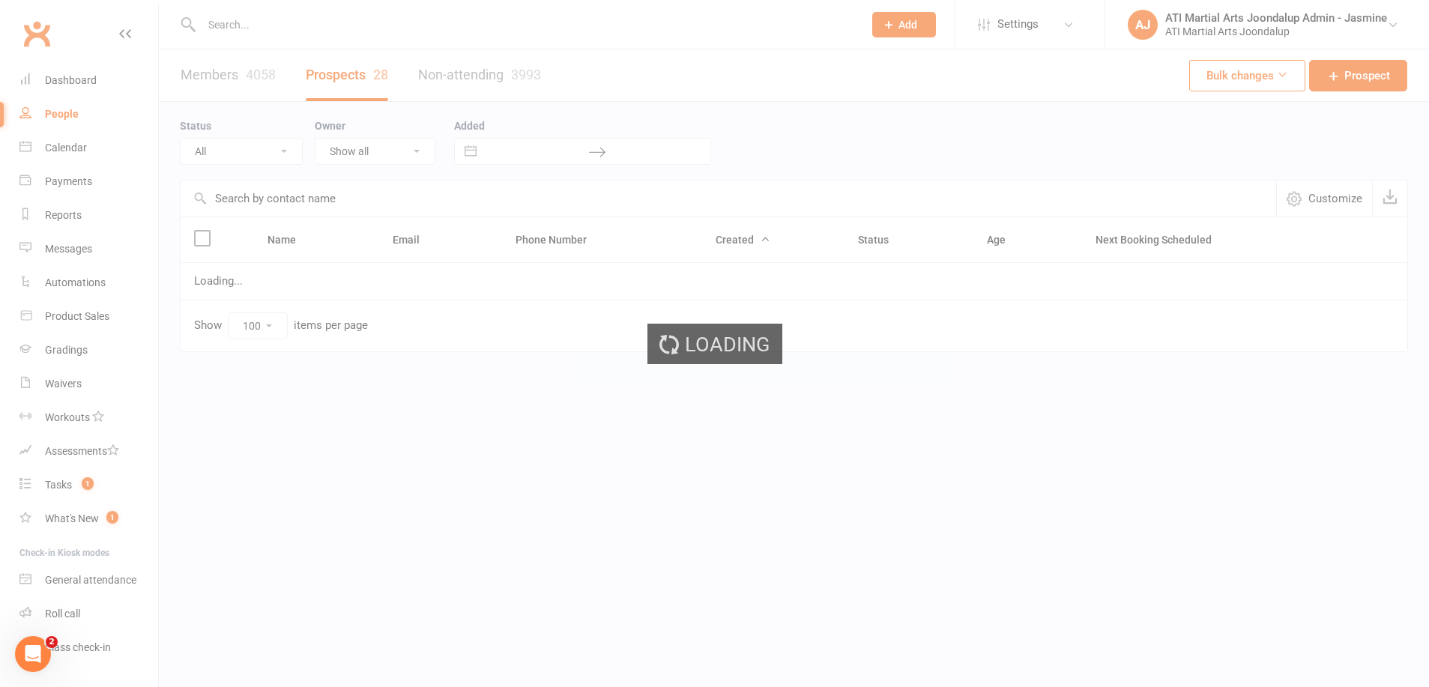
select select "Initial Contact"
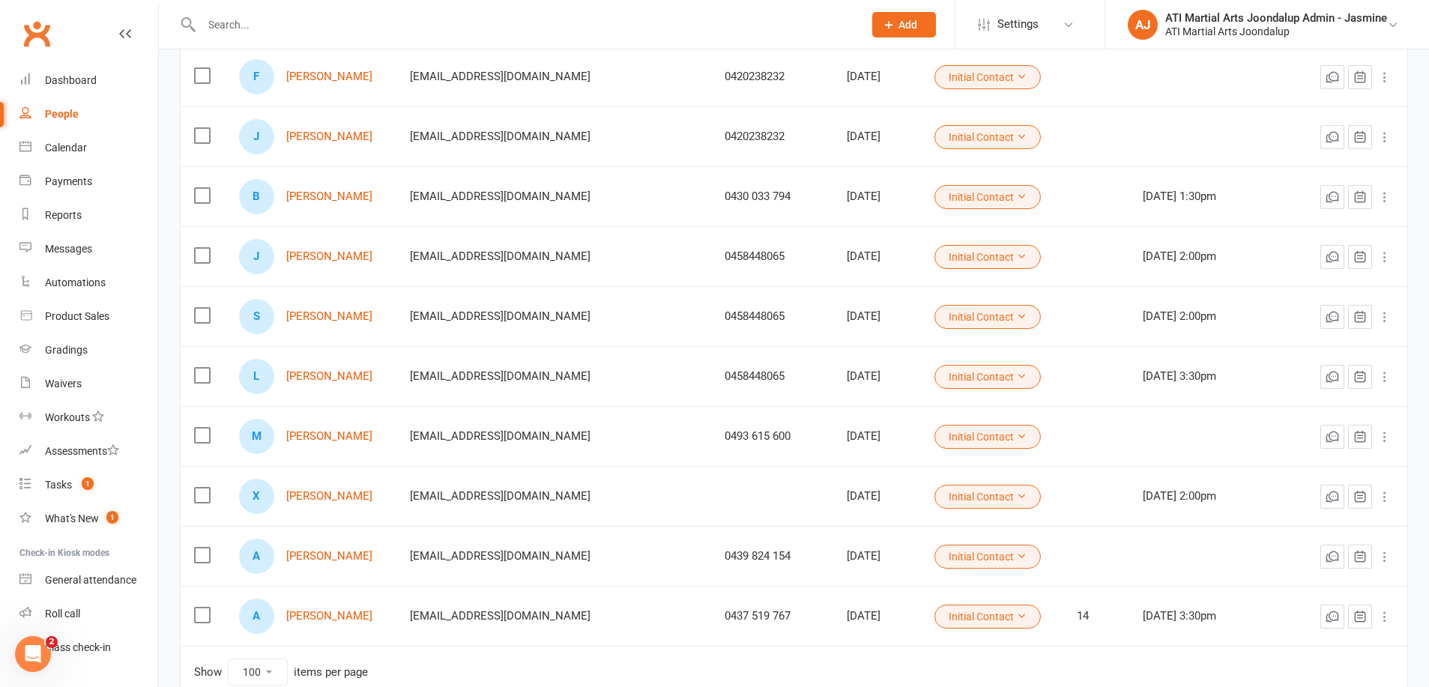
scroll to position [1295, 0]
click at [330, 548] on div "A [PERSON_NAME]" at bounding box center [311, 556] width 145 height 35
click at [330, 555] on link "[PERSON_NAME]" at bounding box center [329, 556] width 86 height 13
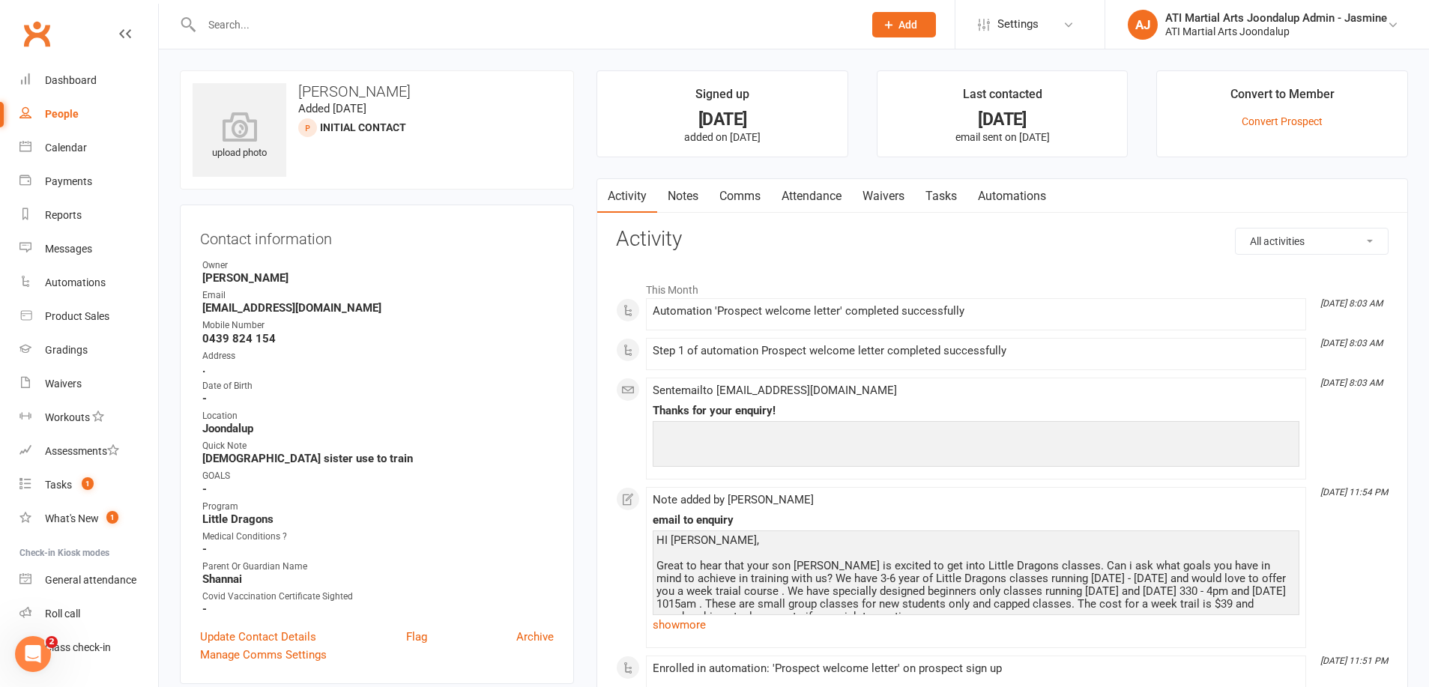
click at [689, 200] on link "Notes" at bounding box center [683, 196] width 52 height 34
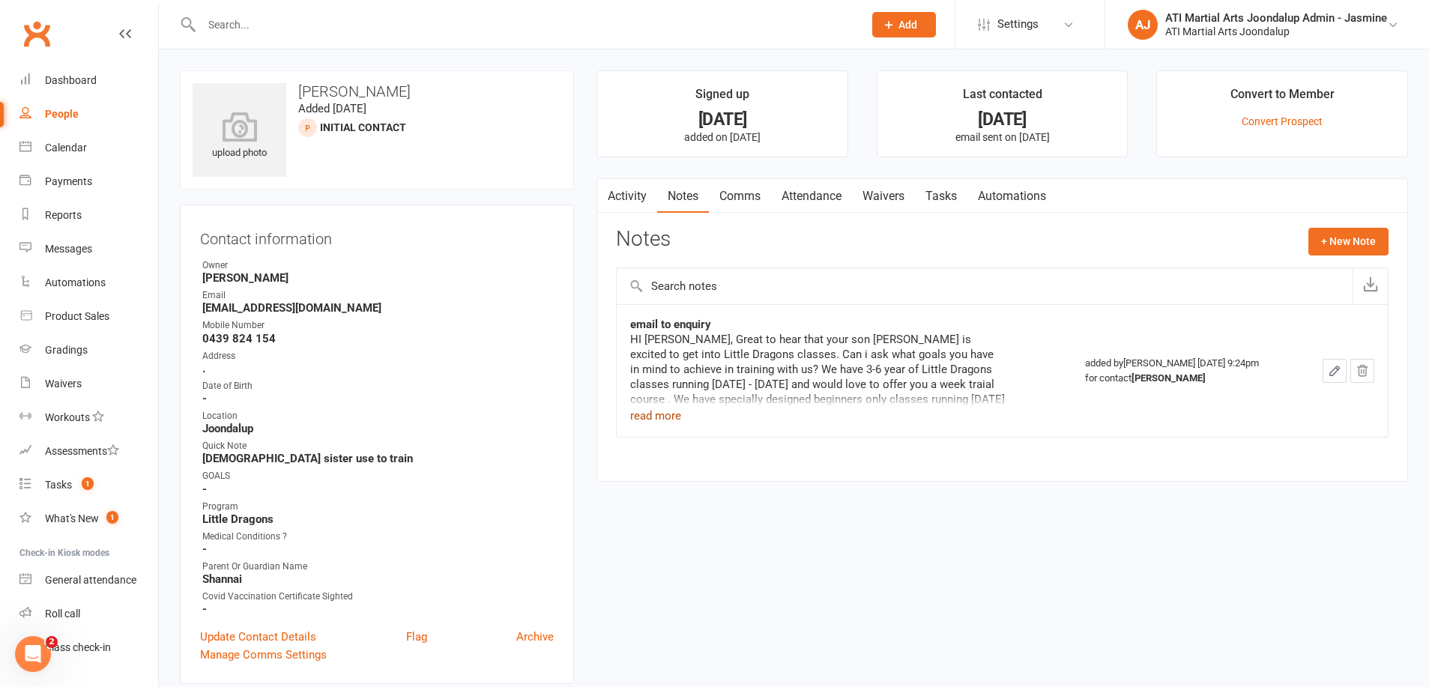
click at [660, 414] on button "read more" at bounding box center [655, 416] width 51 height 18
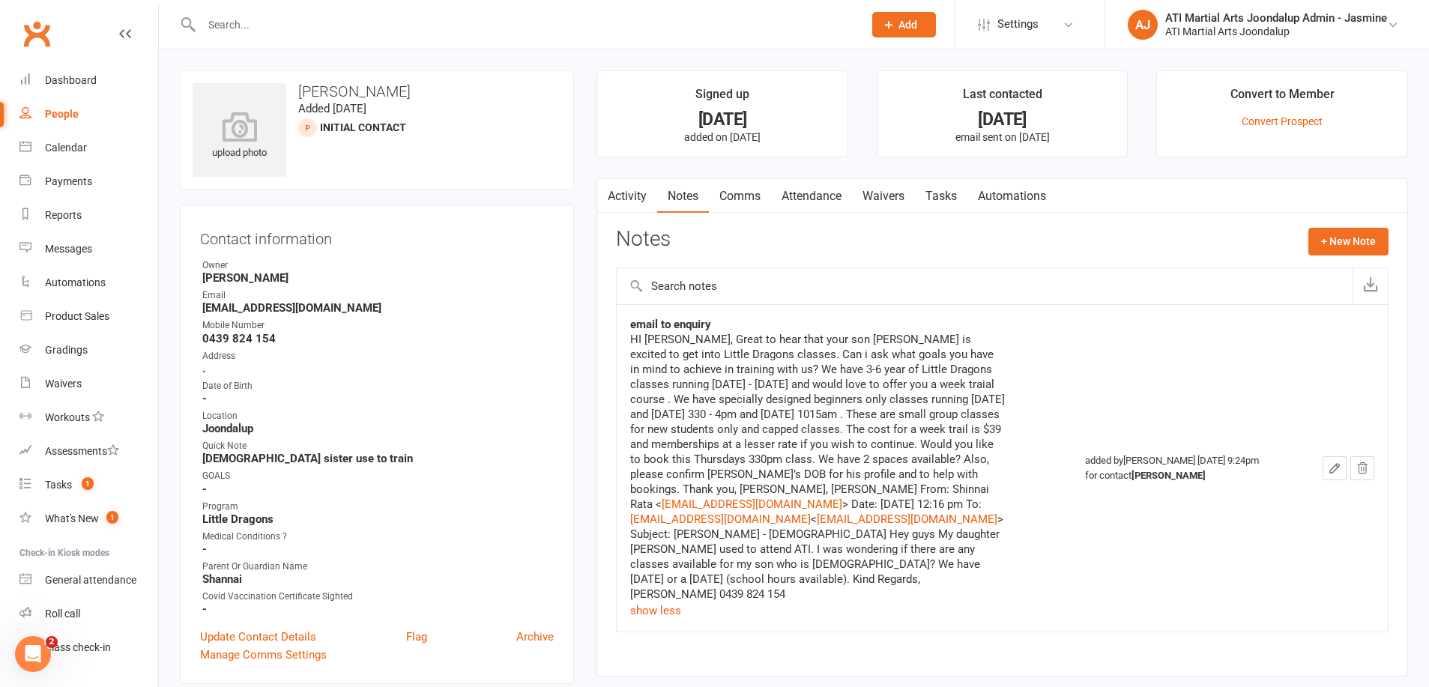
click at [68, 117] on div "People" at bounding box center [62, 114] width 34 height 12
select select "100"
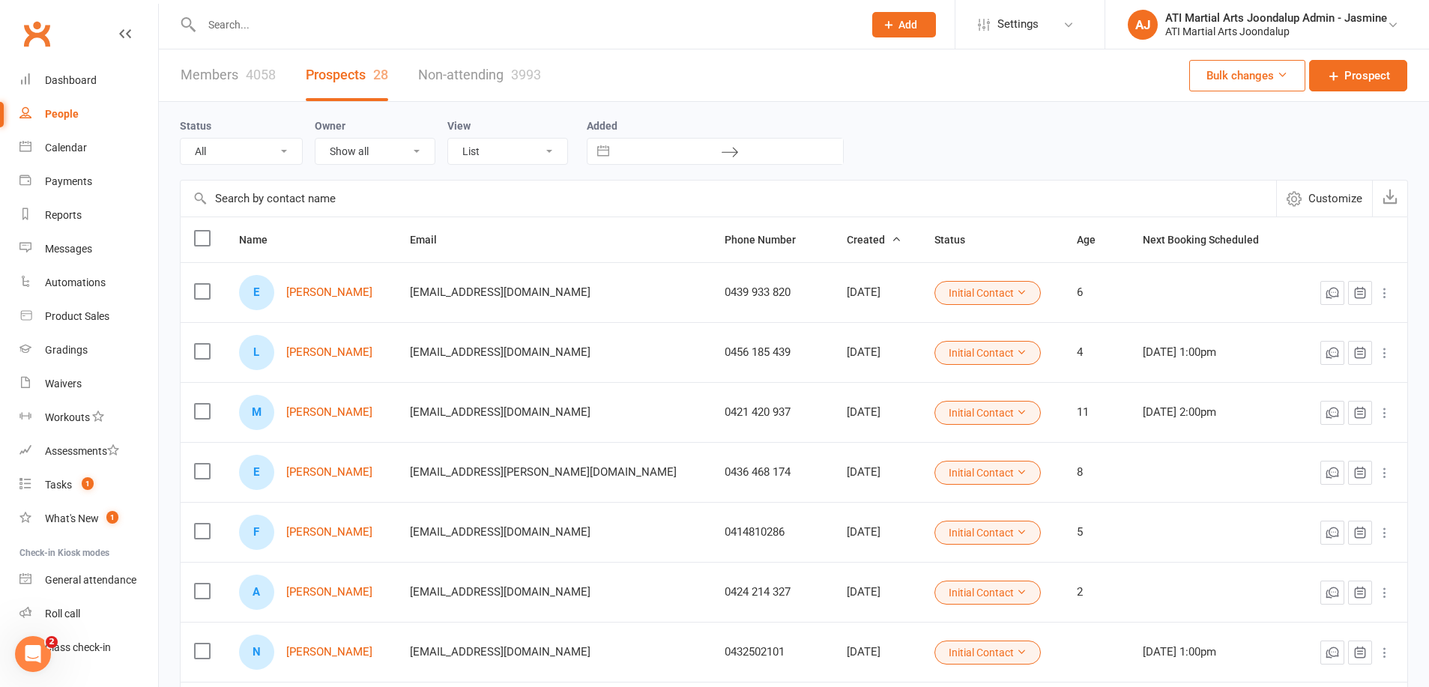
select select "Initial Contact"
click at [73, 75] on div "Dashboard" at bounding box center [71, 80] width 52 height 12
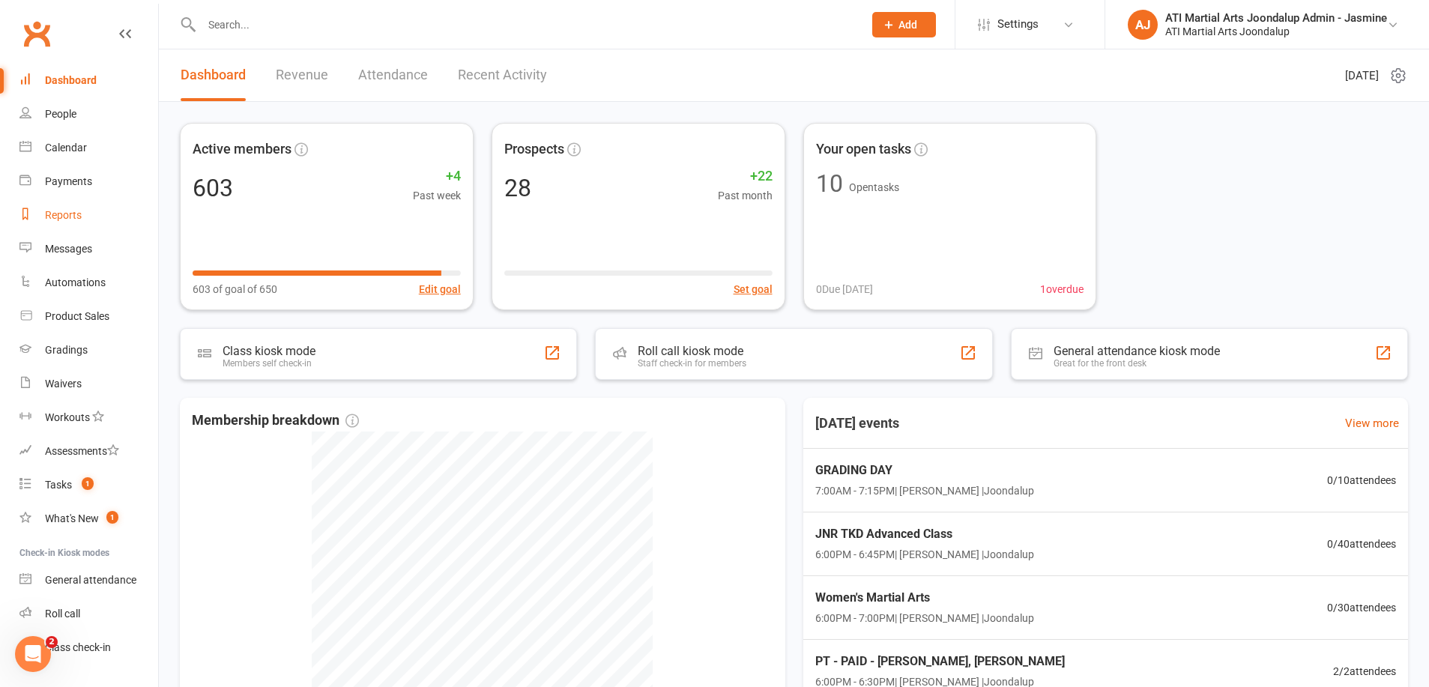
click at [73, 217] on div "Reports" at bounding box center [63, 215] width 37 height 12
select select "100"
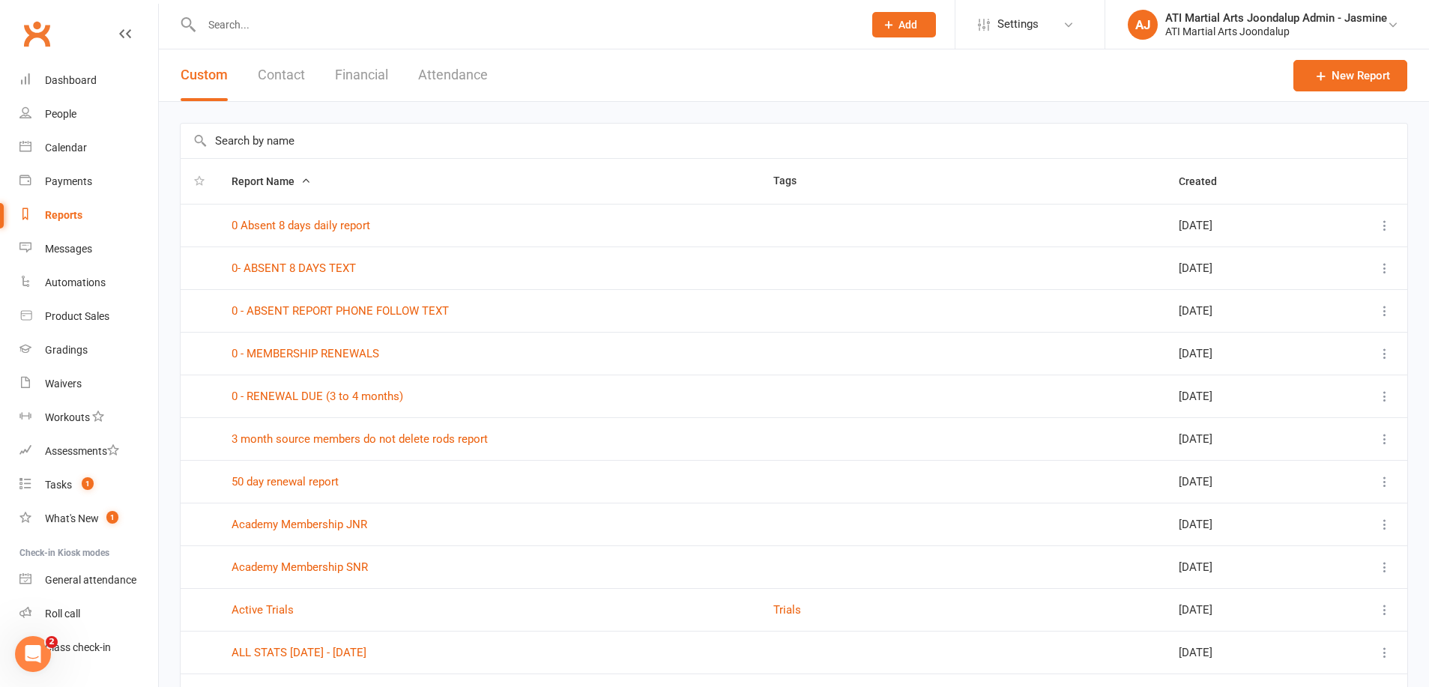
click at [374, 76] on button "Financial" at bounding box center [361, 75] width 53 height 52
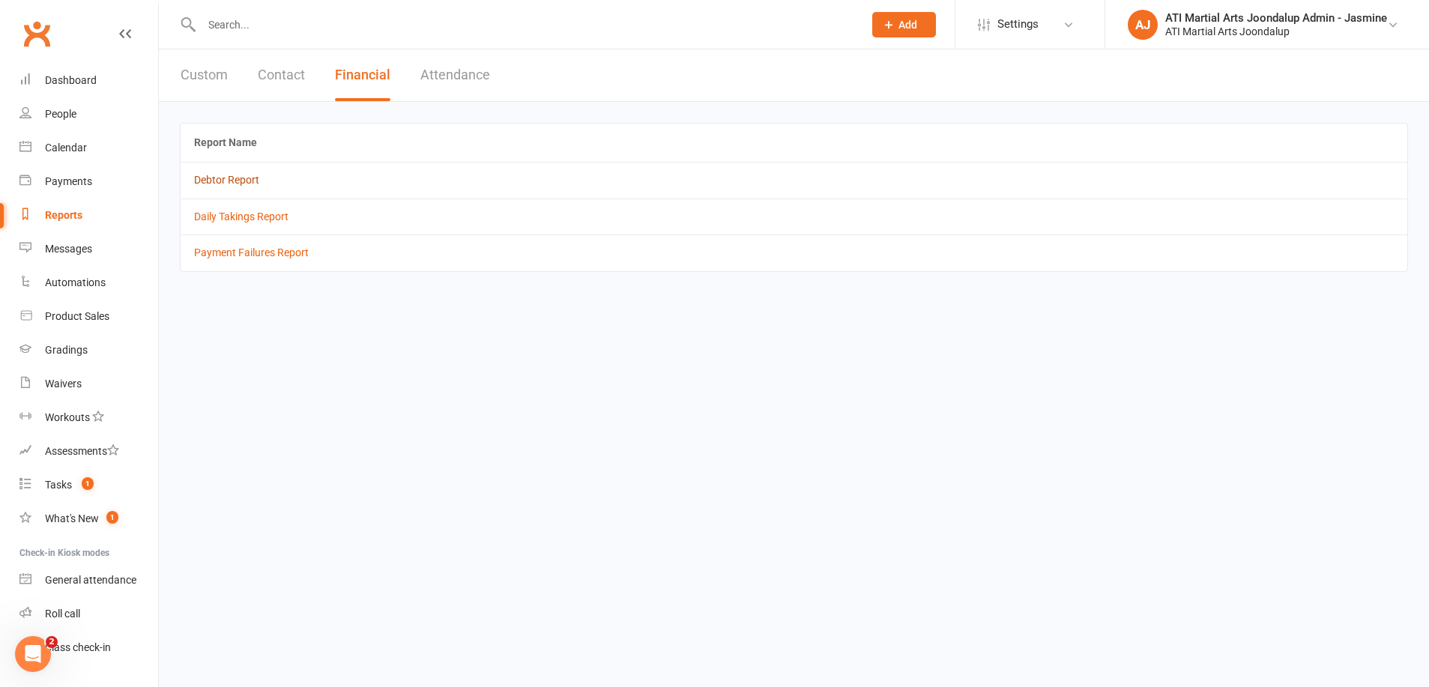
click at [209, 182] on link "Debtor Report" at bounding box center [226, 180] width 65 height 12
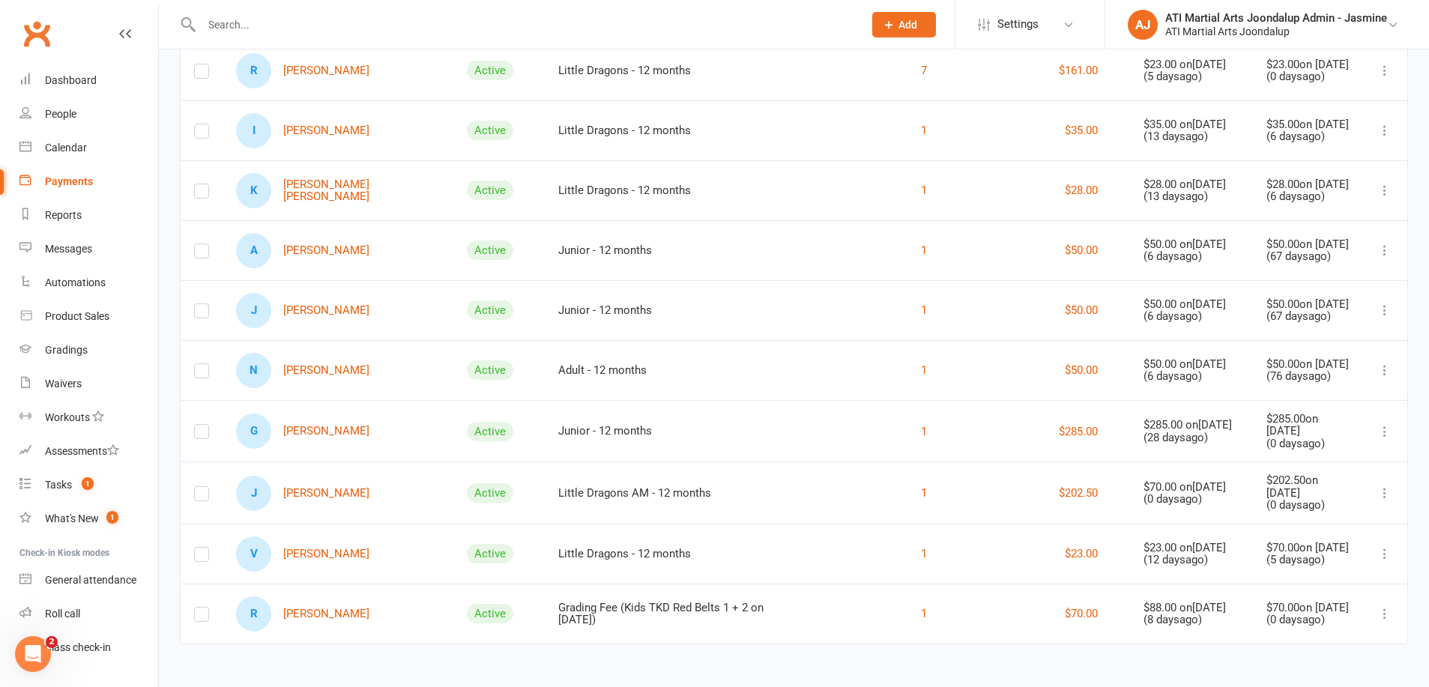
scroll to position [1120, 0]
click at [510, 19] on input "text" at bounding box center [525, 24] width 656 height 21
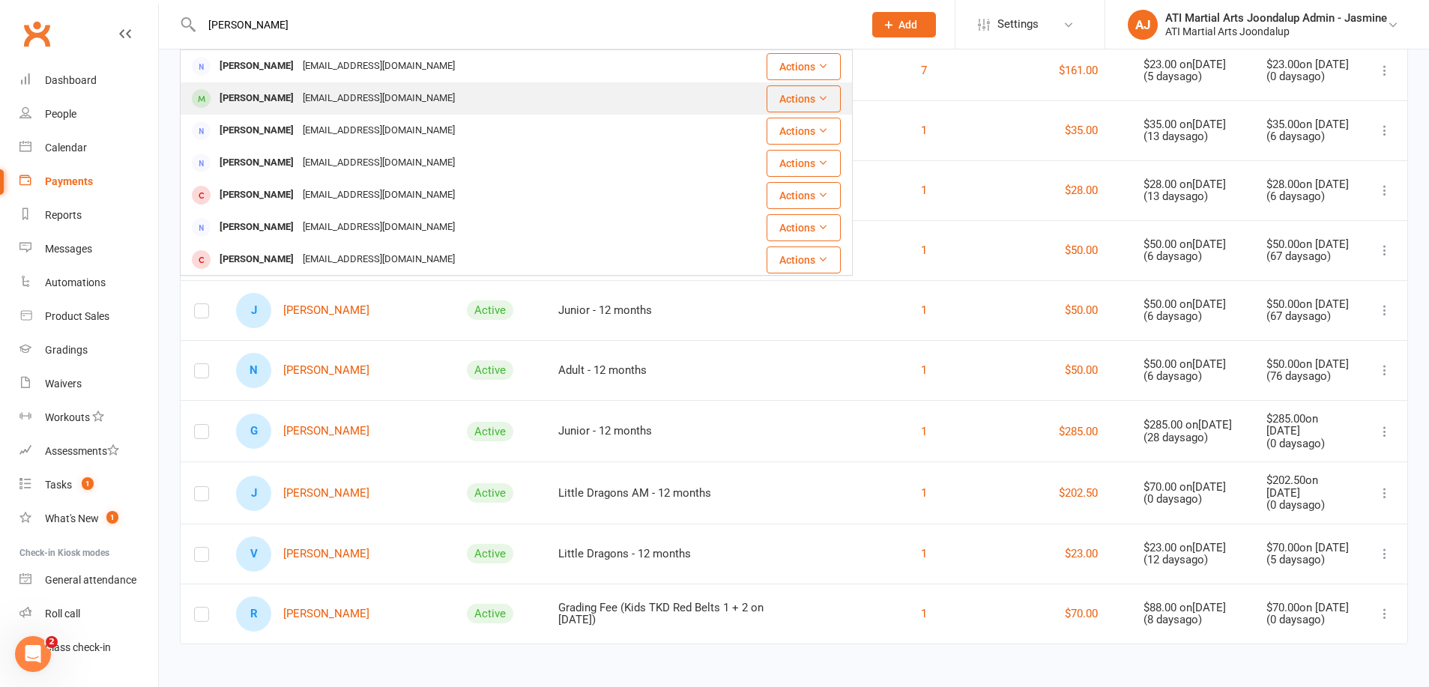
type input "[PERSON_NAME]"
click at [277, 111] on div "[PERSON_NAME] [EMAIL_ADDRESS][DOMAIN_NAME]" at bounding box center [467, 98] width 572 height 31
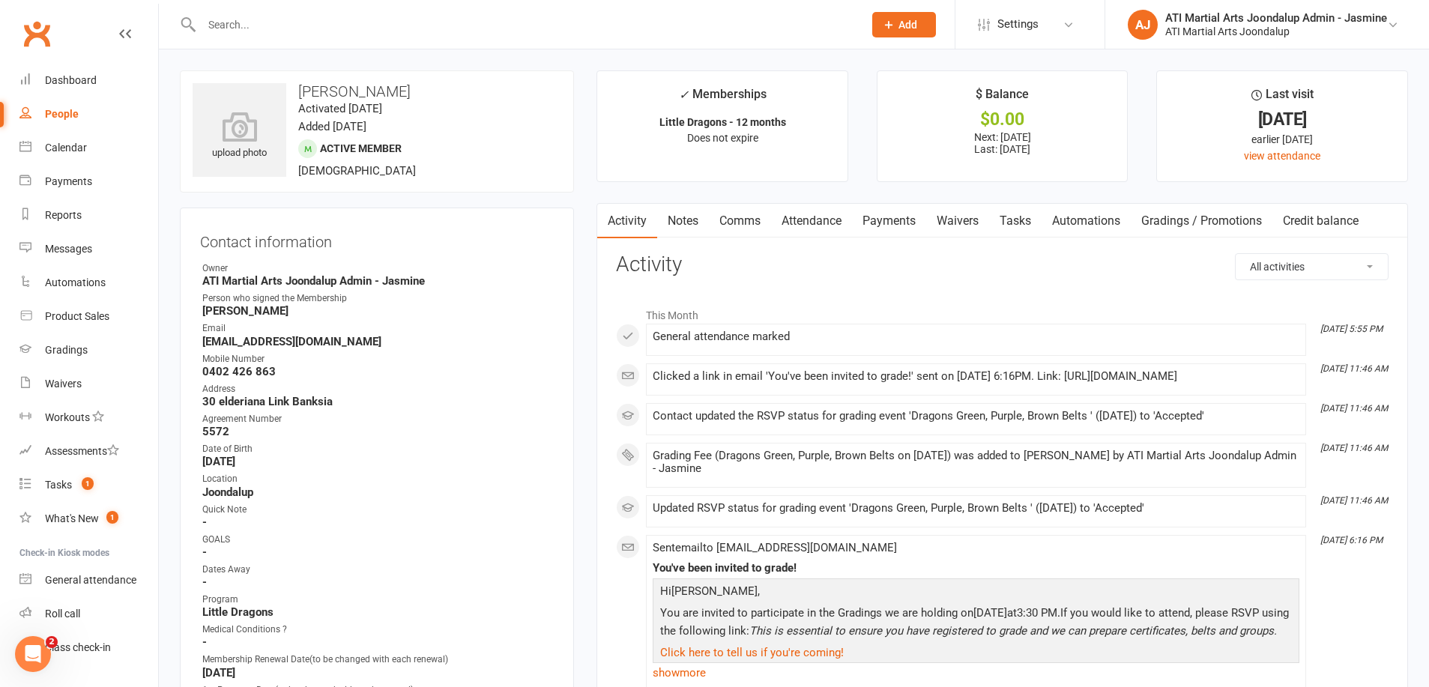
click at [266, 21] on input "text" at bounding box center [525, 24] width 656 height 21
type input "[PERSON_NAME]"
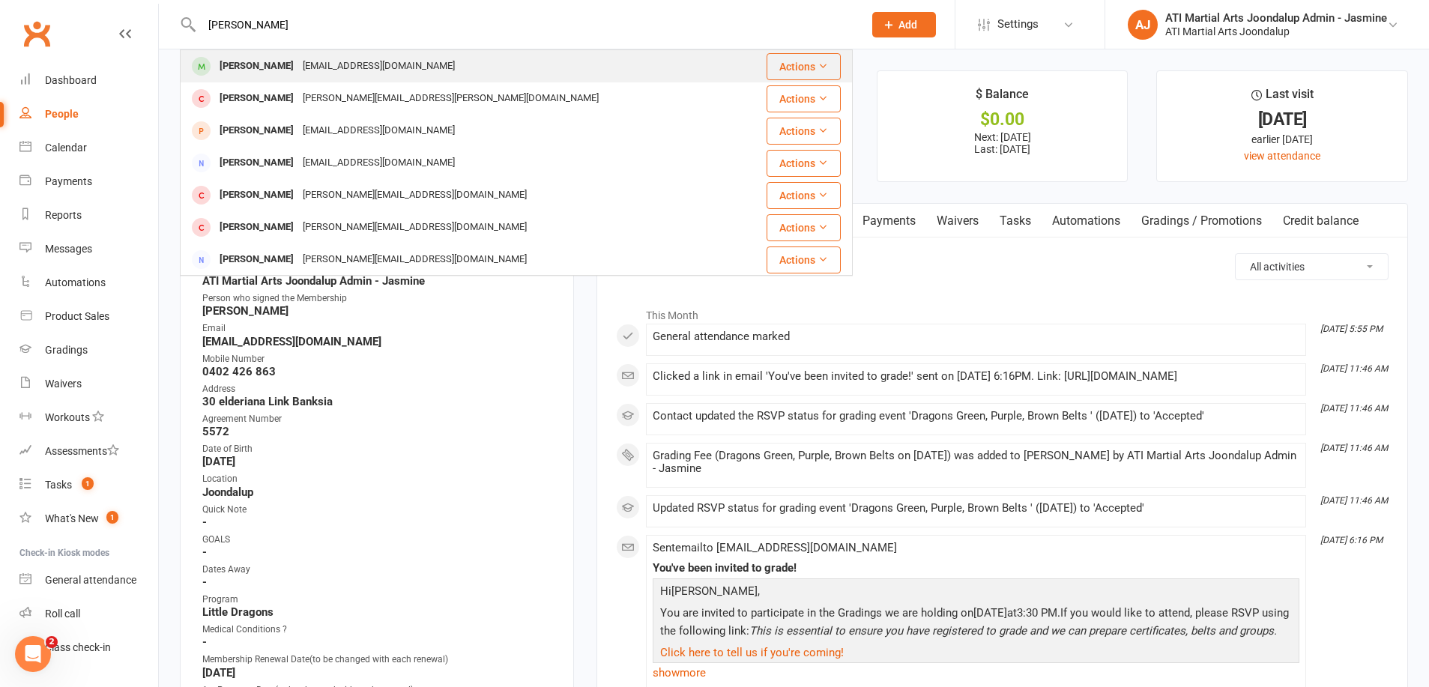
click at [331, 79] on div "[PERSON_NAME] [EMAIL_ADDRESS][DOMAIN_NAME]" at bounding box center [460, 66] width 558 height 31
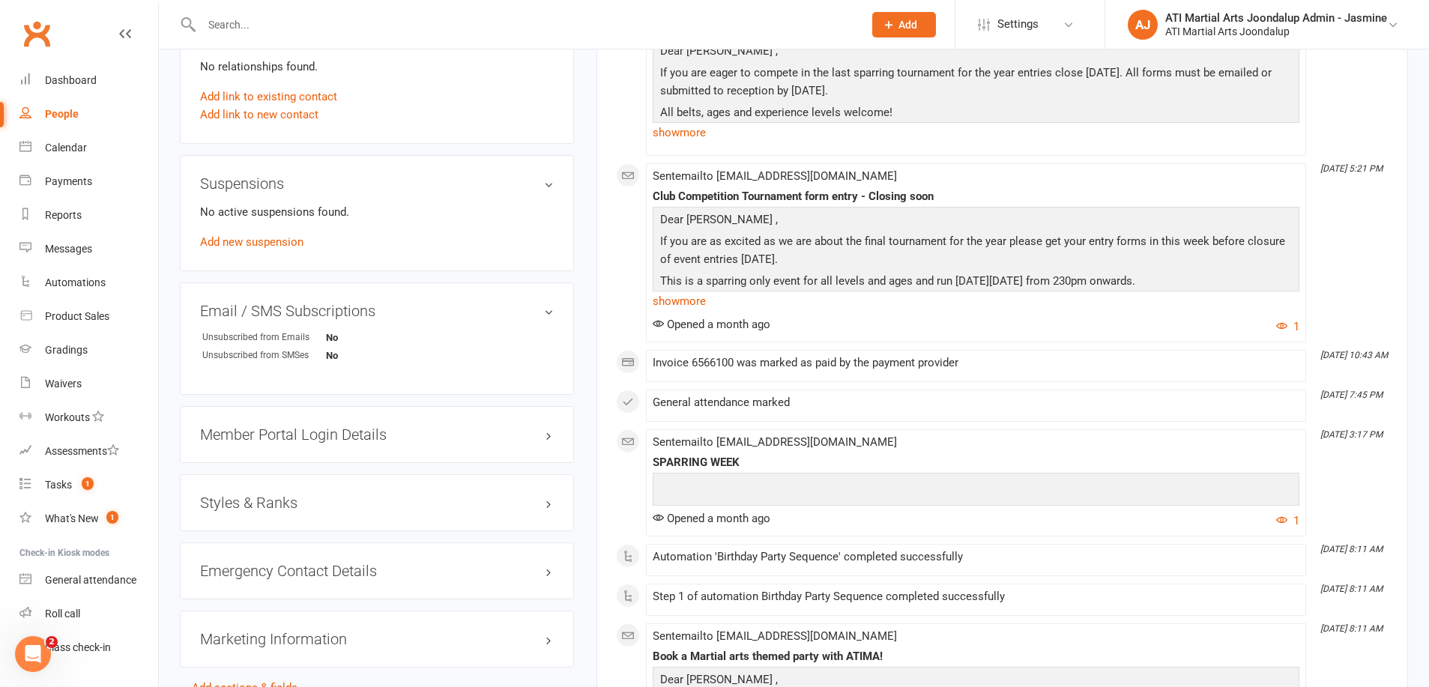
scroll to position [1505, 0]
click at [357, 505] on h3 "Styles & Ranks" at bounding box center [377, 502] width 354 height 16
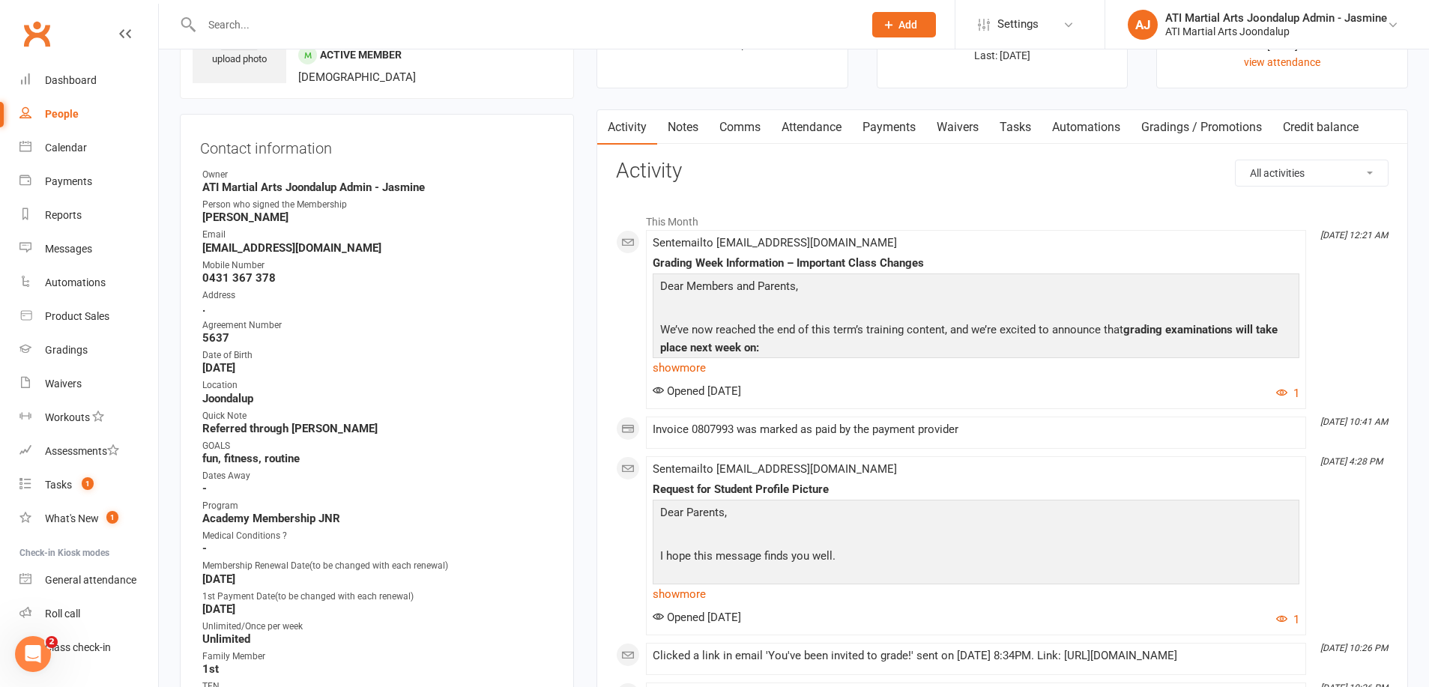
scroll to position [103, 0]
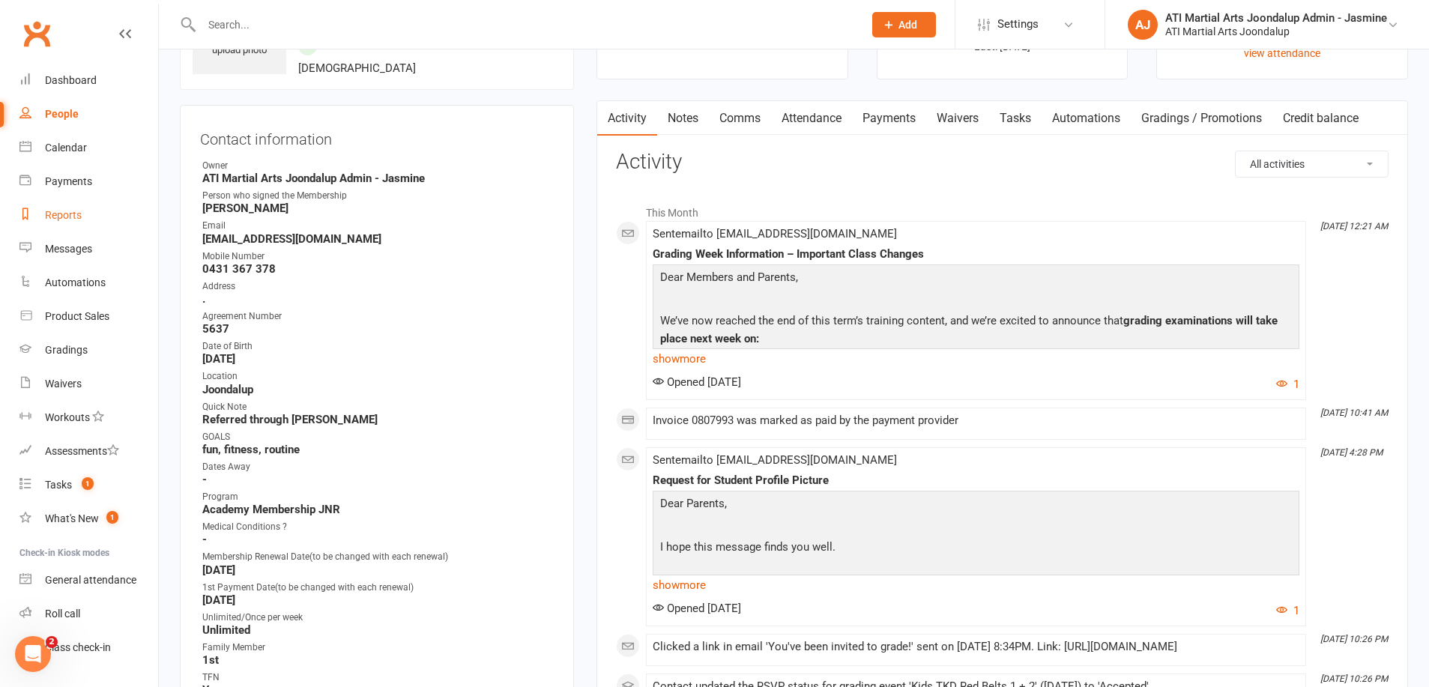
click at [69, 219] on div "Reports" at bounding box center [63, 215] width 37 height 12
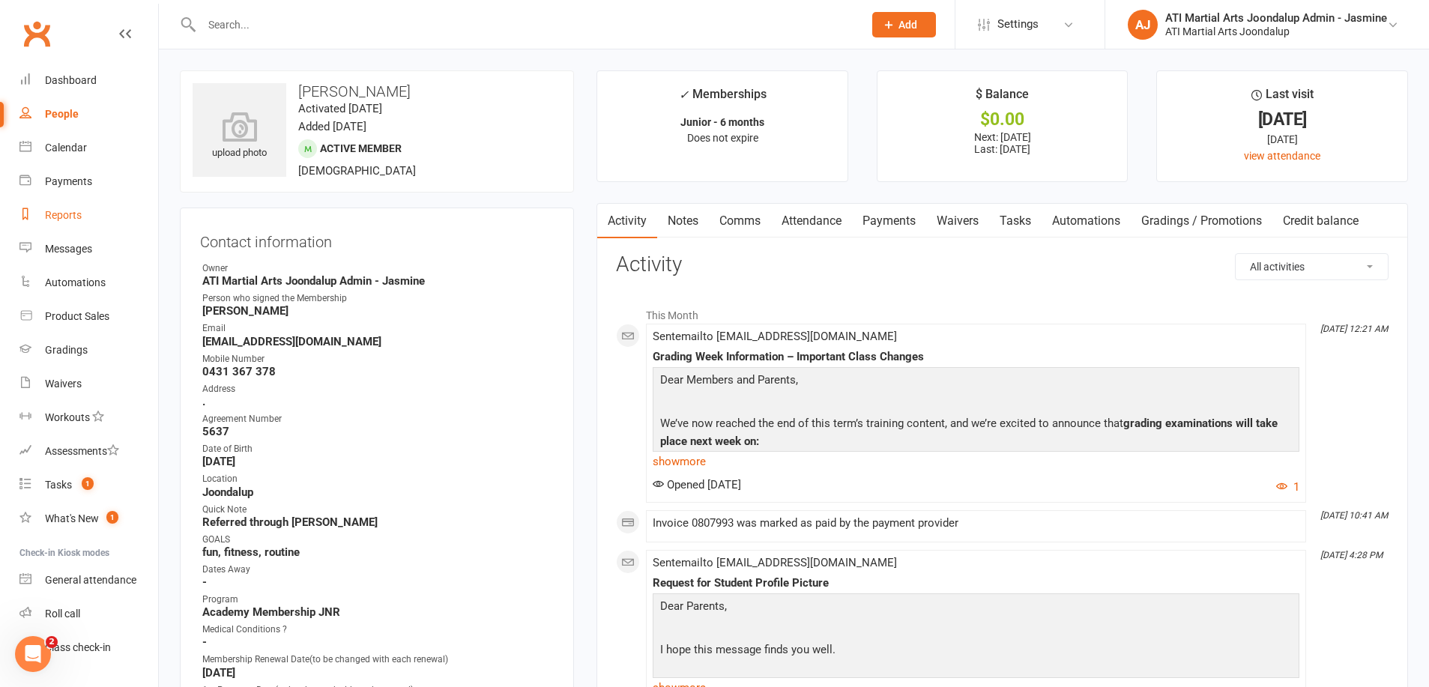
select select "100"
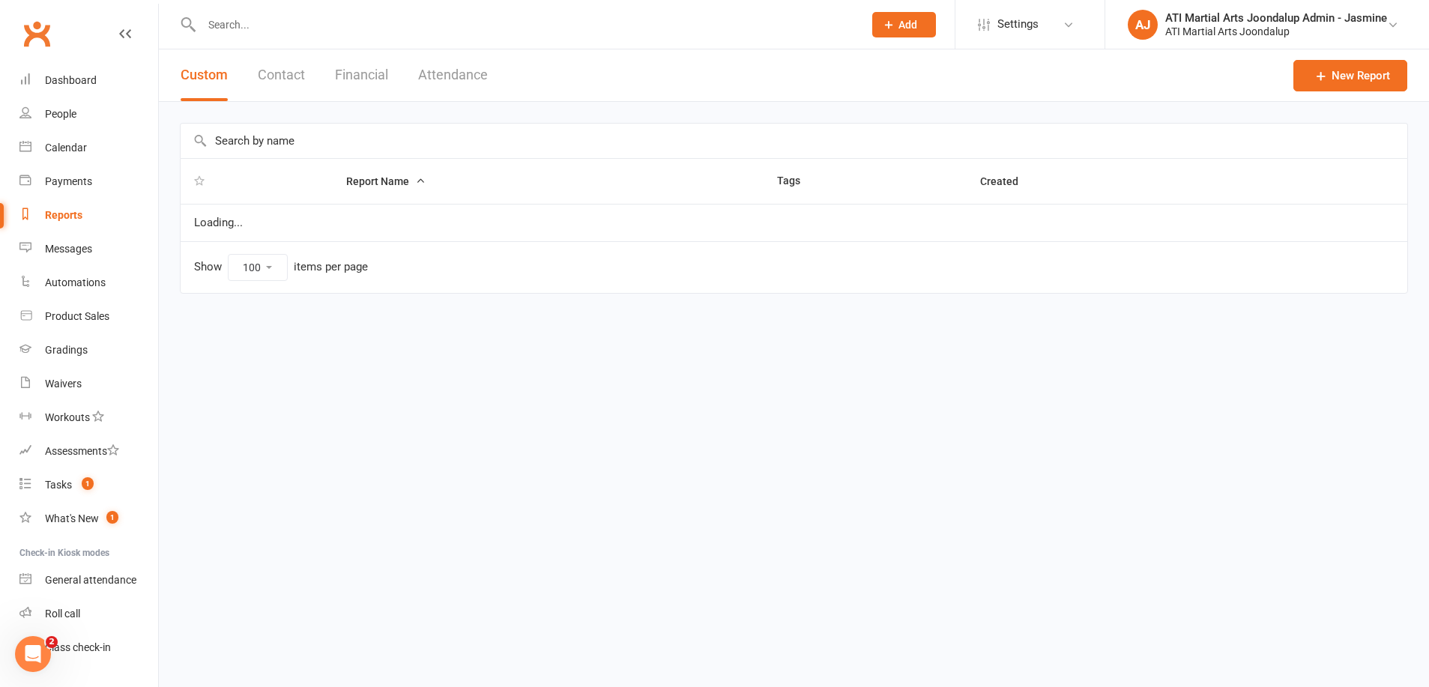
drag, startPoint x: 347, startPoint y: 75, endPoint x: 298, endPoint y: 121, distance: 67.3
click at [347, 75] on button "Financial" at bounding box center [361, 75] width 53 height 52
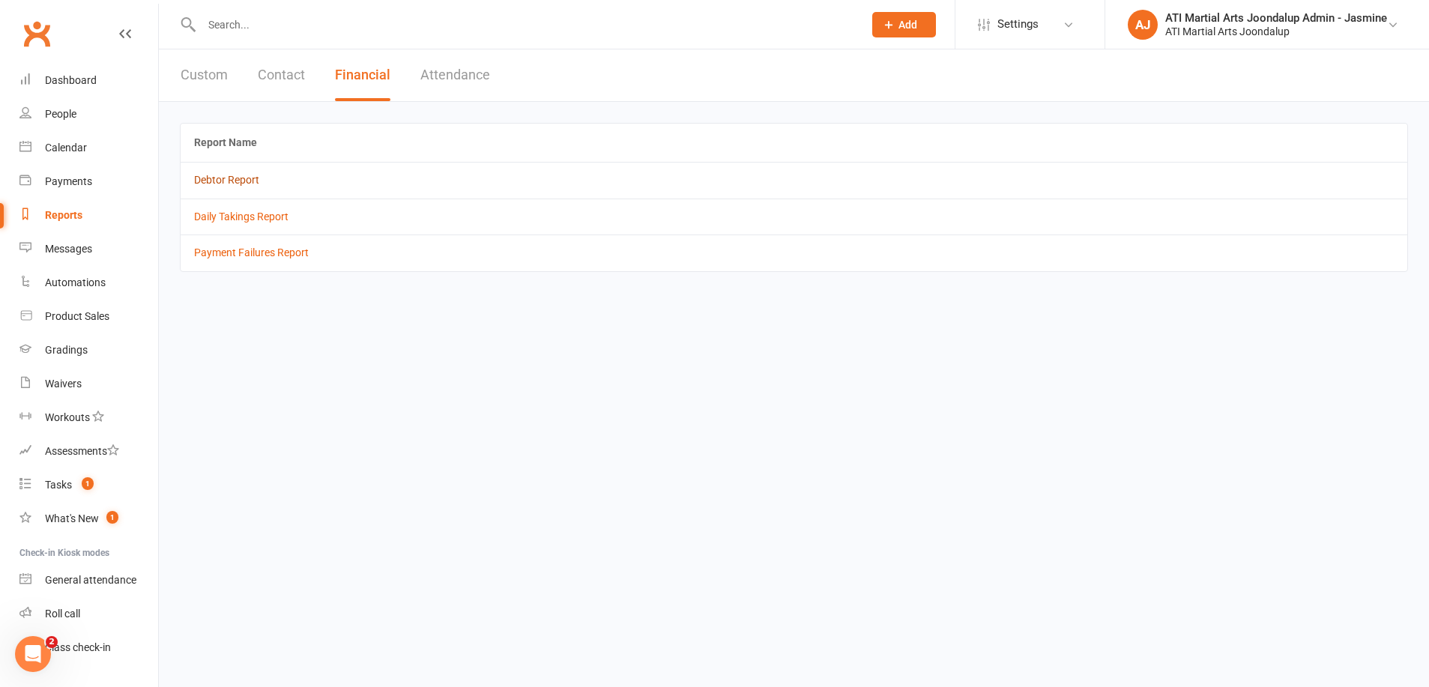
click at [209, 181] on link "Debtor Report" at bounding box center [226, 180] width 65 height 12
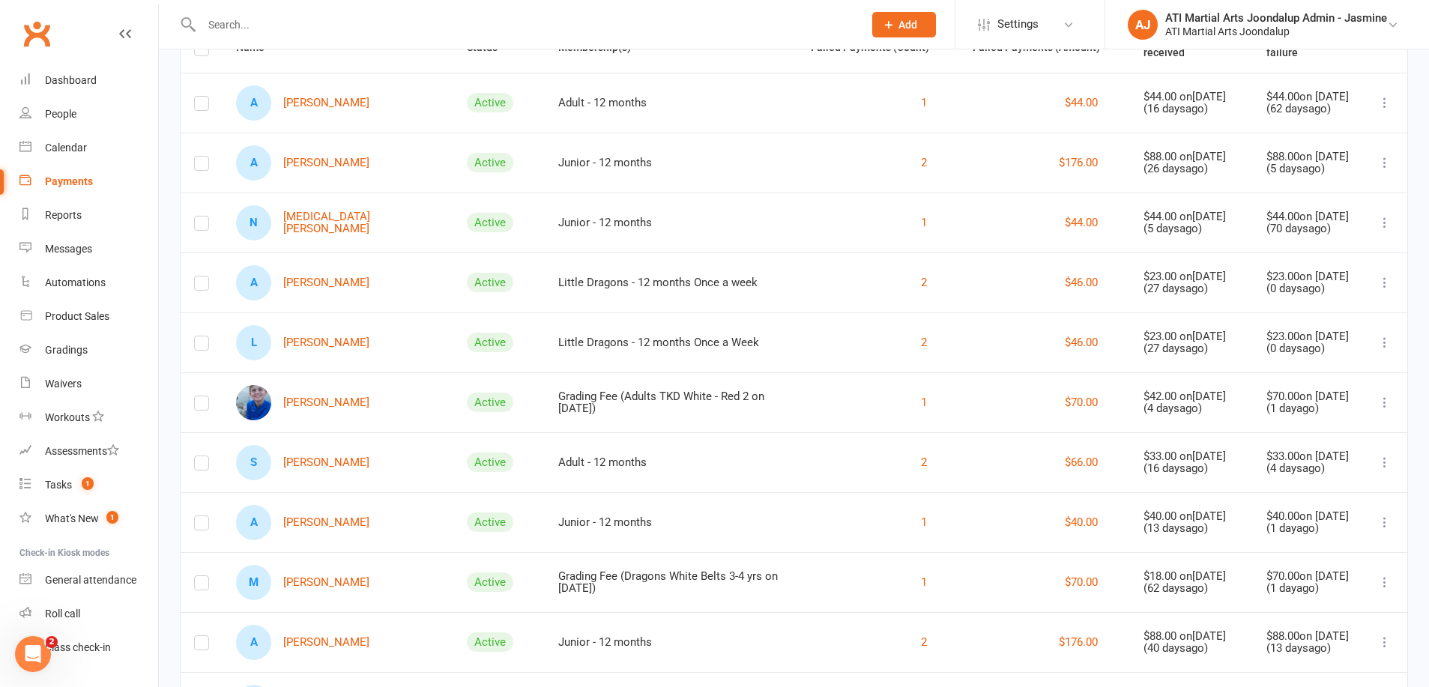
scroll to position [199, 0]
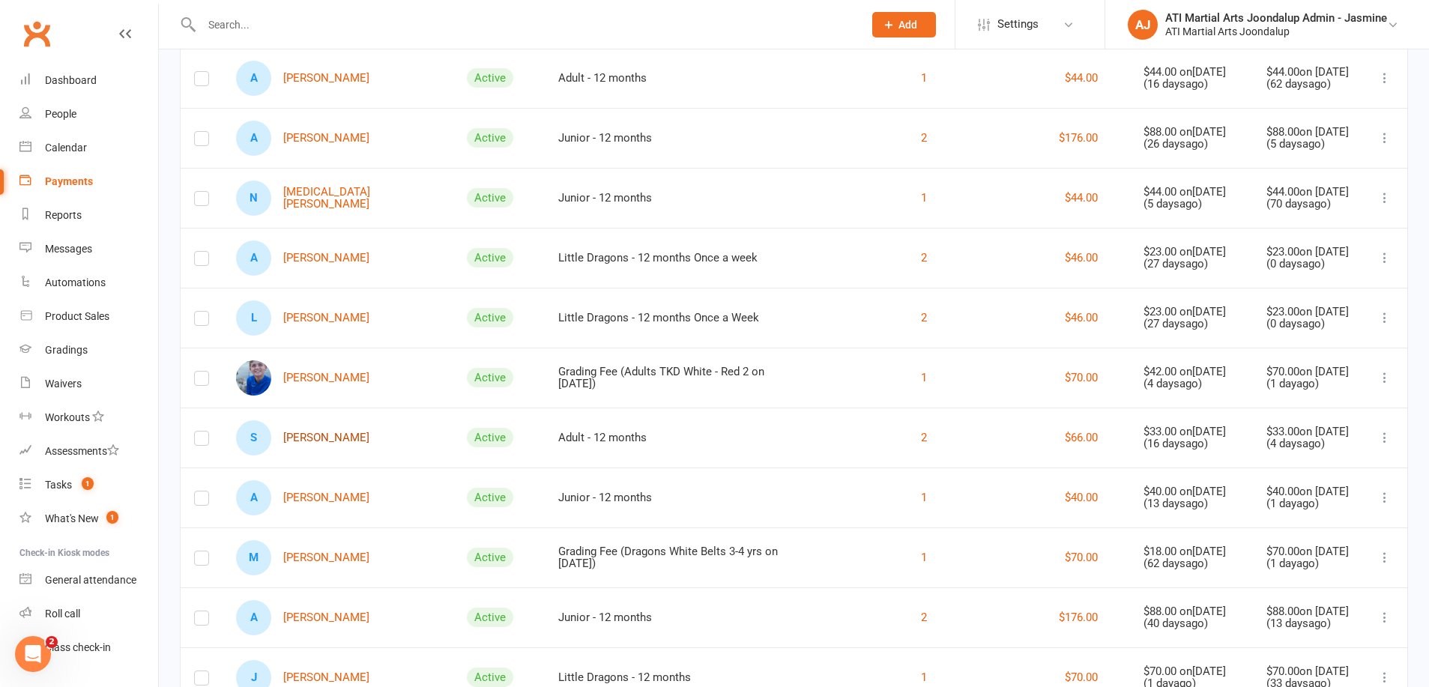
click at [327, 435] on link "S [PERSON_NAME]" at bounding box center [302, 437] width 133 height 35
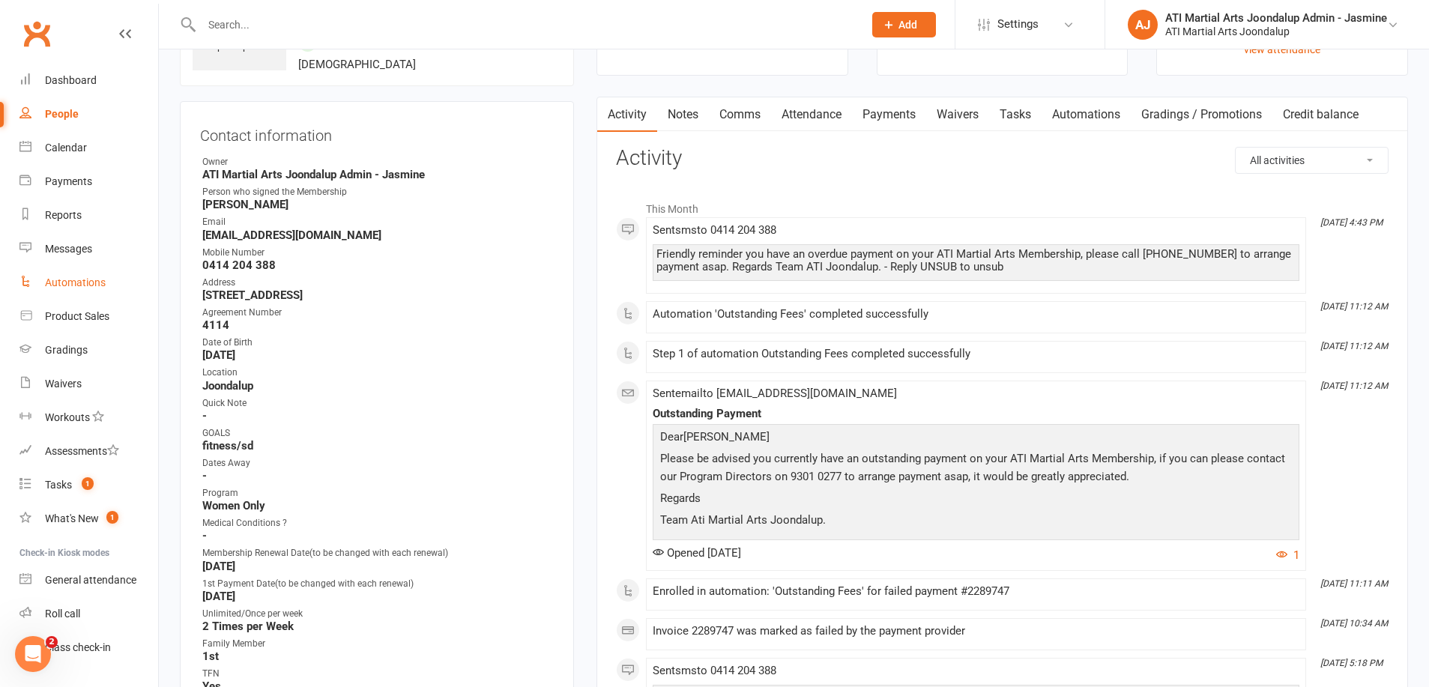
scroll to position [105, 0]
click at [67, 220] on div "Reports" at bounding box center [63, 215] width 37 height 12
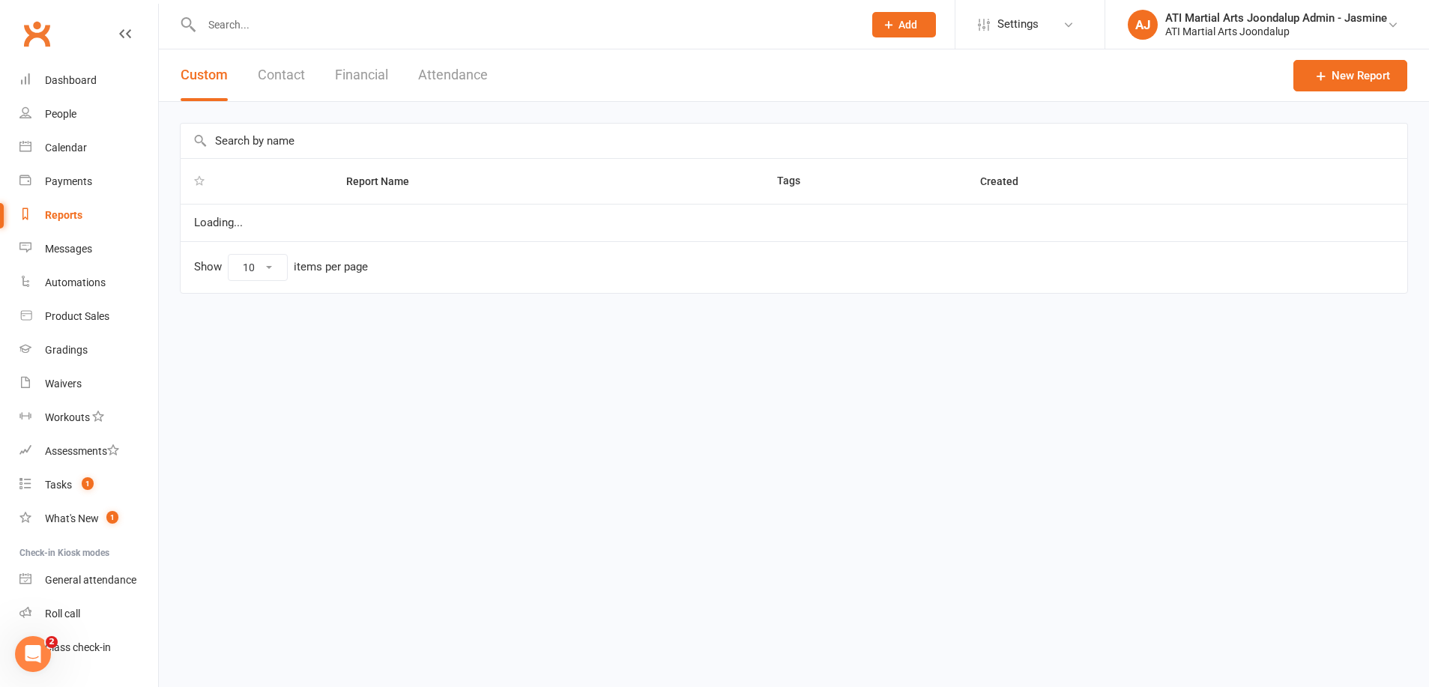
select select "100"
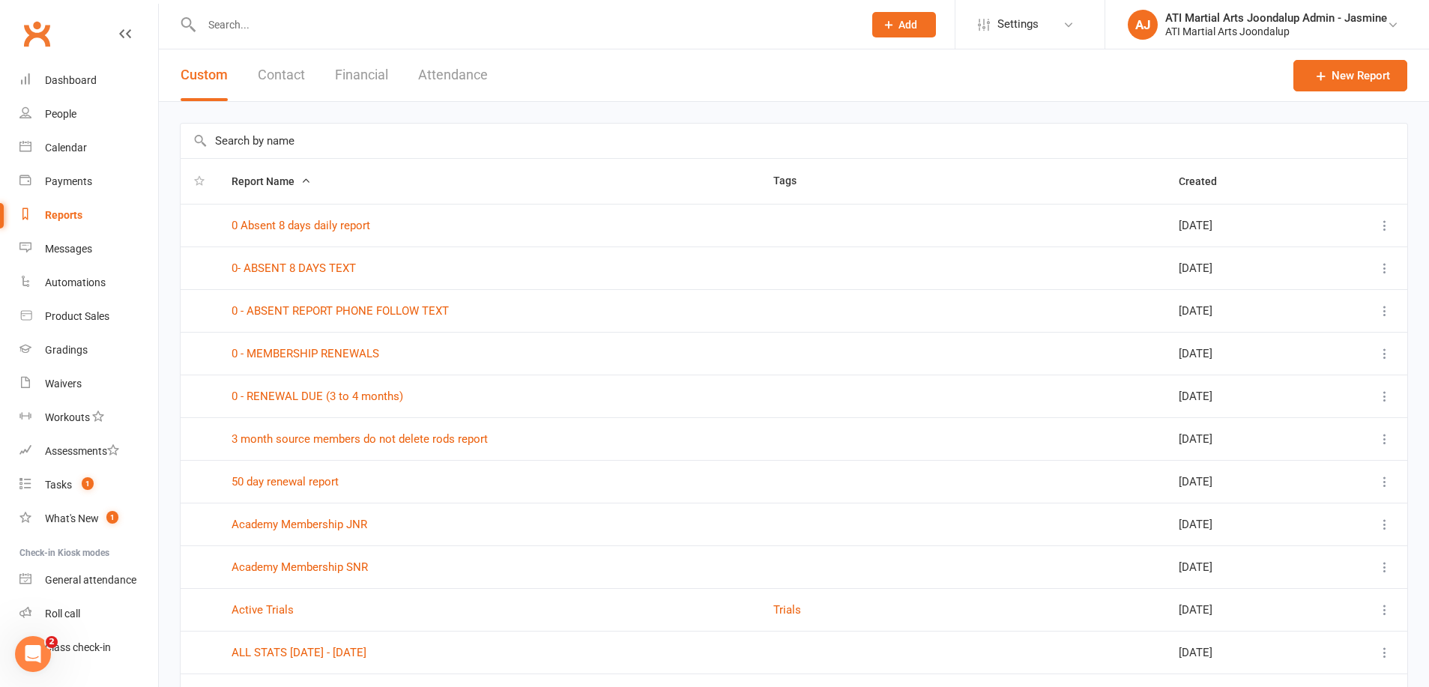
click at [369, 76] on button "Financial" at bounding box center [361, 75] width 53 height 52
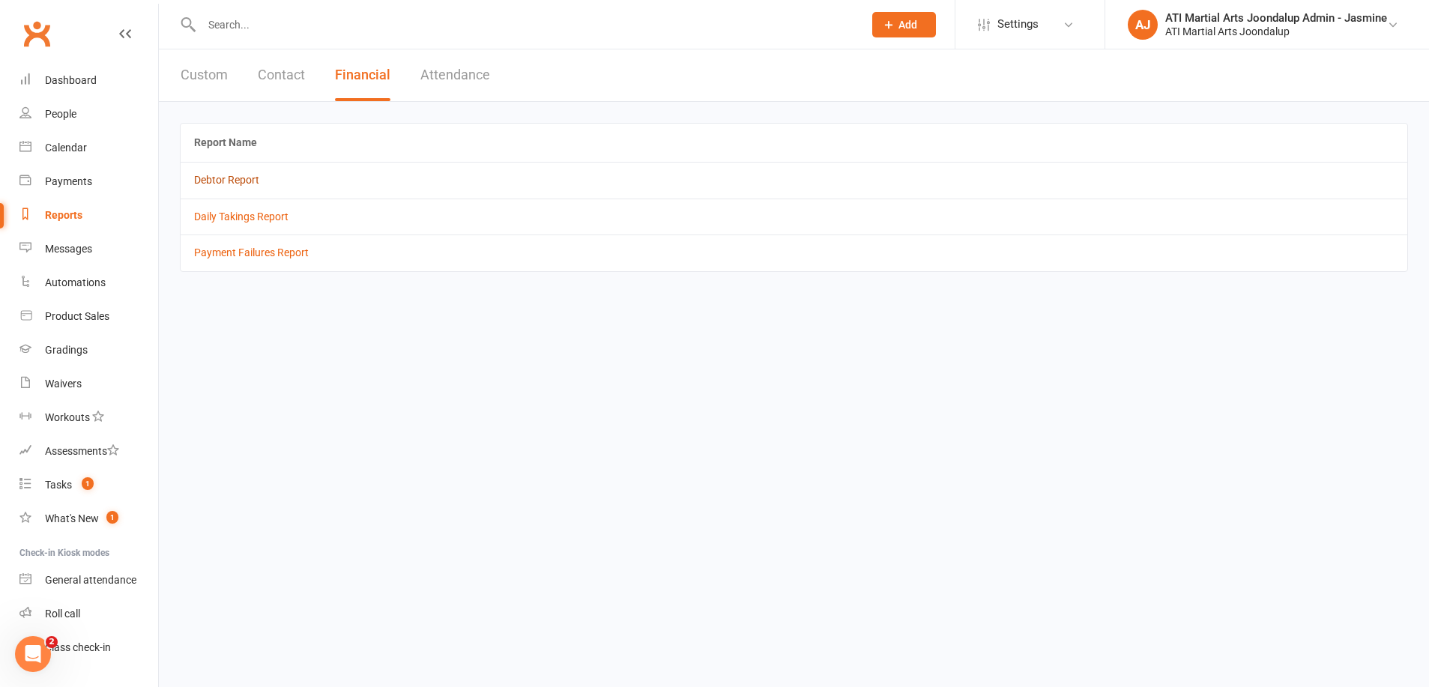
click at [225, 178] on link "Debtor Report" at bounding box center [226, 180] width 65 height 12
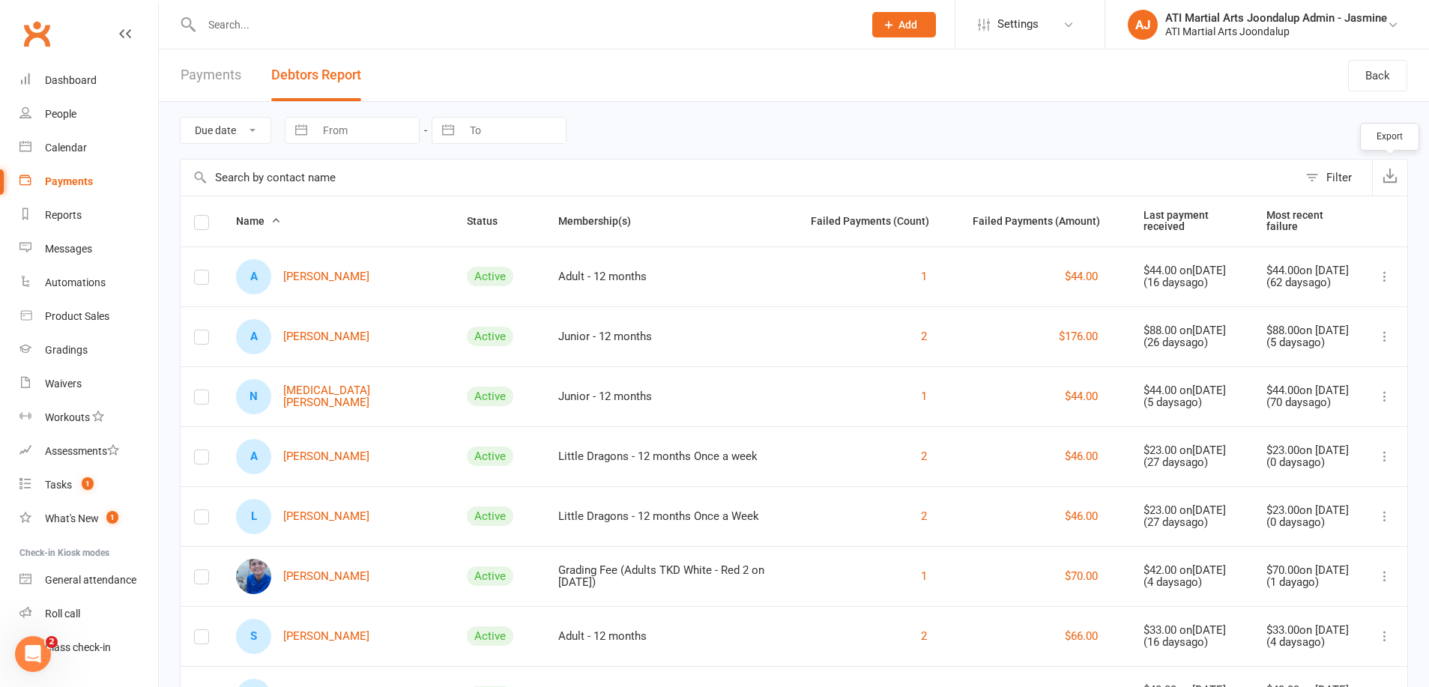
click at [1391, 178] on icon "button" at bounding box center [1390, 175] width 15 height 15
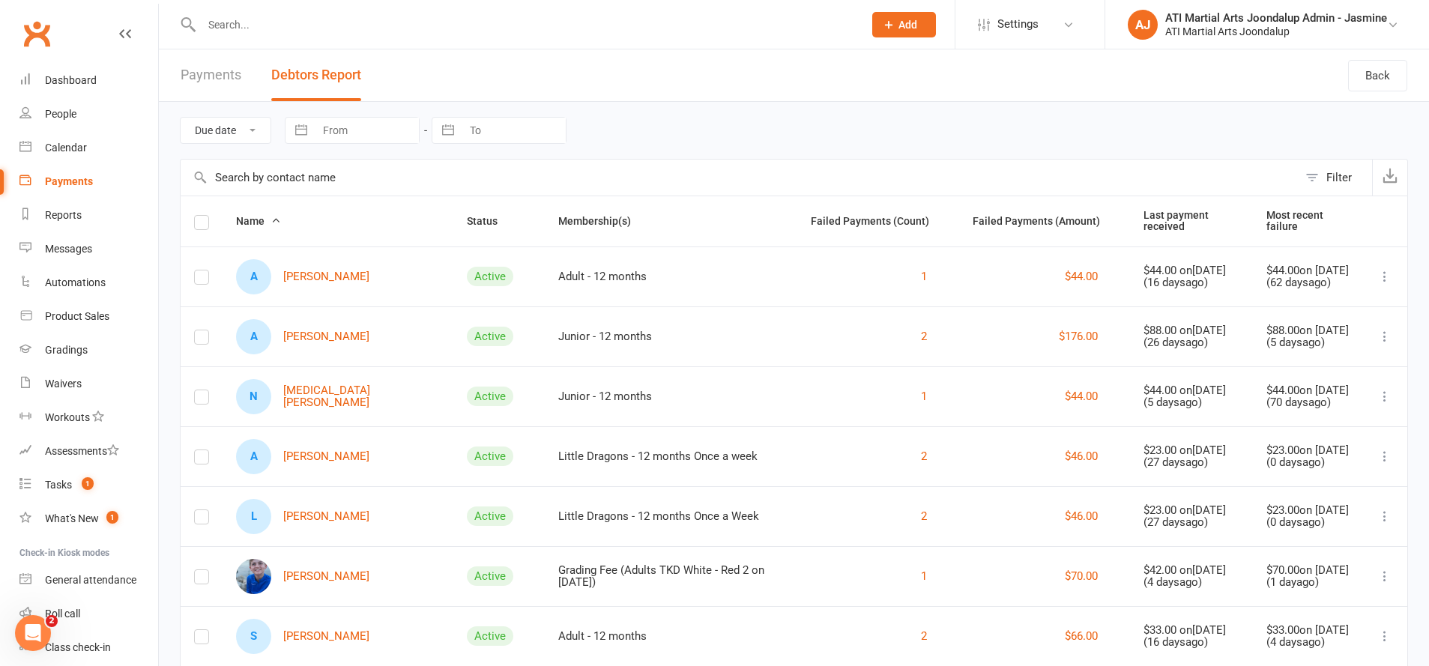
click at [638, 28] on input "text" at bounding box center [525, 24] width 656 height 21
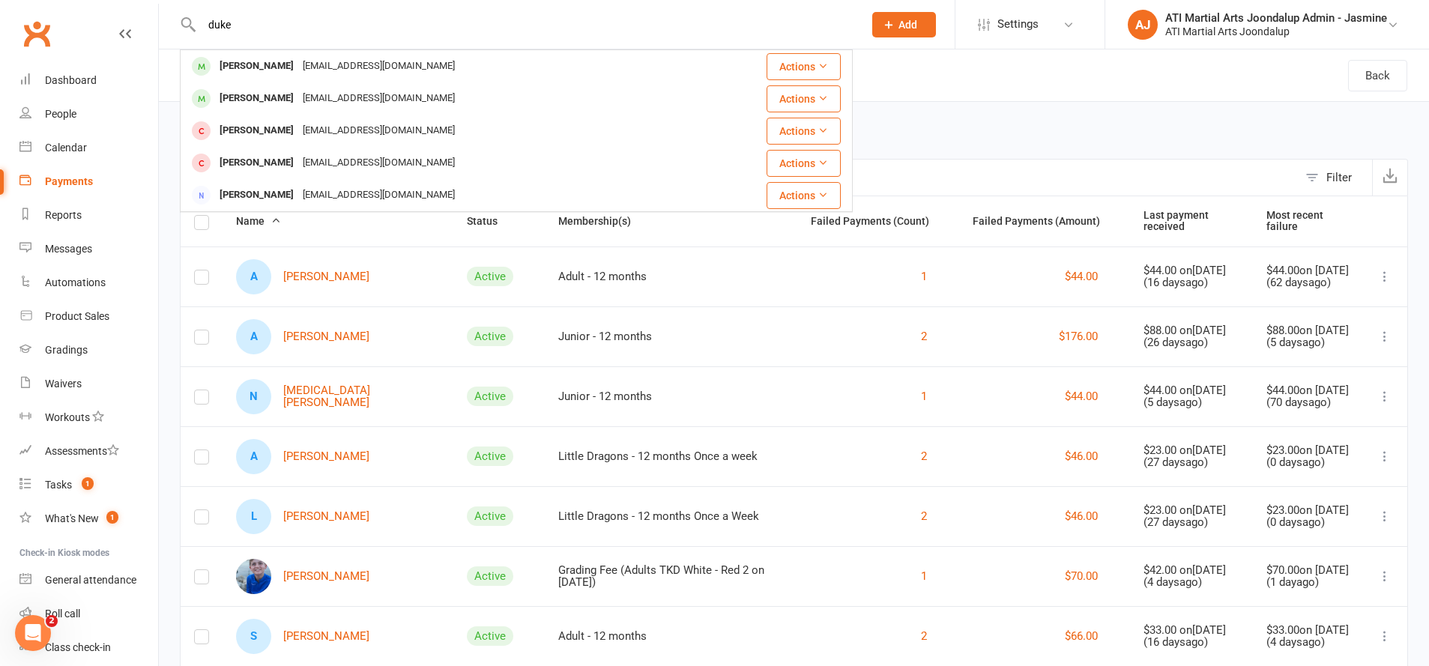
type input "duke"
drag, startPoint x: 638, startPoint y: 27, endPoint x: 269, endPoint y: 100, distance: 376.7
click at [266, 102] on div "[PERSON_NAME]" at bounding box center [256, 99] width 83 height 22
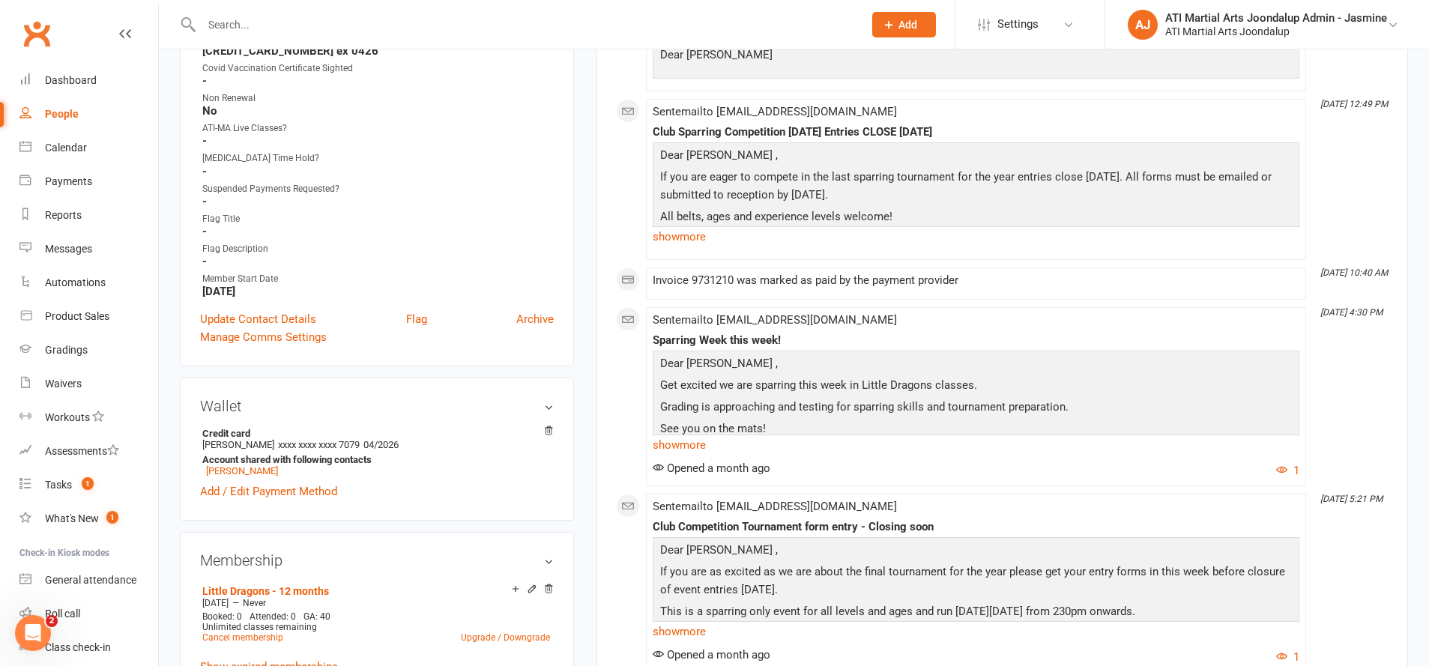
scroll to position [804, 0]
click at [226, 467] on link "[PERSON_NAME]" at bounding box center [242, 469] width 72 height 11
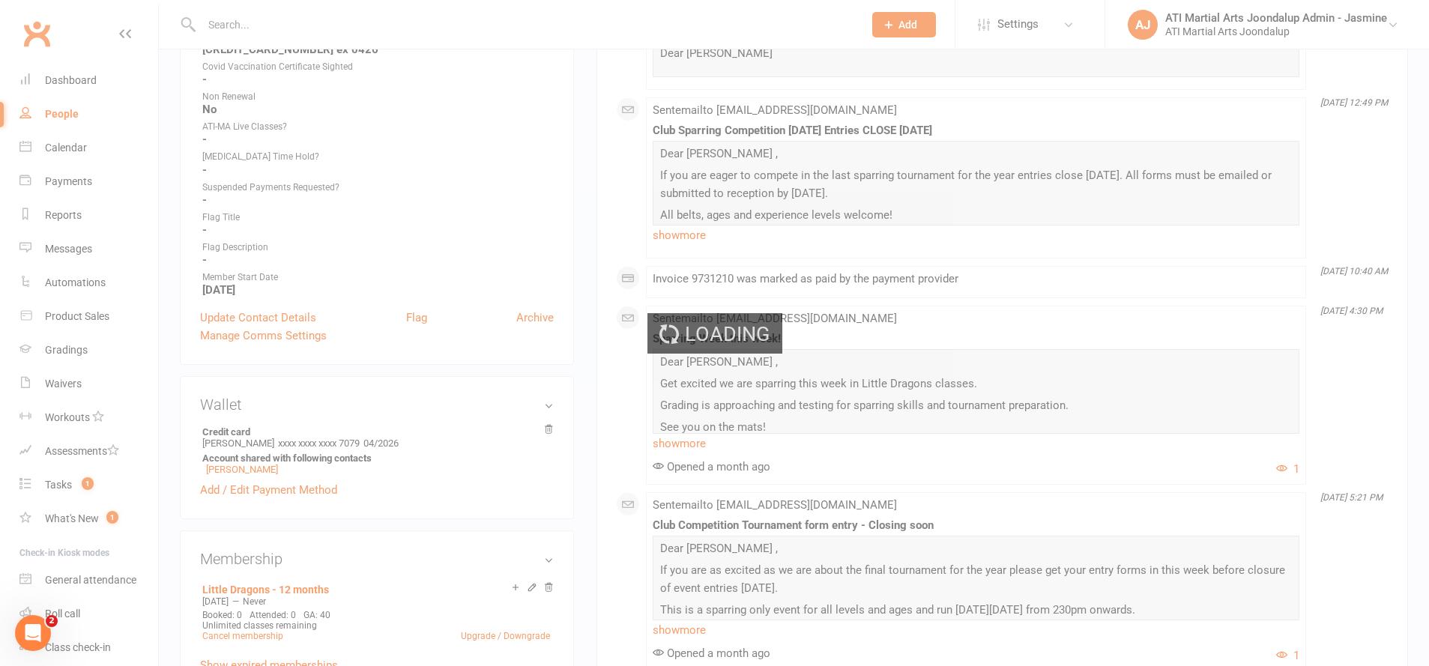
scroll to position [802, 0]
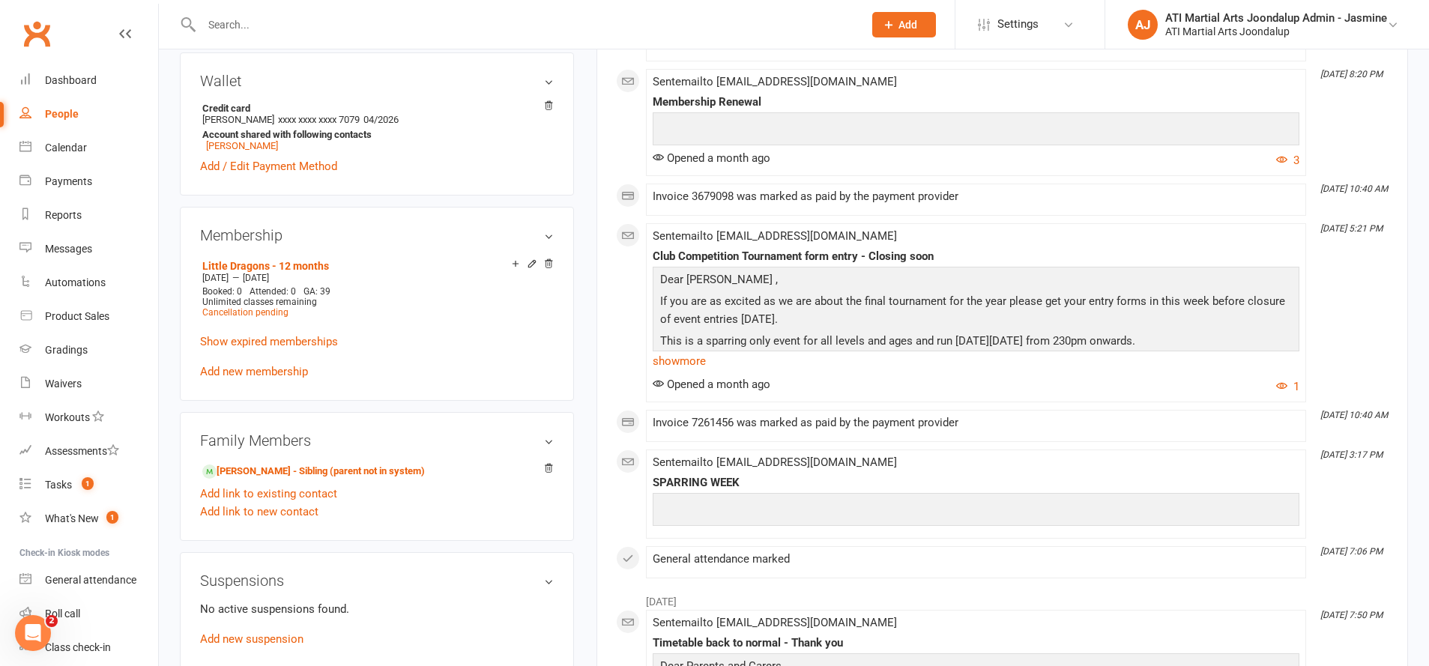
scroll to position [1175, 0]
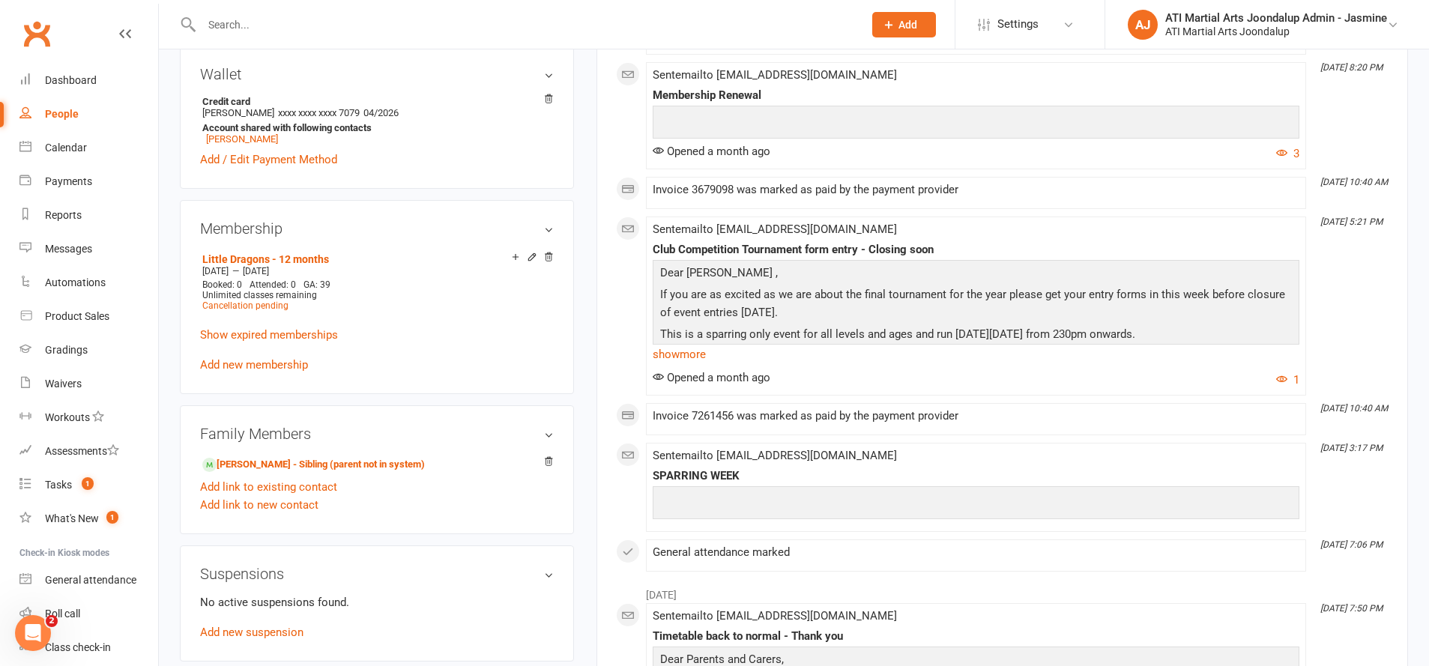
drag, startPoint x: 247, startPoint y: 462, endPoint x: 363, endPoint y: 426, distance: 121.8
click at [250, 462] on link "[PERSON_NAME] - Sibling (parent not in system)" at bounding box center [313, 465] width 223 height 16
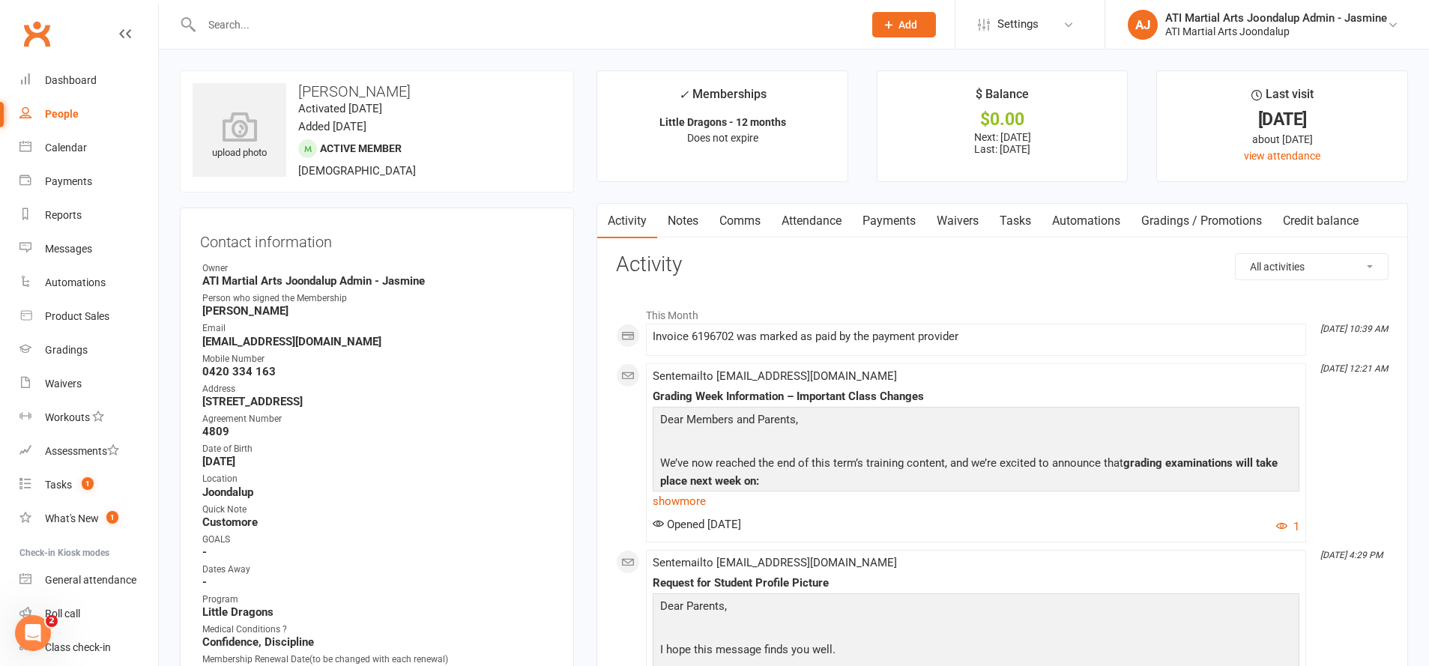
click at [898, 221] on link "Payments" at bounding box center [889, 221] width 74 height 34
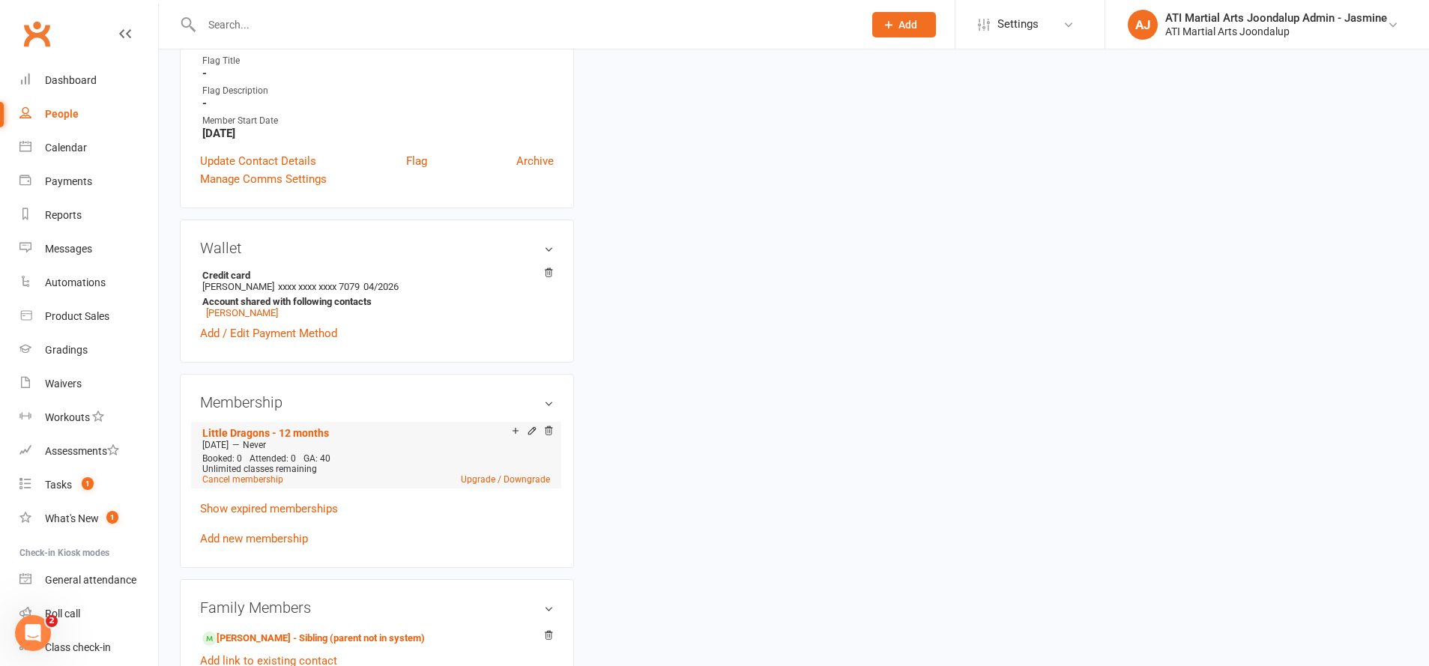
scroll to position [959, 0]
click at [248, 480] on link "Cancel membership" at bounding box center [242, 481] width 81 height 10
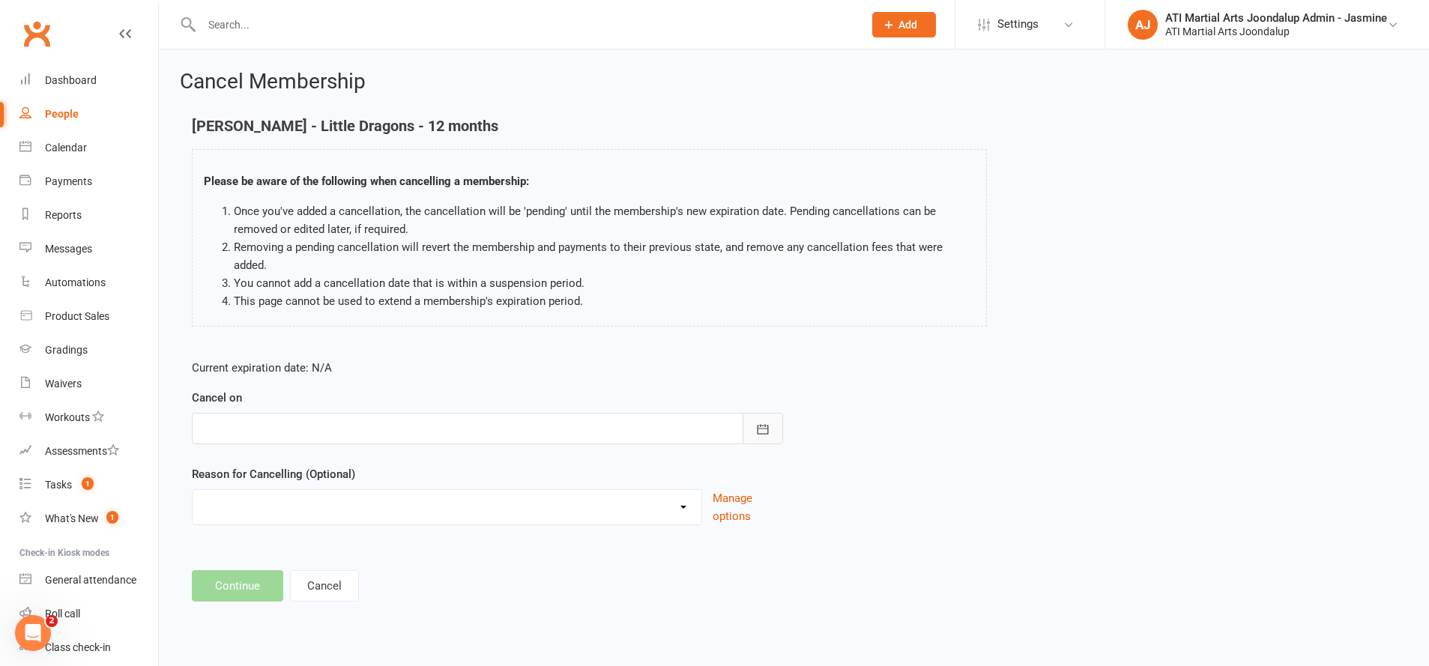
click at [762, 433] on icon "button" at bounding box center [762, 429] width 11 height 10
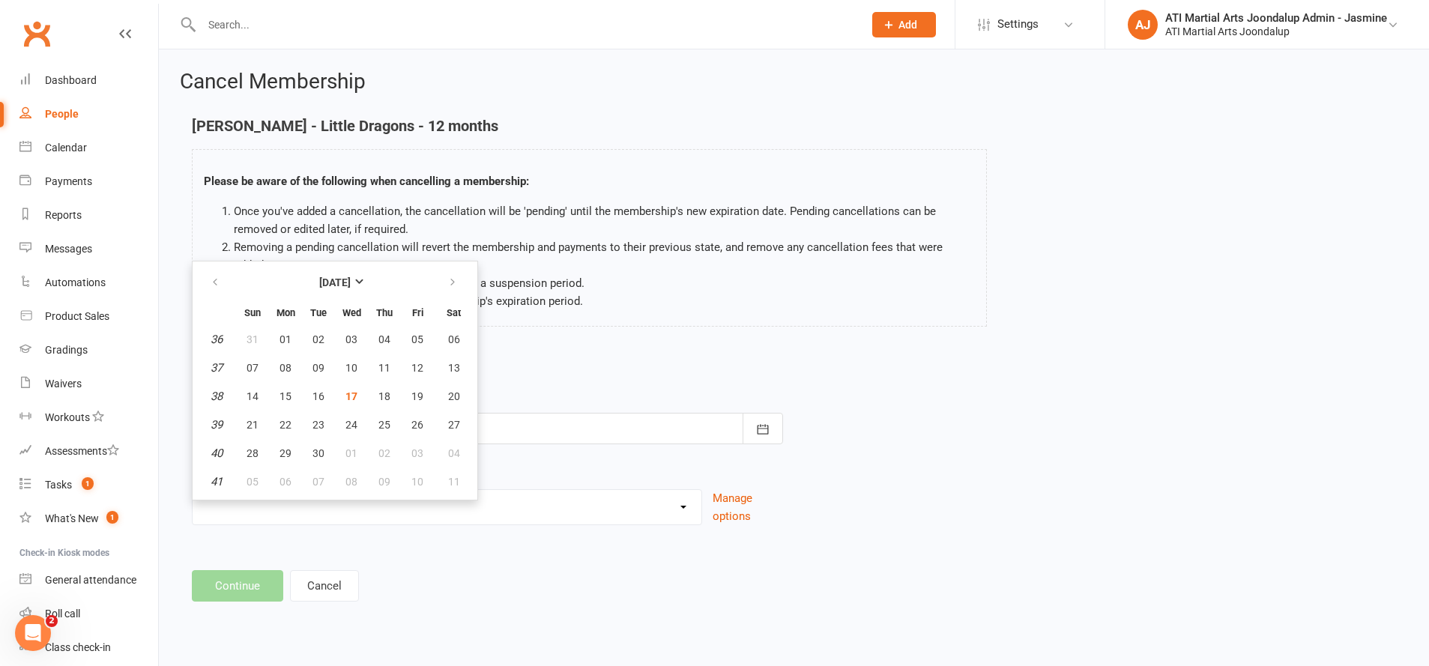
drag, startPoint x: 353, startPoint y: 391, endPoint x: 366, endPoint y: 416, distance: 28.2
click at [353, 392] on span "17" at bounding box center [351, 396] width 12 height 12
type input "[DATE]"
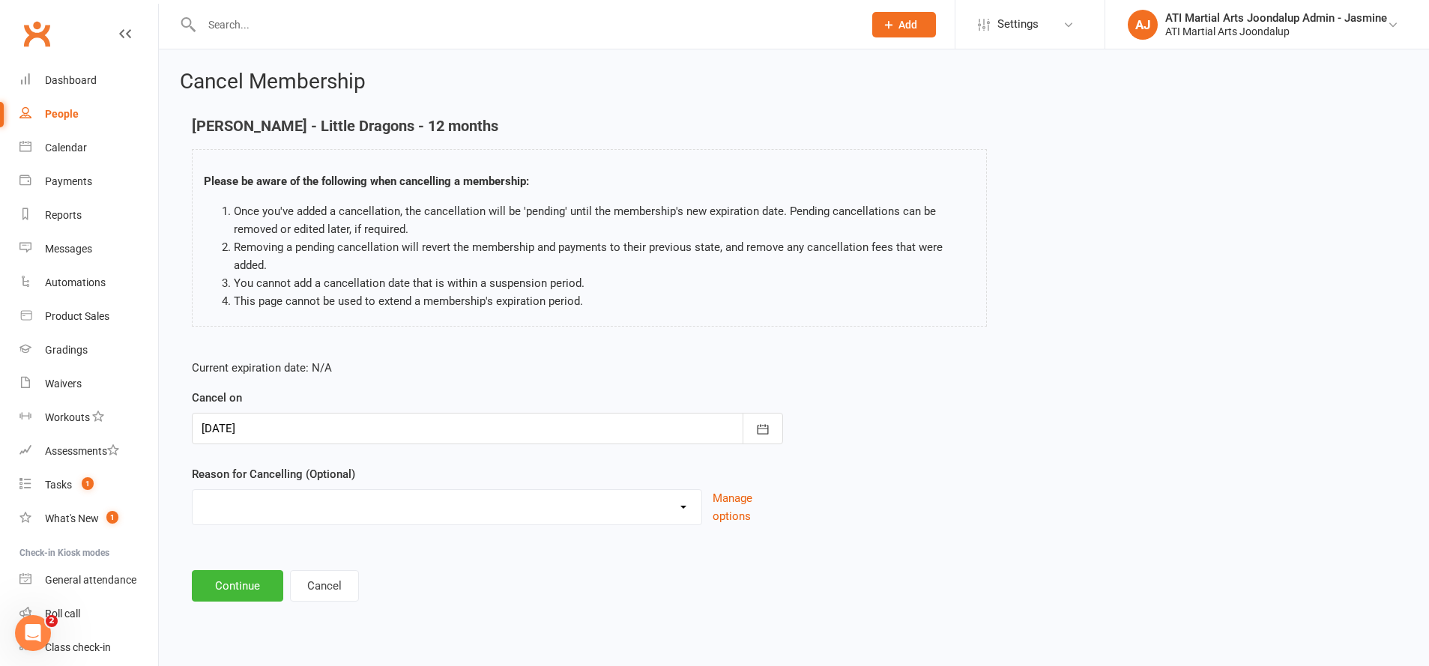
select select "4"
click at [312, 579] on input at bounding box center [487, 585] width 591 height 31
type input "NR"
click at [221, 650] on button "Continue" at bounding box center [237, 662] width 91 height 31
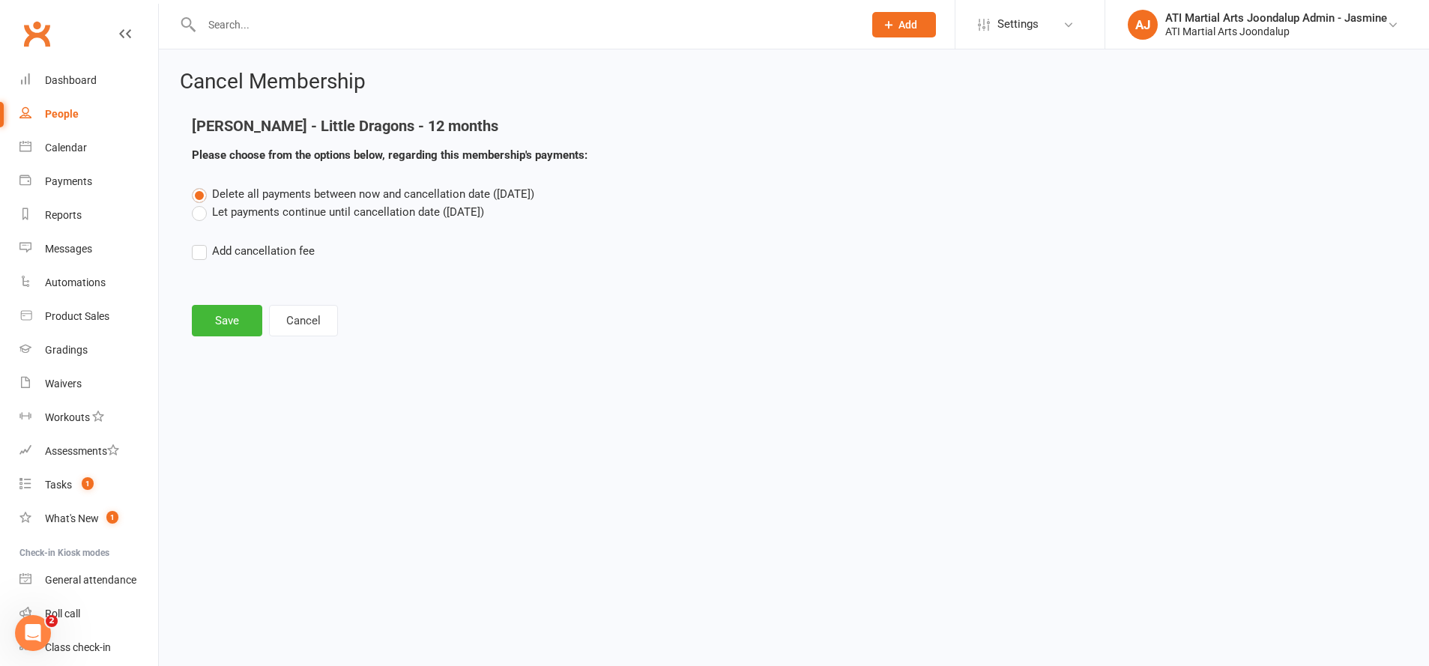
drag, startPoint x: 199, startPoint y: 211, endPoint x: 211, endPoint y: 271, distance: 61.0
click at [199, 211] on label "Let payments continue until cancellation date ([DATE])" at bounding box center [338, 212] width 292 height 18
click at [199, 203] on input "Let payments continue until cancellation date ([DATE])" at bounding box center [197, 203] width 10 height 0
drag, startPoint x: 213, startPoint y: 313, endPoint x: 253, endPoint y: 327, distance: 42.2
click at [215, 313] on button "Save" at bounding box center [227, 320] width 70 height 31
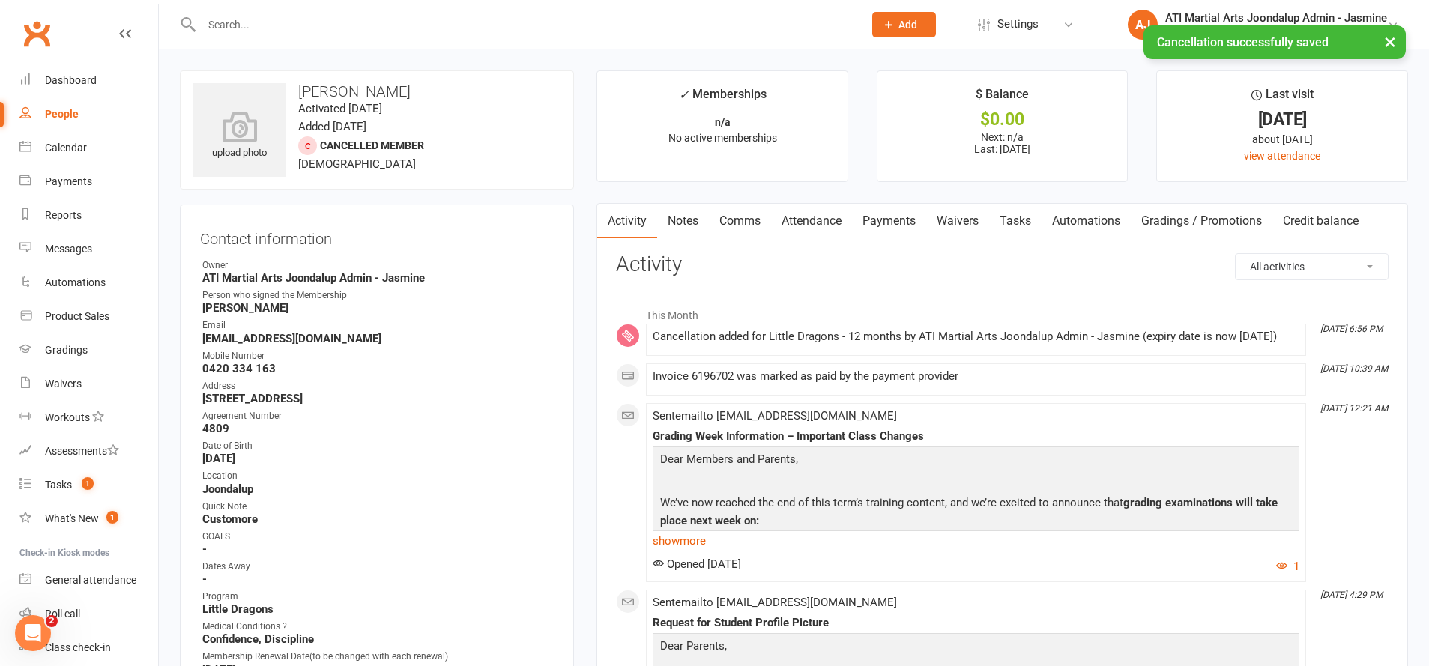
click at [892, 223] on link "Payments" at bounding box center [889, 221] width 74 height 34
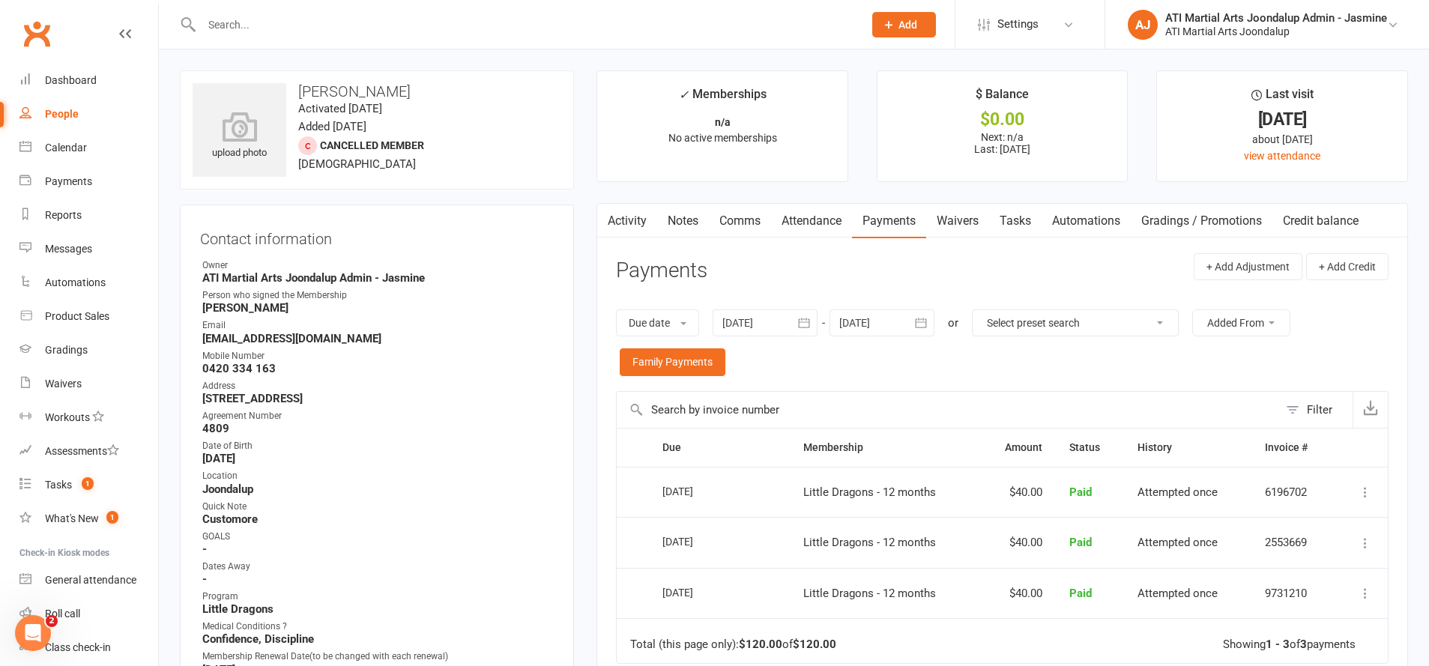
scroll to position [16, 0]
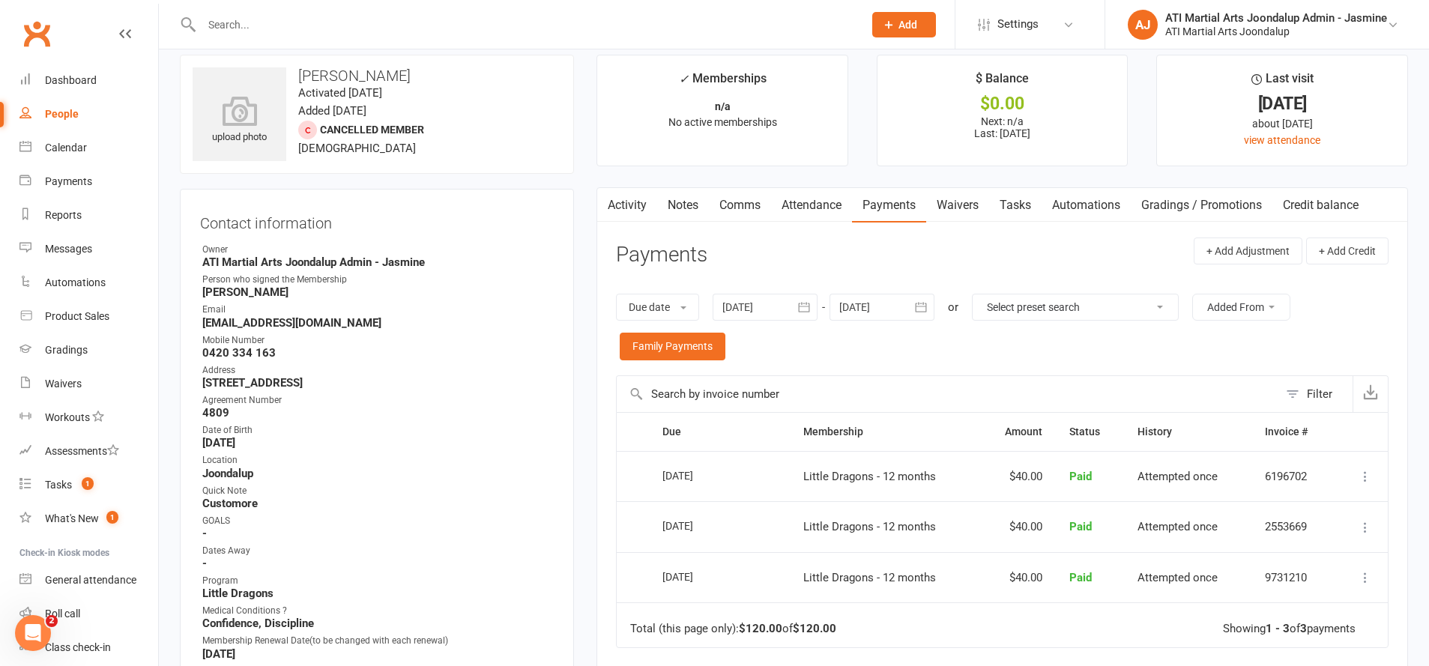
click at [544, 28] on input "text" at bounding box center [525, 24] width 656 height 21
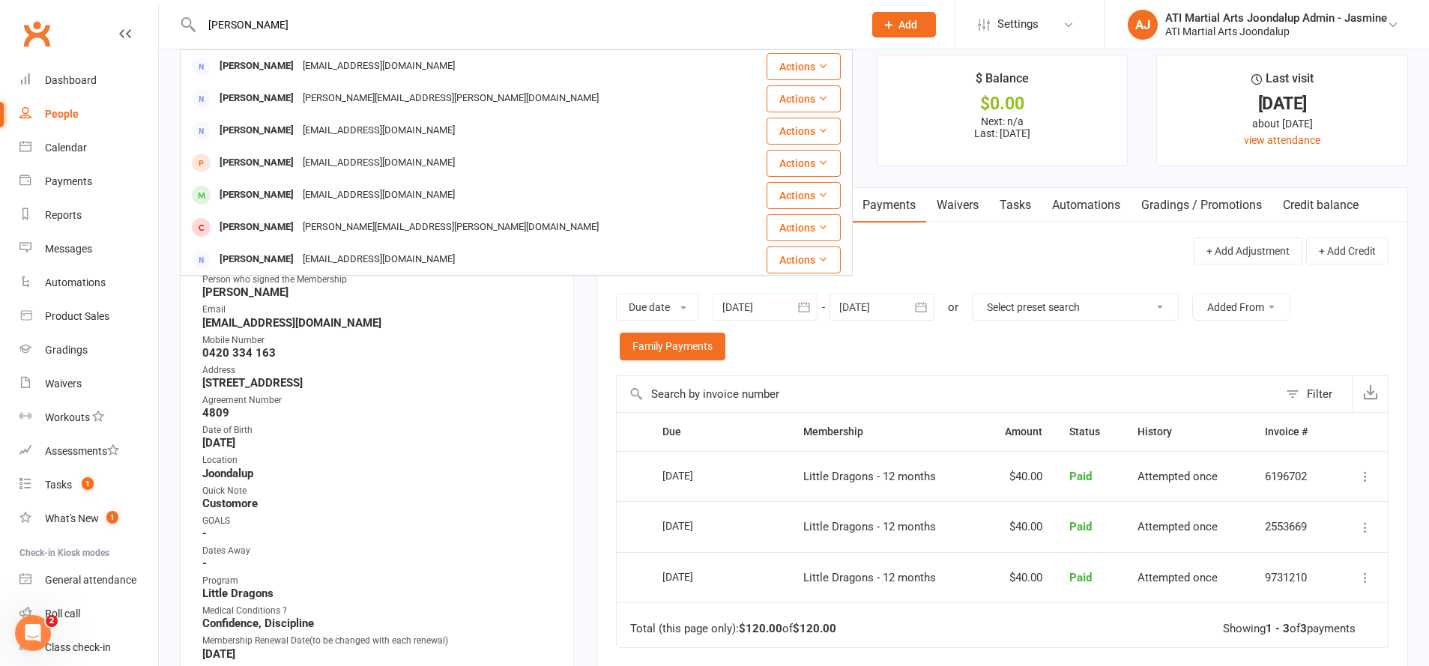
type input "[PERSON_NAME]"
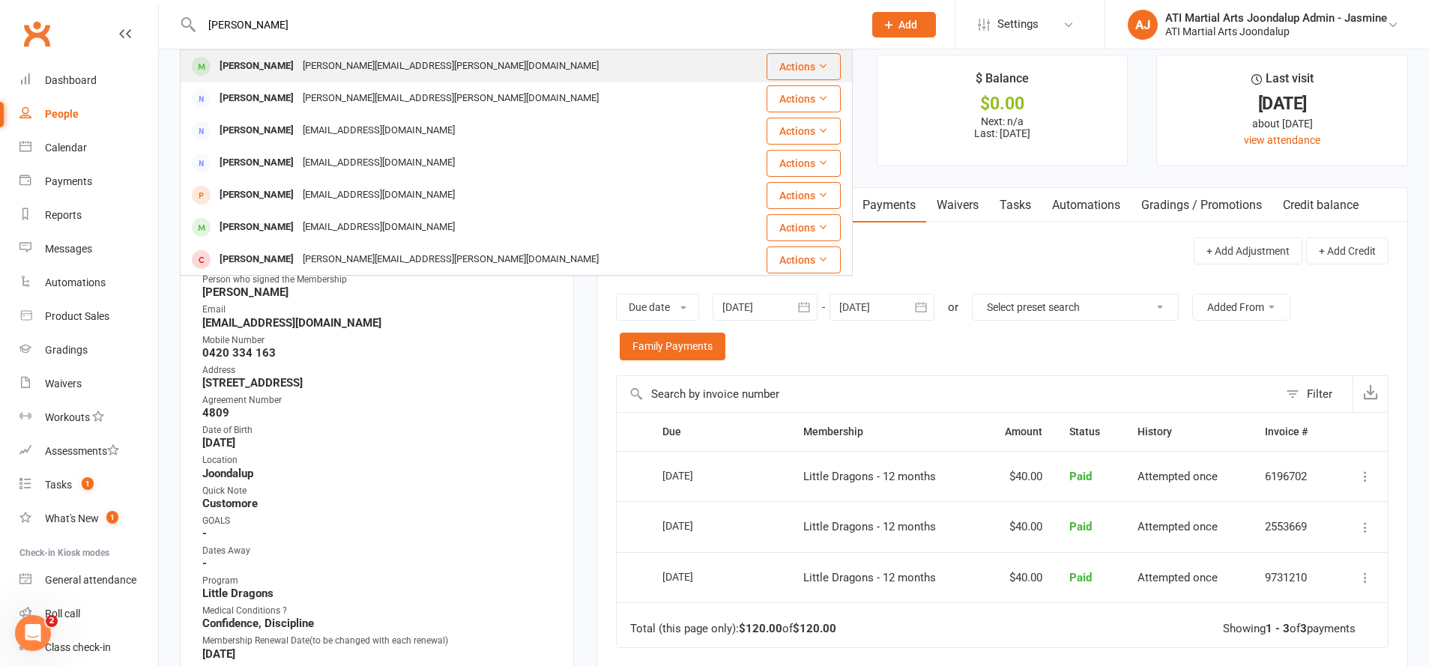
click at [347, 68] on div "[PERSON_NAME][EMAIL_ADDRESS][PERSON_NAME][DOMAIN_NAME]" at bounding box center [450, 66] width 305 height 22
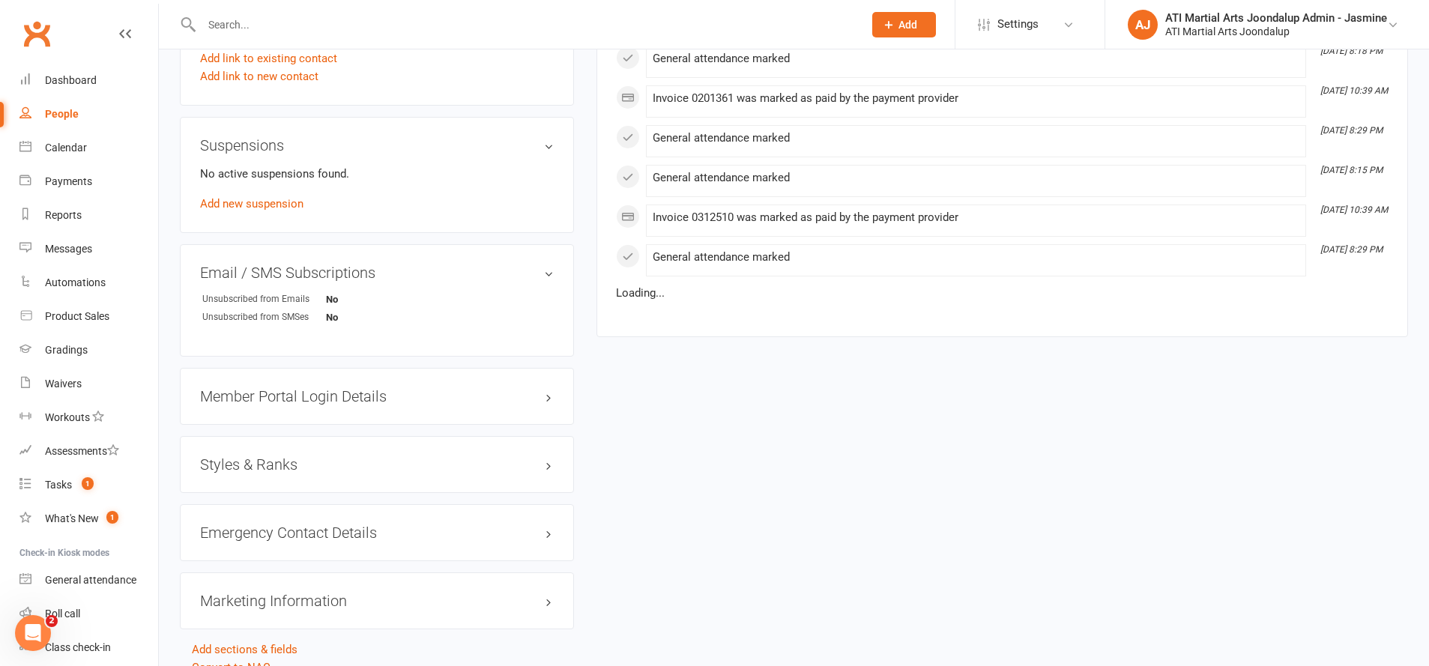
scroll to position [1551, 0]
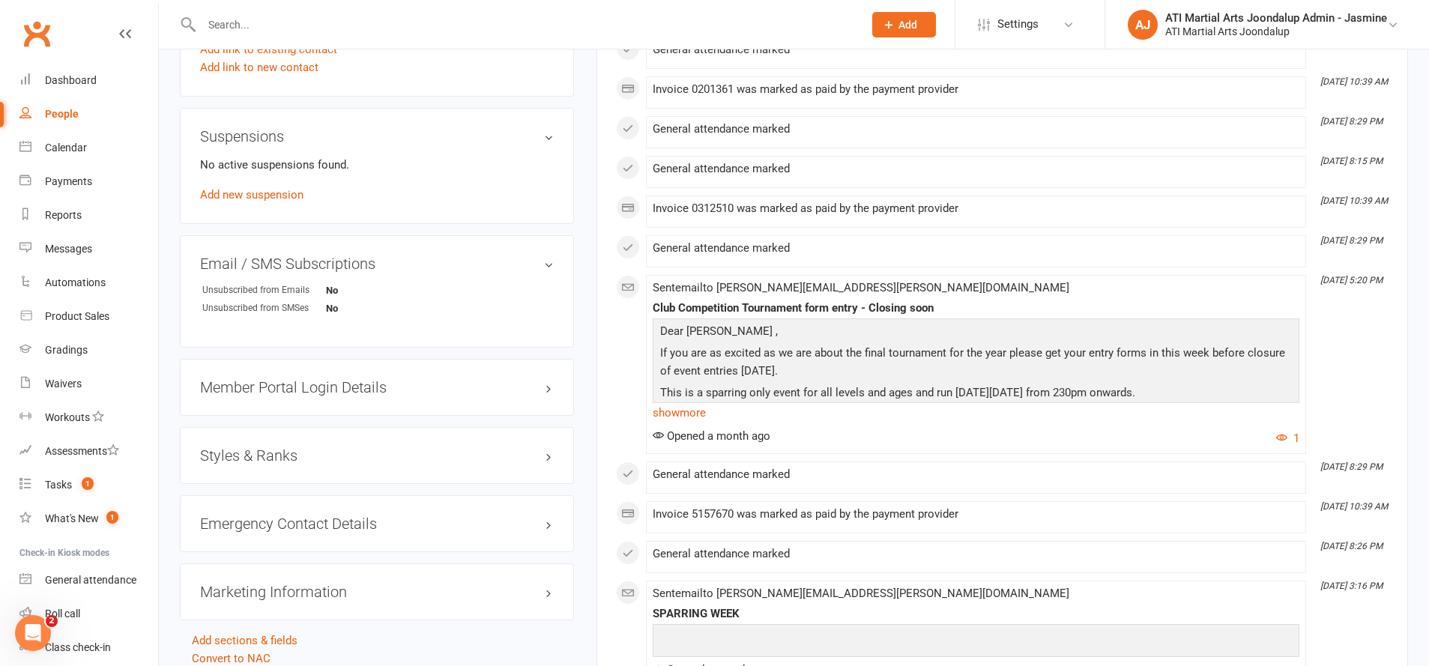
click at [308, 459] on h3 "Styles & Ranks" at bounding box center [377, 455] width 354 height 16
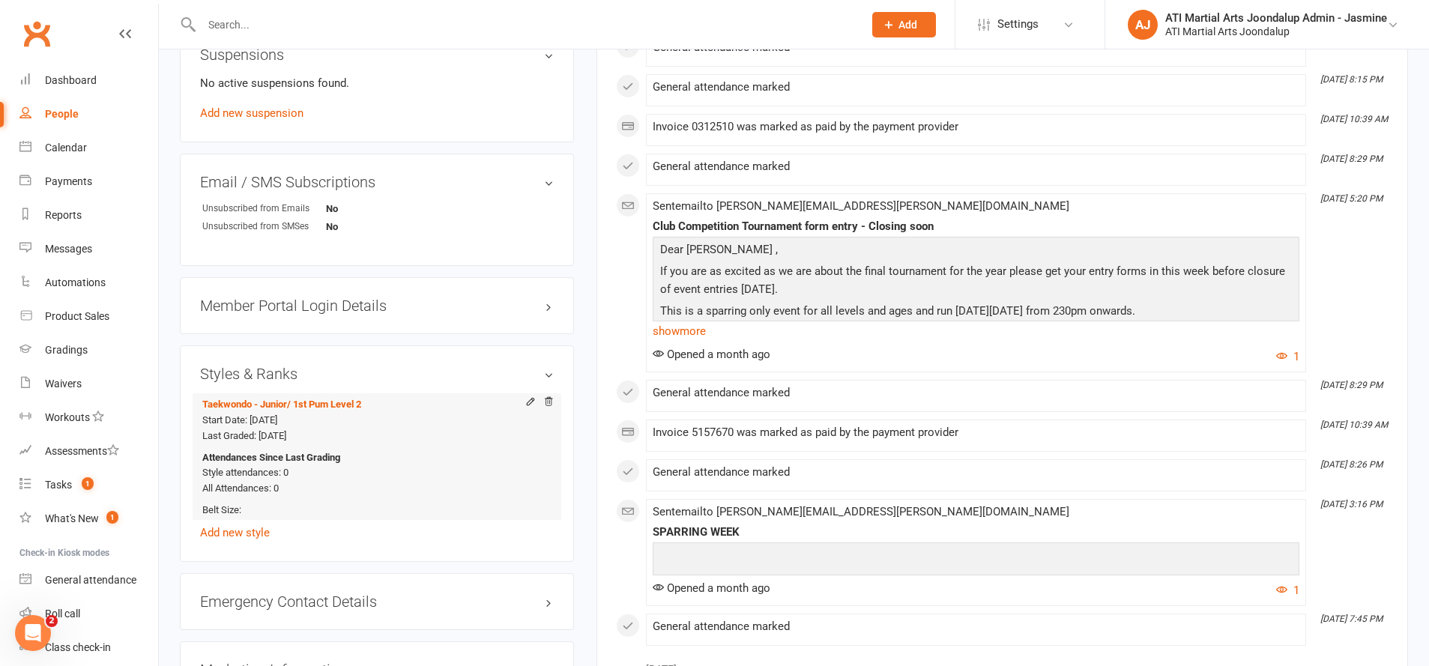
scroll to position [1634, 0]
drag, startPoint x: 68, startPoint y: 356, endPoint x: 88, endPoint y: 356, distance: 19.5
click at [69, 356] on link "Gradings" at bounding box center [88, 350] width 139 height 34
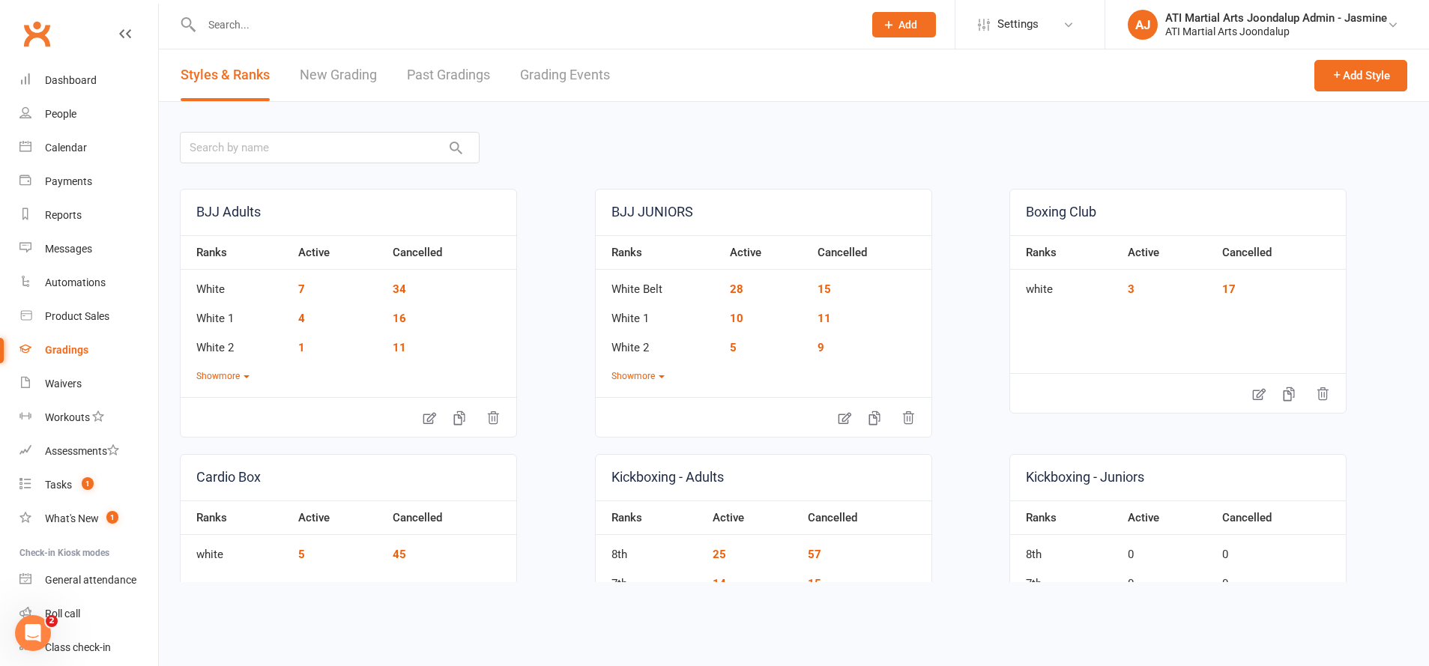
drag, startPoint x: 588, startPoint y: 81, endPoint x: 339, endPoint y: 178, distance: 266.2
click at [585, 83] on link "Grading Events" at bounding box center [565, 75] width 90 height 52
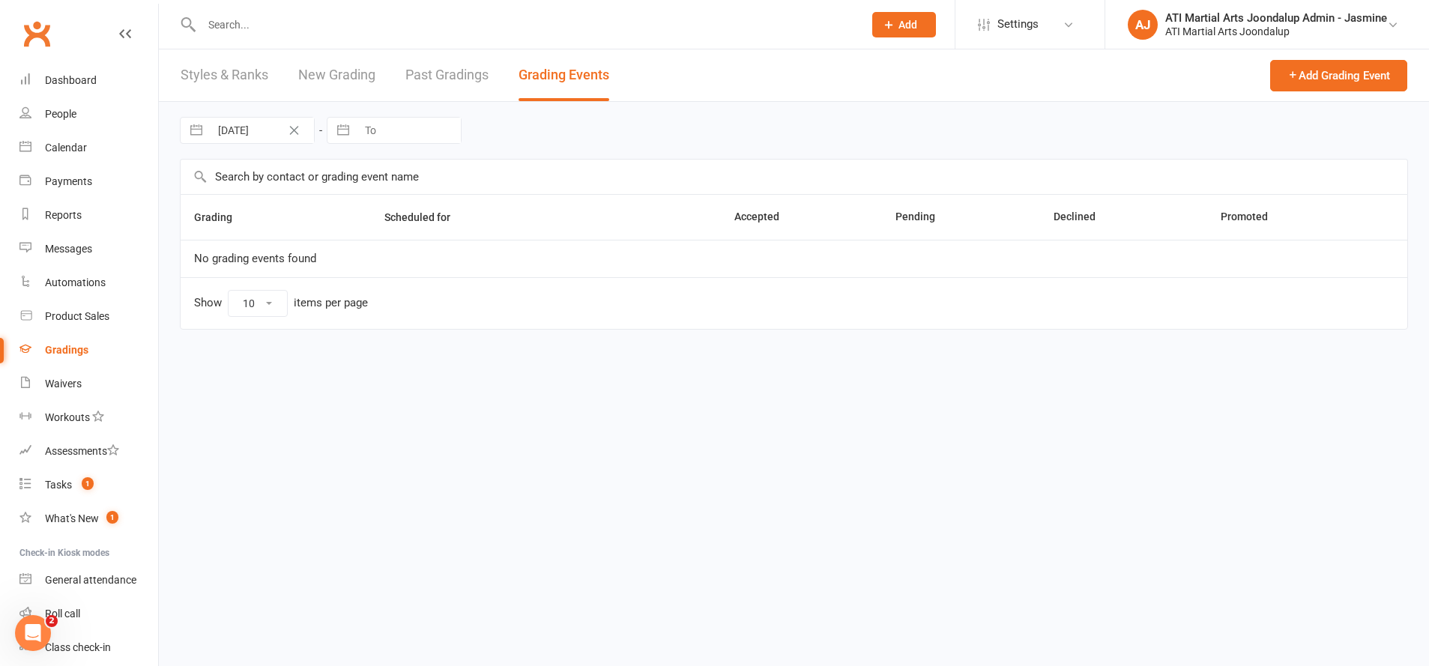
select select "50"
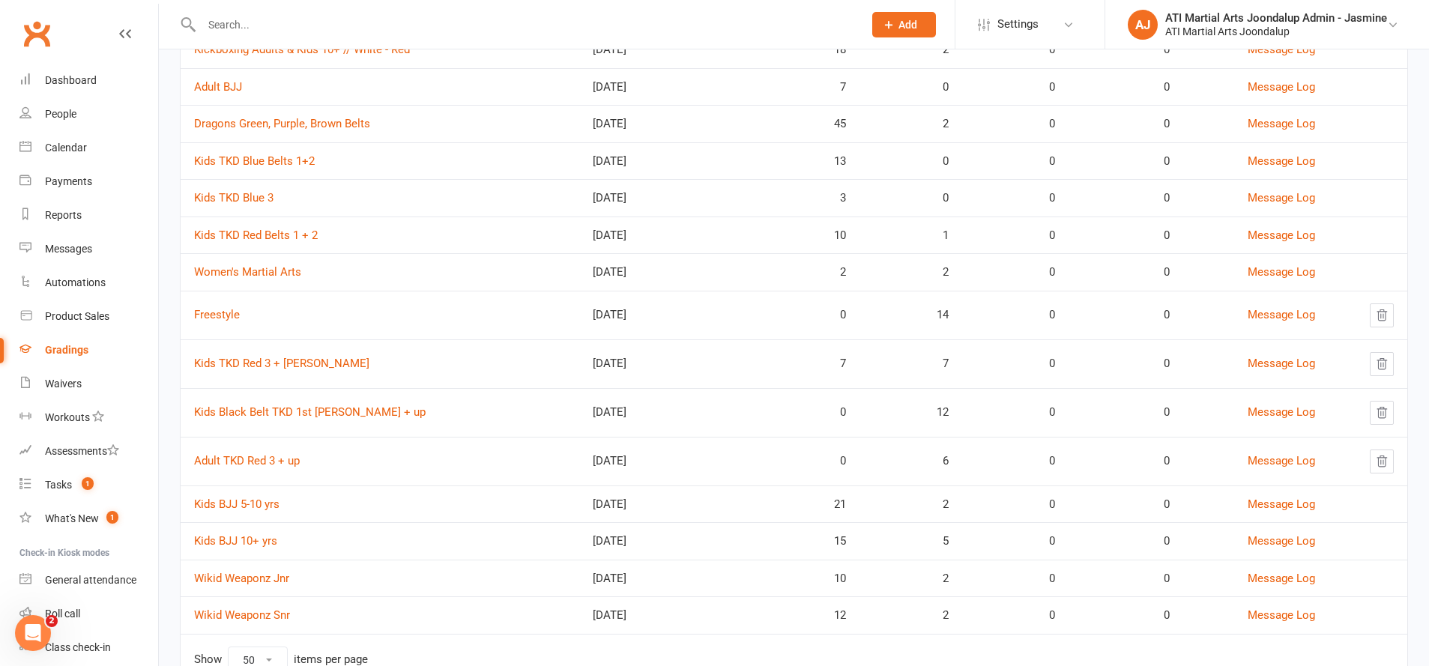
scroll to position [607, 0]
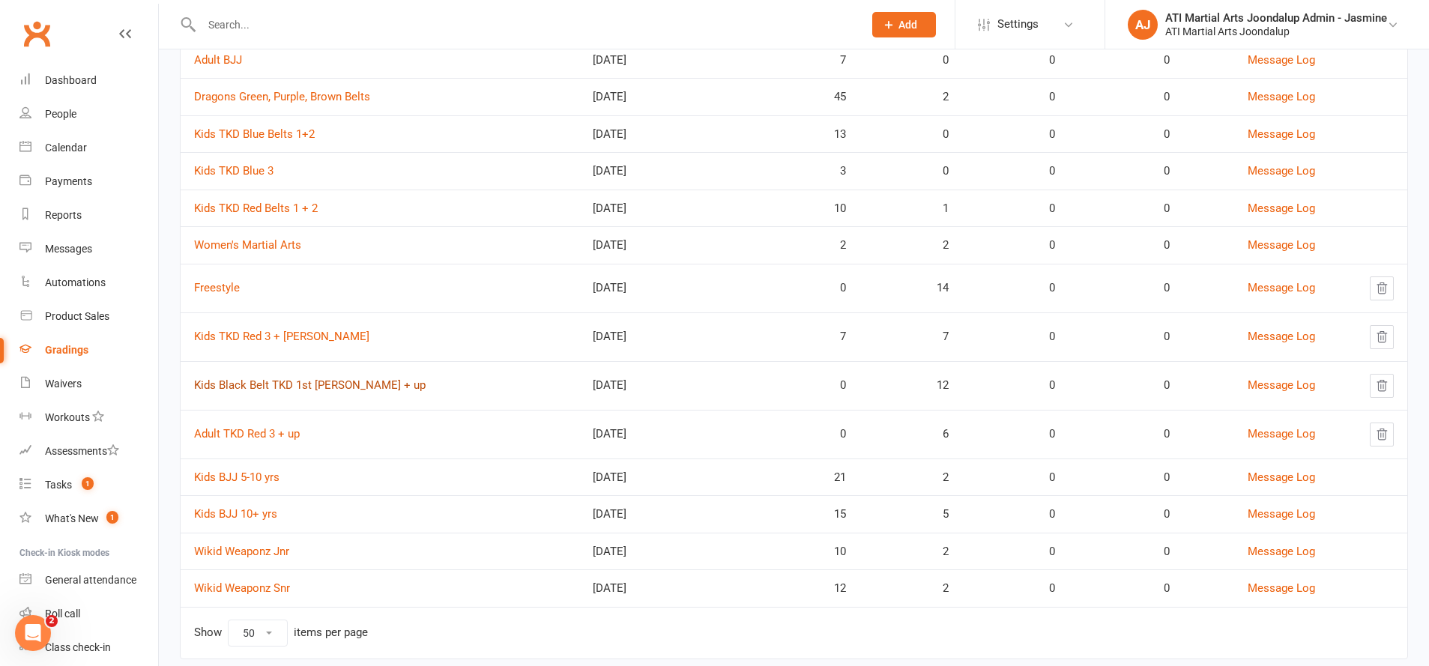
click at [288, 378] on link "Kids Black Belt TKD 1st [PERSON_NAME] + up" at bounding box center [310, 384] width 232 height 13
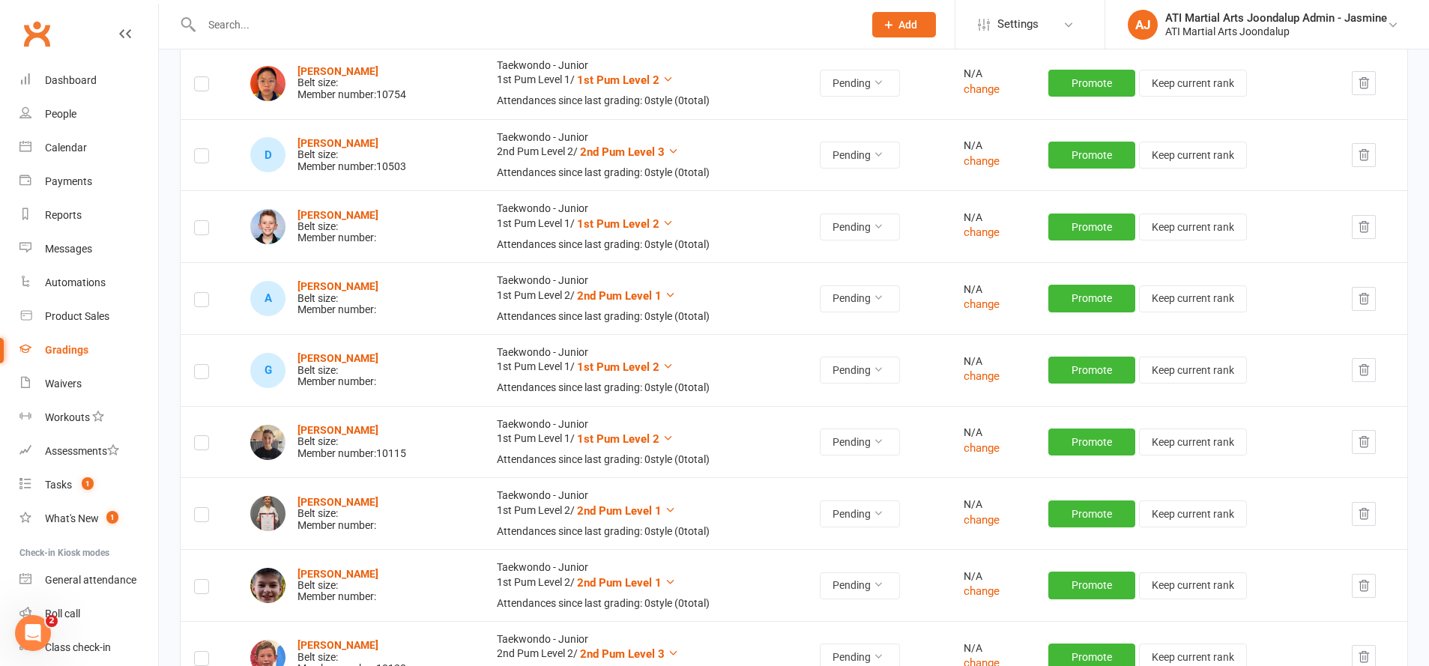
scroll to position [437, 0]
click at [334, 496] on strong "[PERSON_NAME]" at bounding box center [338, 502] width 81 height 12
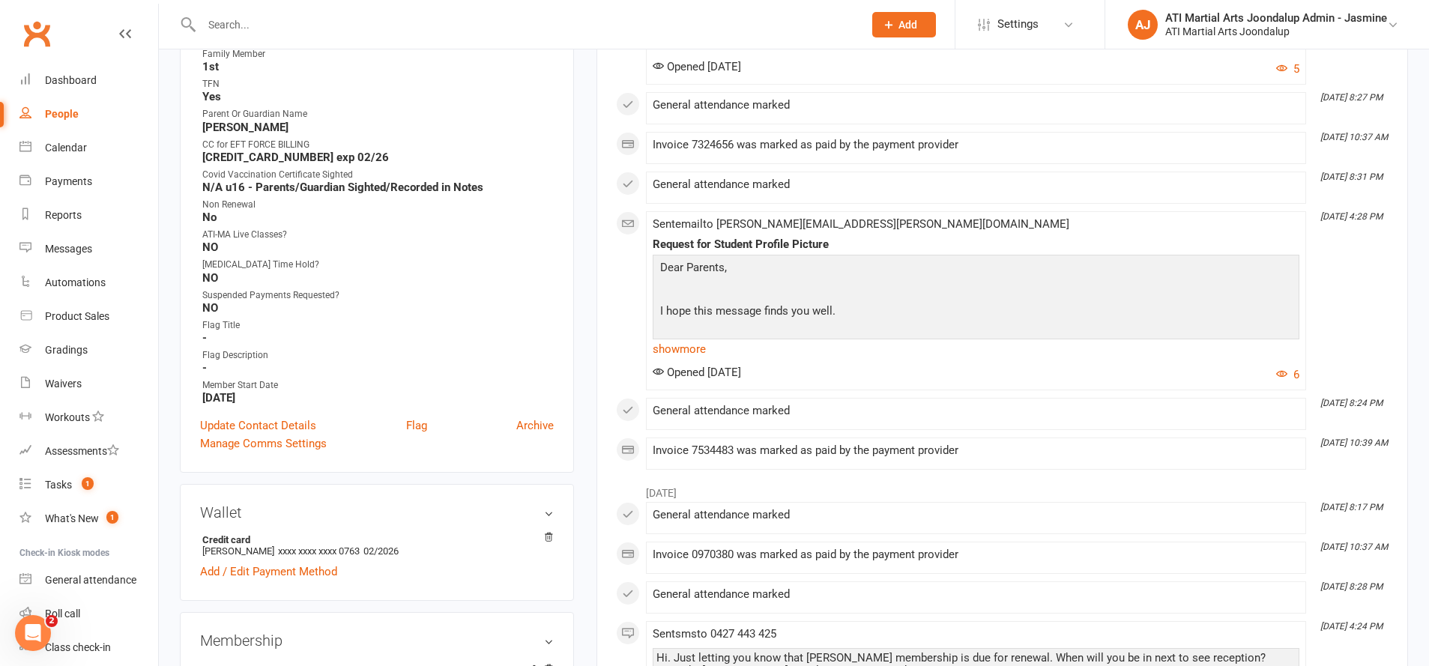
scroll to position [697, 0]
click at [291, 421] on link "Update Contact Details" at bounding box center [258, 425] width 116 height 18
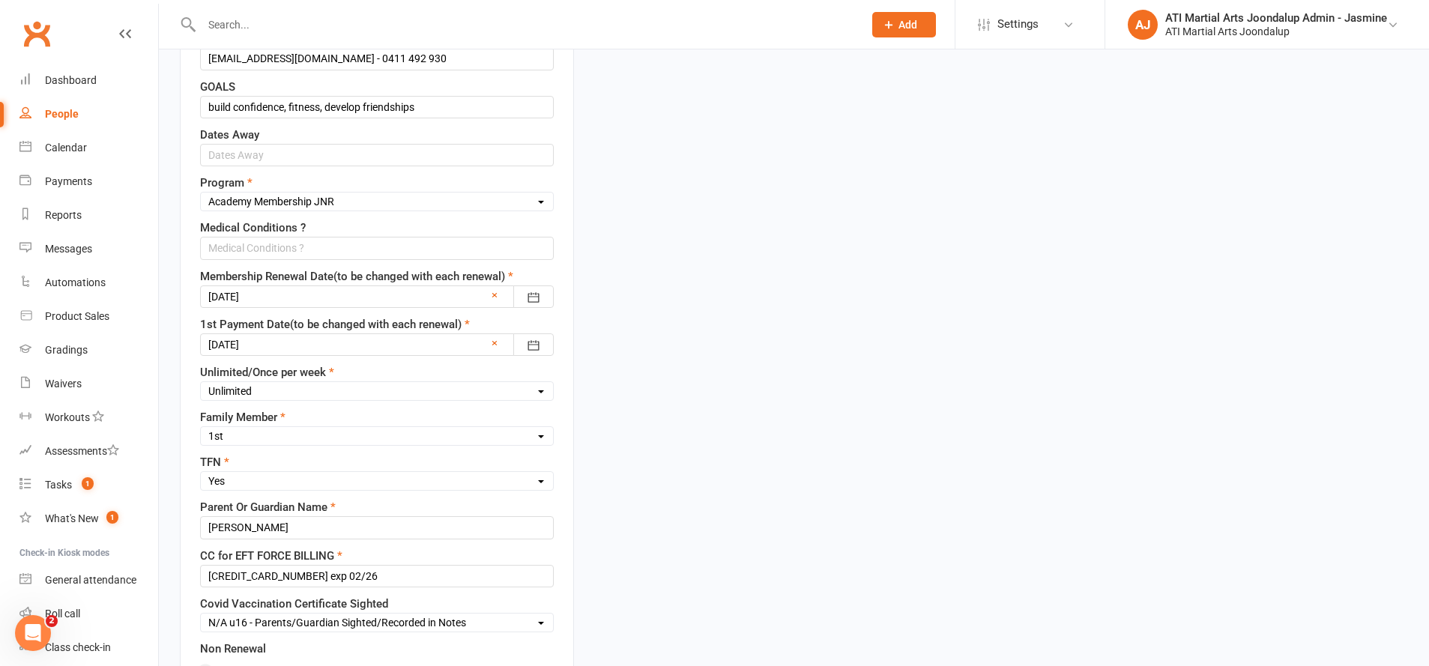
scroll to position [70, 0]
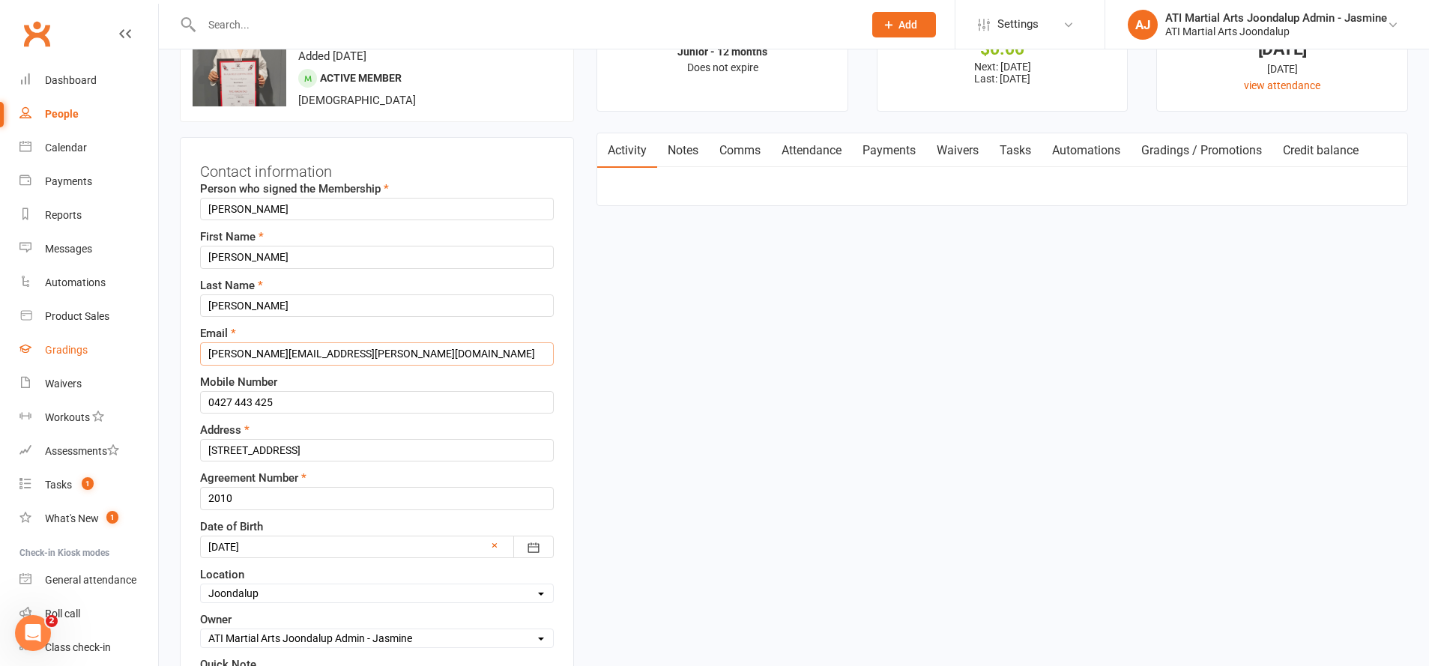
drag, startPoint x: 366, startPoint y: 354, endPoint x: 122, endPoint y: 354, distance: 243.6
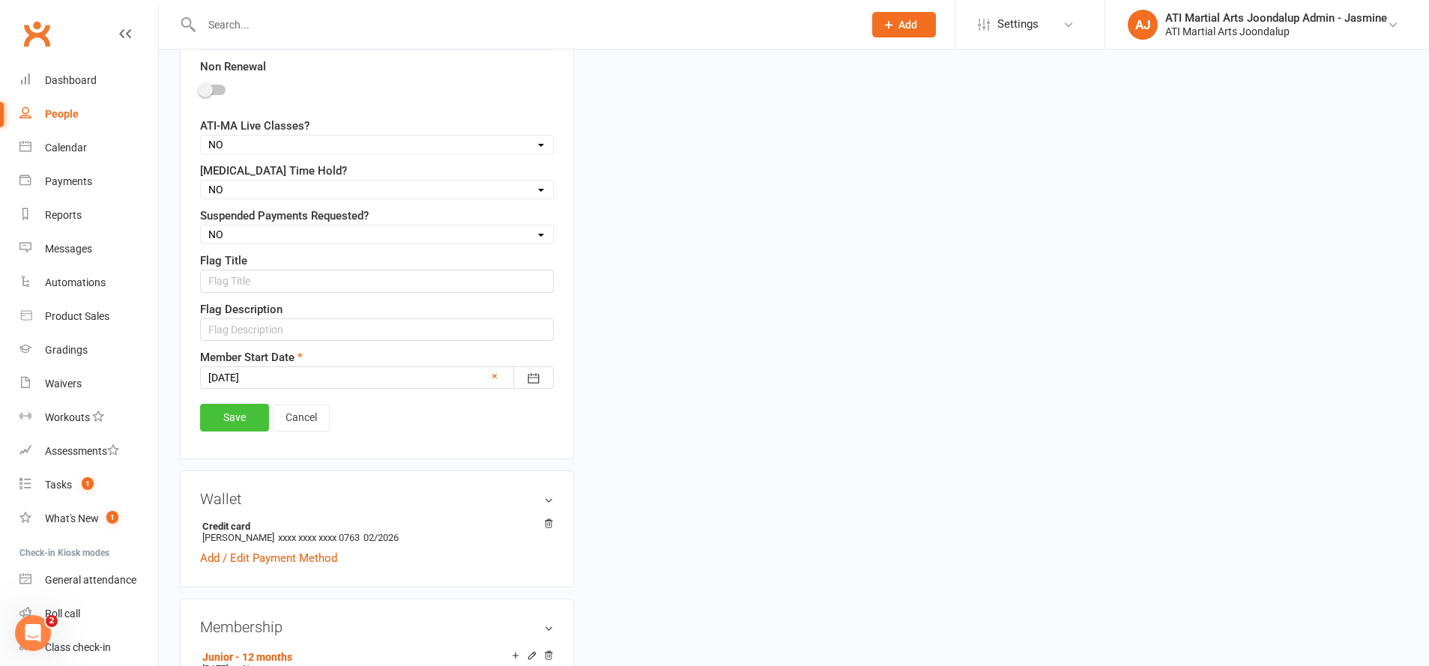
scroll to position [1281, 0]
type input "[EMAIL_ADDRESS][DOMAIN_NAME]"
click at [245, 418] on link "Save" at bounding box center [234, 415] width 69 height 27
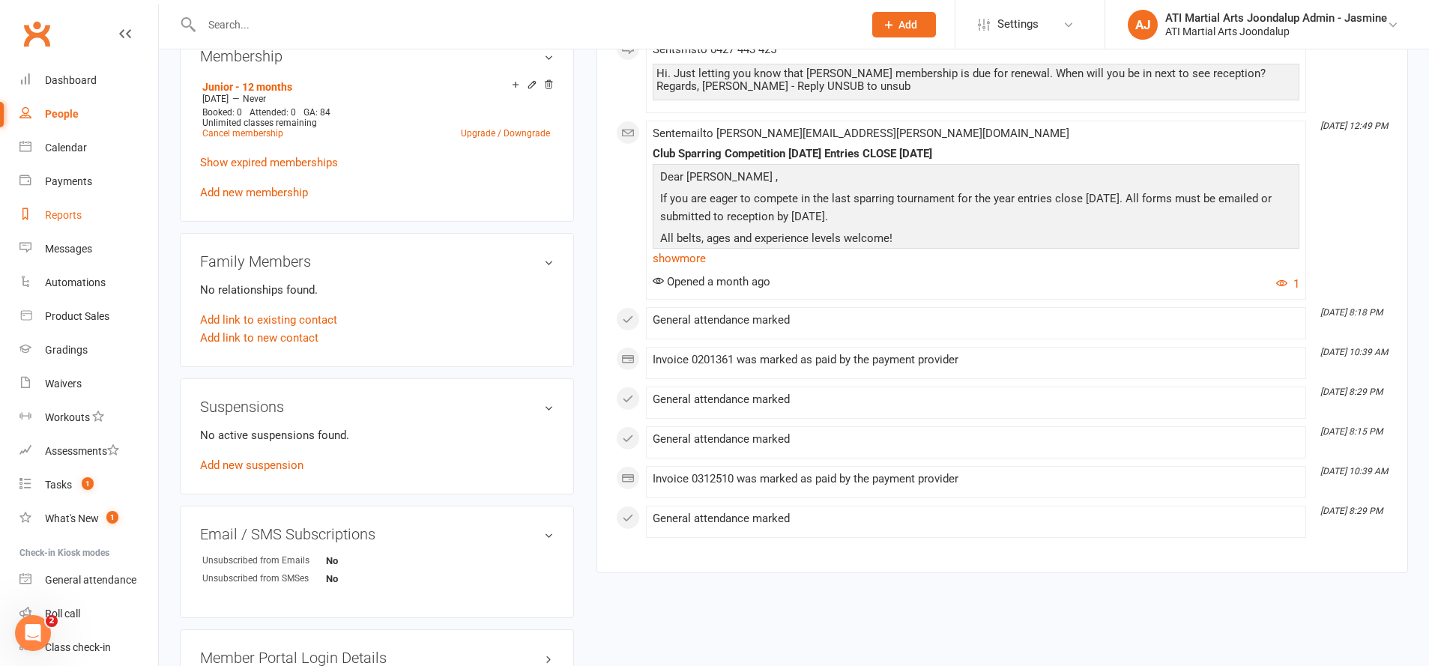
click at [67, 214] on div "Reports" at bounding box center [63, 215] width 37 height 12
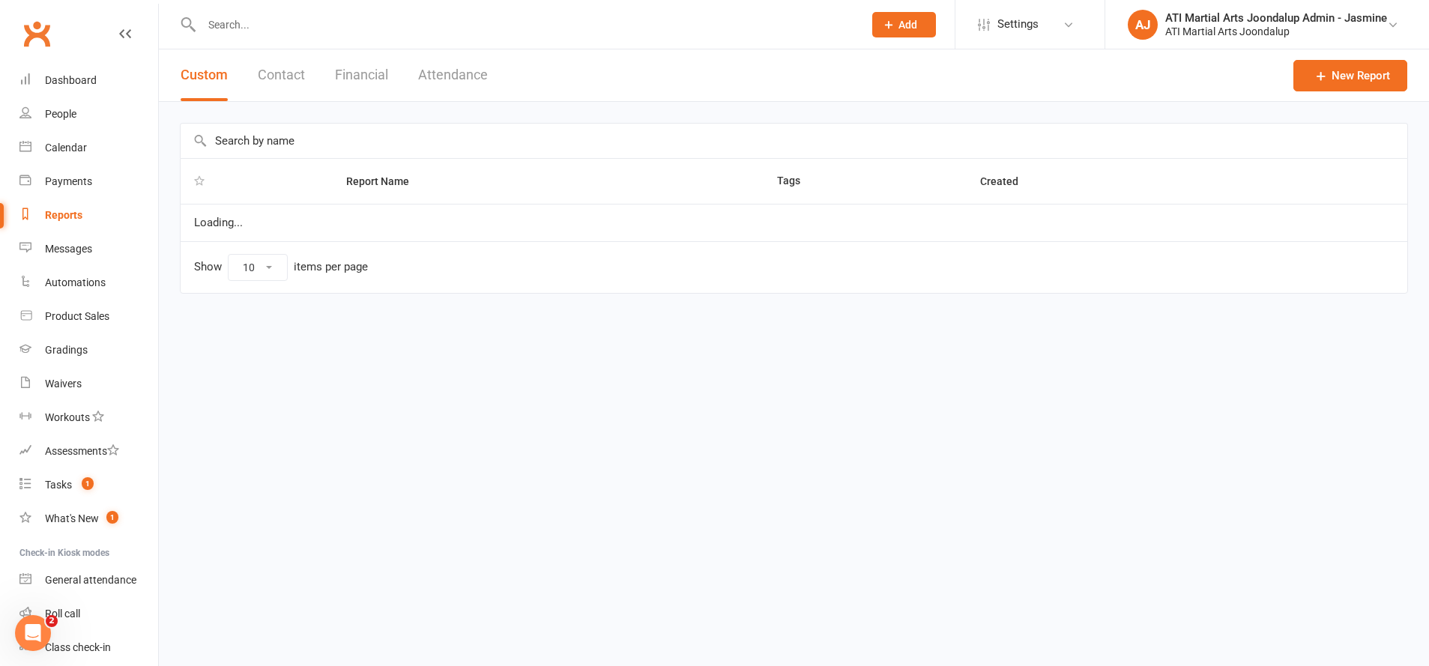
select select "100"
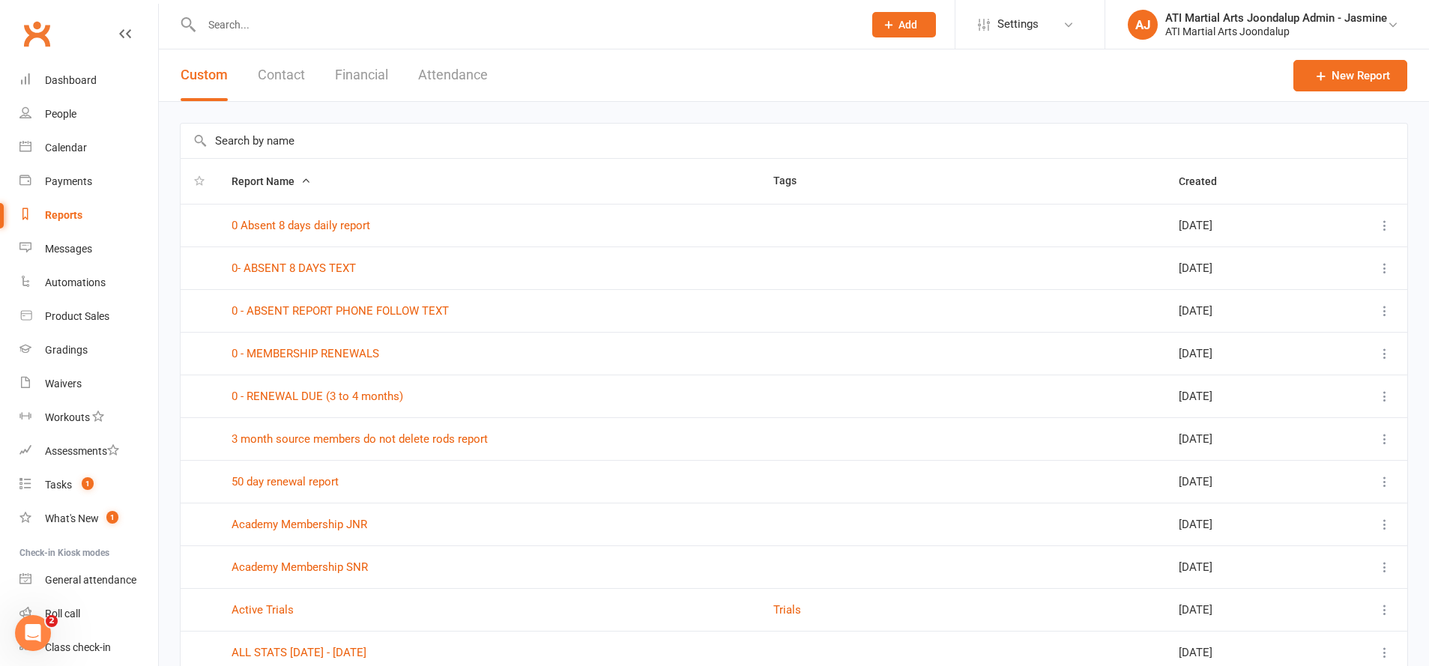
drag, startPoint x: 364, startPoint y: 78, endPoint x: 363, endPoint y: 88, distance: 10.6
click at [363, 80] on button "Financial" at bounding box center [361, 75] width 53 height 52
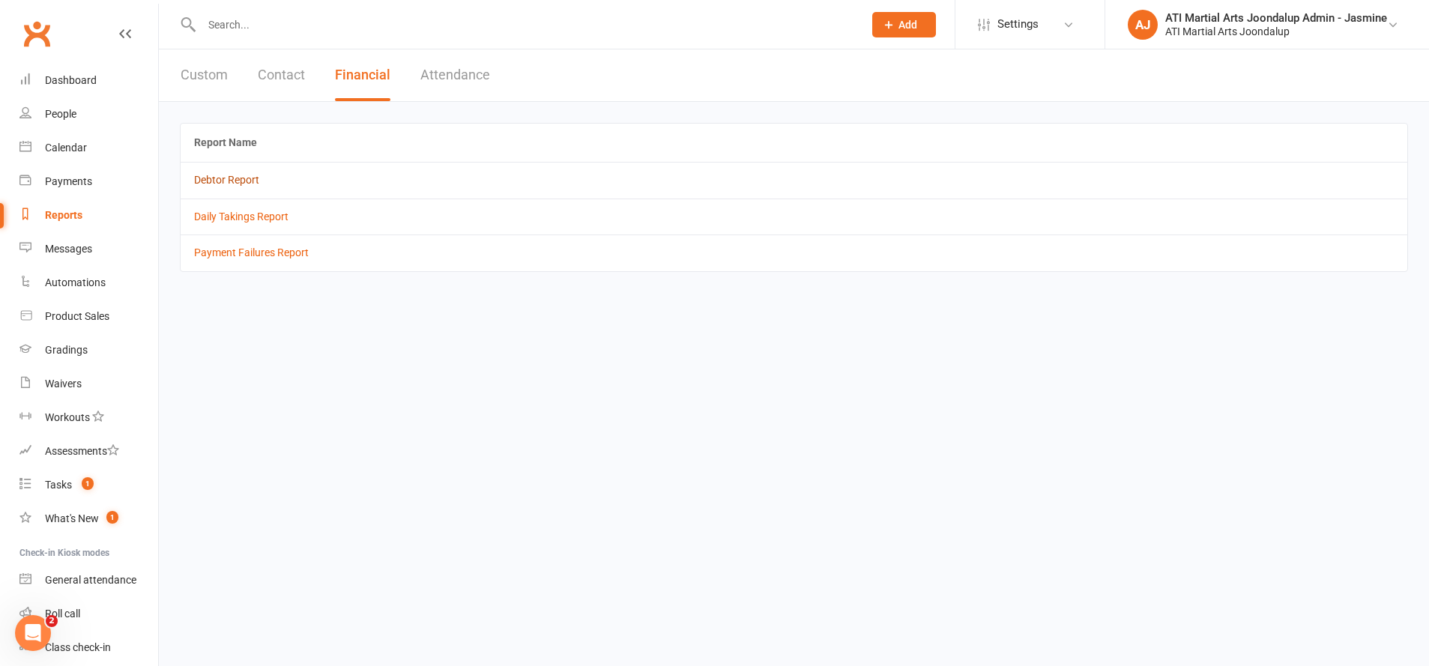
click at [250, 177] on link "Debtor Report" at bounding box center [226, 180] width 65 height 12
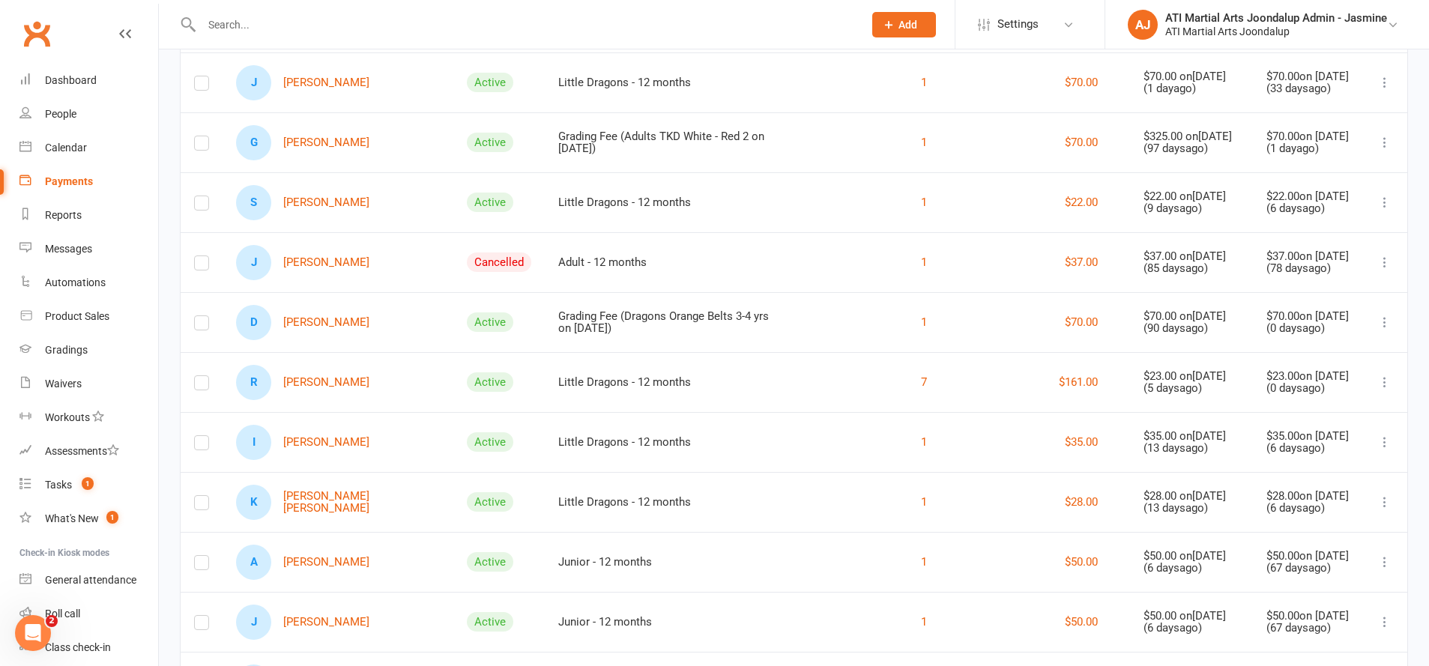
scroll to position [795, 0]
click at [313, 336] on link "D [PERSON_NAME]" at bounding box center [302, 321] width 133 height 35
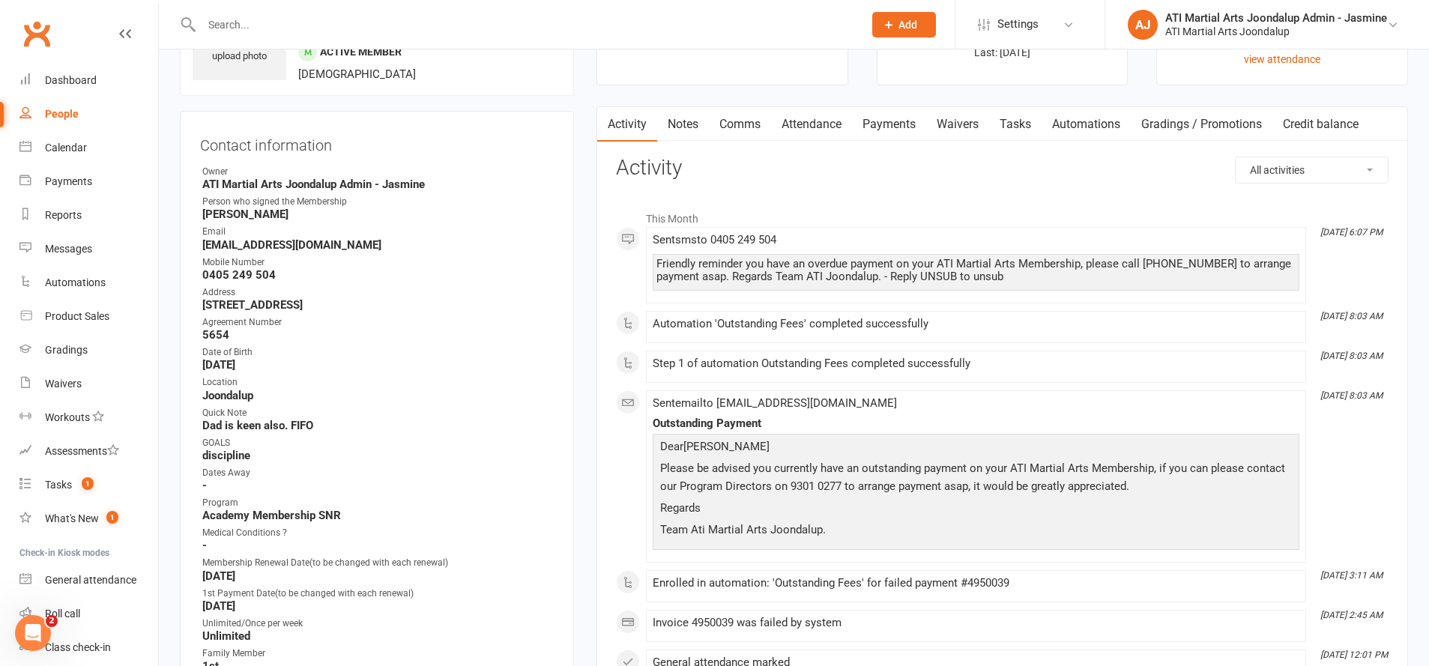
scroll to position [96, 0]
click at [743, 127] on link "Comms" at bounding box center [740, 125] width 62 height 34
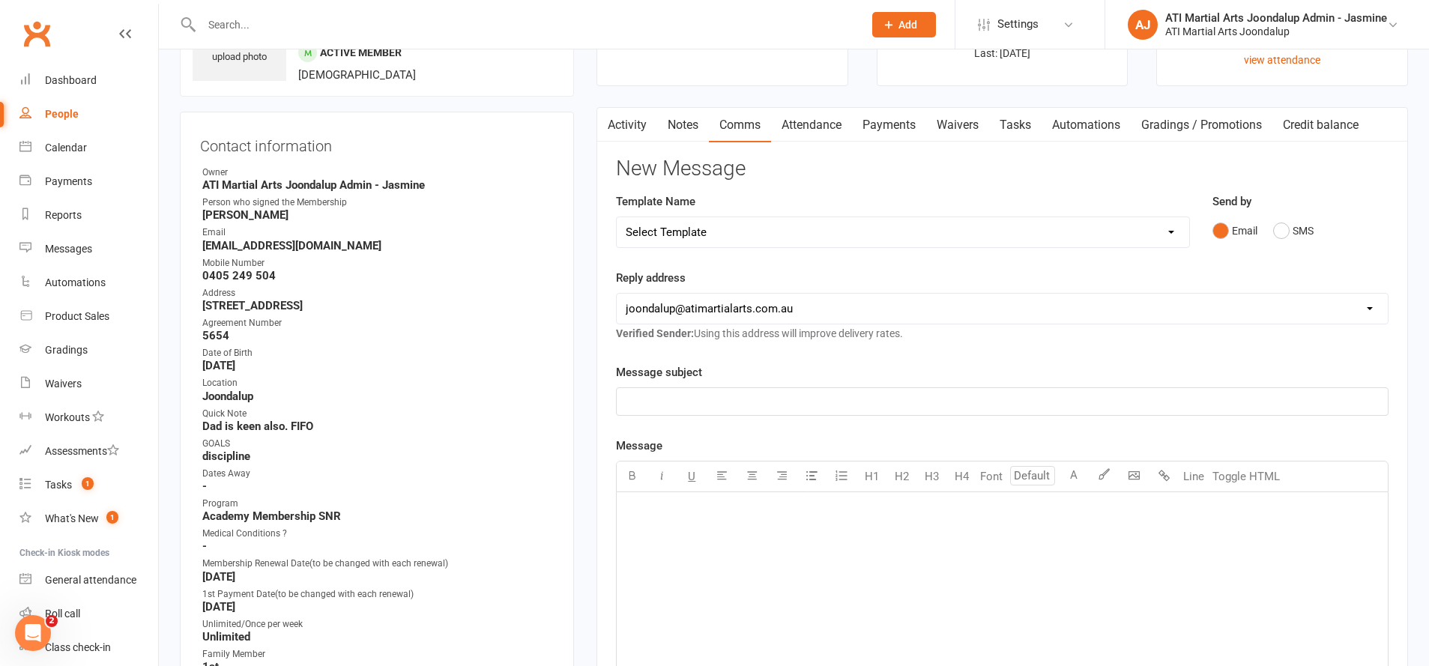
select select "38"
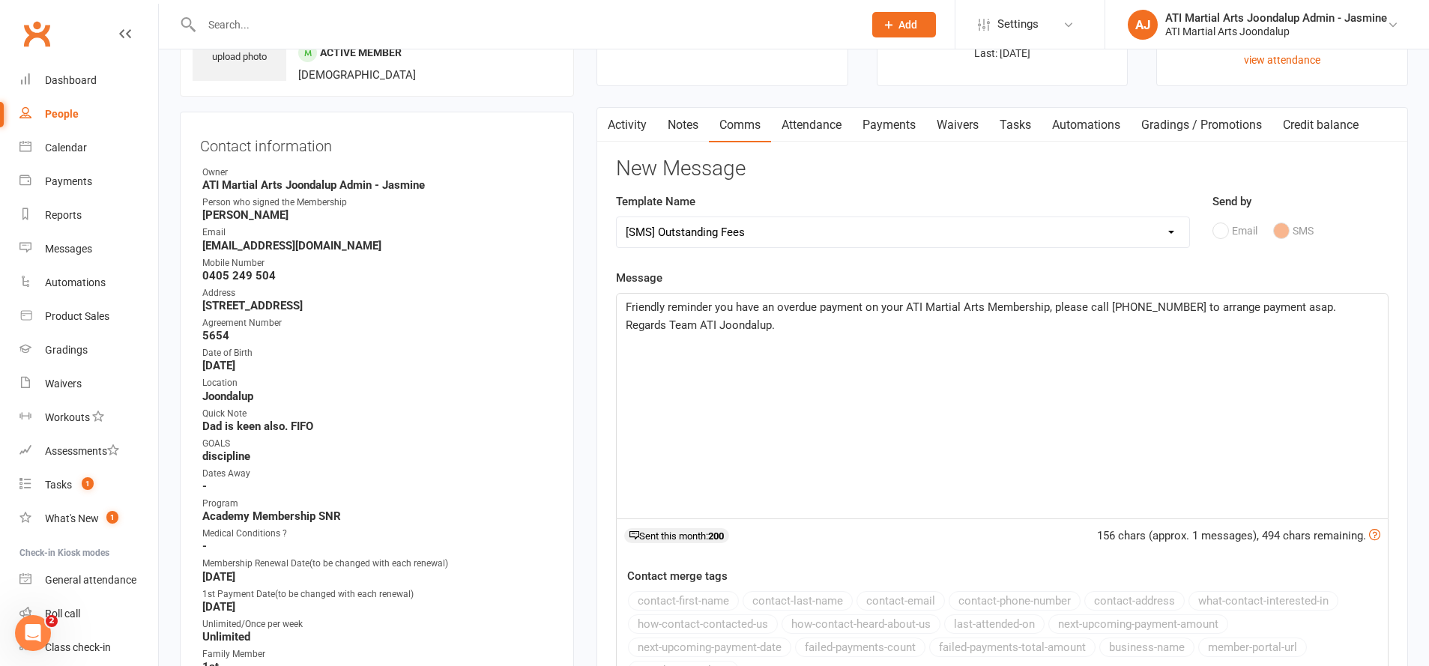
click at [616, 112] on button "button" at bounding box center [606, 125] width 19 height 34
click at [630, 127] on link "Activity" at bounding box center [627, 125] width 60 height 34
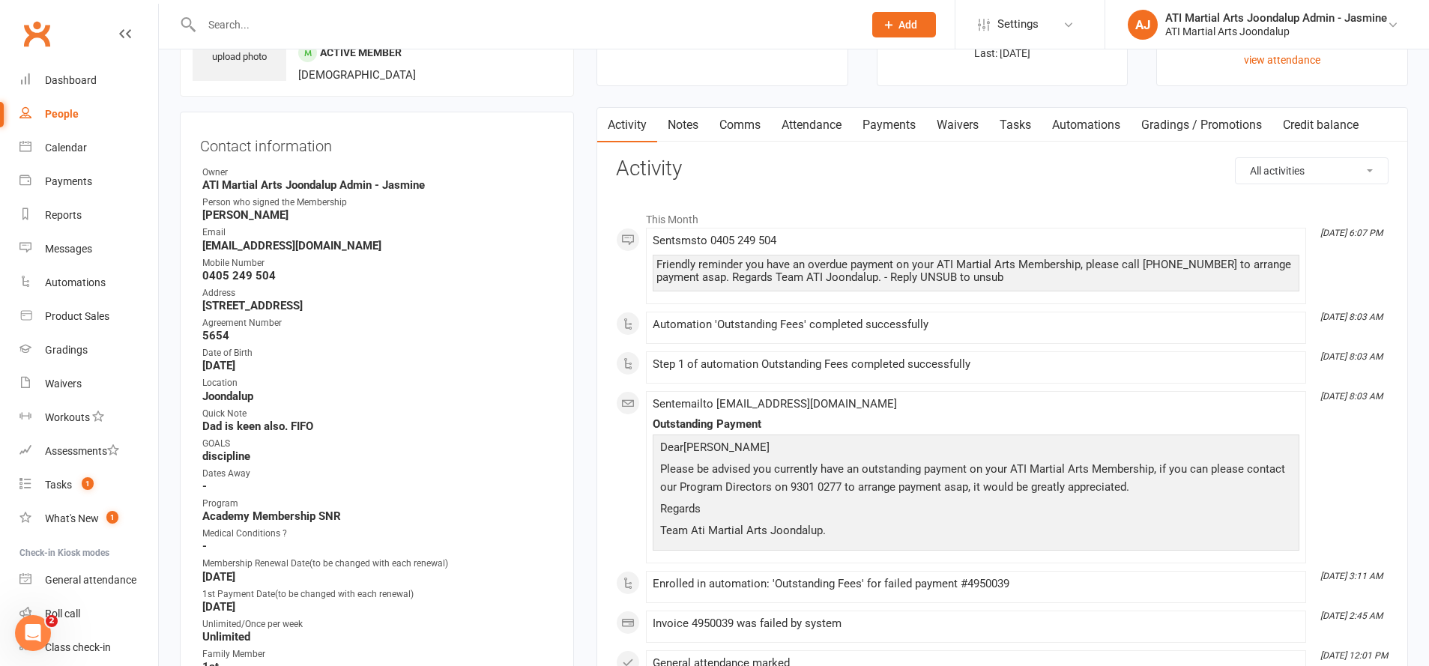
click at [1024, 43] on li "Settings Membership Plans Event Templates Appointment Types Mobile App Website …" at bounding box center [1030, 24] width 150 height 49
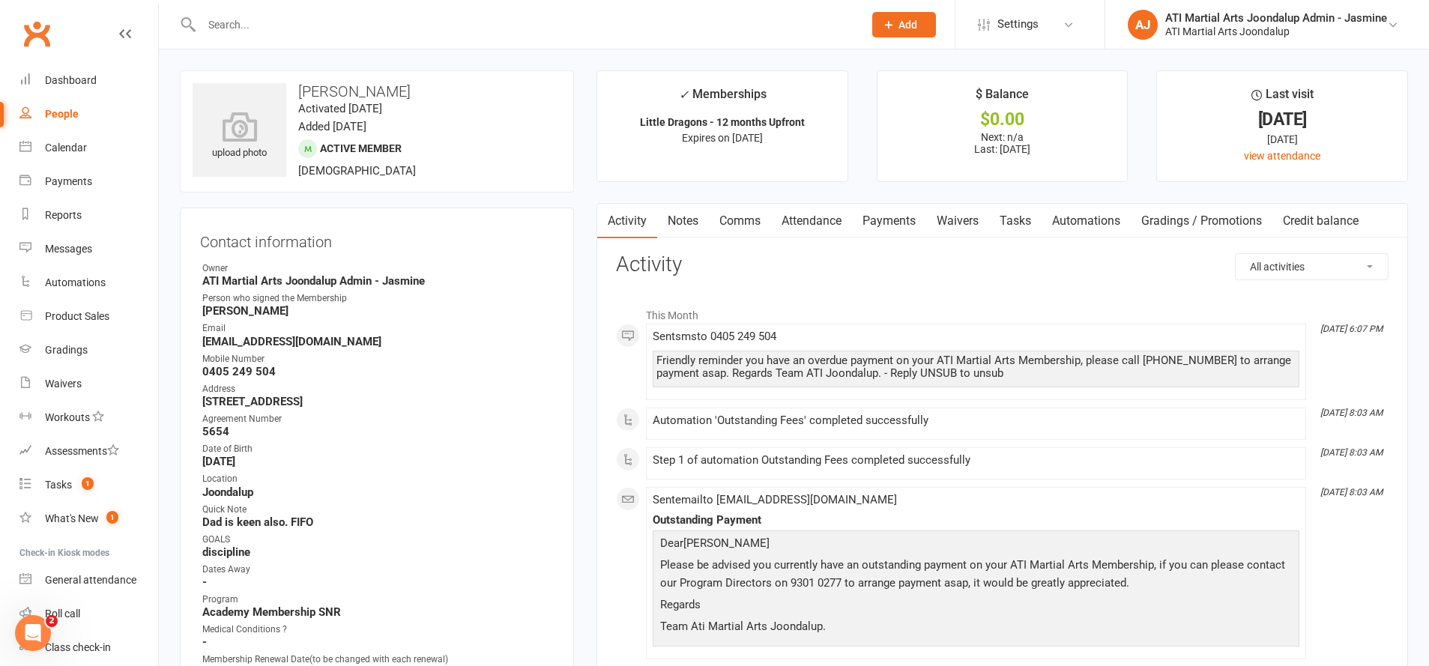
paste input "[PERSON_NAME][EMAIL_ADDRESS][DOMAIN_NAME]"
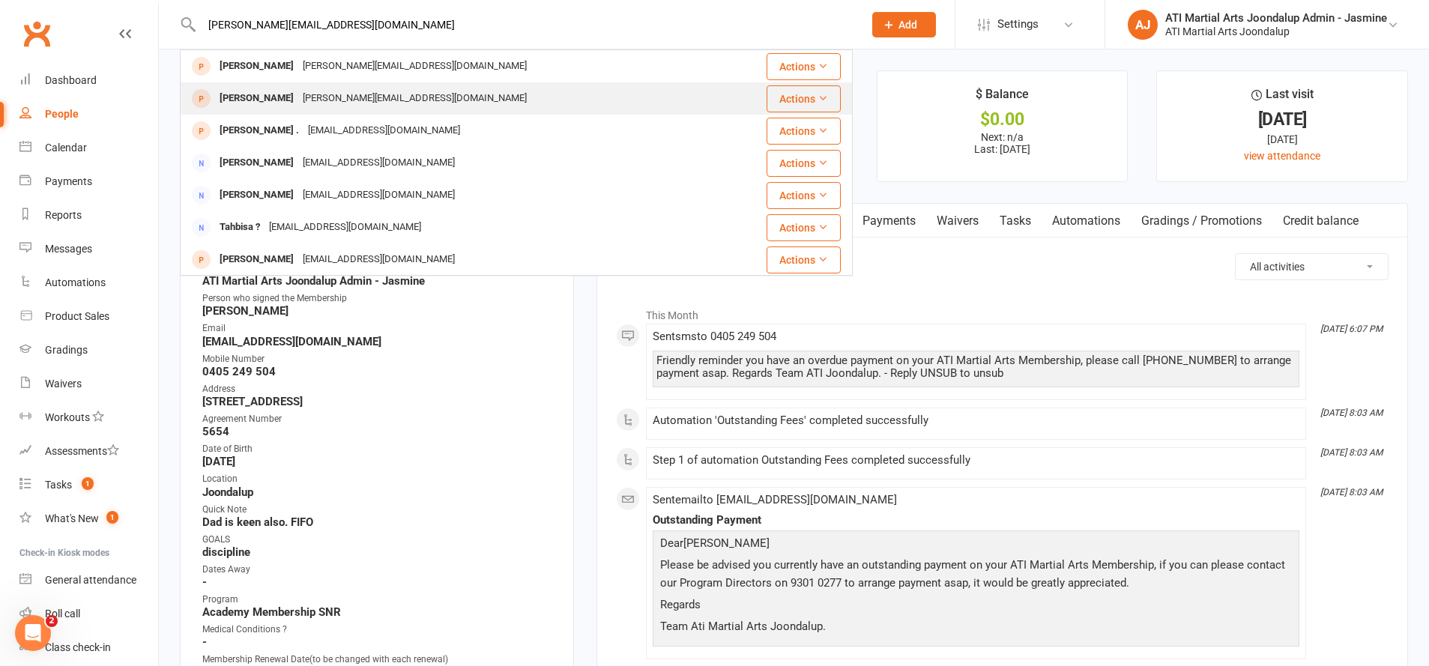
type input "[PERSON_NAME][EMAIL_ADDRESS][DOMAIN_NAME]"
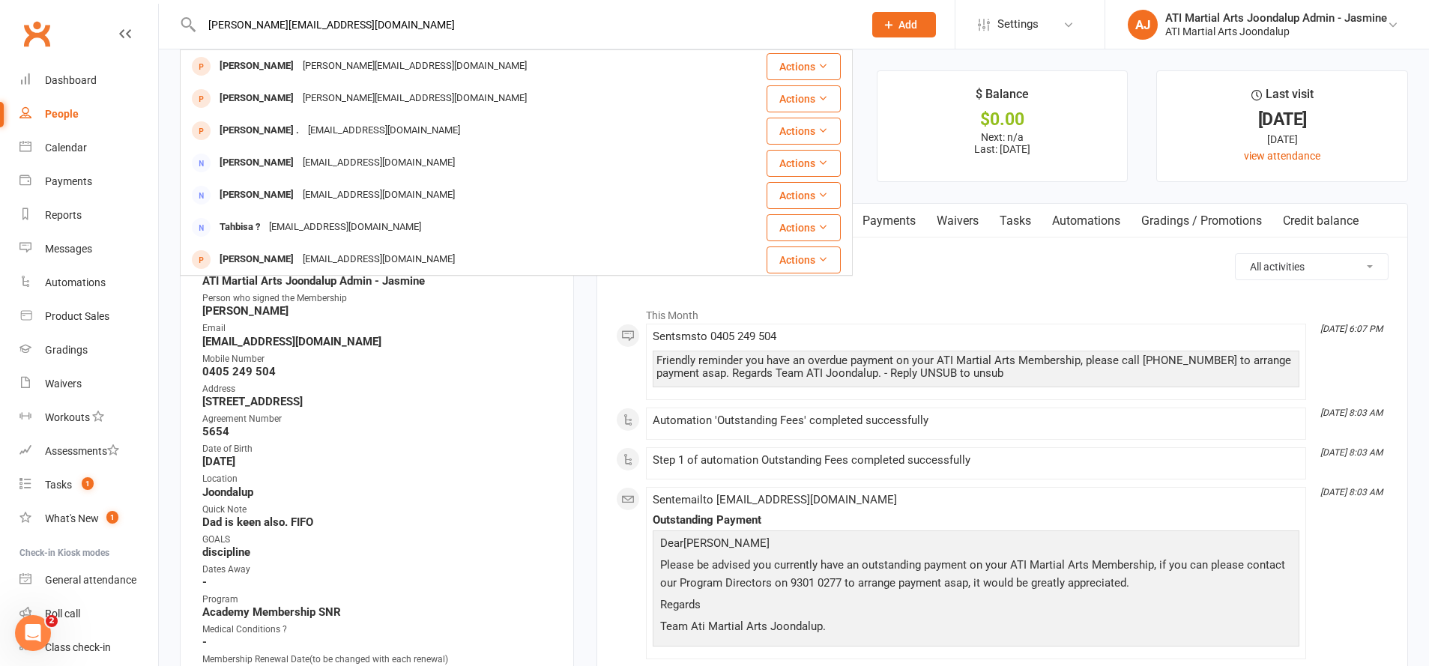
click at [325, 99] on div "[PERSON_NAME][EMAIL_ADDRESS][DOMAIN_NAME]" at bounding box center [414, 99] width 233 height 22
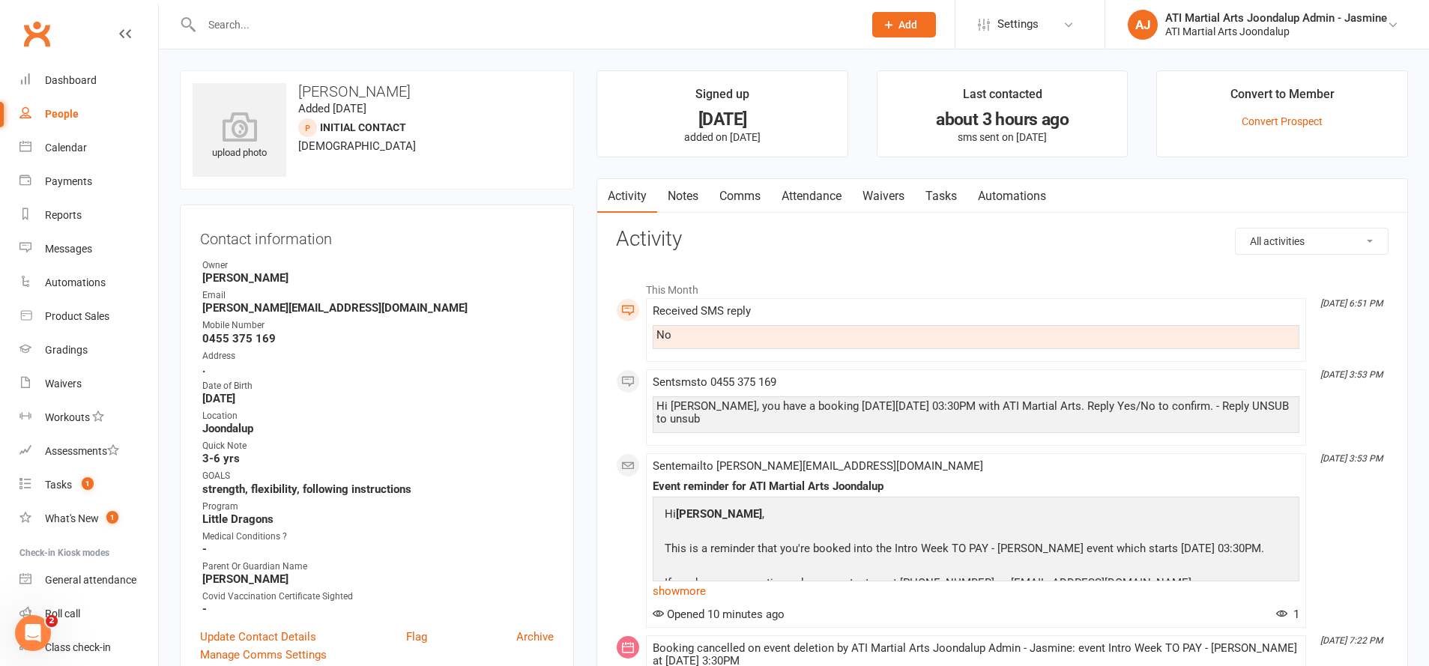
click at [812, 198] on link "Attendance" at bounding box center [811, 196] width 81 height 34
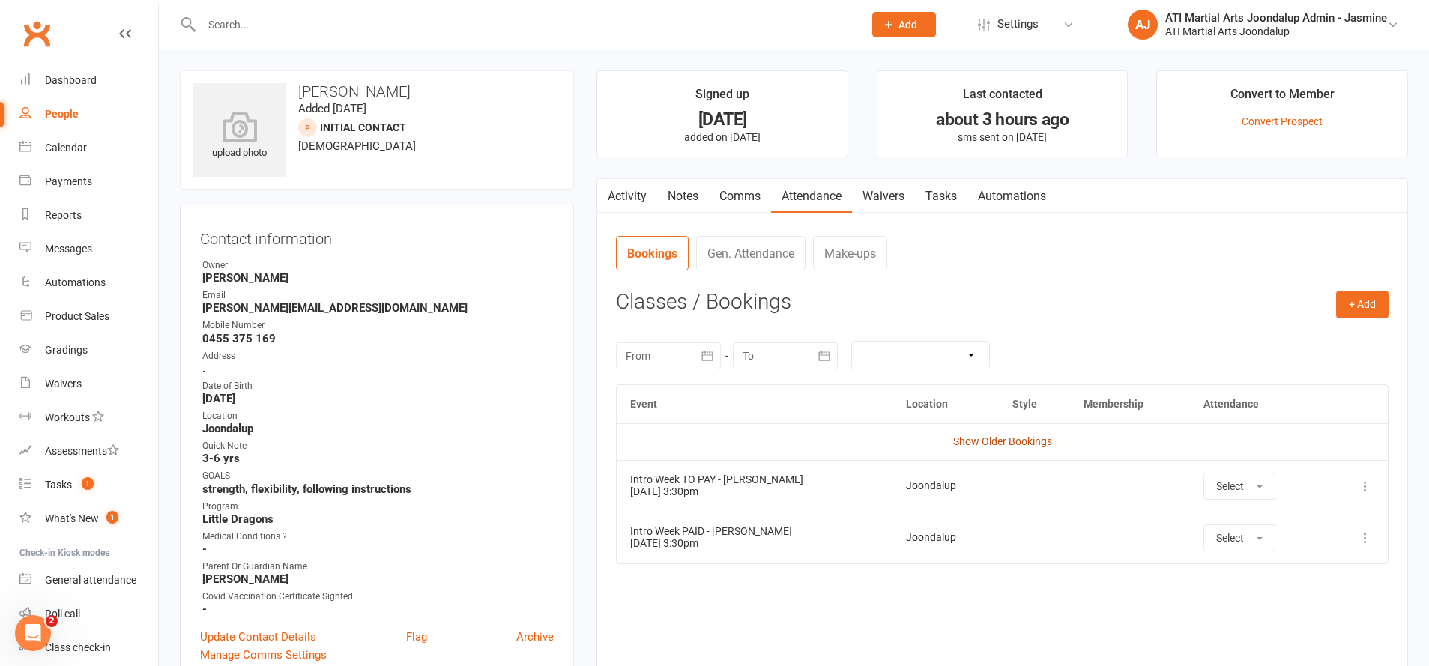
click at [987, 439] on link "Show Older Bookings" at bounding box center [1002, 441] width 99 height 12
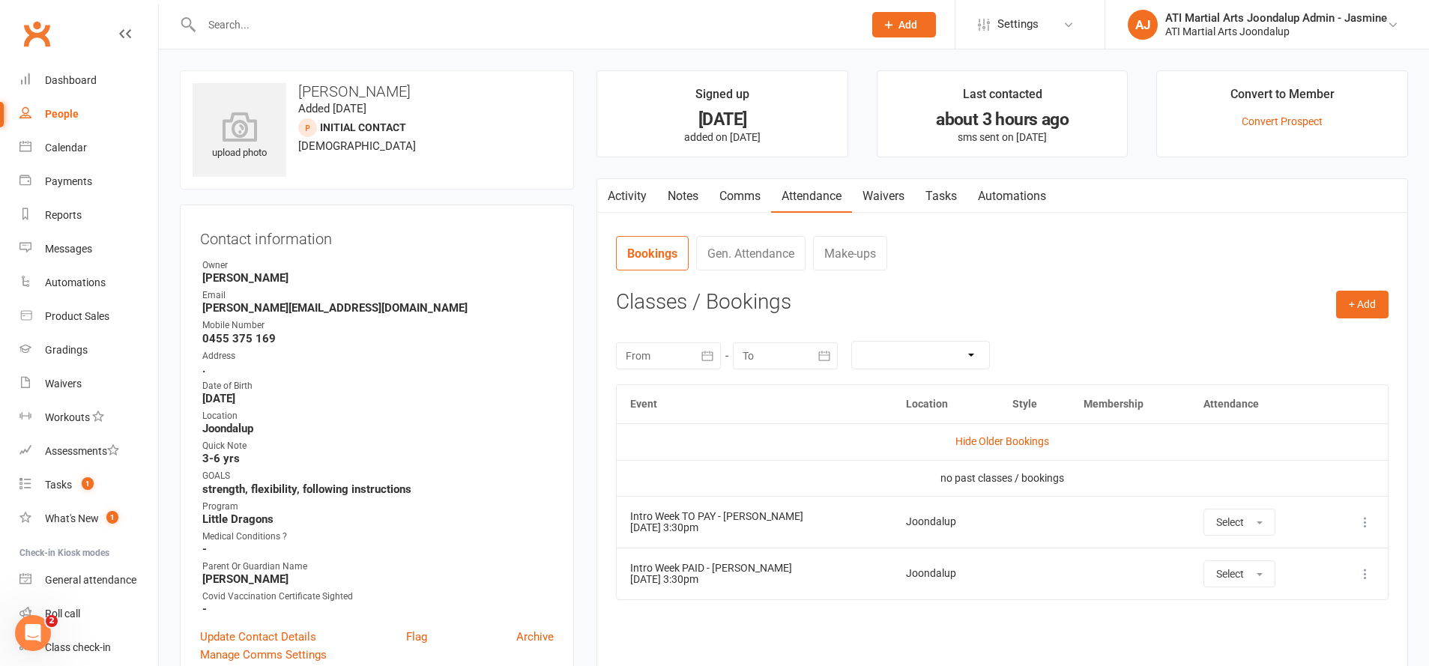
paste input "[PERSON_NAME][EMAIL_ADDRESS][DOMAIN_NAME]"
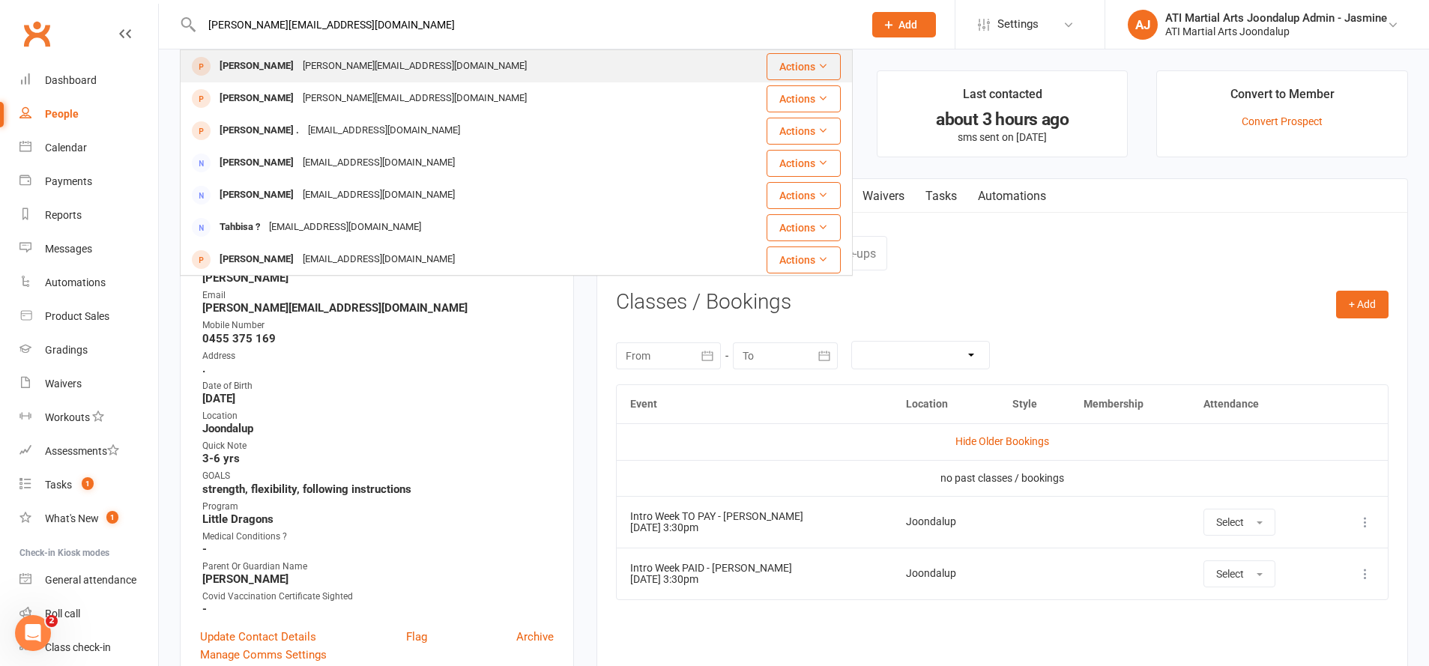
type input "[PERSON_NAME][EMAIL_ADDRESS][DOMAIN_NAME]"
click at [330, 74] on div "[PERSON_NAME][EMAIL_ADDRESS][DOMAIN_NAME]" at bounding box center [414, 66] width 233 height 22
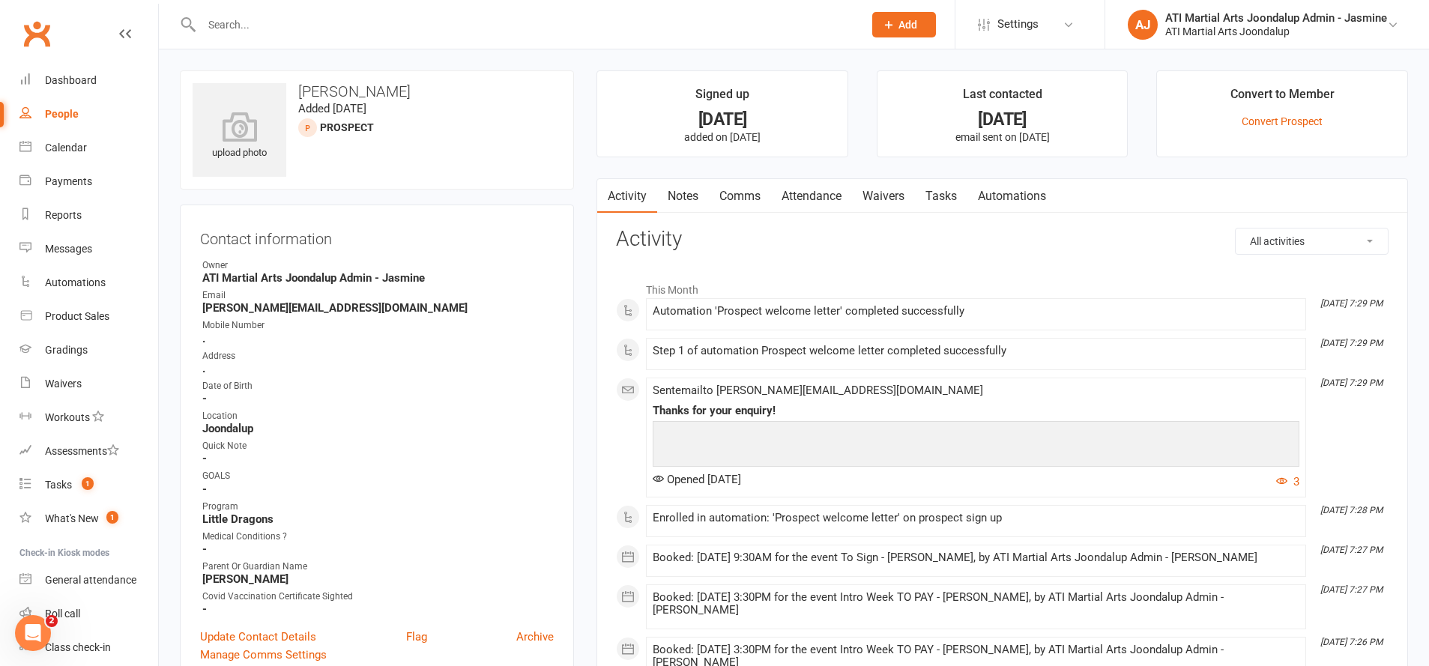
click at [824, 196] on link "Attendance" at bounding box center [811, 196] width 81 height 34
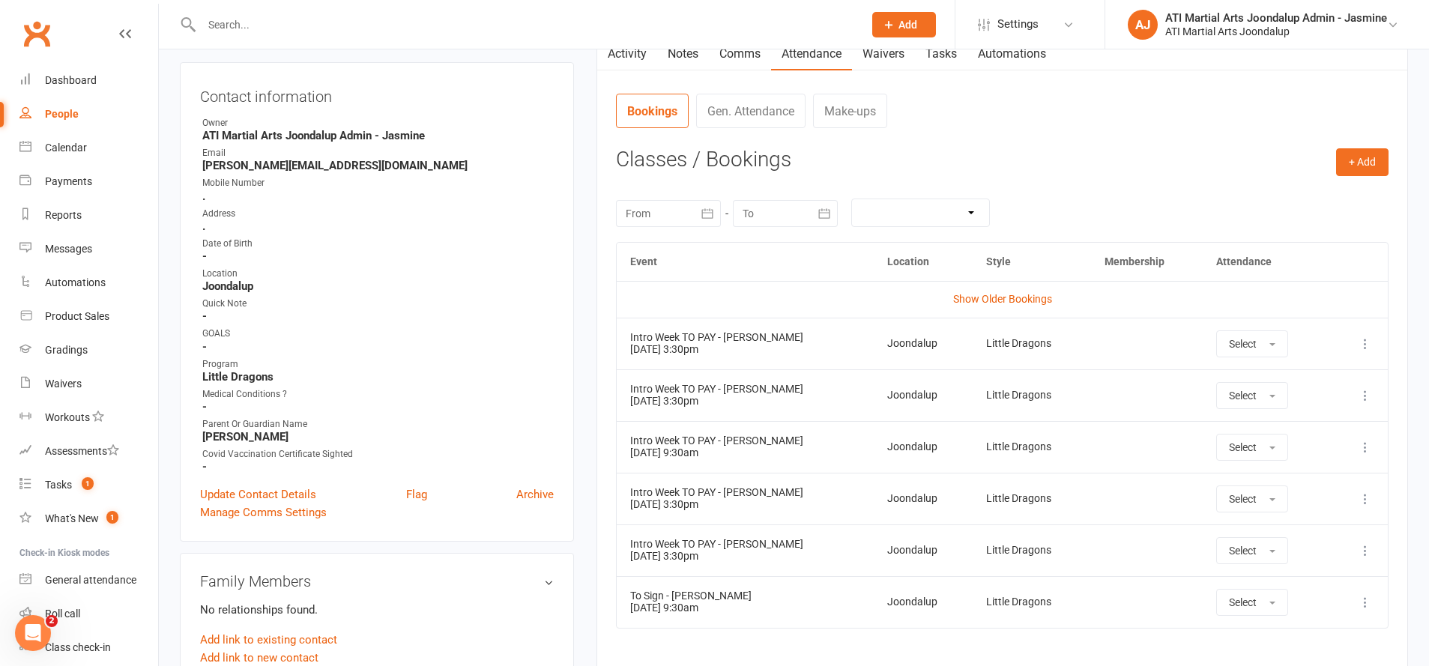
scroll to position [165, 0]
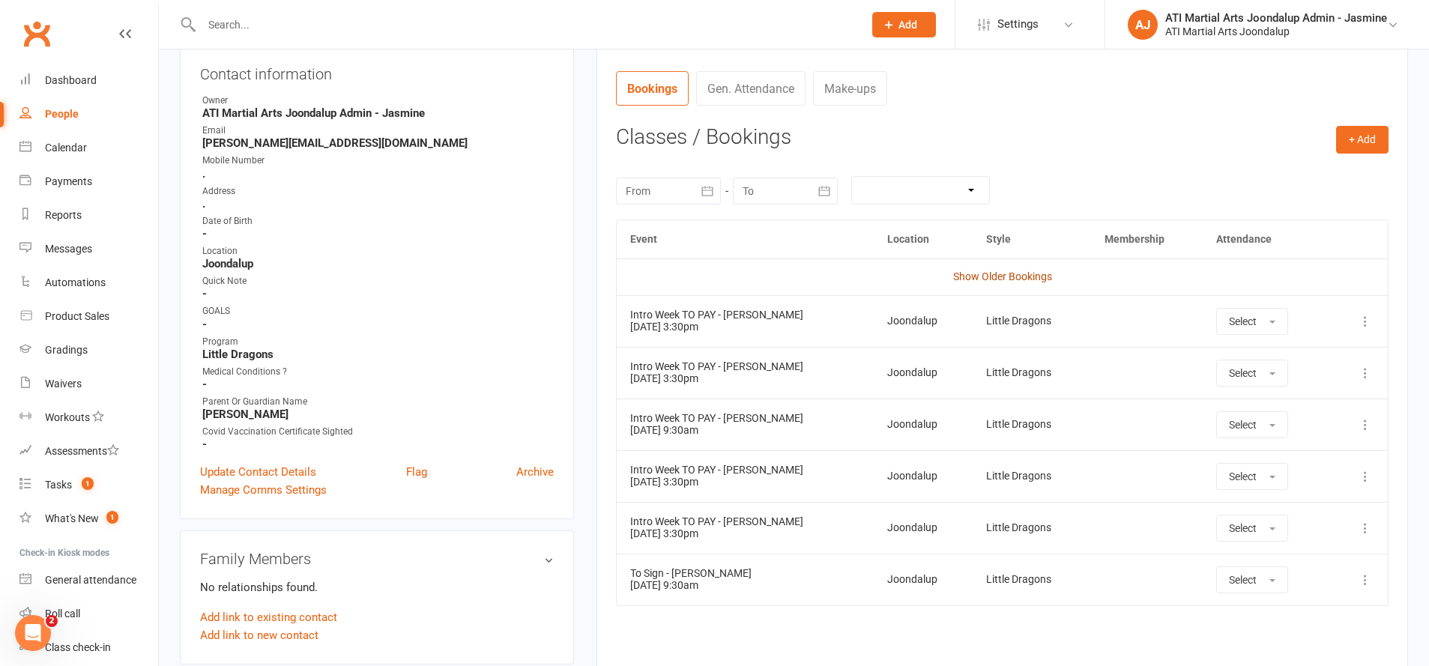
click at [988, 280] on link "Show Older Bookings" at bounding box center [1002, 277] width 99 height 12
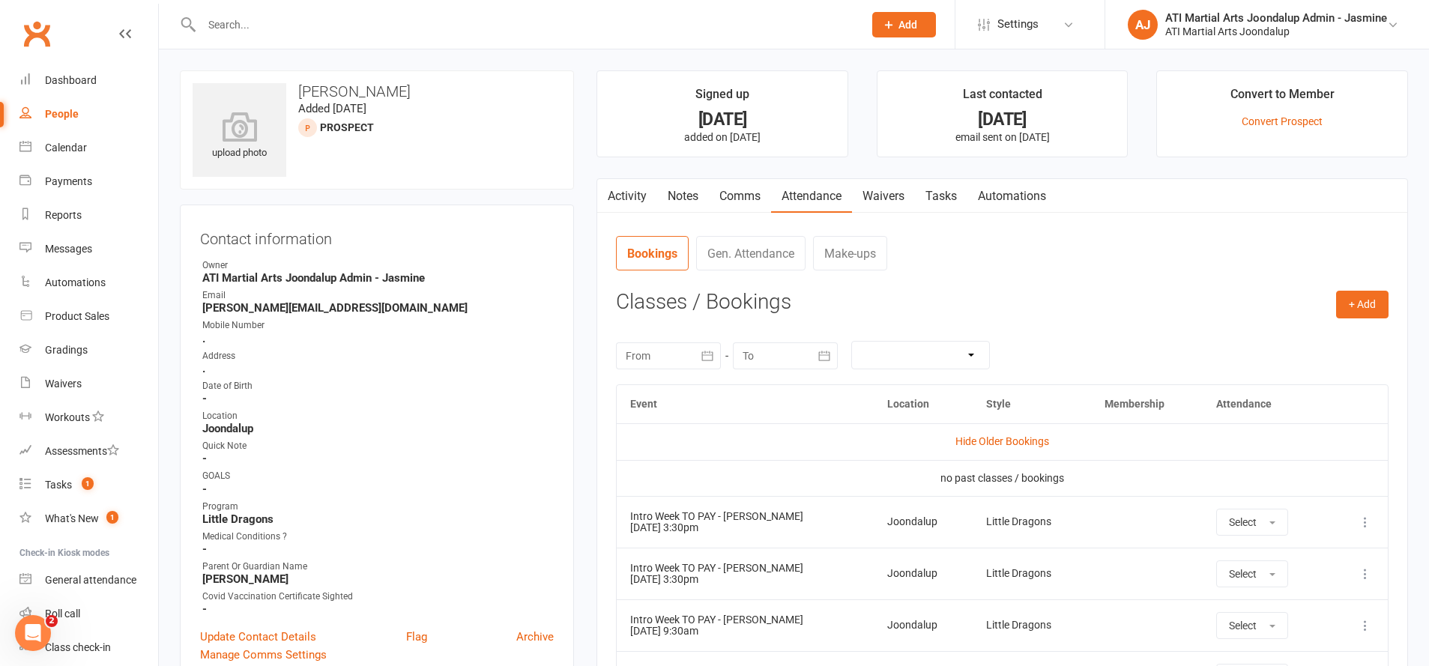
scroll to position [0, 0]
drag, startPoint x: 67, startPoint y: 187, endPoint x: 447, endPoint y: 76, distance: 396.5
click at [67, 187] on div "Payments" at bounding box center [68, 181] width 47 height 12
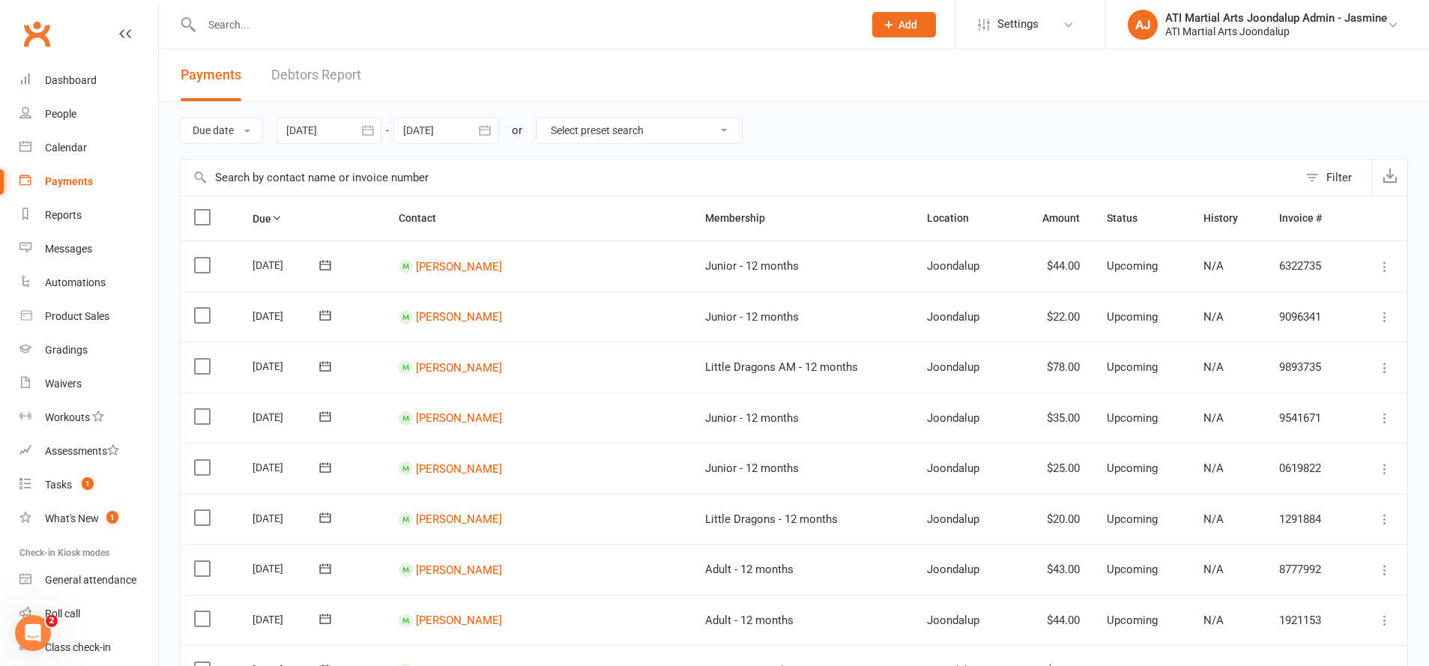
click at [342, 76] on link "Debtors Report" at bounding box center [316, 75] width 90 height 52
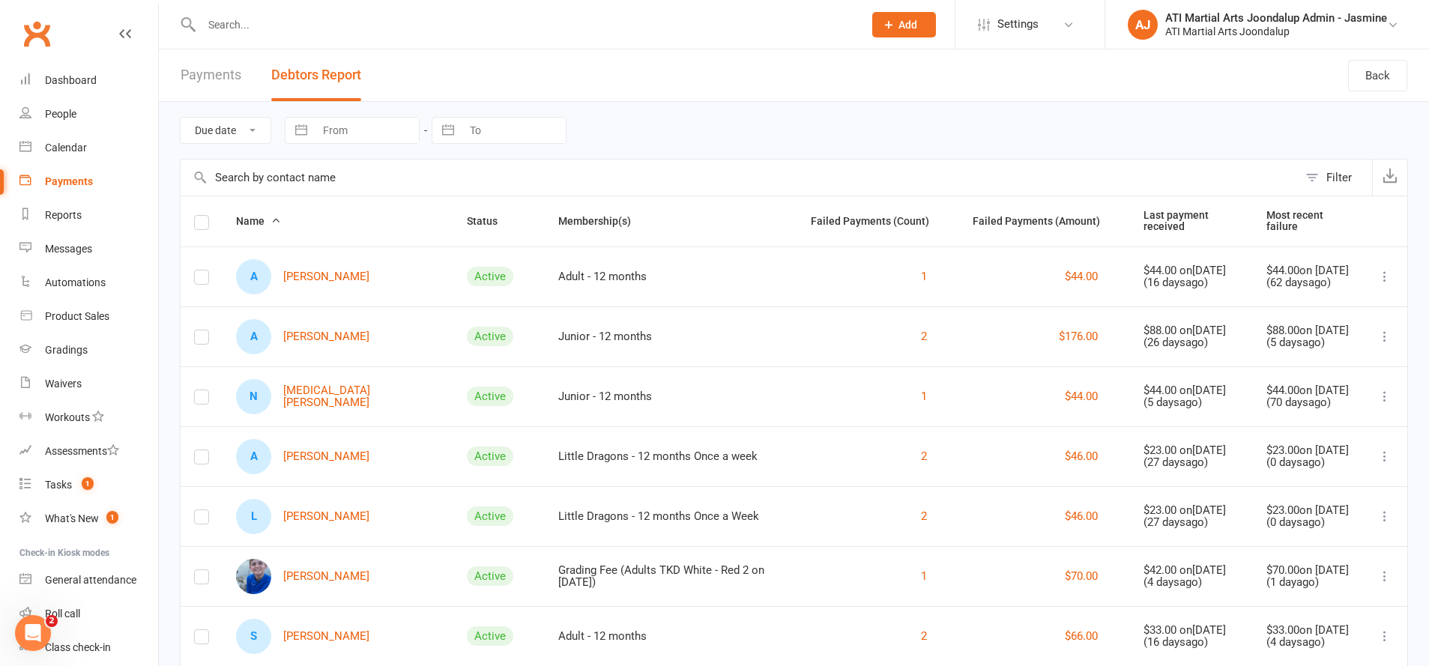
paste input "[PERSON_NAME][EMAIL_ADDRESS][DOMAIN_NAME]"
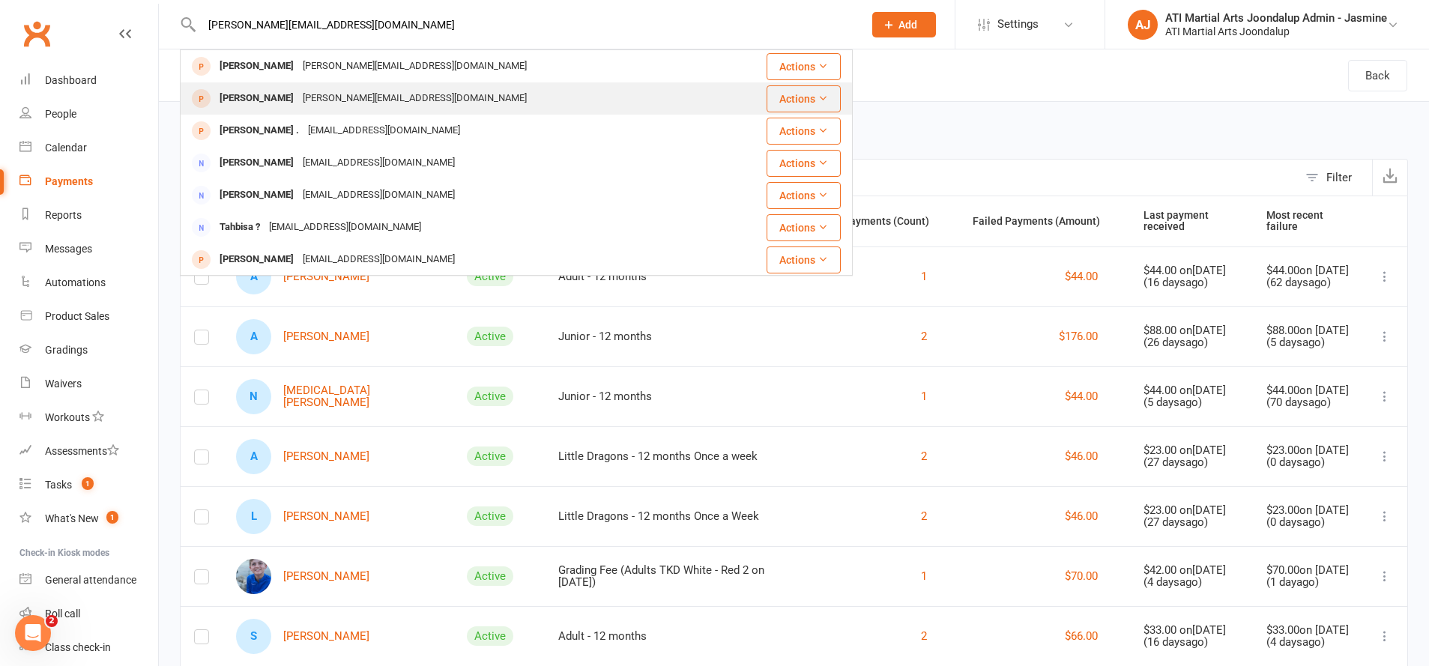
type input "[PERSON_NAME][EMAIL_ADDRESS][DOMAIN_NAME]"
click at [318, 102] on div "[PERSON_NAME][EMAIL_ADDRESS][DOMAIN_NAME]" at bounding box center [414, 99] width 233 height 22
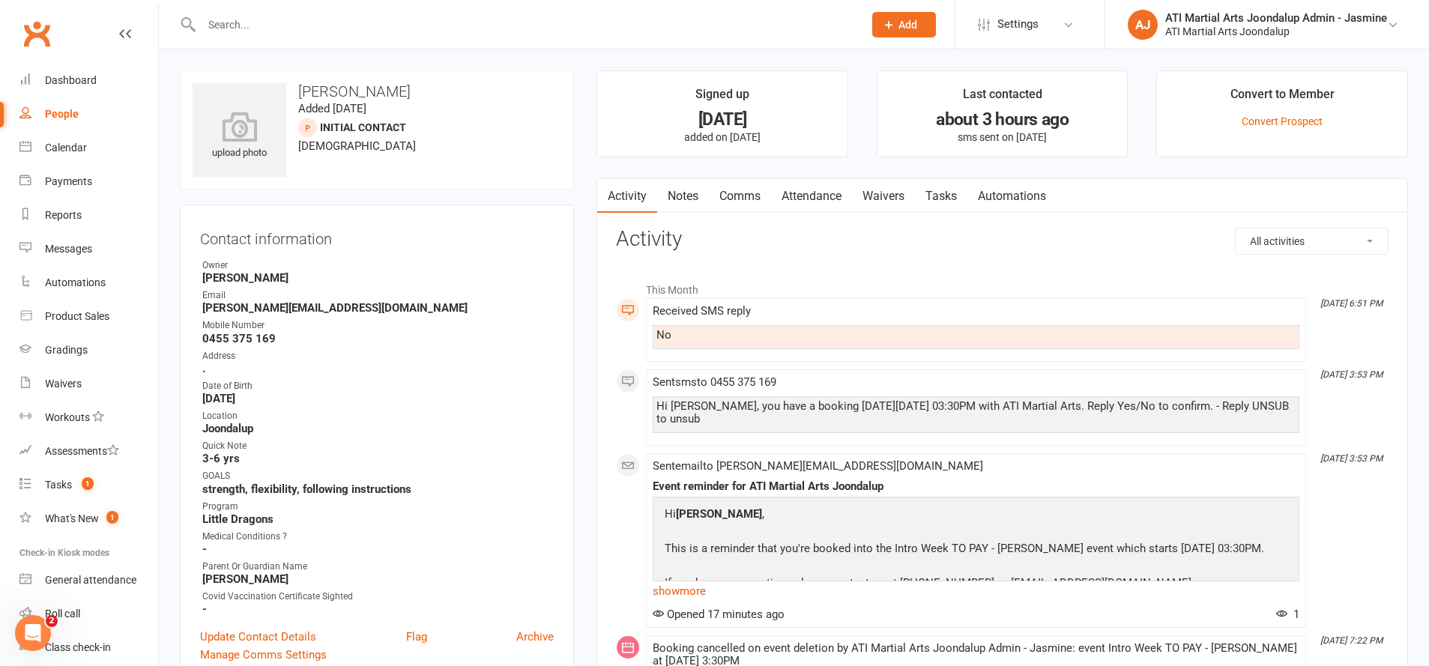
click at [807, 193] on link "Attendance" at bounding box center [811, 196] width 81 height 34
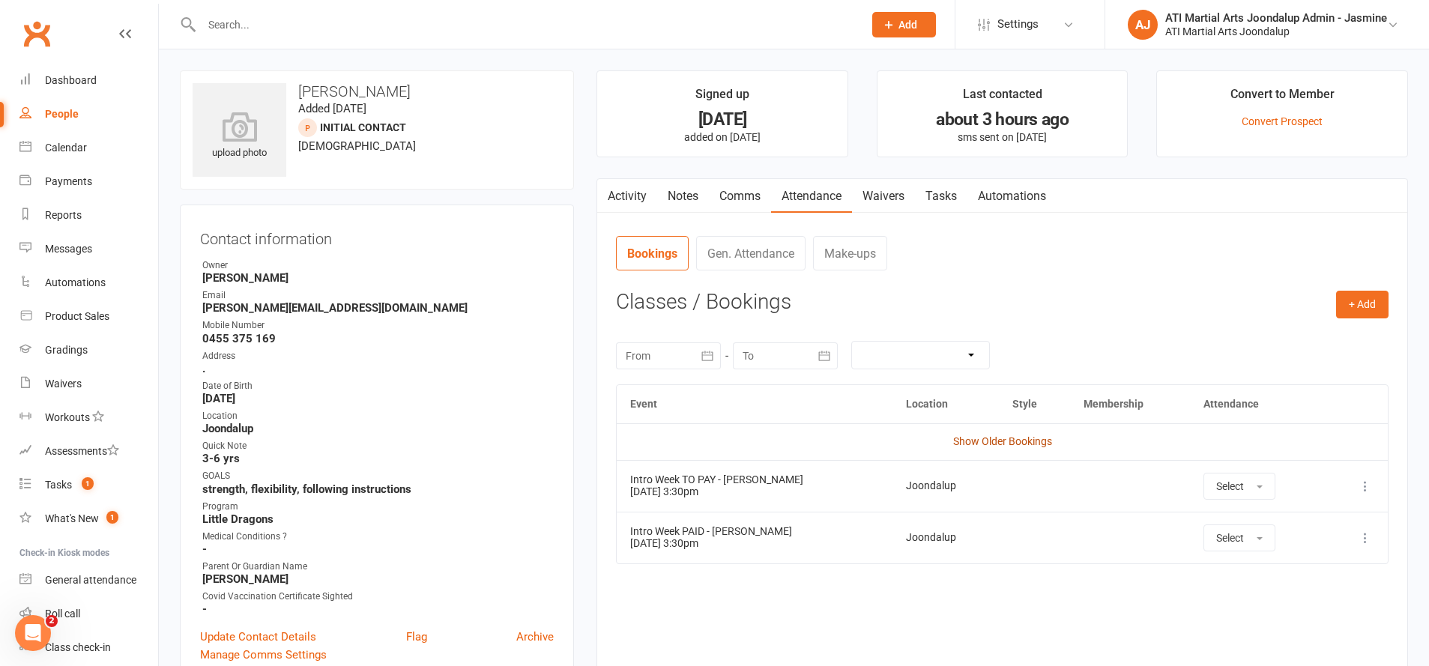
click at [975, 443] on link "Show Older Bookings" at bounding box center [1002, 441] width 99 height 12
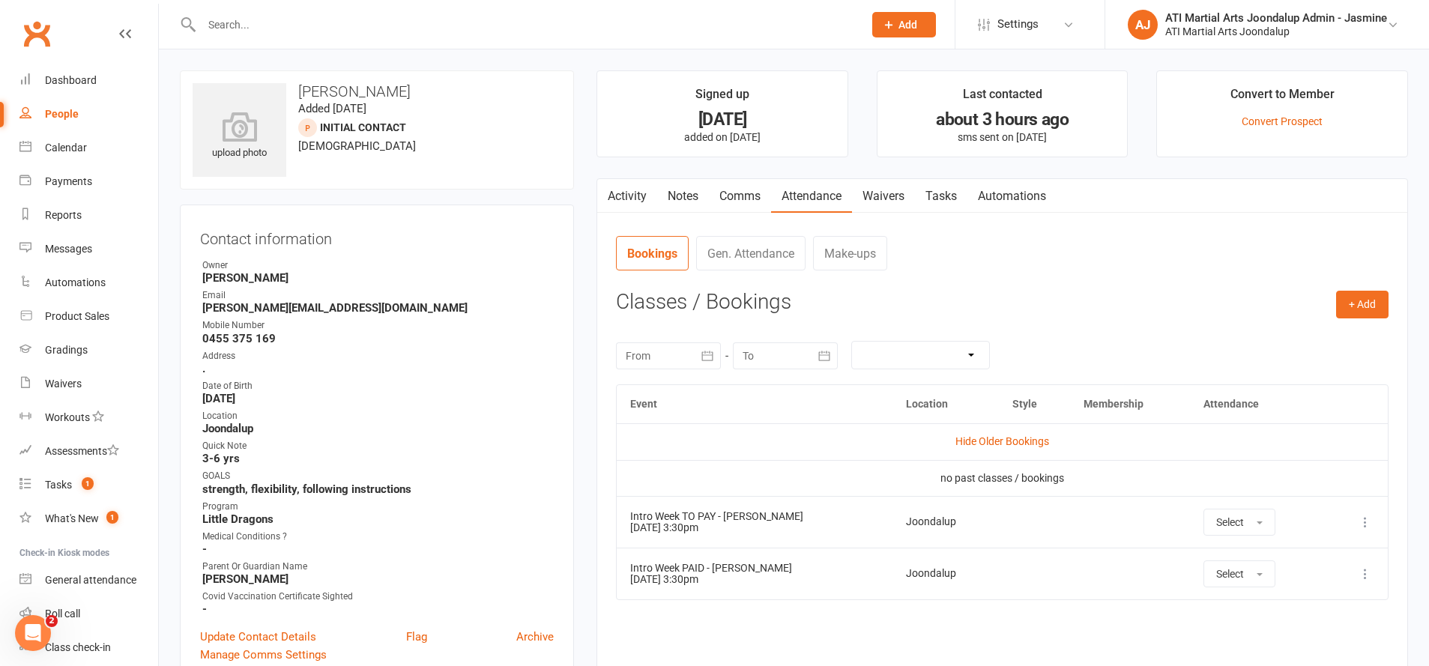
click at [374, 28] on input "text" at bounding box center [525, 24] width 656 height 21
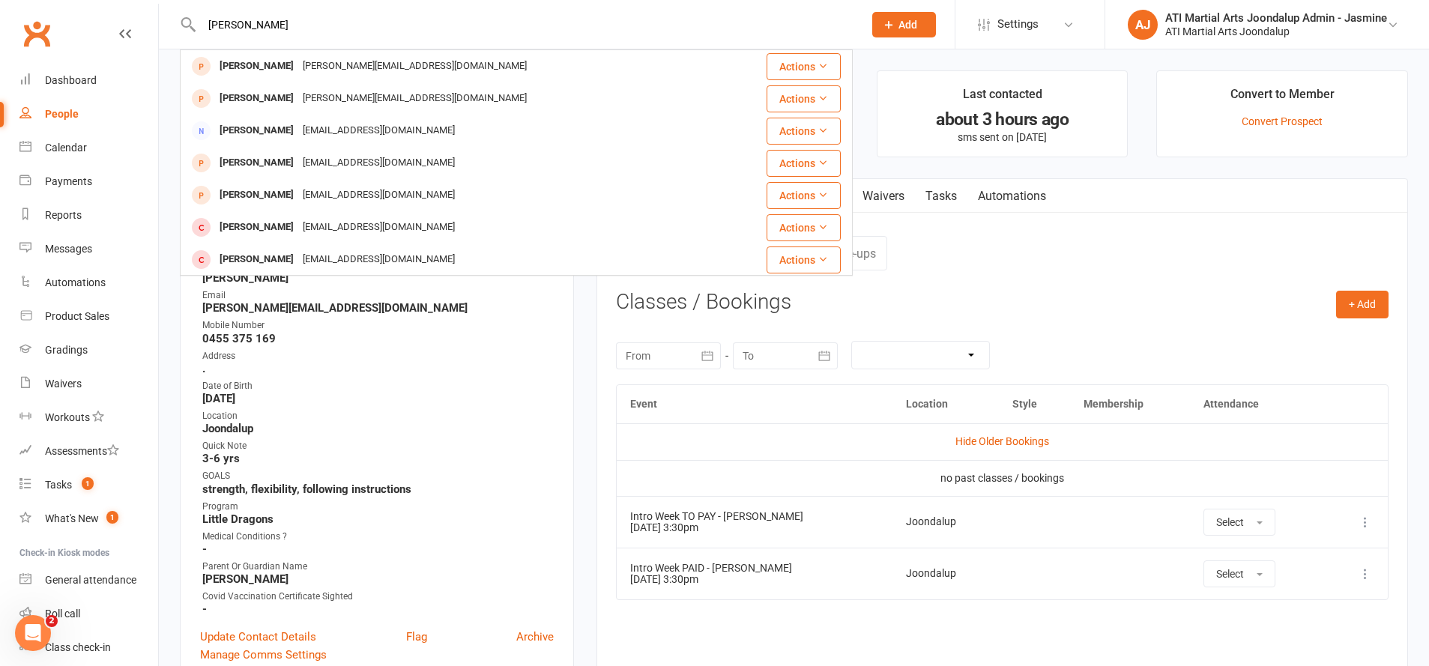
type input "[PERSON_NAME] much"
drag, startPoint x: 374, startPoint y: 28, endPoint x: 291, endPoint y: 65, distance: 90.9
click at [291, 65] on div "[PERSON_NAME]" at bounding box center [256, 66] width 83 height 22
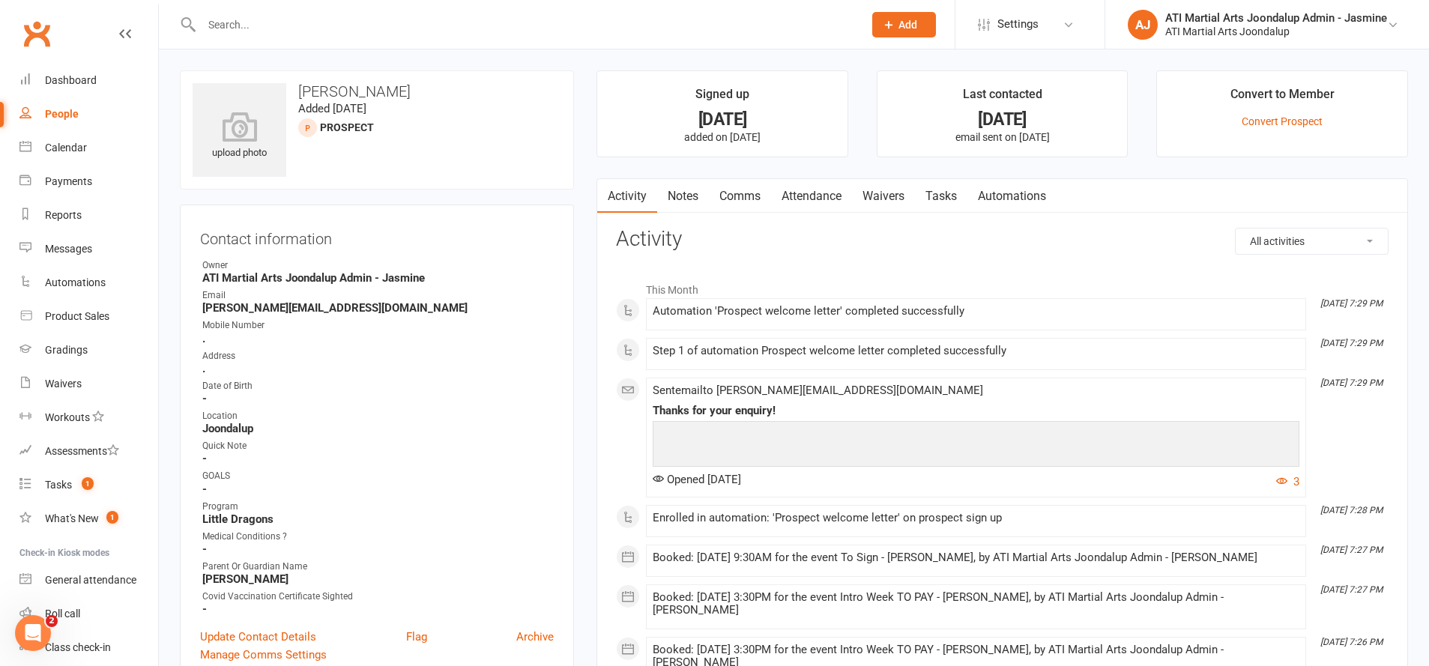
click at [818, 196] on link "Attendance" at bounding box center [811, 196] width 81 height 34
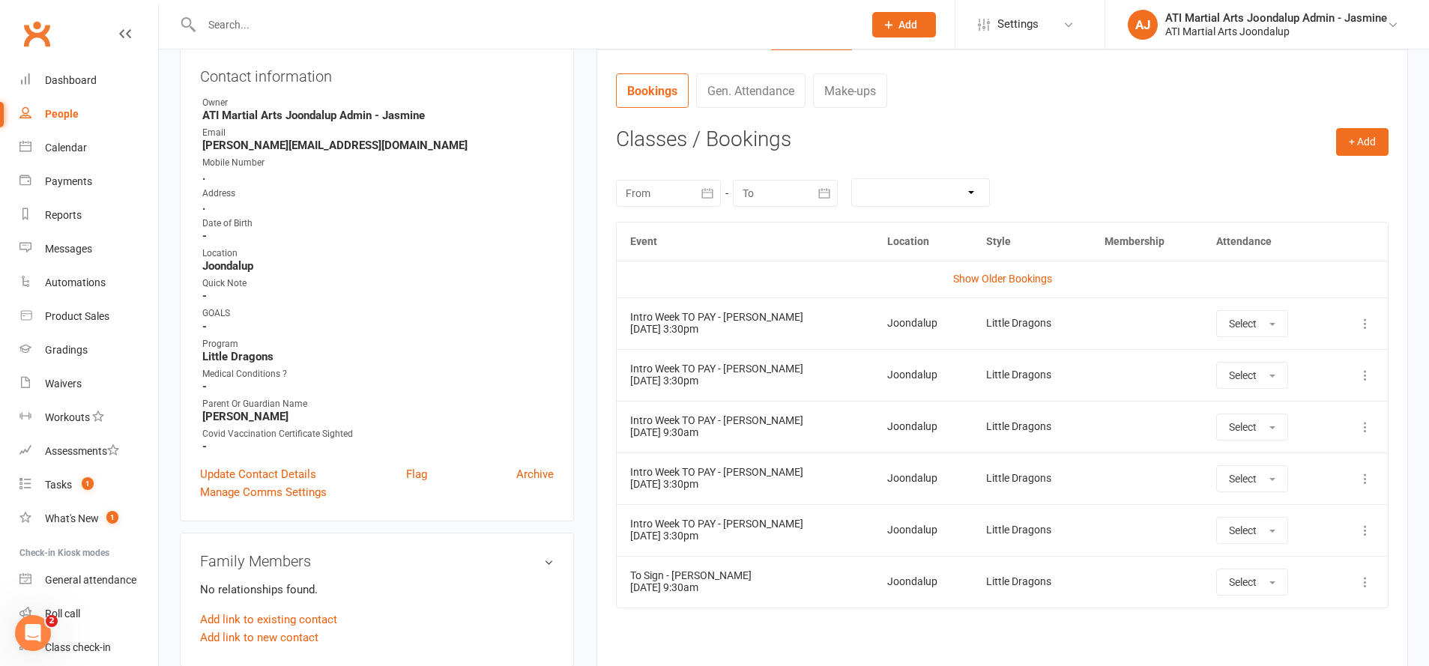
scroll to position [170, 0]
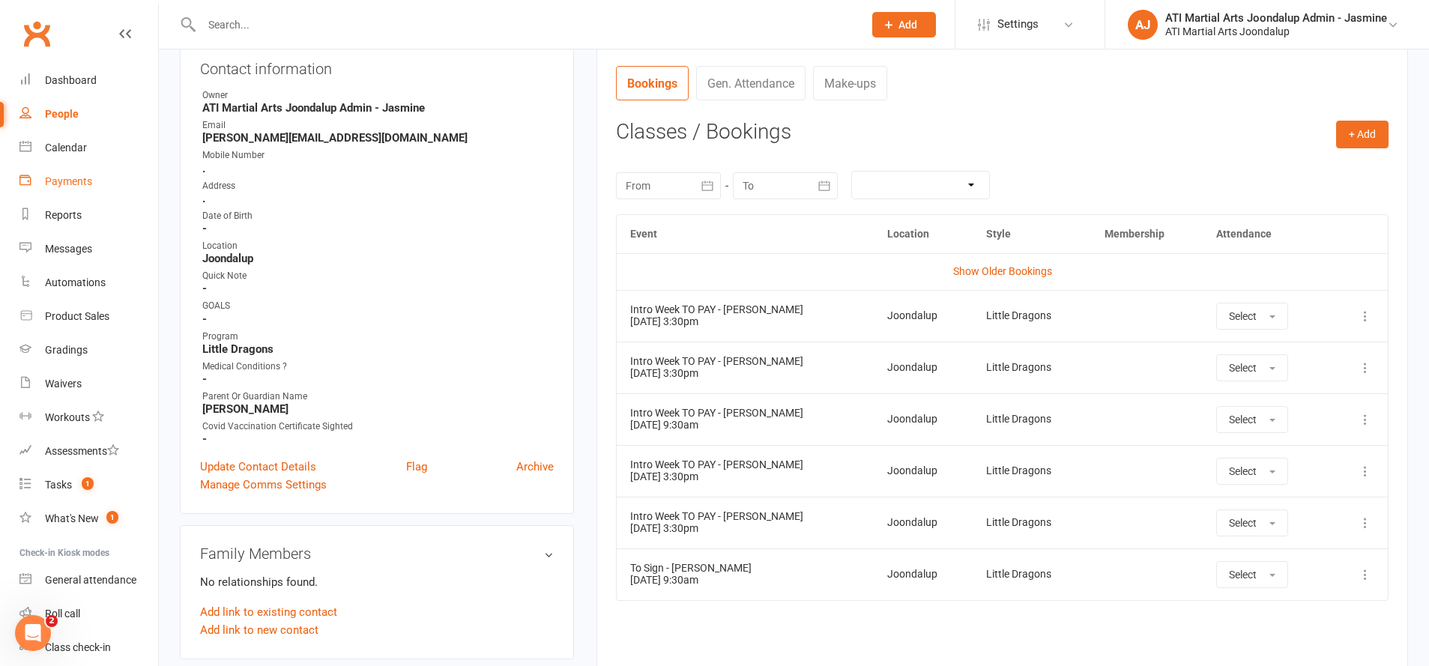
drag, startPoint x: 71, startPoint y: 213, endPoint x: 148, endPoint y: 191, distance: 79.5
click at [71, 213] on div "Reports" at bounding box center [63, 215] width 37 height 12
select select "100"
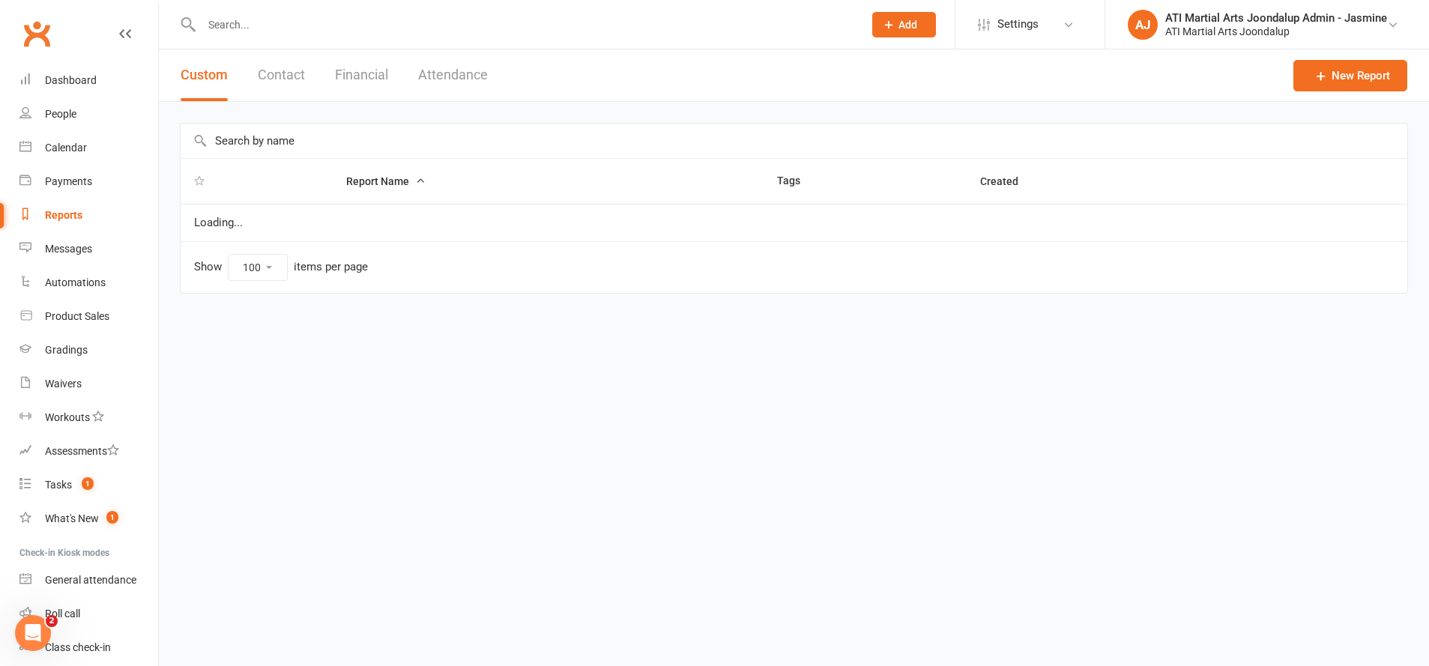
drag, startPoint x: 351, startPoint y: 73, endPoint x: 332, endPoint y: 121, distance: 51.8
click at [351, 76] on button "Financial" at bounding box center [361, 75] width 53 height 52
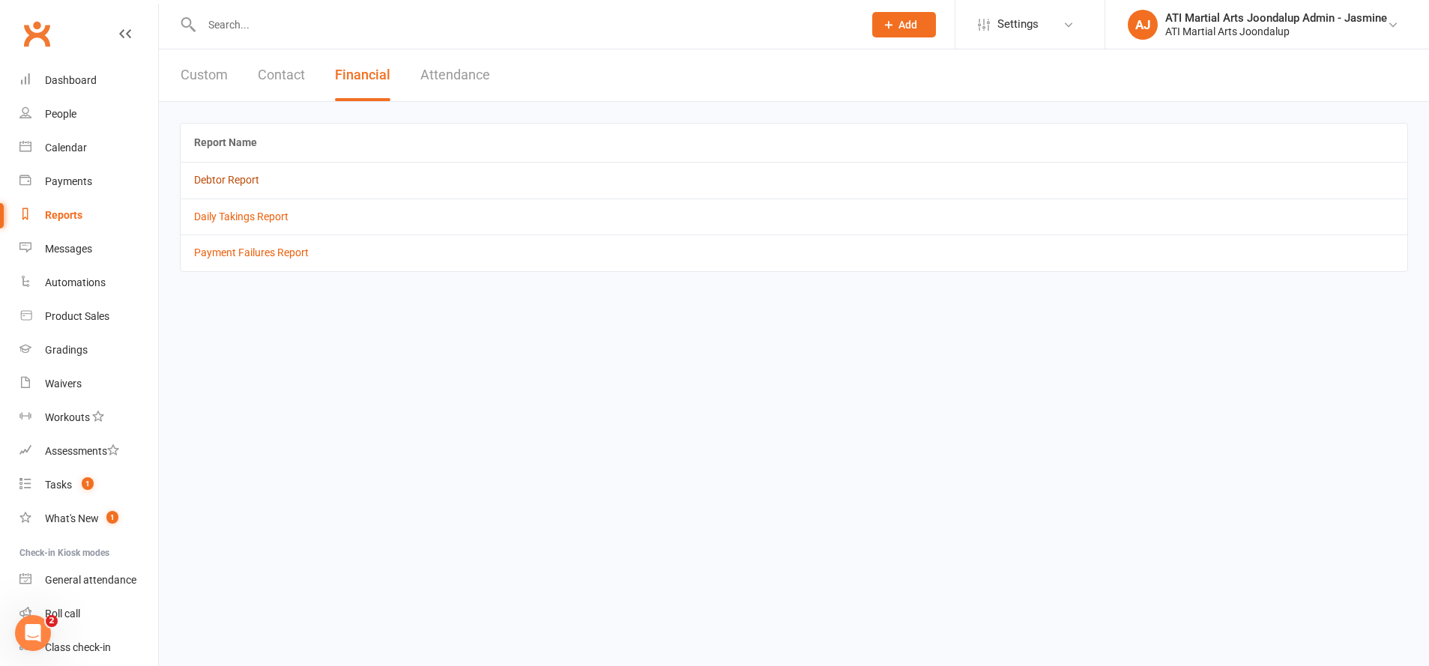
click at [235, 180] on link "Debtor Report" at bounding box center [226, 180] width 65 height 12
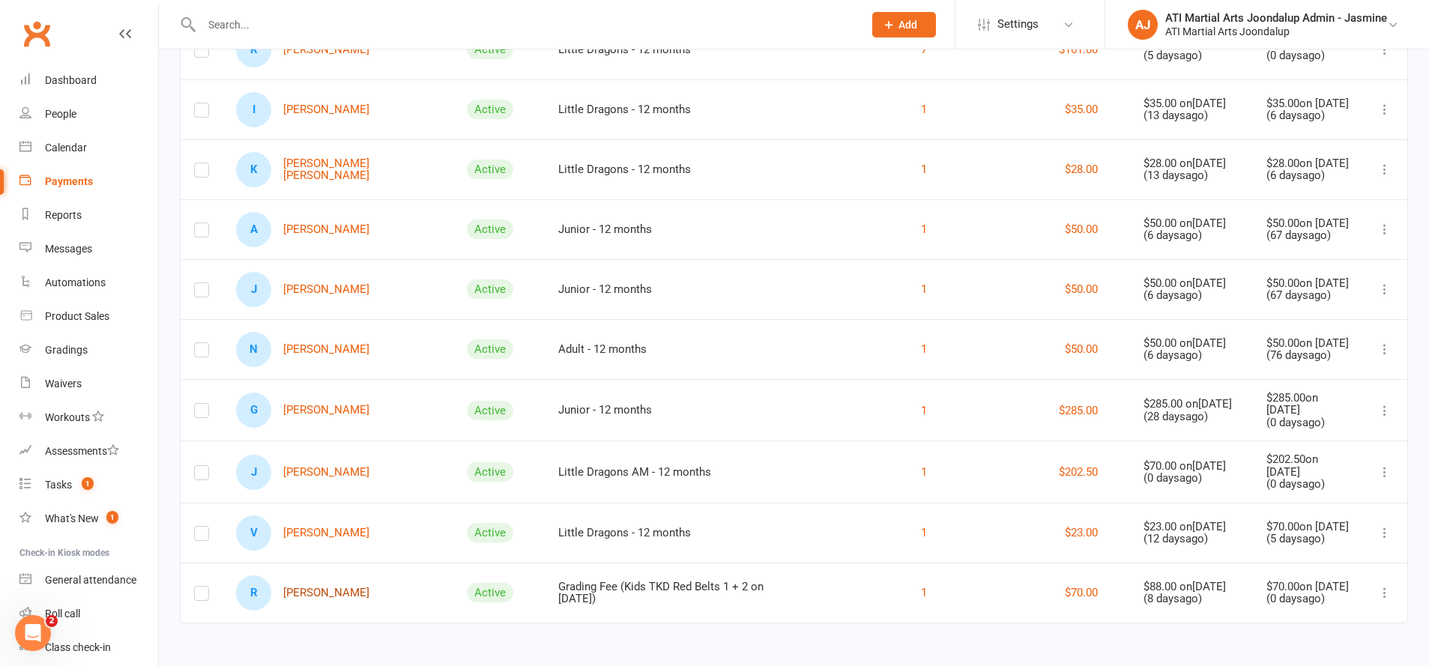
scroll to position [1141, 0]
click at [324, 595] on link "R [PERSON_NAME]" at bounding box center [302, 593] width 133 height 35
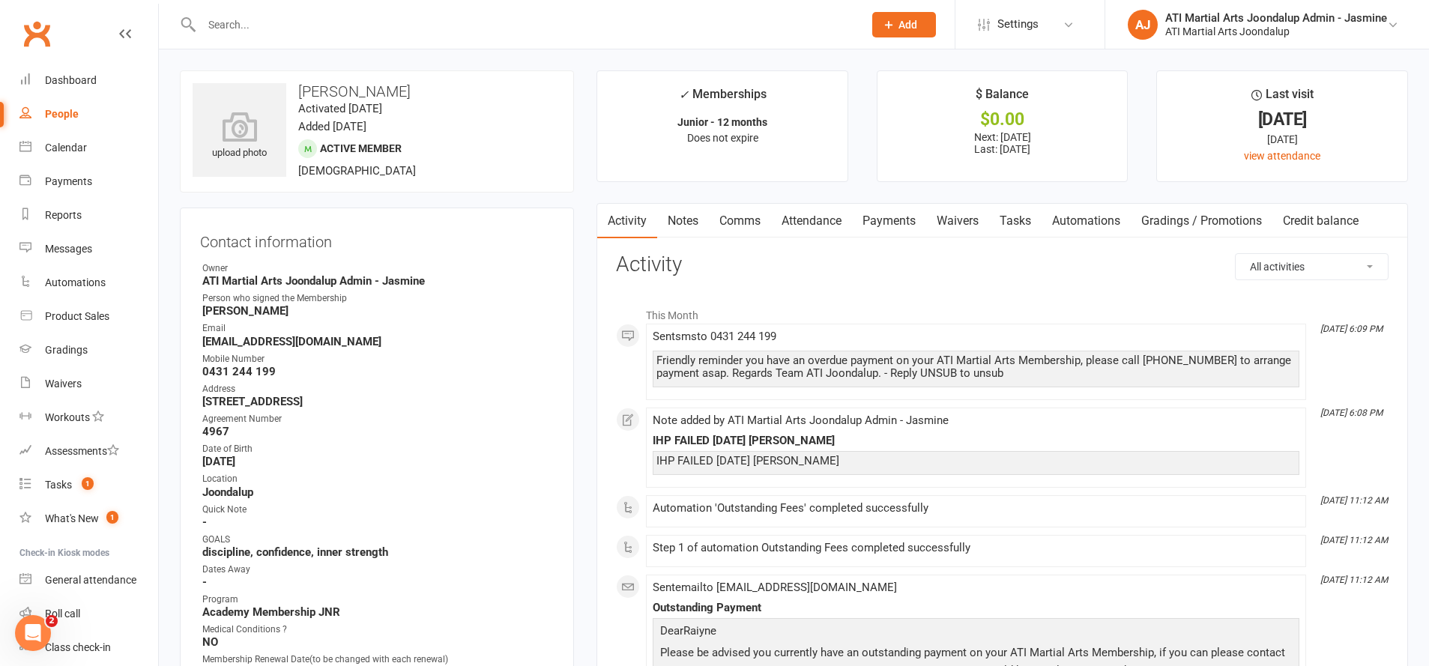
click at [900, 218] on link "Payments" at bounding box center [889, 221] width 74 height 34
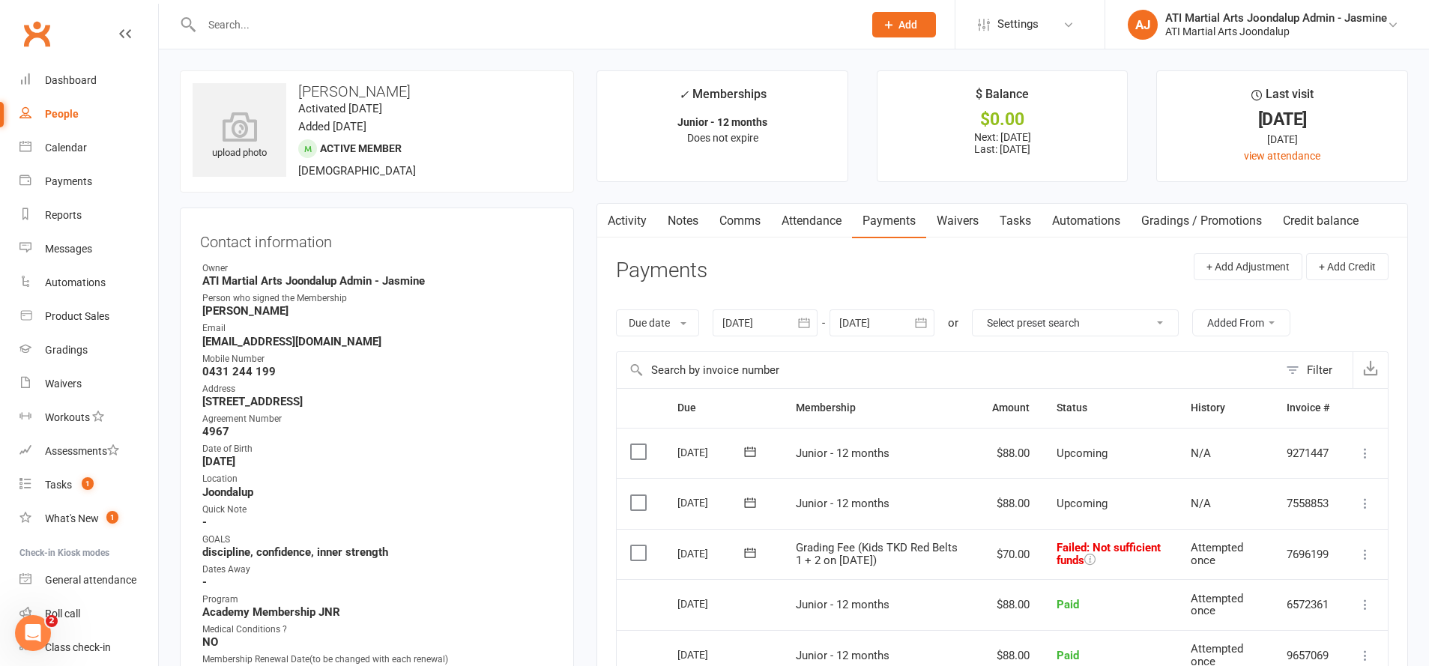
click at [1365, 547] on icon at bounding box center [1365, 554] width 15 height 15
click at [1250, 608] on link "Mark as Paid (POS)" at bounding box center [1299, 614] width 148 height 30
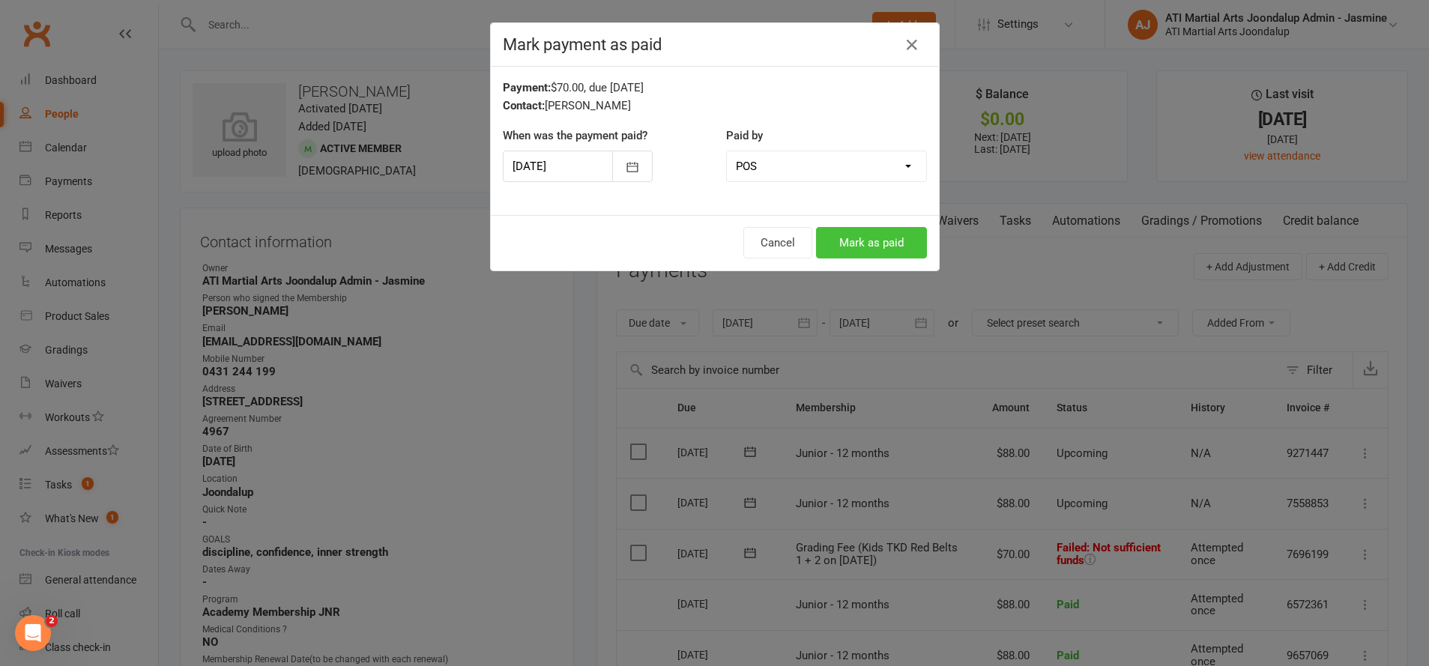
click at [869, 244] on button "Mark as paid" at bounding box center [871, 242] width 111 height 31
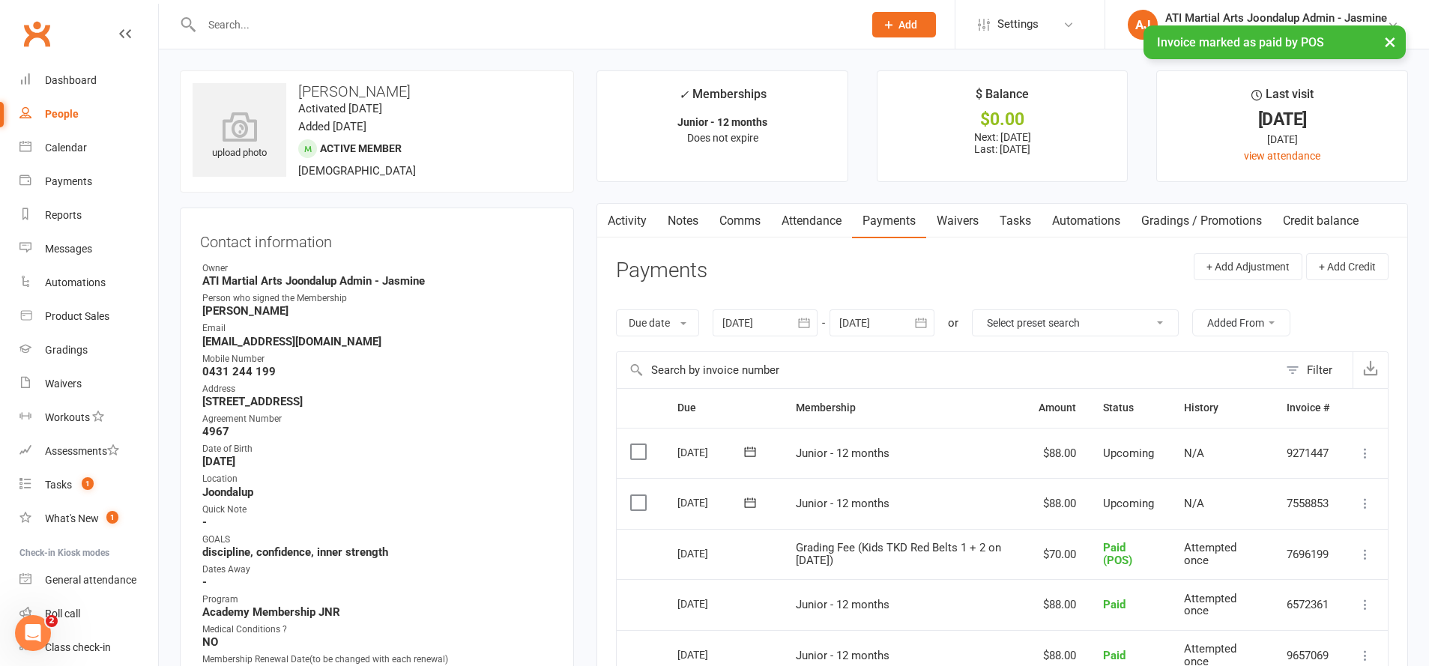
drag, startPoint x: 683, startPoint y: 220, endPoint x: 841, endPoint y: 250, distance: 161.1
click at [683, 220] on link "Notes" at bounding box center [683, 221] width 52 height 34
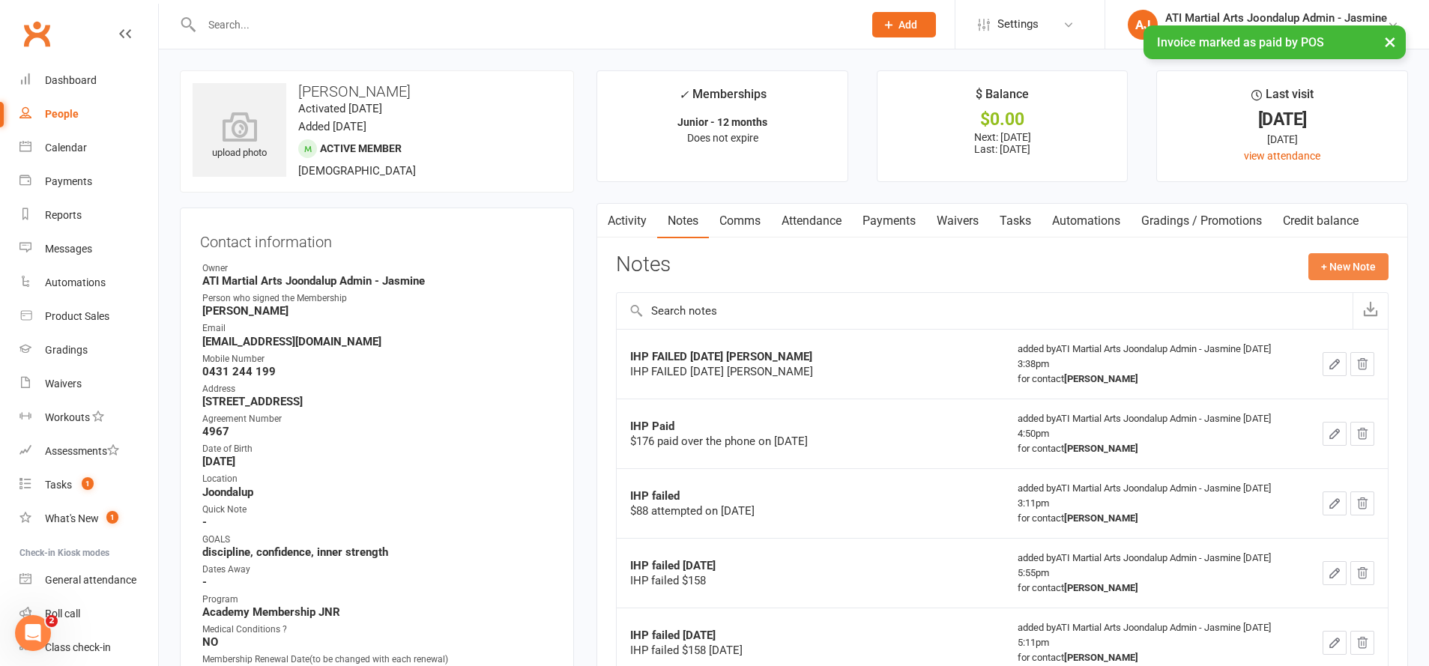
click at [1344, 267] on button "+ New Note" at bounding box center [1348, 266] width 80 height 27
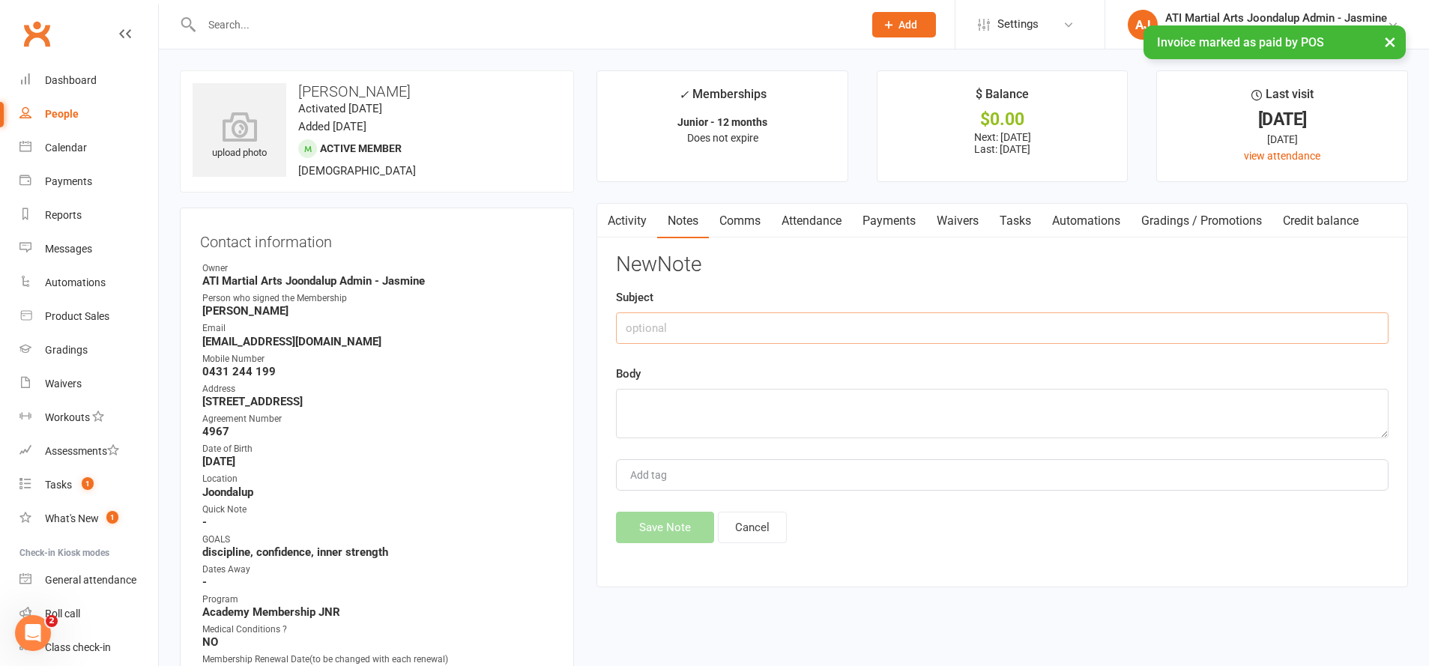
click at [701, 332] on input "text" at bounding box center [1002, 328] width 773 height 31
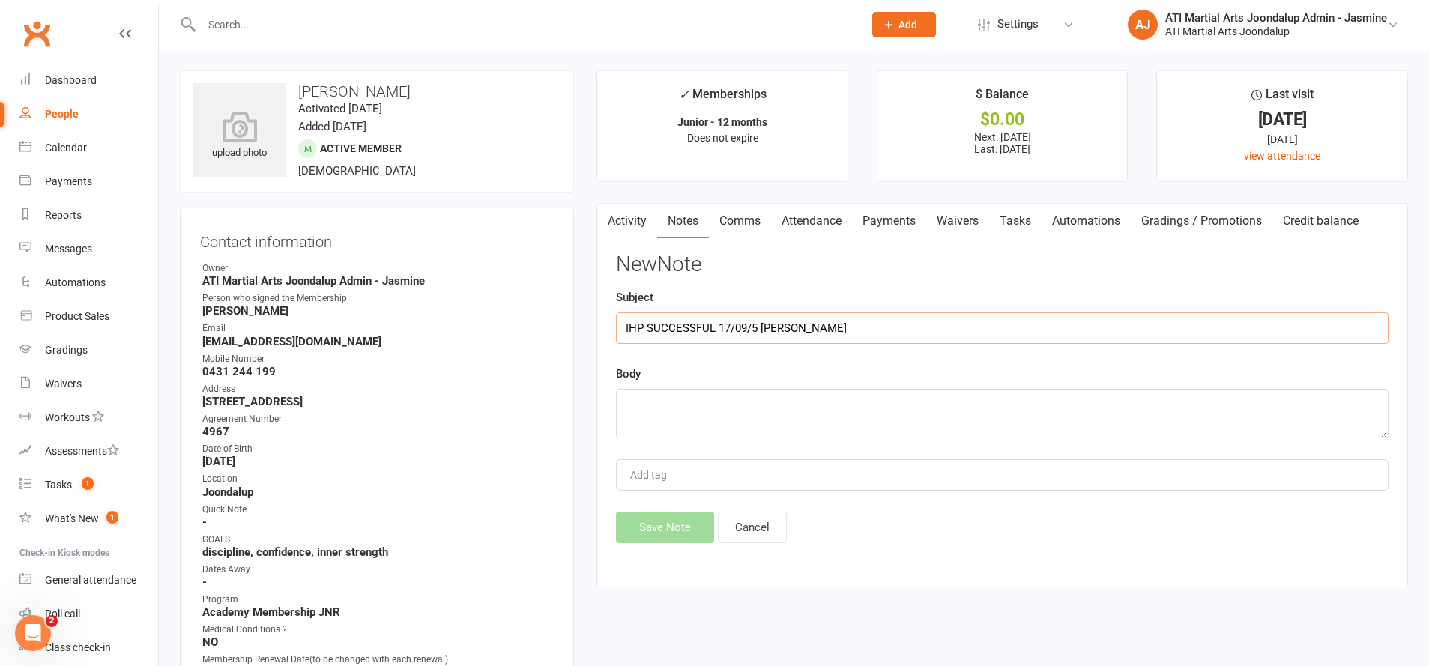
click at [755, 327] on input "IHP SUCCESSFUL 17/09/5 [PERSON_NAME]" at bounding box center [1002, 328] width 773 height 31
type input "IHP SUCCESSFUL [DATE] [PERSON_NAME]"
click at [743, 402] on textarea at bounding box center [1002, 413] width 773 height 49
type textarea "IHP SUCCESSGUL [DATE] [PERSON_NAME]"
click at [659, 525] on button "Save Note" at bounding box center [665, 527] width 98 height 31
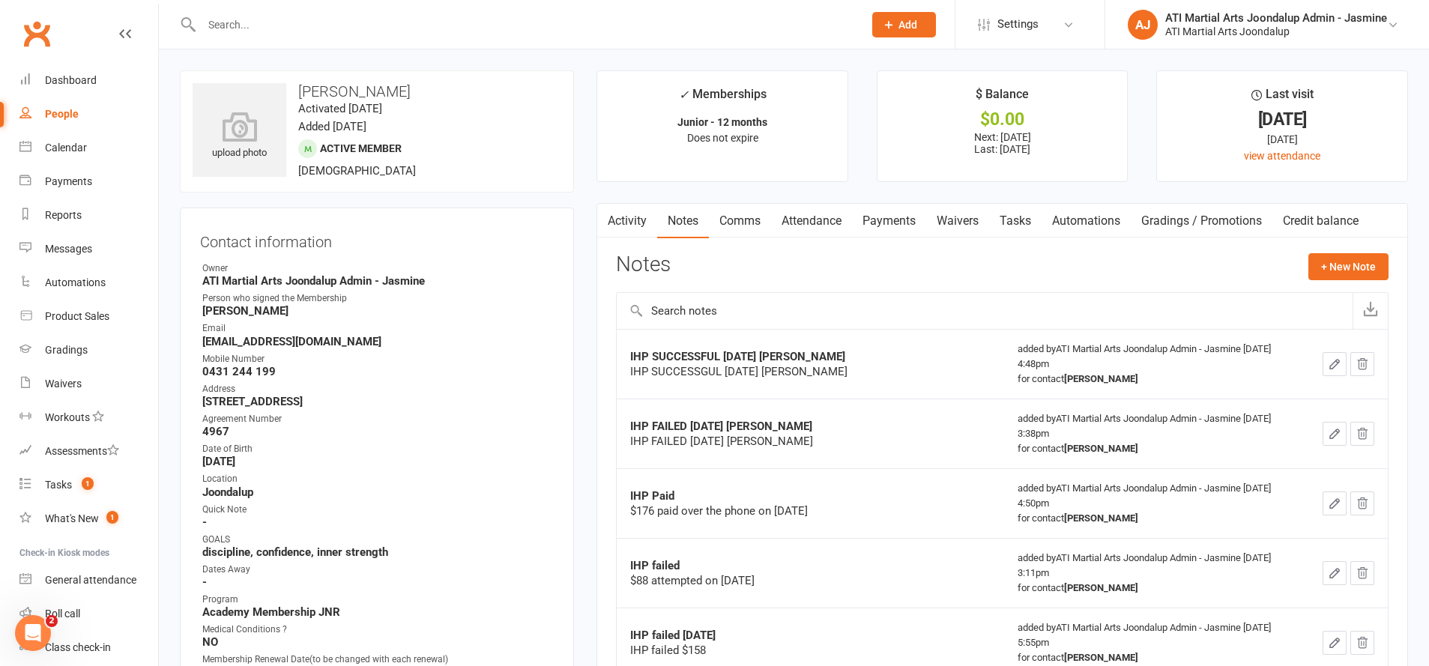
click at [897, 220] on link "Payments" at bounding box center [889, 221] width 74 height 34
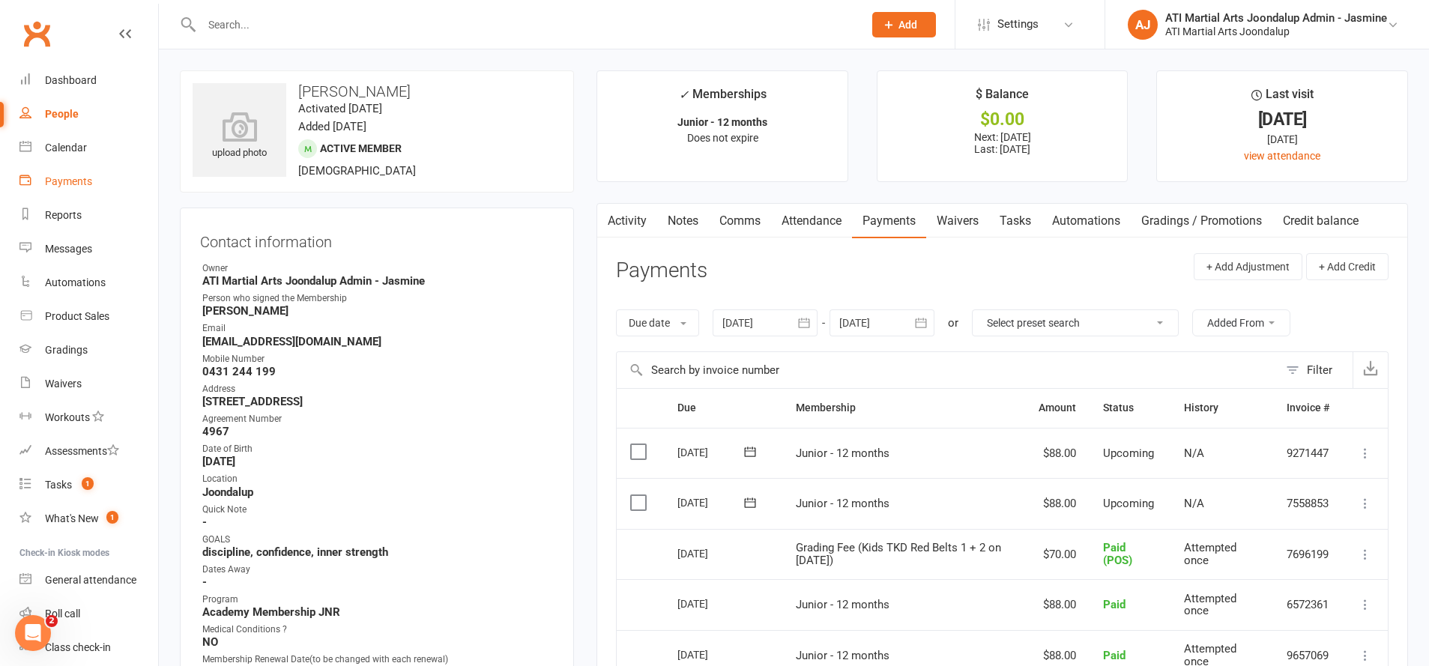
click at [77, 185] on div "Payments" at bounding box center [68, 181] width 47 height 12
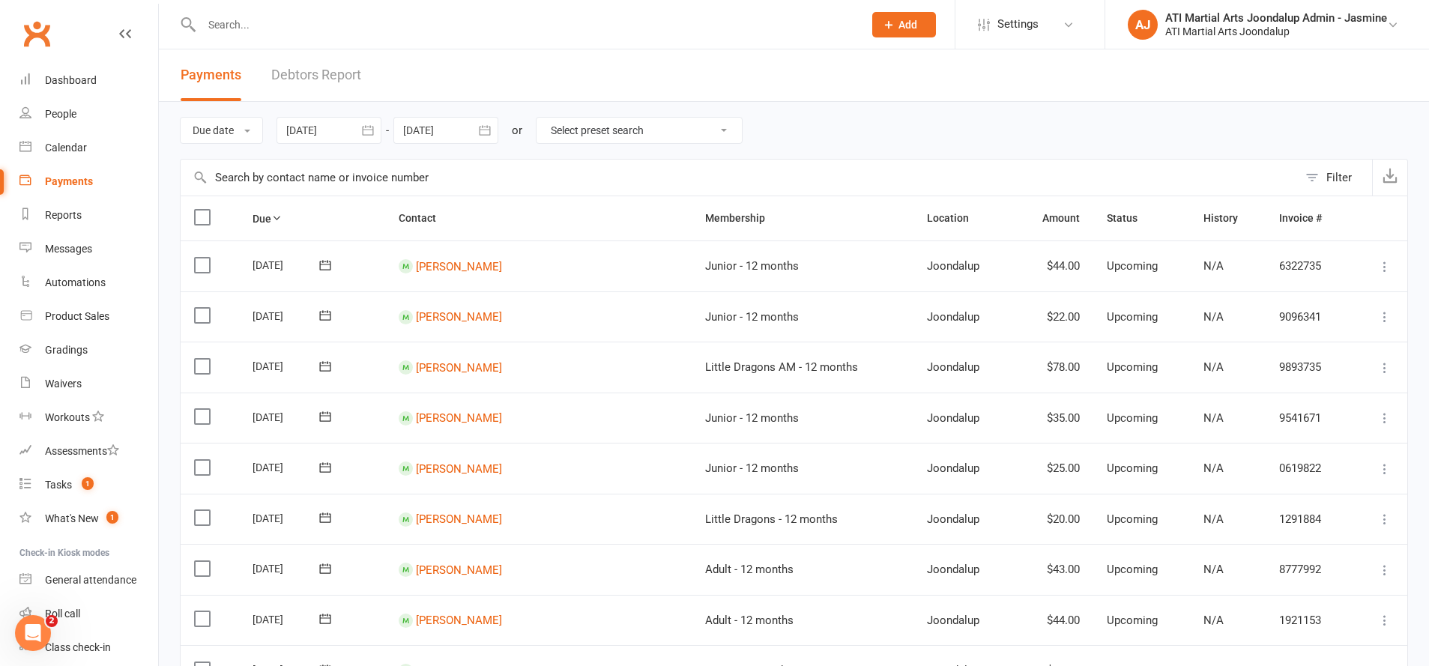
click at [308, 76] on link "Debtors Report" at bounding box center [316, 75] width 90 height 52
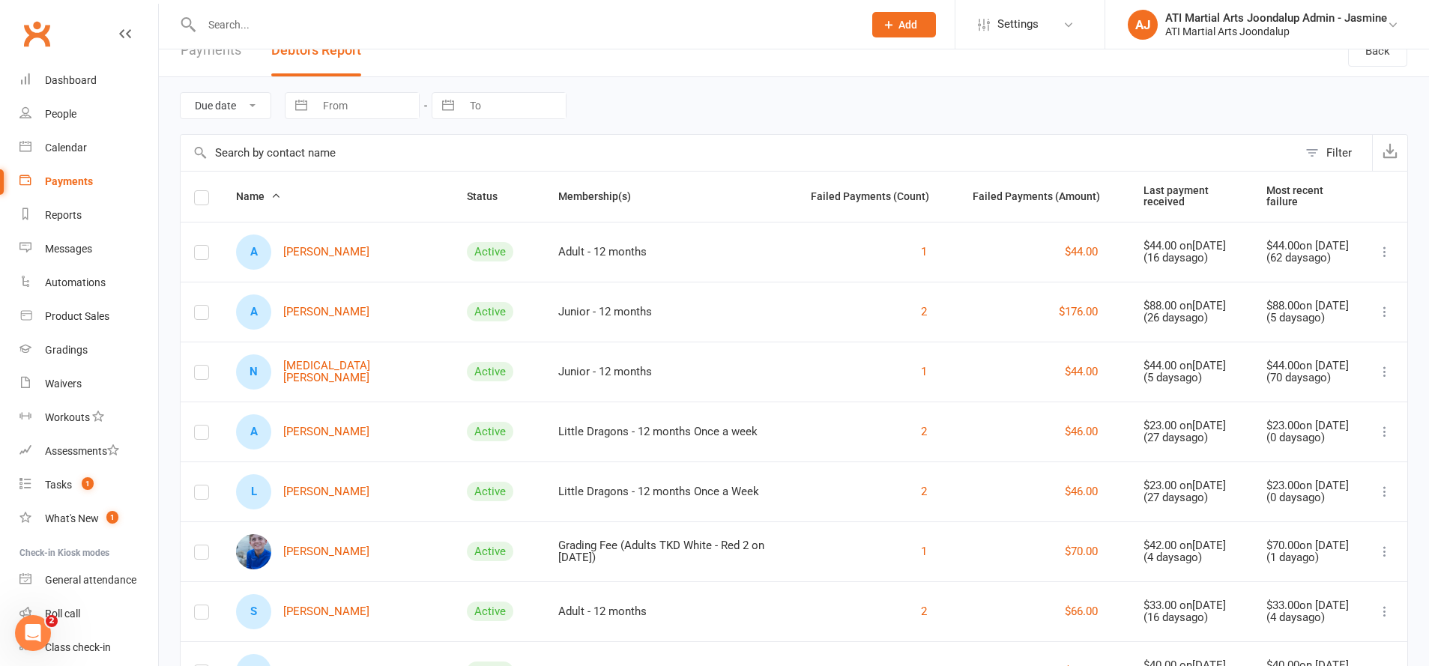
scroll to position [38, 0]
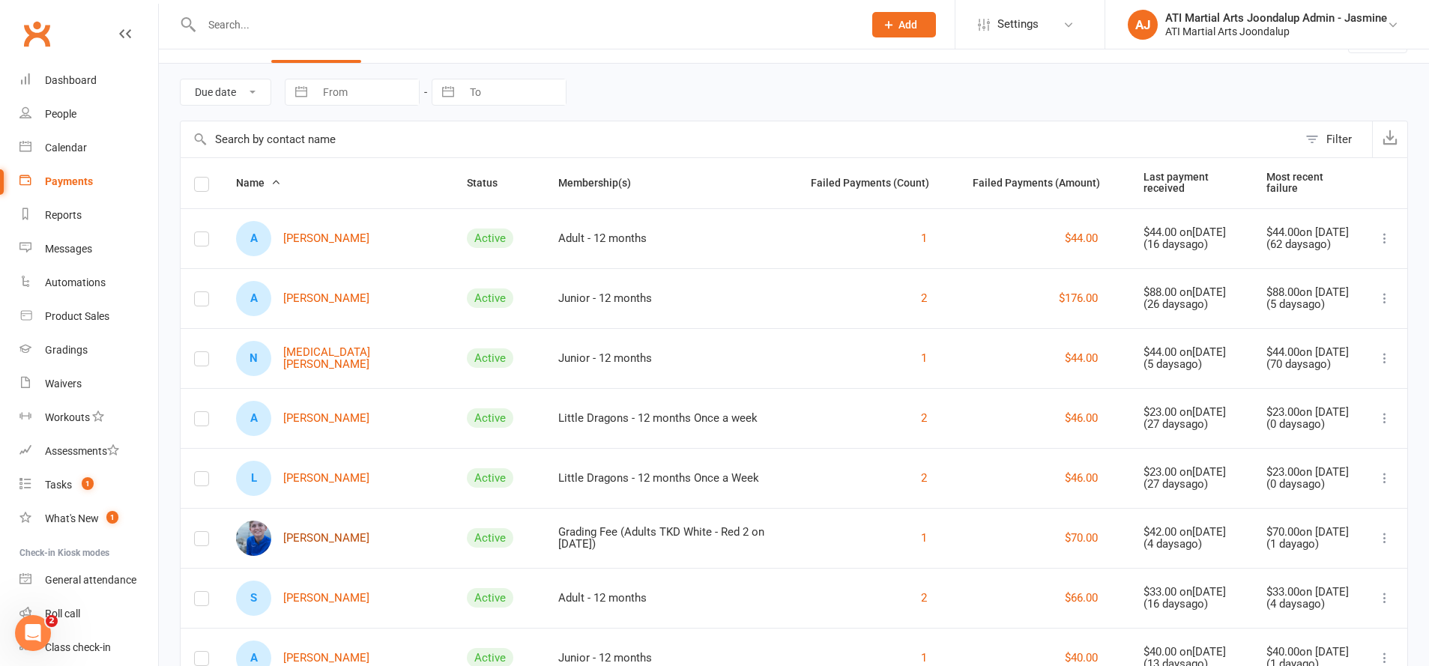
click at [338, 544] on link "[PERSON_NAME]" at bounding box center [302, 538] width 133 height 35
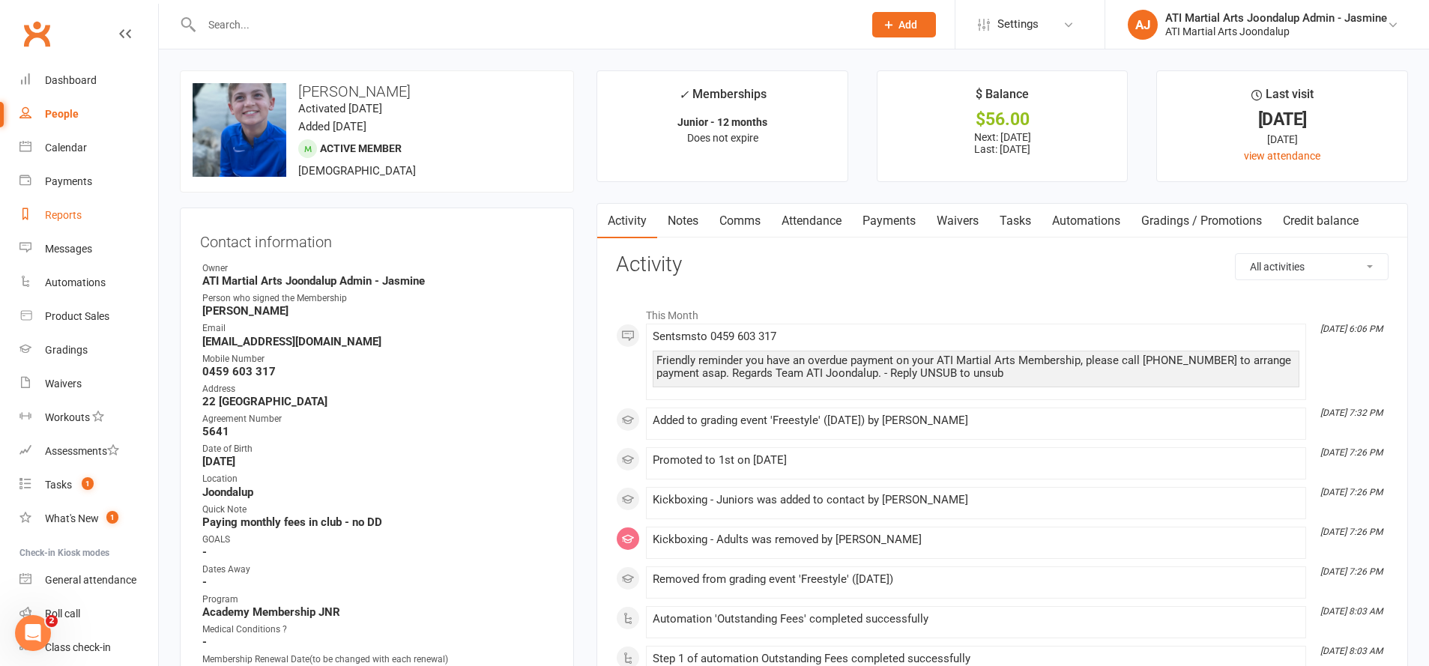
click at [73, 218] on div "Reports" at bounding box center [63, 215] width 37 height 12
select select "100"
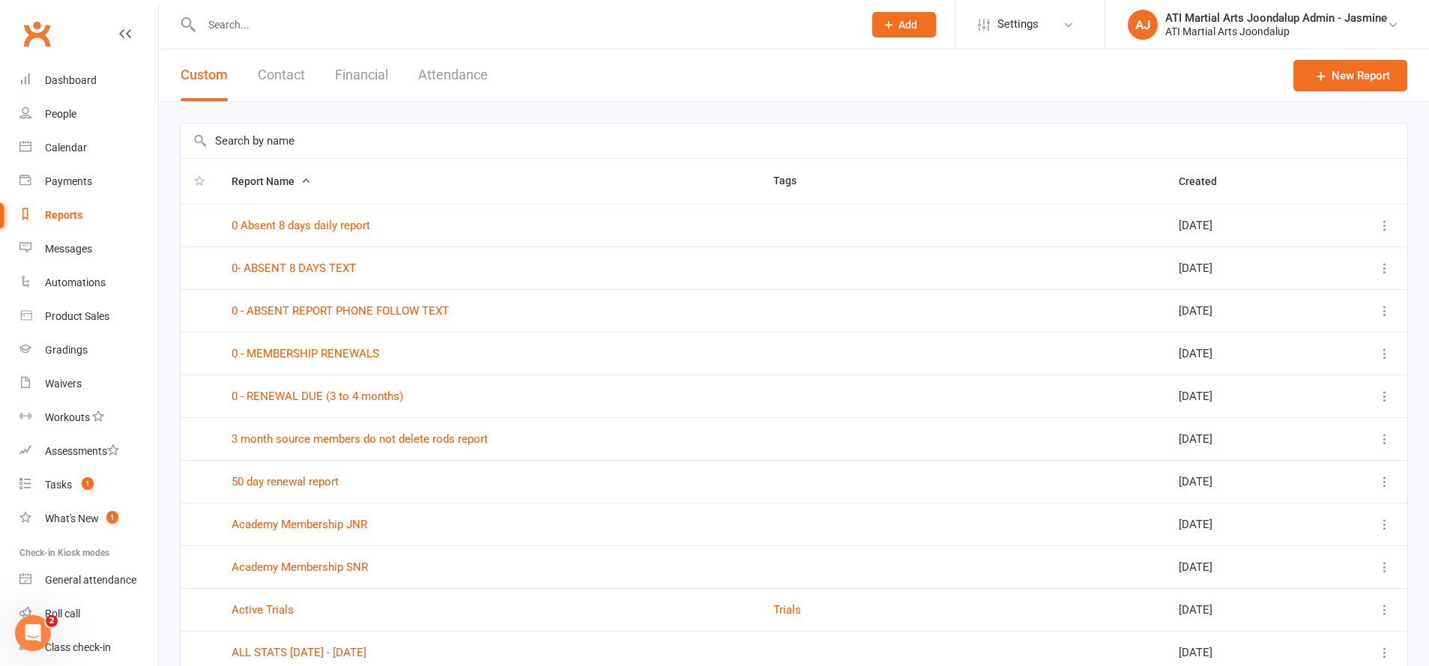
drag, startPoint x: 365, startPoint y: 77, endPoint x: 359, endPoint y: 117, distance: 40.2
click at [366, 77] on button "Financial" at bounding box center [361, 75] width 53 height 52
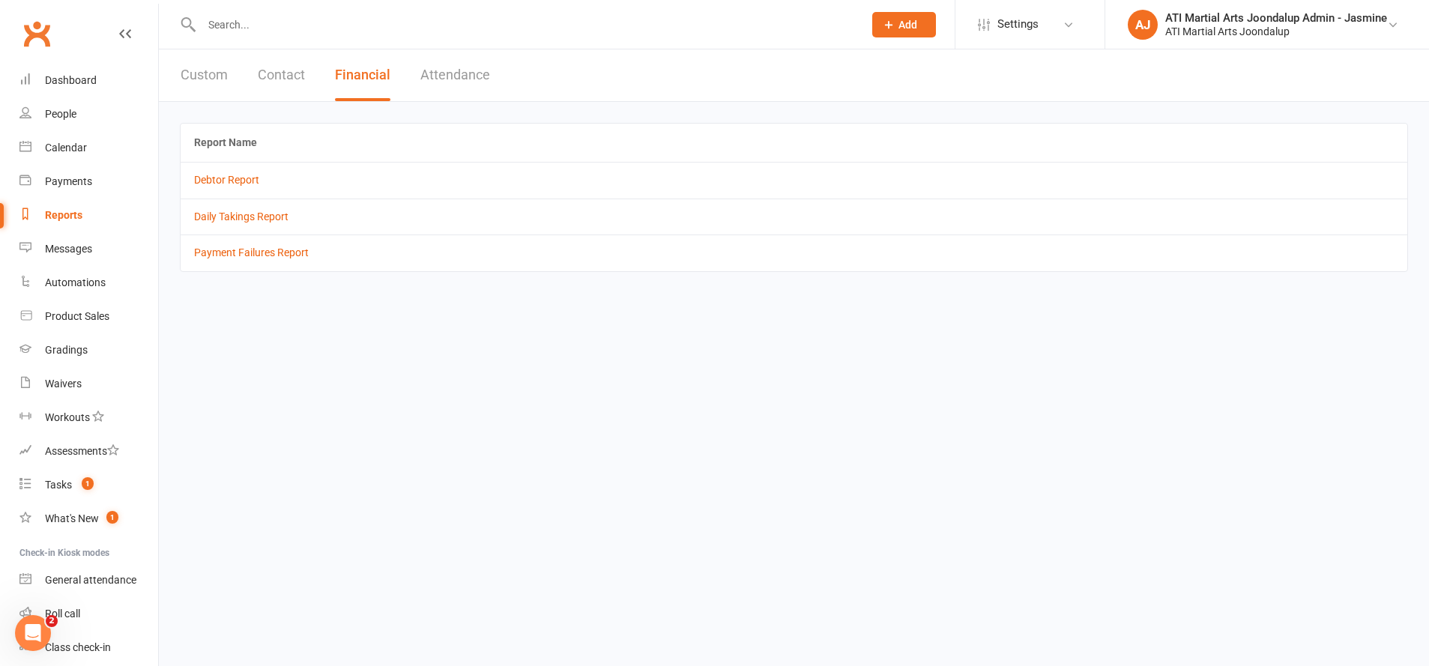
click at [246, 186] on td "Debtor Report" at bounding box center [794, 180] width 1227 height 36
click at [249, 183] on link "Debtor Report" at bounding box center [226, 180] width 65 height 12
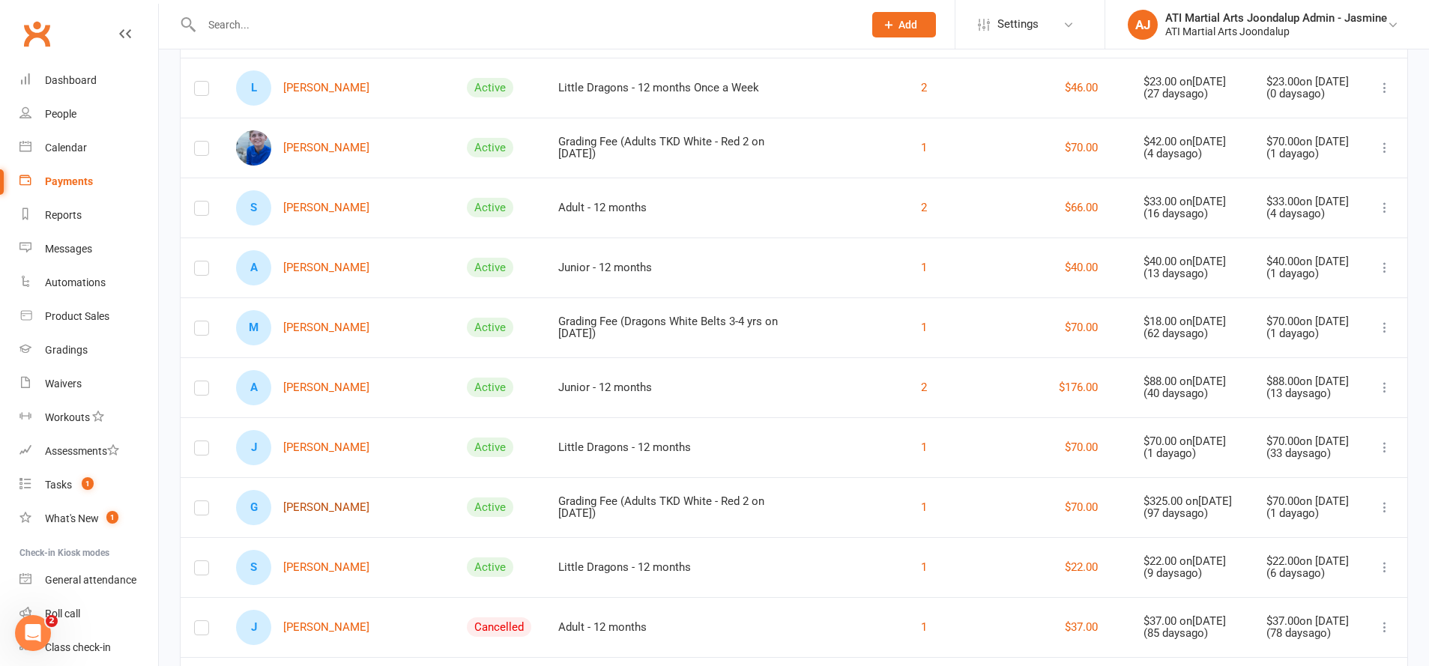
scroll to position [432, 0]
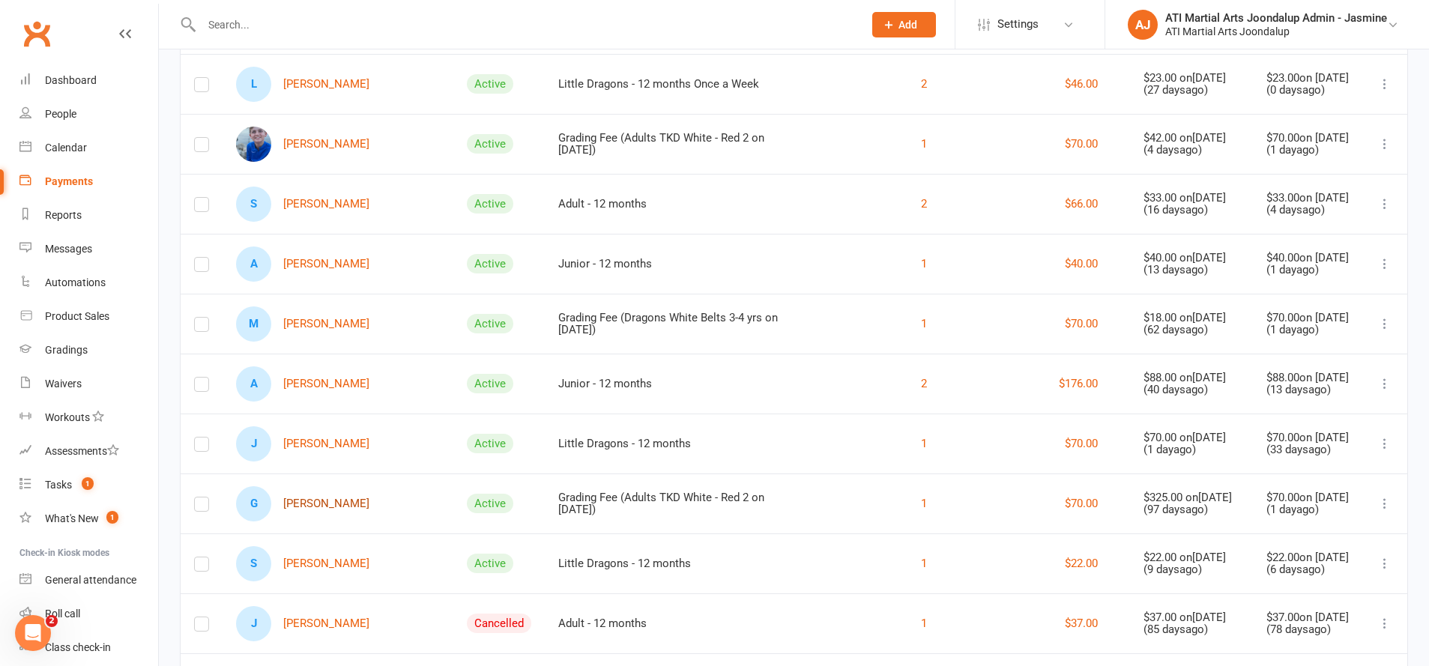
click at [334, 518] on link "G [PERSON_NAME]" at bounding box center [302, 503] width 133 height 35
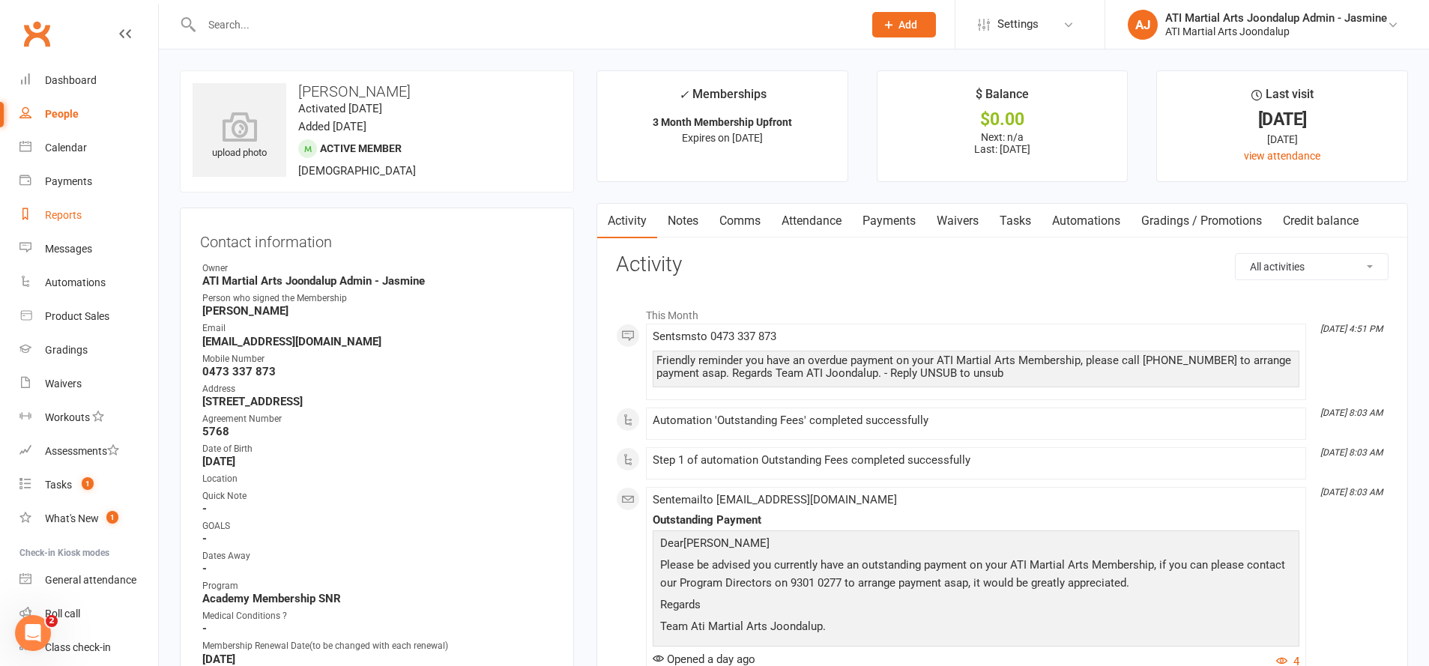
click at [73, 213] on div "Reports" at bounding box center [63, 215] width 37 height 12
select select "100"
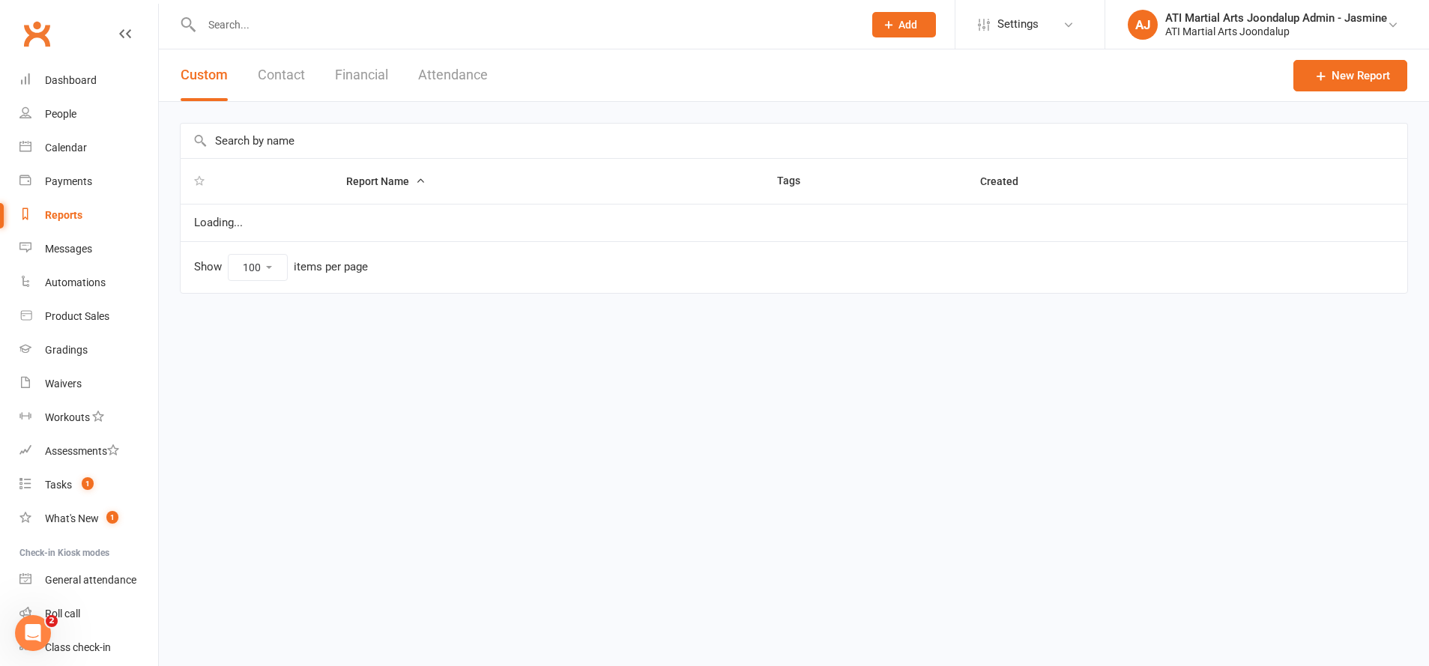
click at [368, 77] on button "Financial" at bounding box center [361, 75] width 53 height 52
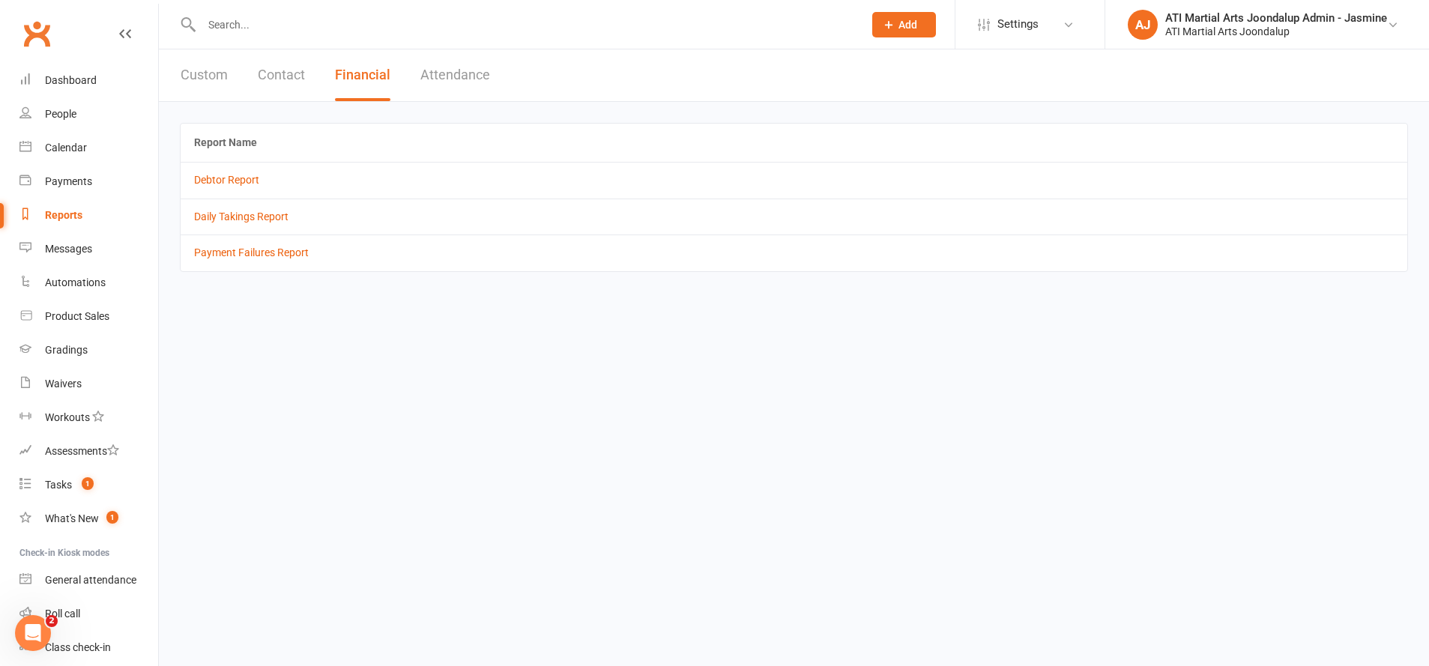
drag, startPoint x: 208, startPoint y: 179, endPoint x: 471, endPoint y: 375, distance: 327.6
click at [208, 179] on link "Debtor Report" at bounding box center [226, 180] width 65 height 12
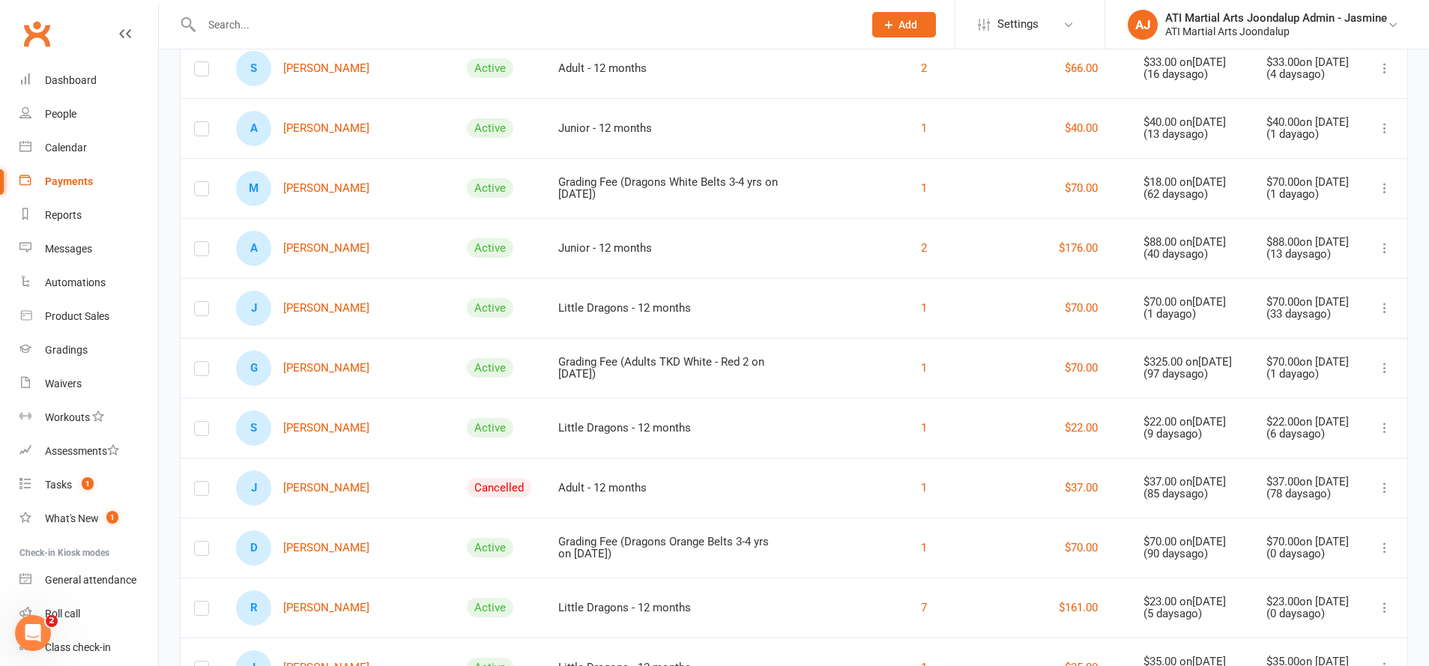
scroll to position [570, 0]
click at [334, 551] on link "D [PERSON_NAME]" at bounding box center [302, 545] width 133 height 35
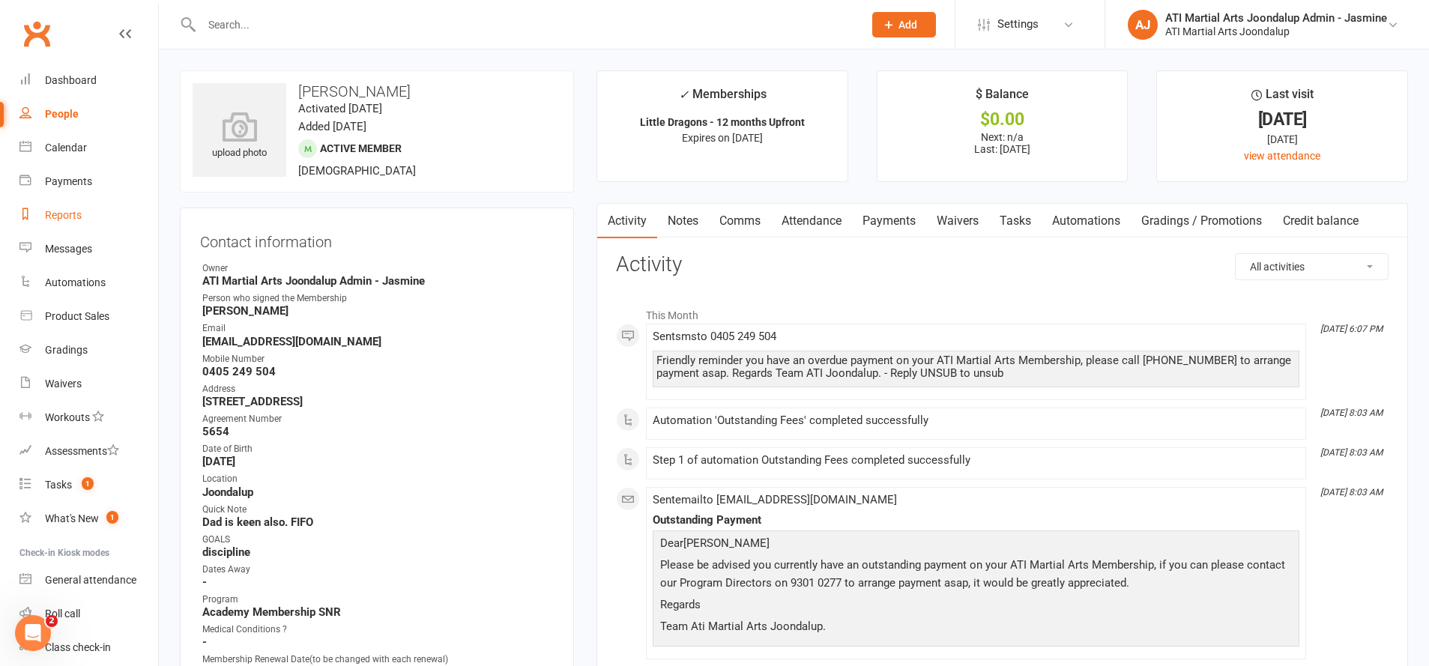
click at [62, 221] on link "Reports" at bounding box center [88, 216] width 139 height 34
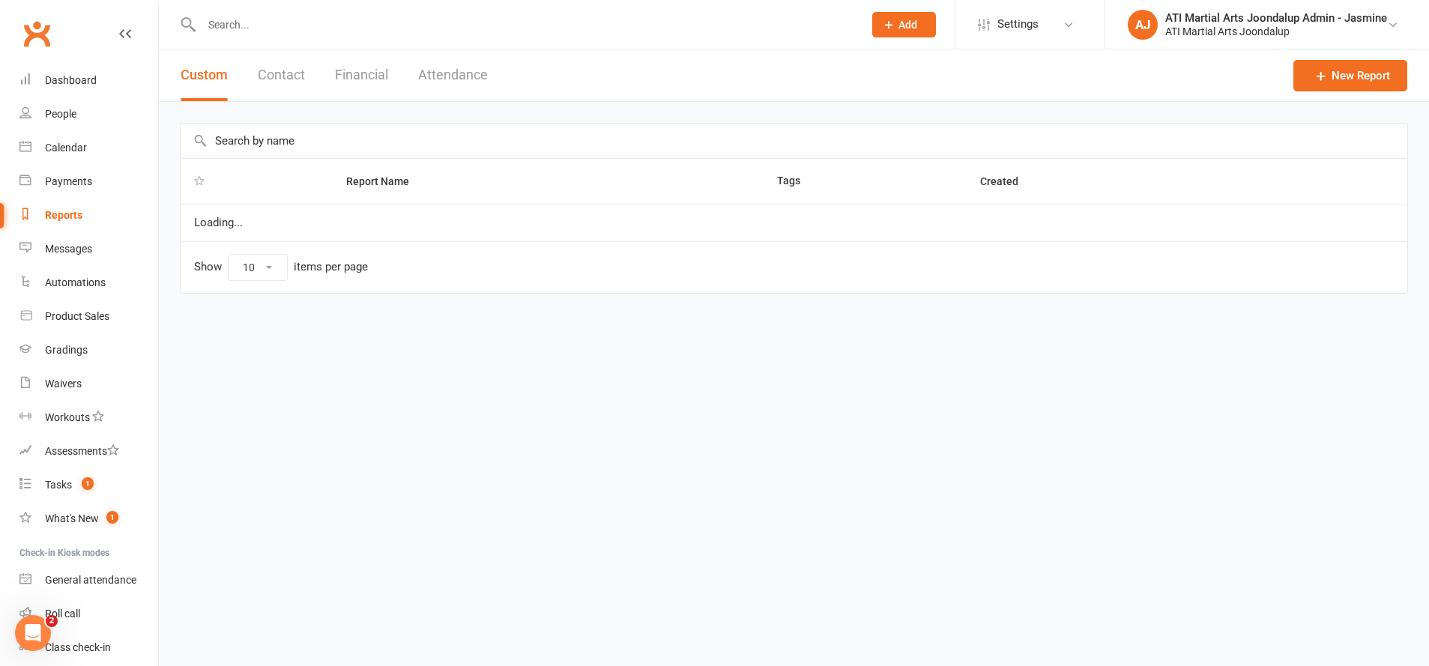
select select "100"
drag, startPoint x: 377, startPoint y: 77, endPoint x: 335, endPoint y: 116, distance: 57.3
click at [377, 77] on button "Financial" at bounding box center [361, 75] width 53 height 52
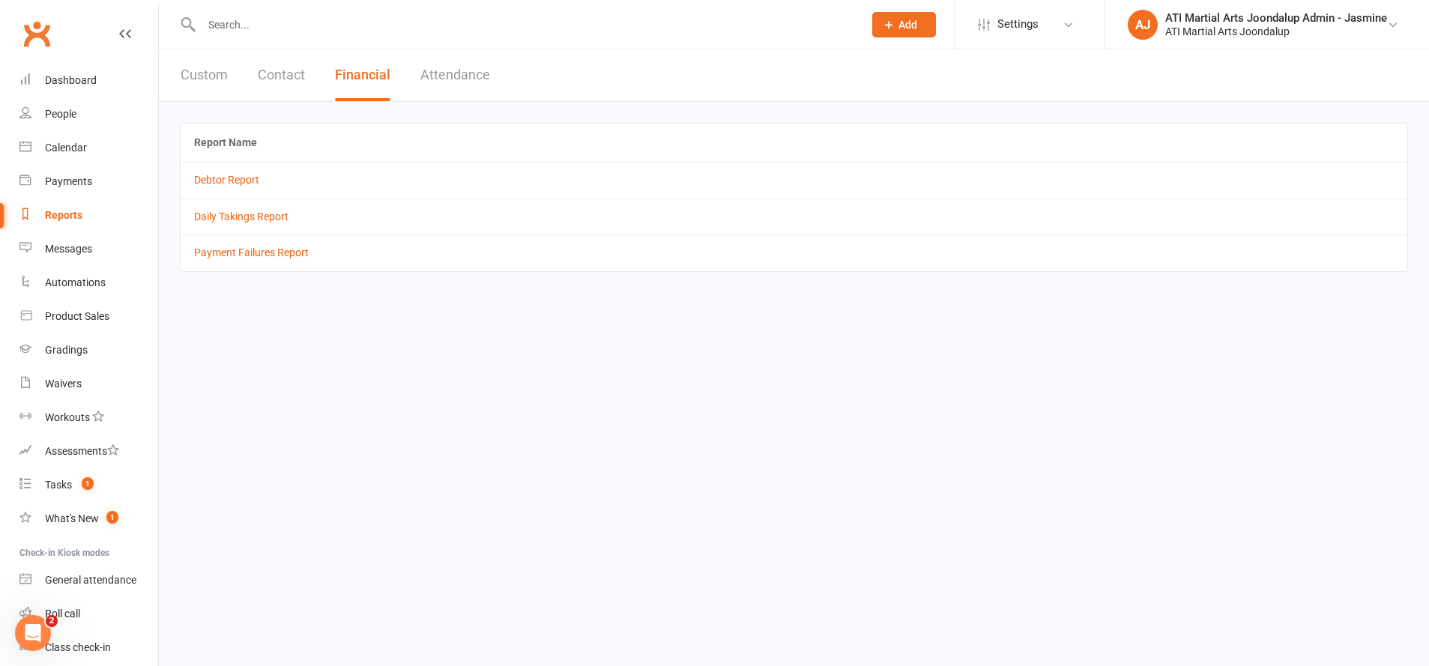
drag, startPoint x: 233, startPoint y: 180, endPoint x: 431, endPoint y: 346, distance: 258.5
click at [236, 181] on link "Debtor Report" at bounding box center [226, 180] width 65 height 12
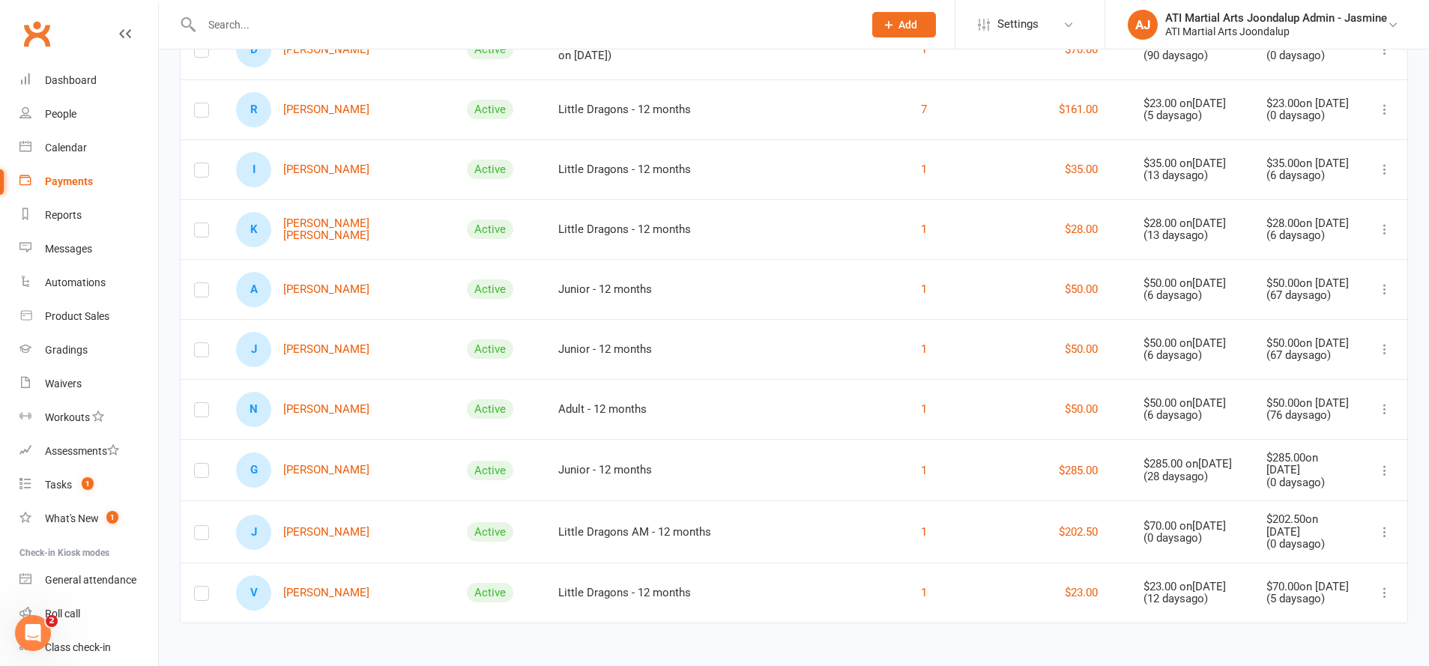
scroll to position [1080, 0]
click at [324, 595] on link "V [PERSON_NAME]" at bounding box center [302, 593] width 133 height 35
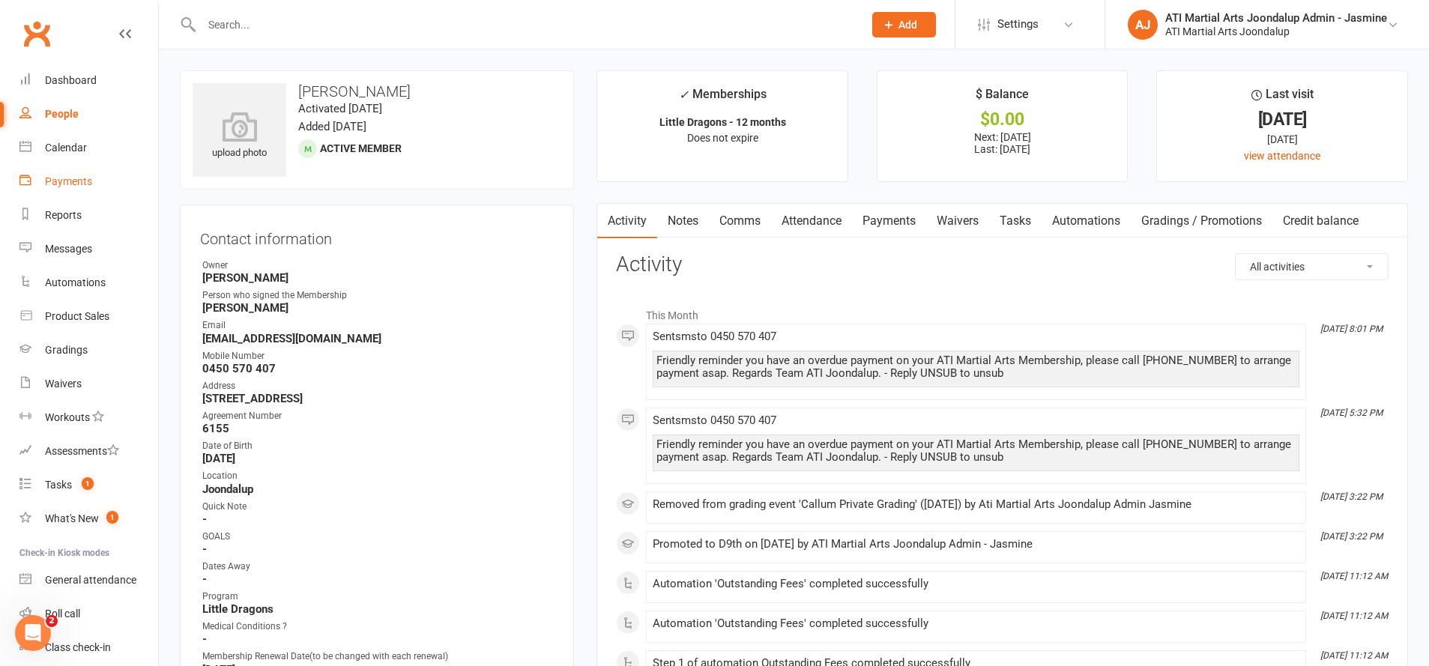
drag, startPoint x: 64, startPoint y: 217, endPoint x: 140, endPoint y: 176, distance: 85.8
click at [66, 216] on div "Reports" at bounding box center [63, 215] width 37 height 12
select select "100"
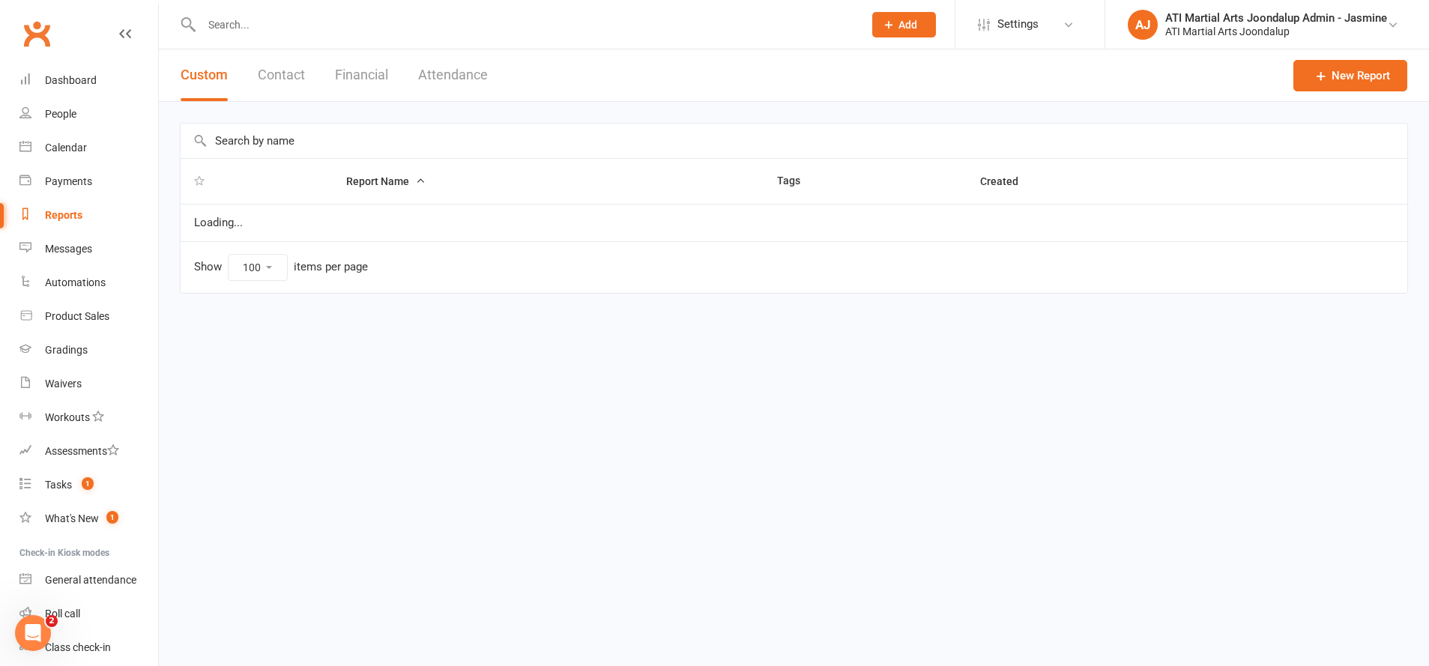
drag, startPoint x: 360, startPoint y: 76, endPoint x: 310, endPoint y: 116, distance: 64.6
click at [360, 76] on button "Financial" at bounding box center [361, 75] width 53 height 52
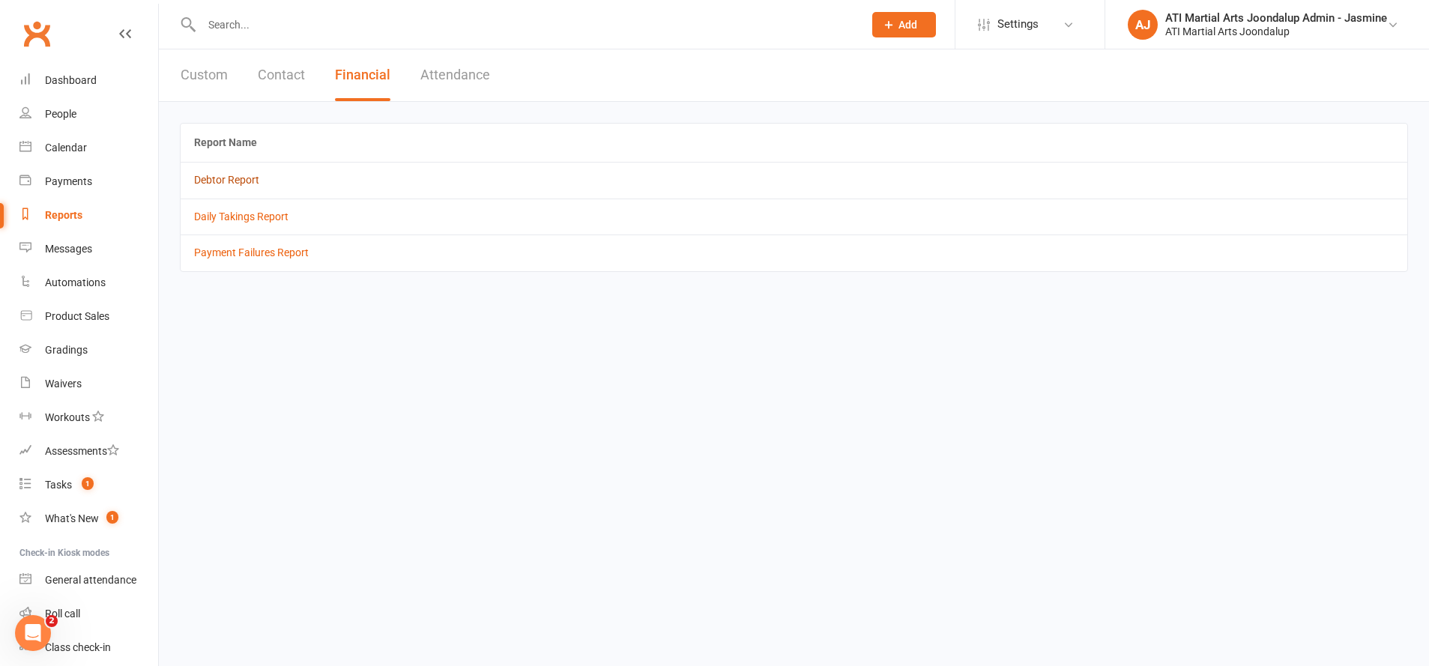
click at [214, 181] on link "Debtor Report" at bounding box center [226, 180] width 65 height 12
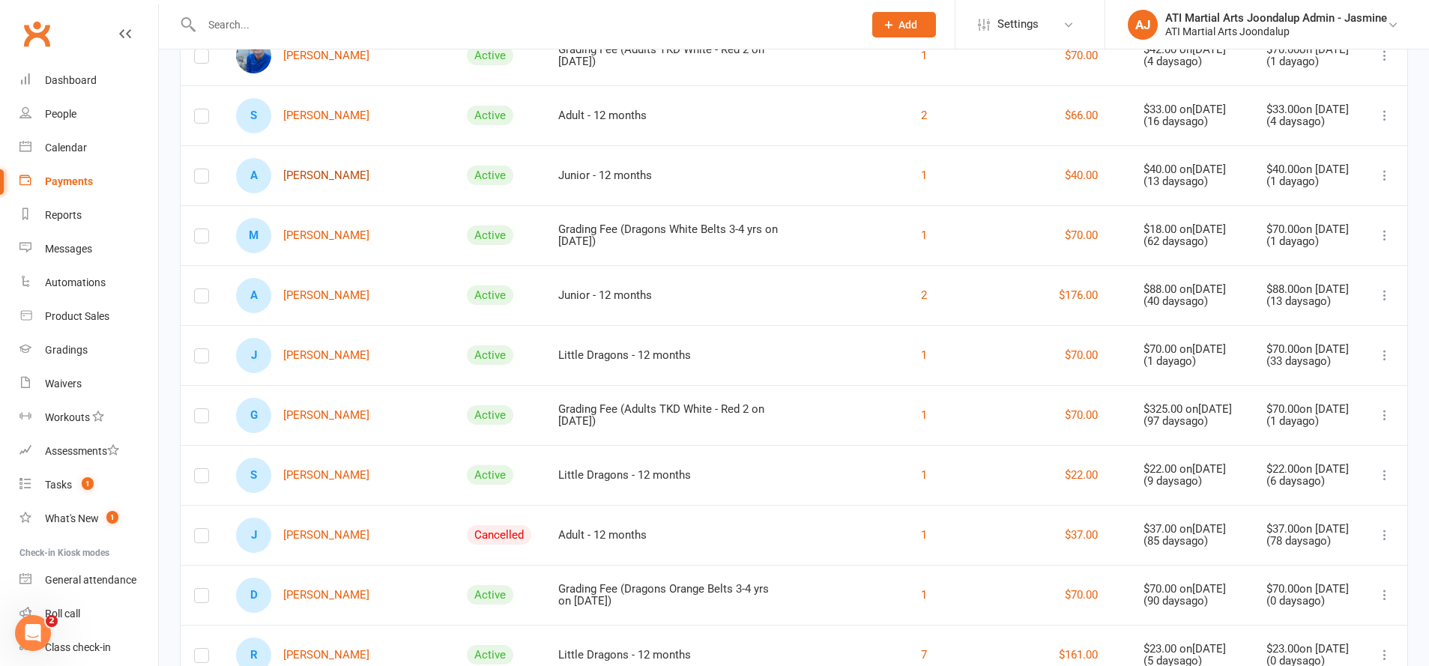
scroll to position [525, 0]
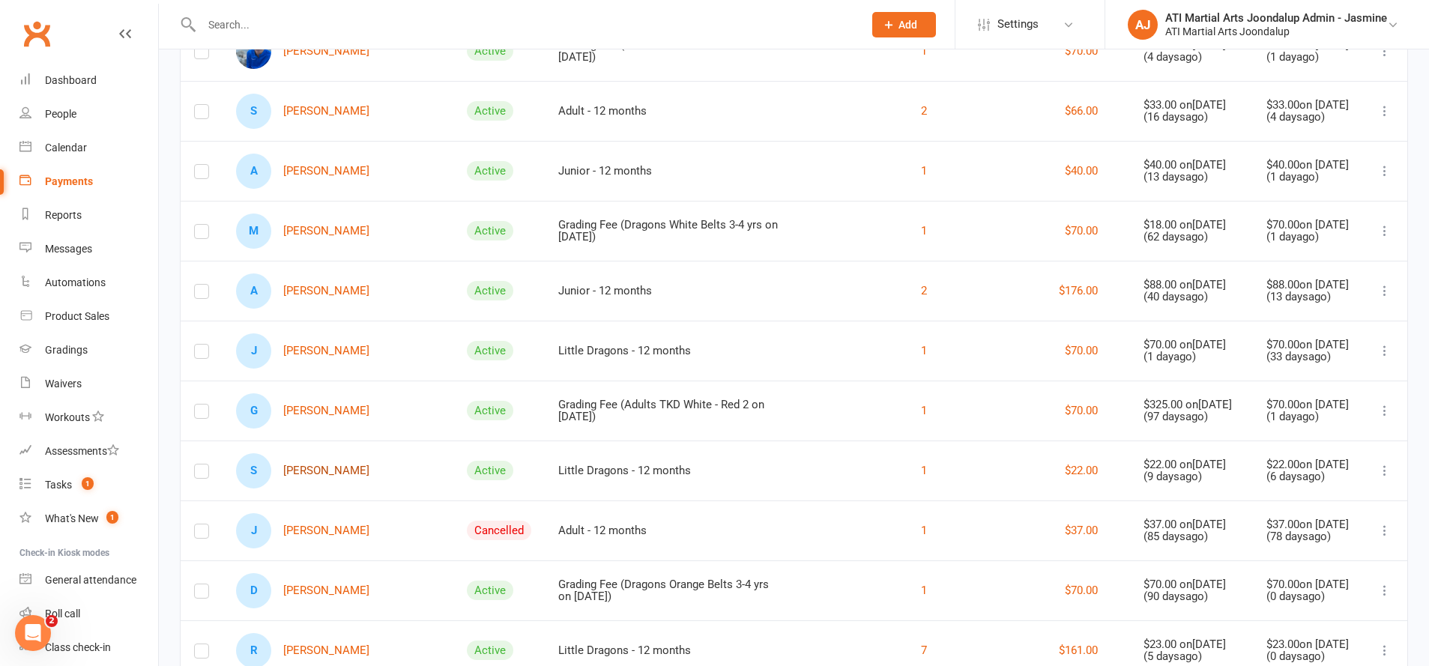
click at [336, 484] on link "S [PERSON_NAME]" at bounding box center [302, 470] width 133 height 35
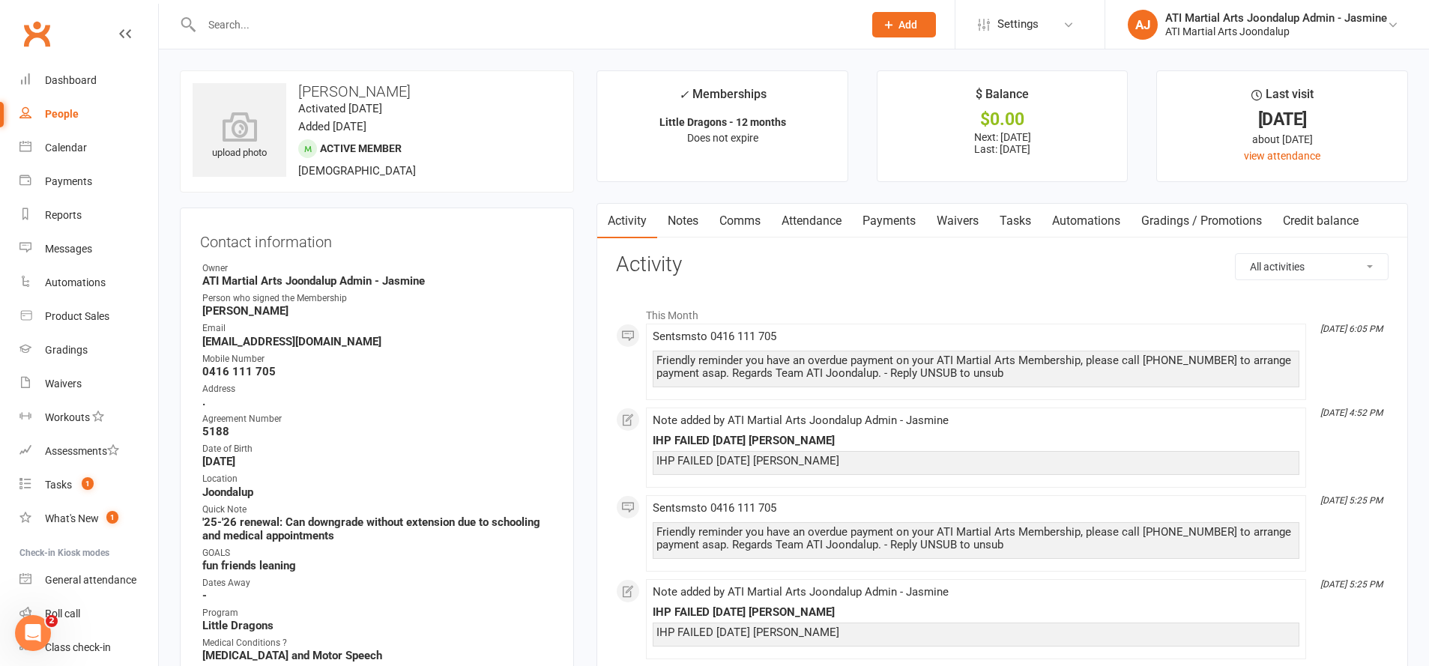
click at [895, 222] on link "Payments" at bounding box center [889, 221] width 74 height 34
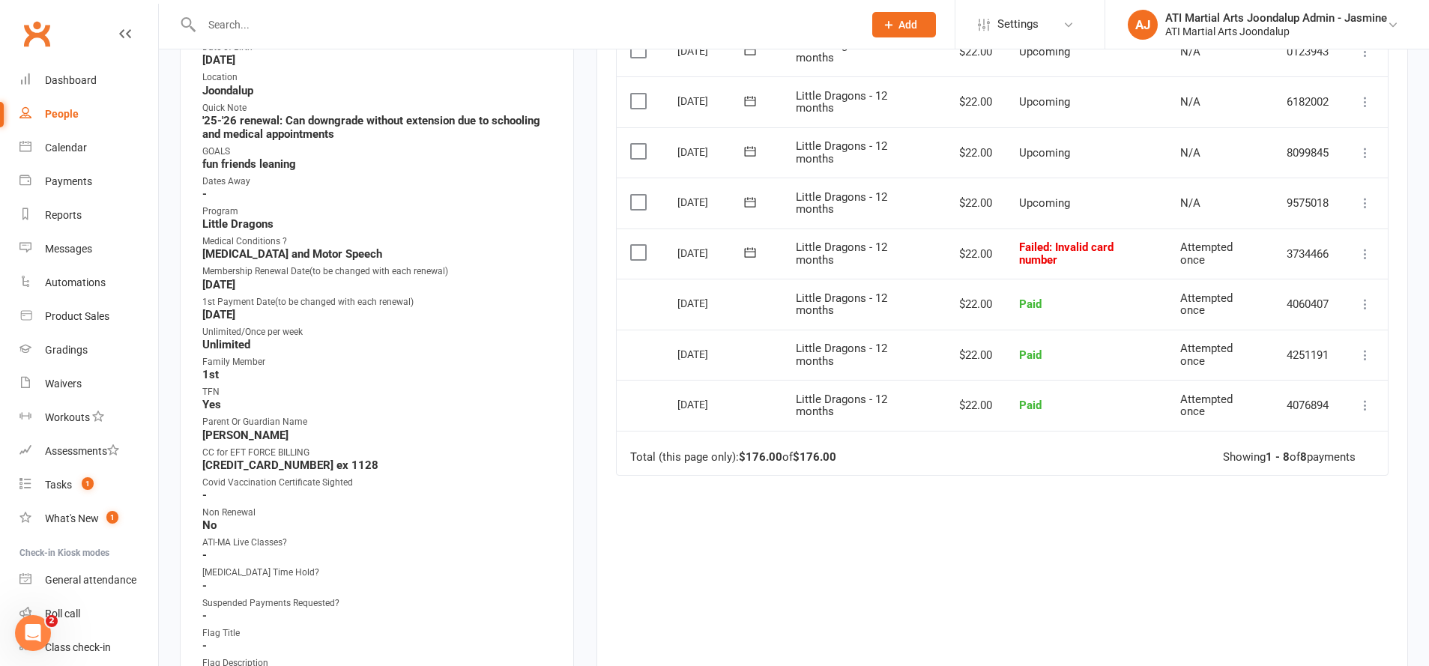
scroll to position [411, 0]
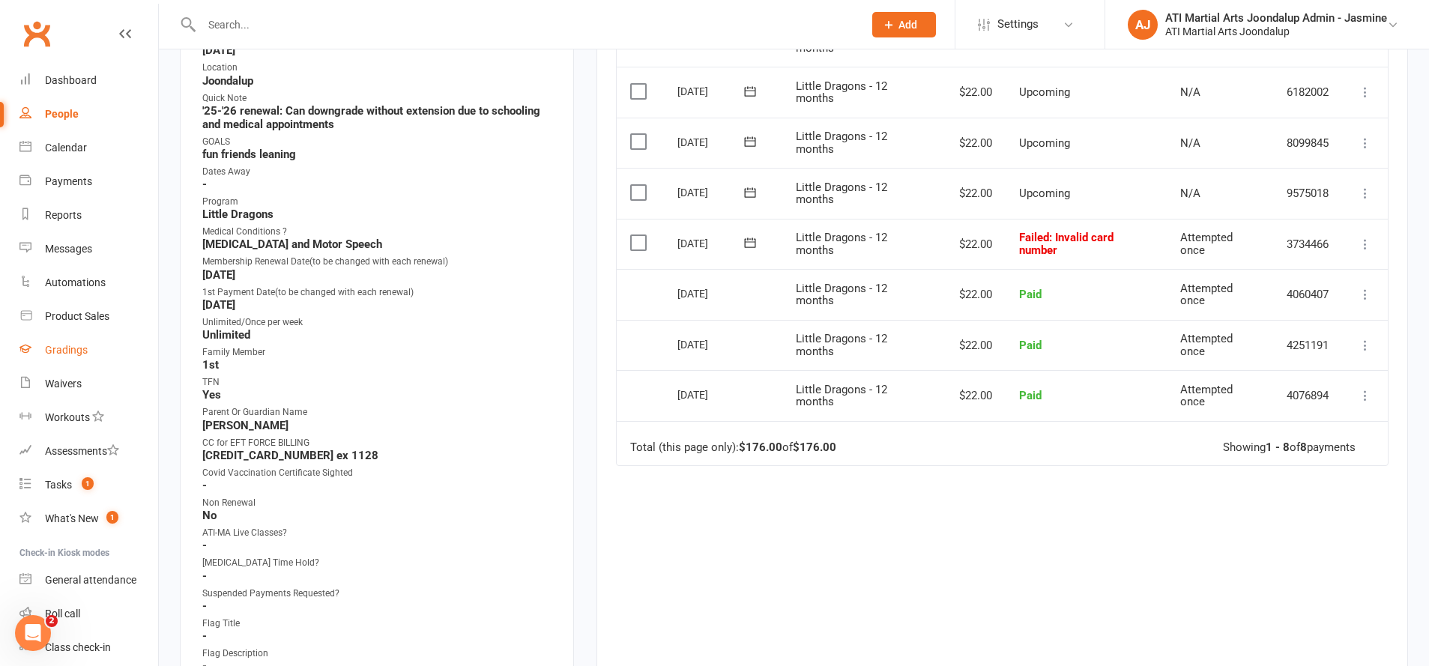
click at [75, 345] on div "Gradings" at bounding box center [66, 350] width 43 height 12
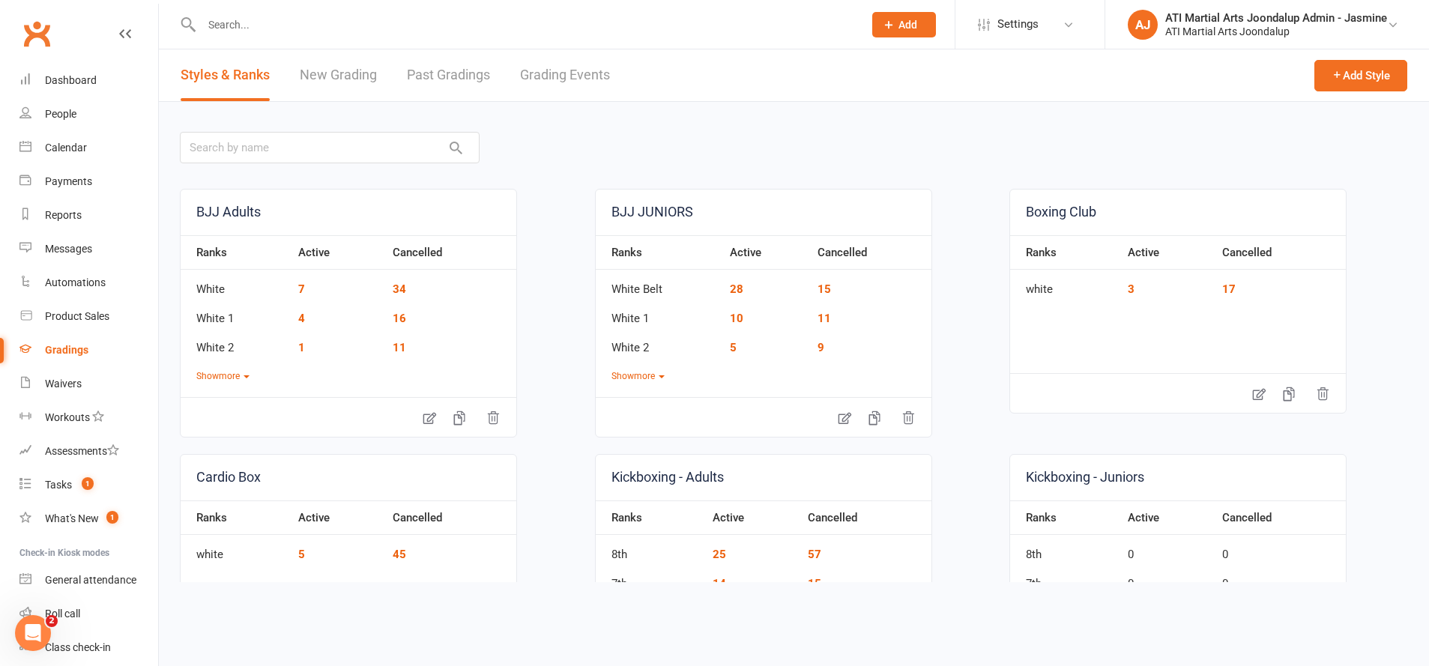
click at [557, 76] on link "Grading Events" at bounding box center [565, 75] width 90 height 52
select select "50"
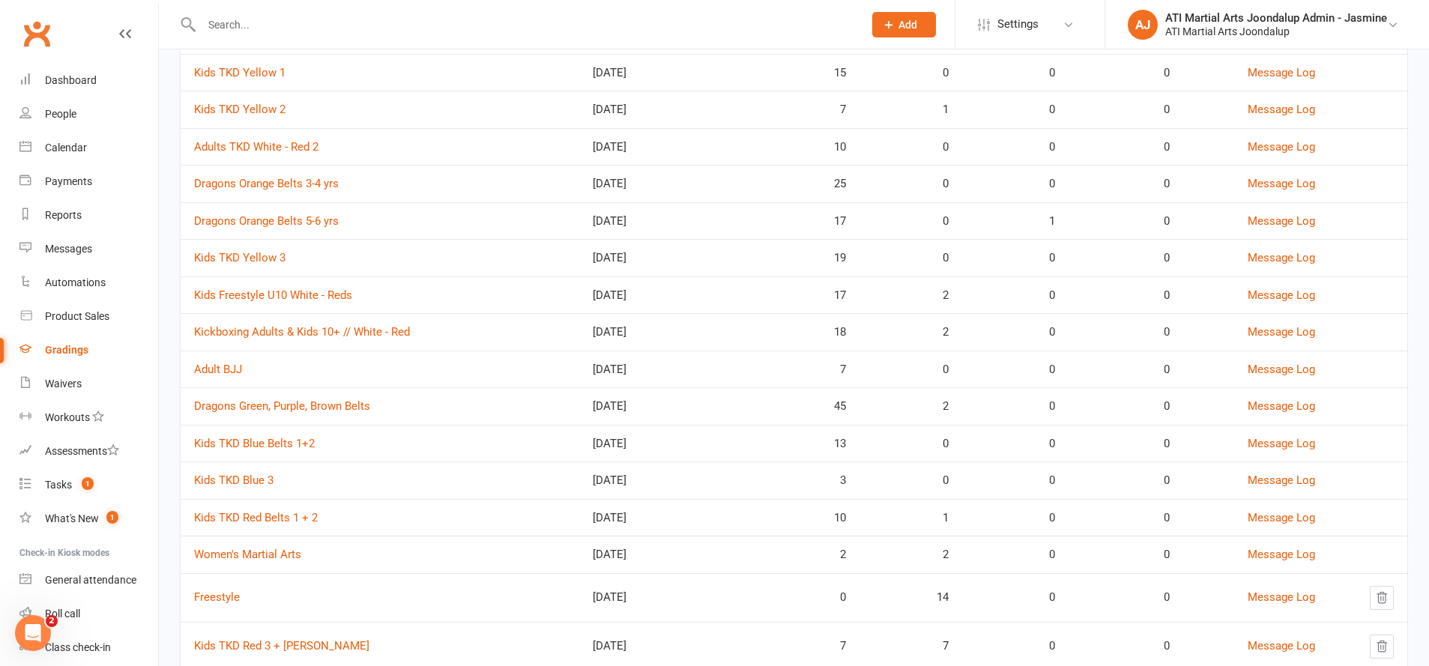
scroll to position [301, 0]
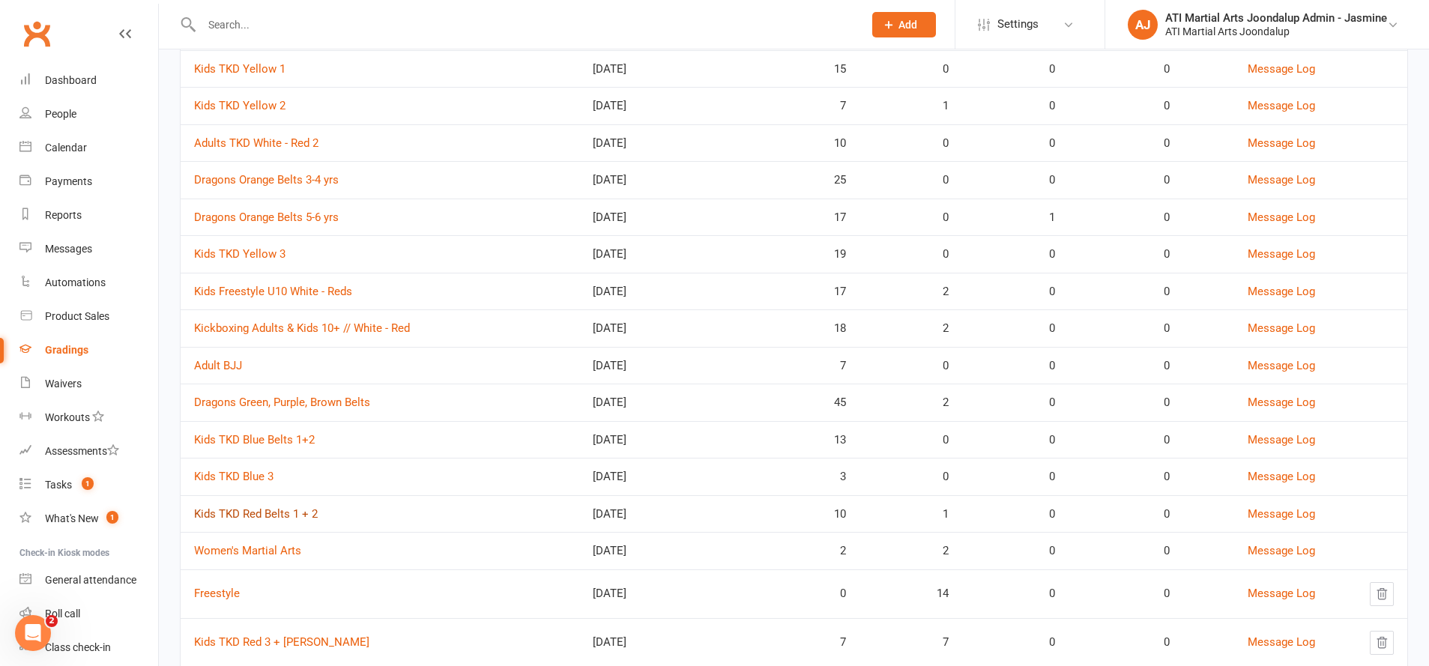
click at [279, 508] on link "Kids TKD Red Belts 1 + 2" at bounding box center [256, 513] width 124 height 13
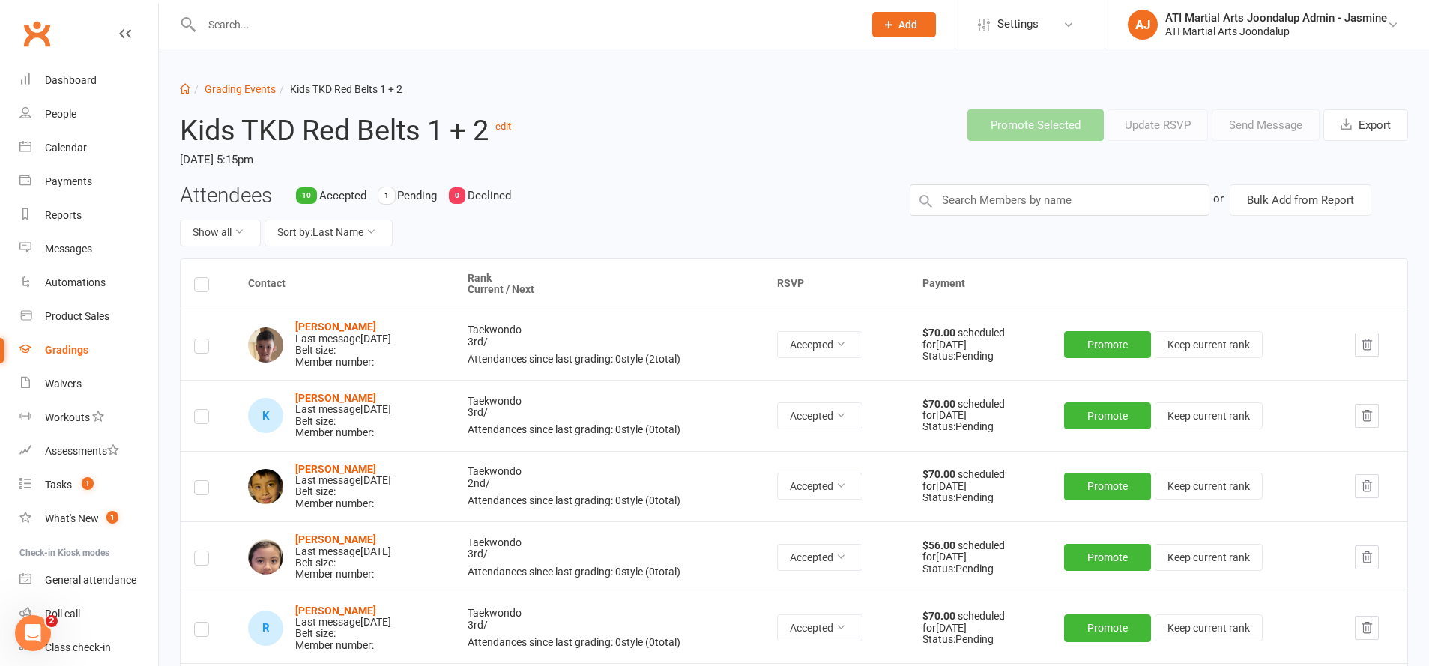
click at [61, 151] on div "Calendar" at bounding box center [66, 148] width 42 height 12
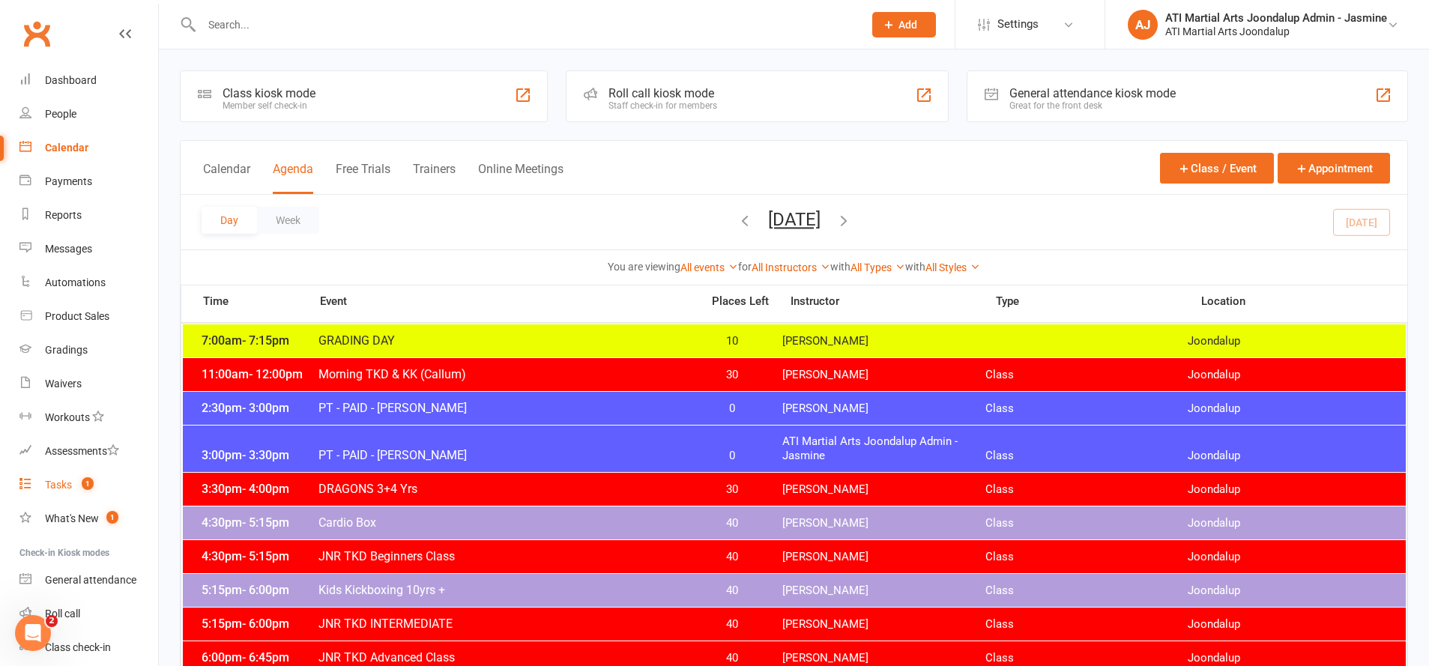
click at [64, 486] on div "Tasks" at bounding box center [58, 485] width 27 height 12
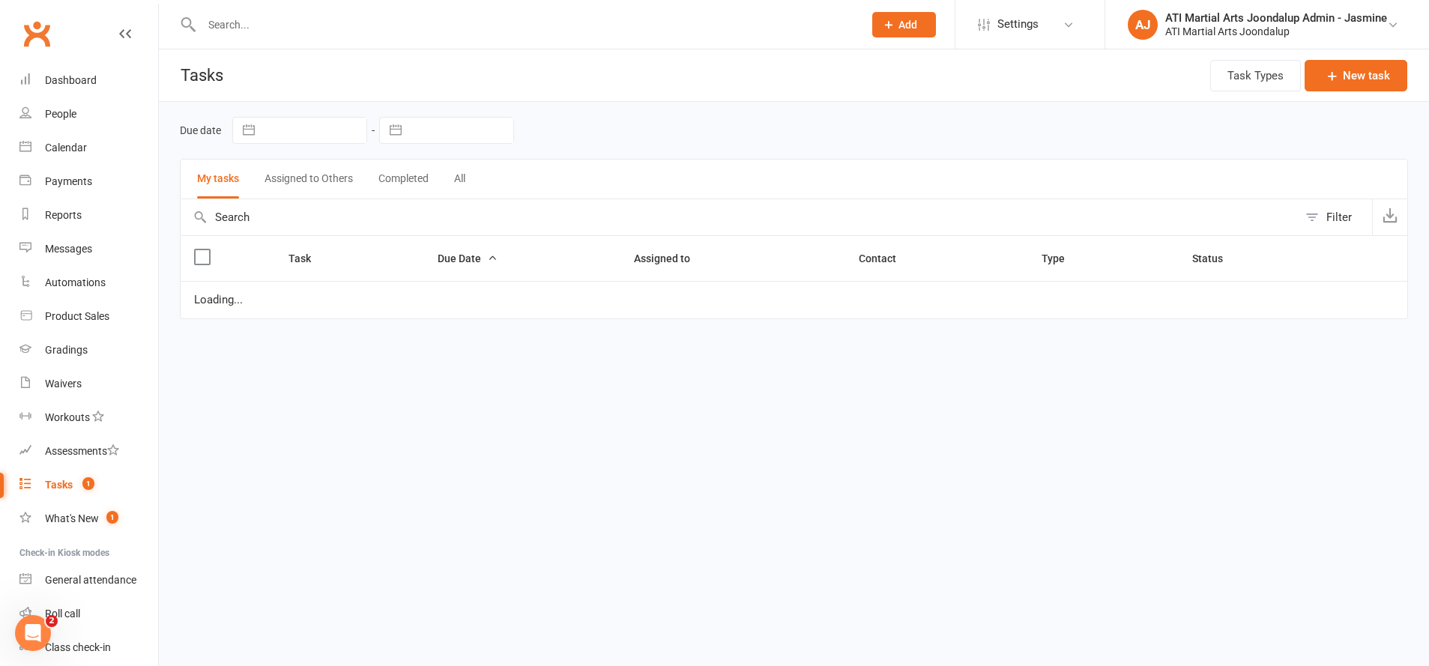
select select "started"
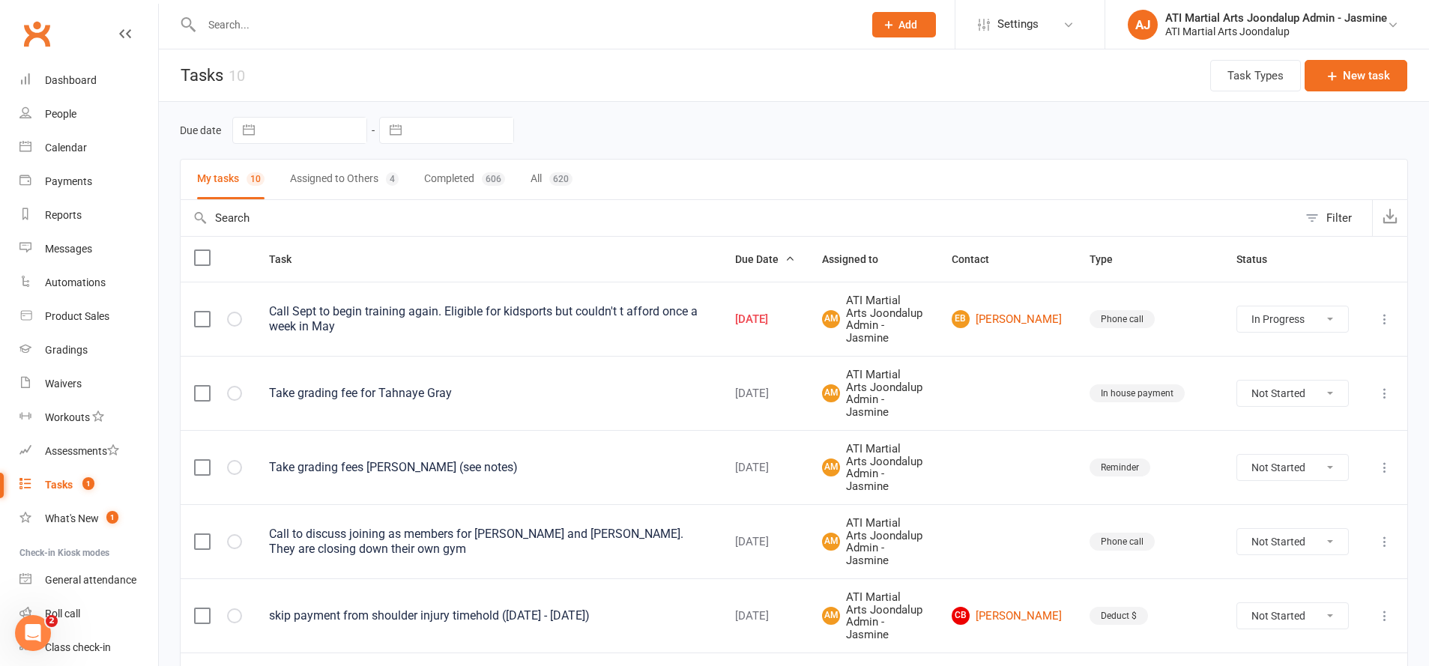
click at [345, 30] on input "text" at bounding box center [525, 24] width 656 height 21
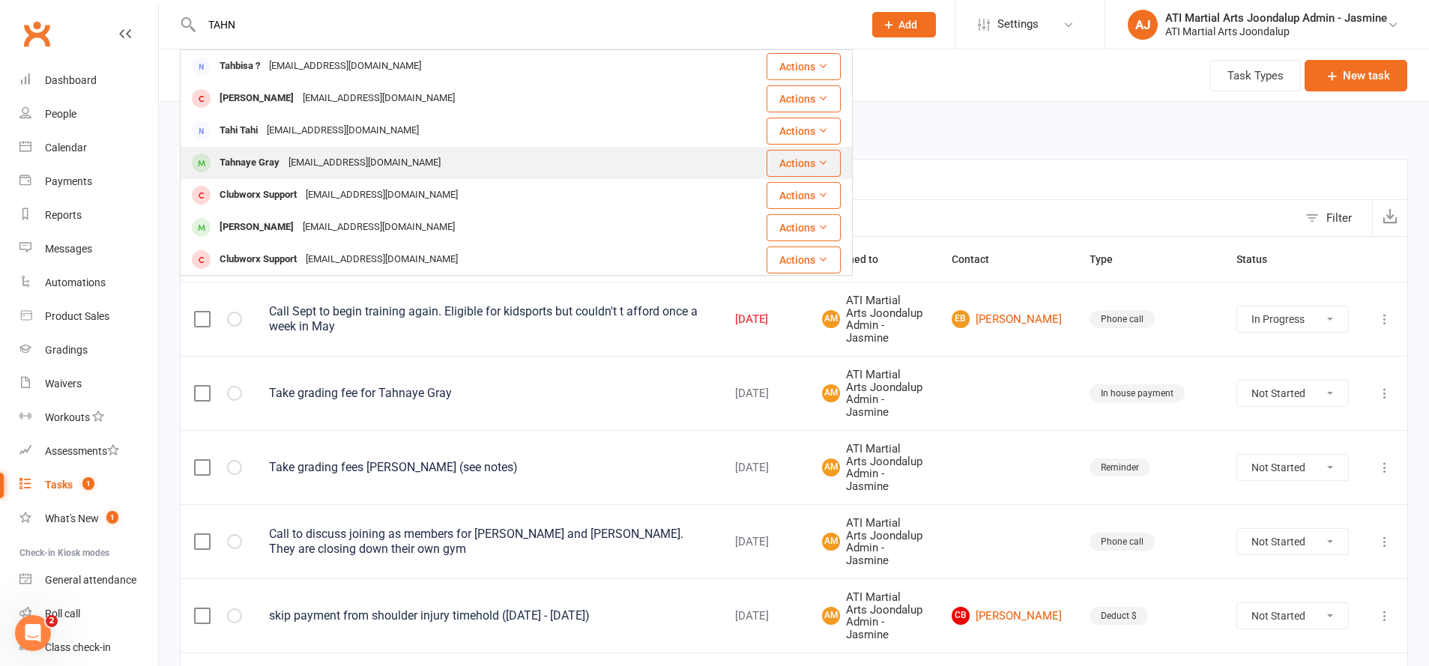
type input "TAHN"
click at [289, 171] on div "[EMAIL_ADDRESS][DOMAIN_NAME]" at bounding box center [364, 163] width 161 height 22
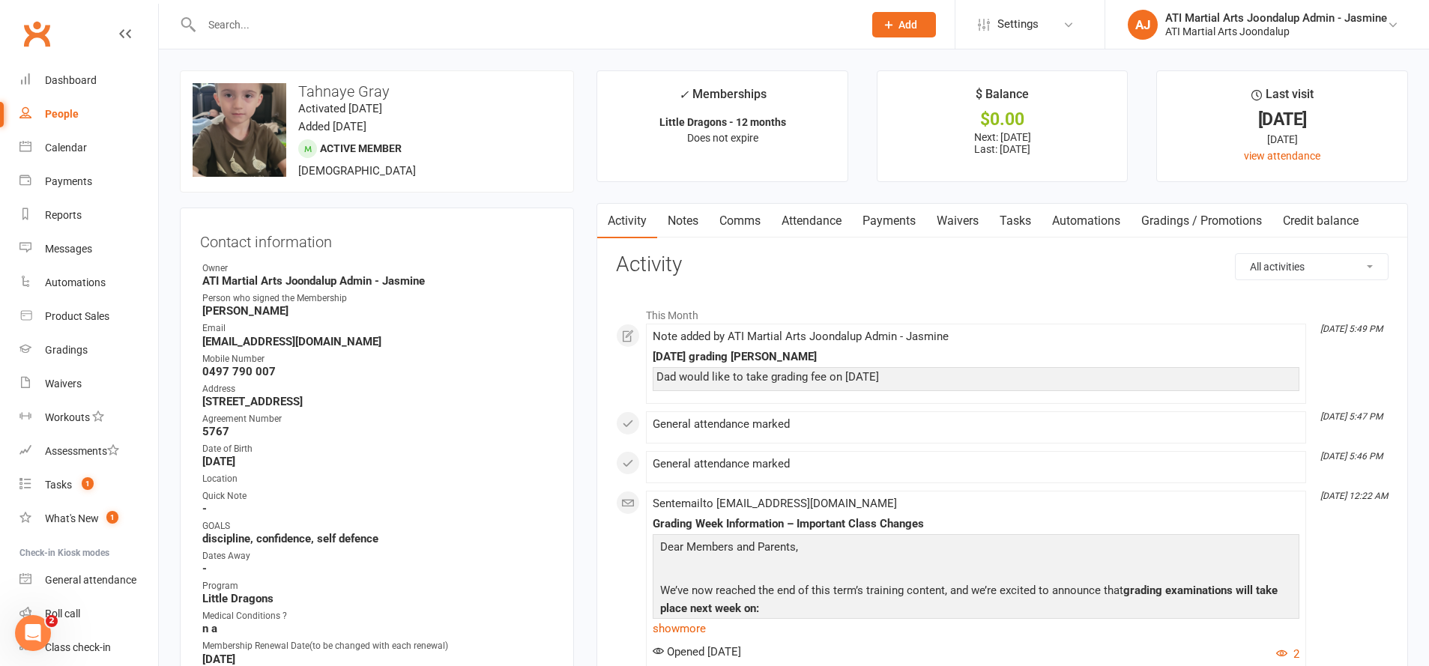
click at [901, 220] on link "Payments" at bounding box center [889, 221] width 74 height 34
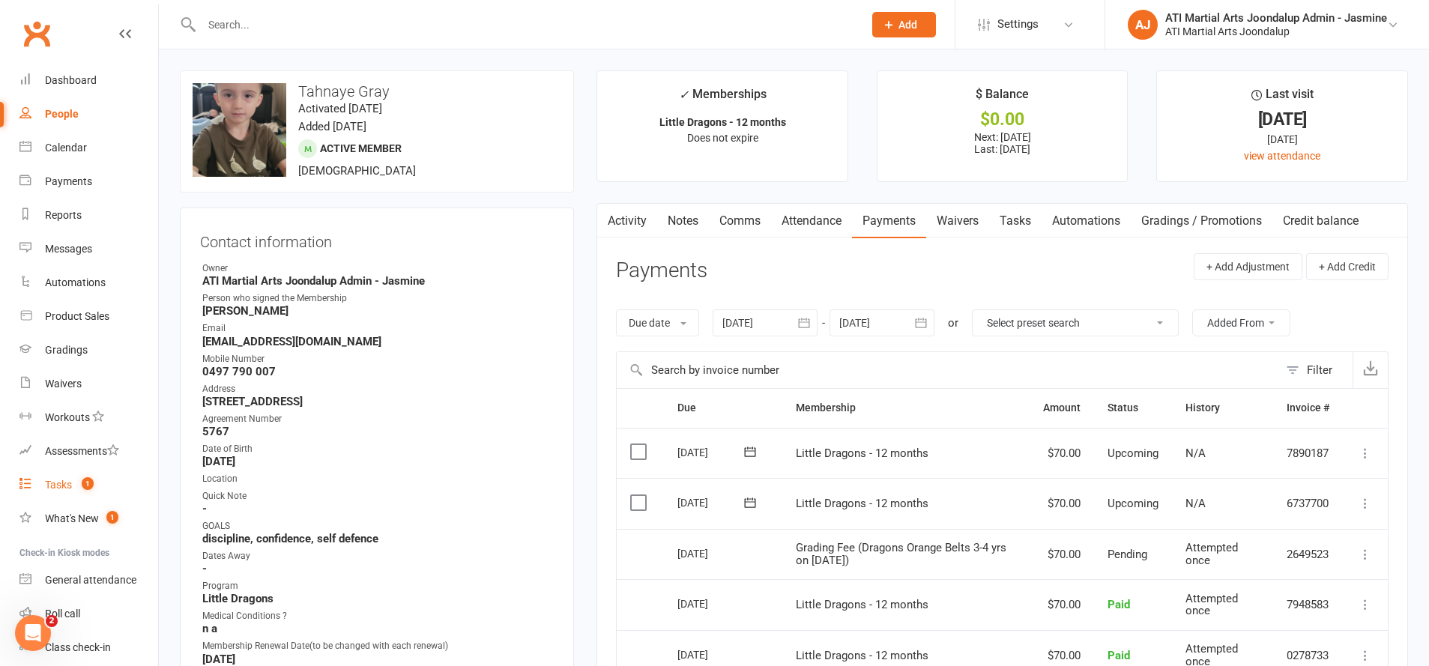
click at [69, 479] on div "Tasks" at bounding box center [58, 485] width 27 height 12
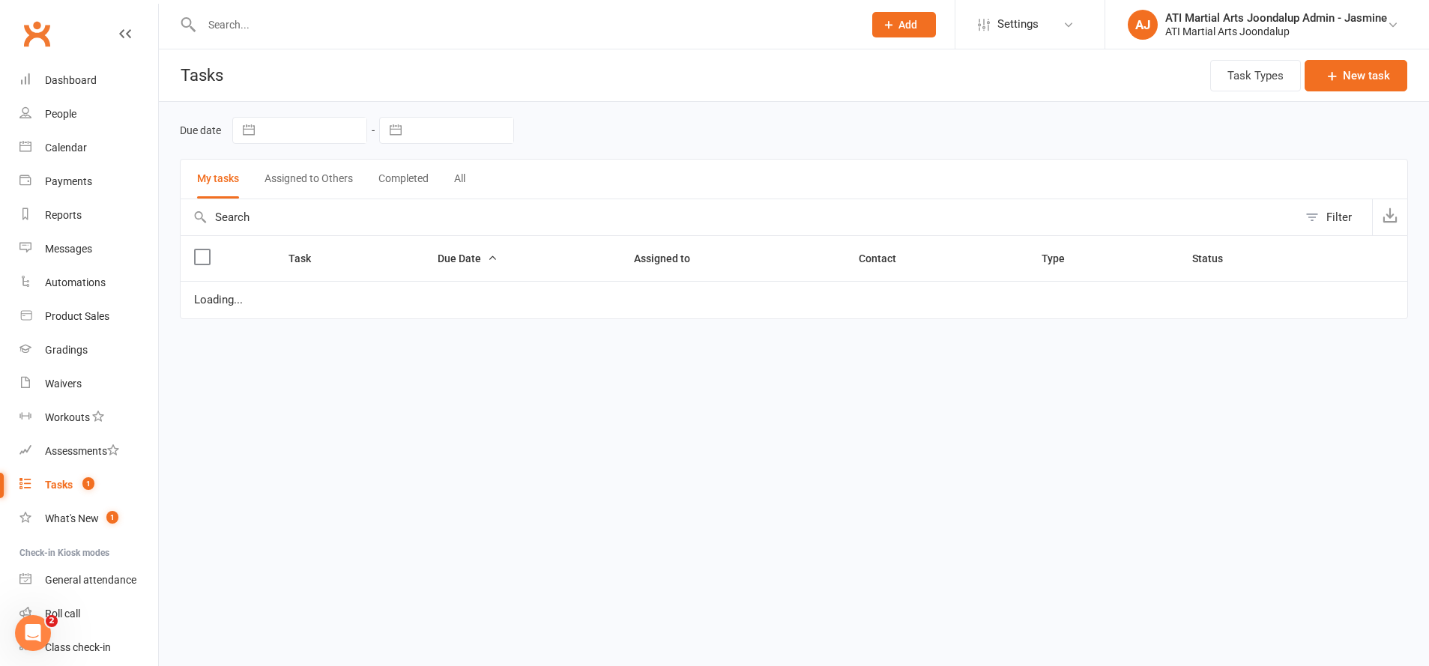
select select "started"
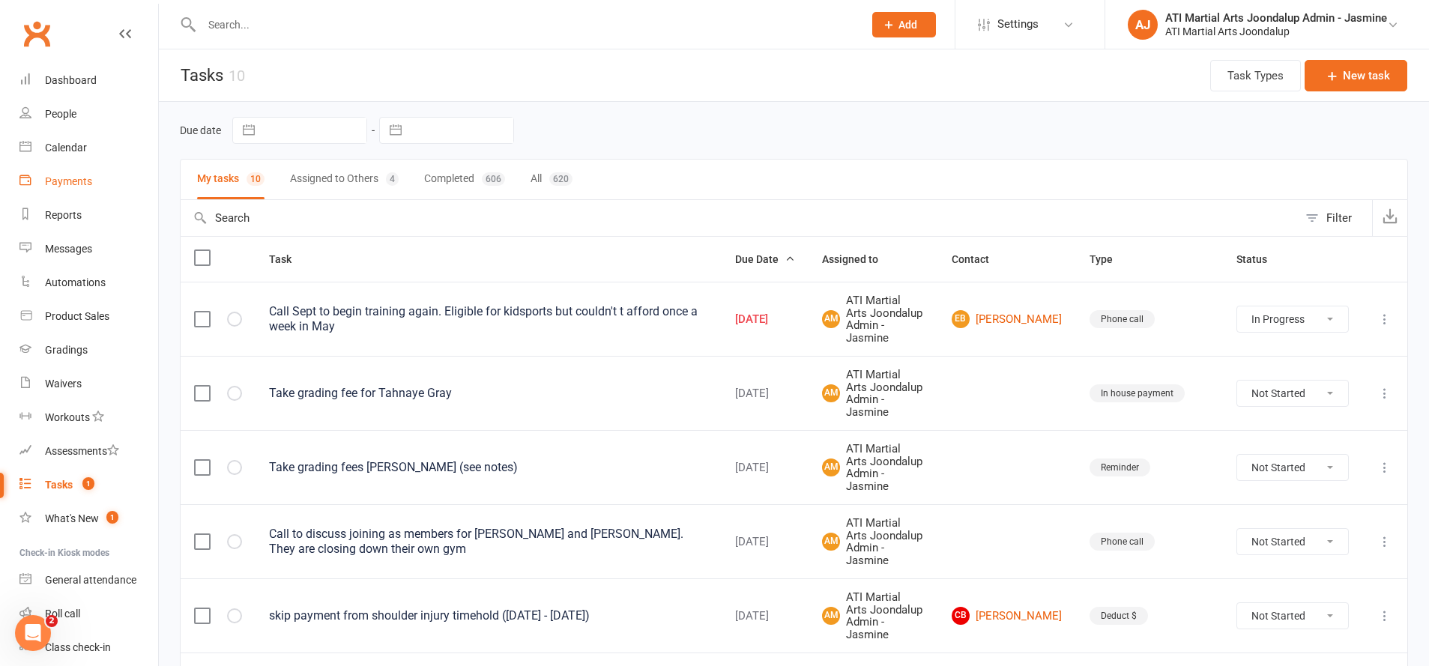
drag, startPoint x: 64, startPoint y: 214, endPoint x: 149, endPoint y: 191, distance: 88.3
click at [64, 214] on div "Reports" at bounding box center [63, 215] width 37 height 12
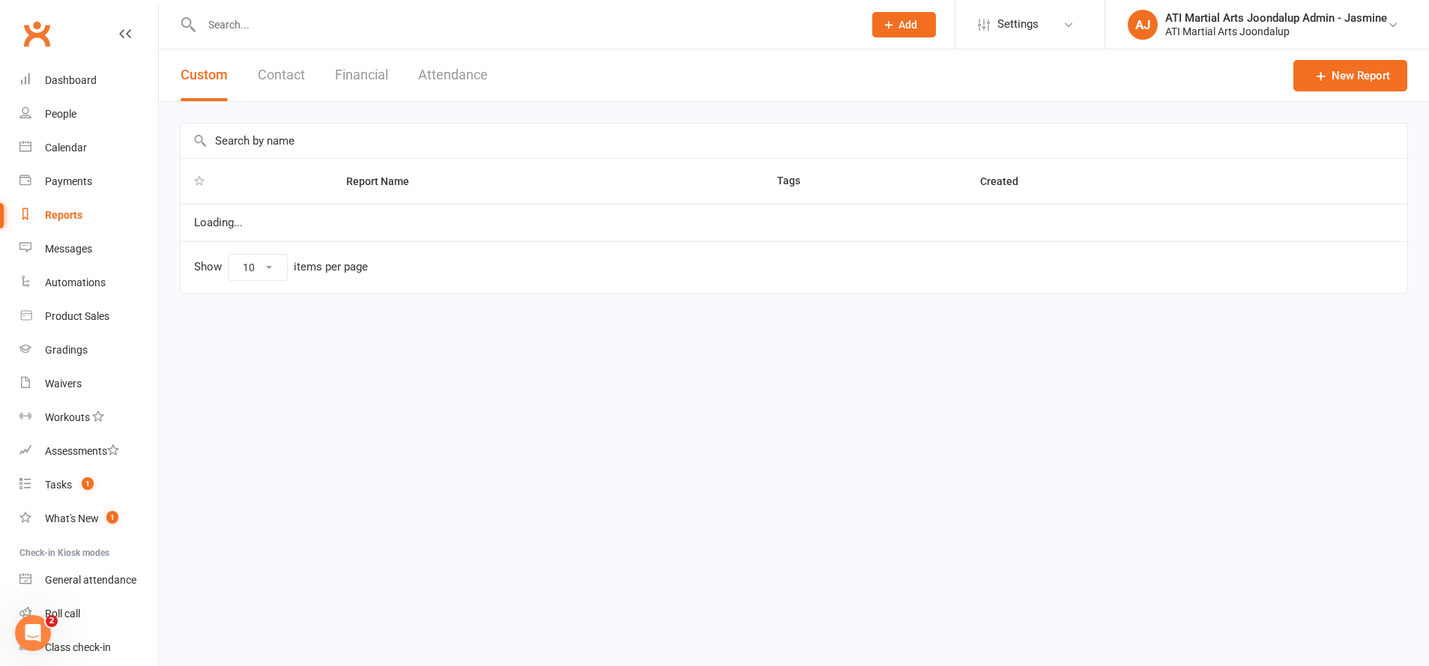
select select "100"
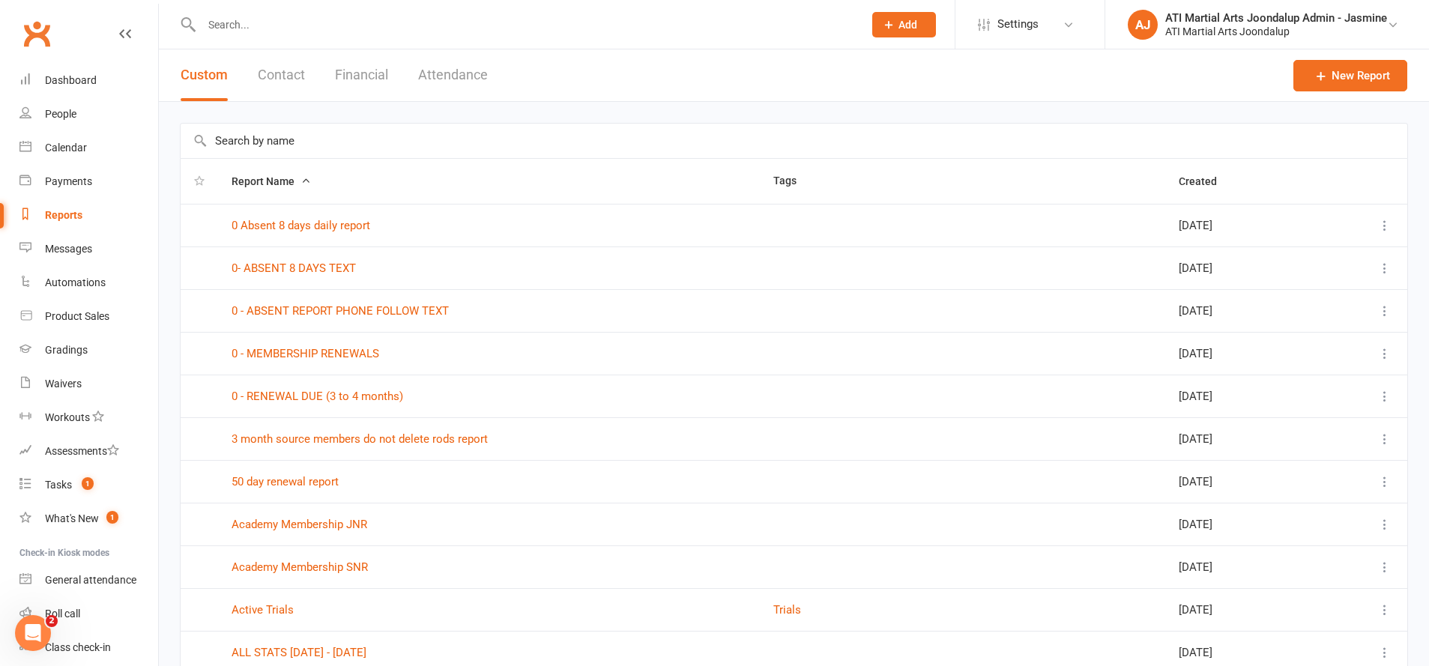
click at [369, 75] on button "Financial" at bounding box center [361, 75] width 53 height 52
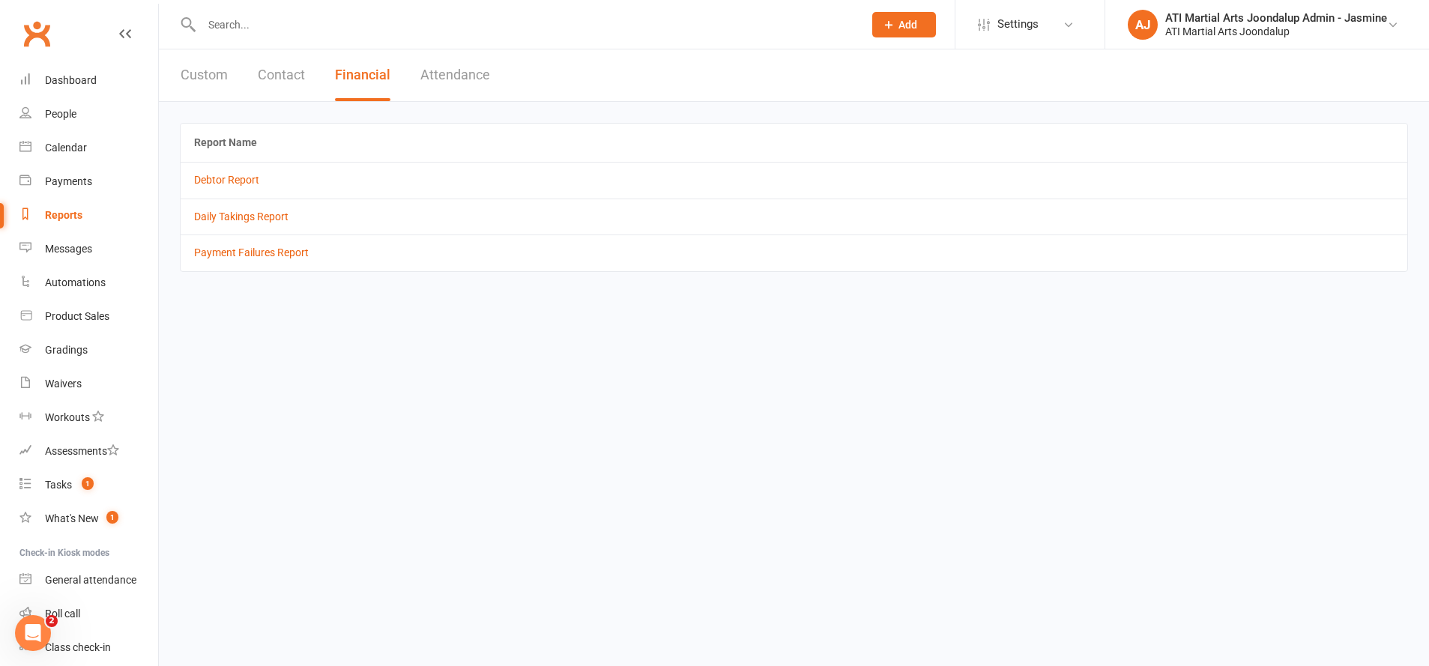
click at [414, 23] on input "text" at bounding box center [525, 24] width 656 height 21
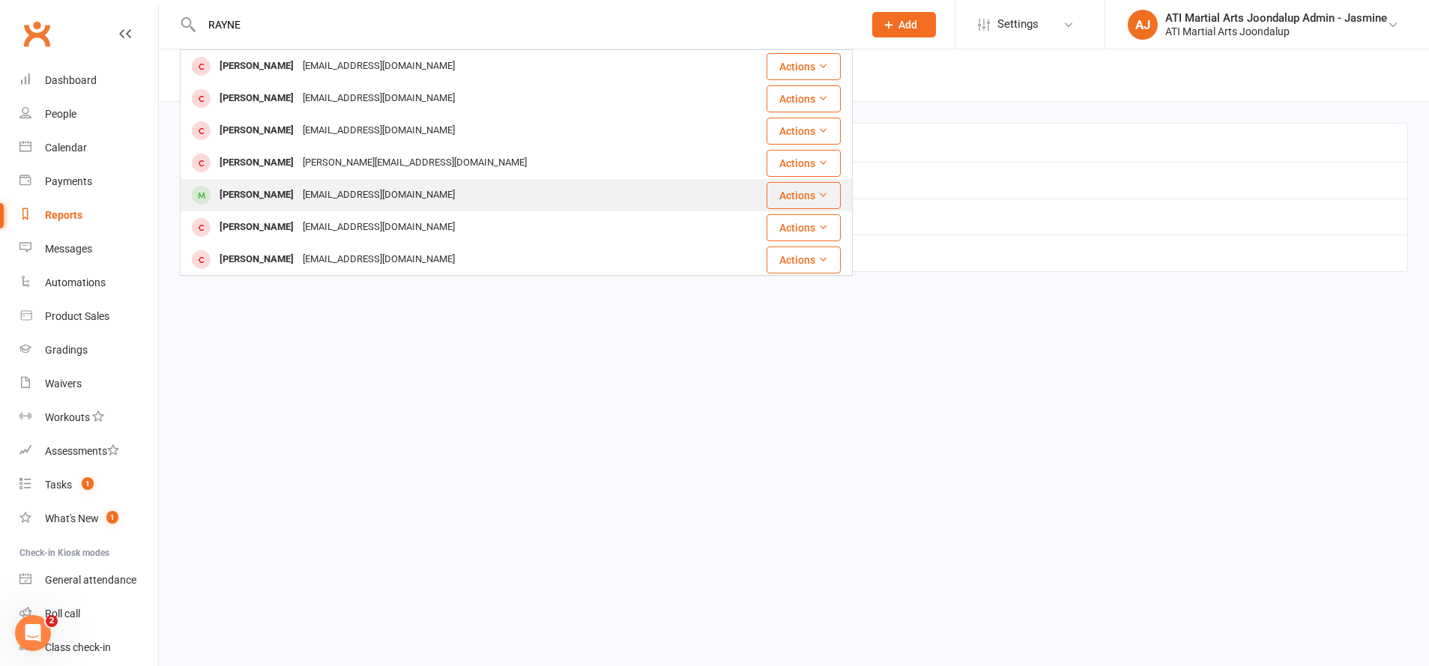
type input "RAYNE"
click at [298, 191] on div "[EMAIL_ADDRESS][DOMAIN_NAME]" at bounding box center [378, 195] width 161 height 22
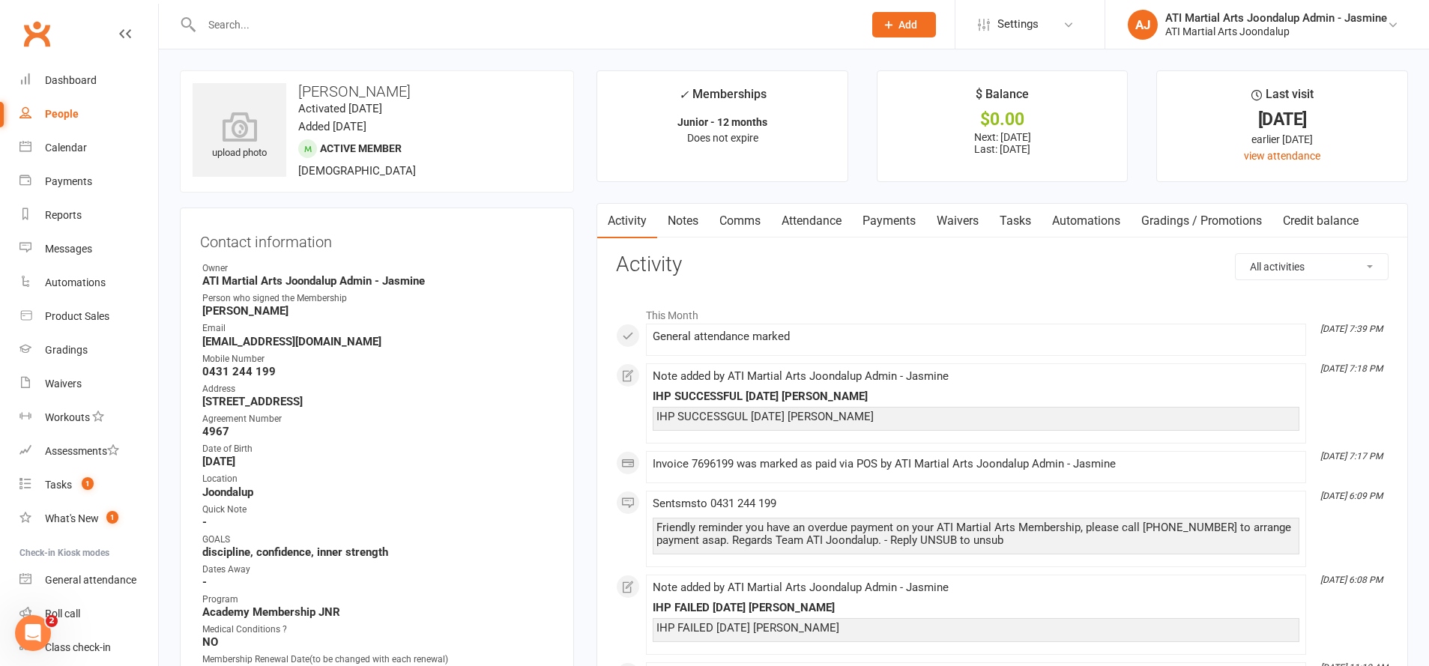
drag, startPoint x: 894, startPoint y: 221, endPoint x: 877, endPoint y: 334, distance: 114.5
click at [894, 221] on link "Payments" at bounding box center [889, 221] width 74 height 34
